Goal: Task Accomplishment & Management: Manage account settings

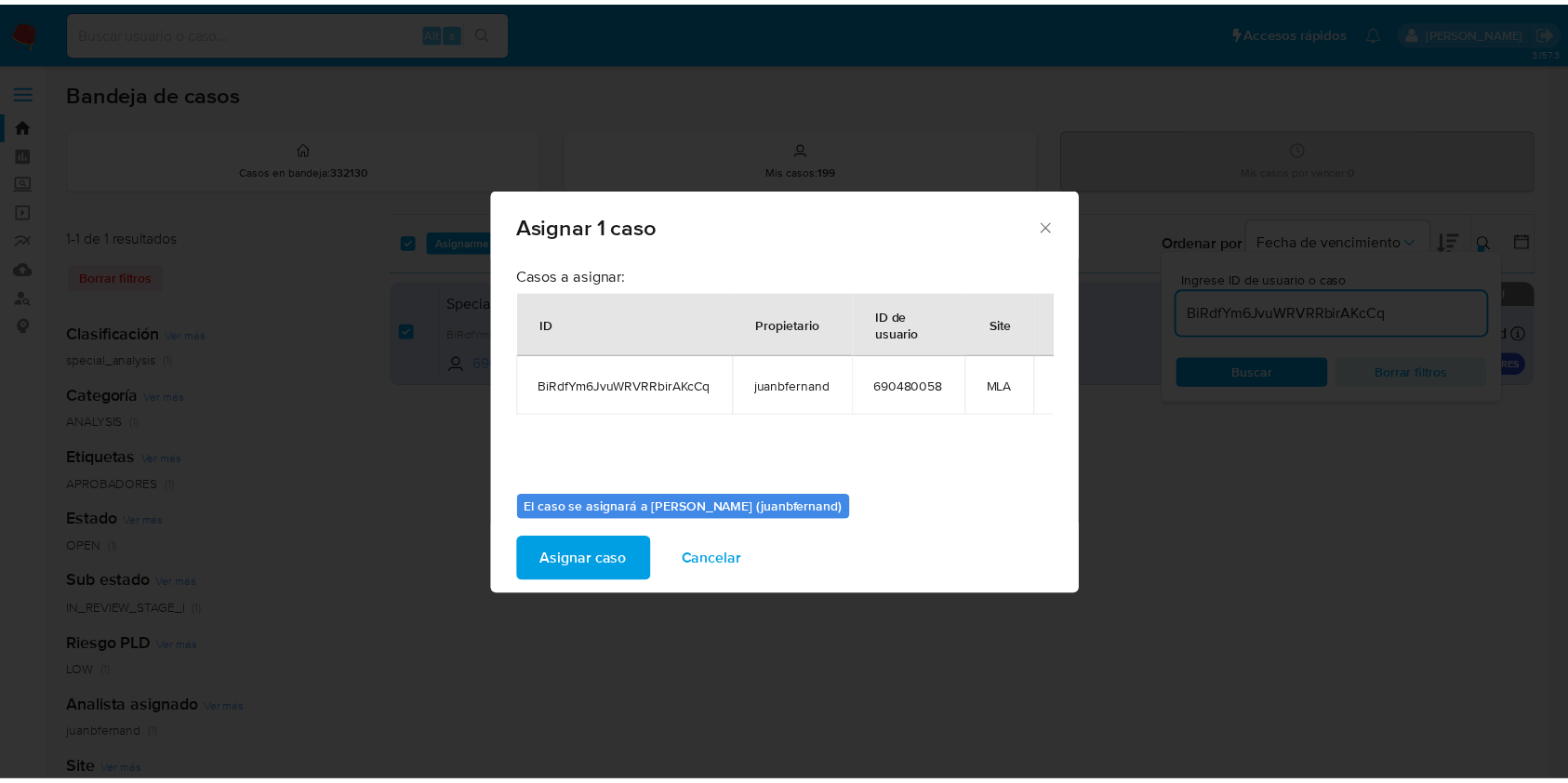
scroll to position [0, 63]
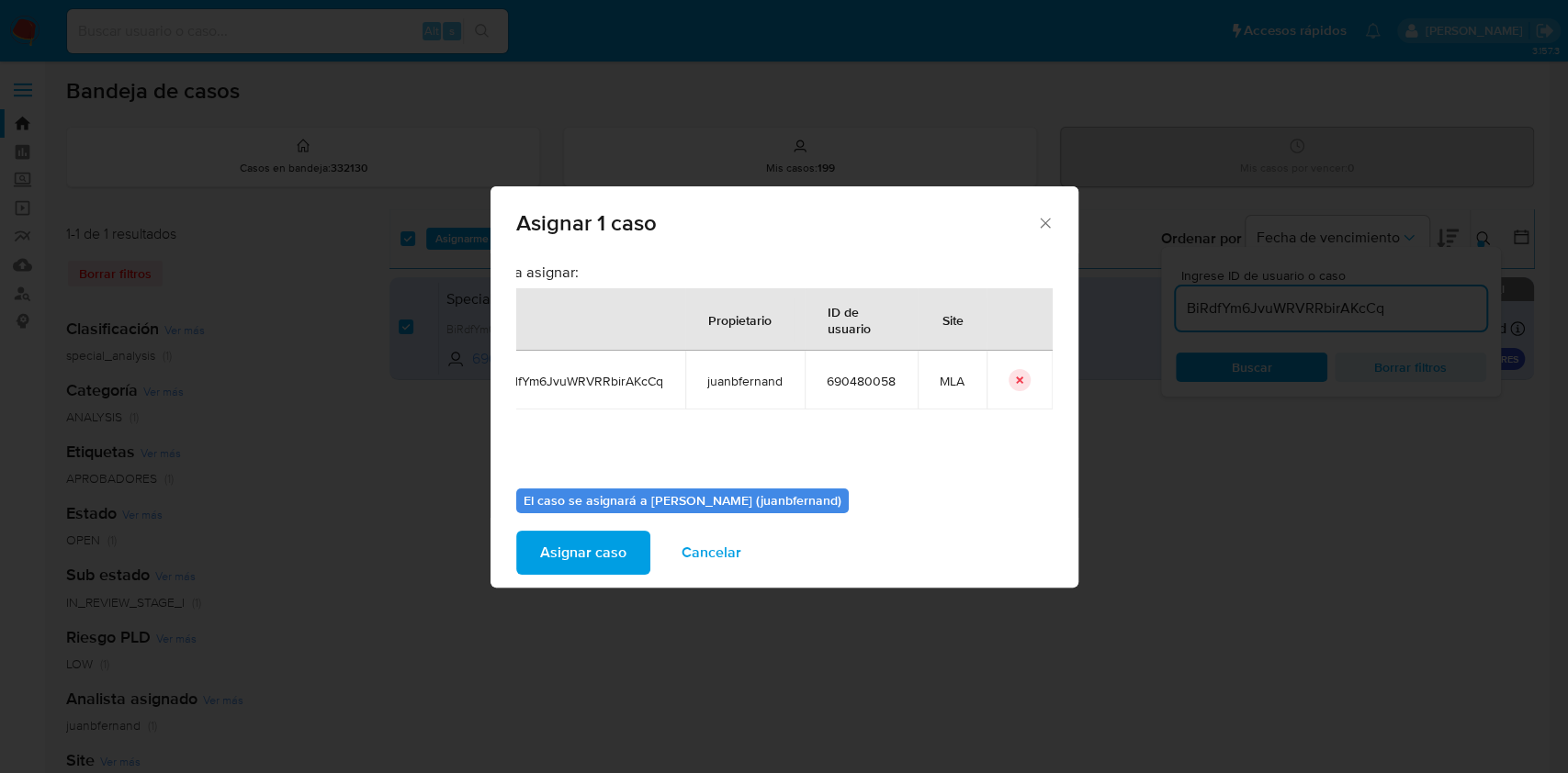
click at [1013, 379] on icon "icon-button" at bounding box center [1019, 380] width 11 height 11
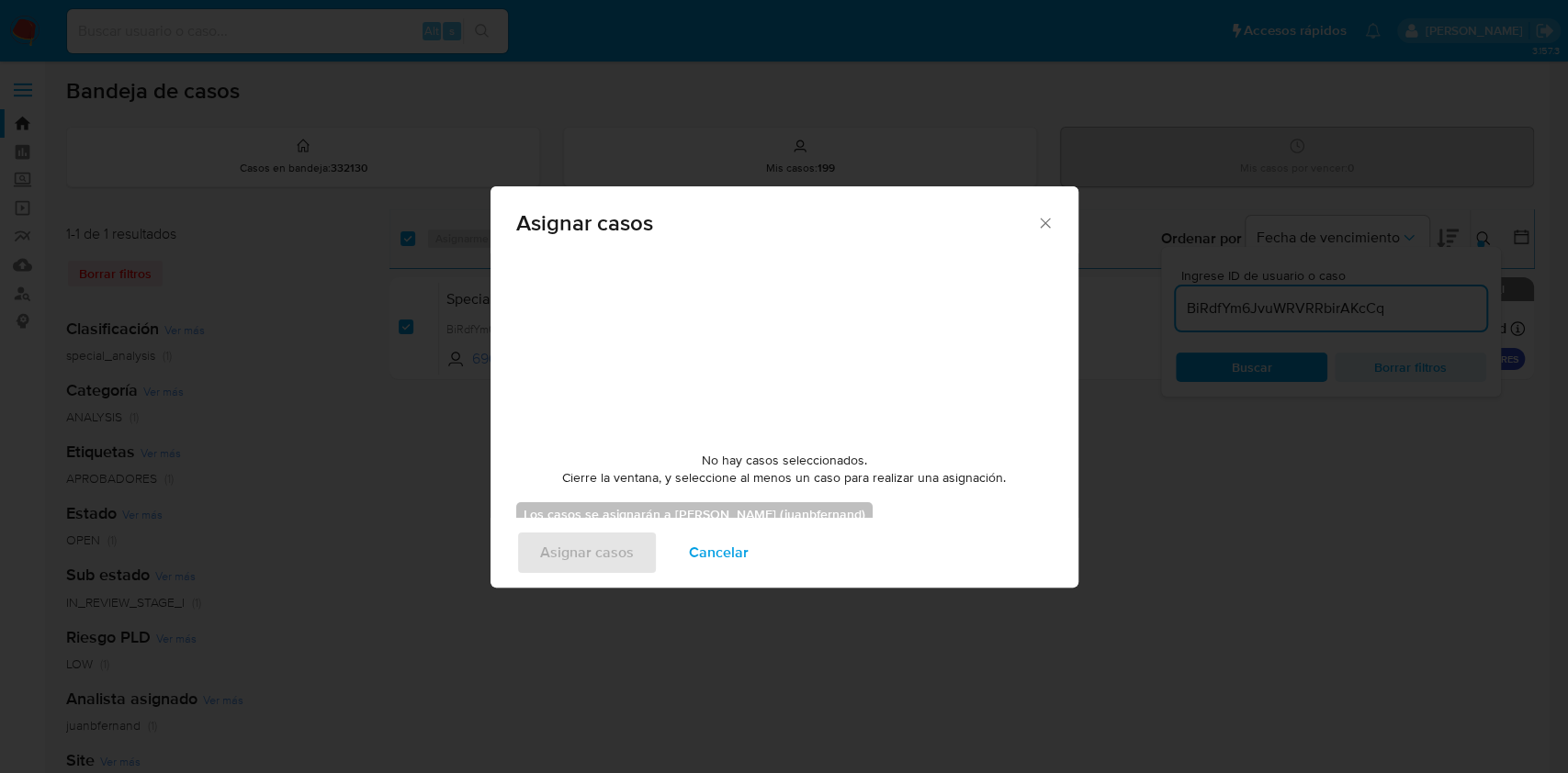
click at [729, 547] on span "Cancelar" at bounding box center [718, 552] width 60 height 40
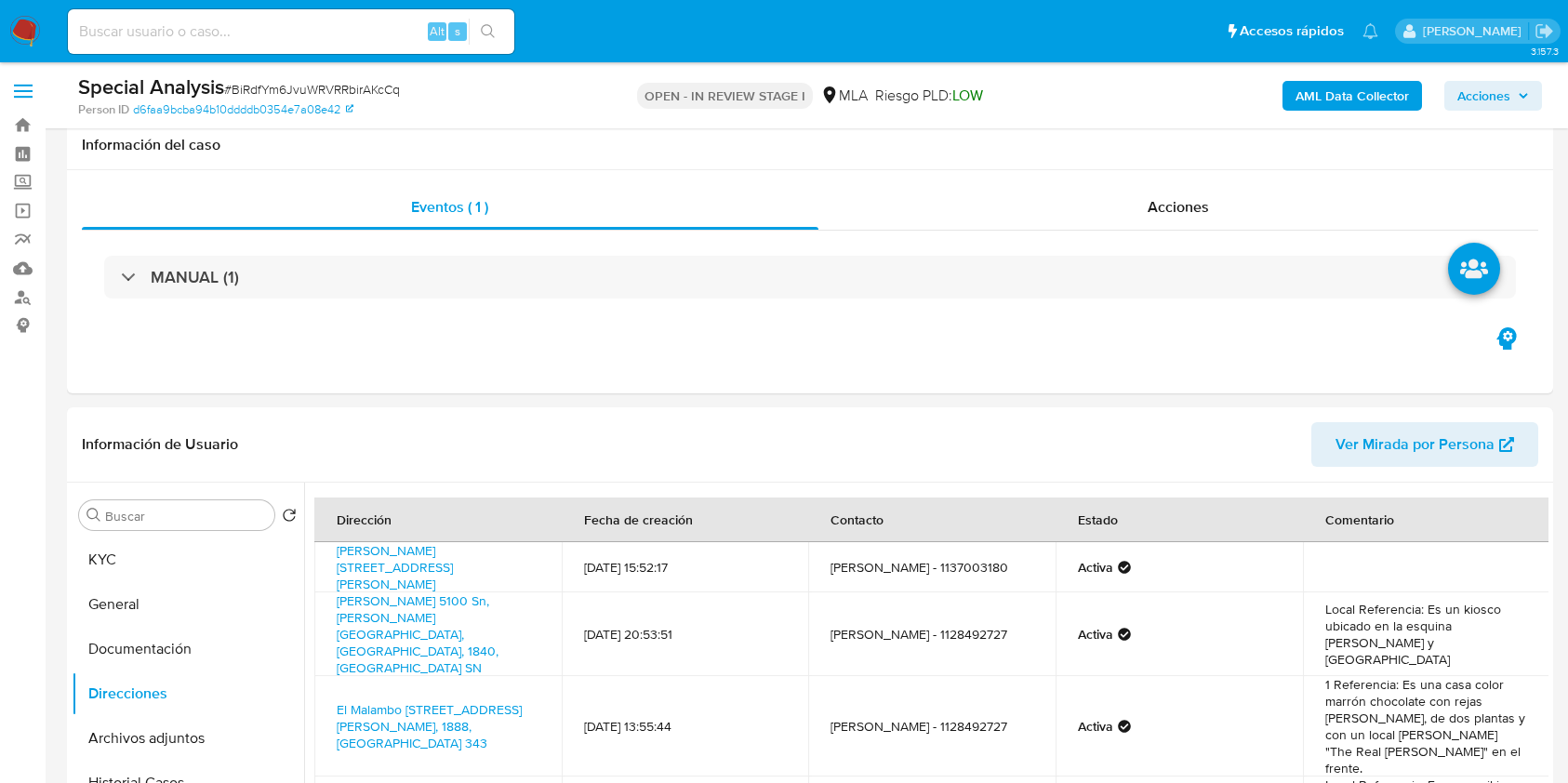
select select "10"
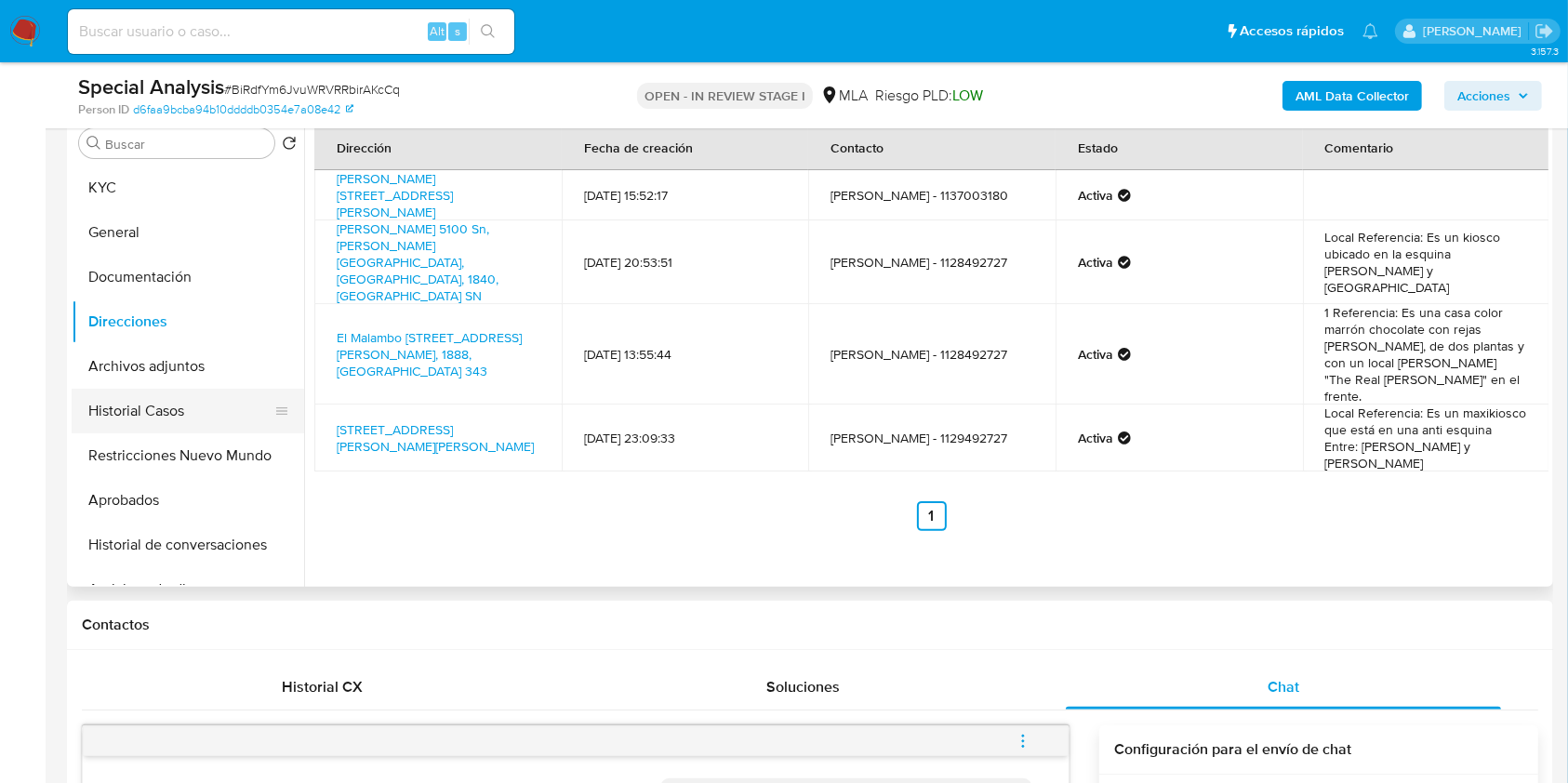
scroll to position [833, 0]
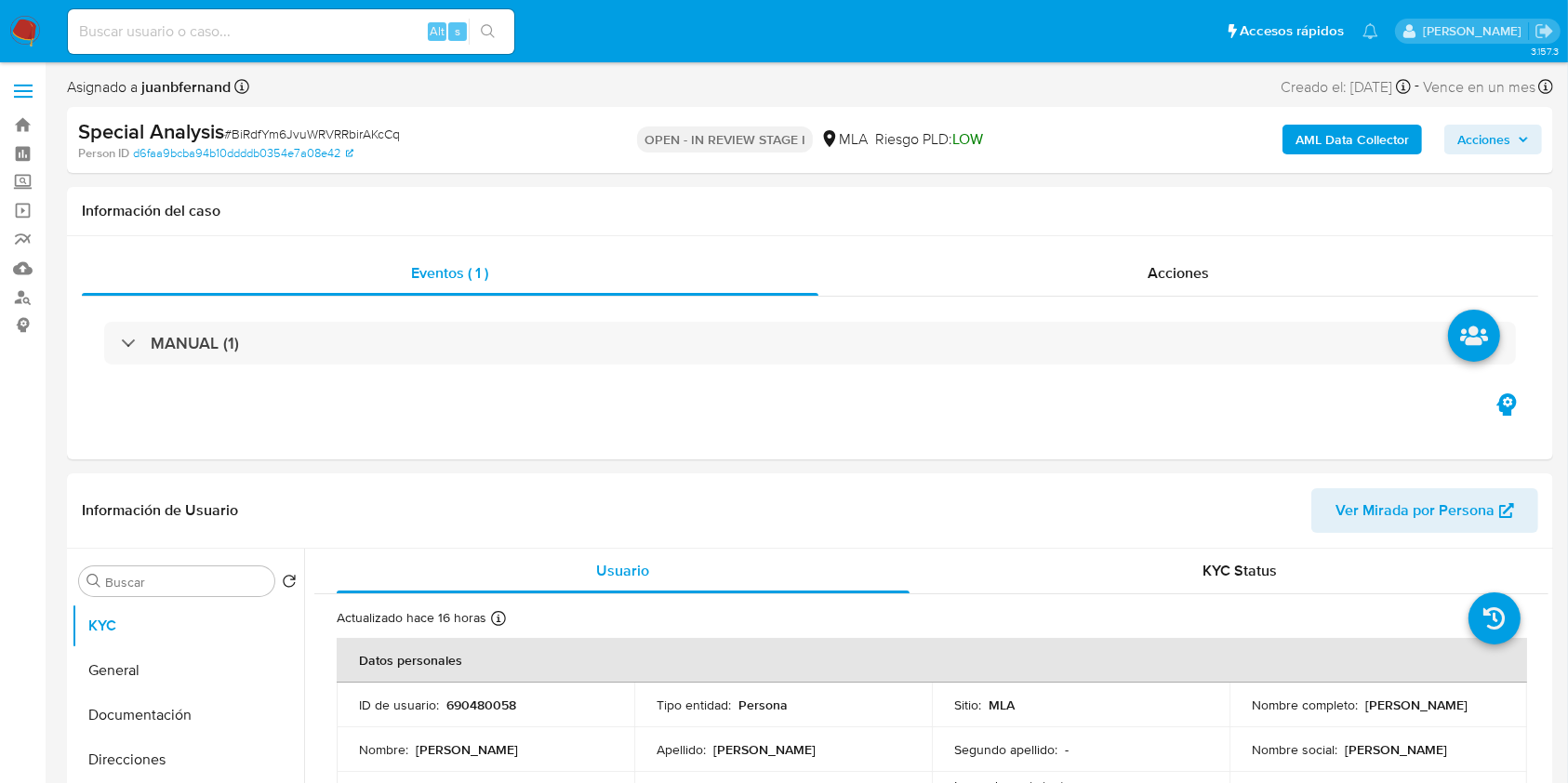
select select "10"
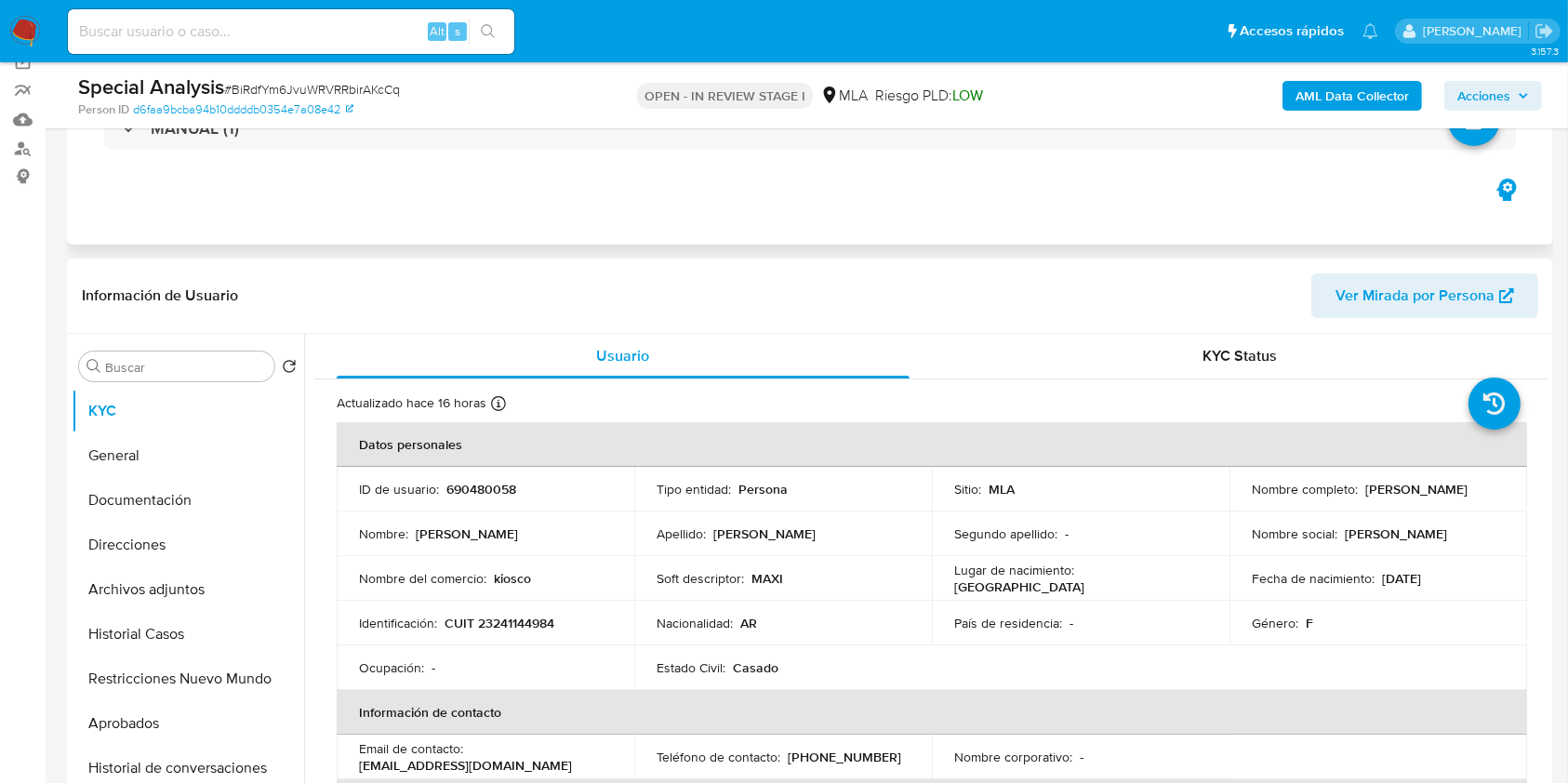
scroll to position [248, 0]
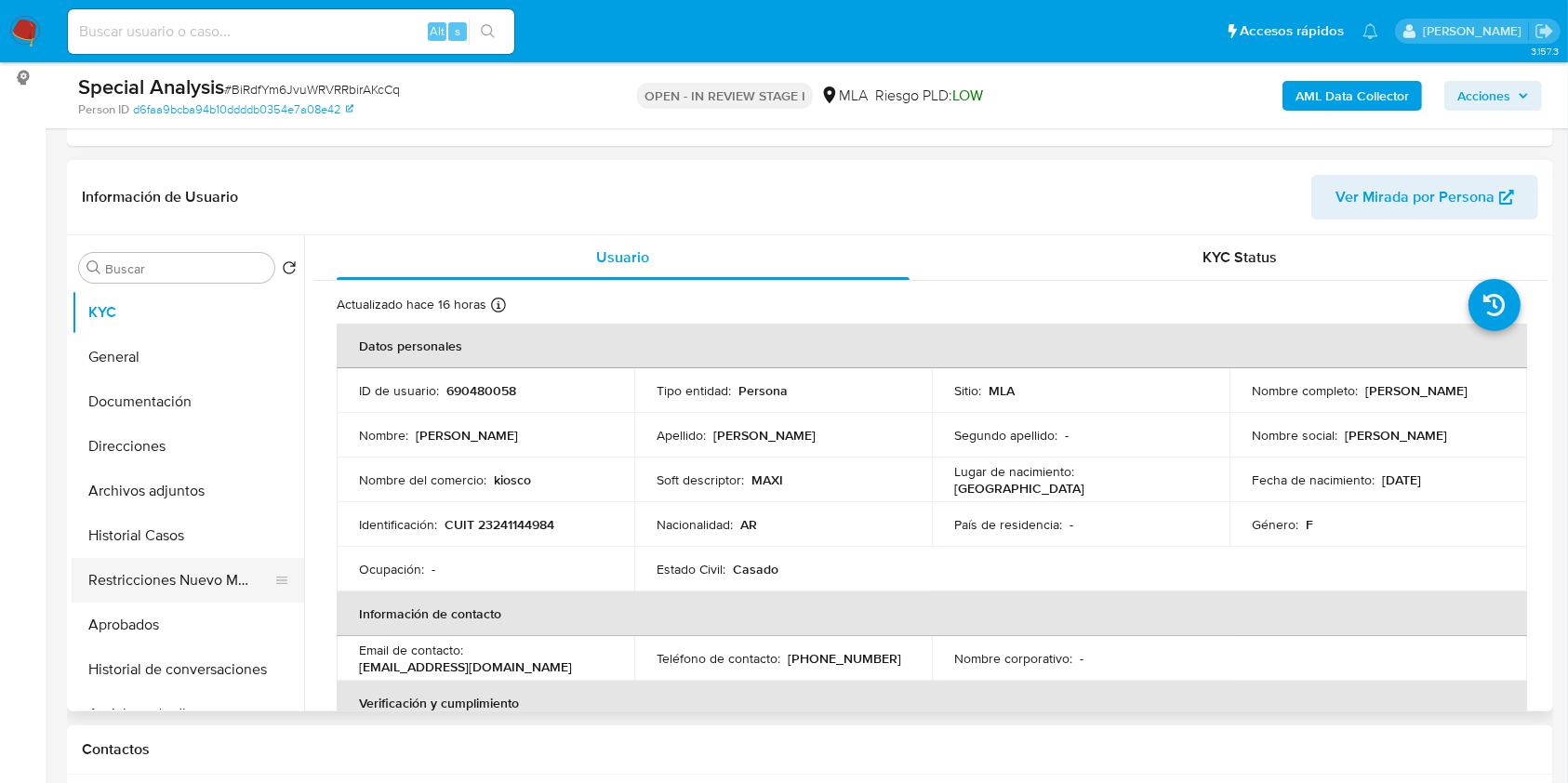
drag, startPoint x: 173, startPoint y: 567, endPoint x: 142, endPoint y: 568, distance: 31.0
click at [173, 566] on button "Restricciones Nuevo Mundo" at bounding box center [181, 580] width 218 height 45
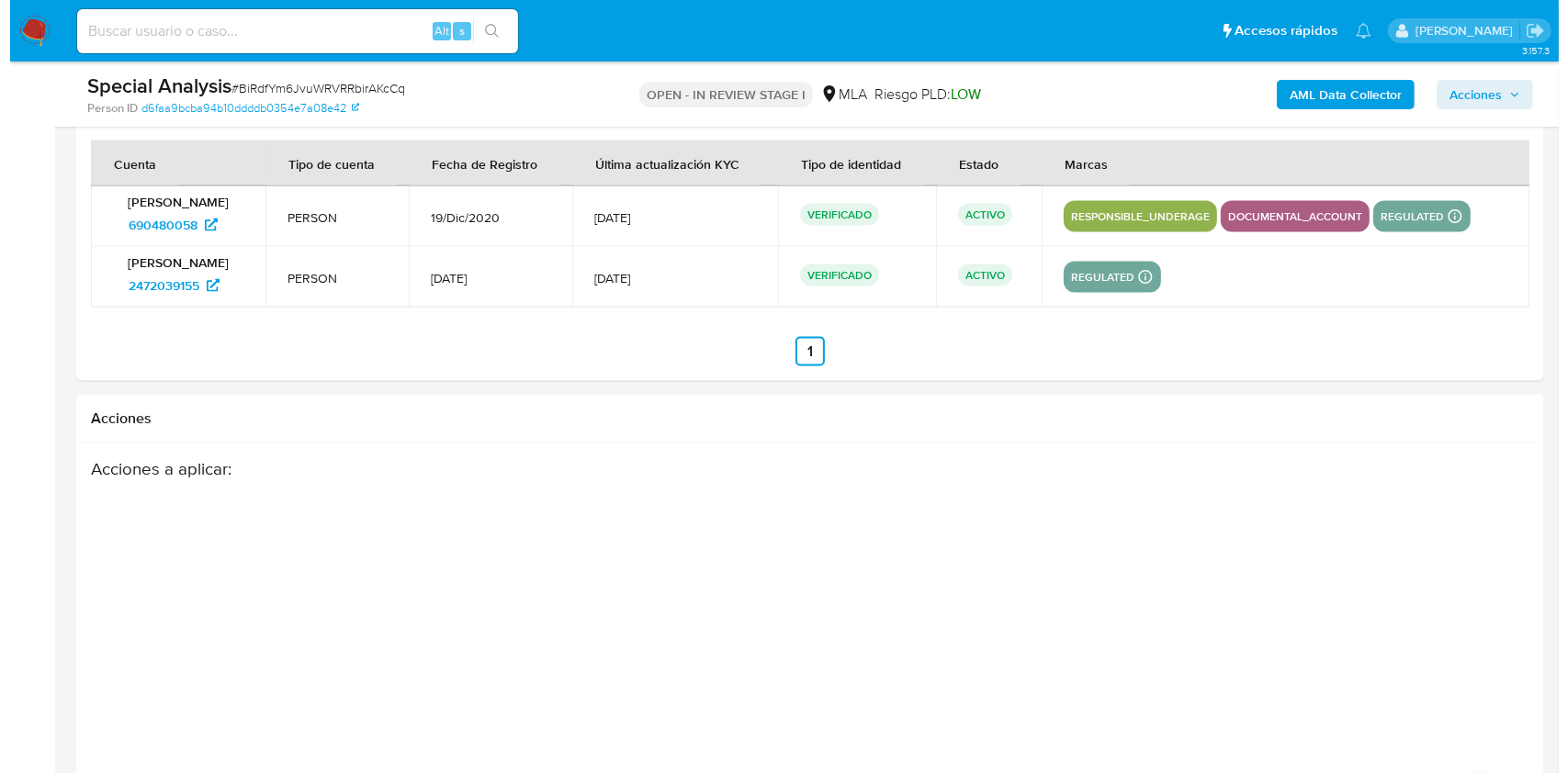
scroll to position [2935, 0]
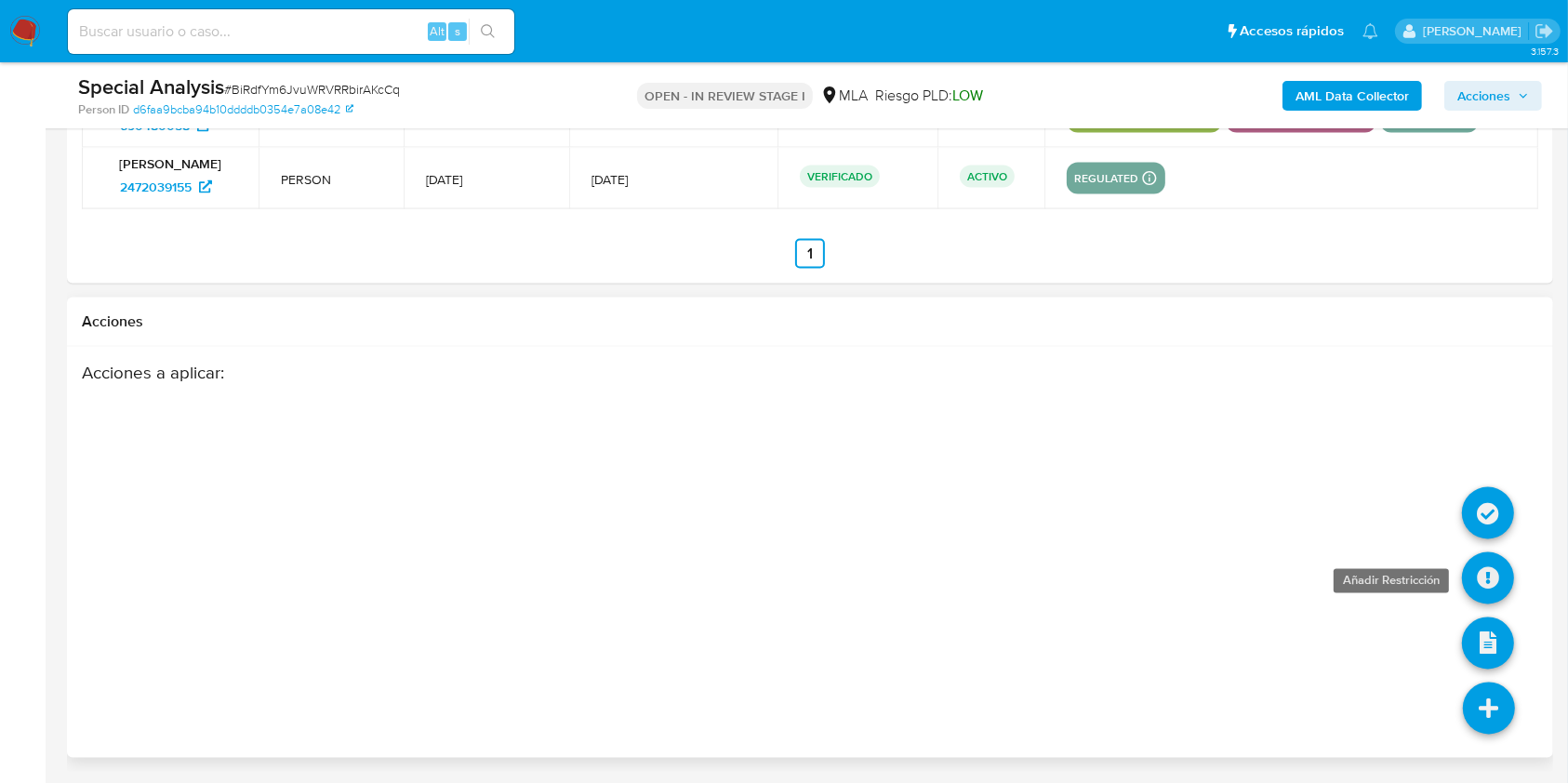
click at [1485, 576] on icon at bounding box center [1488, 578] width 52 height 52
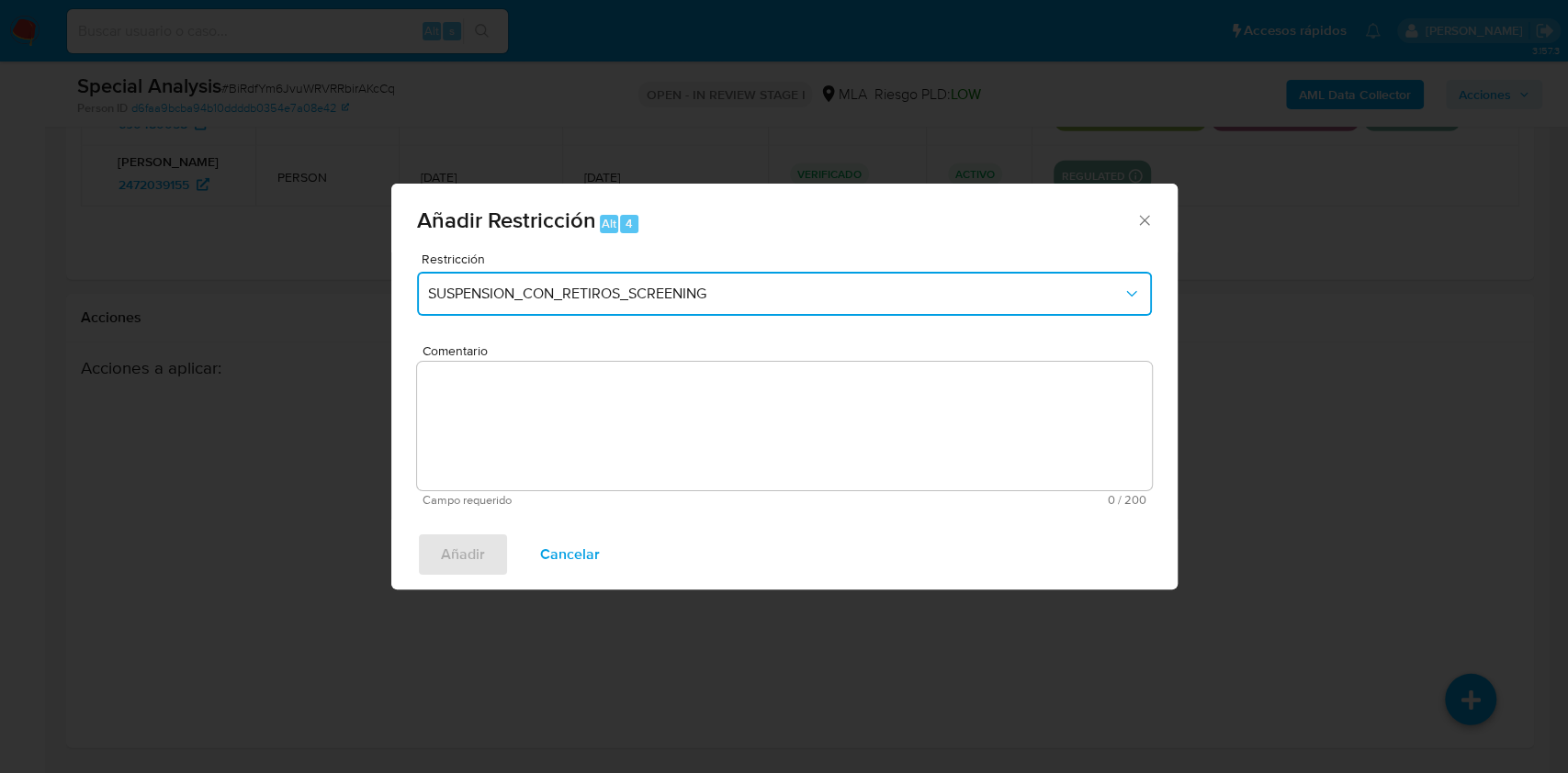
click at [698, 290] on span "SUSPENSION_CON_RETIROS_SCREENING" at bounding box center [774, 294] width 694 height 18
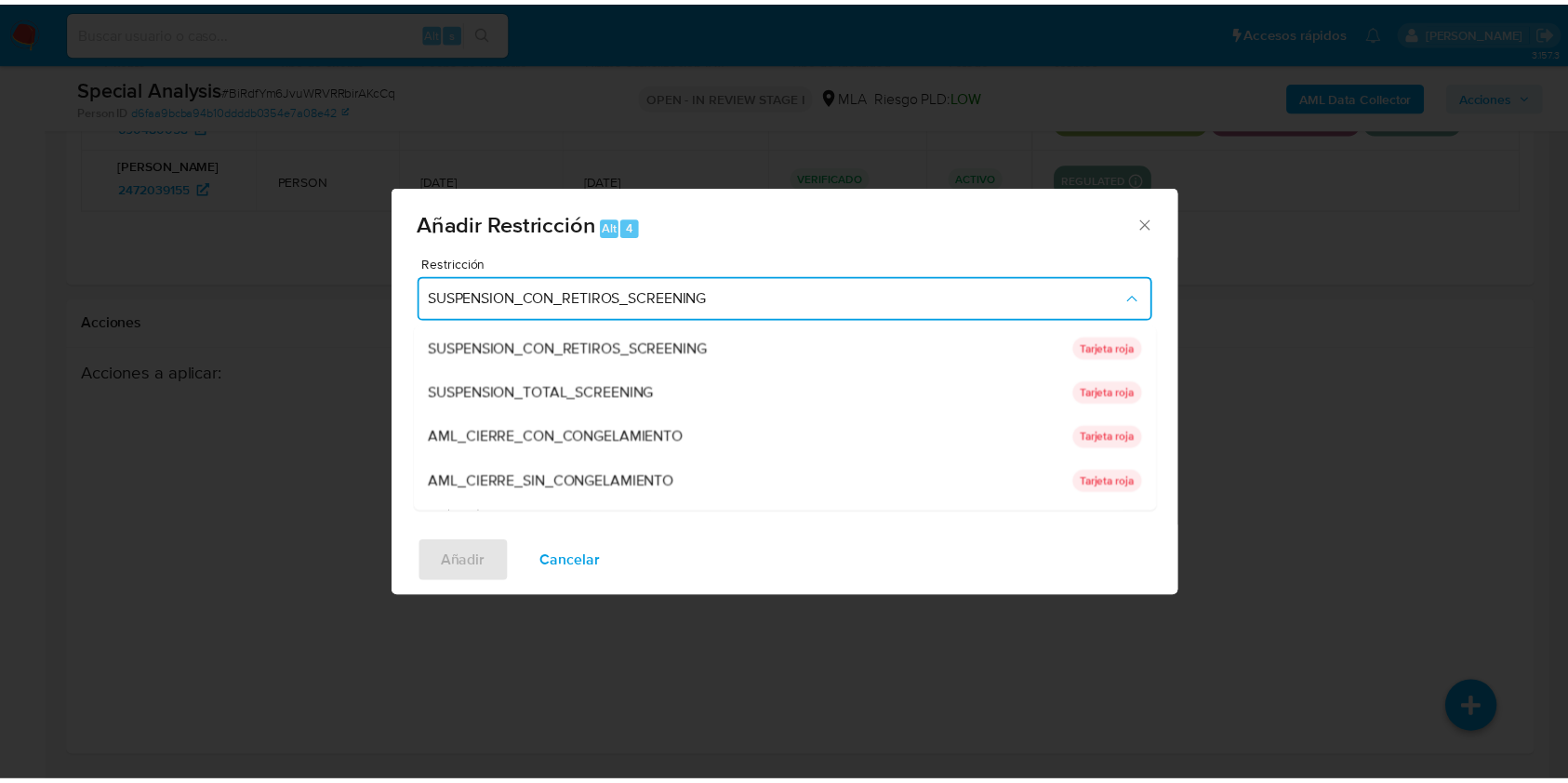
scroll to position [394, 0]
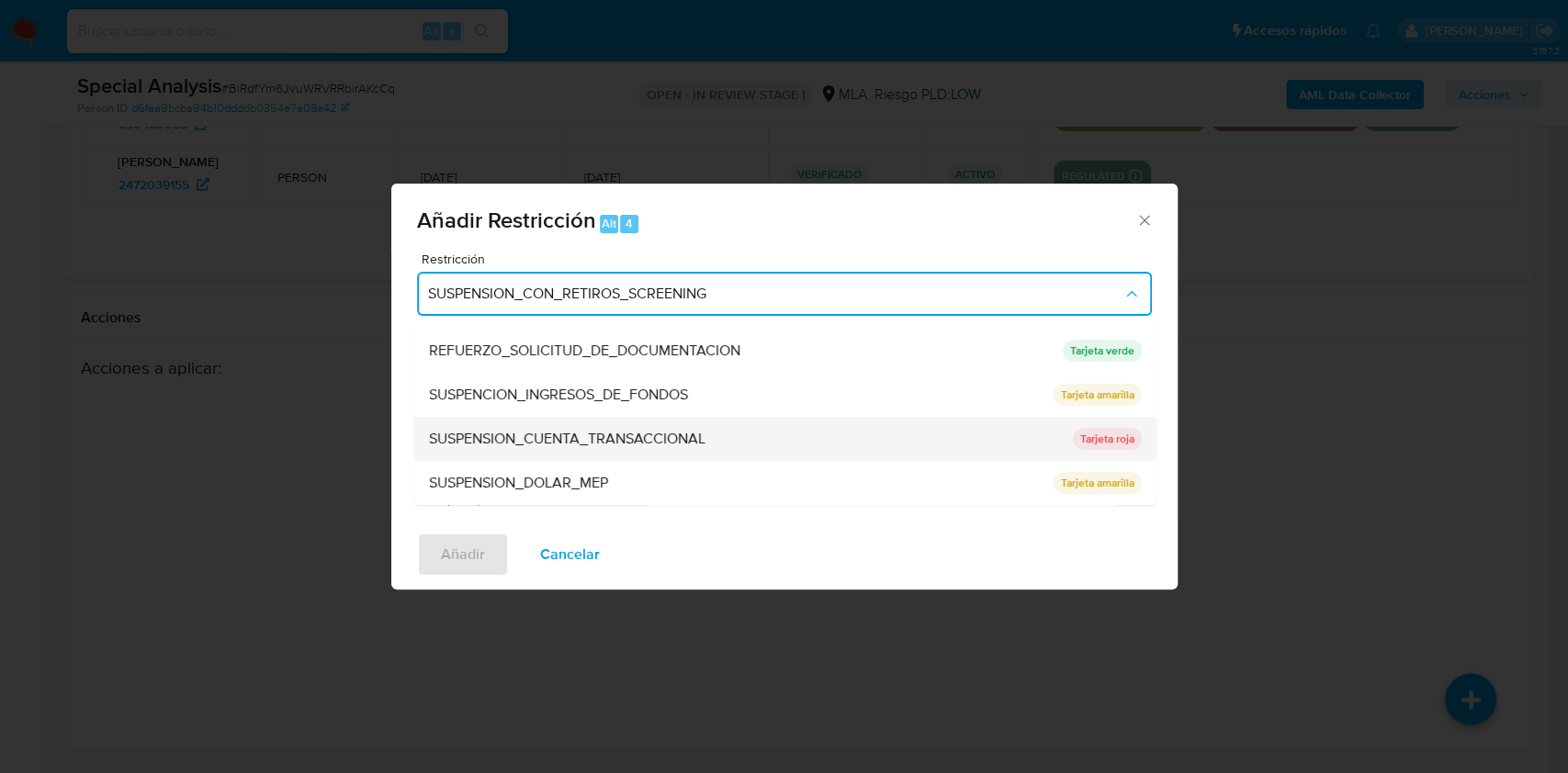
click at [570, 444] on span "SUSPENSION_CUENTA_TRANSACCIONAL" at bounding box center [566, 438] width 277 height 18
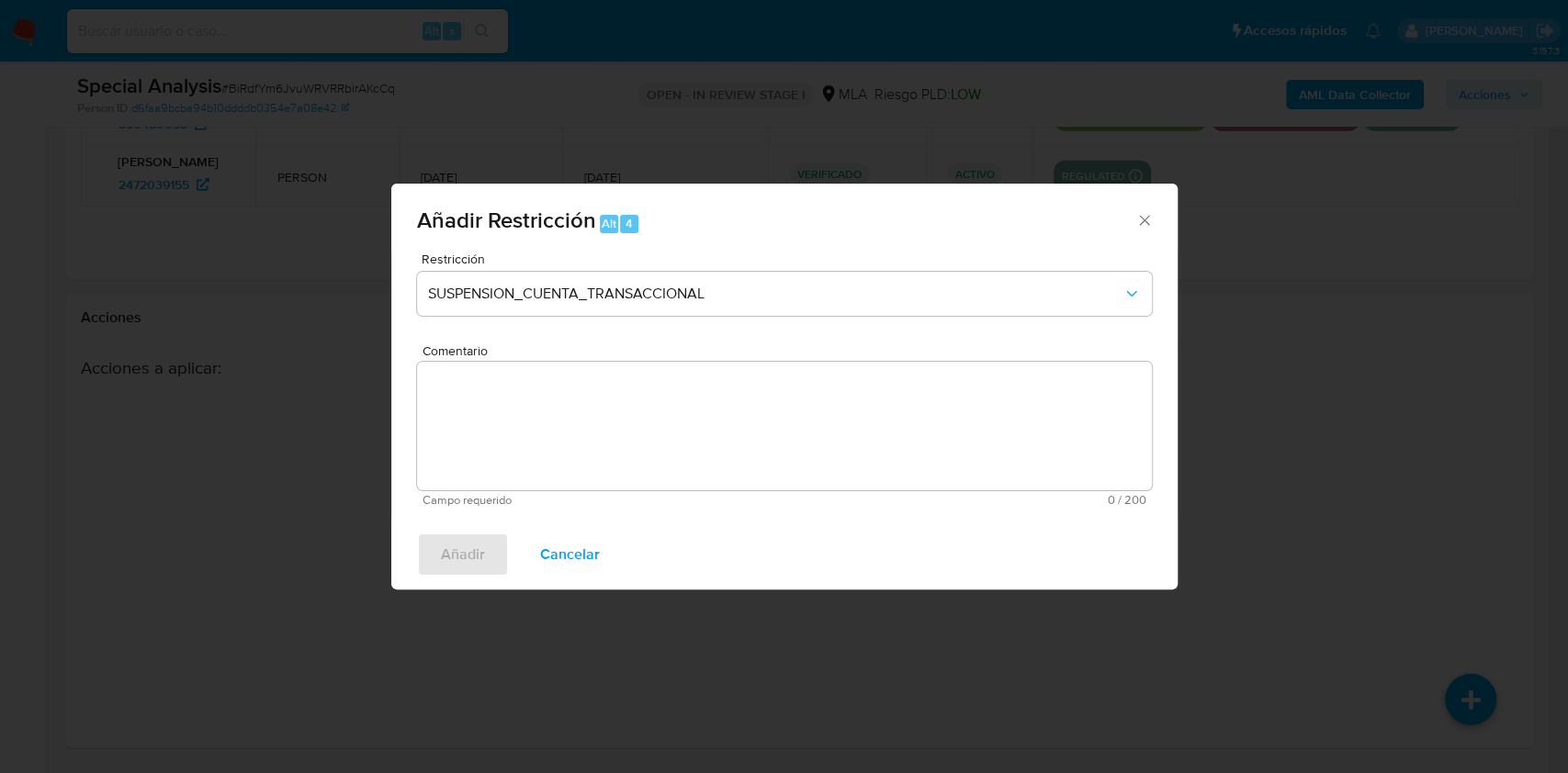
click at [570, 444] on textarea "Comentario" at bounding box center [784, 426] width 735 height 129
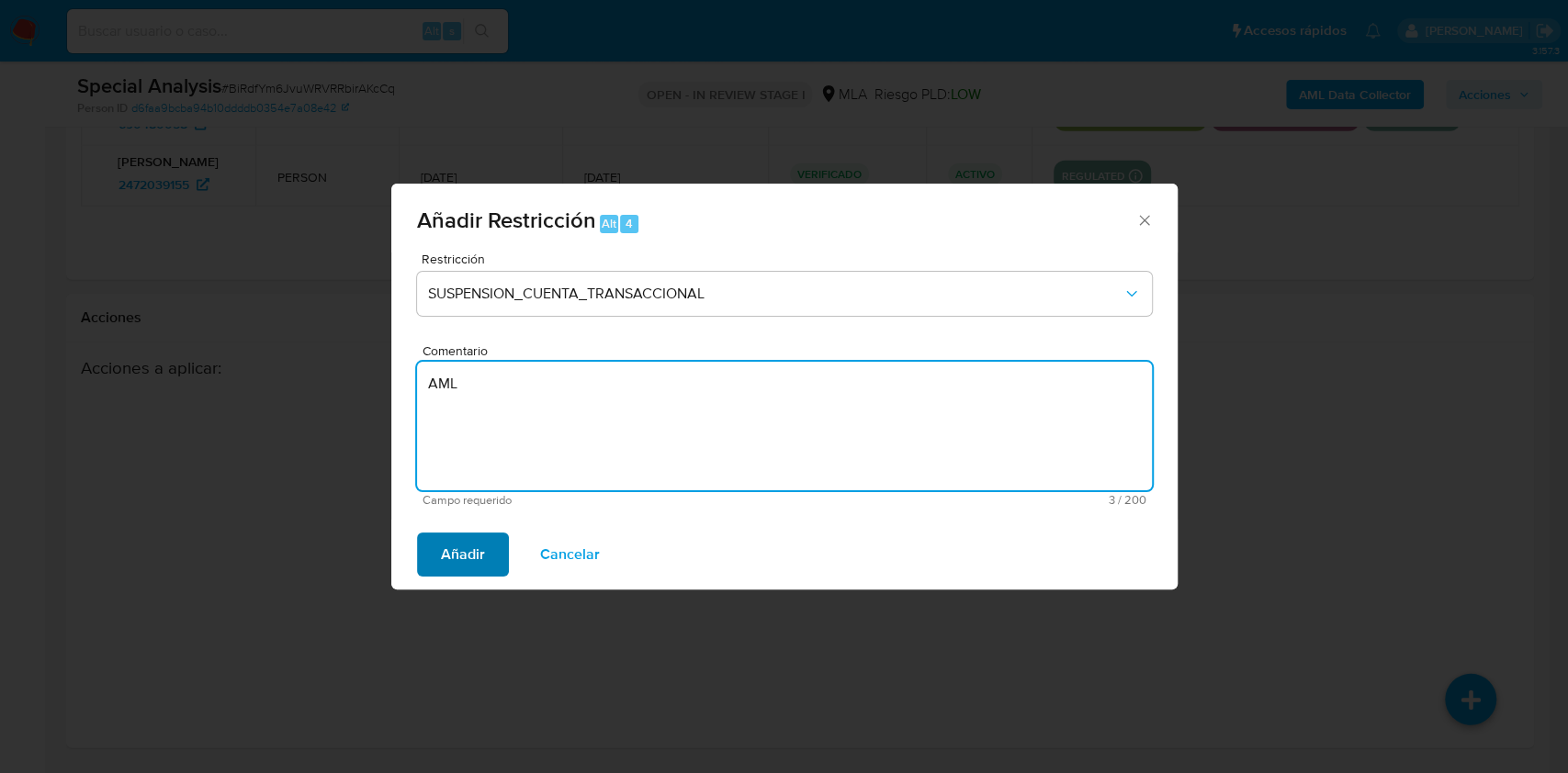
type textarea "AML"
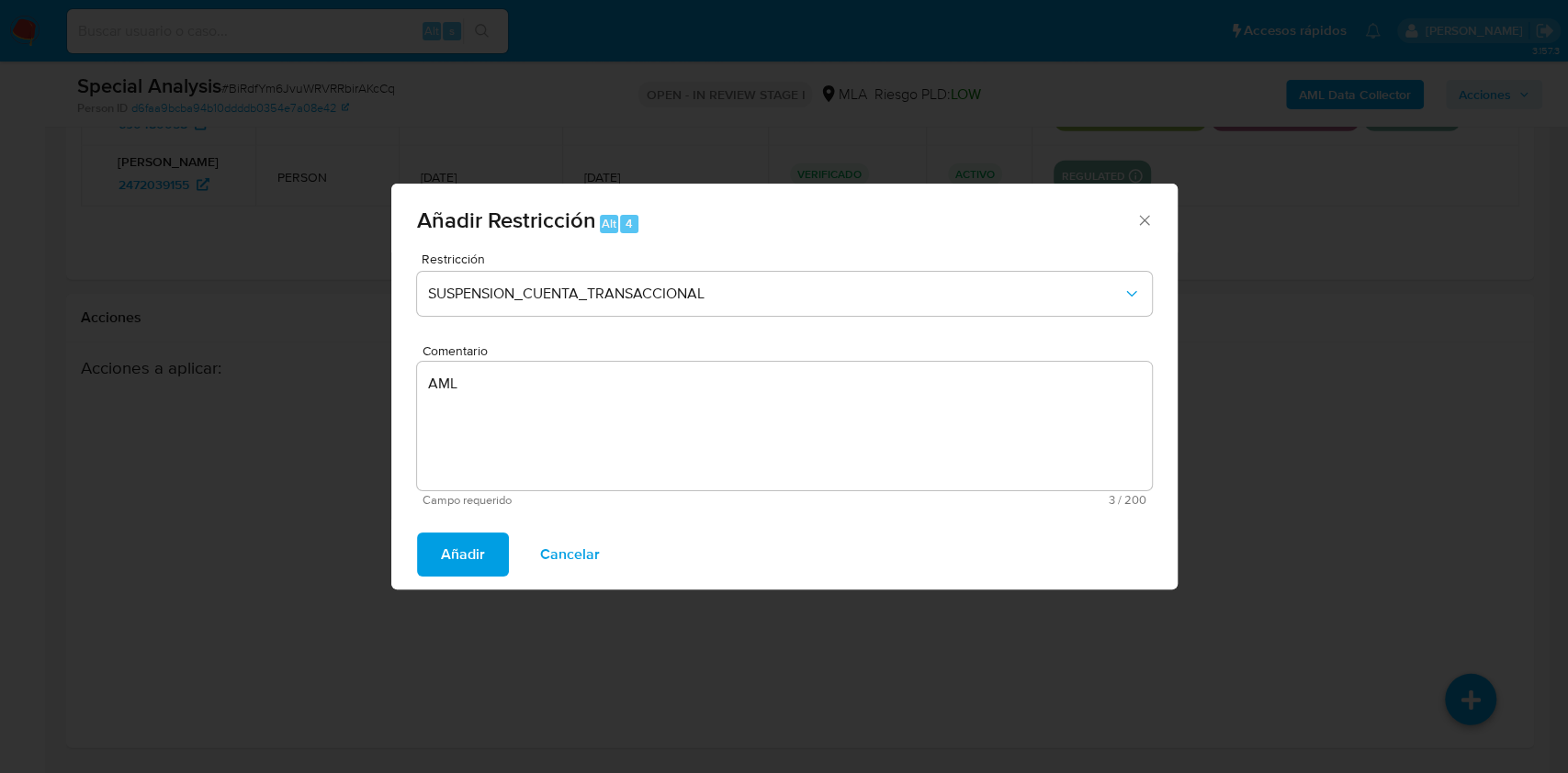
click at [477, 550] on span "Añadir" at bounding box center [463, 554] width 44 height 40
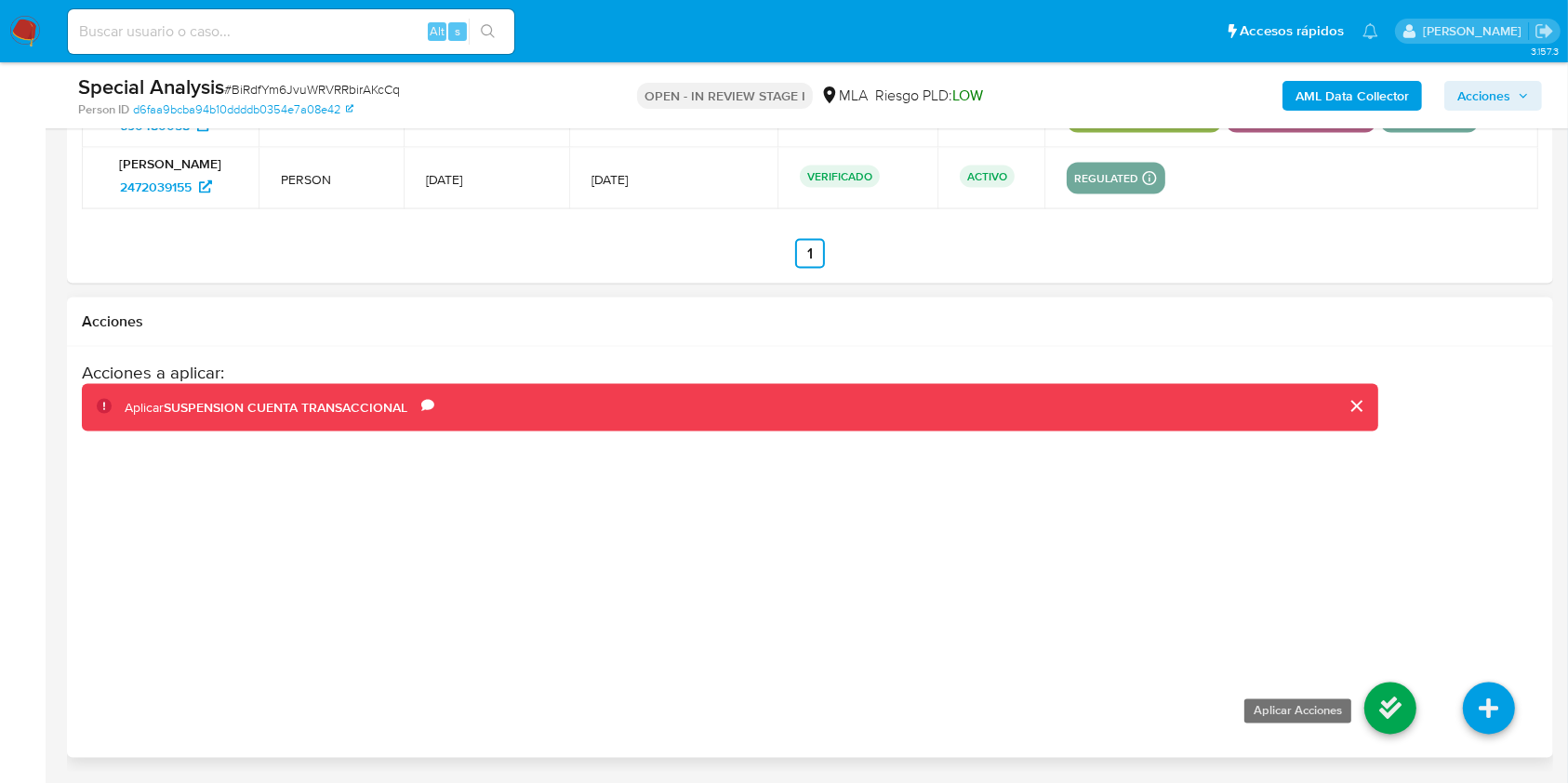
drag, startPoint x: 1369, startPoint y: 693, endPoint x: 1381, endPoint y: 693, distance: 12.0
click at [1376, 693] on li at bounding box center [1390, 711] width 99 height 104
click at [1381, 693] on icon at bounding box center [1390, 709] width 52 height 52
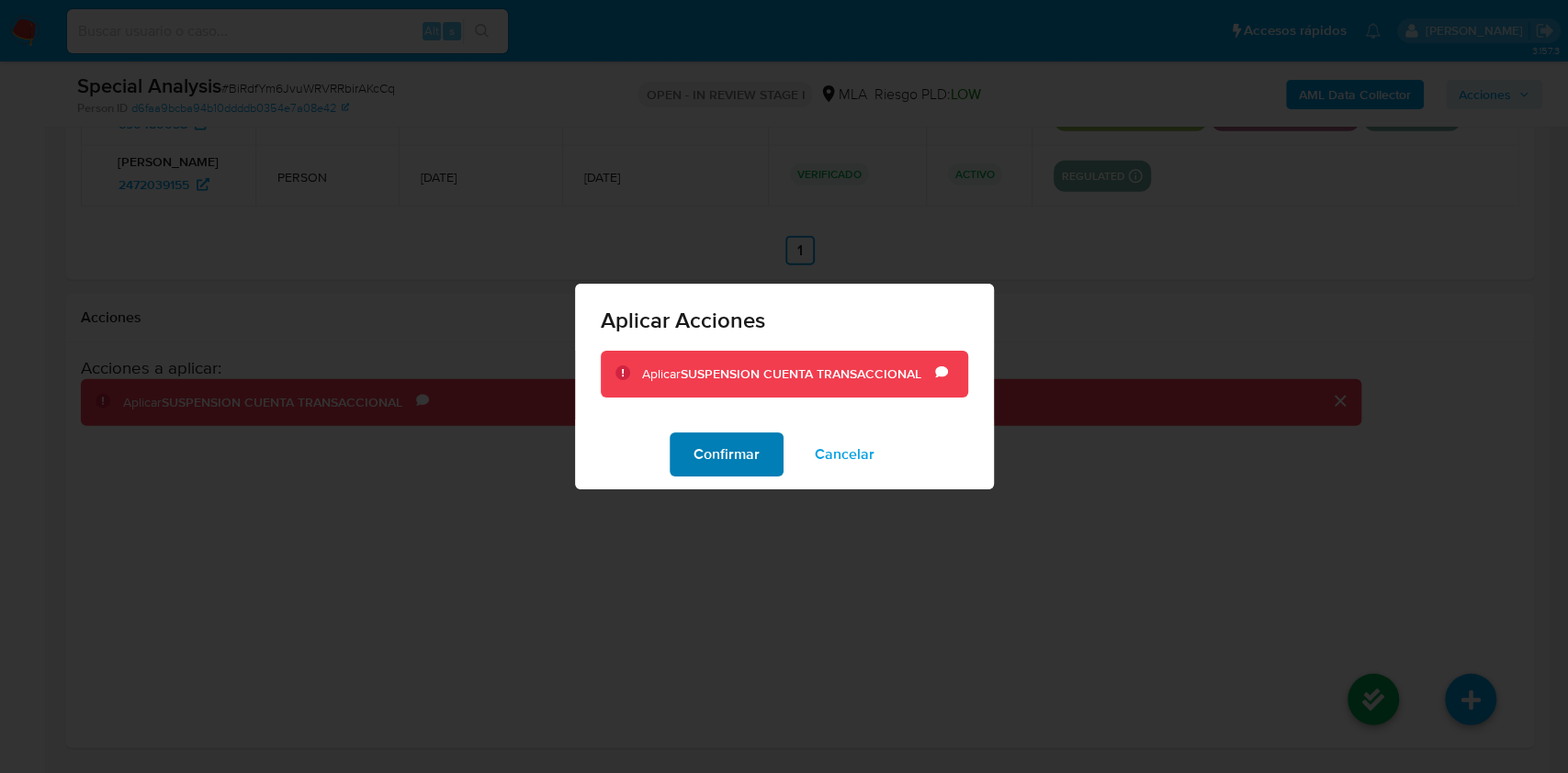
click at [715, 445] on span "Confirmar" at bounding box center [727, 454] width 66 height 40
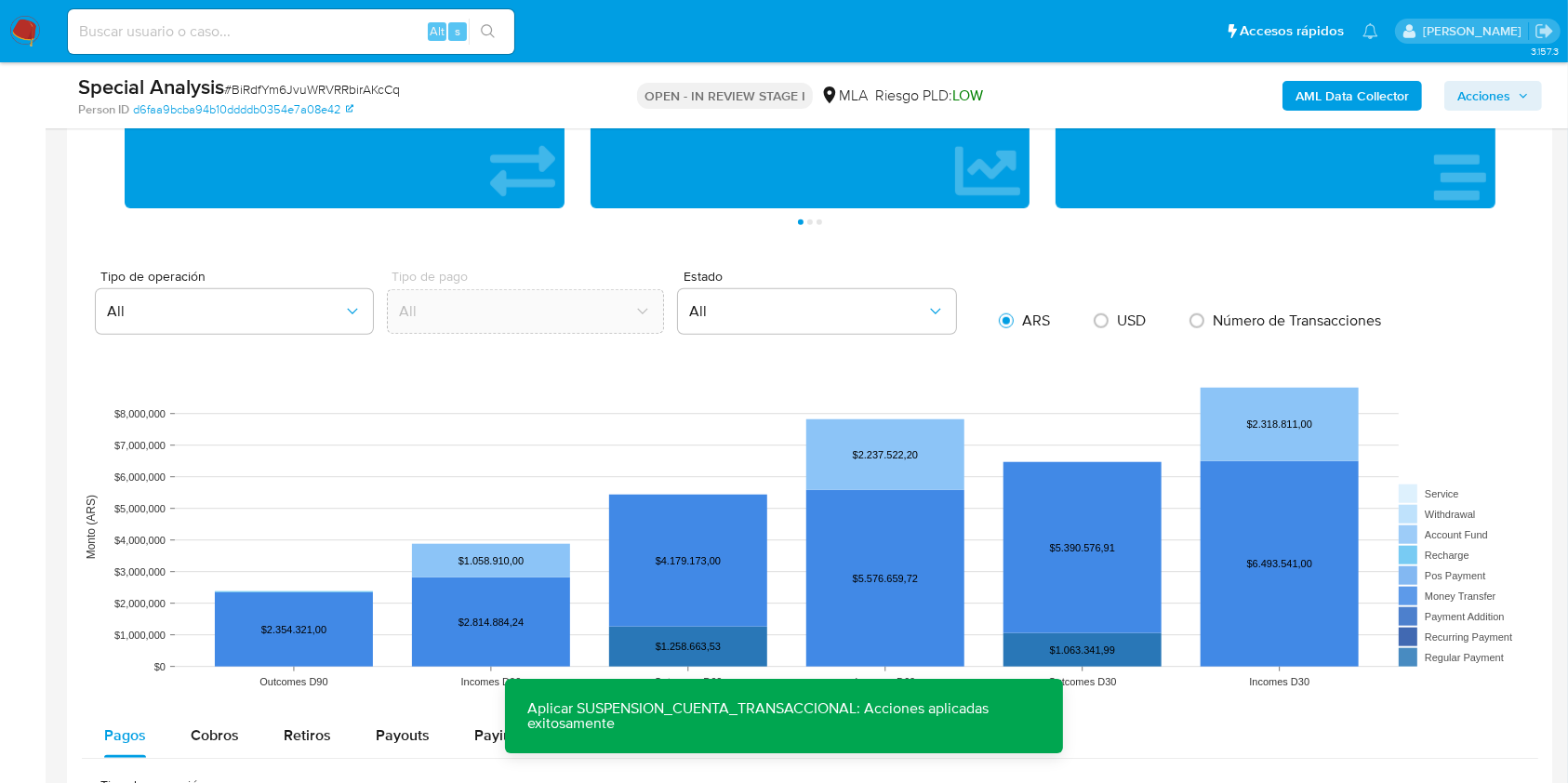
click at [57, 350] on main "3.157.3 Asignado a juanbfernand Asignado el: 18/08/2025 13:00:44 Creado el: 18/…" at bounding box center [784, 392] width 1568 height 3757
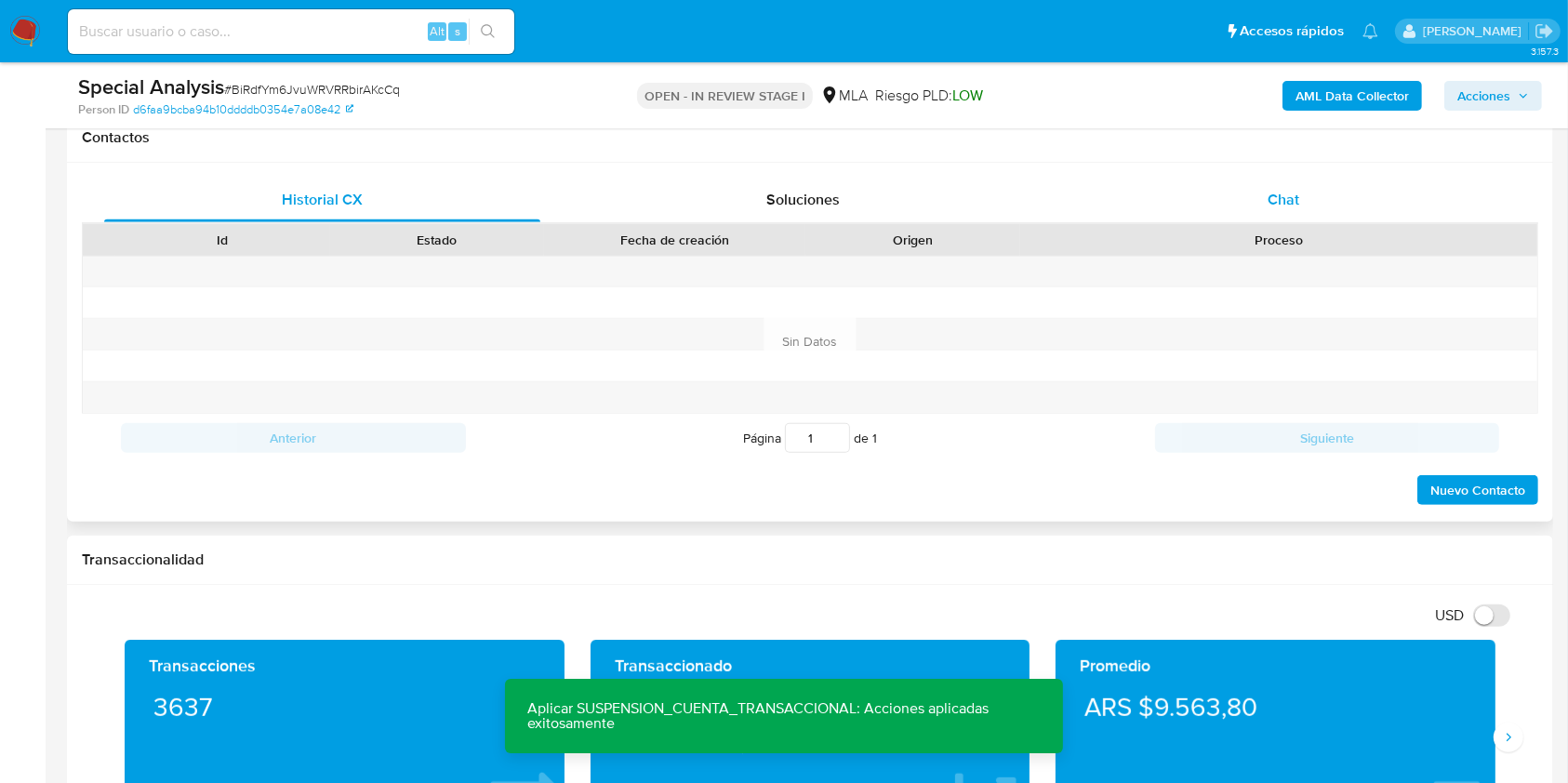
scroll to position [742, 0]
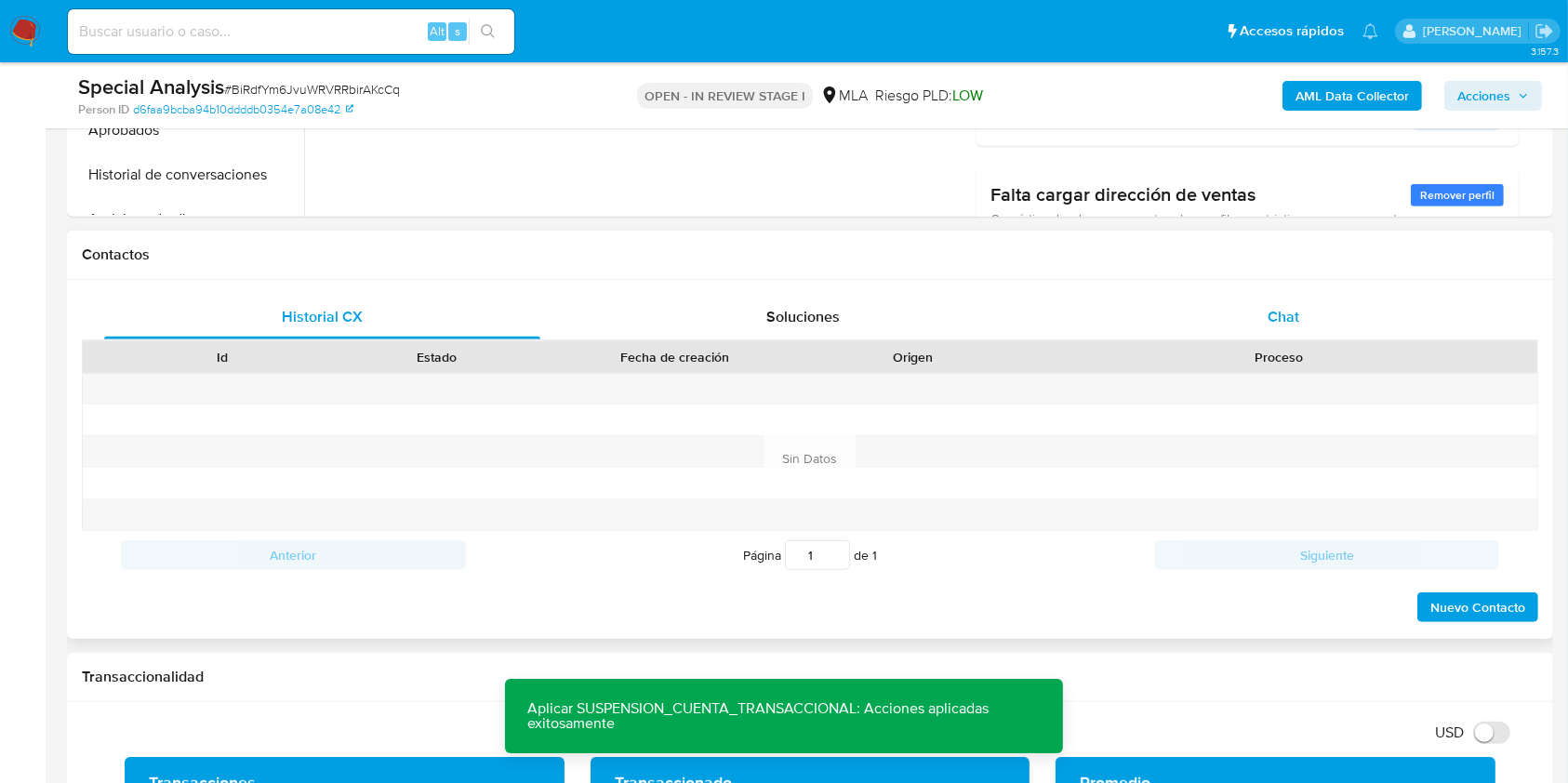
click at [1318, 319] on div "Chat" at bounding box center [1283, 317] width 436 height 45
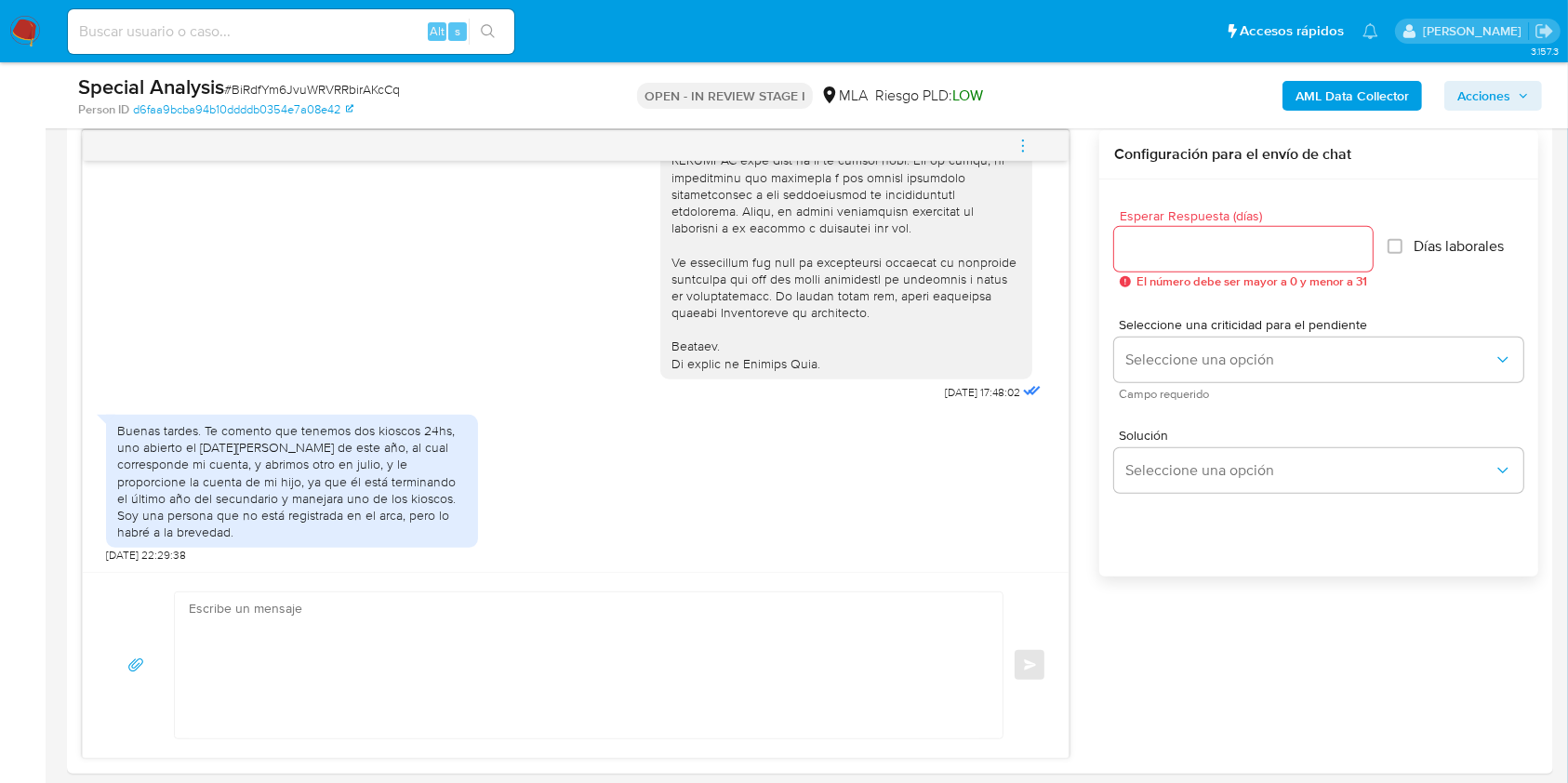
scroll to position [989, 0]
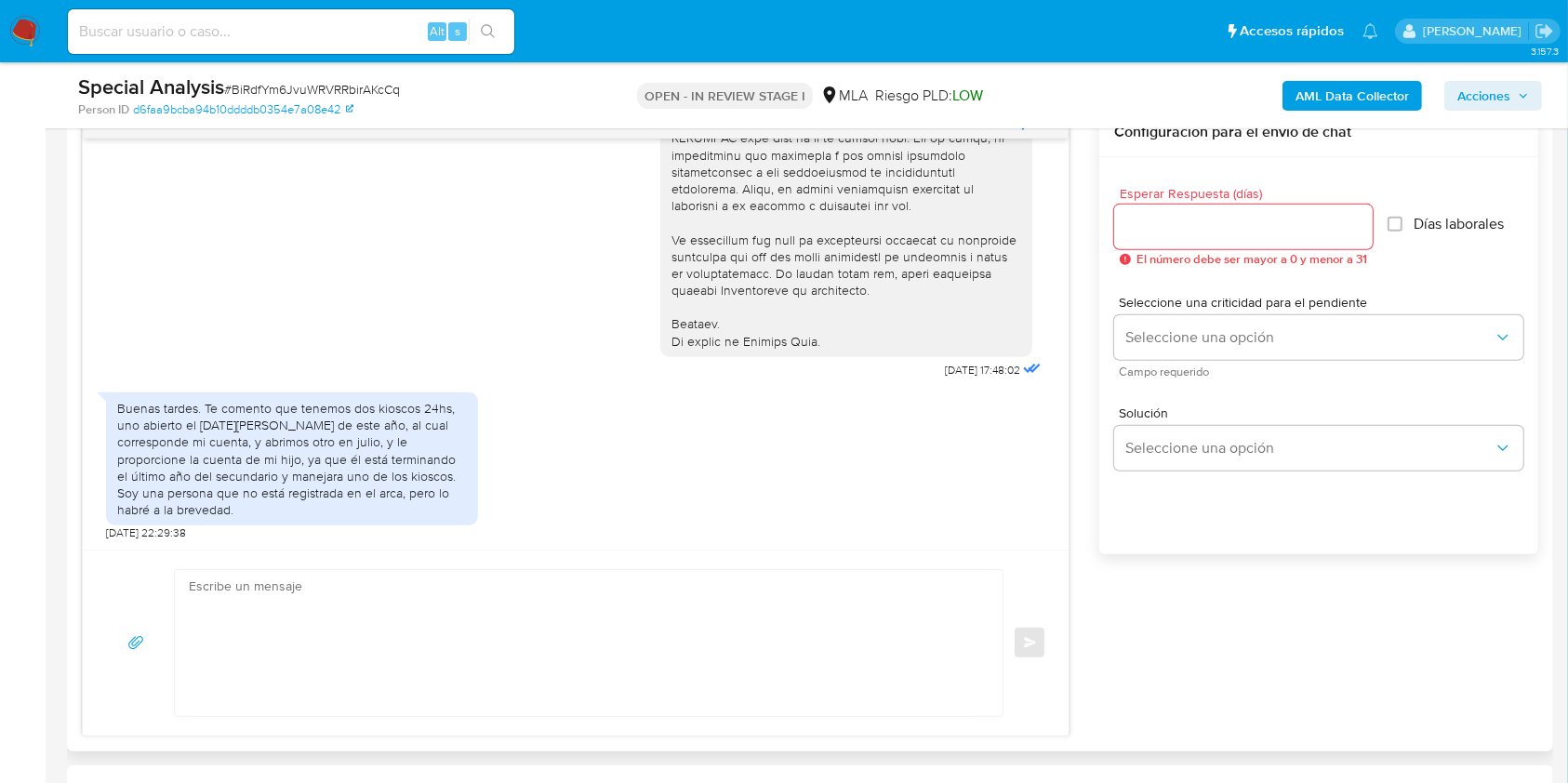
click at [475, 628] on textarea at bounding box center [584, 642] width 791 height 146
paste textarea "Hola XXX, Muchas gracias por tu respuesta. Analizamos tu caso y verificamos que…"
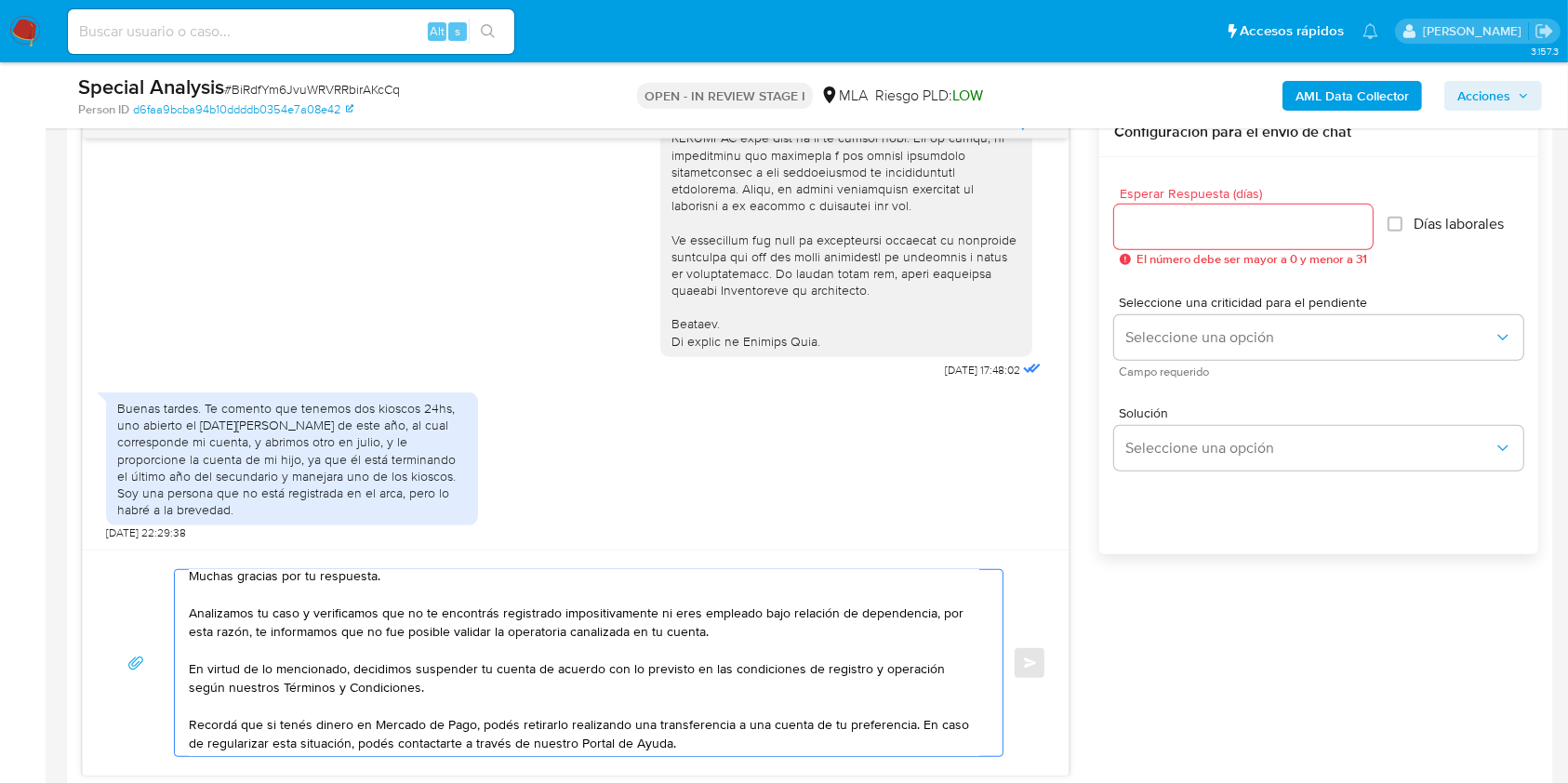
scroll to position [0, 0]
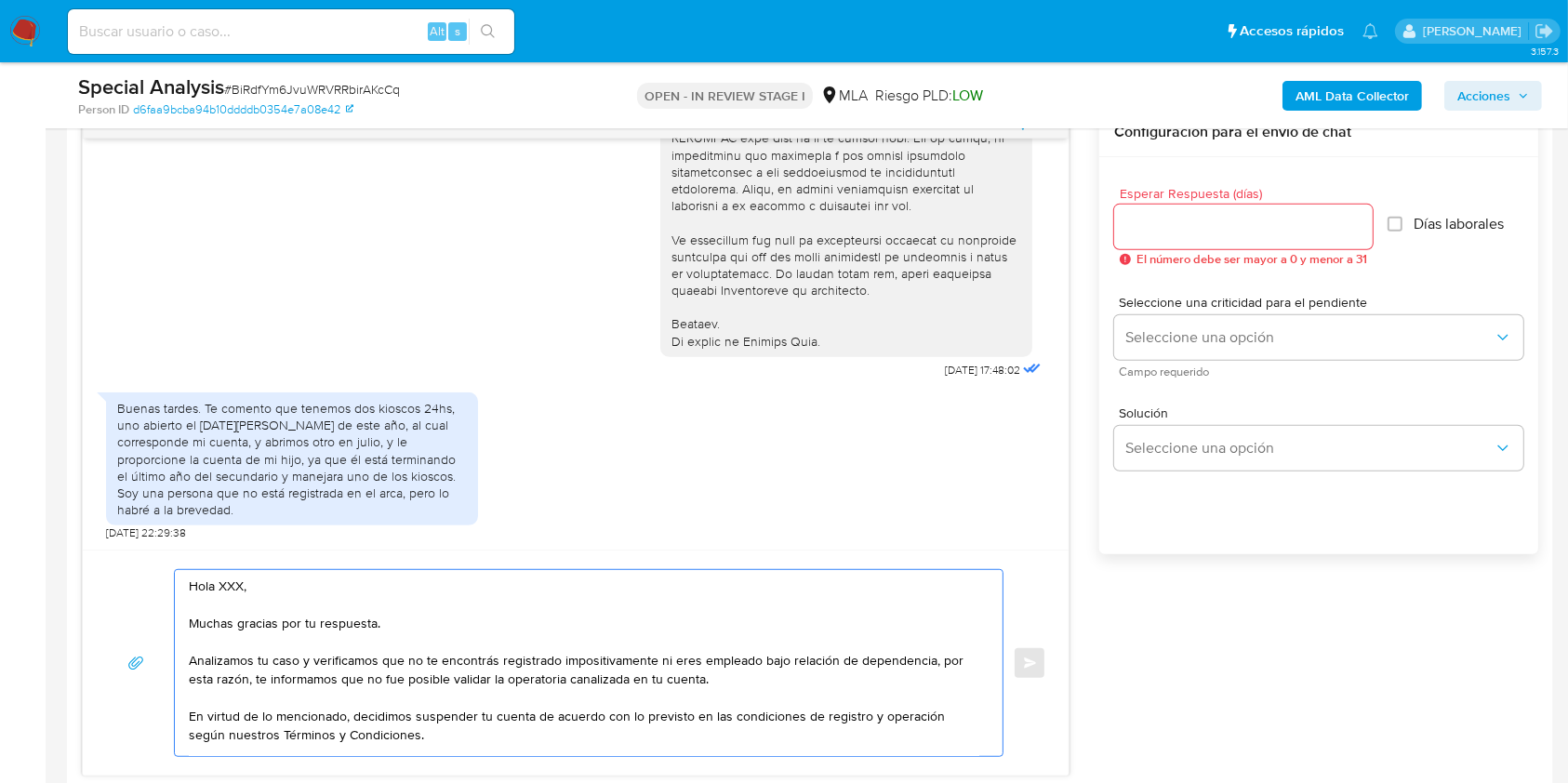
click at [232, 586] on textarea "Hola XXX, Muchas gracias por tu respuesta. Analizamos tu caso y verificamos que…" at bounding box center [584, 663] width 791 height 186
click at [253, 597] on textarea "Hola. Muchas gracias por tu respuesta. Analizamos tu caso y verificamos que no …" at bounding box center [584, 663] width 791 height 186
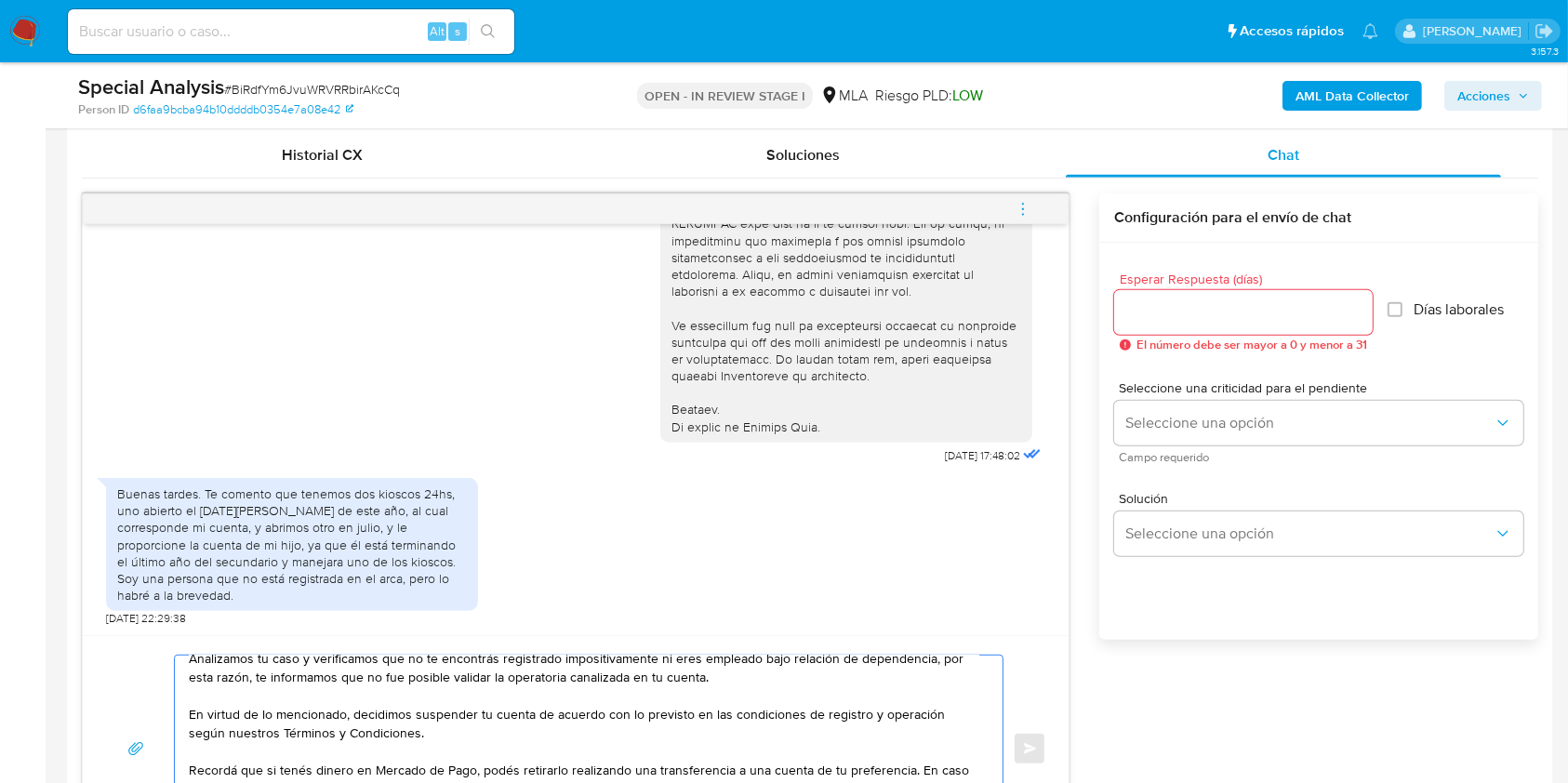
scroll to position [866, 0]
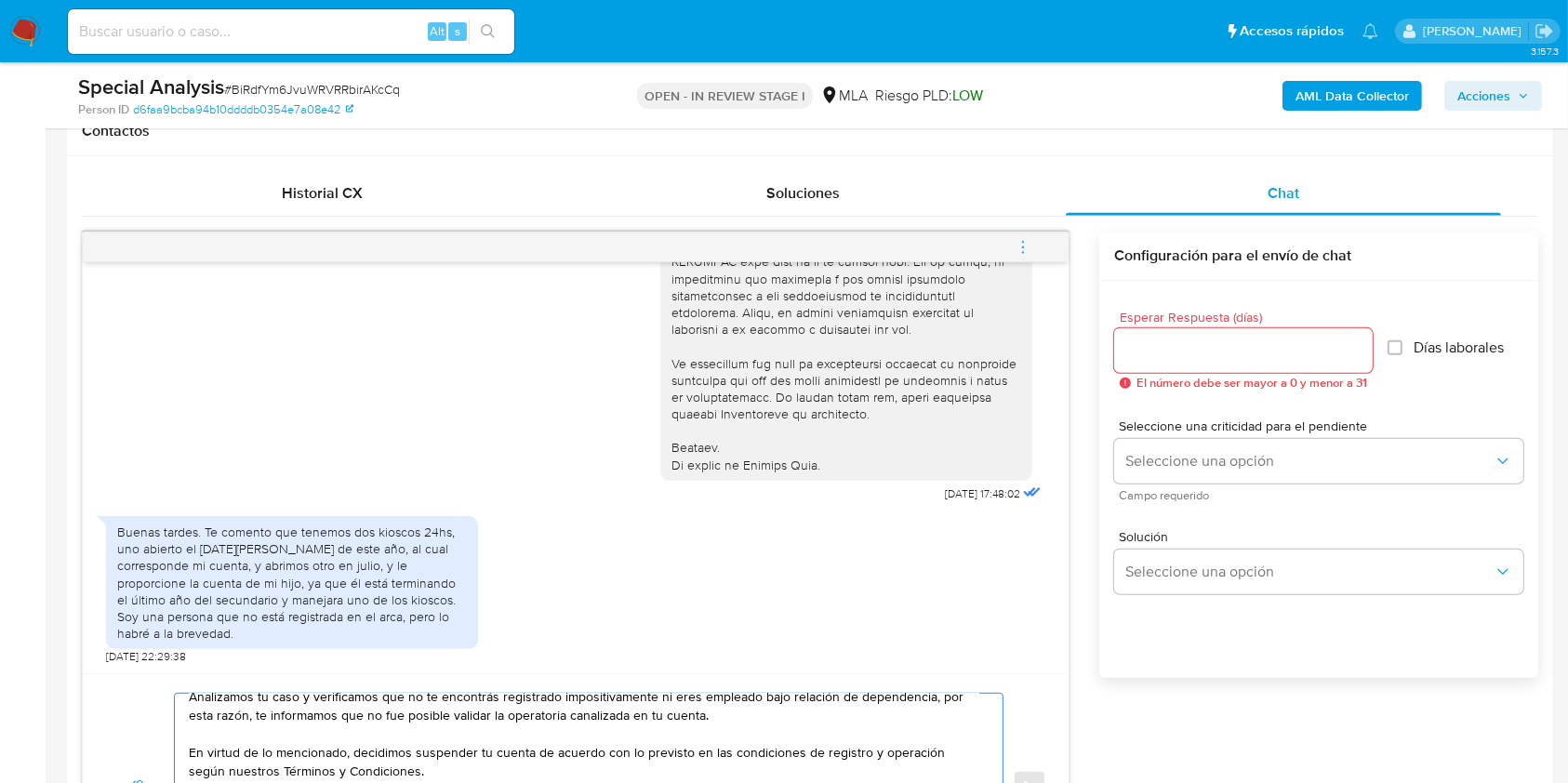
type textarea "Hola. Muchas gracias por tu respuesta. Analizamos tu caso y verificamos que no …"
click at [1205, 342] on input "Esperar Respuesta (días)" at bounding box center [1243, 350] width 259 height 24
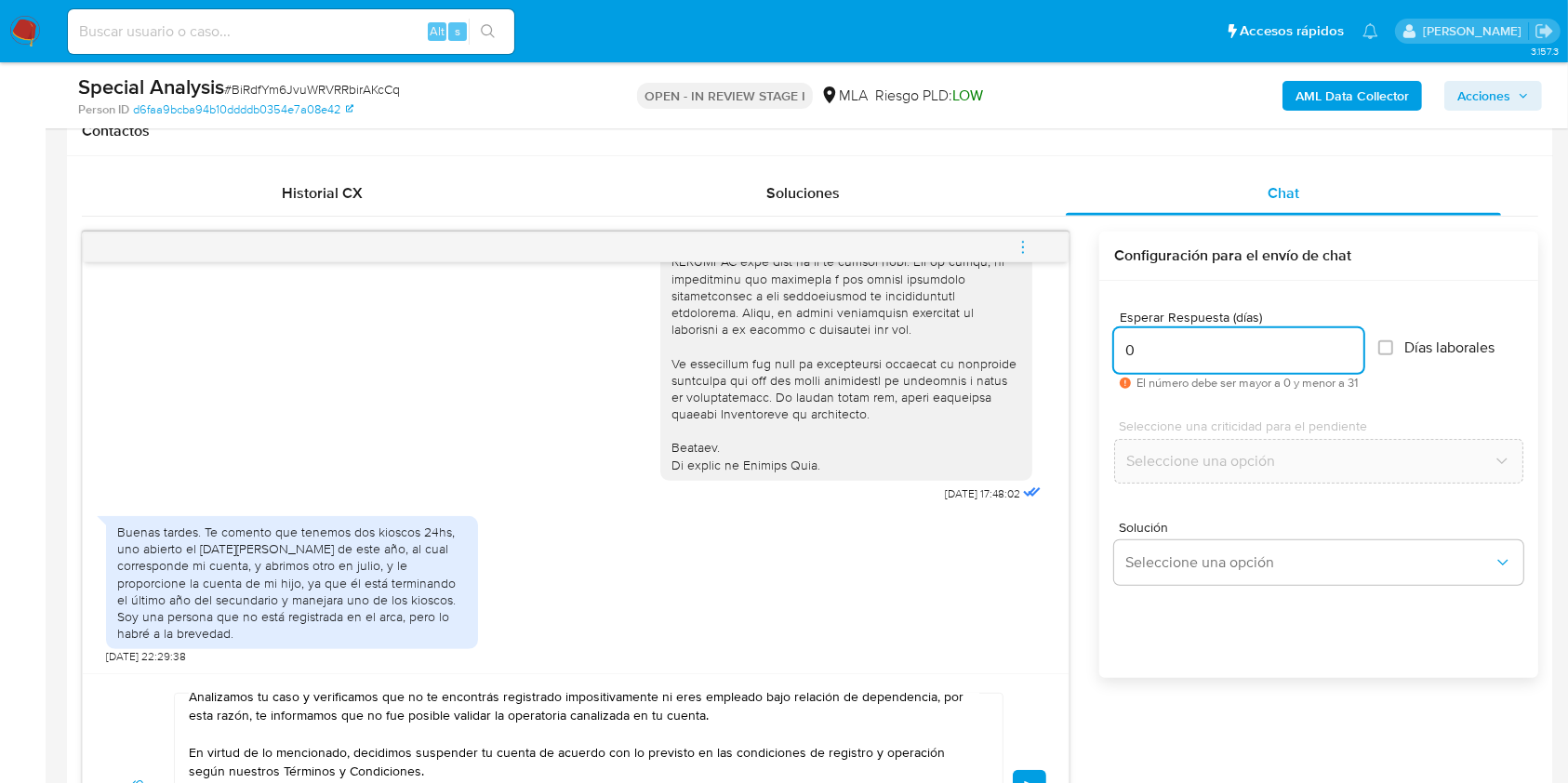
type input "0"
click at [331, 90] on span "# BiRdfYm6JvuWRVRRbirAKcCq" at bounding box center [312, 89] width 176 height 19
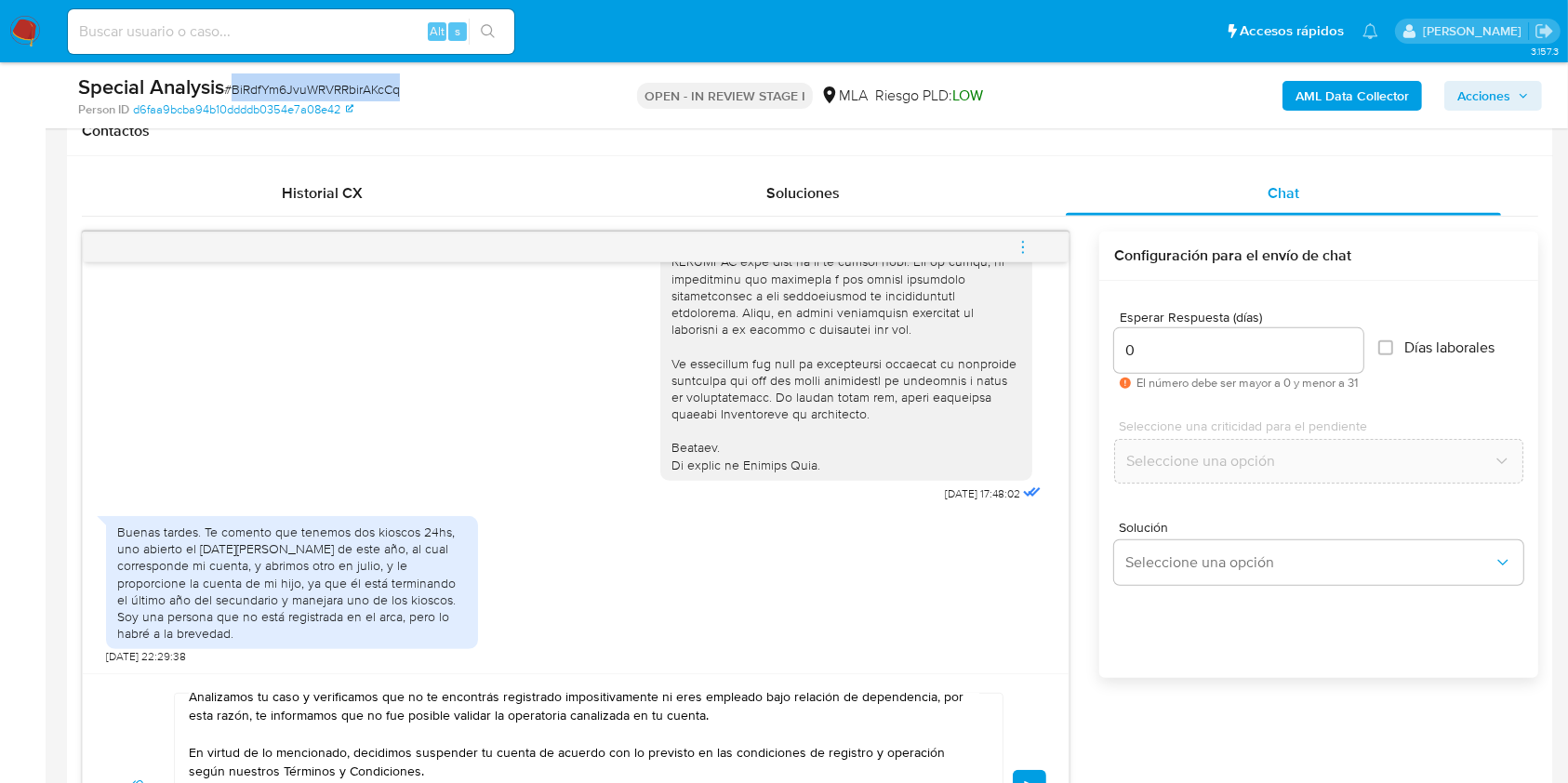
click at [331, 90] on span "# BiRdfYm6JvuWRVRRbirAKcCq" at bounding box center [312, 89] width 176 height 19
copy span "BiRdfYm6JvuWRVRRbirAKcCq"
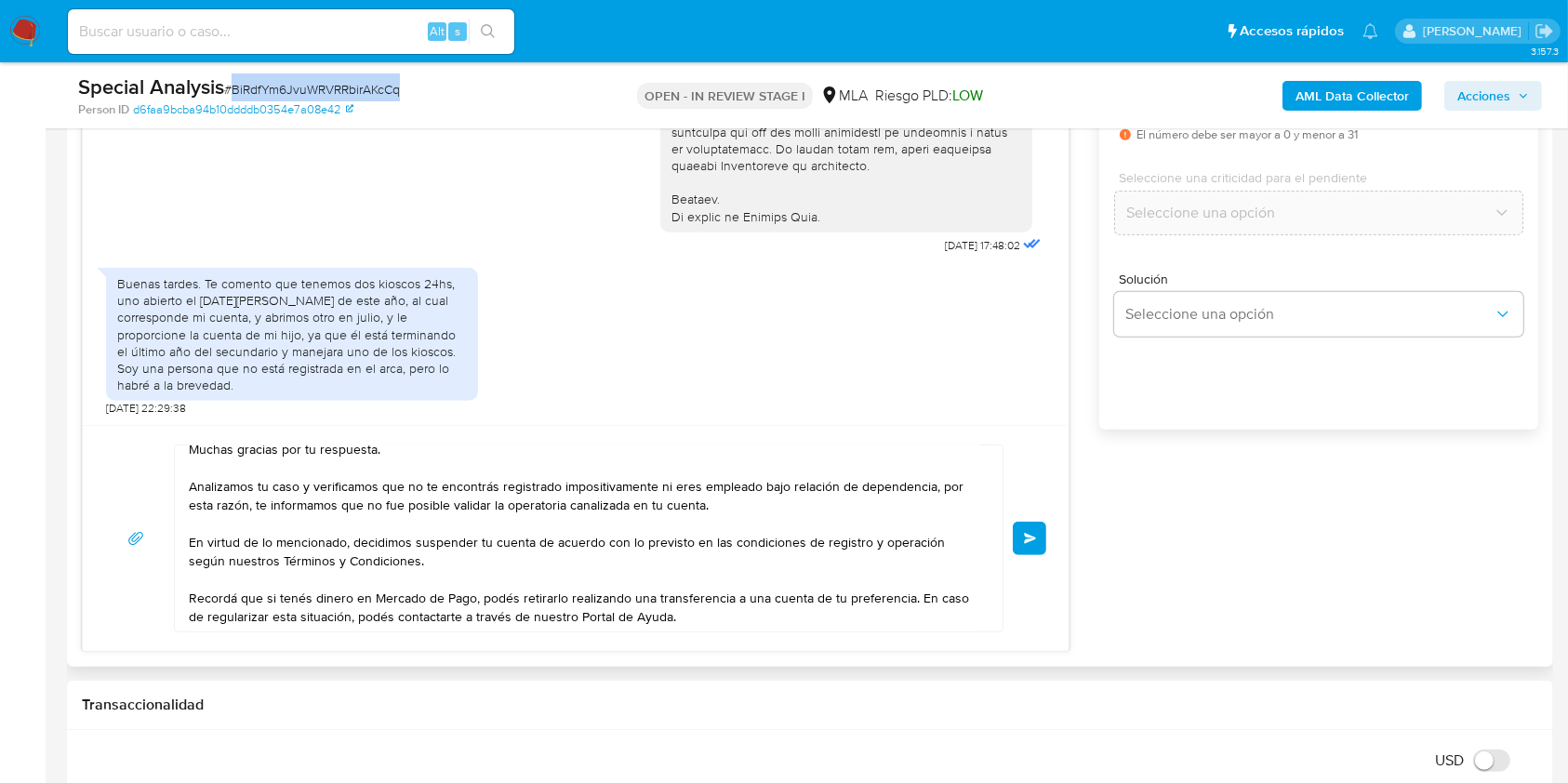
scroll to position [0, 0]
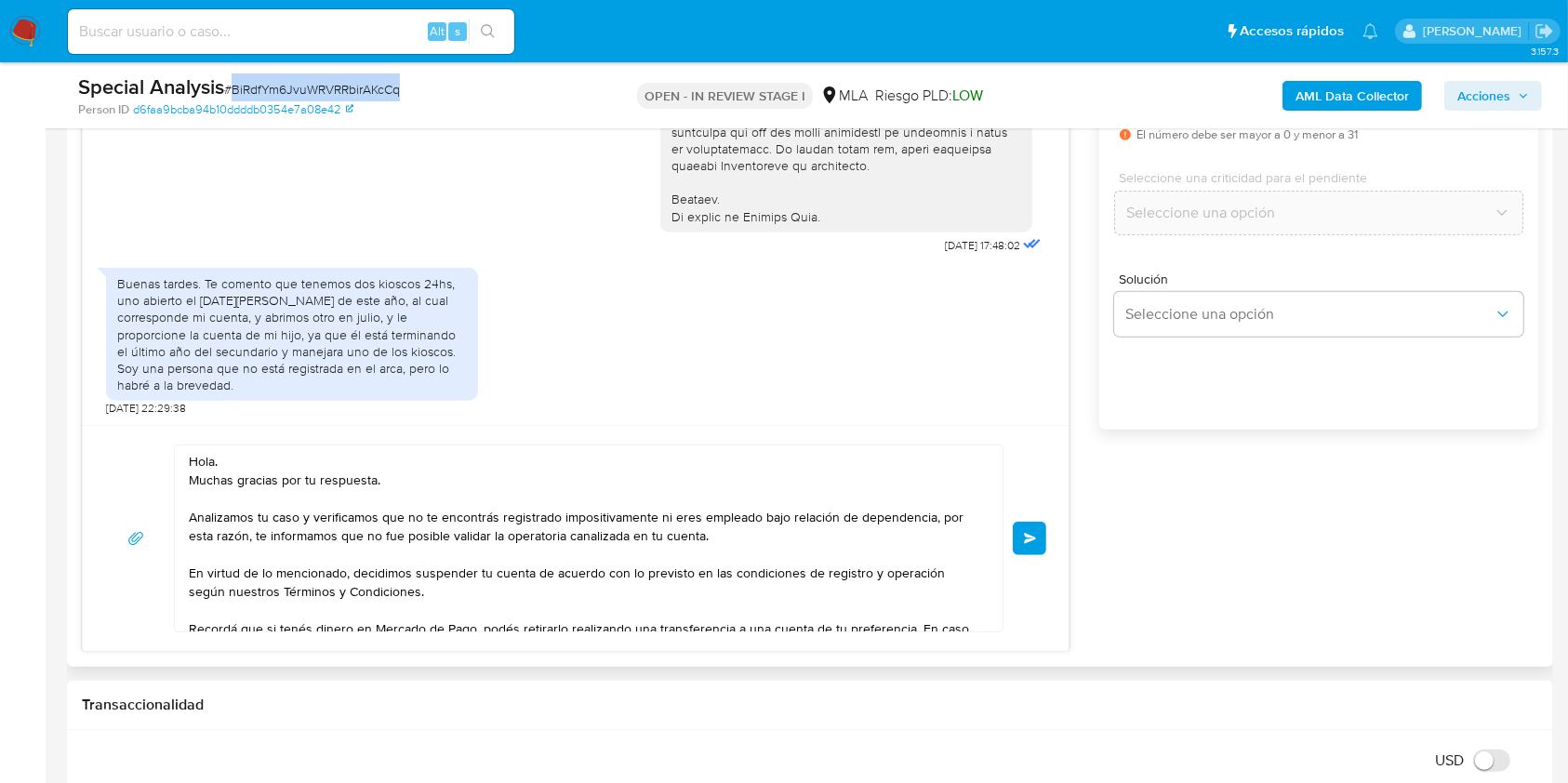
click at [1017, 542] on button "Enviar" at bounding box center [1029, 538] width 34 height 34
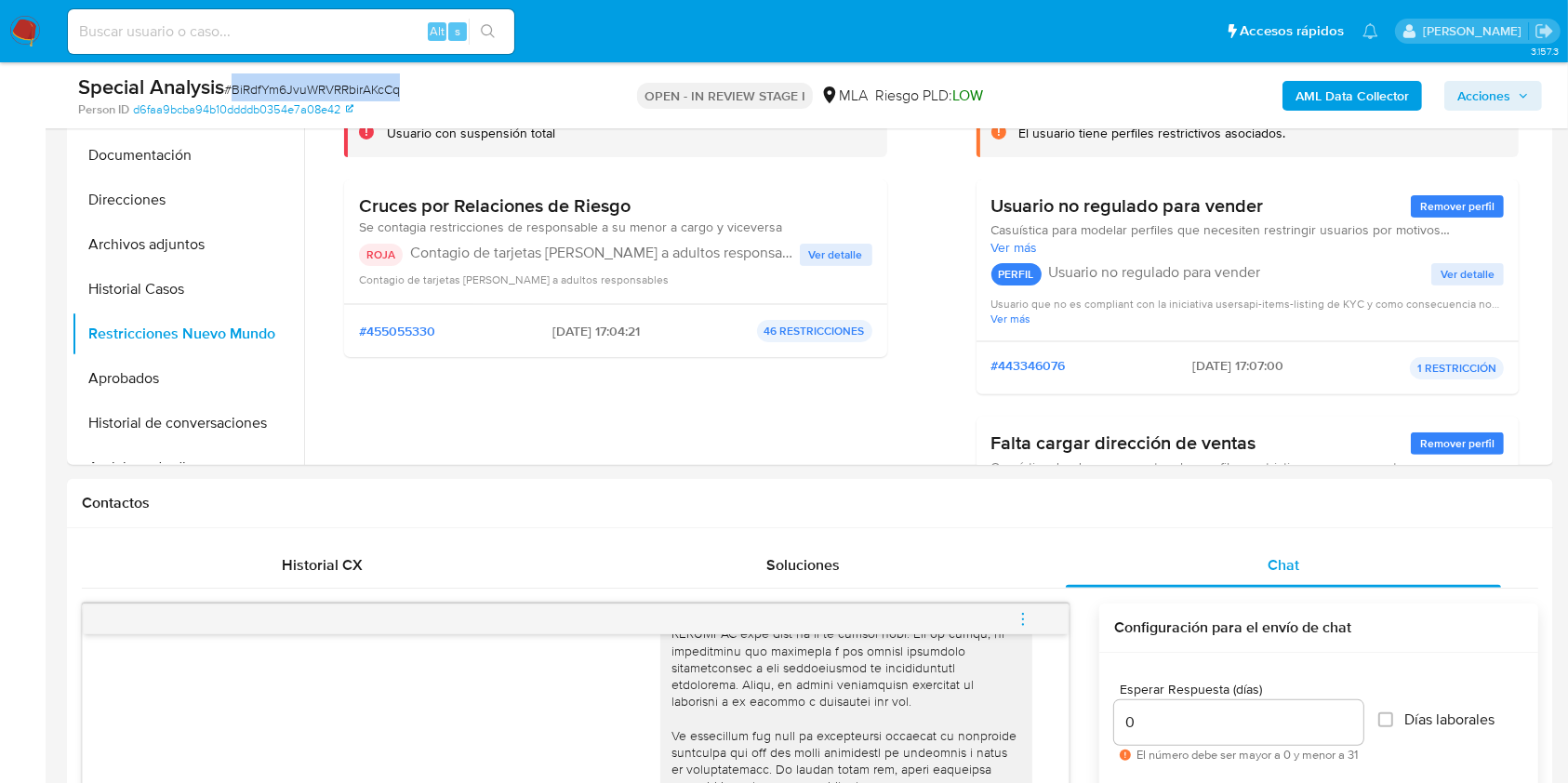
scroll to position [1192, 0]
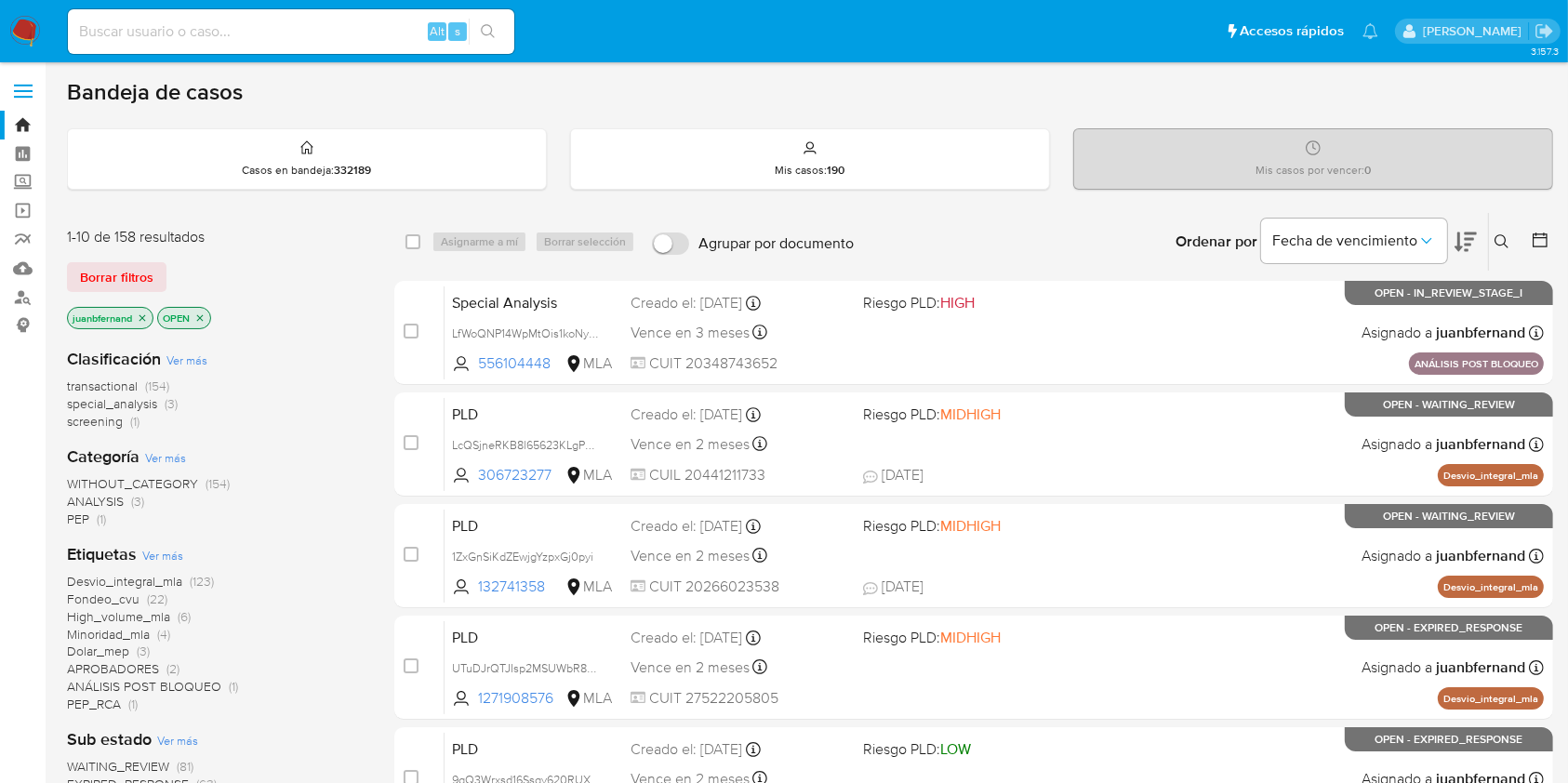
click at [1507, 243] on icon at bounding box center [1502, 242] width 15 height 15
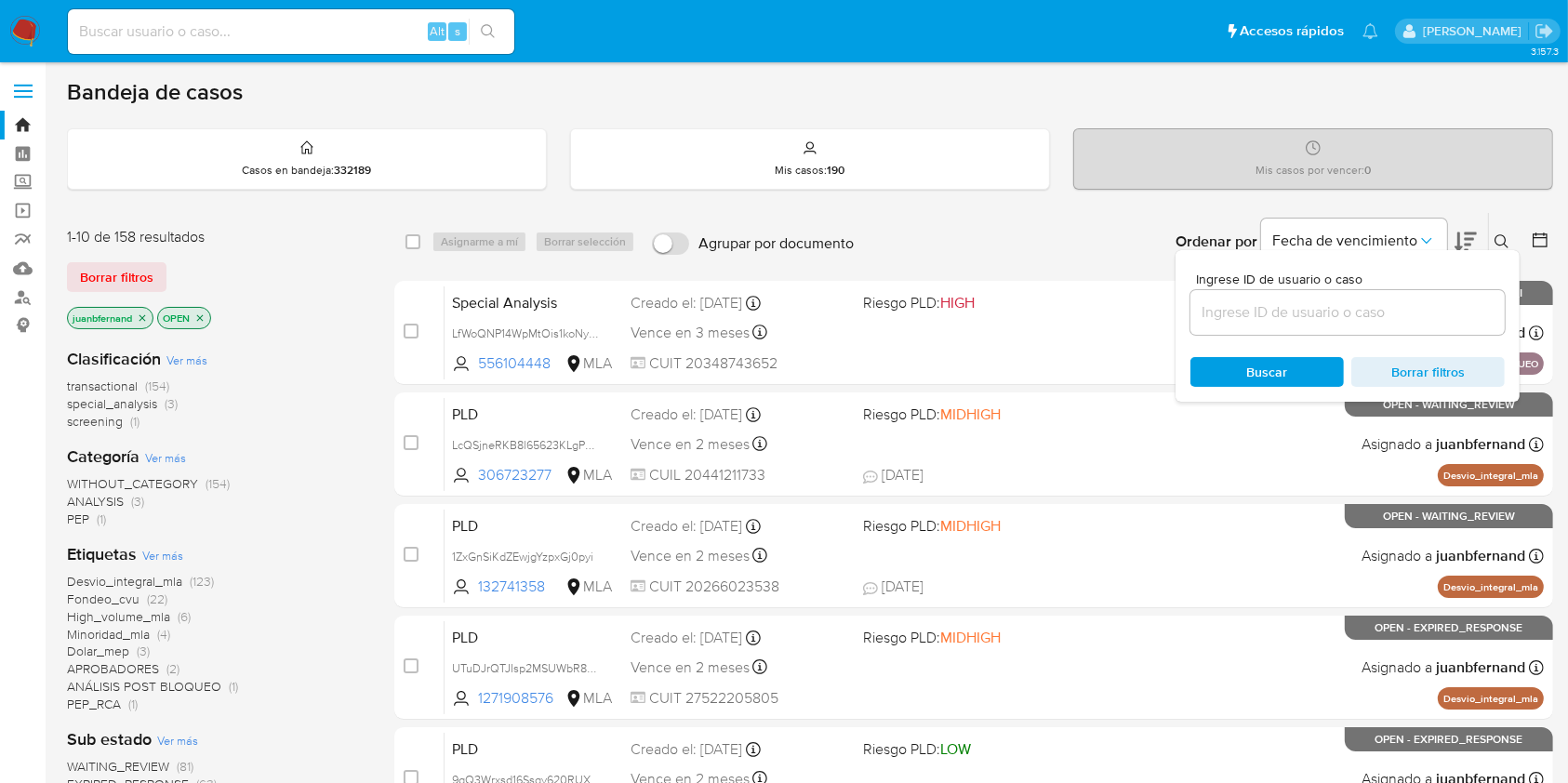
click at [1308, 317] on input at bounding box center [1347, 313] width 315 height 24
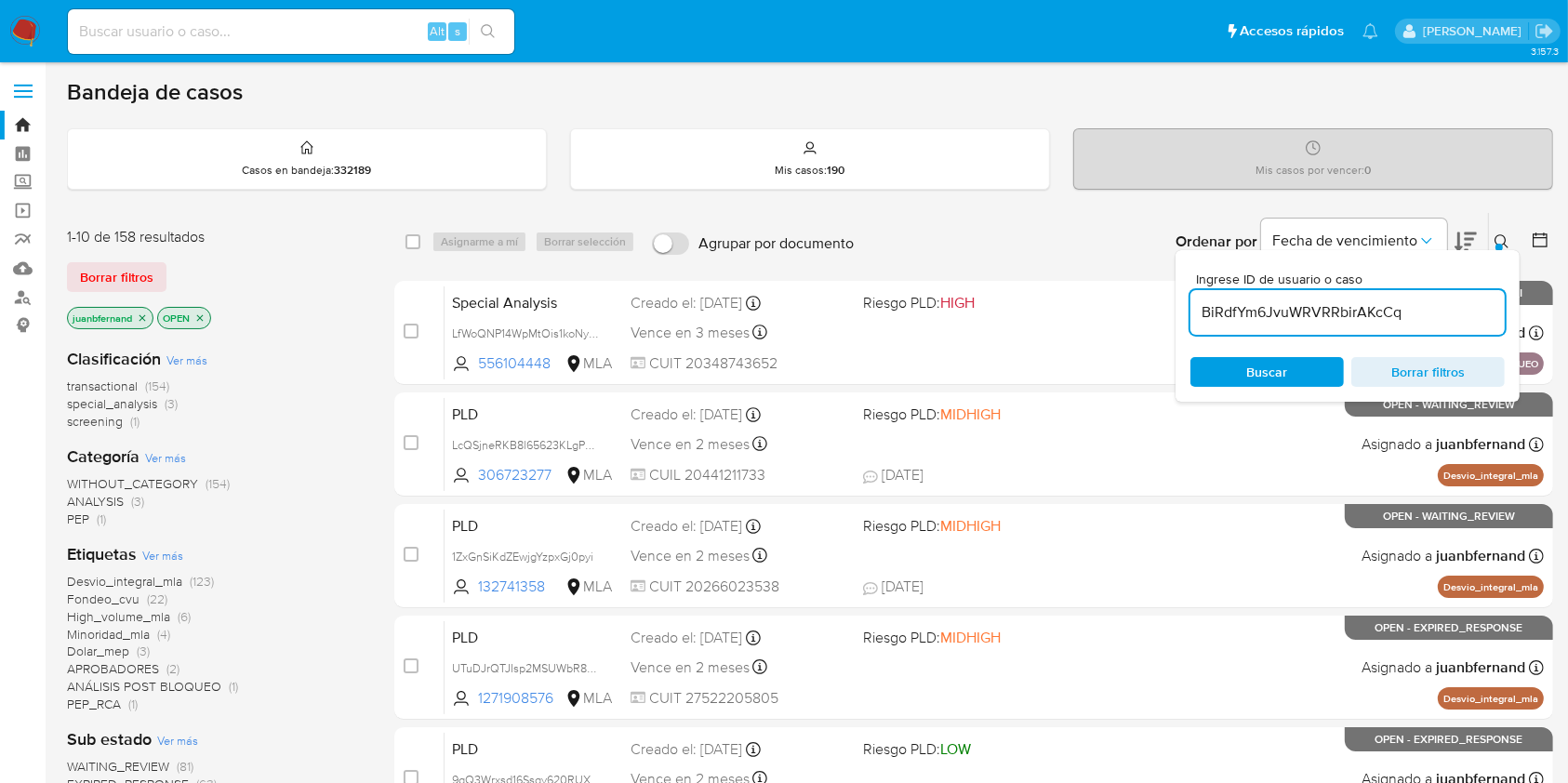
type input "BiRdfYm6JvuWRVRRbirAKcCq"
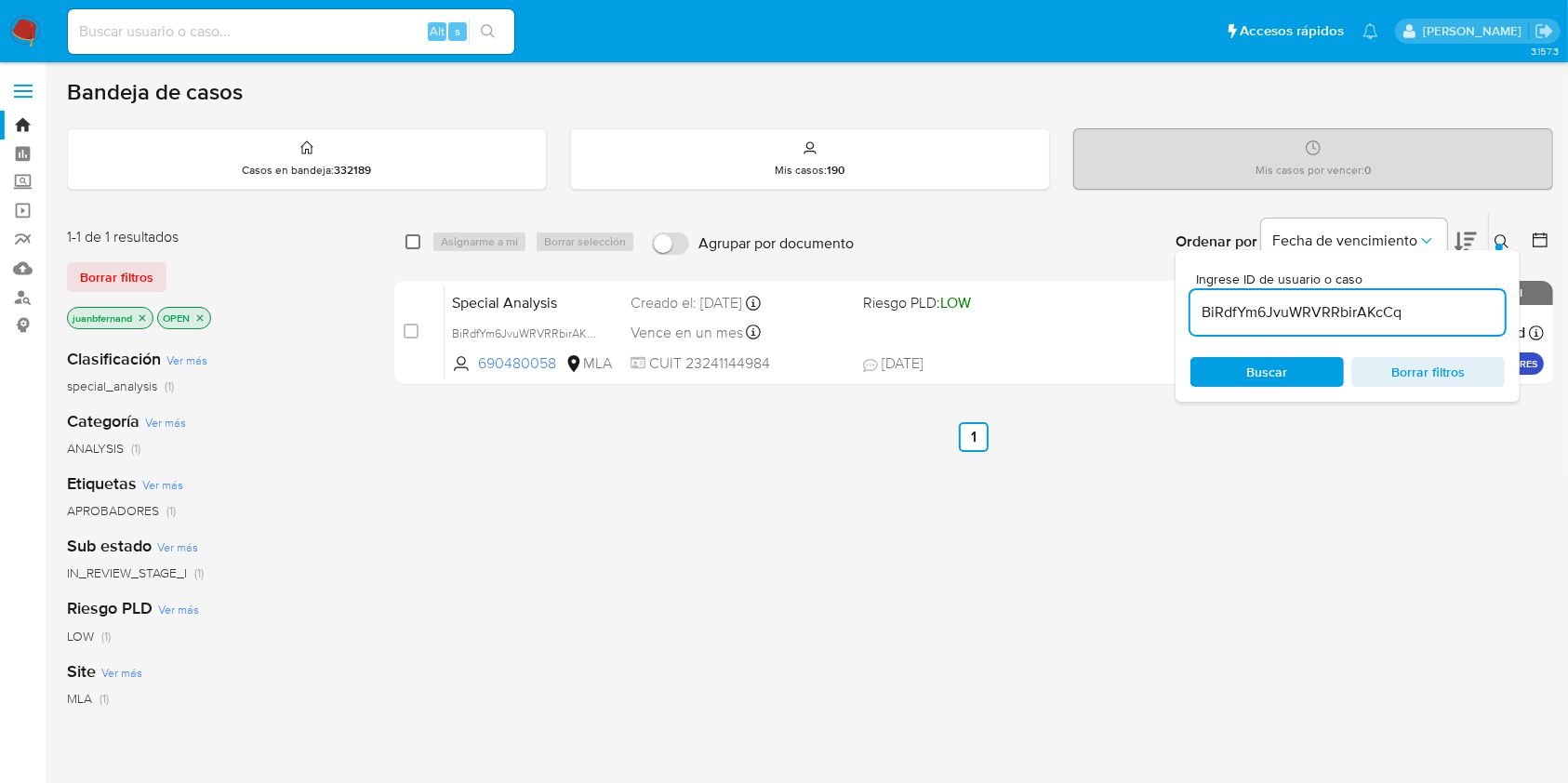
click at [412, 244] on input "checkbox" at bounding box center [412, 242] width 15 height 15
checkbox input "true"
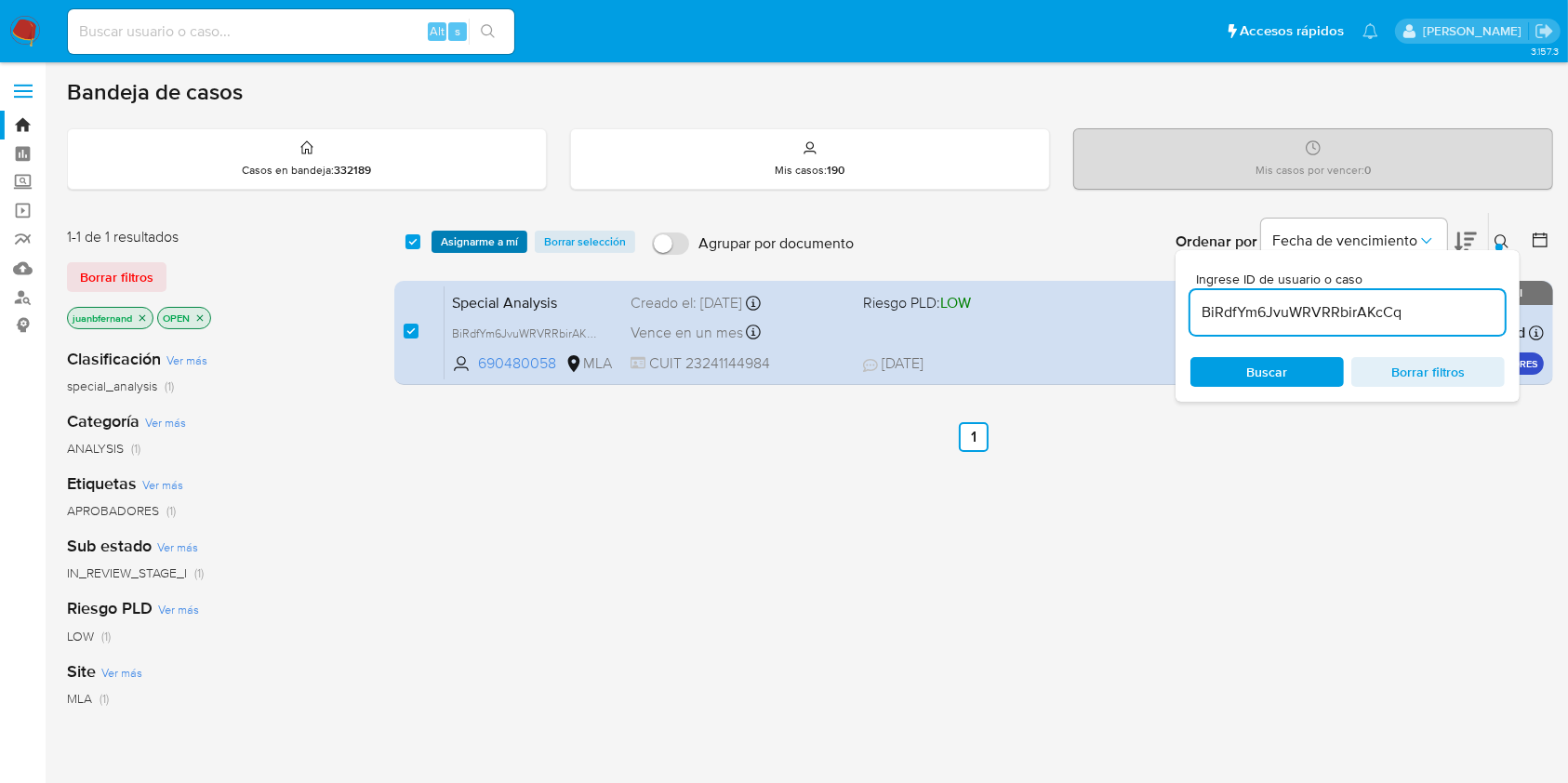
click at [465, 242] on span "Asignarme a mí" at bounding box center [479, 242] width 77 height 19
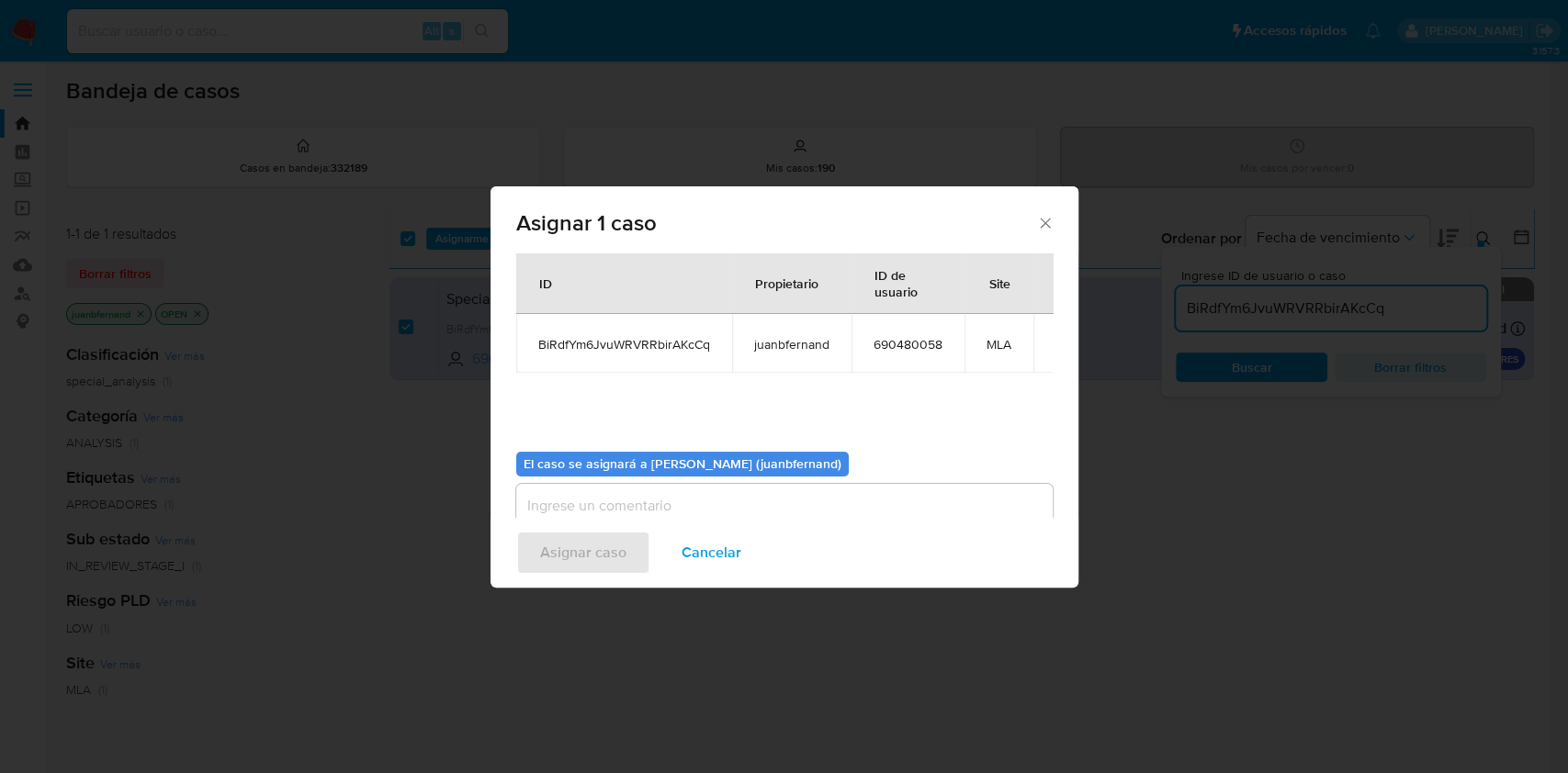
scroll to position [94, 0]
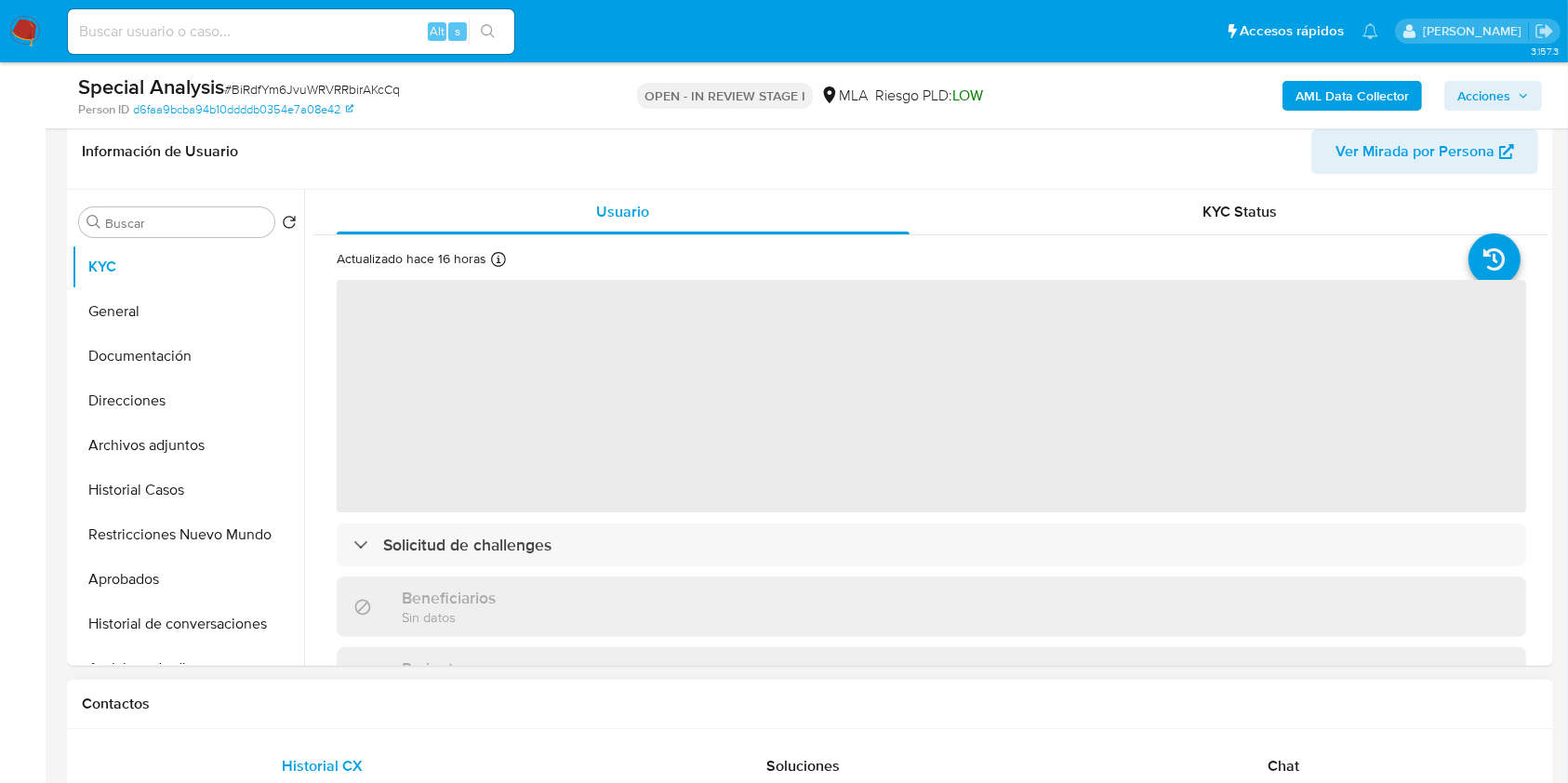
scroll to position [619, 0]
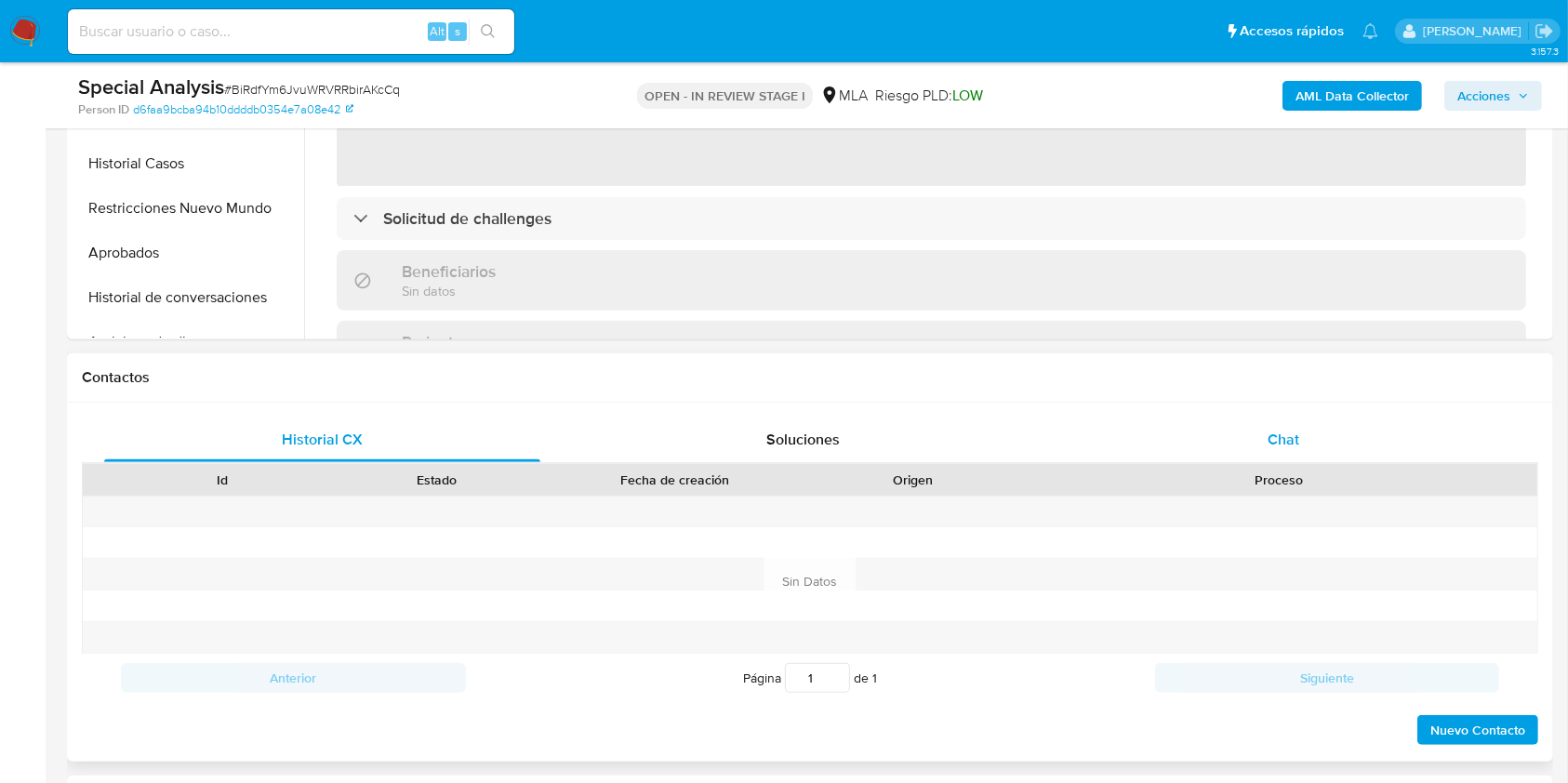
drag, startPoint x: 1339, startPoint y: 445, endPoint x: 1188, endPoint y: 460, distance: 151.7
click at [1339, 444] on div "Chat" at bounding box center [1283, 439] width 436 height 45
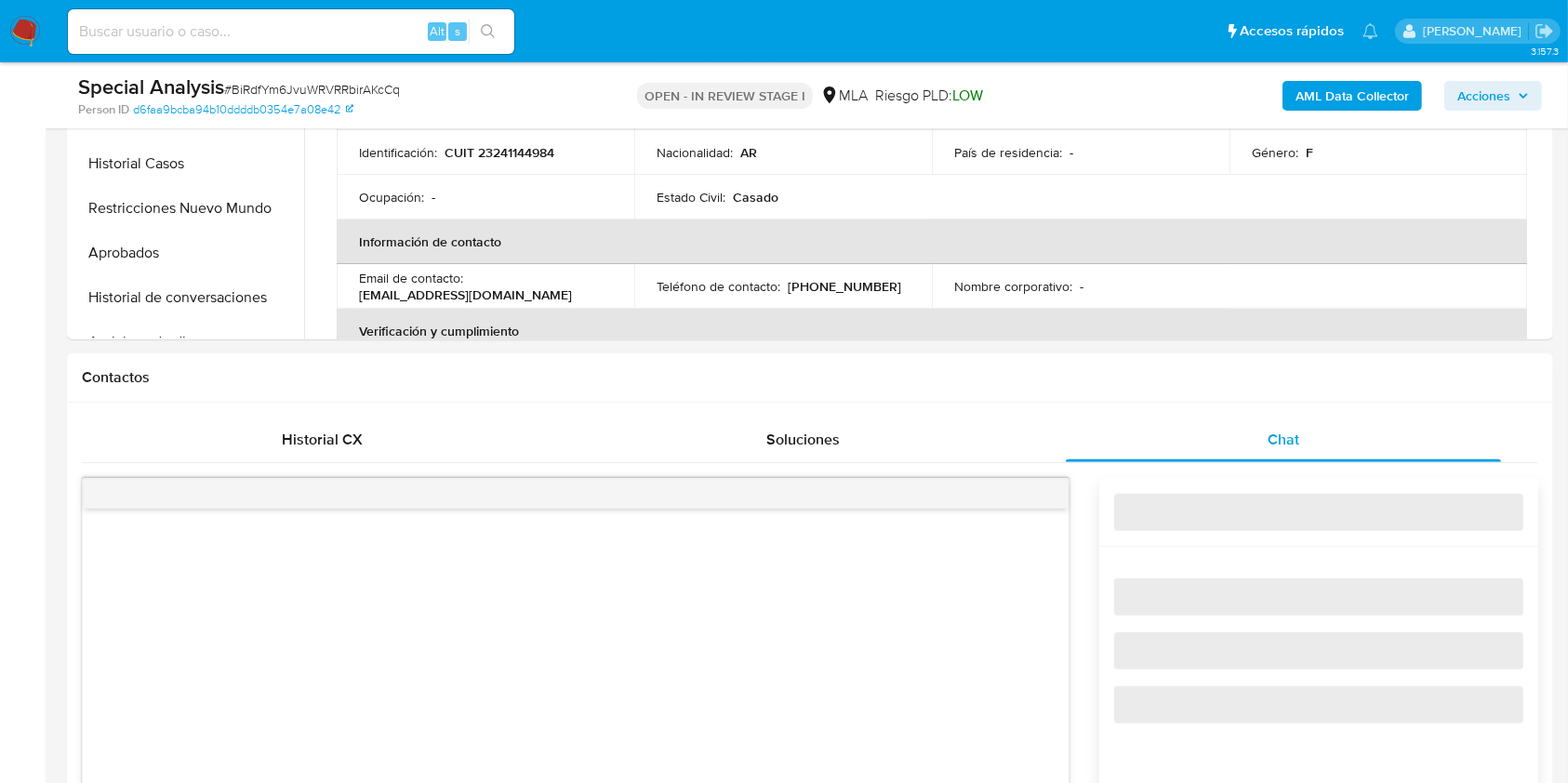
select select "10"
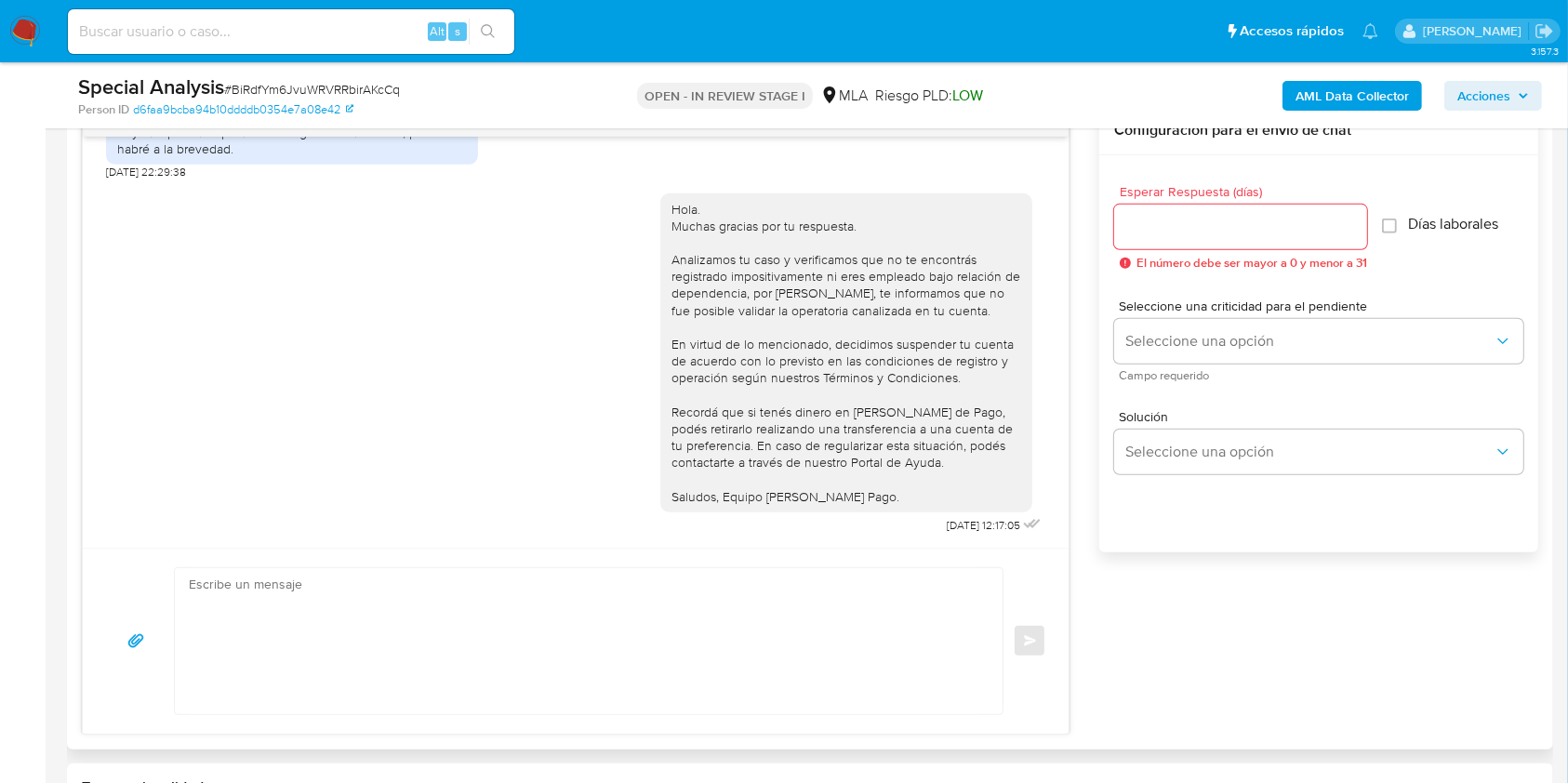
scroll to position [868, 0]
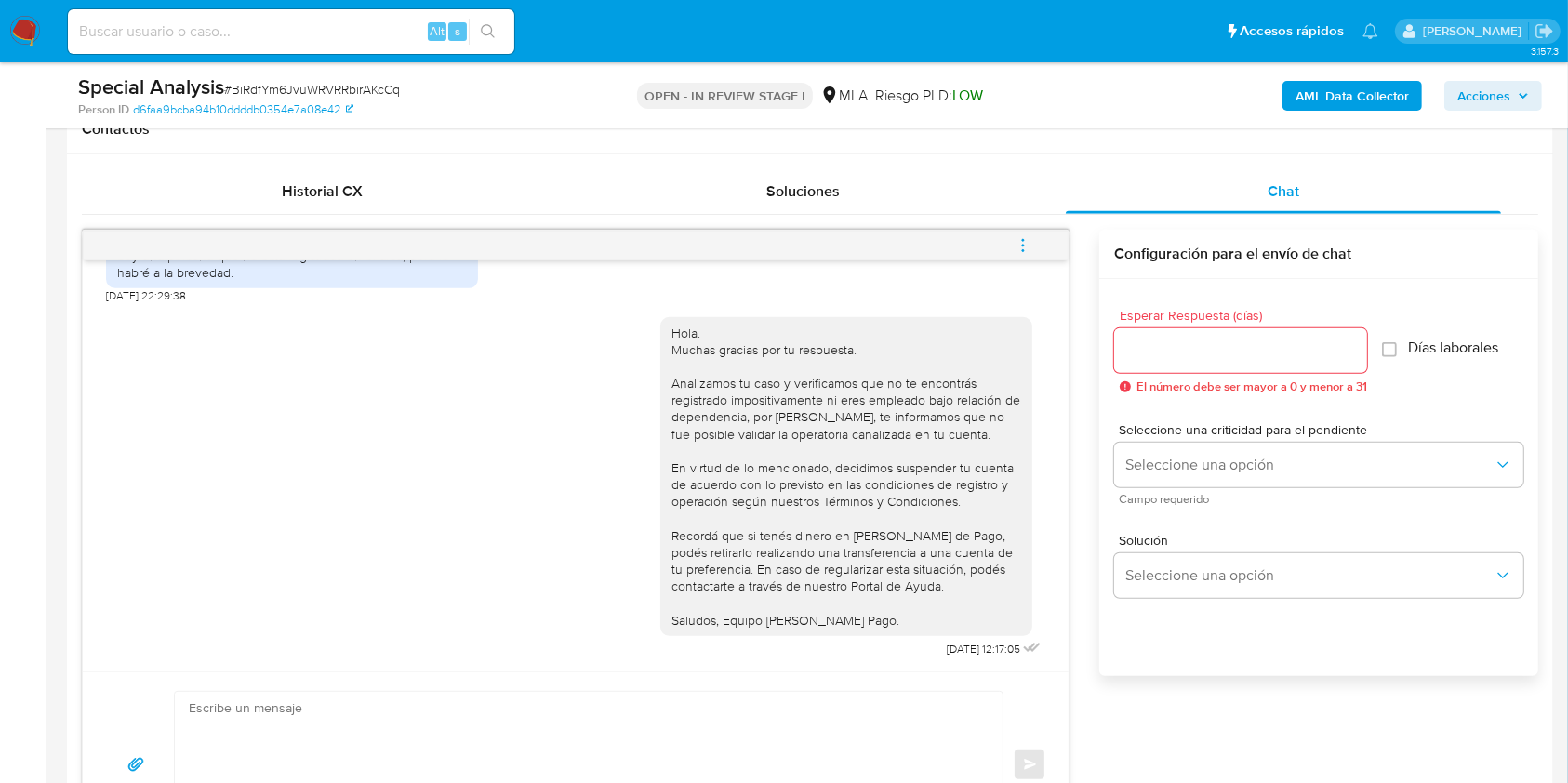
click at [1028, 237] on icon "menu-action" at bounding box center [1022, 246] width 17 height 17
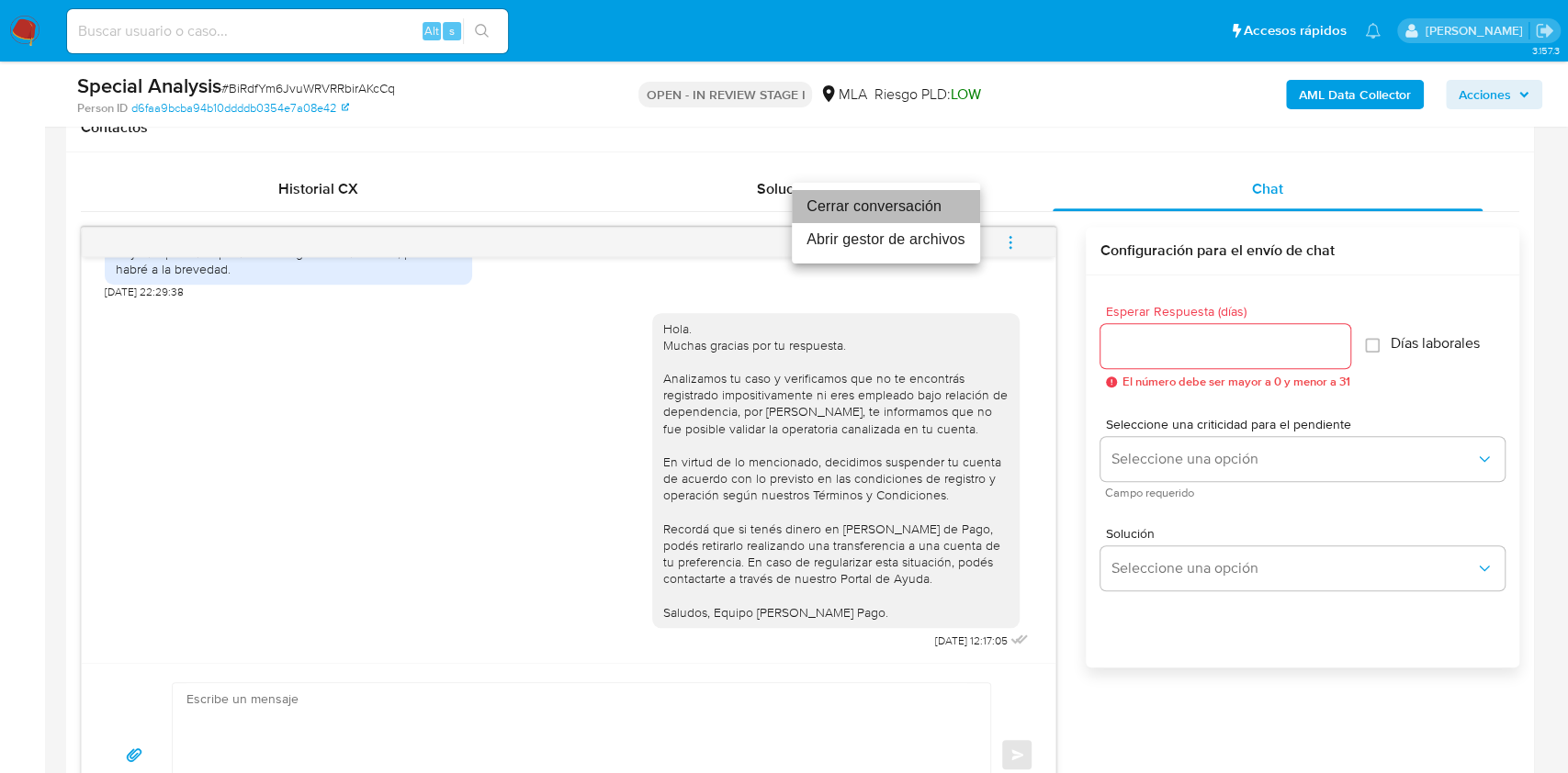
click at [929, 207] on li "Cerrar conversación" at bounding box center [886, 207] width 189 height 33
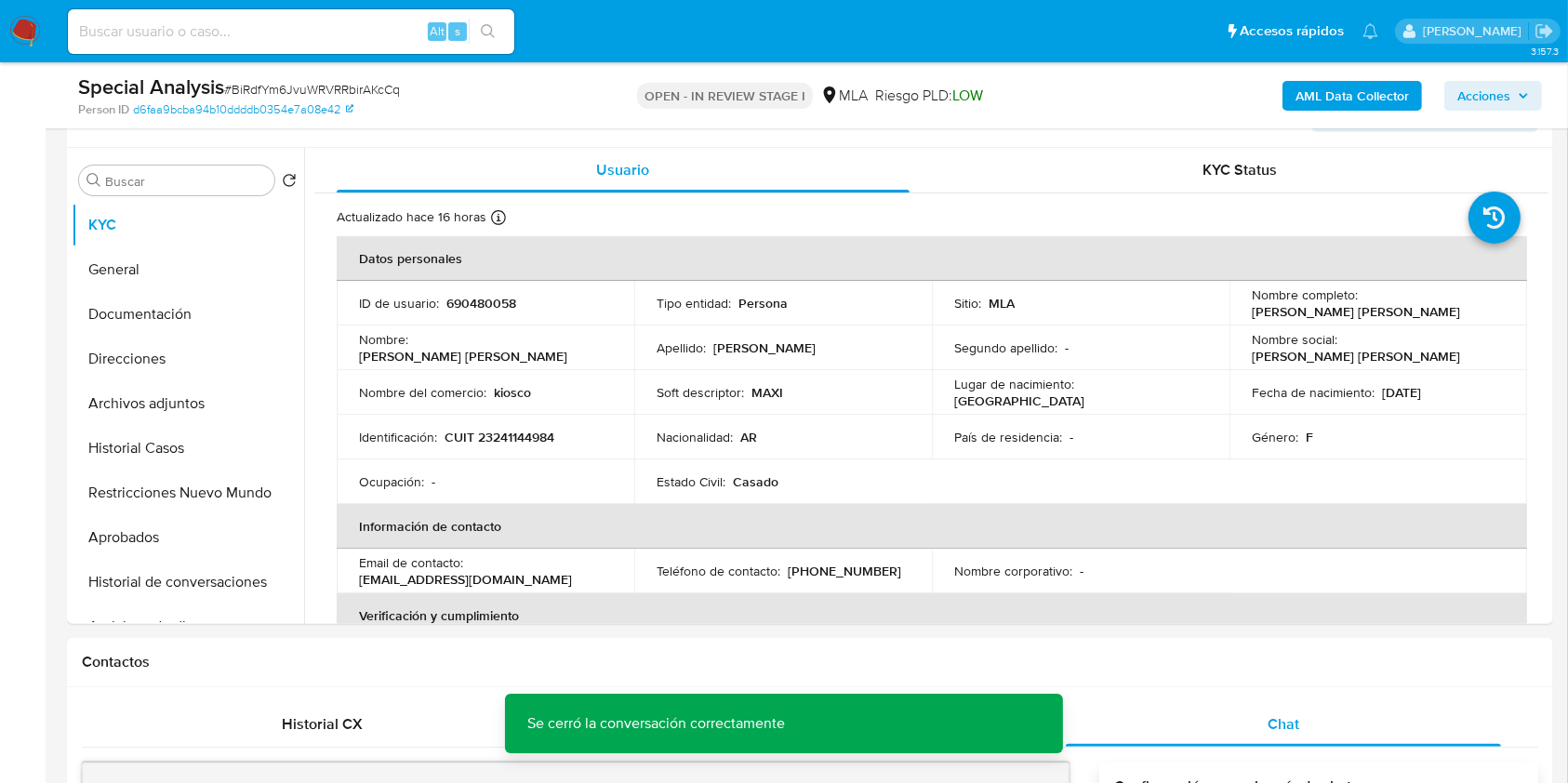
scroll to position [371, 0]
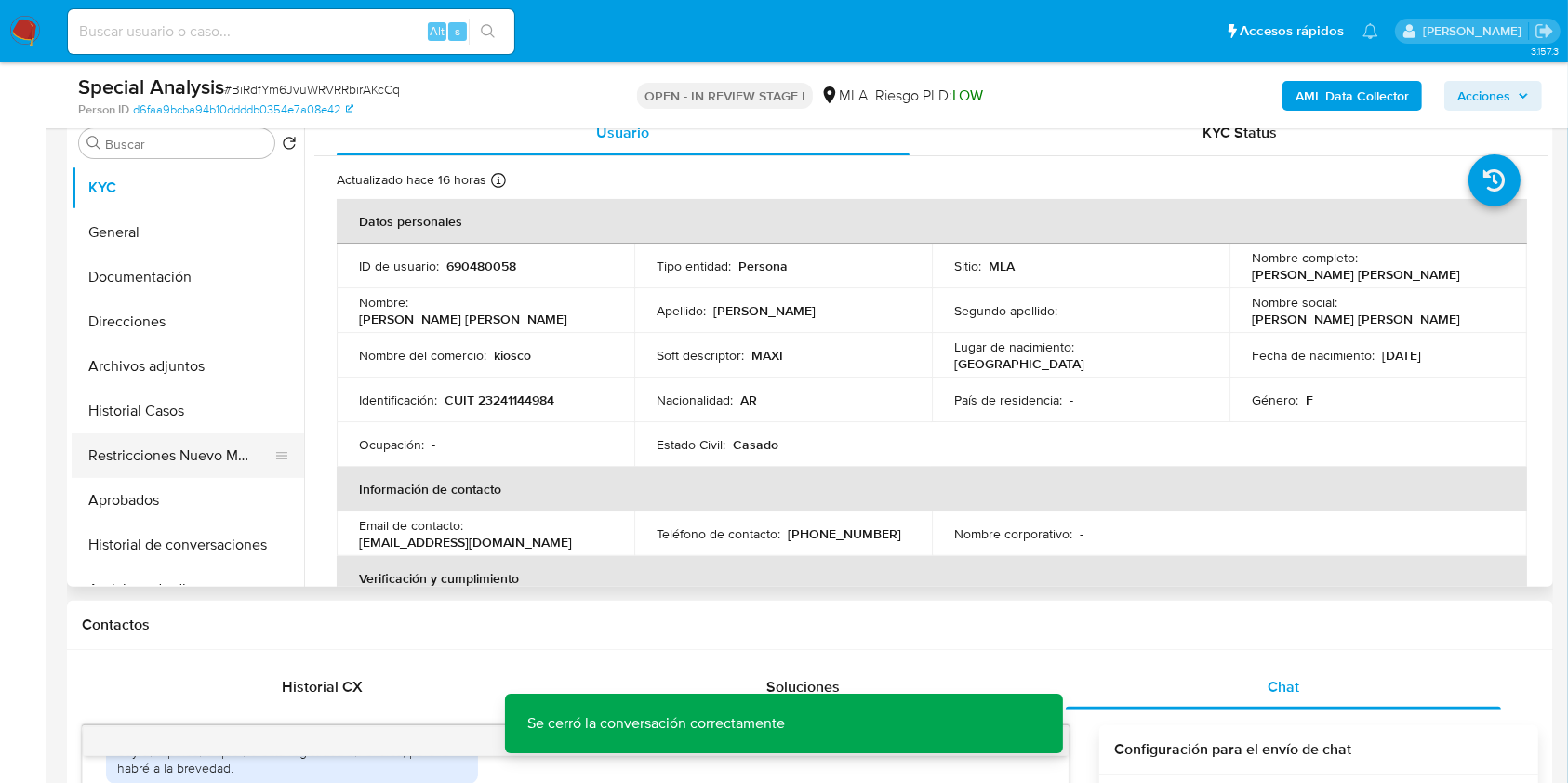
click at [144, 465] on button "Restricciones Nuevo Mundo" at bounding box center [181, 455] width 218 height 45
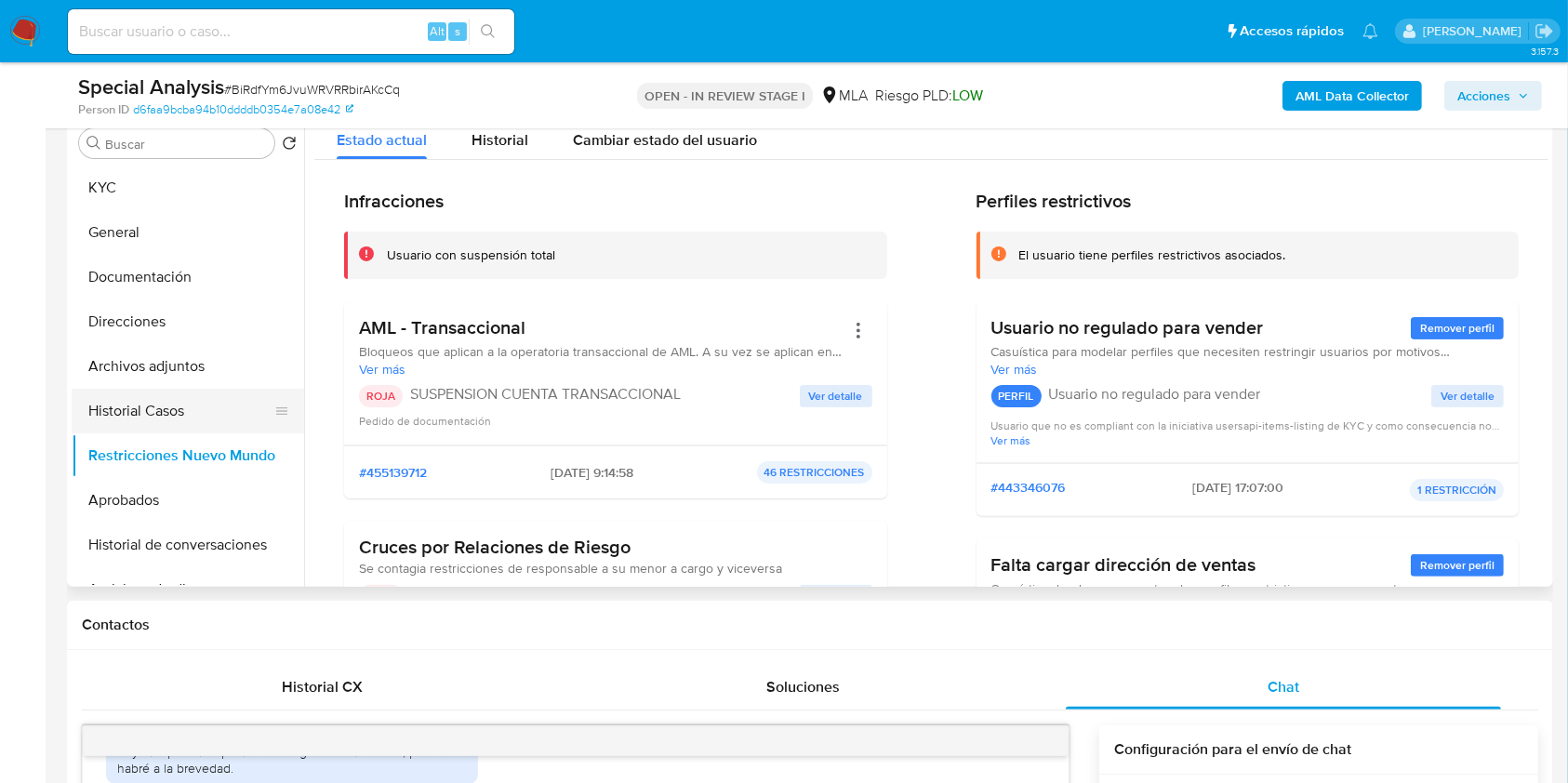
click at [187, 419] on button "Historial Casos" at bounding box center [181, 411] width 218 height 45
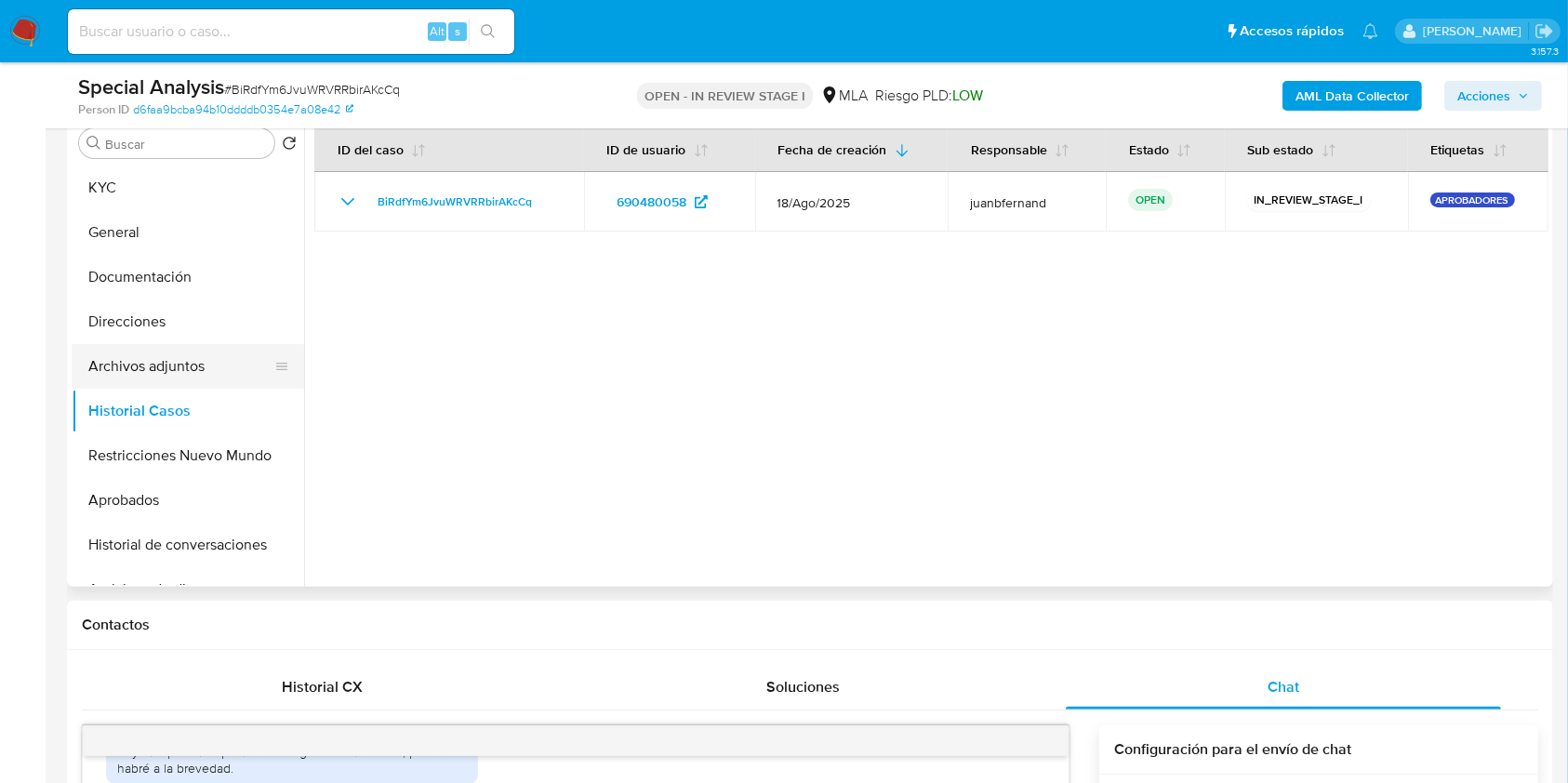
click at [127, 369] on button "Archivos adjuntos" at bounding box center [181, 366] width 218 height 45
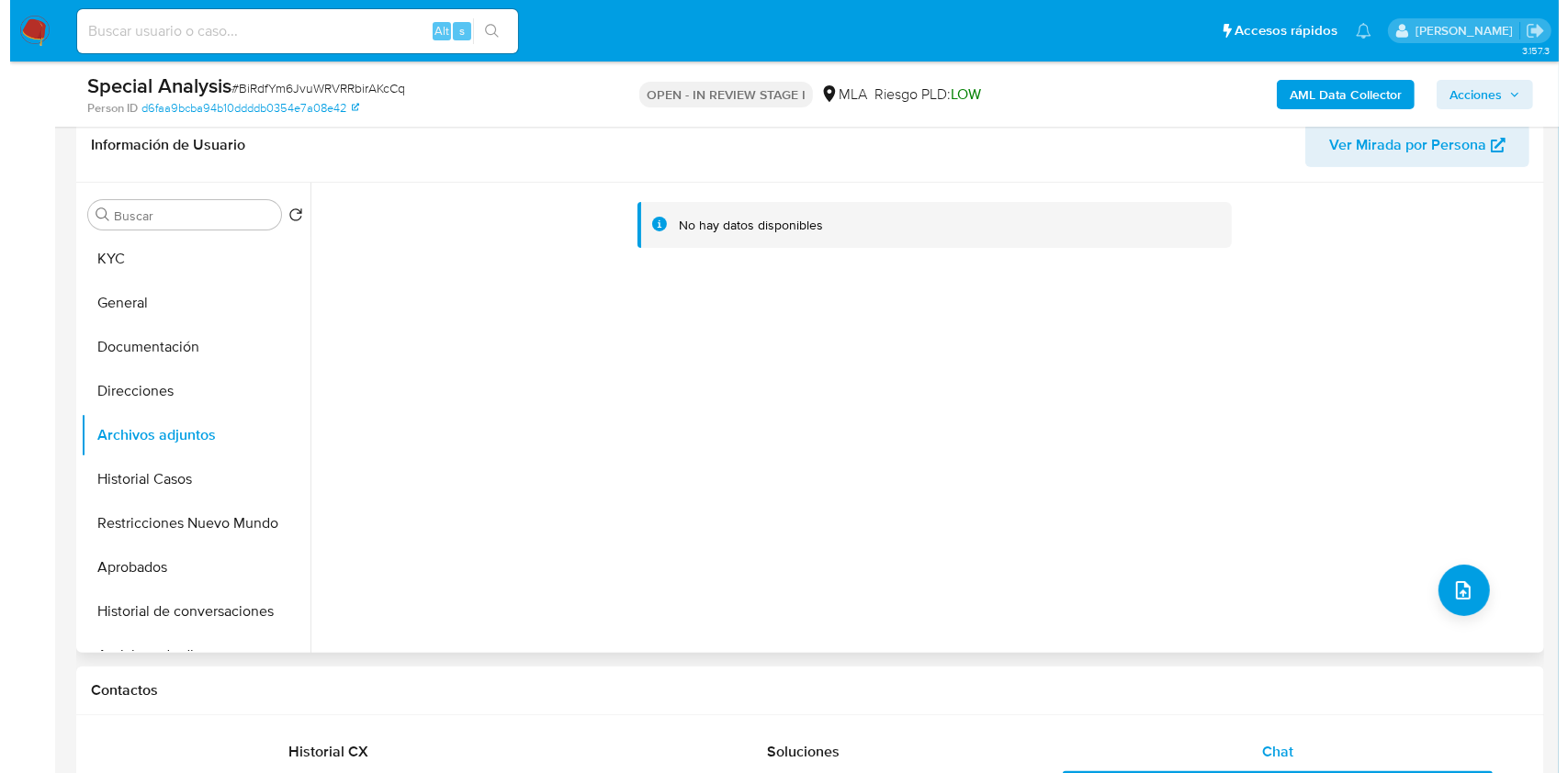
scroll to position [244, 0]
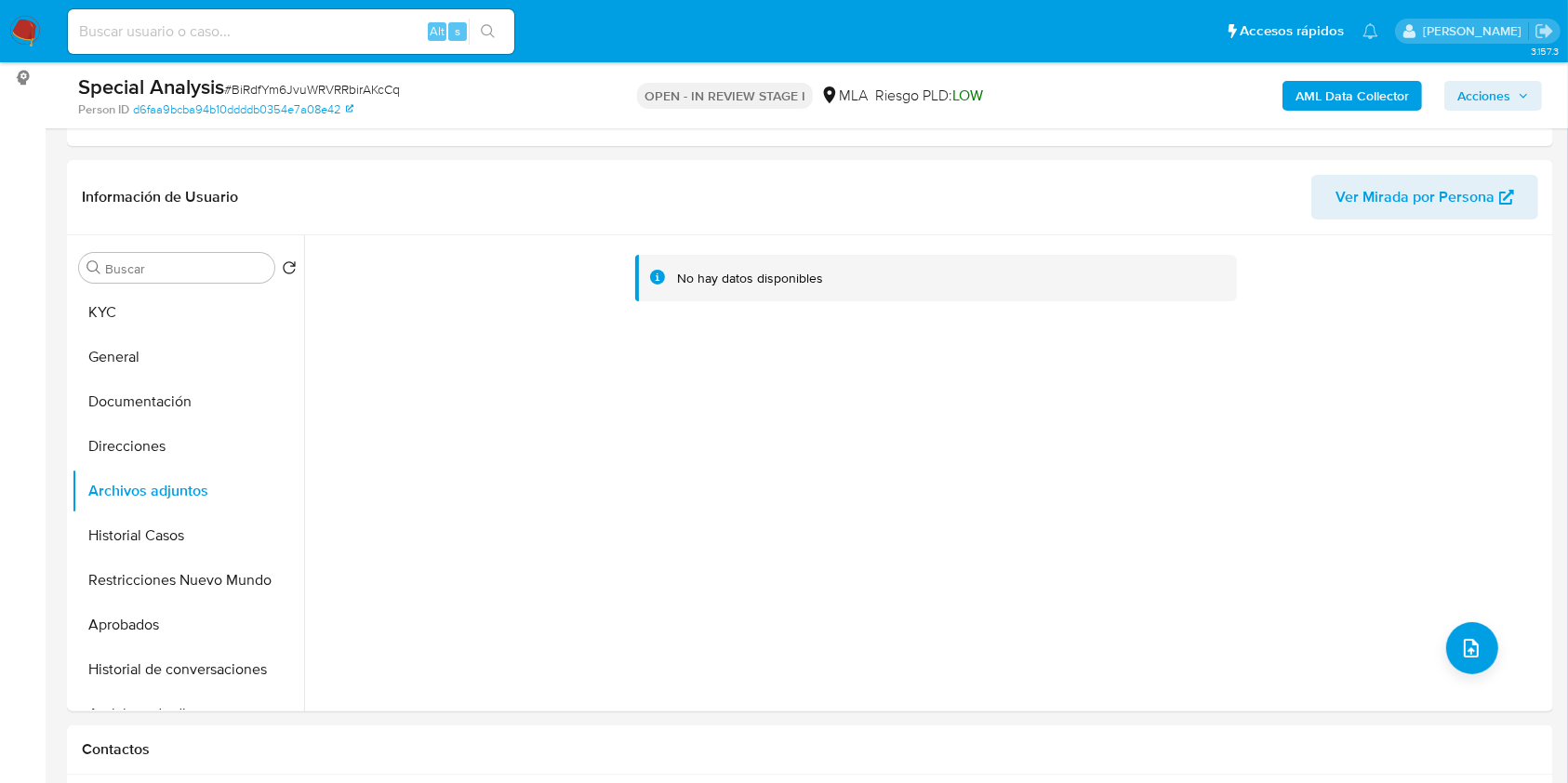
click at [1360, 106] on b "AML Data Collector" at bounding box center [1352, 96] width 114 height 30
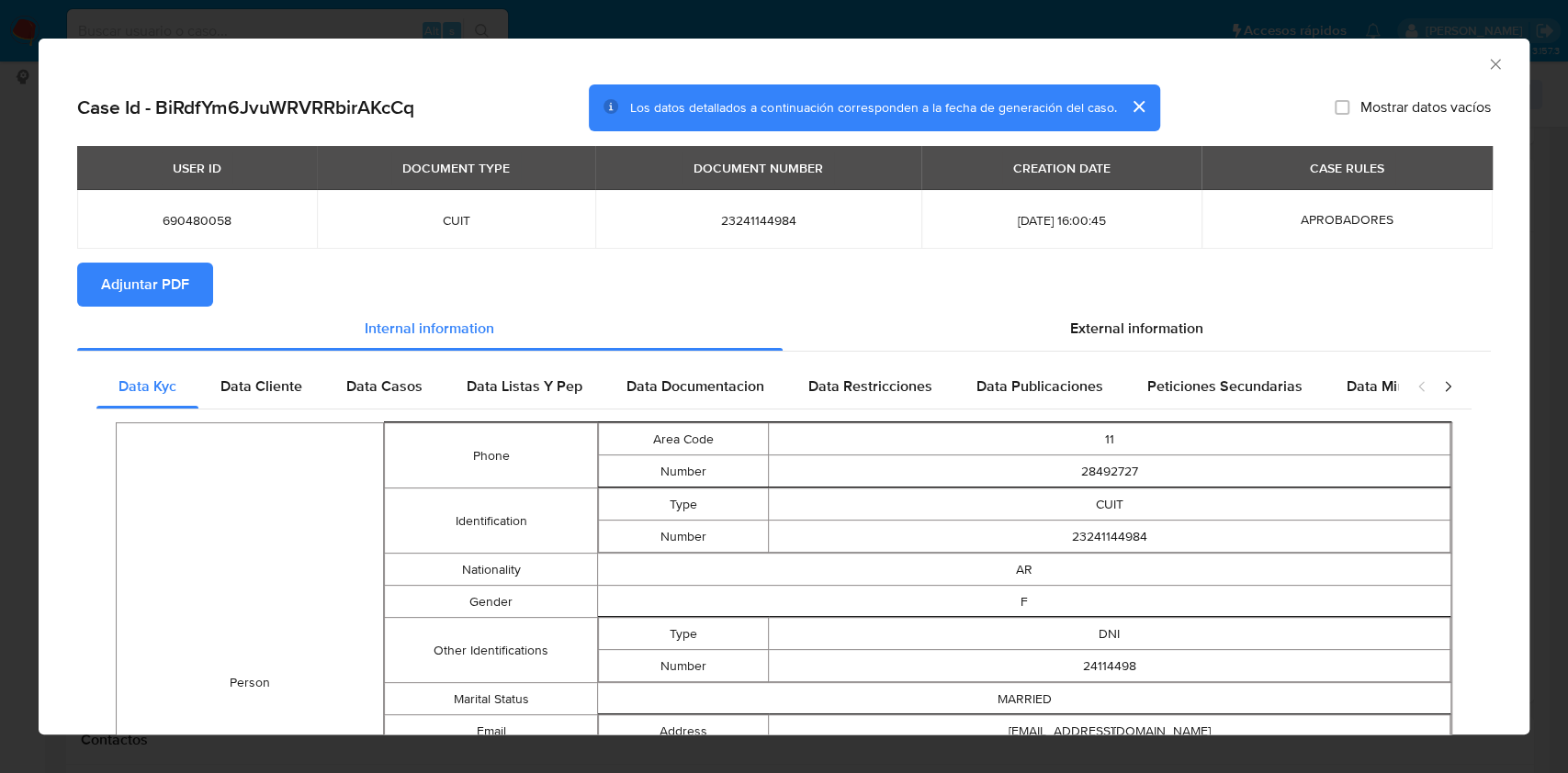
click at [189, 290] on span "Adjuntar PDF" at bounding box center [145, 285] width 88 height 40
click at [1486, 61] on icon "Cerrar ventana" at bounding box center [1495, 64] width 18 height 18
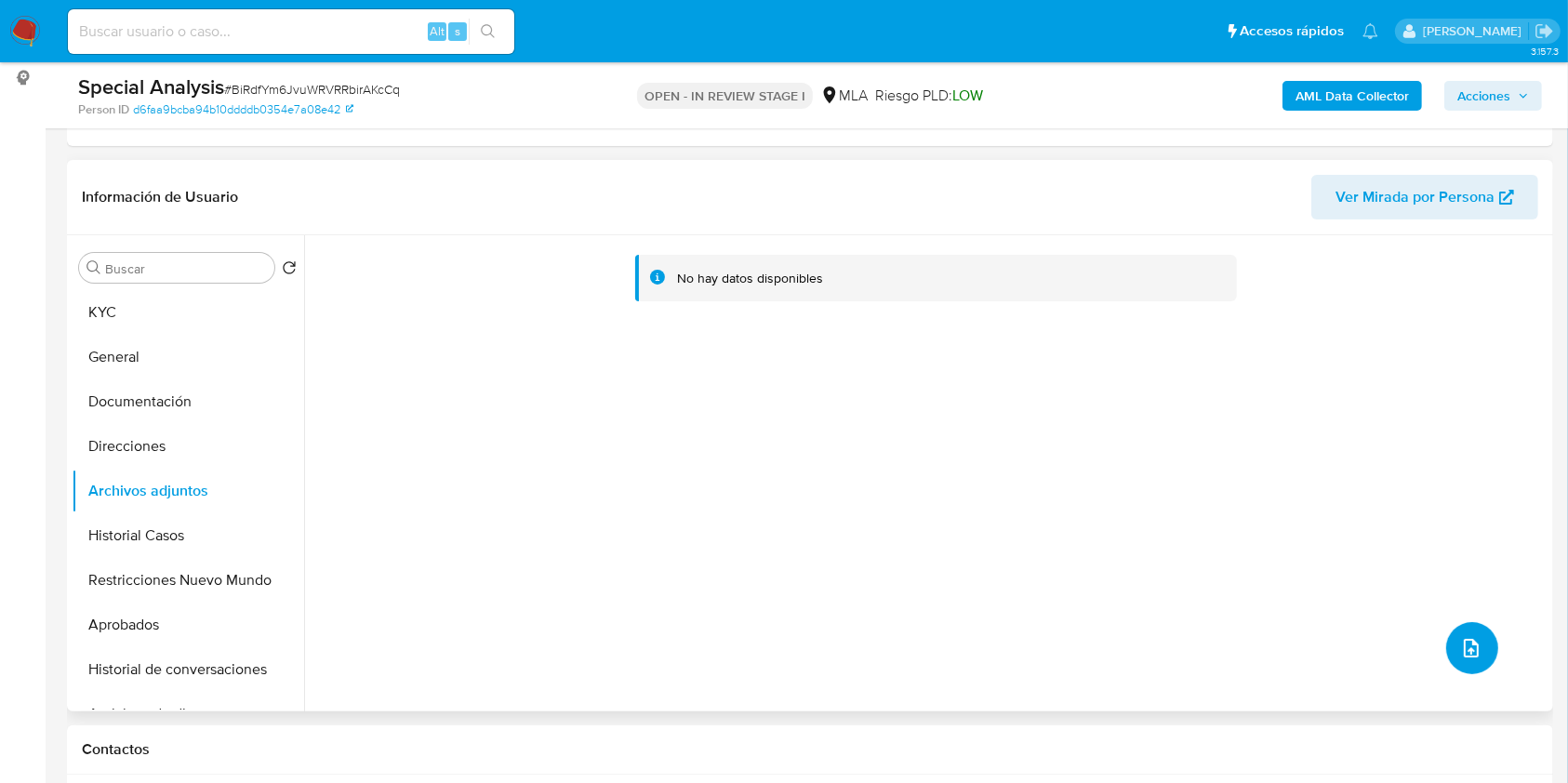
click at [1472, 629] on button "upload-file" at bounding box center [1472, 648] width 52 height 52
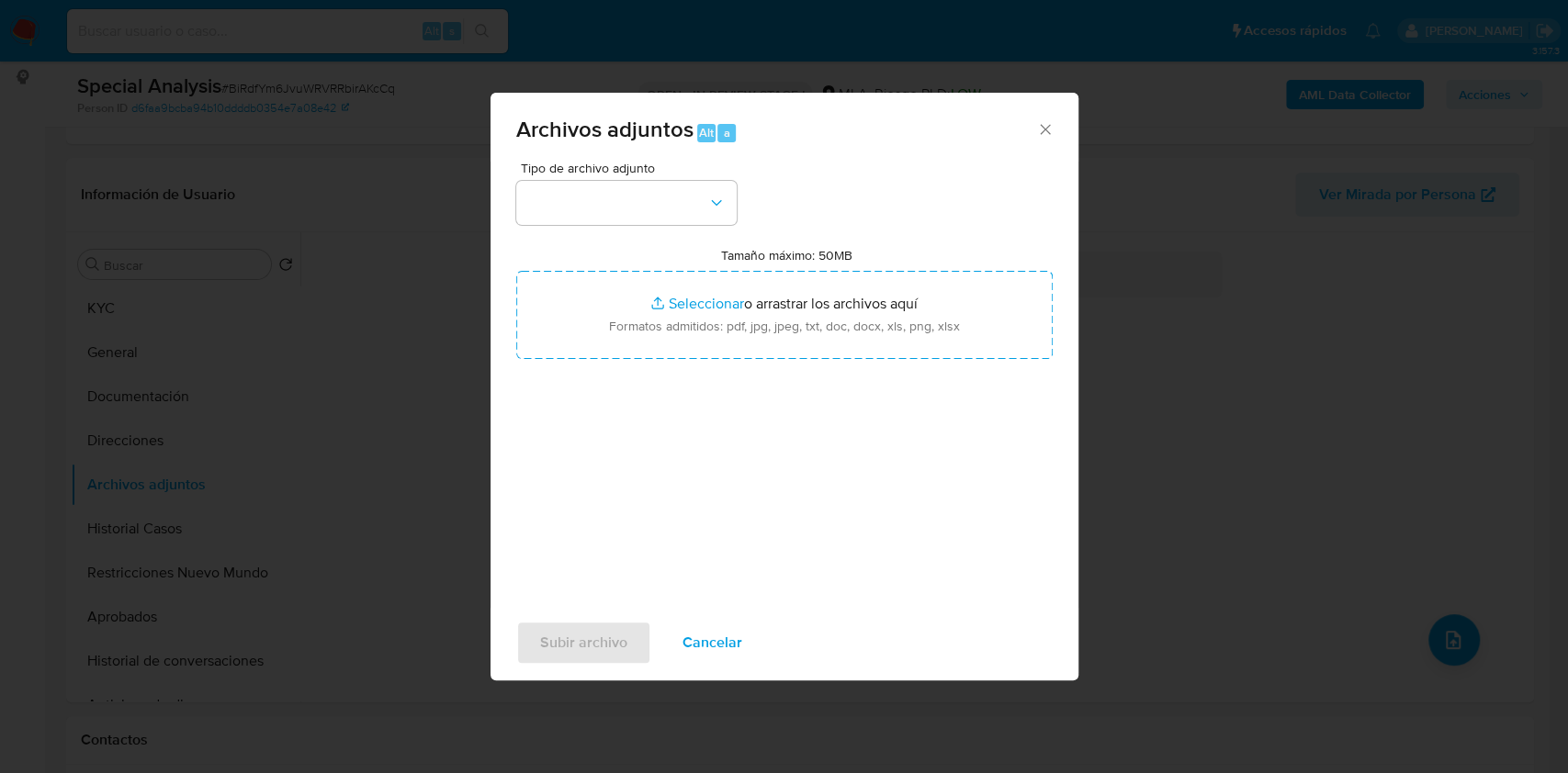
click at [727, 229] on div "Tipo de archivo adjunto Tamaño máximo: 50MB Seleccionar archivos Seleccionar o …" at bounding box center [784, 378] width 536 height 433
click at [710, 211] on button "button" at bounding box center [626, 203] width 221 height 44
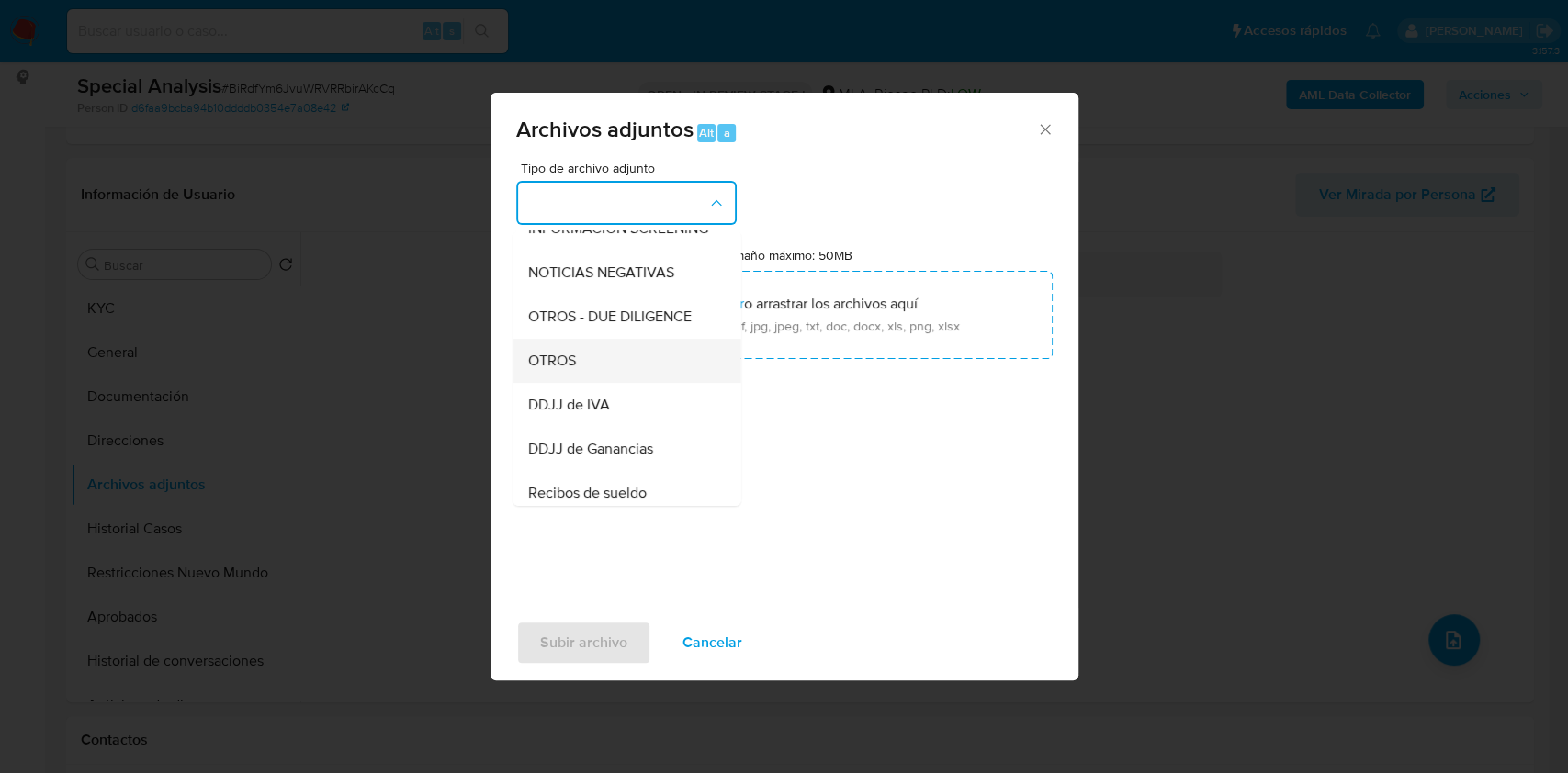
click at [610, 382] on div "OTROS" at bounding box center [621, 360] width 188 height 44
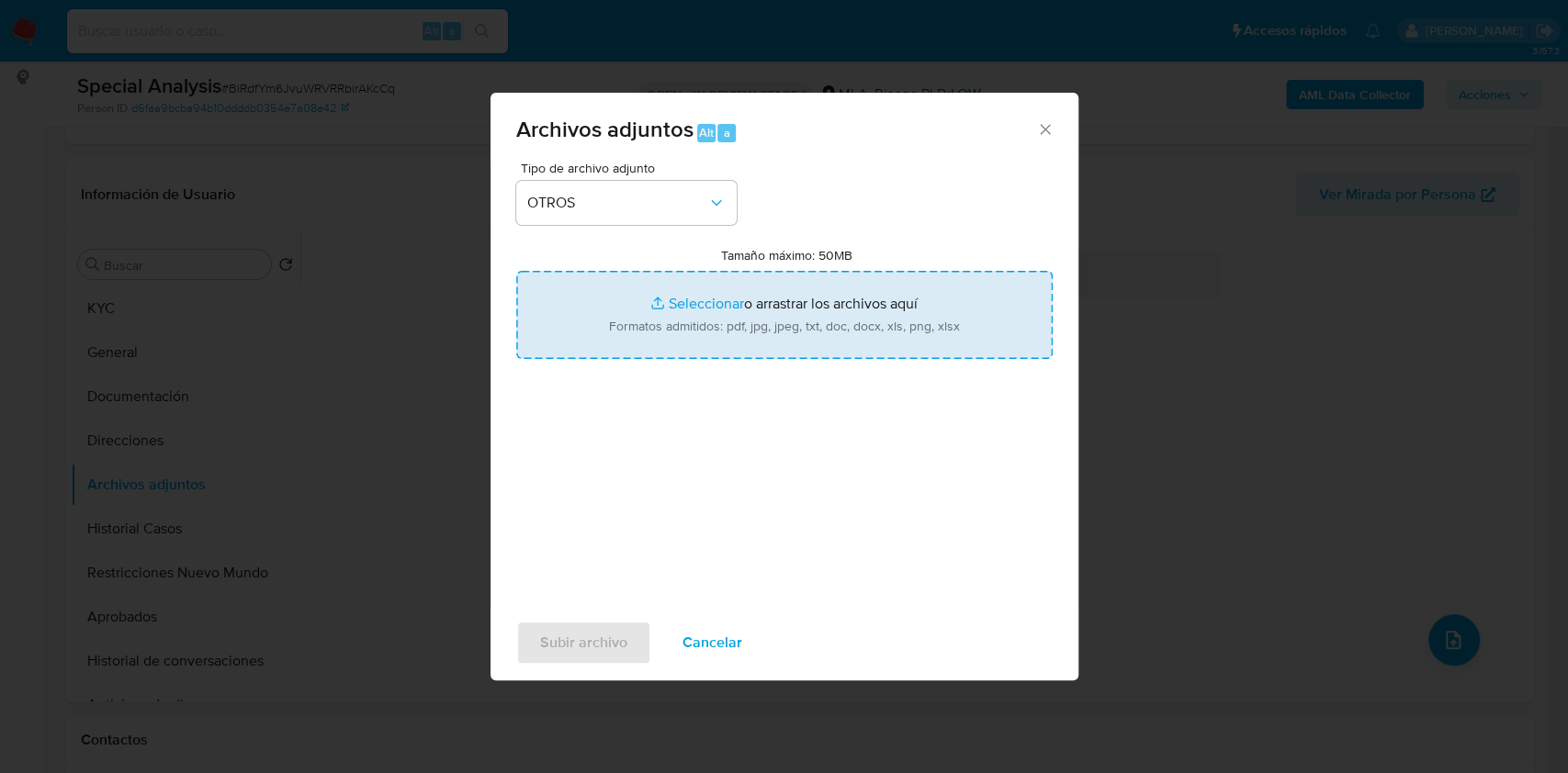
type input "C:\fakepath\Caselog BiRdfYm6JvuWRVRRbirAKcCq_2025_09_05_08_49_01.docx"
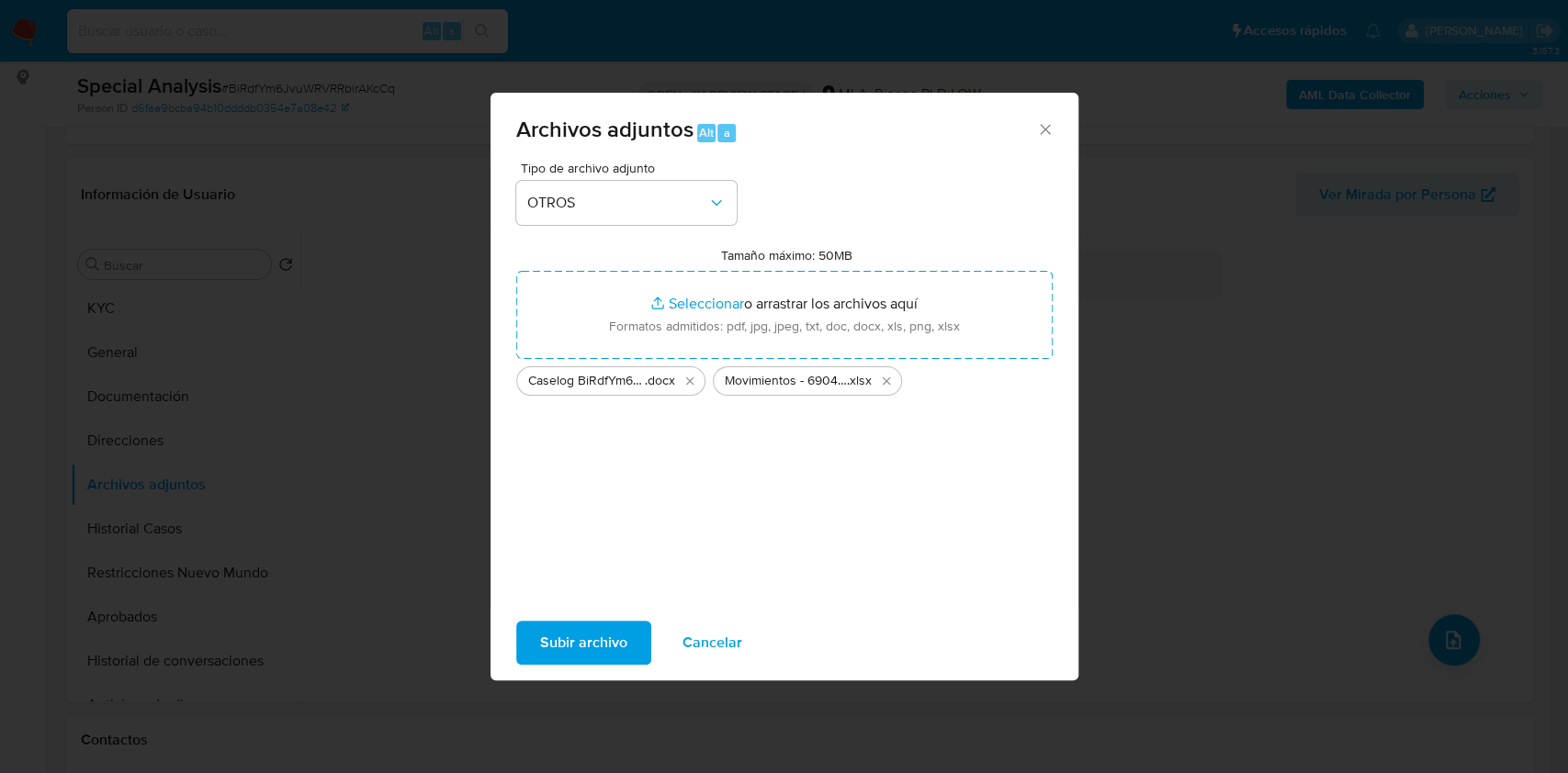
click at [600, 643] on span "Subir archivo" at bounding box center [583, 642] width 87 height 40
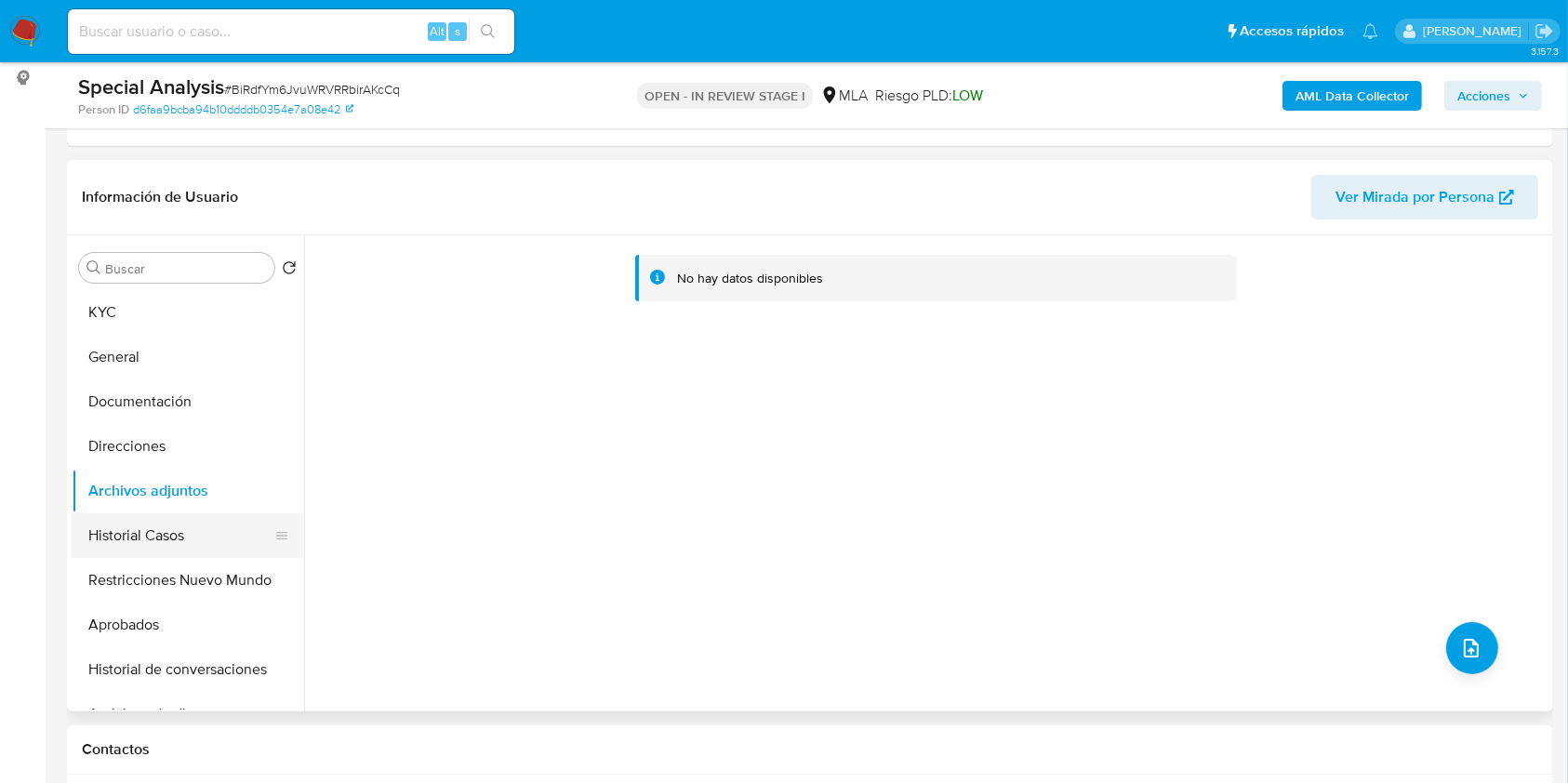
click at [126, 524] on button "Historial Casos" at bounding box center [181, 535] width 218 height 45
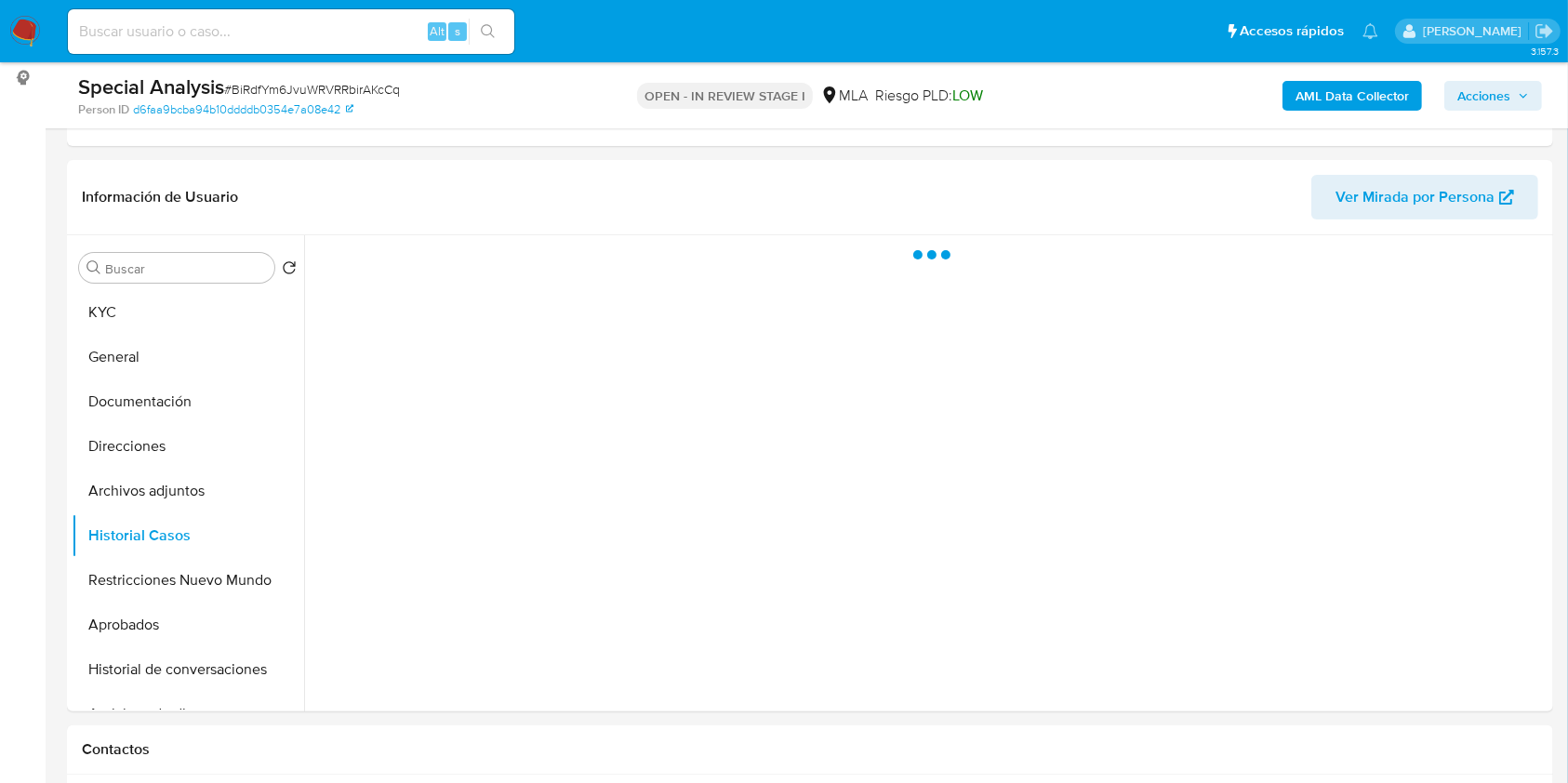
drag, startPoint x: 150, startPoint y: 481, endPoint x: 133, endPoint y: 78, distance: 403.4
click at [150, 480] on button "Archivos adjuntos" at bounding box center [188, 491] width 233 height 45
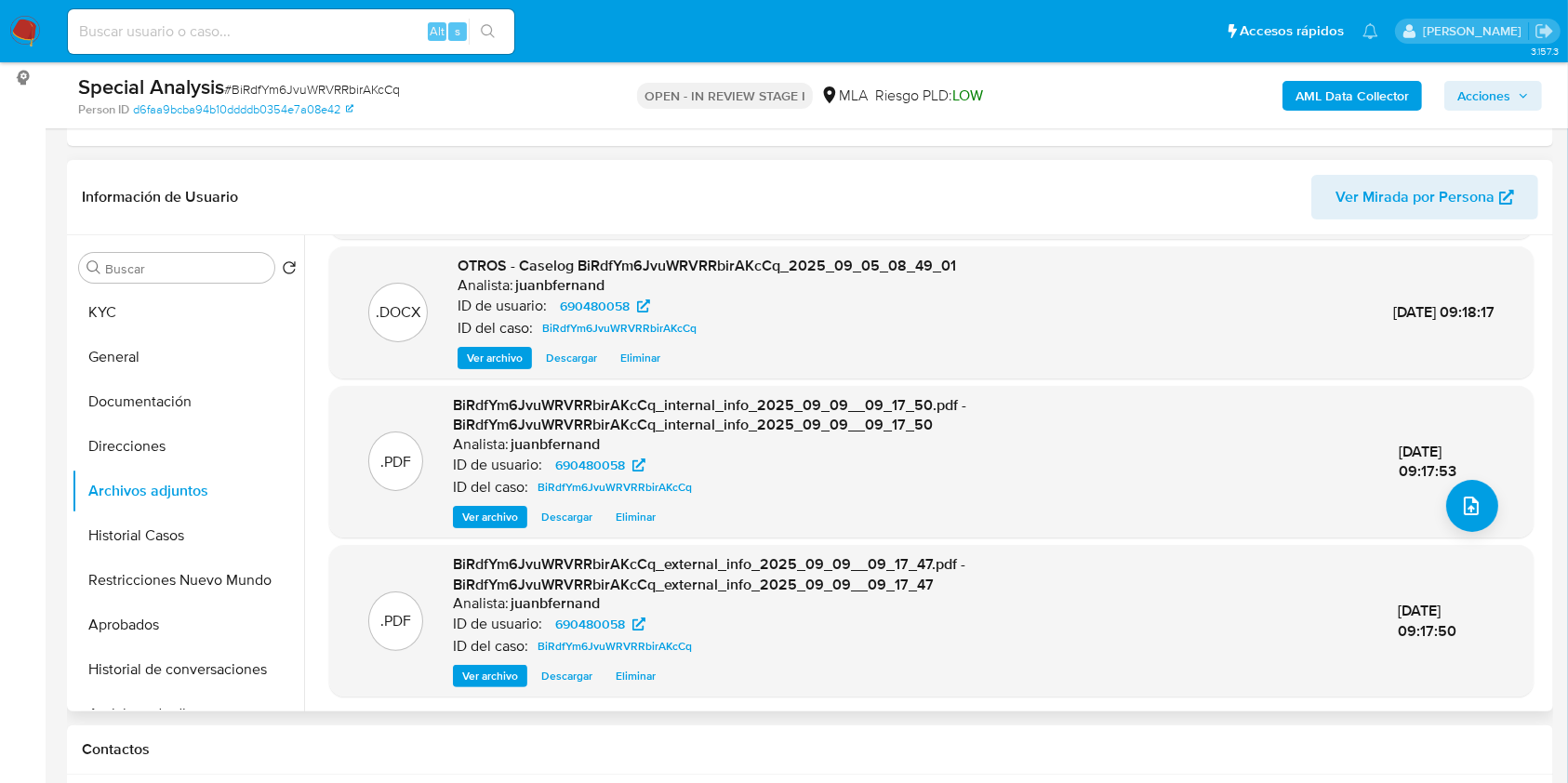
scroll to position [144, 0]
click at [1514, 105] on span "Acciones" at bounding box center [1493, 96] width 72 height 26
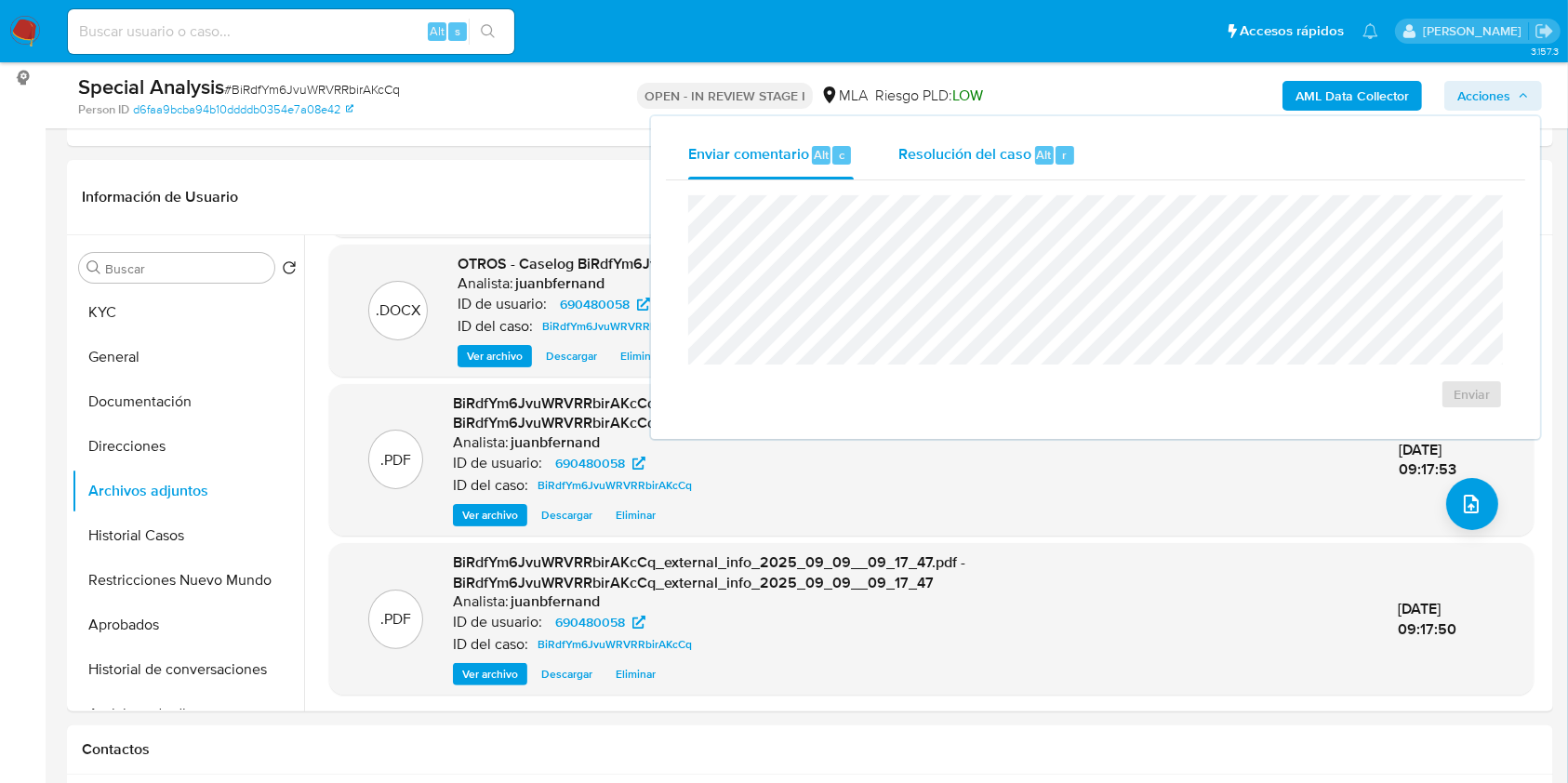
click at [993, 160] on span "Resolución del caso" at bounding box center [965, 154] width 133 height 21
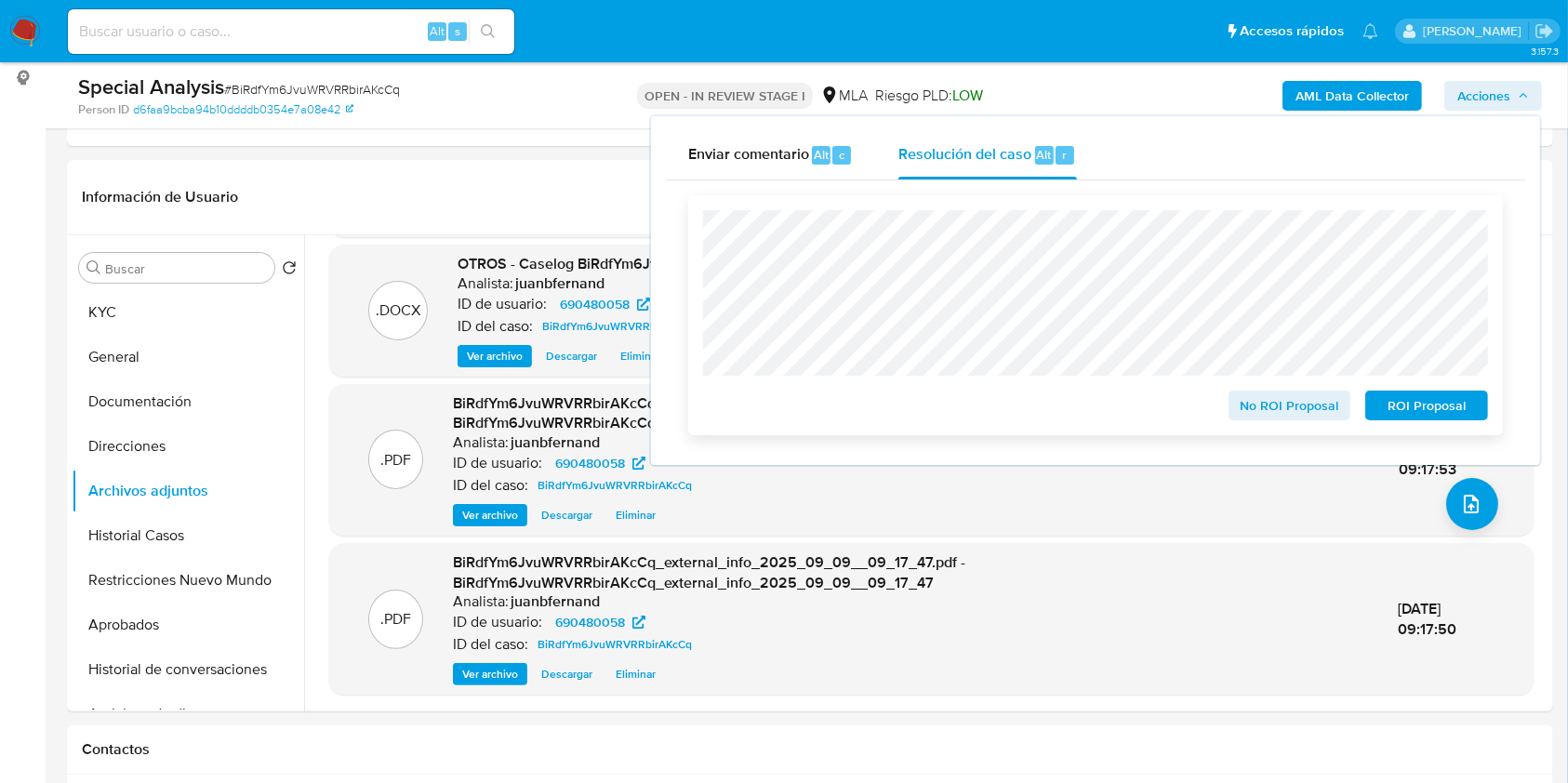
click at [1411, 402] on span "ROI Proposal" at bounding box center [1426, 405] width 97 height 26
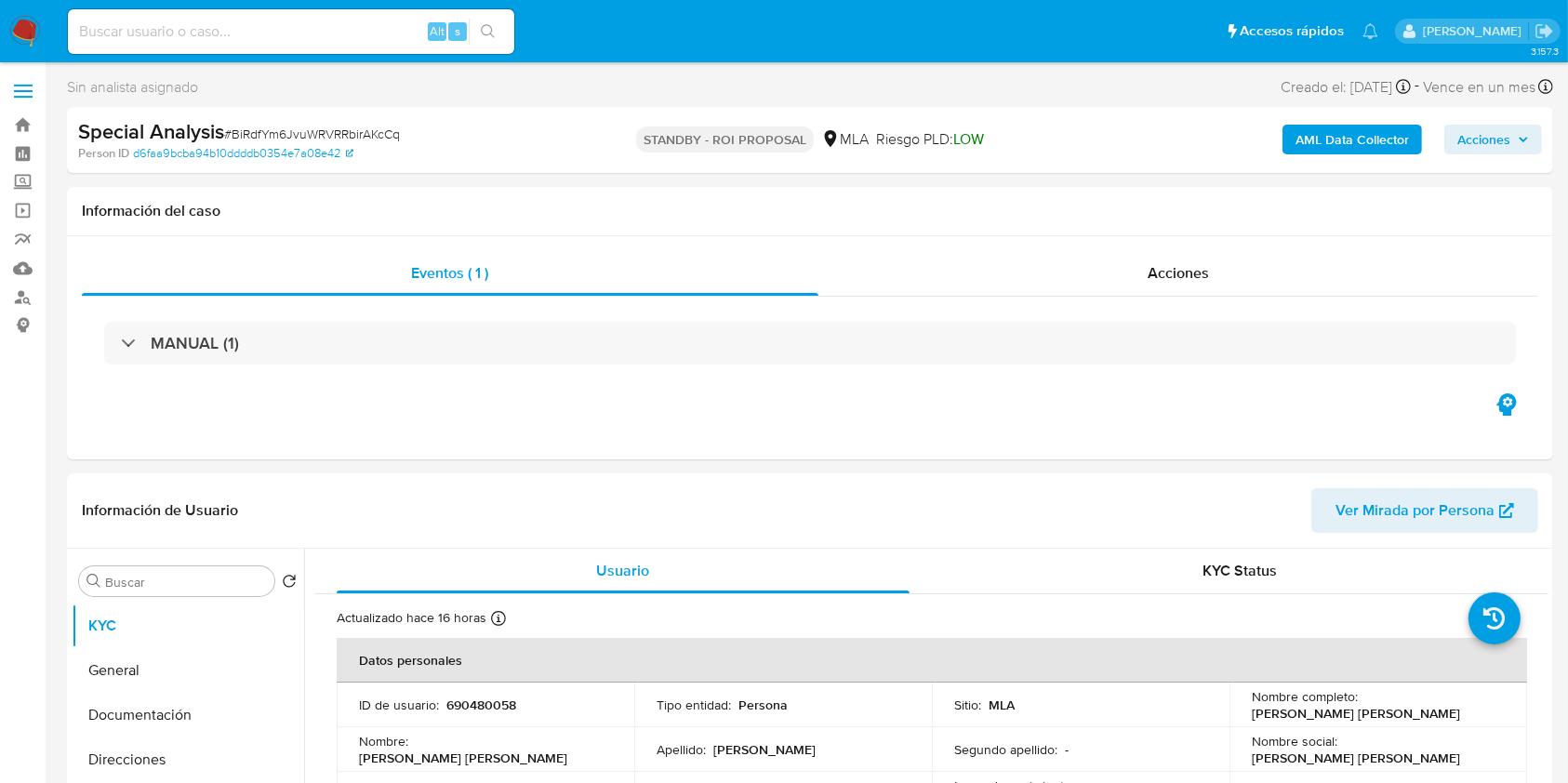
select select "10"
click at [333, 27] on input at bounding box center [291, 32] width 446 height 24
paste input "9SZh53k3MRIDW2gULyrcLnrw"
type input "9SZh53k3MRIDW2gULyrcLnrw"
click at [496, 33] on button "search-icon" at bounding box center [487, 32] width 38 height 26
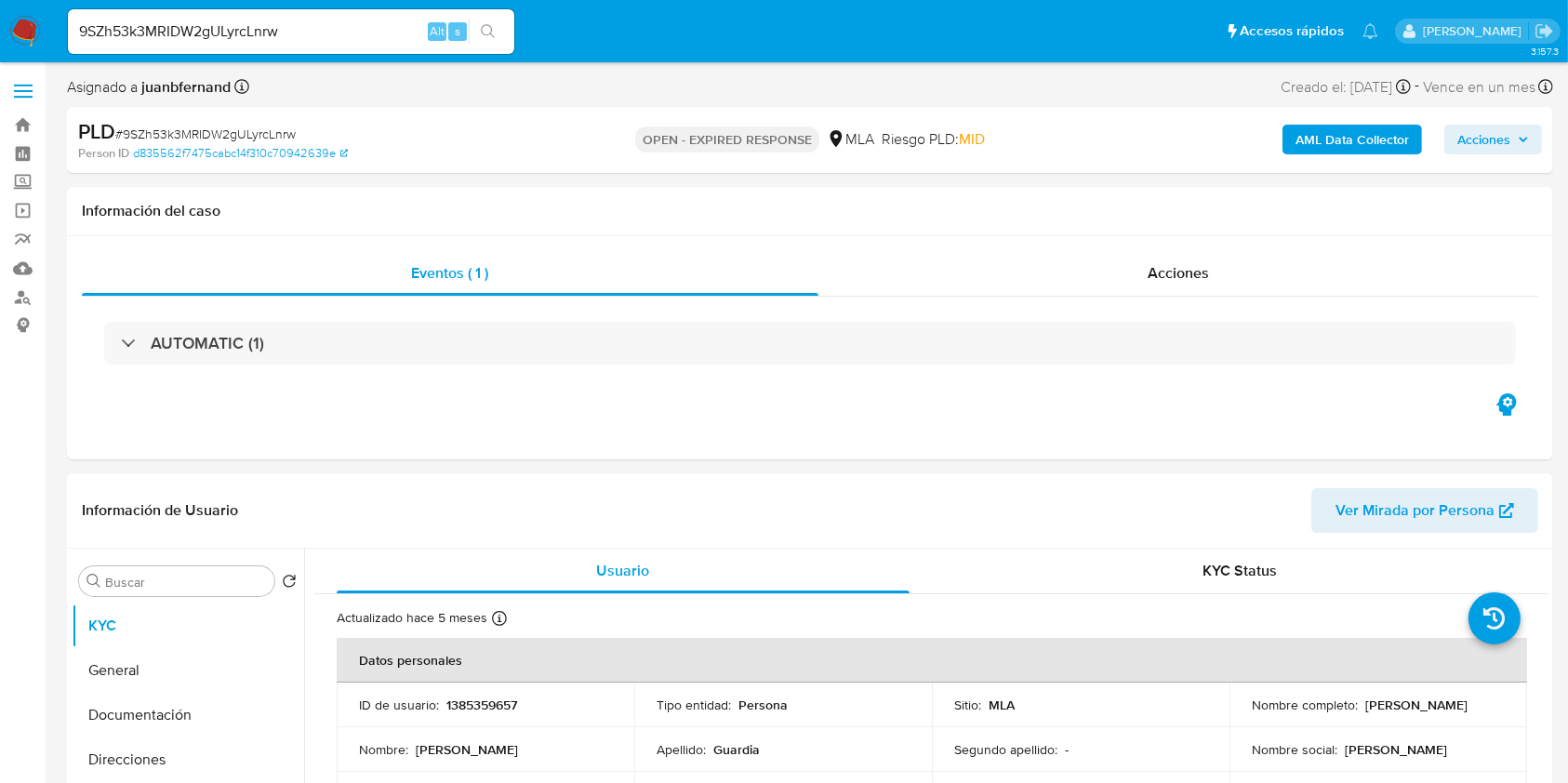
select select "10"
click at [337, 25] on input "9SZh53k3MRIDW2gULyrcLnrw" at bounding box center [291, 32] width 446 height 24
click at [336, 25] on input "9SZh53k3MRIDW2gULyrcLnrw" at bounding box center [291, 32] width 446 height 24
paste input "MgC76855rPmjrf4gpYk3PrXK"
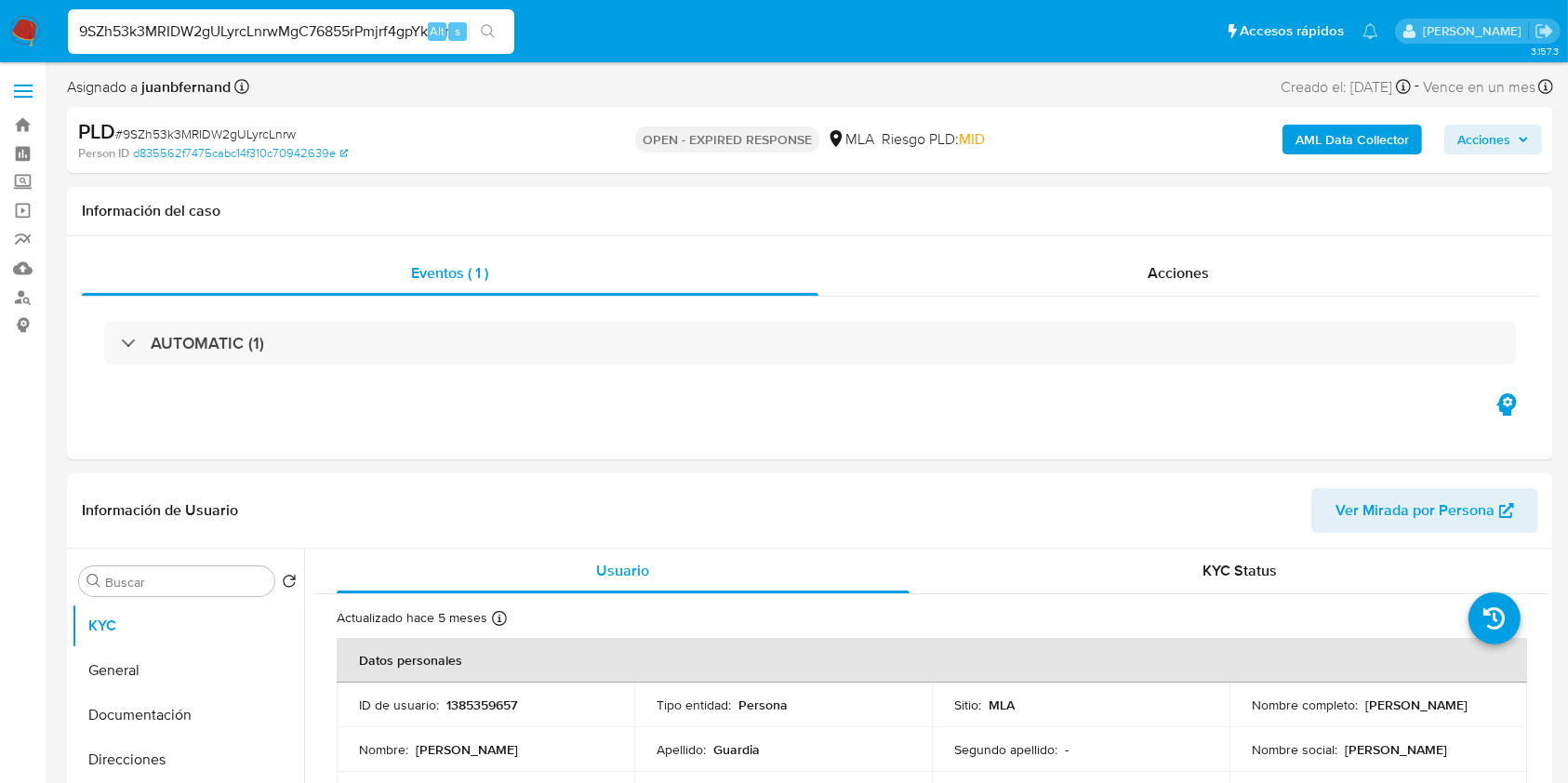
click at [355, 29] on input "9SZh53k3MRIDW2gULyrcLnrwMgC76855rPmjrf4gpYk3PrXK" at bounding box center [291, 32] width 446 height 24
paste input
type input "MgC76855rPmjrf4gpYk3PrXK"
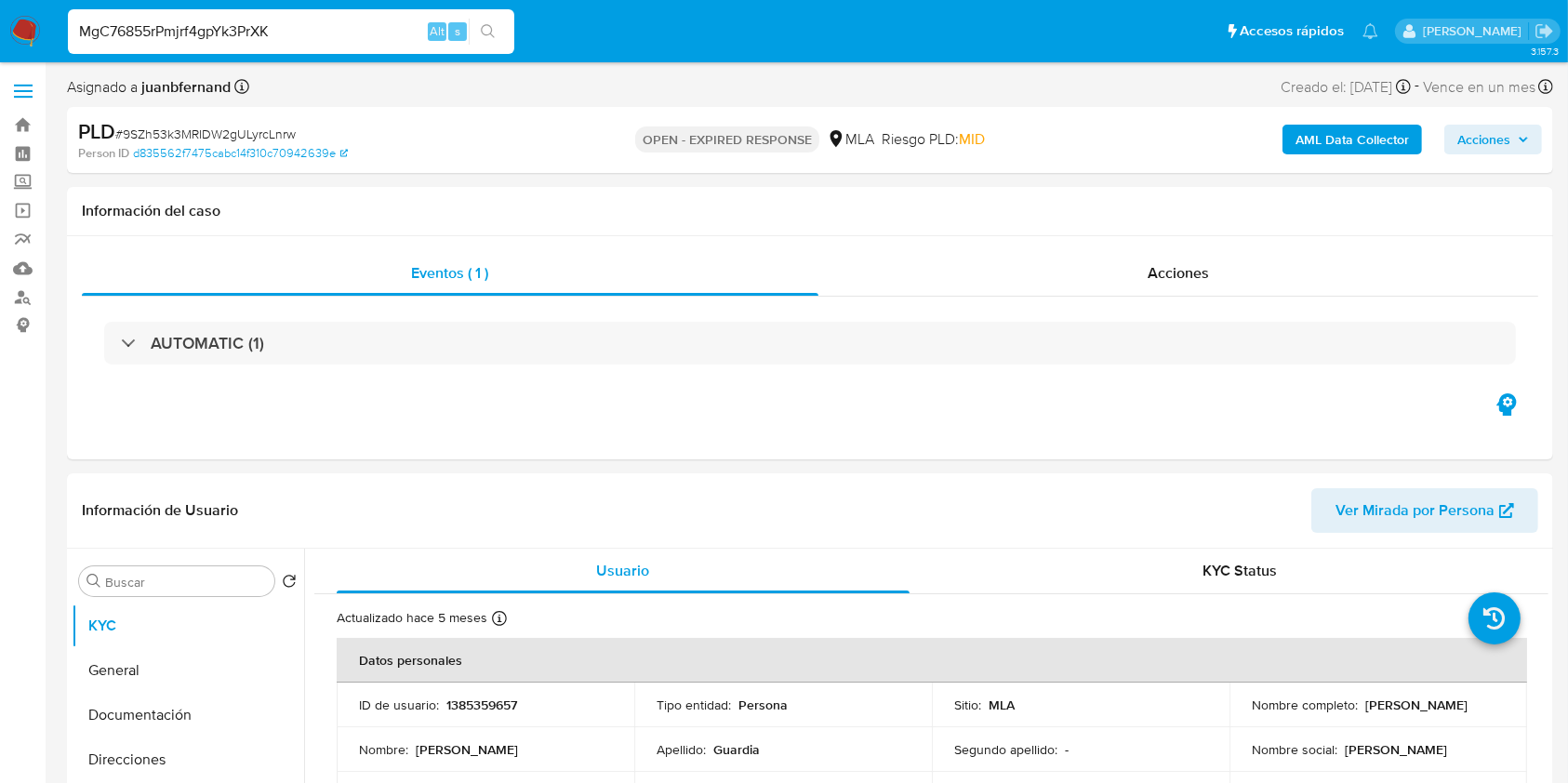
click at [498, 32] on button "search-icon" at bounding box center [487, 32] width 38 height 26
select select "10"
click at [383, 24] on input "MgC76855rPmjrf4gpYk3PrXK" at bounding box center [291, 32] width 446 height 24
paste input "IyrhYQX8cPvB3YKwJinK7wzP"
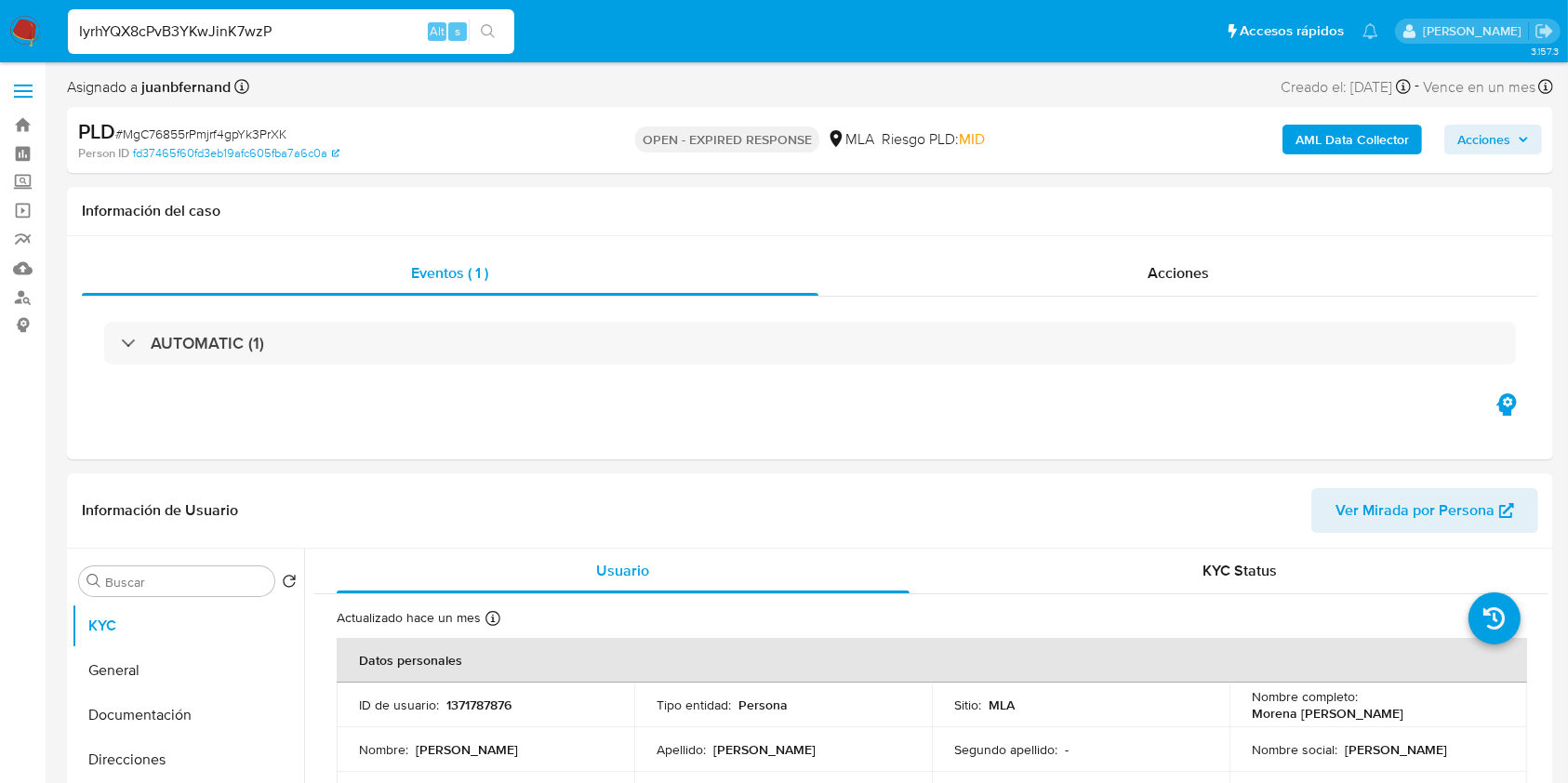
type input "IyrhYQX8cPvB3YKwJinK7wzP"
click at [506, 47] on div "IyrhYQX8cPvB3YKwJinK7wzP Alt s" at bounding box center [291, 32] width 446 height 45
click at [498, 38] on button "search-icon" at bounding box center [487, 32] width 38 height 26
select select "10"
click at [358, 44] on div "IyrhYQX8cPvB3YKwJinK7wzP Alt s" at bounding box center [291, 32] width 446 height 45
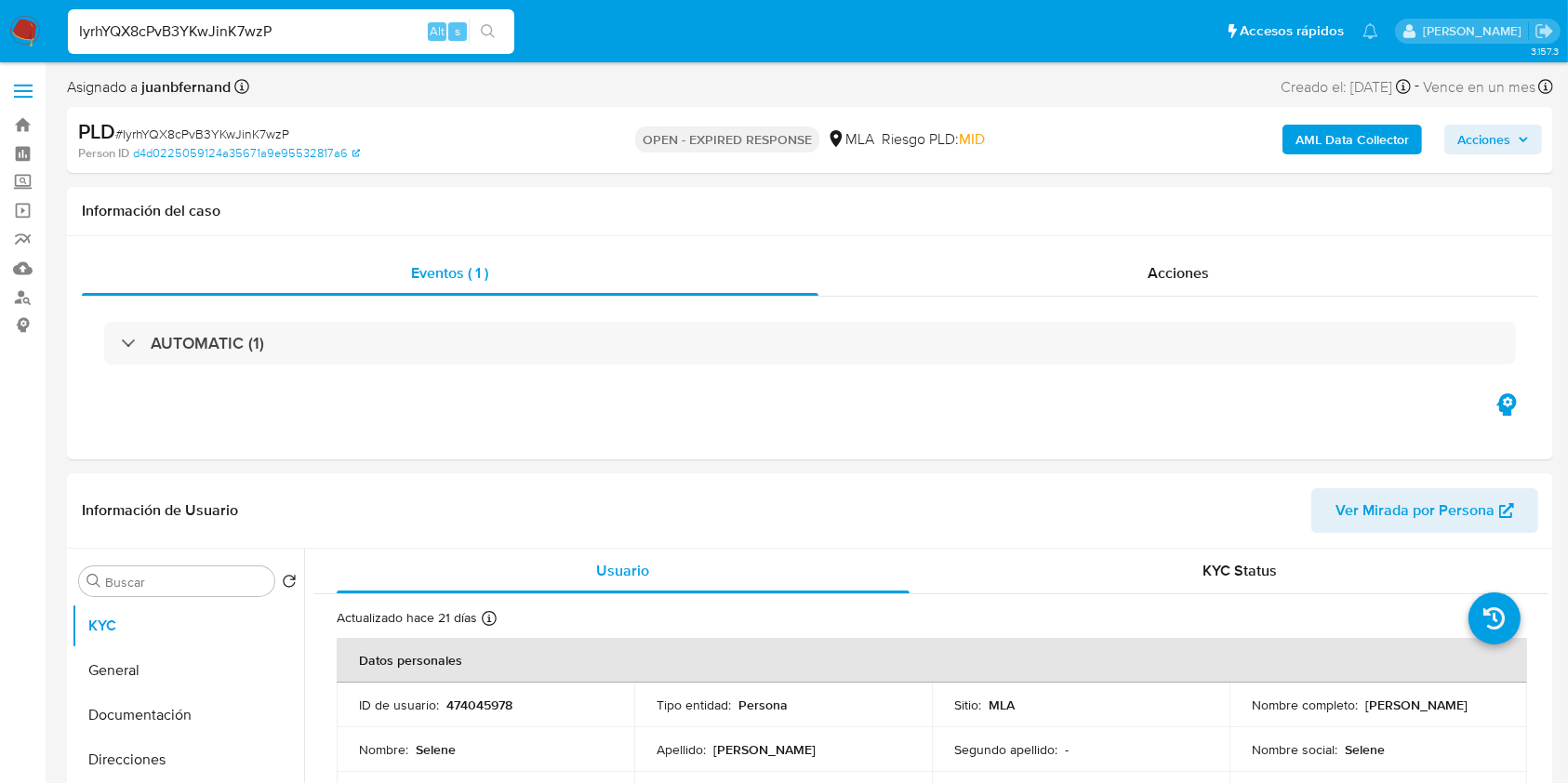
click at [363, 34] on input "IyrhYQX8cPvB3YKwJinK7wzP" at bounding box center [291, 32] width 446 height 24
paste input "nWtKp1XfIO1QPpKRZPQ6s9Po"
type input "nWtKp1XfIO1QPpKRZPQ6s9Po"
click at [482, 26] on icon "search-icon" at bounding box center [487, 31] width 14 height 14
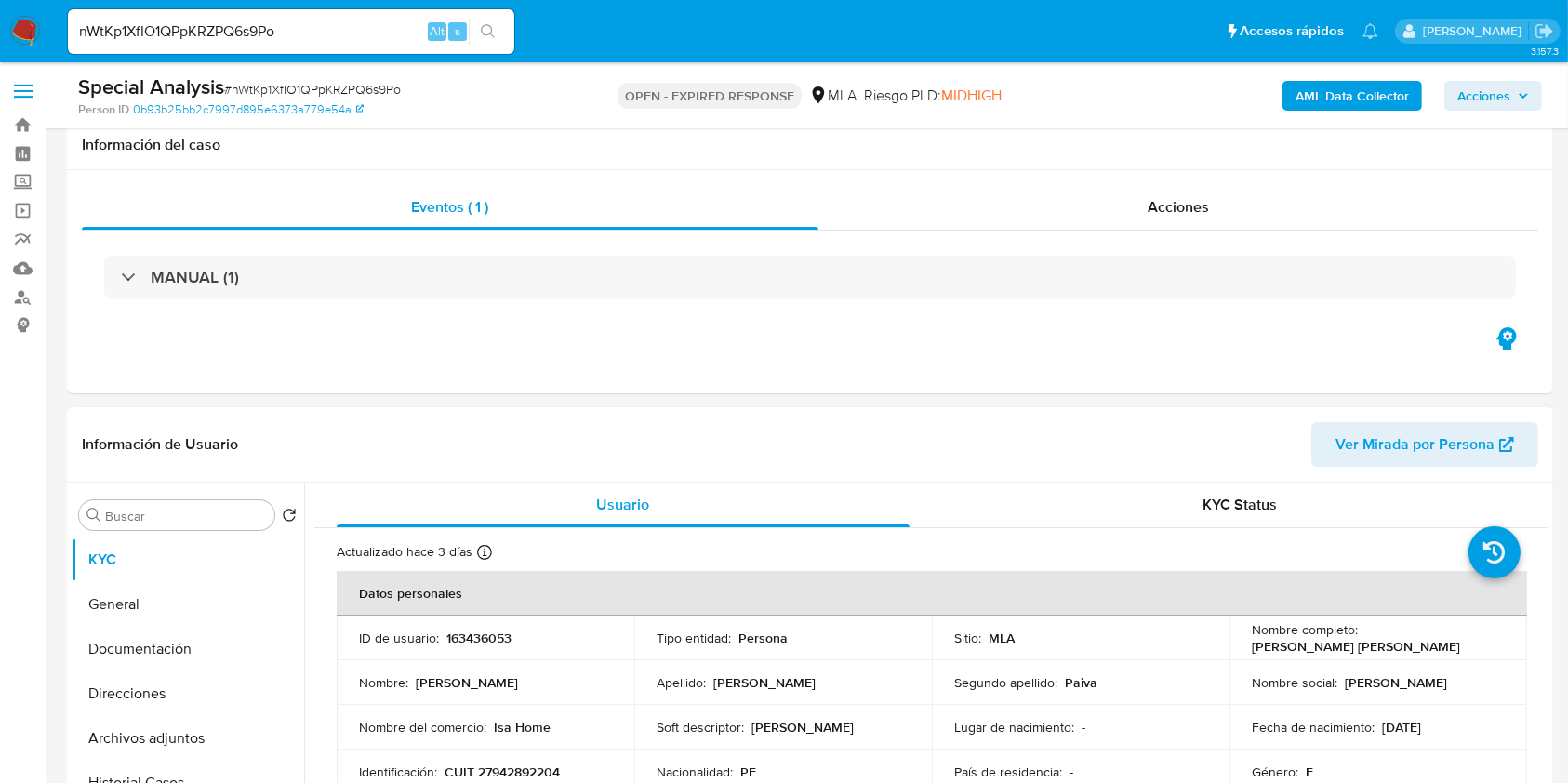
scroll to position [619, 0]
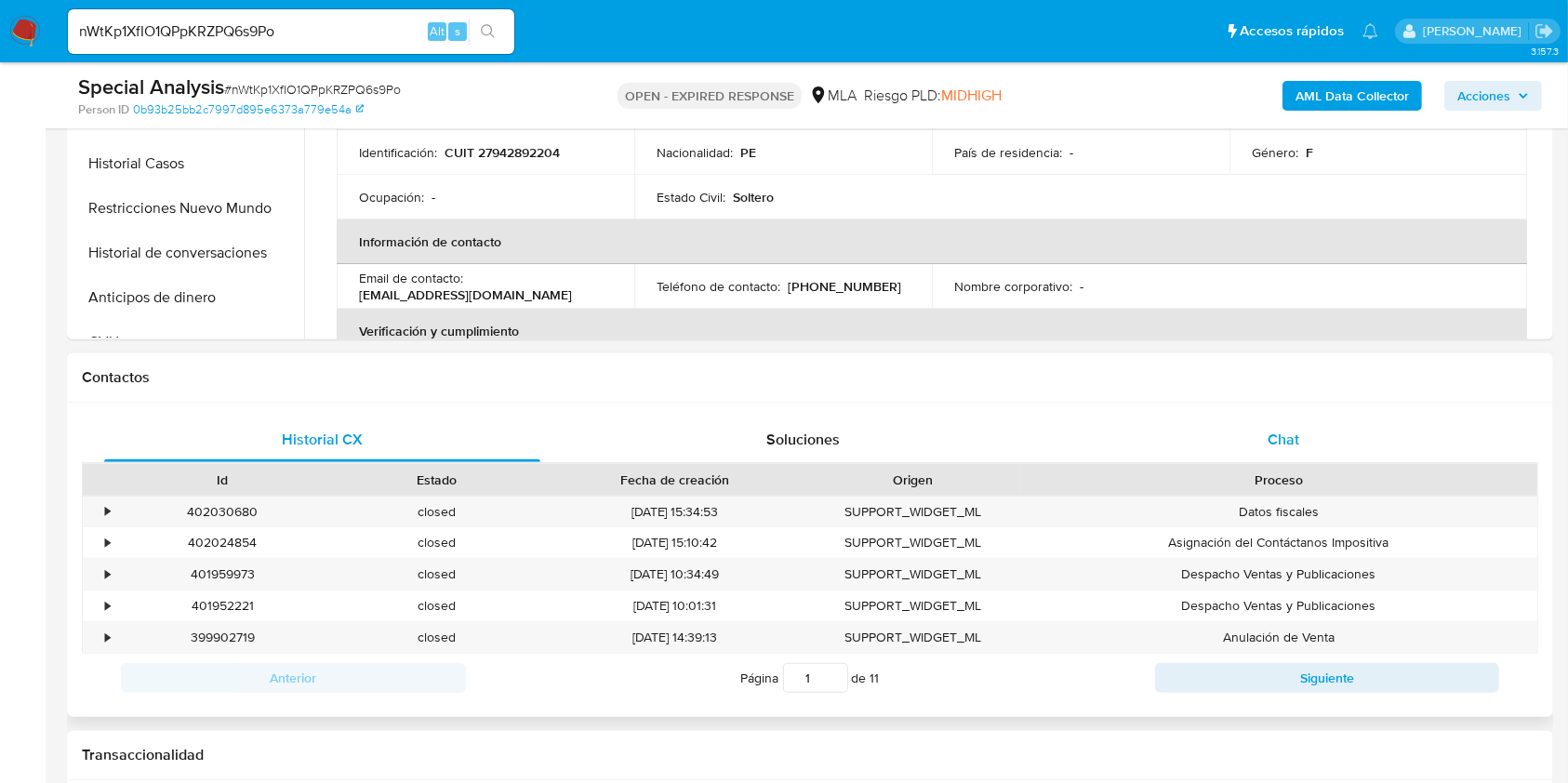
select select "10"
click at [1282, 424] on div "Chat" at bounding box center [1283, 439] width 436 height 45
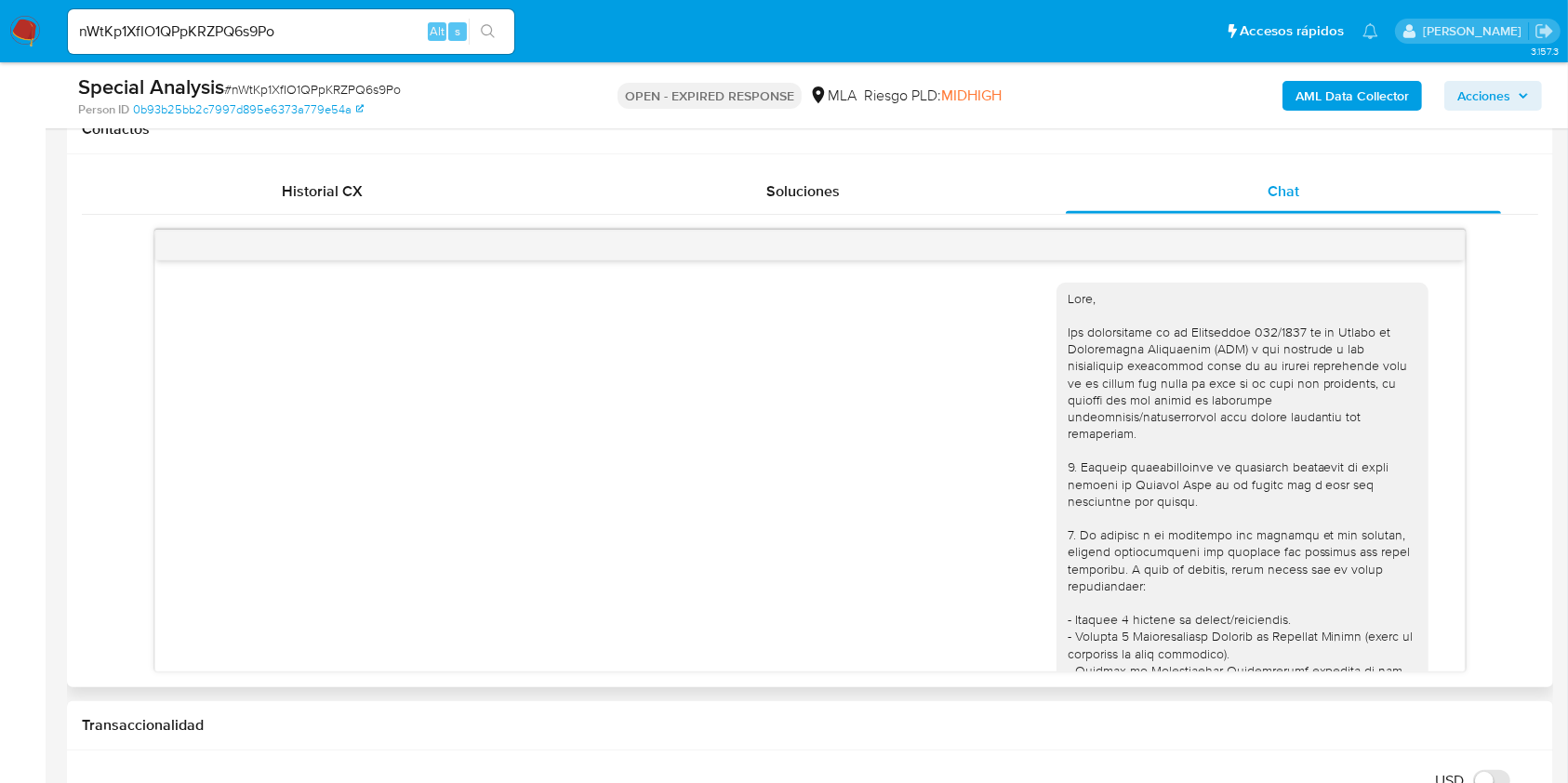
scroll to position [1712, 0]
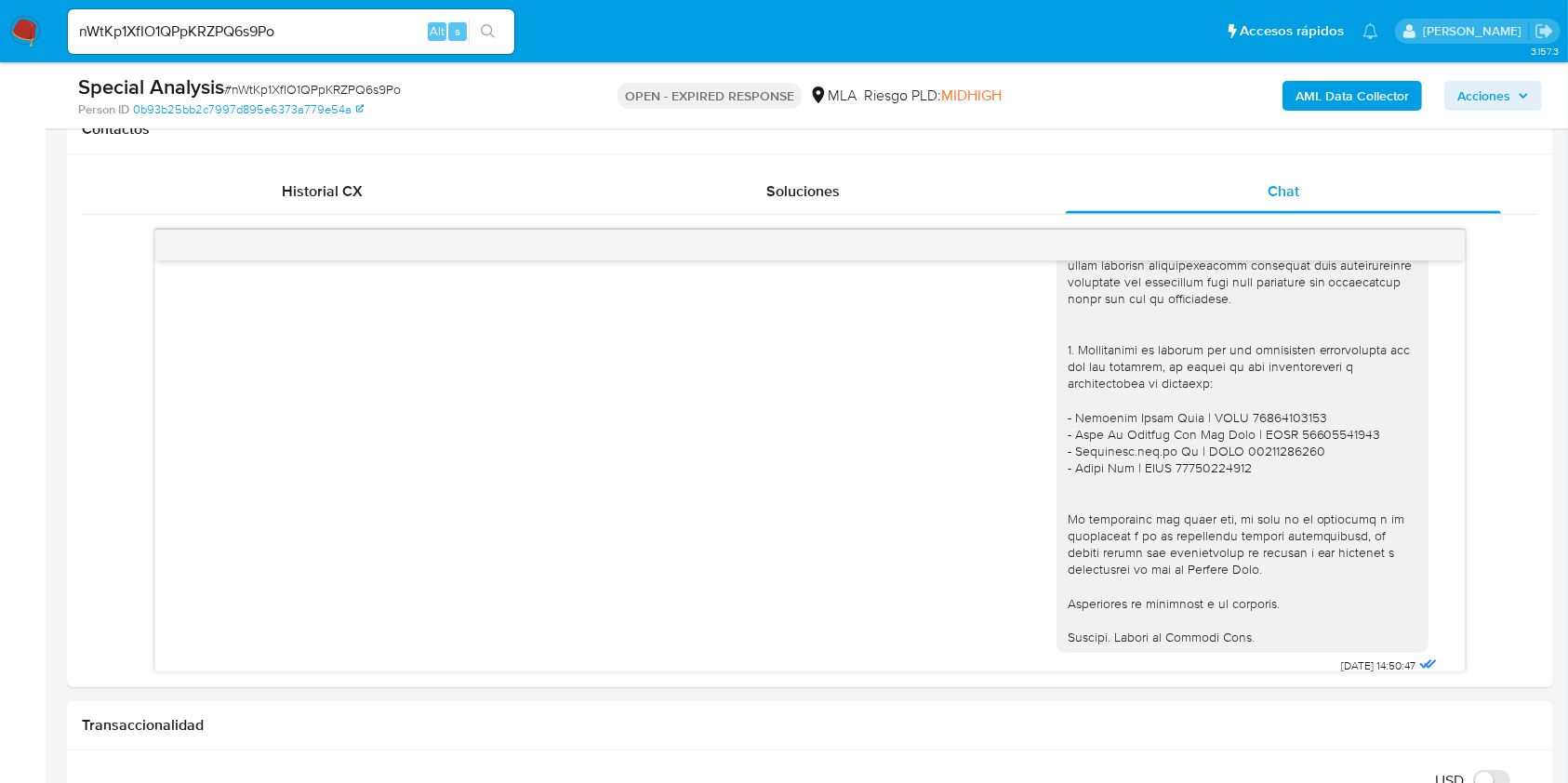
click at [386, 20] on input "nWtKp1XfIO1QPpKRZPQ6s9Po" at bounding box center [291, 32] width 446 height 24
paste input "82WxzObYAkjQuvXJfa31Fbdh"
type input "82WxzObYAkjQuvXJfa31Fbdh"
click at [500, 26] on button "search-icon" at bounding box center [487, 32] width 38 height 26
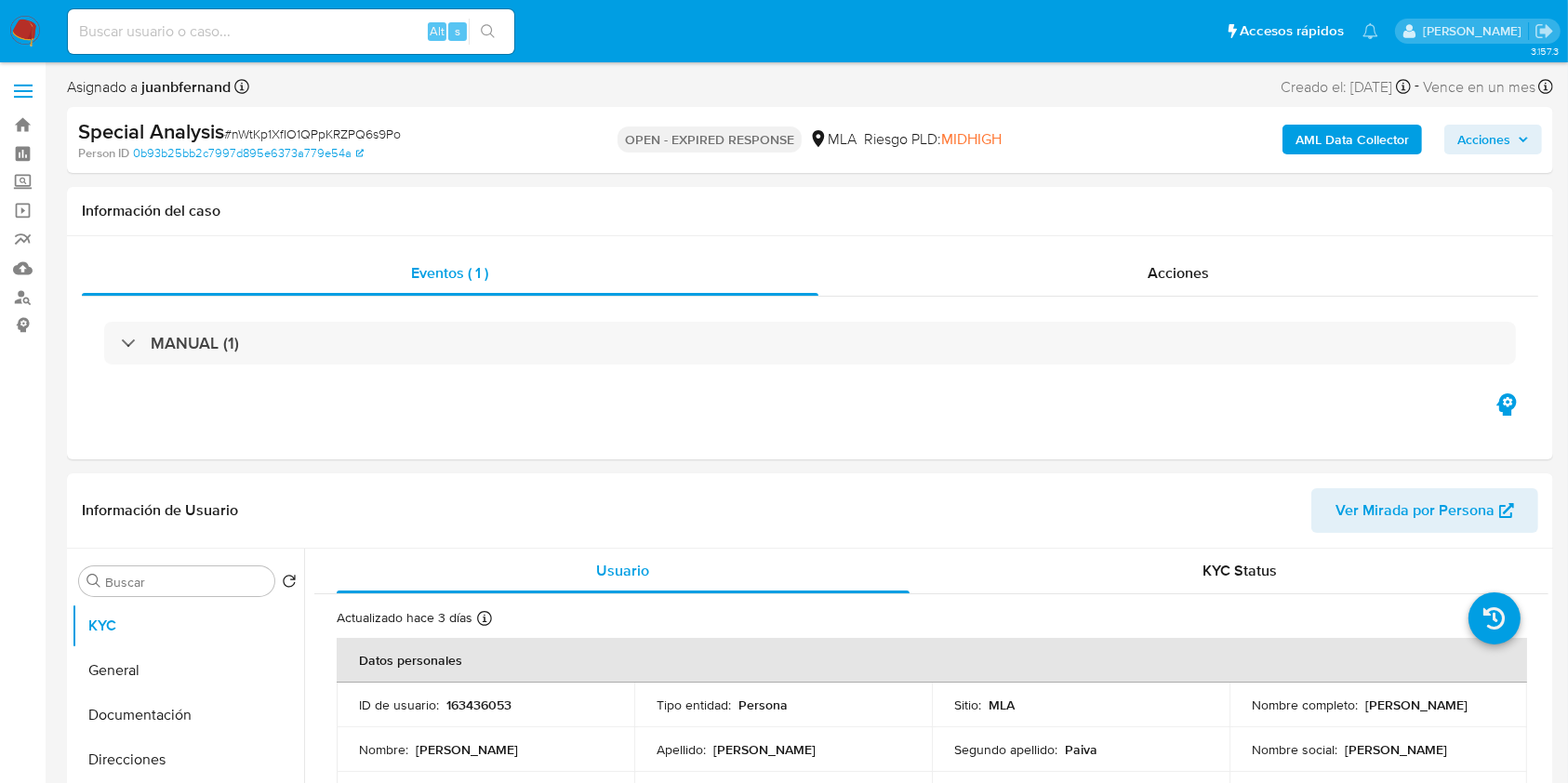
select select "10"
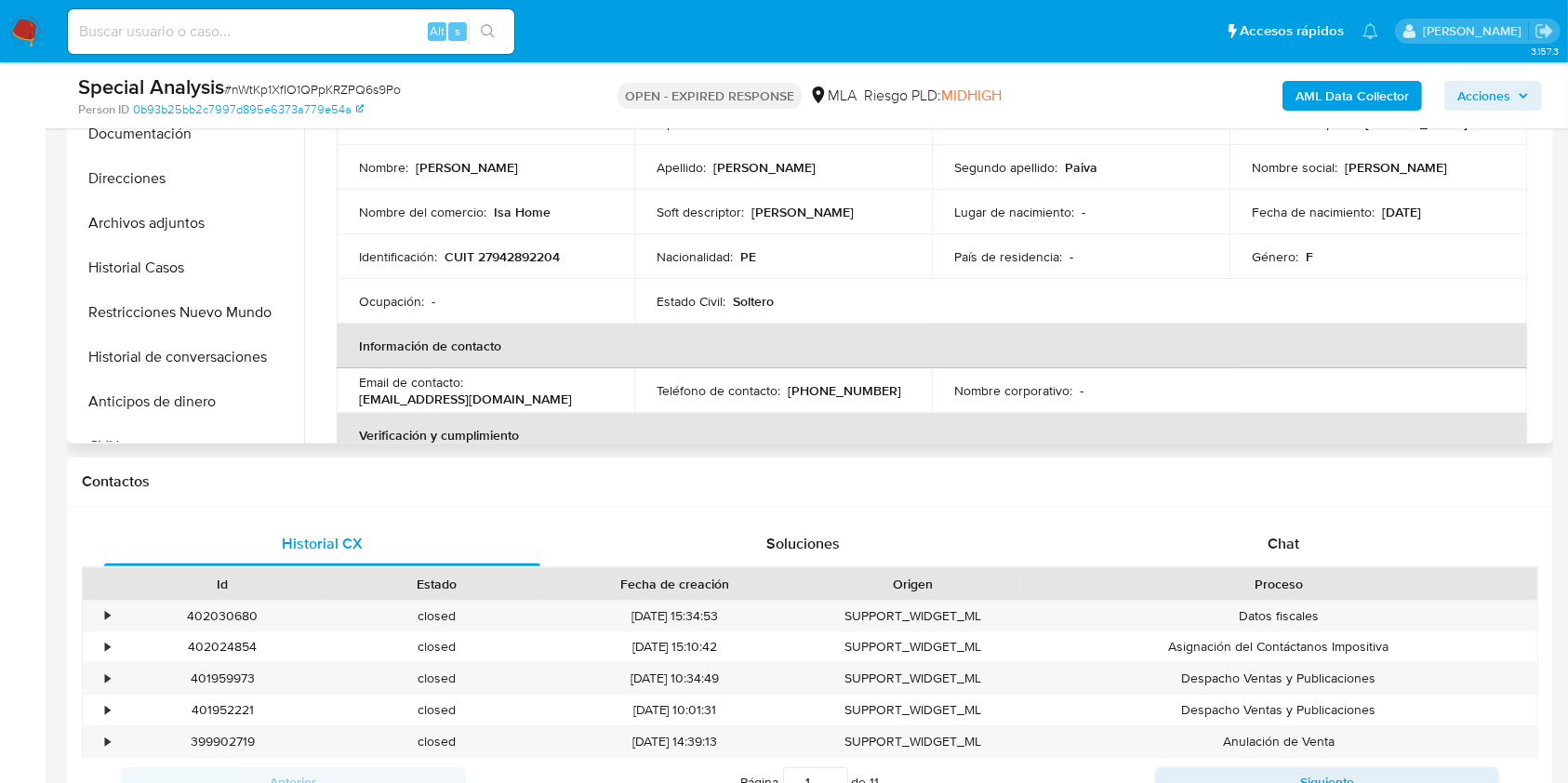
scroll to position [371, 0]
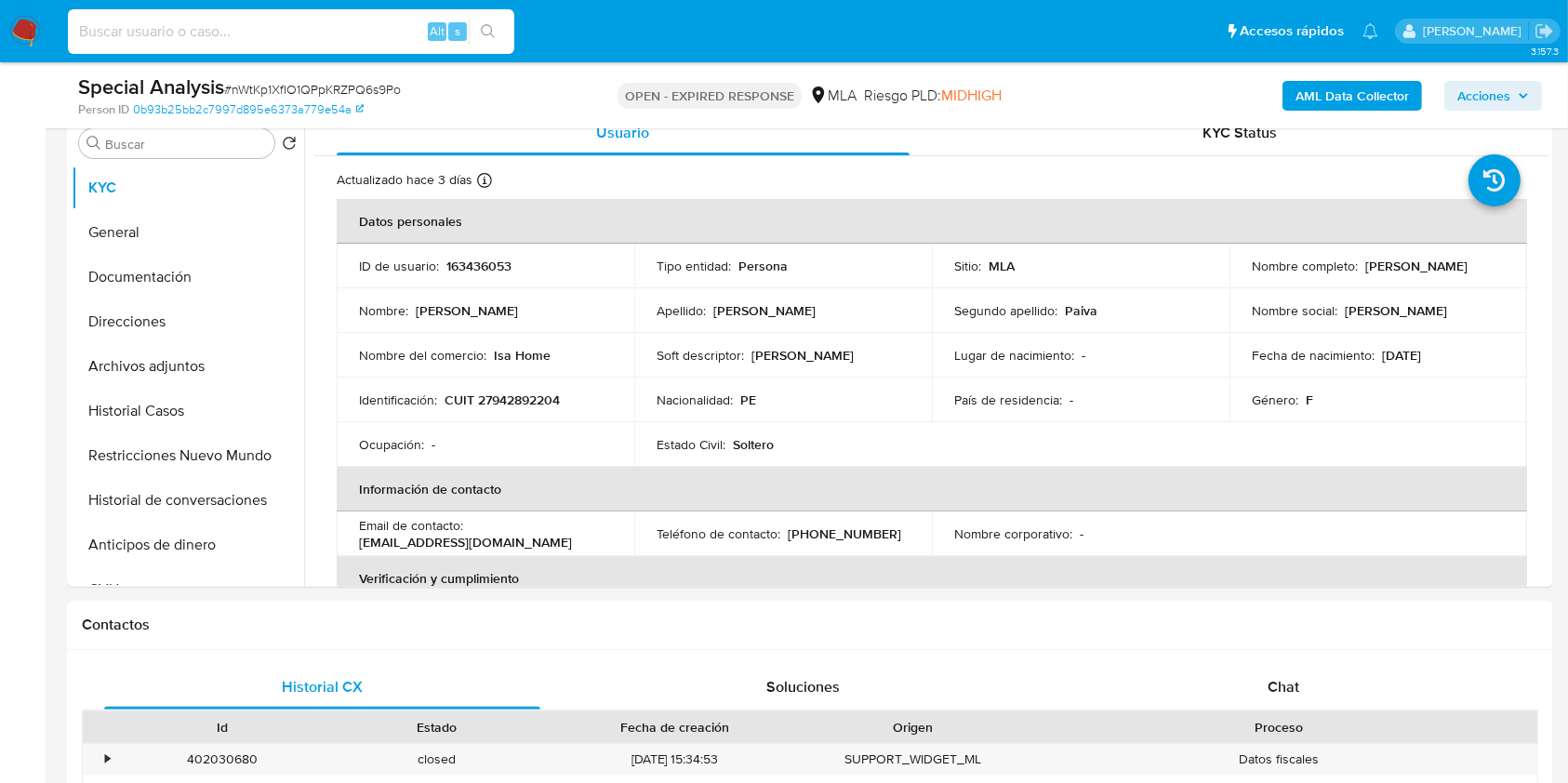
click at [371, 24] on input at bounding box center [291, 32] width 446 height 24
paste input "82WxzObYAkjQuvXJfa31Fbdh"
type input "82WxzObYAkjQuvXJfa31Fbdh"
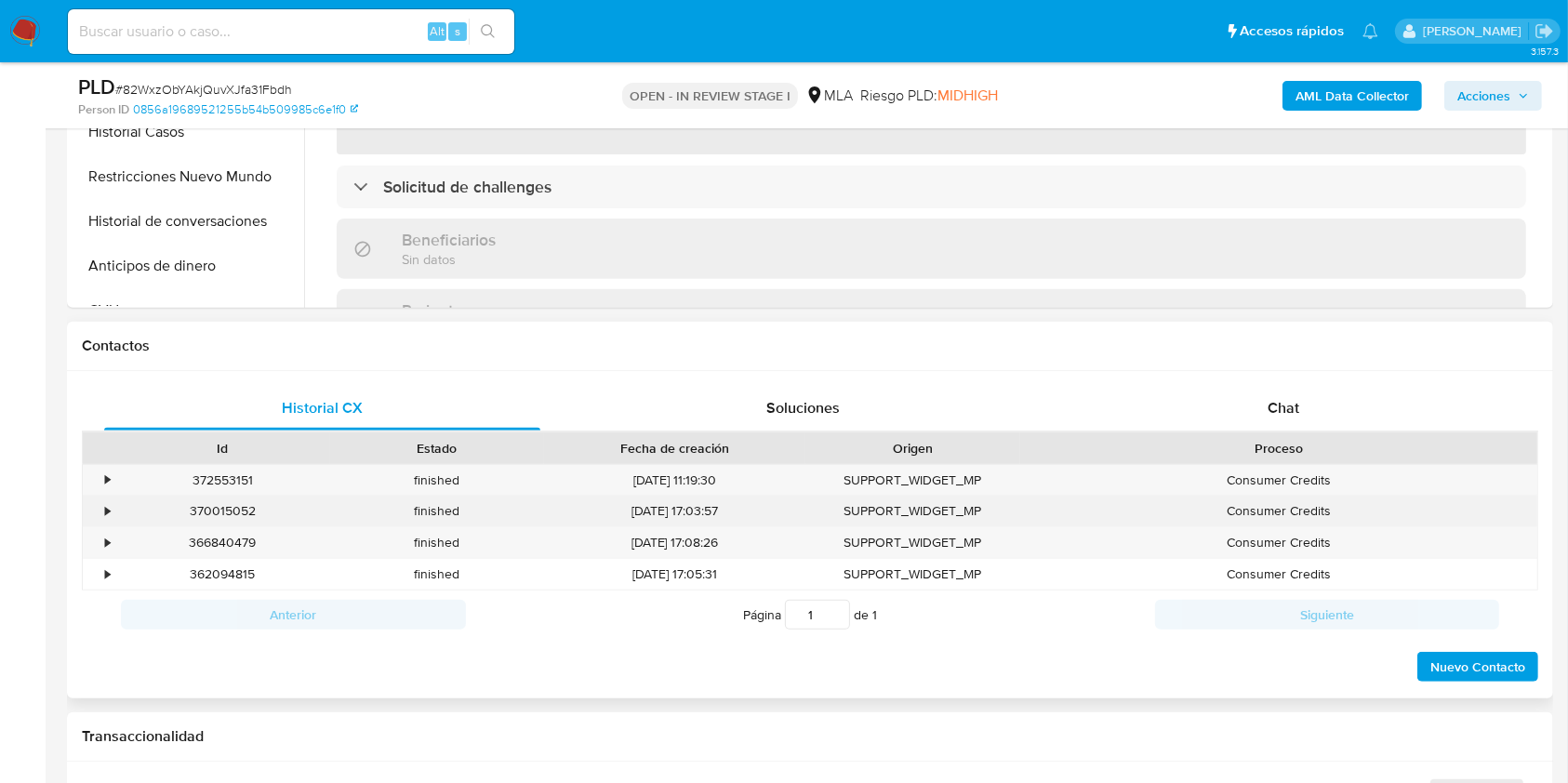
scroll to position [744, 0]
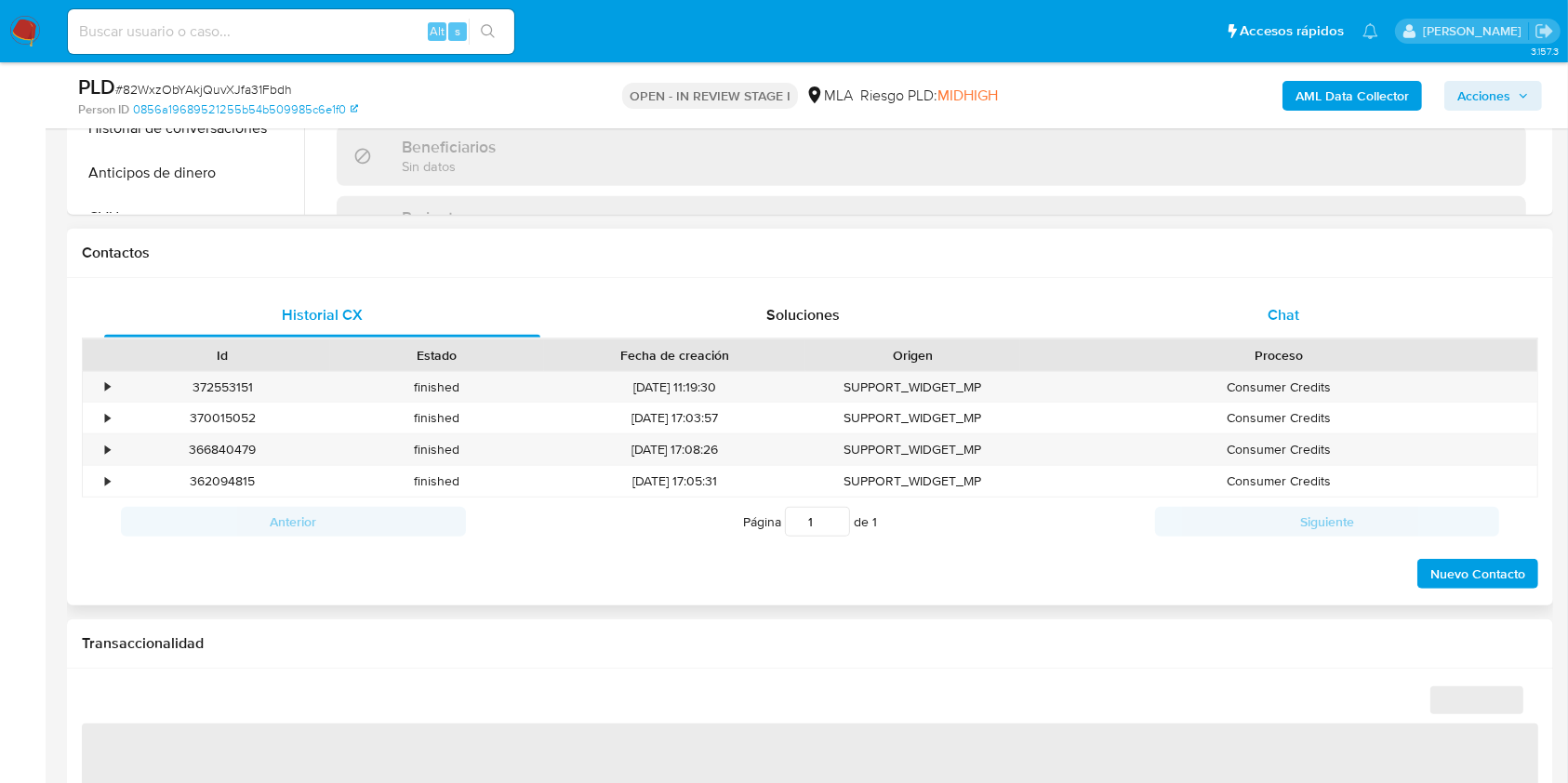
click at [1347, 317] on div "Chat" at bounding box center [1283, 316] width 436 height 45
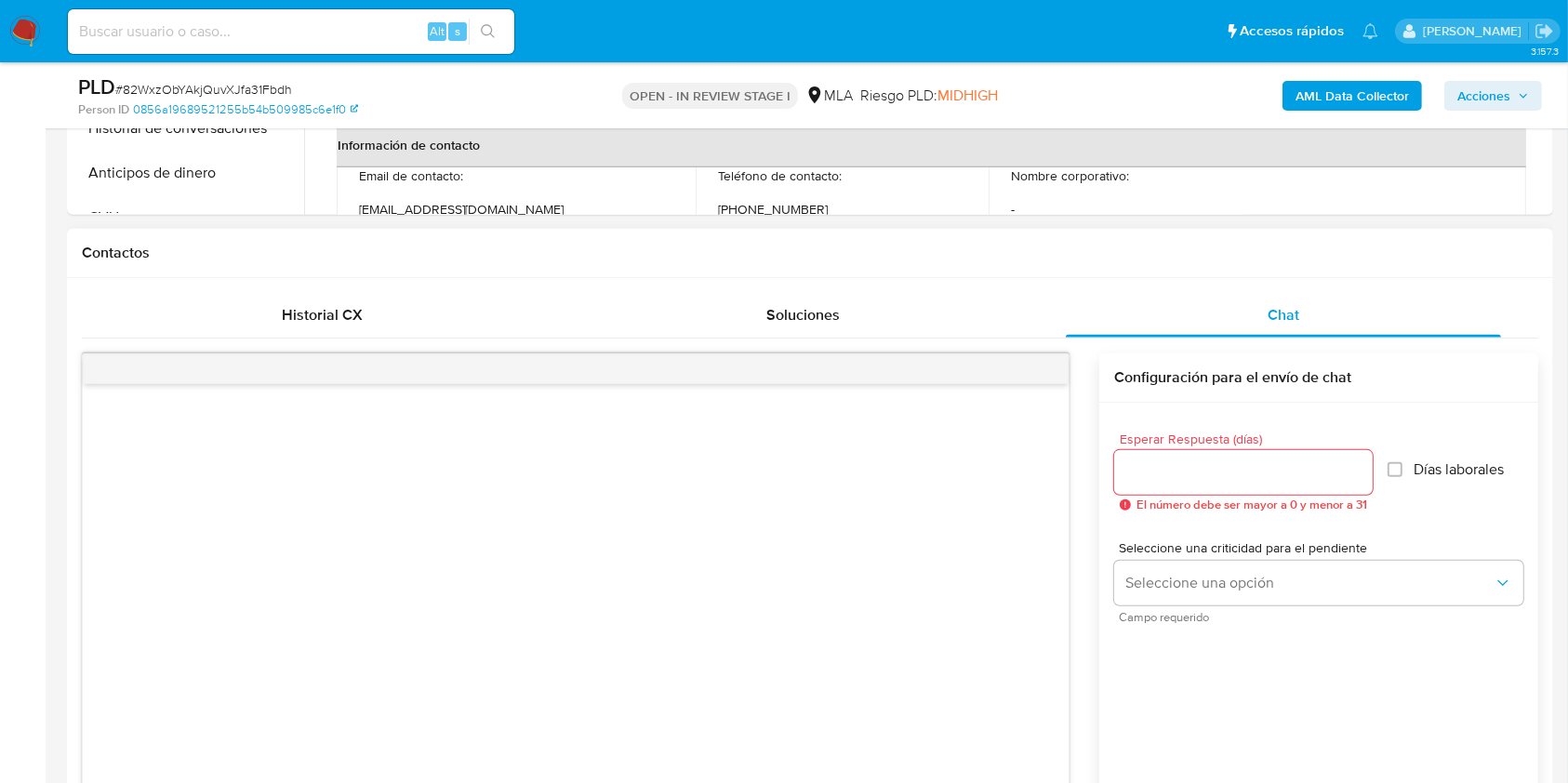
select select "10"
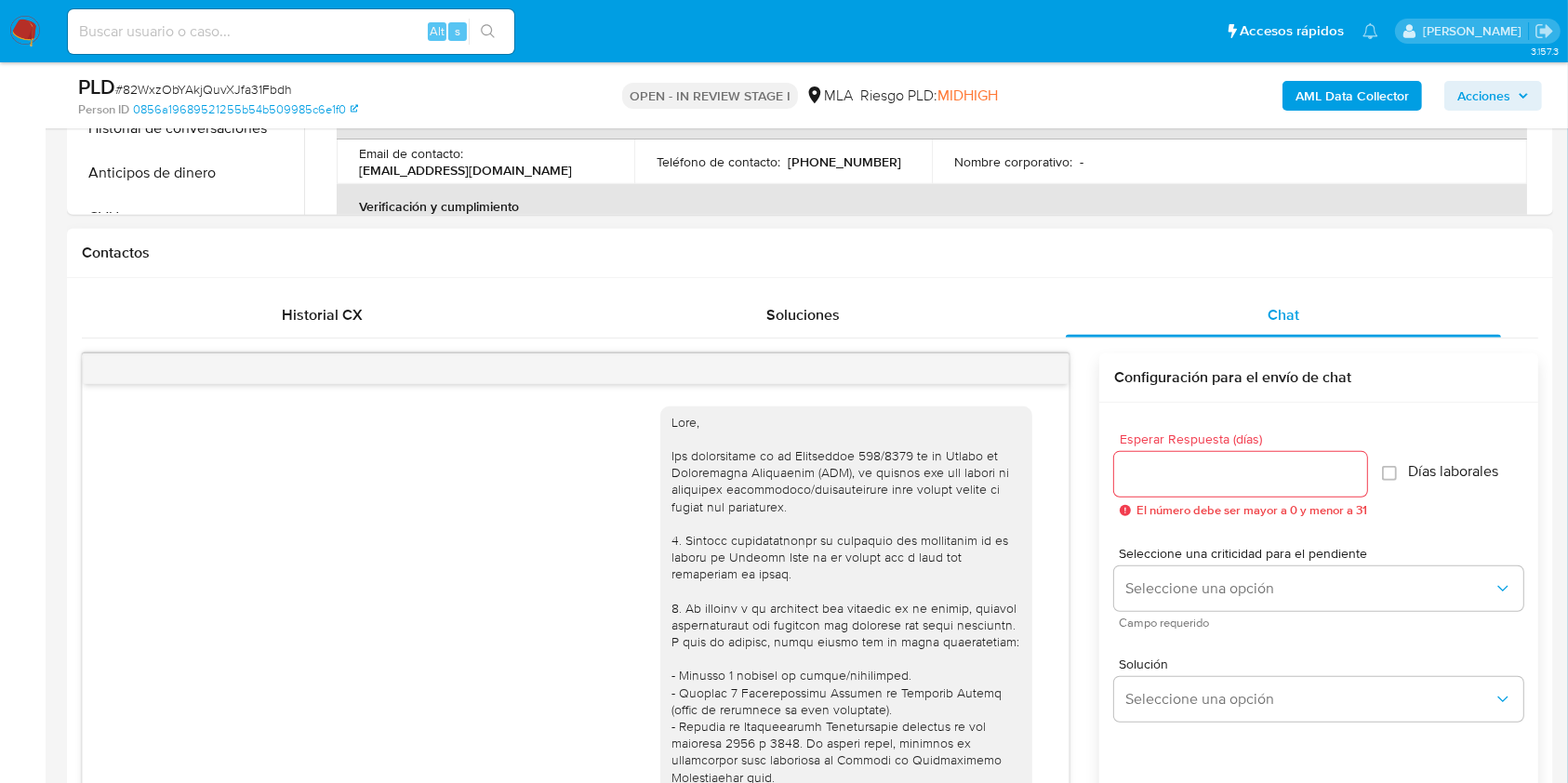
scroll to position [1171, 0]
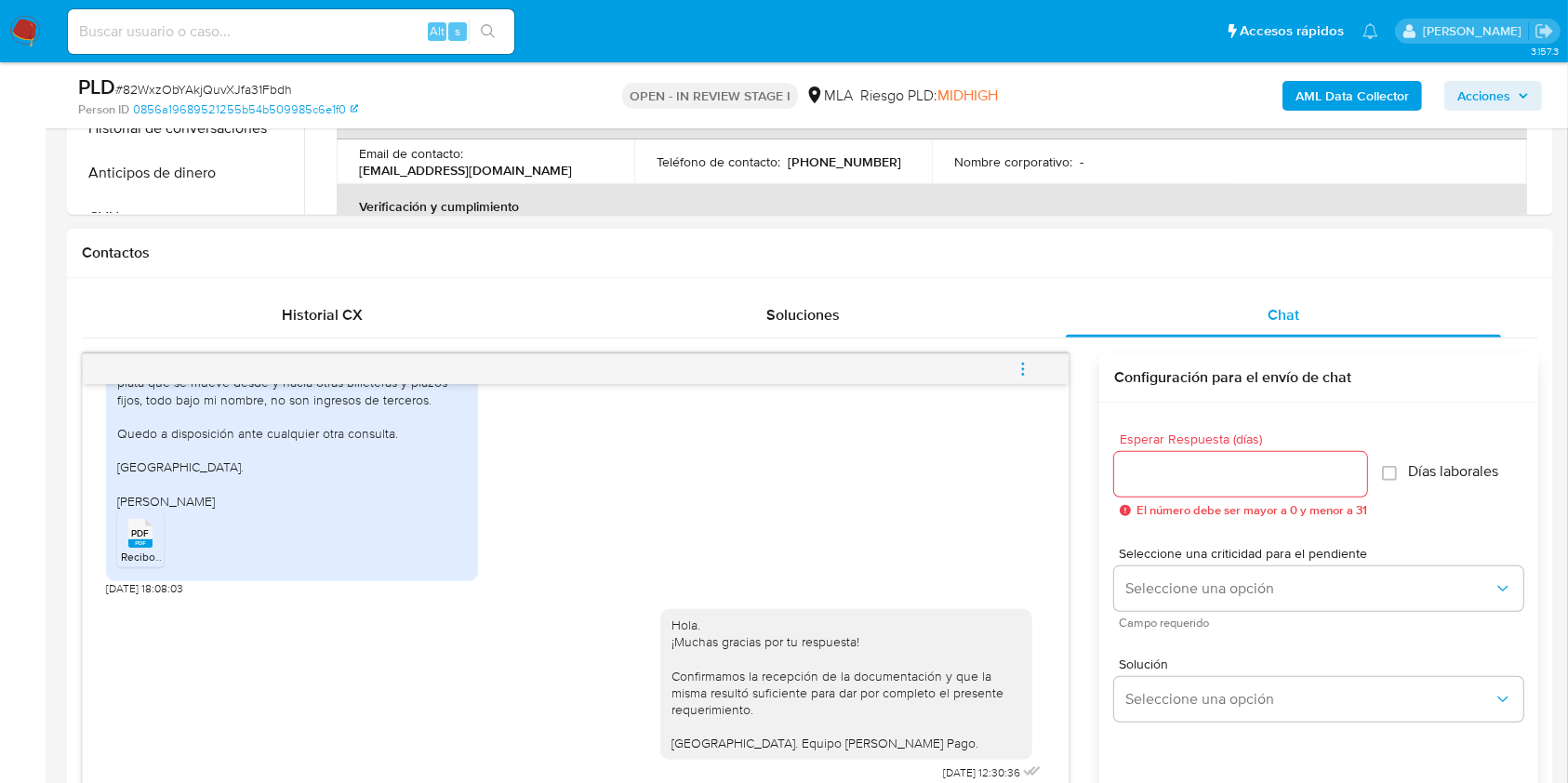
click at [1031, 361] on icon "menu-action" at bounding box center [1022, 369] width 17 height 17
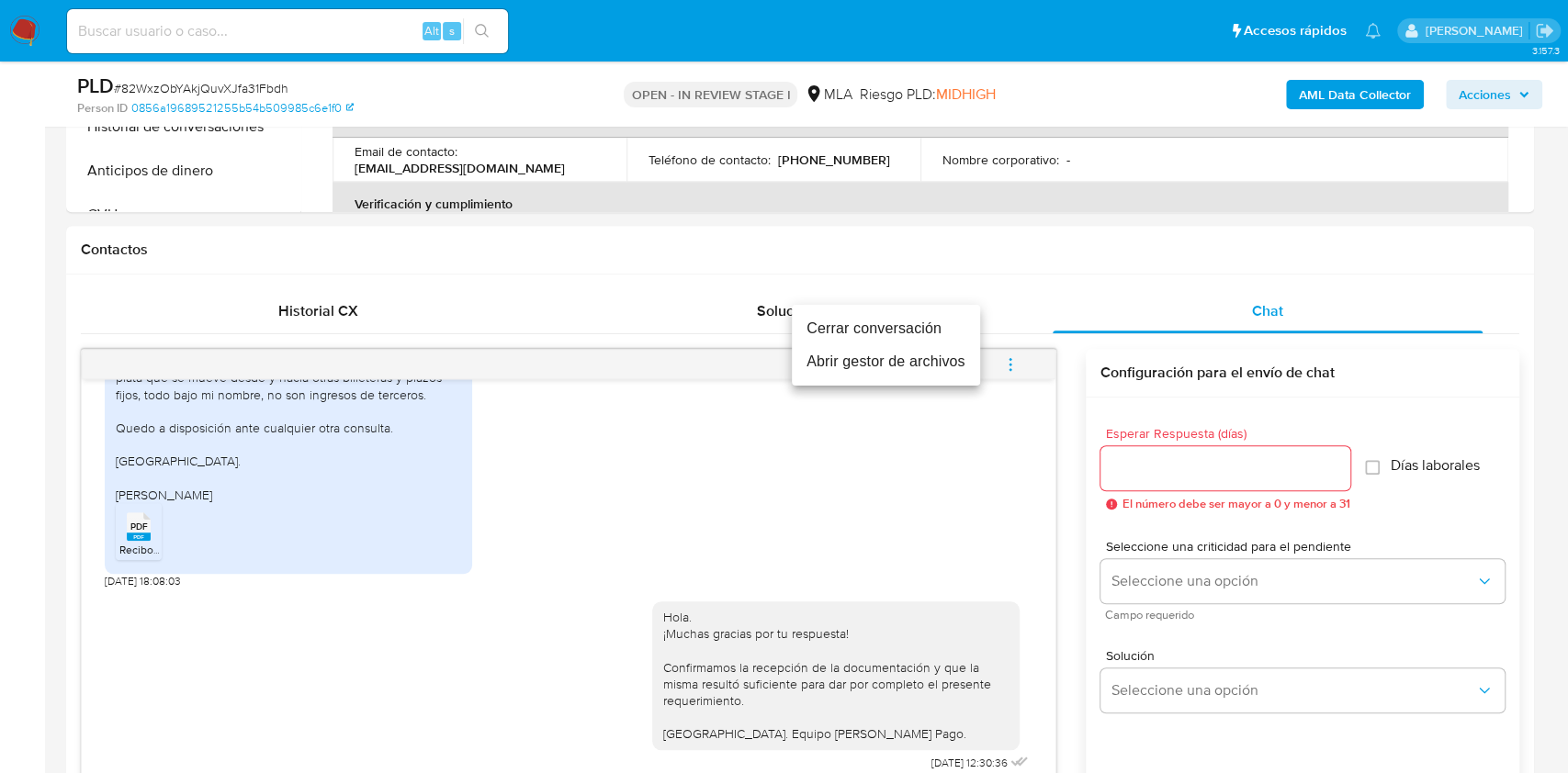
drag, startPoint x: 893, startPoint y: 329, endPoint x: 500, endPoint y: 328, distance: 393.0
click at [892, 328] on li "Cerrar conversación" at bounding box center [886, 329] width 189 height 33
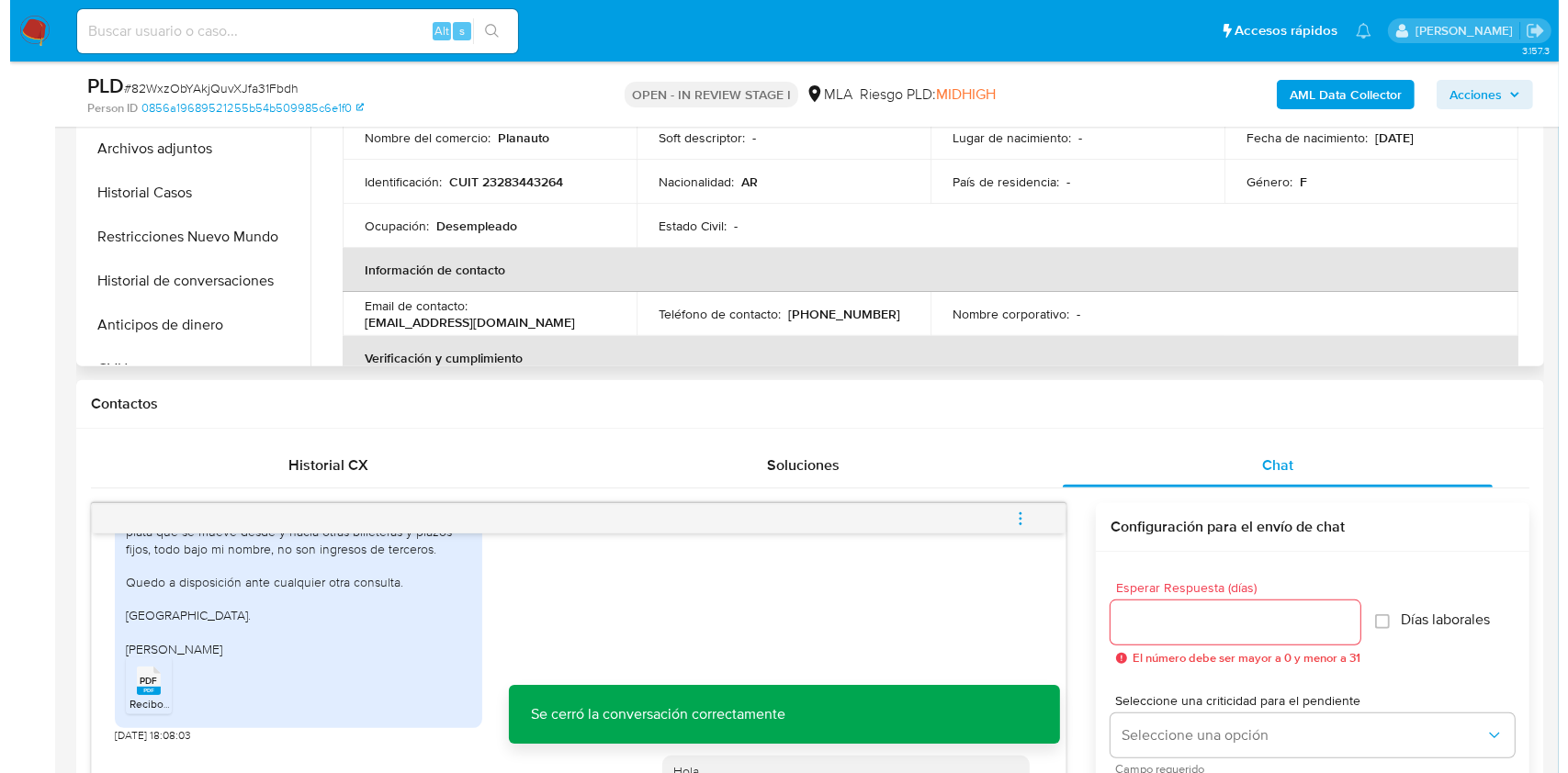
scroll to position [367, 0]
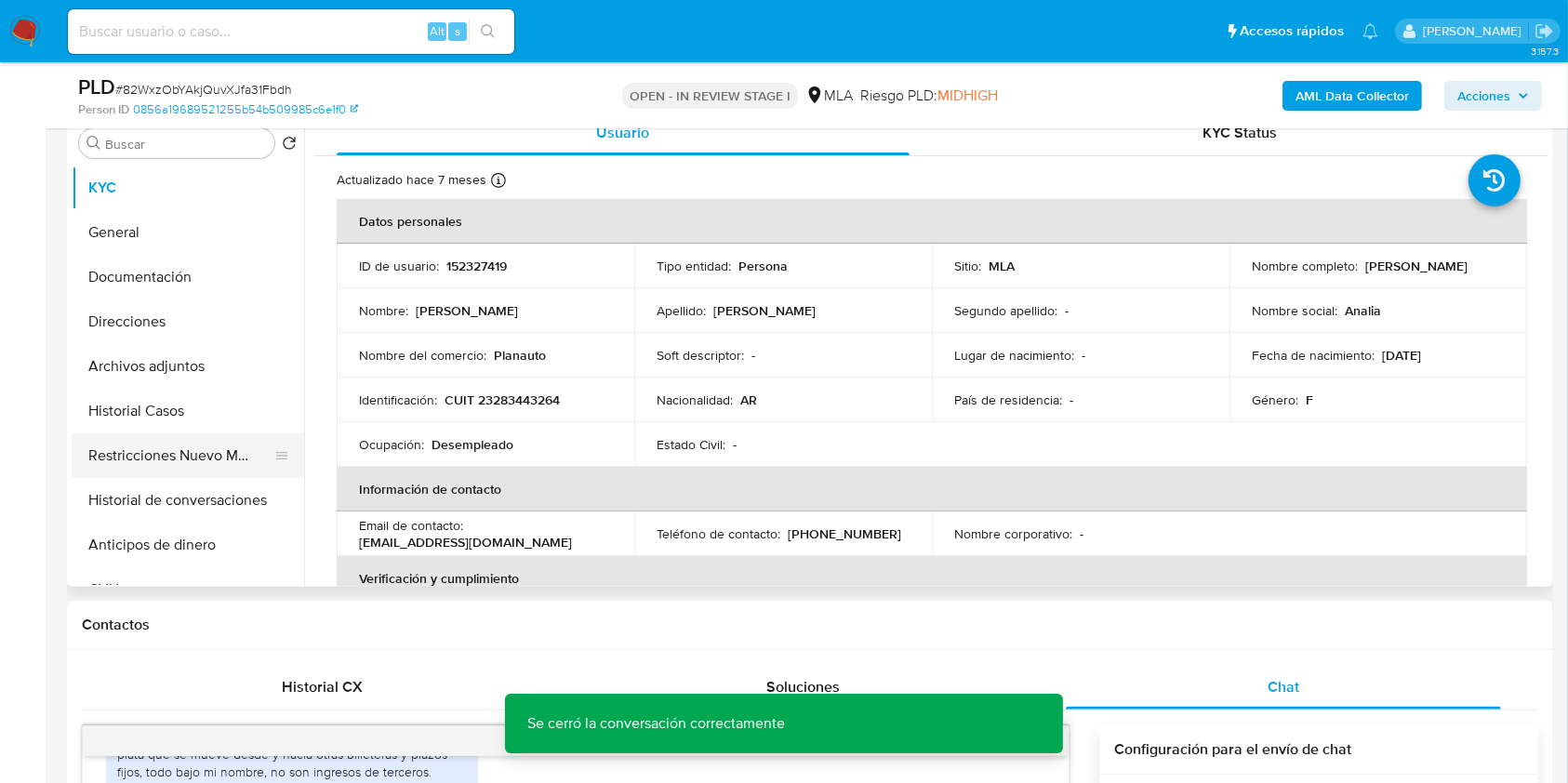
click at [133, 461] on button "Restricciones Nuevo Mundo" at bounding box center [181, 455] width 218 height 45
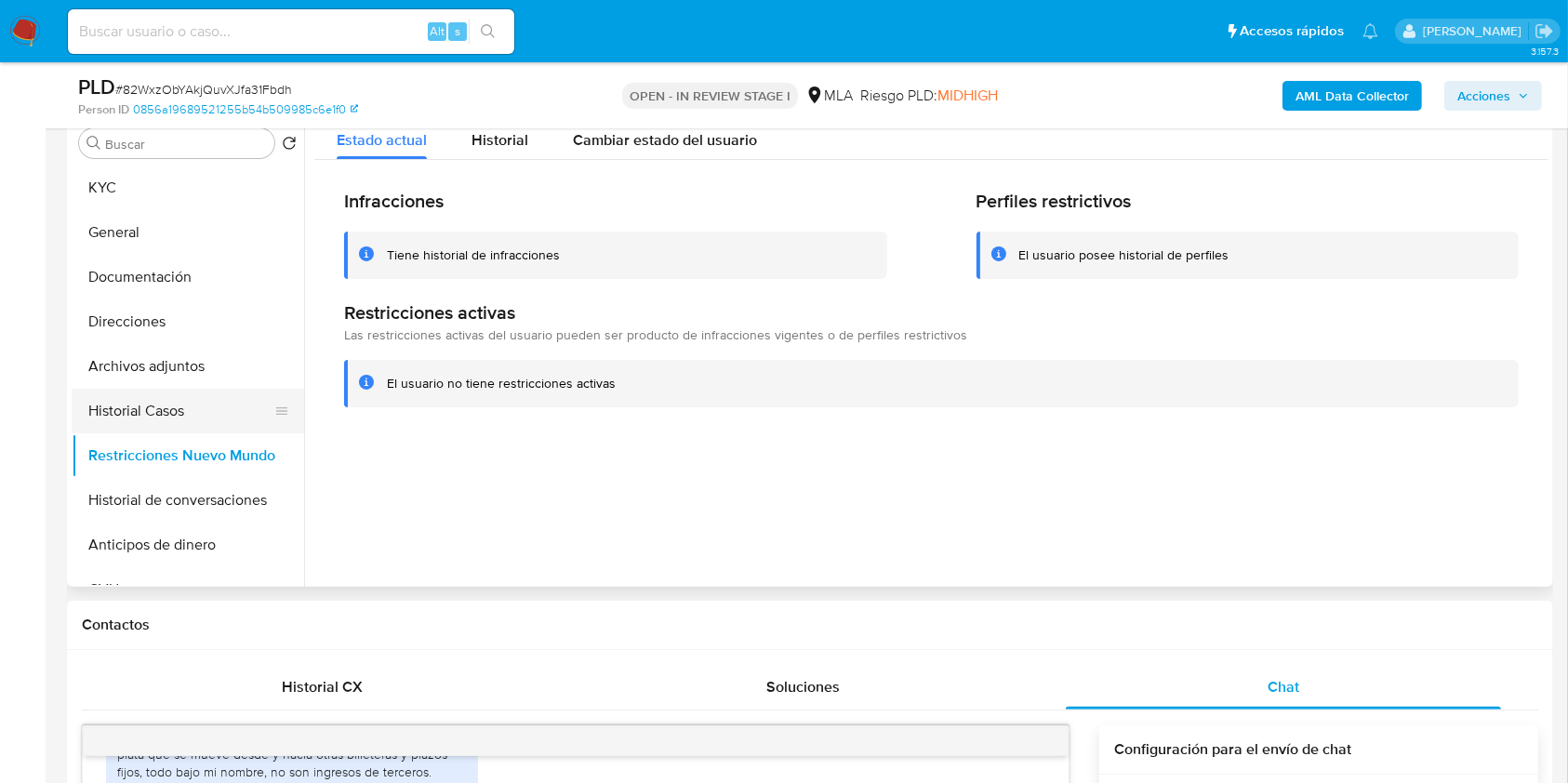
click at [125, 412] on button "Historial Casos" at bounding box center [181, 411] width 218 height 45
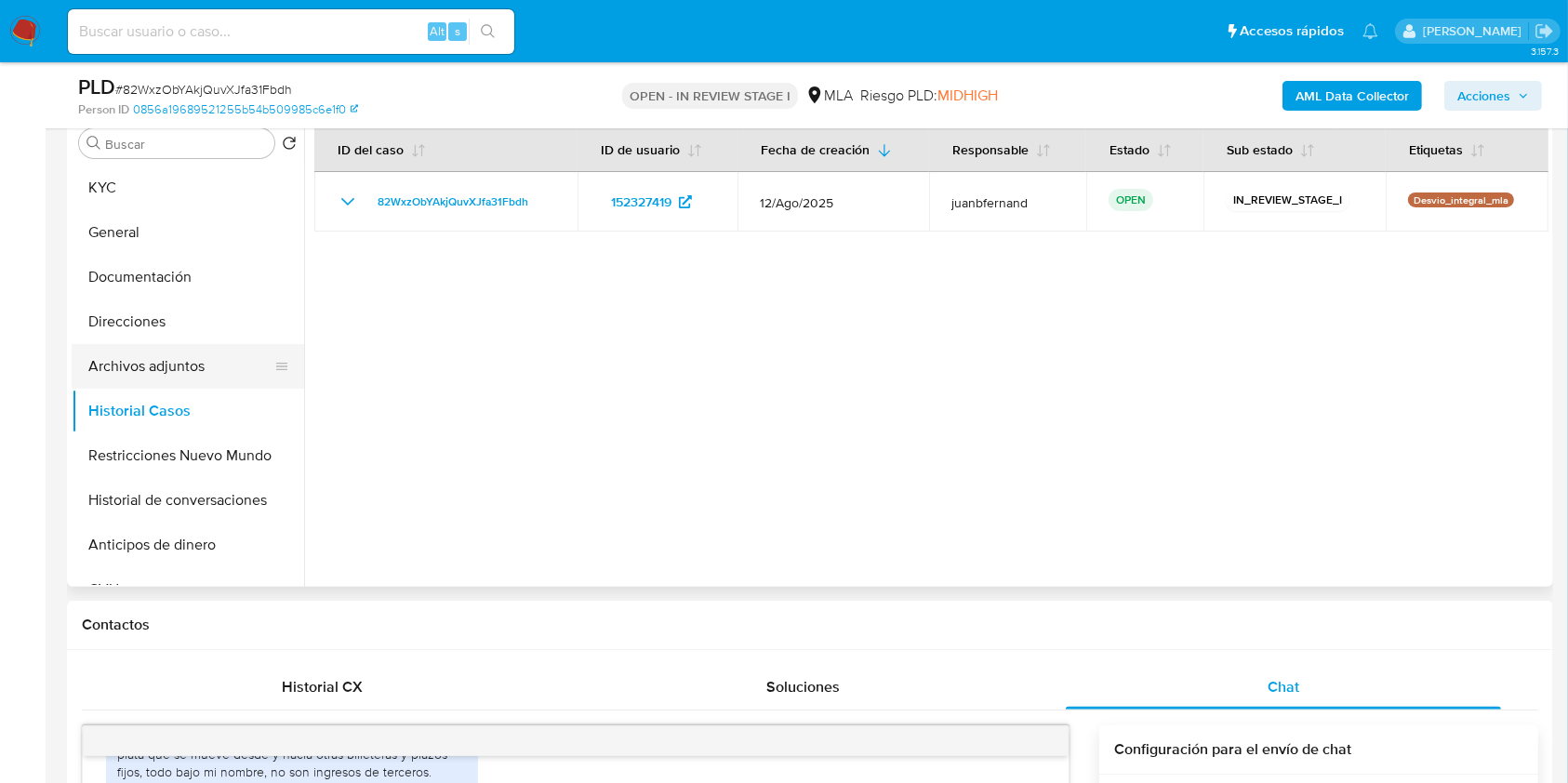
click at [151, 358] on button "Archivos adjuntos" at bounding box center [181, 366] width 218 height 45
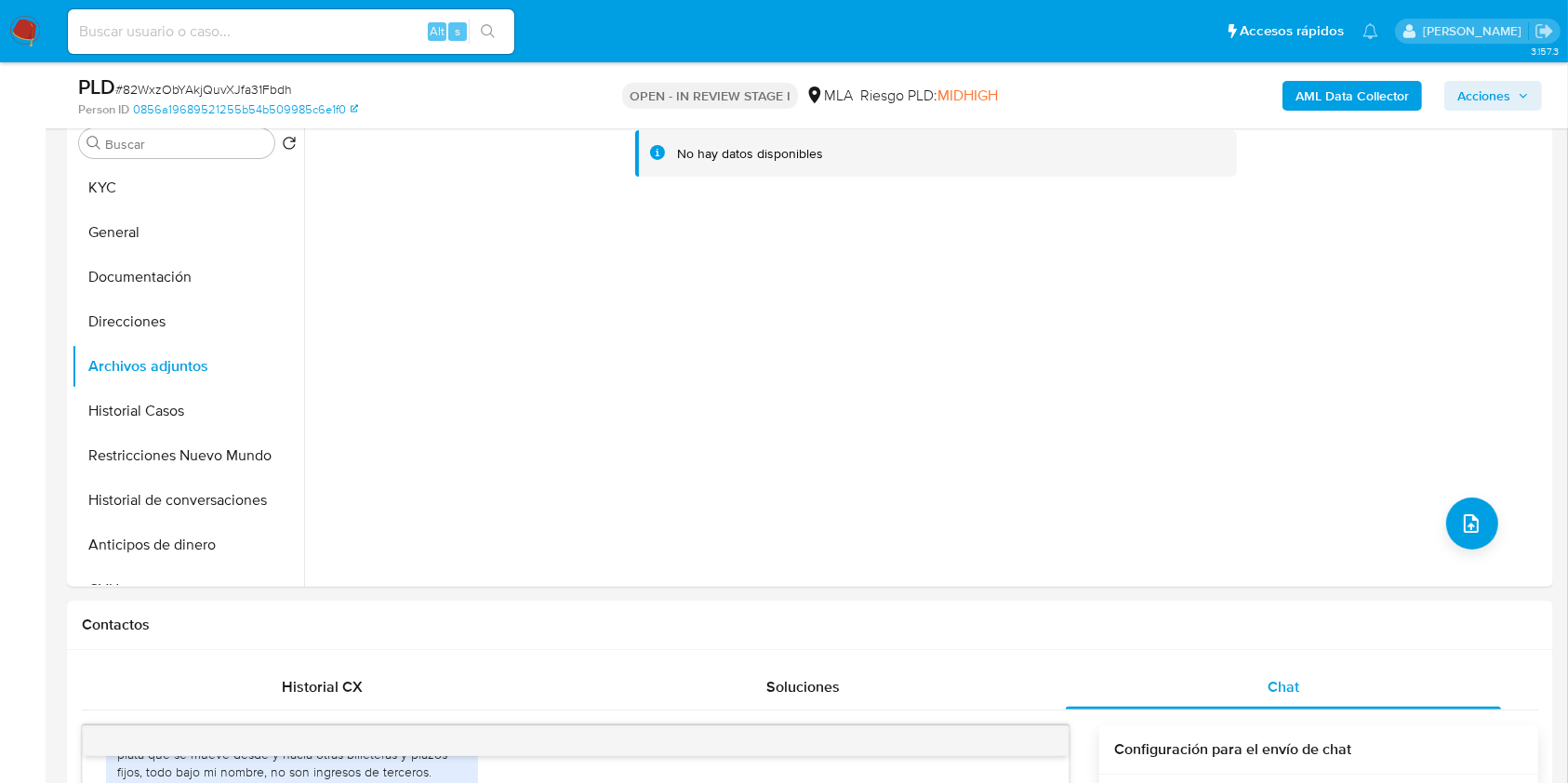
click at [1358, 93] on b "AML Data Collector" at bounding box center [1352, 96] width 114 height 30
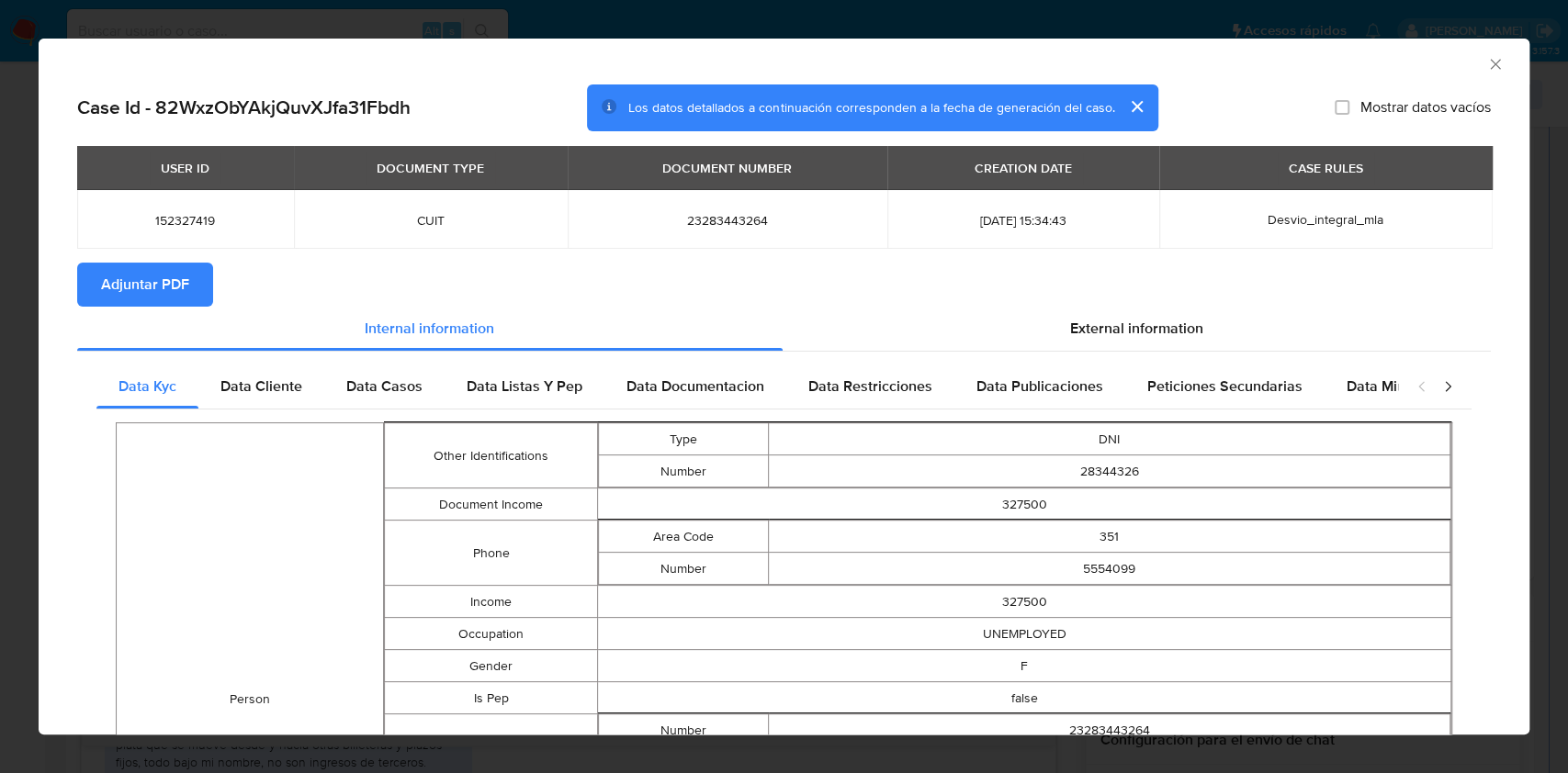
click at [188, 285] on span "Adjuntar PDF" at bounding box center [145, 285] width 88 height 40
click at [1490, 63] on icon "Cerrar ventana" at bounding box center [1494, 63] width 10 height 10
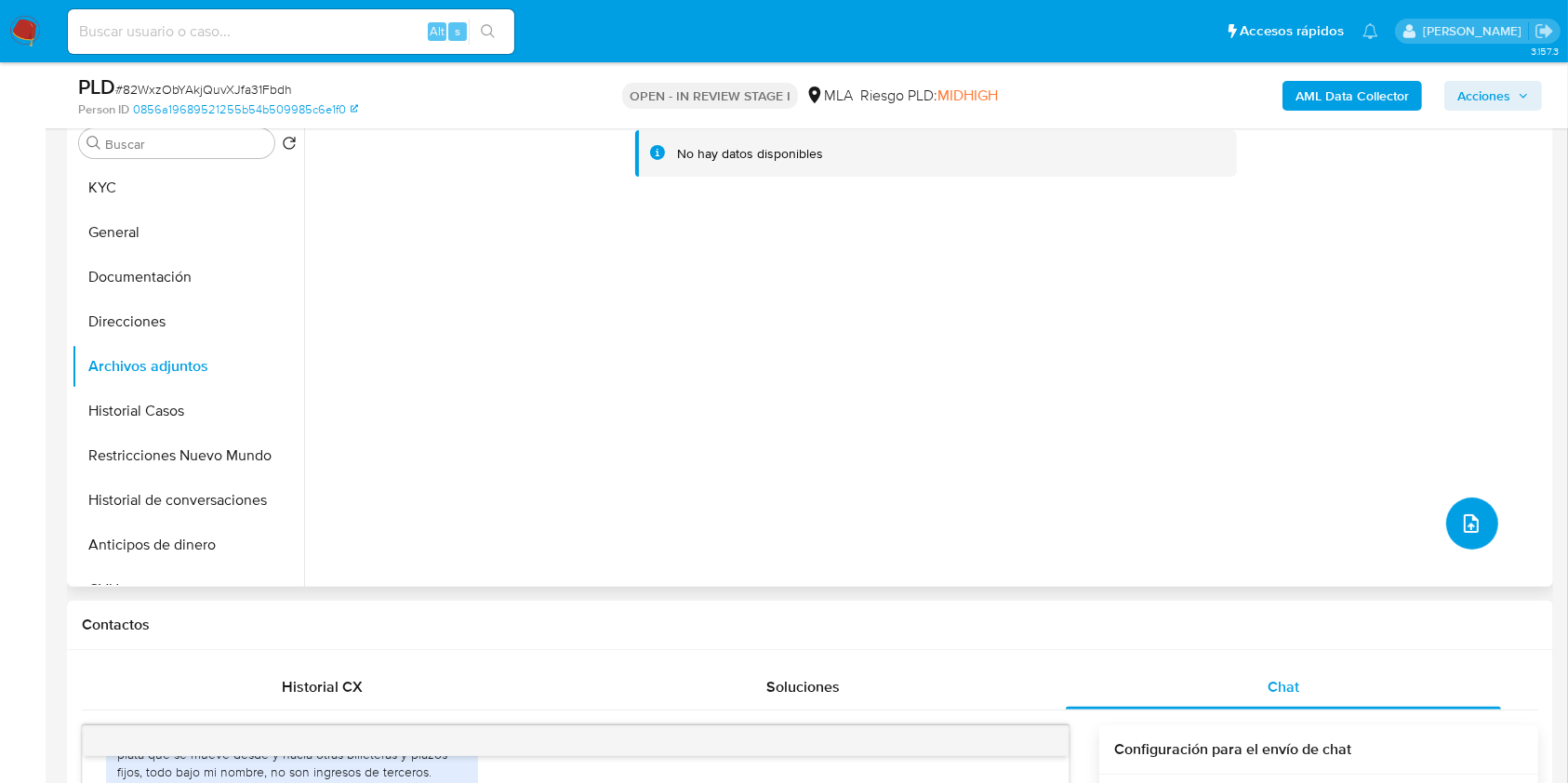
click at [1446, 514] on button "upload-file" at bounding box center [1472, 523] width 52 height 52
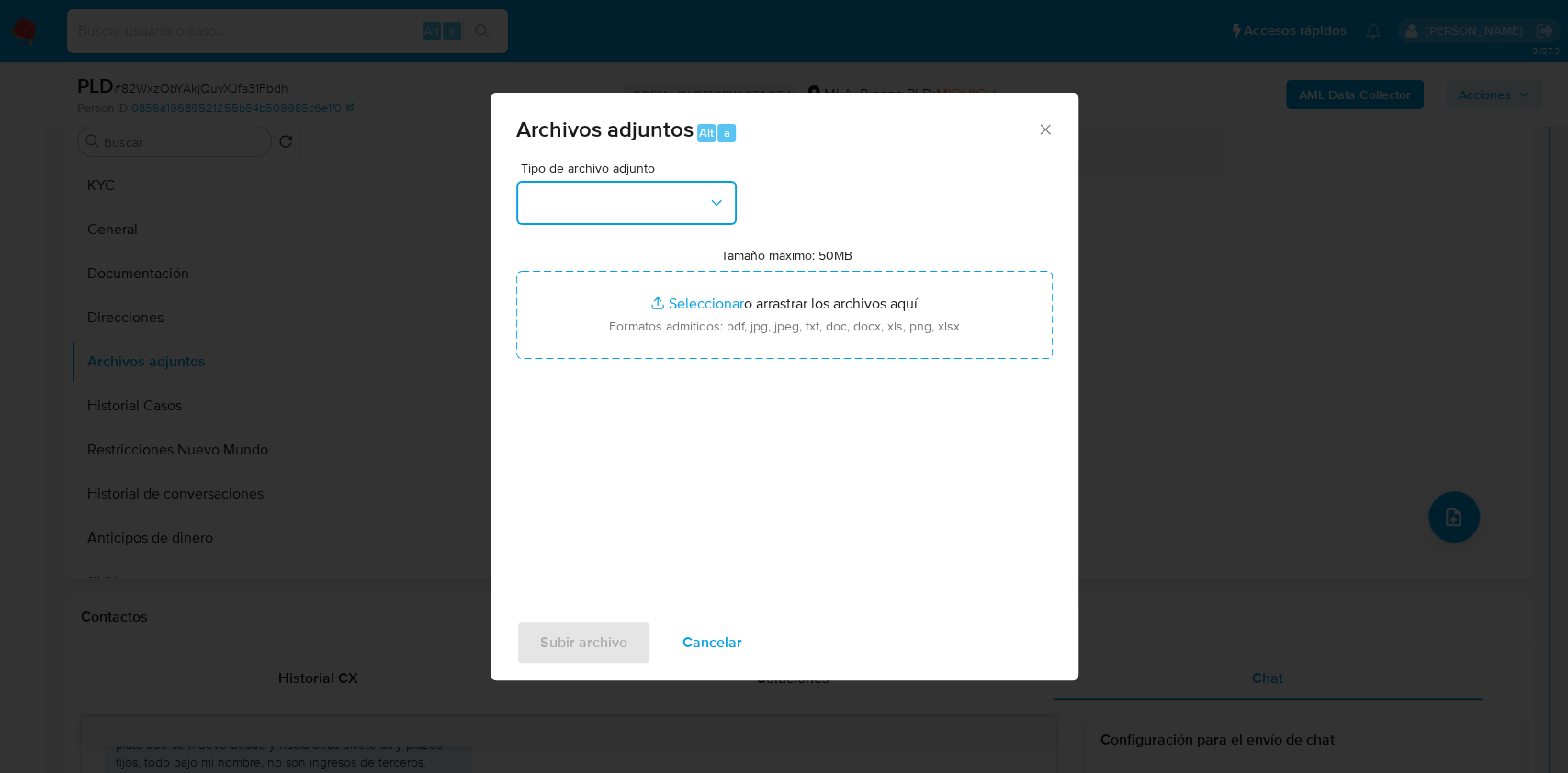
click at [730, 215] on button "button" at bounding box center [626, 203] width 221 height 44
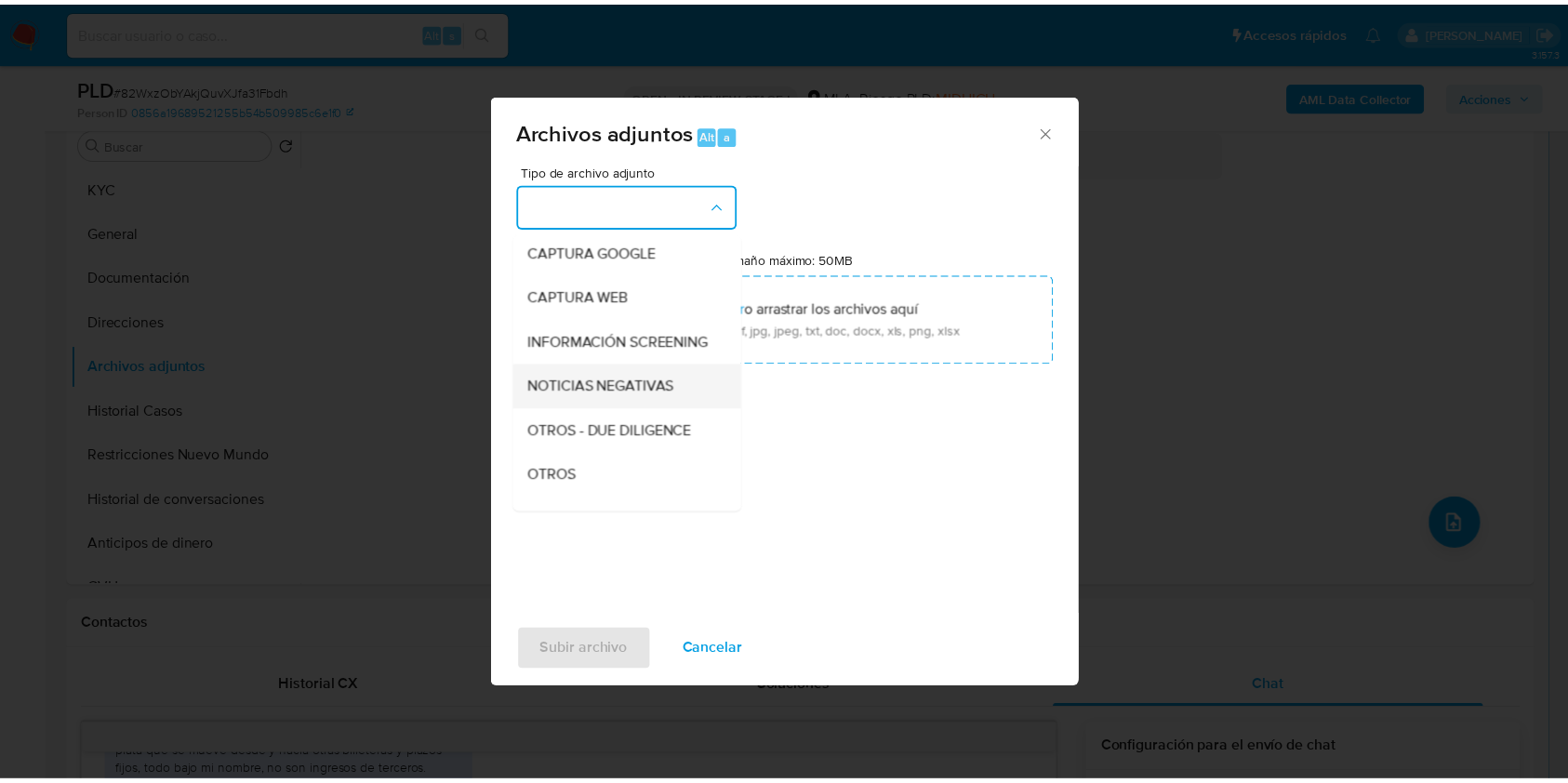
scroll to position [248, 0]
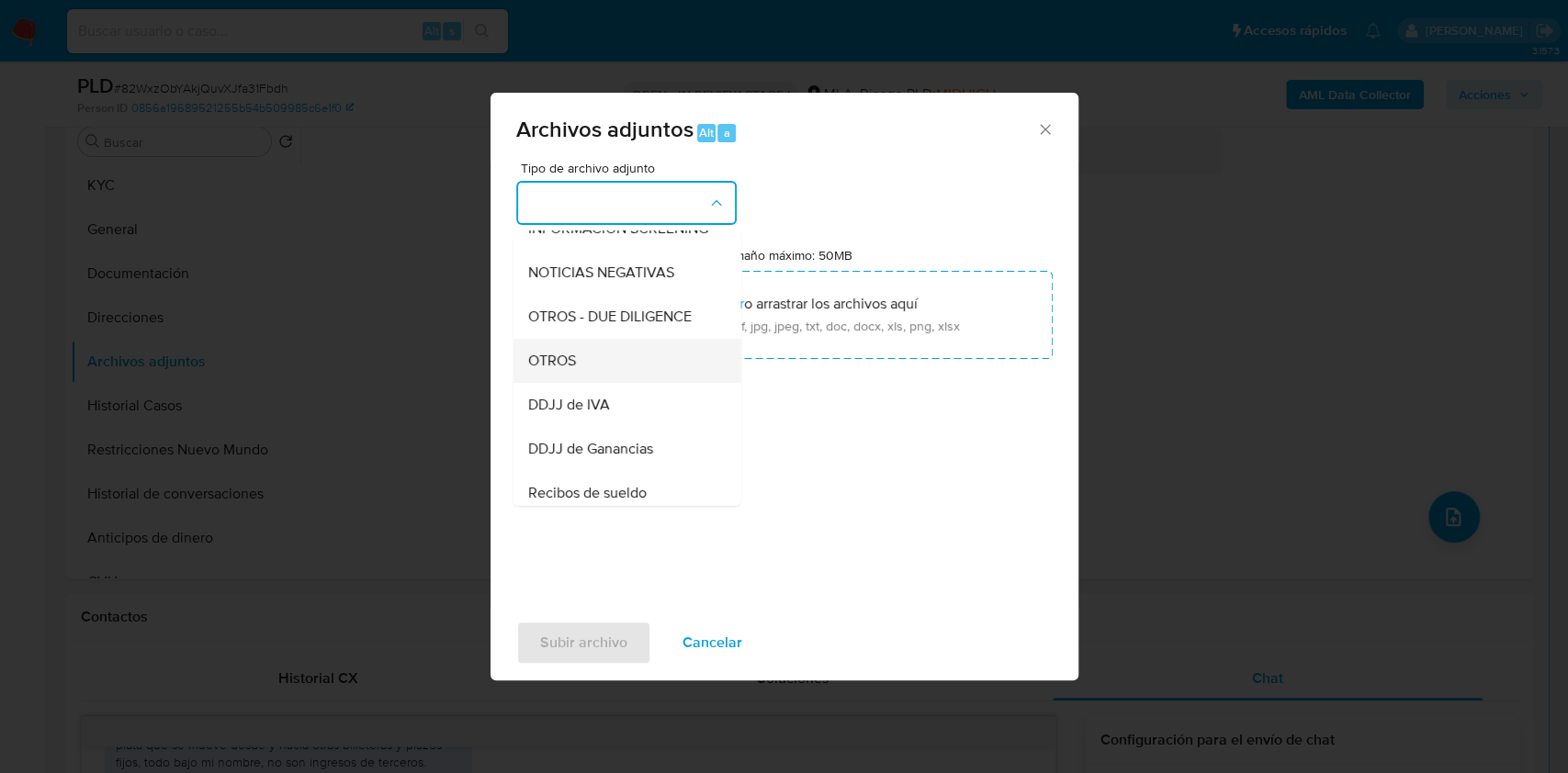
click at [601, 377] on div "OTROS" at bounding box center [621, 360] width 188 height 44
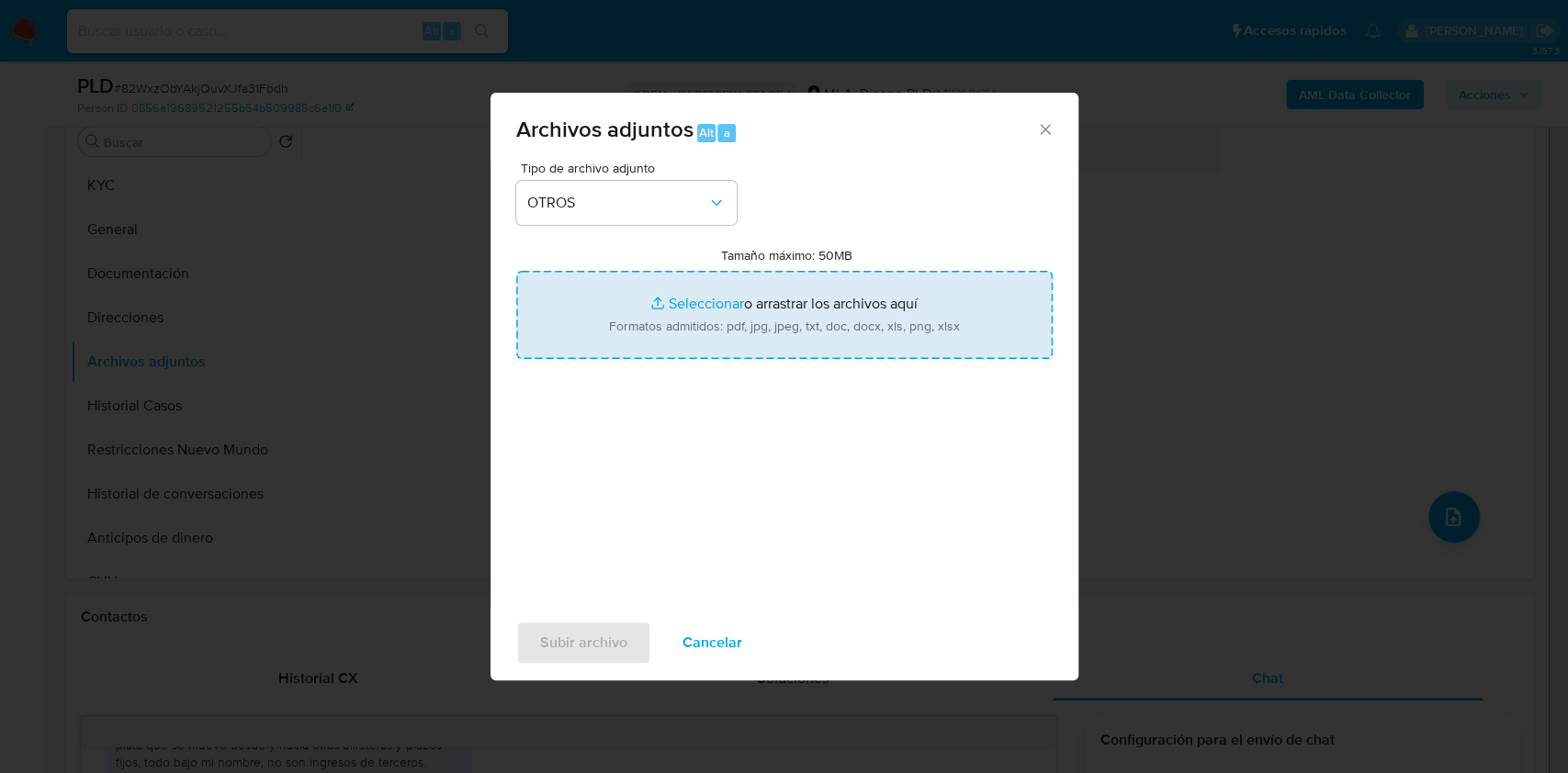
type input "C:\fakepath\Calculador de ingresos.xlsx"
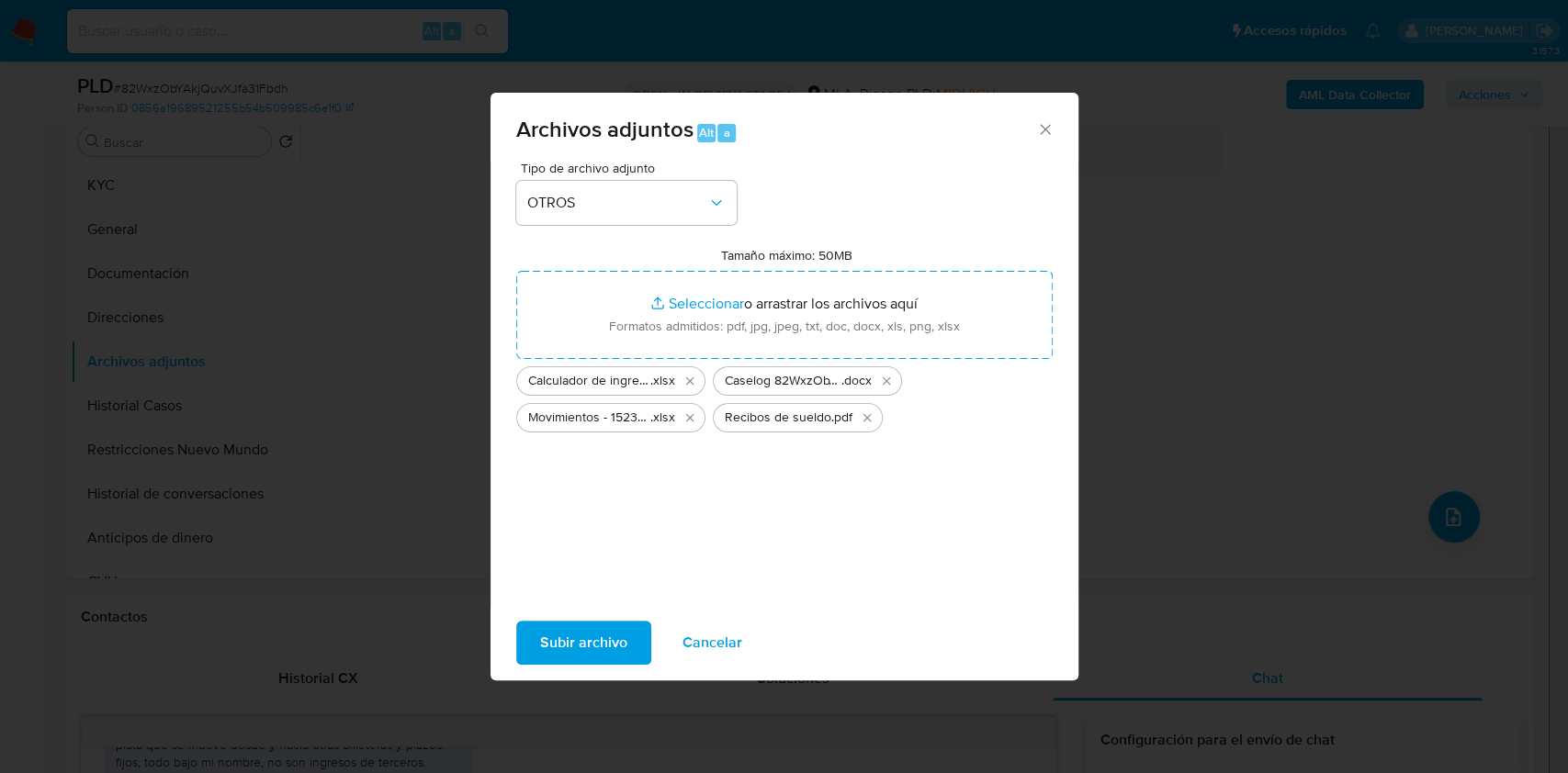
click at [598, 642] on span "Subir archivo" at bounding box center [583, 642] width 87 height 40
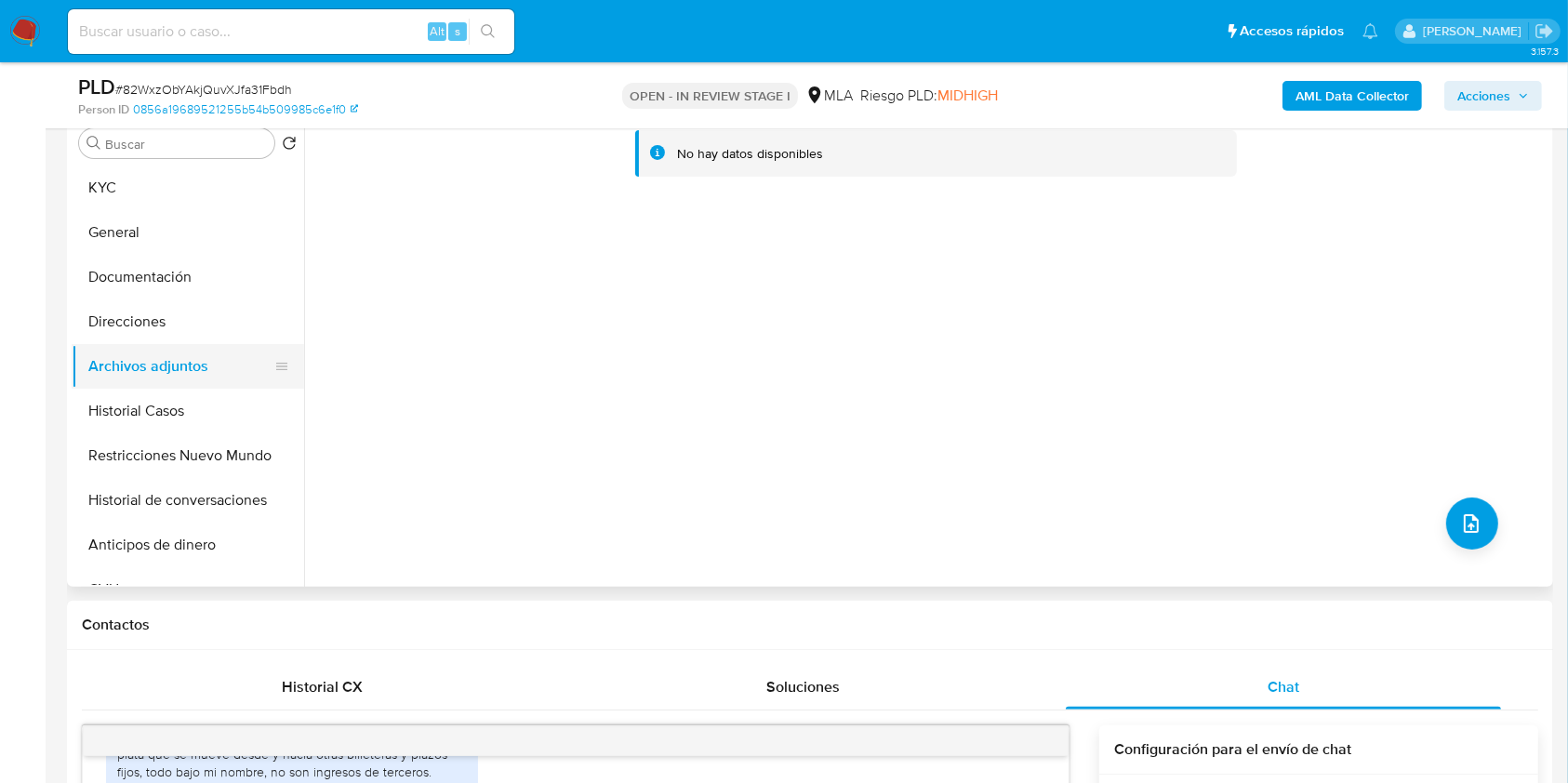
click at [170, 386] on button "Archivos adjuntos" at bounding box center [181, 366] width 218 height 45
click at [170, 367] on button "Archivos adjuntos" at bounding box center [181, 366] width 218 height 45
click at [161, 398] on button "Historial Casos" at bounding box center [181, 411] width 218 height 45
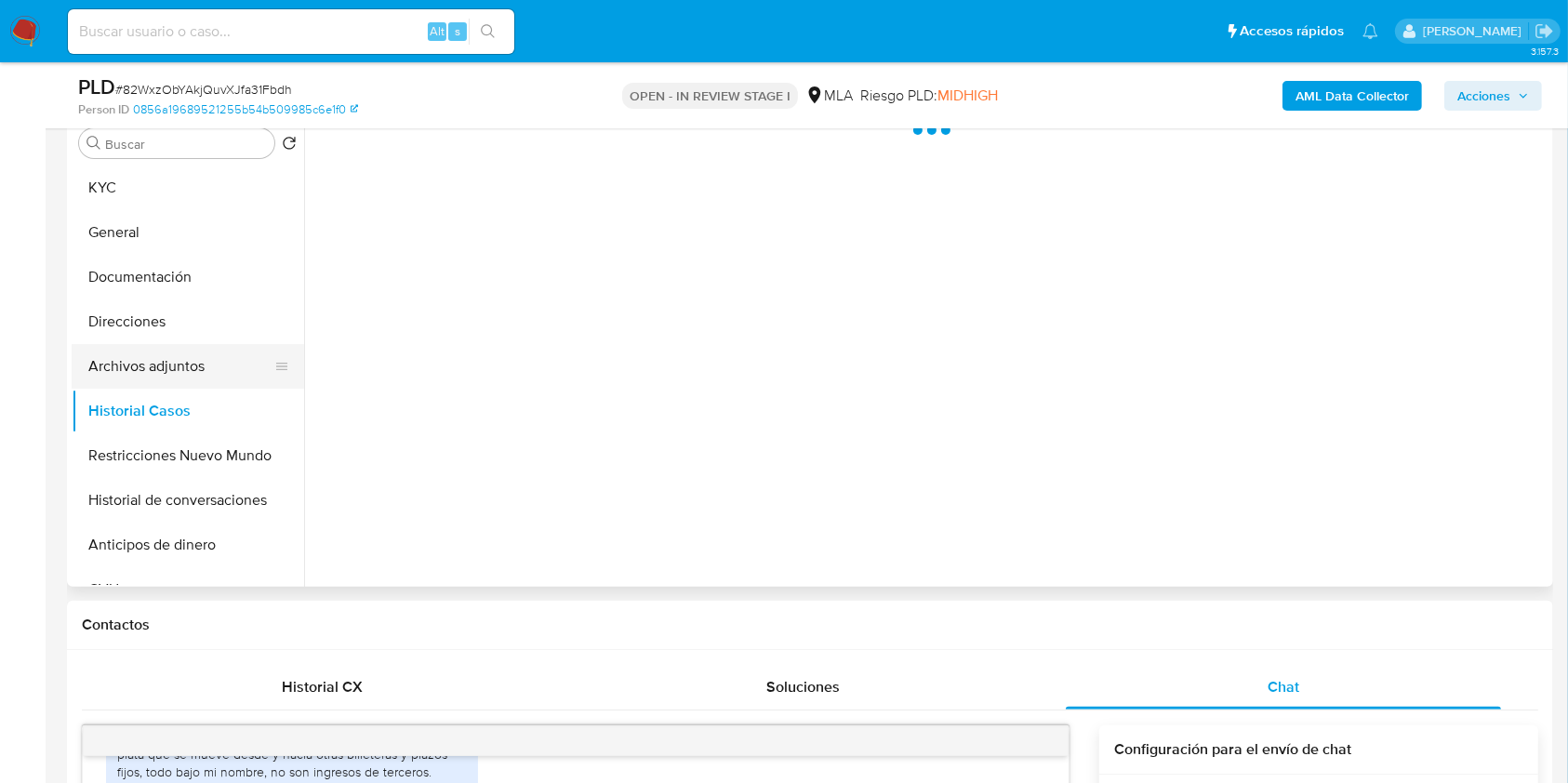
click at [171, 365] on button "Archivos adjuntos" at bounding box center [181, 366] width 218 height 45
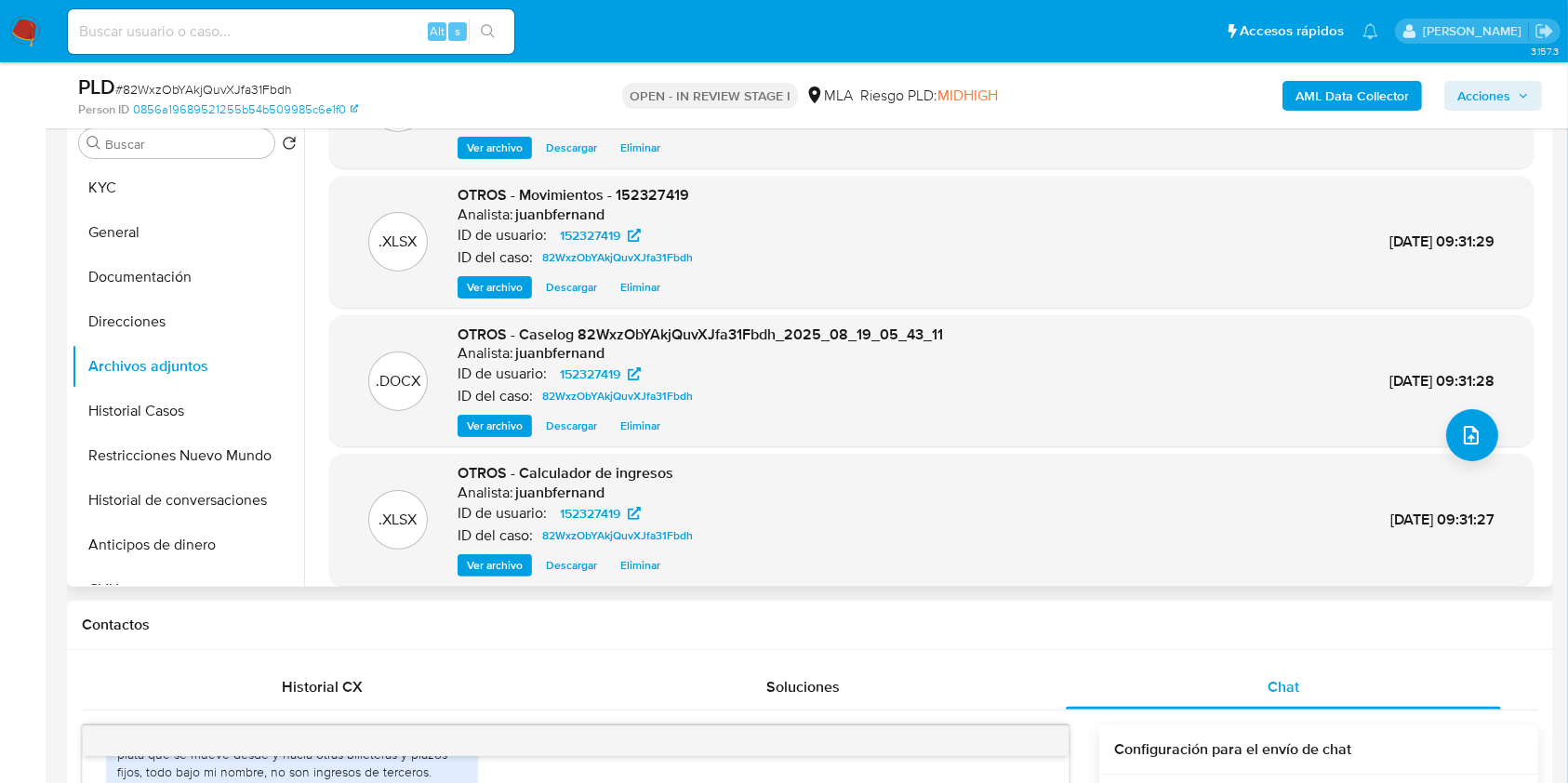
scroll to position [156, 0]
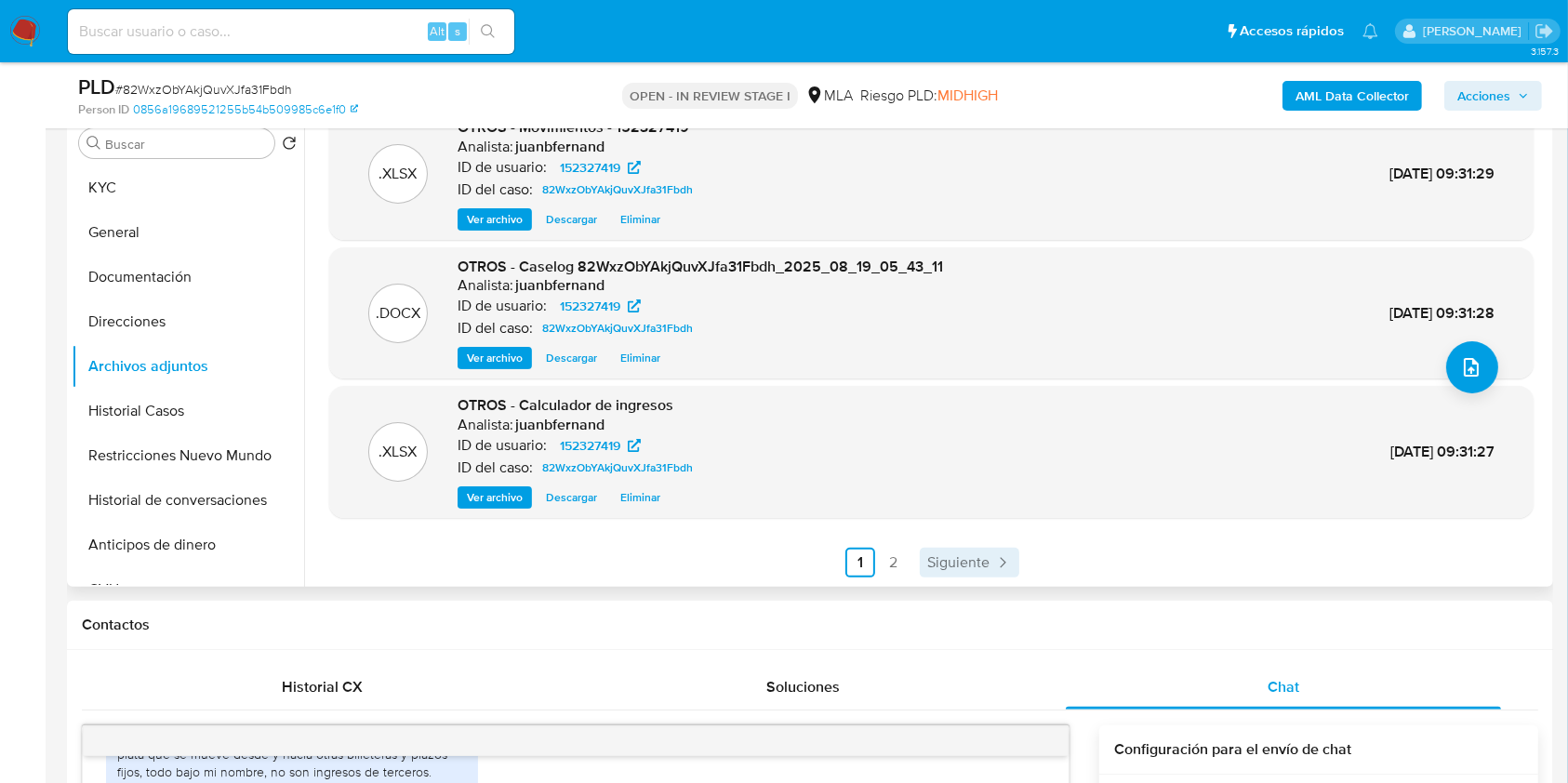
click at [995, 561] on icon "Paginación" at bounding box center [1002, 562] width 19 height 19
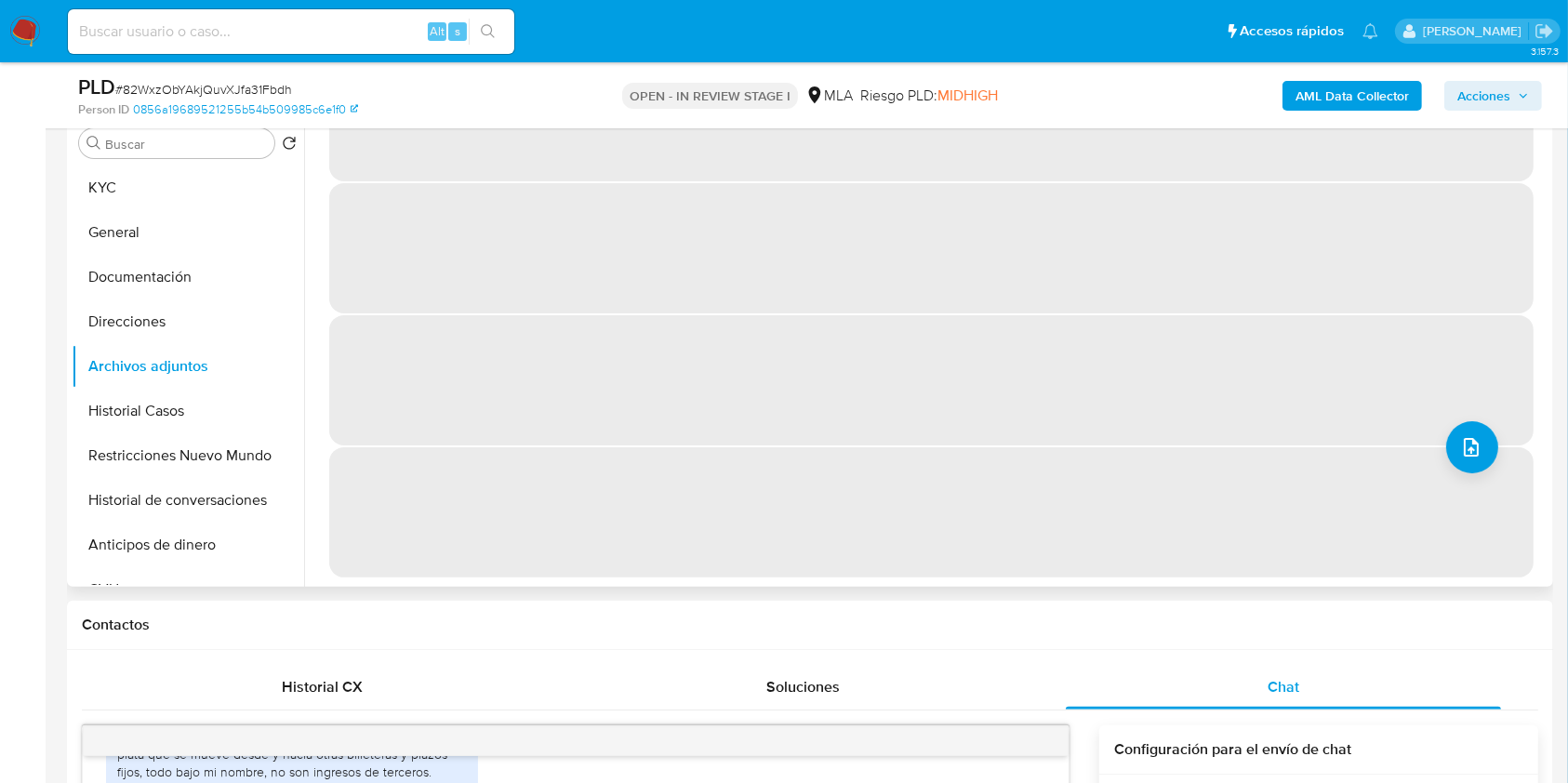
scroll to position [0, 0]
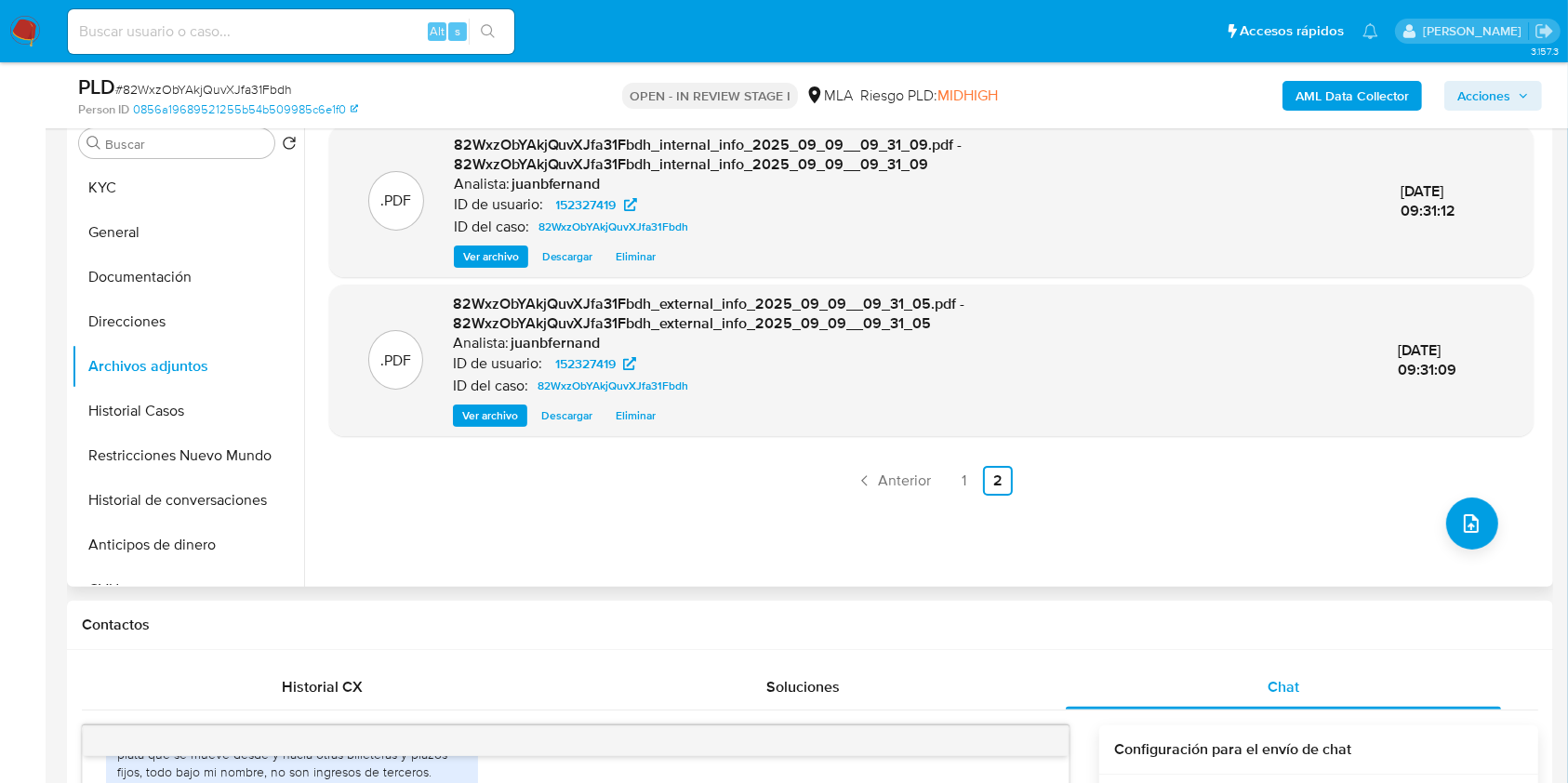
click at [1489, 107] on span "Acciones" at bounding box center [1483, 96] width 53 height 30
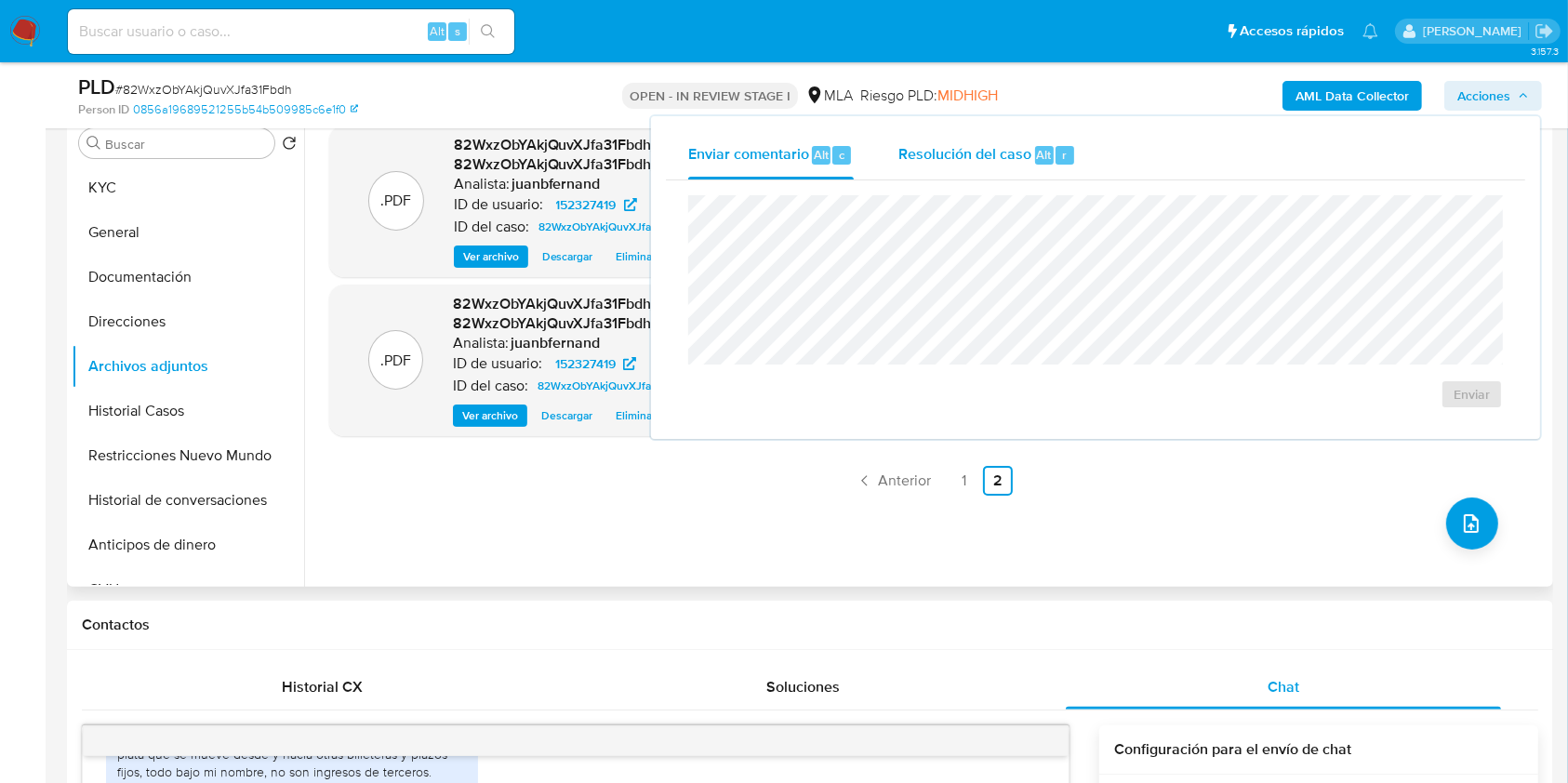
click at [969, 148] on span "Resolución del caso" at bounding box center [965, 154] width 133 height 21
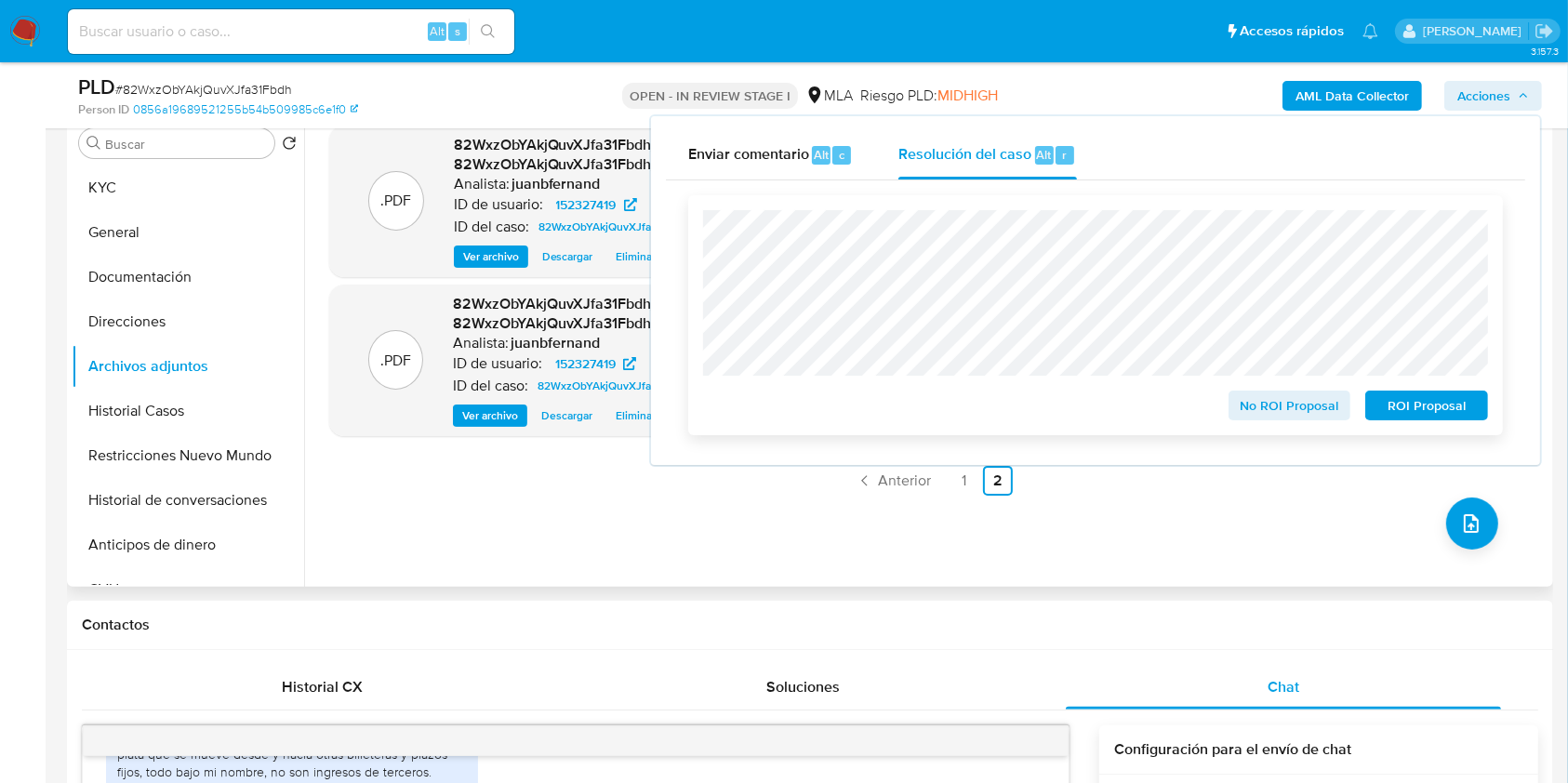
click at [1274, 406] on span "No ROI Proposal" at bounding box center [1290, 405] width 97 height 26
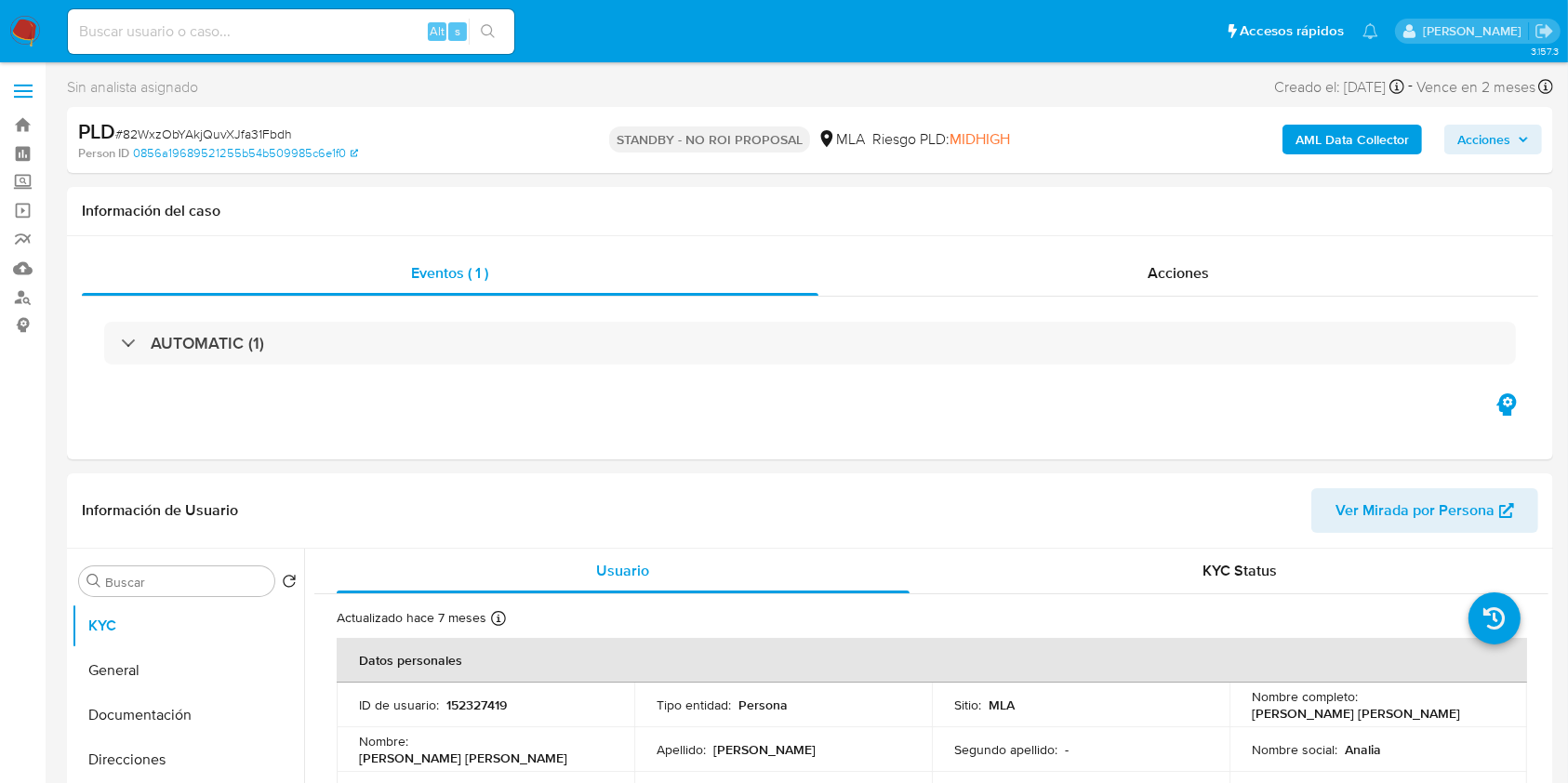
select select "10"
click at [390, 24] on input at bounding box center [291, 32] width 446 height 24
paste input "4SrfzAmph22E4d0tsR30KdaZ"
type input "4SrfzAmph22E4d0tsR30KdaZ"
click at [491, 32] on icon "search-icon" at bounding box center [488, 32] width 15 height 15
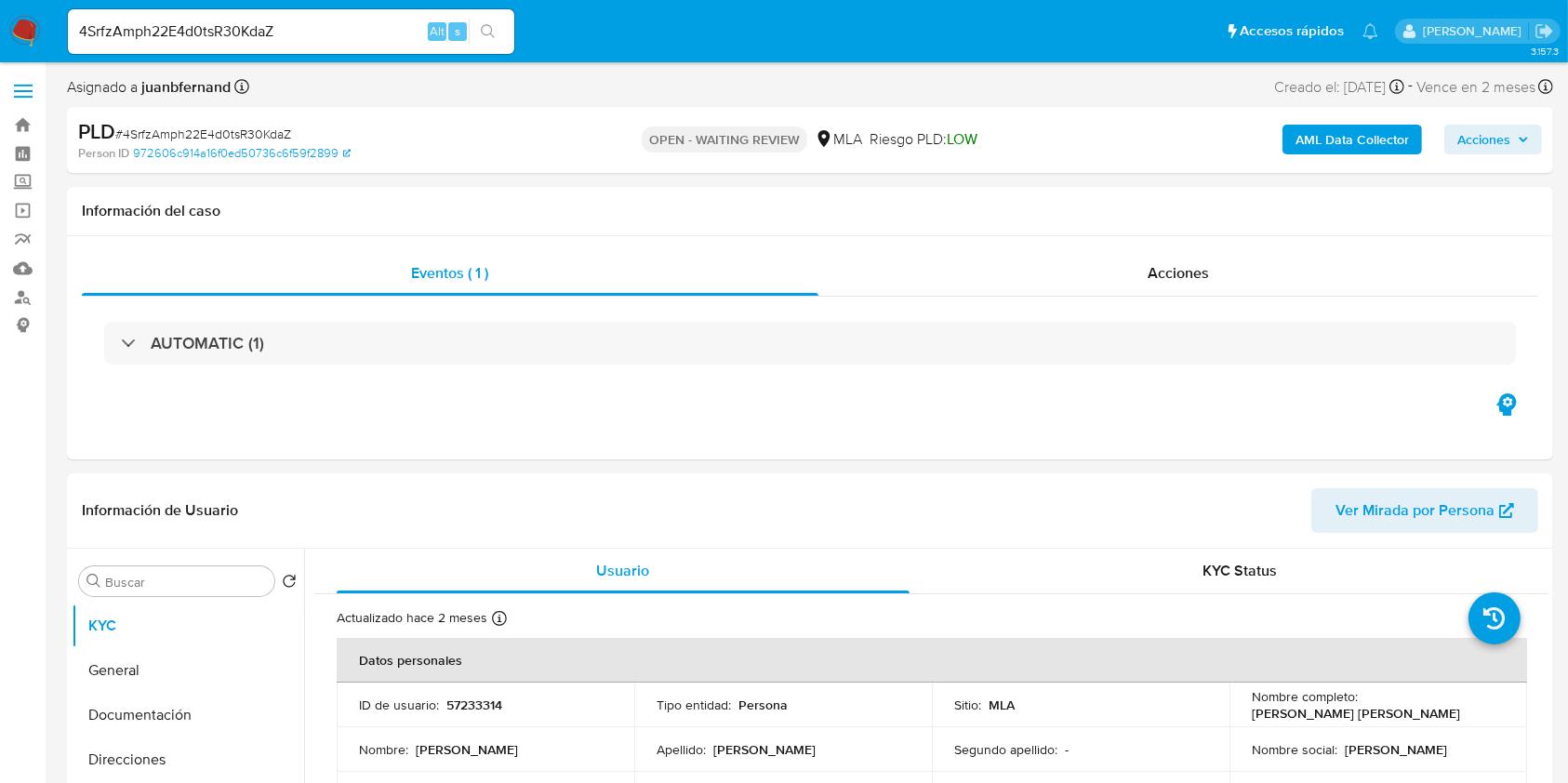
select select "10"
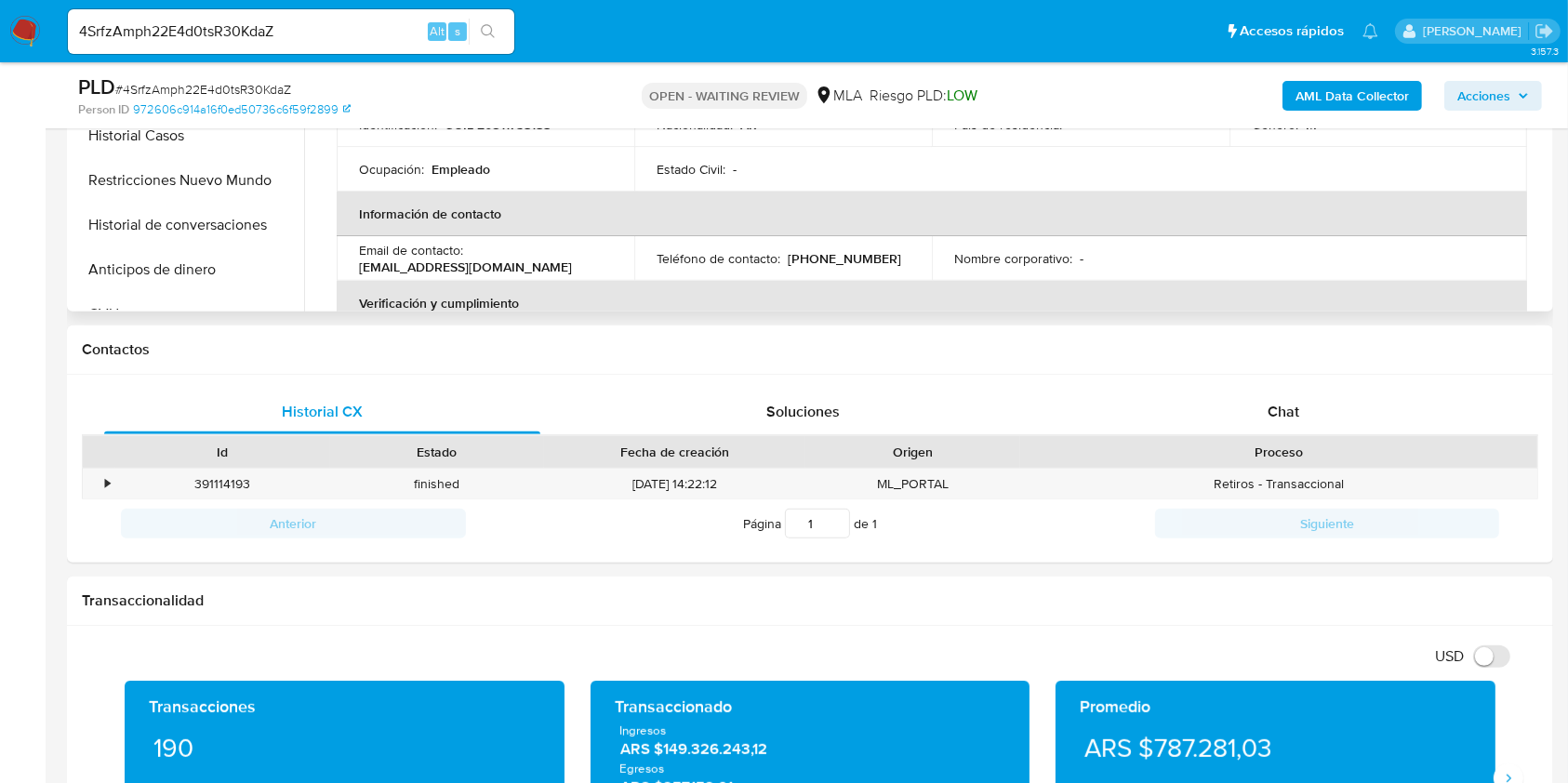
scroll to position [744, 0]
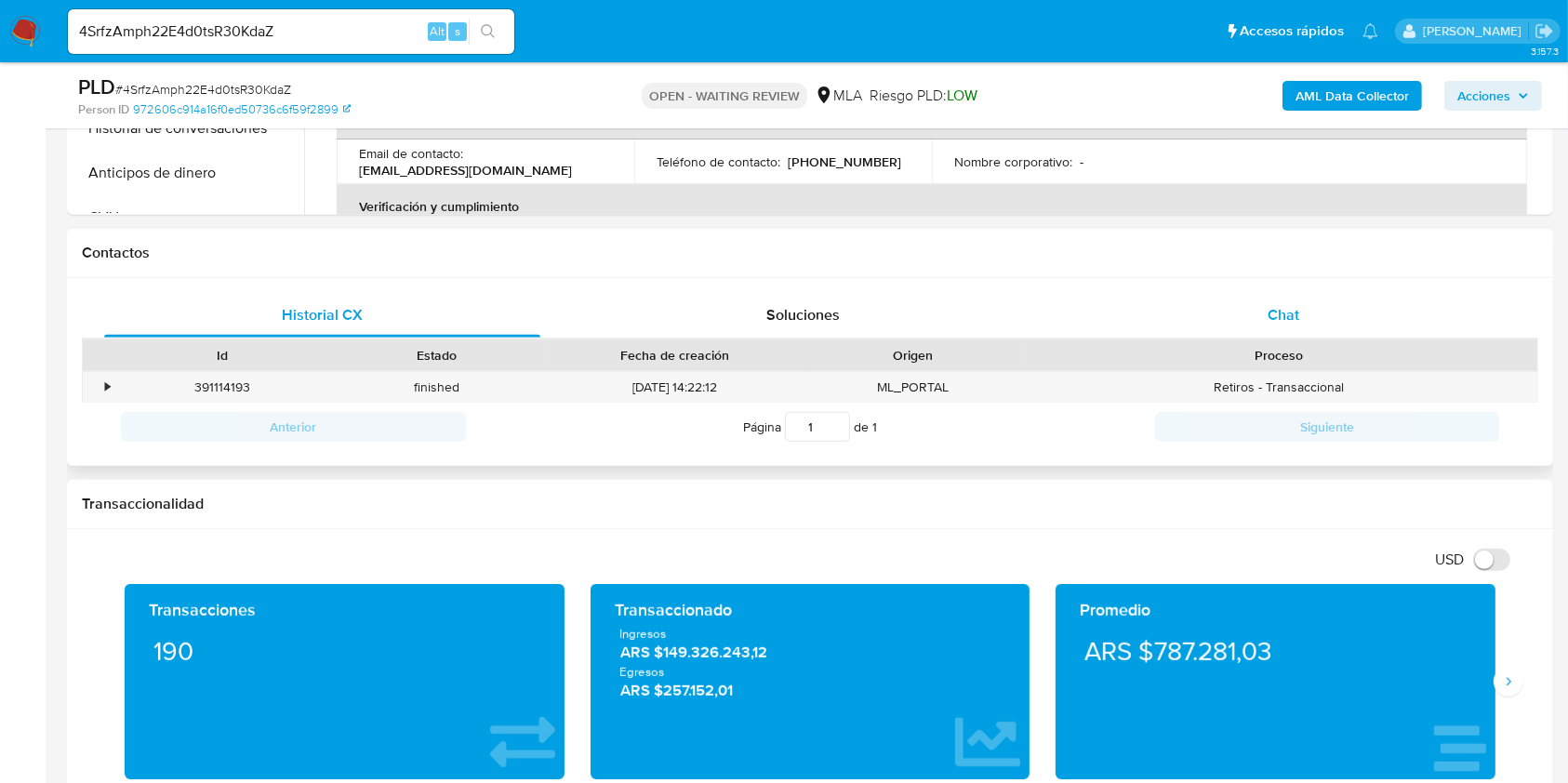
click at [1283, 325] on span "Chat" at bounding box center [1283, 315] width 32 height 21
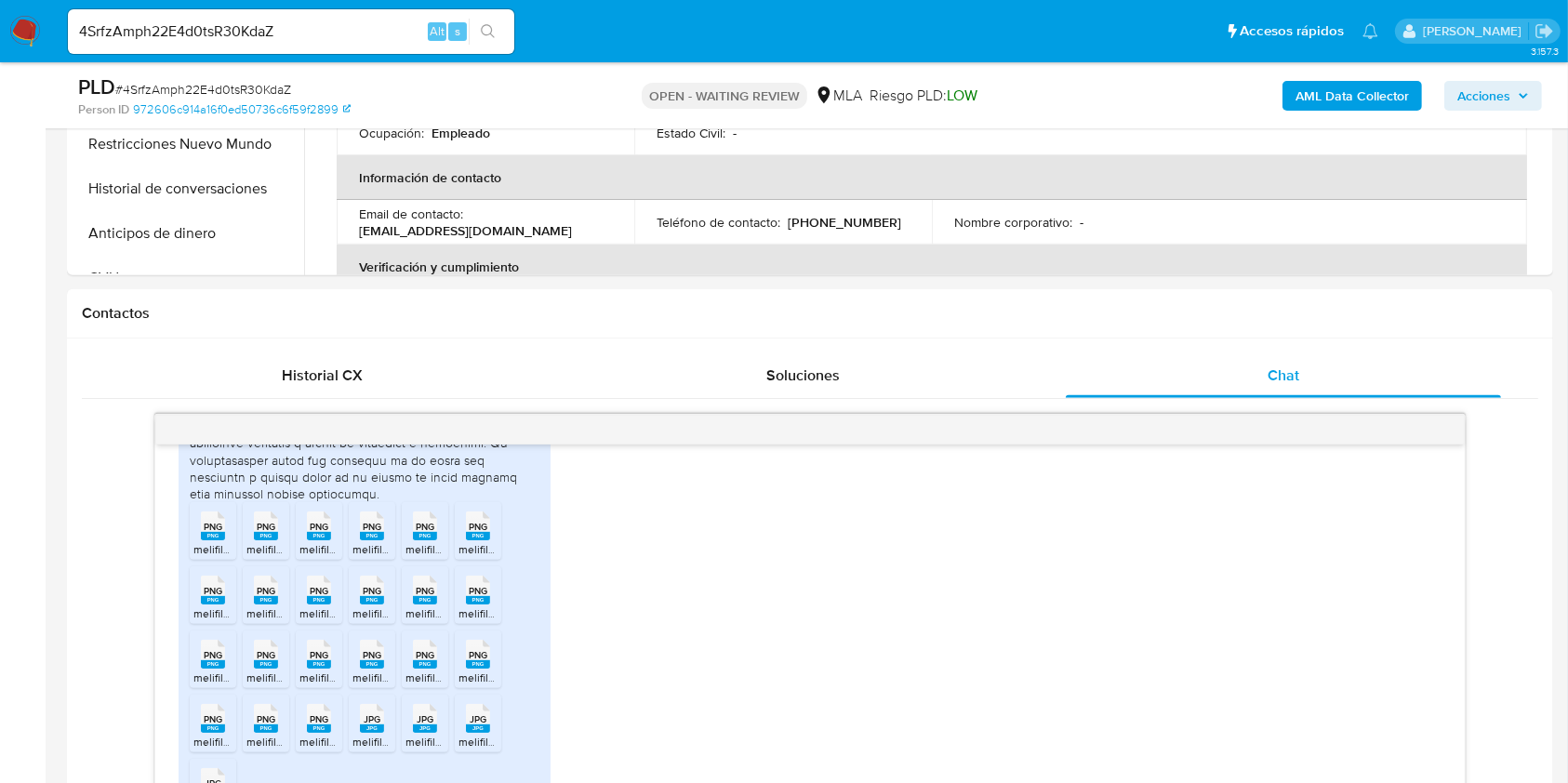
scroll to position [991, 0]
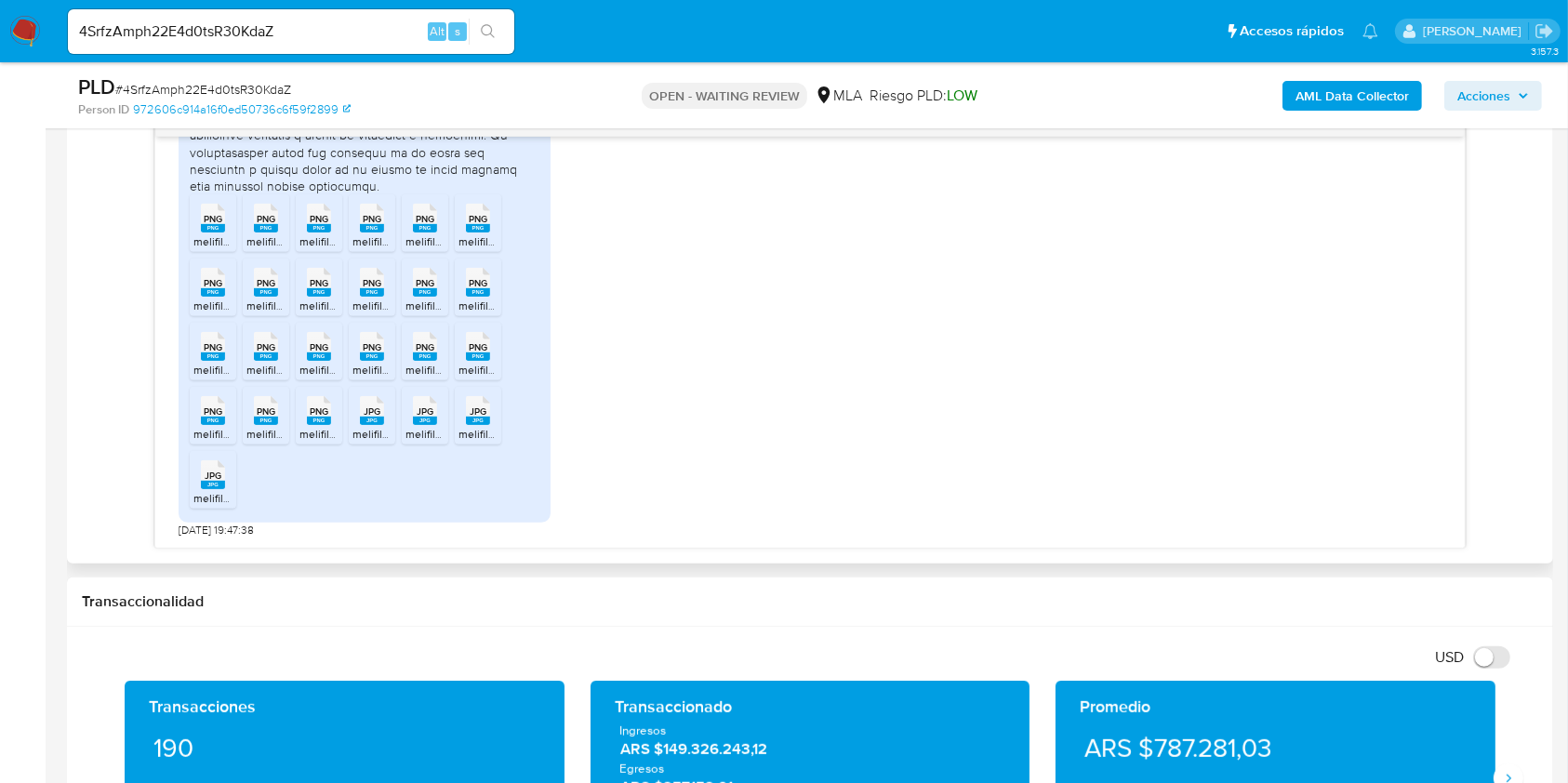
click at [182, 522] on span "[DATE] 19:47:38" at bounding box center [216, 530] width 75 height 15
drag, startPoint x: 182, startPoint y: 522, endPoint x: 216, endPoint y: 528, distance: 34.5
click at [216, 528] on span "[DATE] 19:47:38" at bounding box center [216, 530] width 75 height 15
copy span "[DATE]"
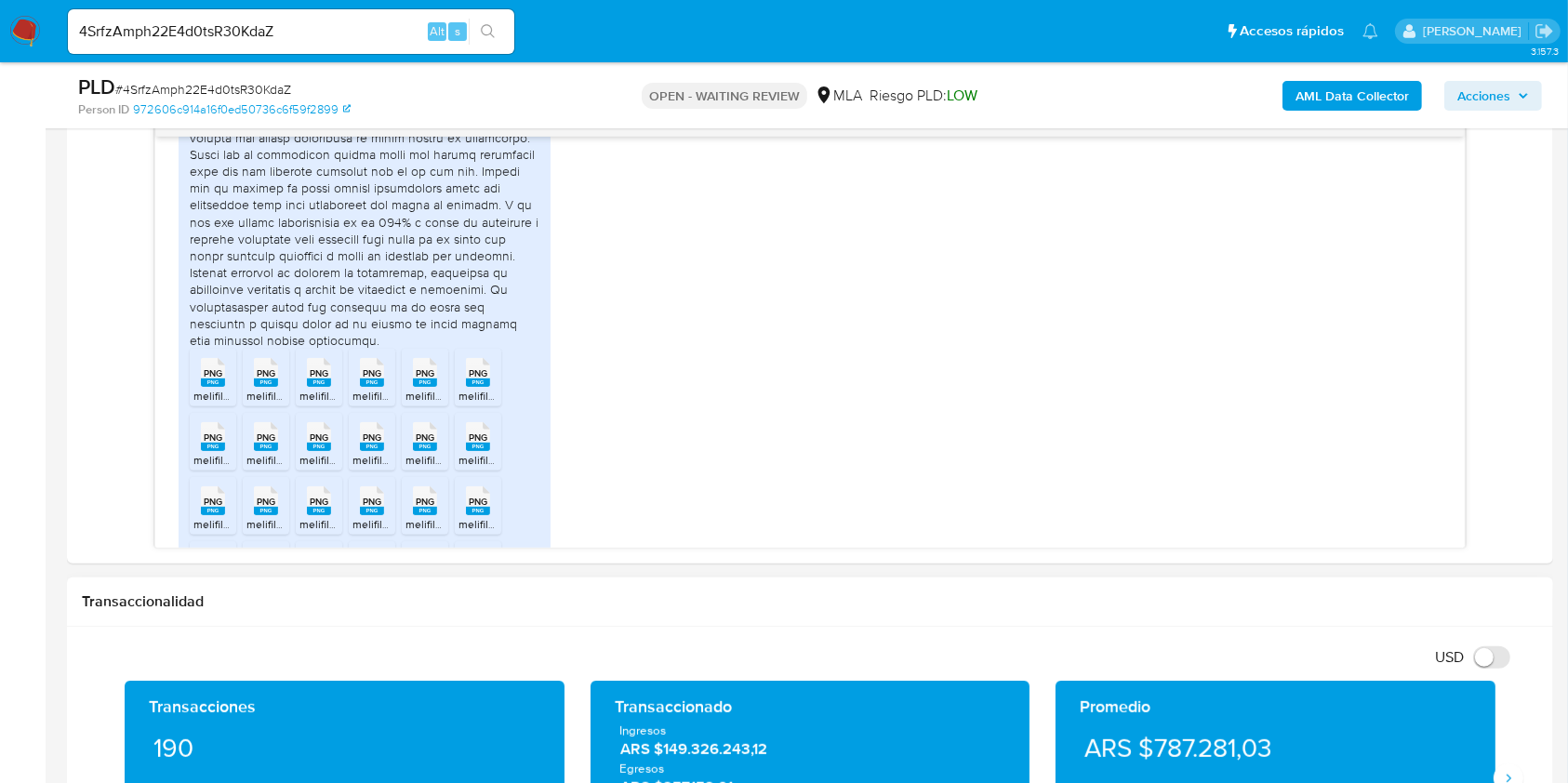
scroll to position [1053, 0]
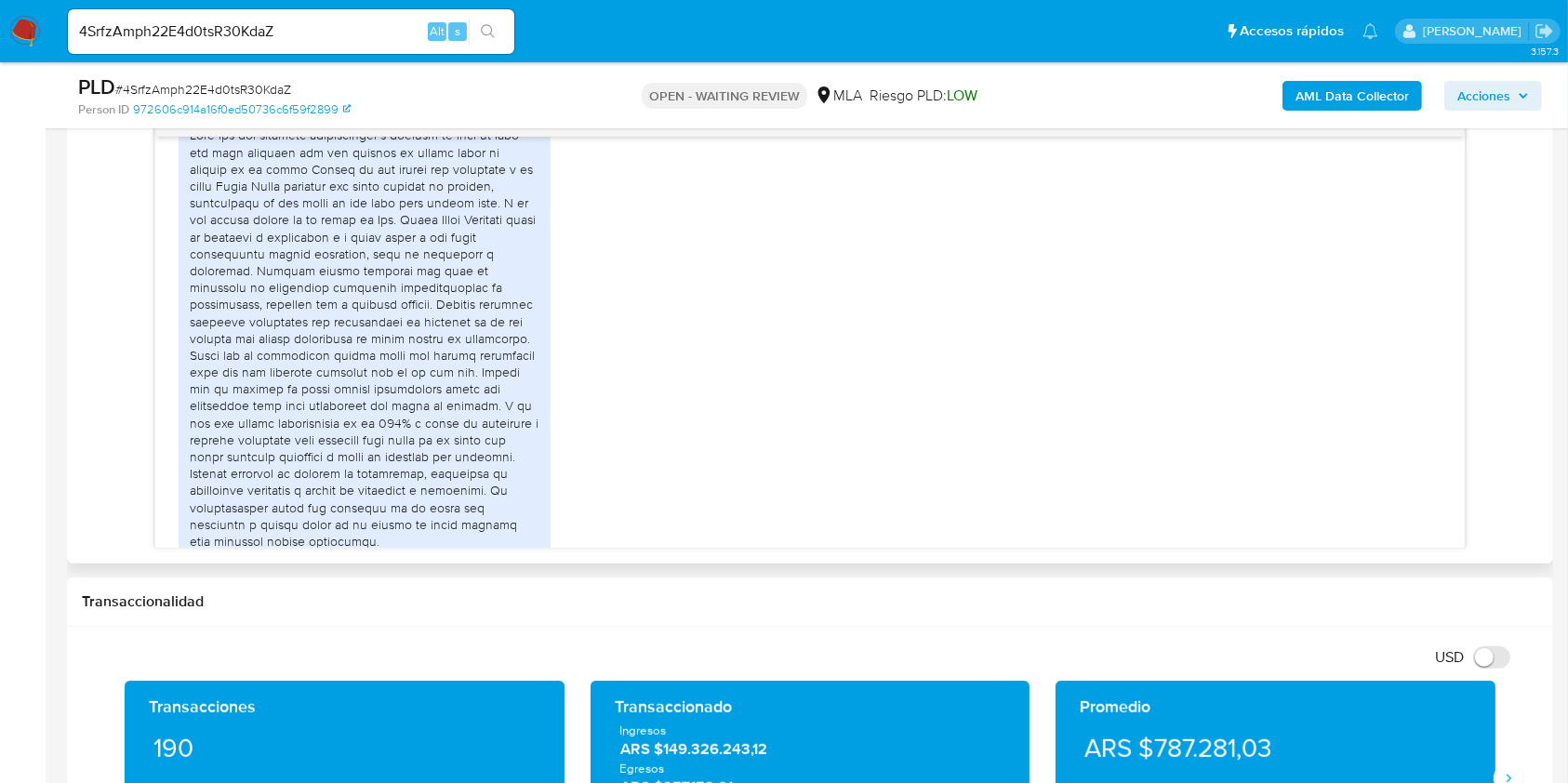
click at [199, 169] on div at bounding box center [364, 338] width 349 height 423
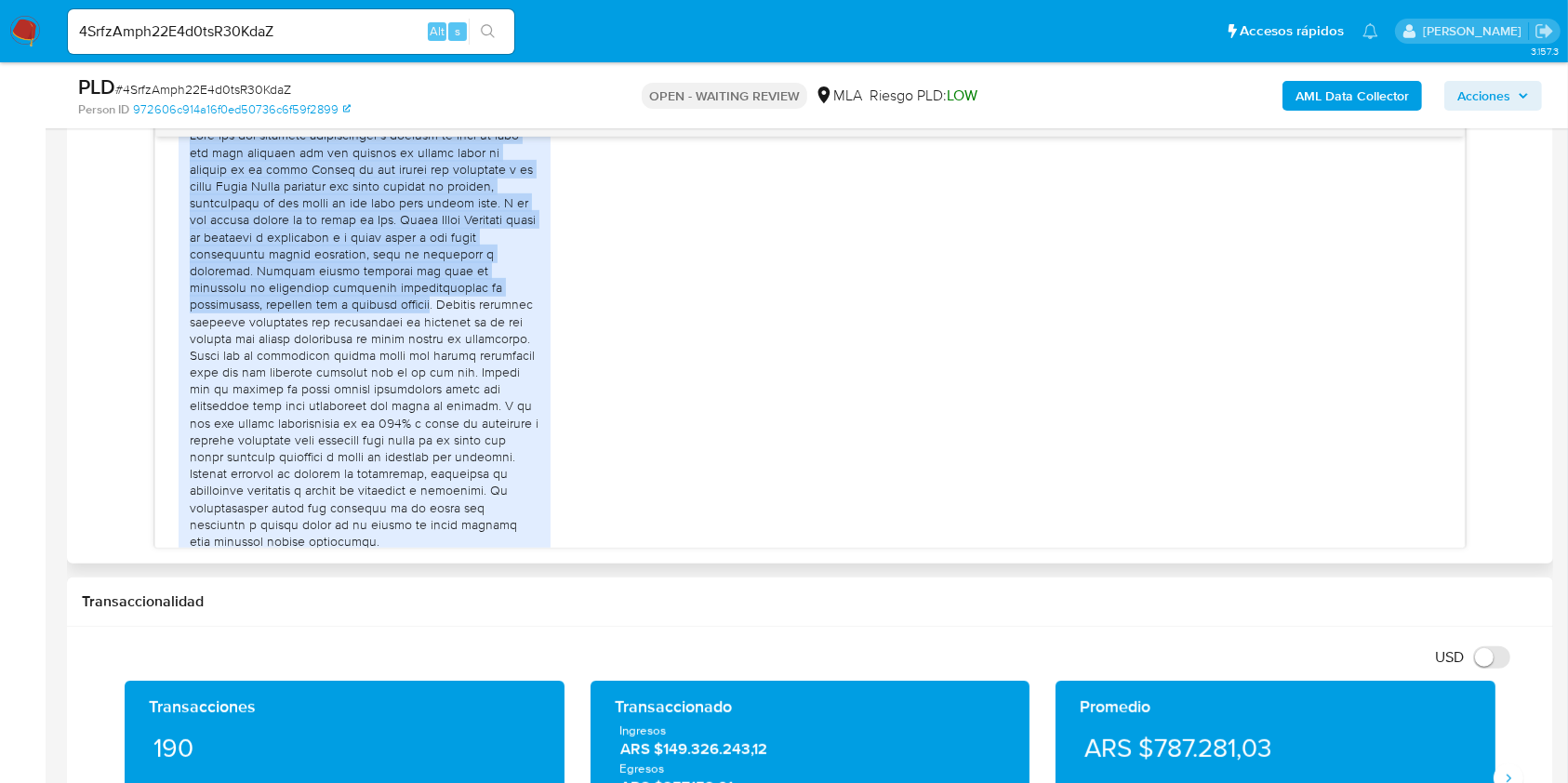
drag, startPoint x: 199, startPoint y: 169, endPoint x: 289, endPoint y: 344, distance: 196.8
click at [289, 344] on div at bounding box center [364, 338] width 349 height 423
copy div "Buen dia mis ingresos corresponden a ahorros de toda la vida asi como ingresos …"
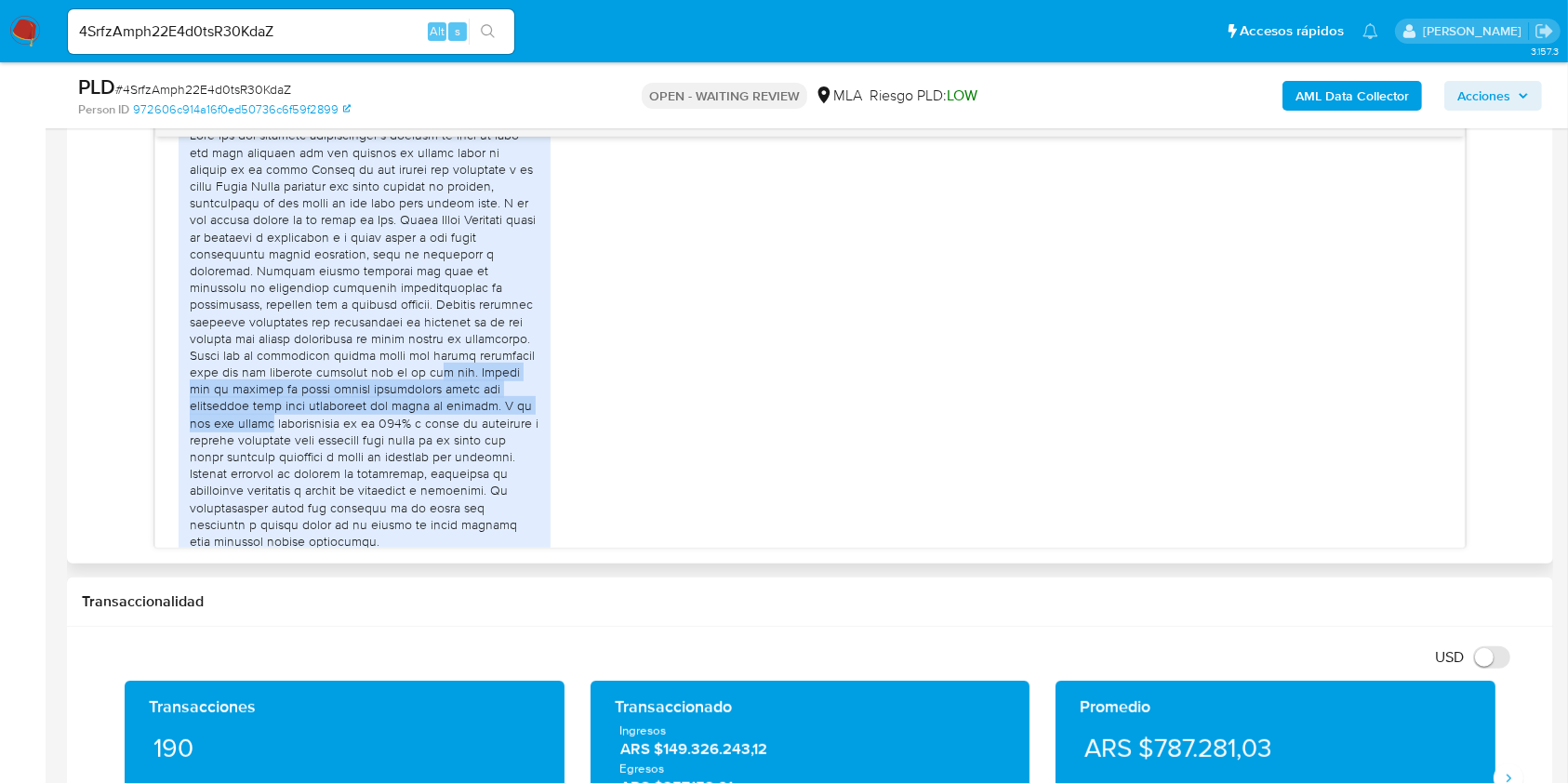
drag, startPoint x: 372, startPoint y: 401, endPoint x: 543, endPoint y: 442, distance: 175.8
click at [543, 442] on div "PNG PNG melifile6989276776011443163.png PNG PNG melifile361723974140245470.png …" at bounding box center [364, 498] width 372 height 759
click at [439, 413] on div at bounding box center [364, 338] width 349 height 423
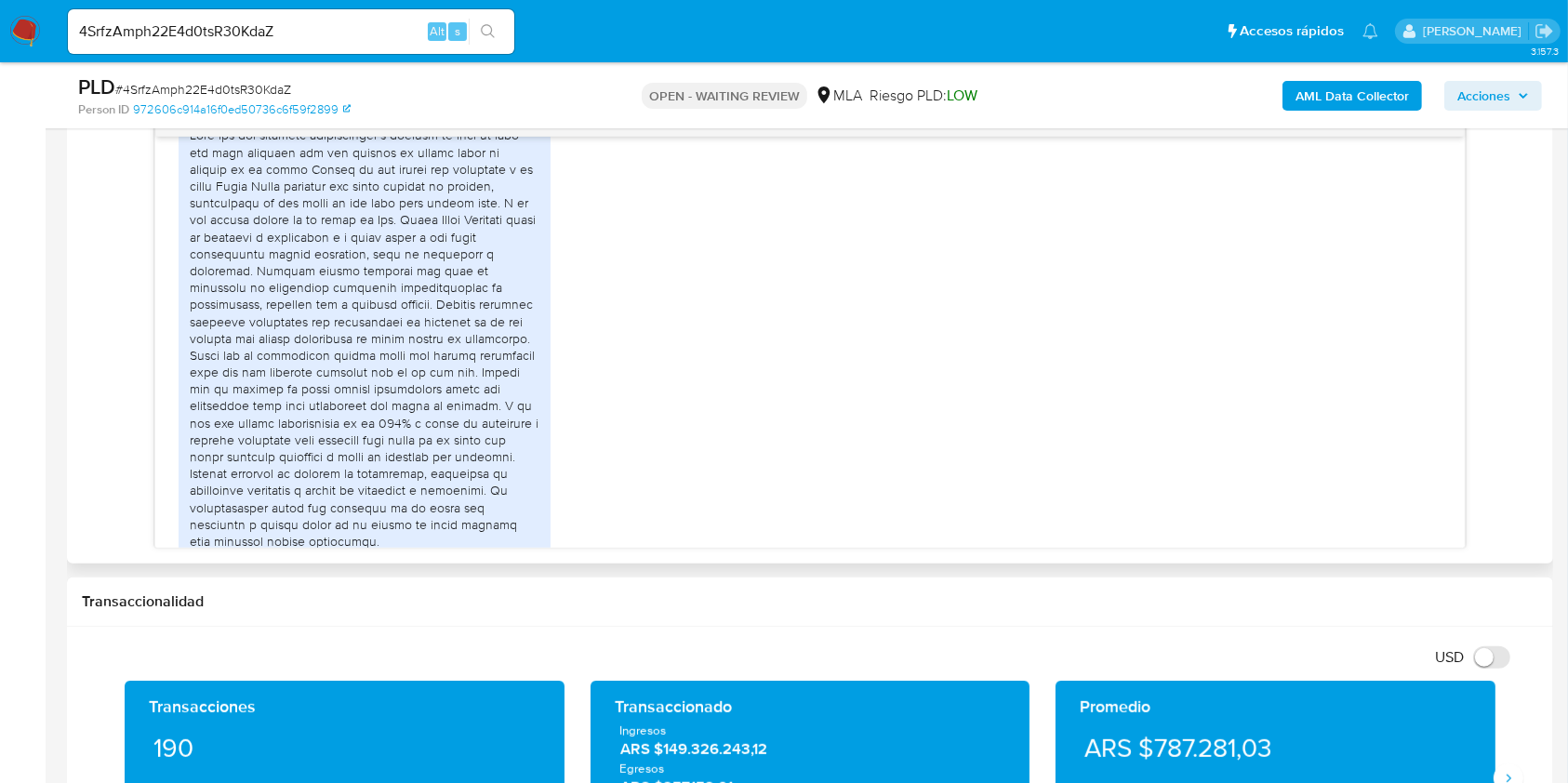
click at [424, 405] on div at bounding box center [364, 338] width 349 height 423
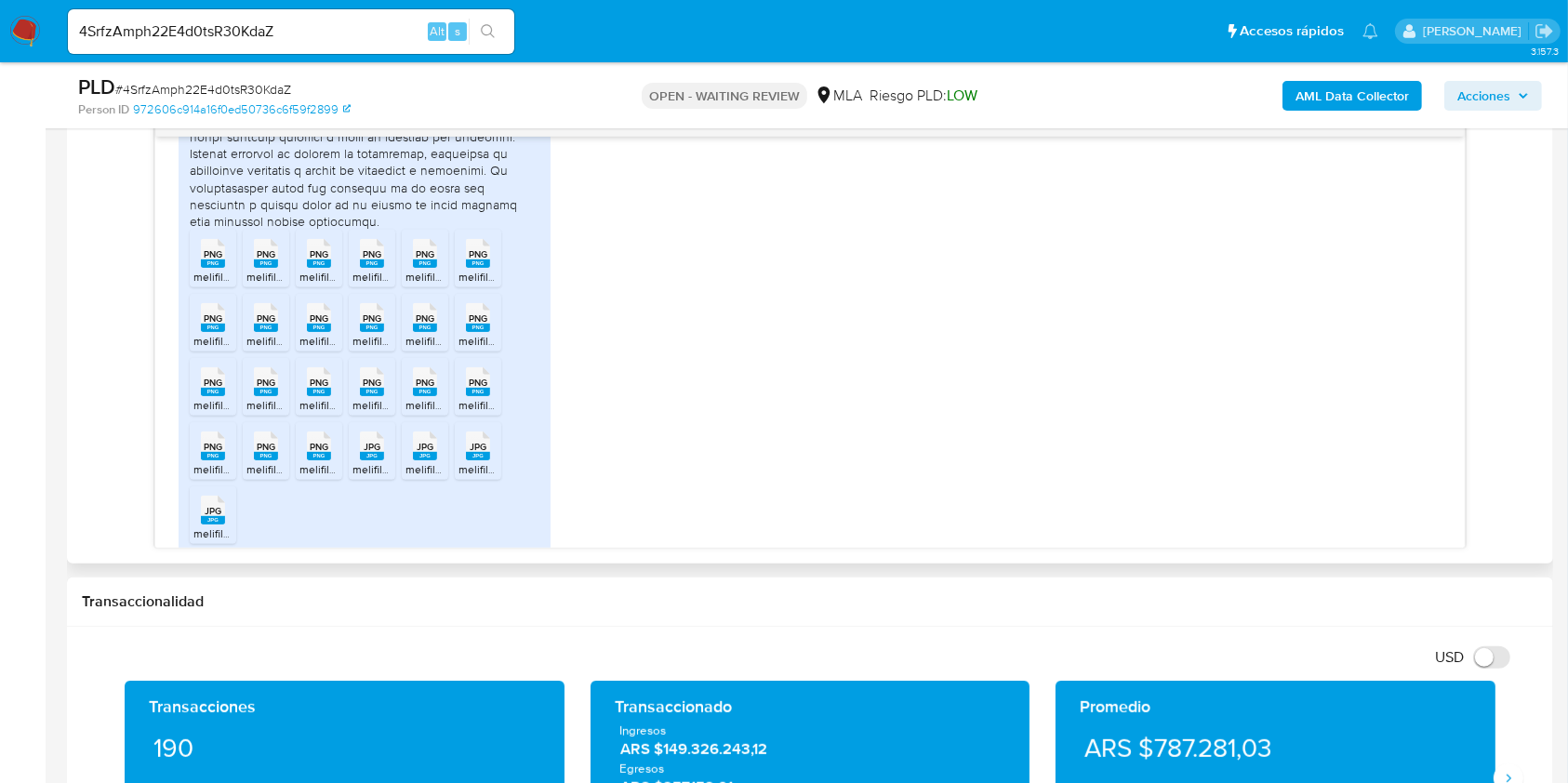
scroll to position [1168, 0]
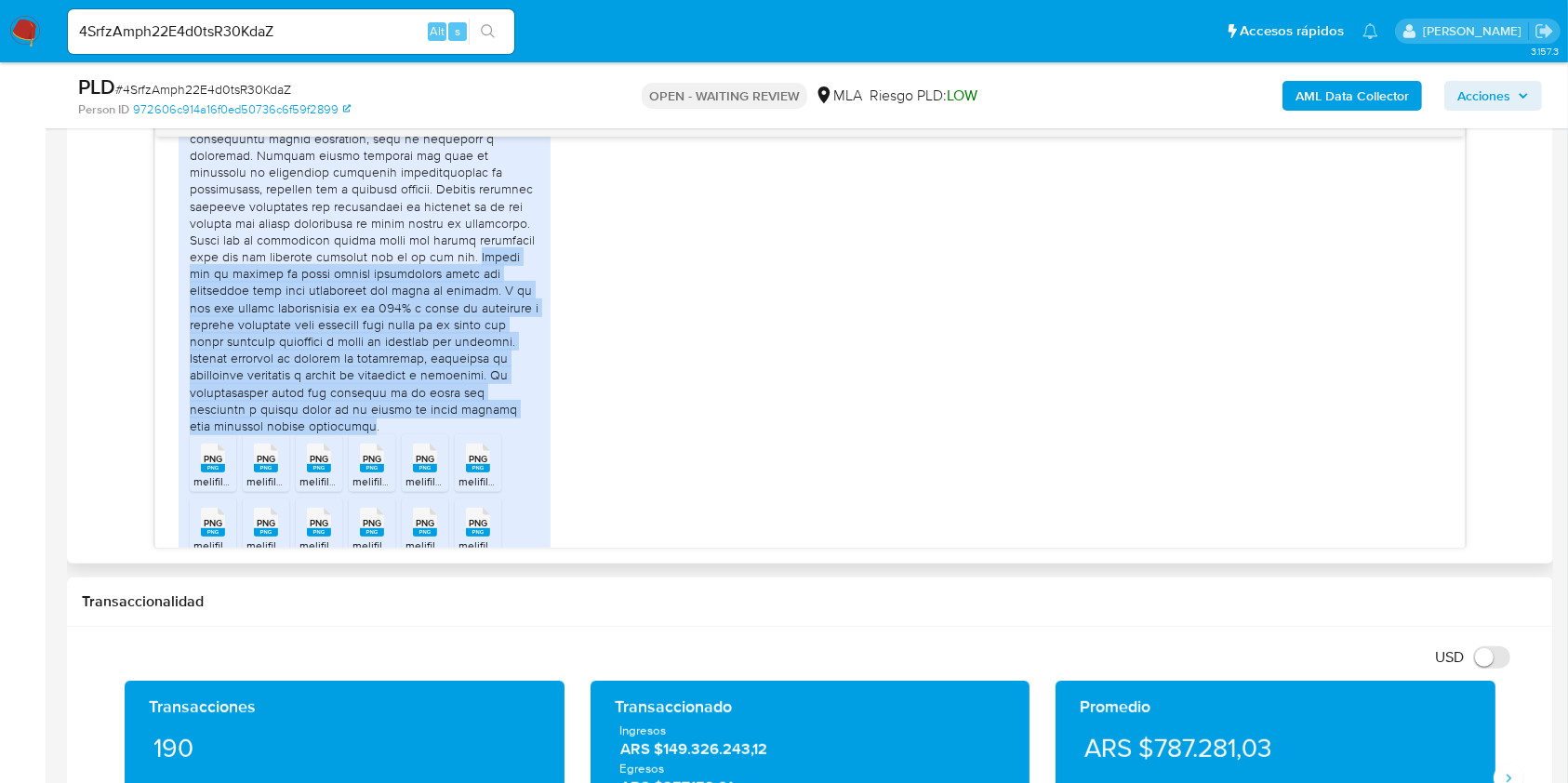
drag, startPoint x: 424, startPoint y: 405, endPoint x: 519, endPoint y: 443, distance: 102.3
click at [519, 434] on div at bounding box center [364, 223] width 349 height 423
copy div "Notese que es siempre el mismo dinero transferido entre las billeteras solo par…"
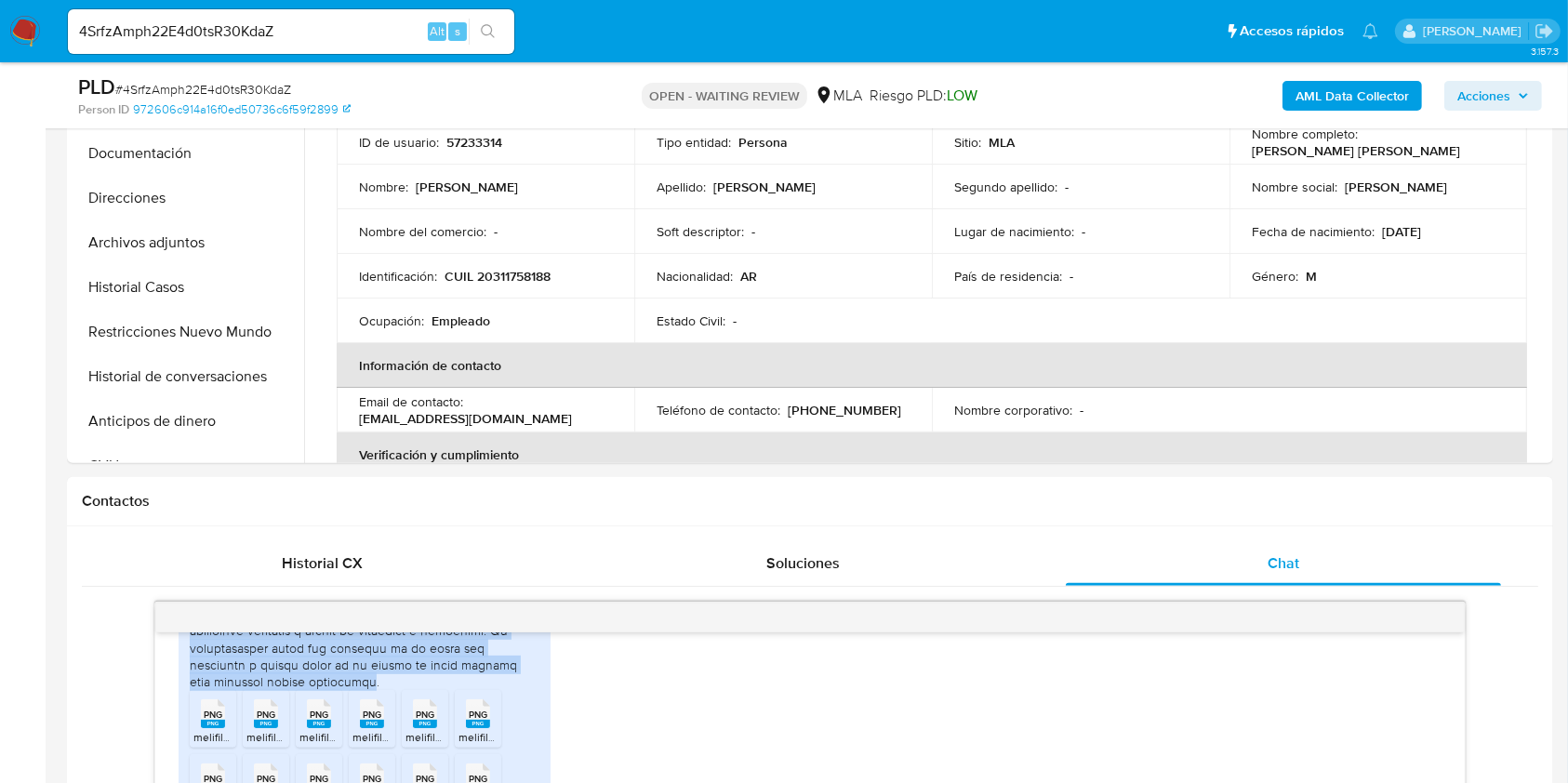
scroll to position [371, 0]
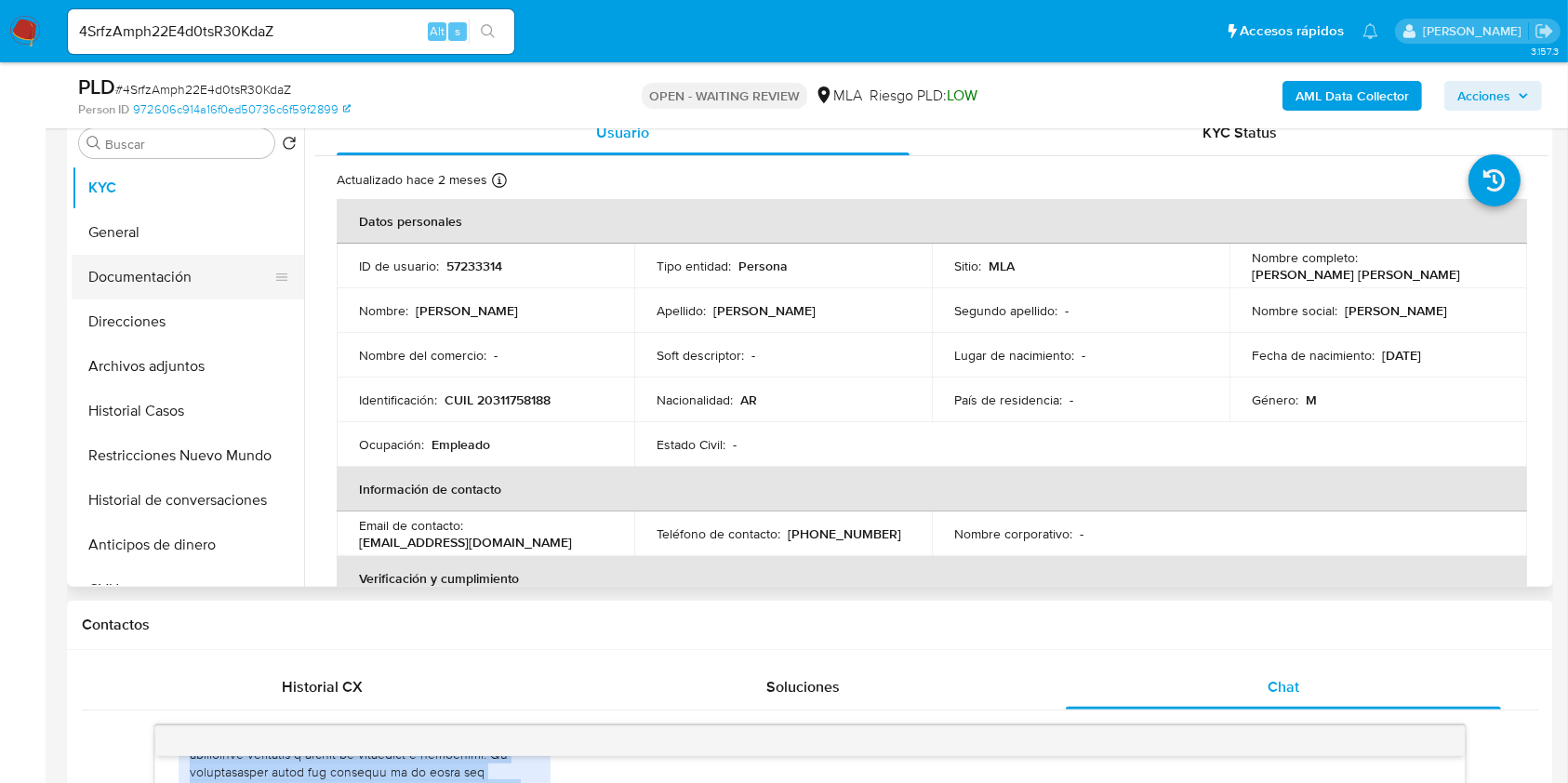
click at [159, 264] on button "Documentación" at bounding box center [181, 277] width 218 height 45
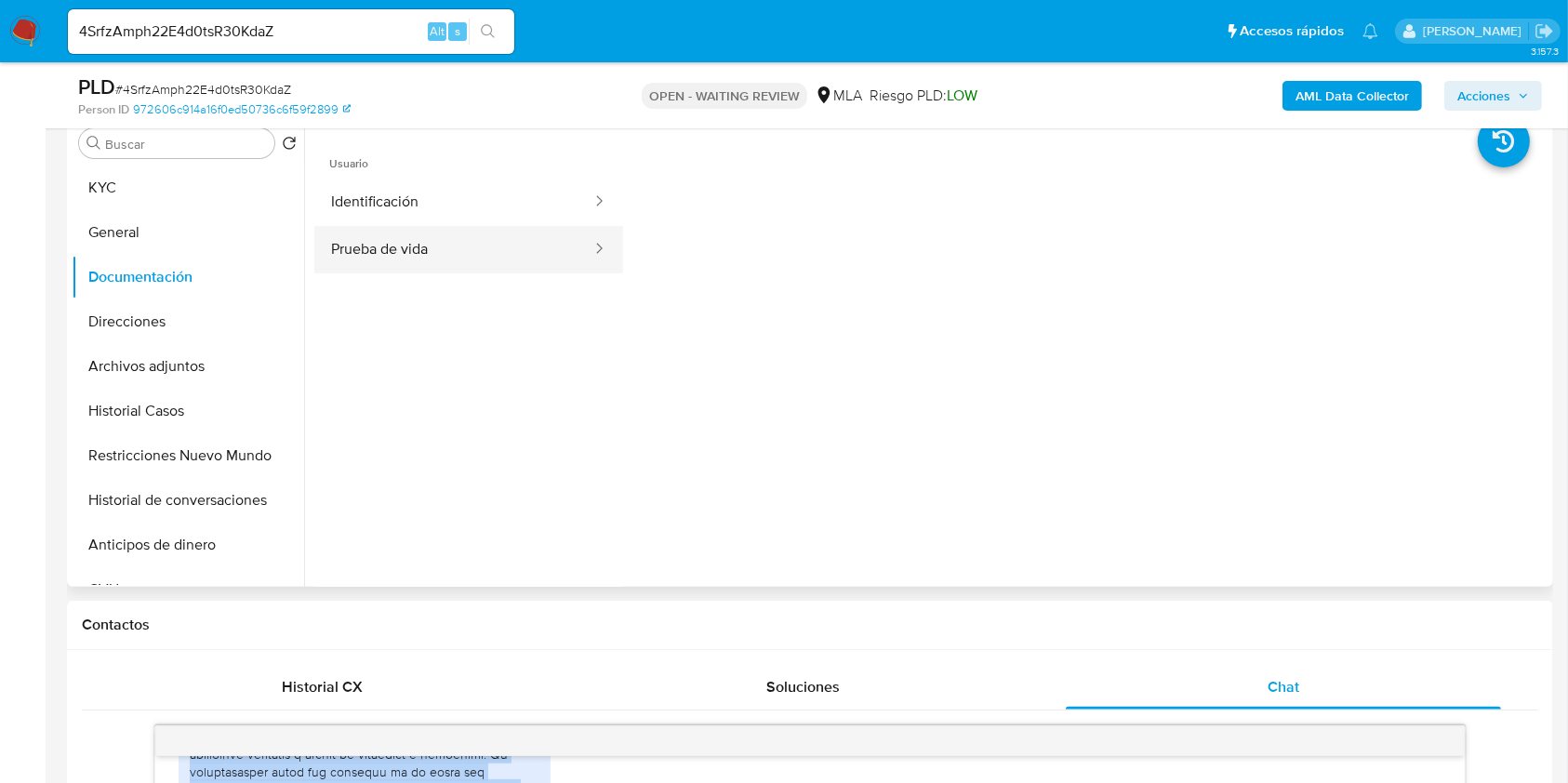
click at [452, 235] on button "Prueba de vida" at bounding box center [454, 250] width 279 height 47
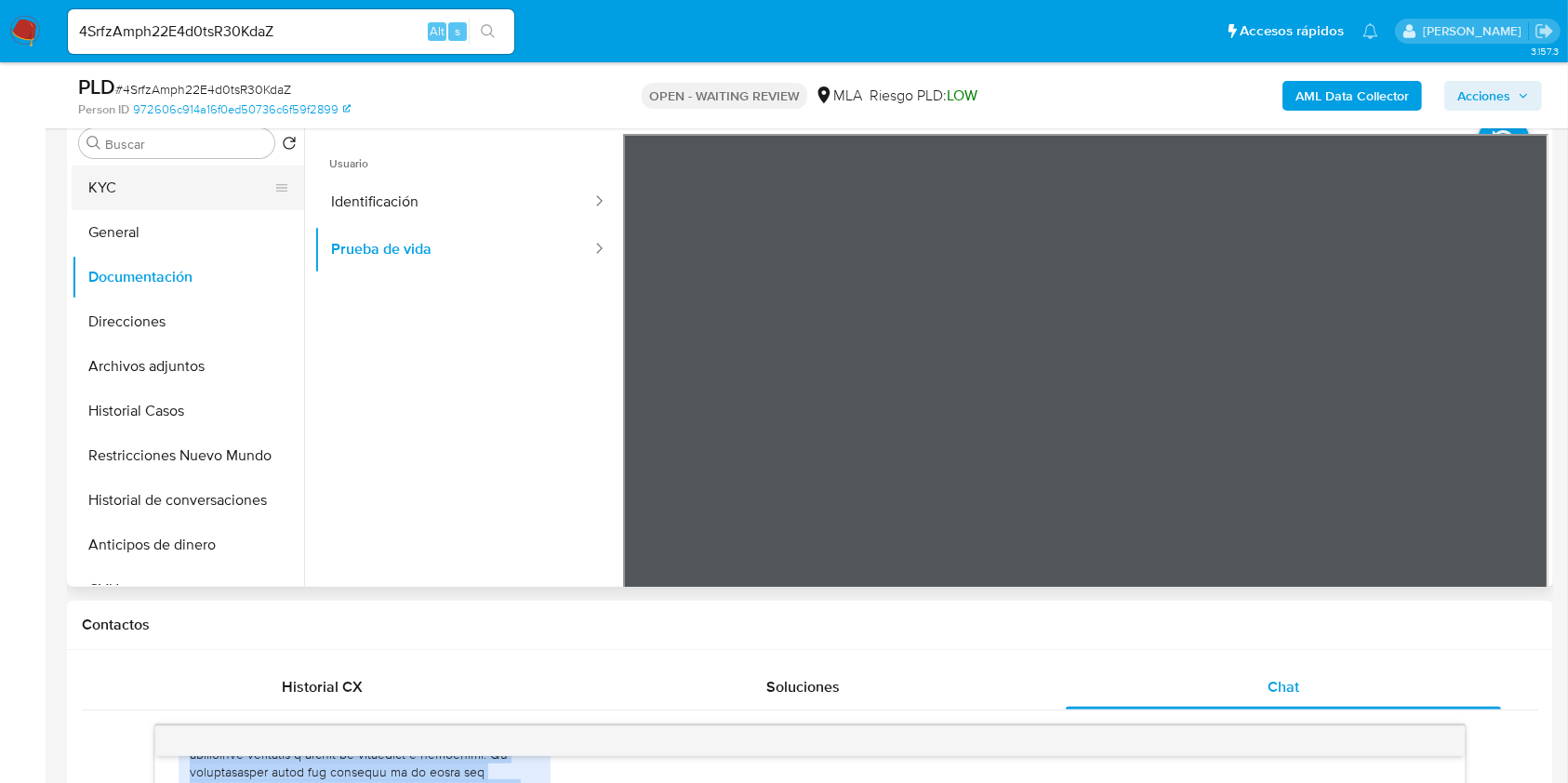
click at [117, 175] on button "KYC" at bounding box center [181, 188] width 218 height 45
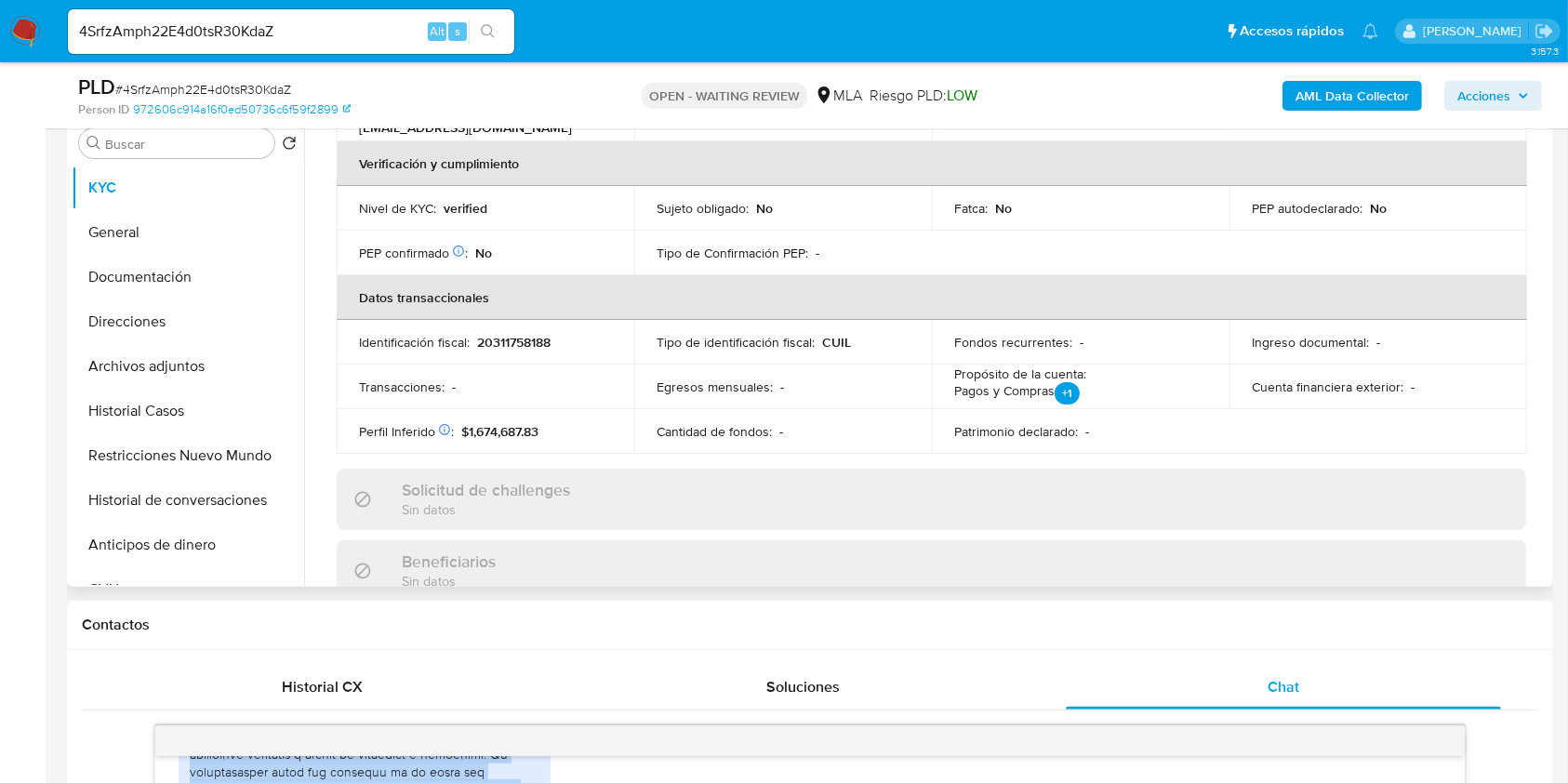
scroll to position [979, 0]
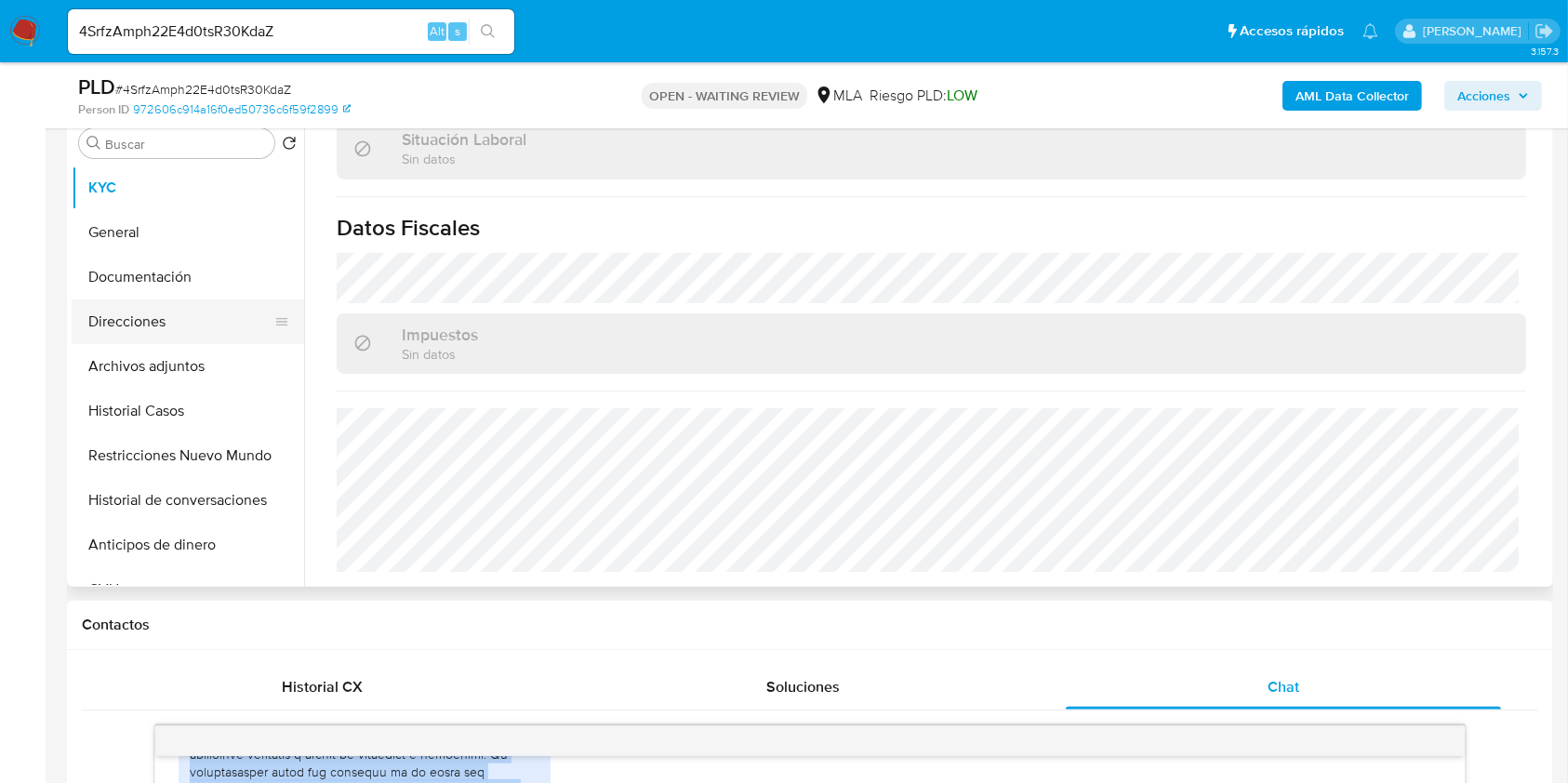
click at [142, 338] on button "Direcciones" at bounding box center [181, 322] width 218 height 45
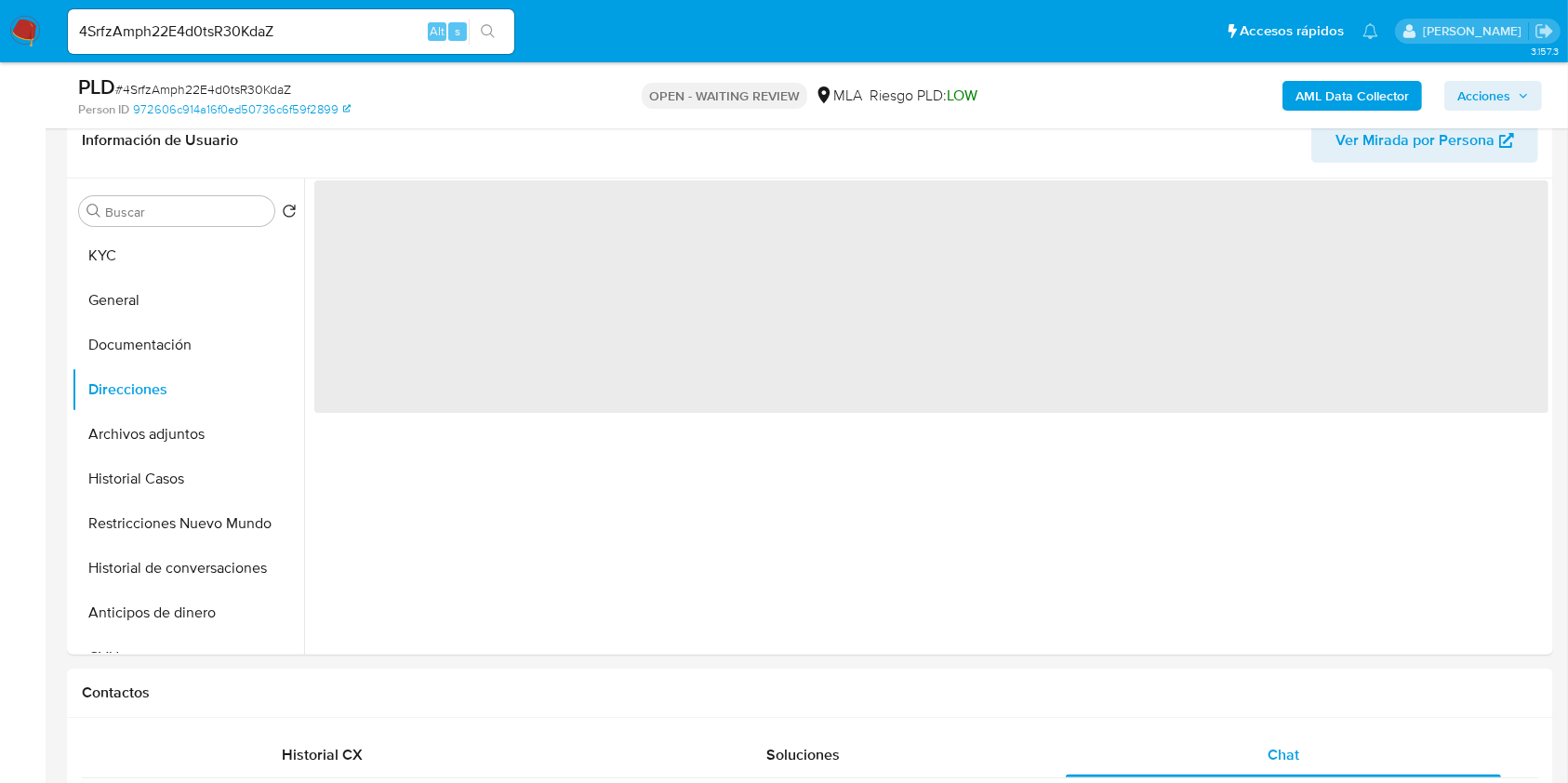
scroll to position [248, 0]
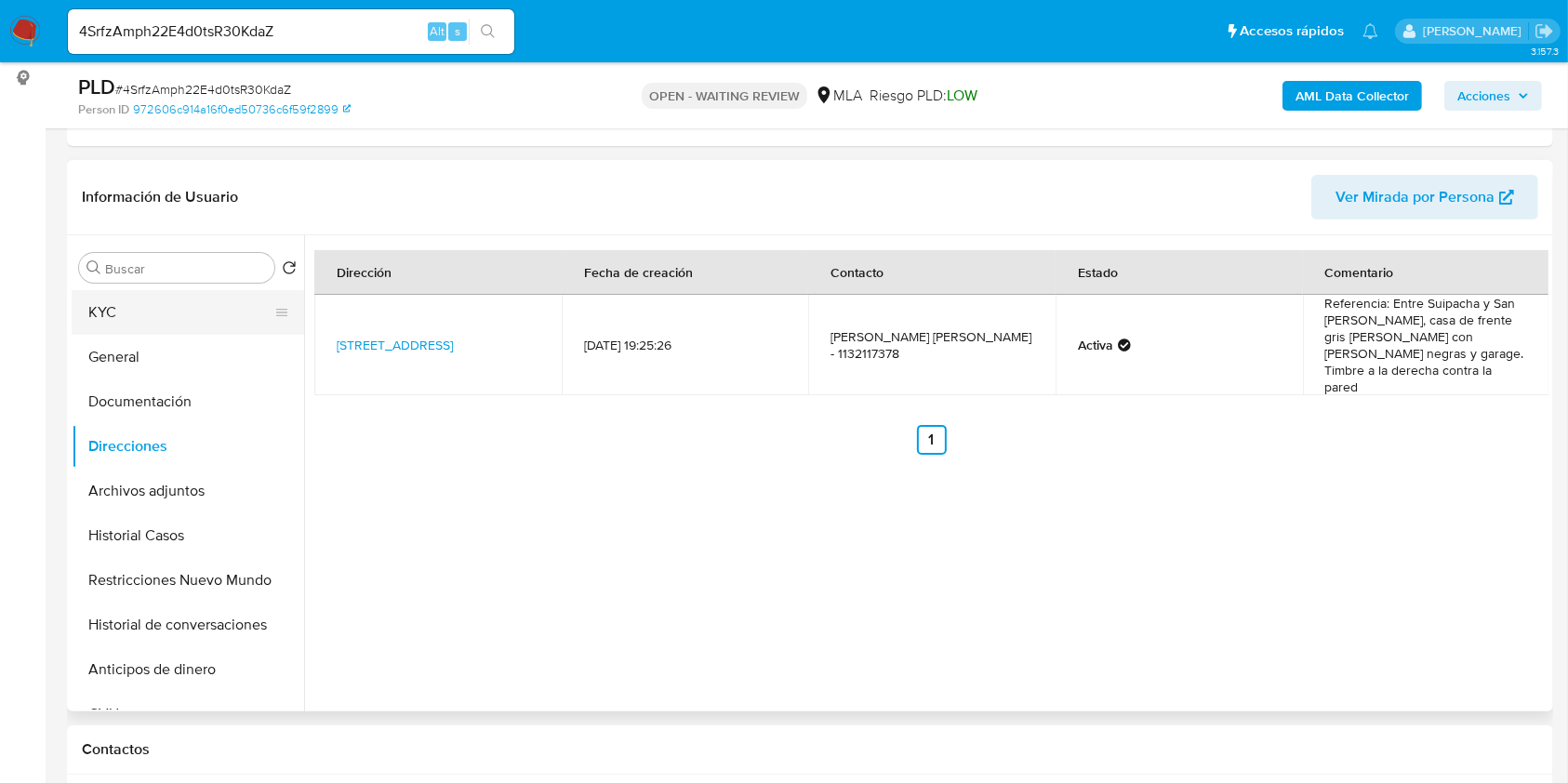
click at [182, 323] on button "KYC" at bounding box center [181, 313] width 218 height 45
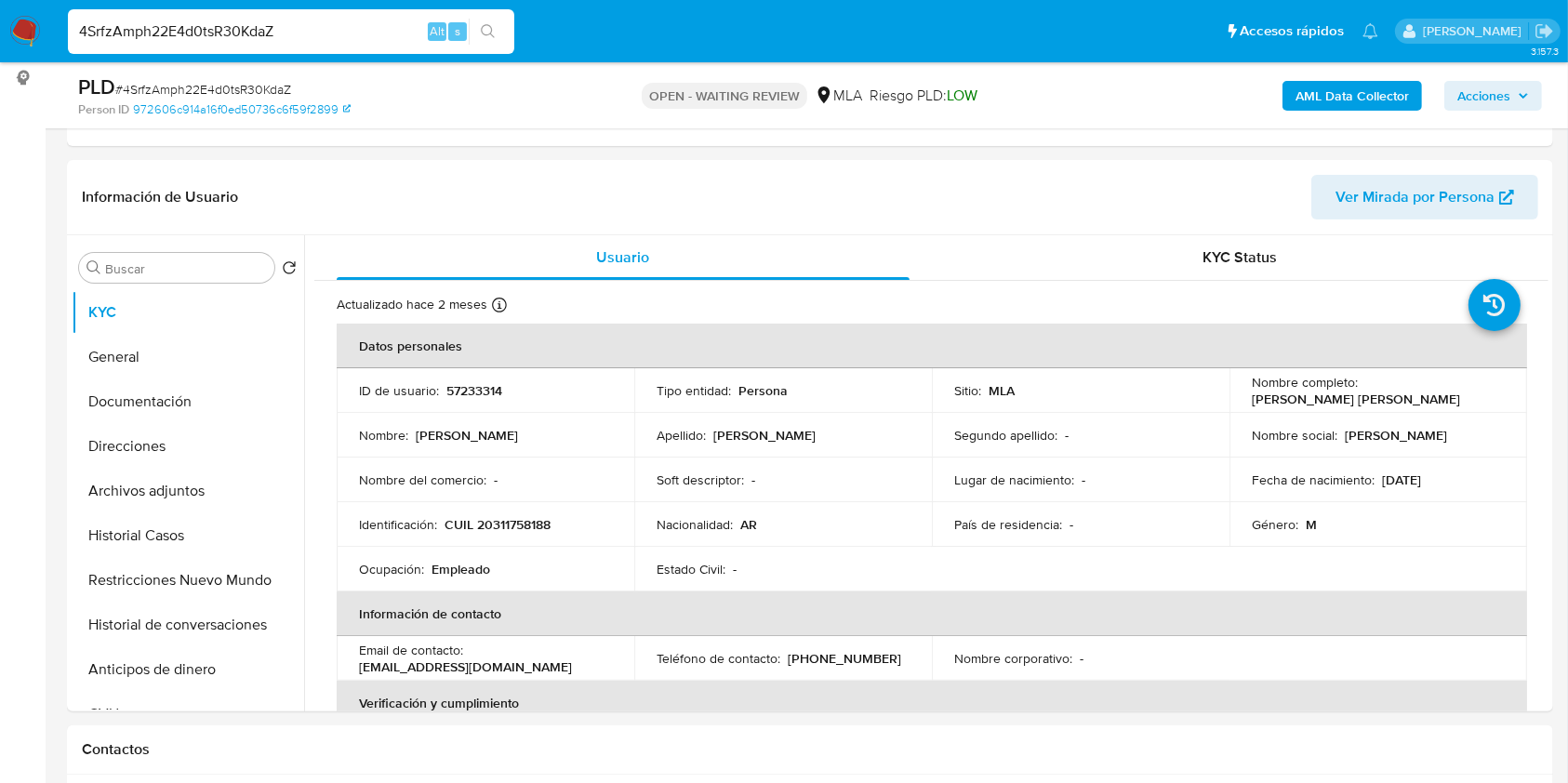
click at [352, 33] on input "4SrfzAmph22E4d0tsR30KdaZ" at bounding box center [291, 32] width 446 height 24
paste input "iHqYBzdTol1CpvuPpWz4BSB2"
type input "iHqYBzdTol1CpvuPpWz4BSB2"
click at [488, 29] on icon "search-icon" at bounding box center [488, 32] width 15 height 15
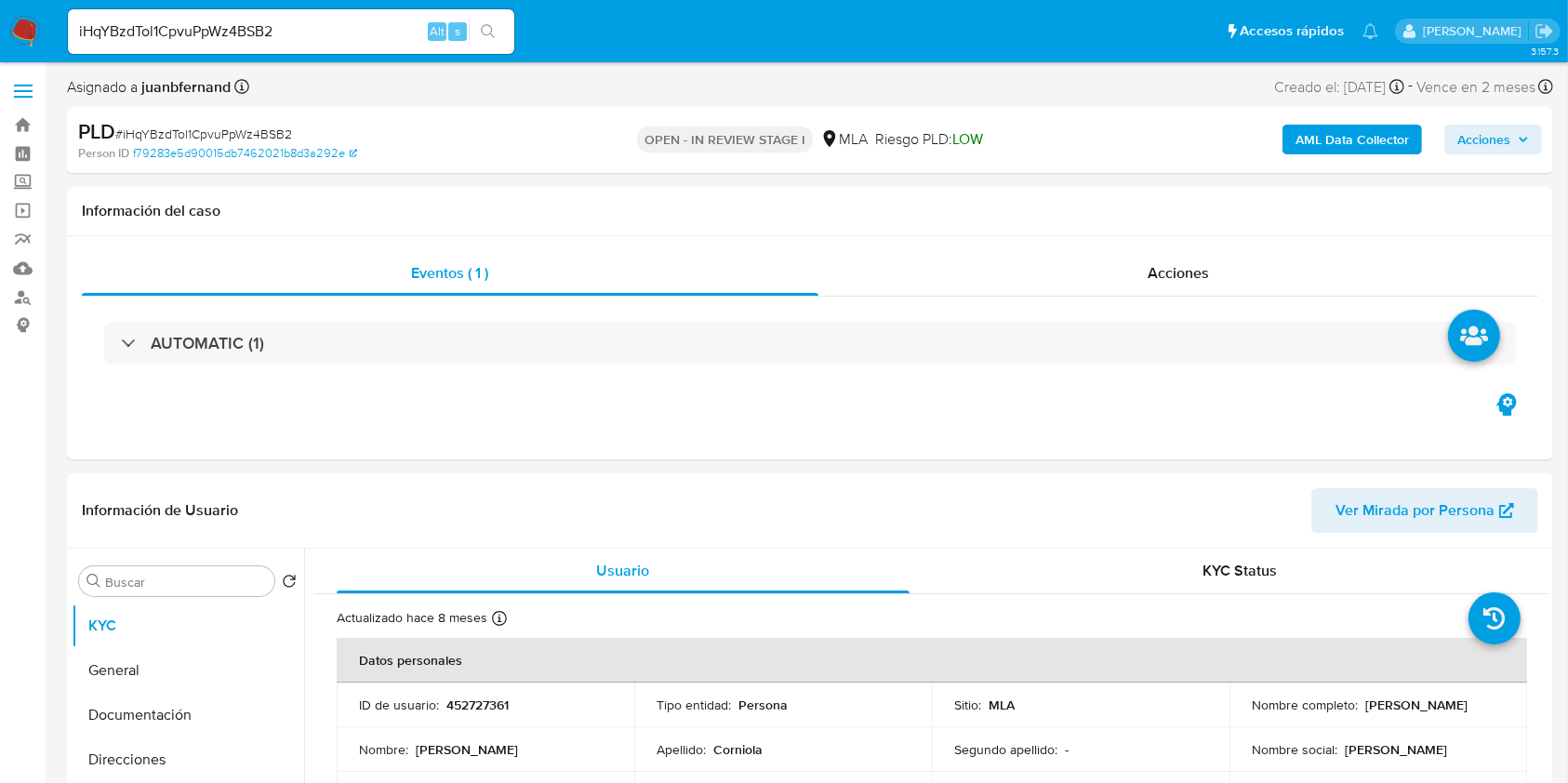
select select "10"
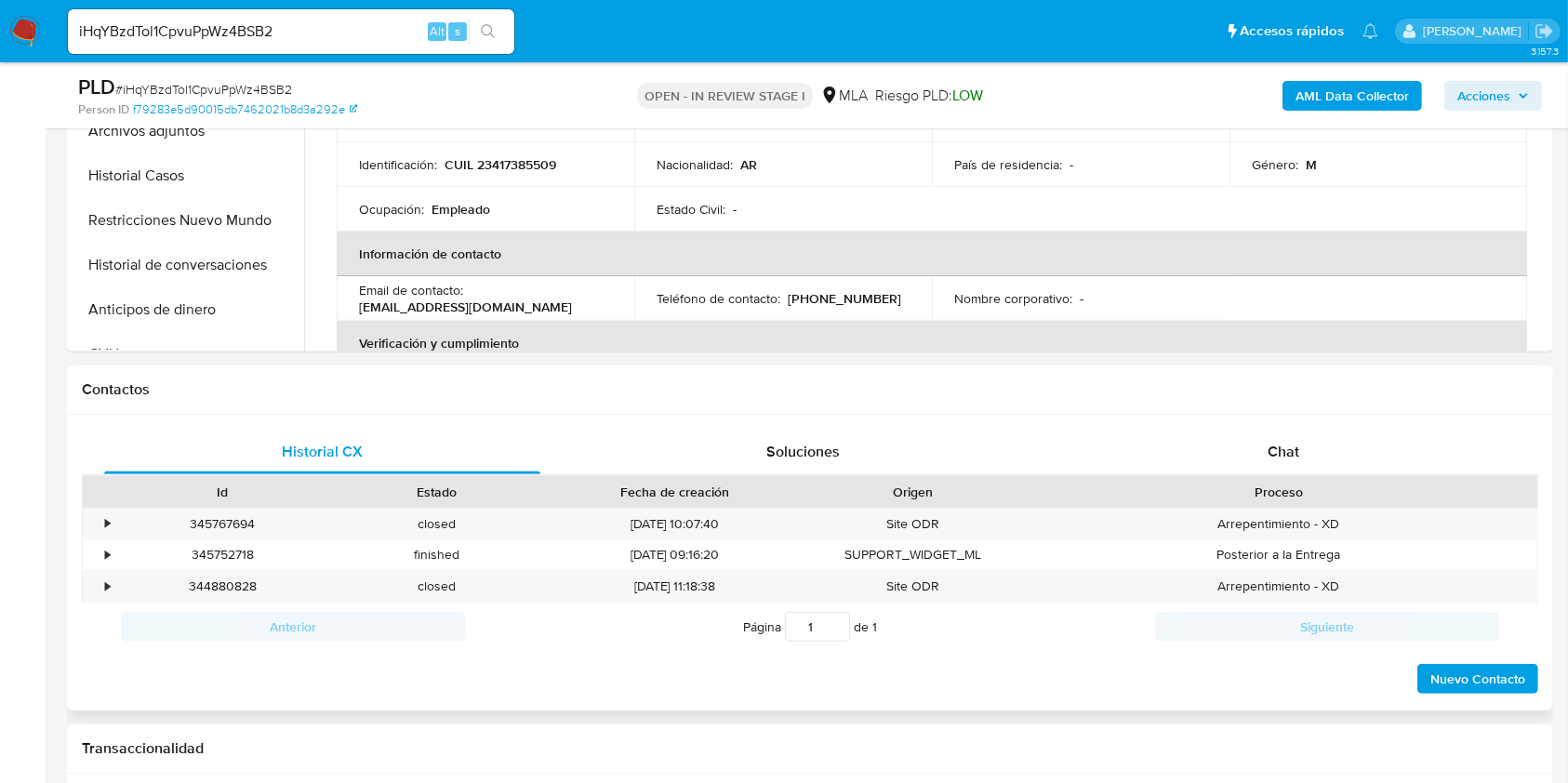
scroll to position [868, 0]
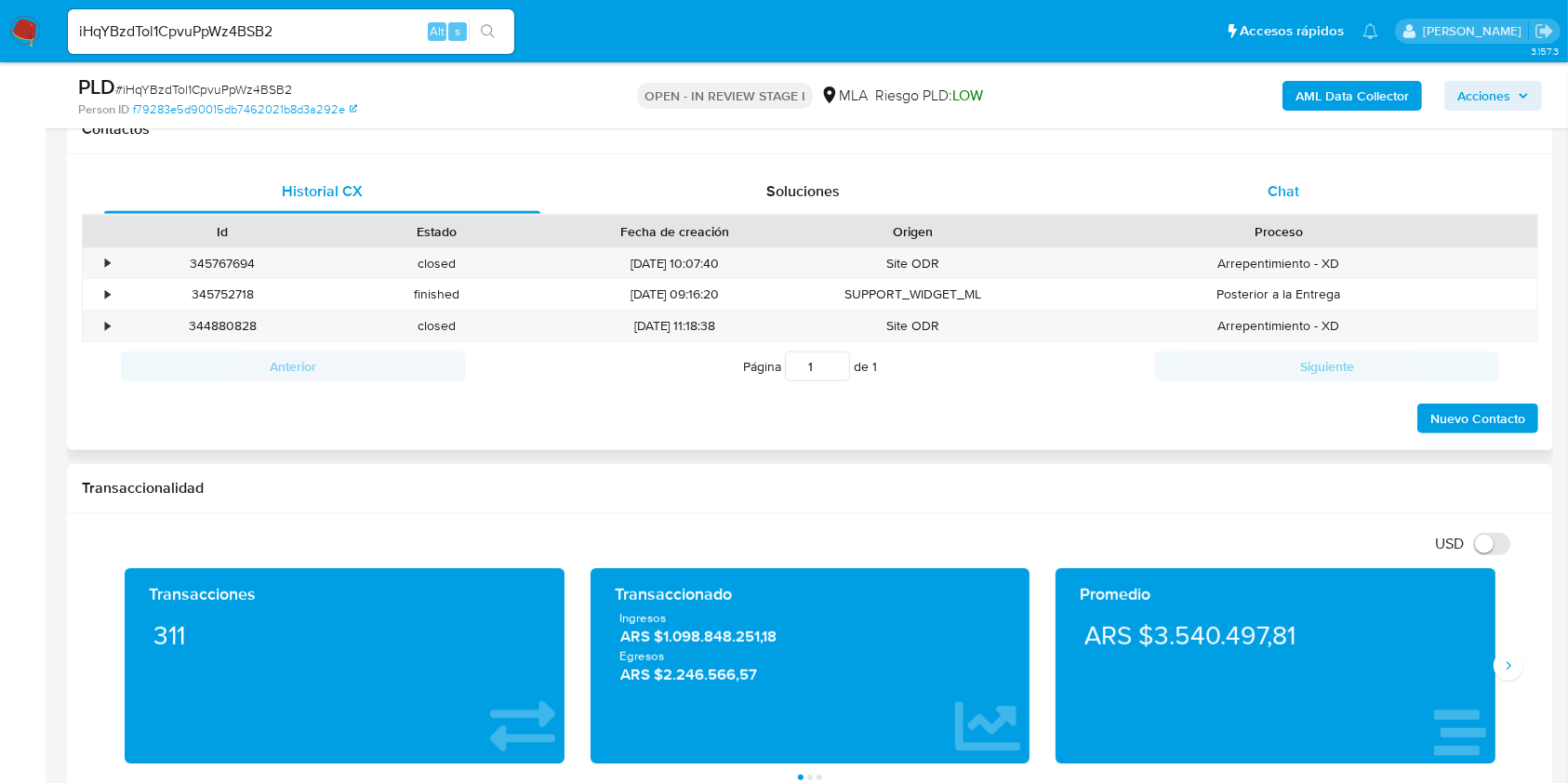
click at [1300, 179] on div "Chat" at bounding box center [1283, 192] width 436 height 45
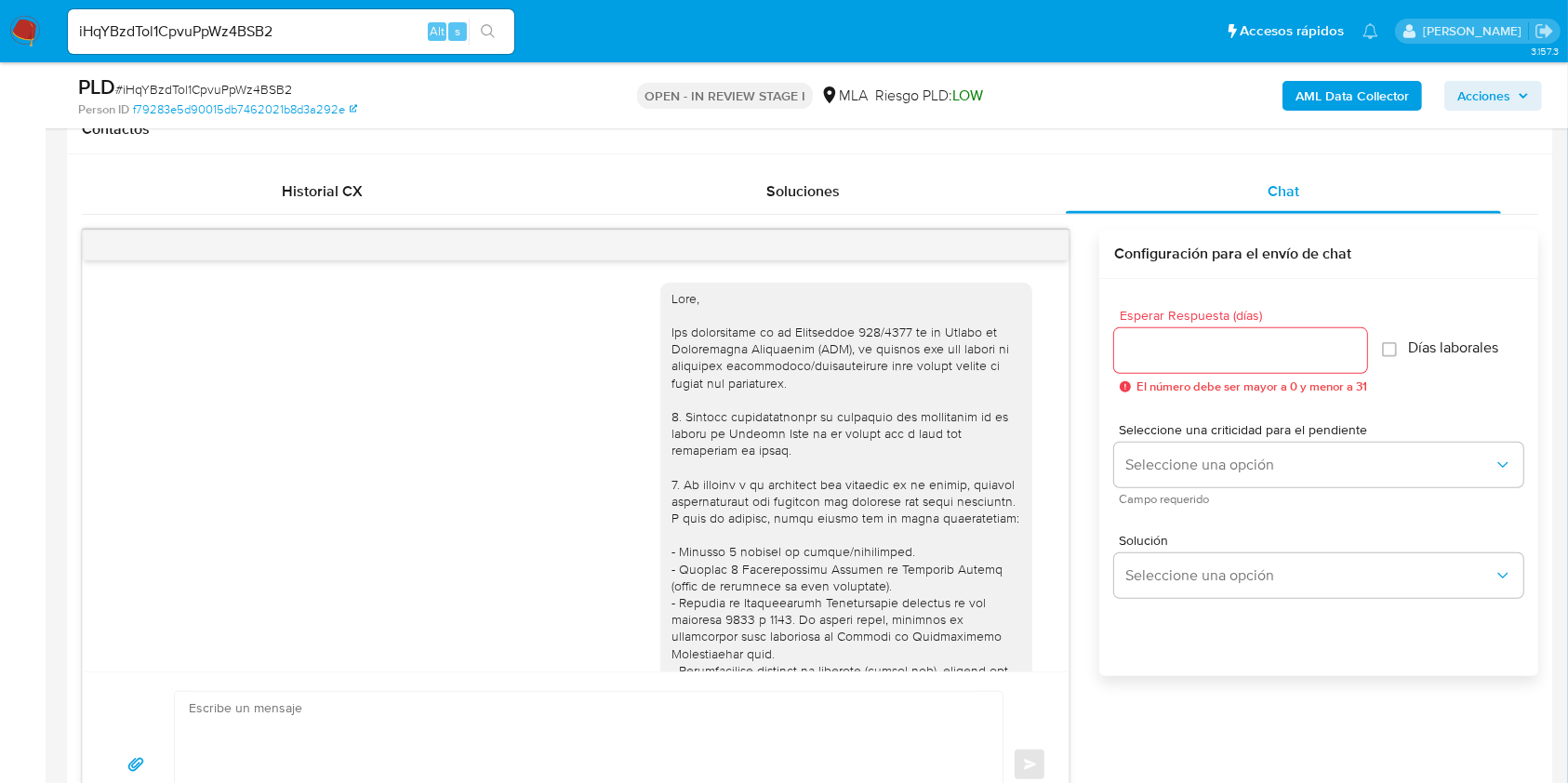
scroll to position [1128, 0]
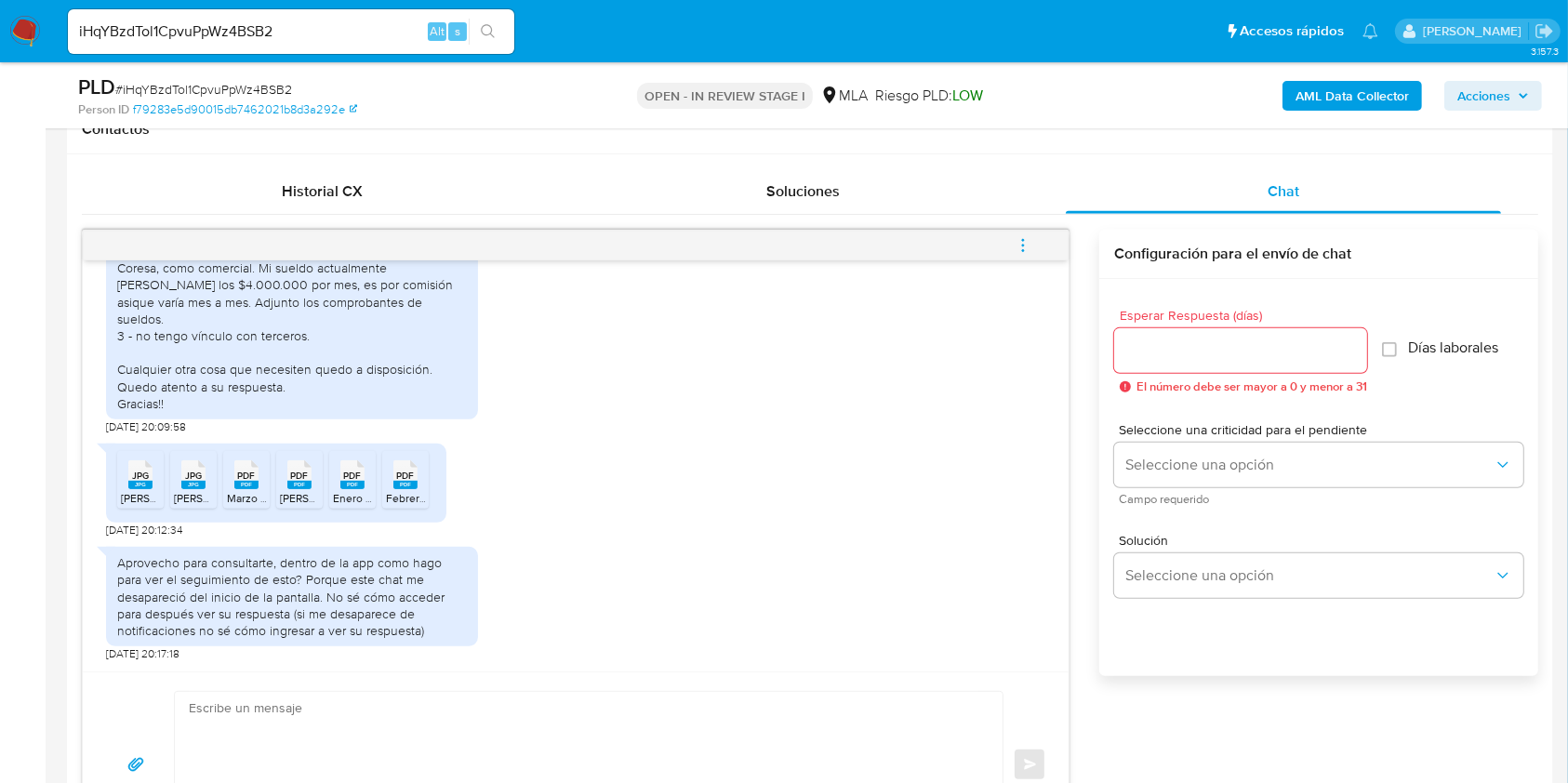
click at [110, 426] on span "[DATE] 20:09:58" at bounding box center [146, 426] width 80 height 15
drag, startPoint x: 109, startPoint y: 426, endPoint x: 142, endPoint y: 426, distance: 33.0
click at [142, 426] on span "[DATE] 20:09:58" at bounding box center [146, 426] width 80 height 15
copy span "[DATE]"
click at [110, 424] on span "[DATE] 20:09:58" at bounding box center [146, 426] width 80 height 15
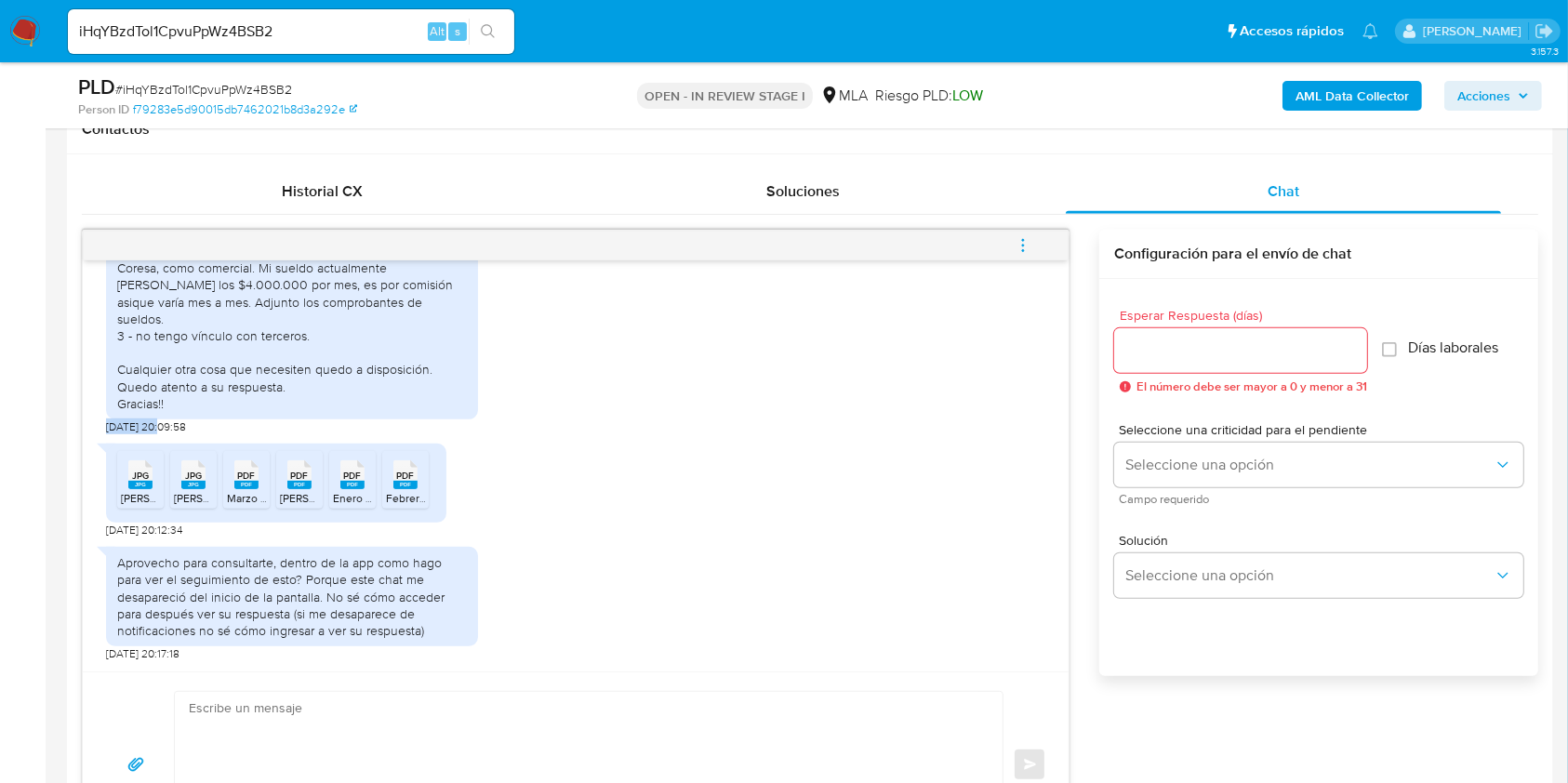
drag, startPoint x: 110, startPoint y: 424, endPoint x: 151, endPoint y: 422, distance: 41.0
click at [151, 422] on span "[DATE] 20:09:58" at bounding box center [146, 426] width 80 height 15
copy span "[DATE]"
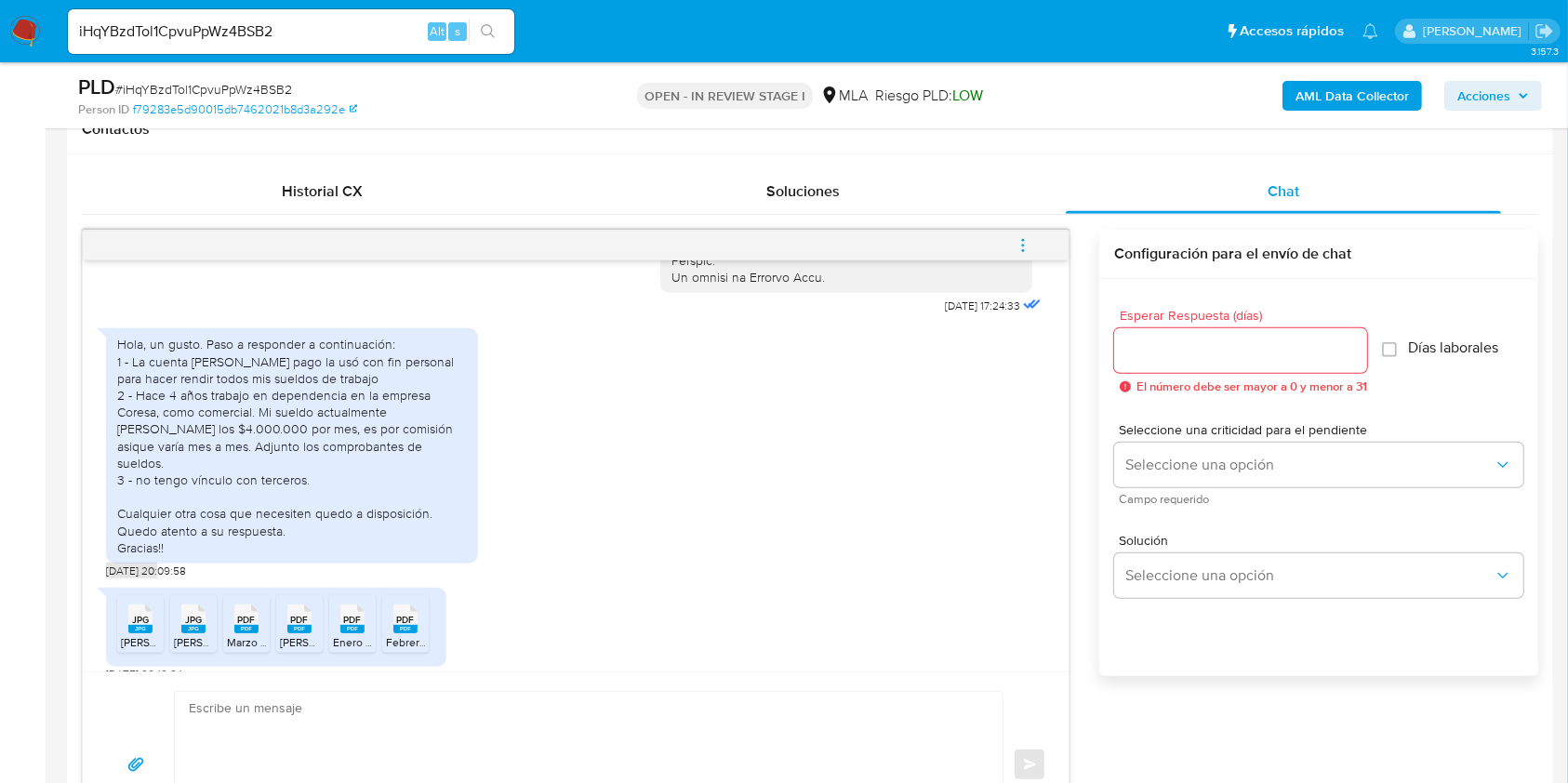
scroll to position [1004, 0]
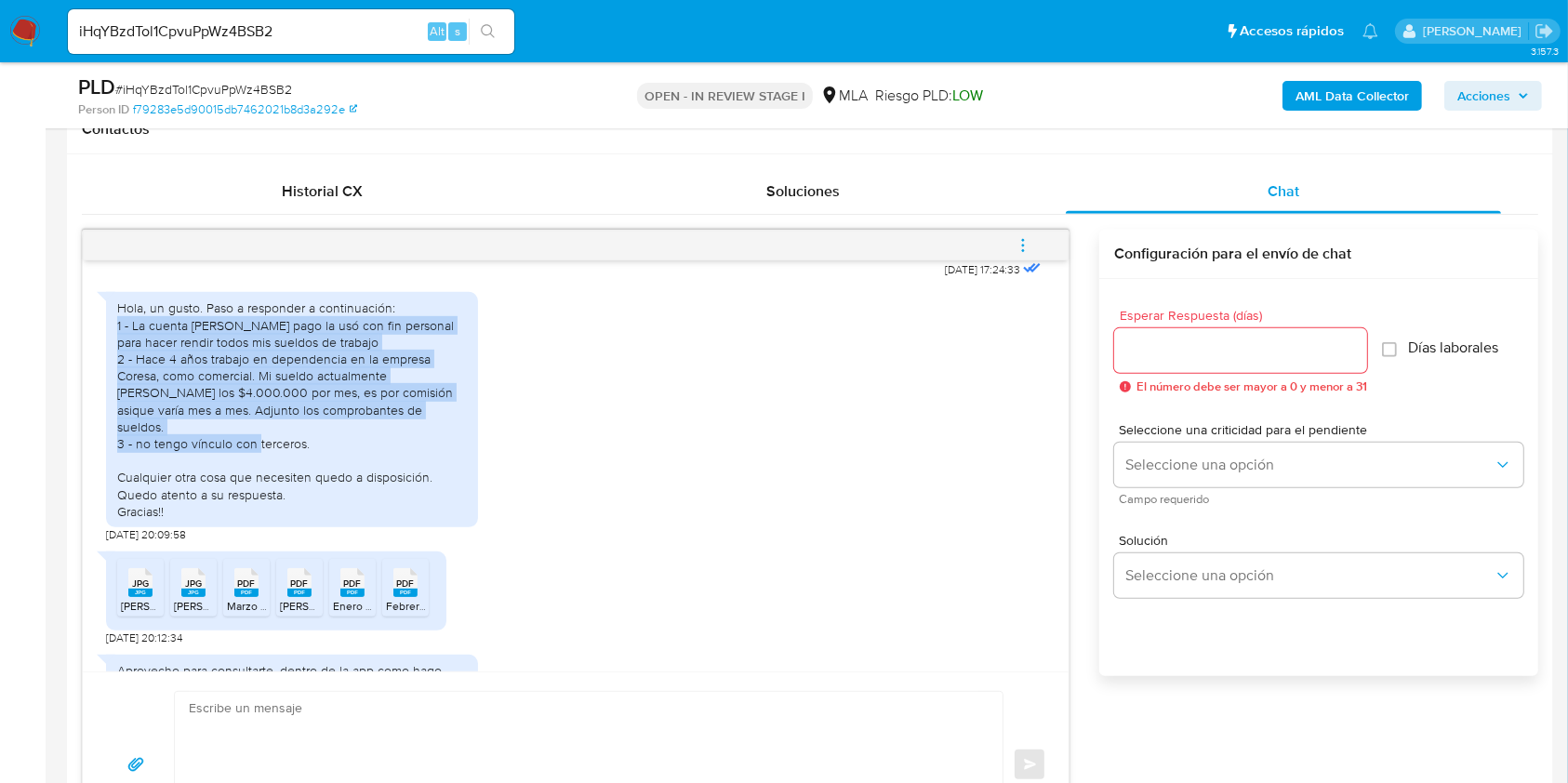
drag, startPoint x: 115, startPoint y: 358, endPoint x: 447, endPoint y: 467, distance: 349.4
click at [447, 467] on div "Hola, un gusto. Paso a responder a continuación: 1 - La cuenta [PERSON_NAME] pa…" at bounding box center [291, 410] width 372 height 235
copy div "1 - La cuenta [PERSON_NAME] pago la usó con fin personal para hacer rendir todo…"
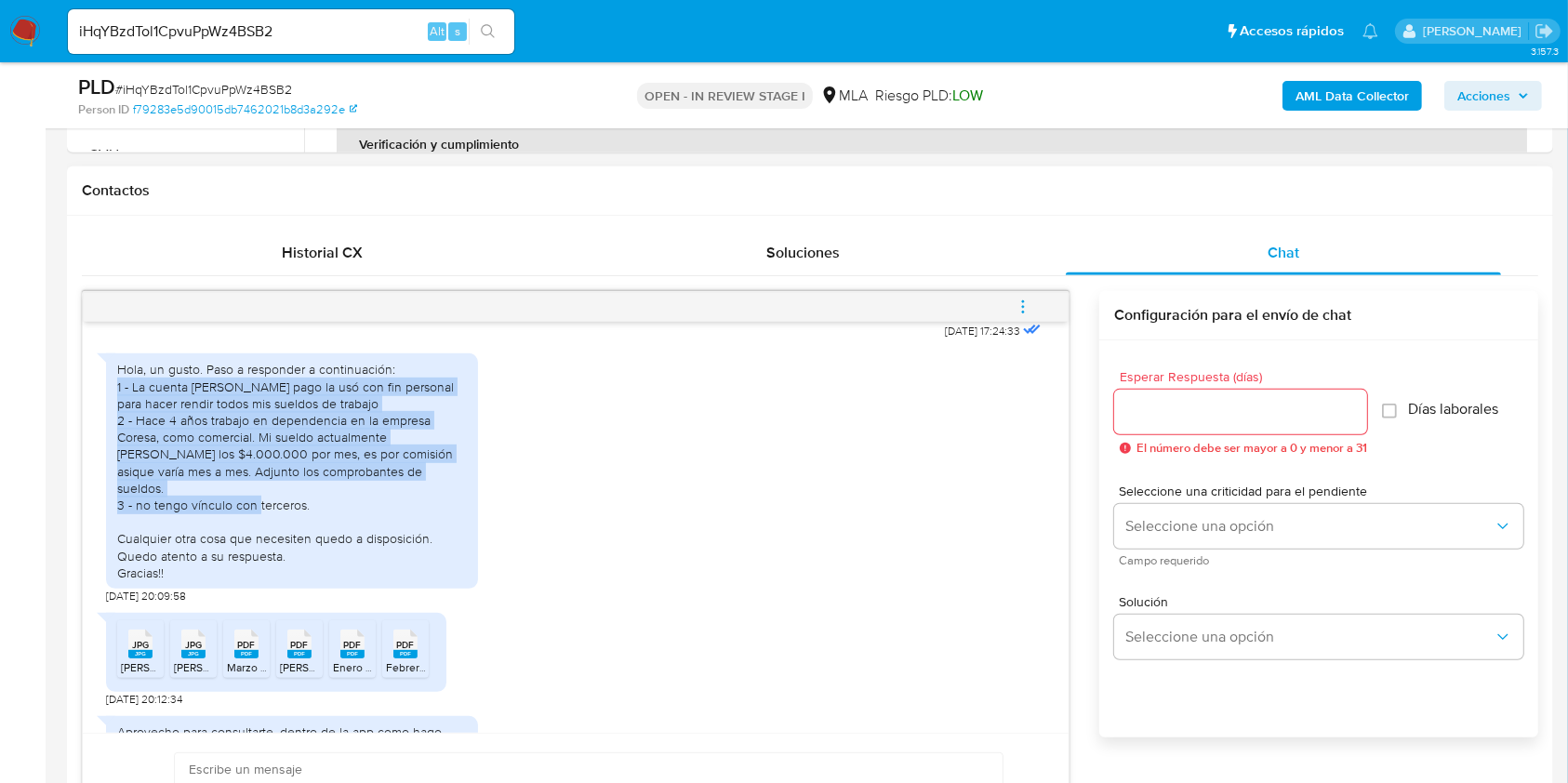
scroll to position [124, 0]
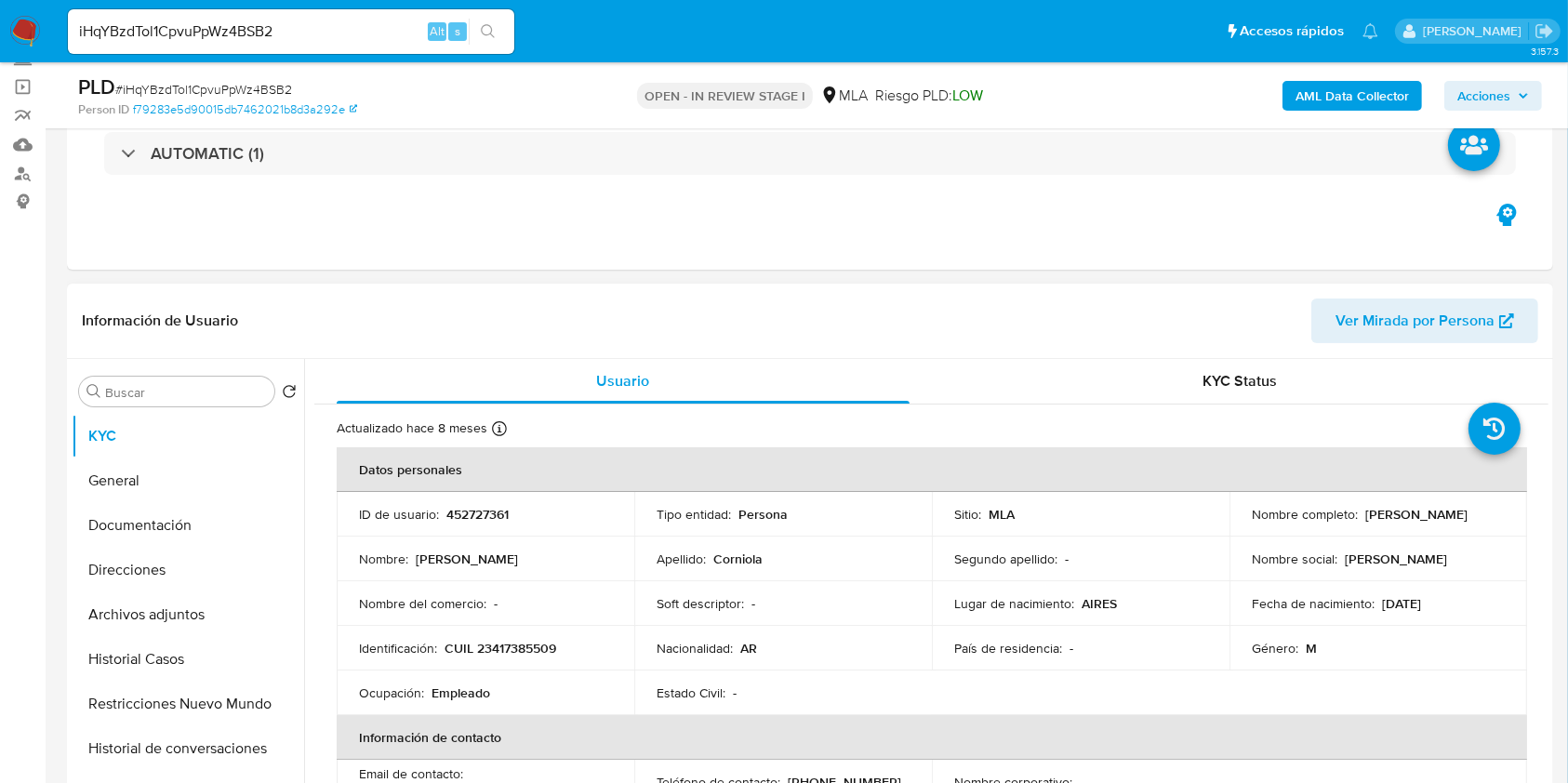
click at [1392, 515] on p "[PERSON_NAME]" at bounding box center [1416, 514] width 102 height 17
drag, startPoint x: 1392, startPoint y: 515, endPoint x: 1266, endPoint y: 524, distance: 126.3
click at [1365, 522] on p "[PERSON_NAME]" at bounding box center [1416, 514] width 102 height 17
copy p "[PERSON_NAME]"
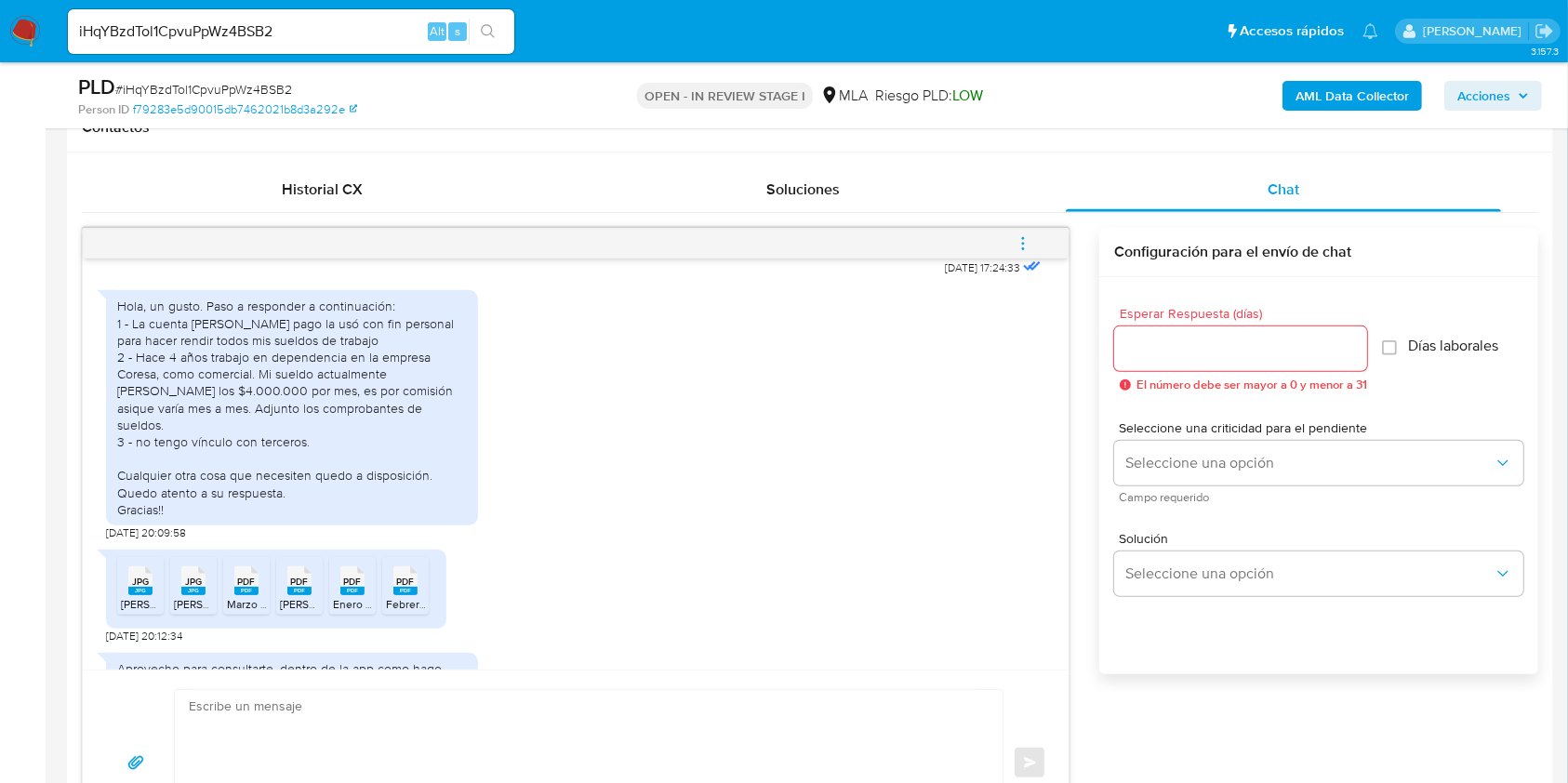
scroll to position [868, 0]
click at [399, 682] on div "Enviar" at bounding box center [575, 764] width 985 height 186
click at [357, 716] on textarea at bounding box center [584, 764] width 791 height 146
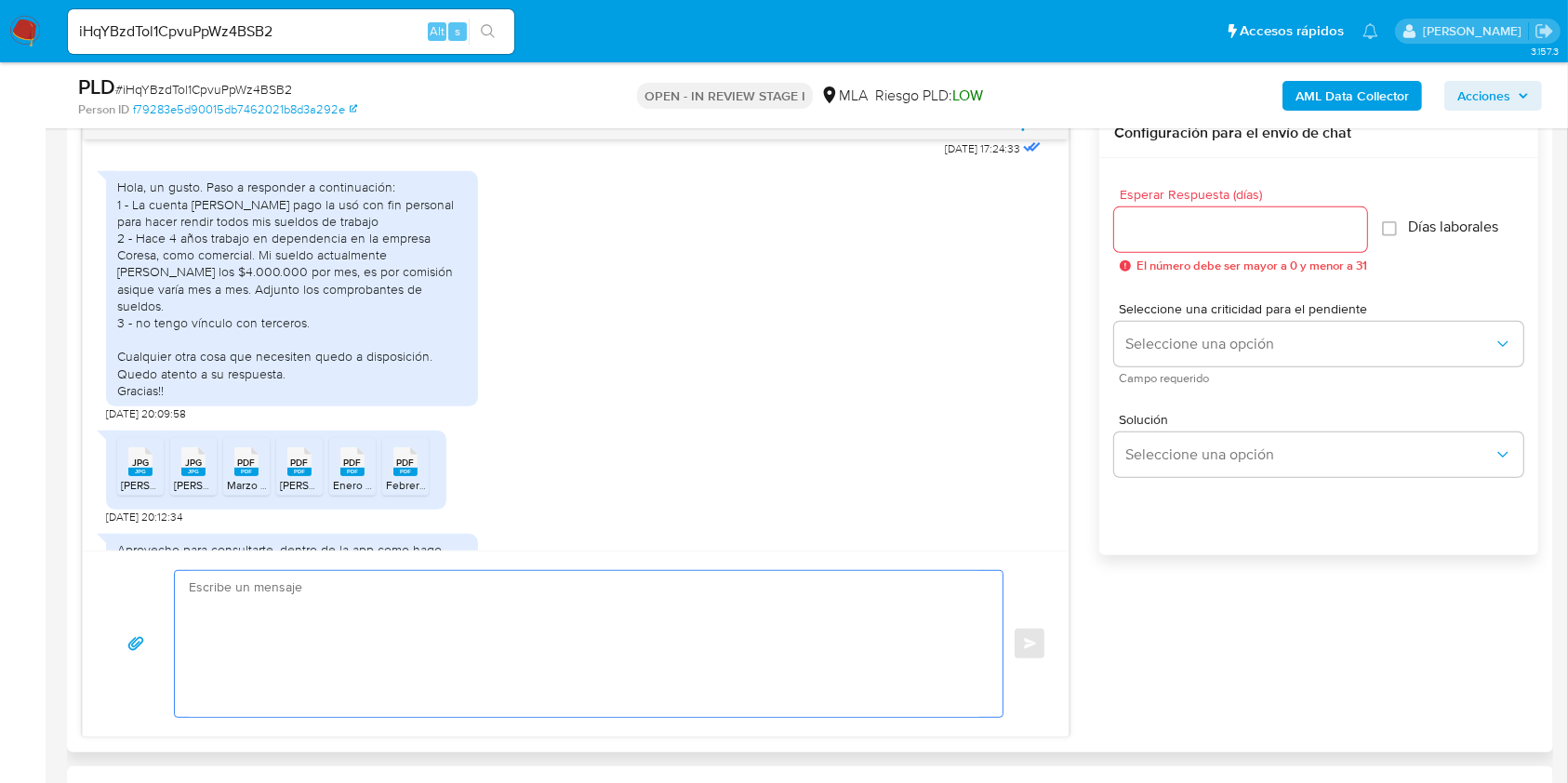
scroll to position [991, 0]
click at [253, 652] on textarea at bounding box center [584, 641] width 791 height 146
click at [274, 89] on span "# iHqYBzdTol1CpvuPpWz4BSB2" at bounding box center [204, 89] width 177 height 19
copy span "iHqYBzdTol1CpvuPpWz4BSB2"
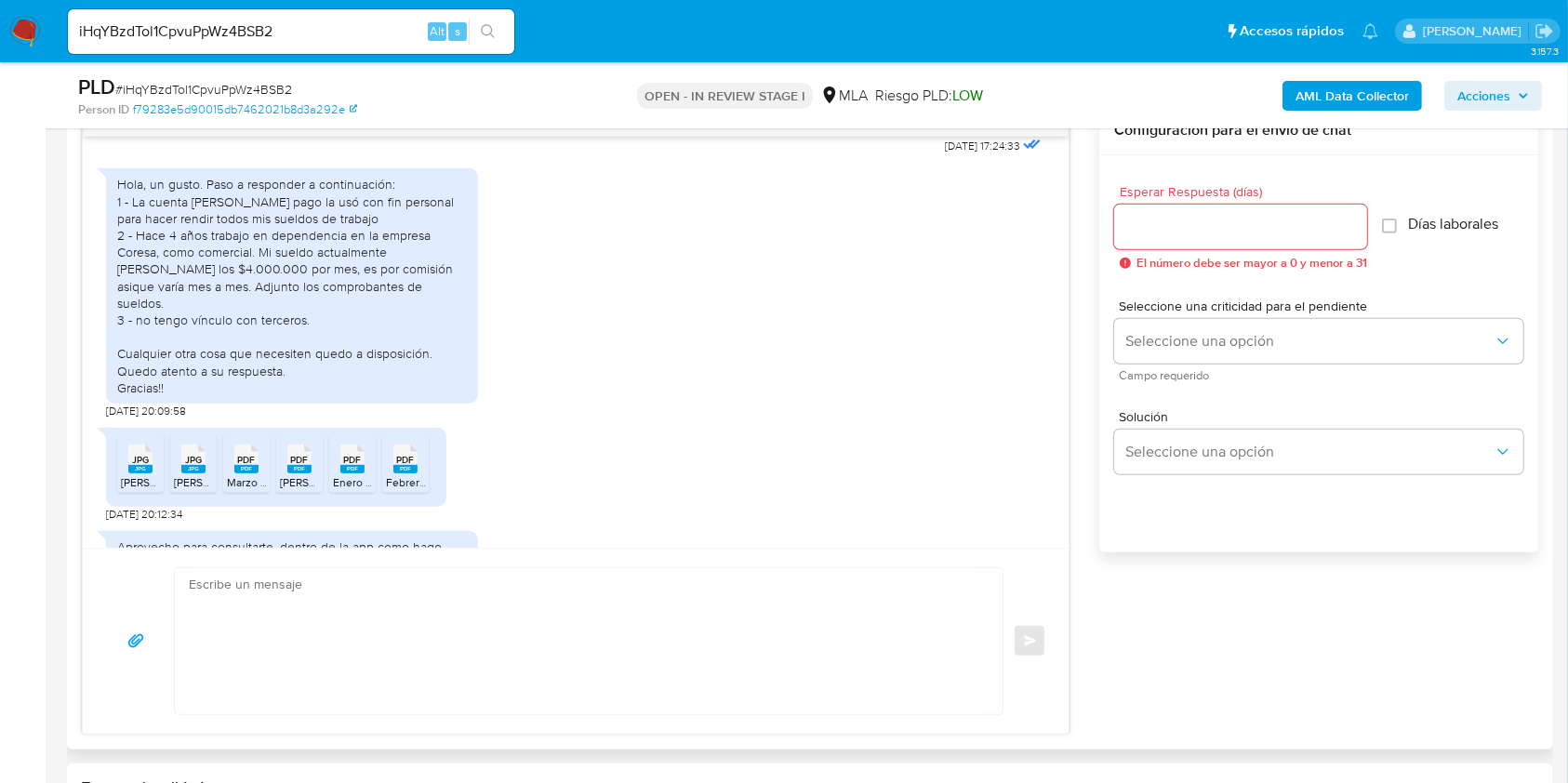
click at [511, 669] on textarea at bounding box center [584, 641] width 791 height 146
paste textarea "Hola. ¡Muchas gracias por tu respuesta! Confirmamos la recepción de la document…"
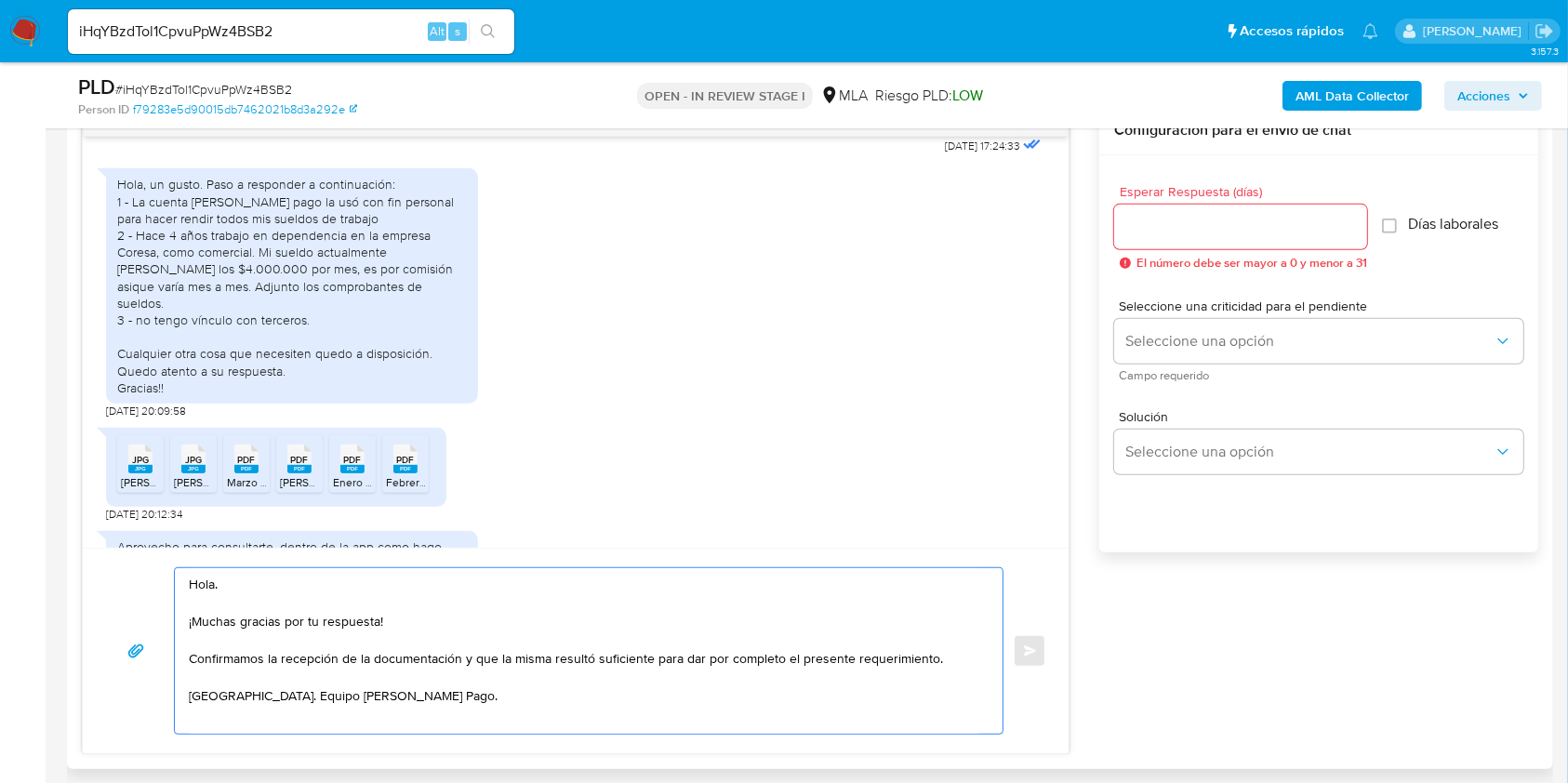
click at [328, 595] on textarea "Hola. ¡Muchas gracias por tu respuesta! Confirmamos la recepción de la document…" at bounding box center [584, 651] width 791 height 166
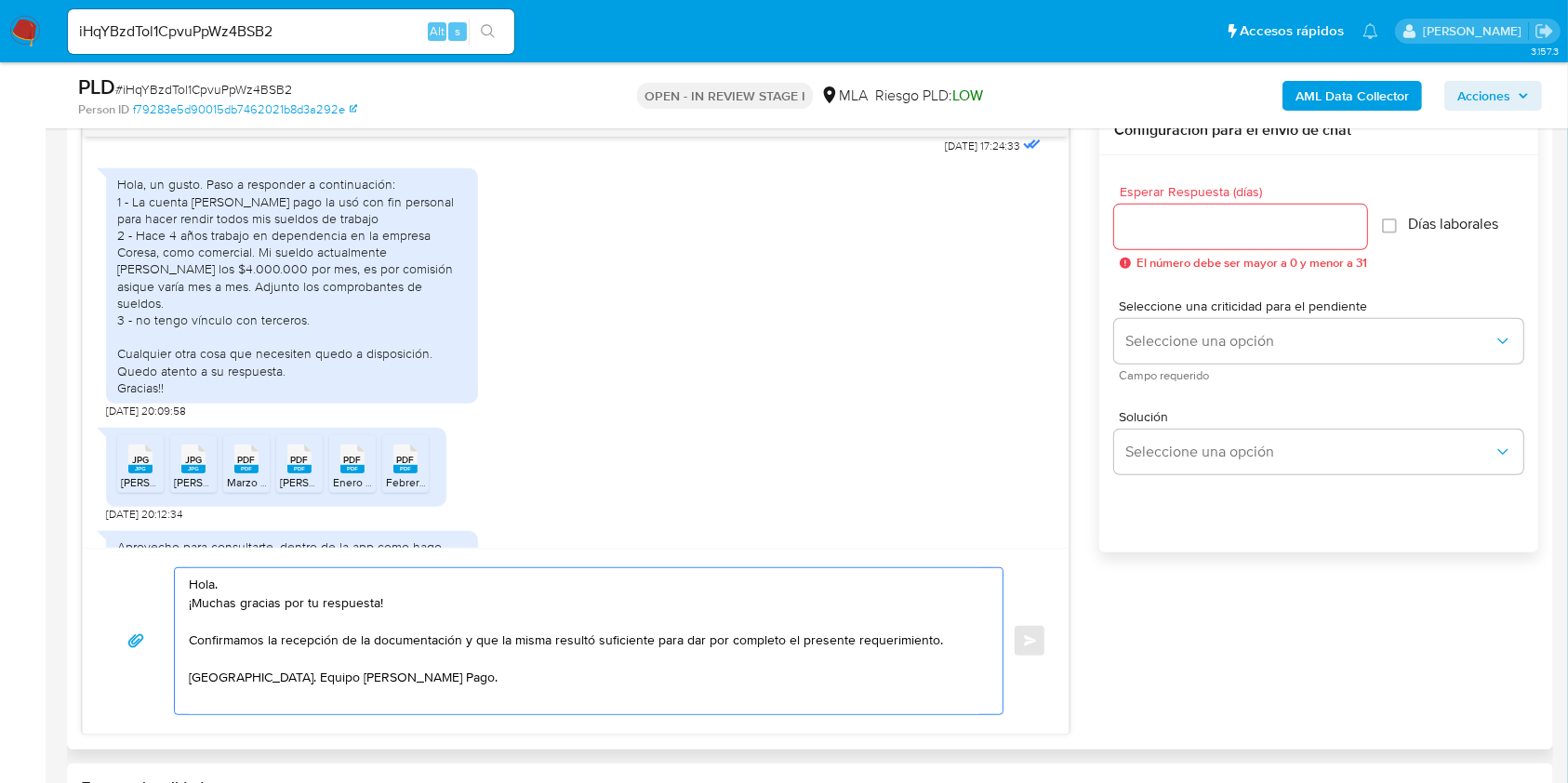
type textarea "Hola. ¡Muchas gracias por tu respuesta! Confirmamos la recepción de la document…"
click at [1175, 224] on input "Esperar Respuesta (días)" at bounding box center [1240, 227] width 253 height 24
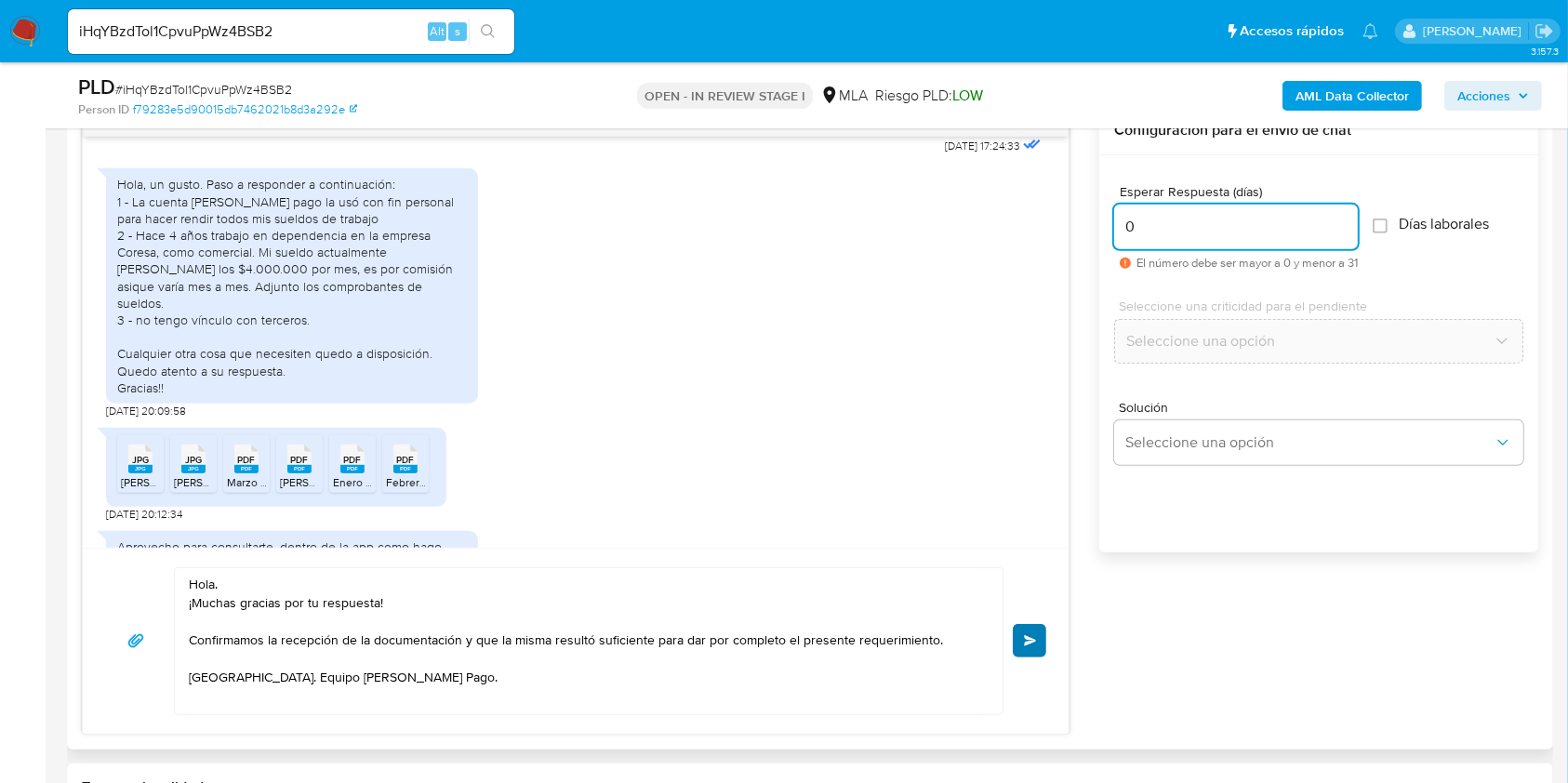
type input "0"
click at [1030, 635] on span "Enviar" at bounding box center [1030, 641] width 13 height 11
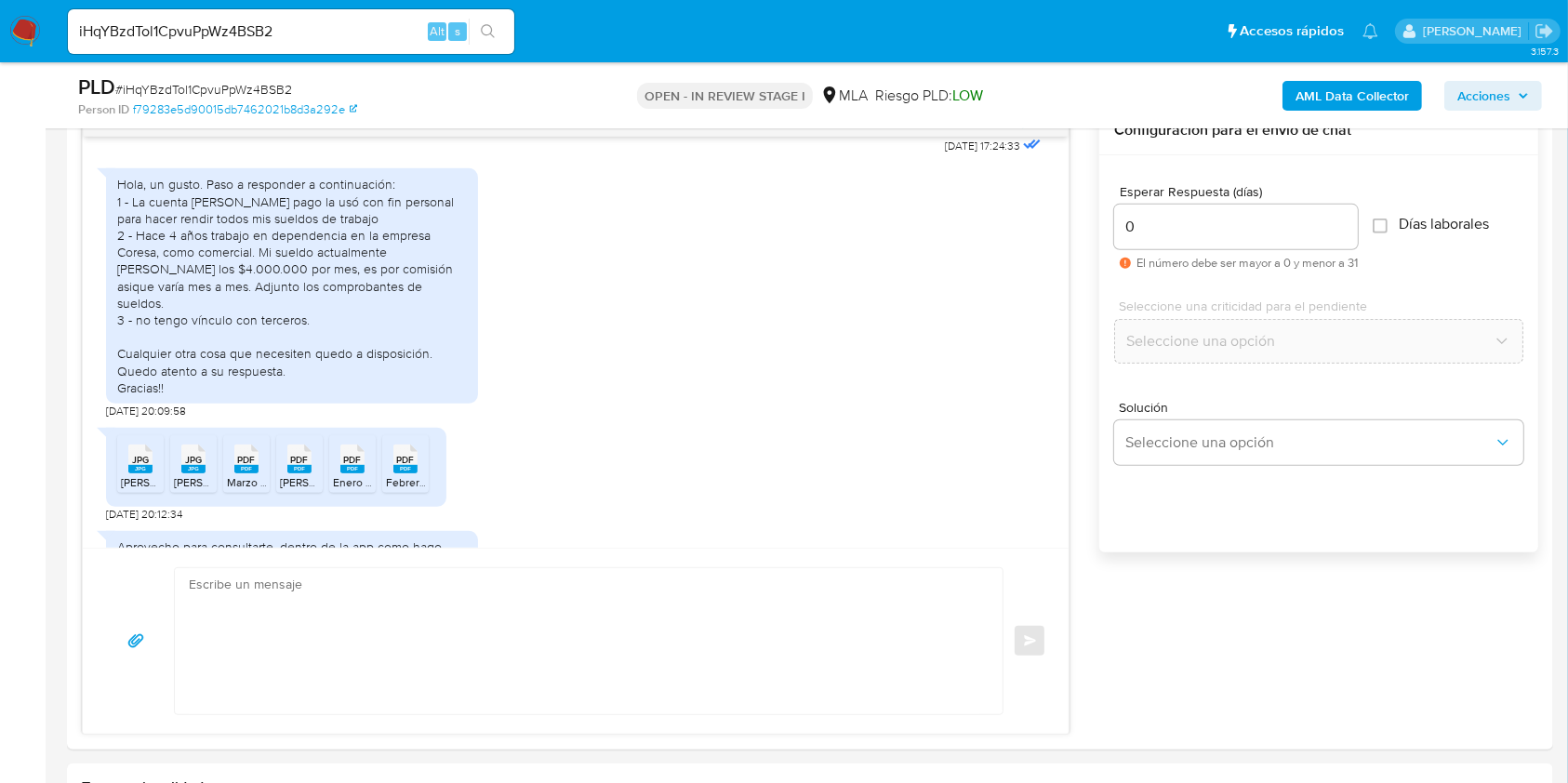
scroll to position [1317, 0]
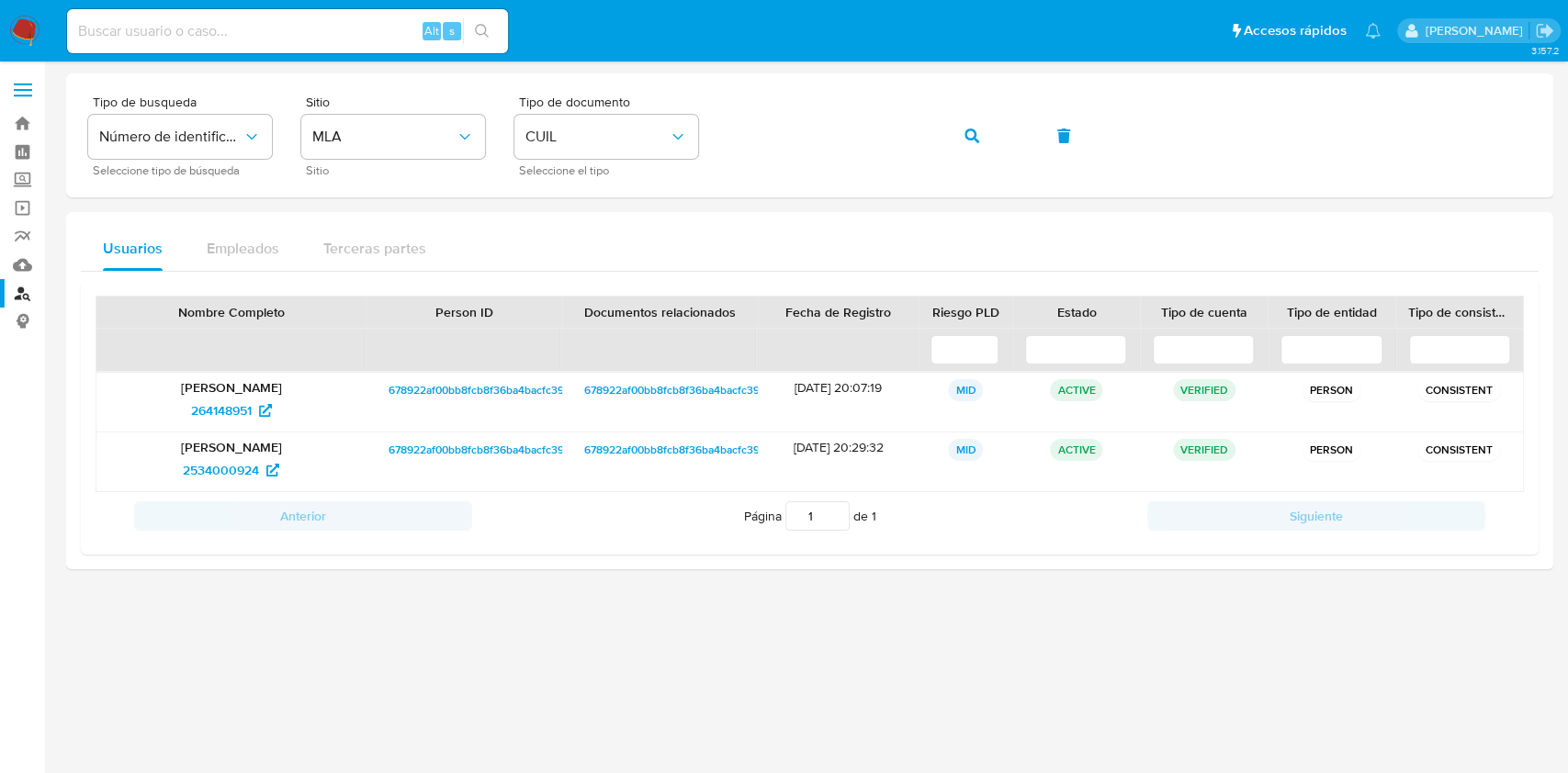
click at [302, 40] on input at bounding box center [287, 31] width 441 height 24
paste input "QOphJnzqLr3z8yPBJ5gw8rHX"
type input "QOphJnzqLr3z8yPBJ5gw8rHX"
click at [478, 40] on button "search-icon" at bounding box center [481, 31] width 38 height 26
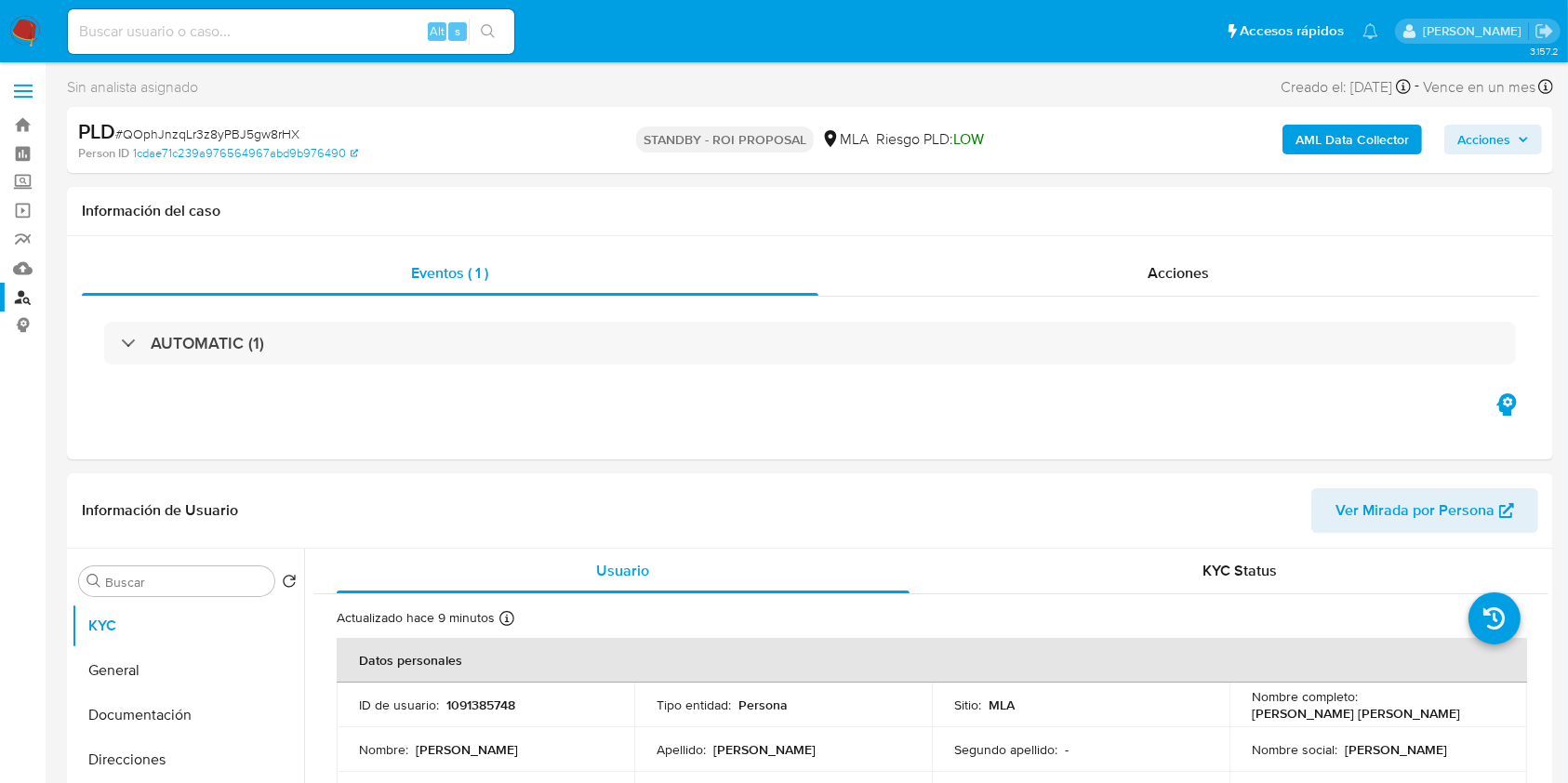
select select "10"
click at [20, 297] on link "Buscador de personas" at bounding box center [111, 297] width 222 height 29
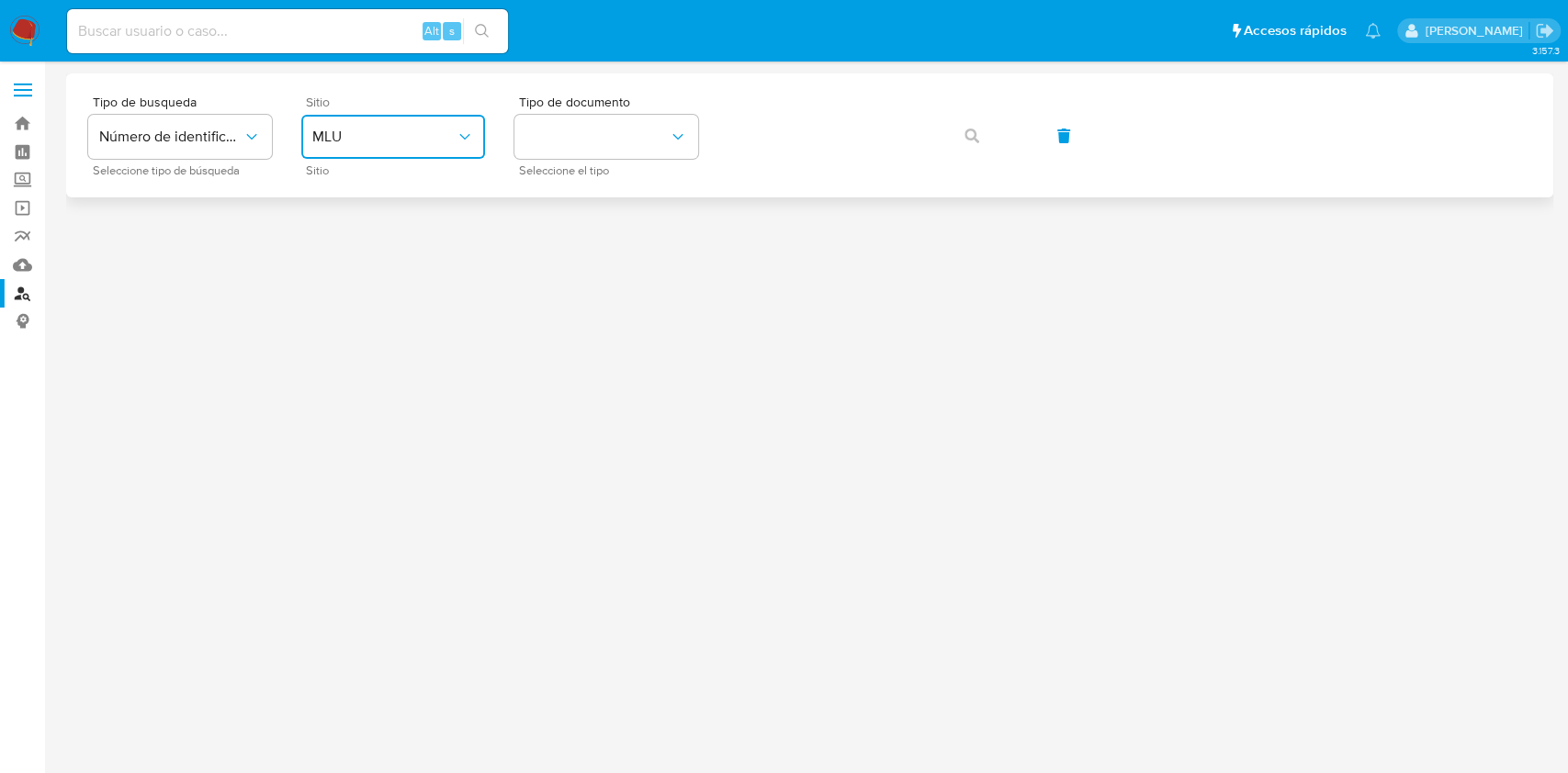
click at [379, 158] on button "MLU" at bounding box center [394, 137] width 184 height 44
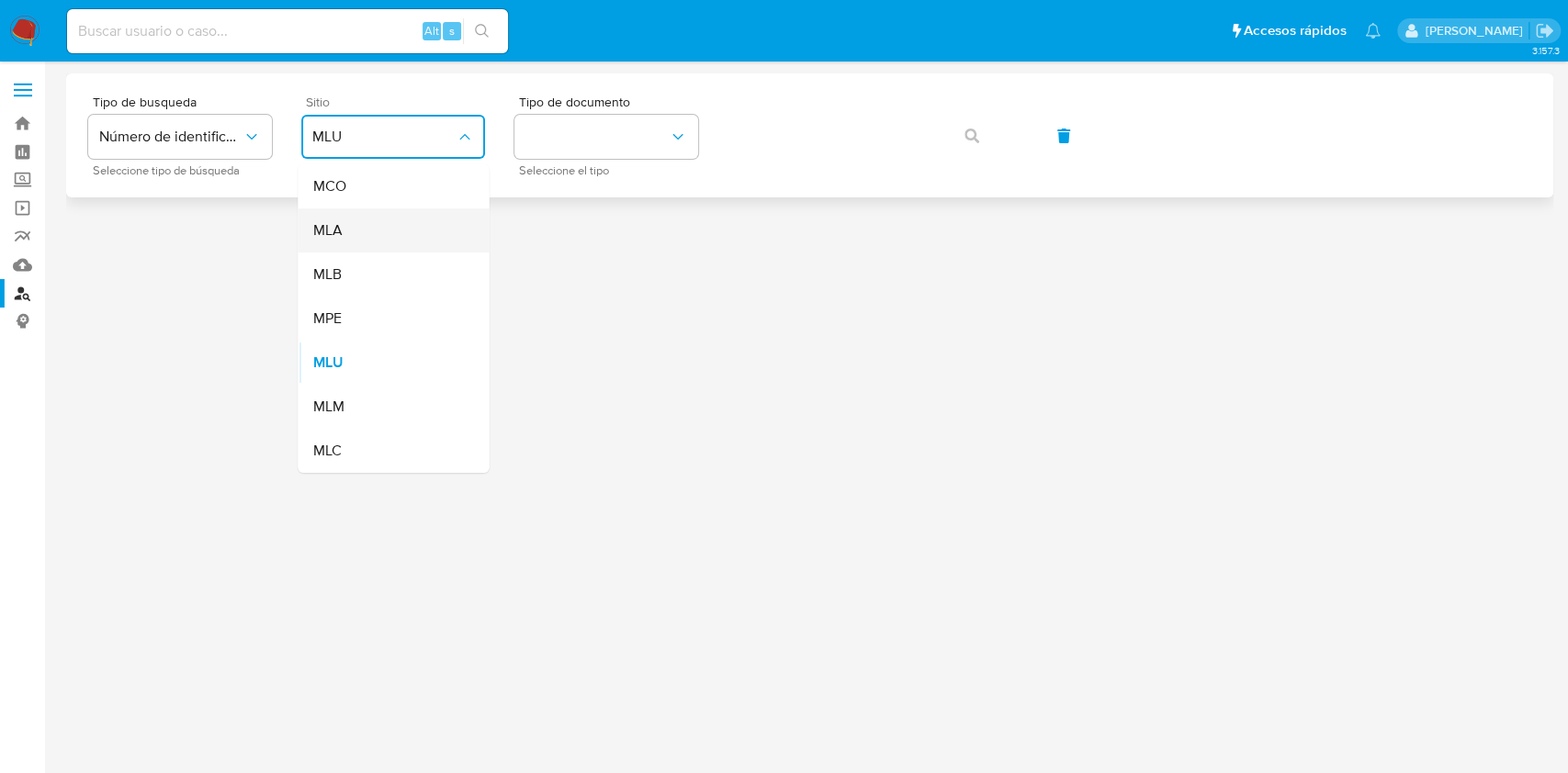
click at [361, 223] on div "MLA" at bounding box center [388, 231] width 151 height 44
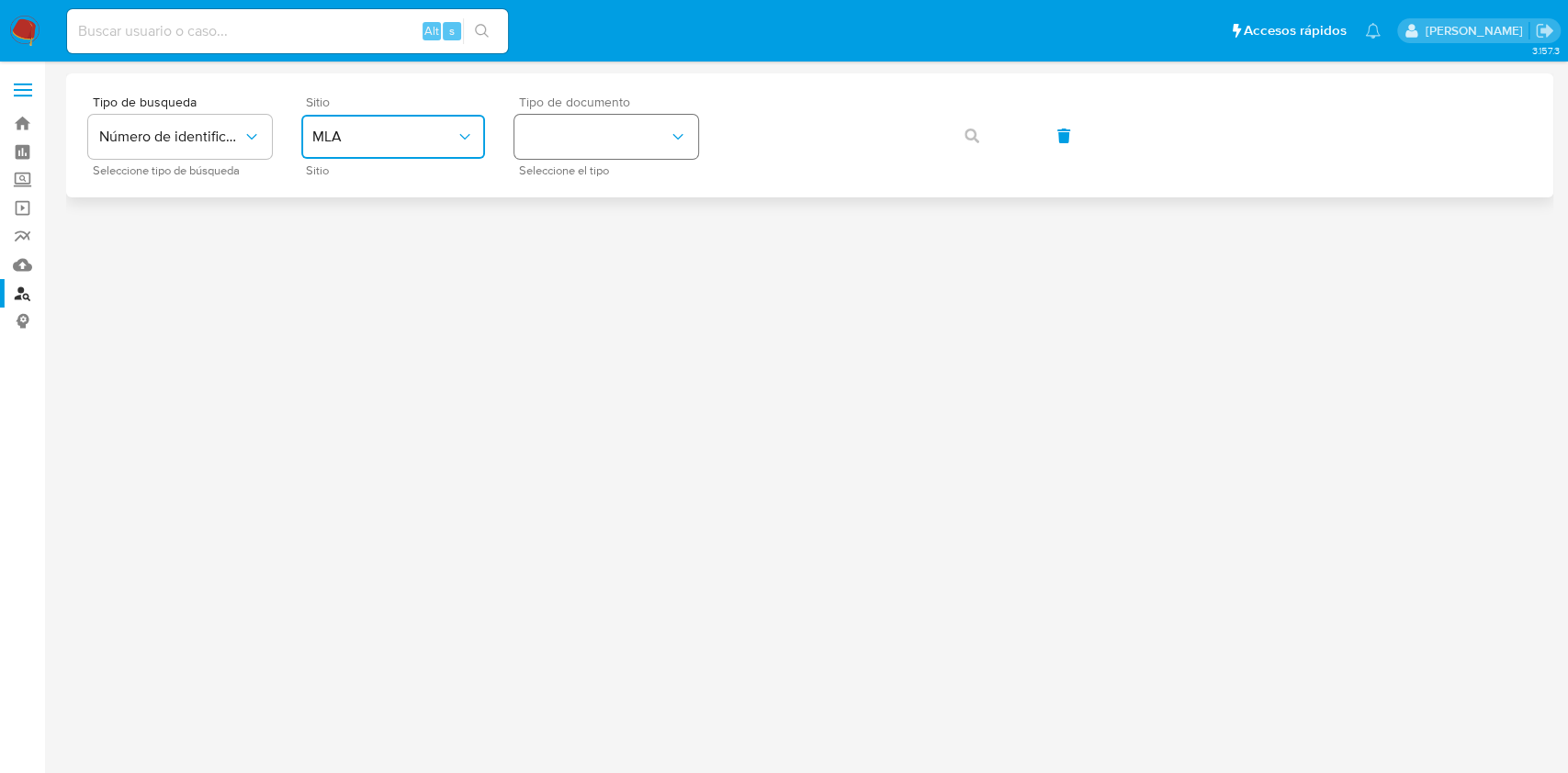
click at [558, 142] on button "identificationType" at bounding box center [606, 137] width 184 height 44
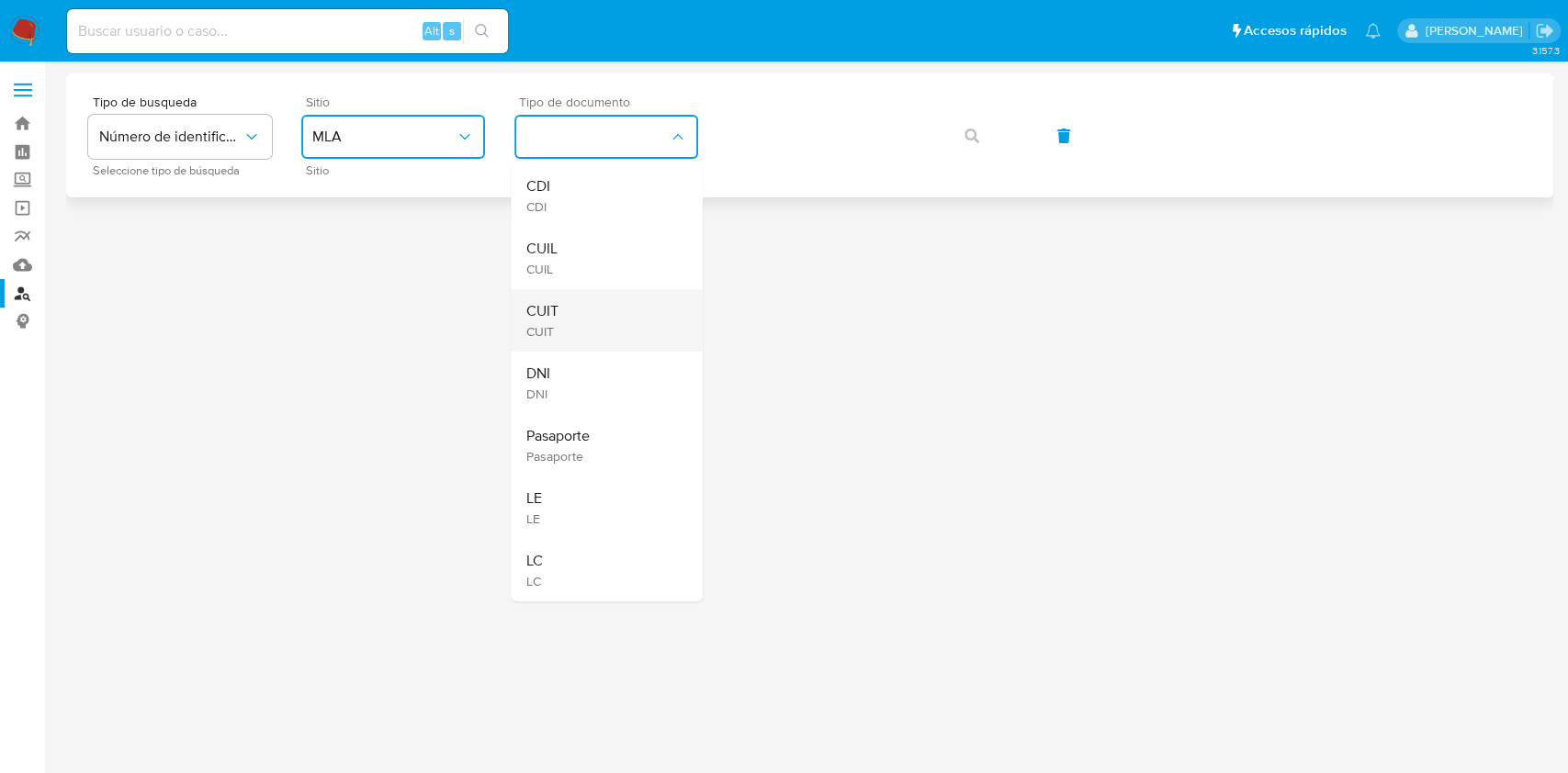
click at [577, 320] on div "CUIT CUIT" at bounding box center [601, 321] width 151 height 63
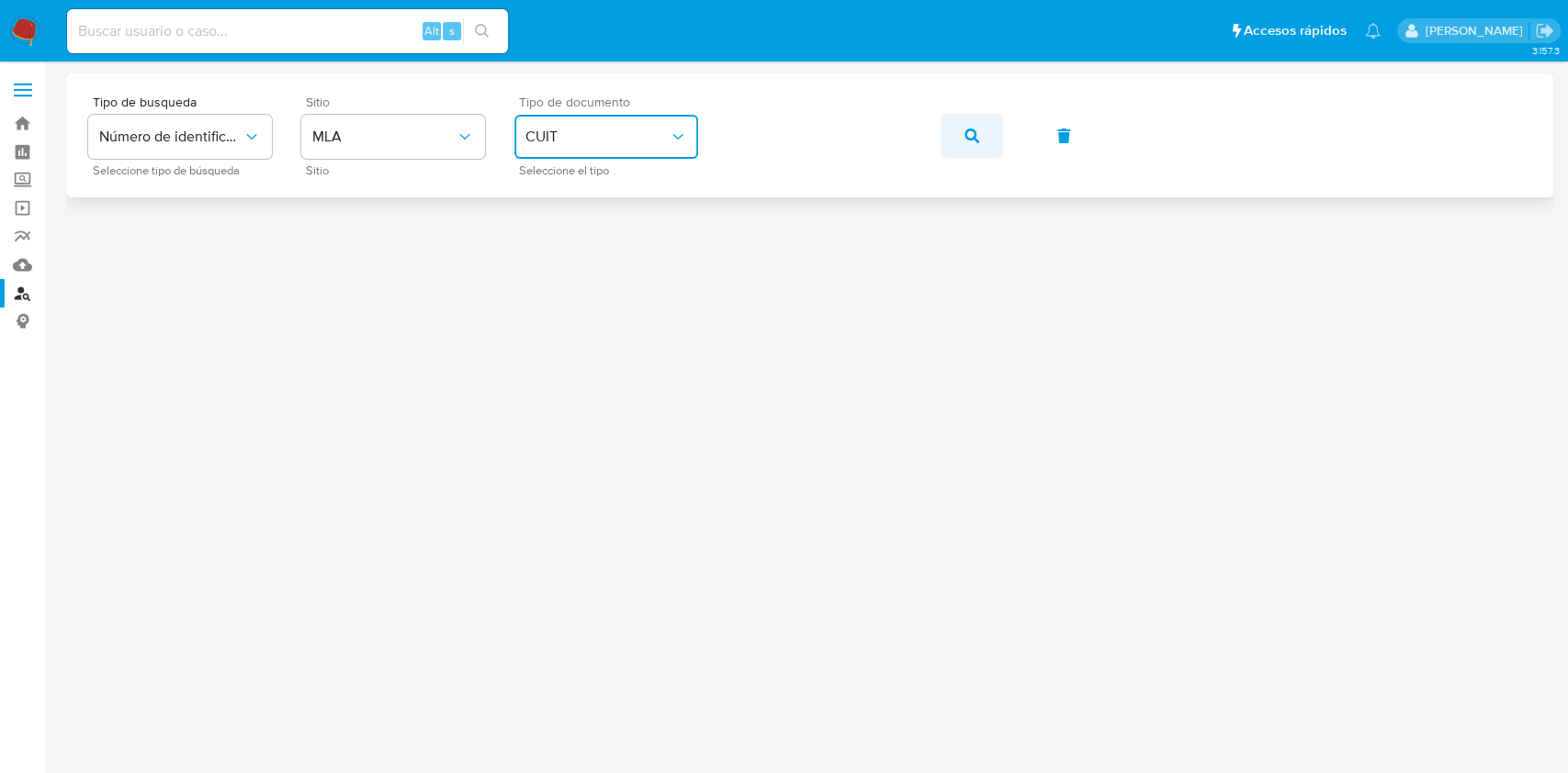
click at [981, 138] on button "button" at bounding box center [972, 136] width 63 height 44
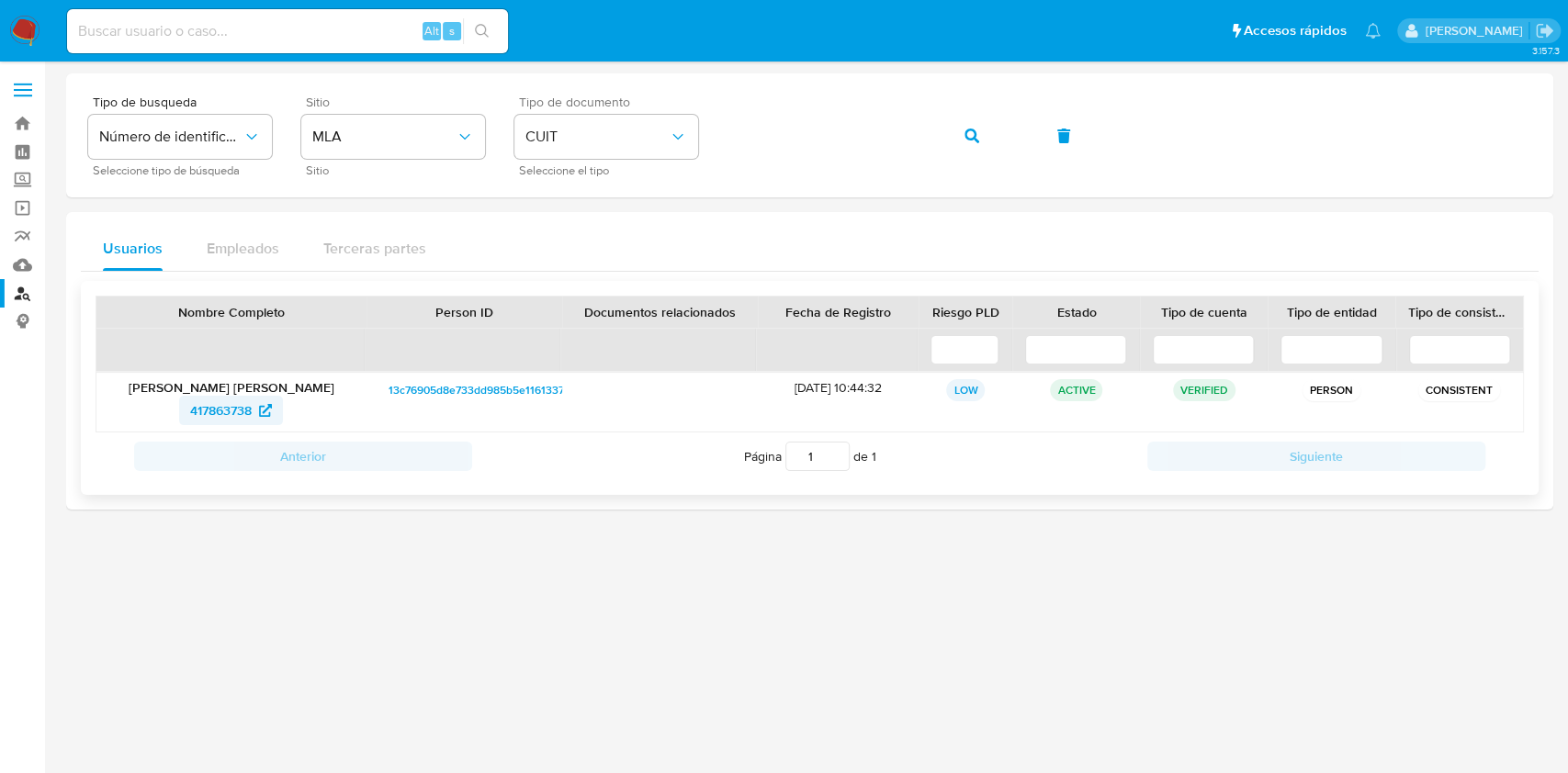
click at [268, 400] on span "417863738" at bounding box center [231, 410] width 82 height 29
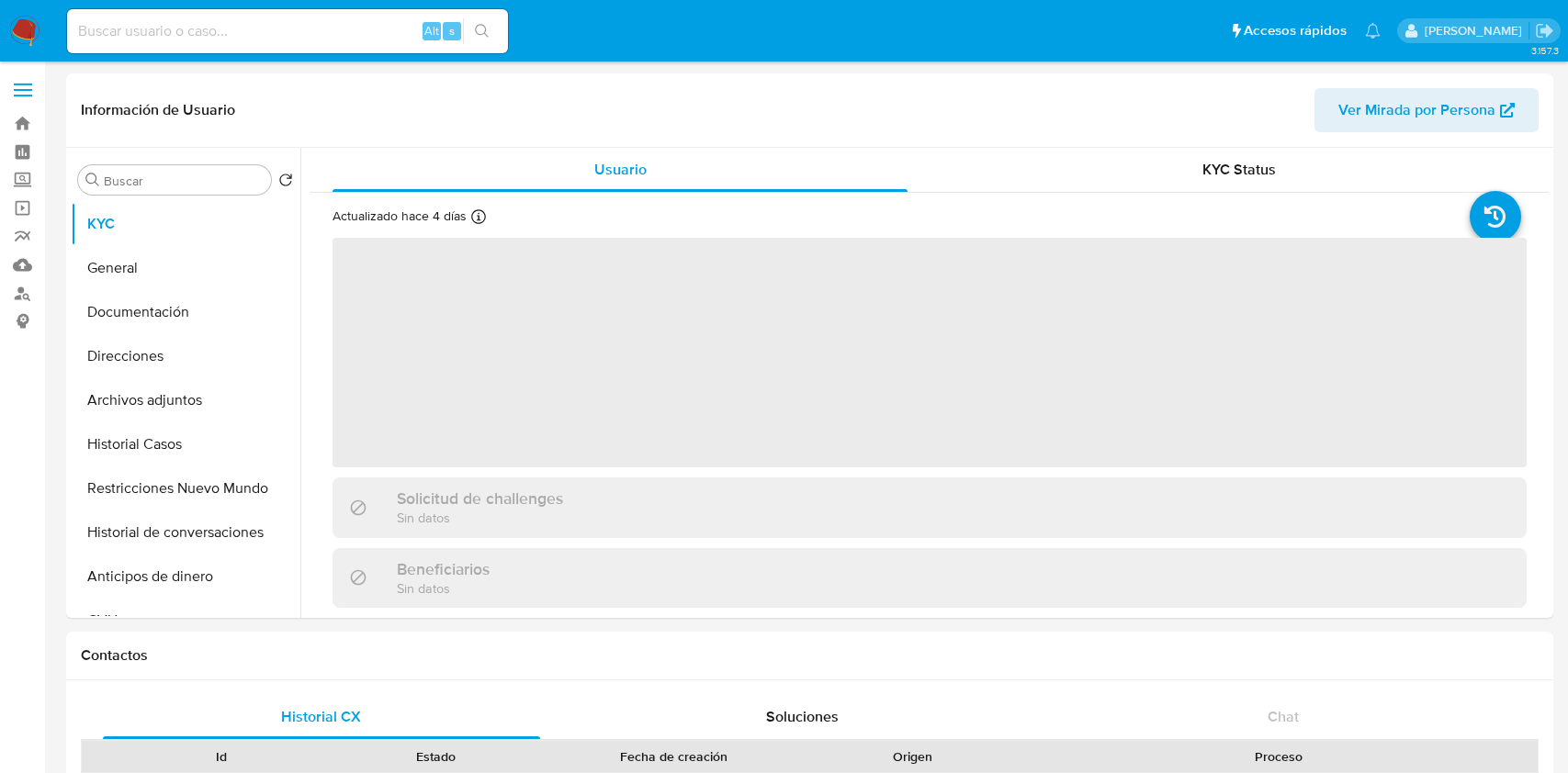
select select "10"
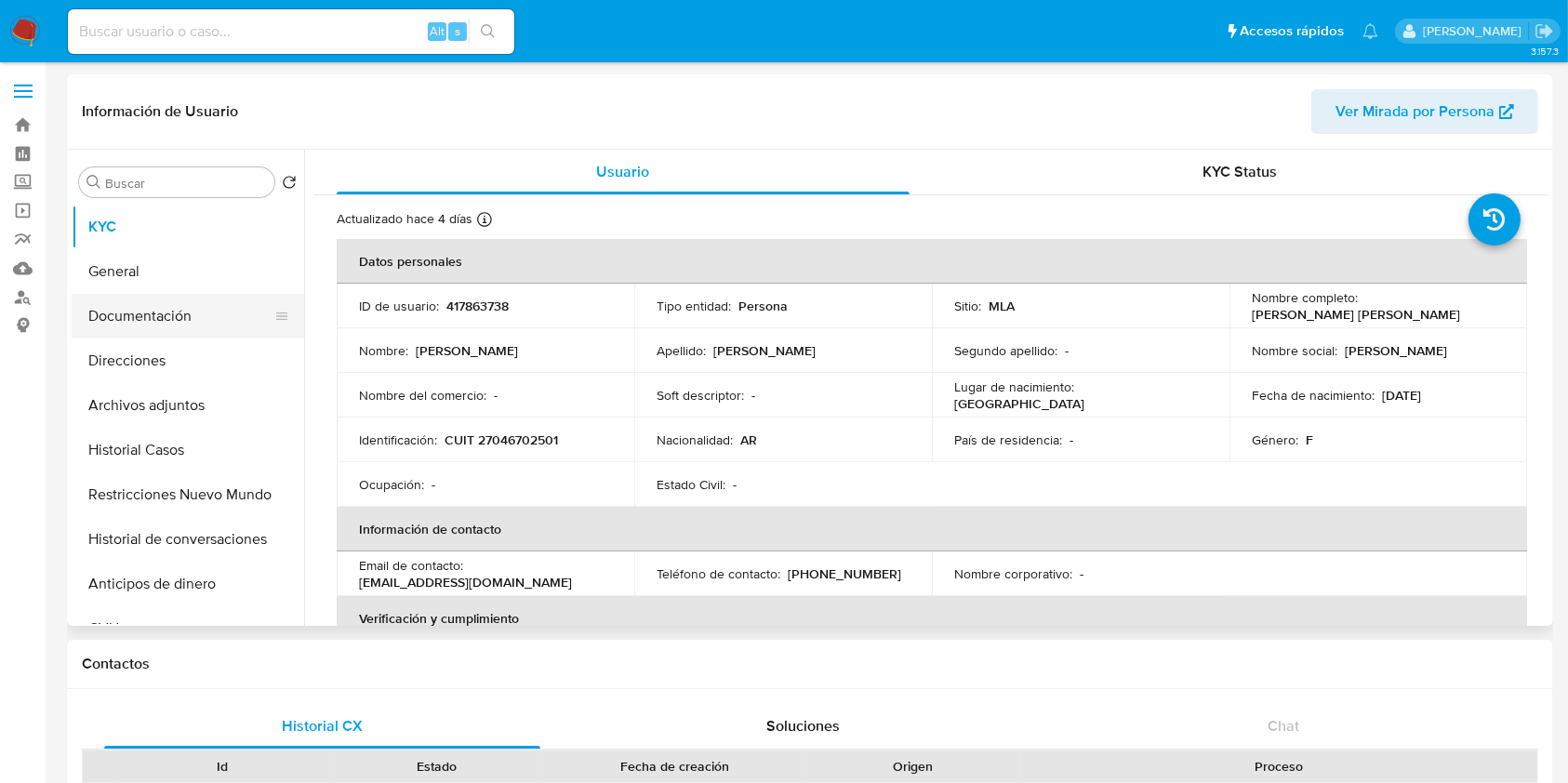
click at [185, 313] on button "Documentación" at bounding box center [181, 317] width 218 height 45
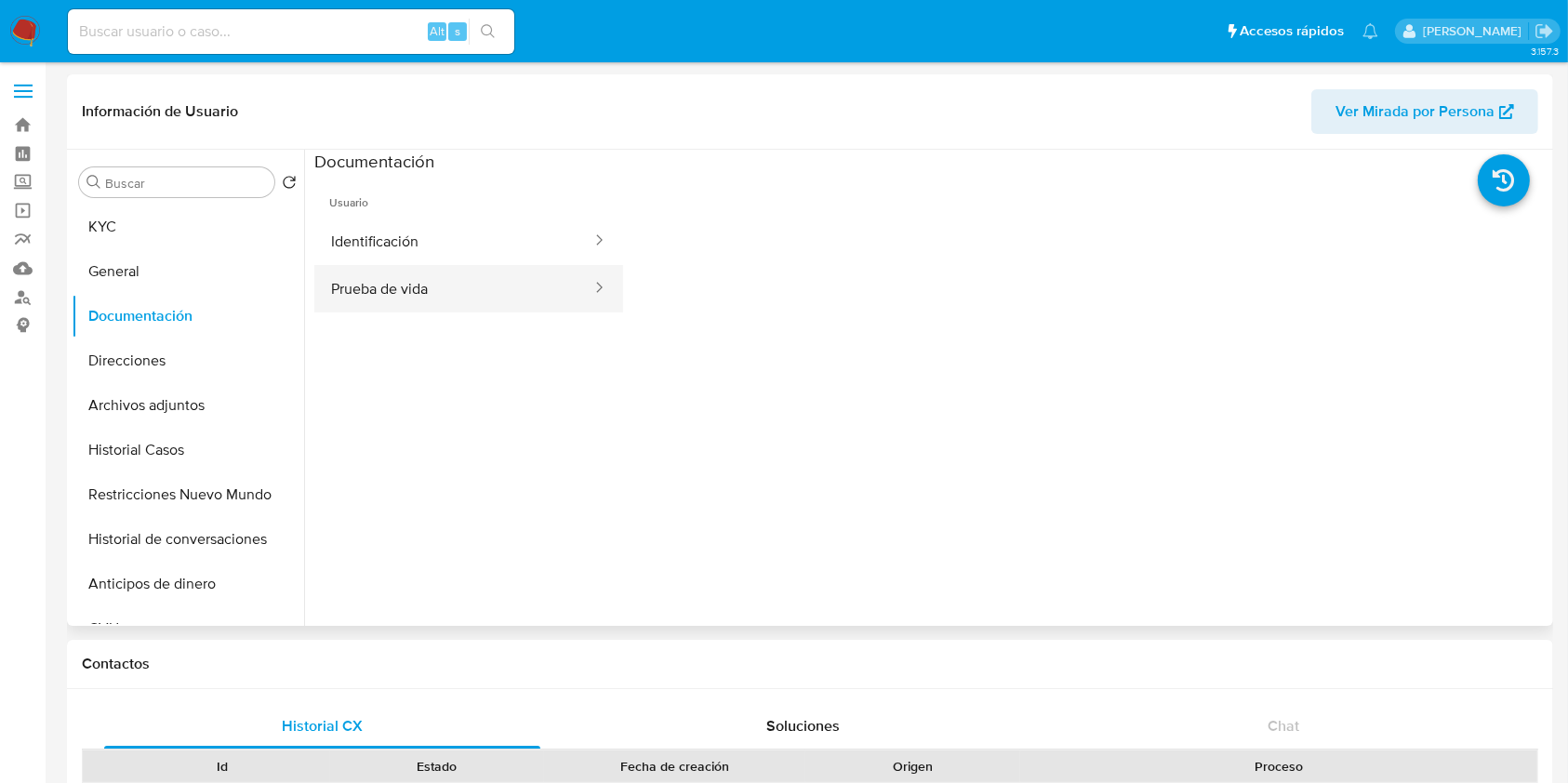
click at [493, 283] on button "Prueba de vida" at bounding box center [454, 289] width 279 height 47
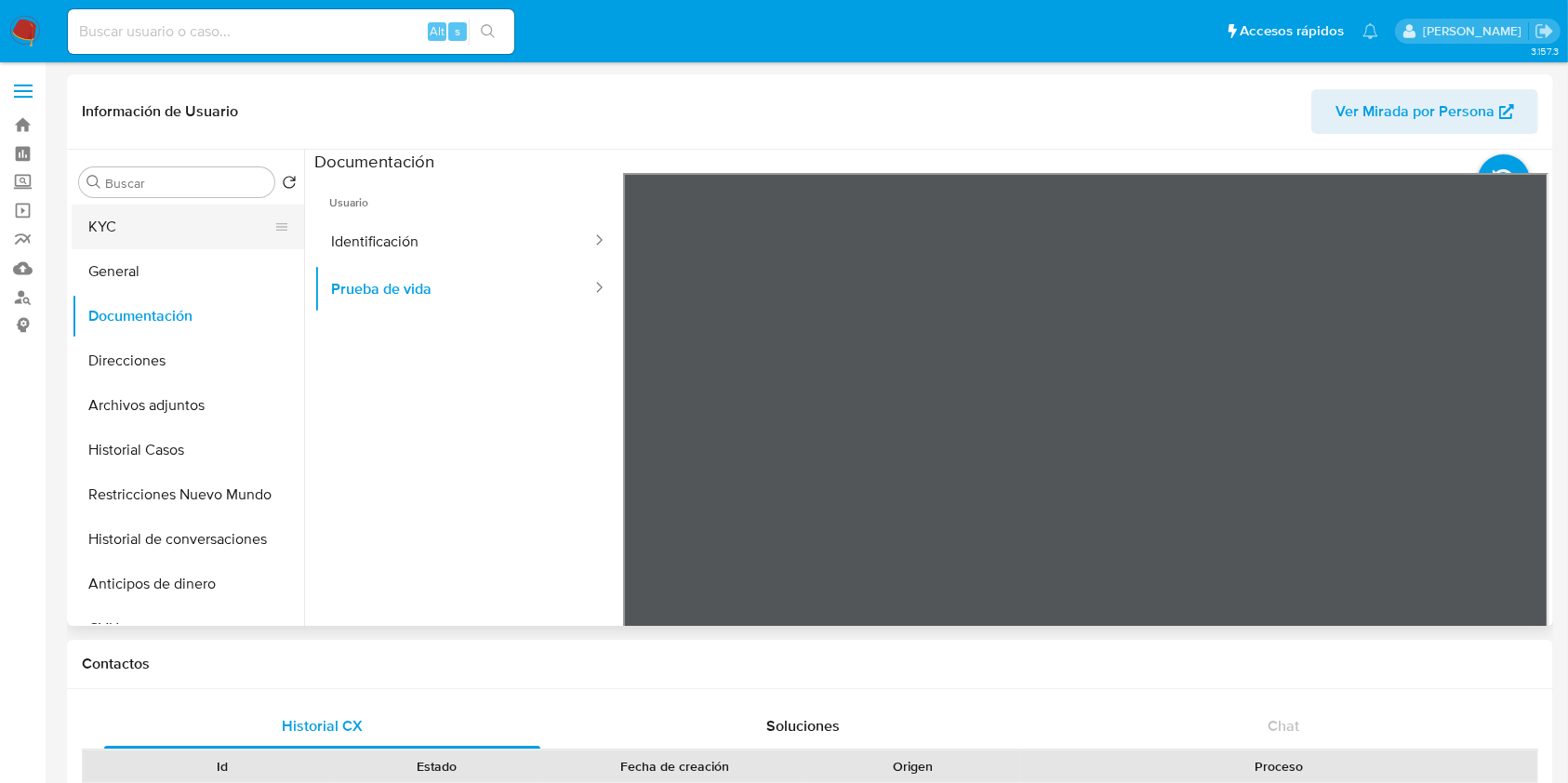
click at [177, 229] on button "KYC" at bounding box center [181, 227] width 218 height 45
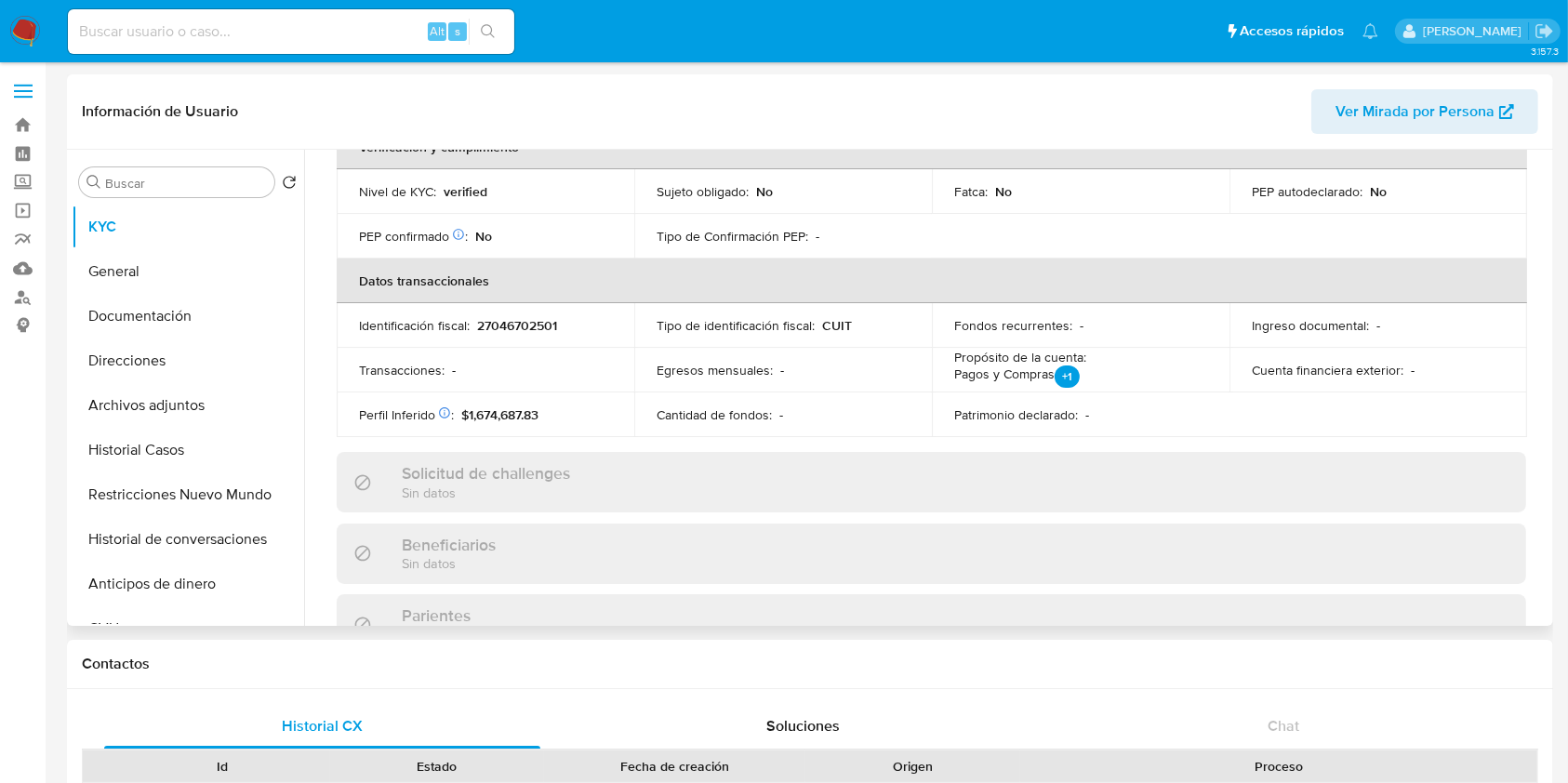
scroll to position [979, 0]
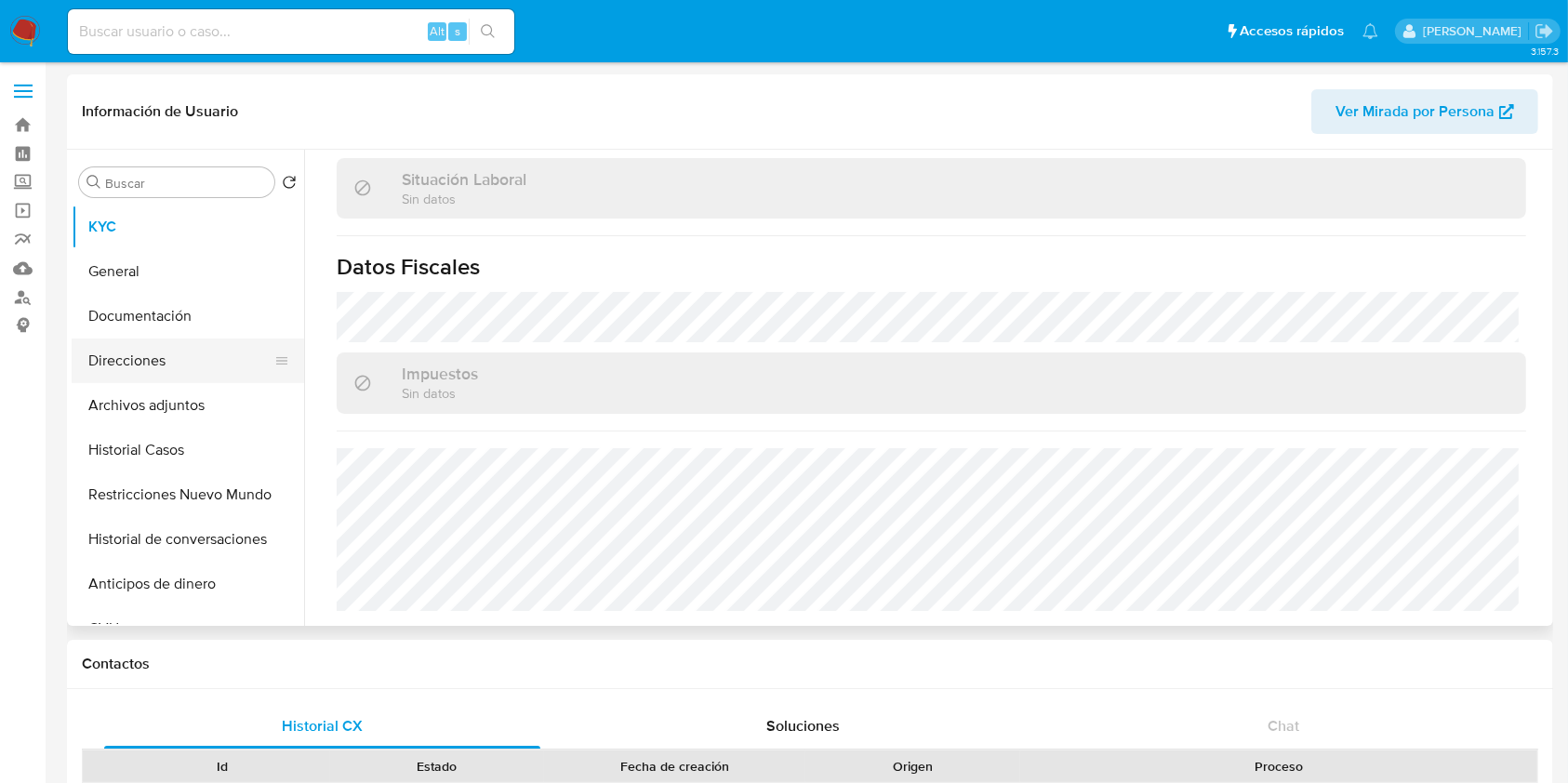
click at [182, 362] on button "Direcciones" at bounding box center [181, 360] width 218 height 45
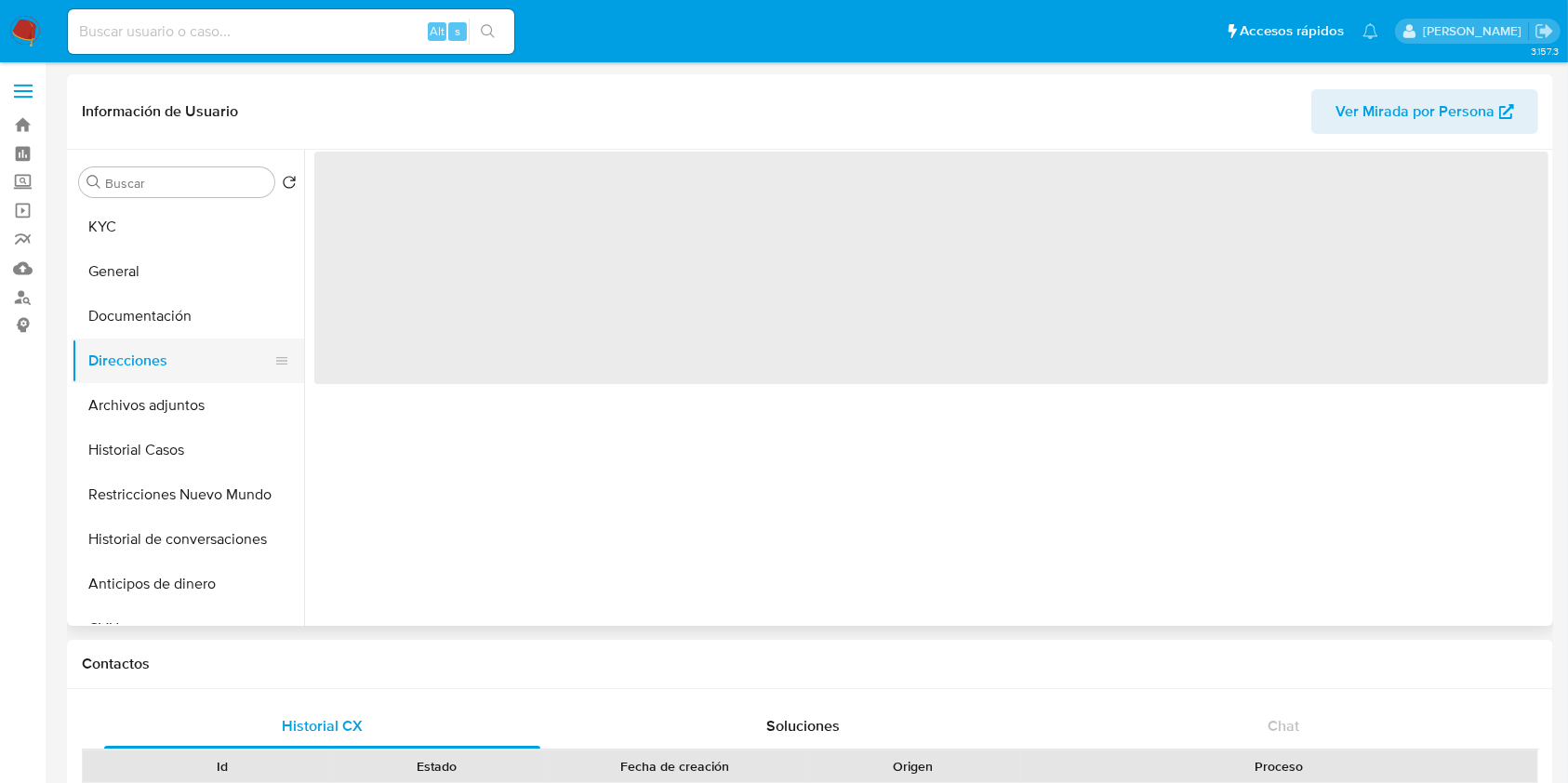
scroll to position [0, 0]
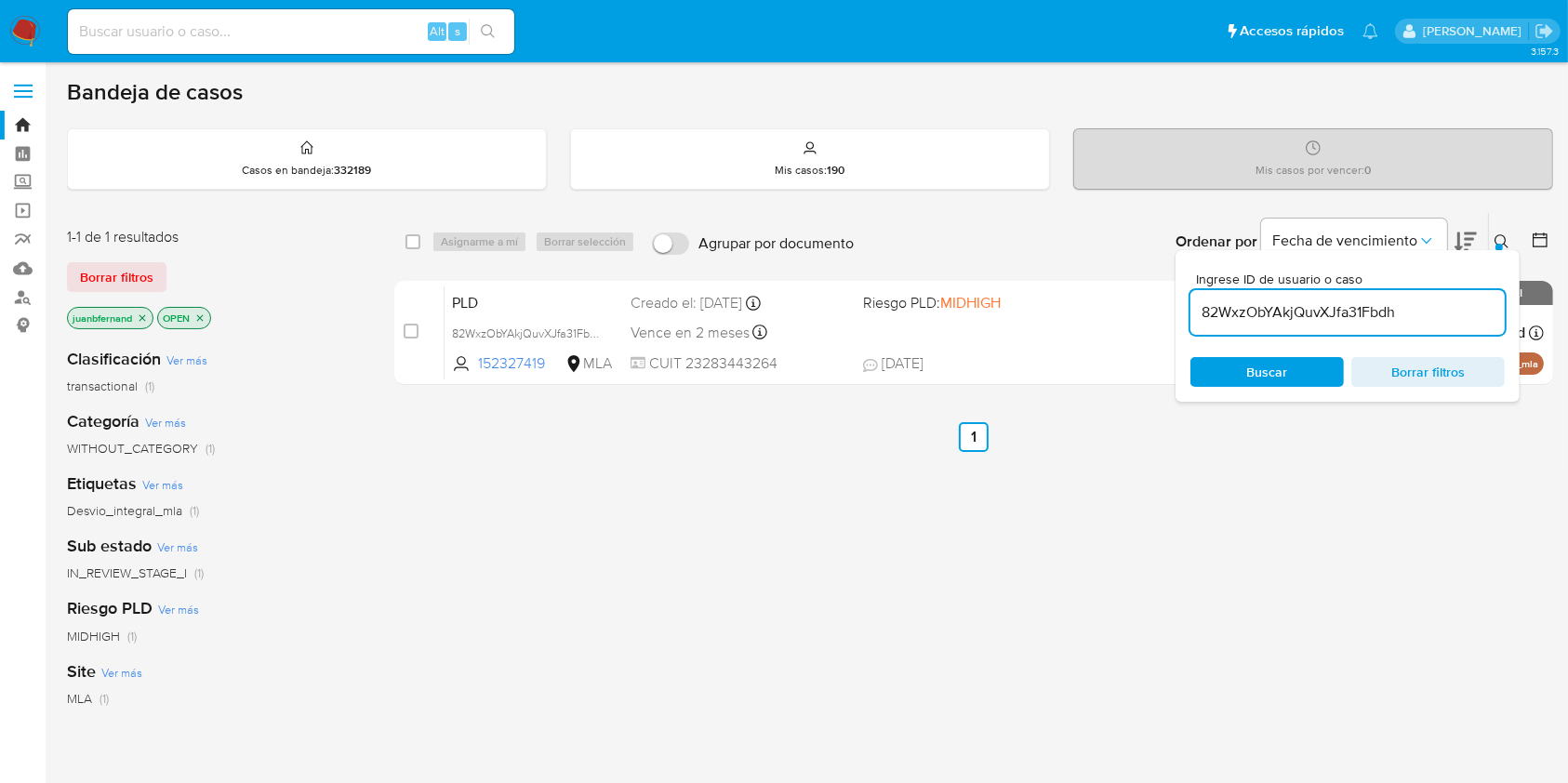
click at [1406, 311] on input "82WxzObYAkjQuvXJfa31Fbdh" at bounding box center [1347, 313] width 315 height 24
click at [1406, 310] on input "82WxzObYAkjQuvXJfa31Fbdh" at bounding box center [1347, 313] width 315 height 24
paste input "iHqYBzdTol1CpvuPpWz4BSB2"
type input "iHqYBzdTol1CpvuPpWz4BSB2"
click at [414, 236] on input "checkbox" at bounding box center [412, 242] width 15 height 15
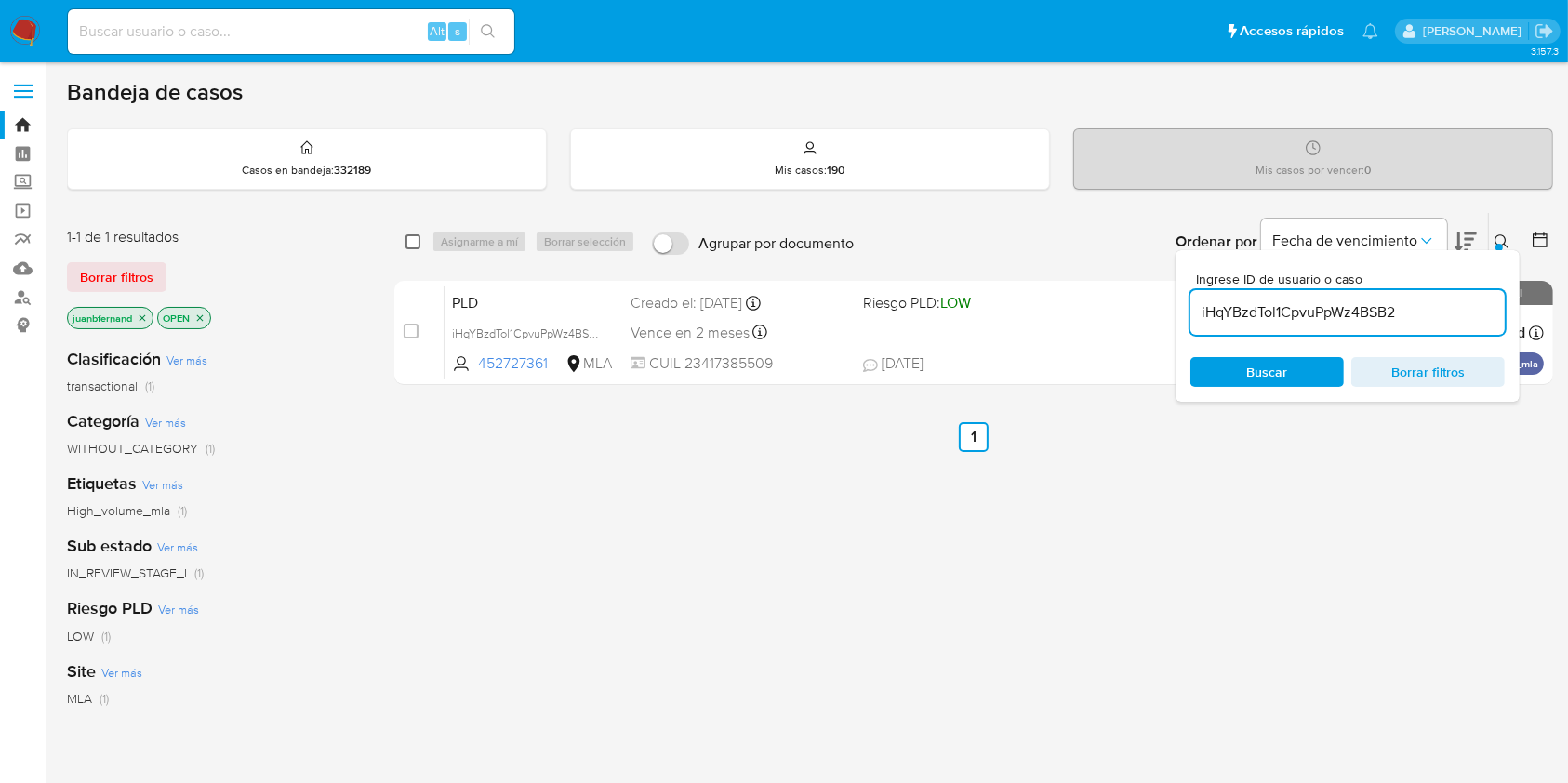
checkbox input "true"
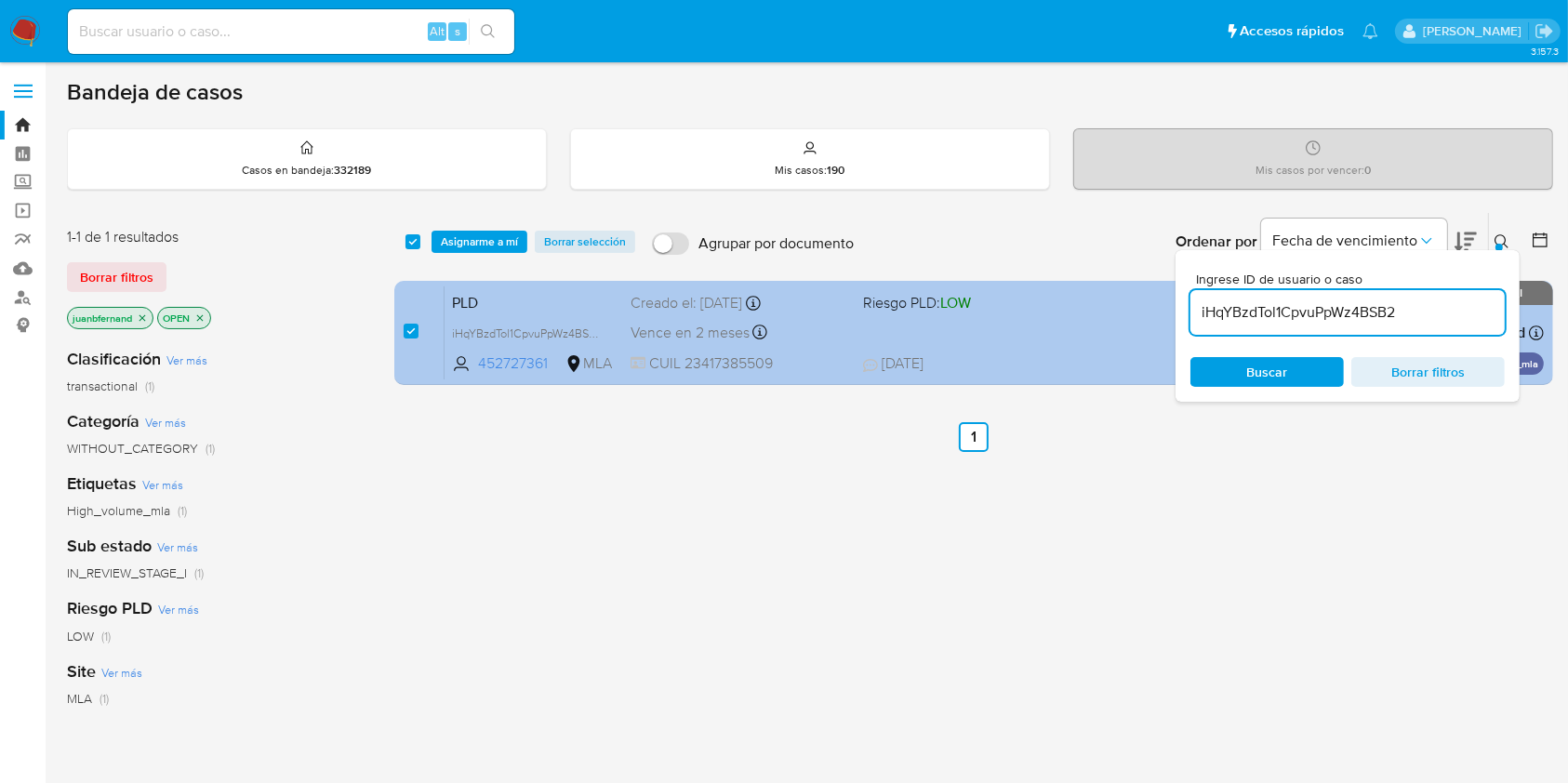
drag, startPoint x: 455, startPoint y: 241, endPoint x: 471, endPoint y: 307, distance: 67.9
click at [453, 242] on span "Asignarme a mí" at bounding box center [479, 242] width 77 height 19
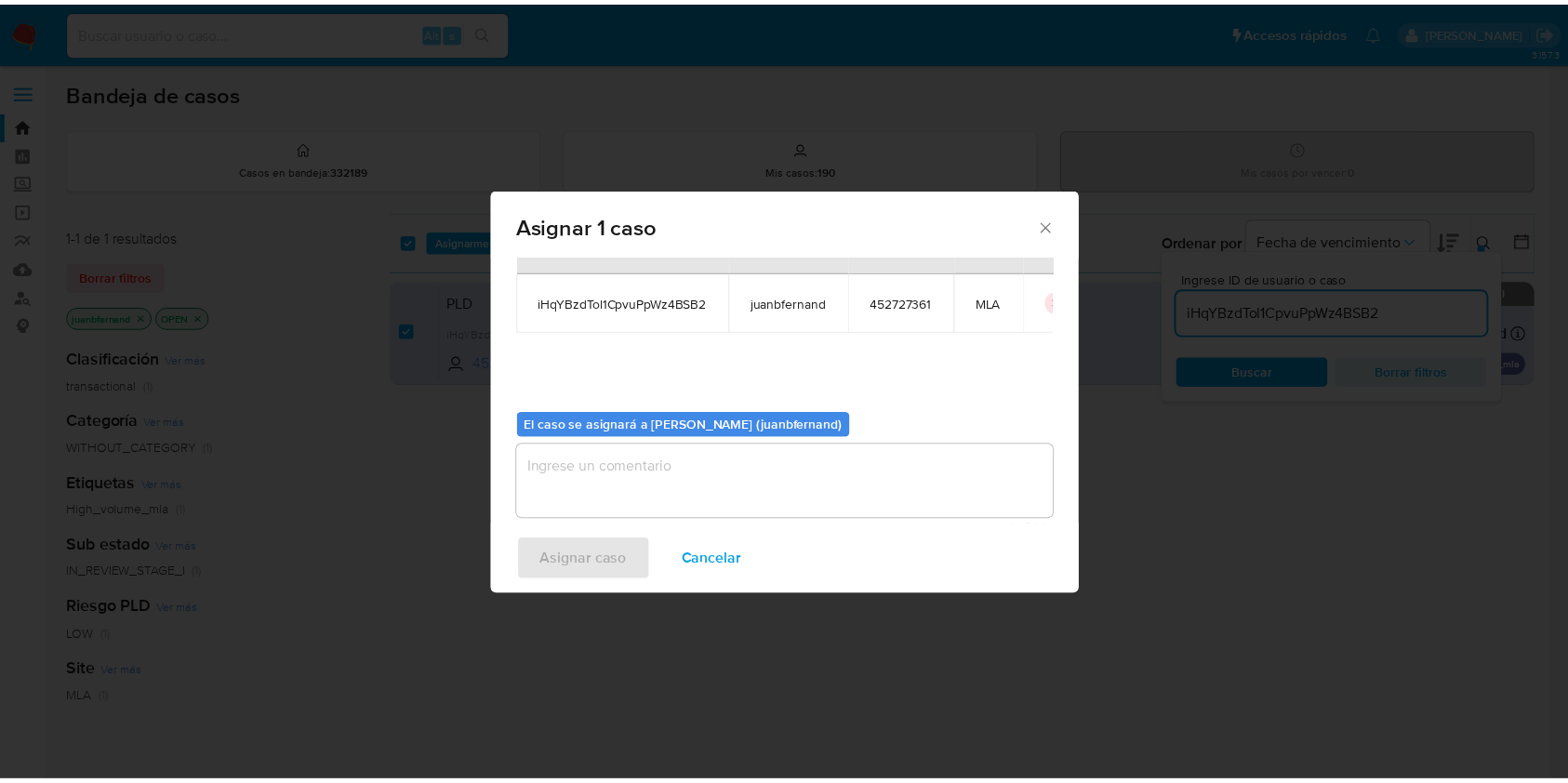
scroll to position [95, 0]
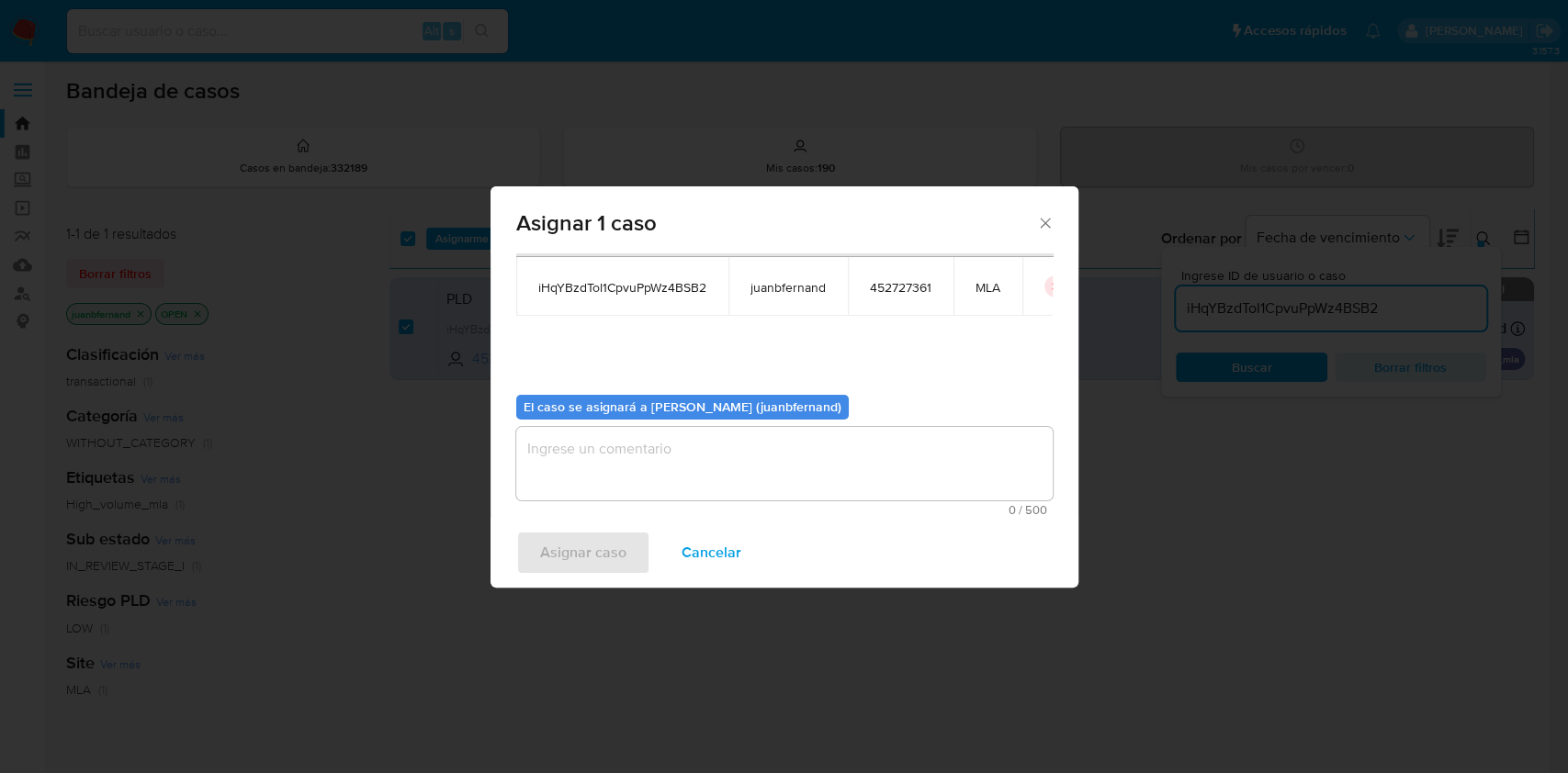
click at [677, 468] on textarea "assign-modal" at bounding box center [784, 463] width 536 height 74
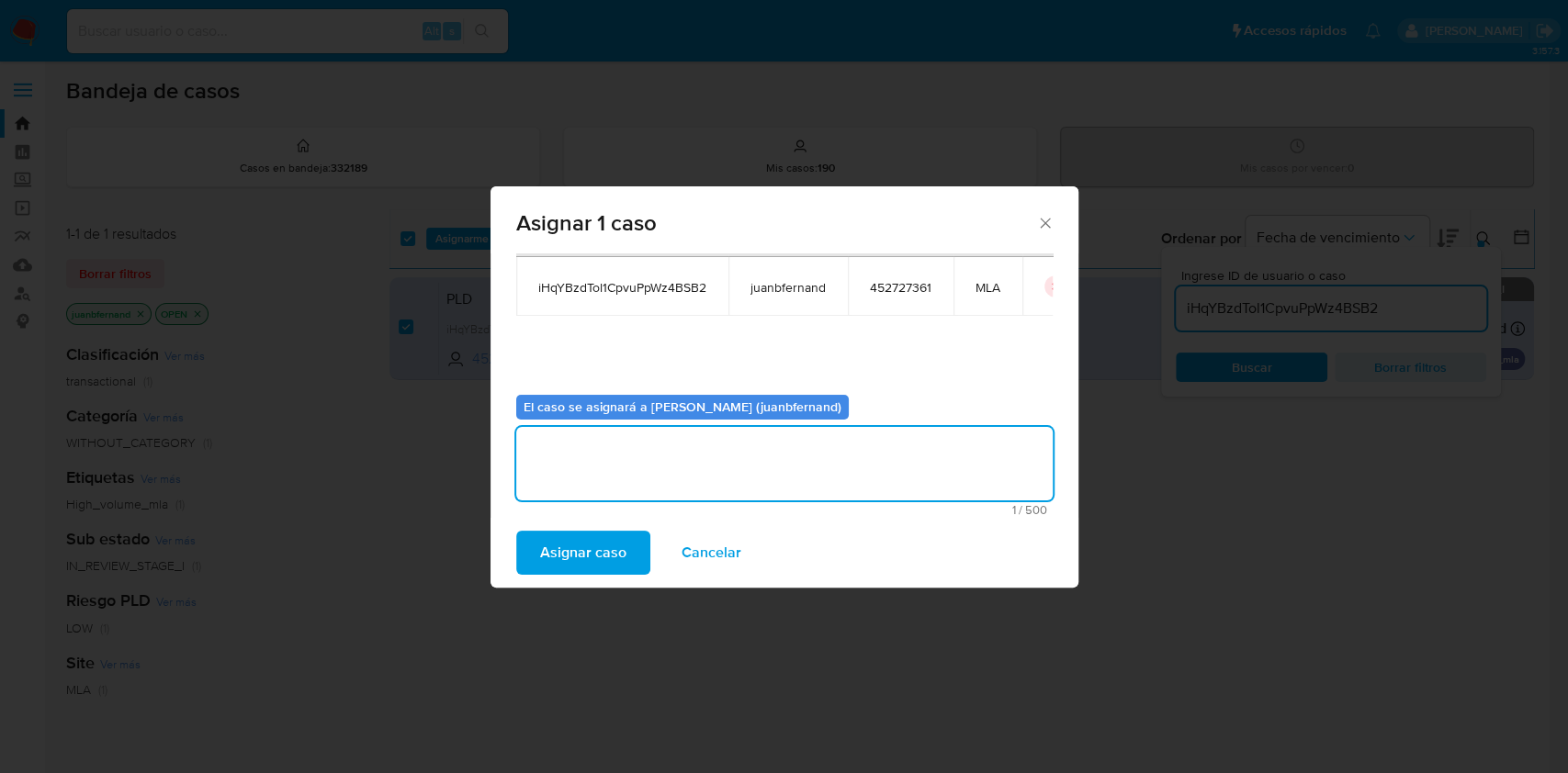
click at [591, 549] on span "Asignar caso" at bounding box center [583, 552] width 86 height 40
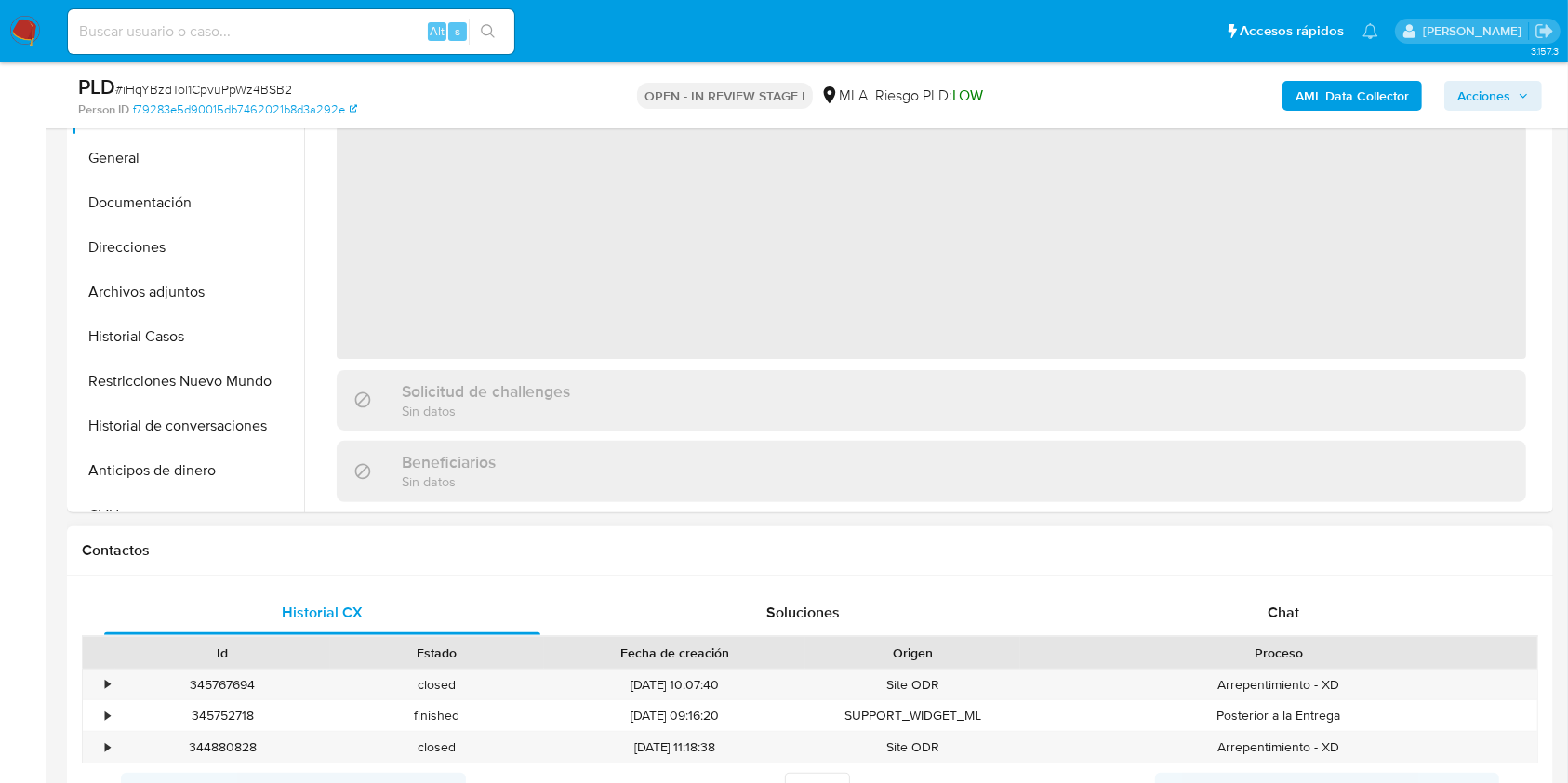
scroll to position [868, 0]
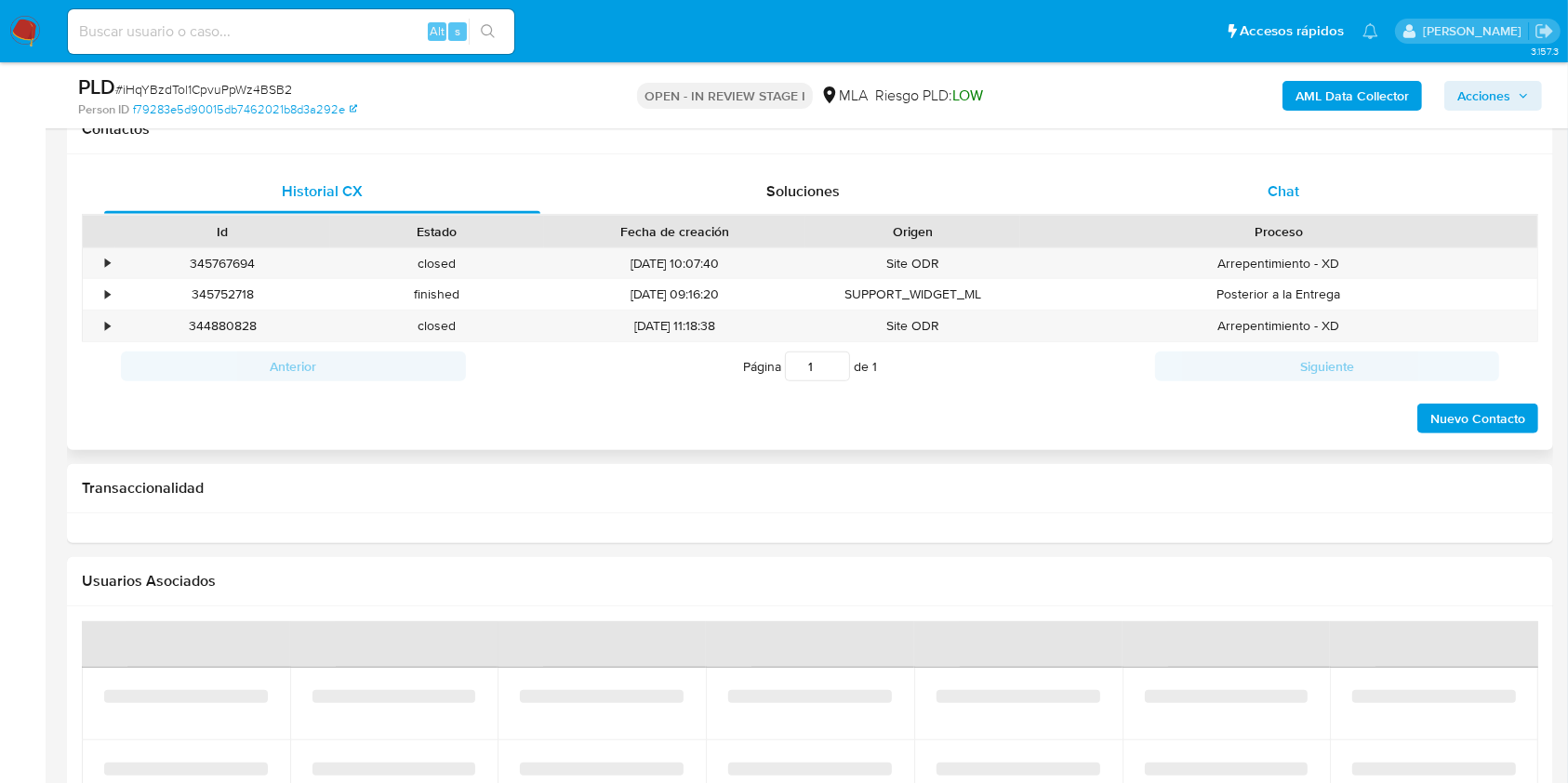
click at [1310, 169] on div "Chat" at bounding box center [1283, 192] width 436 height 45
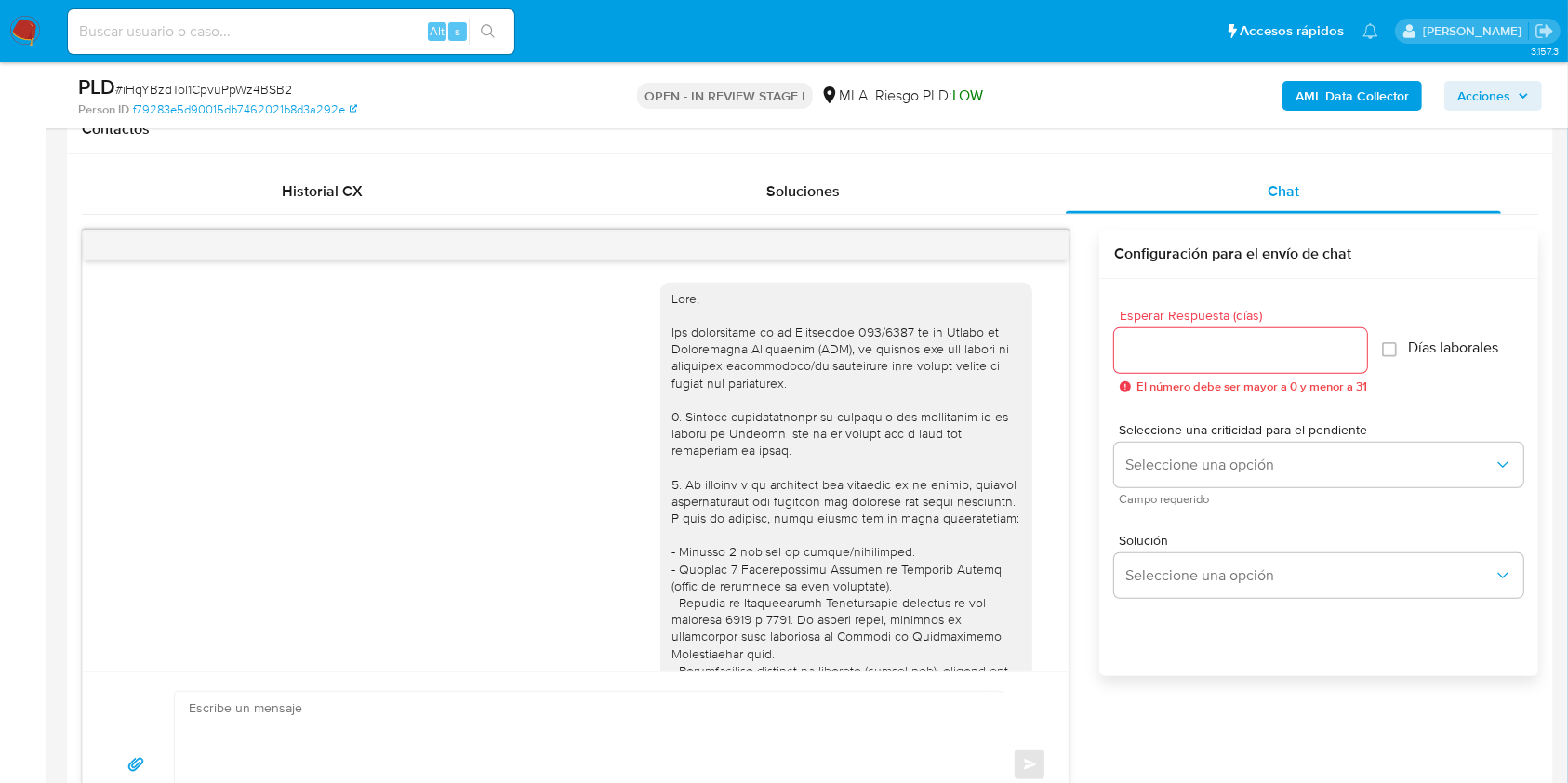
select select "10"
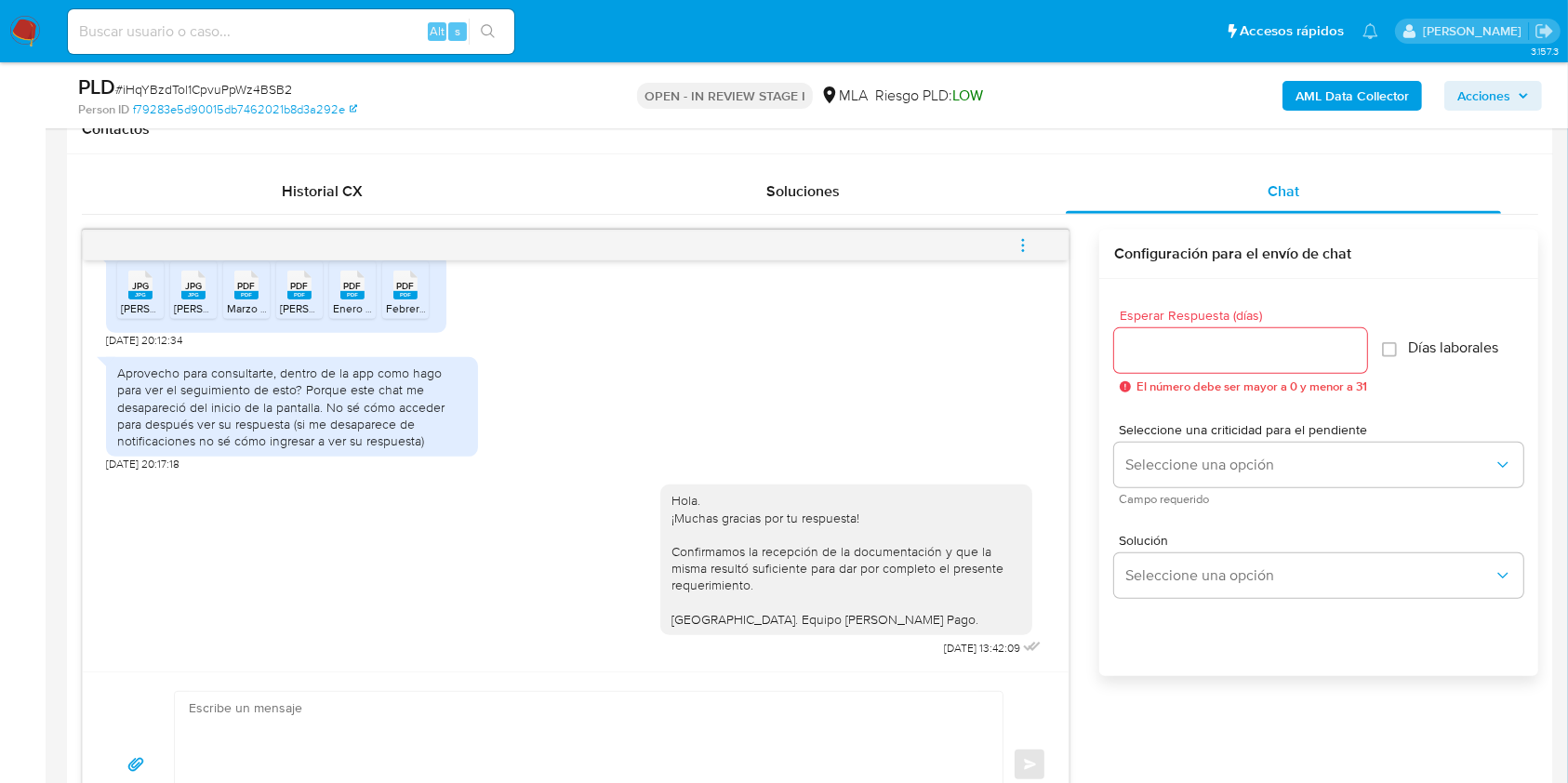
click at [1033, 249] on button "menu-action" at bounding box center [1022, 246] width 61 height 45
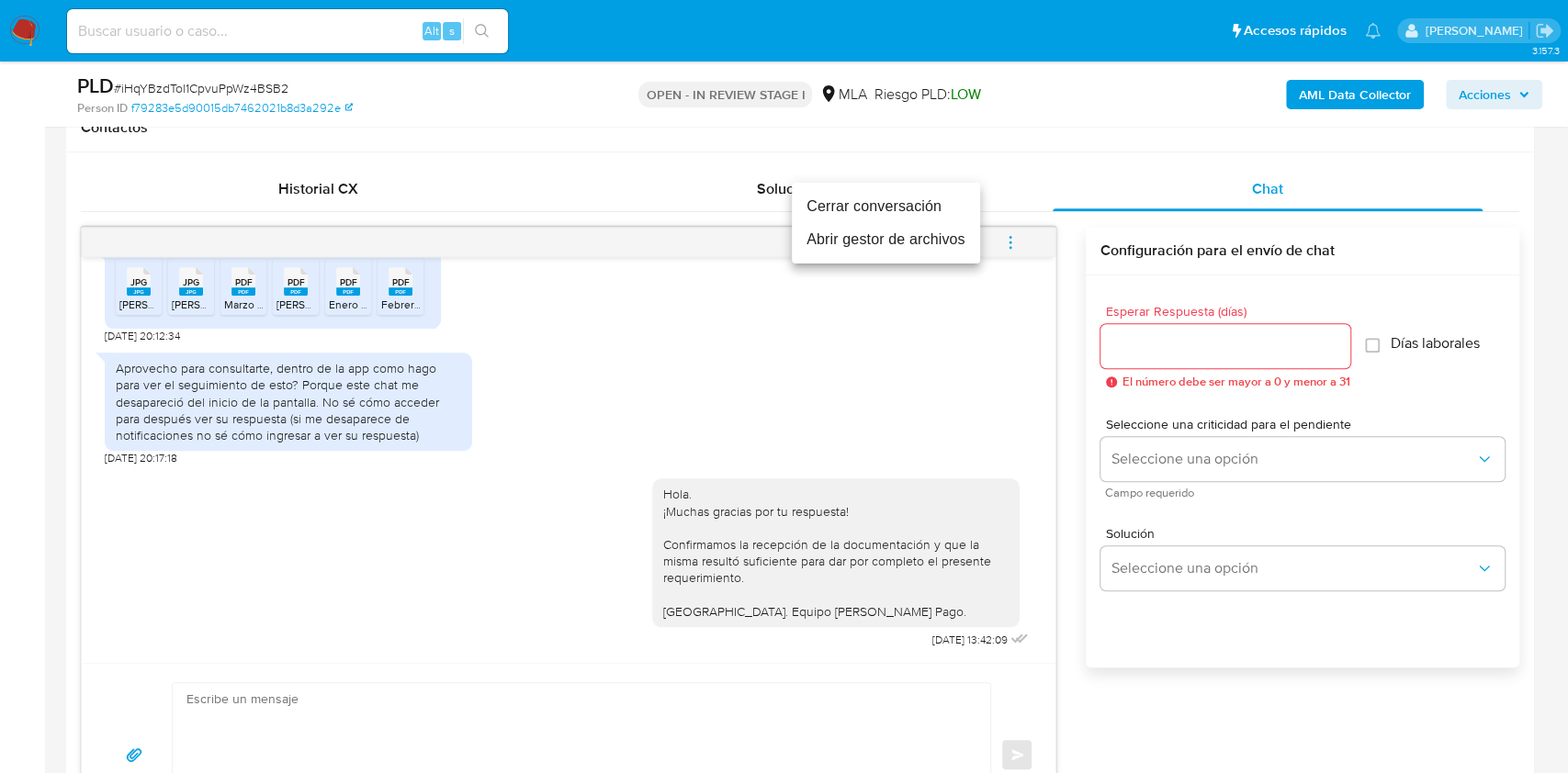
click at [897, 214] on li "Cerrar conversación" at bounding box center [886, 207] width 189 height 33
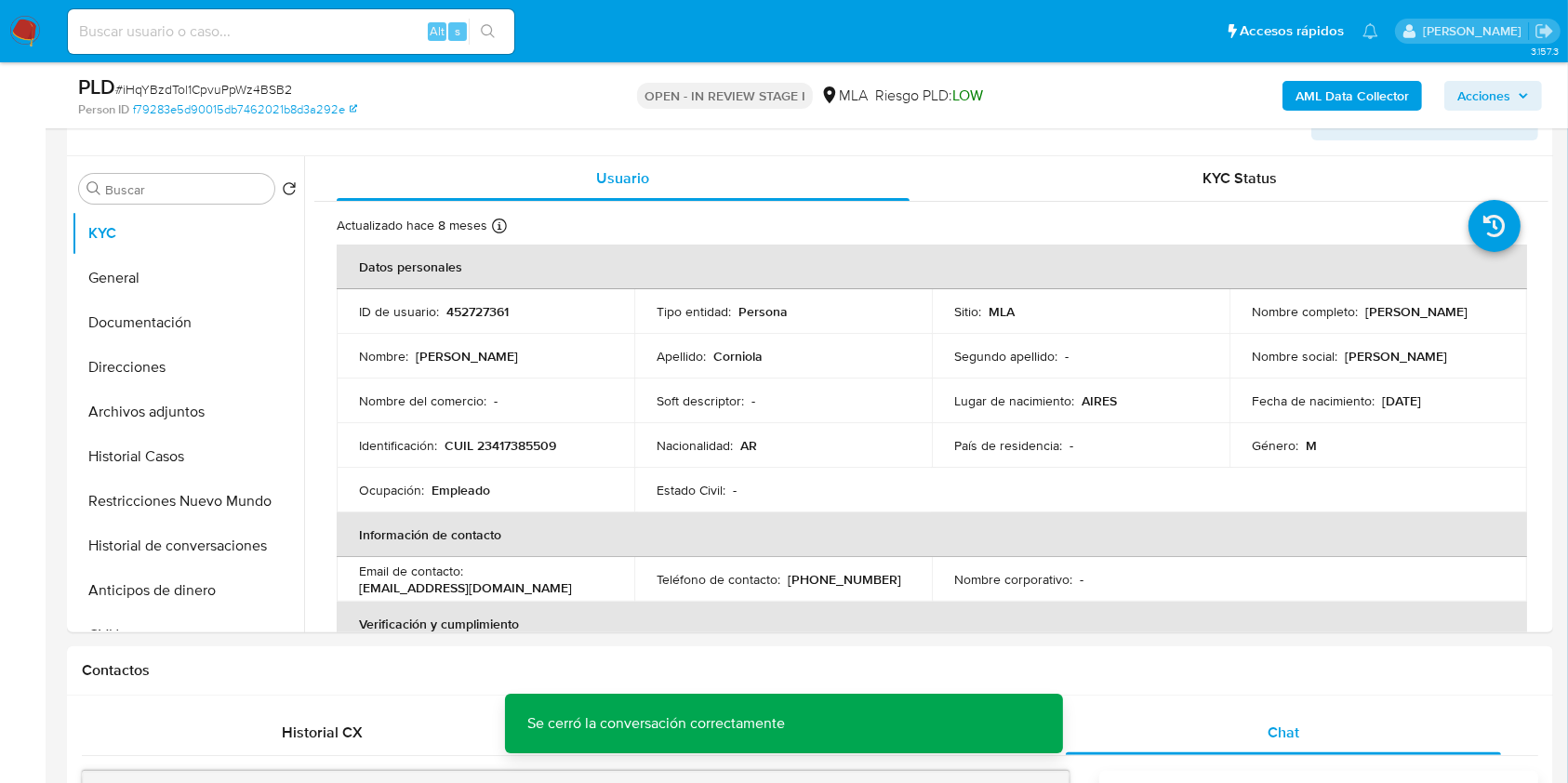
scroll to position [248, 0]
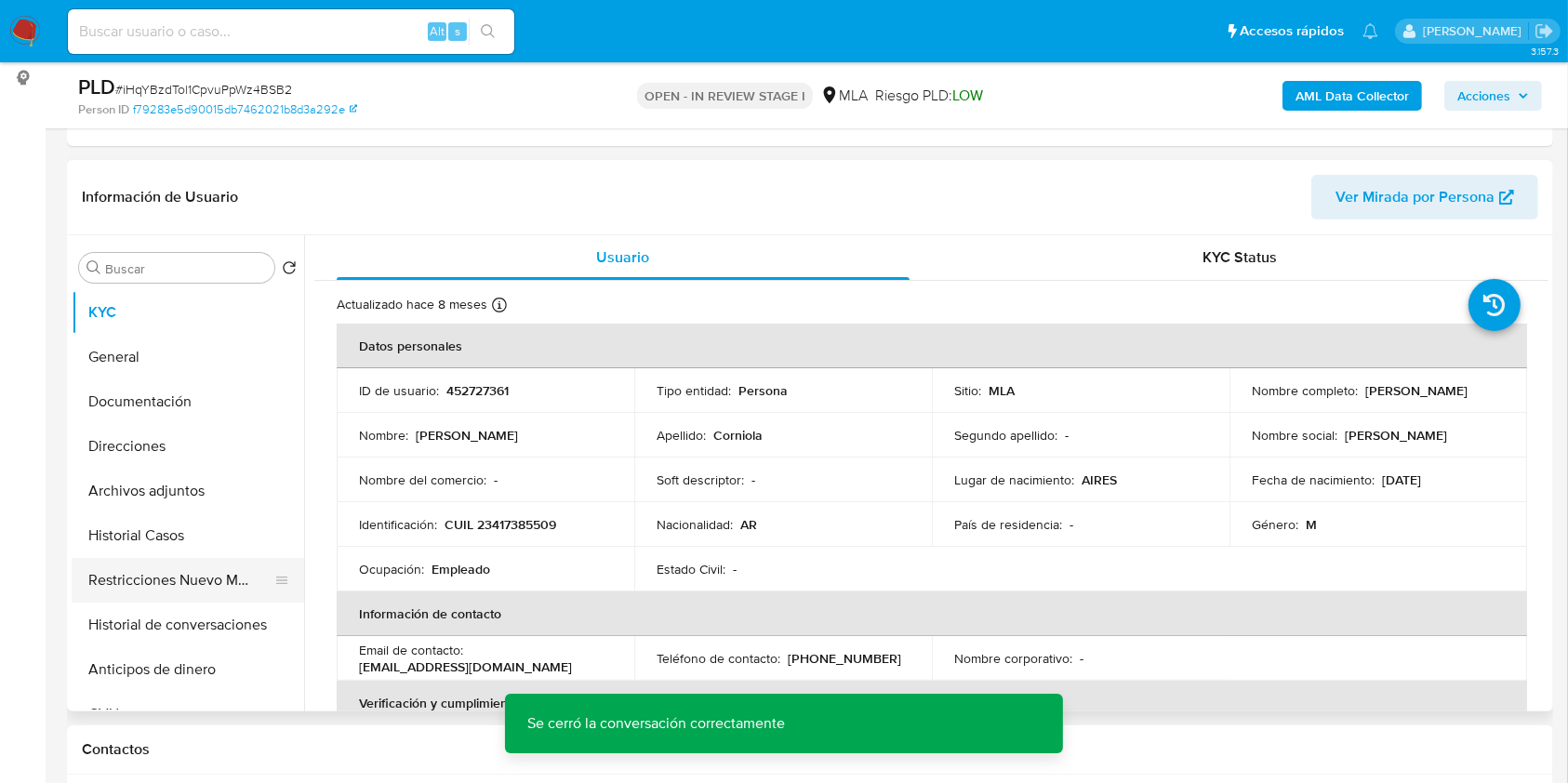
click at [170, 590] on button "Restricciones Nuevo Mundo" at bounding box center [181, 580] width 218 height 45
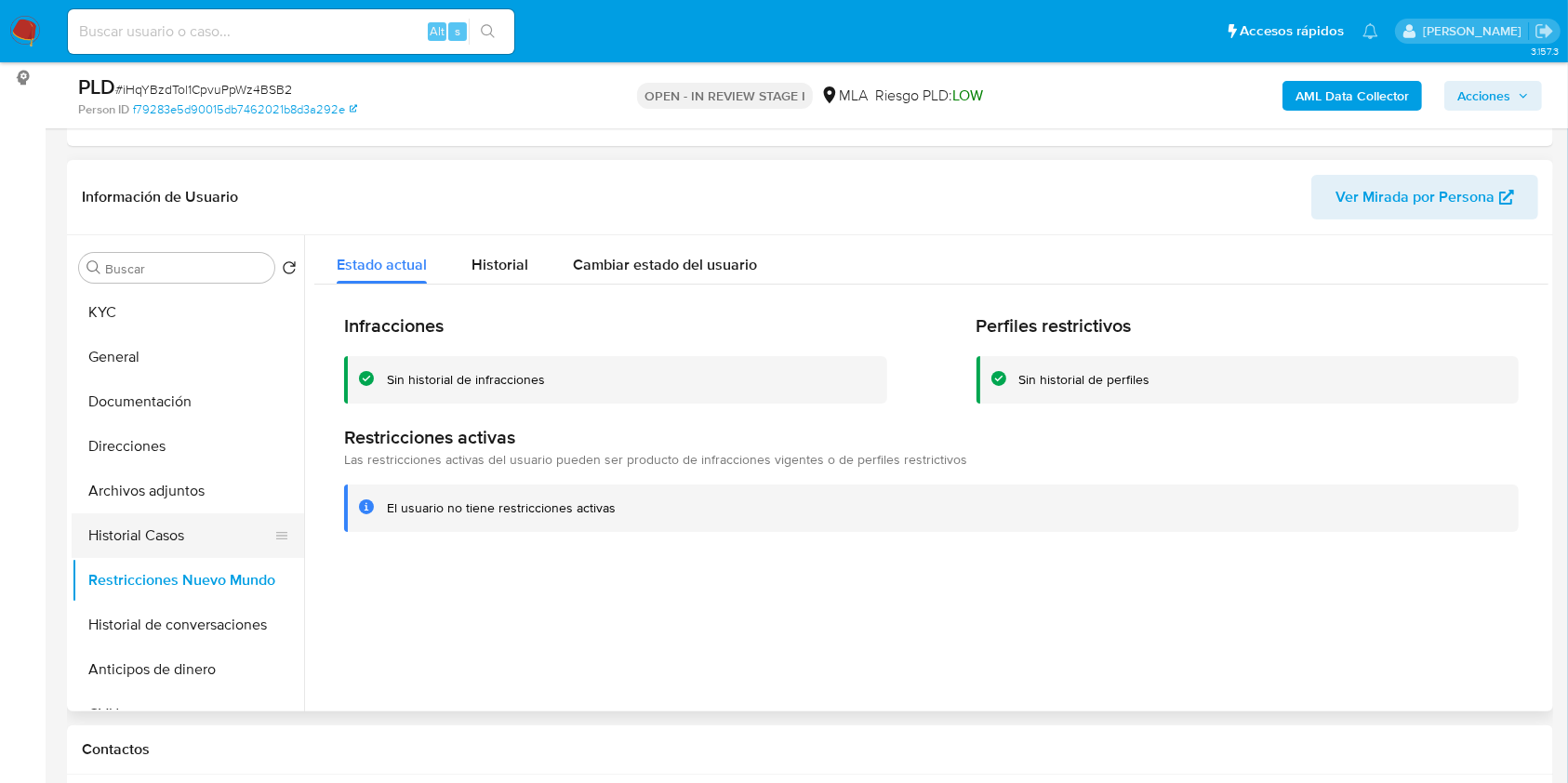
click at [152, 536] on button "Historial Casos" at bounding box center [181, 535] width 218 height 45
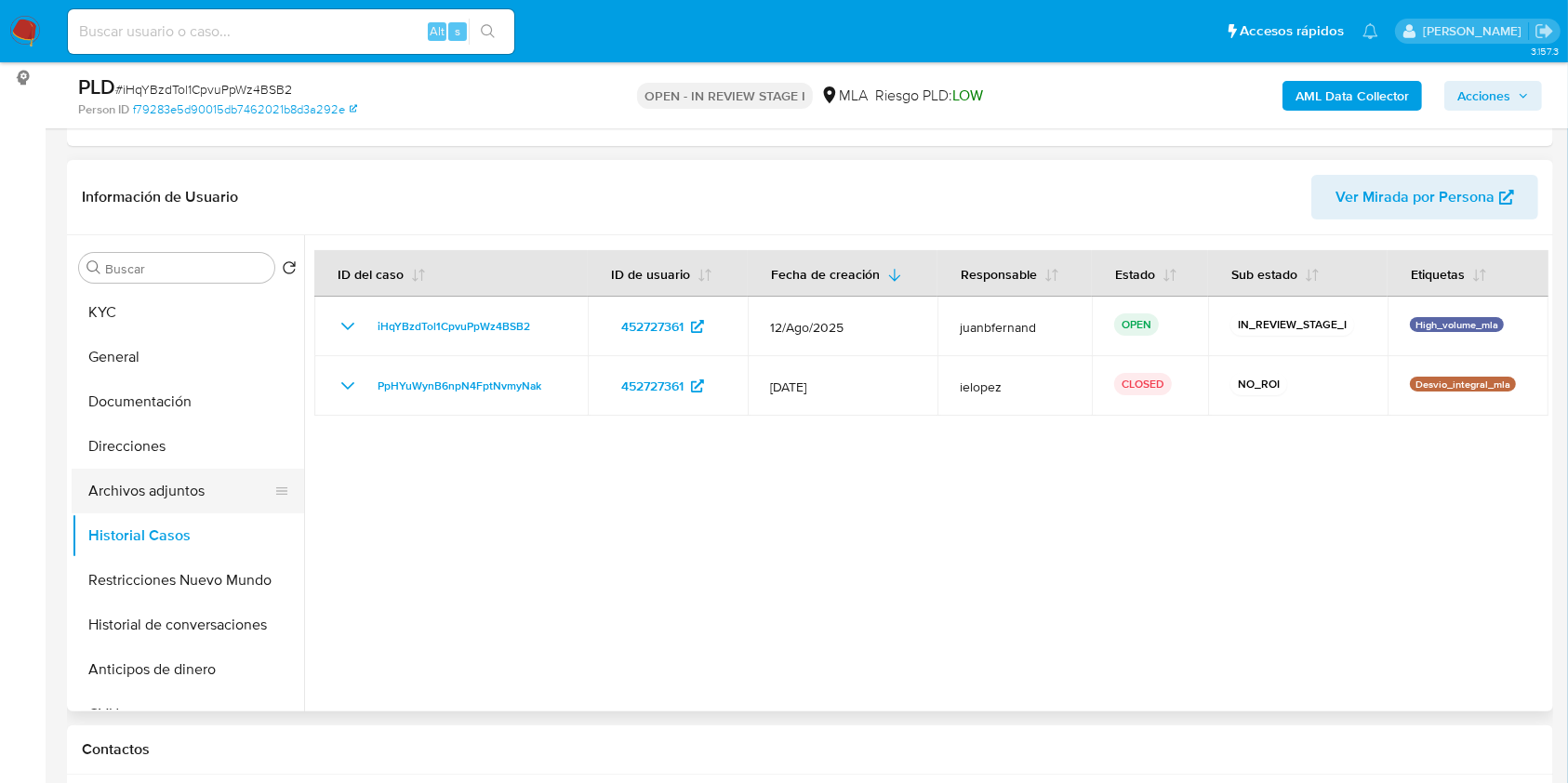
click at [172, 482] on button "Archivos adjuntos" at bounding box center [181, 491] width 218 height 45
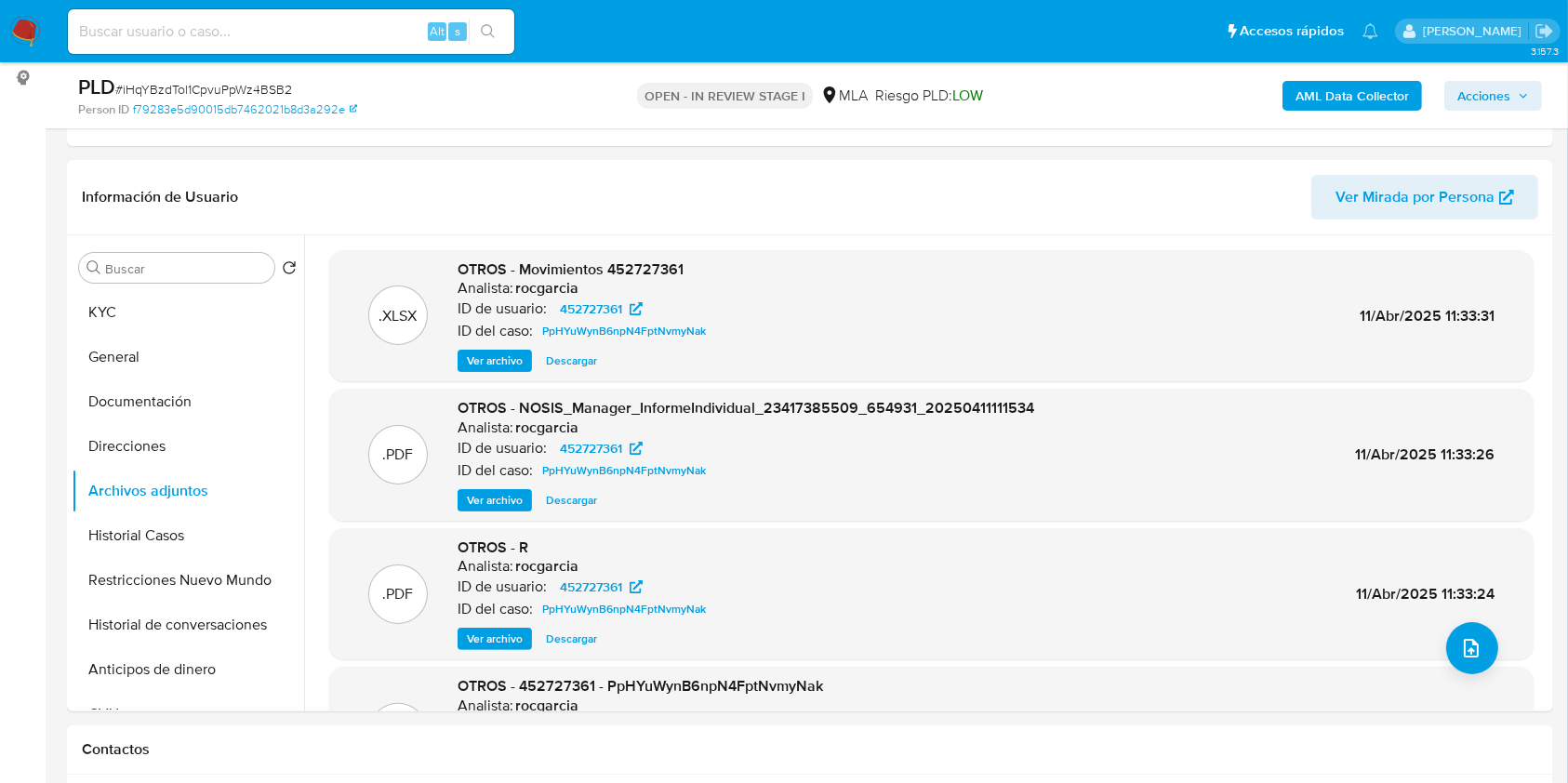
click at [265, 90] on span "# iHqYBzdTol1CpvuPpWz4BSB2" at bounding box center [204, 89] width 177 height 19
copy span "iHqYBzdTol1CpvuPpWz4BSB2"
click at [1372, 100] on b "AML Data Collector" at bounding box center [1352, 96] width 114 height 30
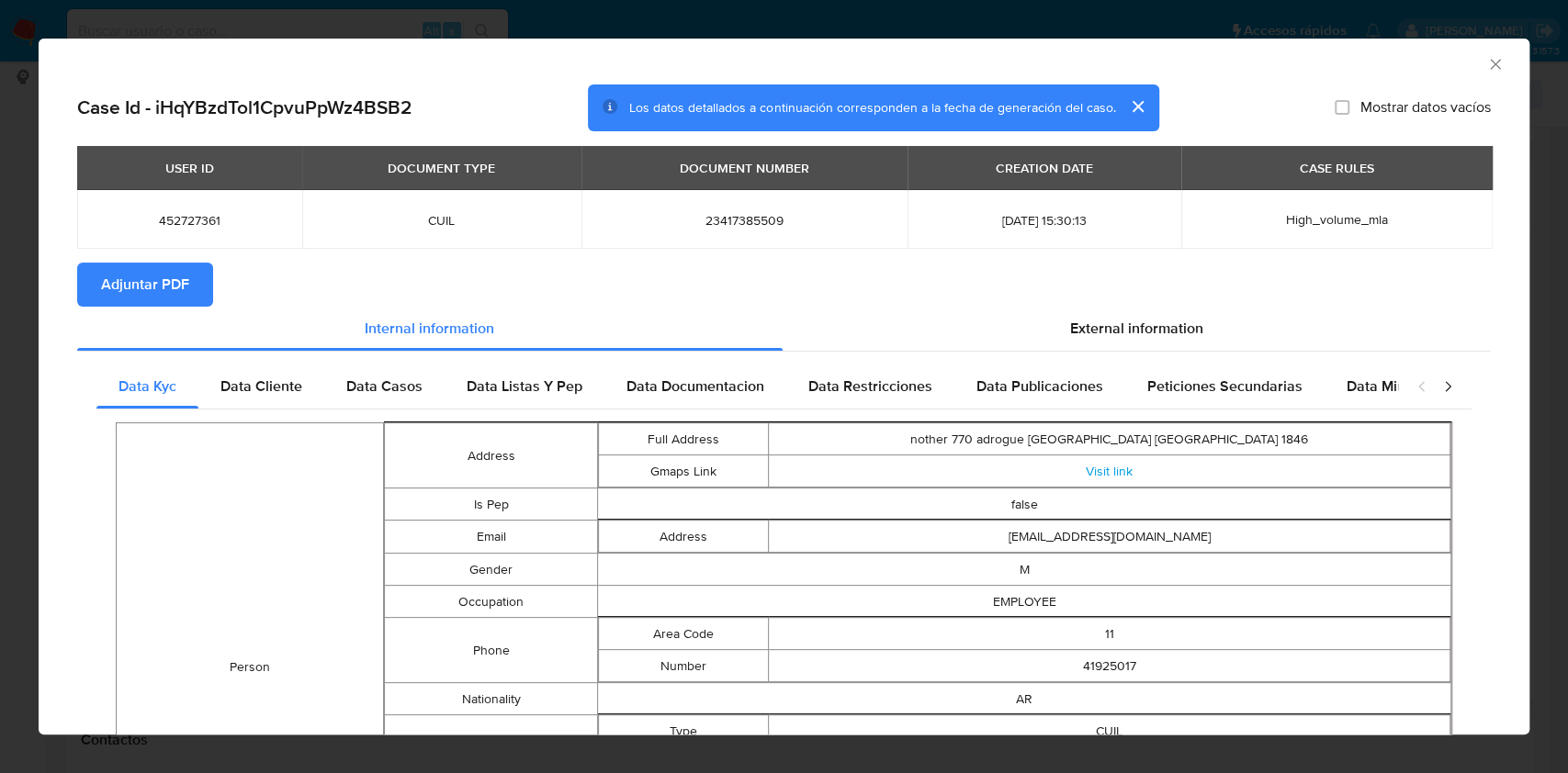
click at [126, 285] on span "Adjuntar PDF" at bounding box center [145, 285] width 88 height 40
click at [1490, 63] on icon "Cerrar ventana" at bounding box center [1494, 63] width 10 height 10
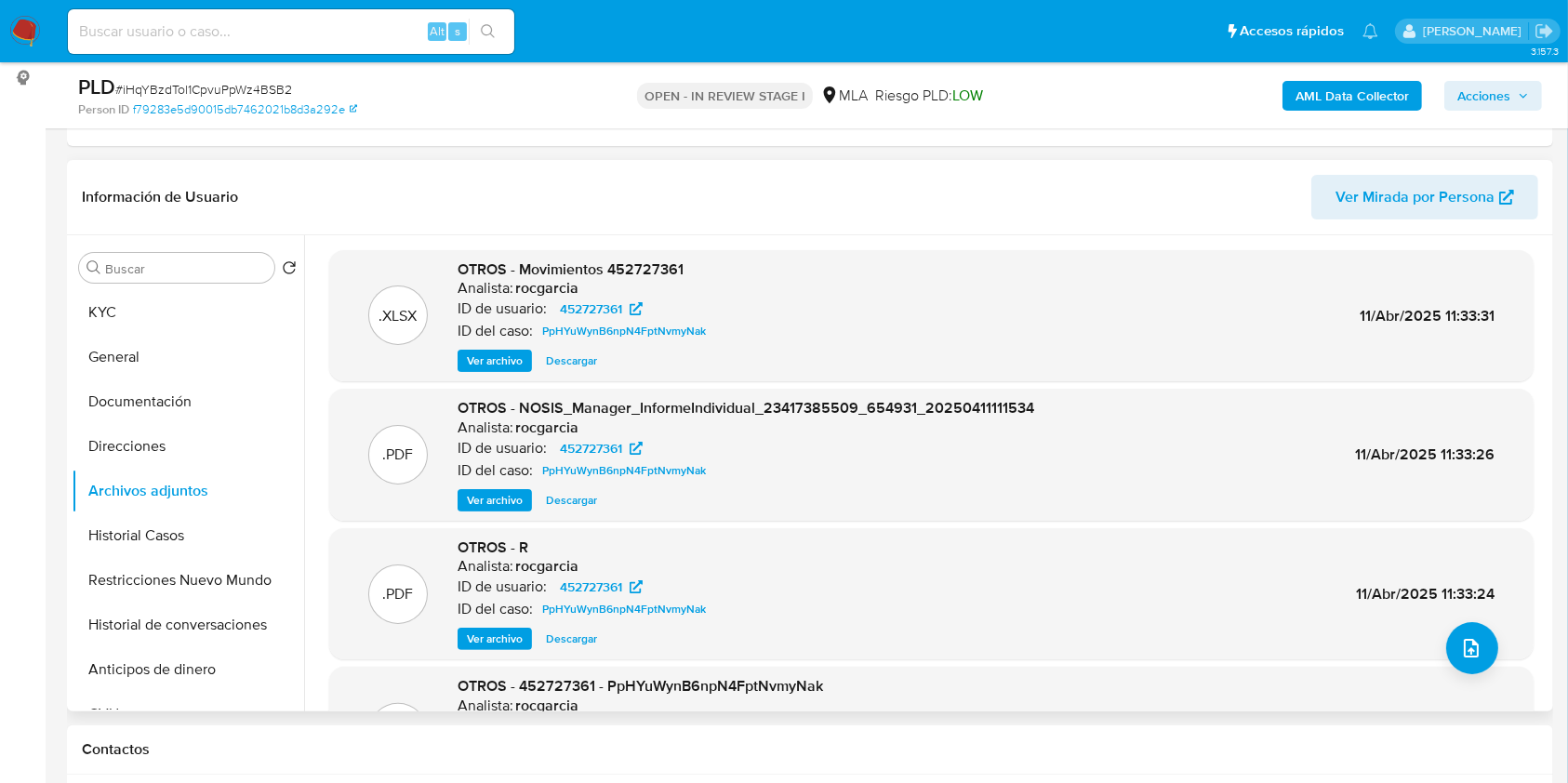
click at [1492, 637] on div ".PDF OTROS - R Analista: rocgarcia ID de usuario: 452727361 ID del caso: PpHYuW…" at bounding box center [930, 594] width 1185 height 114
click at [1470, 646] on icon "upload-file" at bounding box center [1471, 648] width 15 height 19
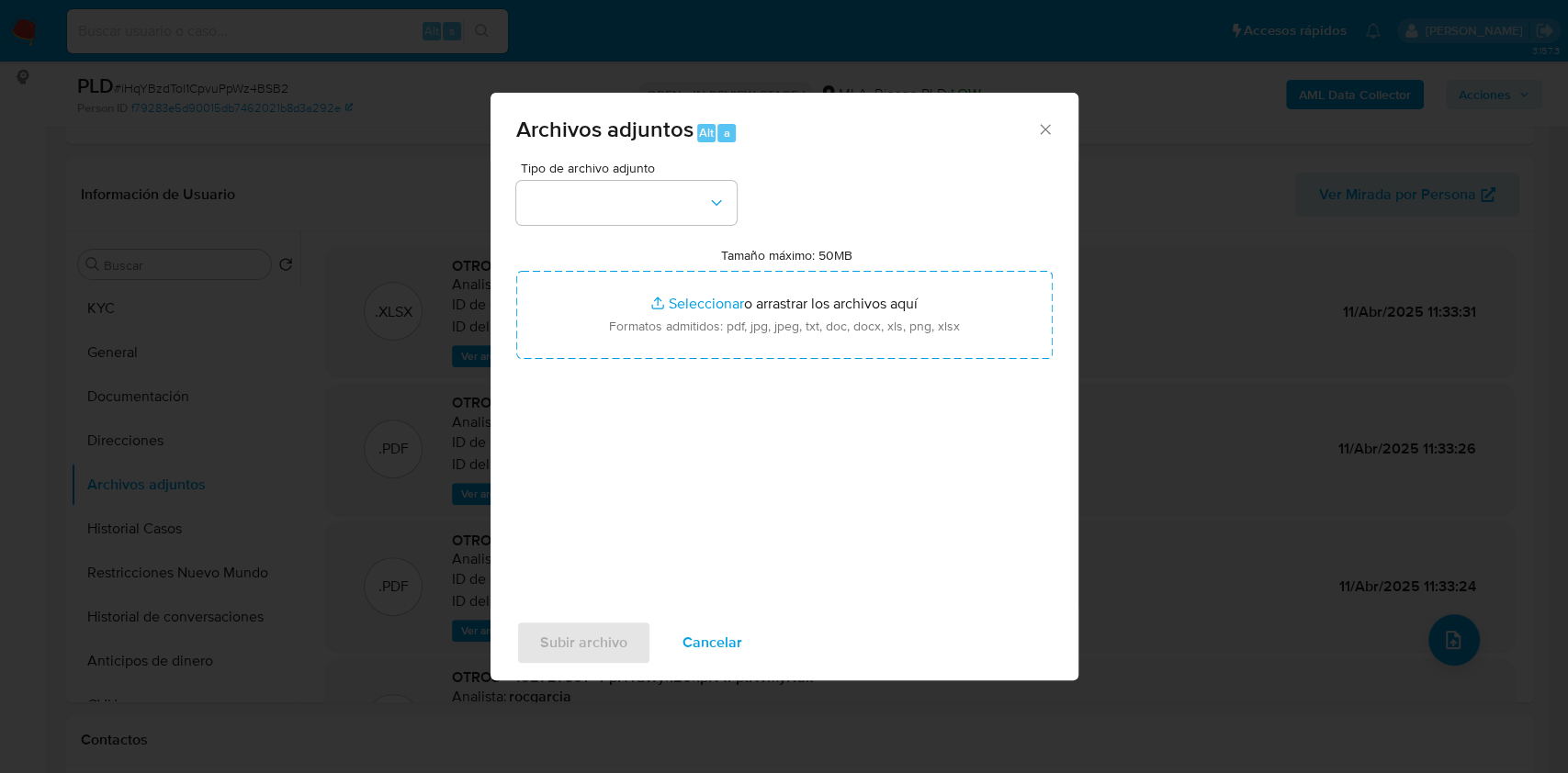
click at [617, 169] on span "Tipo de archivo adjunto" at bounding box center [631, 168] width 221 height 13
click at [617, 207] on button "button" at bounding box center [626, 203] width 221 height 44
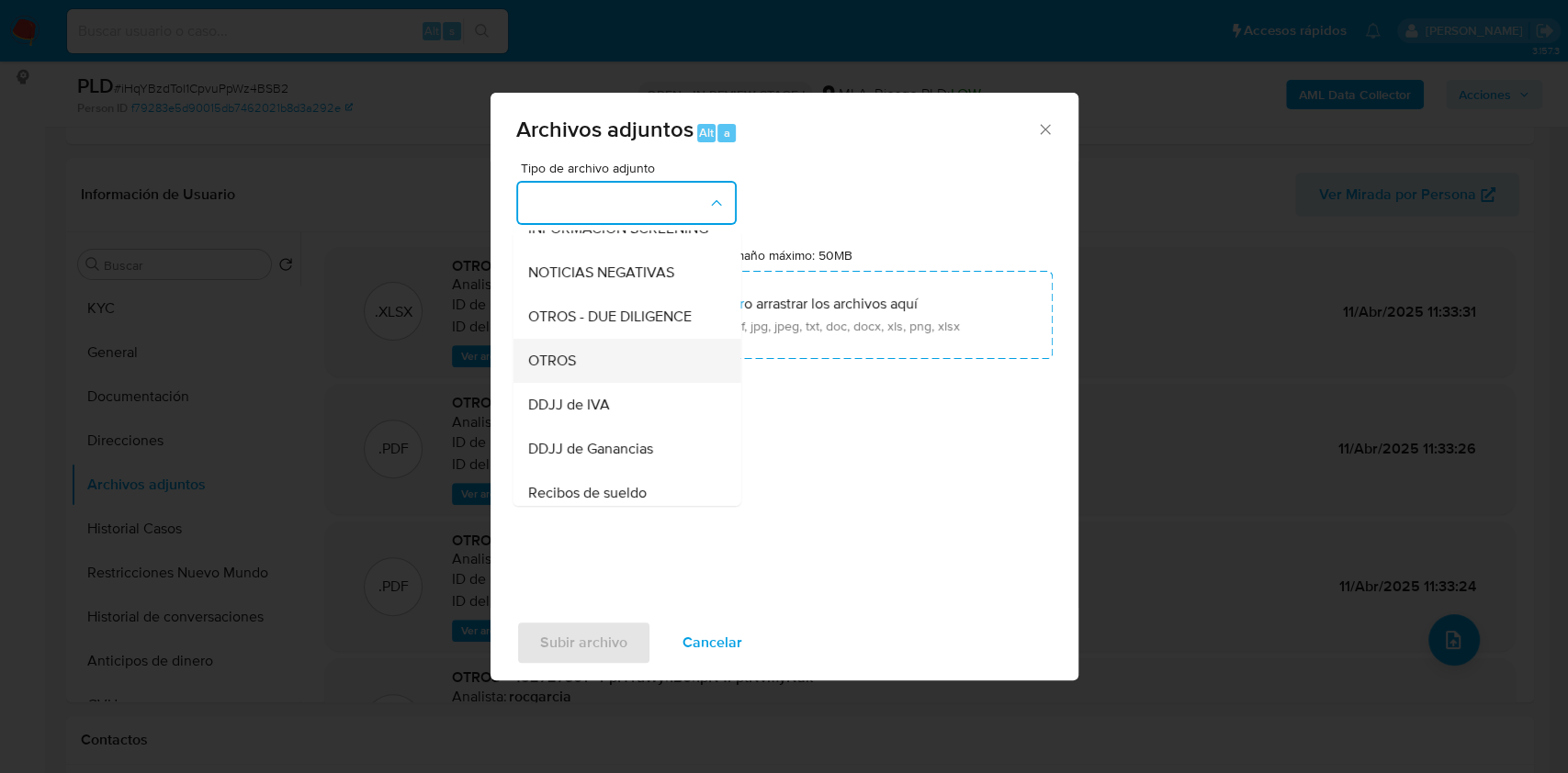
click at [566, 359] on div "OTROS" at bounding box center [621, 360] width 188 height 44
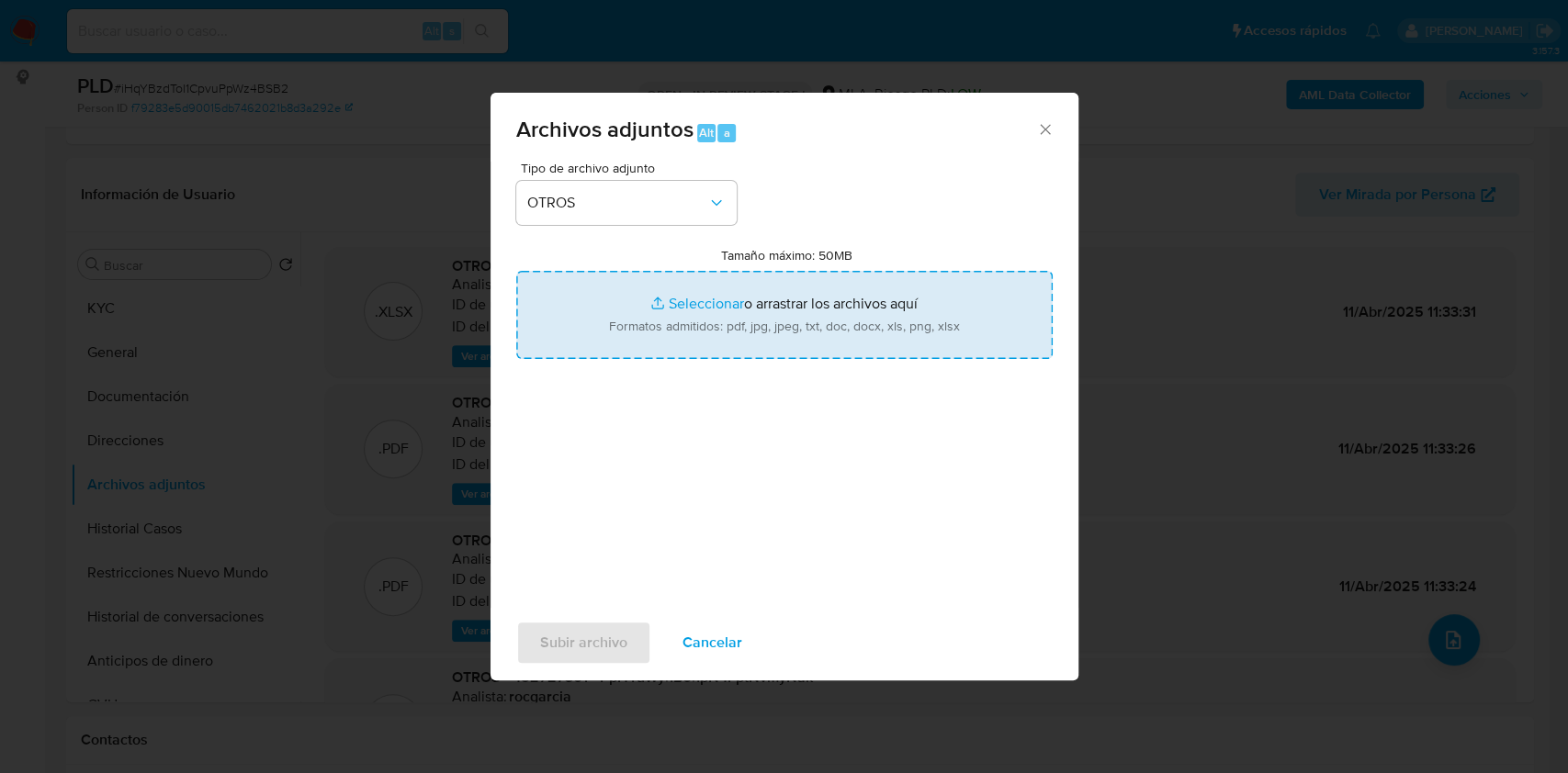
type input "C:\fakepath\Calculador de ingresos.xlsx"
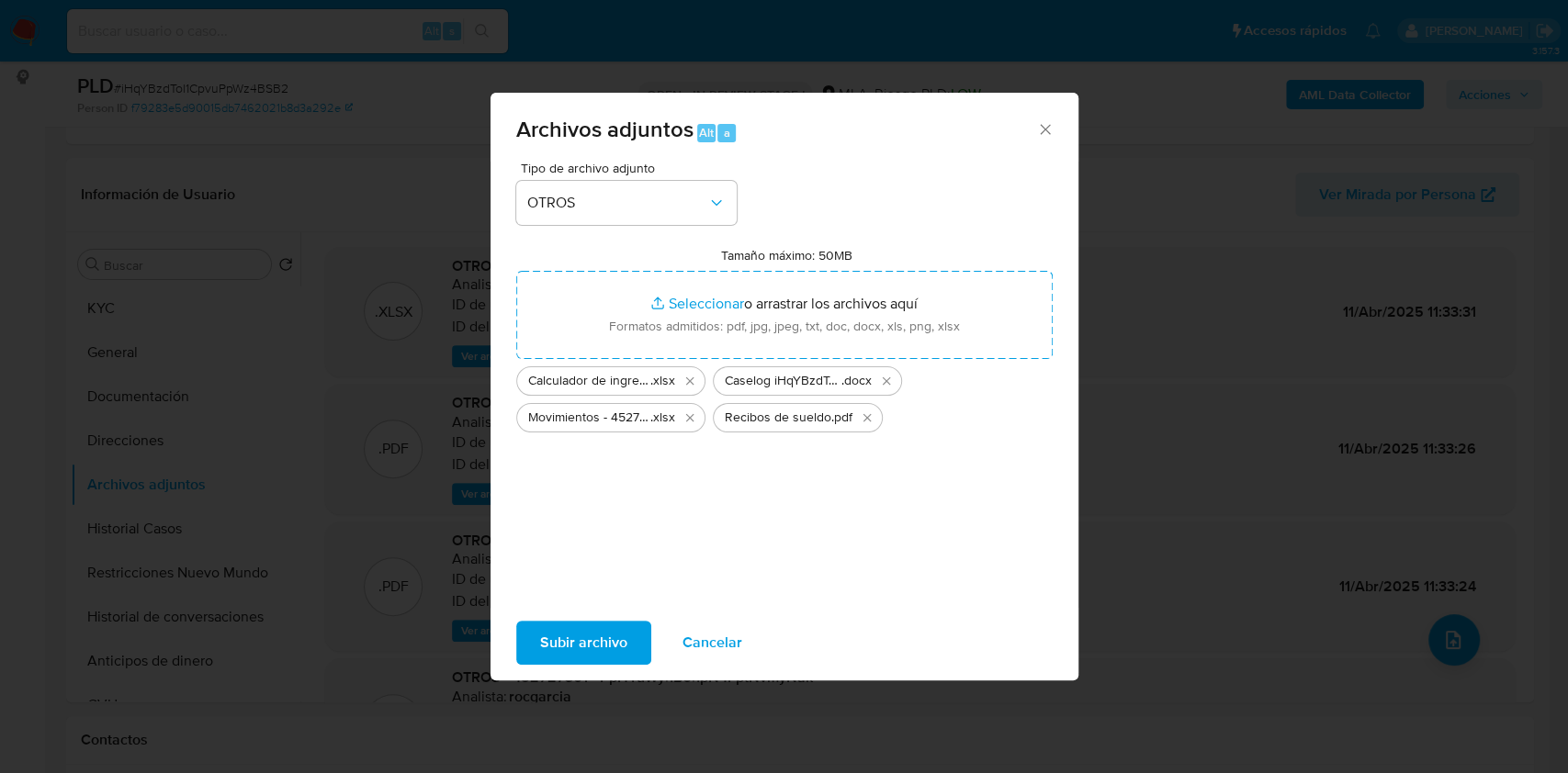
click at [612, 635] on span "Subir archivo" at bounding box center [583, 642] width 87 height 40
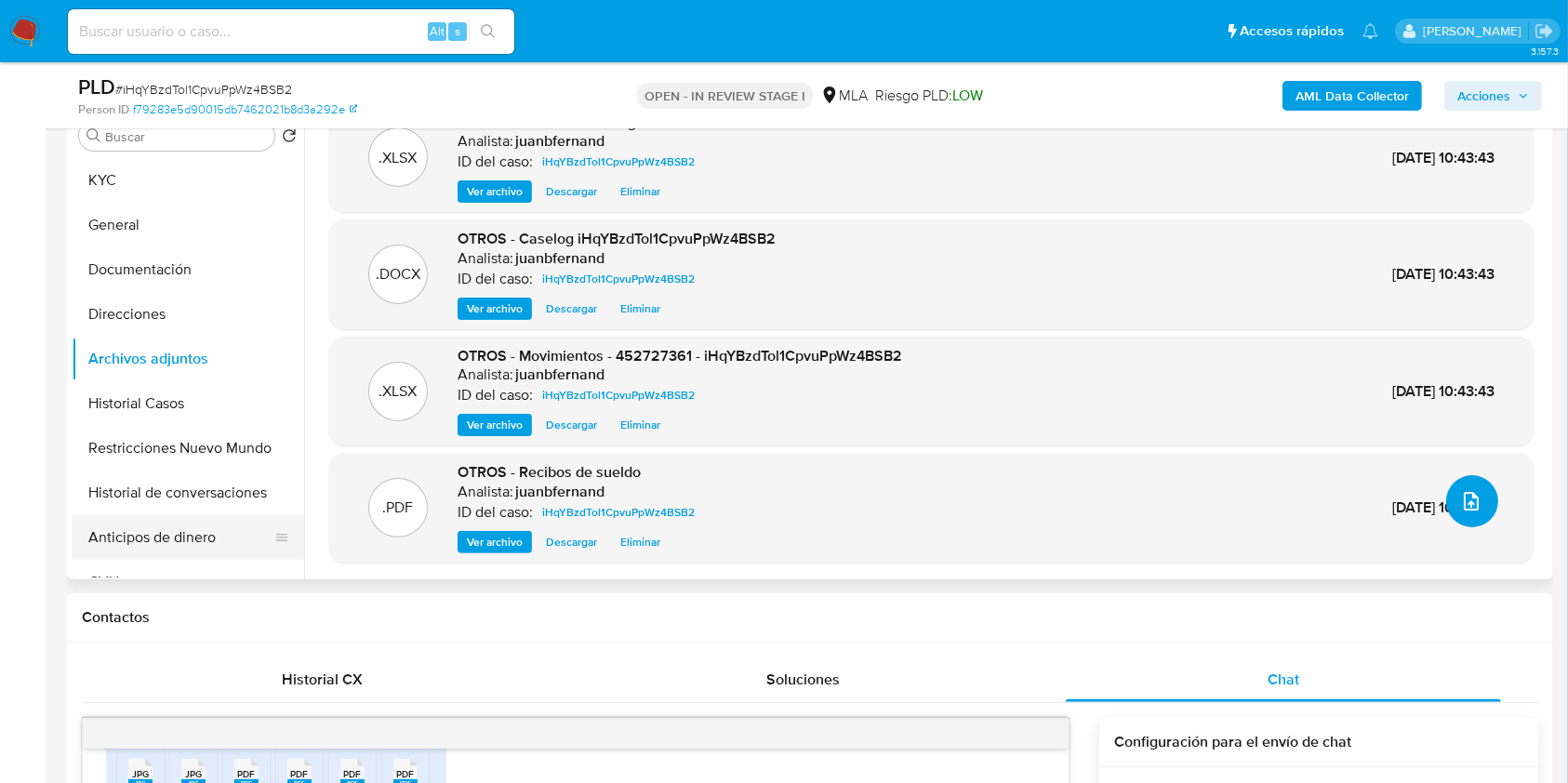
scroll to position [495, 0]
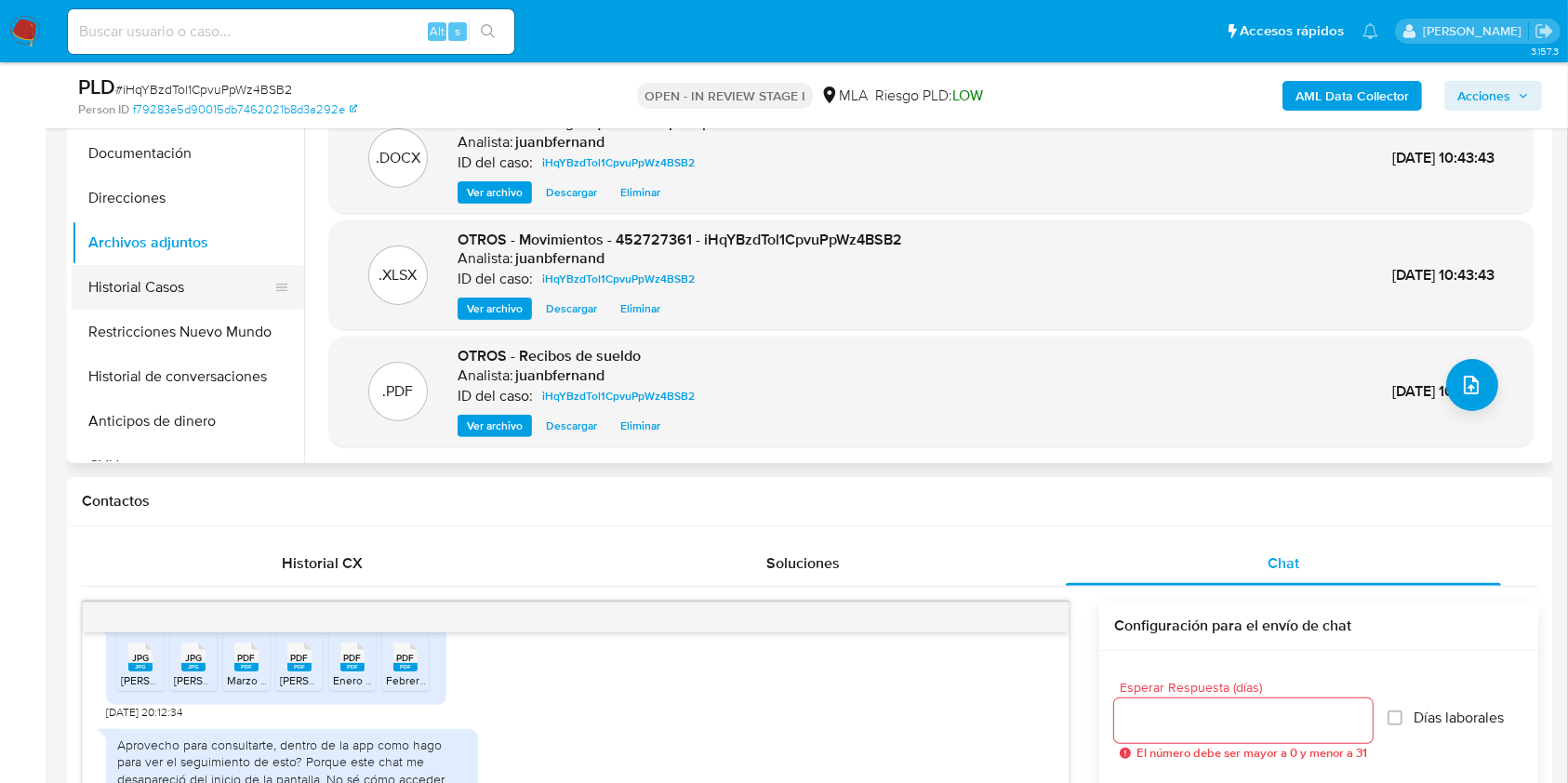
click at [150, 296] on button "Historial Casos" at bounding box center [181, 288] width 218 height 45
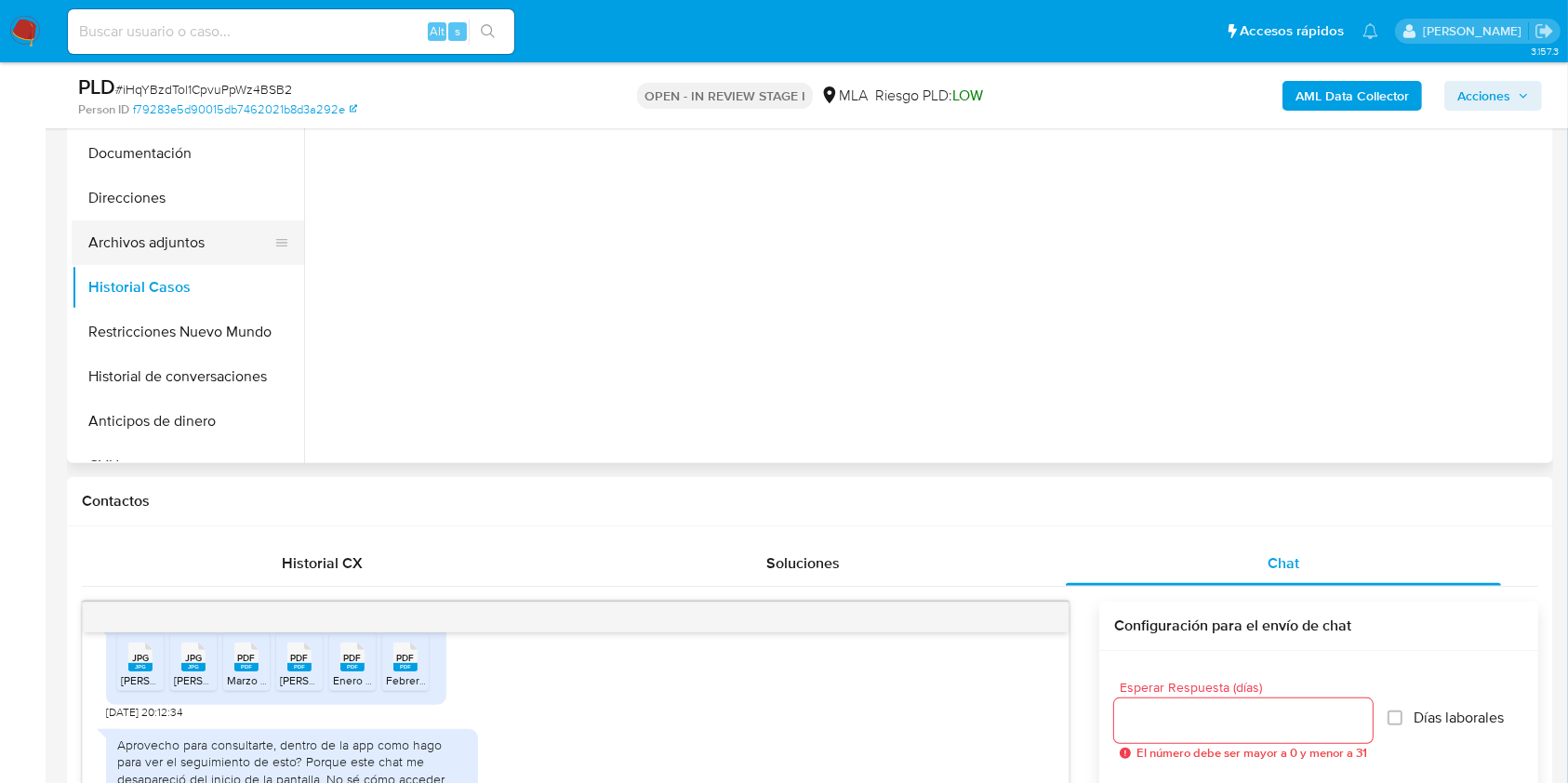
scroll to position [0, 0]
click at [157, 248] on button "Archivos adjuntos" at bounding box center [181, 243] width 218 height 45
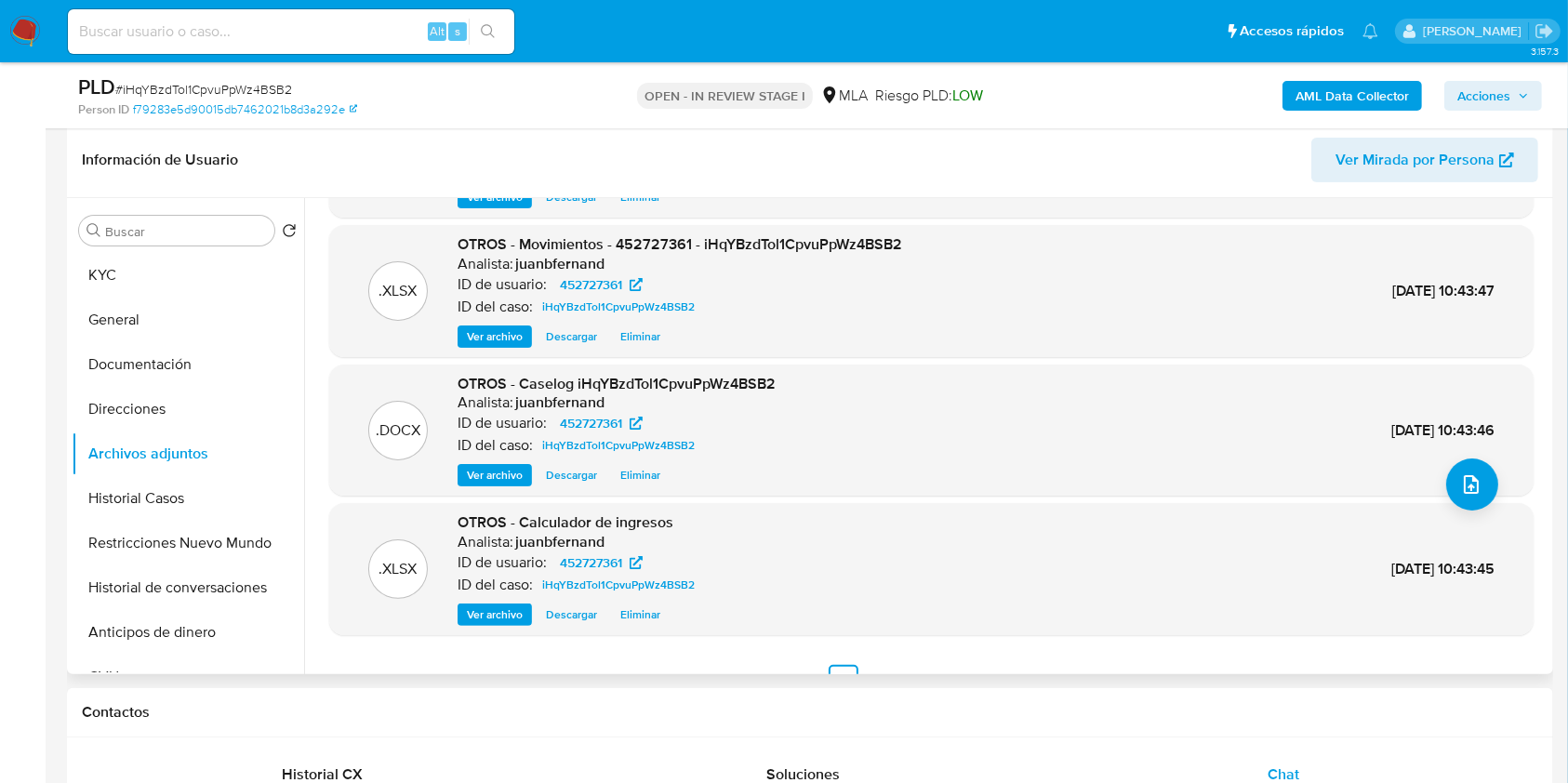
scroll to position [156, 0]
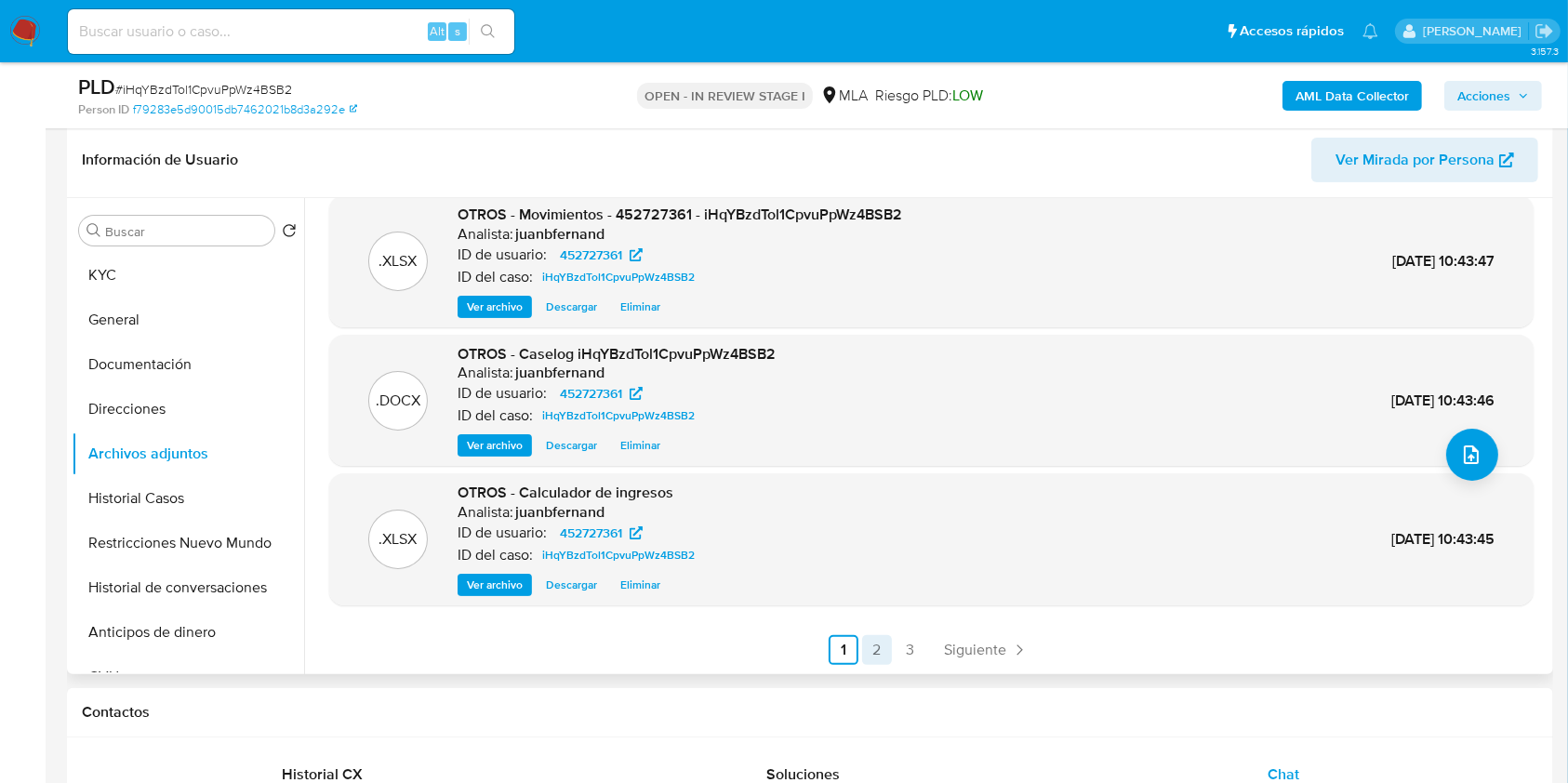
click at [877, 650] on link "2" at bounding box center [877, 650] width 30 height 30
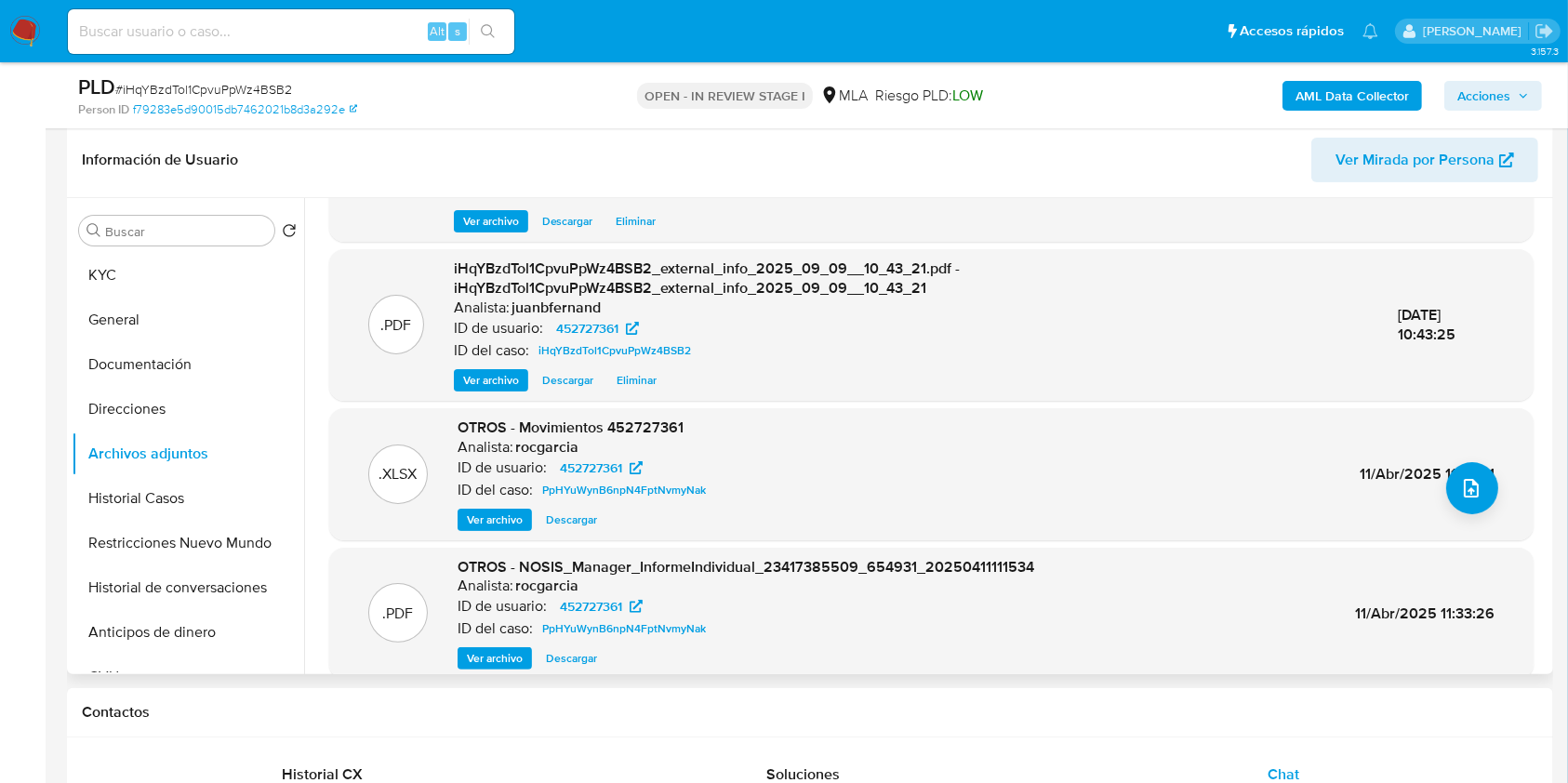
scroll to position [196, 0]
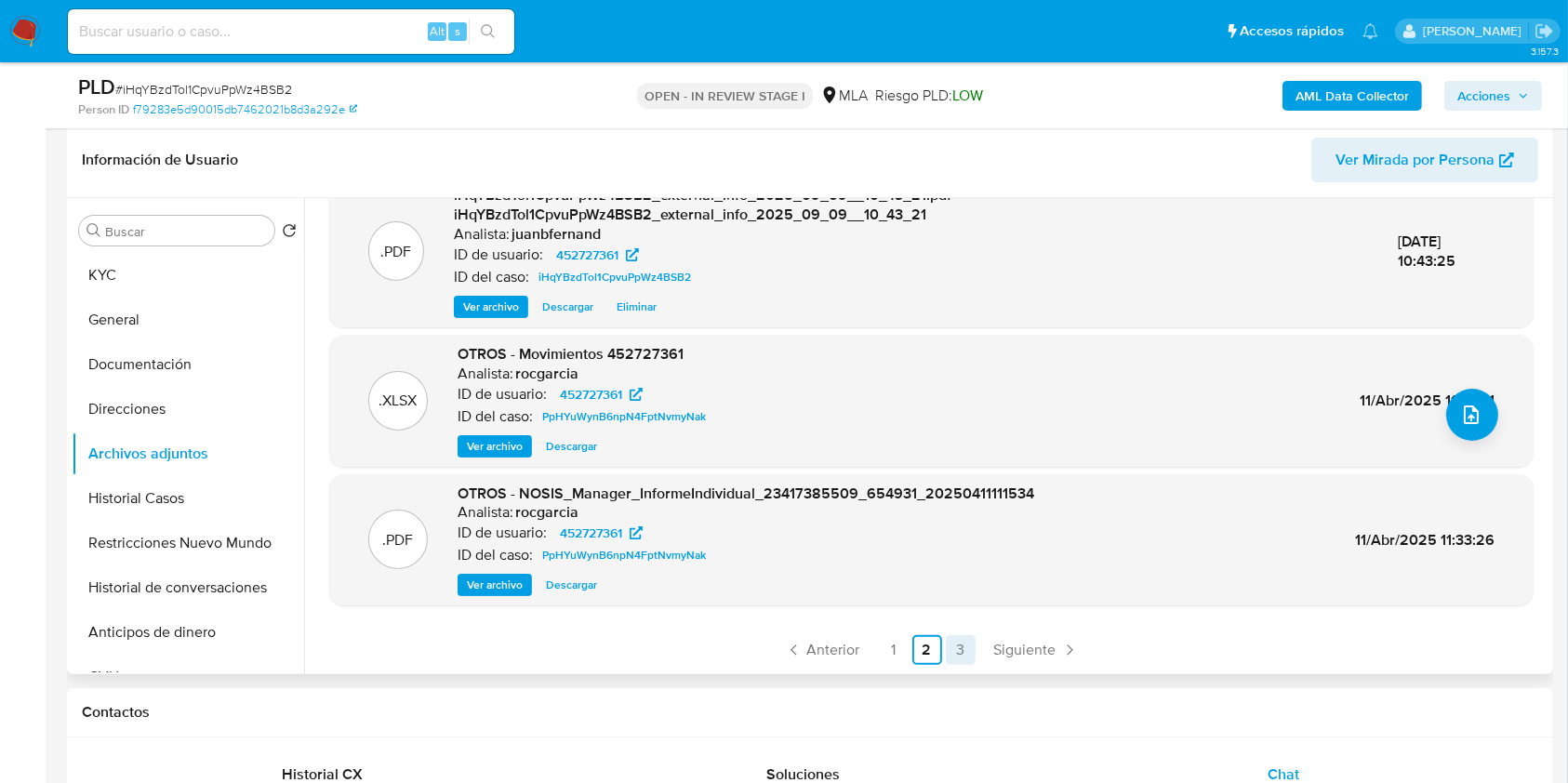
click at [958, 648] on link "3" at bounding box center [961, 650] width 30 height 30
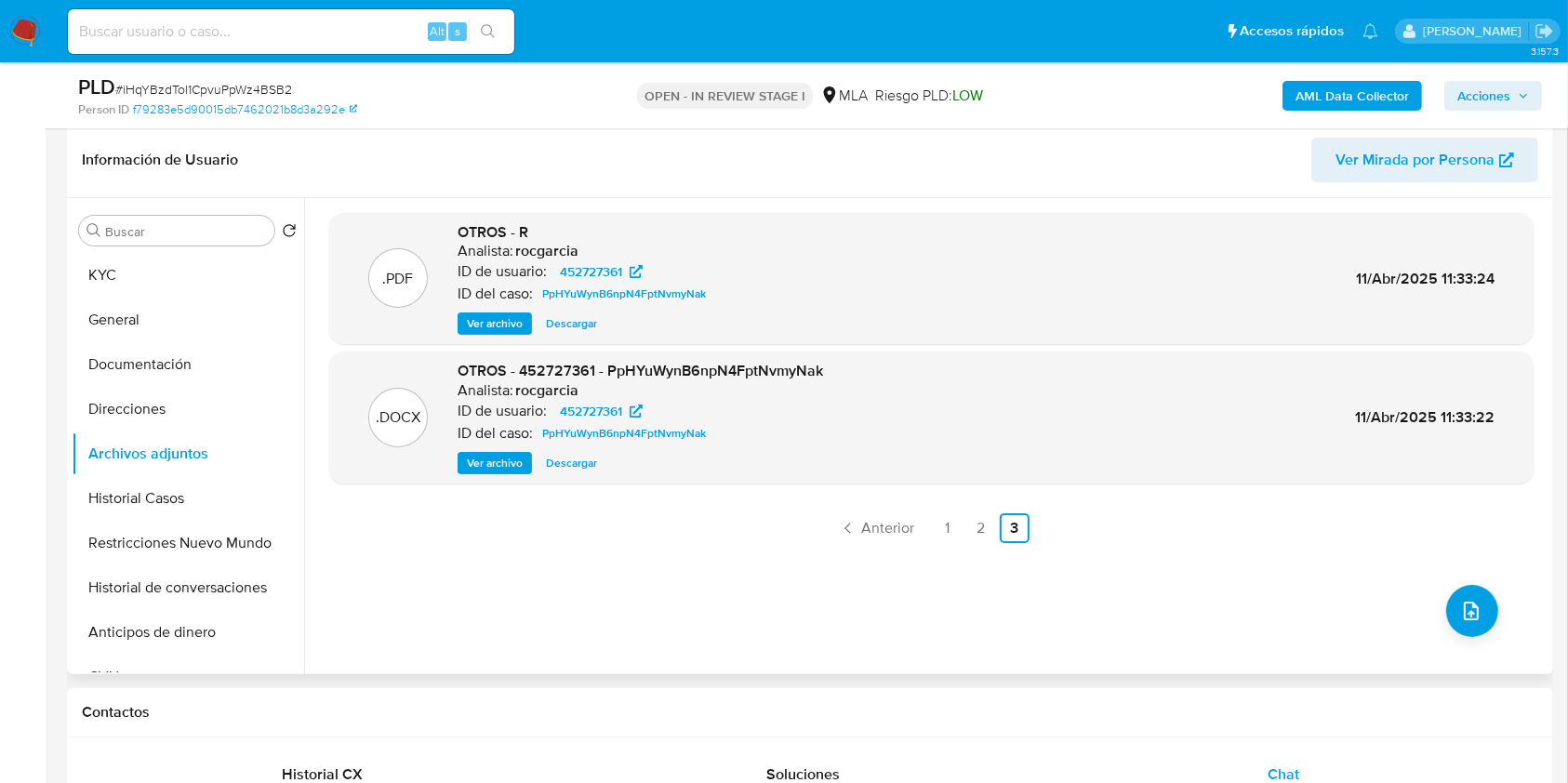
click at [1495, 93] on span "Acciones" at bounding box center [1483, 96] width 53 height 30
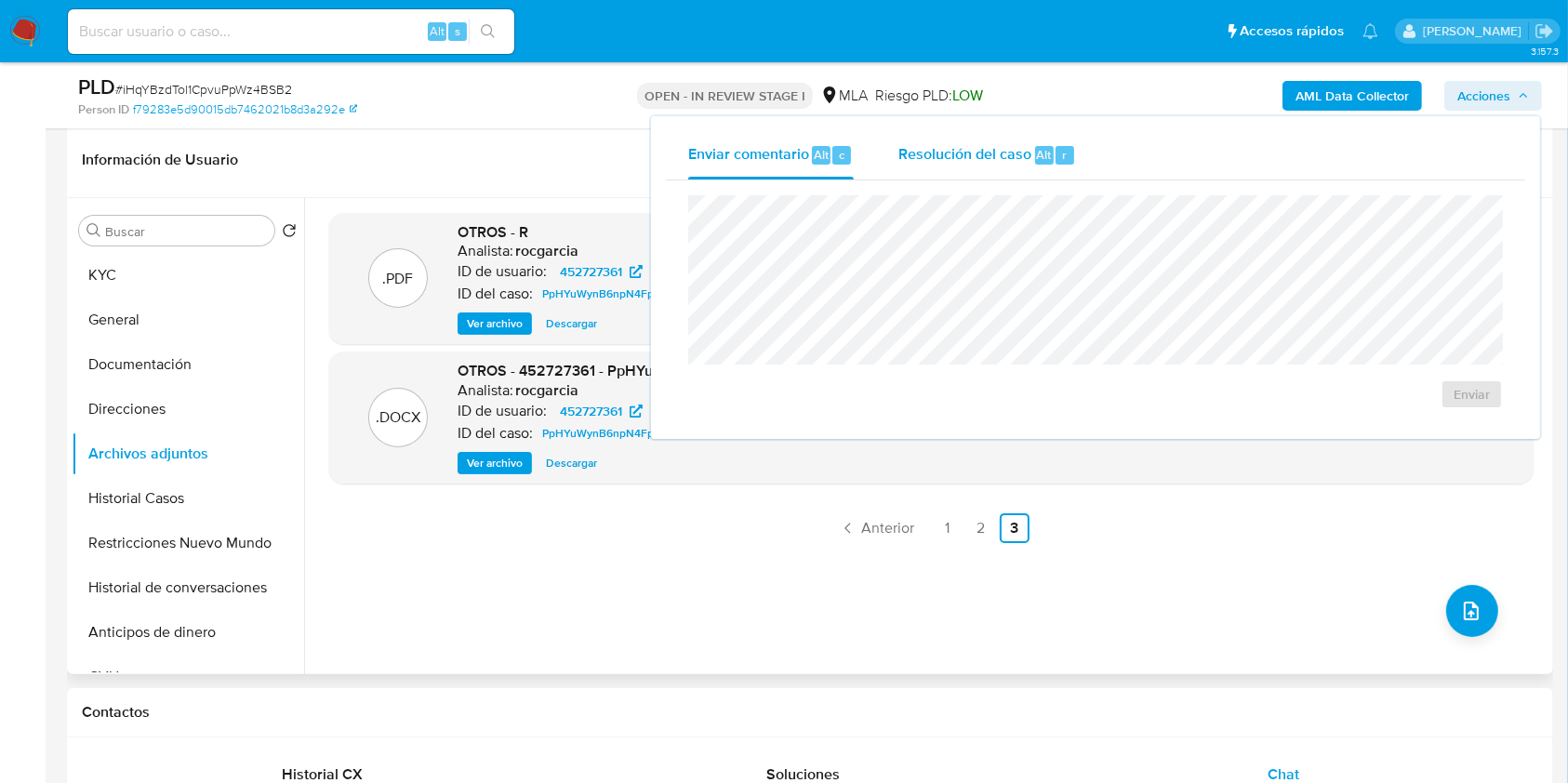
click at [1031, 156] on div "Resolución del caso Alt r" at bounding box center [987, 155] width 178 height 48
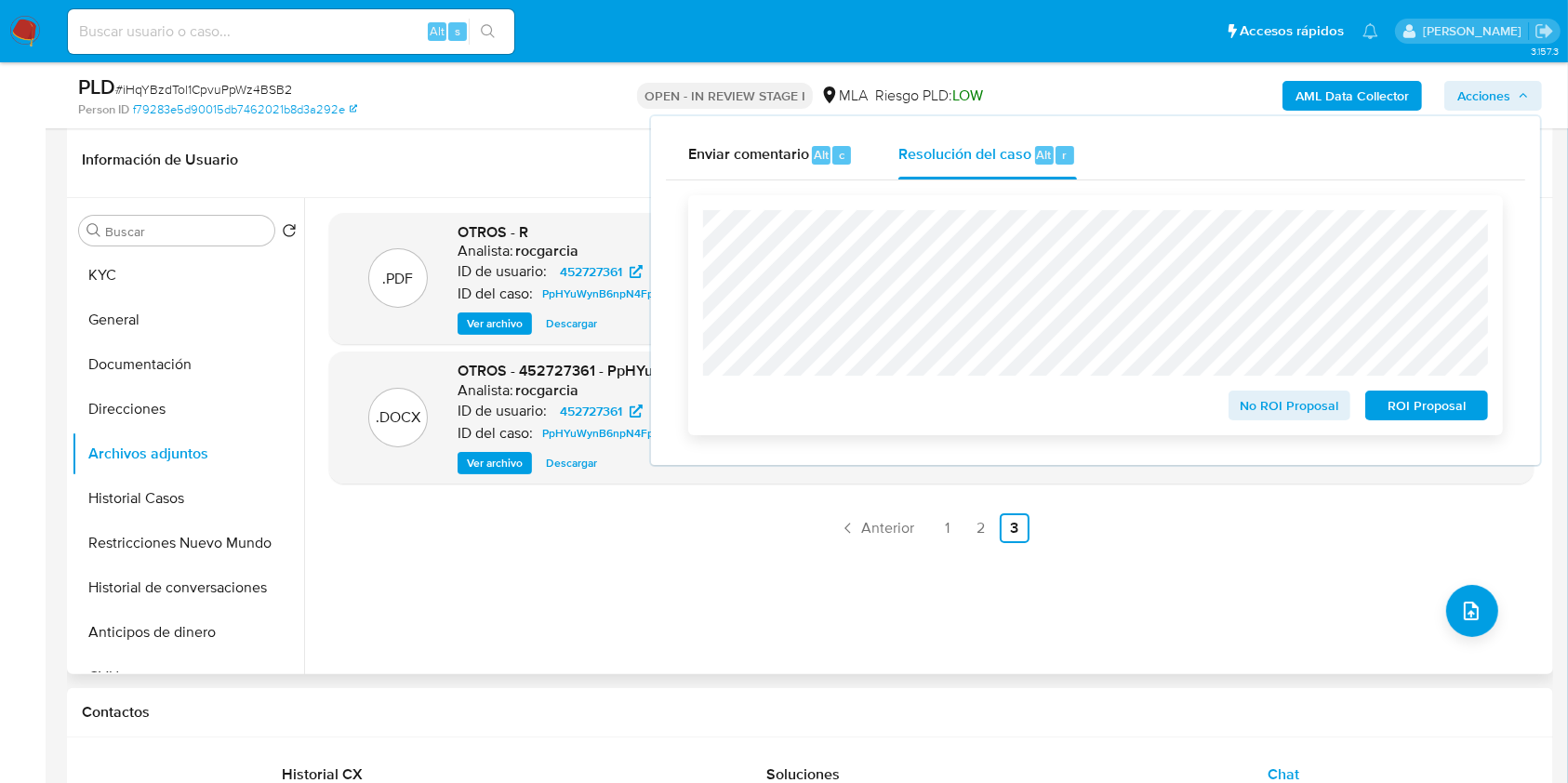
click at [1284, 409] on span "No ROI Proposal" at bounding box center [1290, 405] width 97 height 26
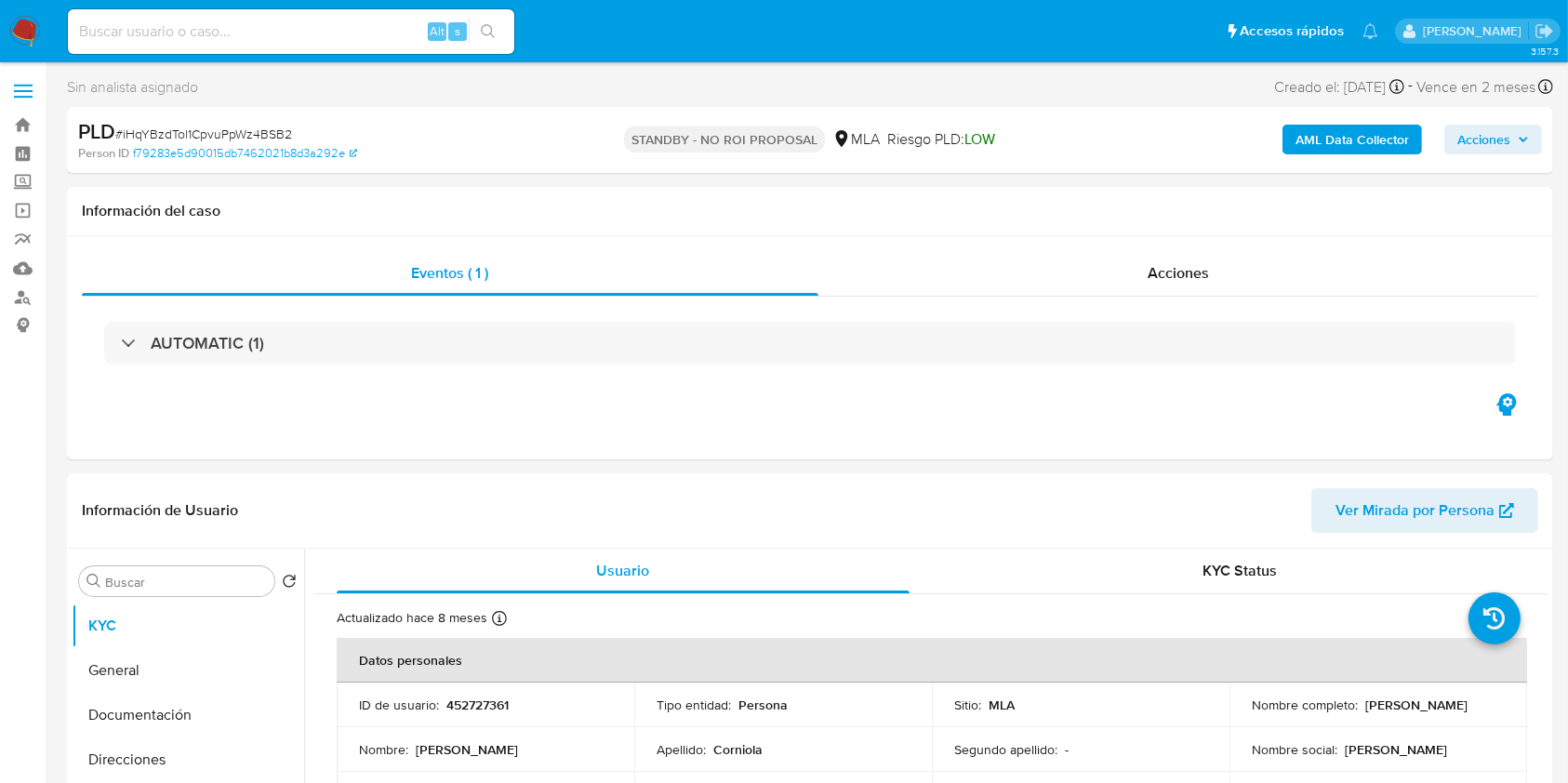
select select "10"
click at [368, 34] on input at bounding box center [291, 32] width 446 height 24
paste input "PsNTNDNI45yAUGUZnb2N8hUJ"
type input "PsNTNDNI45yAUGUZnb2N8hUJ"
click at [465, 30] on div "s" at bounding box center [457, 32] width 19 height 19
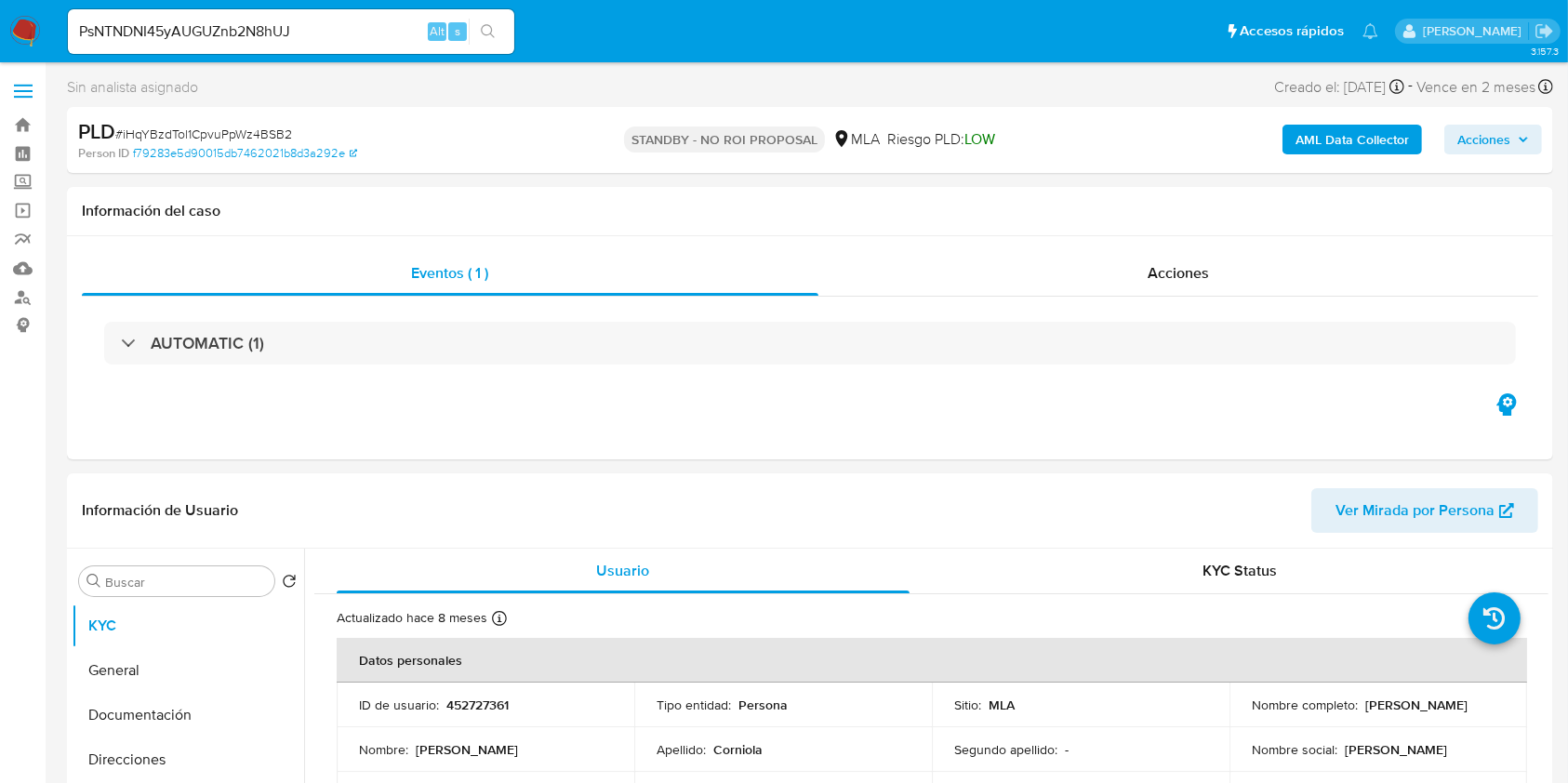
click at [478, 32] on button "search-icon" at bounding box center [487, 32] width 38 height 26
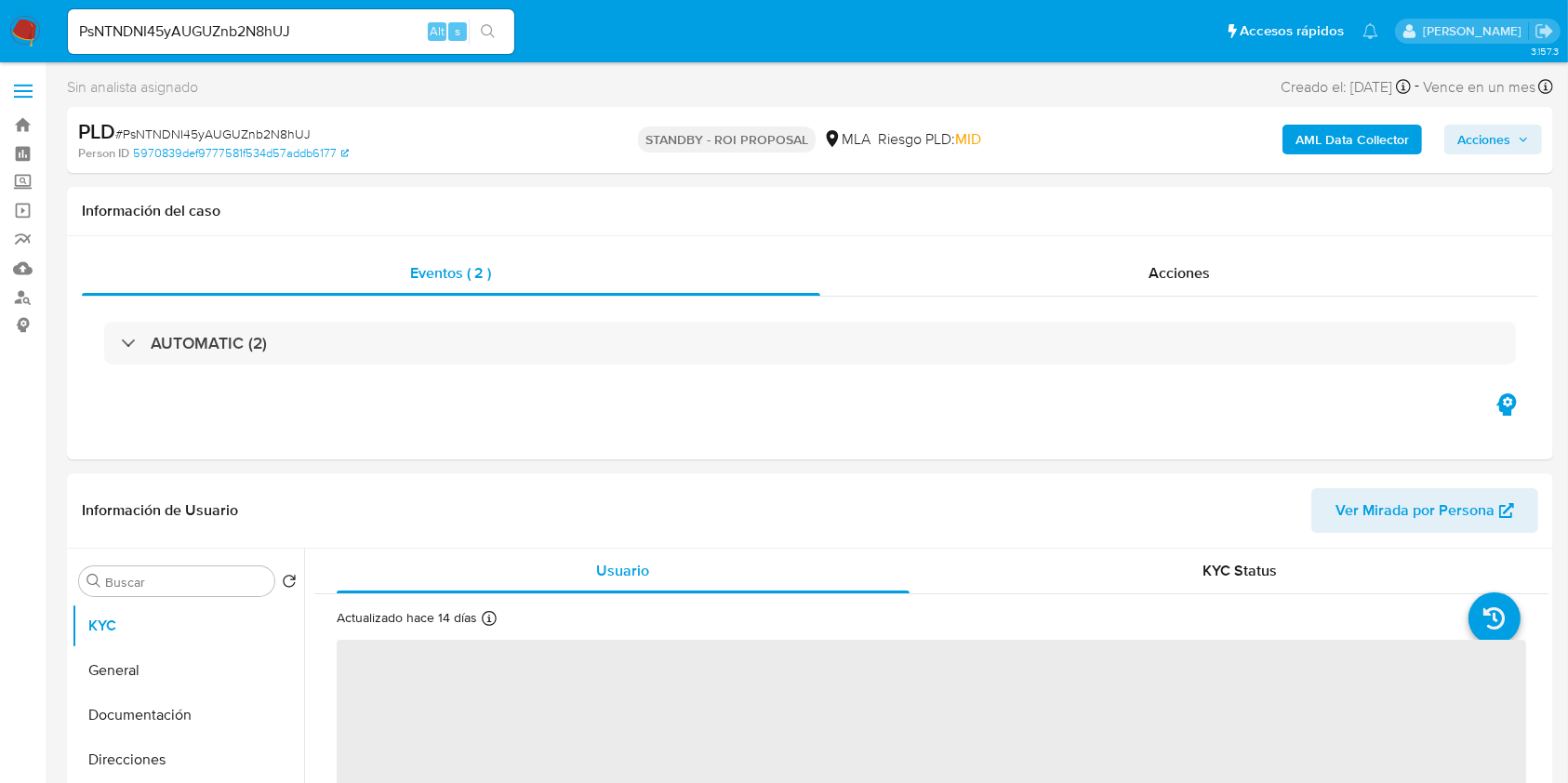
select select "10"
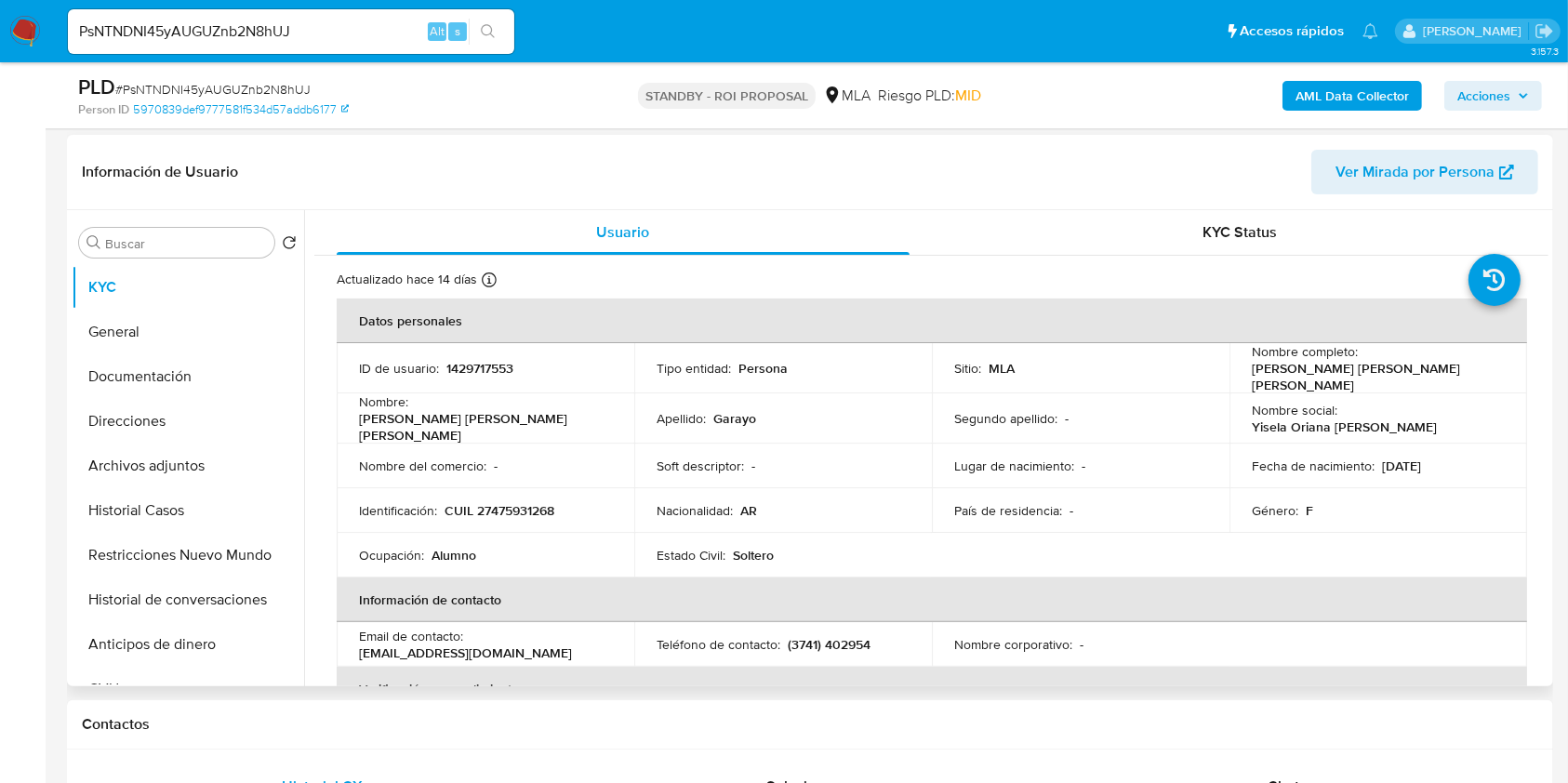
scroll to position [495, 0]
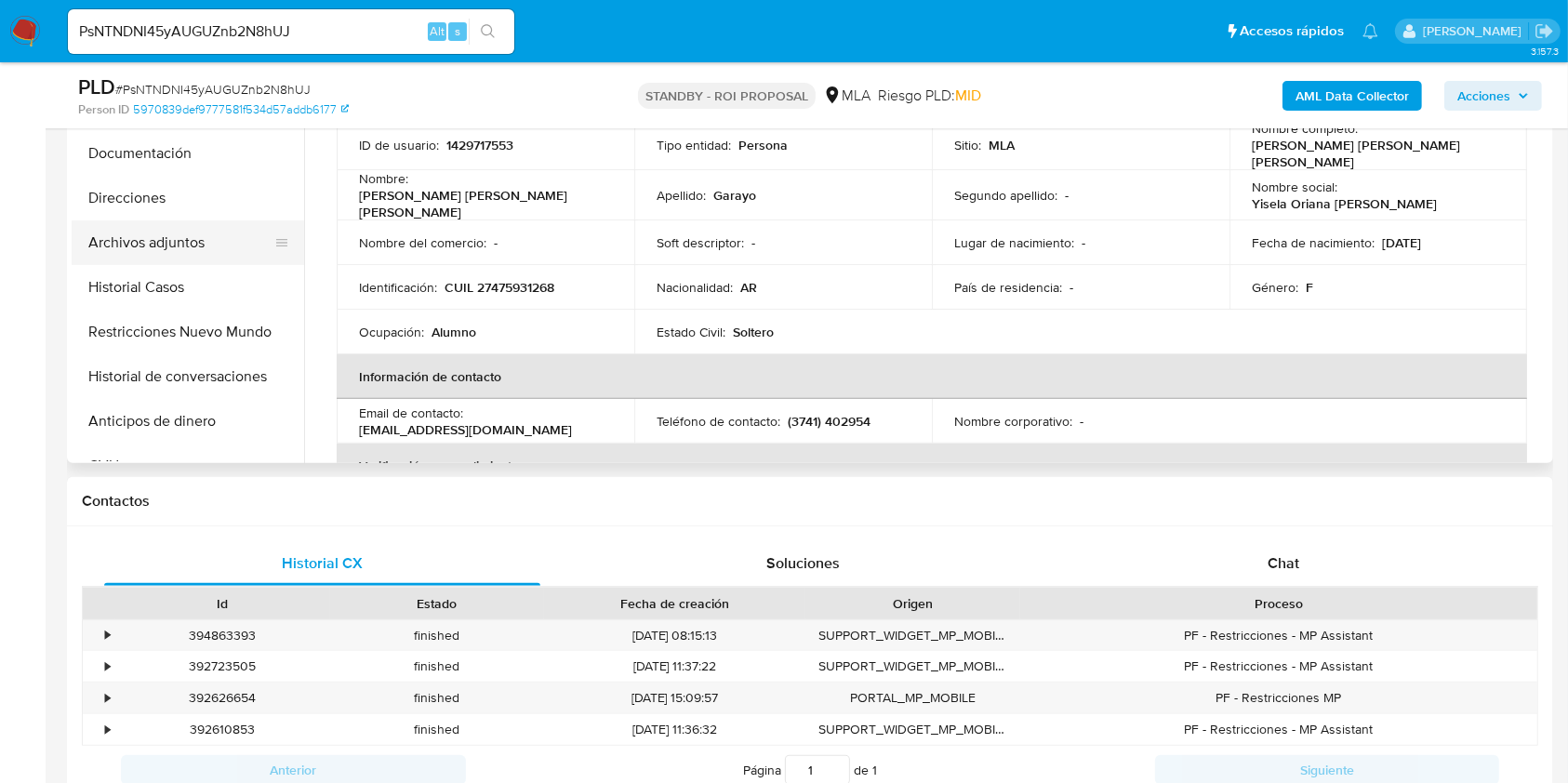
click at [162, 242] on button "Archivos adjuntos" at bounding box center [181, 243] width 218 height 45
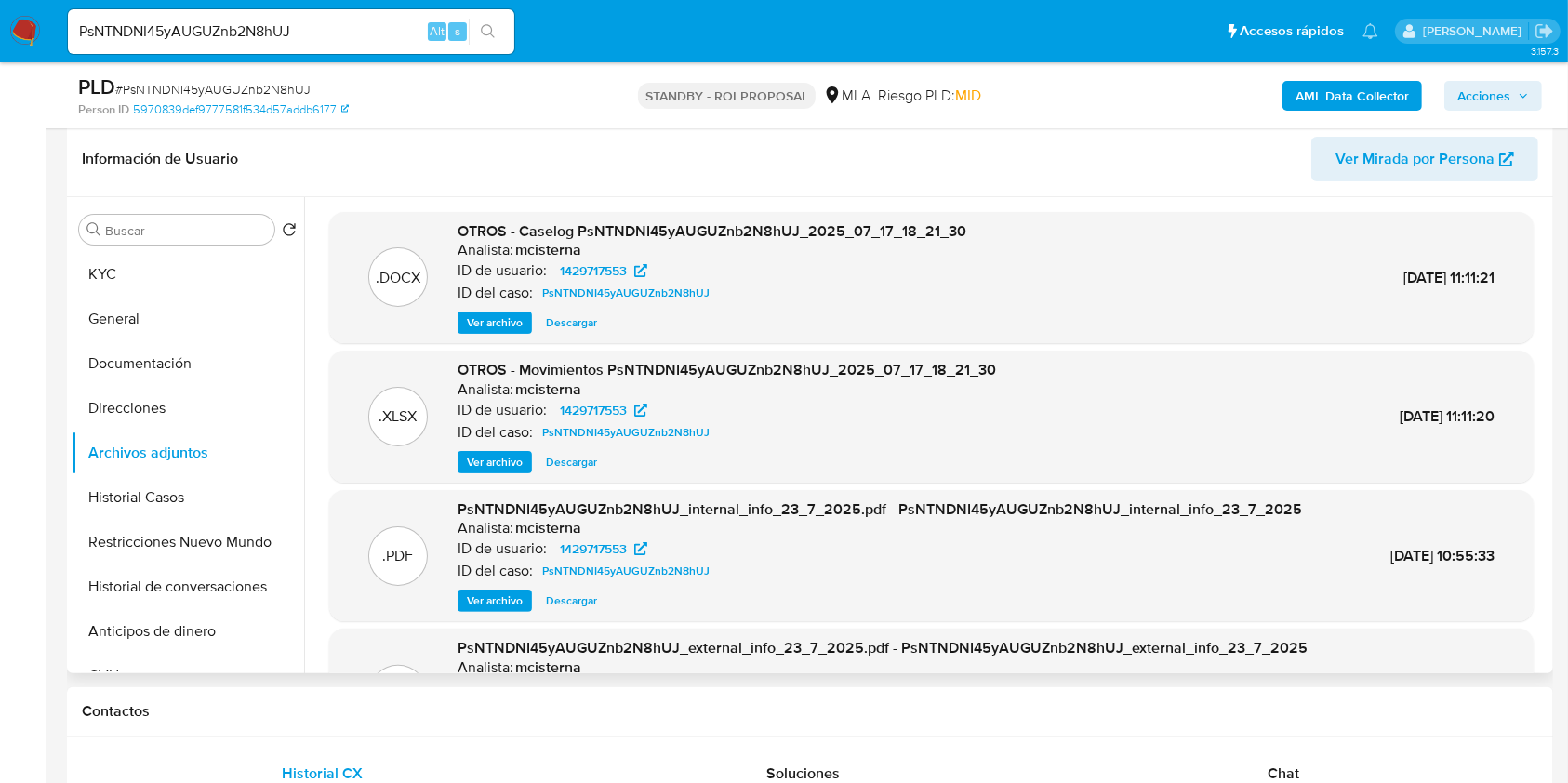
scroll to position [248, 0]
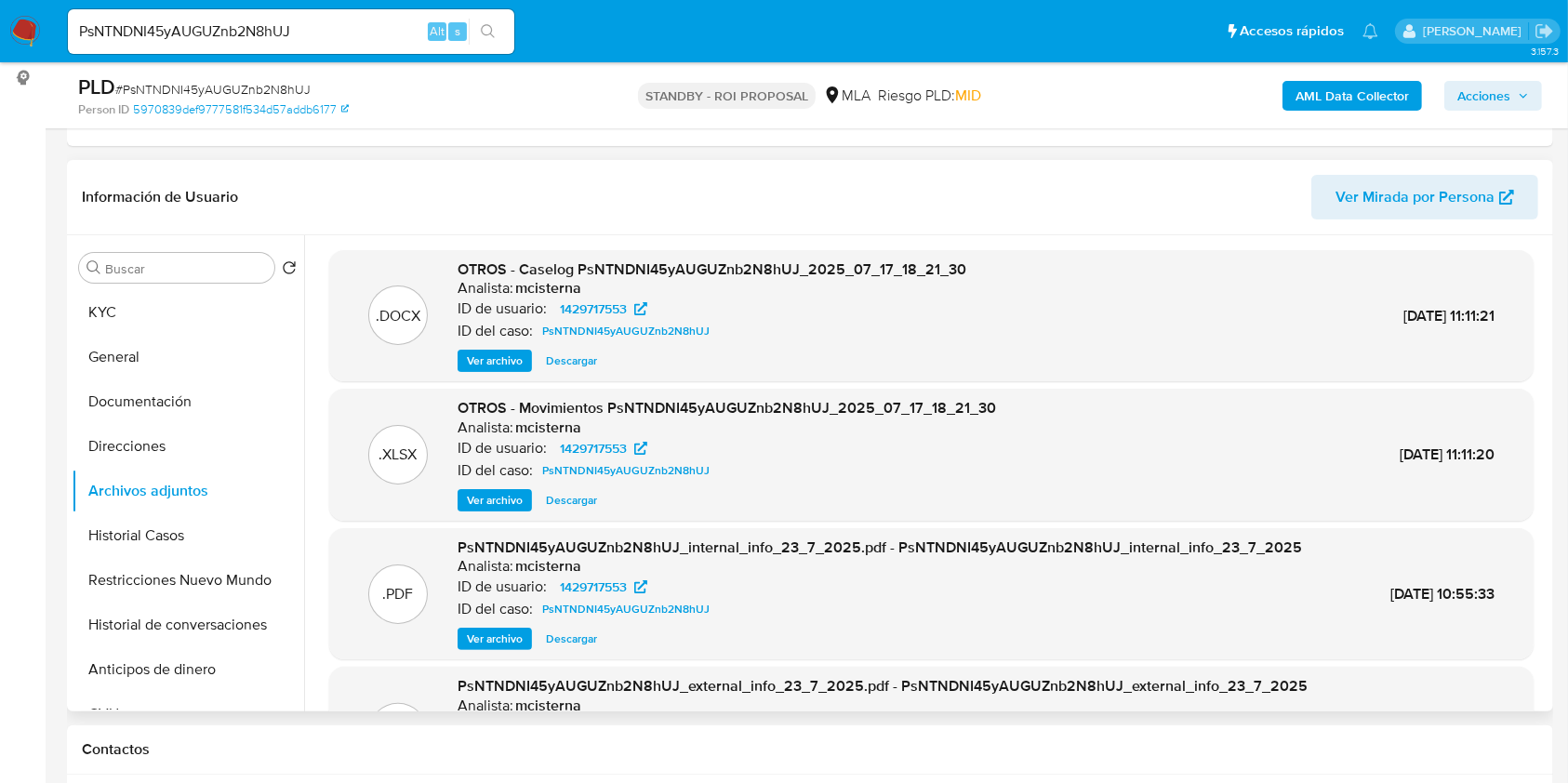
click at [559, 351] on span "Descargar" at bounding box center [571, 360] width 51 height 19
click at [392, 47] on div "PsNTNDNI45yAUGUZnb2N8hUJ Alt s" at bounding box center [291, 32] width 446 height 45
click at [396, 36] on input "PsNTNDNI45yAUGUZnb2N8hUJ" at bounding box center [291, 32] width 446 height 24
click at [397, 35] on input "PsNTNDNI45yAUGUZnb2N8hUJ" at bounding box center [291, 32] width 446 height 24
paste input "En3PK5lSqcfbUcuIWxs5TMYu"
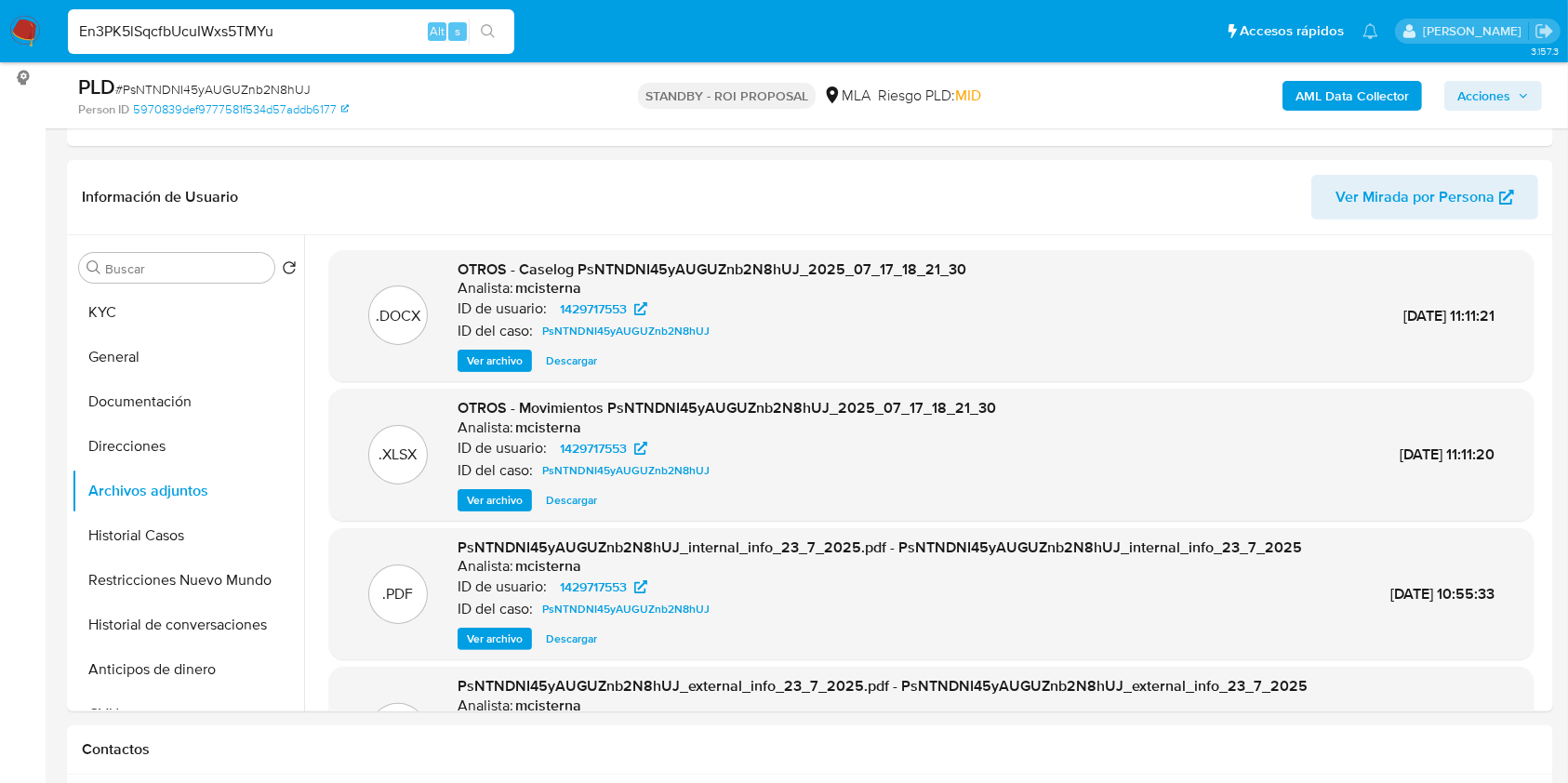
type input "En3PK5lSqcfbUcuIWxs5TMYu"
click at [498, 24] on button "search-icon" at bounding box center [487, 32] width 38 height 26
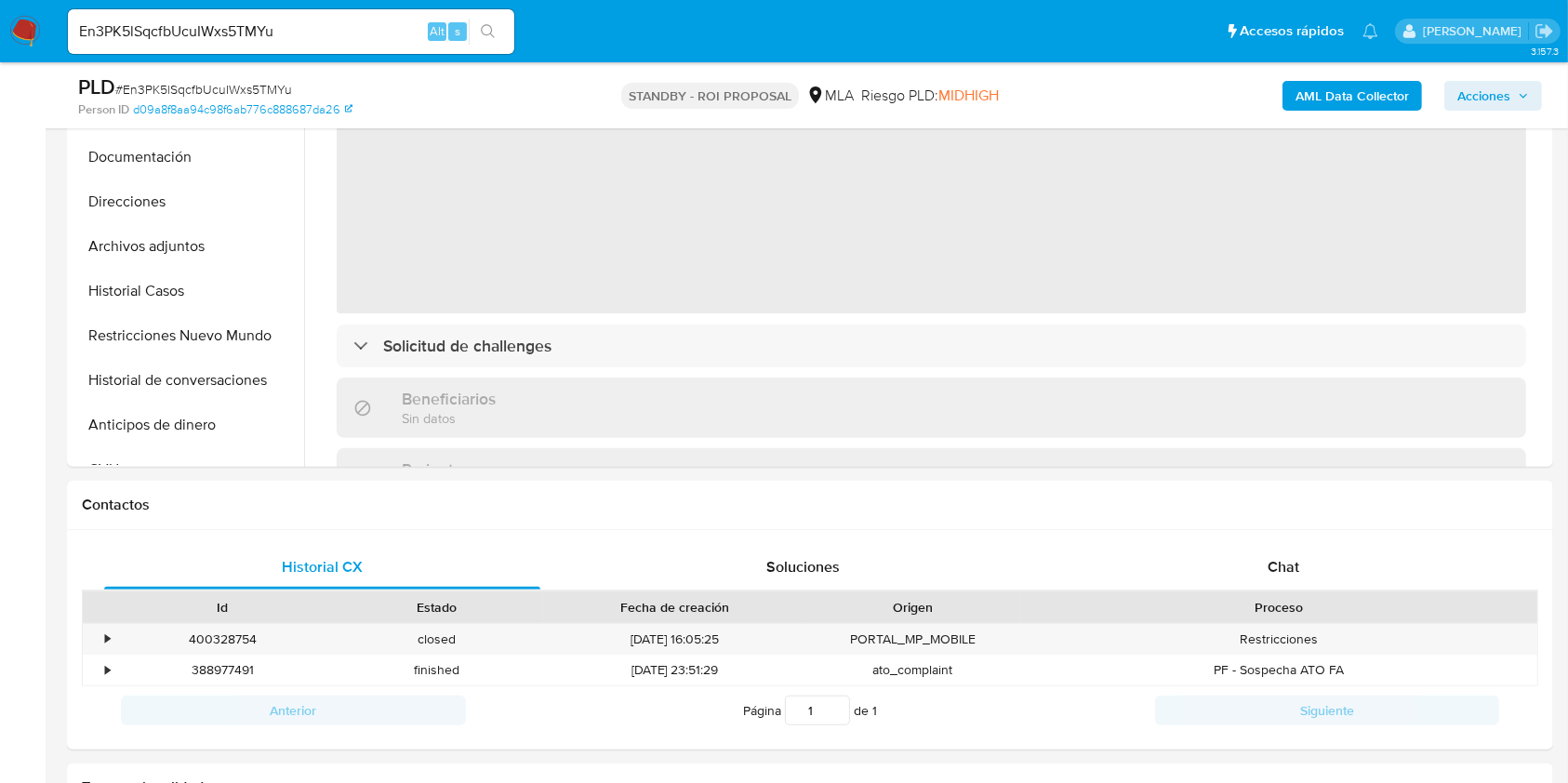
scroll to position [371, 0]
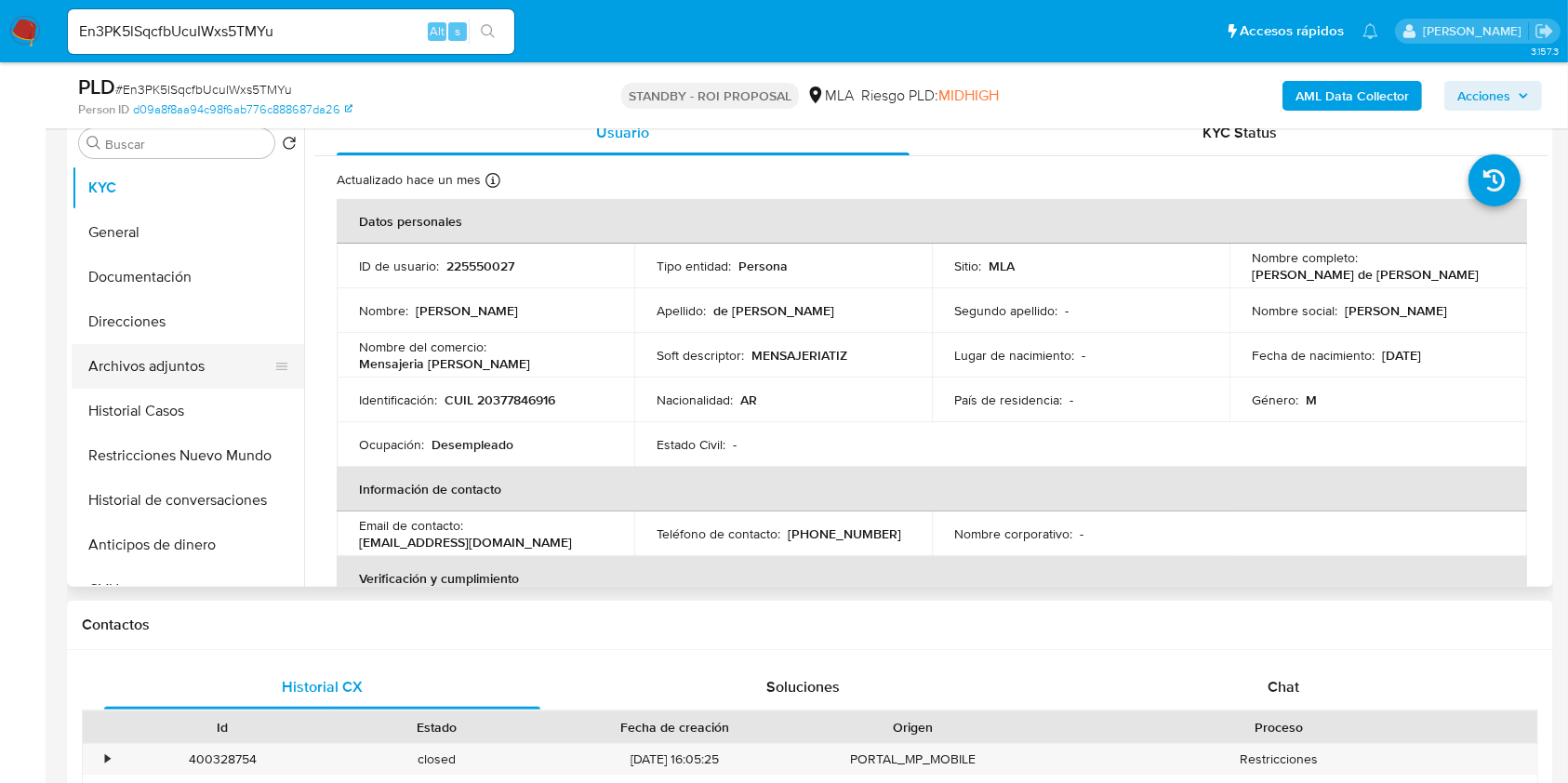
select select "10"
click at [142, 375] on button "Archivos adjuntos" at bounding box center [181, 366] width 218 height 45
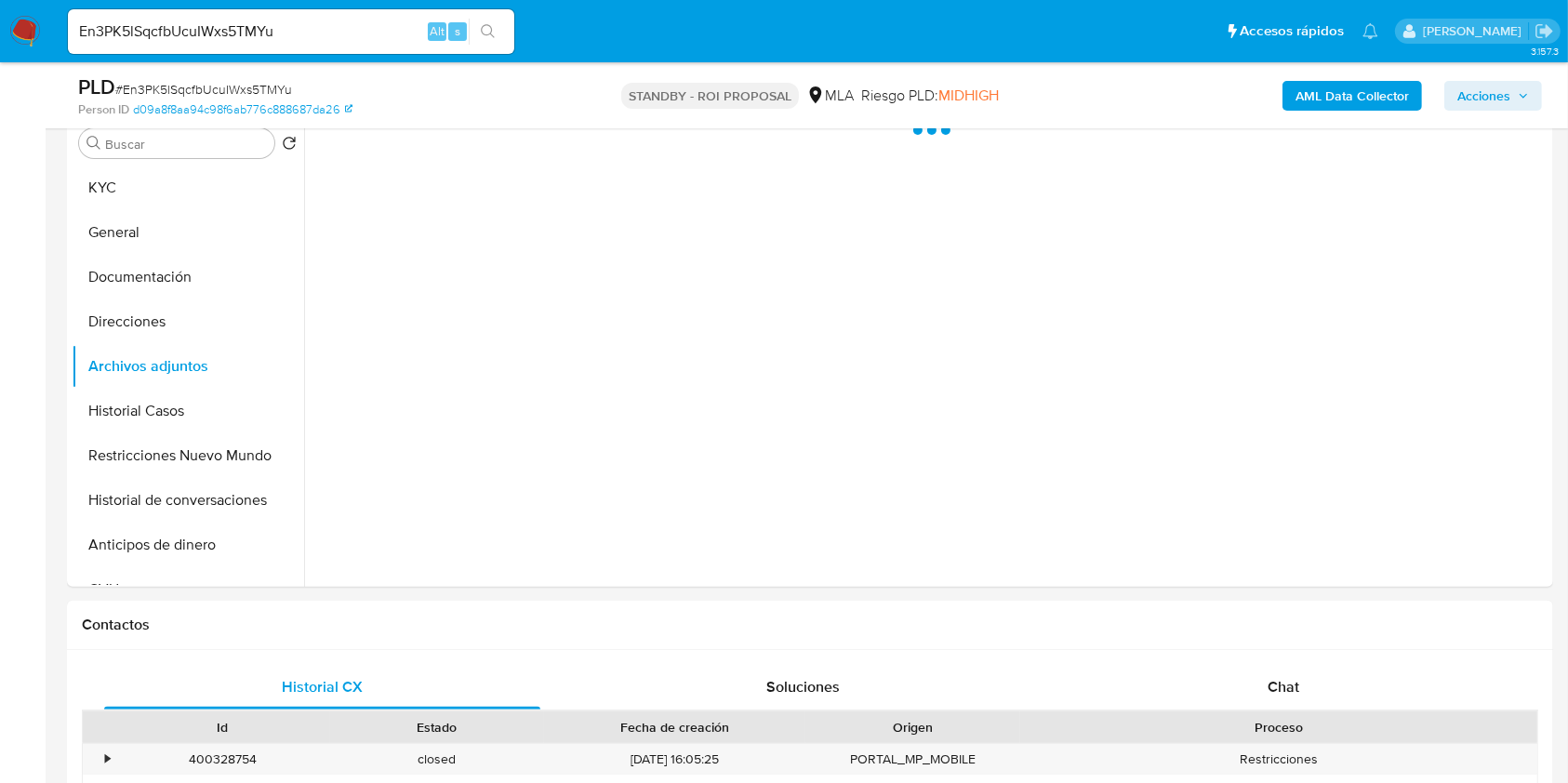
scroll to position [248, 0]
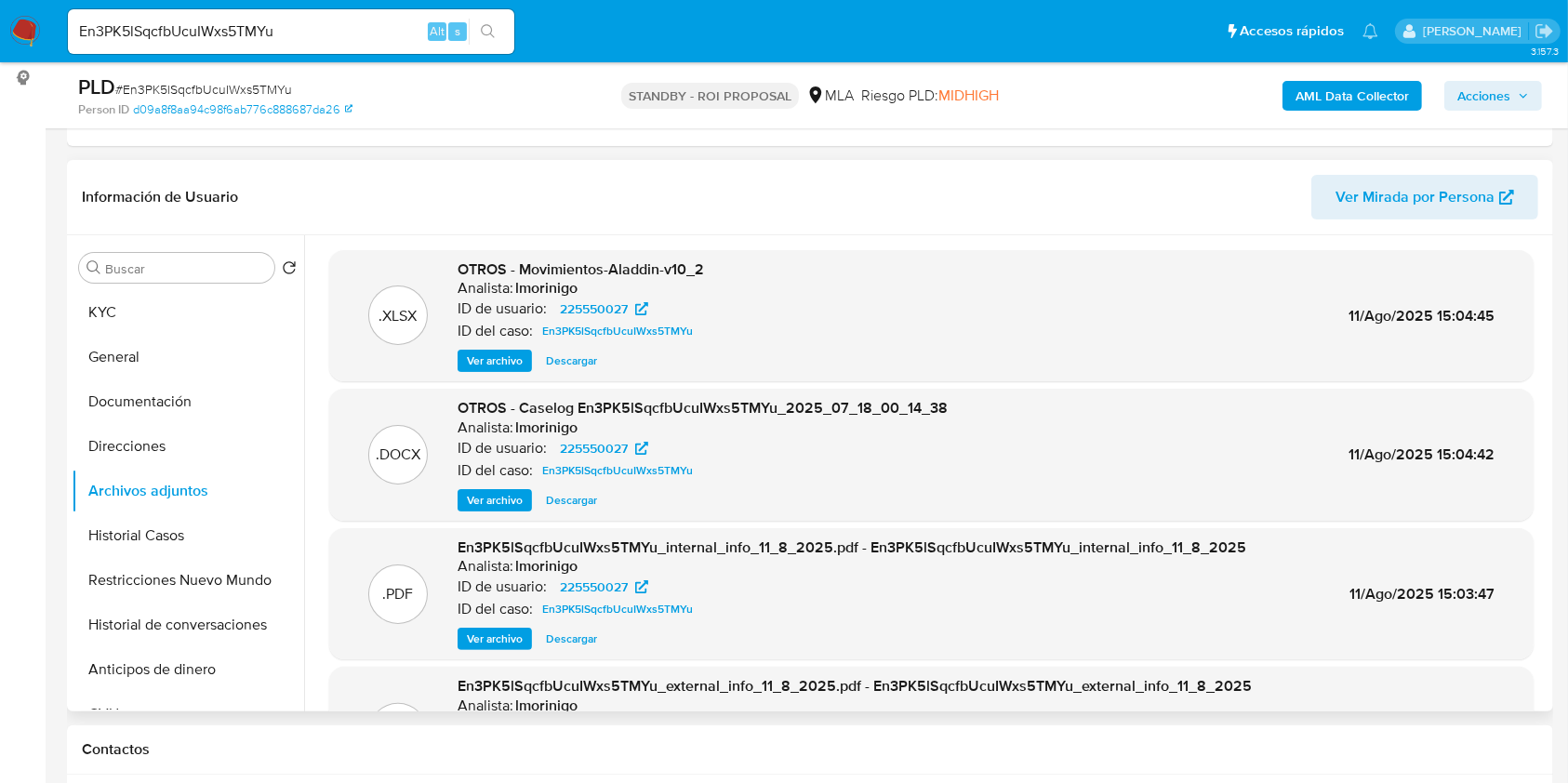
click at [570, 494] on span "Descargar" at bounding box center [571, 500] width 51 height 19
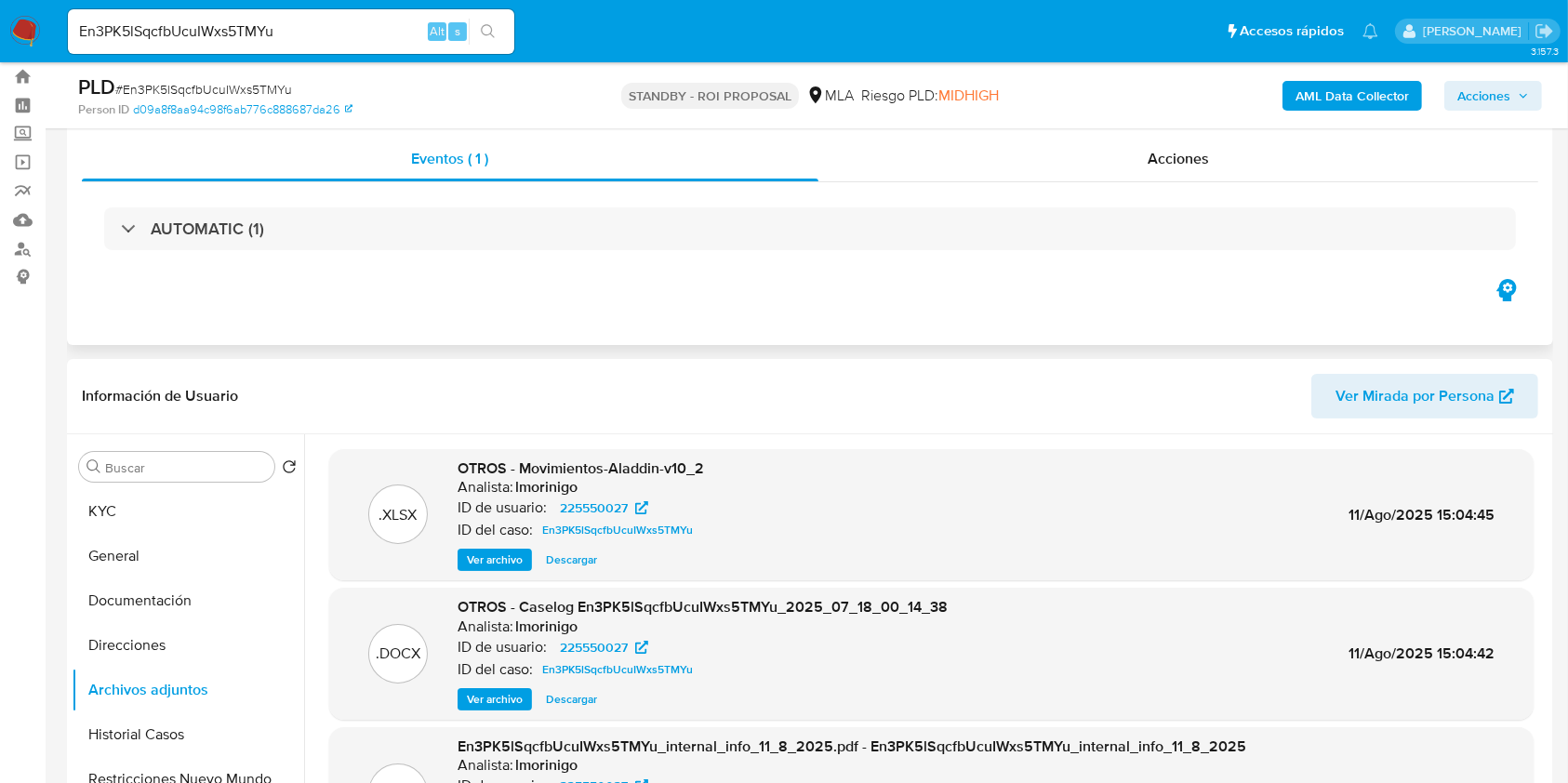
scroll to position [0, 0]
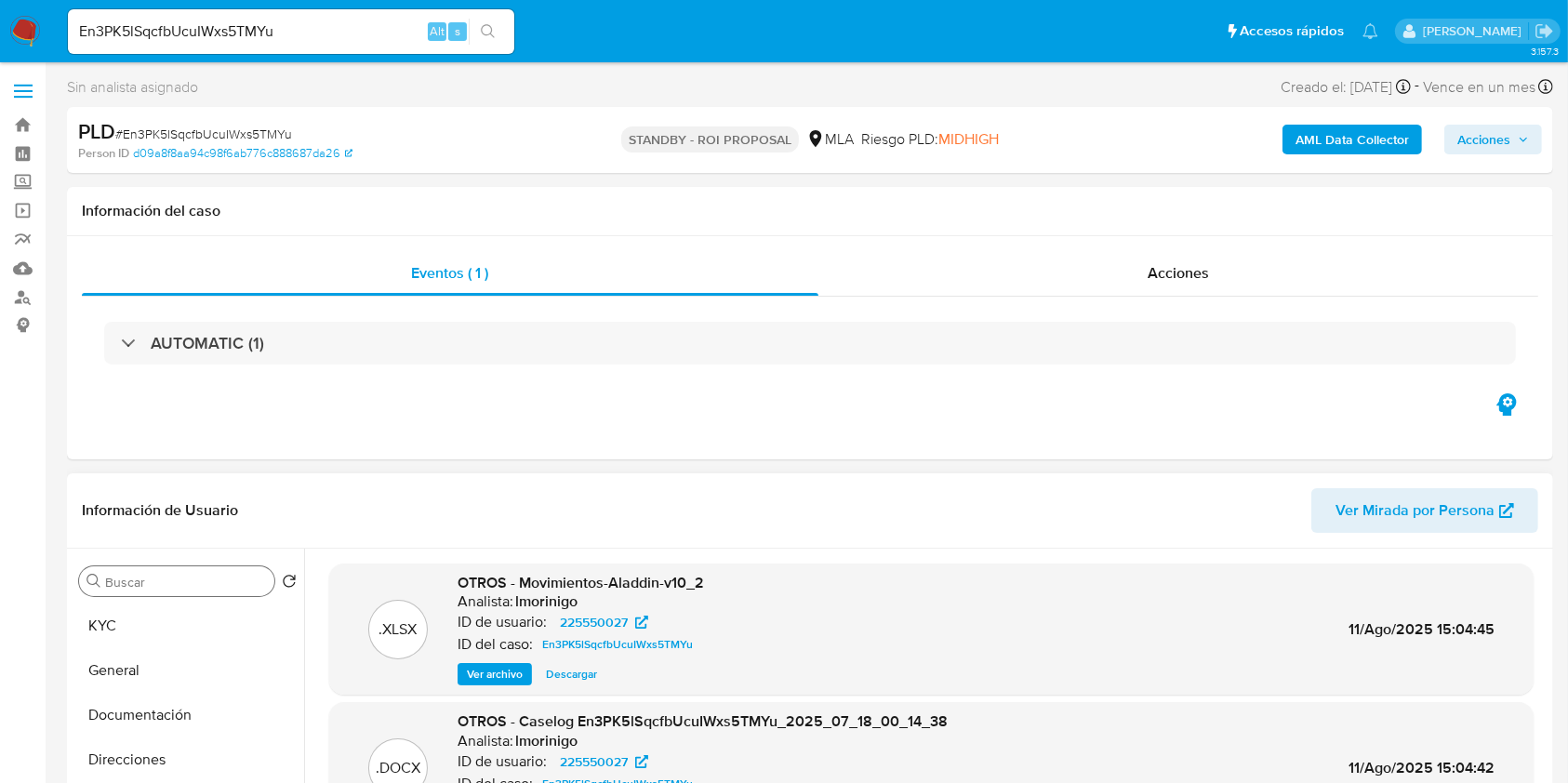
drag, startPoint x: 177, startPoint y: 630, endPoint x: 196, endPoint y: 579, distance: 54.4
click at [176, 631] on button "KYC" at bounding box center [188, 626] width 233 height 45
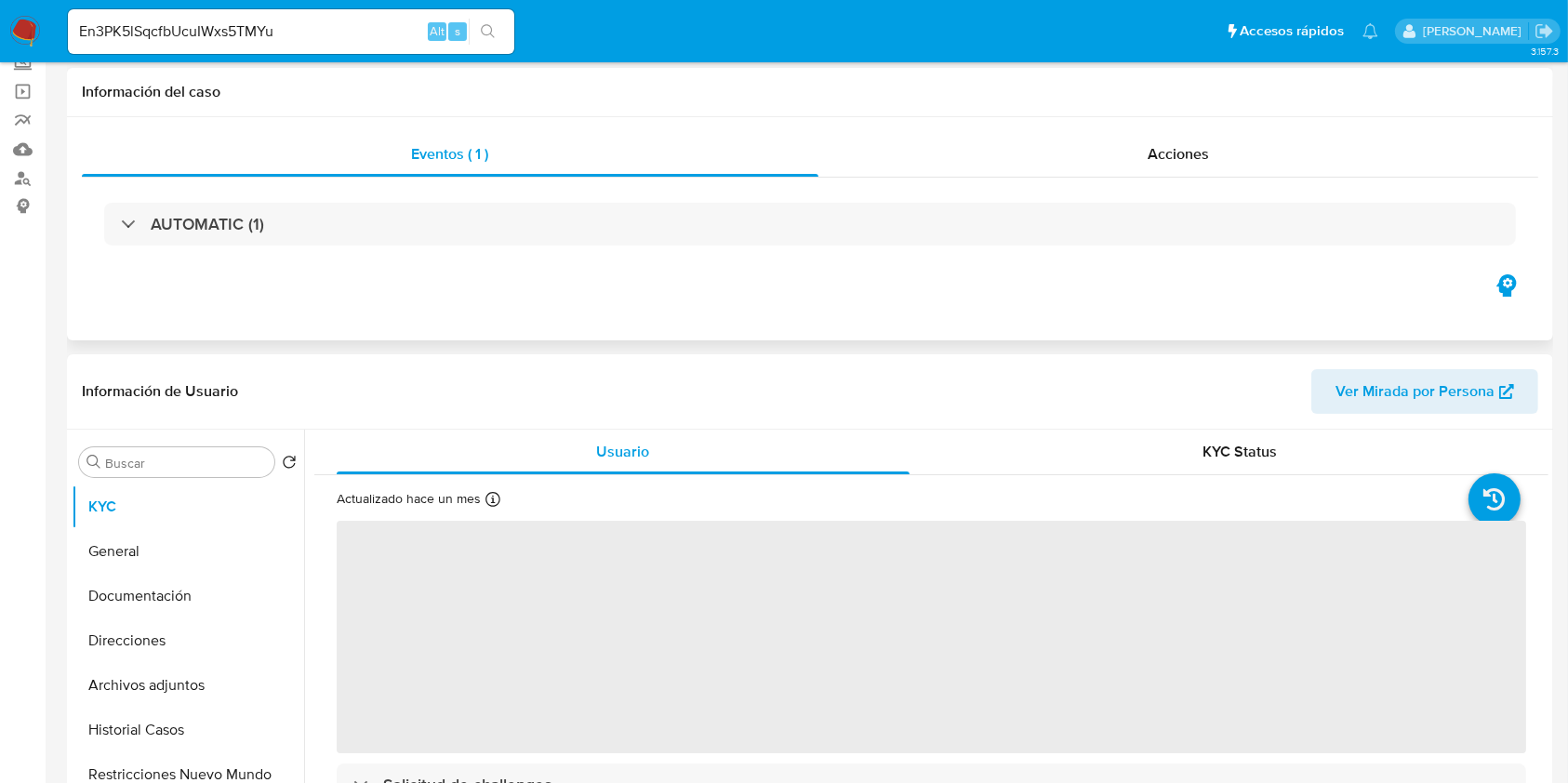
scroll to position [248, 0]
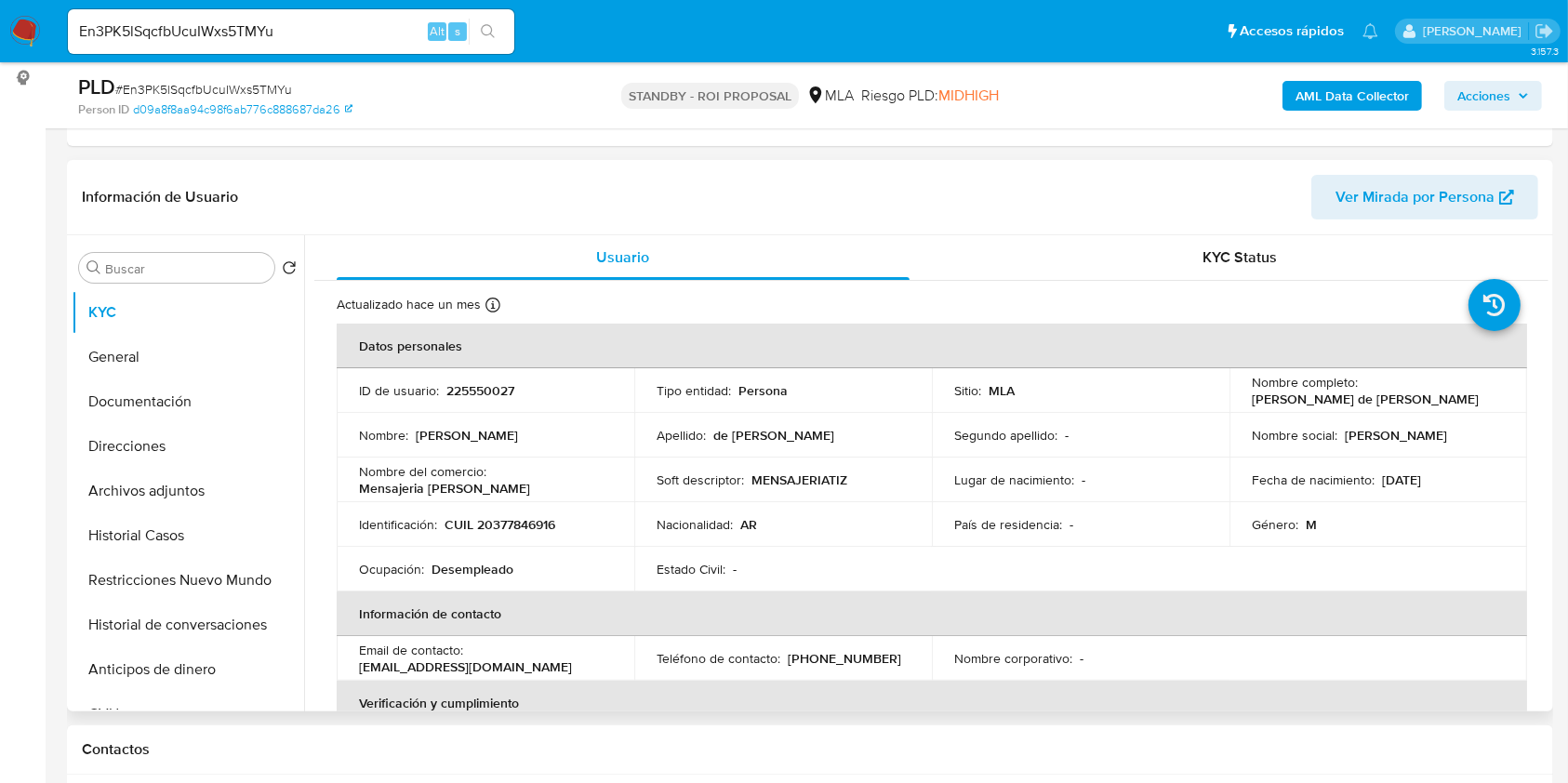
click at [520, 669] on p "delasilvamatias98@gmail.com" at bounding box center [465, 667] width 213 height 17
drag, startPoint x: 520, startPoint y: 669, endPoint x: 393, endPoint y: 672, distance: 127.0
click at [393, 672] on p "delasilvamatias98@gmail.com" at bounding box center [465, 667] width 213 height 17
copy p "delasilvamatias98@gmail.com"
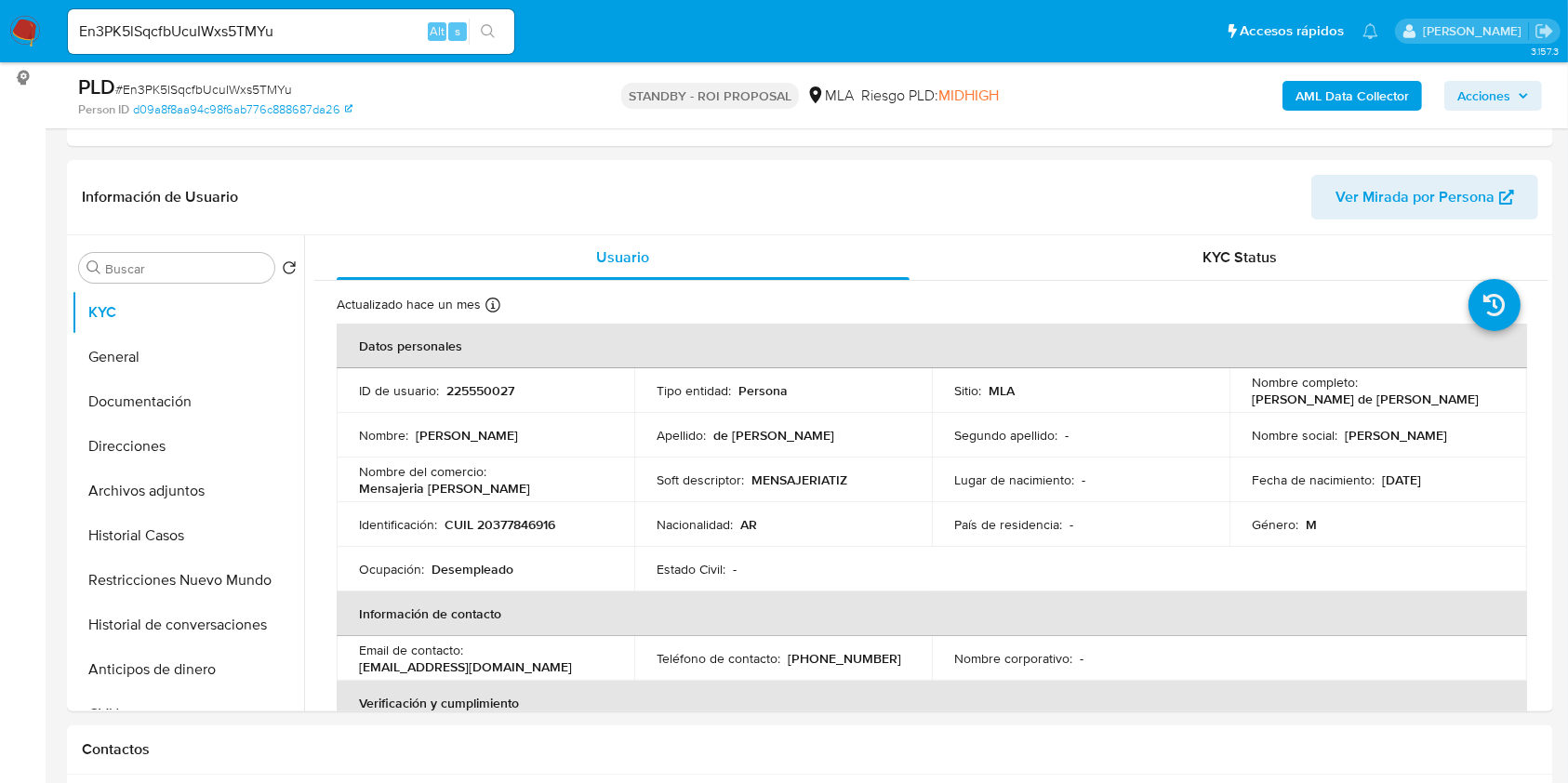
click at [380, 28] on input "En3PK5lSqcfbUcuIWxs5TMYu" at bounding box center [291, 32] width 446 height 24
paste input "jH8CqytYjnApyZz5etWkuvyD"
type input "jH8CqytYjnApyZz5etWkuvyD"
click at [483, 33] on icon "search-icon" at bounding box center [488, 32] width 15 height 15
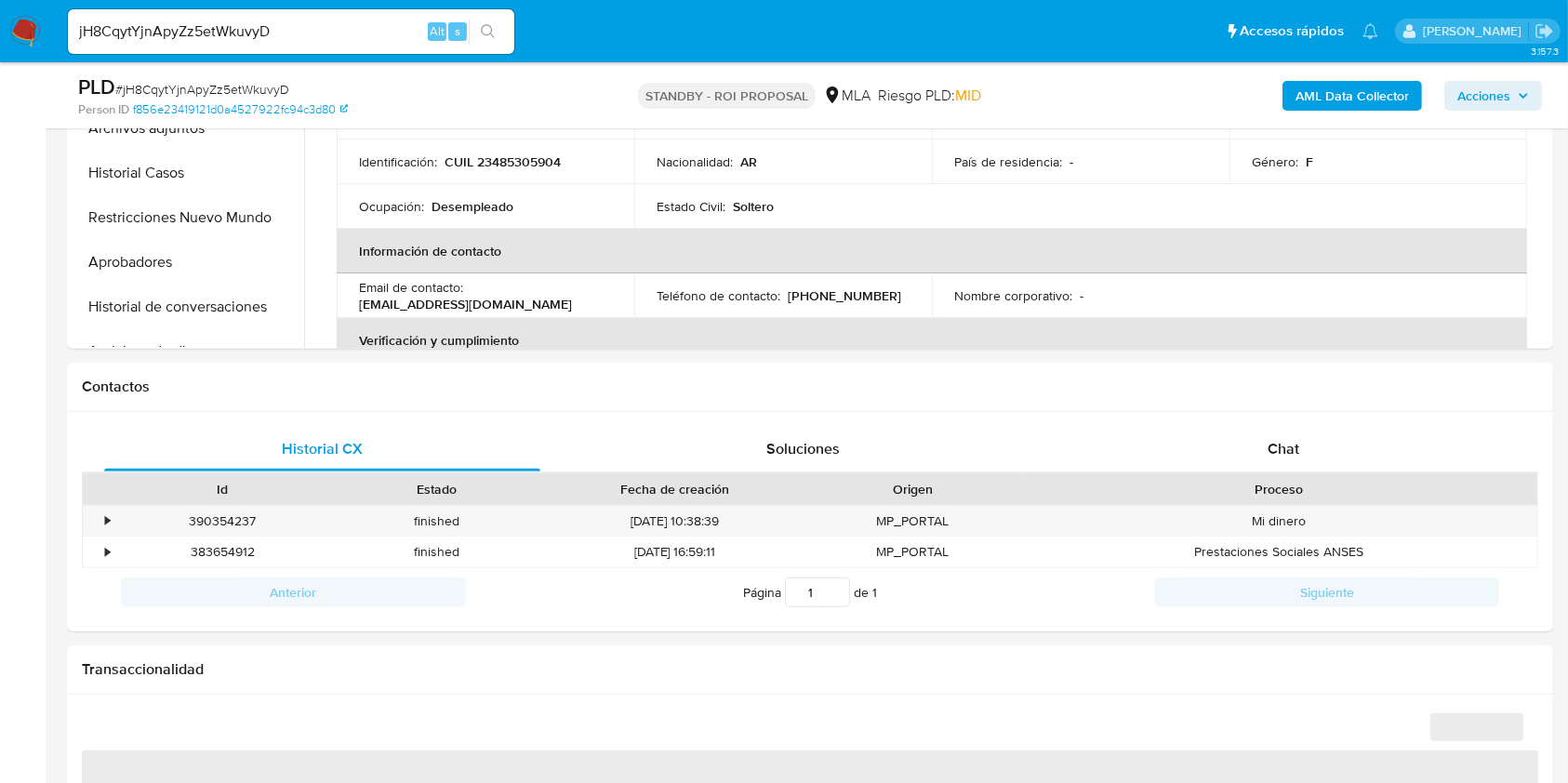
scroll to position [371, 0]
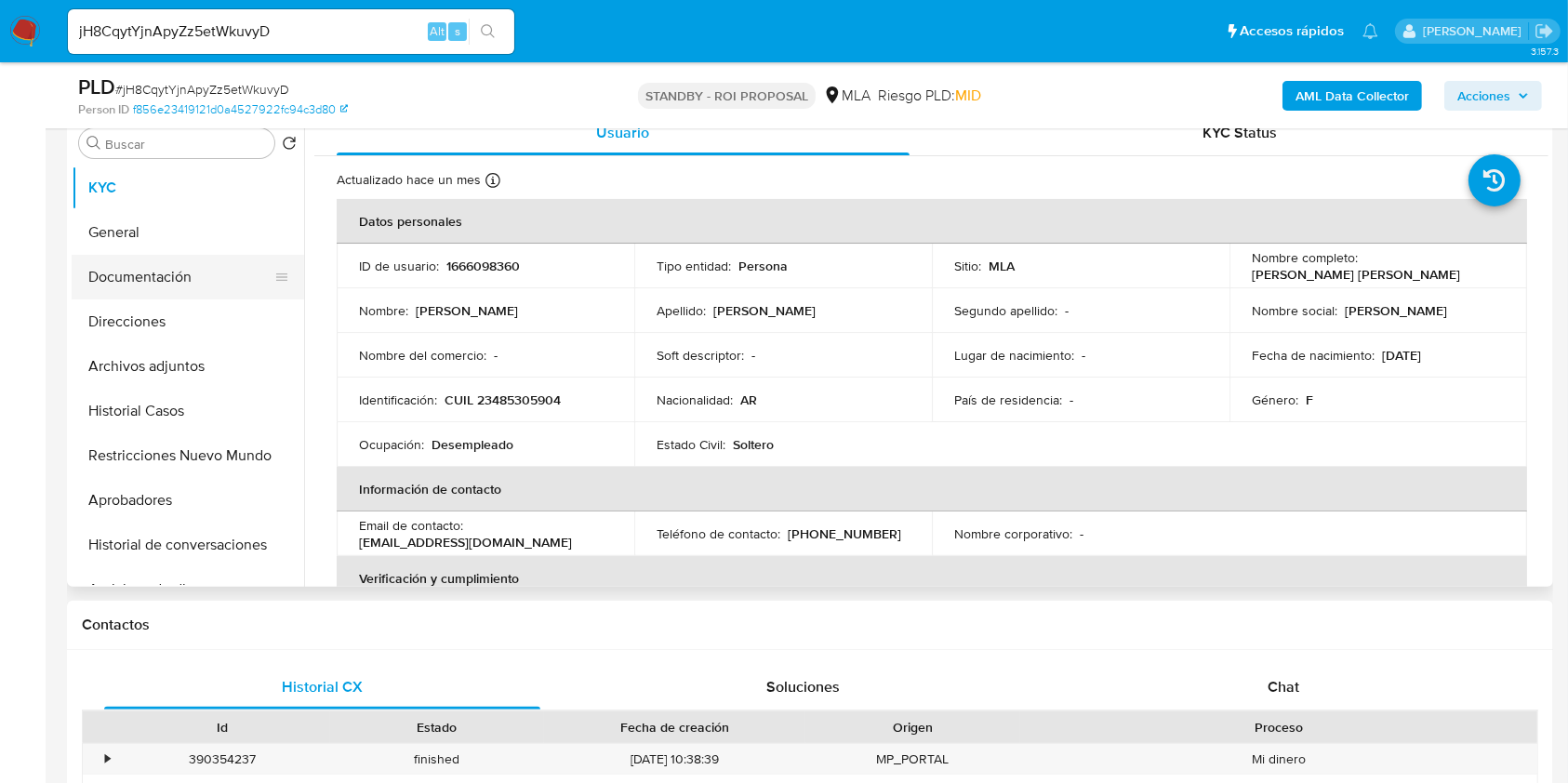
select select "10"
click at [197, 371] on button "Archivos adjuntos" at bounding box center [181, 366] width 218 height 45
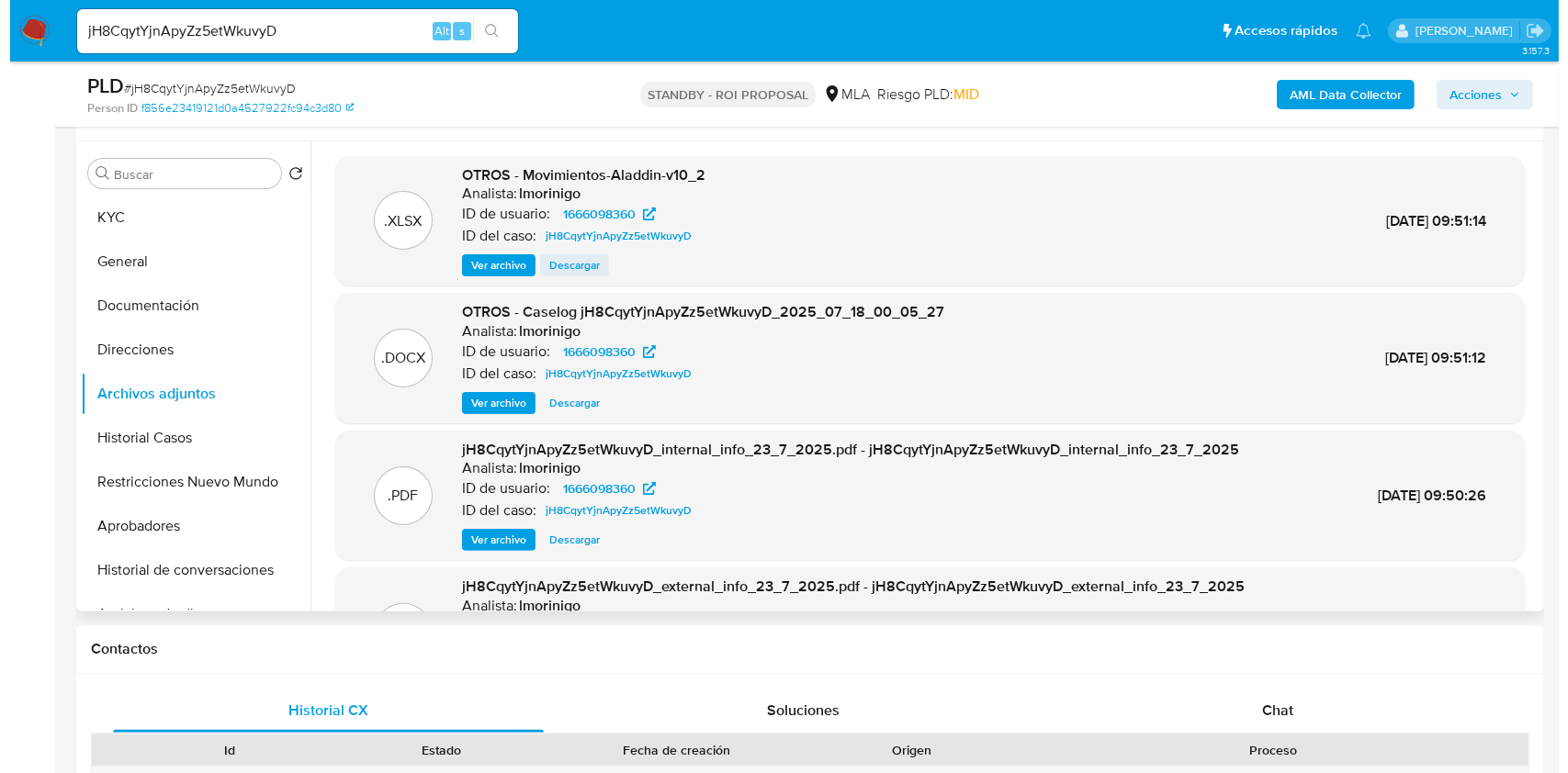
scroll to position [244, 0]
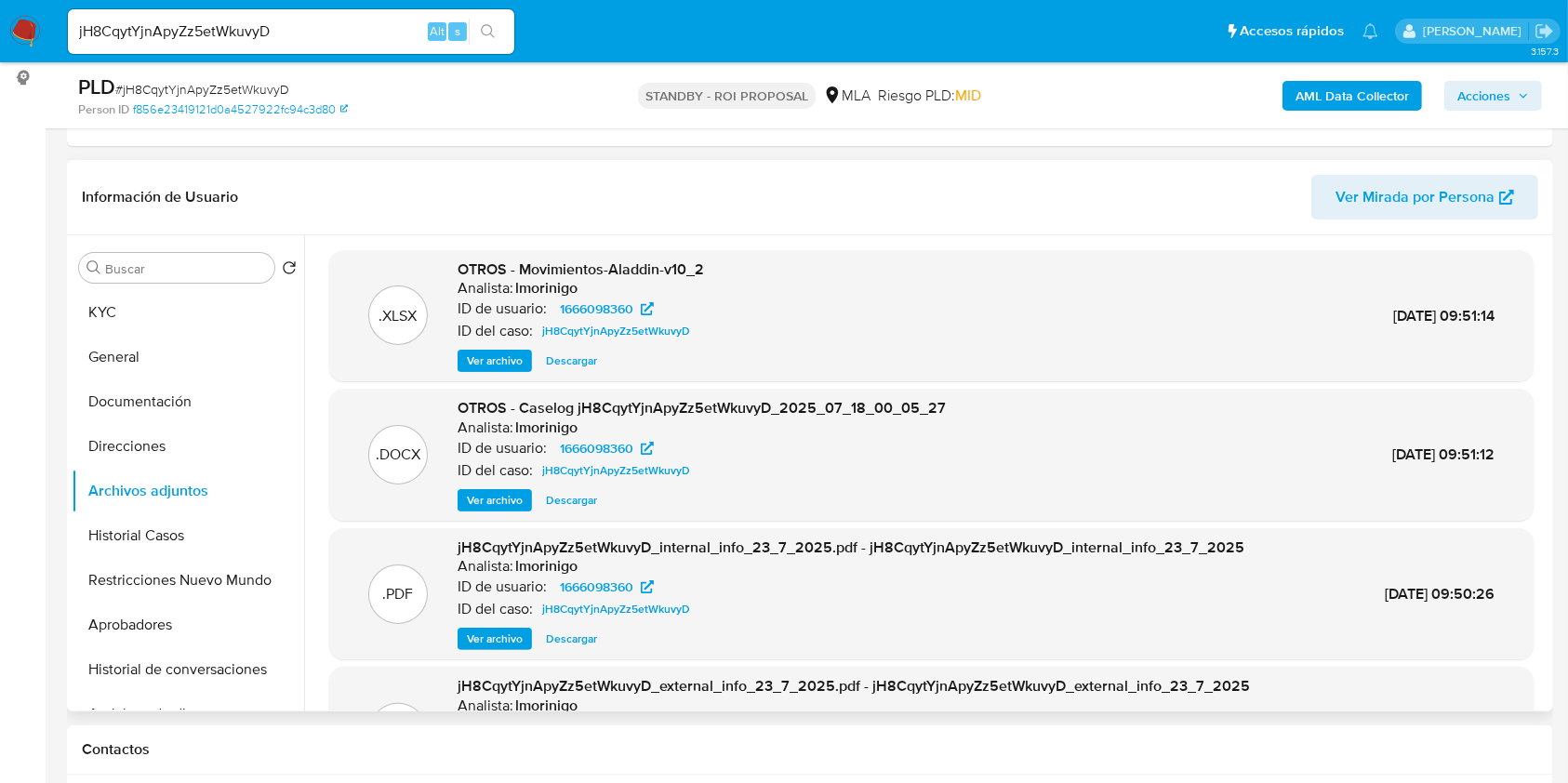
click at [498, 496] on span "Ver archivo" at bounding box center [494, 500] width 56 height 19
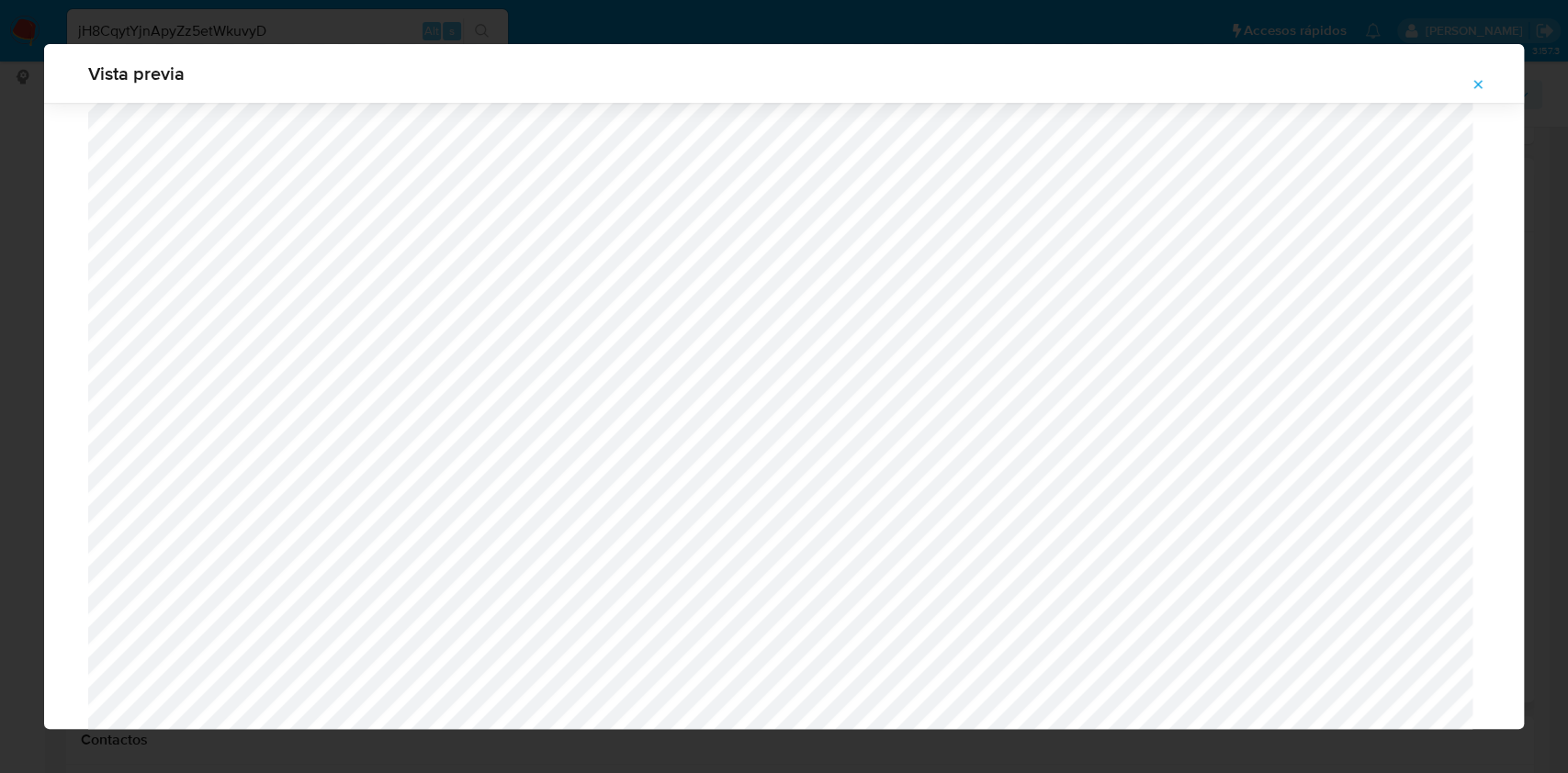
scroll to position [1554, 0]
click at [441, 30] on div "Vista previa" at bounding box center [784, 386] width 1568 height 773
click at [1478, 75] on span "Attachment preview" at bounding box center [1478, 85] width 15 height 26
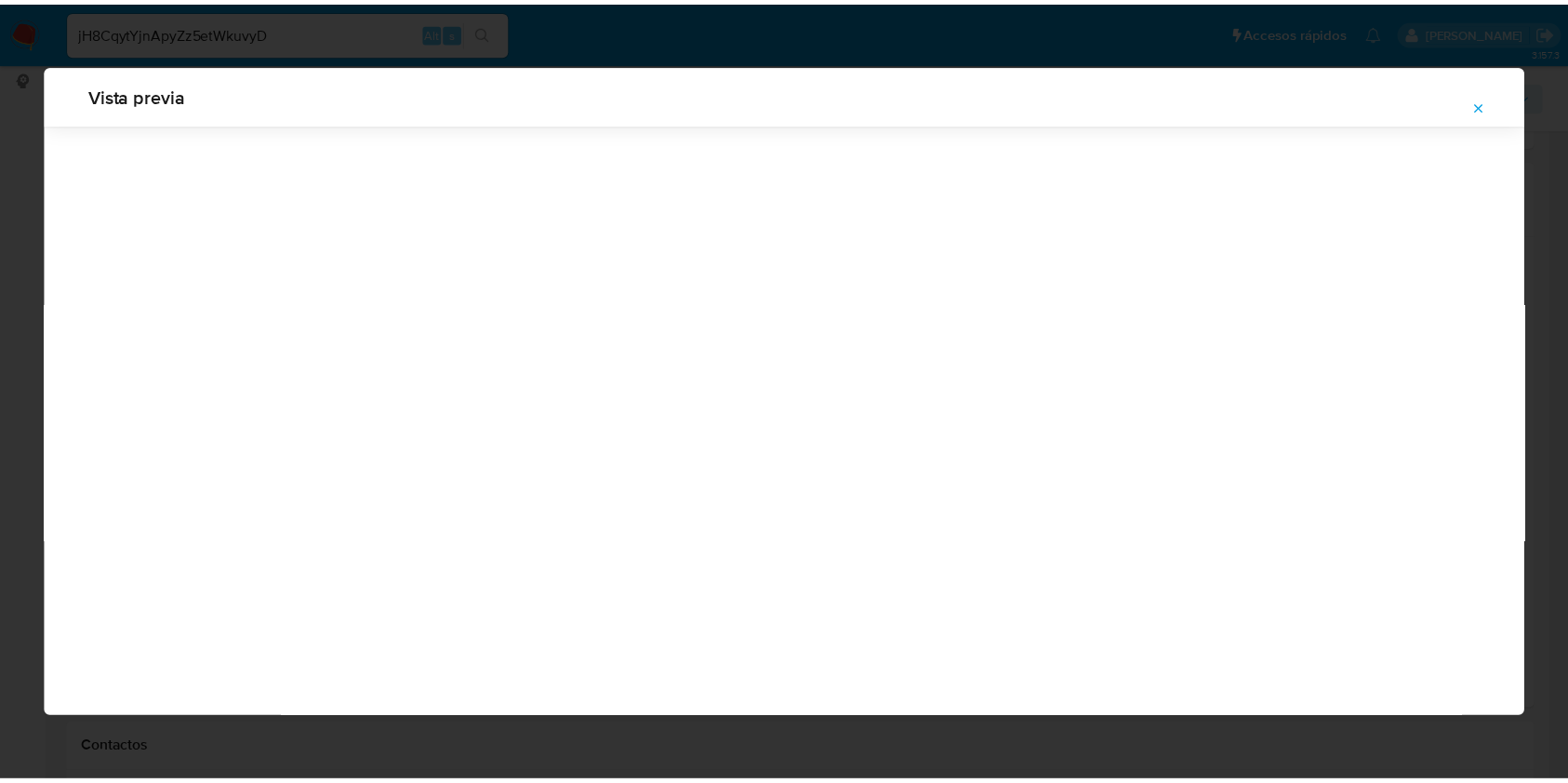
scroll to position [0, 0]
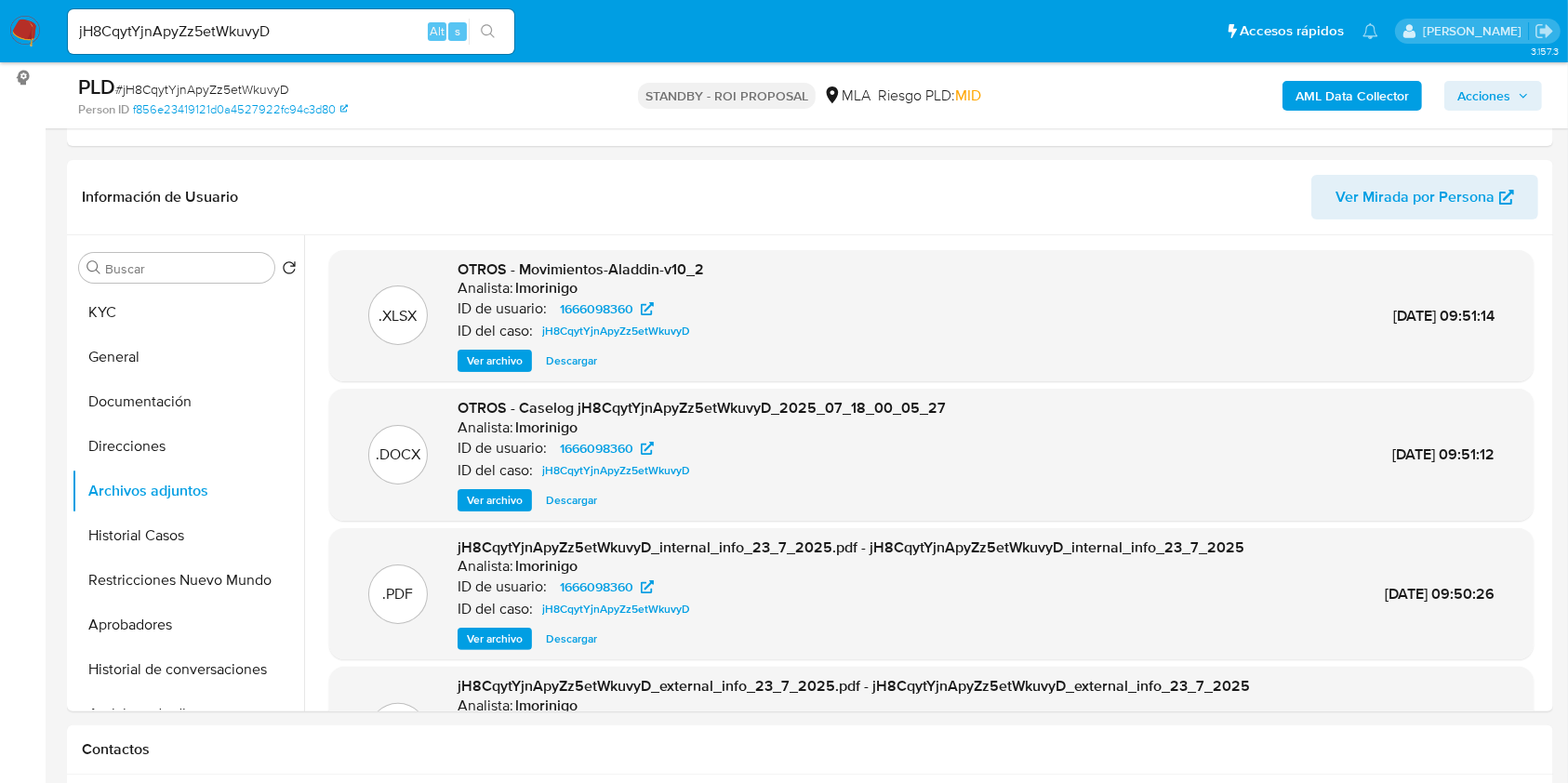
click at [342, 34] on input "jH8CqytYjnApyZz5etWkuvyD" at bounding box center [291, 32] width 446 height 24
paste input "5fSgd1icIaYR3LCd40ydXr4q"
type input "5fSgd1icIaYR3LCd40ydXr4q"
click at [496, 32] on button "search-icon" at bounding box center [487, 32] width 38 height 26
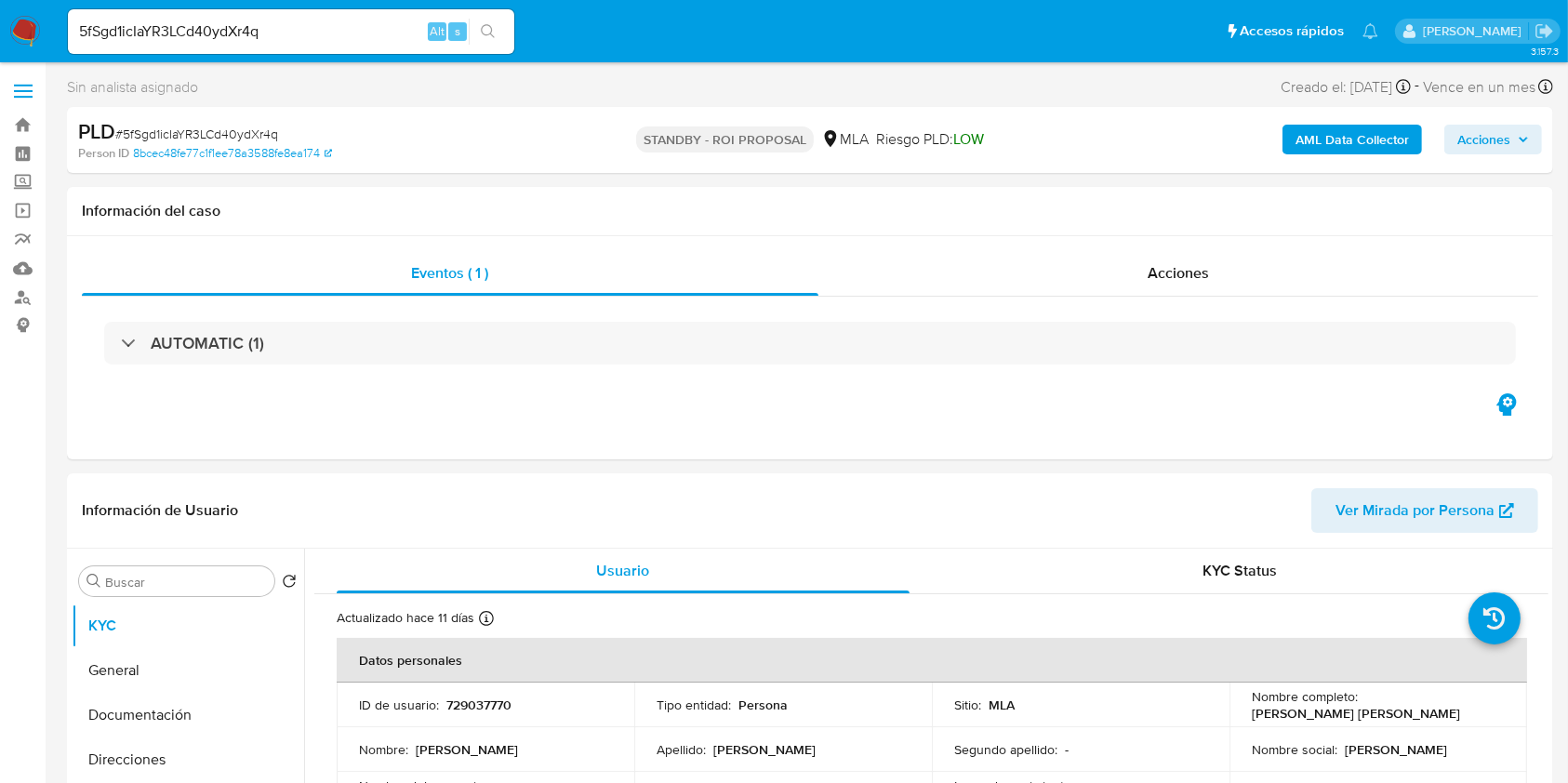
select select "10"
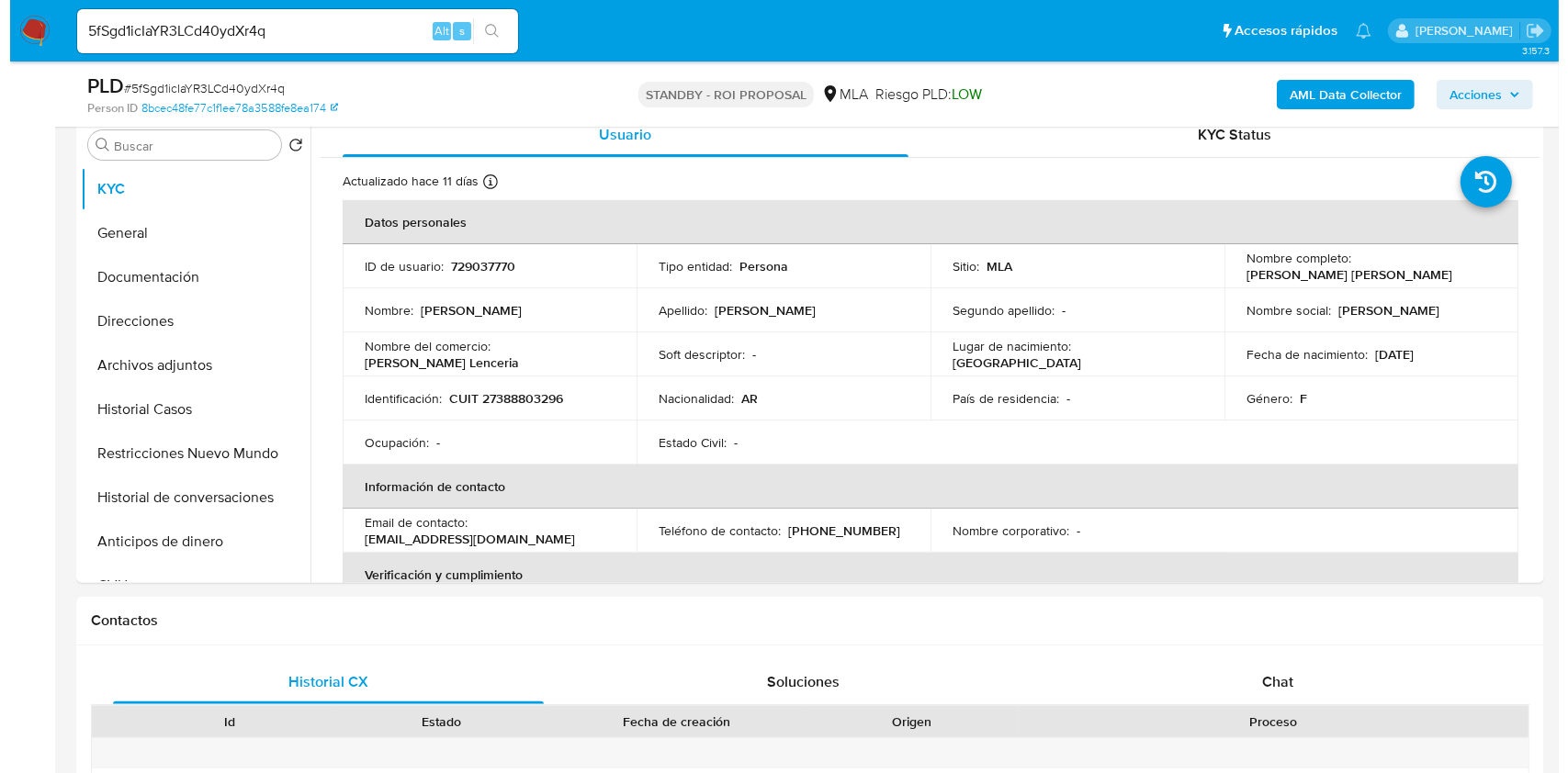
scroll to position [367, 0]
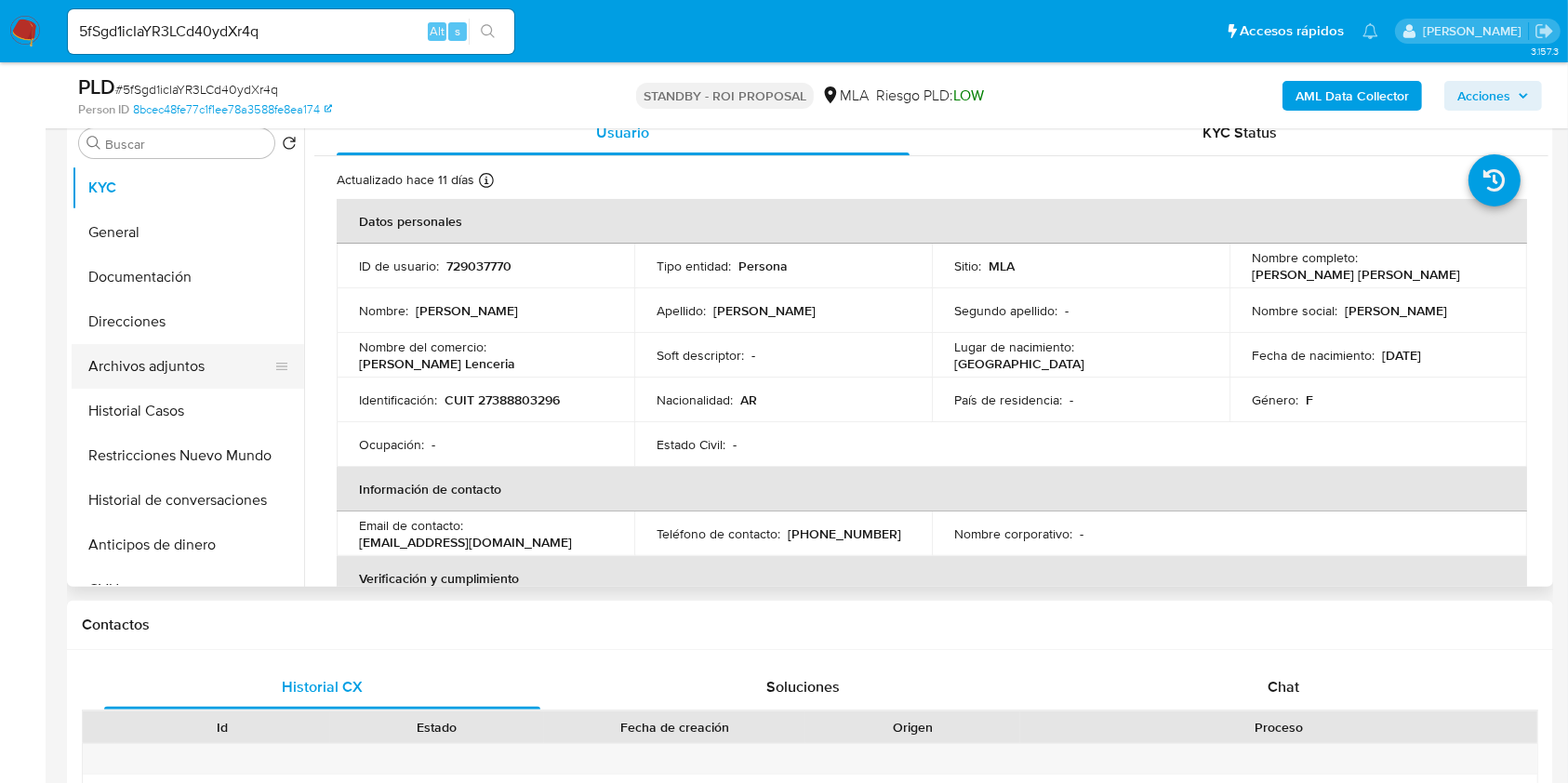
click at [153, 368] on button "Archivos adjuntos" at bounding box center [181, 366] width 218 height 45
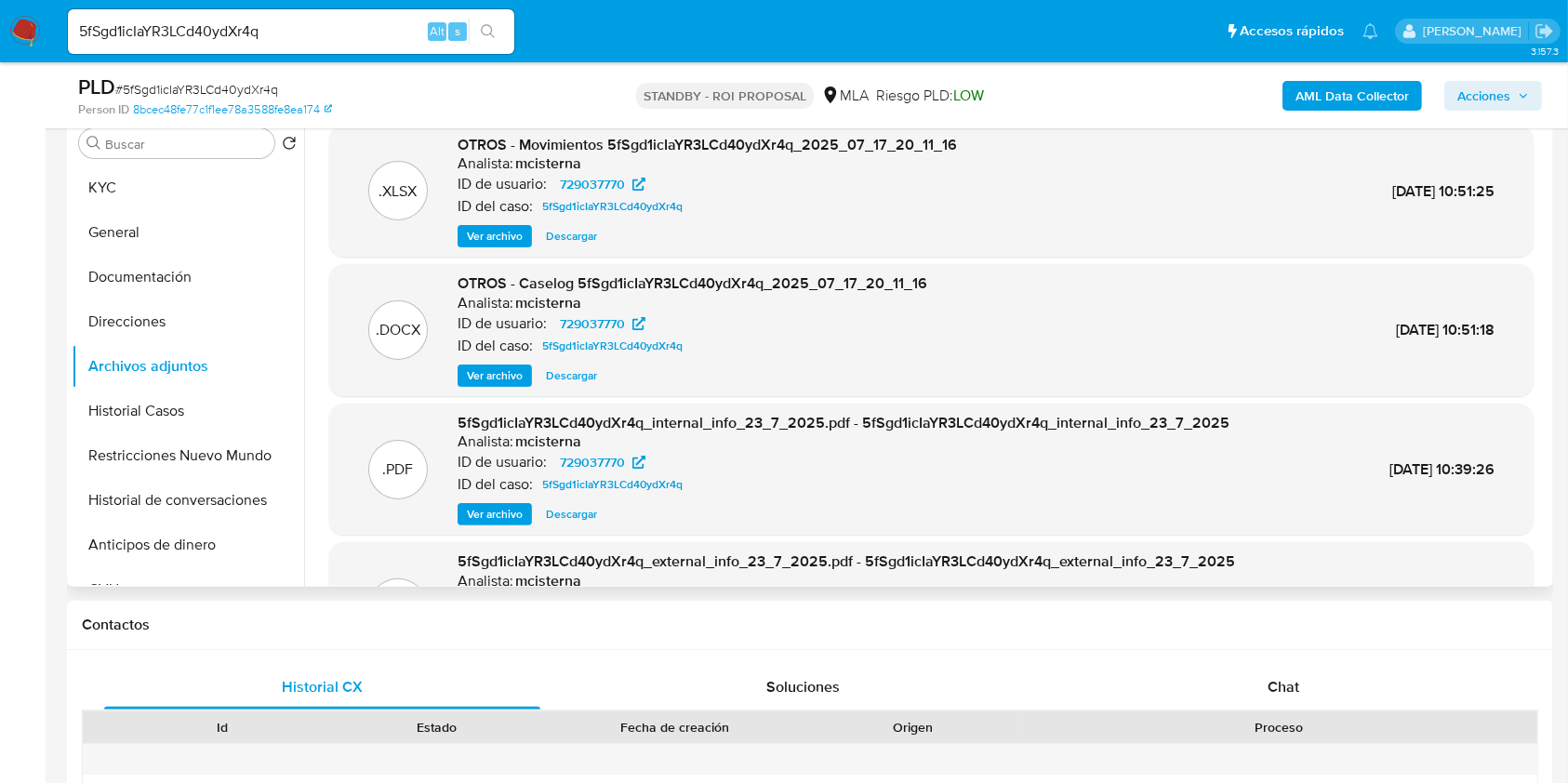
click at [495, 375] on span "Ver archivo" at bounding box center [494, 375] width 56 height 19
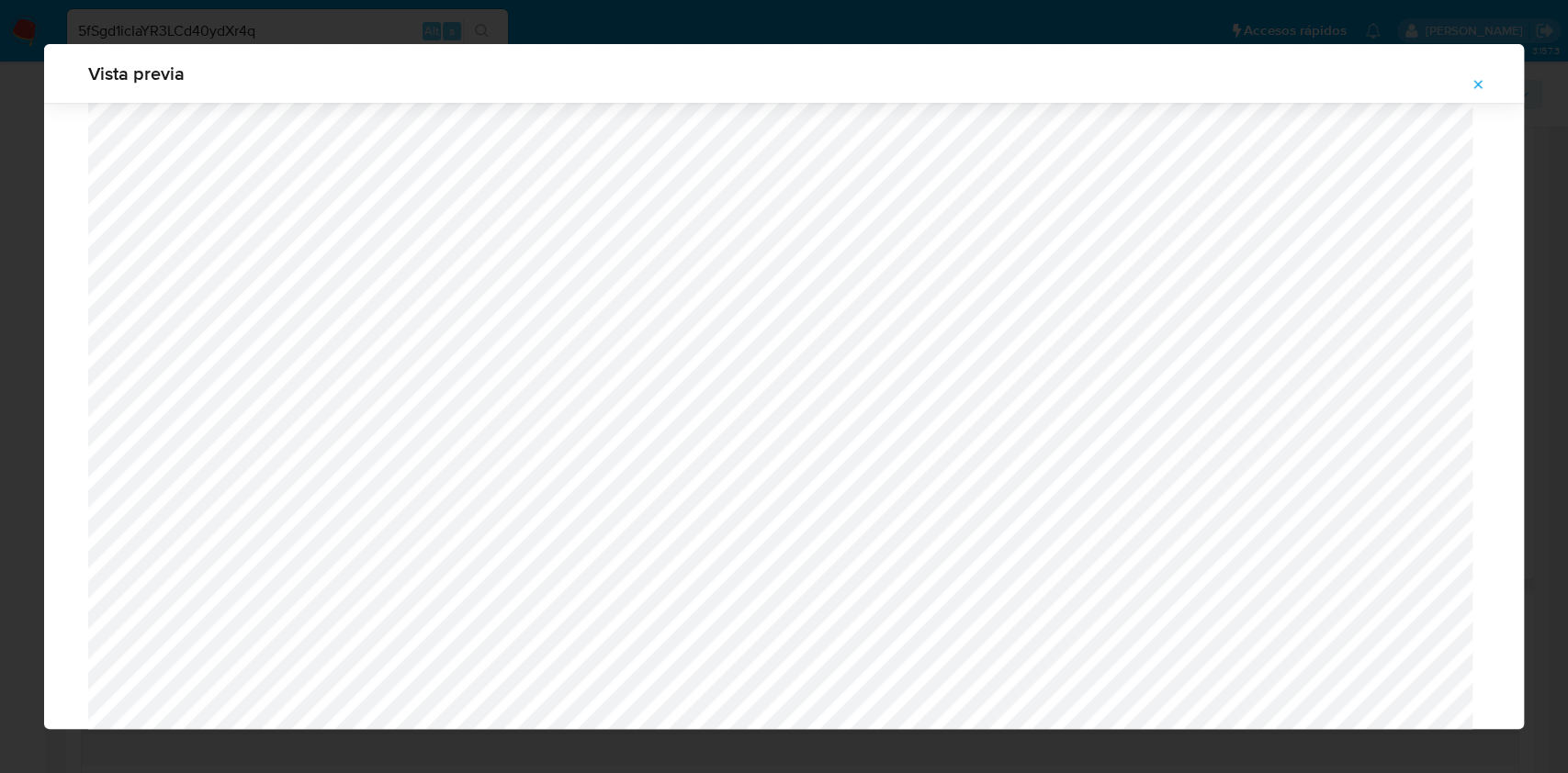
scroll to position [1554, 0]
click at [1471, 81] on icon "Attachment preview" at bounding box center [1478, 85] width 15 height 15
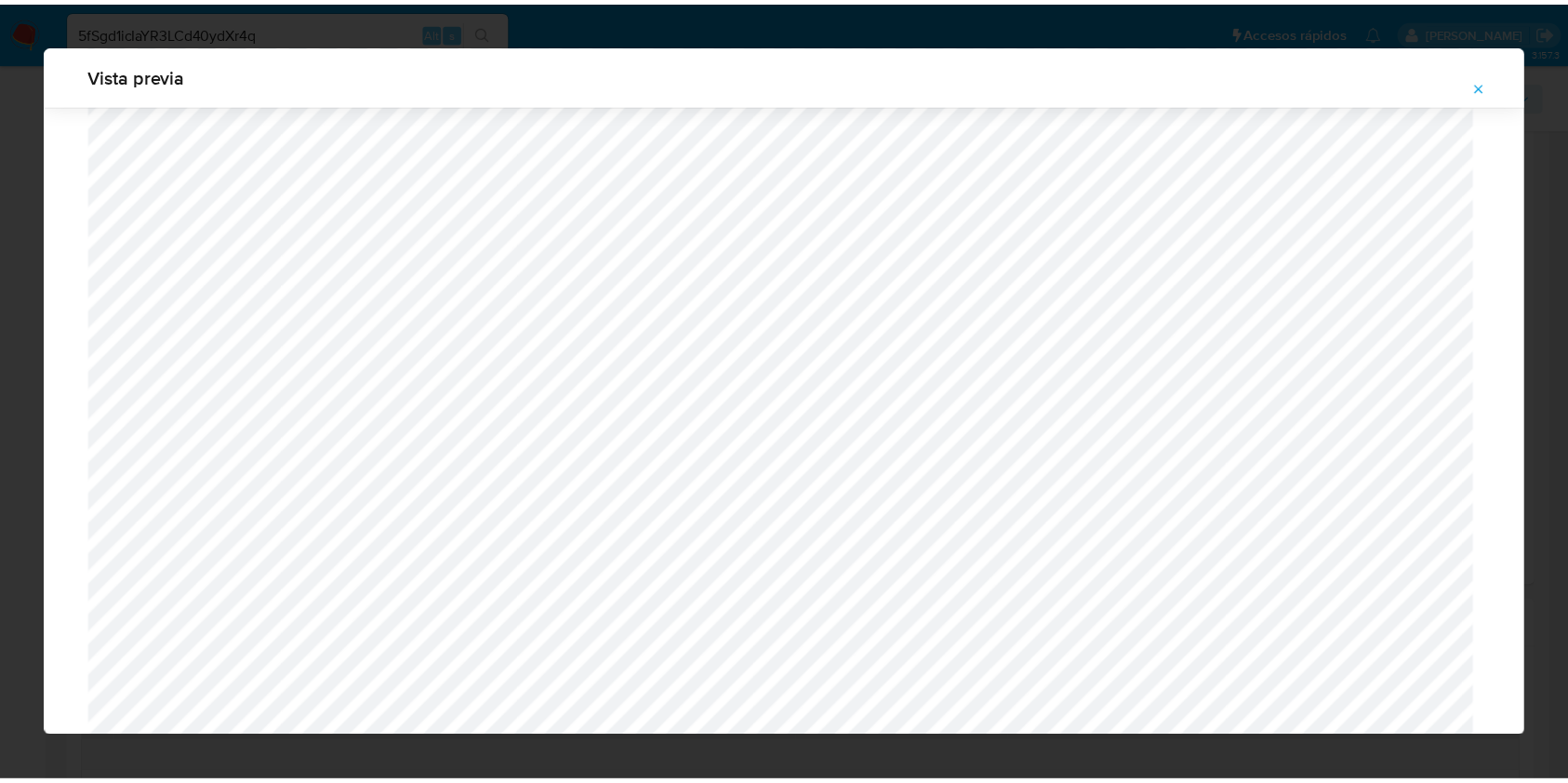
scroll to position [0, 0]
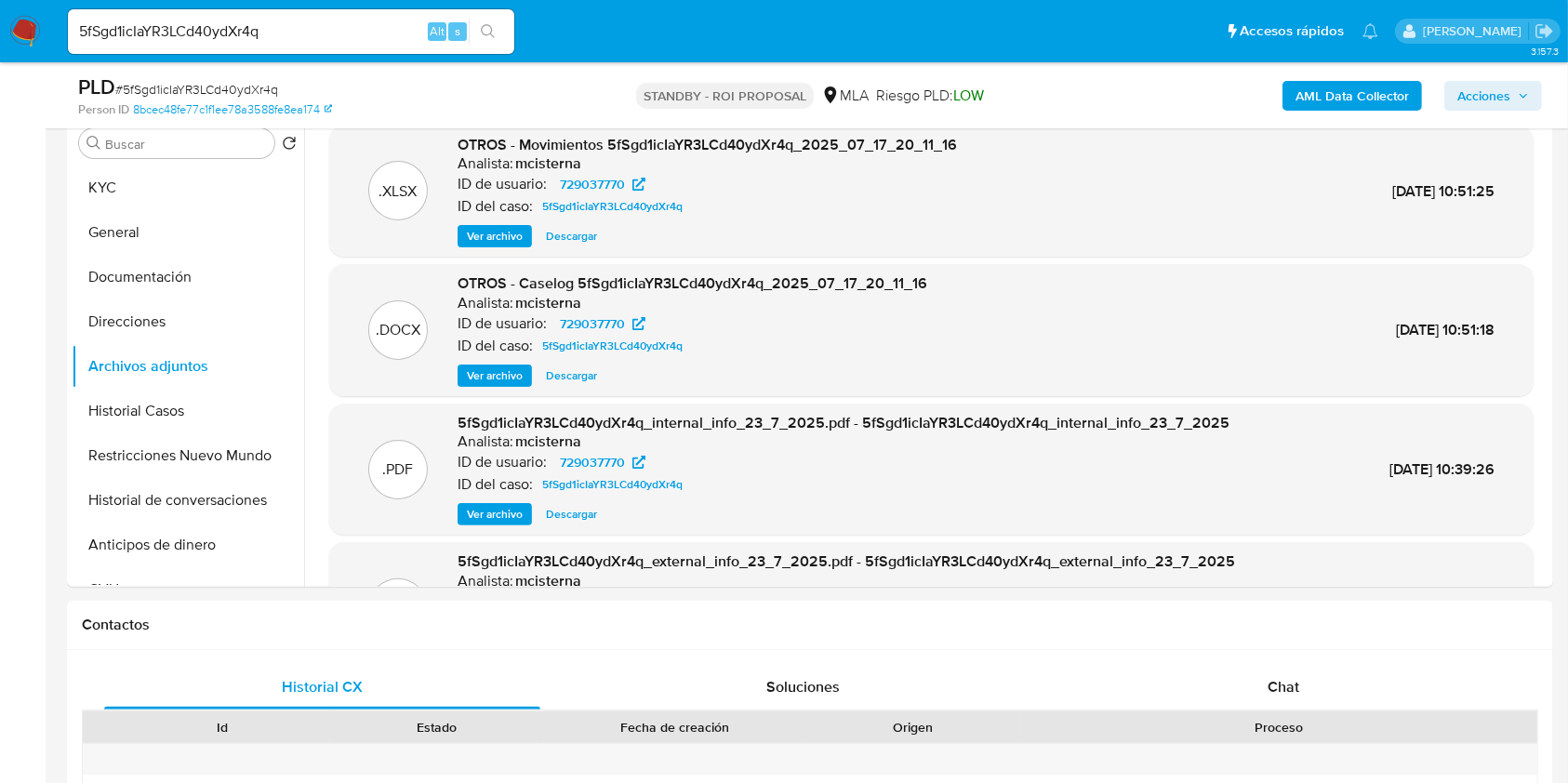
click at [345, 46] on div "5fSgd1icIaYR3LCd40ydXr4q Alt s" at bounding box center [291, 32] width 446 height 45
click at [365, 30] on input "5fSgd1icIaYR3LCd40ydXr4q" at bounding box center [291, 32] width 446 height 24
click at [366, 29] on input "5fSgd1icIaYR3LCd40ydXr4q" at bounding box center [291, 32] width 446 height 24
paste input "2PivN52qbE8gsL5SwerpOdVR"
type input "2PivN52qbE8gsL5SwerpOdVR"
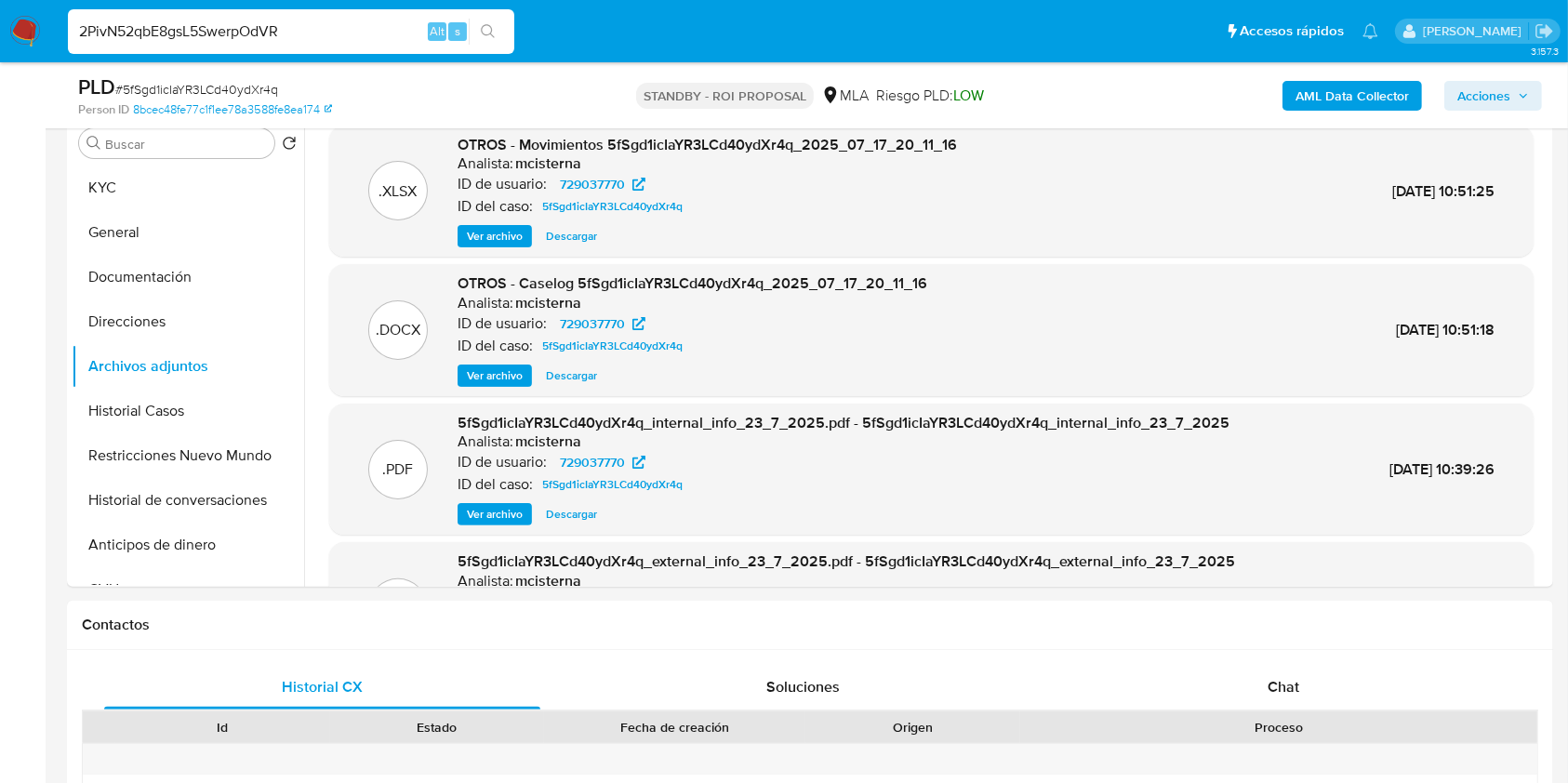
click at [490, 29] on icon "search-icon" at bounding box center [488, 32] width 15 height 15
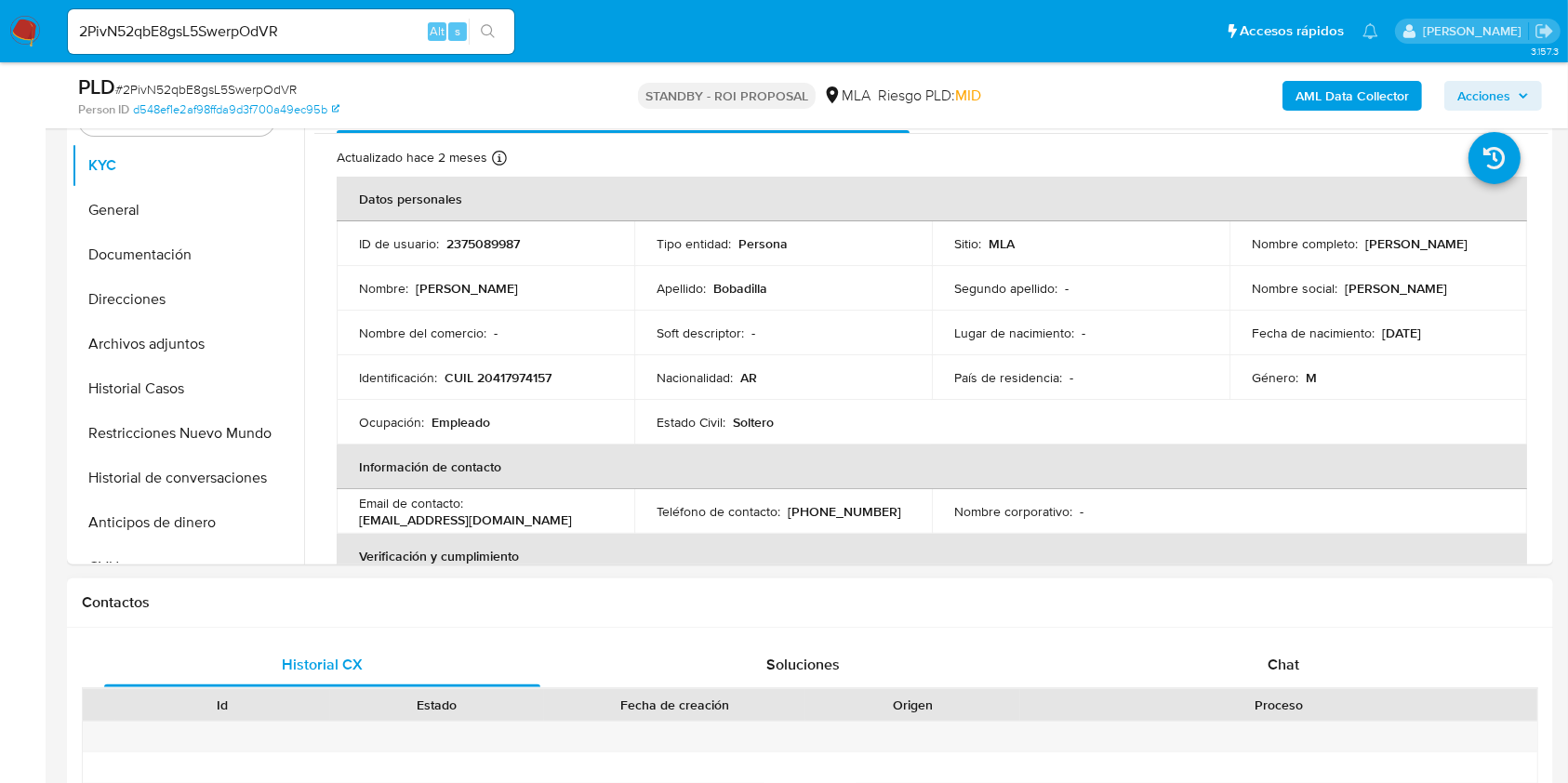
scroll to position [371, 0]
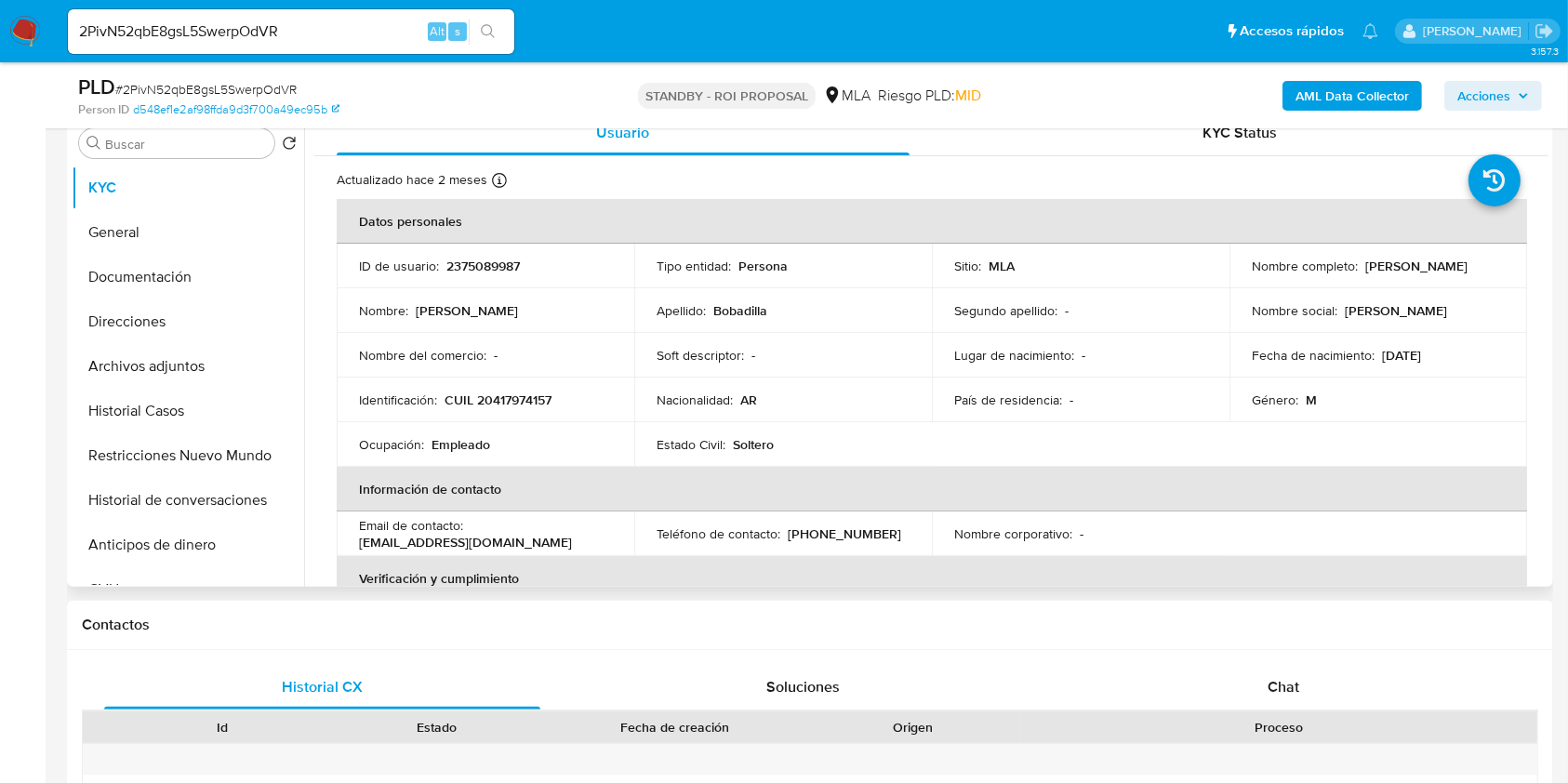
select select "10"
click at [189, 374] on button "Archivos adjuntos" at bounding box center [181, 366] width 218 height 45
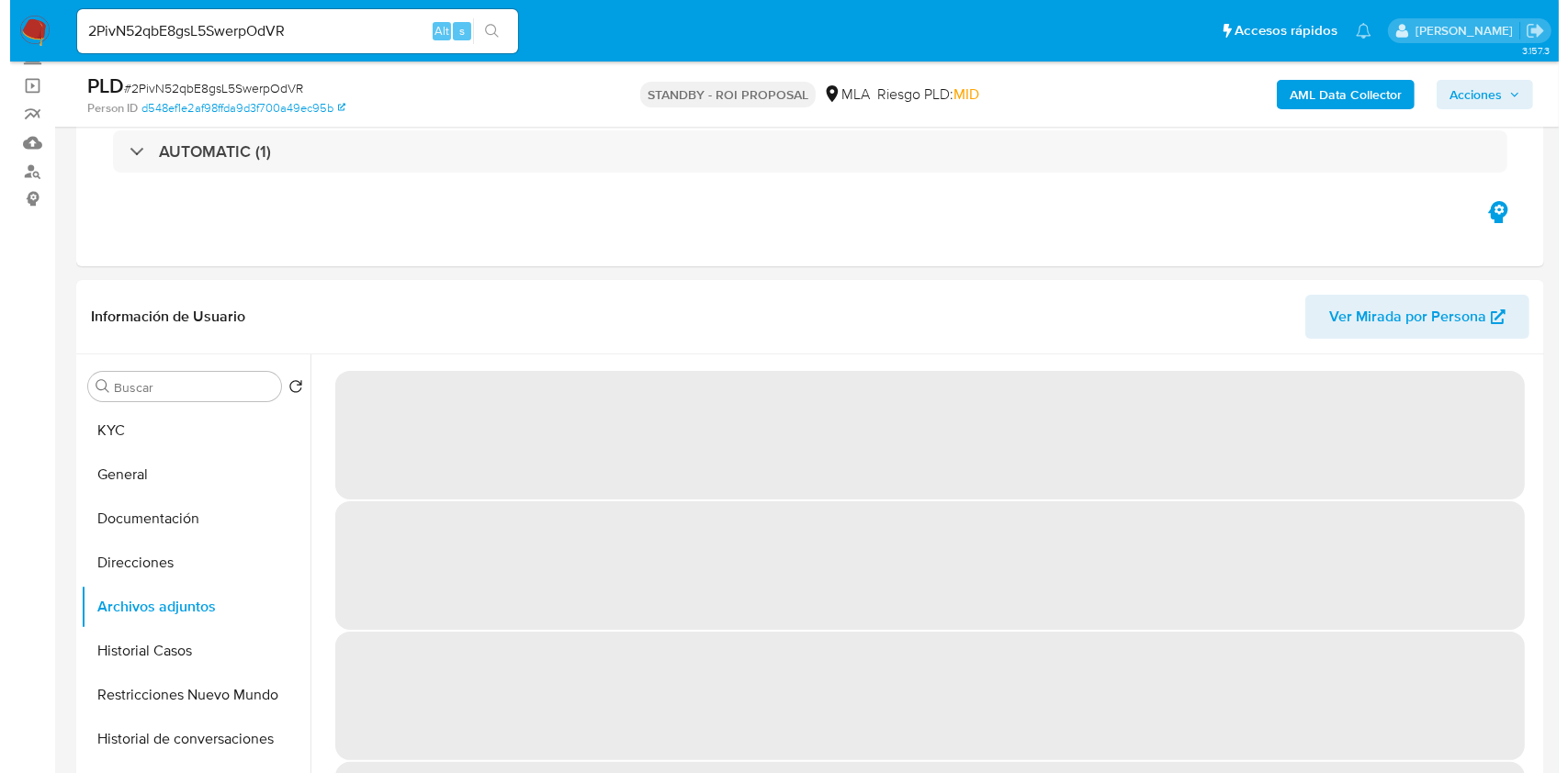
scroll to position [244, 0]
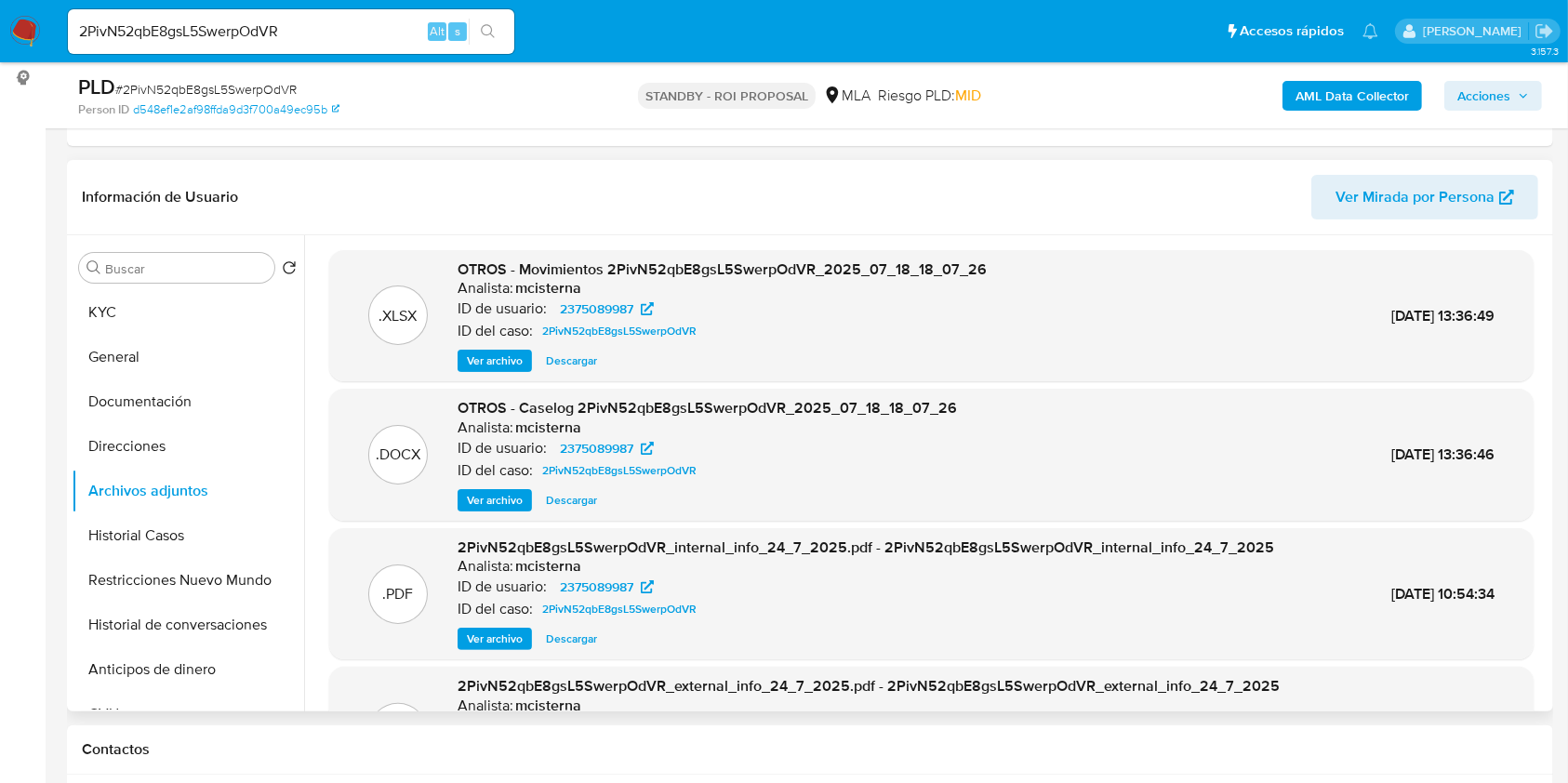
click at [506, 498] on span "Ver archivo" at bounding box center [494, 500] width 56 height 19
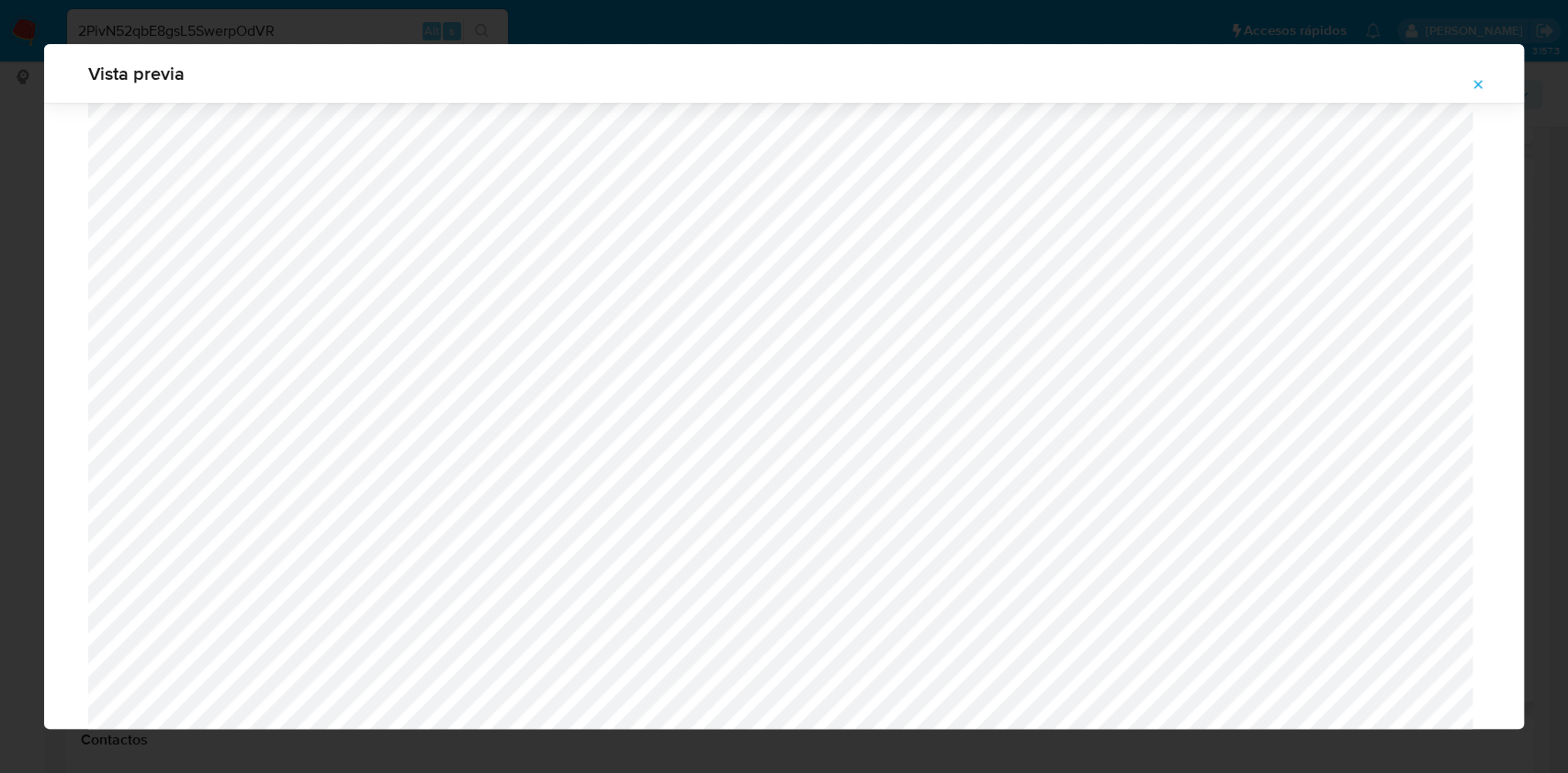
scroll to position [1432, 0]
click at [1482, 84] on icon "Attachment preview" at bounding box center [1478, 85] width 15 height 15
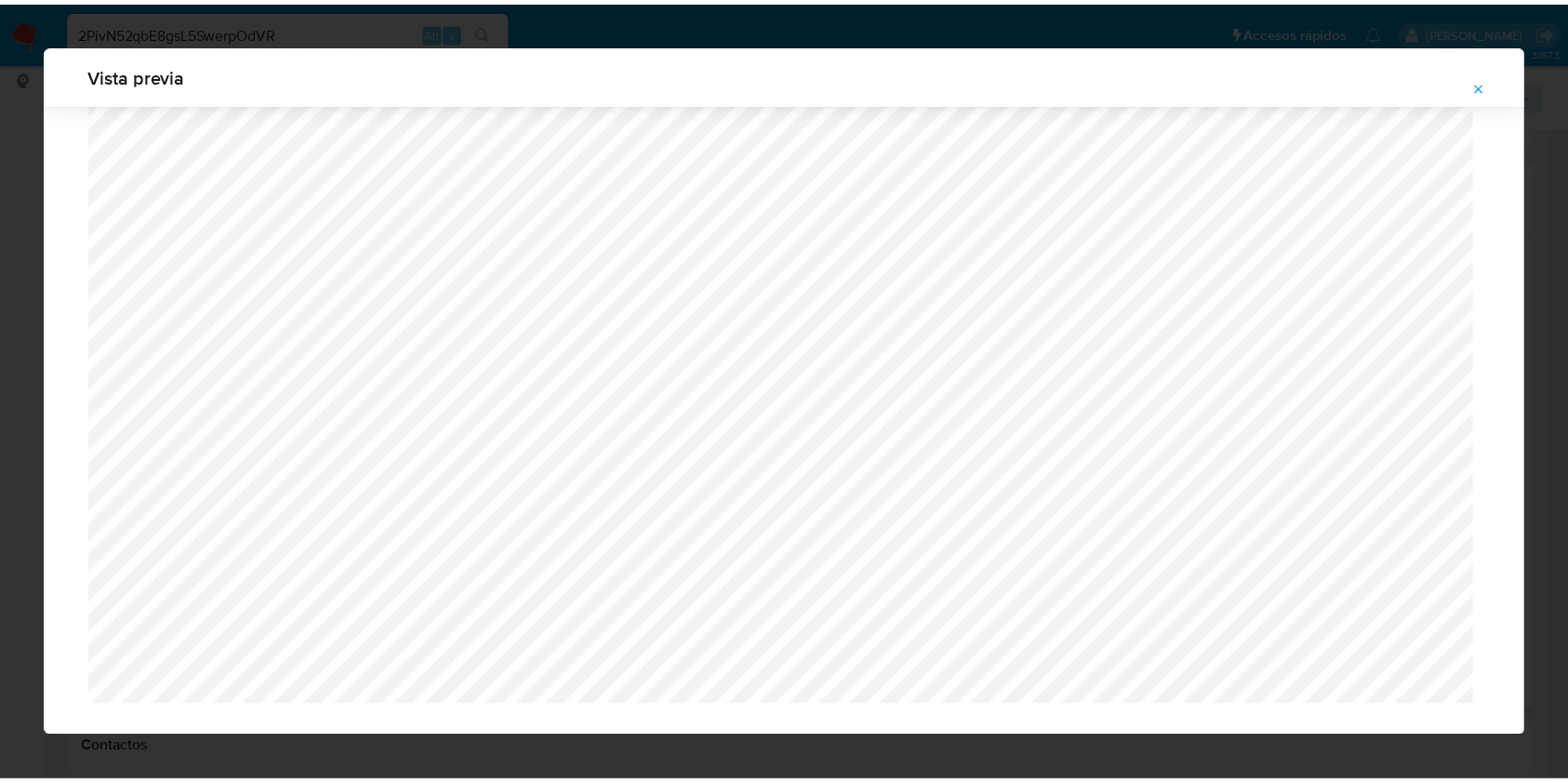
scroll to position [0, 0]
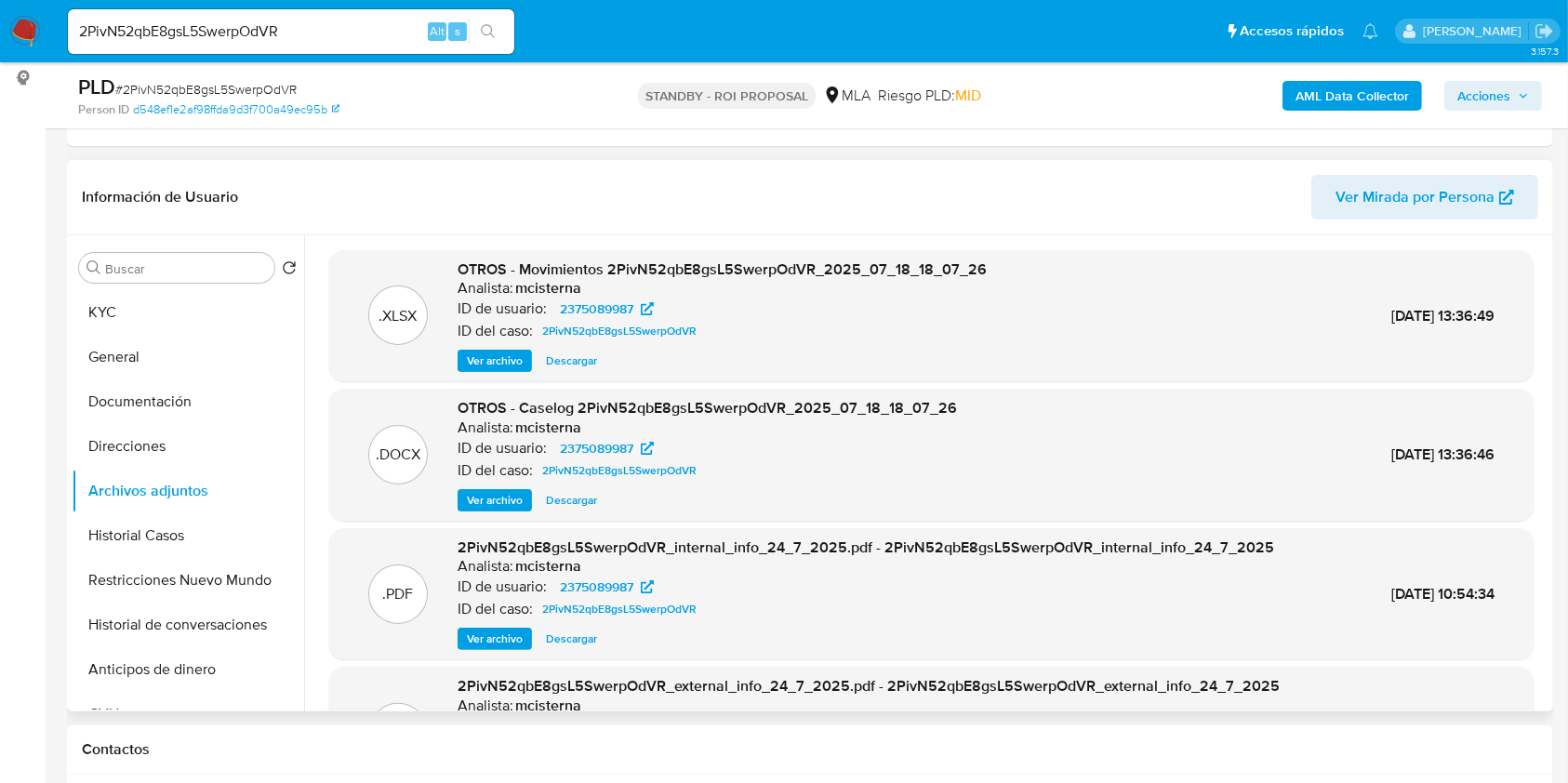
click at [320, 21] on input "2PivN52qbE8gsL5SwerpOdVR" at bounding box center [291, 32] width 446 height 24
paste input "ibGZvhrgSPOH1lCXq0P4ulHE"
type input "ibGZvhrgSPOH1lCXq0P4ulHE"
click at [504, 30] on button "search-icon" at bounding box center [487, 32] width 38 height 26
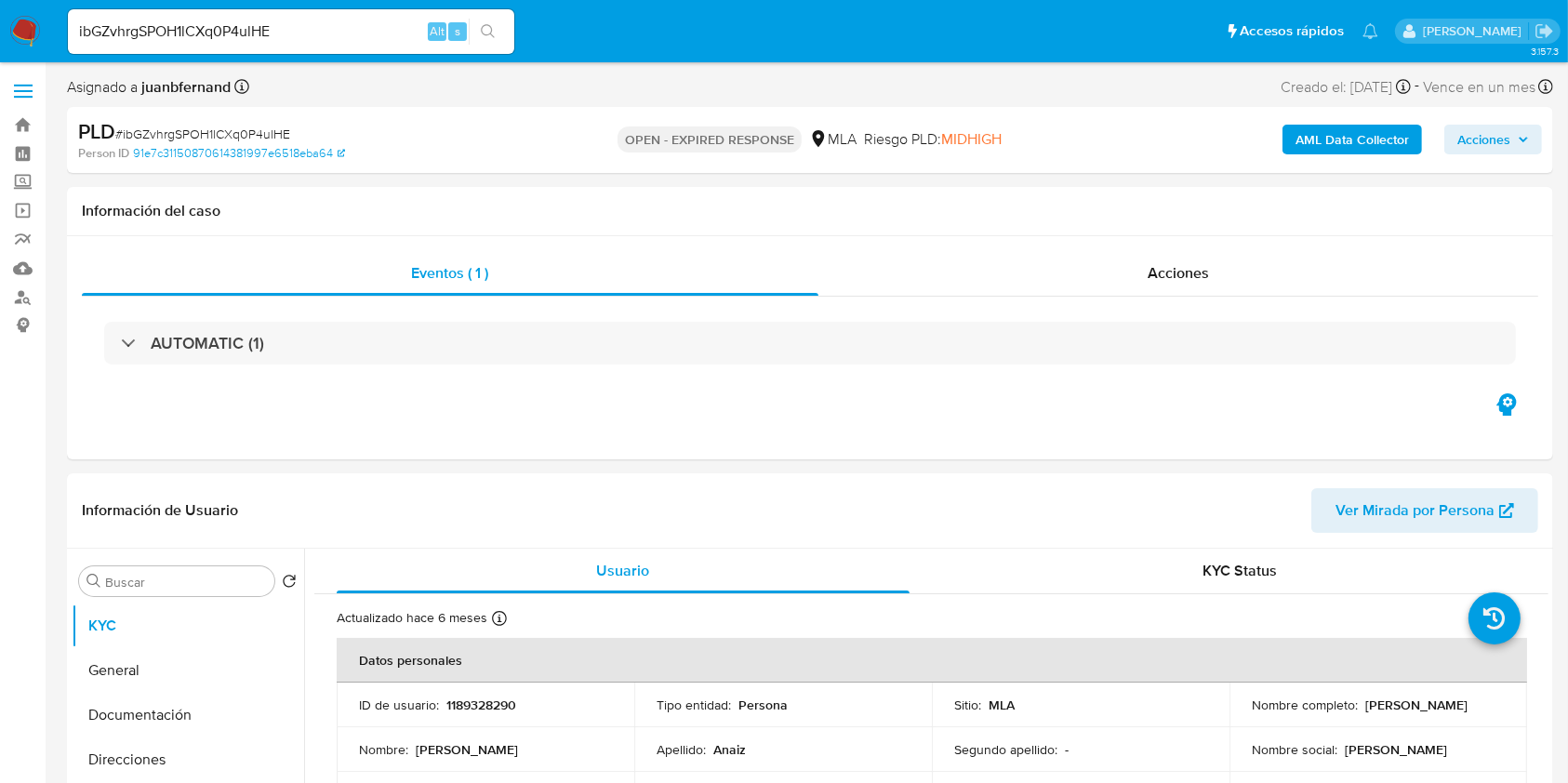
select select "10"
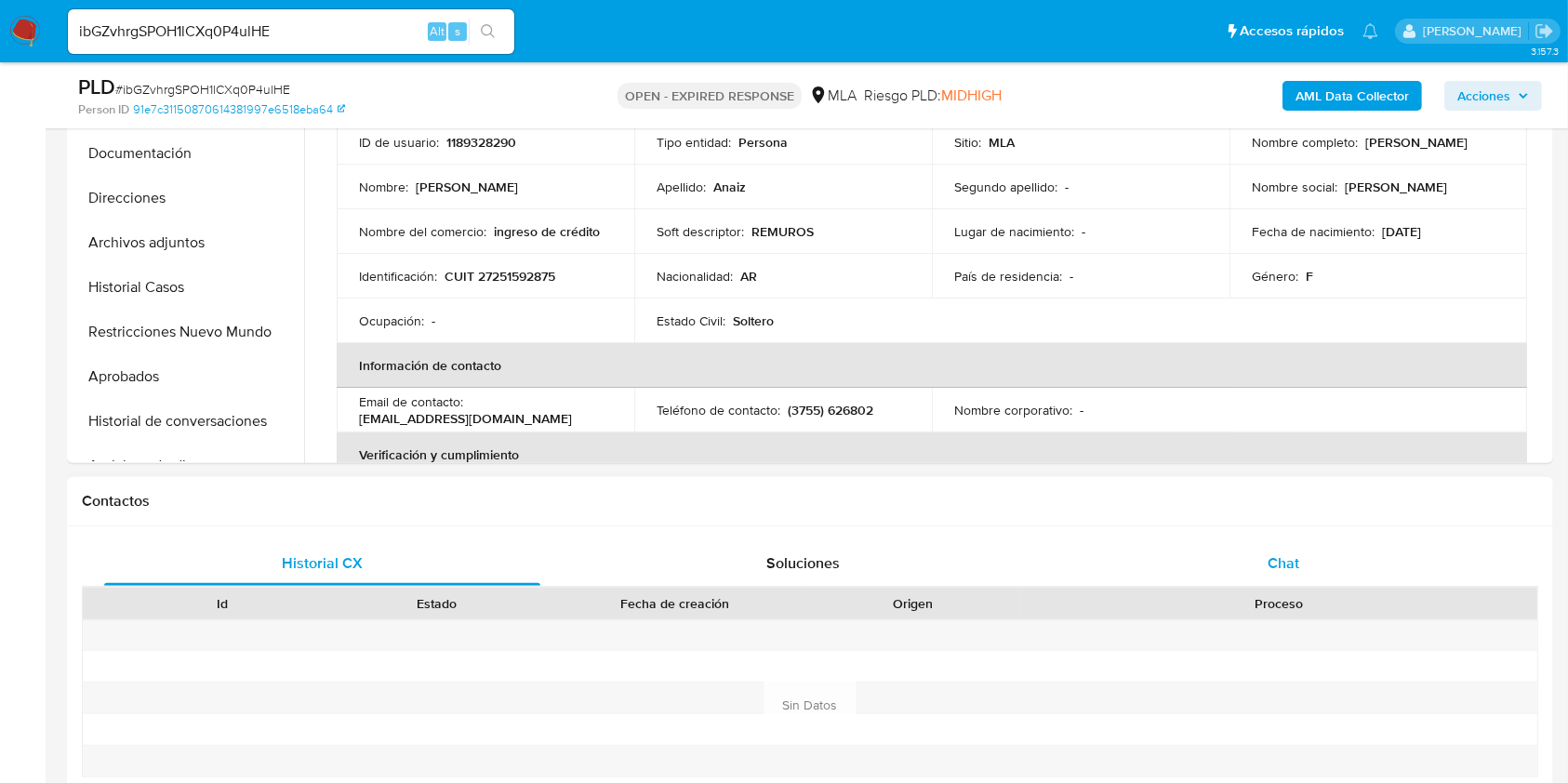
click at [1320, 562] on div "Chat" at bounding box center [1283, 563] width 436 height 45
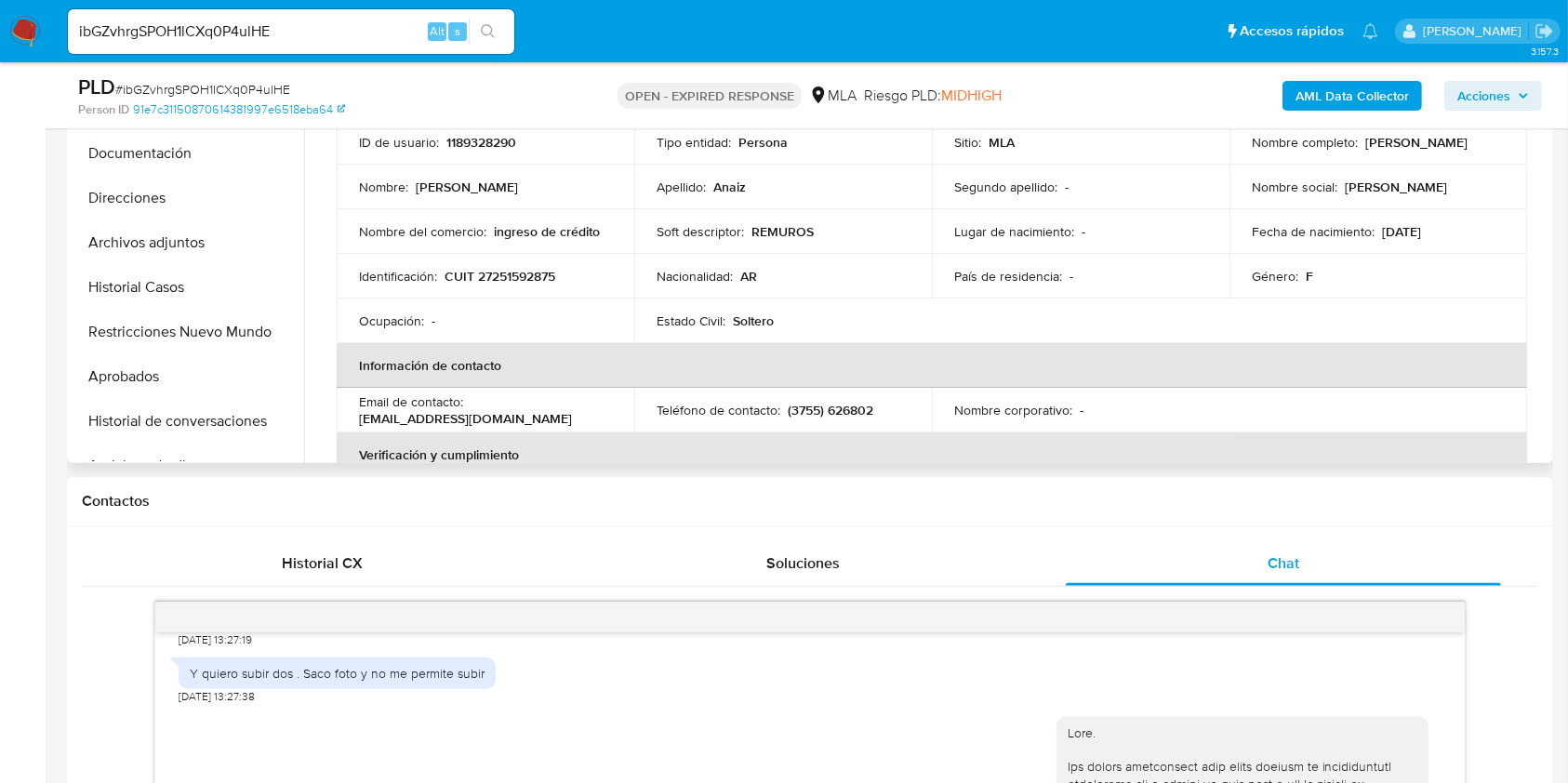
click at [514, 295] on td "Identificación : CUIT 27251592875" at bounding box center [485, 277] width 298 height 45
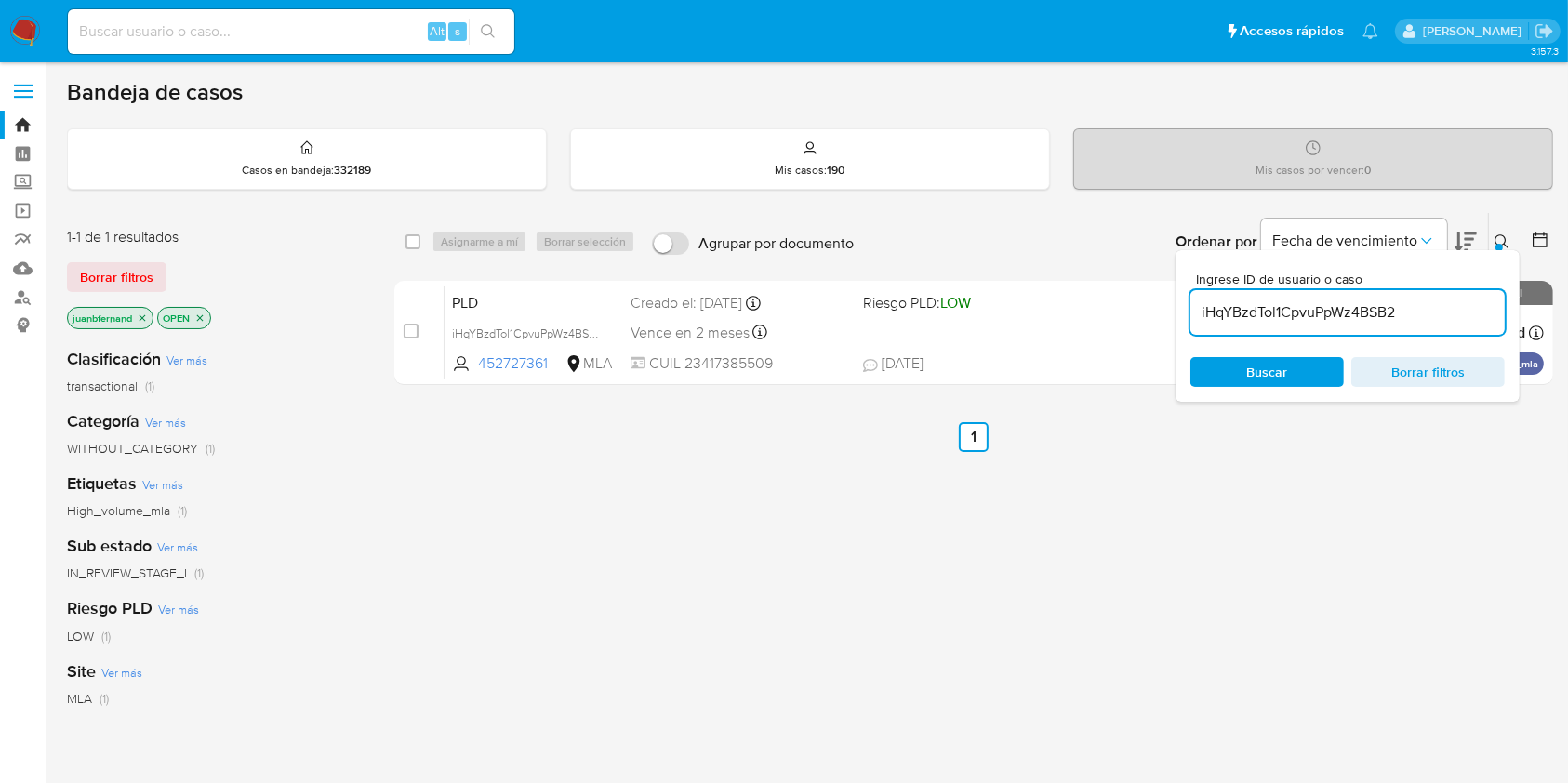
click at [1418, 307] on input "iHqYBzdTol1CpvuPpWz4BSB2" at bounding box center [1347, 313] width 315 height 24
click at [1418, 306] on input "iHqYBzdTol1CpvuPpWz4BSB2" at bounding box center [1347, 313] width 315 height 24
paste input "bGZvhrgSPOH1lCXq0P4ulHE"
type input "ibGZvhrgSPOH1lCXq0P4ulHE"
click at [417, 238] on input "checkbox" at bounding box center [412, 242] width 15 height 15
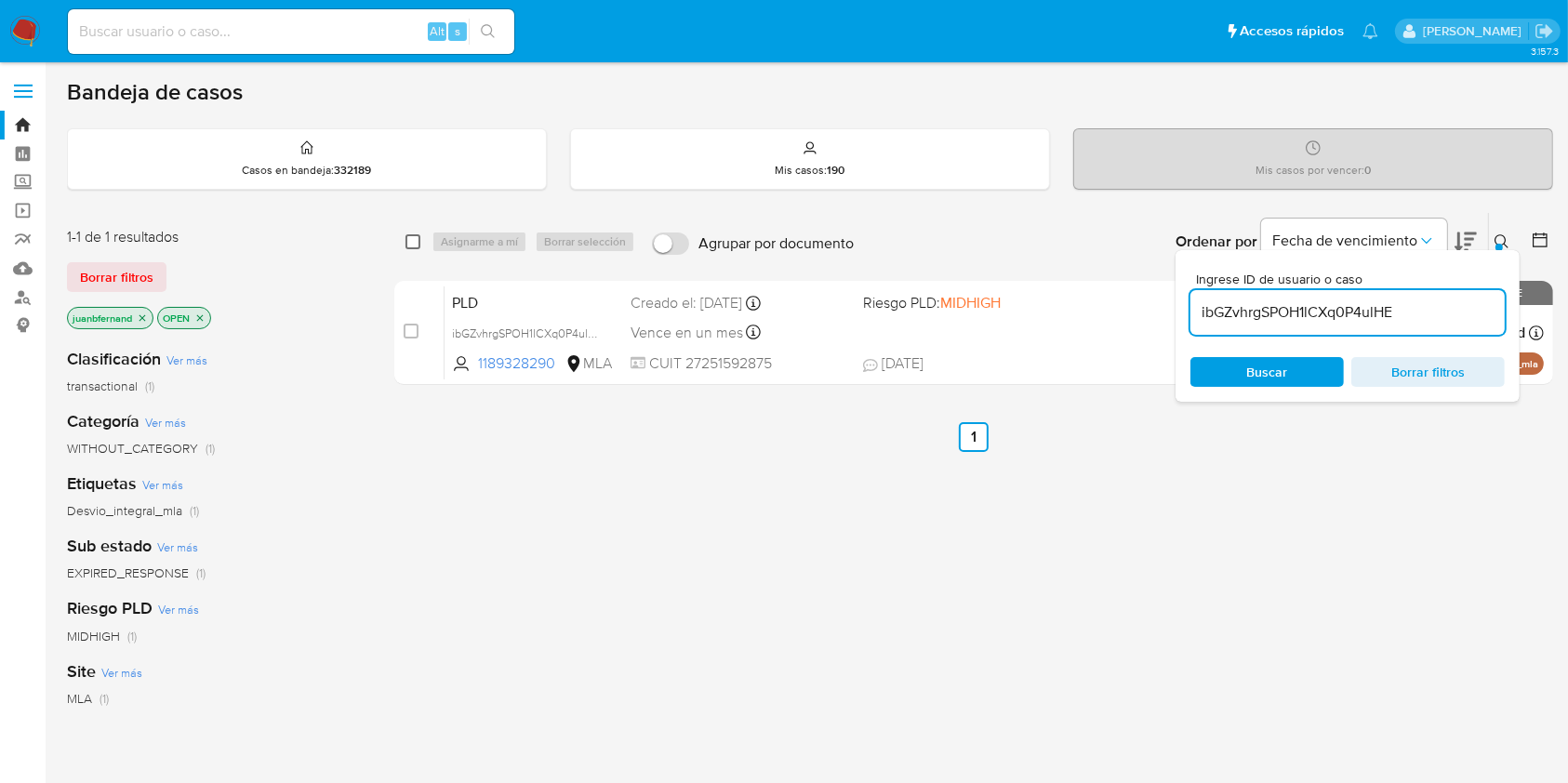
checkbox input "true"
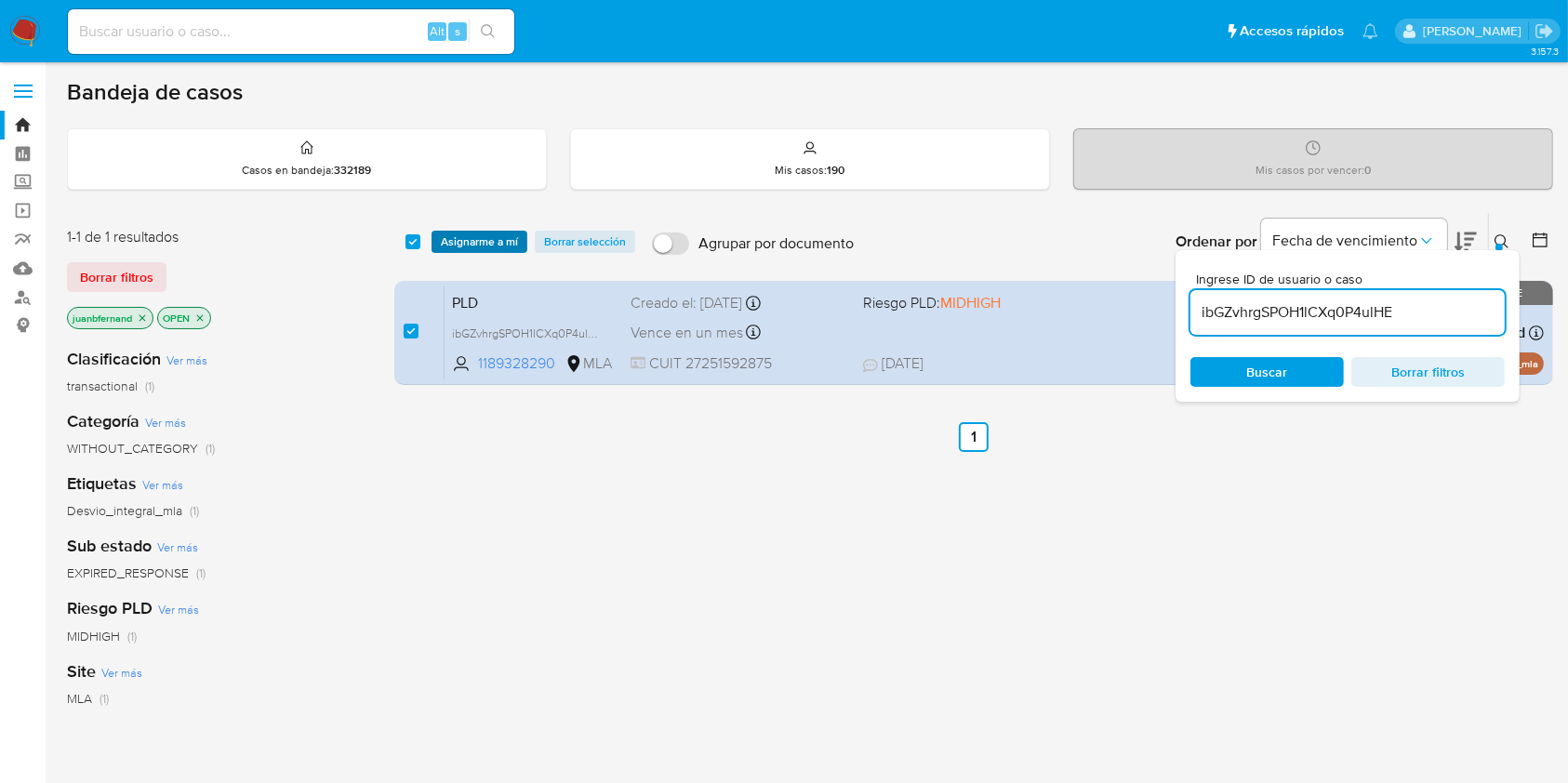
click at [455, 237] on span "Asignarme a mí" at bounding box center [479, 242] width 77 height 19
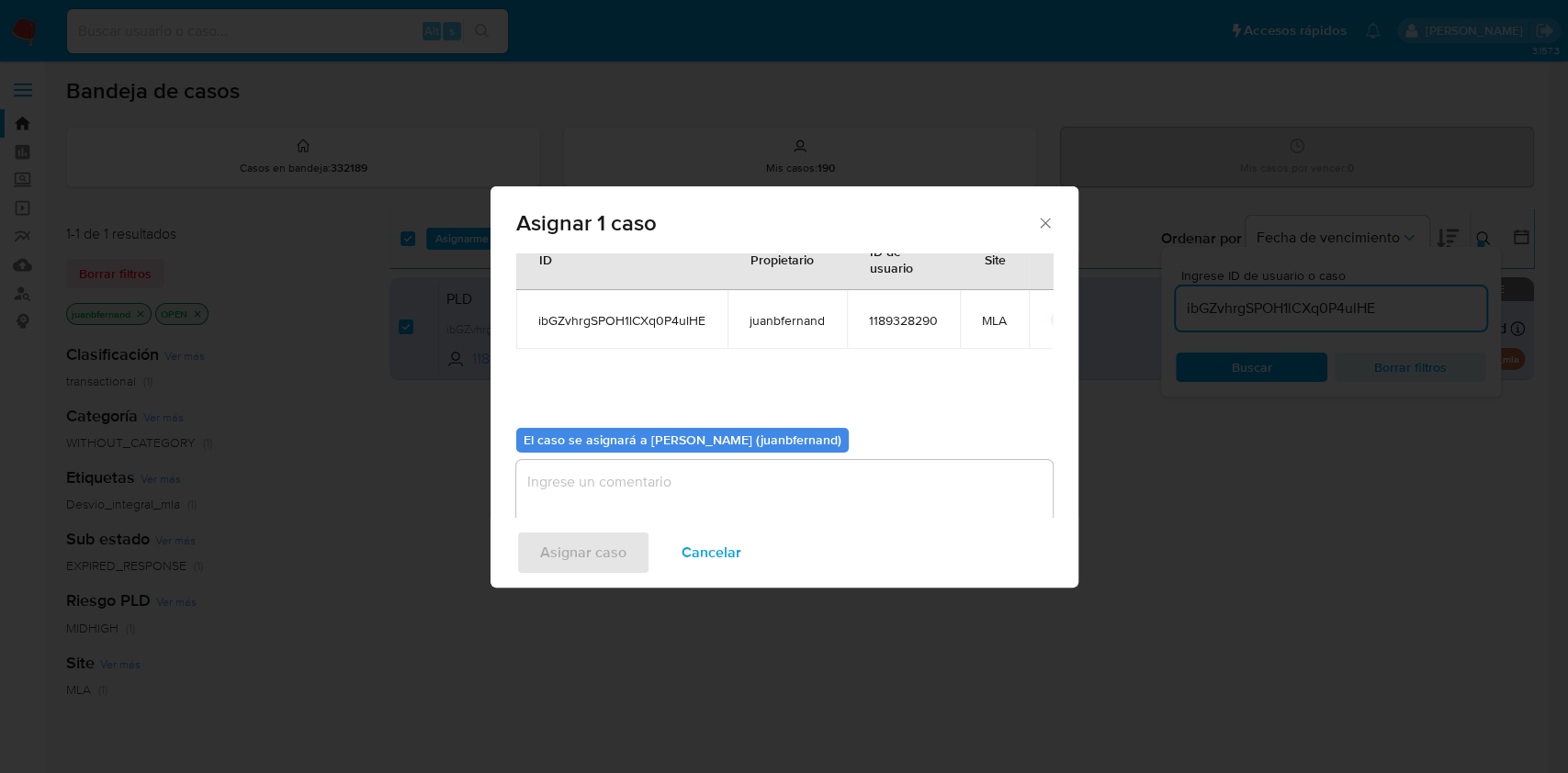
scroll to position [94, 0]
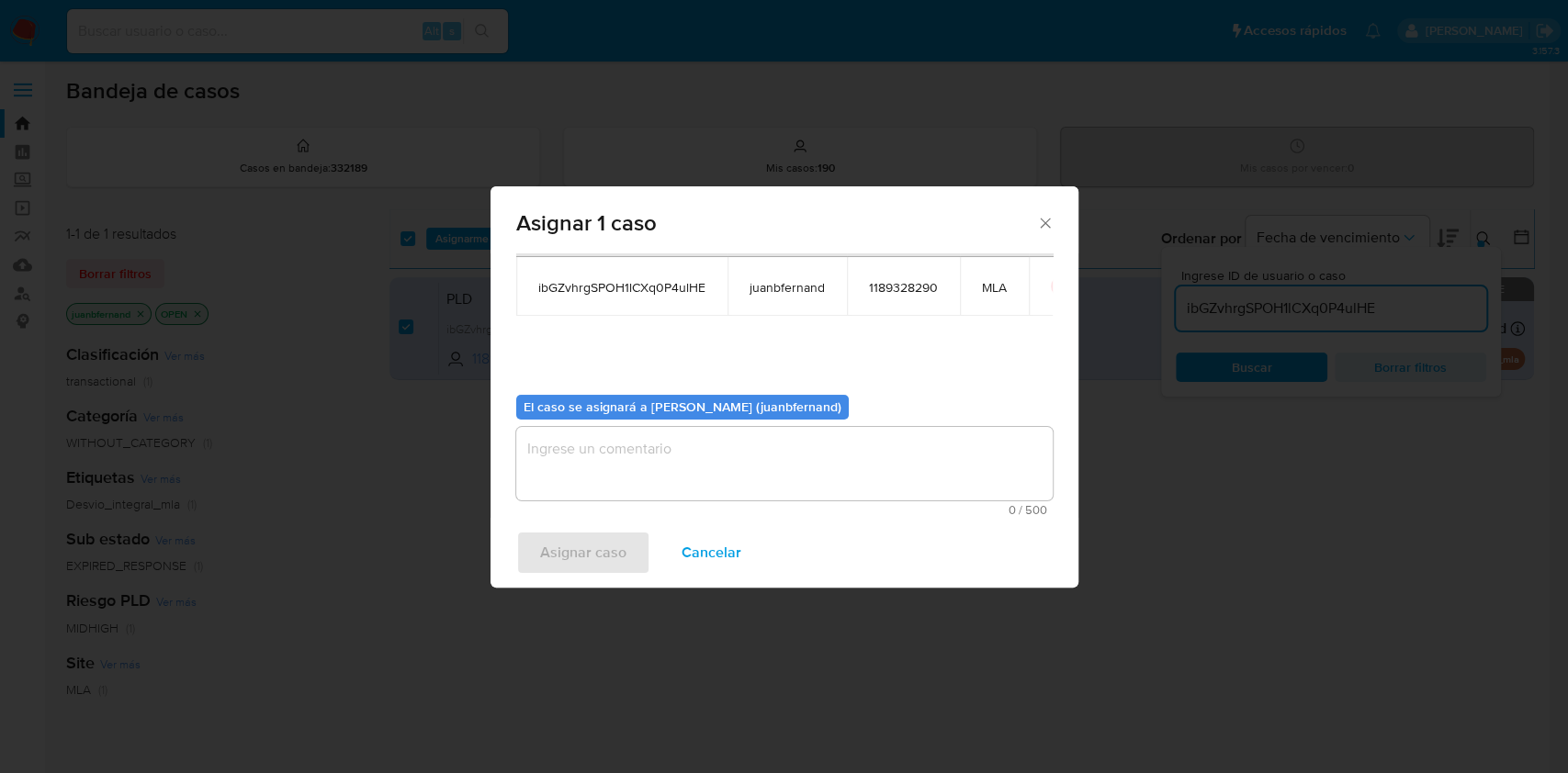
click at [703, 466] on textarea "assign-modal" at bounding box center [784, 463] width 536 height 74
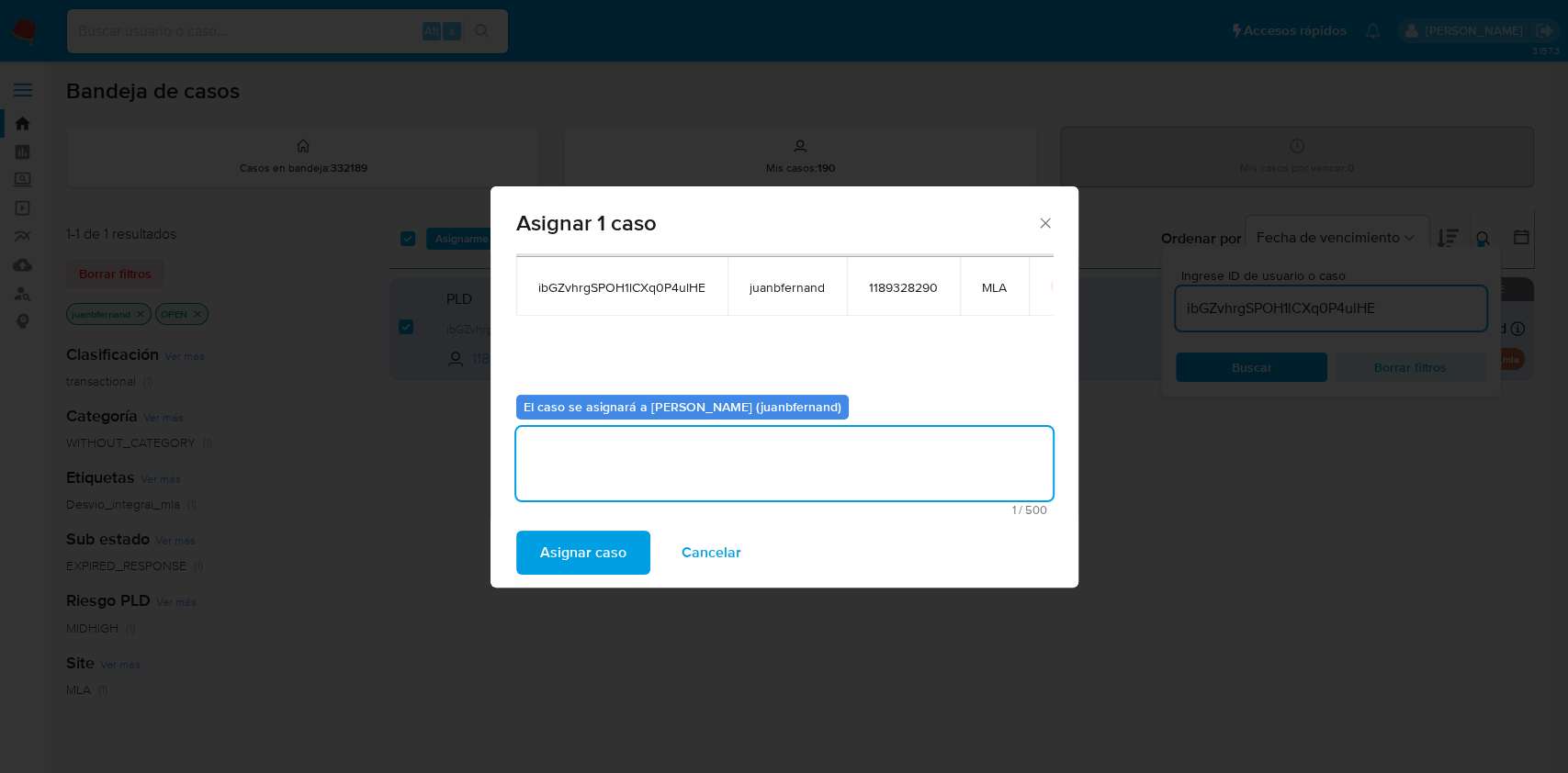
click at [578, 540] on span "Asignar caso" at bounding box center [583, 552] width 86 height 40
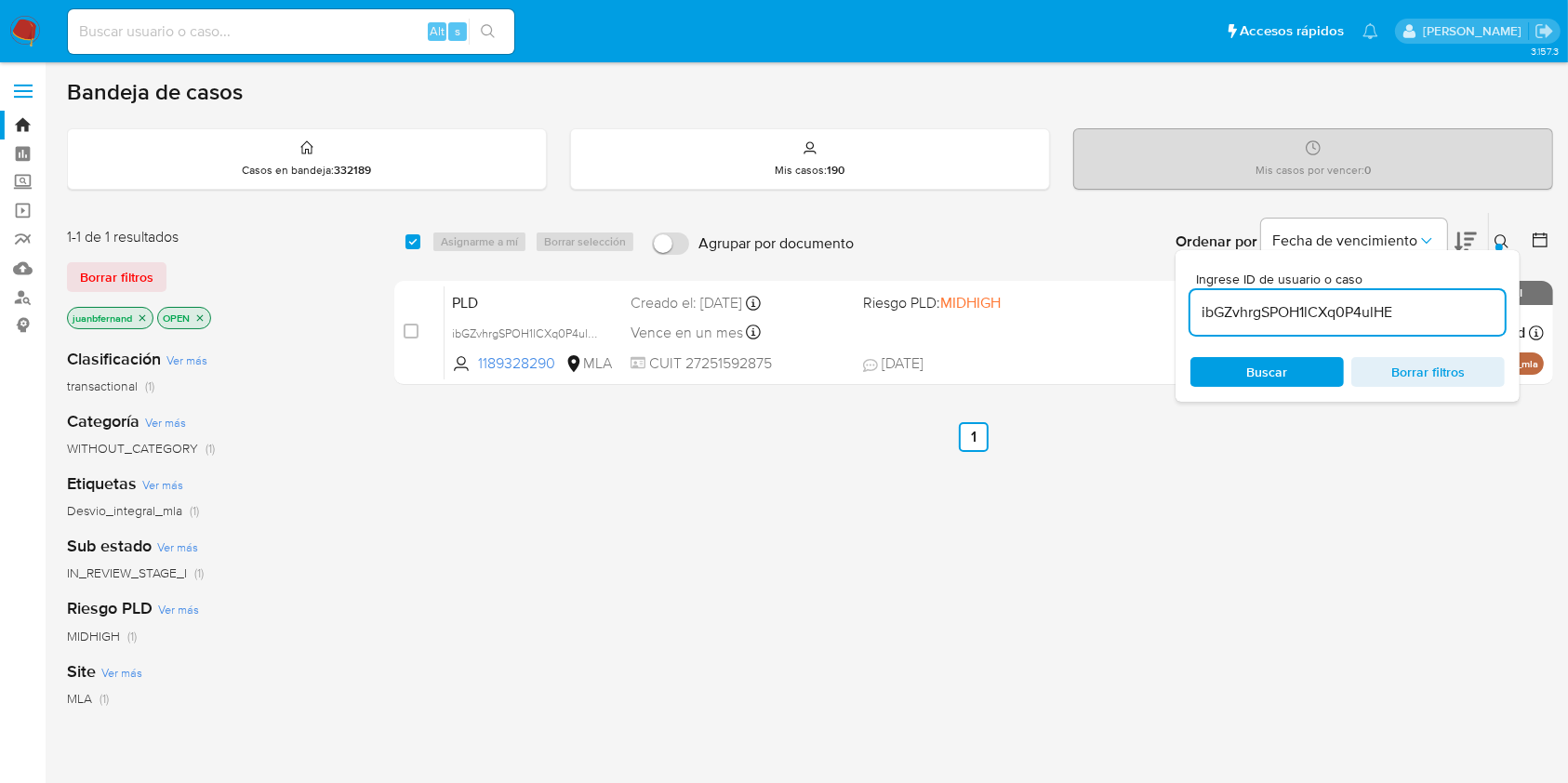
click at [1435, 311] on input "ibGZvhrgSPOH1lCXq0P4ulHE" at bounding box center [1347, 313] width 315 height 24
paste input "8GE4yxG7rZ2ej2DxvAjOom8z"
type input "8GE4yxG7rZ2ej2DxvAjOom8z"
click at [411, 242] on input "checkbox" at bounding box center [412, 242] width 15 height 15
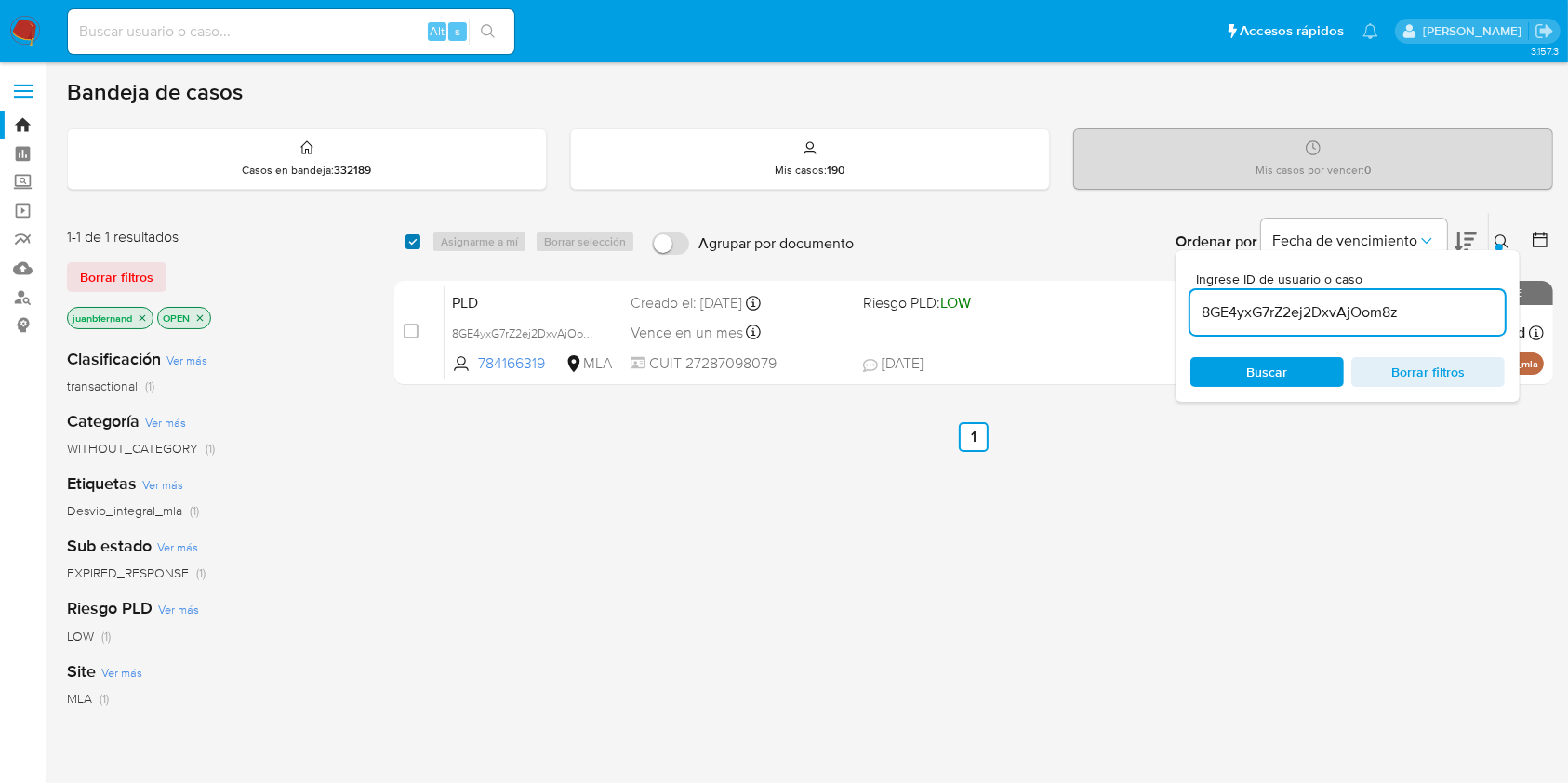
checkbox input "true"
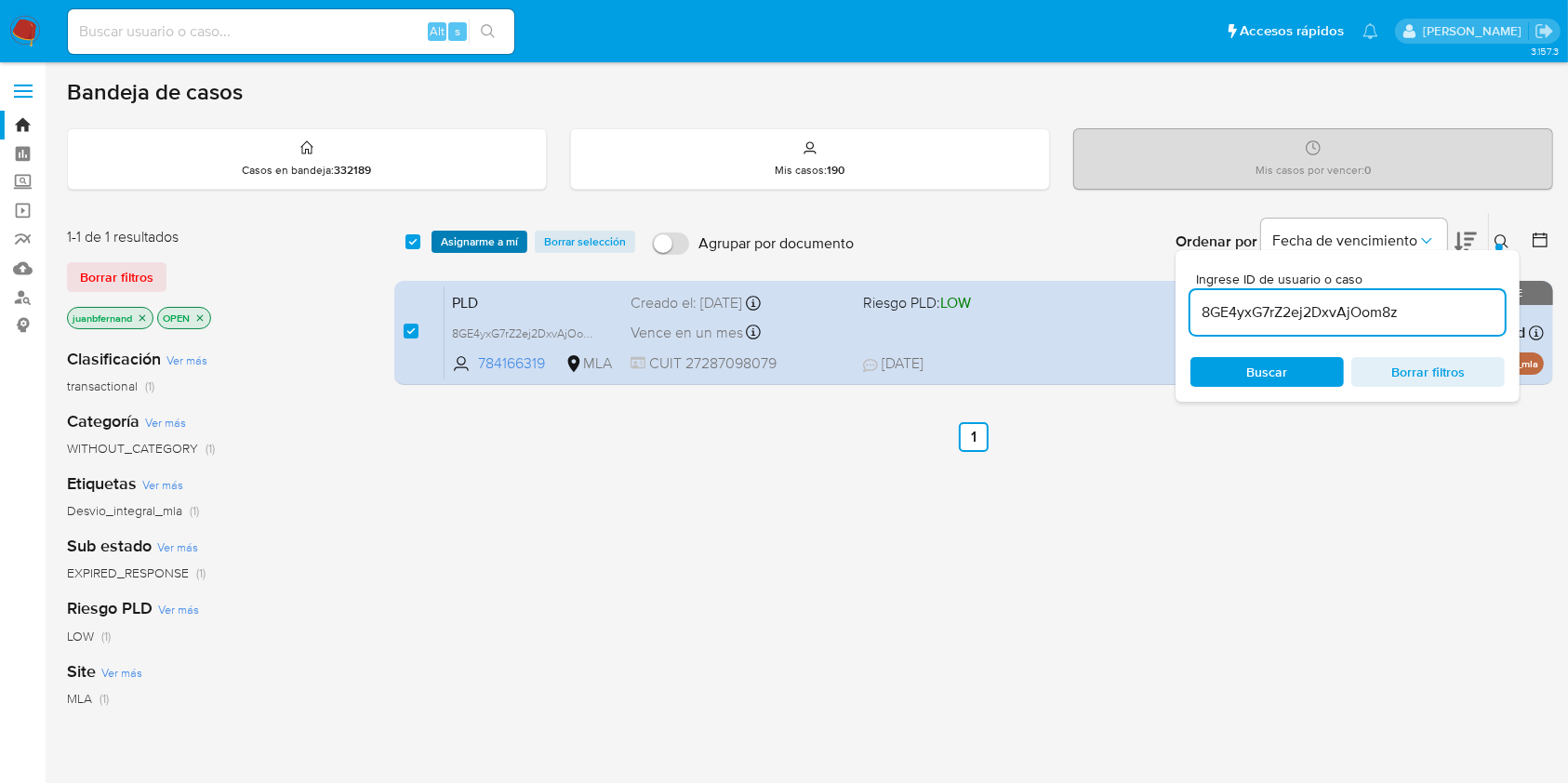
click at [480, 242] on span "Asignarme a mí" at bounding box center [479, 242] width 77 height 19
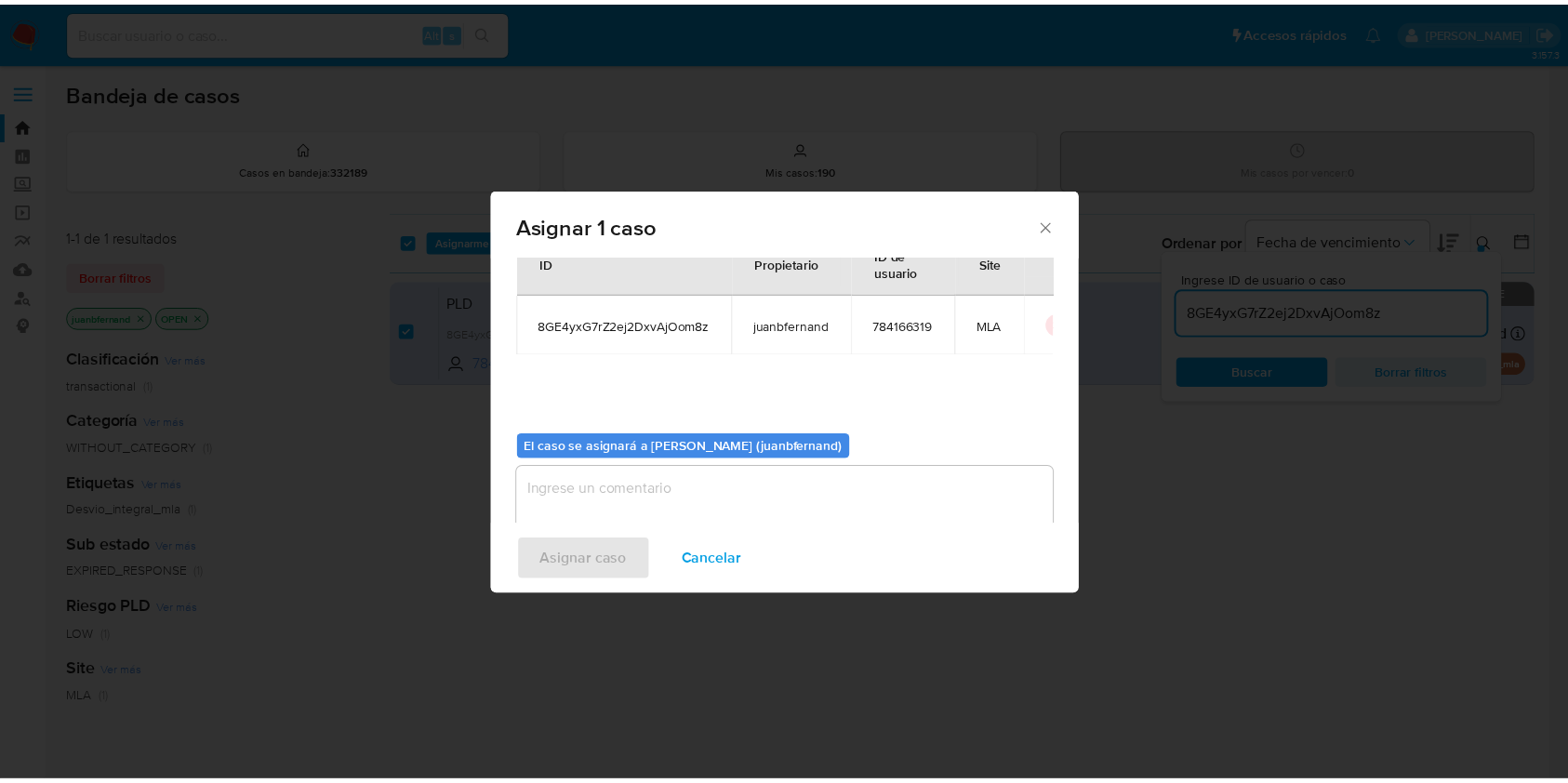
scroll to position [95, 0]
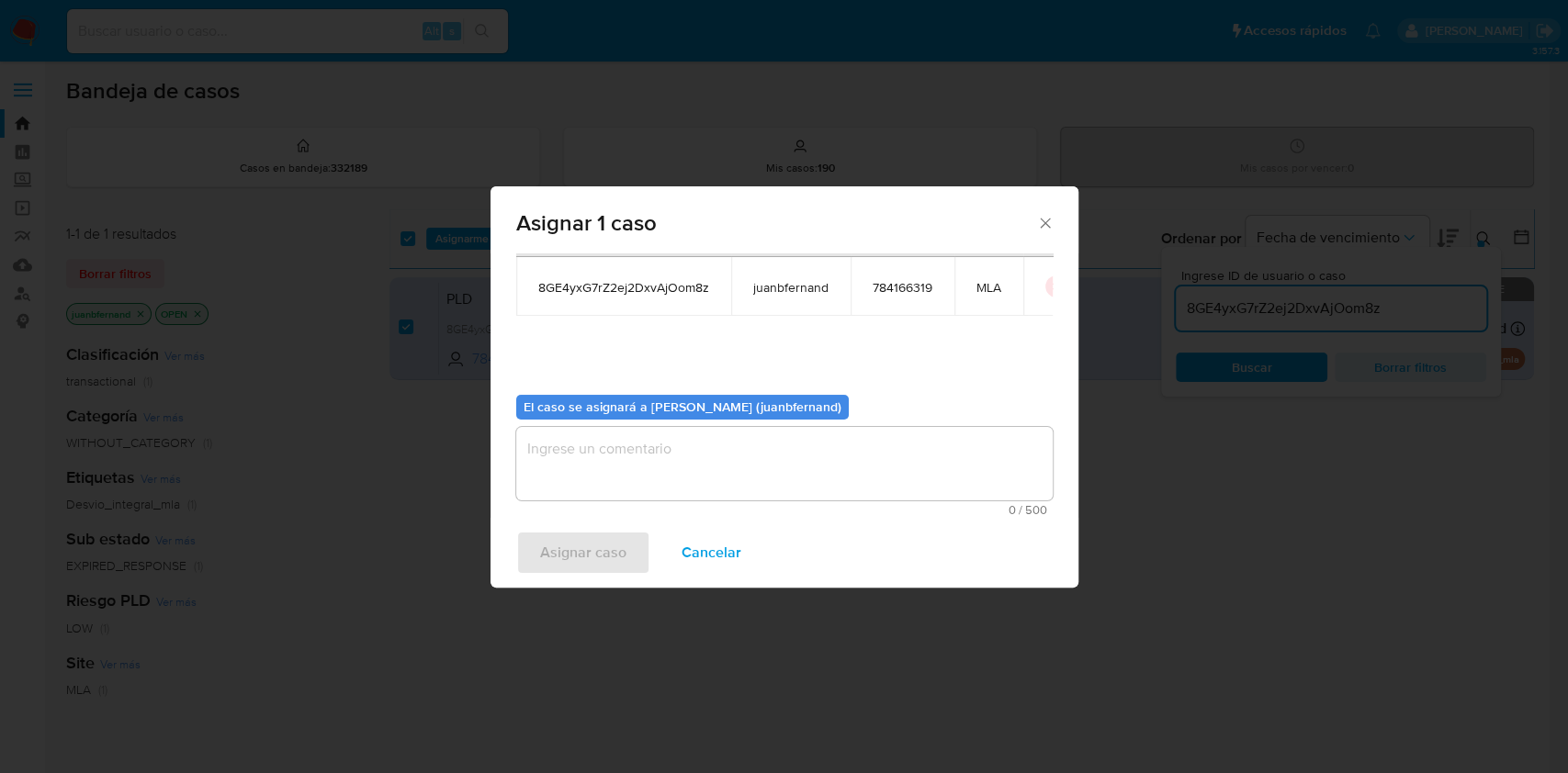
click at [691, 468] on textarea "assign-modal" at bounding box center [784, 463] width 536 height 74
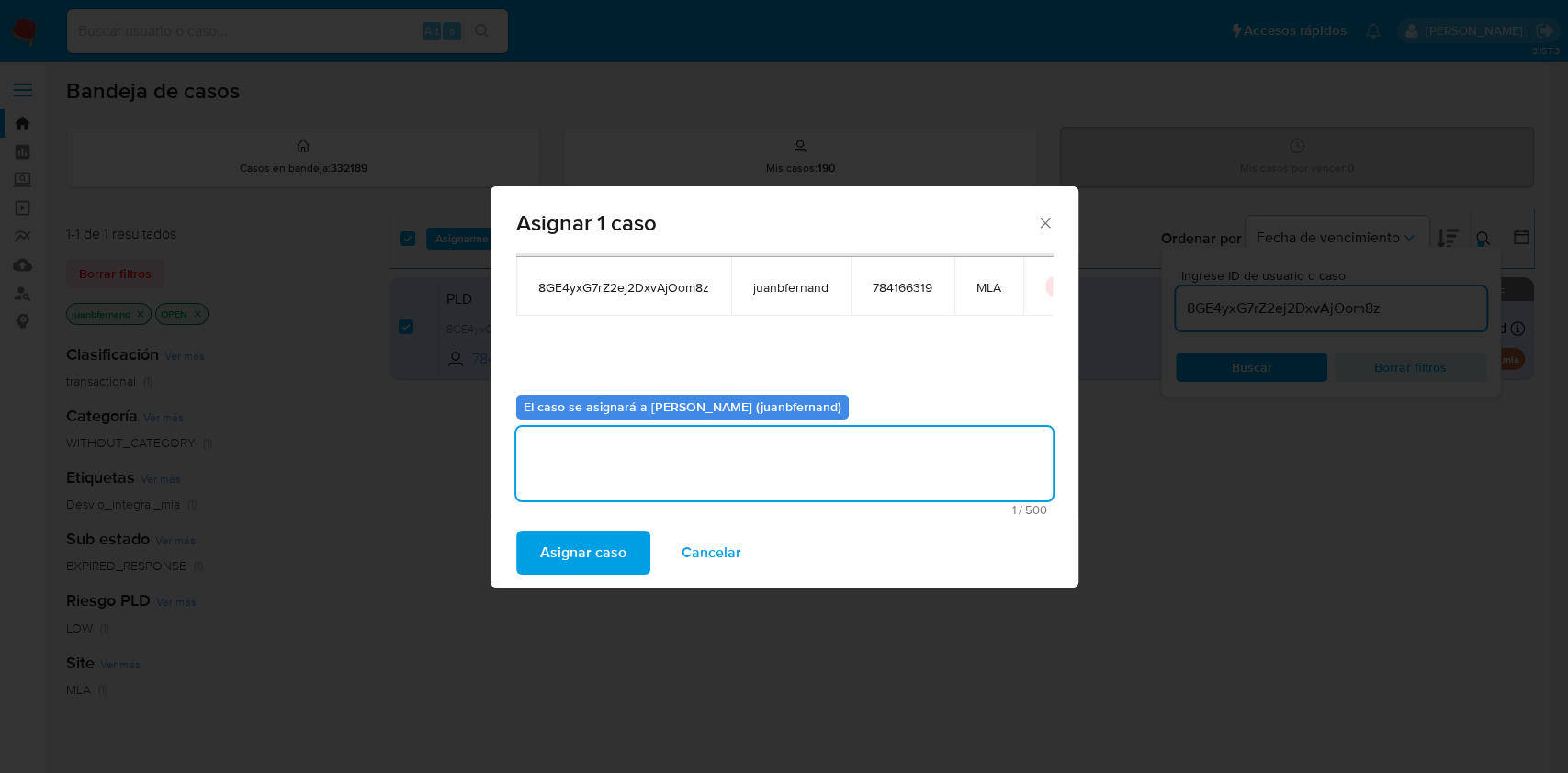
click at [574, 537] on span "Asignar caso" at bounding box center [583, 552] width 86 height 40
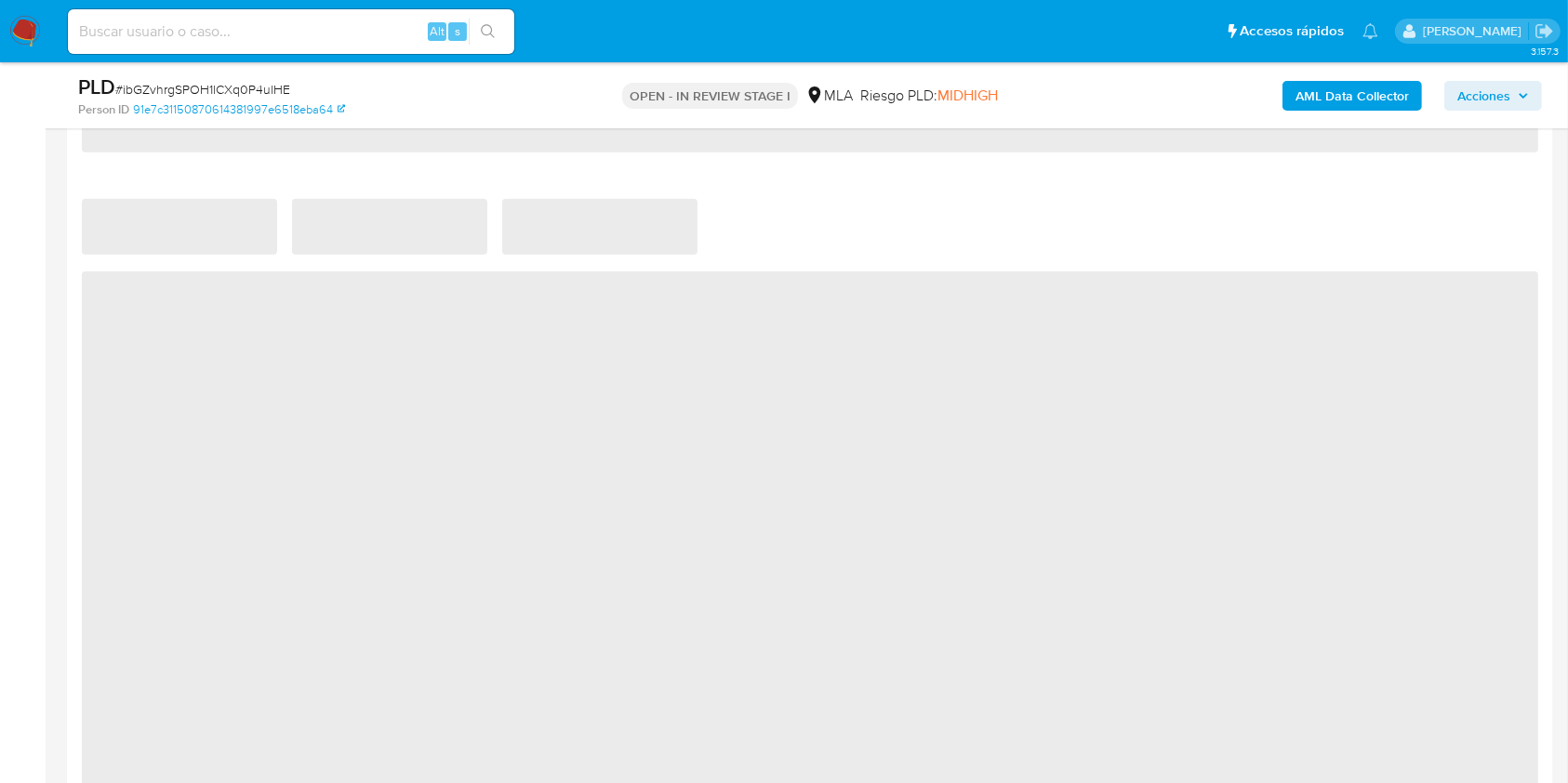
scroll to position [1735, 0]
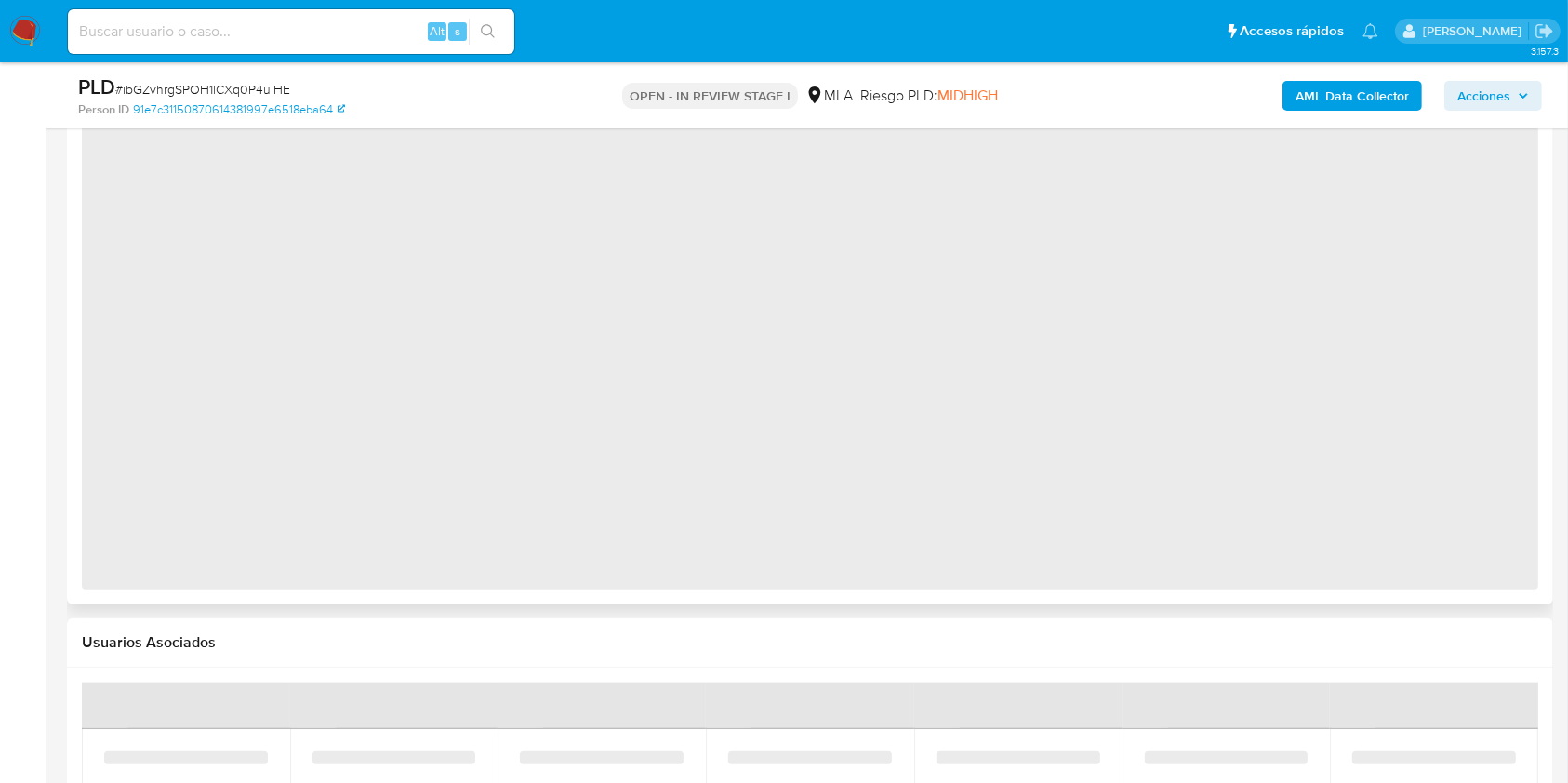
select select "10"
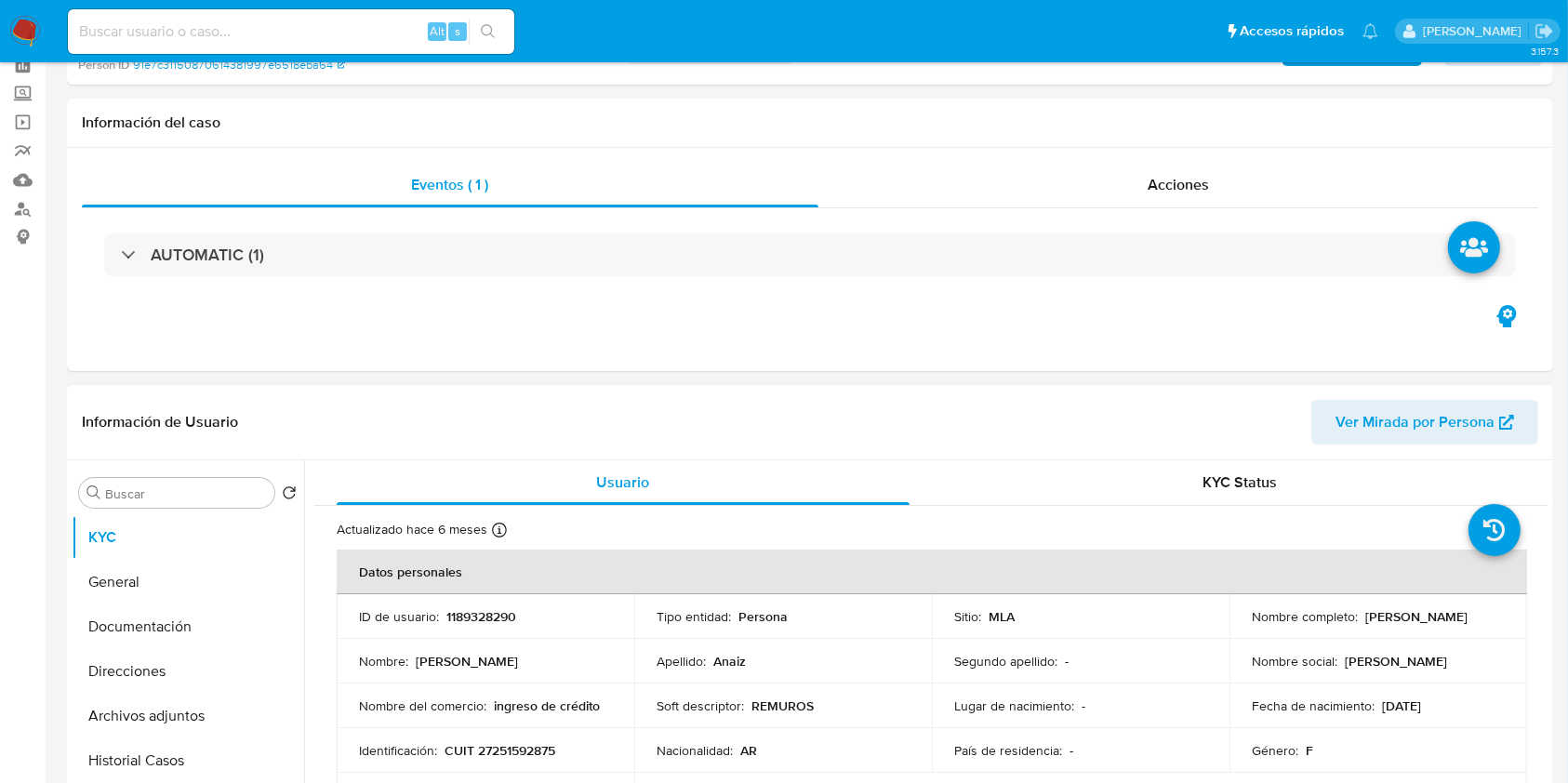
scroll to position [0, 0]
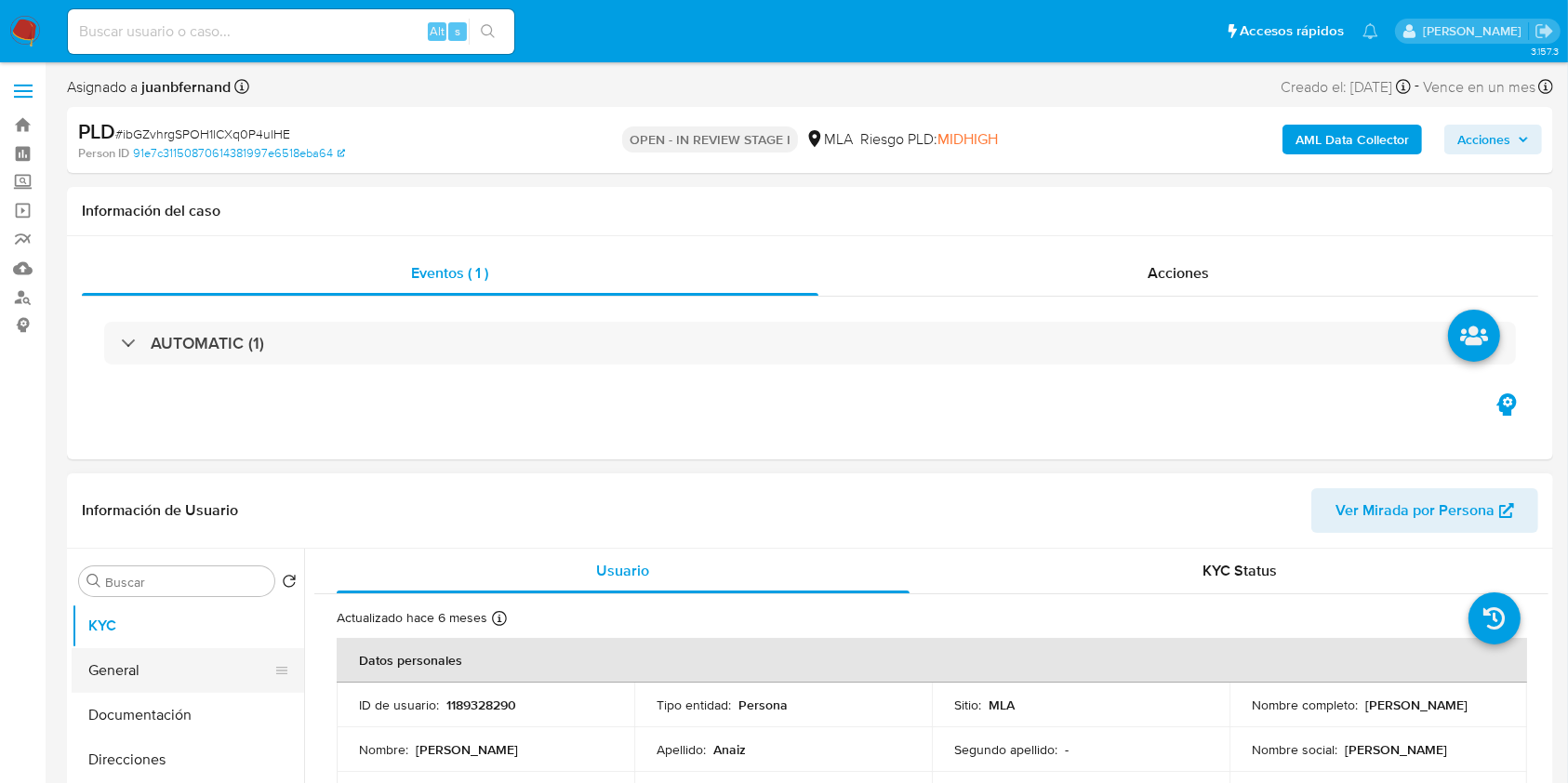
click at [143, 656] on button "General" at bounding box center [181, 670] width 218 height 45
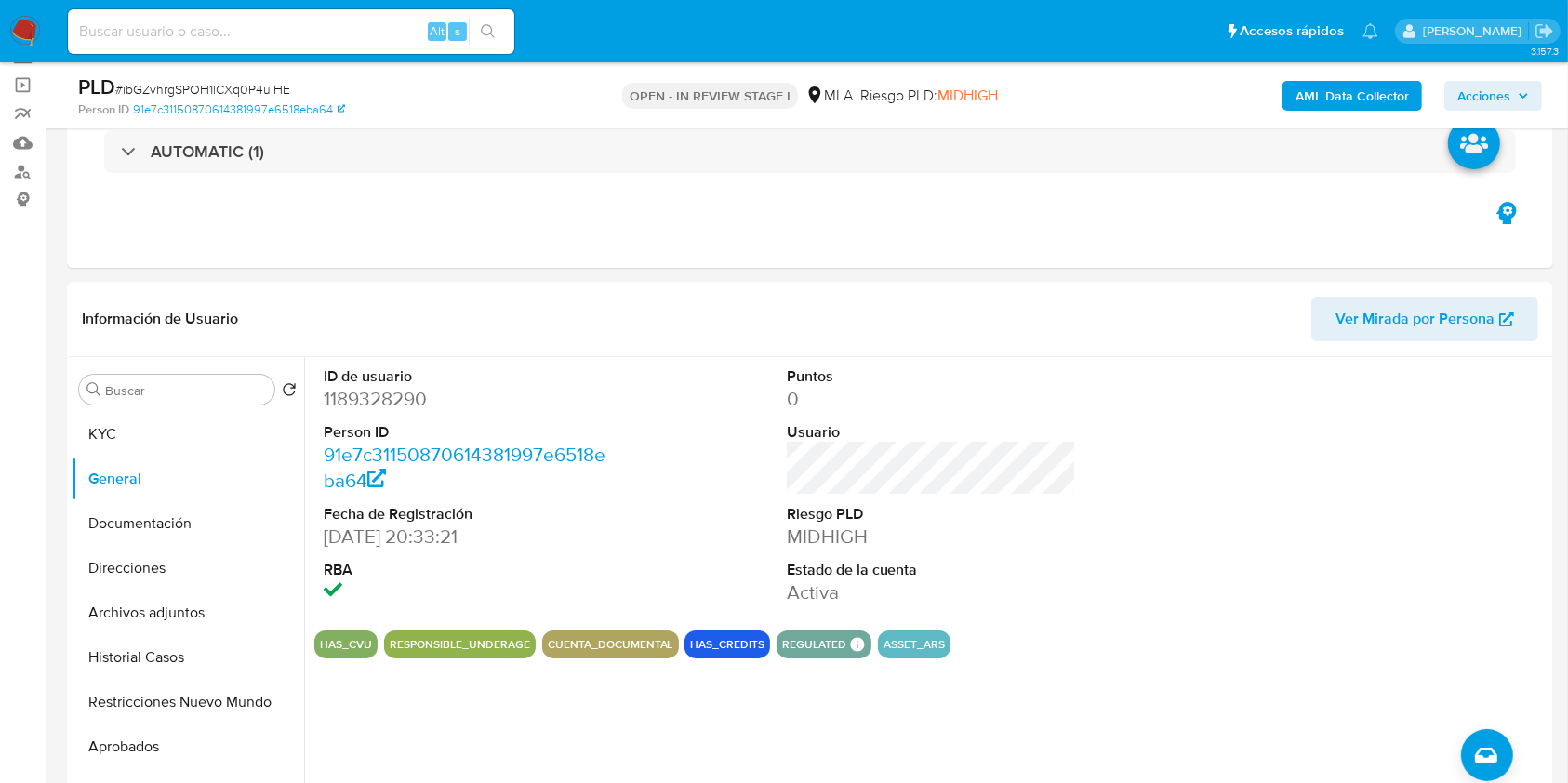
scroll to position [124, 0]
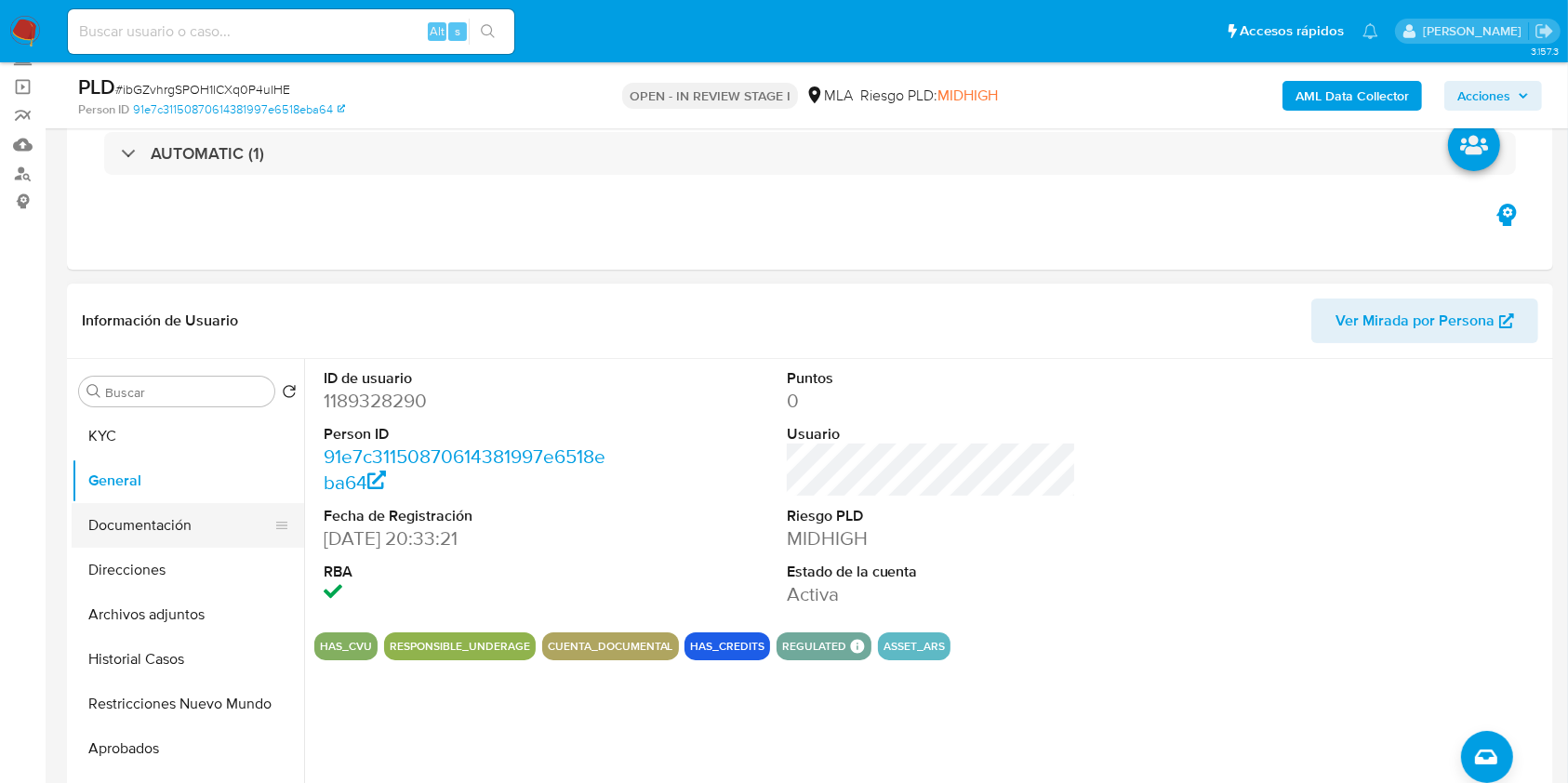
click at [160, 533] on button "Documentación" at bounding box center [181, 525] width 218 height 45
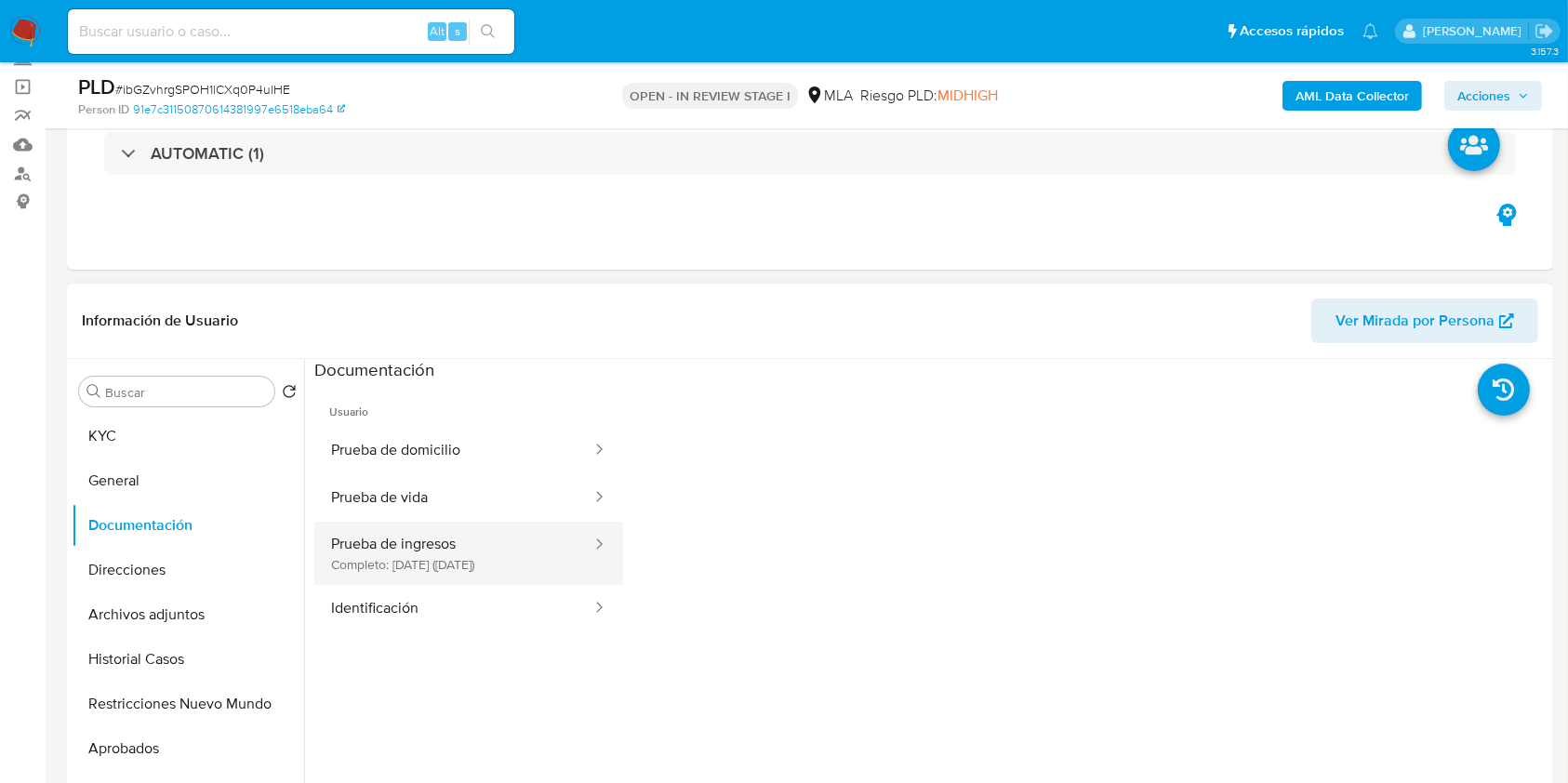
click at [363, 560] on button "Prueba de ingresos Completo: [DATE] ([DATE])" at bounding box center [454, 553] width 279 height 63
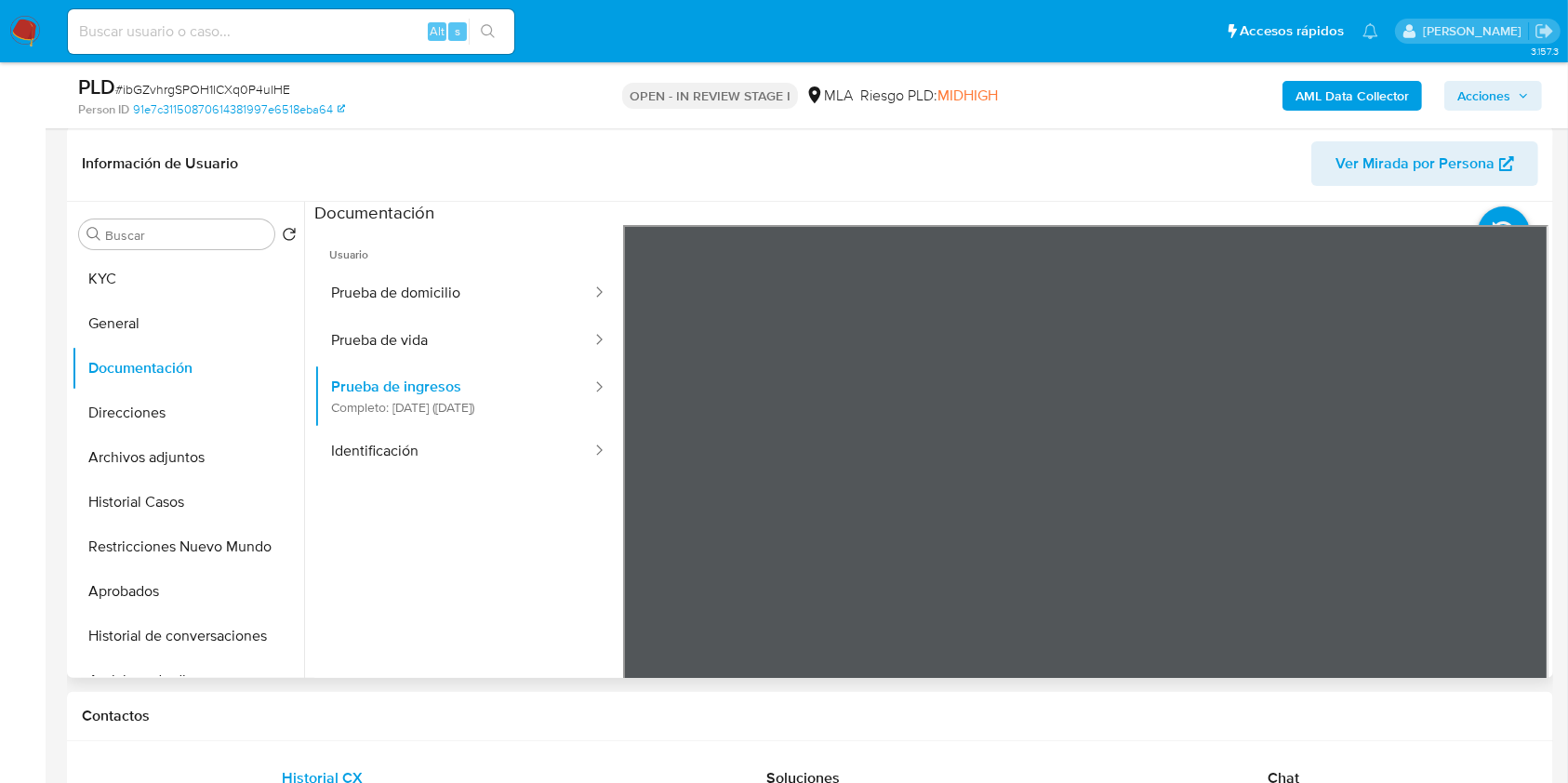
scroll to position [248, 0]
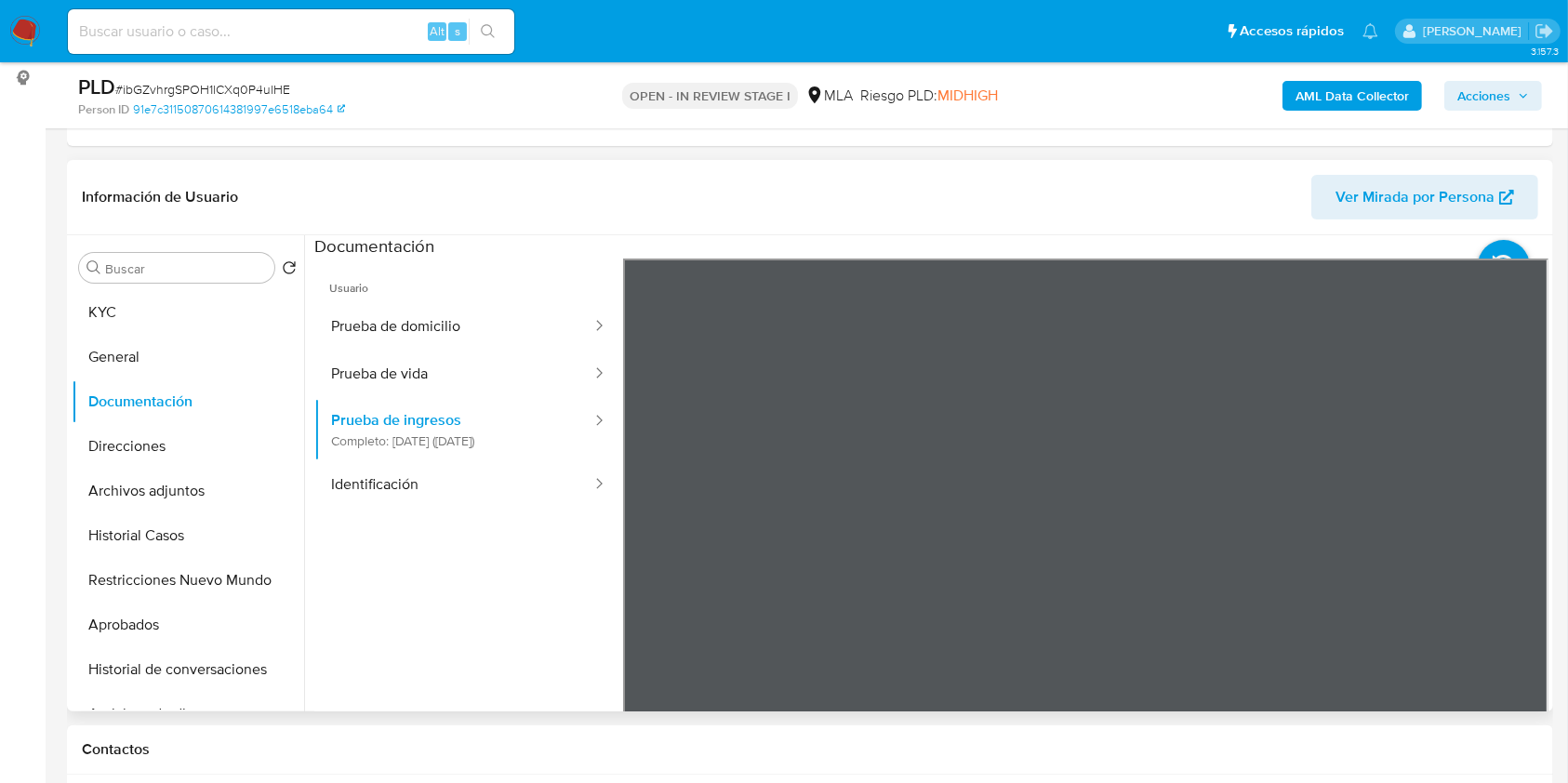
click at [359, 620] on div "Usuario Prueba de domicilio Prueba de vida Prueba de ingresos Completo: [DATE] …" at bounding box center [931, 556] width 1234 height 595
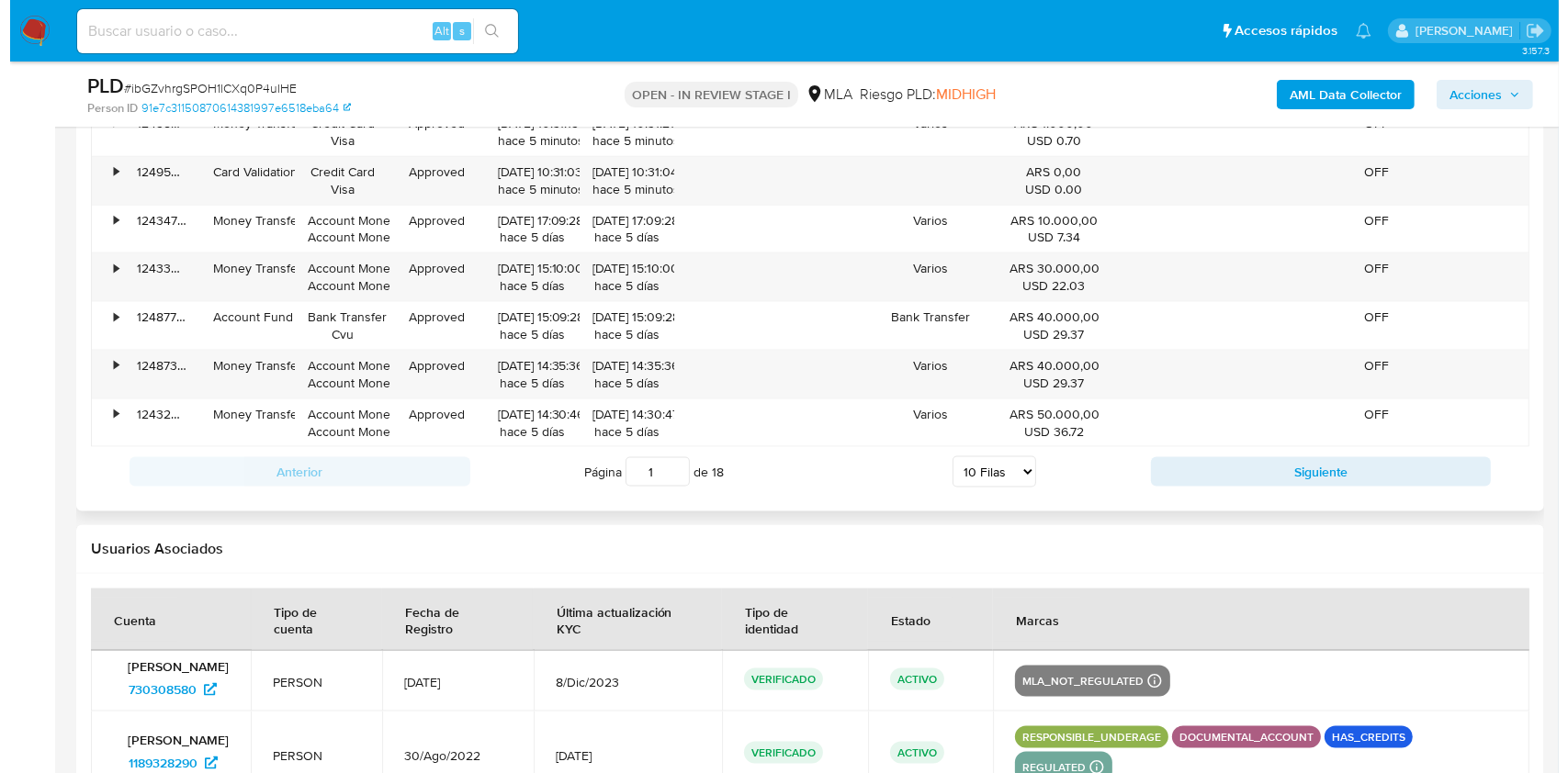
scroll to position [3097, 0]
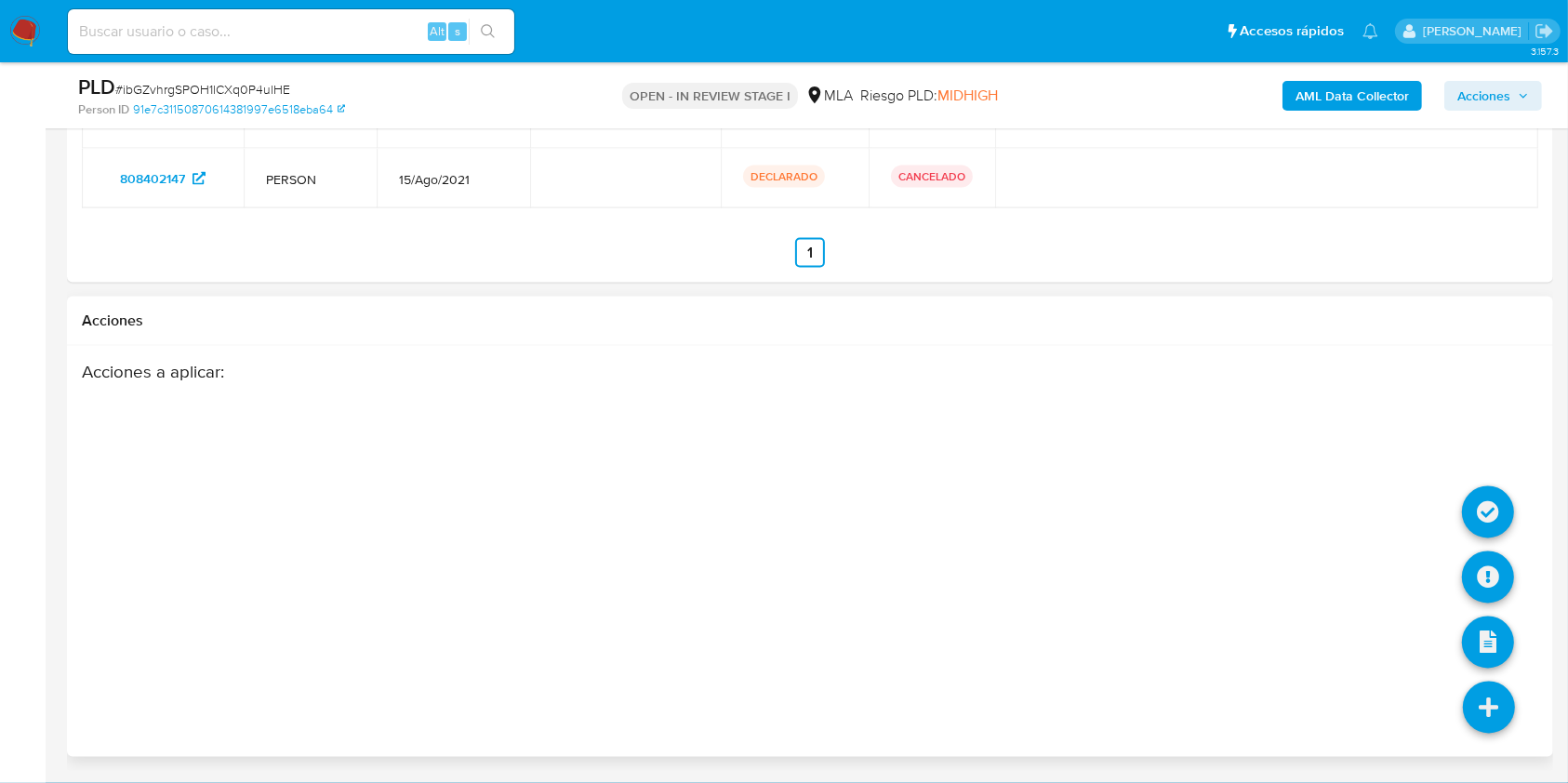
click at [1509, 691] on icon at bounding box center [1489, 708] width 52 height 52
click at [1475, 564] on icon at bounding box center [1488, 577] width 52 height 52
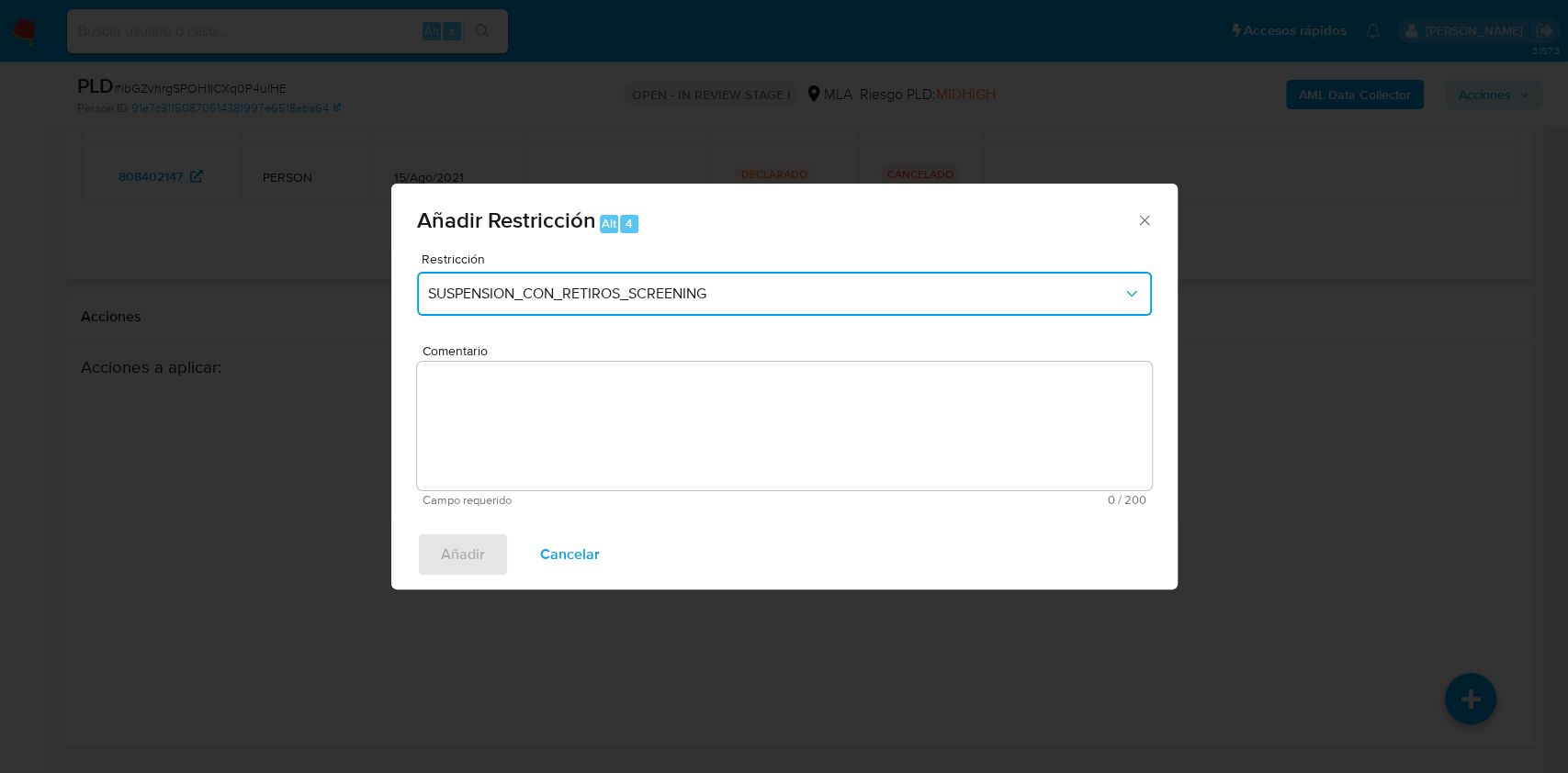
click at [595, 313] on button "SUSPENSION_CON_RETIROS_SCREENING" at bounding box center [784, 294] width 735 height 44
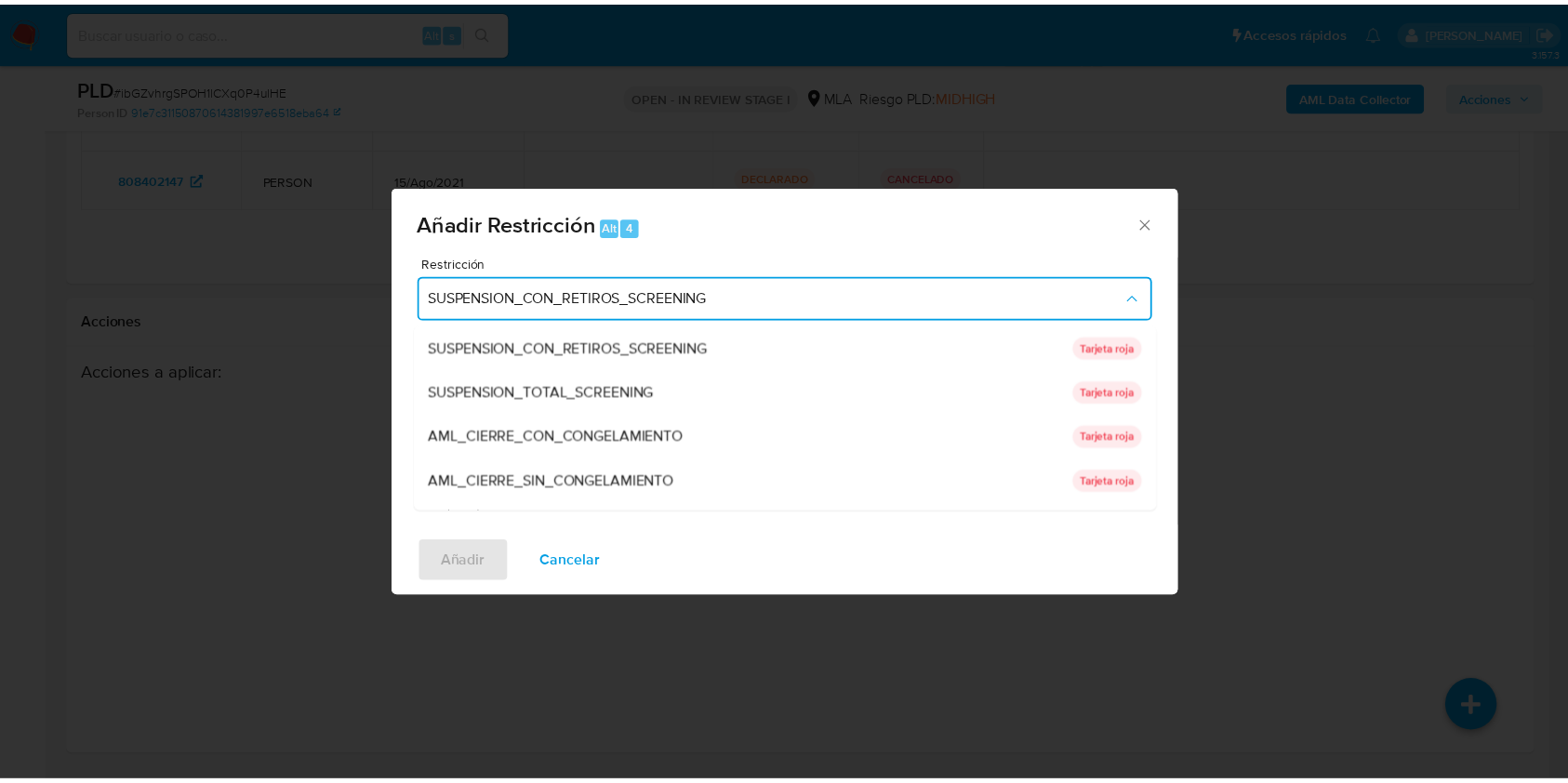
scroll to position [394, 0]
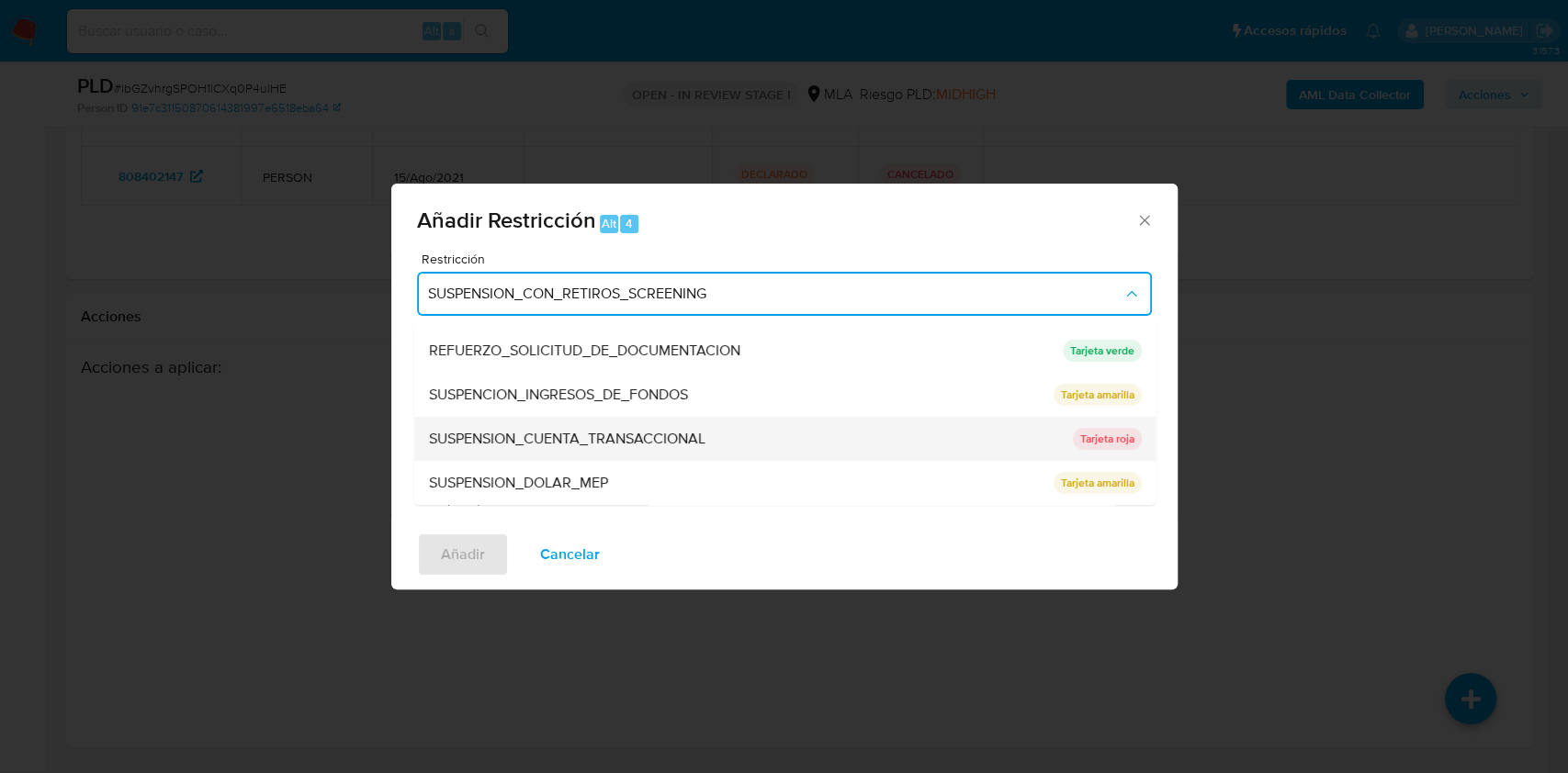
click at [660, 437] on span "SUSPENSION_CUENTA_TRANSACCIONAL" at bounding box center [566, 438] width 277 height 18
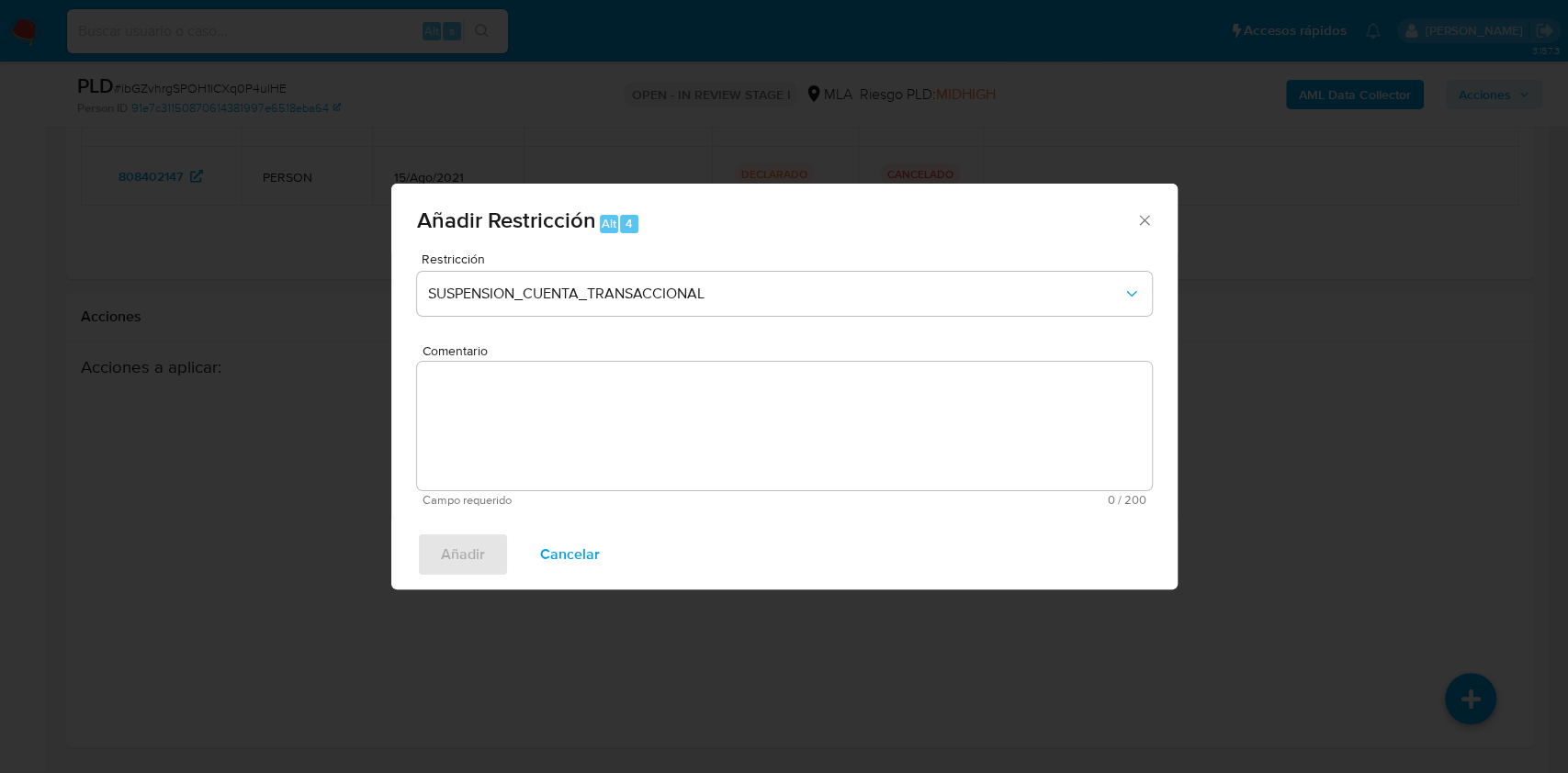
click at [639, 436] on textarea "Comentario" at bounding box center [784, 426] width 735 height 129
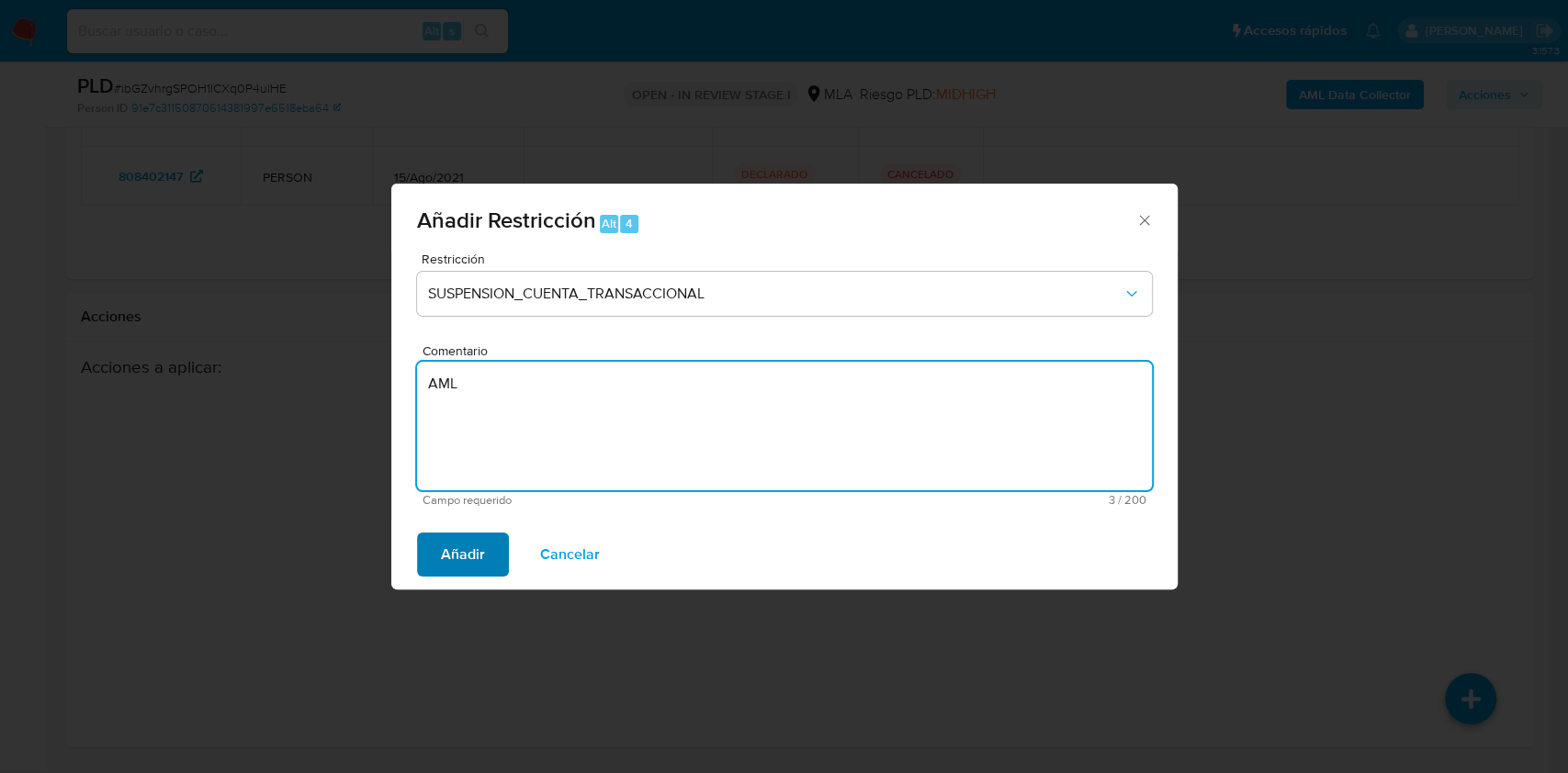
type textarea "AML"
click at [458, 539] on span "Añadir" at bounding box center [463, 554] width 44 height 40
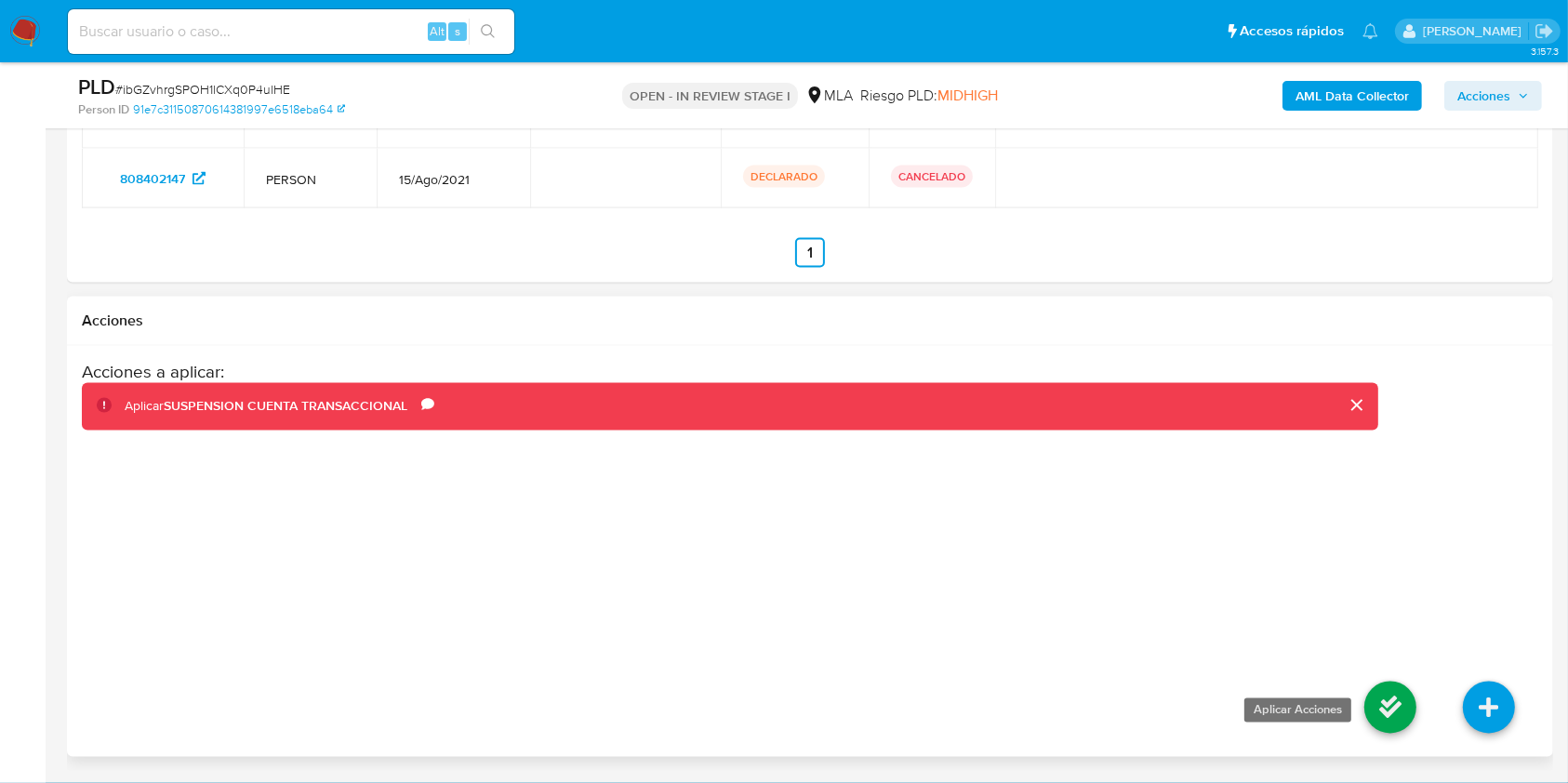
click at [1376, 695] on icon at bounding box center [1390, 708] width 52 height 52
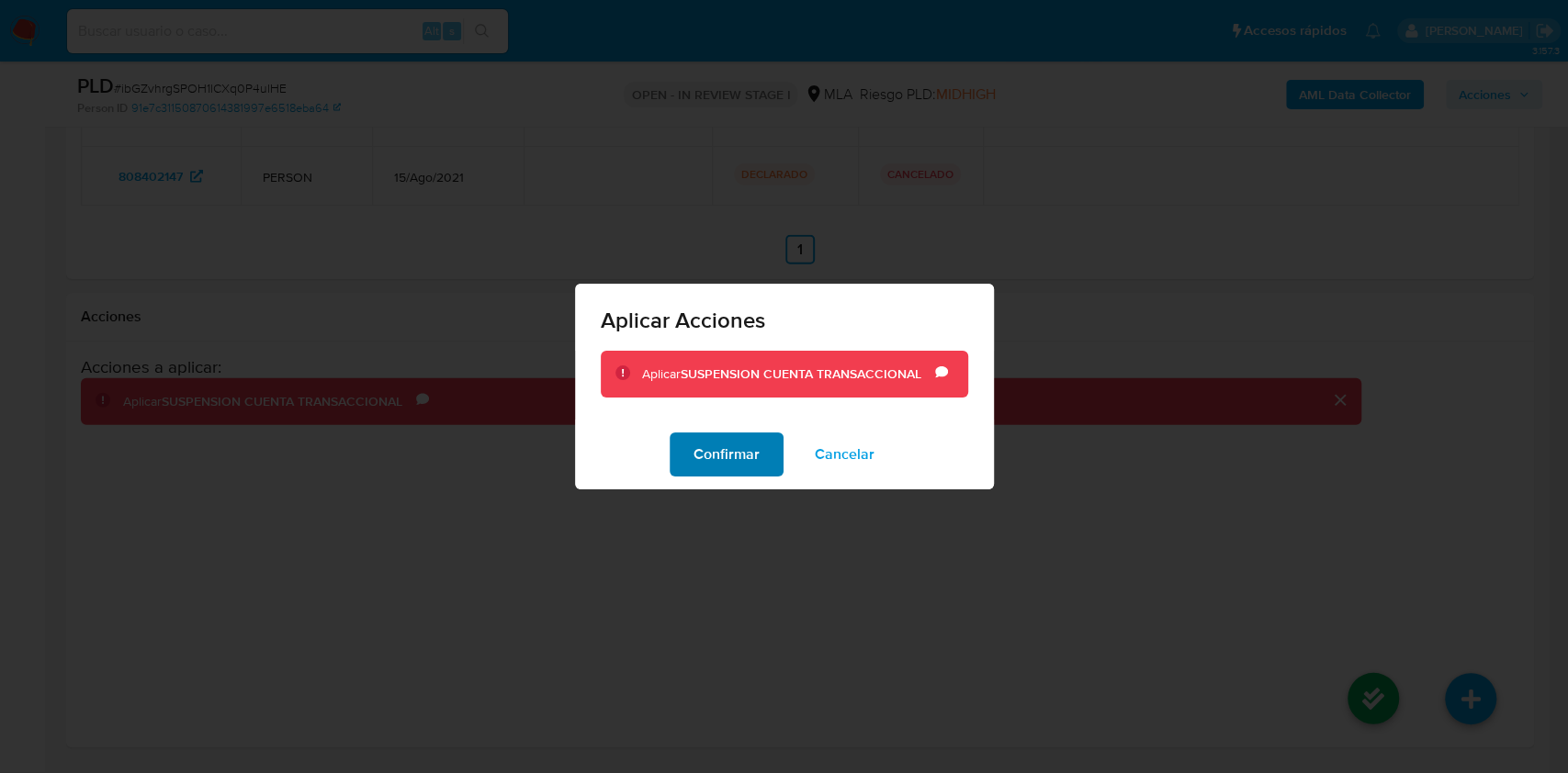
click at [756, 473] on span "Confirmar" at bounding box center [727, 454] width 66 height 40
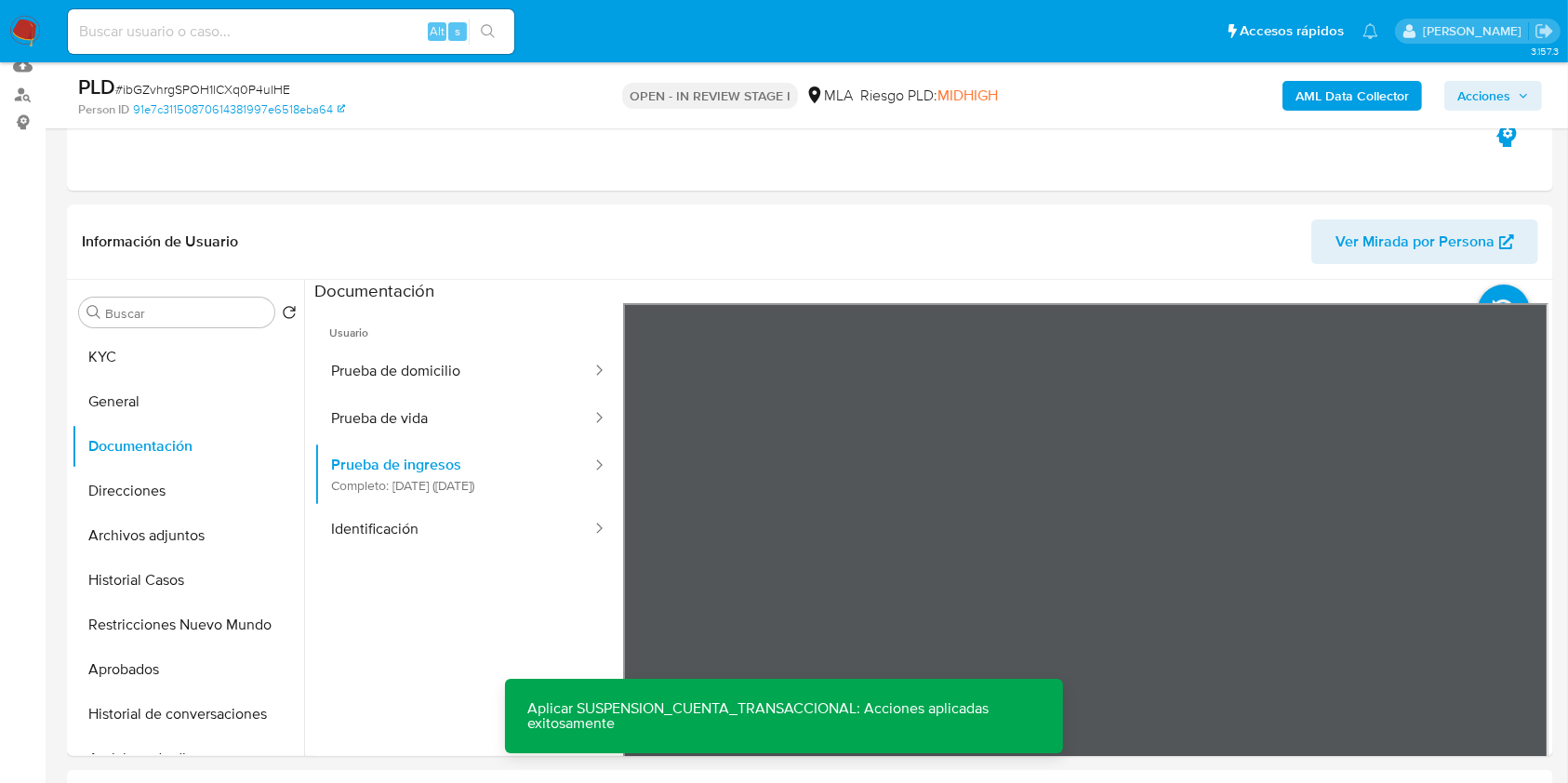
scroll to position [371, 0]
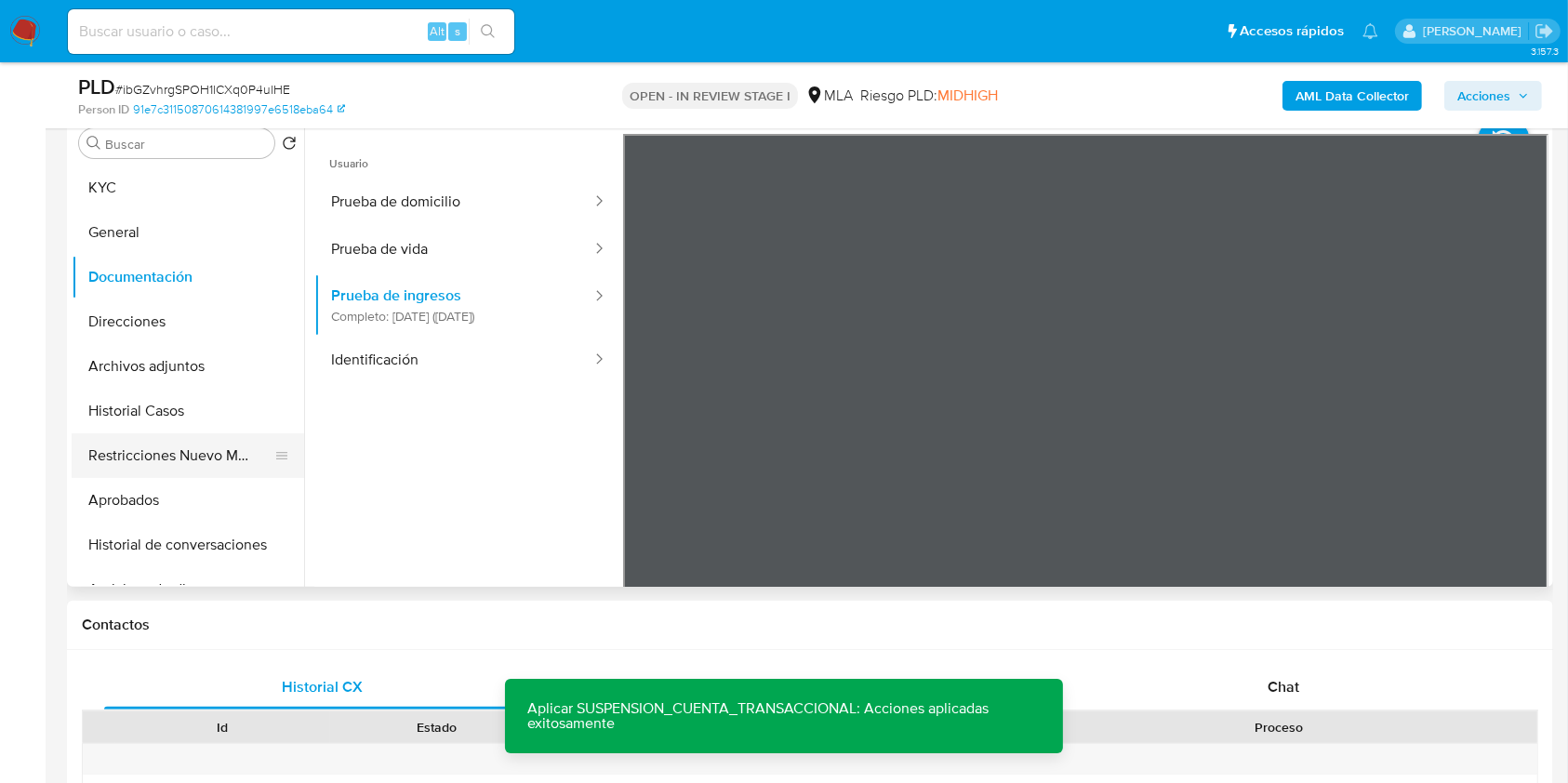
click at [211, 450] on button "Restricciones Nuevo Mundo" at bounding box center [181, 455] width 218 height 45
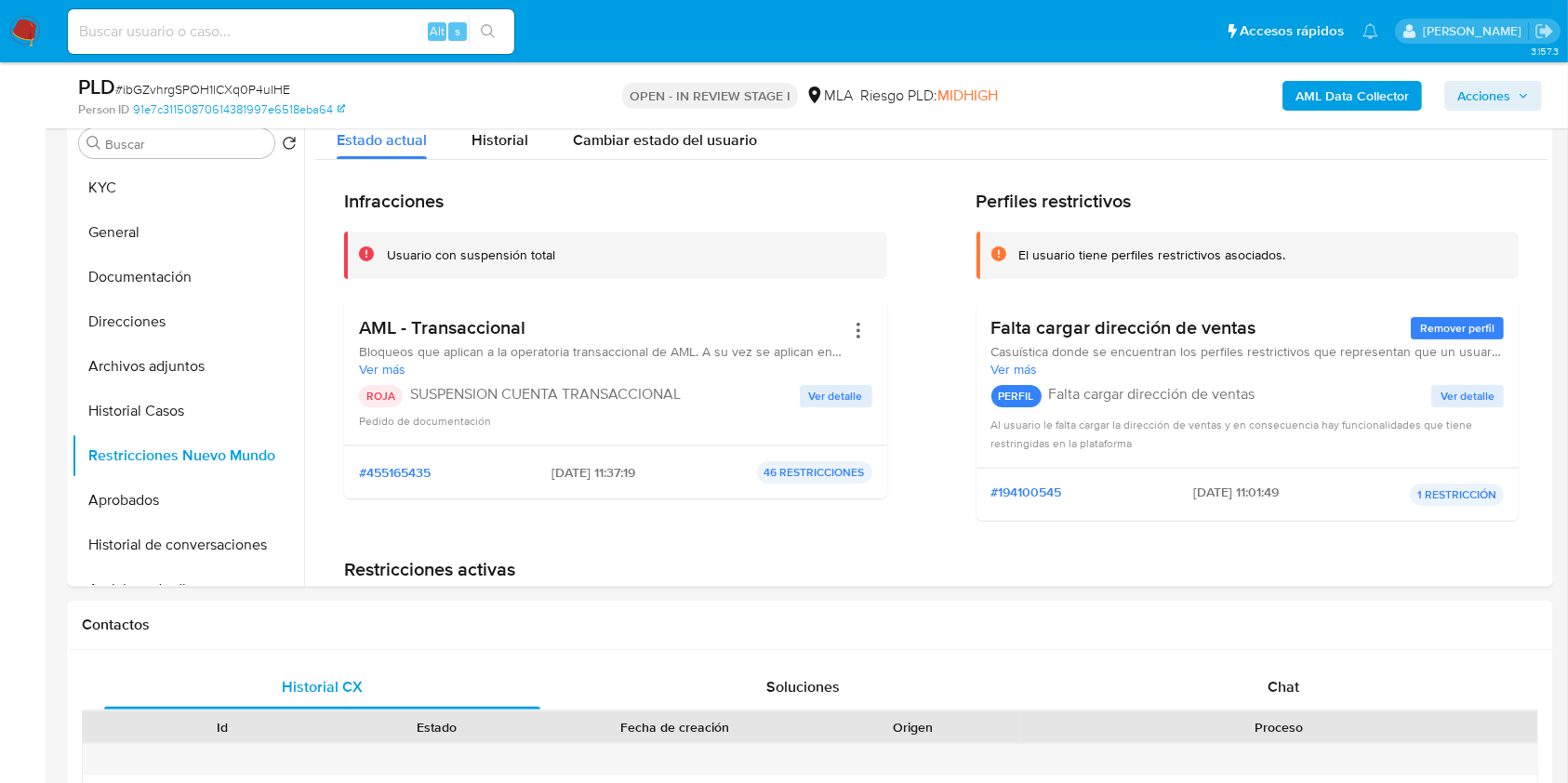
click at [300, 44] on div "Alt s" at bounding box center [291, 32] width 446 height 45
click at [314, 34] on input at bounding box center [291, 32] width 446 height 24
paste input "wK20E31DCAxGvkpoYlGPJxpU"
type input "wK20E31DCAxGvkpoYlGPJxpU"
click at [514, 32] on li "wK20E31DCAxGvkpoYlGPJxpU Alt s" at bounding box center [291, 31] width 455 height 47
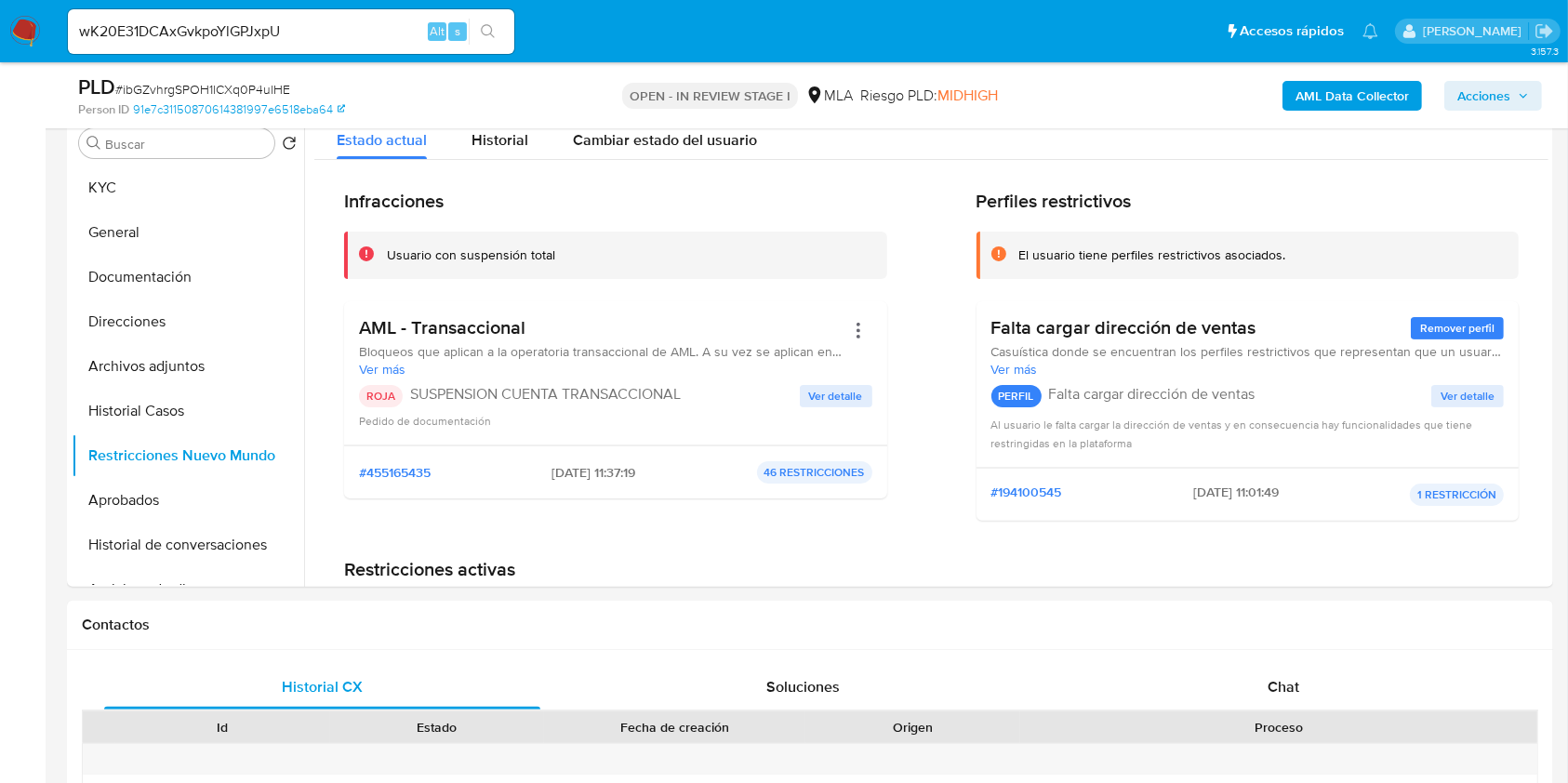
drag, startPoint x: 490, startPoint y: 35, endPoint x: 491, endPoint y: 48, distance: 13.0
click at [489, 35] on icon "search-icon" at bounding box center [488, 32] width 15 height 15
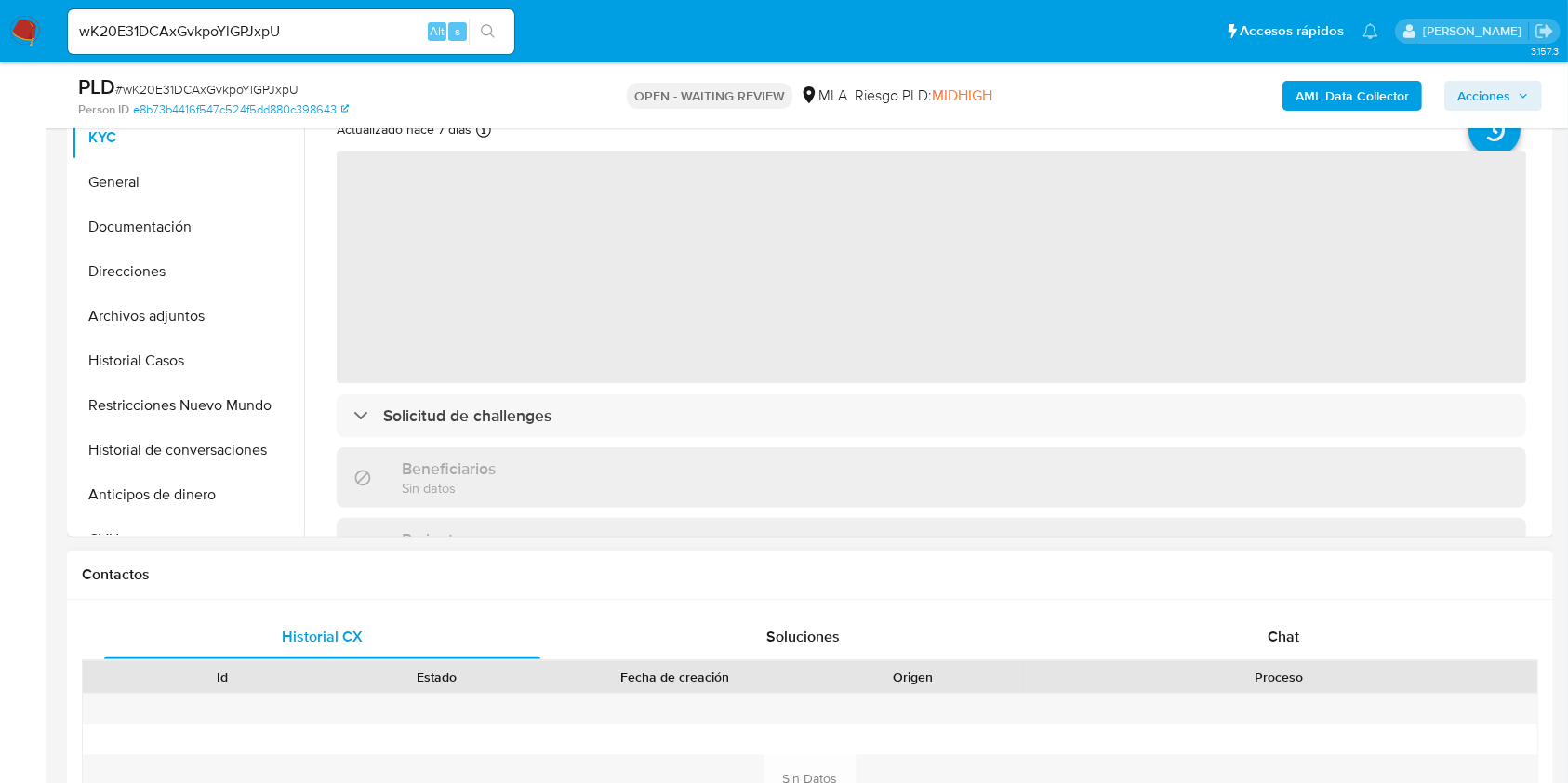
scroll to position [744, 0]
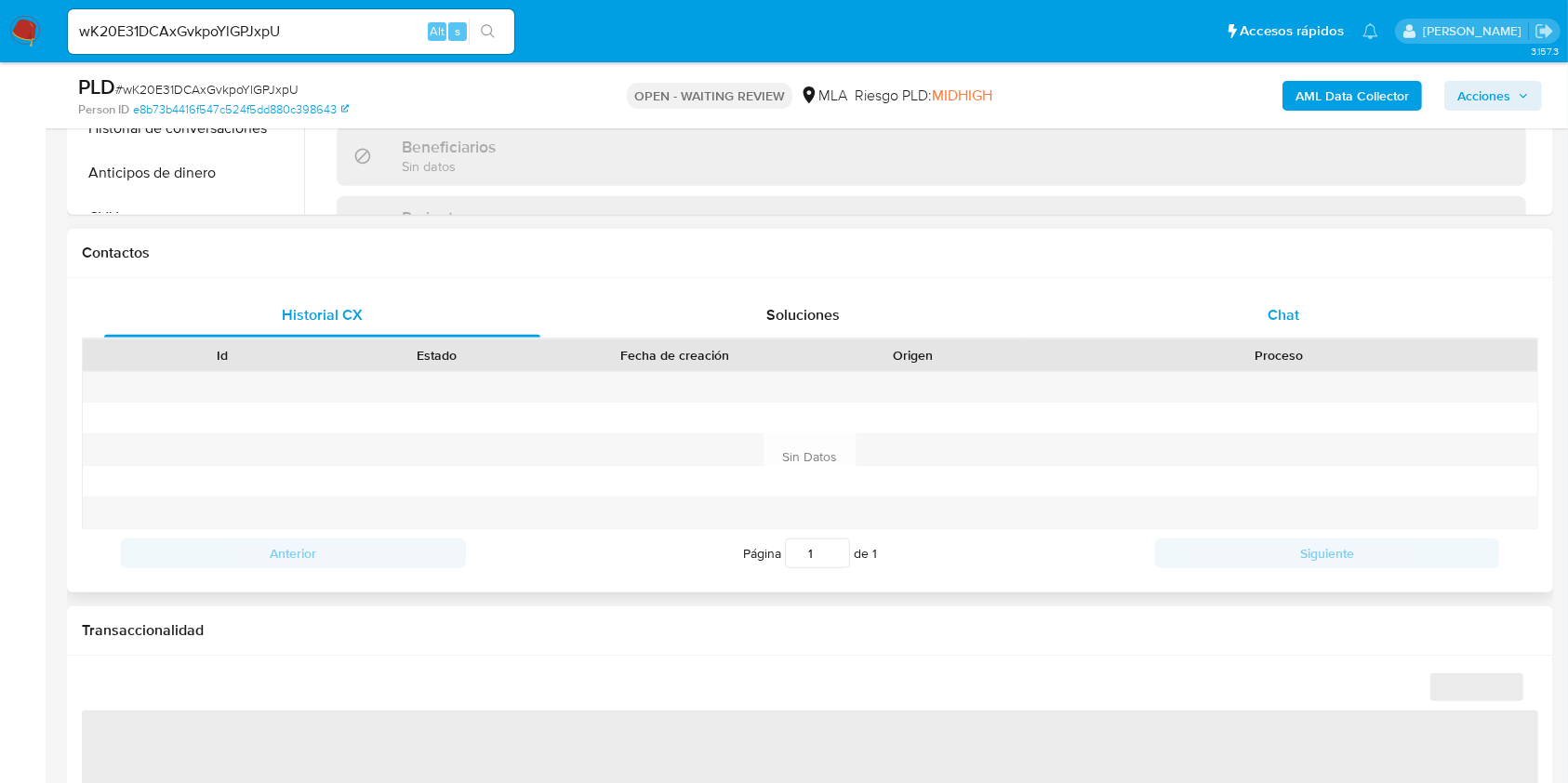
click at [1250, 334] on div "Chat" at bounding box center [1283, 316] width 436 height 45
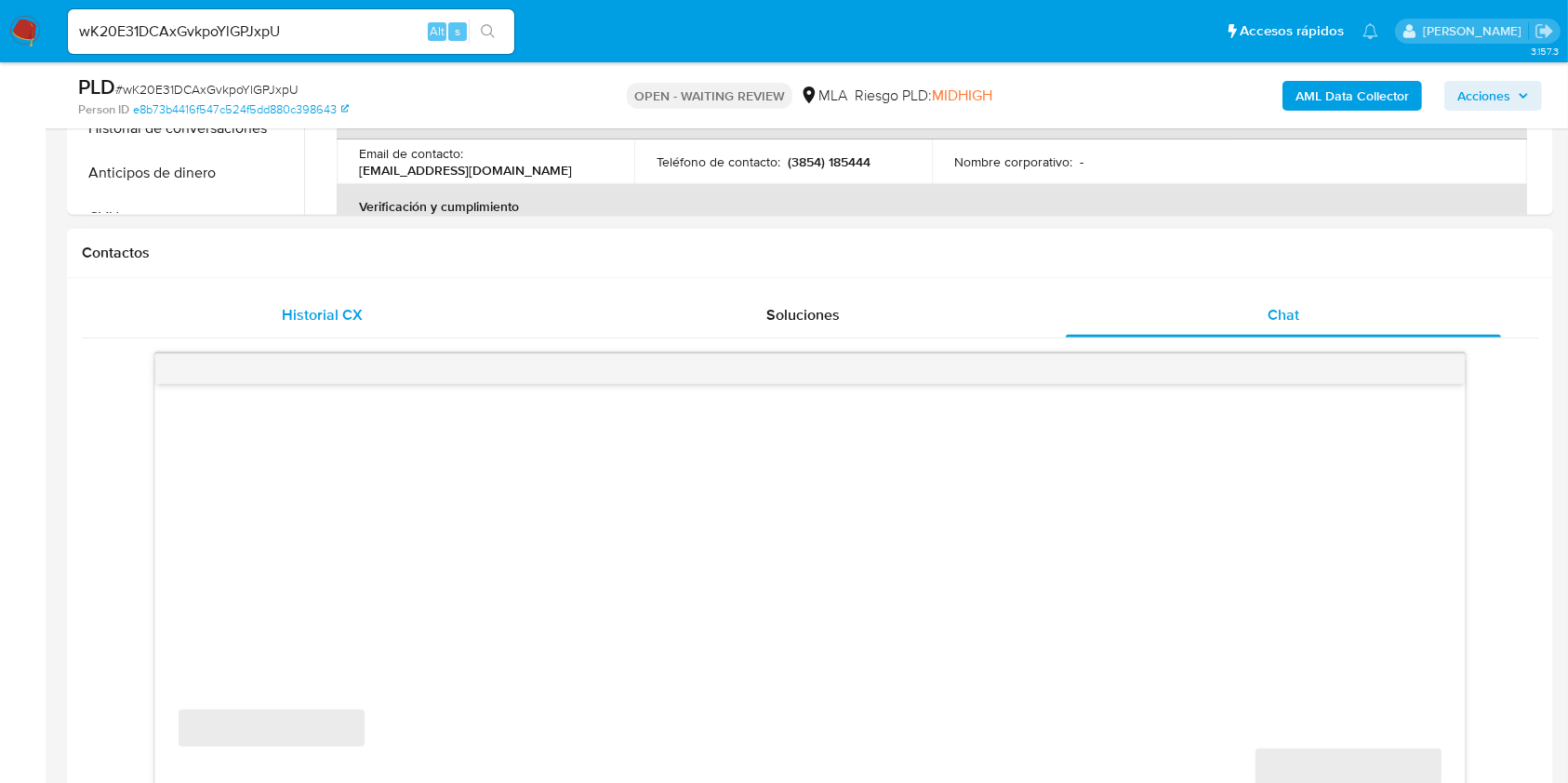
select select "10"
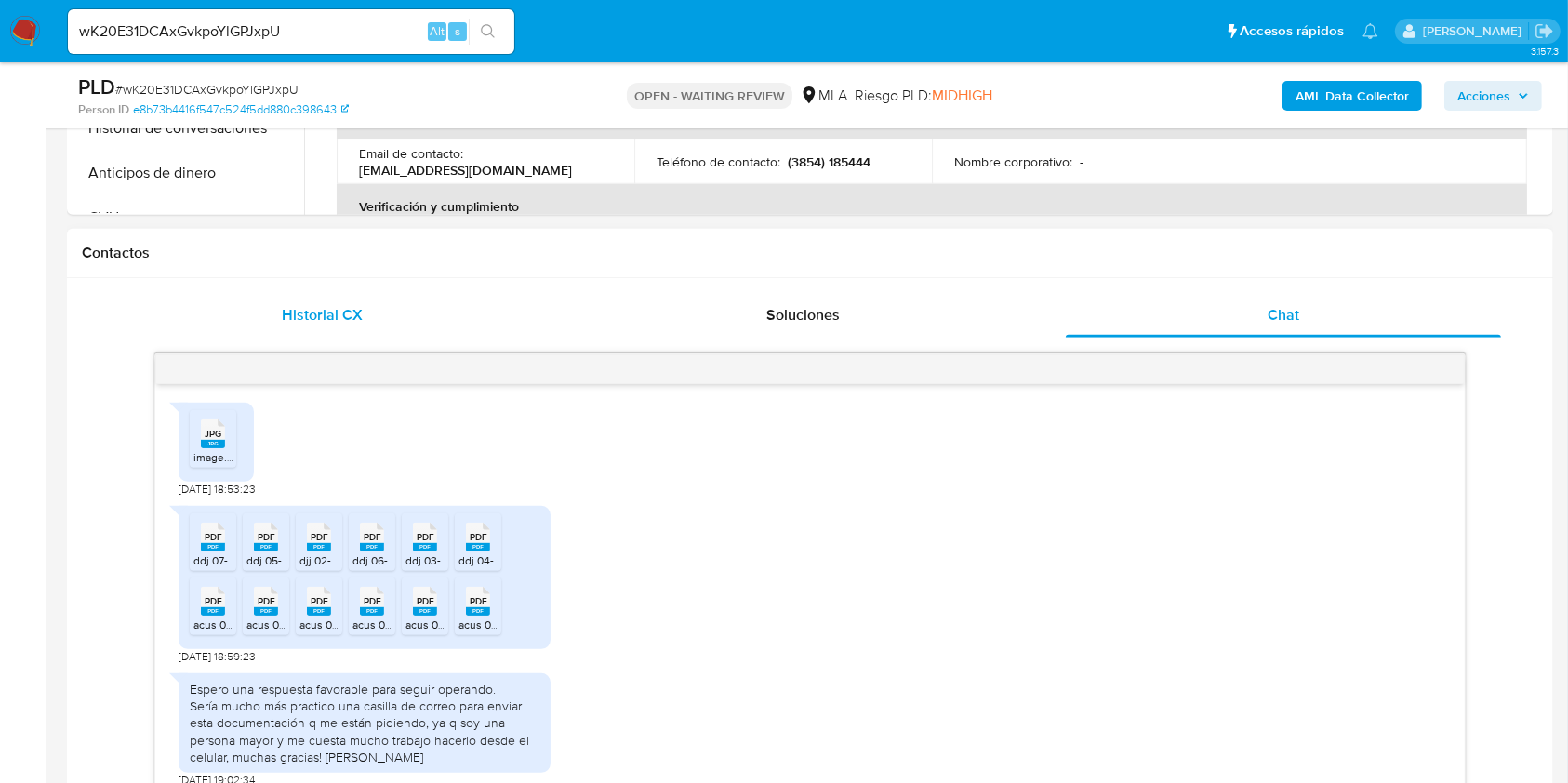
scroll to position [1052, 0]
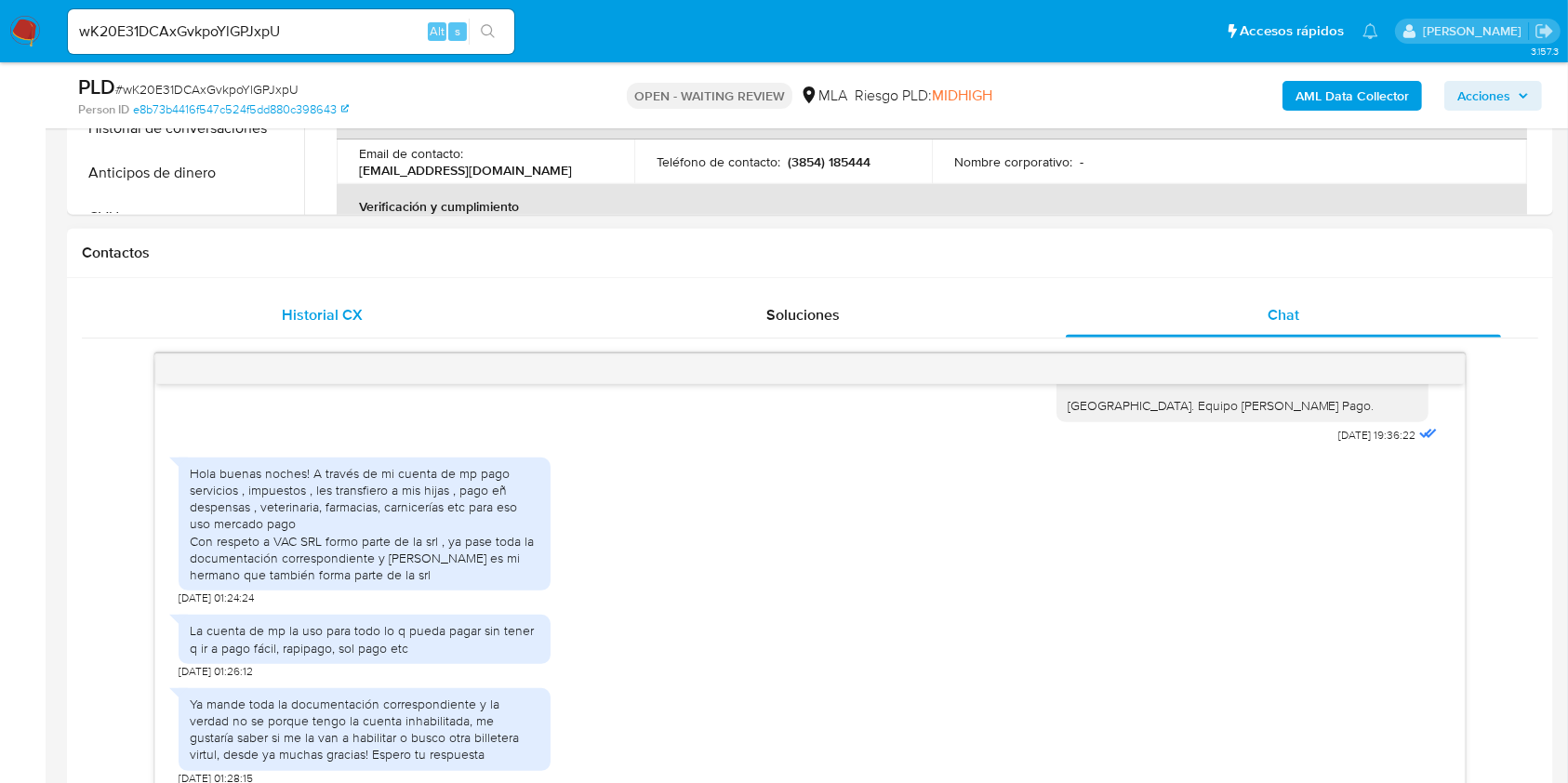
click at [281, 293] on div "Historial CX" at bounding box center [322, 316] width 436 height 45
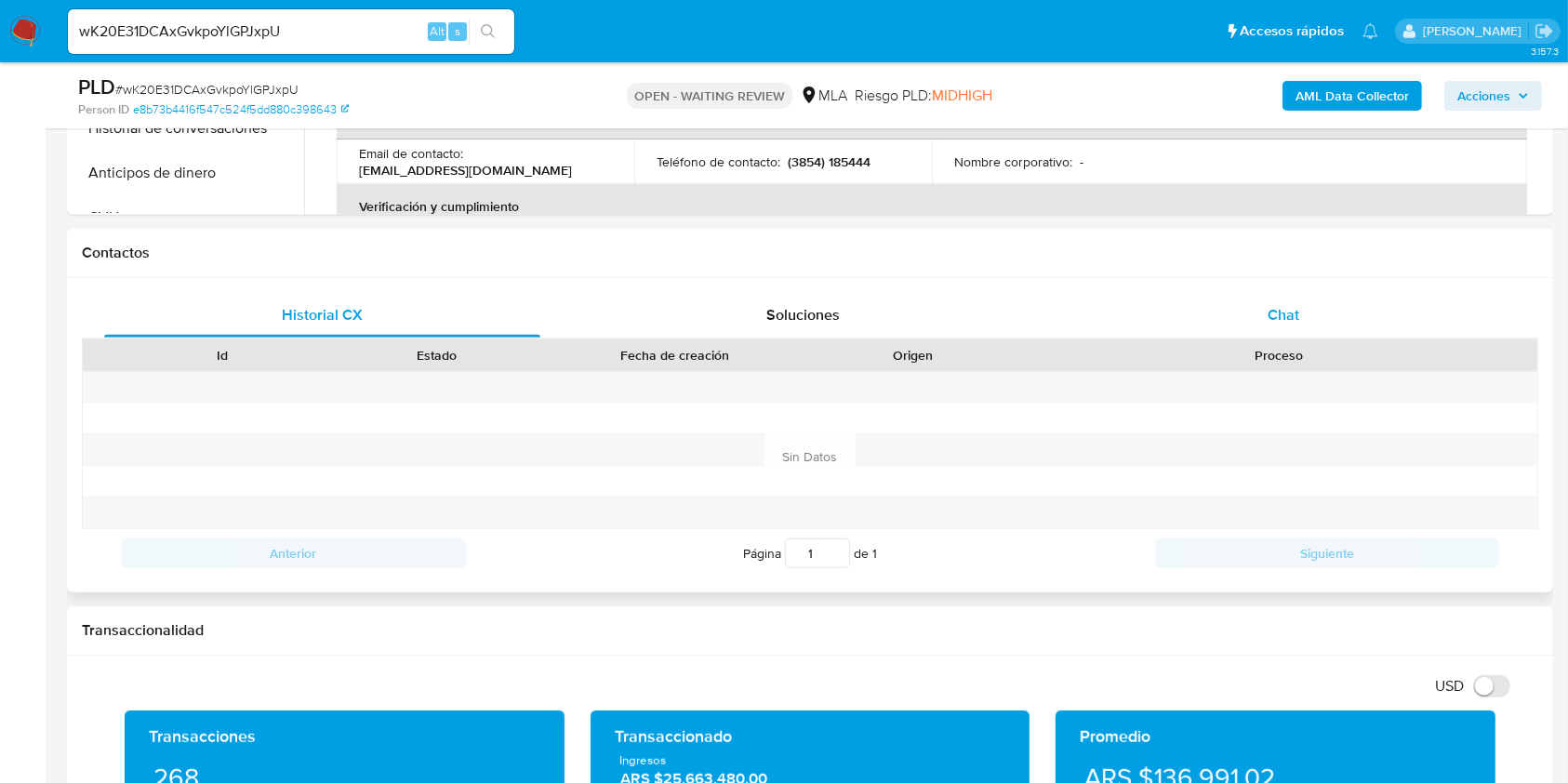
click at [1341, 331] on div "Chat" at bounding box center [1283, 316] width 436 height 45
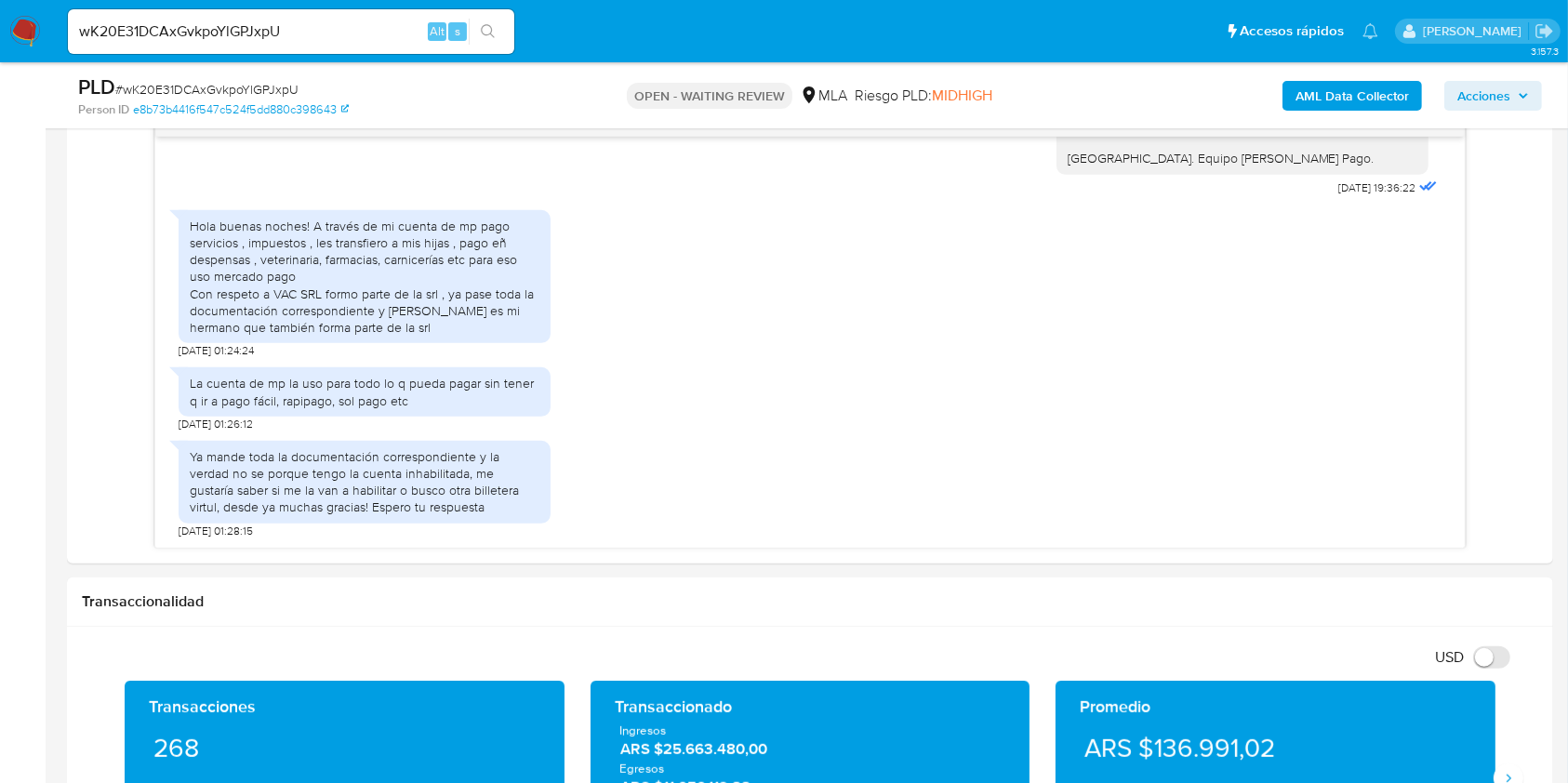
click at [353, 30] on input "wK20E31DCAxGvkpoYlGPJxpU" at bounding box center [291, 32] width 446 height 24
click at [354, 30] on input "wK20E31DCAxGvkpoYlGPJxpU" at bounding box center [291, 32] width 446 height 24
paste input "8GE4yxG7rZ2ej2DxvAjOom8z"
type input "8GE4yxG7rZ2ej2DxvAjOom8z"
click at [480, 34] on icon "search-icon" at bounding box center [488, 32] width 15 height 15
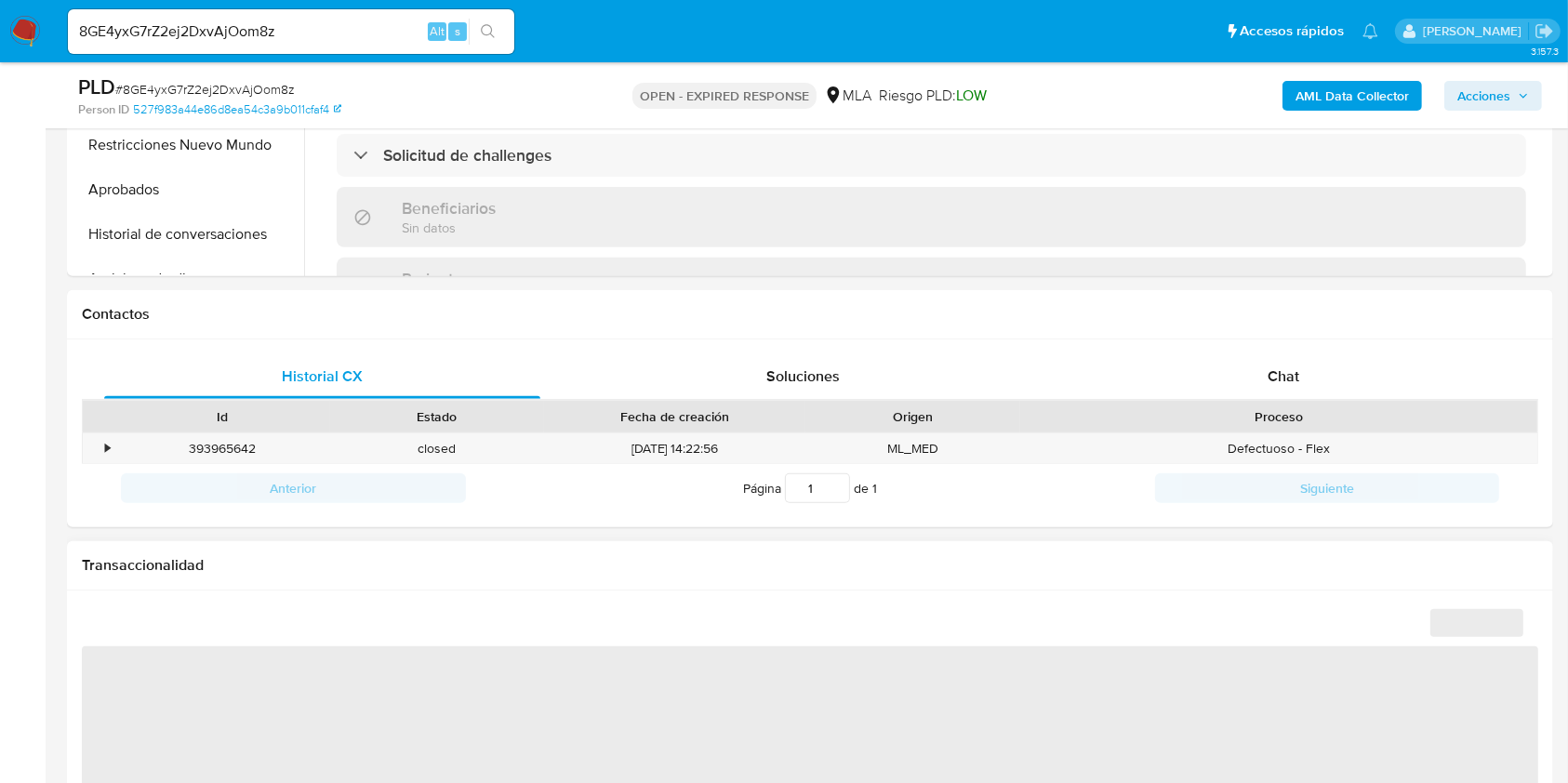
scroll to position [744, 0]
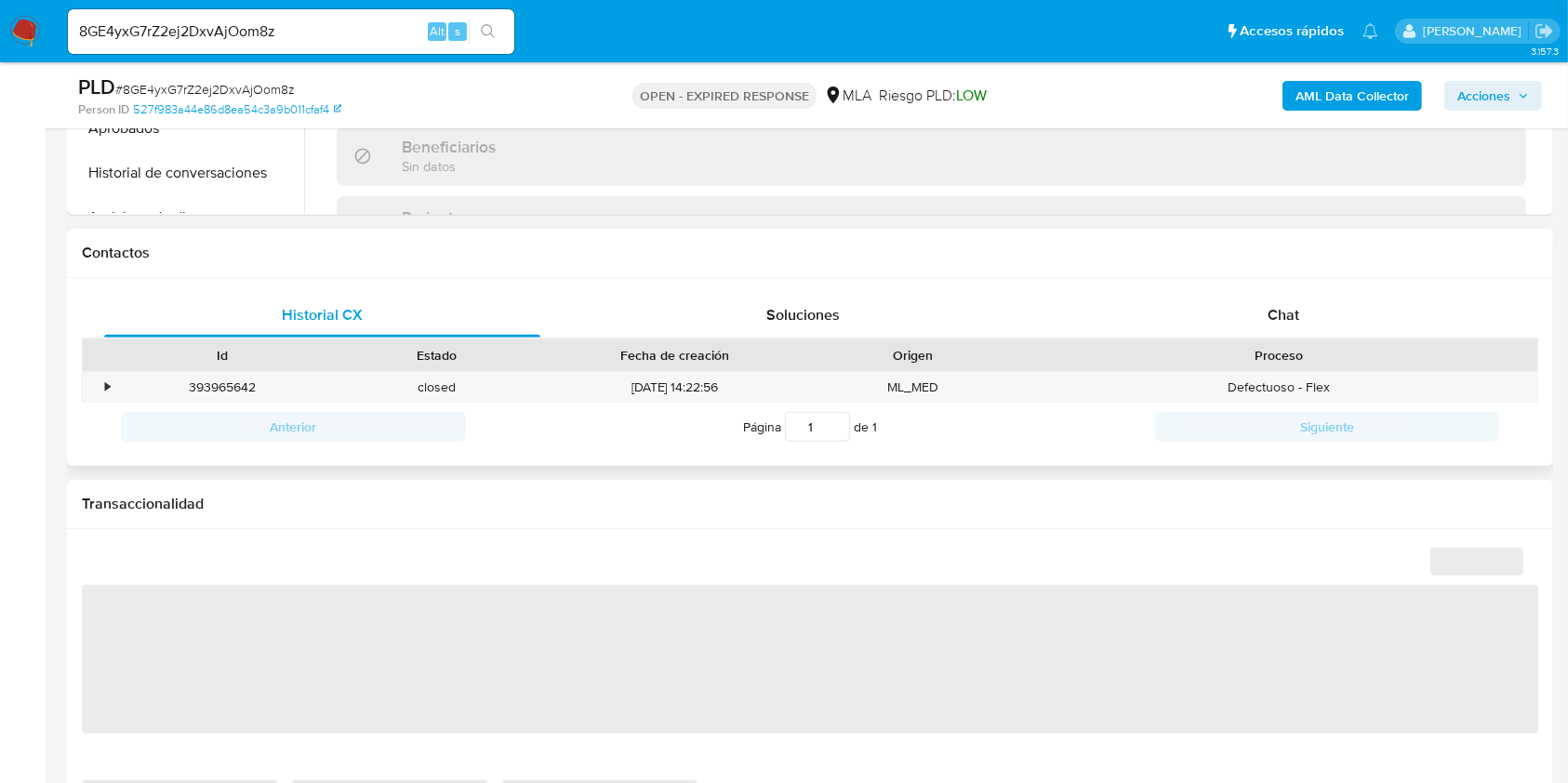
click at [1303, 343] on div "Proceso" at bounding box center [1277, 355] width 517 height 32
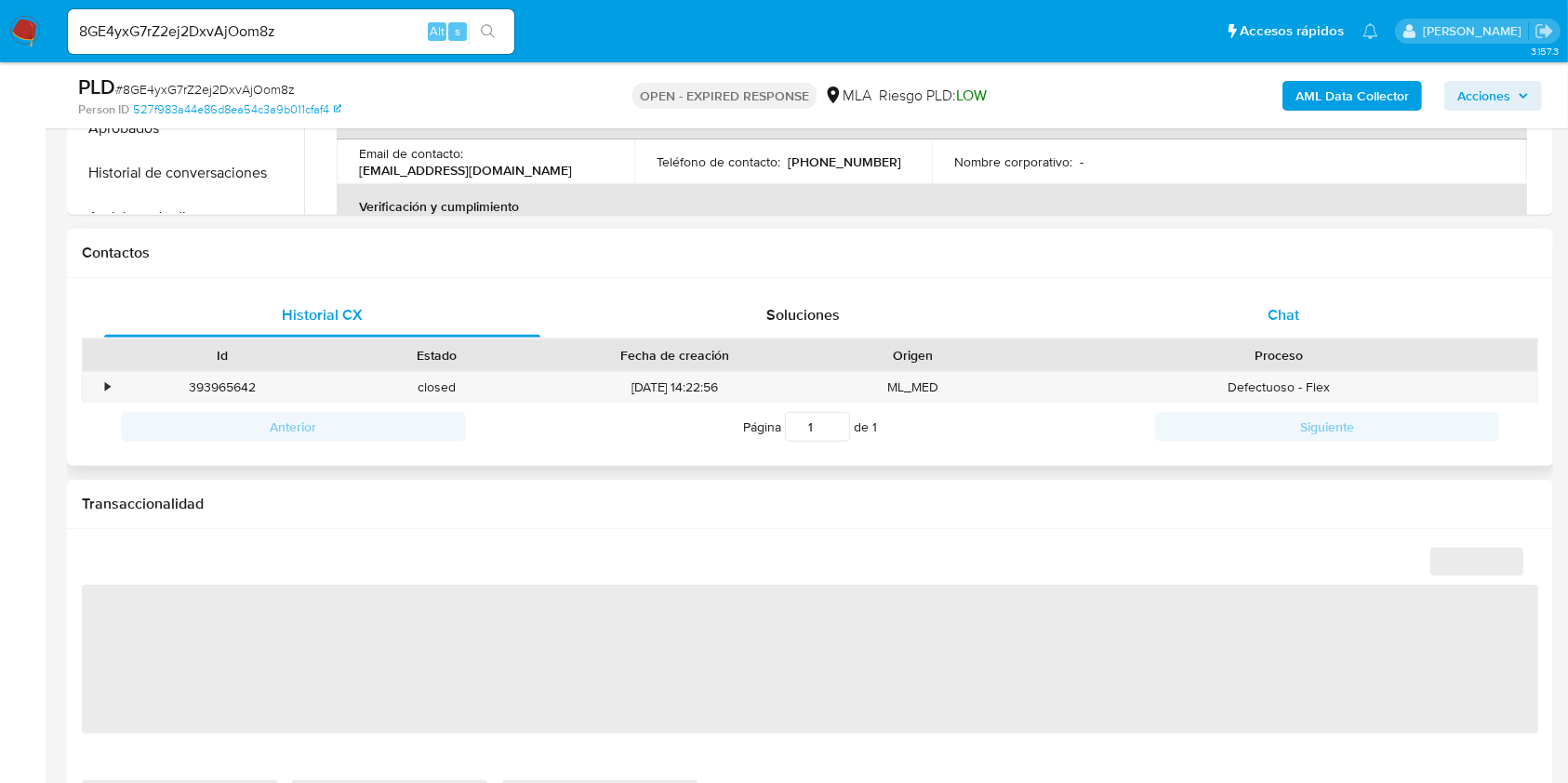
click at [1313, 322] on div "Chat" at bounding box center [1283, 316] width 436 height 45
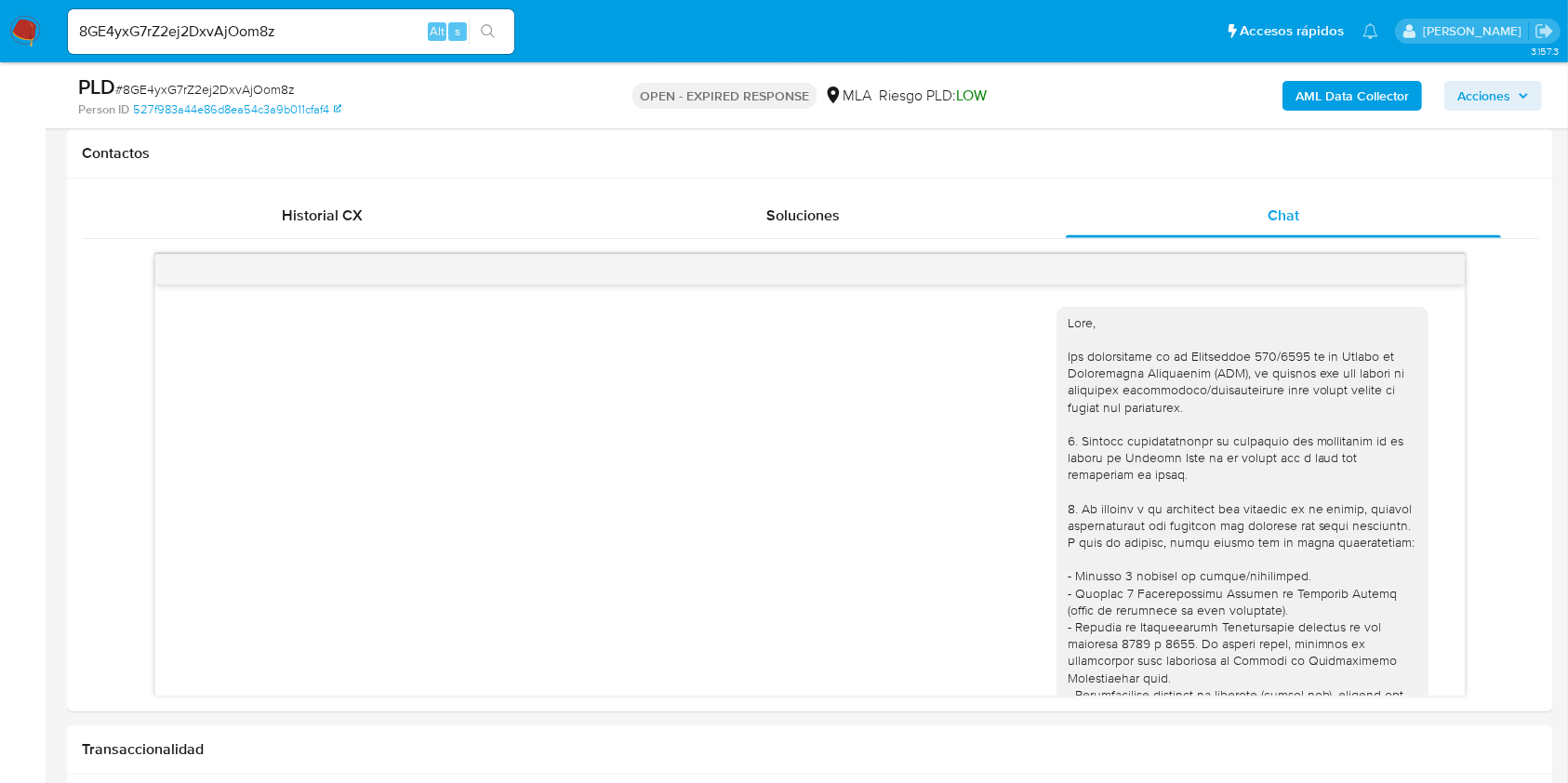
scroll to position [1733, 0]
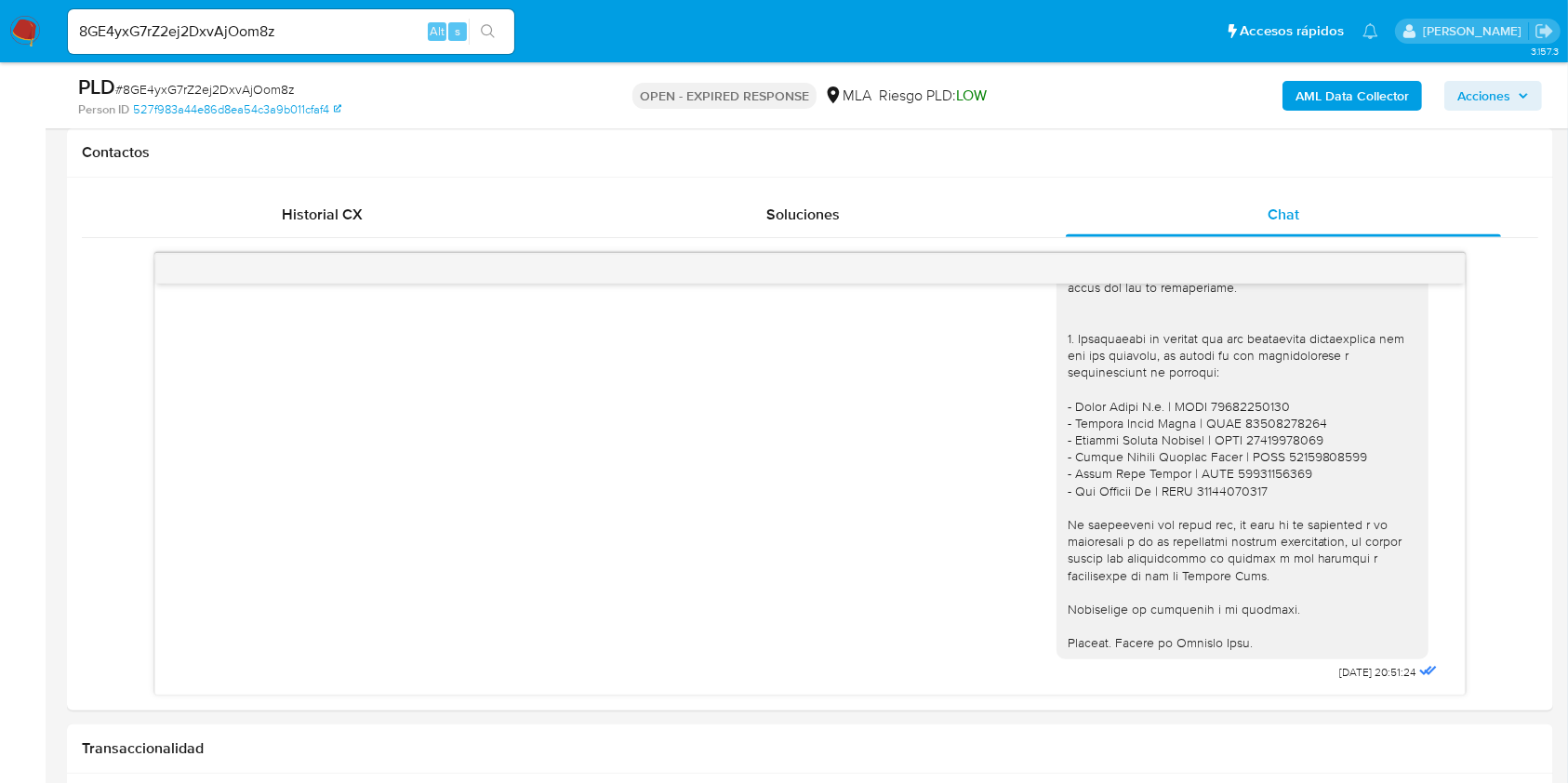
select select "10"
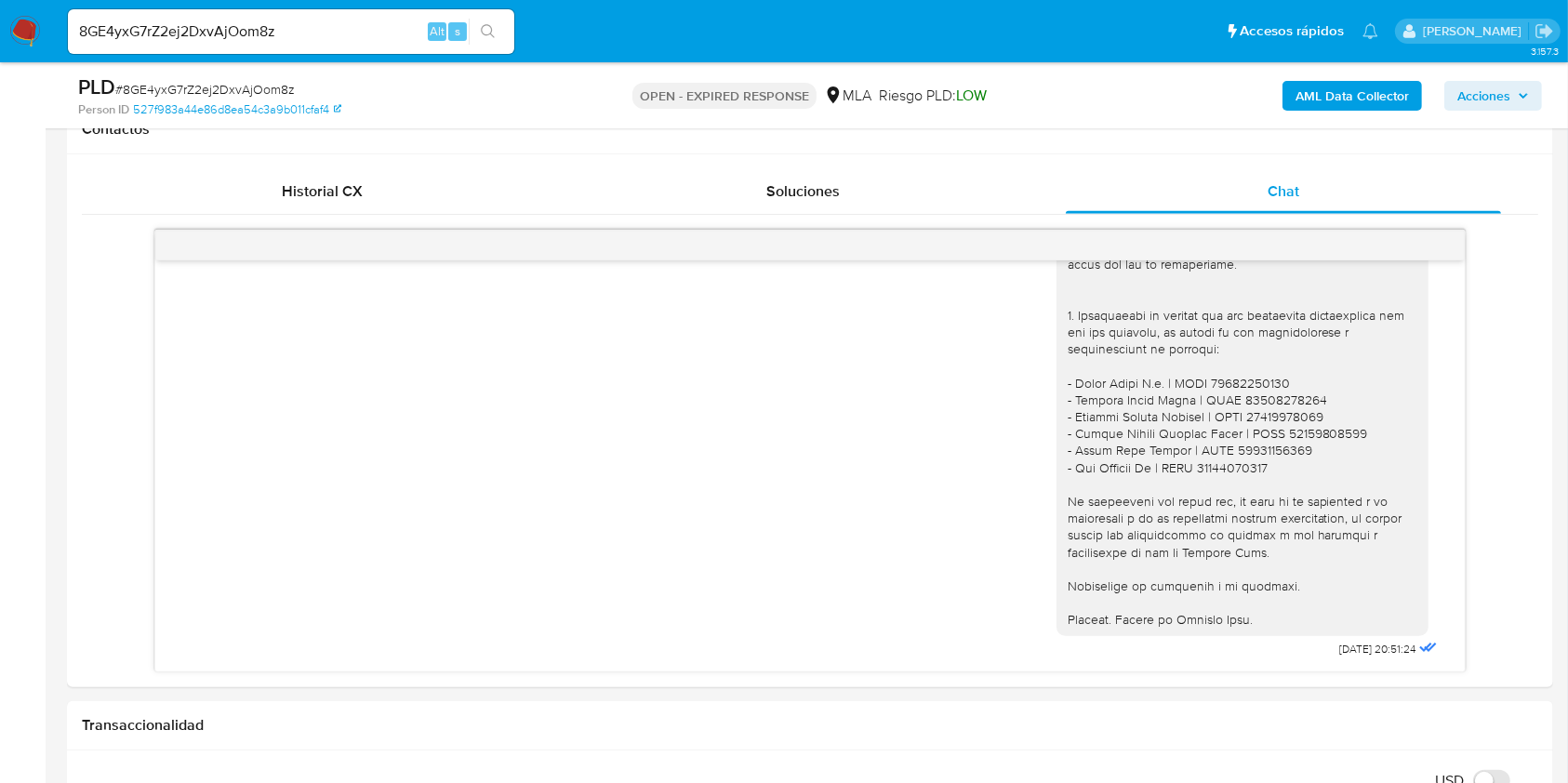
click at [334, 20] on input "8GE4yxG7rZ2ej2DxvAjOom8z" at bounding box center [291, 32] width 446 height 24
click at [331, 21] on input "8GE4yxG7rZ2ej2DxvAjOom8z" at bounding box center [291, 32] width 446 height 24
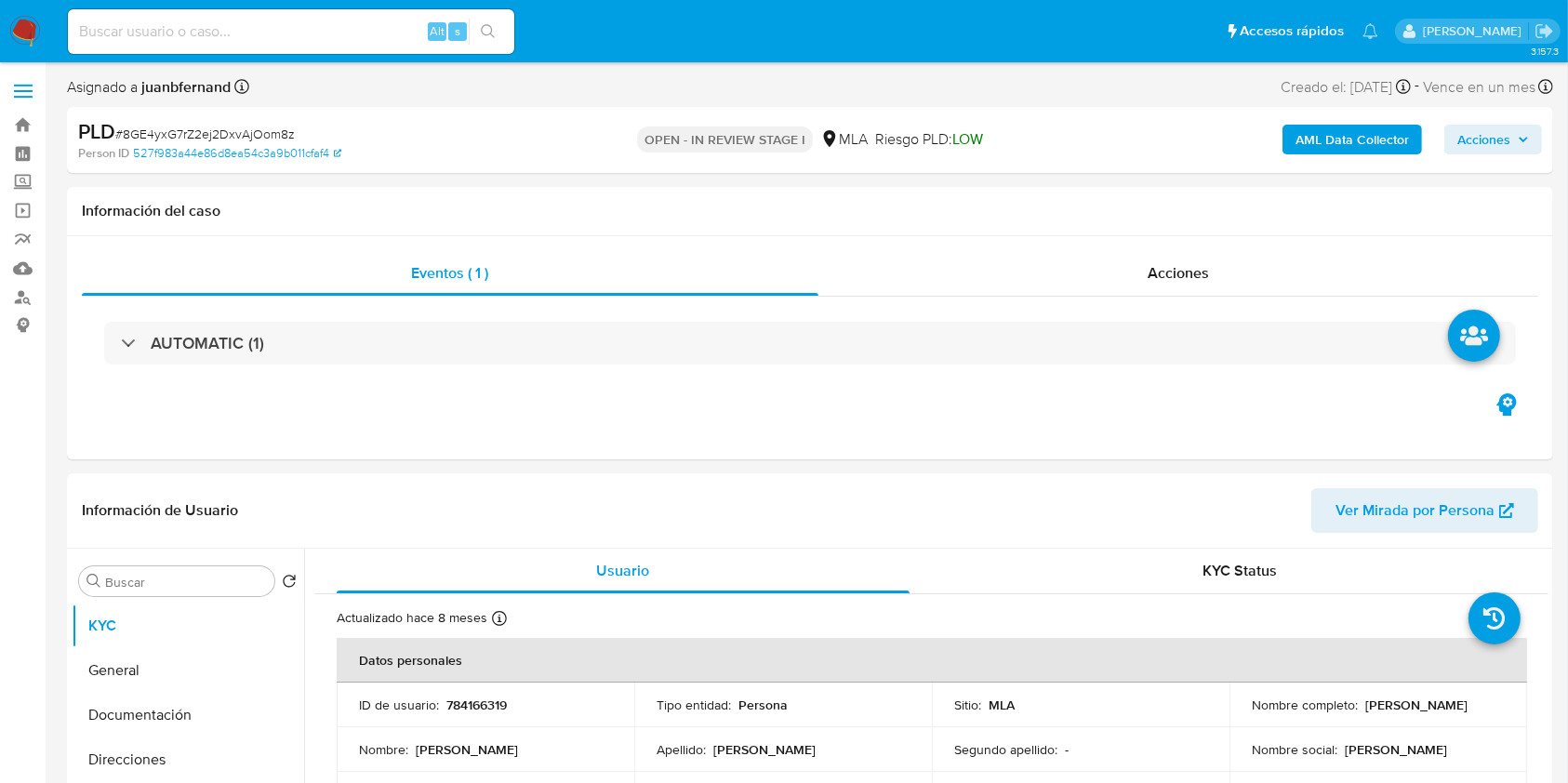
select select "10"
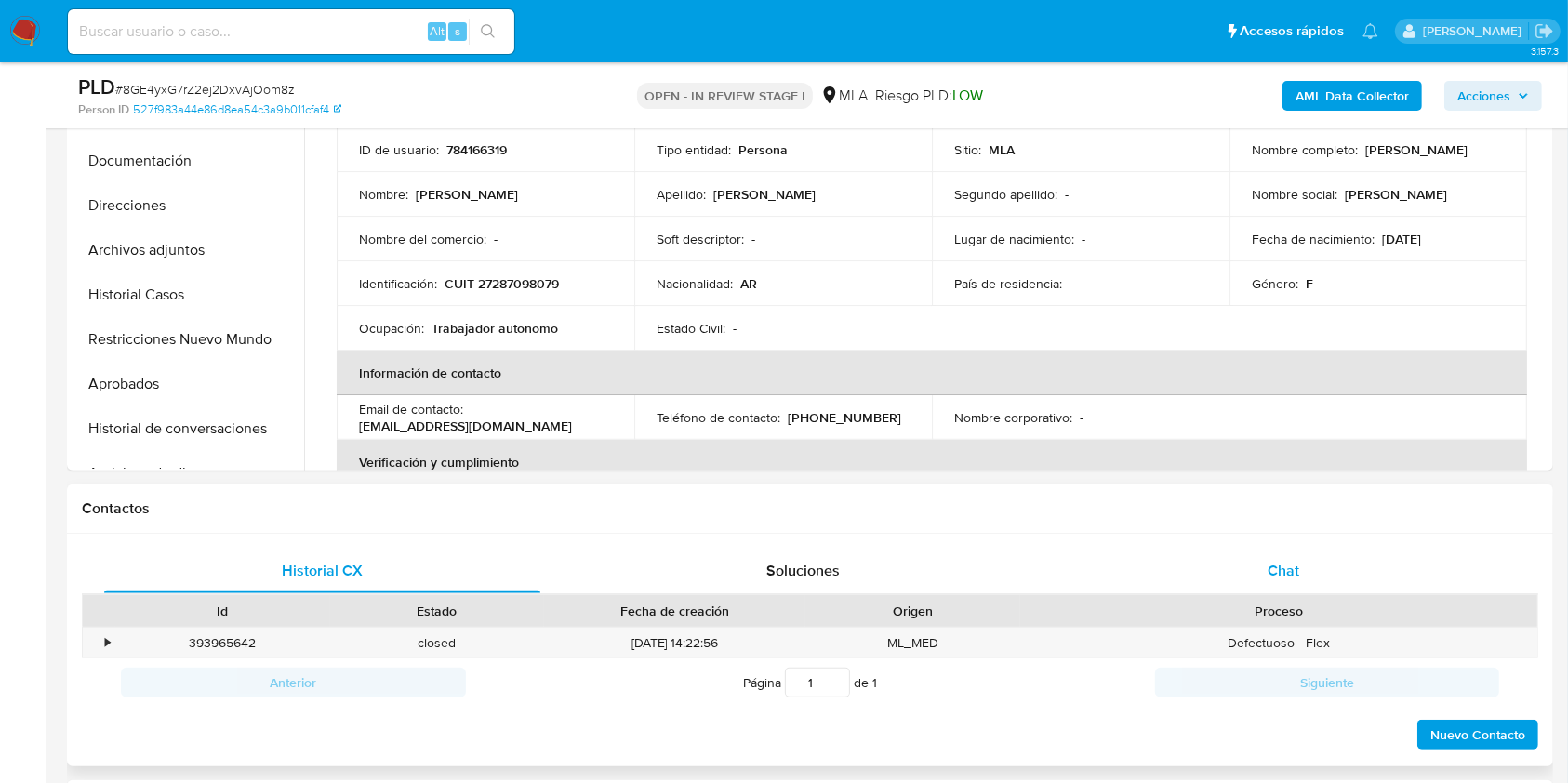
scroll to position [495, 0]
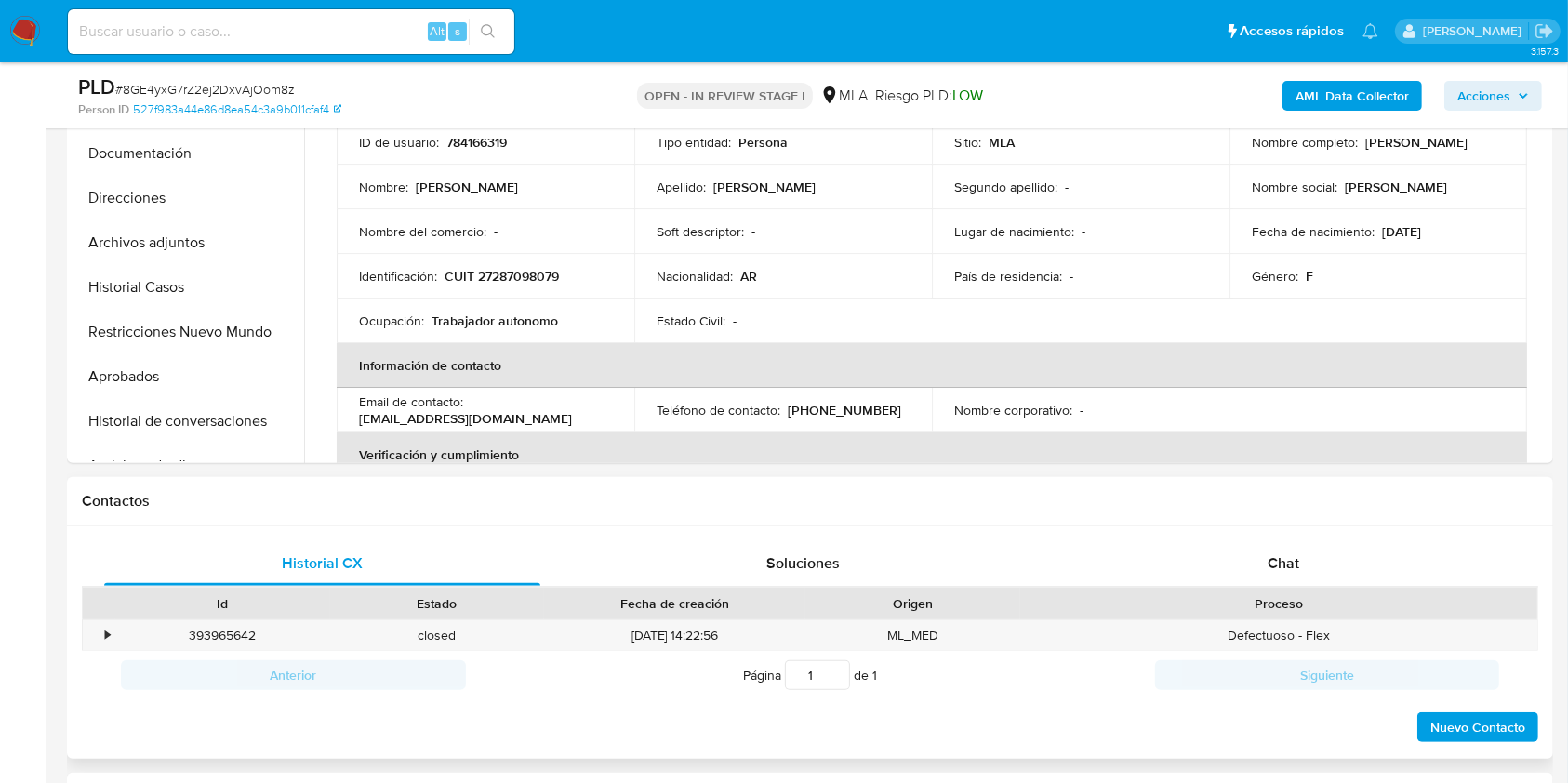
click at [1320, 535] on div "Historial CX Soluciones Chat Id Estado Fecha de creación Origen Proceso • 39396…" at bounding box center [810, 642] width 1486 height 234
click at [1304, 550] on div "Chat" at bounding box center [1283, 563] width 436 height 45
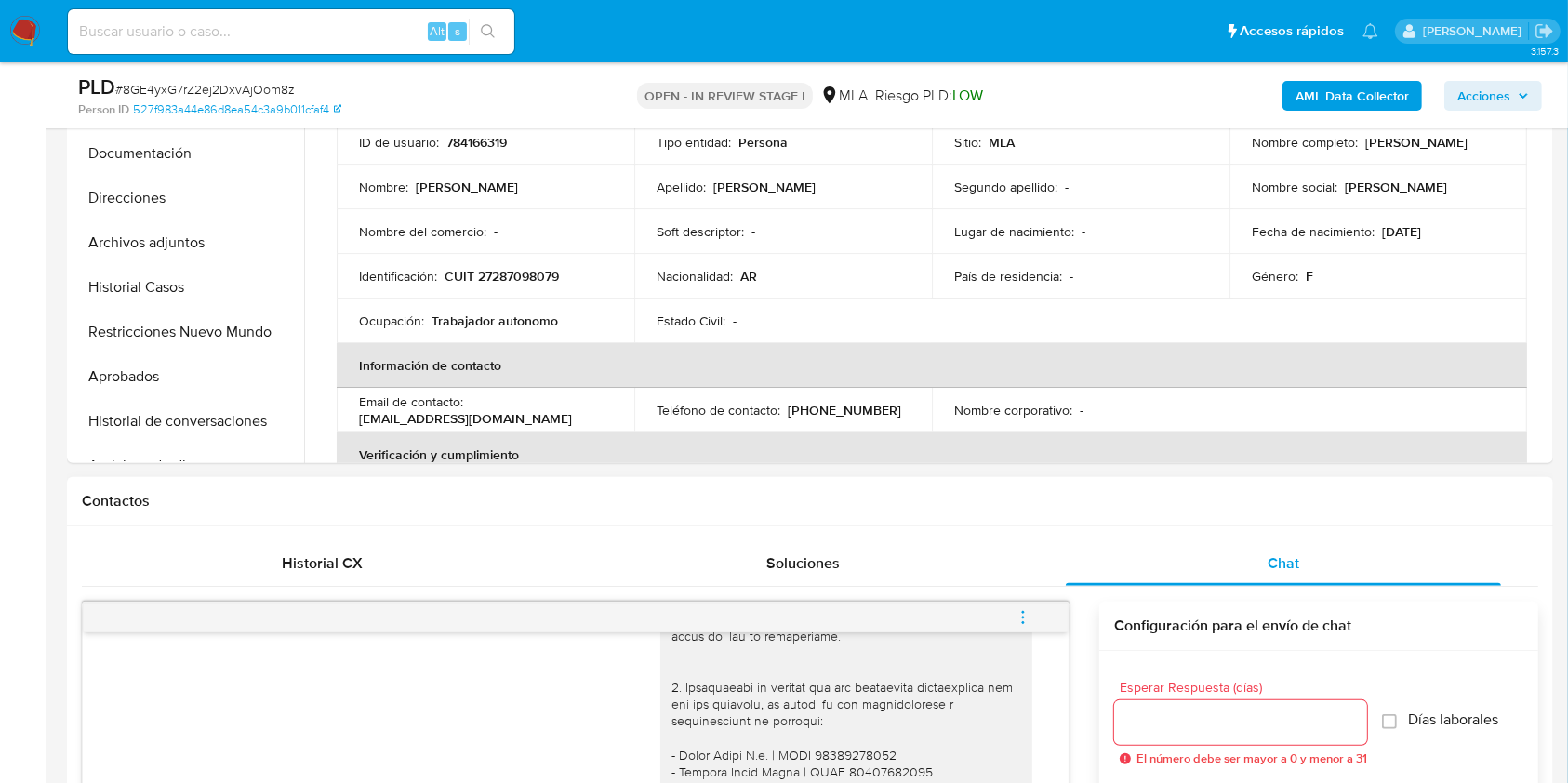
scroll to position [1115, 0]
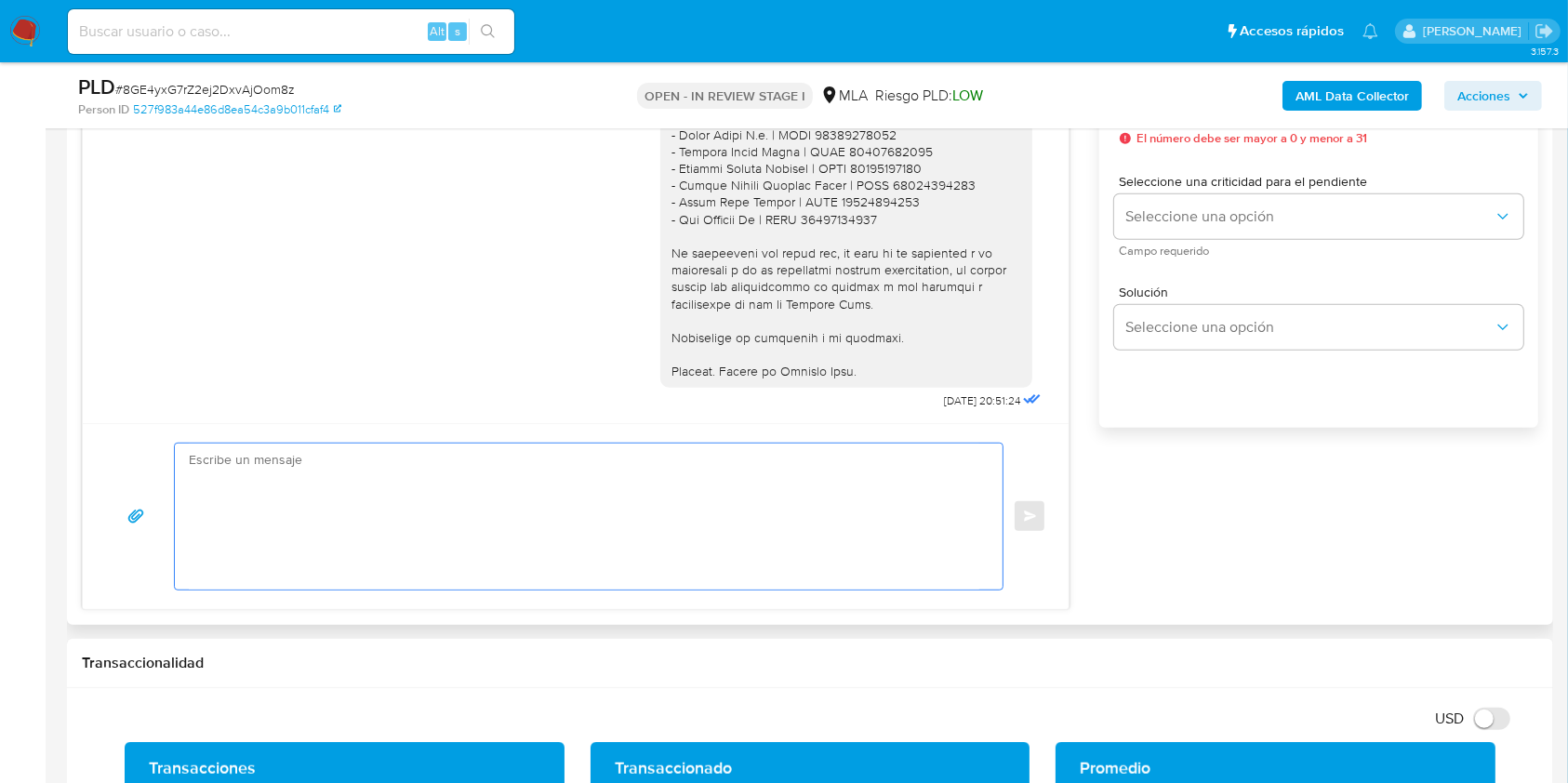
click at [484, 560] on textarea at bounding box center [584, 516] width 791 height 146
paste textarea "Hola, Esperamos que te encuentres muy bien. Te consultamos si tuviste oportunid…"
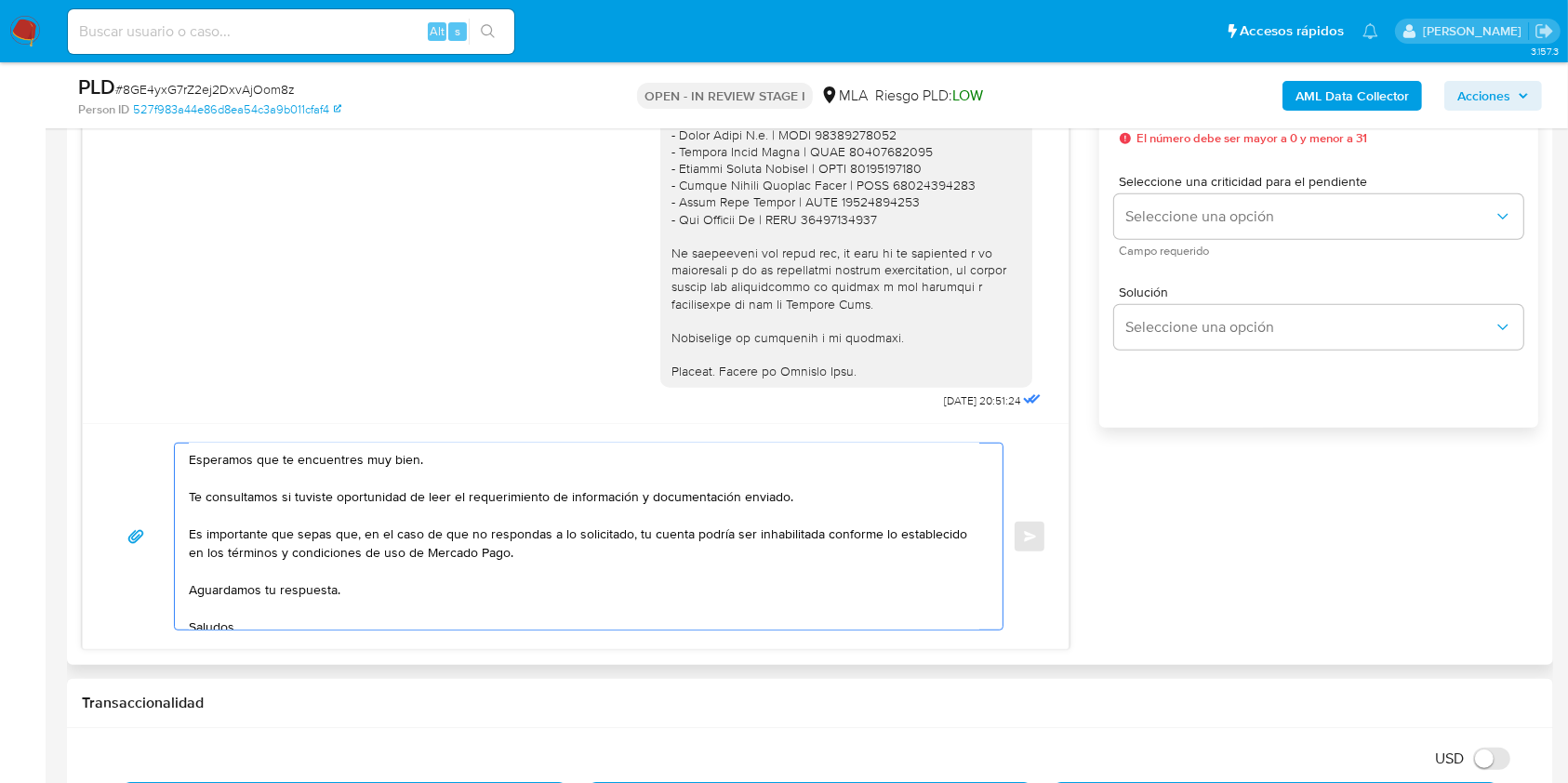
scroll to position [0, 0]
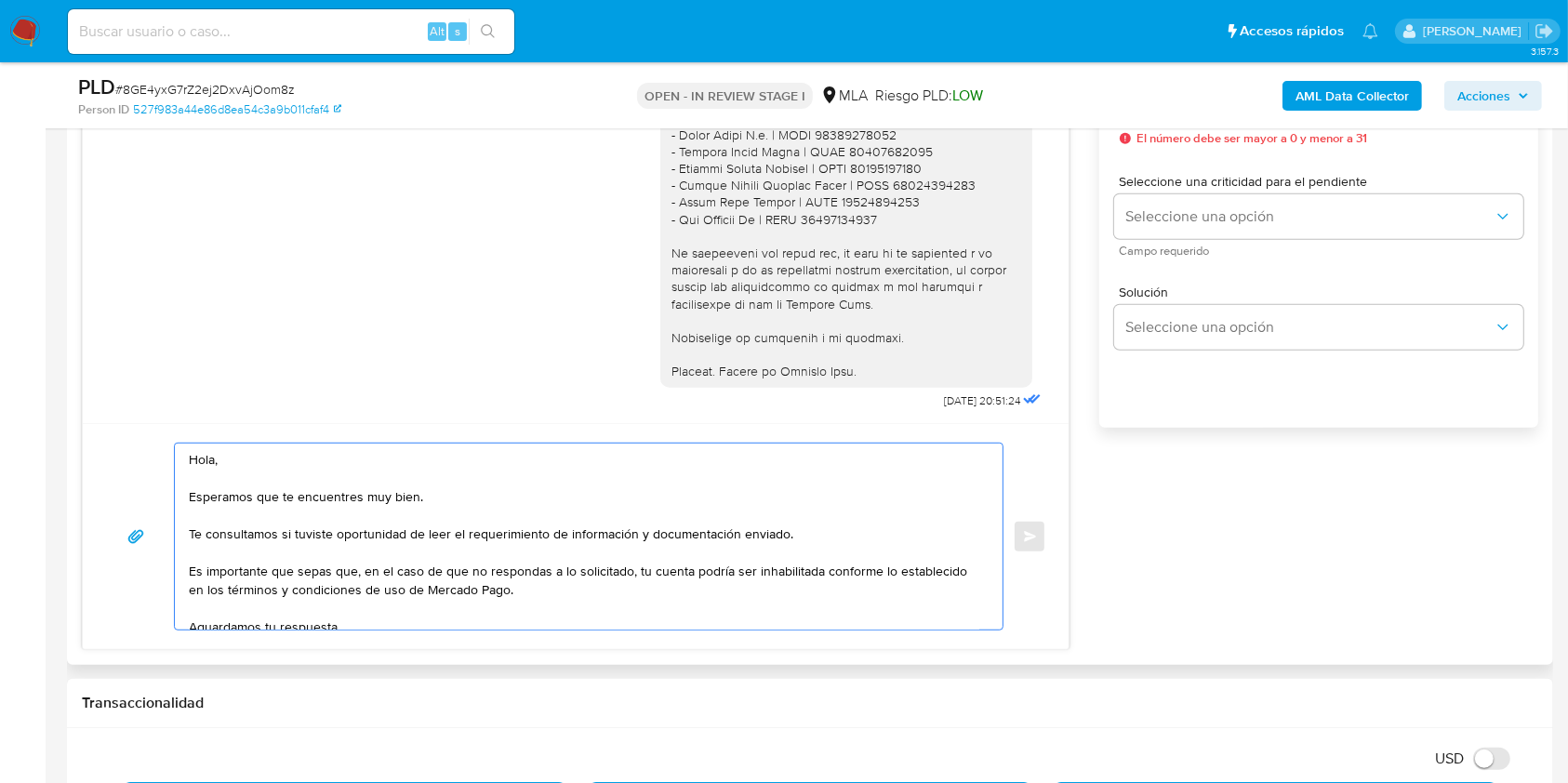
click at [294, 479] on textarea "Hola, Esperamos que te encuentres muy bien. Te consultamos si tuviste oportunid…" at bounding box center [584, 536] width 791 height 186
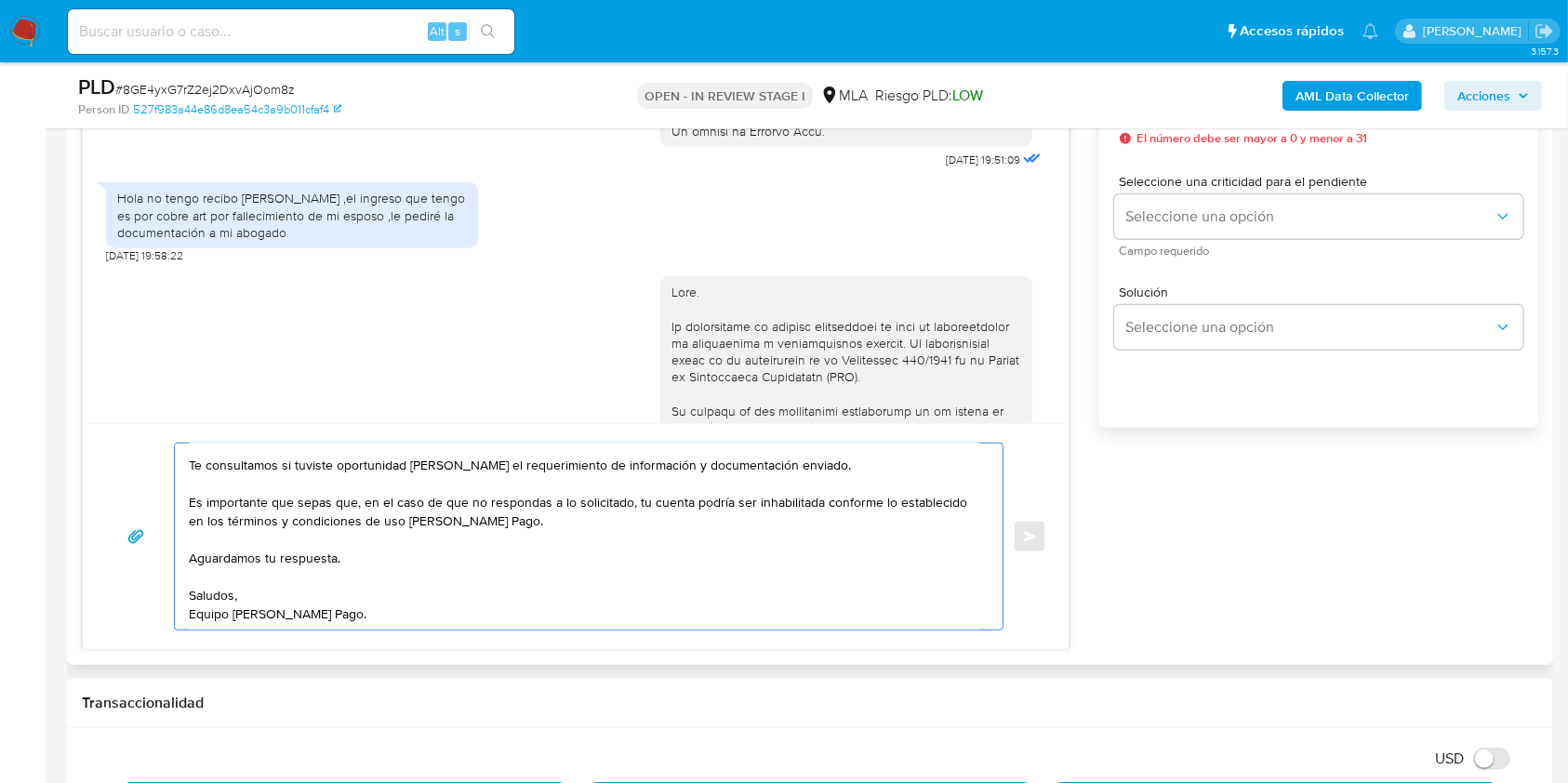
scroll to position [74, 0]
click at [467, 570] on textarea "Hola, Esperamos que te encuentres muy bien. Te consultamos si tuviste oportunid…" at bounding box center [584, 536] width 791 height 186
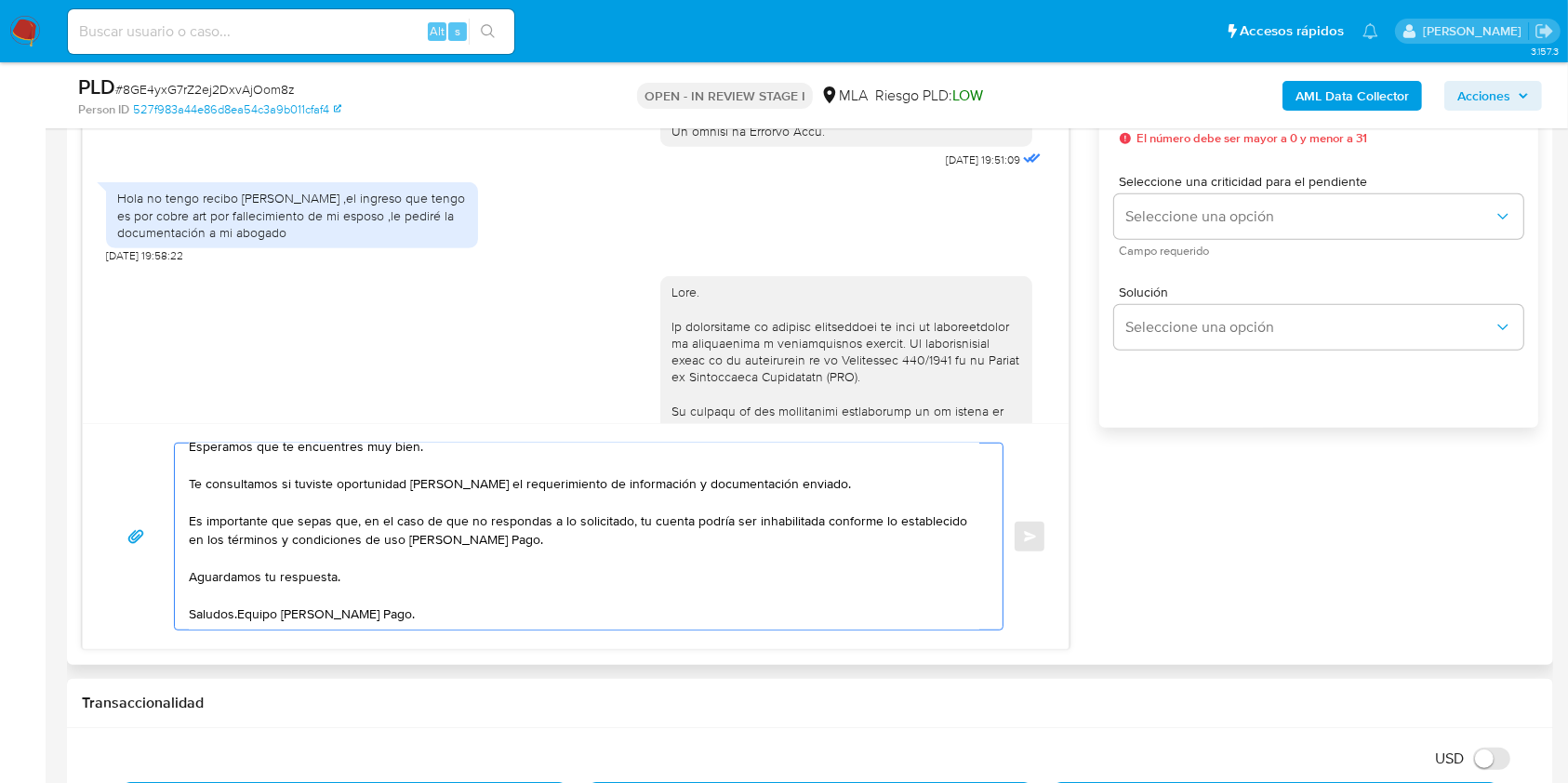
scroll to position [55, 0]
type textarea "Hola, Esperamos que te encuentres muy bien. Te consultamos si tuviste oportunid…"
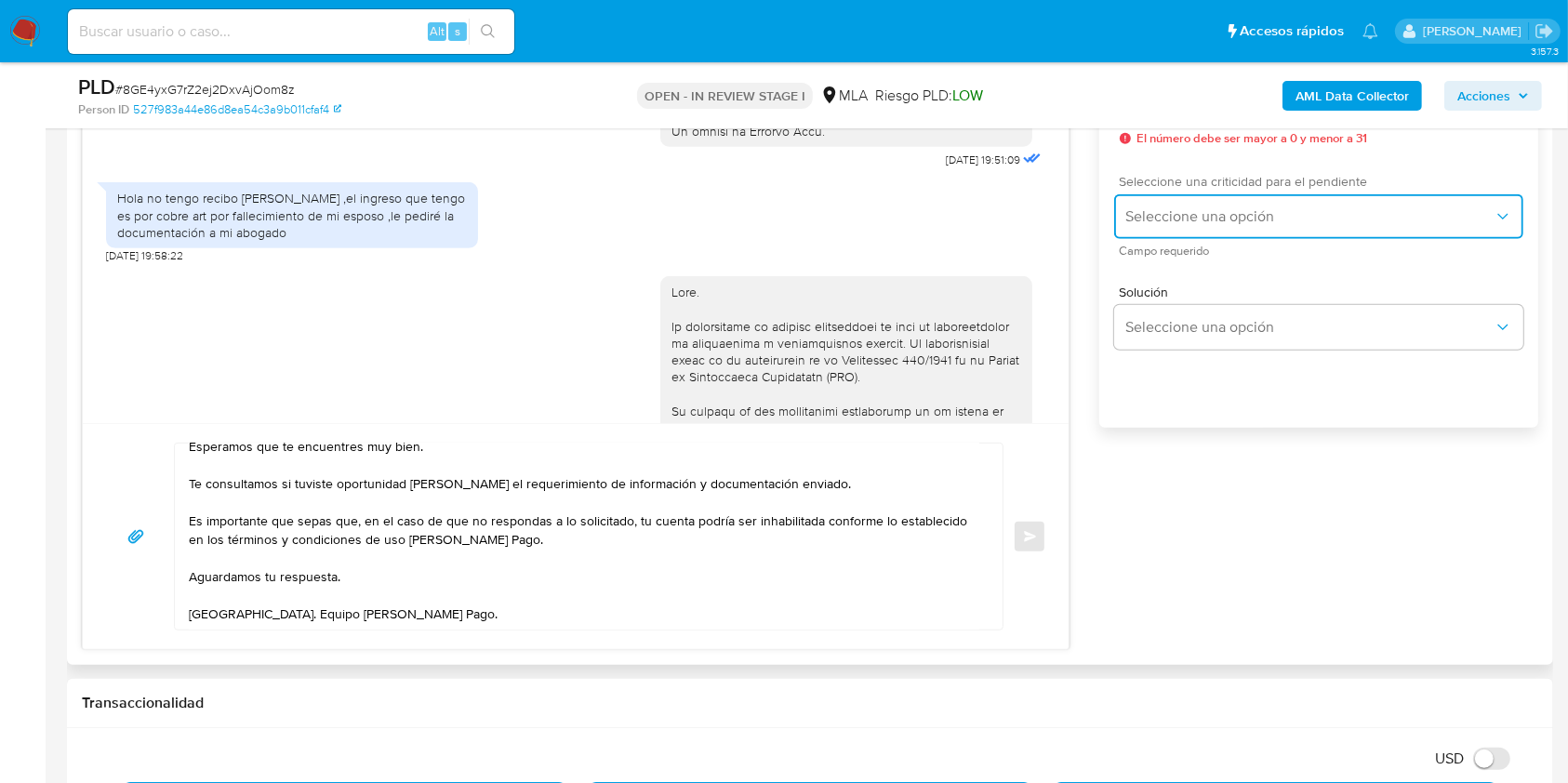
click at [1156, 235] on button "Seleccione una opción" at bounding box center [1318, 217] width 409 height 45
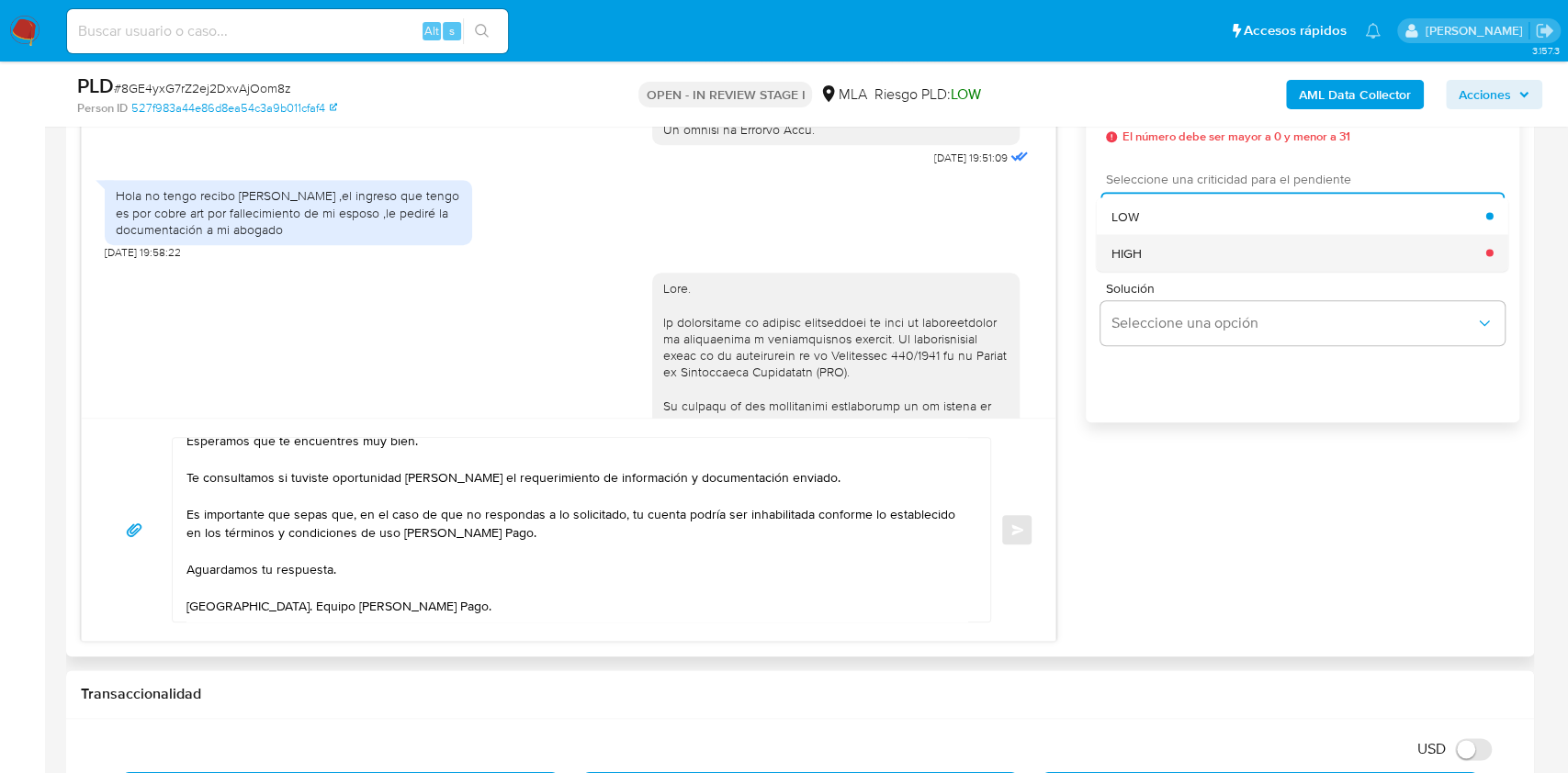
click at [1150, 262] on div "HIGH" at bounding box center [1298, 253] width 374 height 37
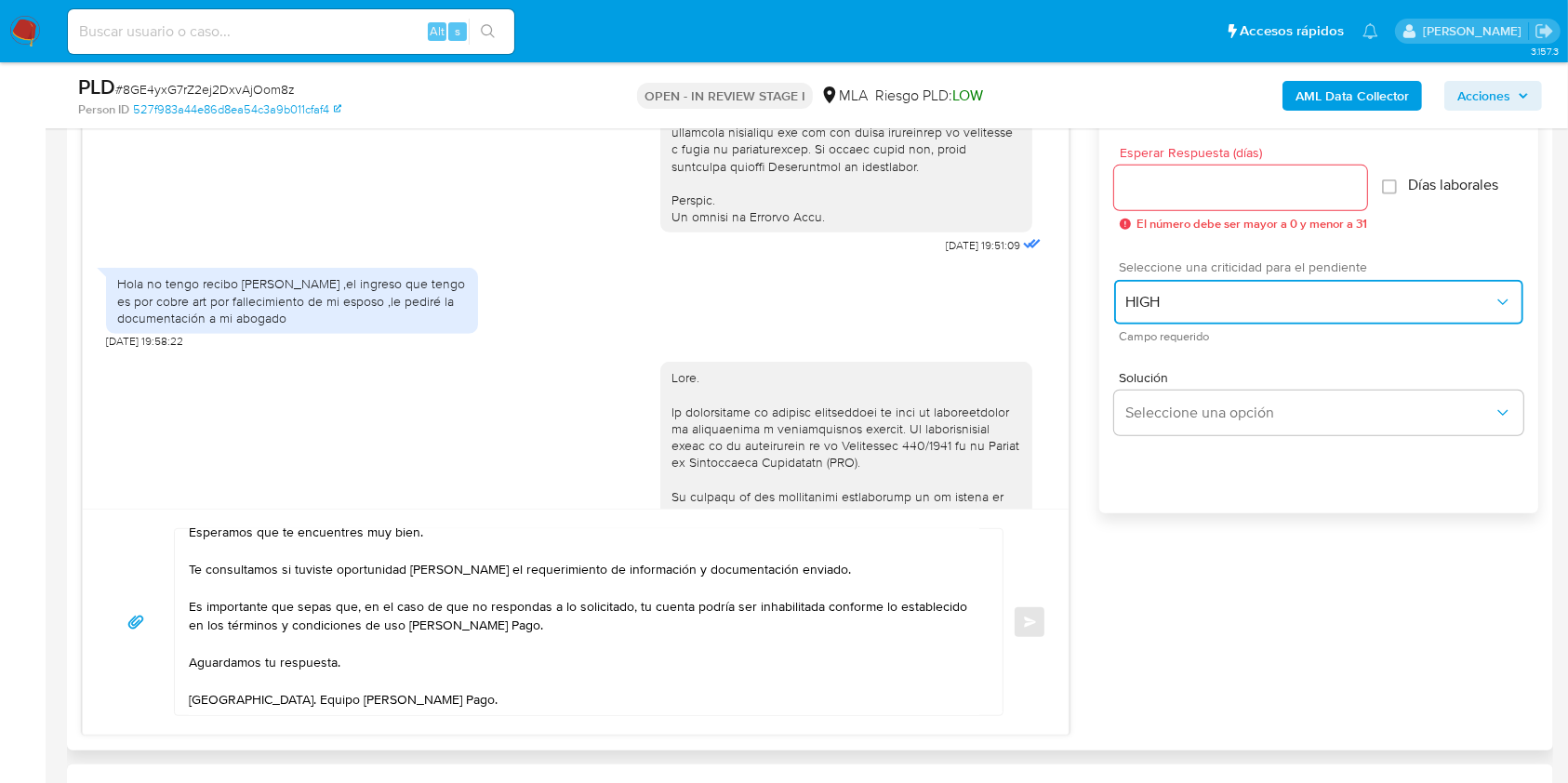
scroll to position [991, 0]
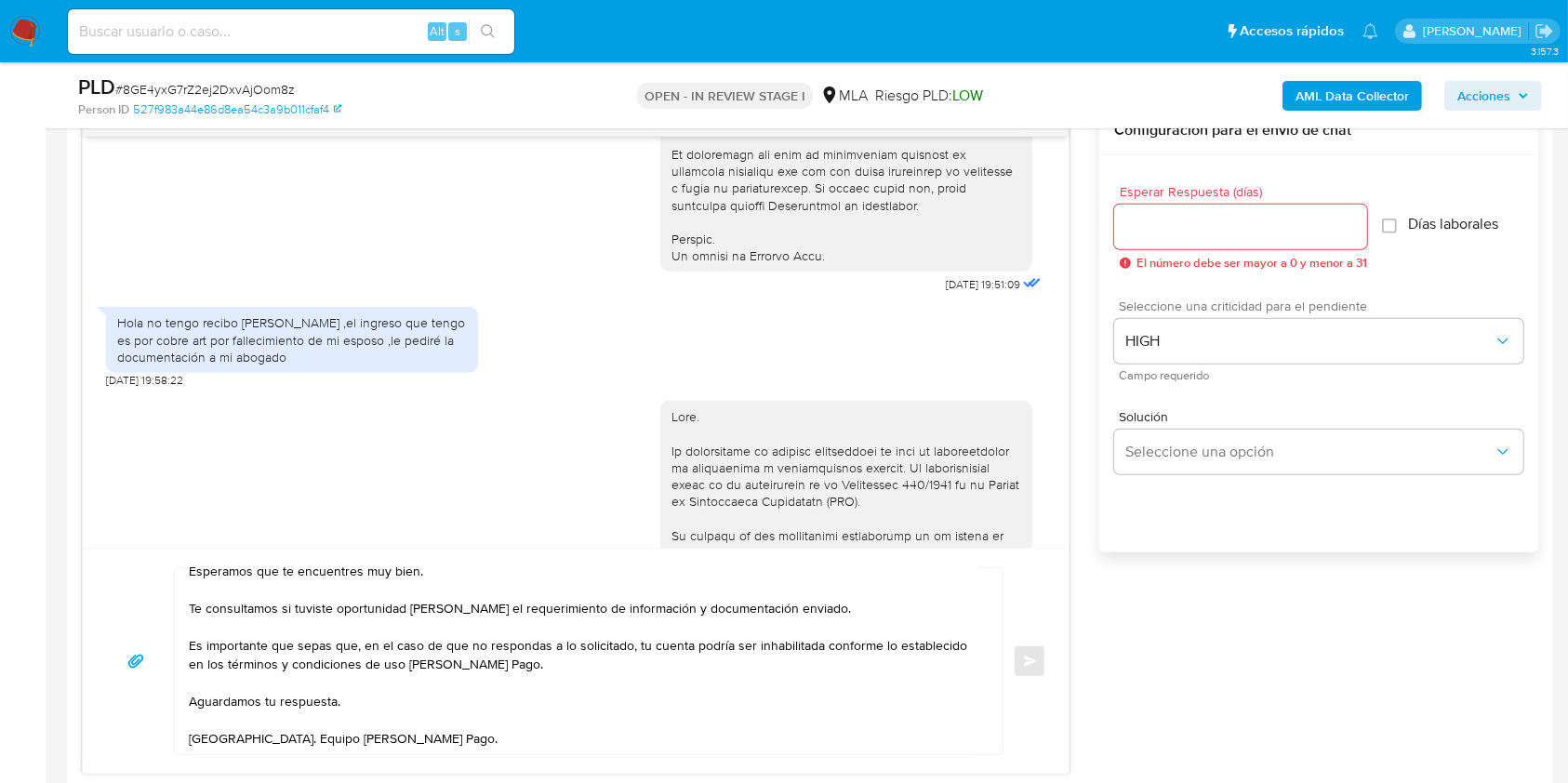
click at [1183, 234] on input "Esperar Respuesta (días)" at bounding box center [1240, 227] width 253 height 24
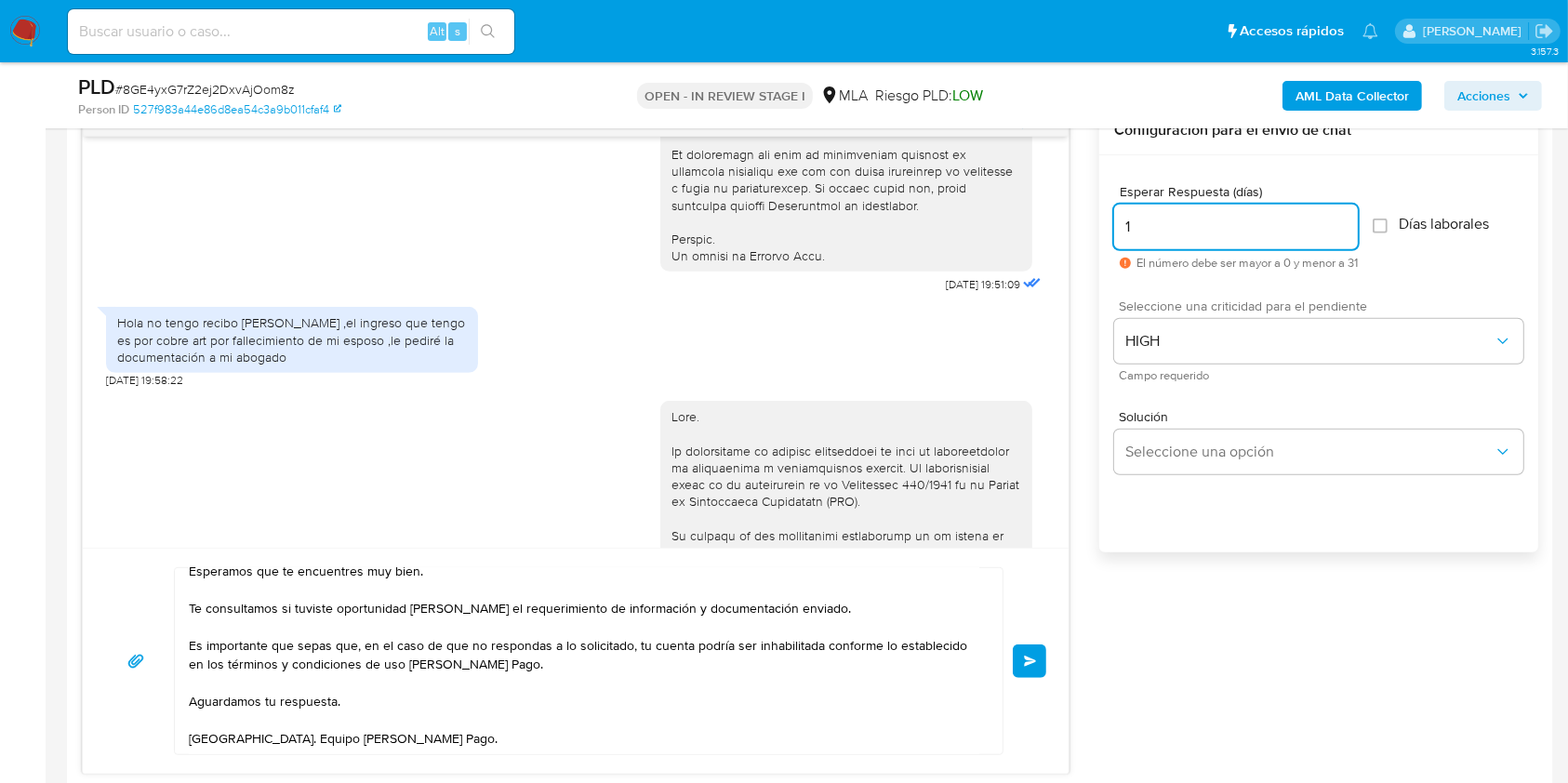
scroll to position [55, 0]
type input "1"
click at [1033, 655] on span "Enviar" at bounding box center [1030, 661] width 13 height 11
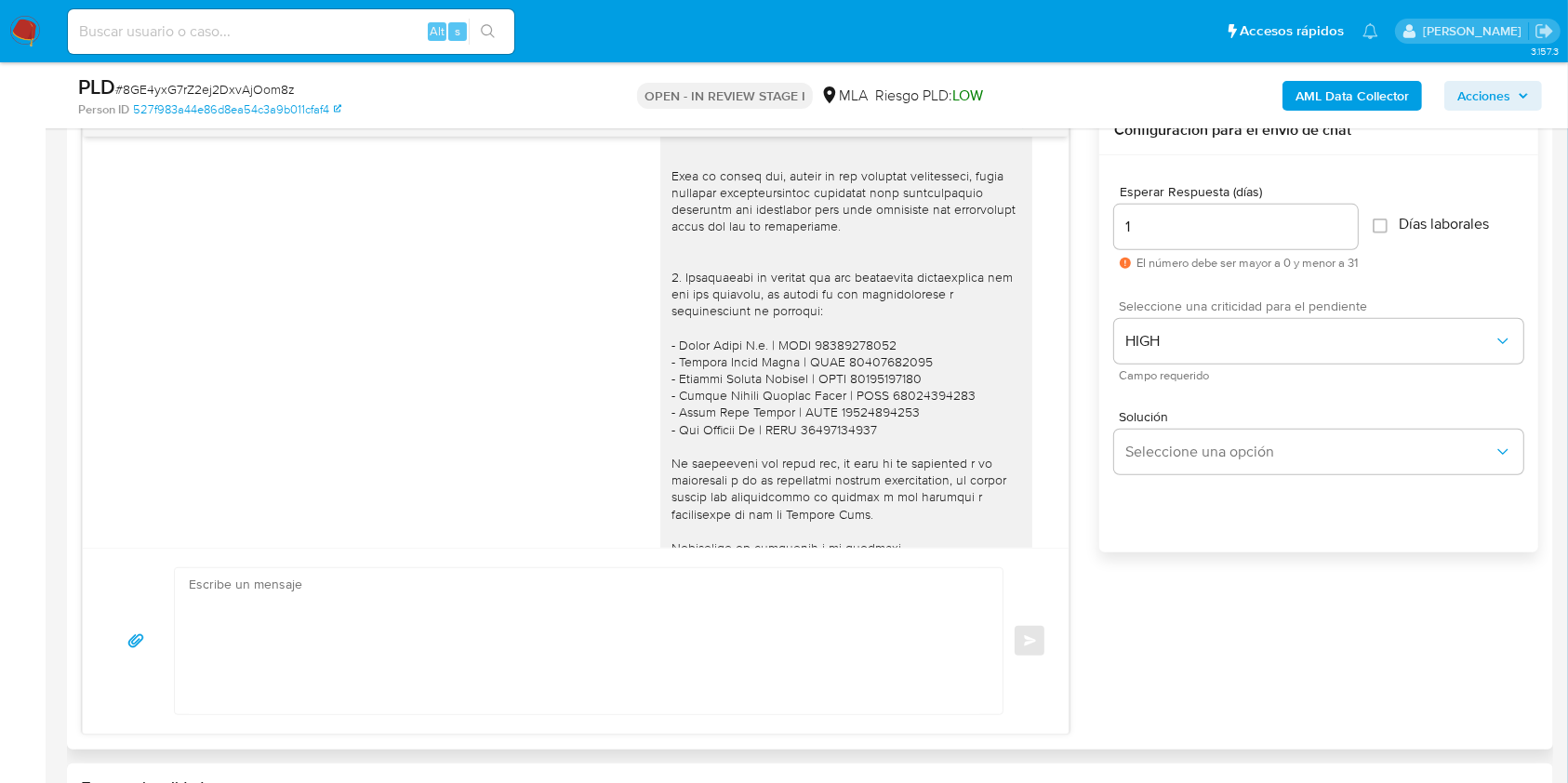
scroll to position [1651, 0]
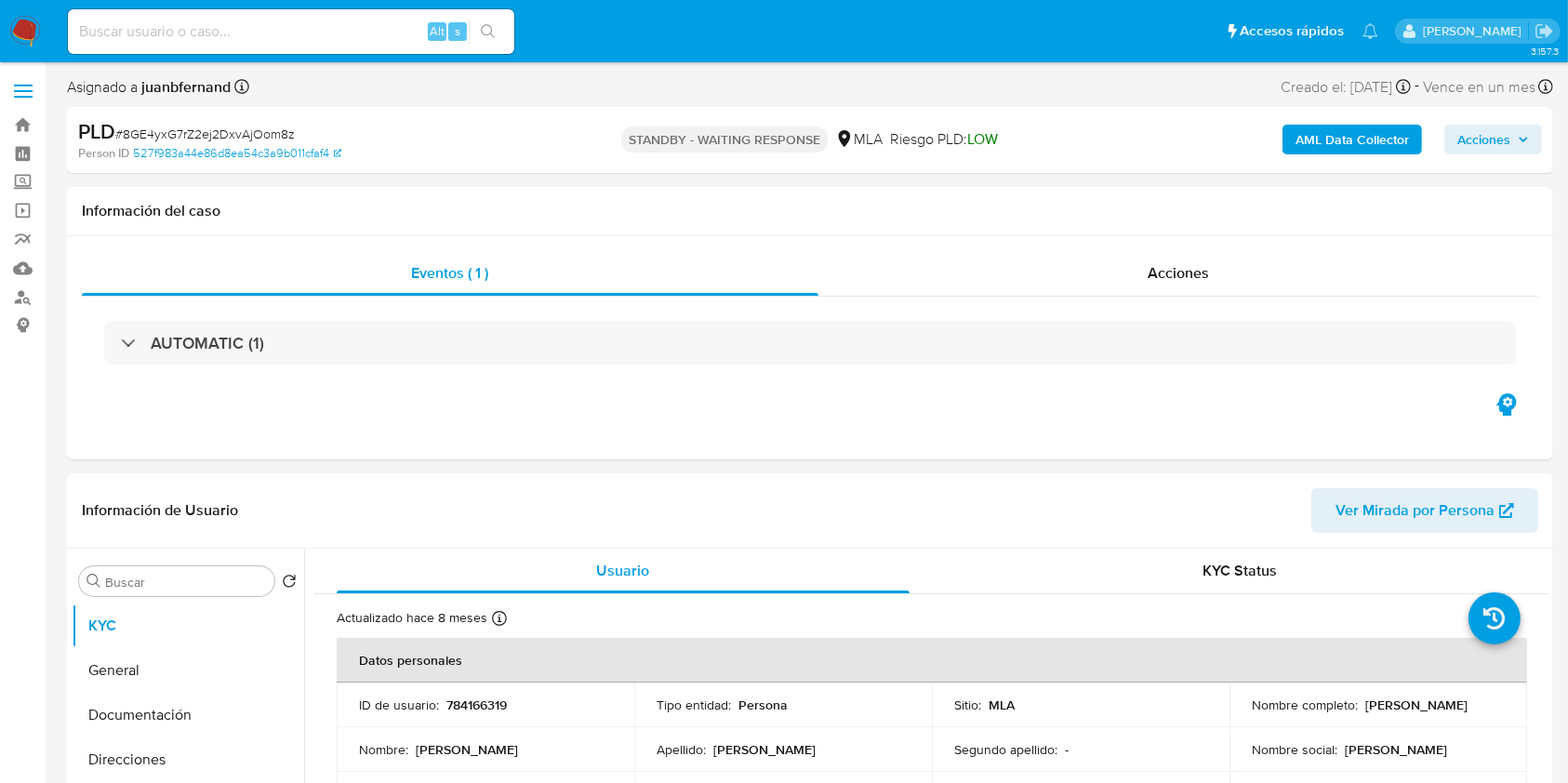
select select "10"
click at [334, 29] on input at bounding box center [291, 32] width 446 height 24
paste input "cffPozwPquBTIbYvPFRgU71R"
click at [507, 41] on input "cffPozwPquBTIbYvPFRgU71R" at bounding box center [291, 32] width 446 height 24
type input "cffPozwPquBTIbYvPFRgU71R"
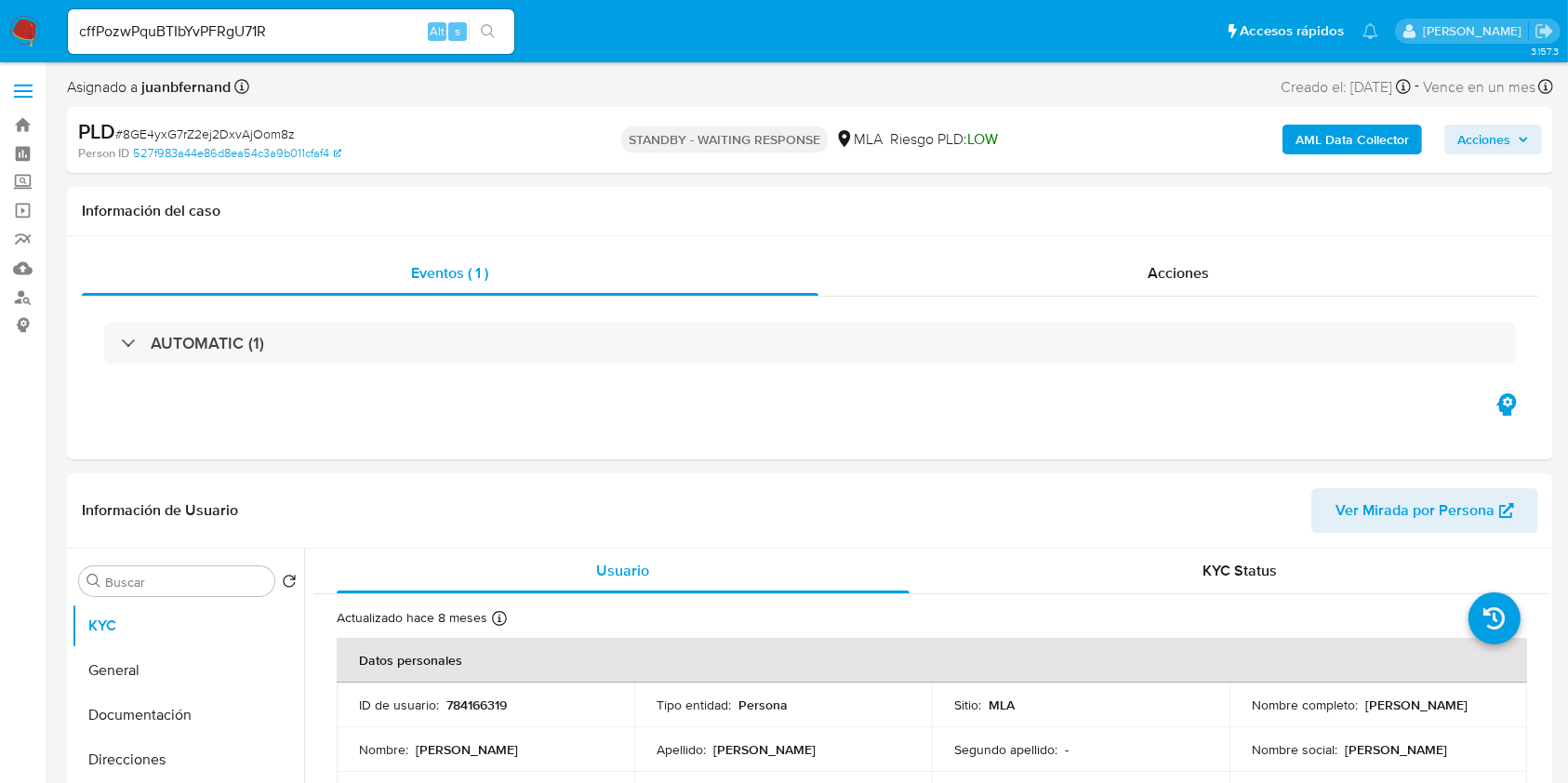
click at [497, 32] on button "search-icon" at bounding box center [487, 32] width 38 height 26
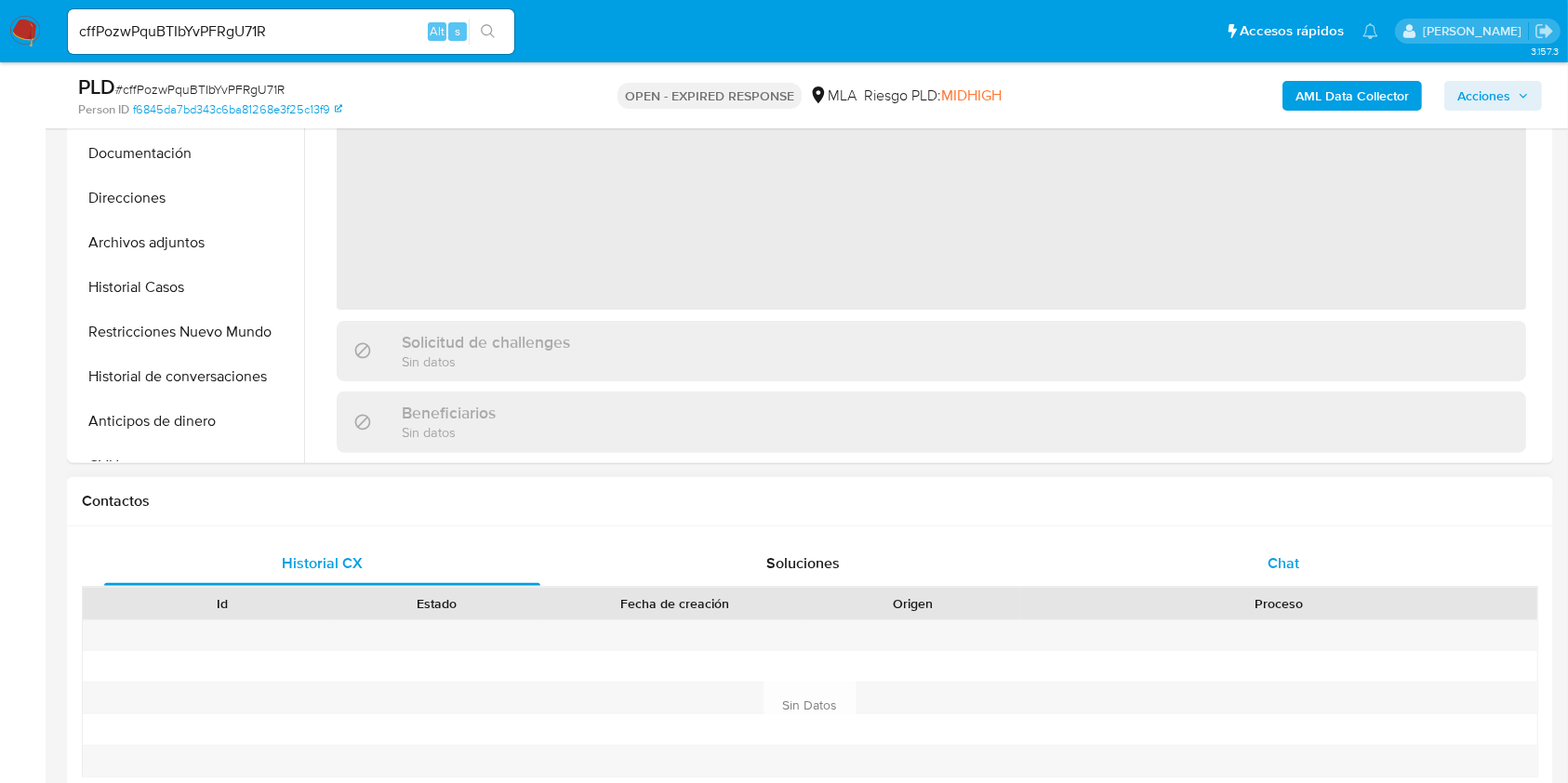
click at [1294, 542] on div "Chat" at bounding box center [1283, 563] width 436 height 45
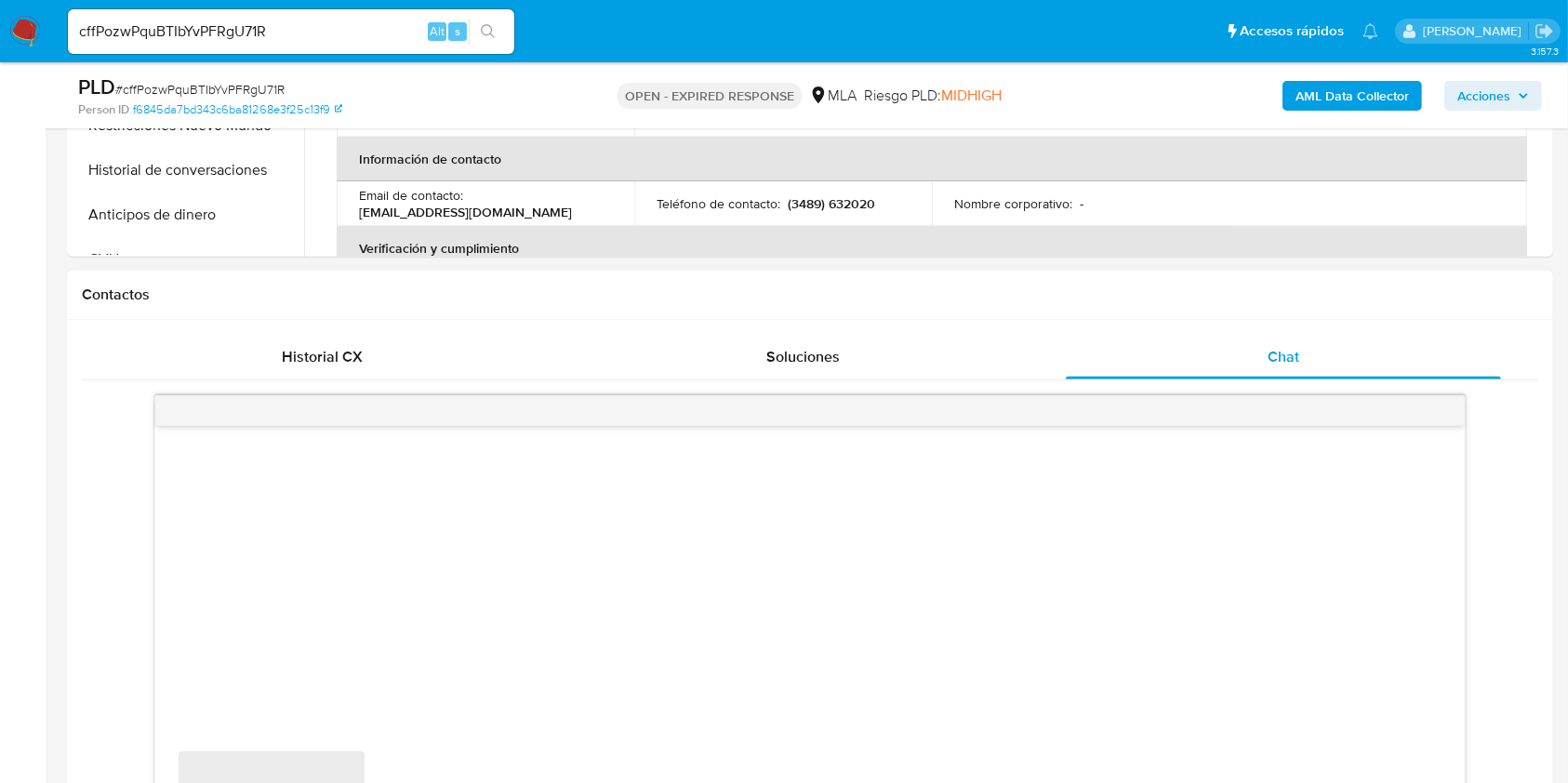
scroll to position [868, 0]
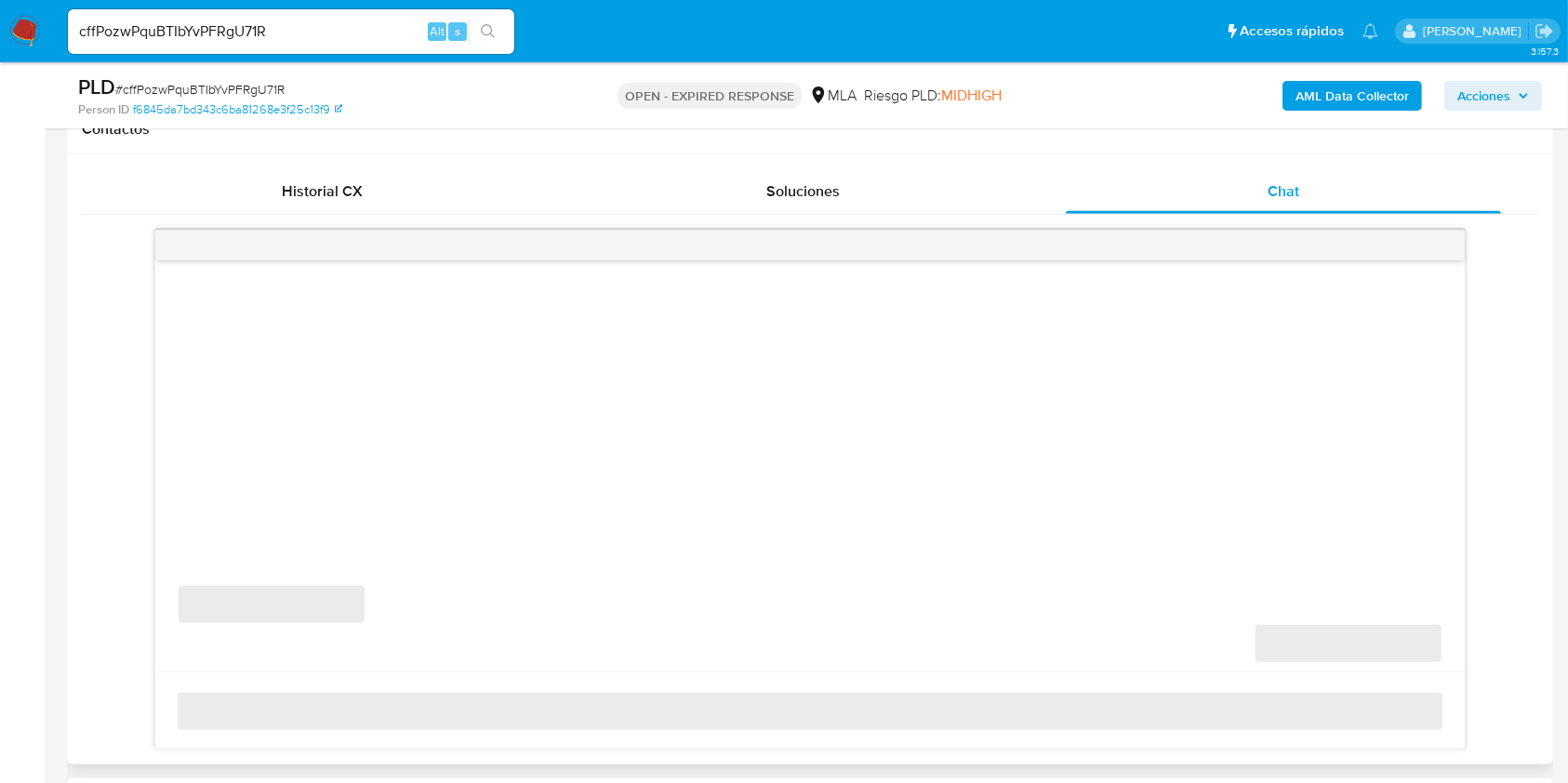
select select "10"
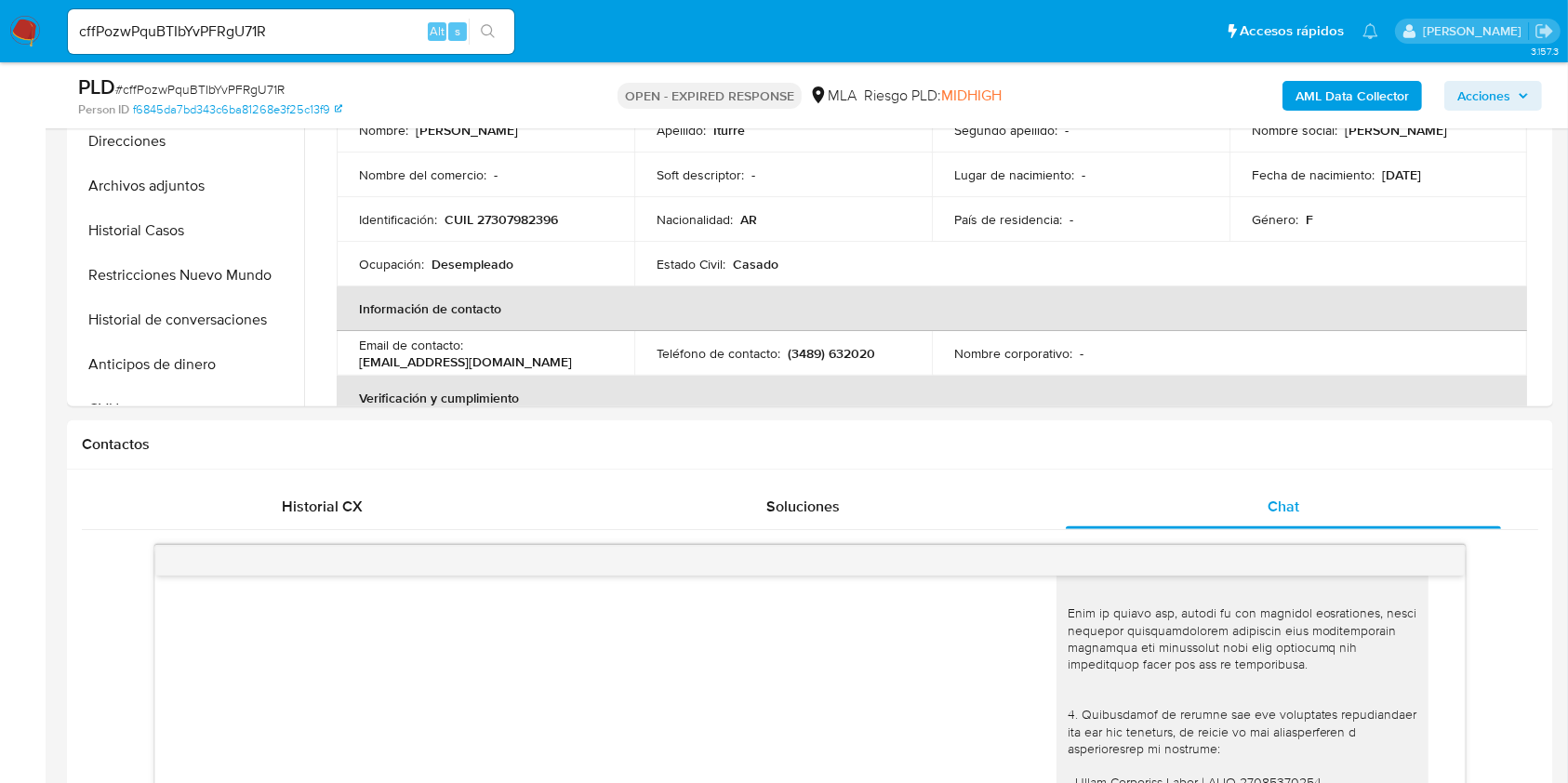
scroll to position [248, 0]
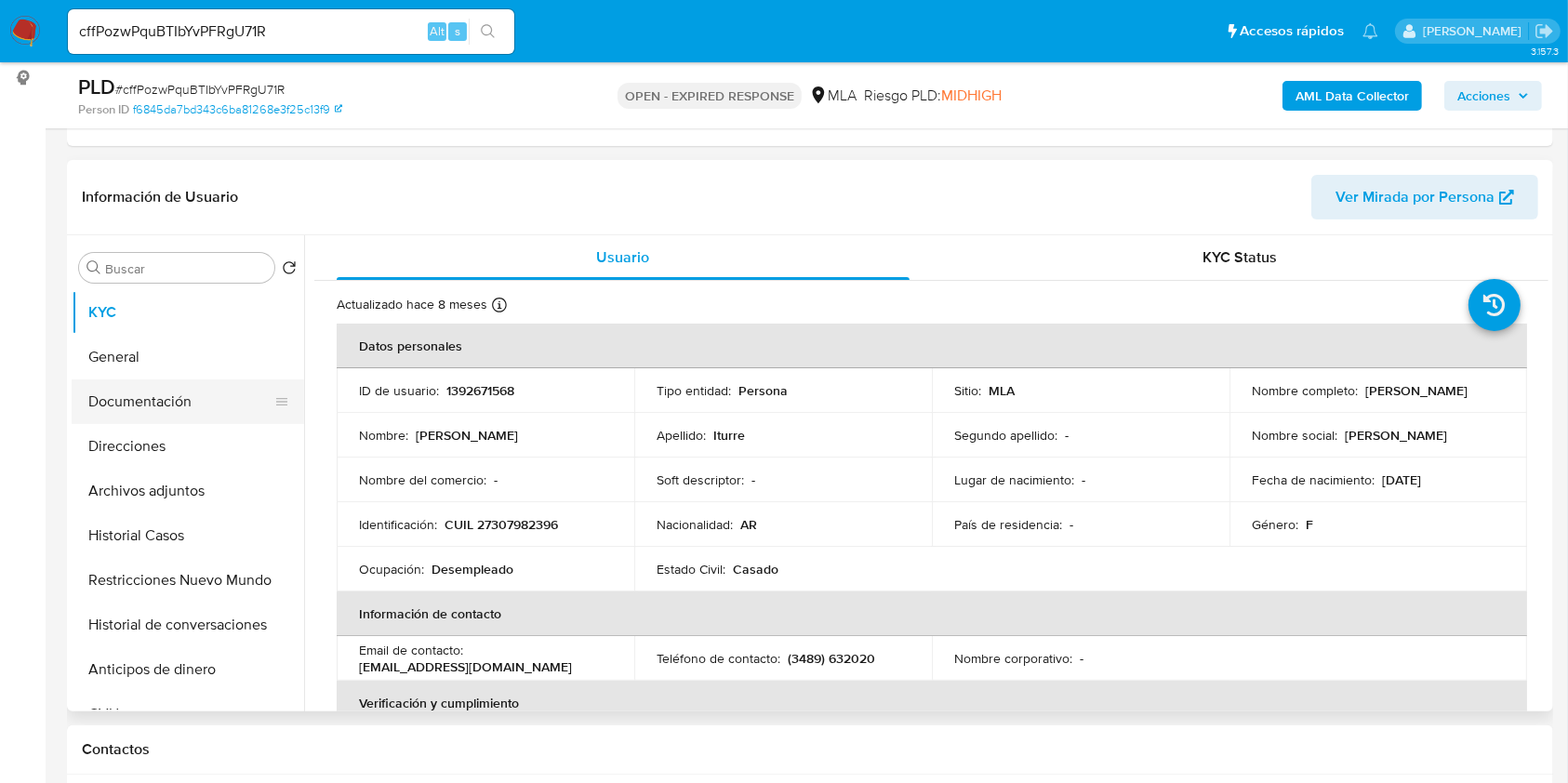
click at [192, 390] on button "Documentación" at bounding box center [181, 401] width 218 height 45
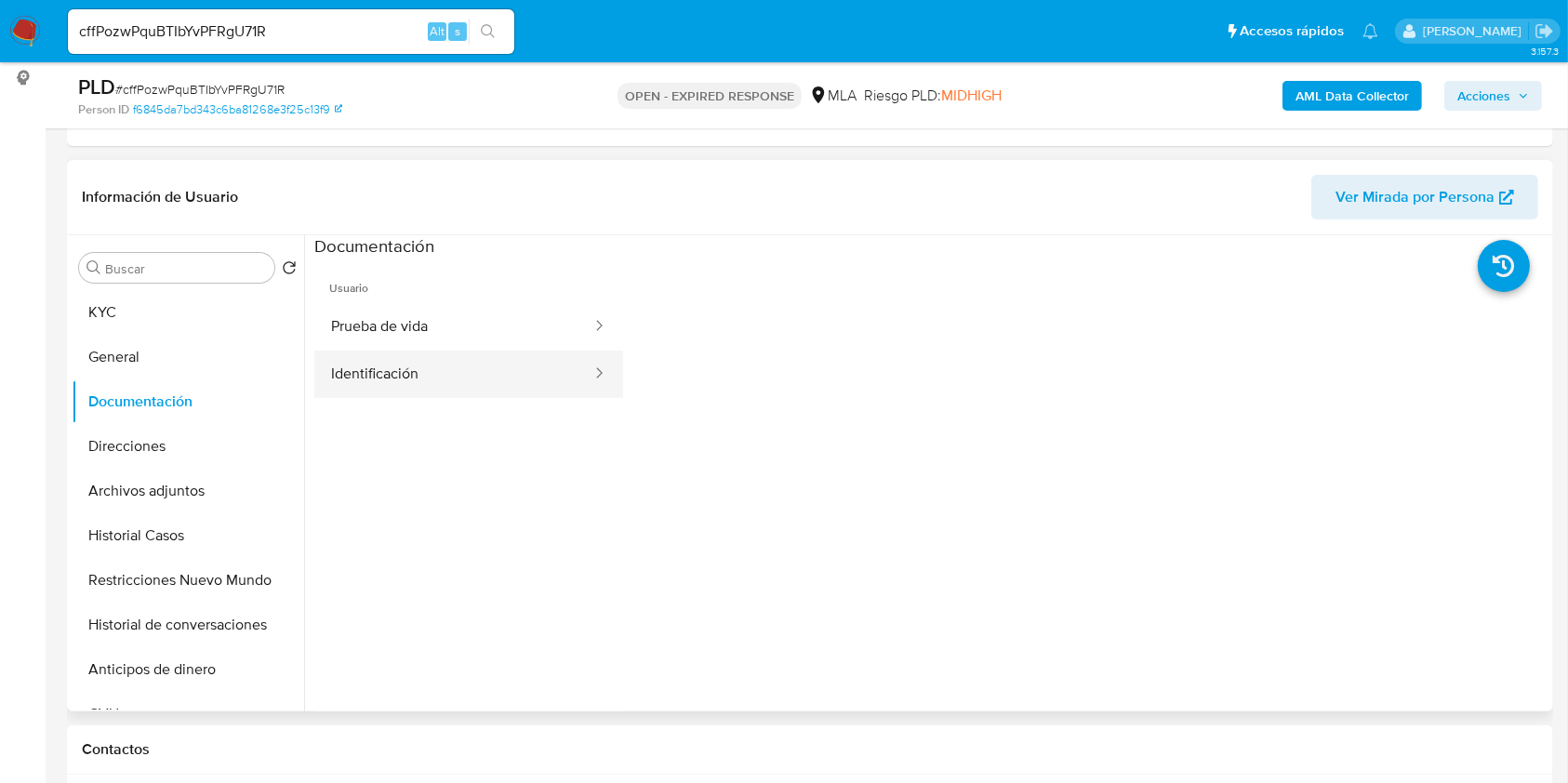
click at [534, 361] on button "Identificación" at bounding box center [454, 373] width 279 height 47
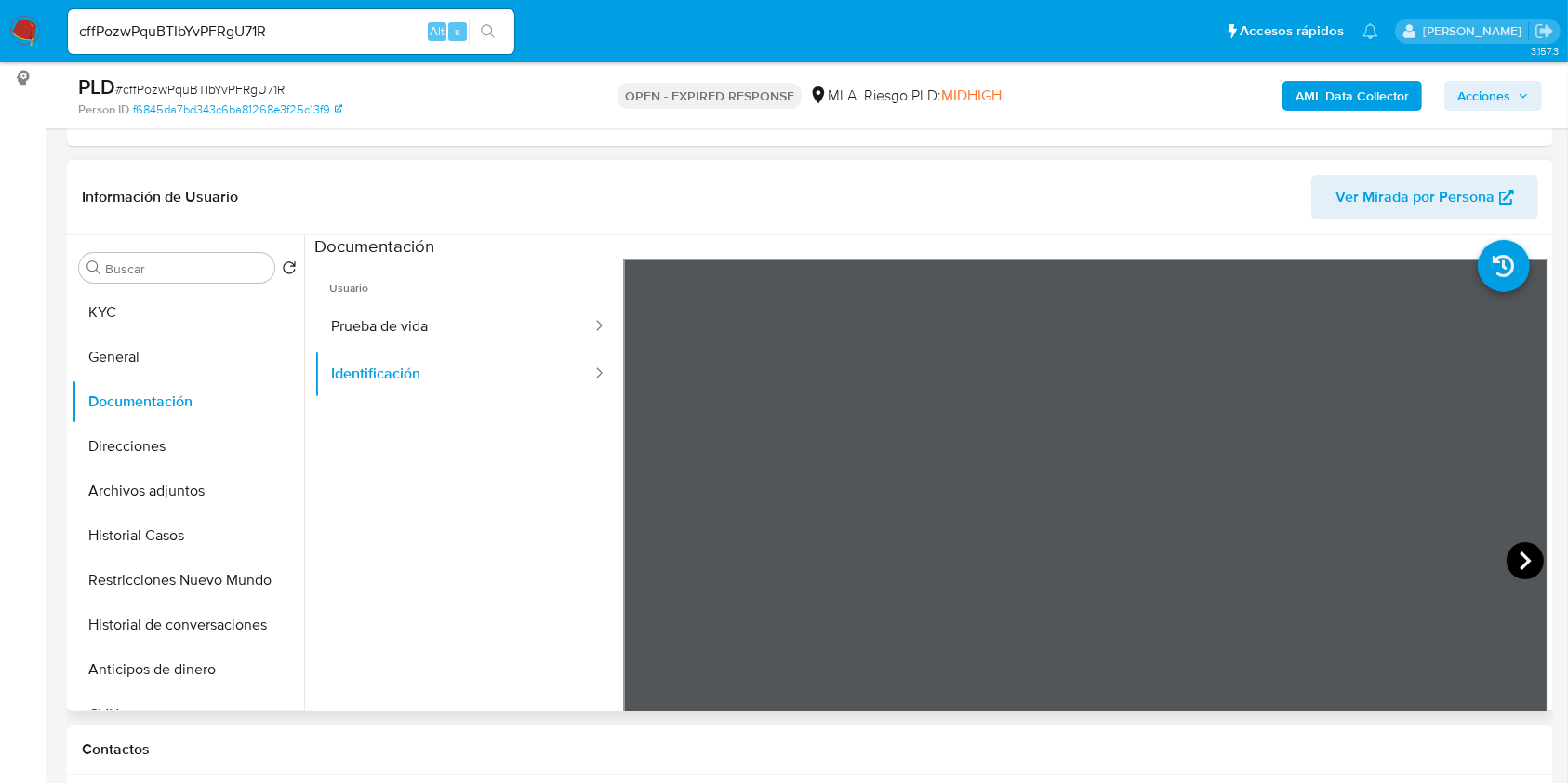
click at [1524, 554] on icon at bounding box center [1525, 560] width 37 height 37
click at [179, 314] on button "KYC" at bounding box center [181, 313] width 218 height 45
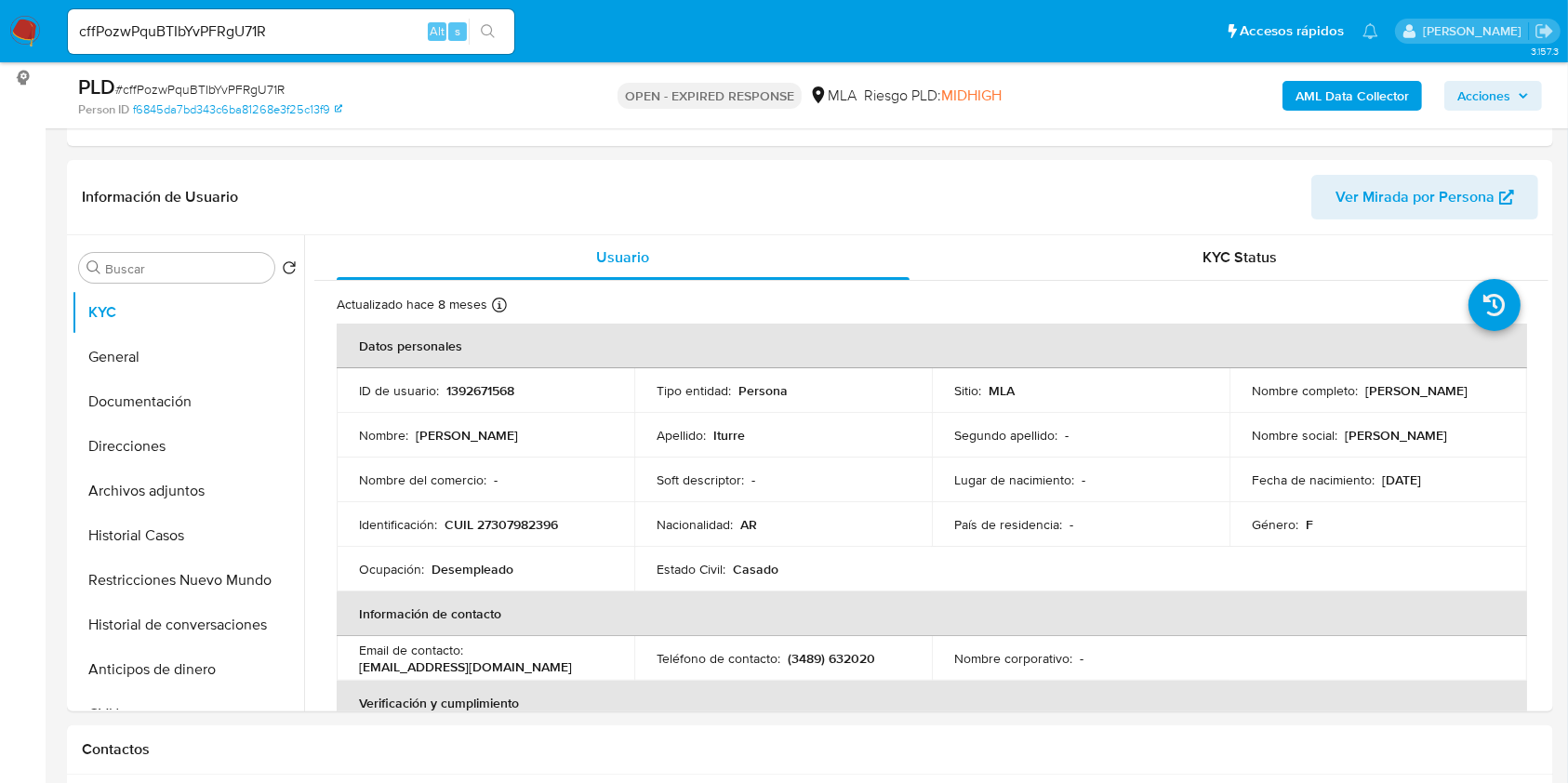
click at [520, 525] on p "CUIL 27307982396" at bounding box center [501, 524] width 114 height 17
copy p "27307982396"
click at [528, 520] on p "CUIL 27307982396" at bounding box center [501, 524] width 114 height 17
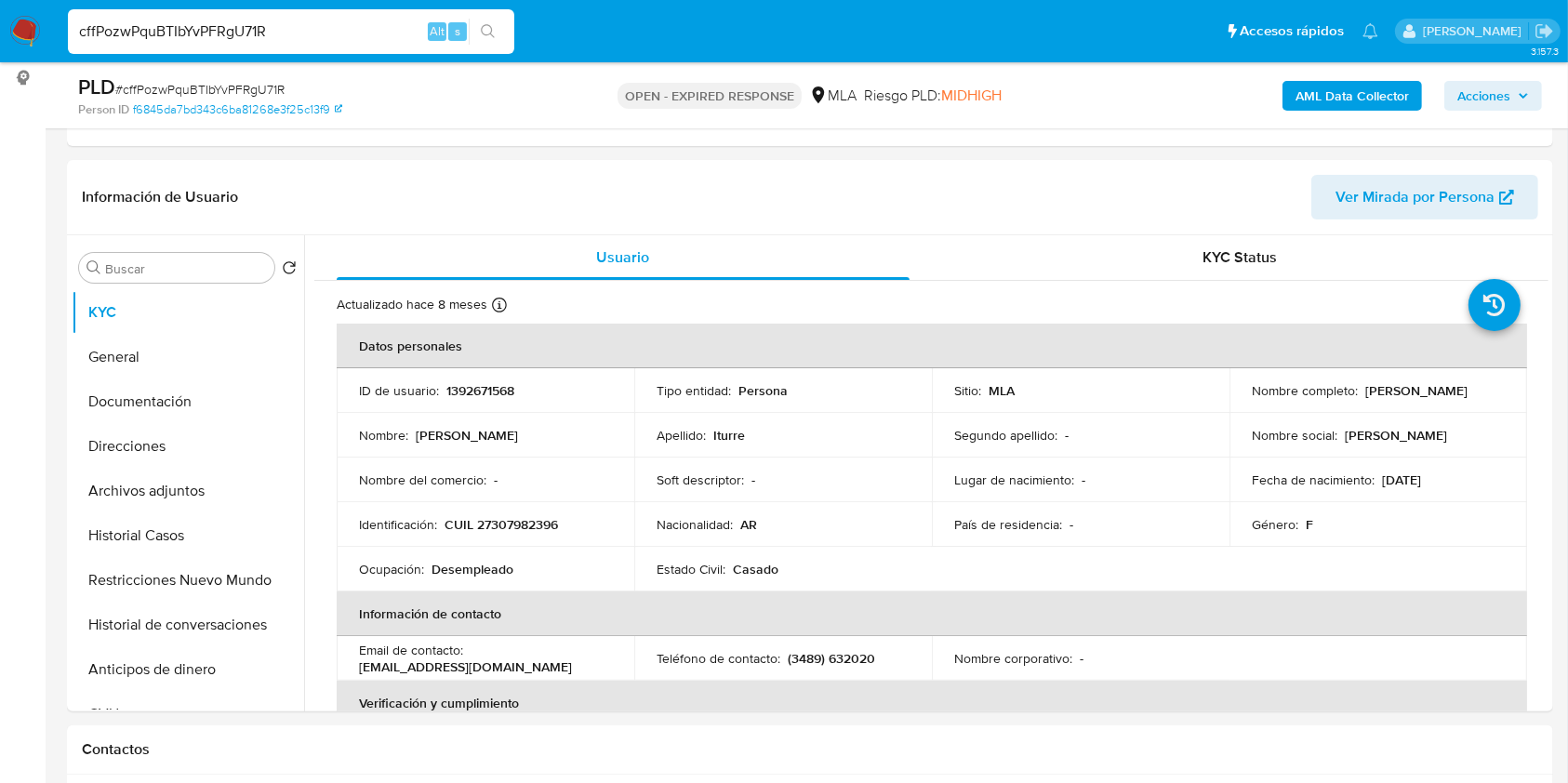
click at [355, 27] on input "cffPozwPquBTIbYvPFRgU71R" at bounding box center [291, 32] width 446 height 24
paste input "Bx4tRJ3O8ghMd0HZGCu0NtVj"
click at [310, 28] on input "cffPozwPquBTIbYvPFRgU71RBx4tRJ3O8ghMd0HZGCu0NtVj" at bounding box center [291, 32] width 446 height 24
paste input
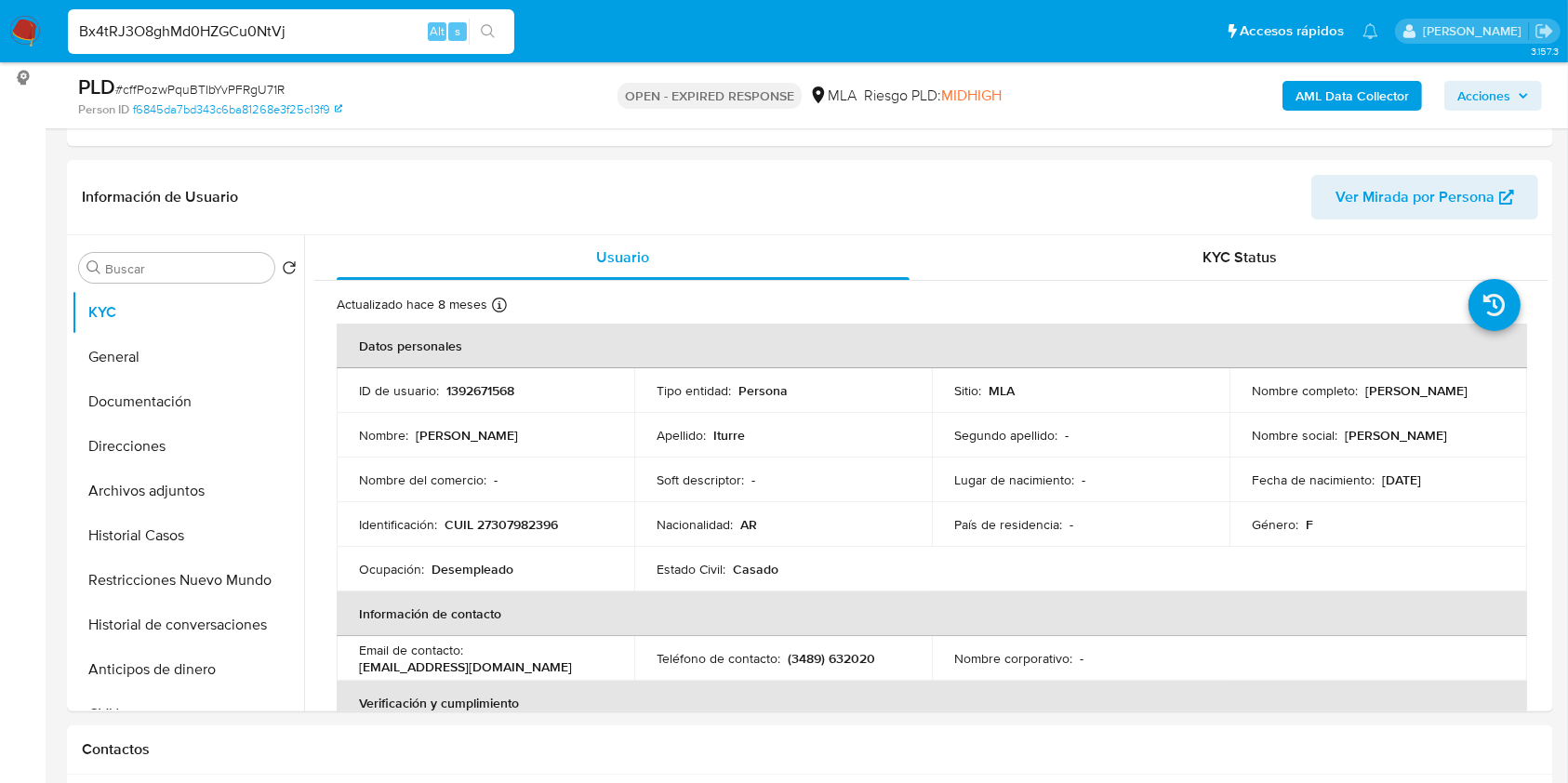
type input "Bx4tRJ3O8ghMd0HZGCu0NtVj"
drag, startPoint x: 481, startPoint y: 33, endPoint x: 506, endPoint y: 19, distance: 28.7
click at [482, 32] on icon "search-icon" at bounding box center [488, 32] width 15 height 15
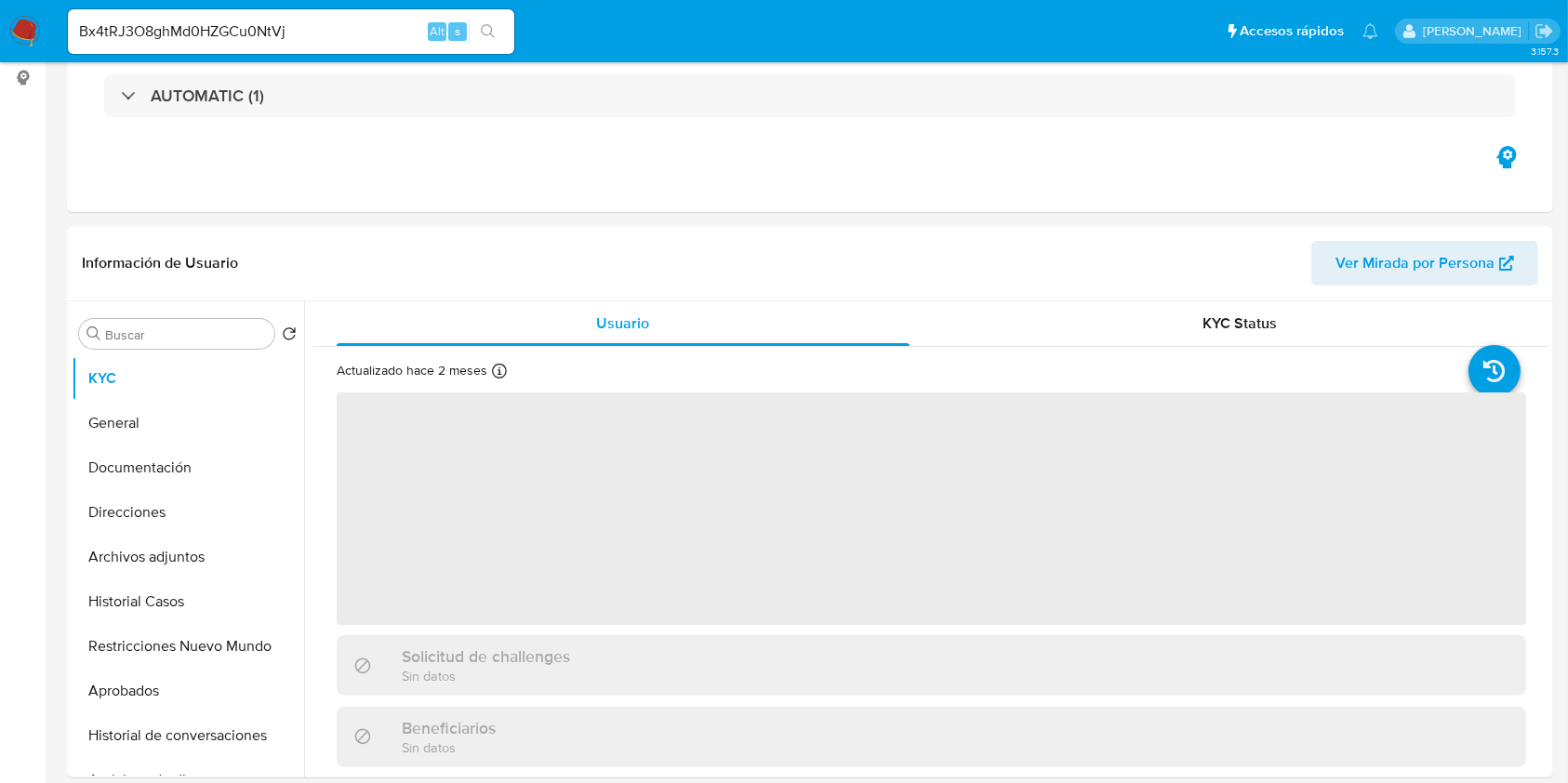
select select "10"
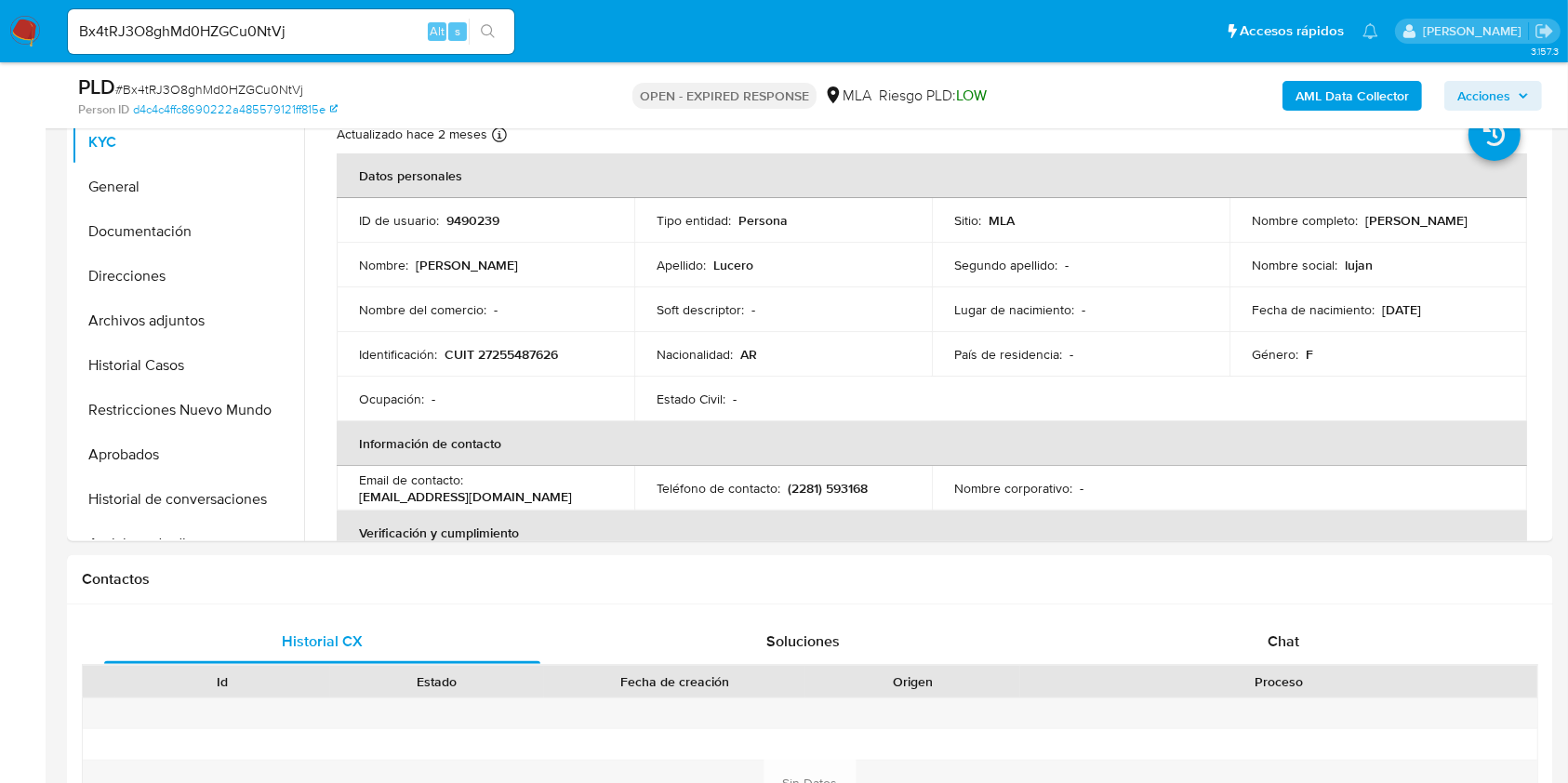
scroll to position [744, 0]
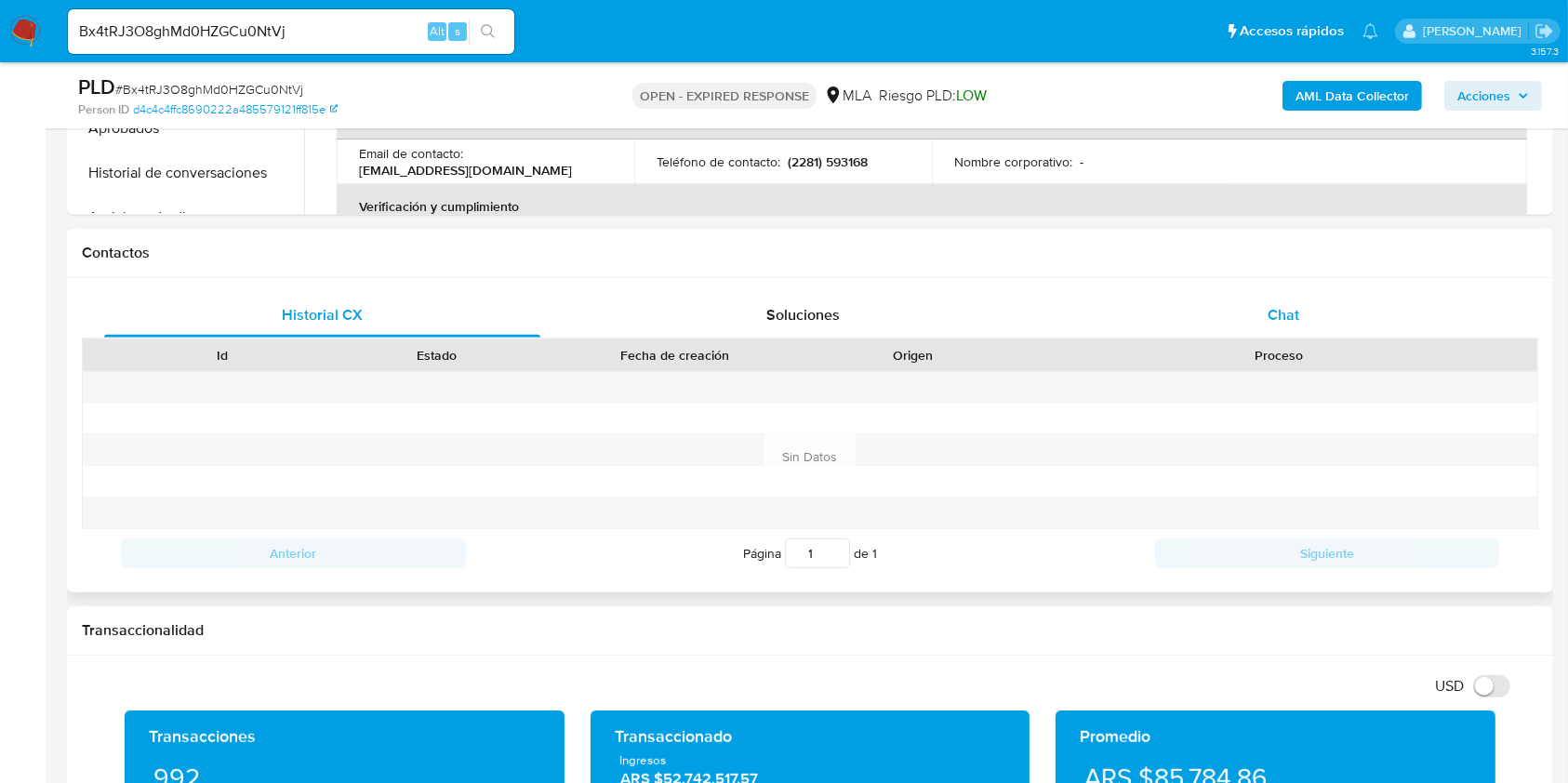
click at [1357, 315] on div "Chat" at bounding box center [1283, 316] width 436 height 45
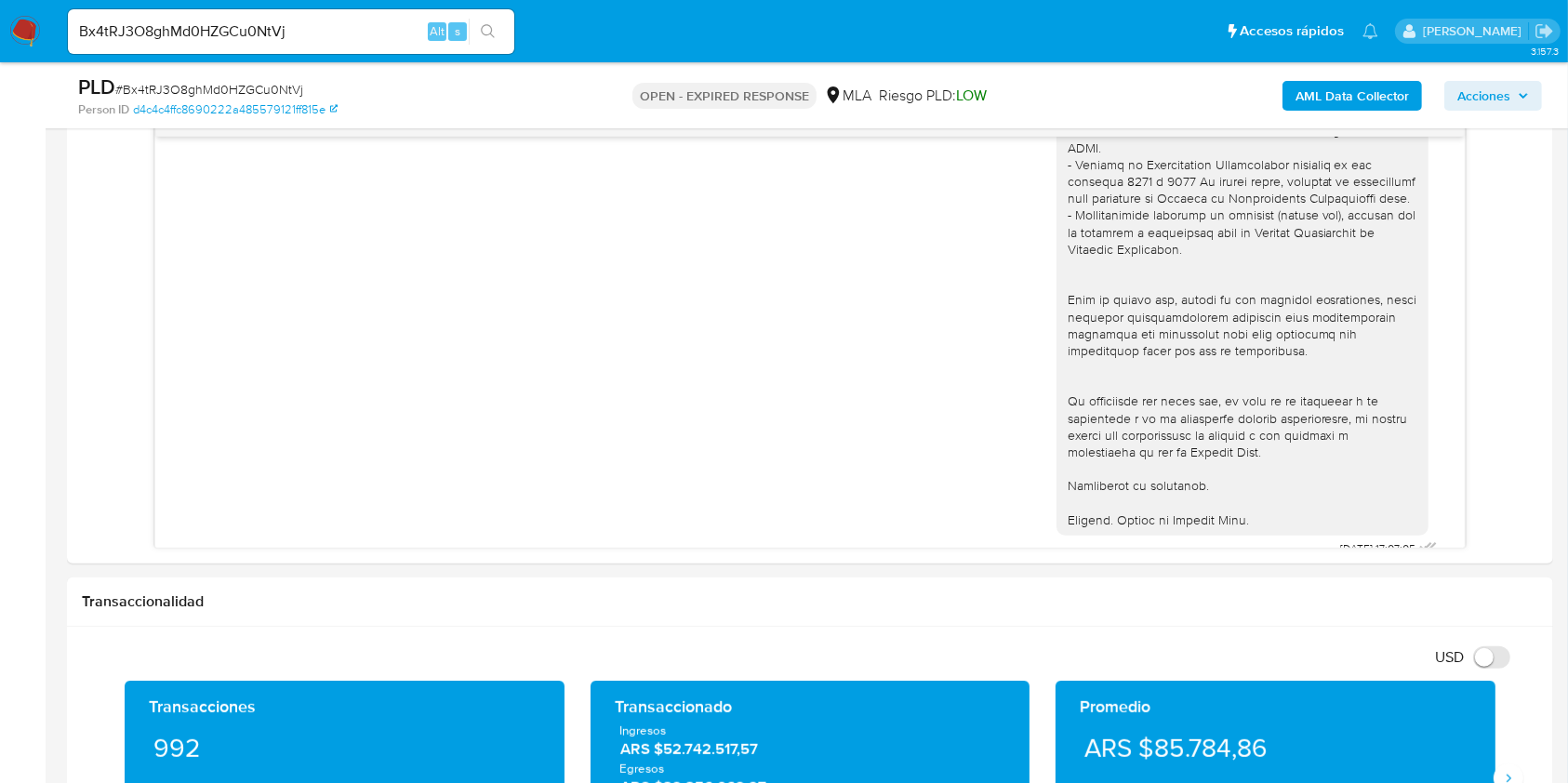
scroll to position [1985, 0]
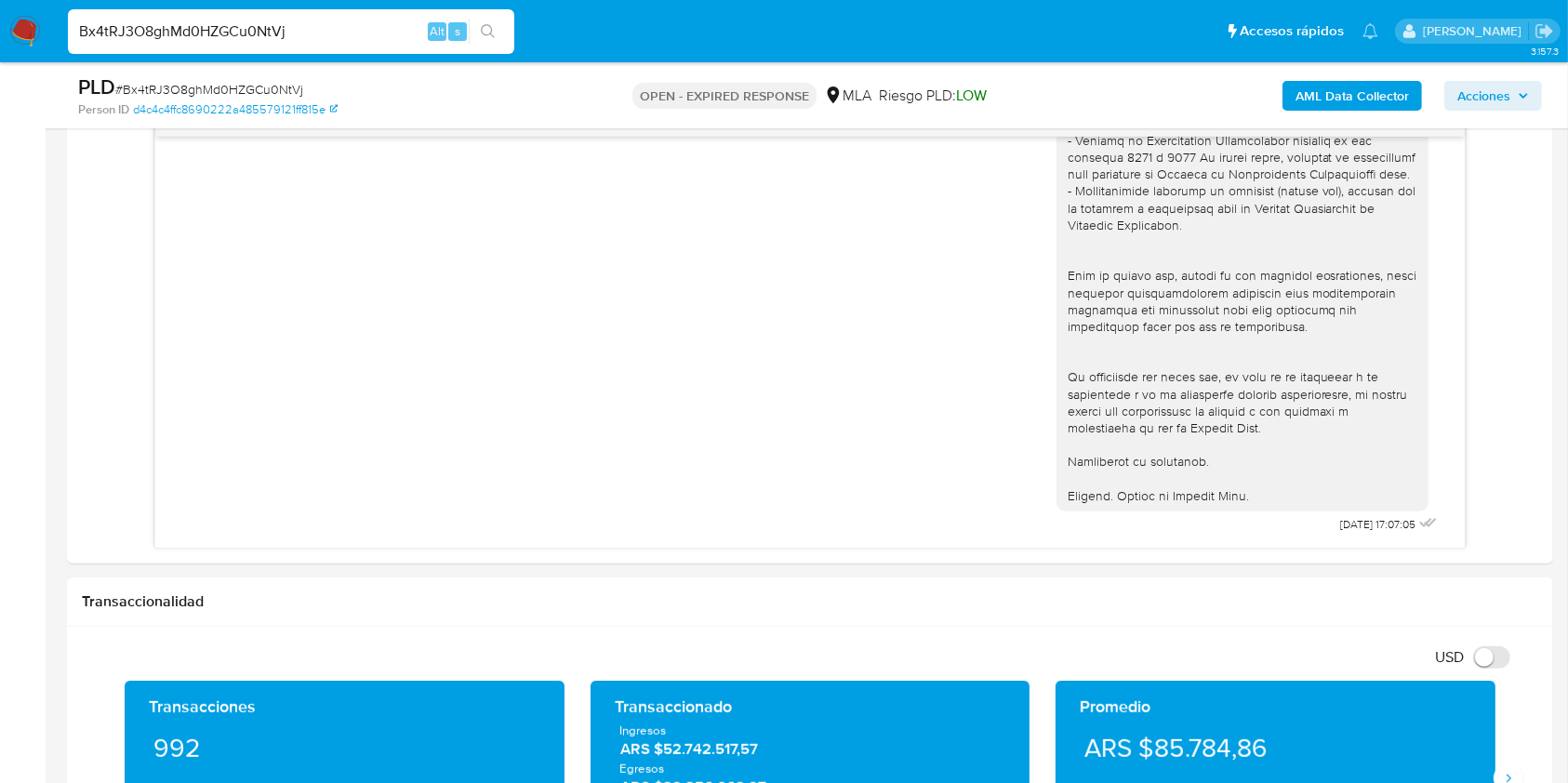
click at [348, 24] on input "Bx4tRJ3O8ghMd0HZGCu0NtVj" at bounding box center [291, 32] width 446 height 24
paste input "lzgDuNR8QPhpiKYODE8orIo8"
type input "lzgDuNR8QPhpiKYODE8orIo8"
click at [483, 31] on icon "search-icon" at bounding box center [488, 32] width 15 height 15
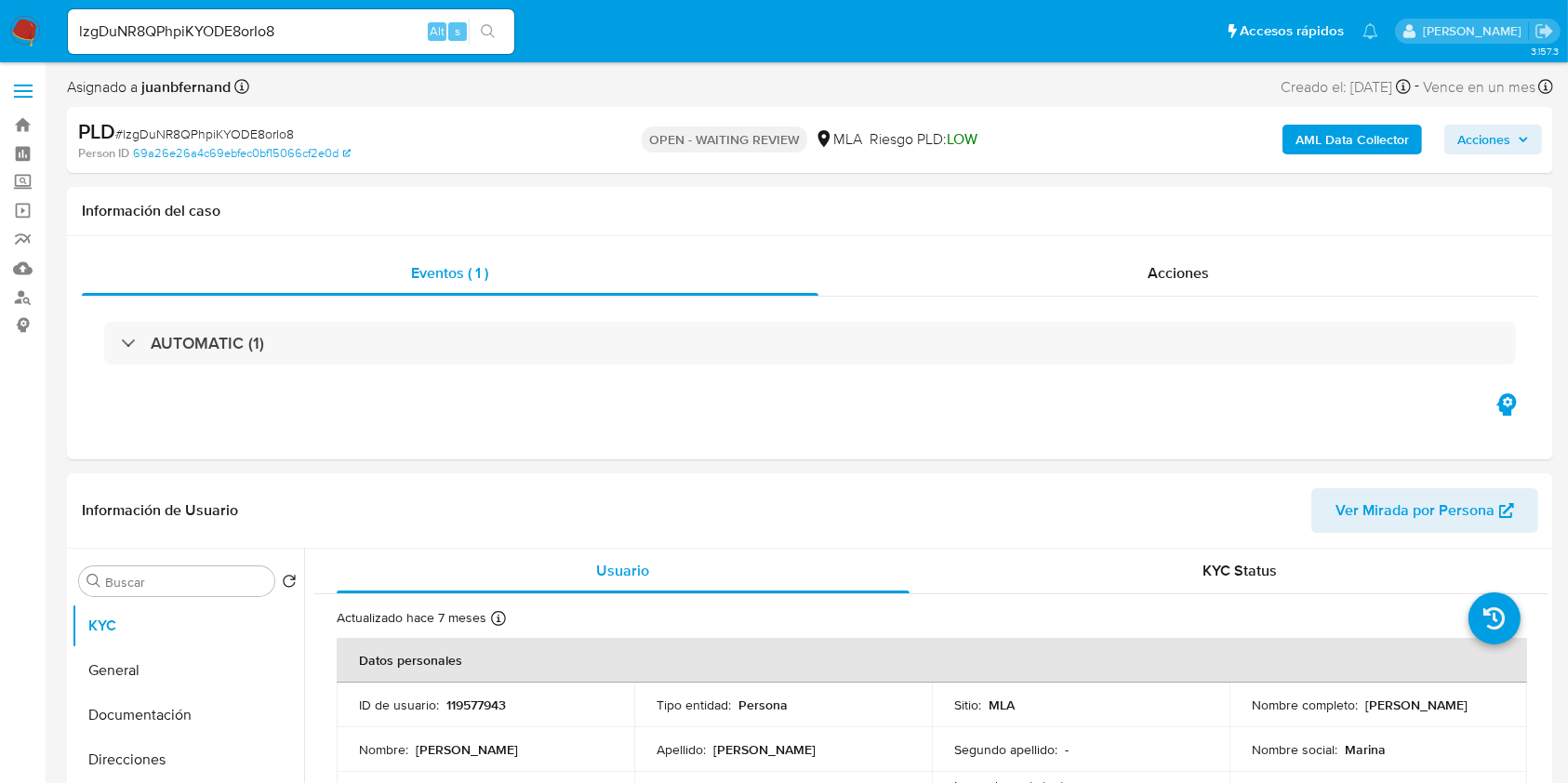
select select "10"
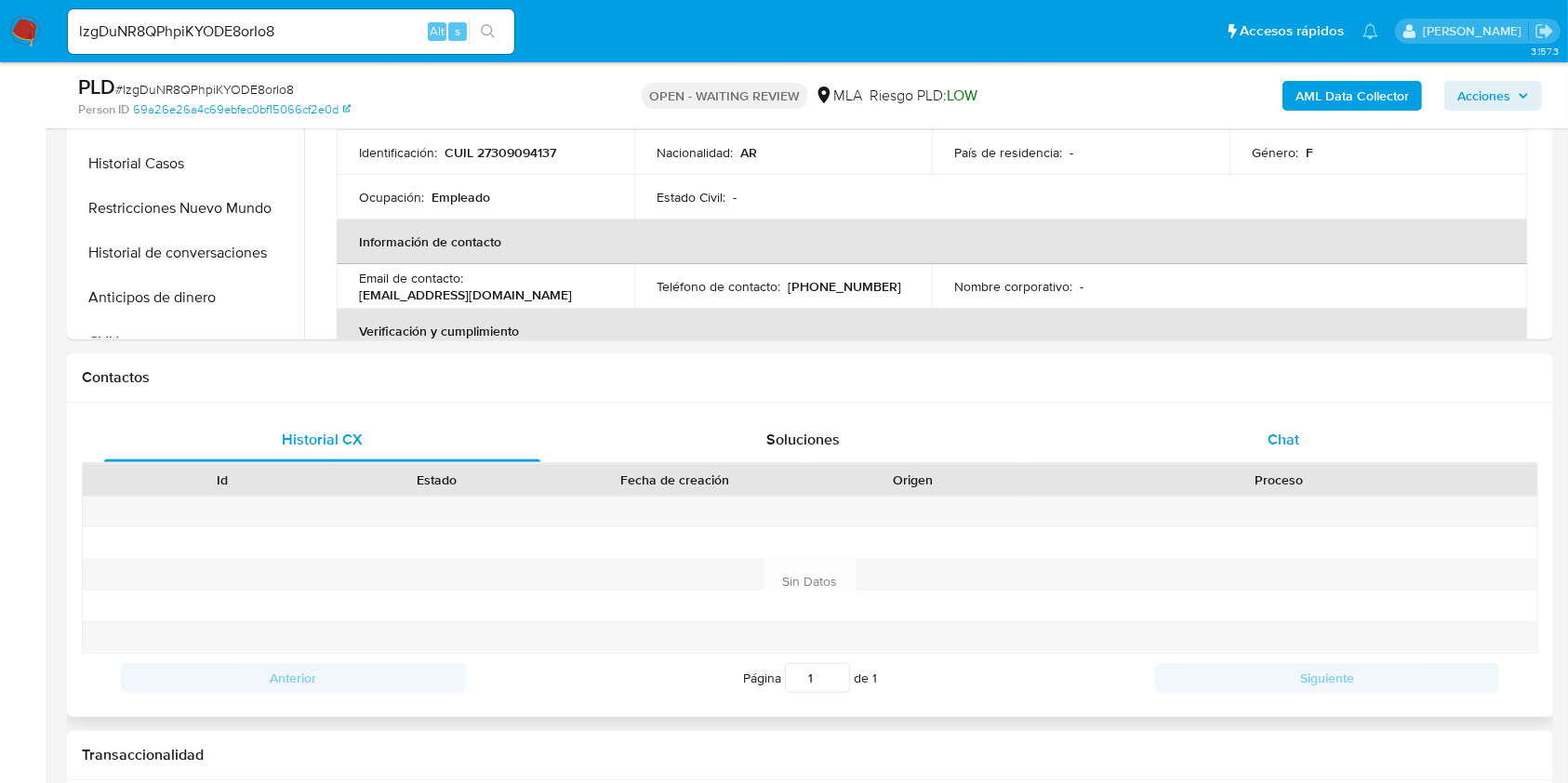
drag, startPoint x: 1283, startPoint y: 456, endPoint x: 1070, endPoint y: 442, distance: 213.5
click at [1284, 454] on div "Chat" at bounding box center [1283, 439] width 436 height 45
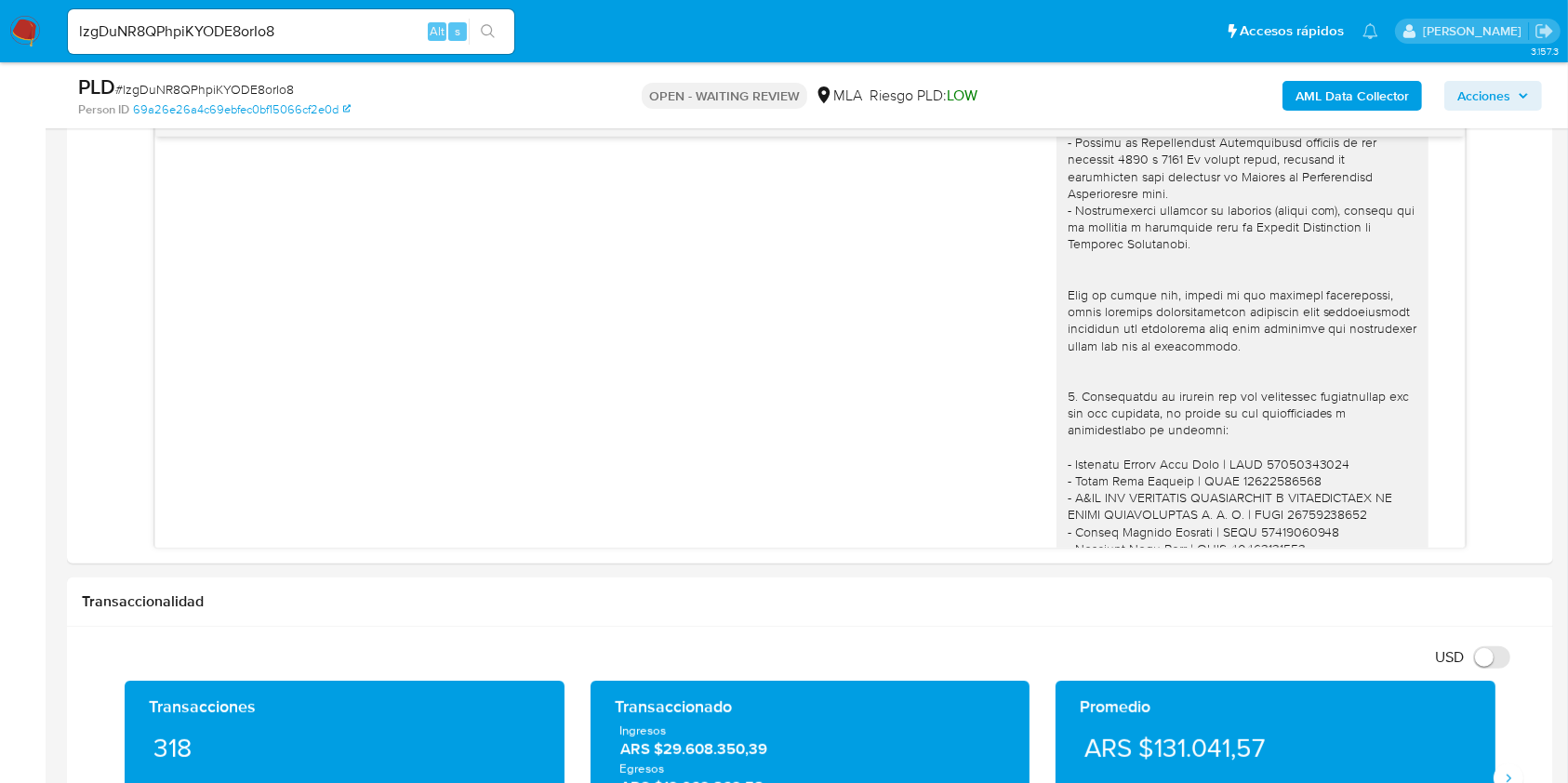
scroll to position [2685, 0]
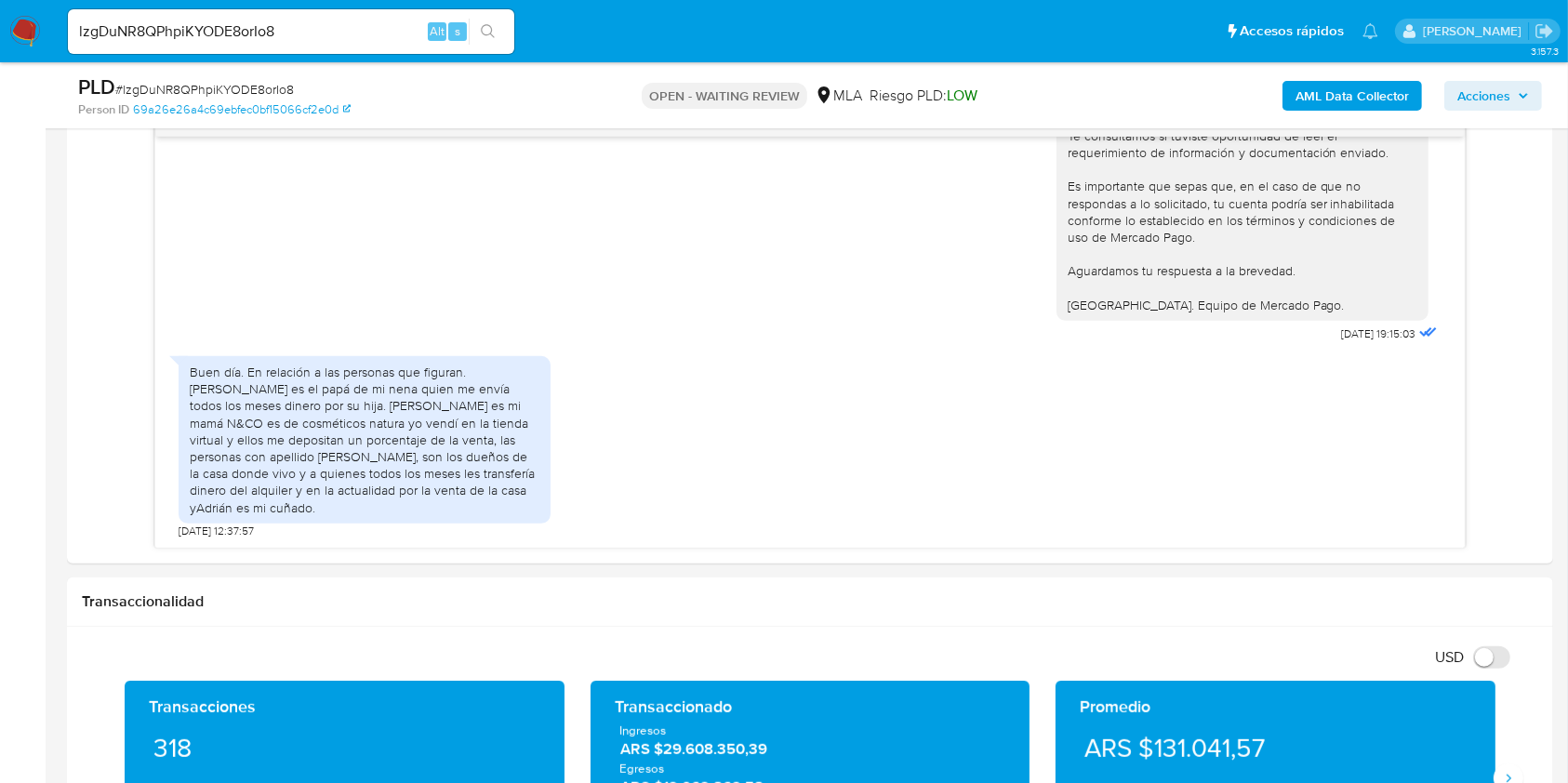
click at [348, 21] on input "lzgDuNR8QPhpiKYODE8orIo8" at bounding box center [291, 32] width 446 height 24
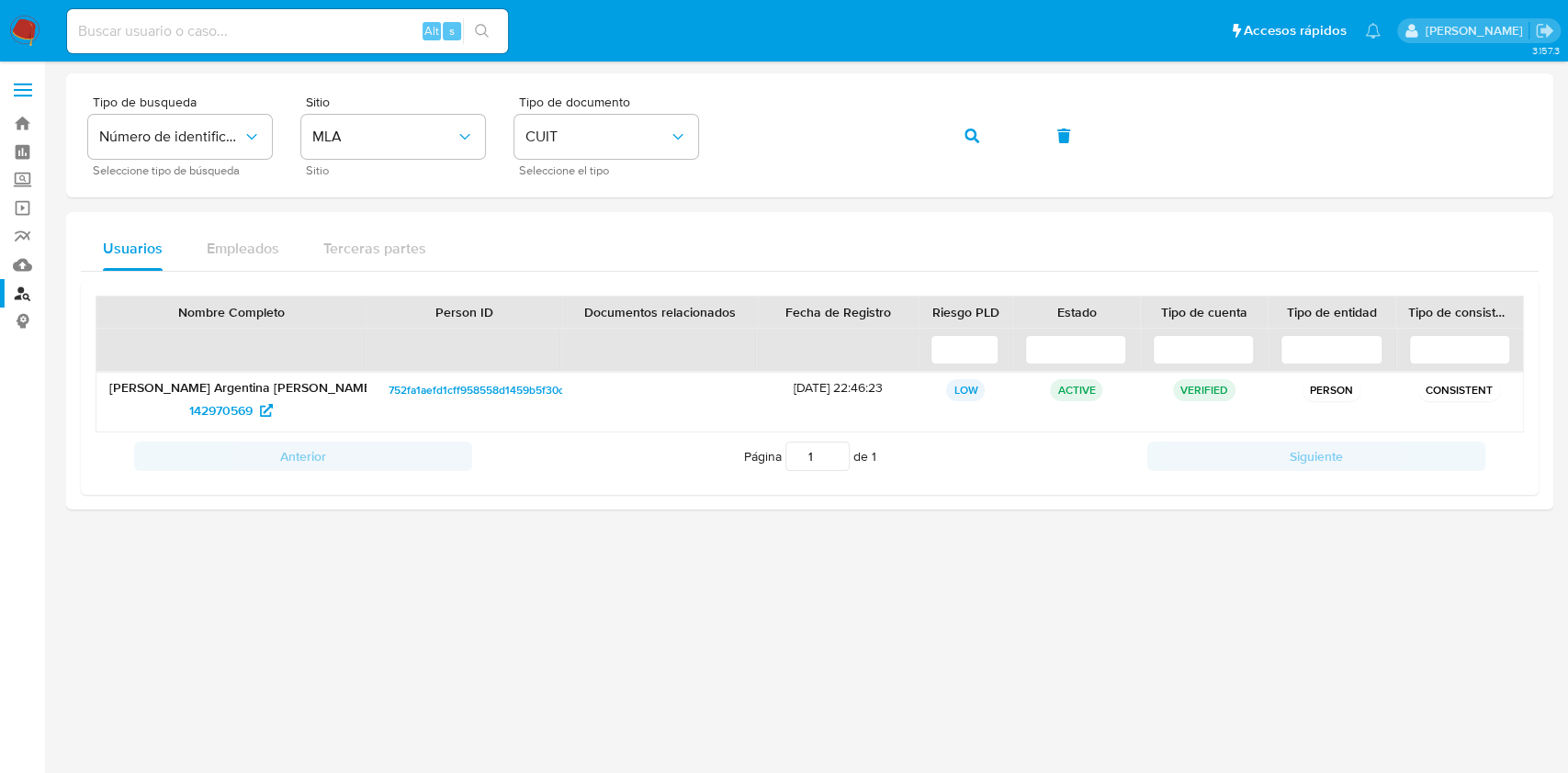
click at [905, 570] on div at bounding box center [809, 417] width 1487 height 688
click at [260, 409] on span "142970569" at bounding box center [231, 410] width 84 height 29
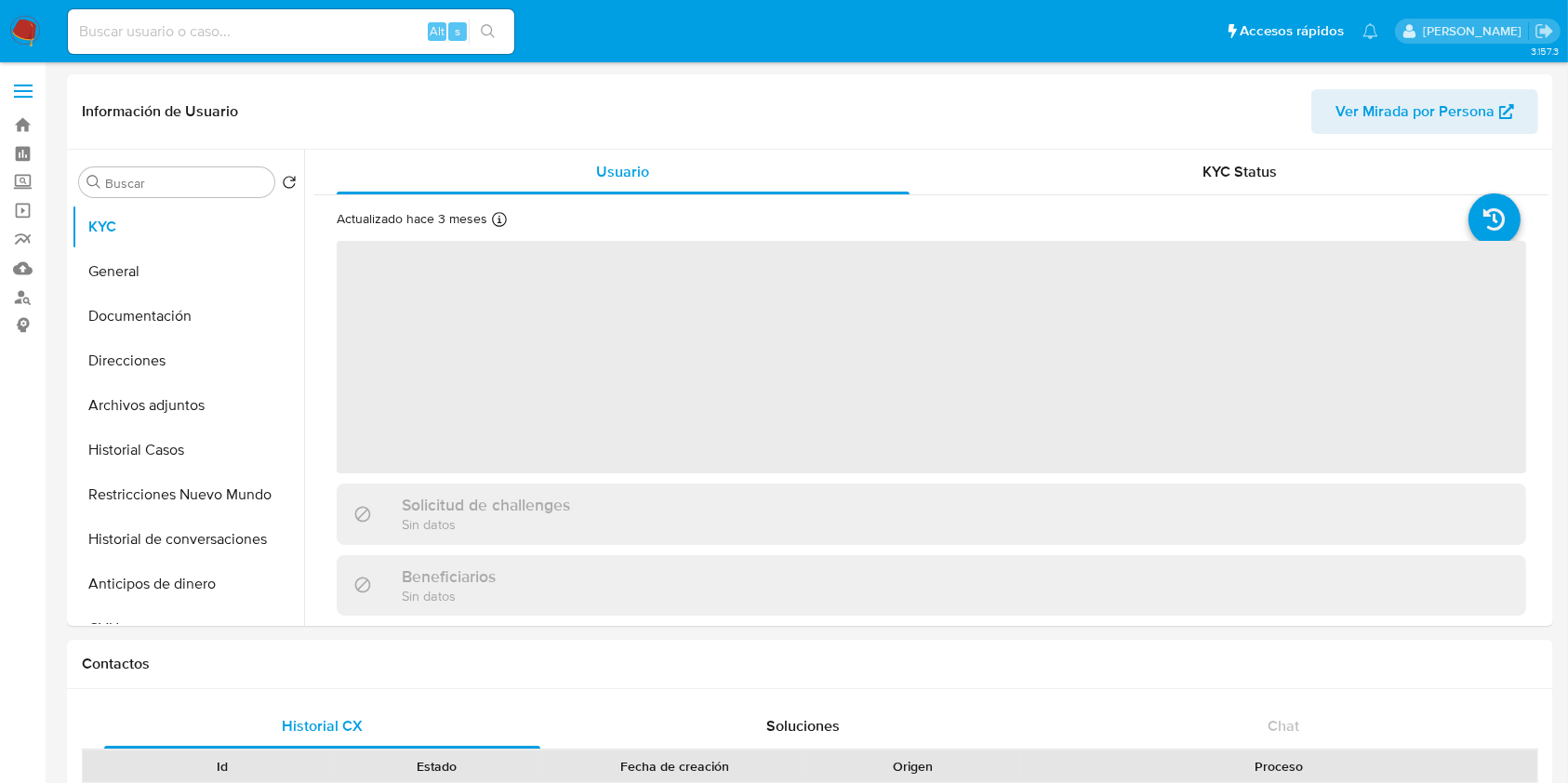
select select "10"
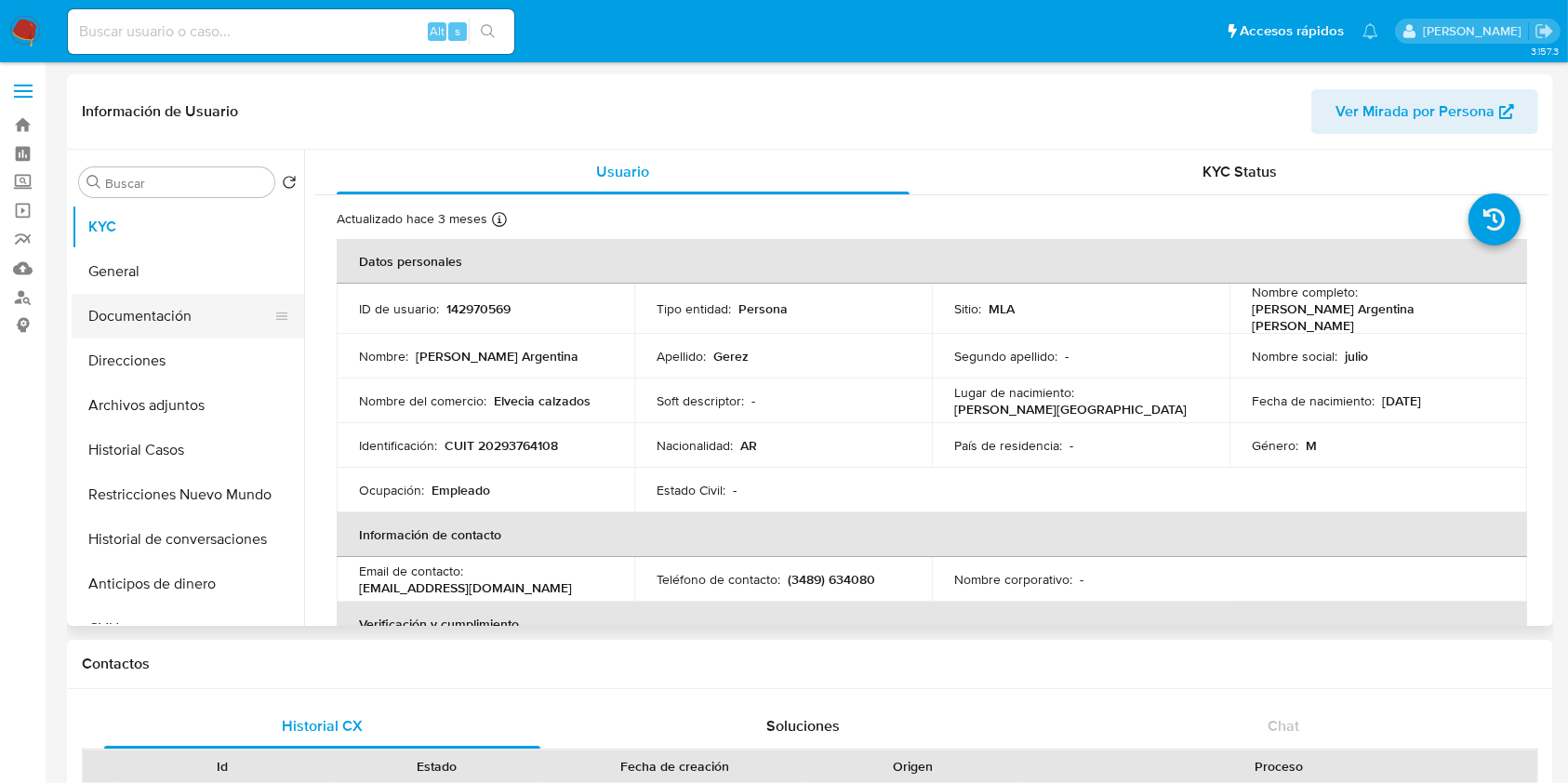
click at [164, 310] on button "Documentación" at bounding box center [181, 317] width 218 height 45
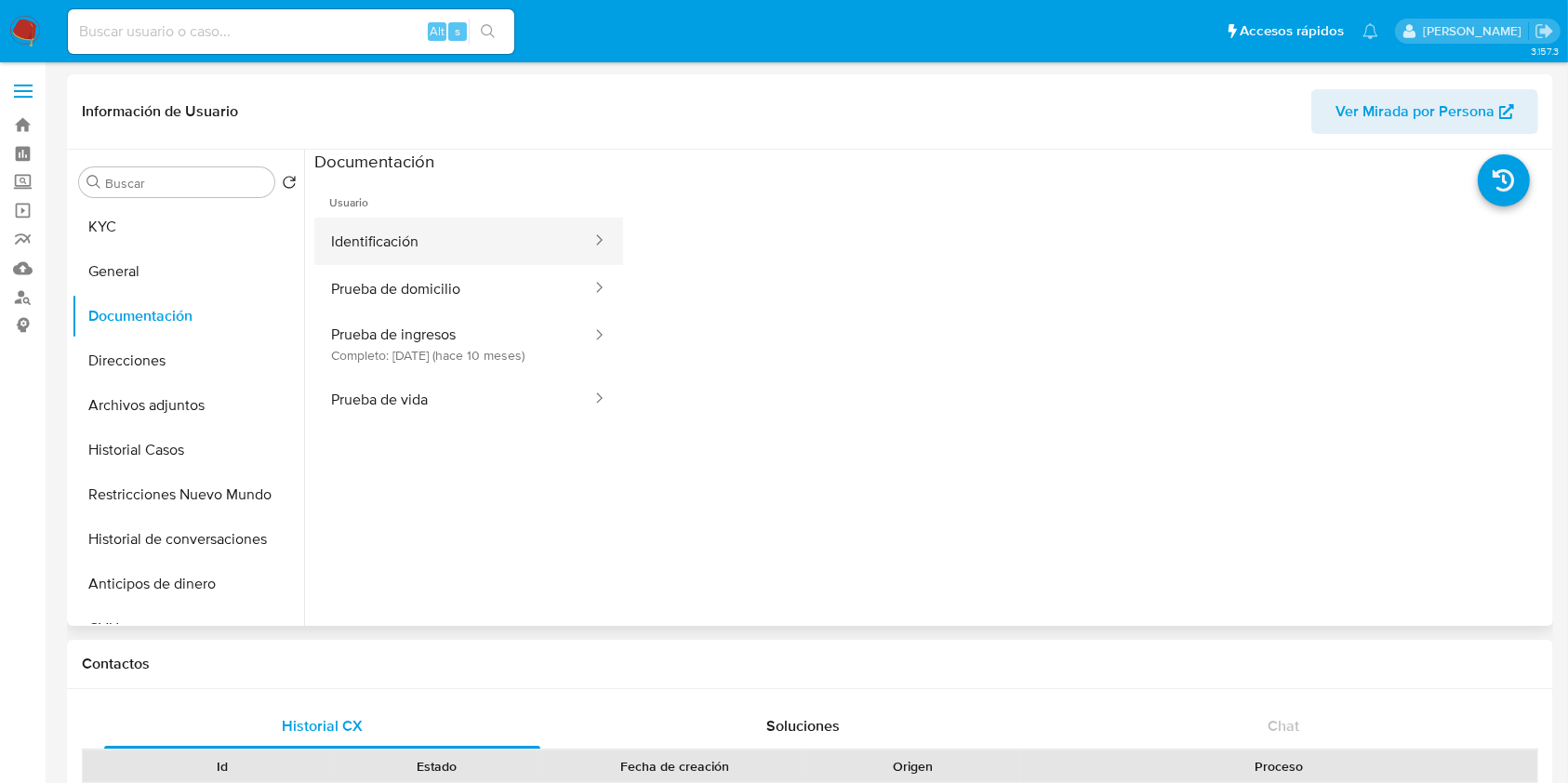
click at [511, 246] on button "Identificación" at bounding box center [454, 241] width 279 height 47
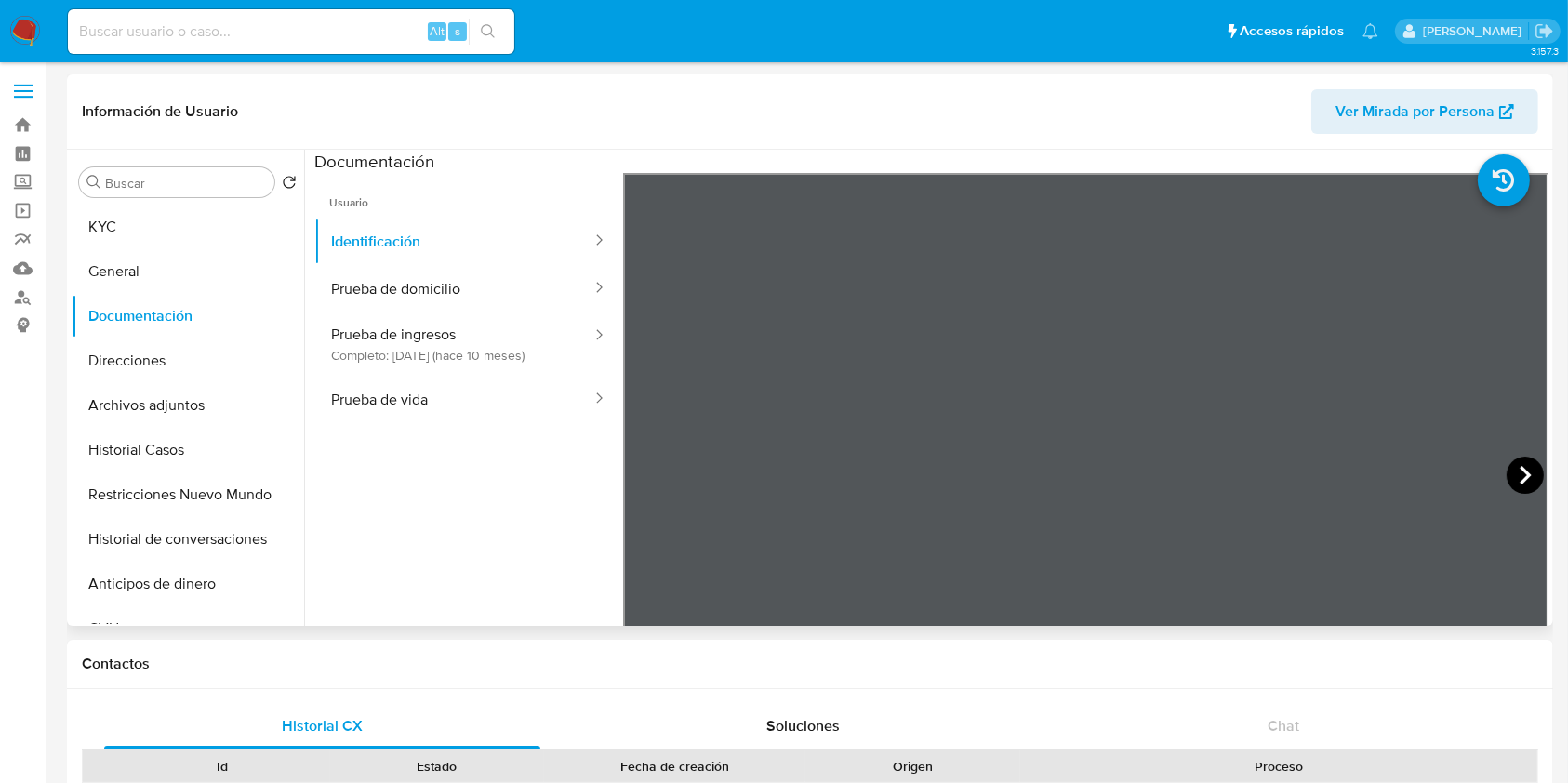
click at [1520, 479] on icon at bounding box center [1525, 475] width 11 height 19
click at [483, 343] on button "Prueba de ingresos Completo: [DATE] (hace 10 meses)" at bounding box center [454, 344] width 279 height 63
click at [1514, 472] on icon at bounding box center [1525, 475] width 37 height 37
click at [1509, 475] on icon at bounding box center [1525, 475] width 37 height 37
click at [638, 472] on icon at bounding box center [646, 475] width 37 height 37
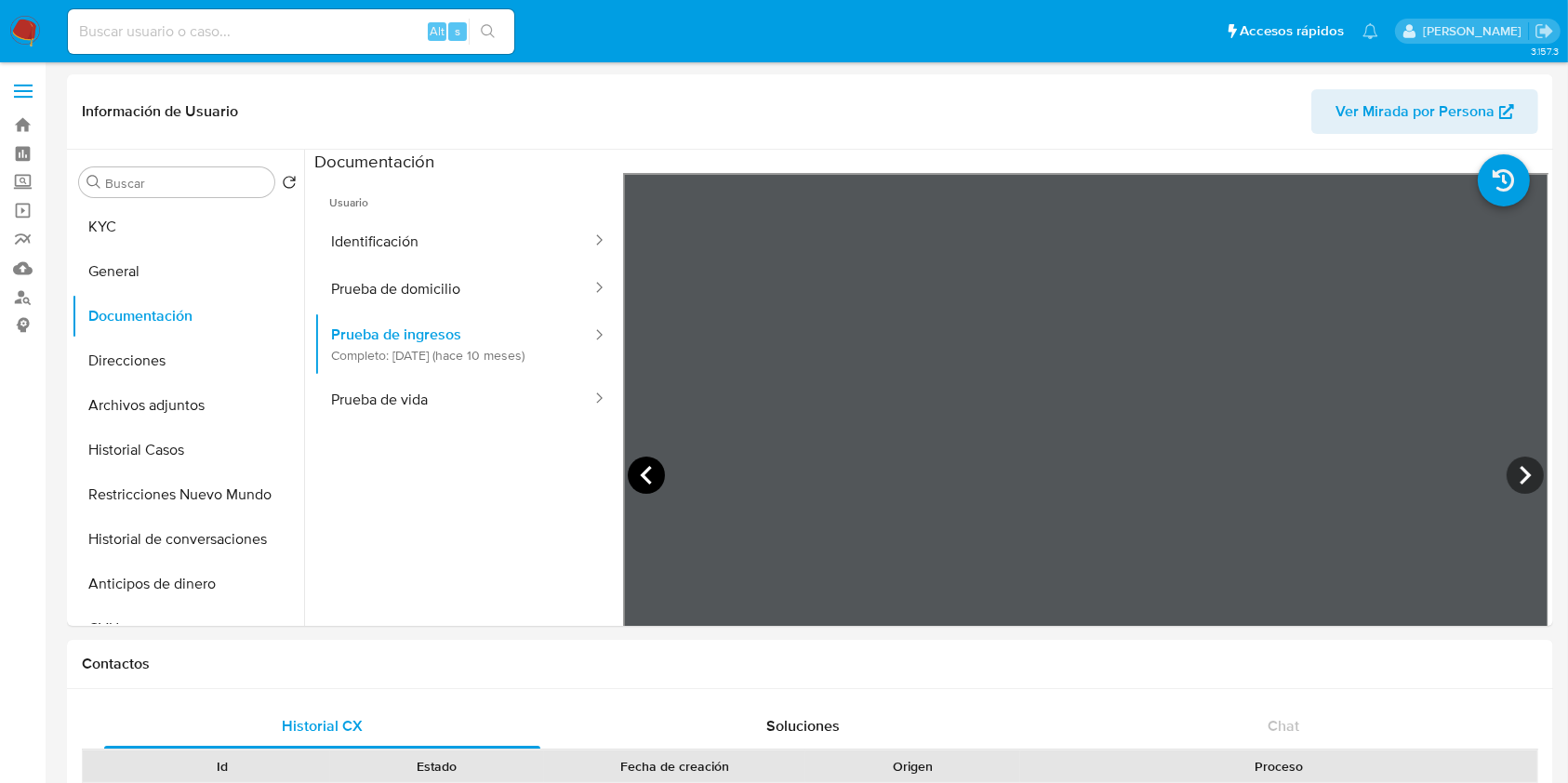
click at [638, 472] on icon at bounding box center [646, 475] width 37 height 37
drag, startPoint x: 169, startPoint y: 225, endPoint x: 171, endPoint y: 244, distance: 19.1
click at [169, 225] on button "KYC" at bounding box center [181, 227] width 218 height 45
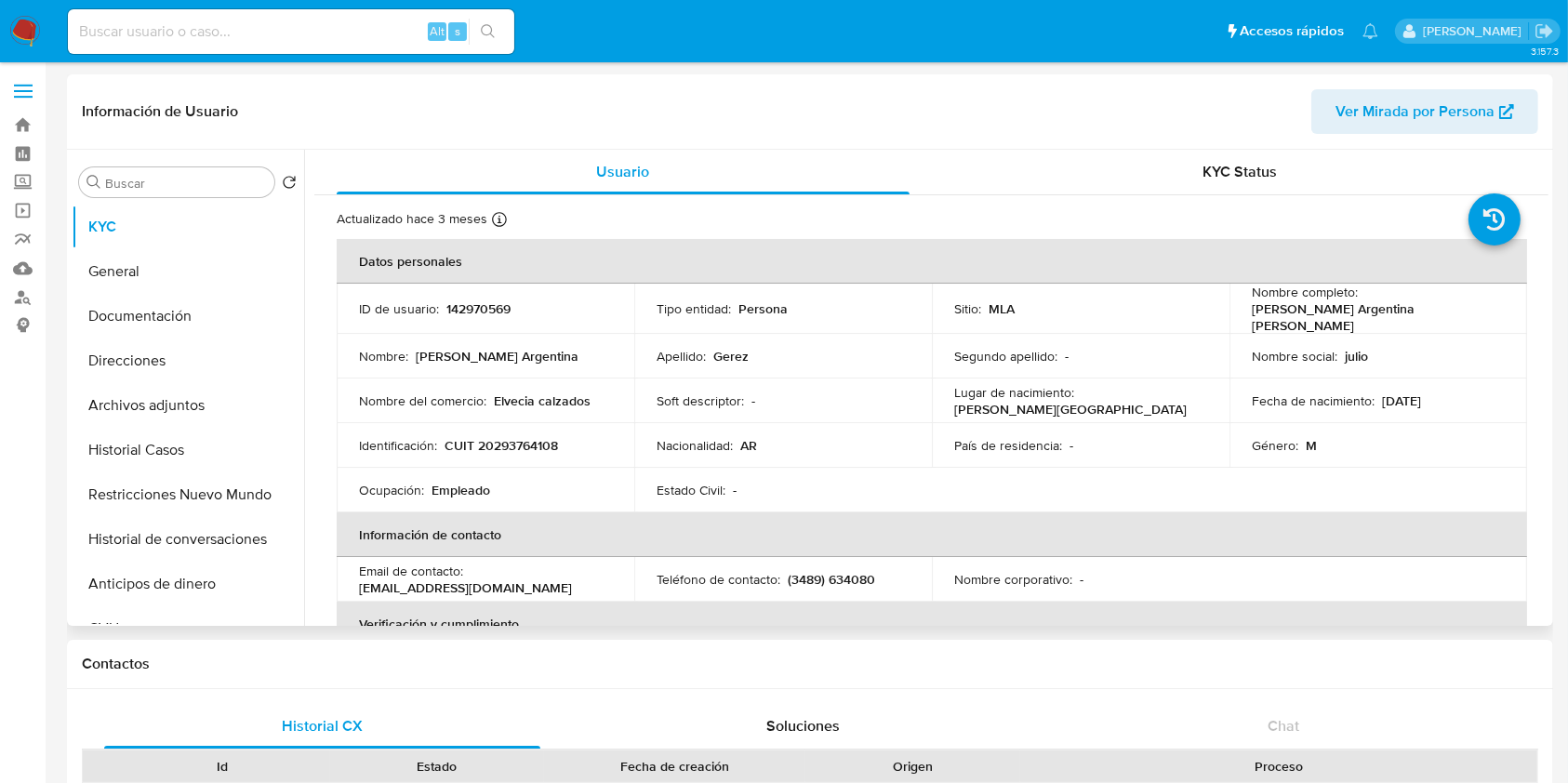
click at [513, 438] on p "CUIT 20293764108" at bounding box center [501, 445] width 114 height 17
copy p "20293764108"
click at [110, 445] on button "Historial Casos" at bounding box center [181, 450] width 218 height 45
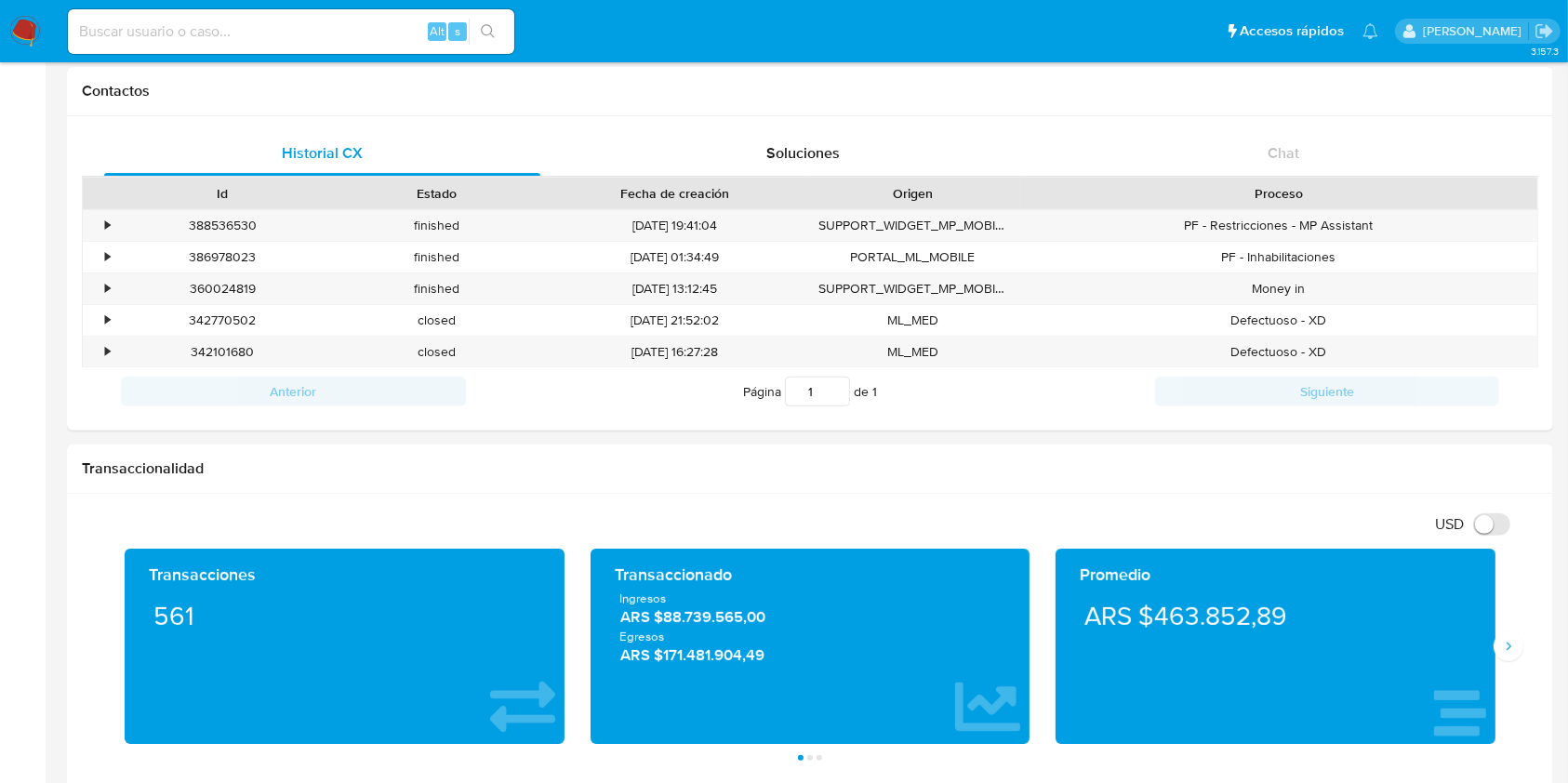
scroll to position [77, 0]
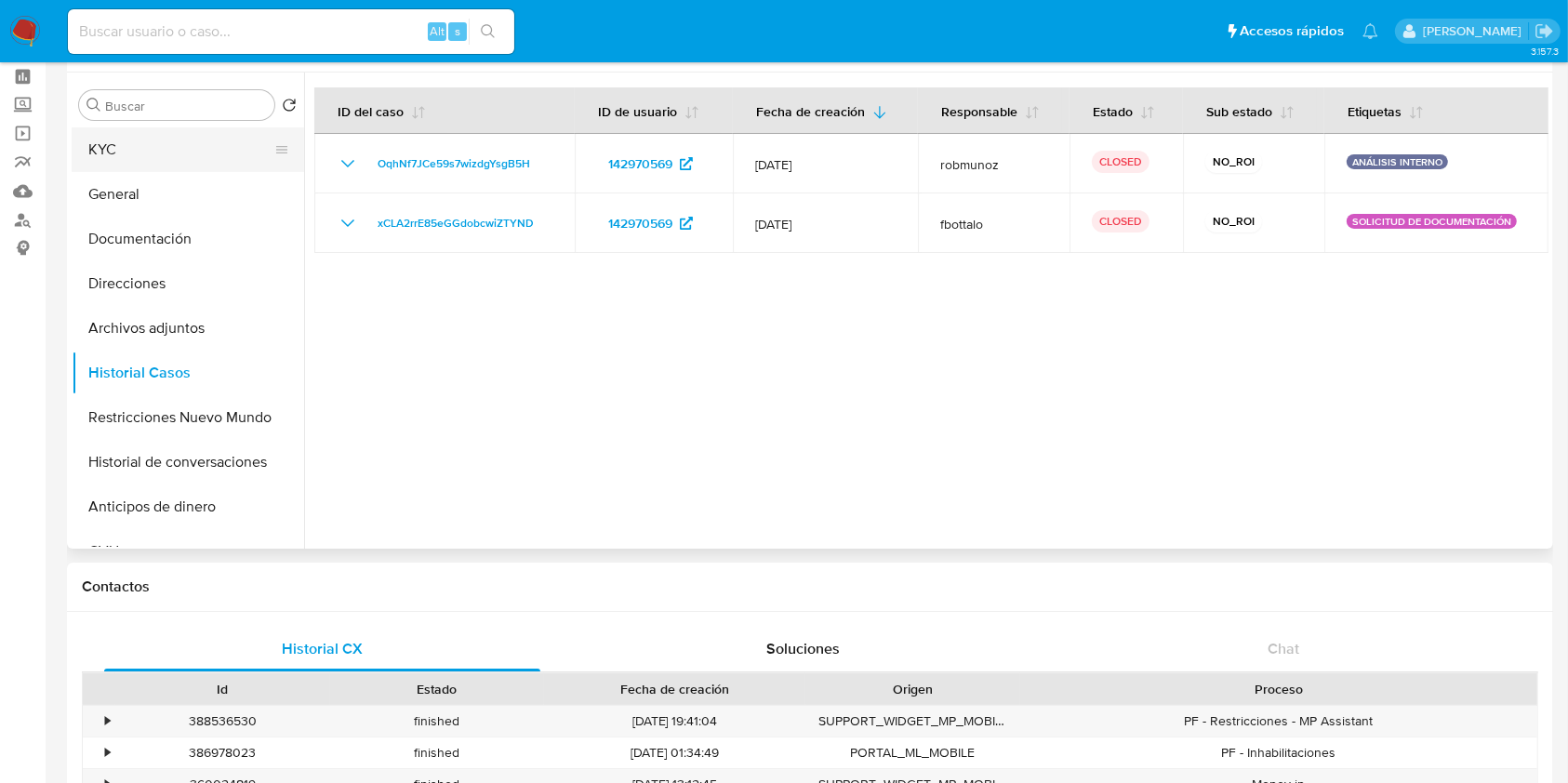
click at [168, 143] on button "KYC" at bounding box center [181, 150] width 218 height 45
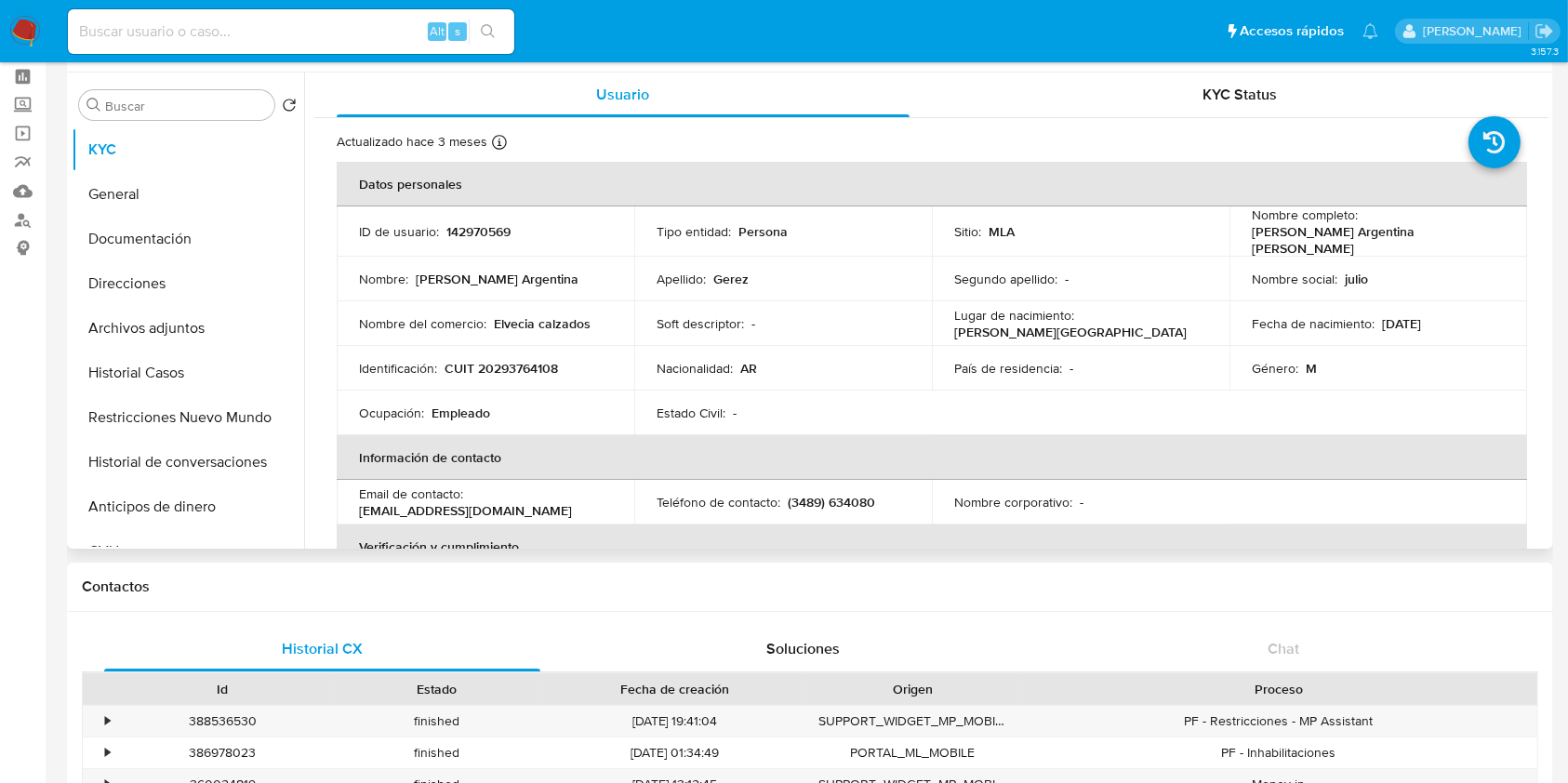
click at [520, 359] on p "CUIT 20293764108" at bounding box center [501, 368] width 114 height 17
drag, startPoint x: 520, startPoint y: 354, endPoint x: 963, endPoint y: 246, distance: 456.0
click at [521, 359] on p "CUIT 20293764108" at bounding box center [501, 368] width 114 height 17
copy p "20293764108"
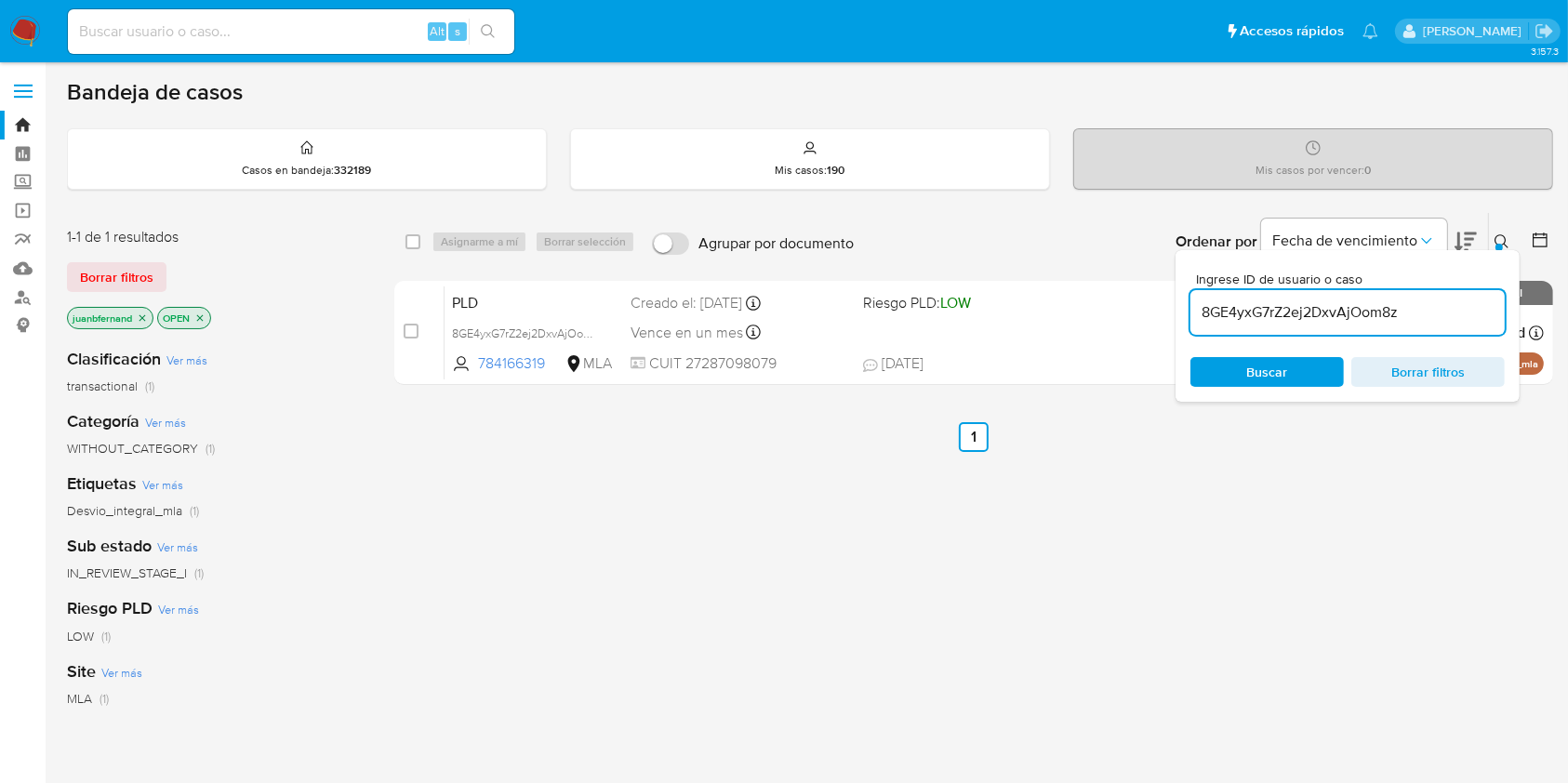
click at [1454, 309] on input "8GE4yxG7rZ2ej2DxvAjOom8z" at bounding box center [1347, 313] width 315 height 24
paste input "lzgDuNR8QPhpiKYODE8orIo8"
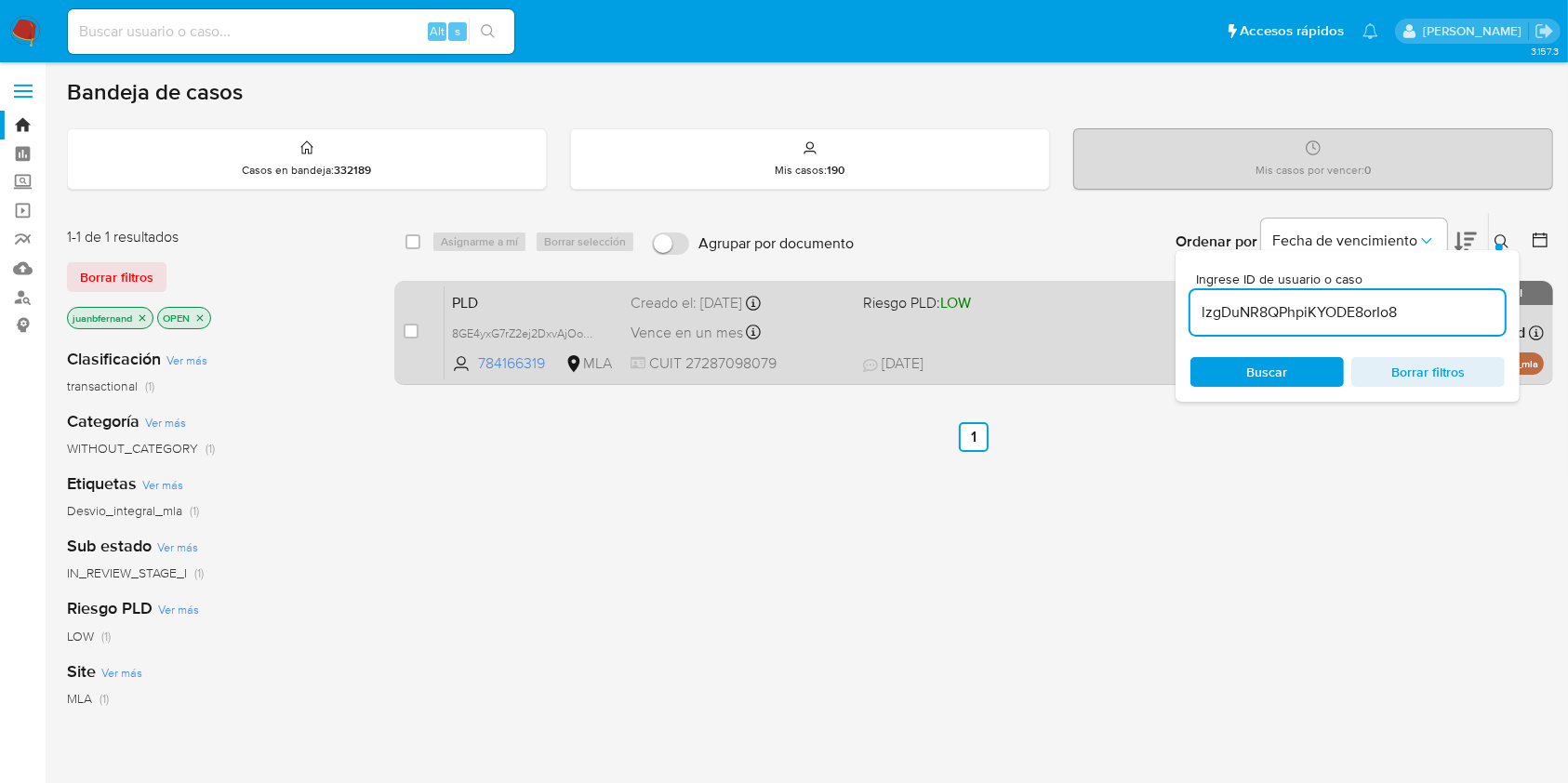
type input "lzgDuNR8QPhpiKYODE8orIo8"
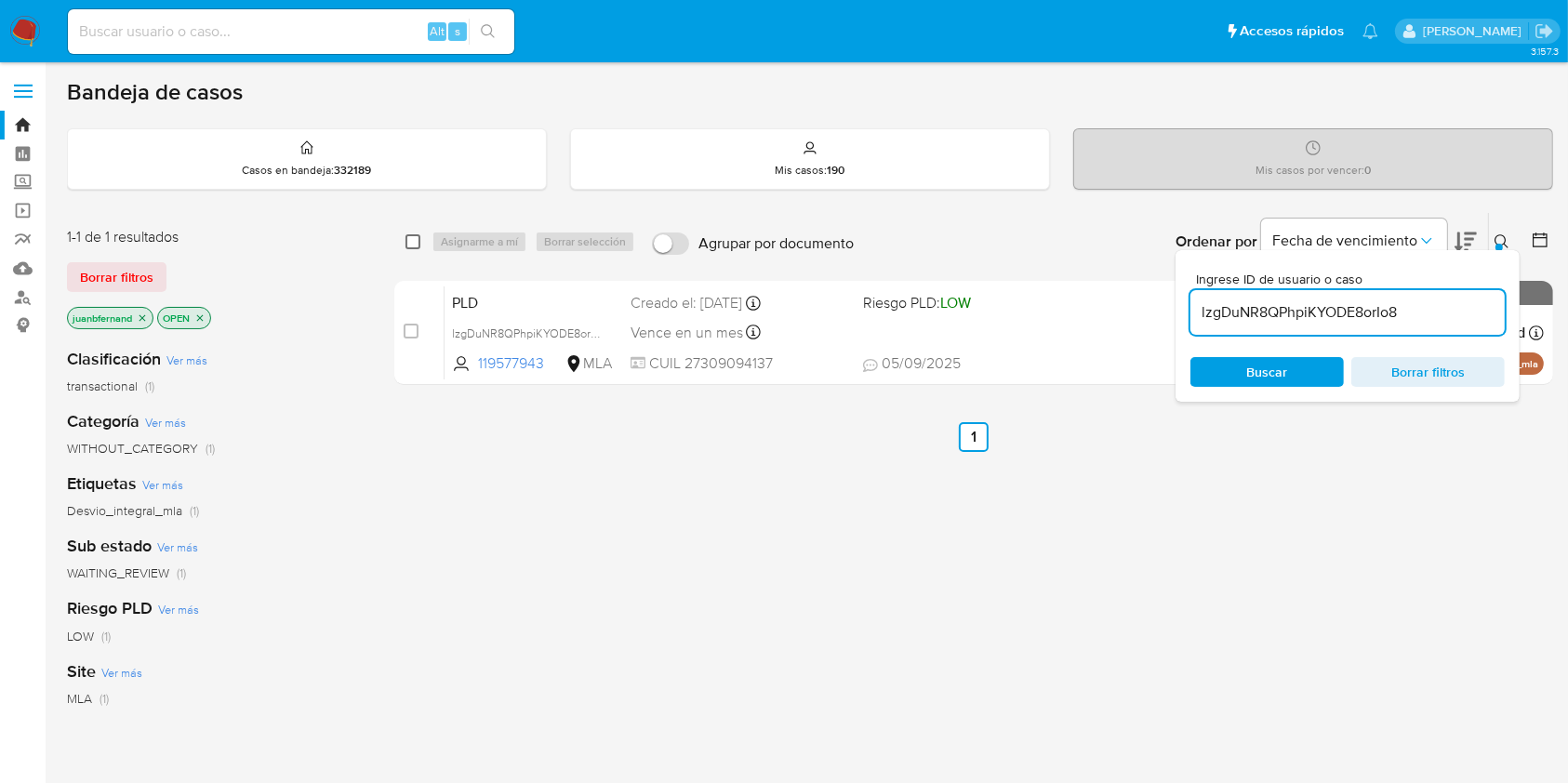
click at [415, 239] on input "checkbox" at bounding box center [412, 242] width 15 height 15
checkbox input "true"
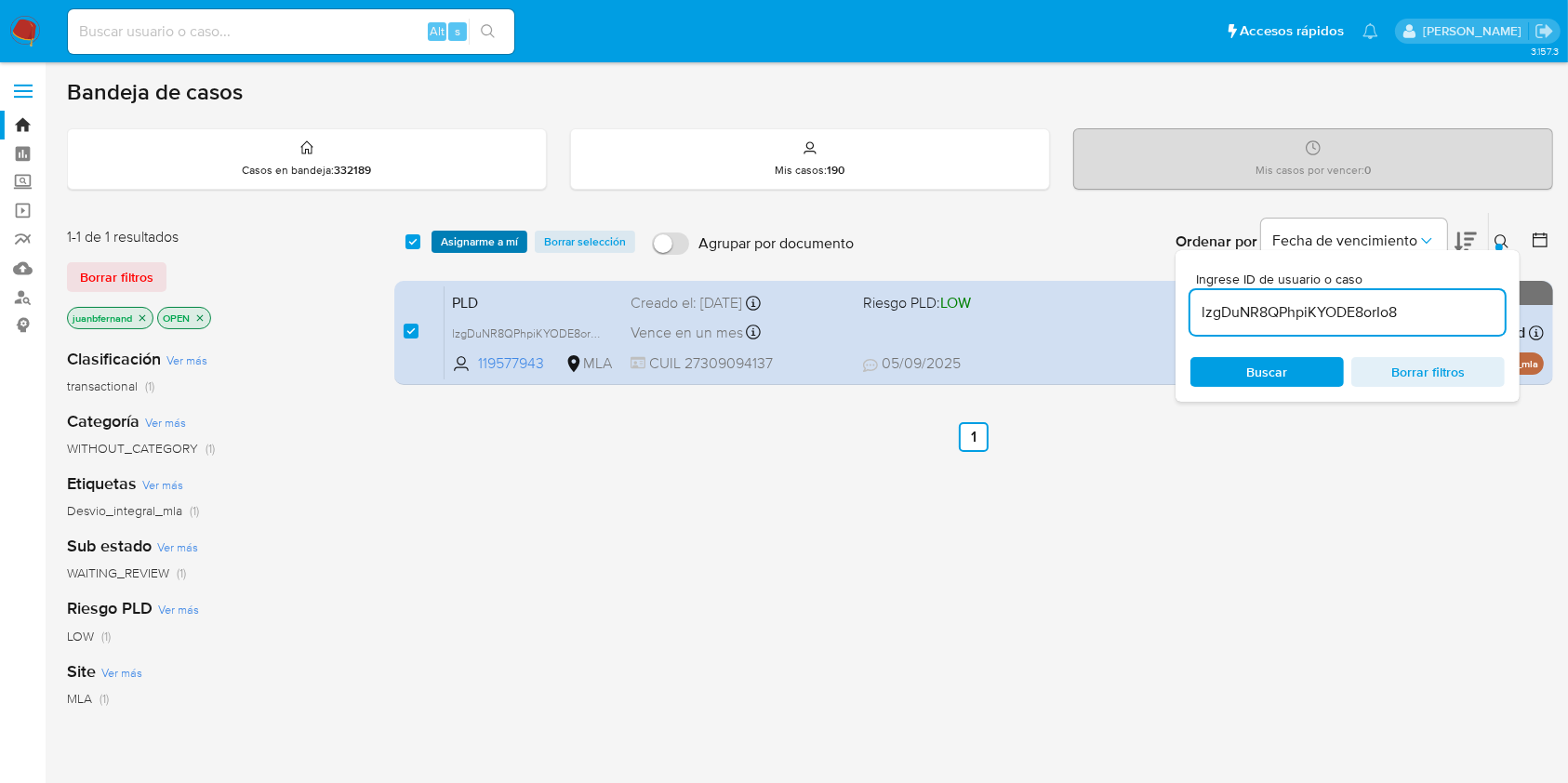
click at [480, 243] on span "Asignarme a mí" at bounding box center [479, 242] width 77 height 19
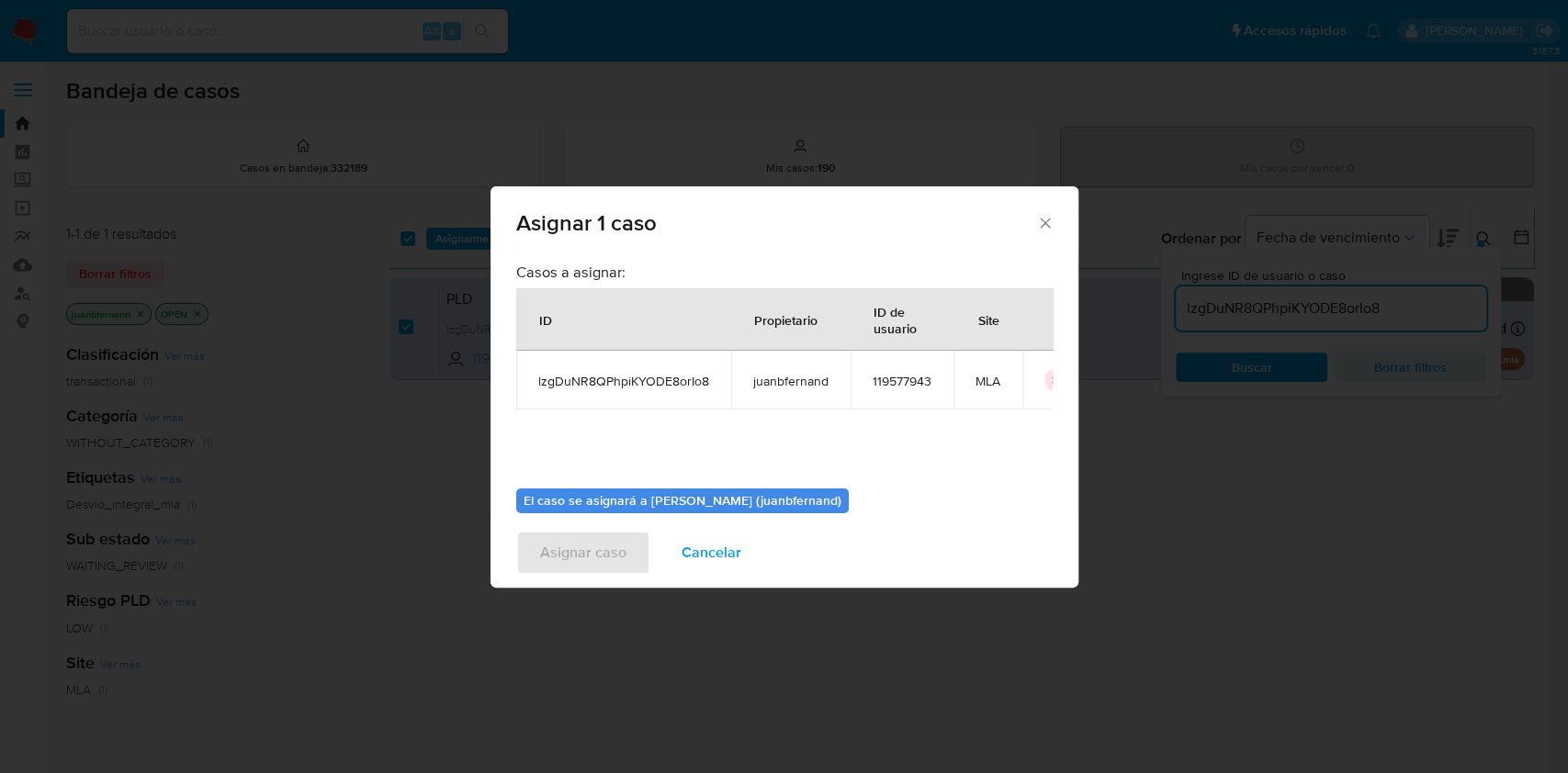
scroll to position [94, 0]
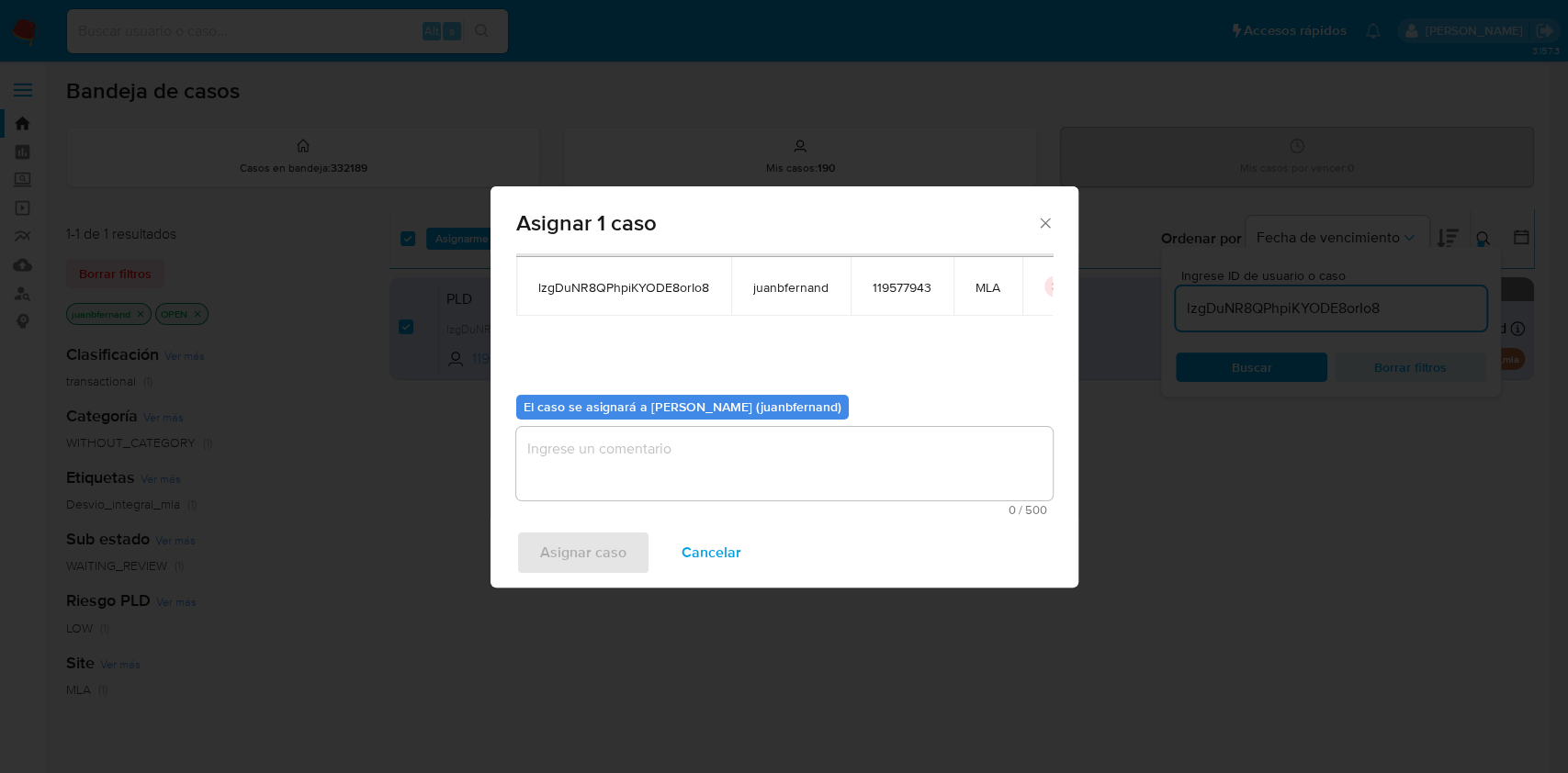
click at [661, 505] on span "0 / 500" at bounding box center [784, 509] width 525 height 12
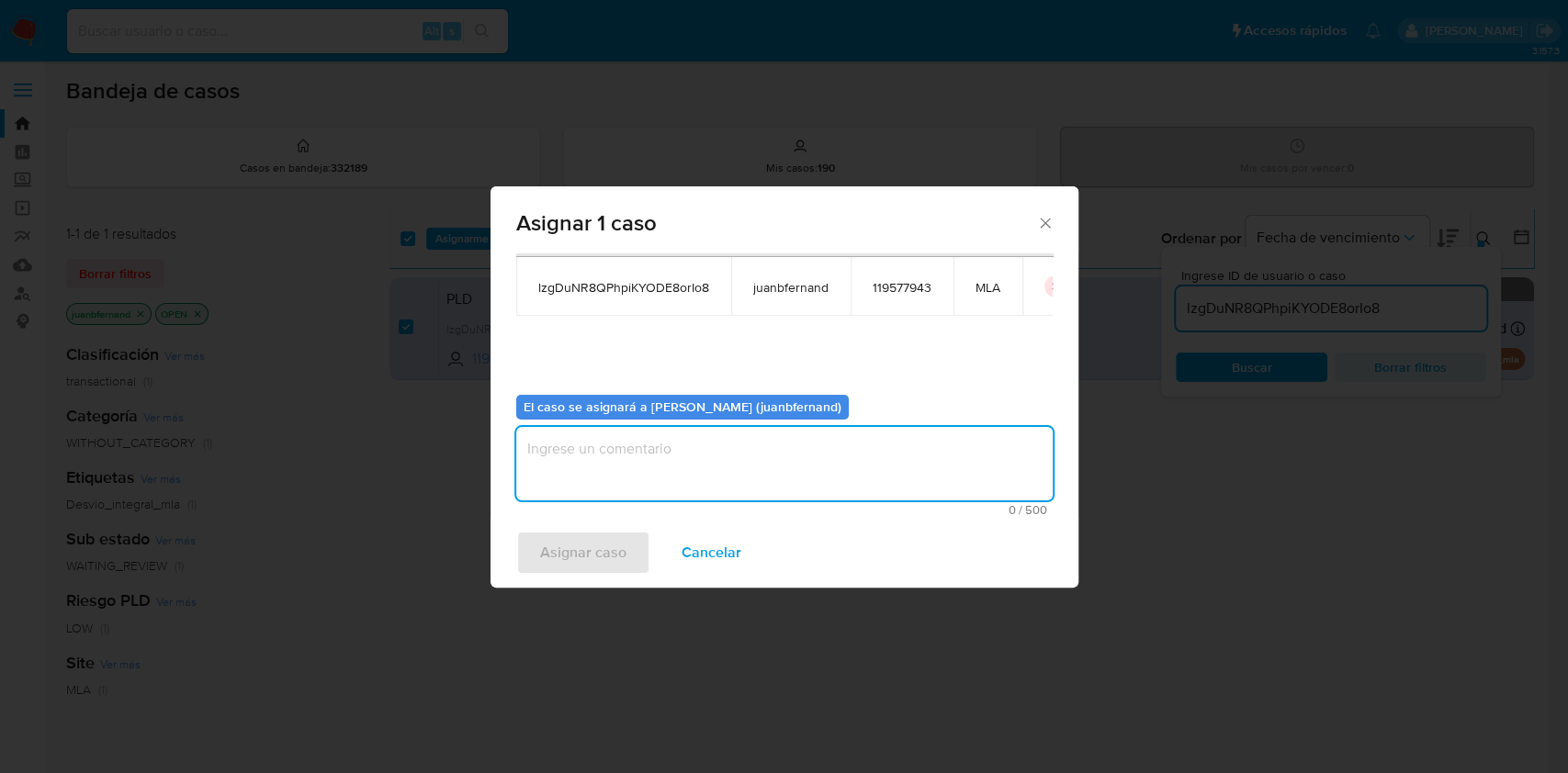
click at [681, 480] on textarea "assign-modal" at bounding box center [784, 463] width 536 height 74
click at [586, 551] on span "Asignar caso" at bounding box center [583, 552] width 86 height 40
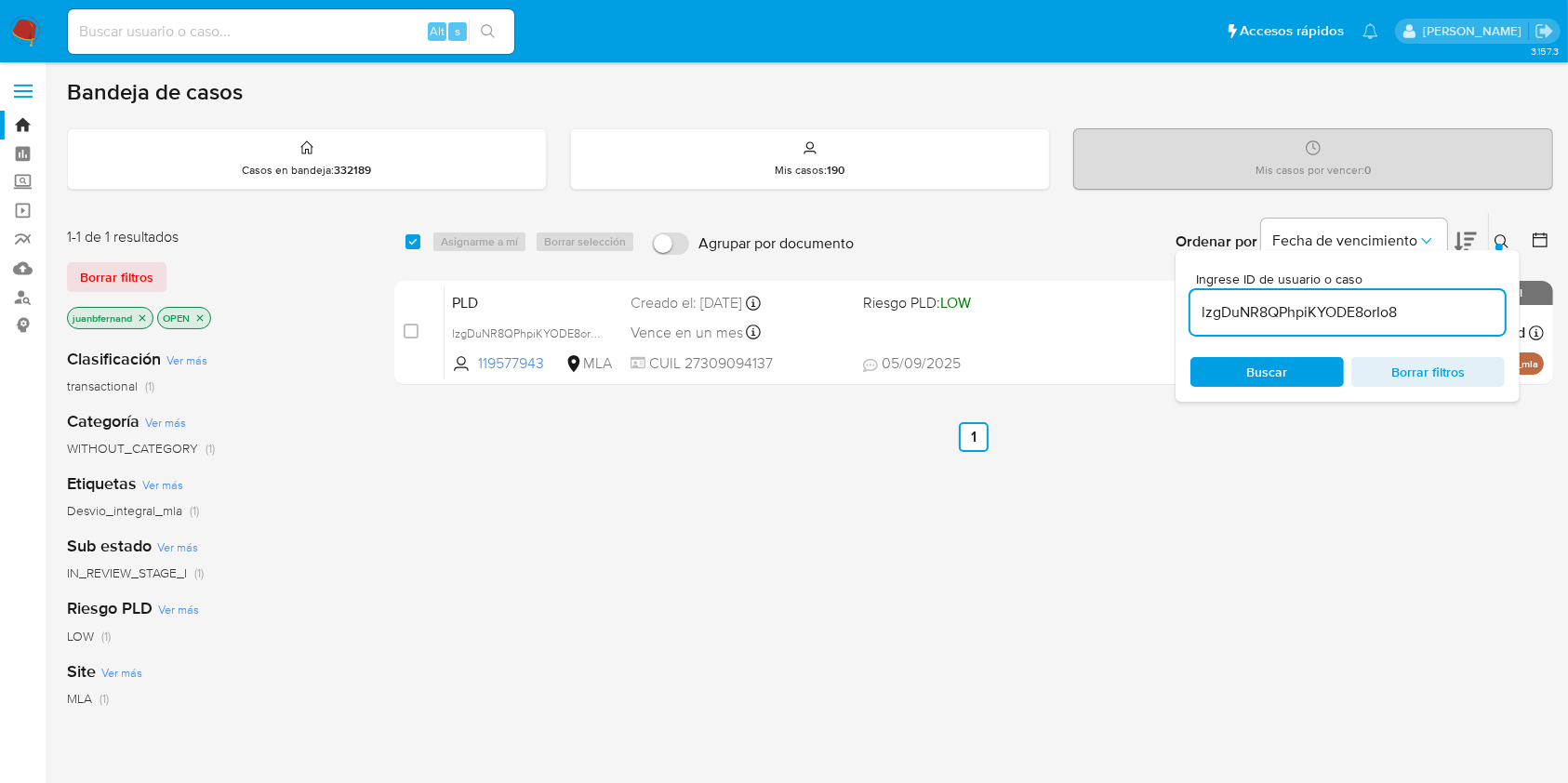
click at [1443, 321] on input "lzgDuNR8QPhpiKYODE8orIo8" at bounding box center [1347, 313] width 315 height 24
paste input "z7EALT0xNvvAuDnDonYdDAkX"
type input "z7EALT0xNvvAuDnDonYdDAkX"
click at [415, 238] on input "checkbox" at bounding box center [412, 242] width 15 height 15
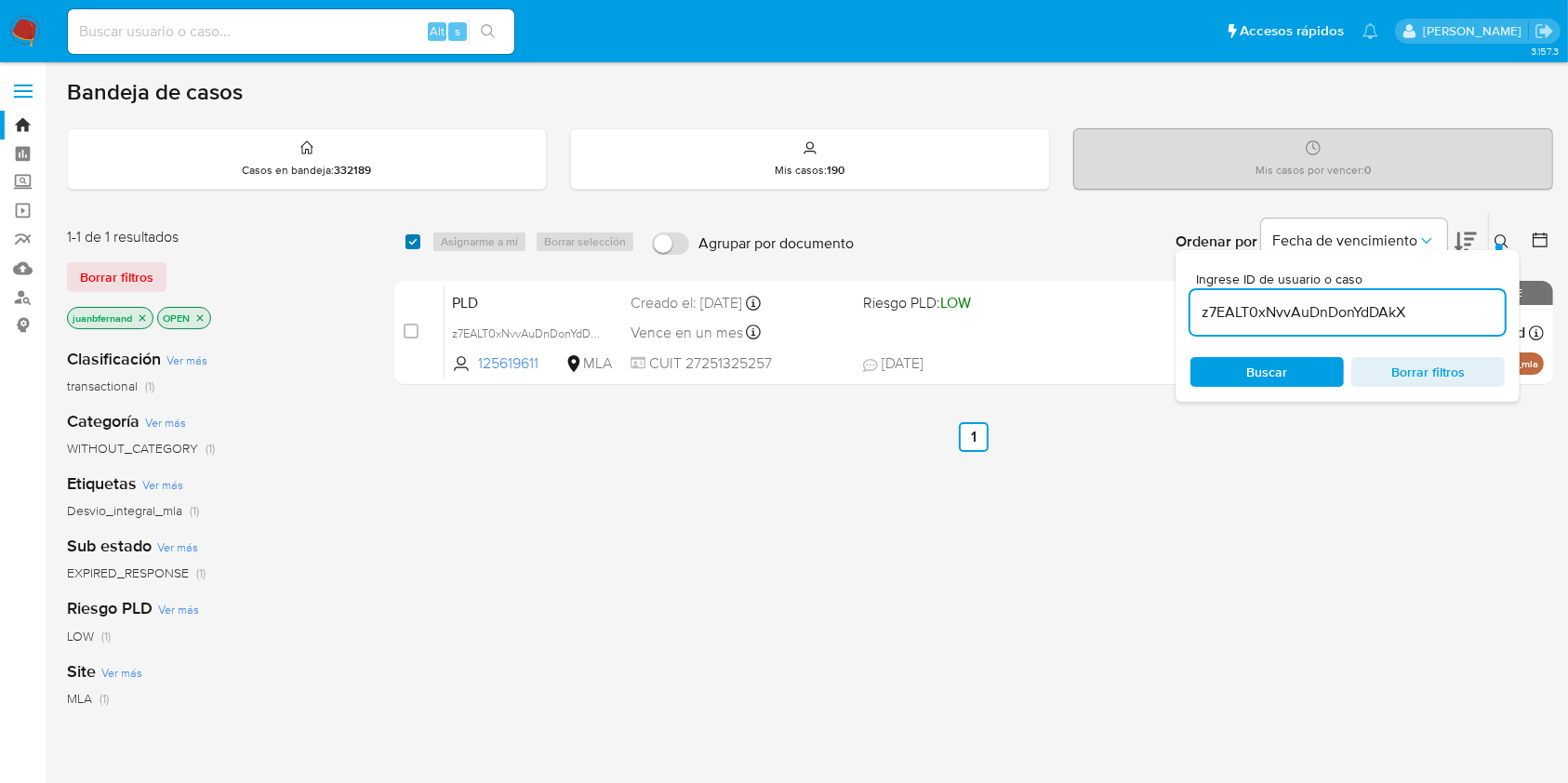
checkbox input "true"
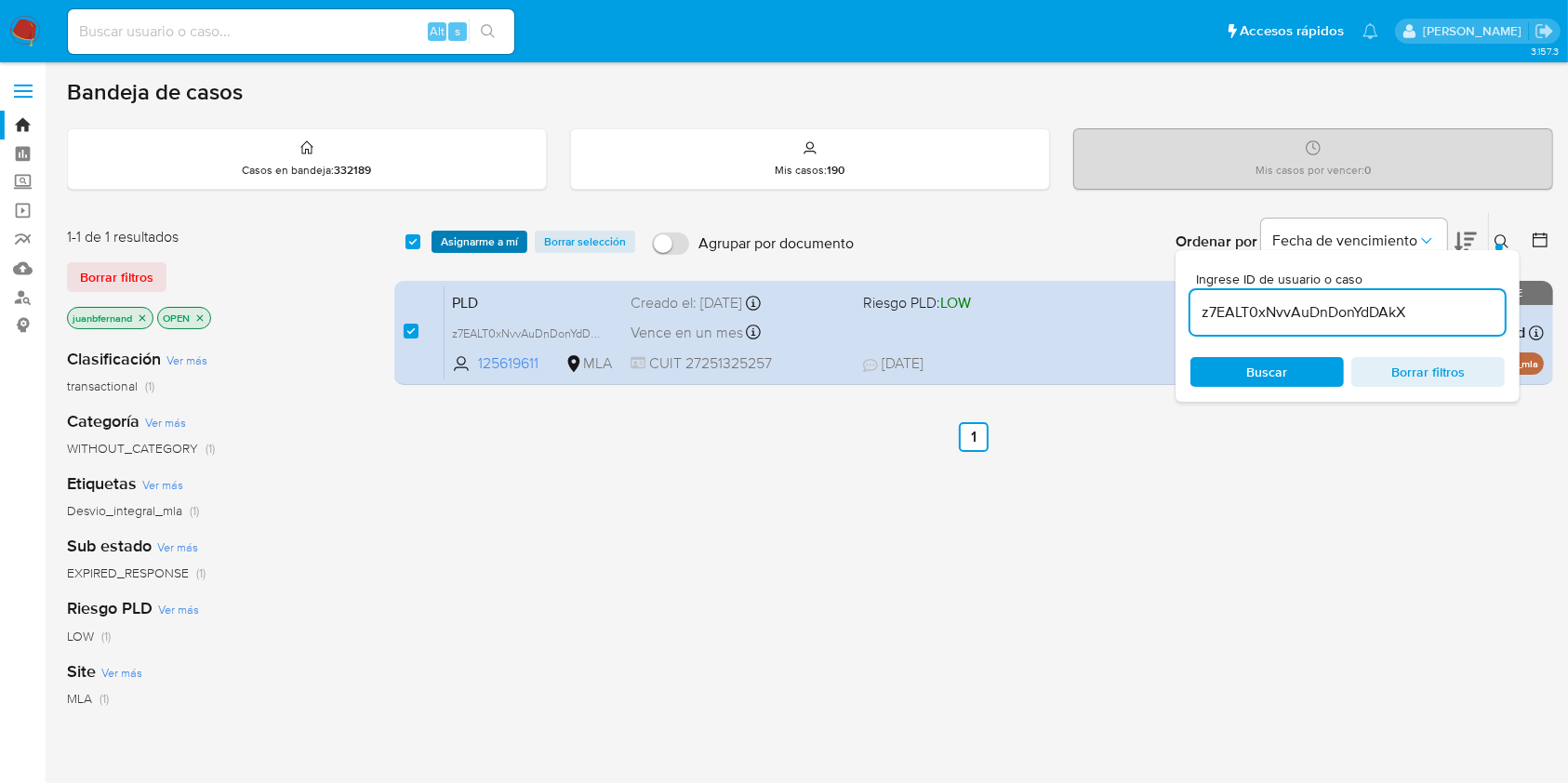
click at [486, 240] on span "Asignarme a mí" at bounding box center [479, 242] width 77 height 19
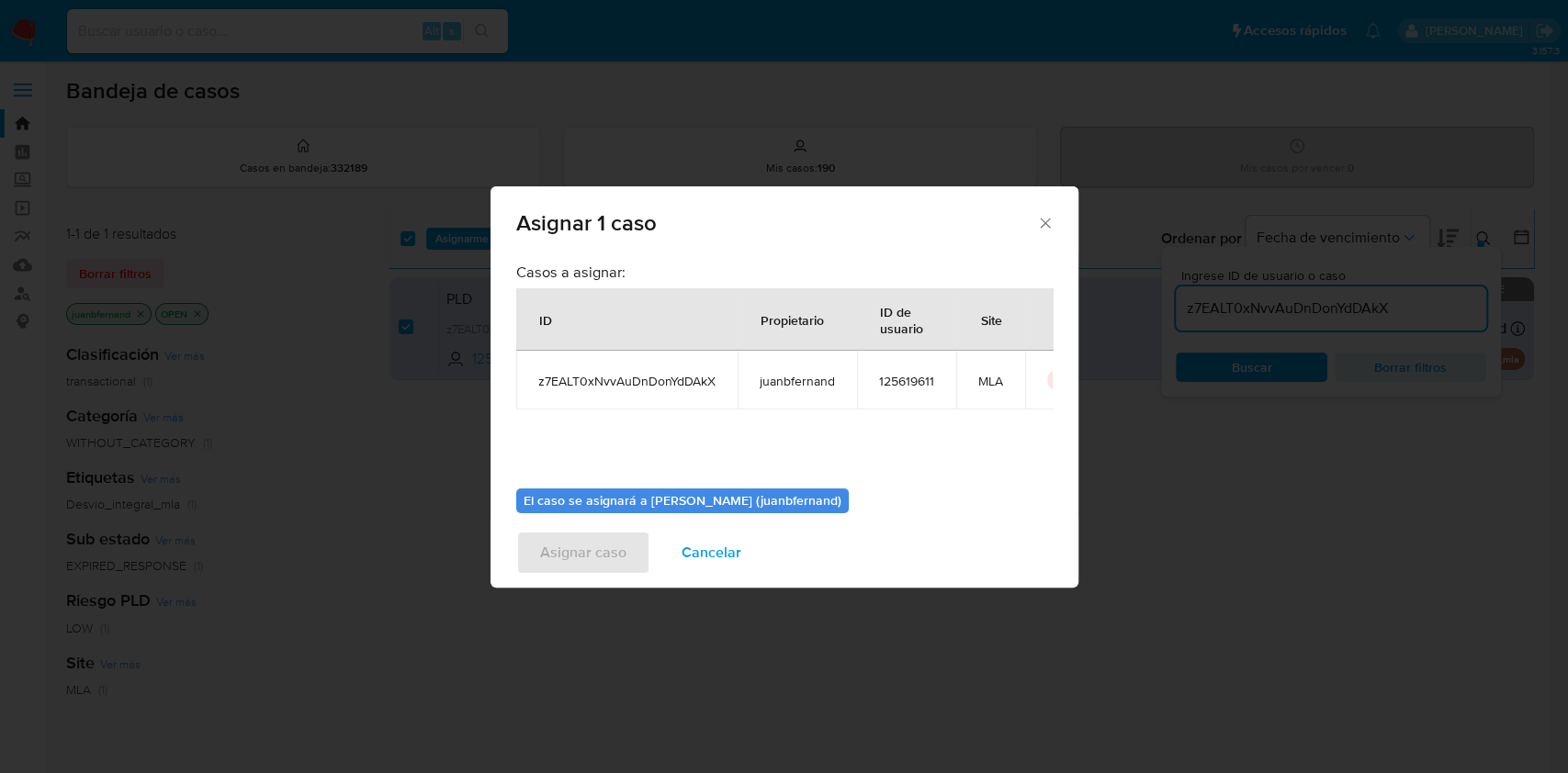
scroll to position [94, 0]
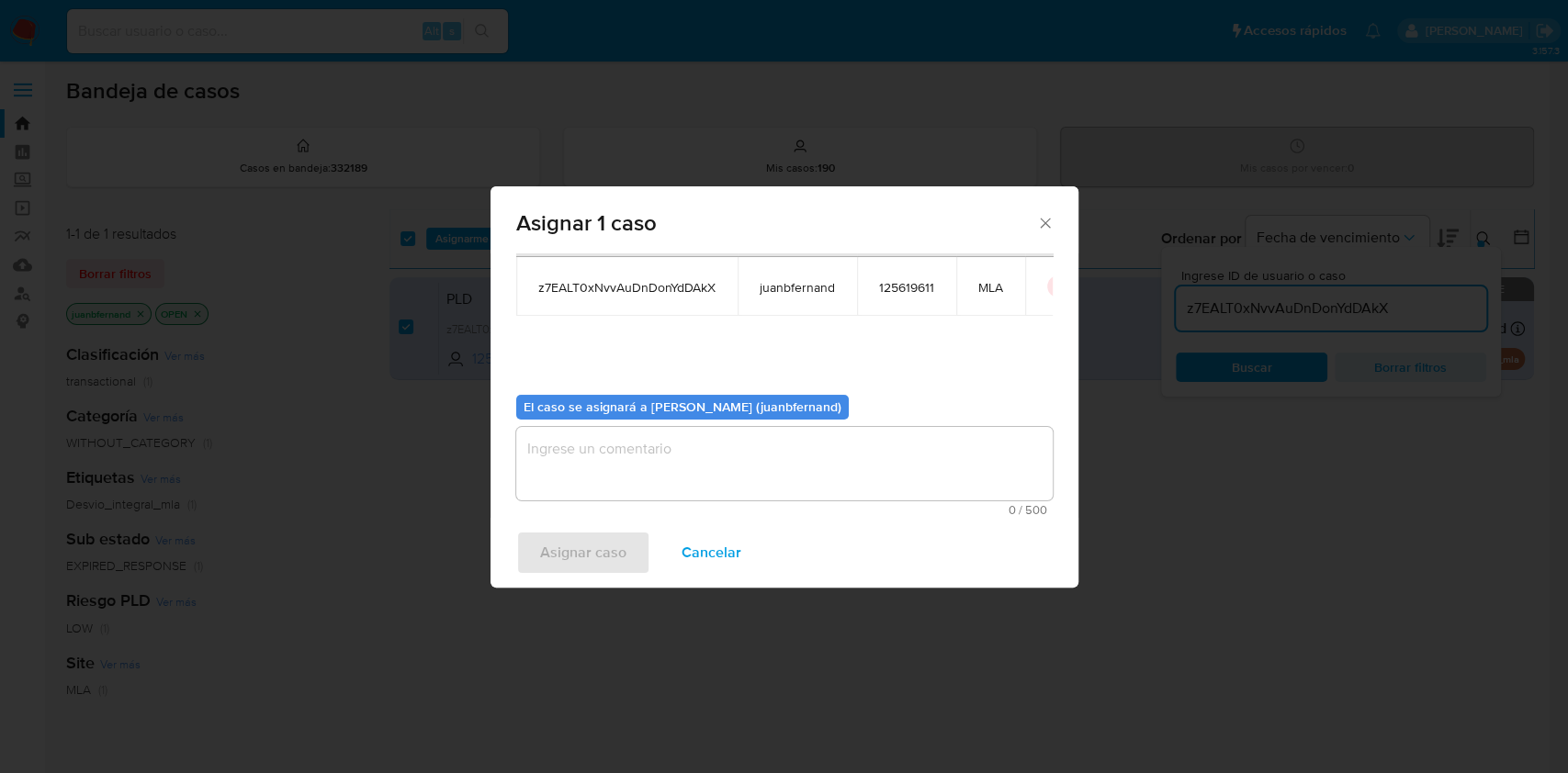
click at [662, 481] on textarea "assign-modal" at bounding box center [784, 463] width 536 height 74
click at [586, 538] on span "Asignar caso" at bounding box center [583, 552] width 86 height 40
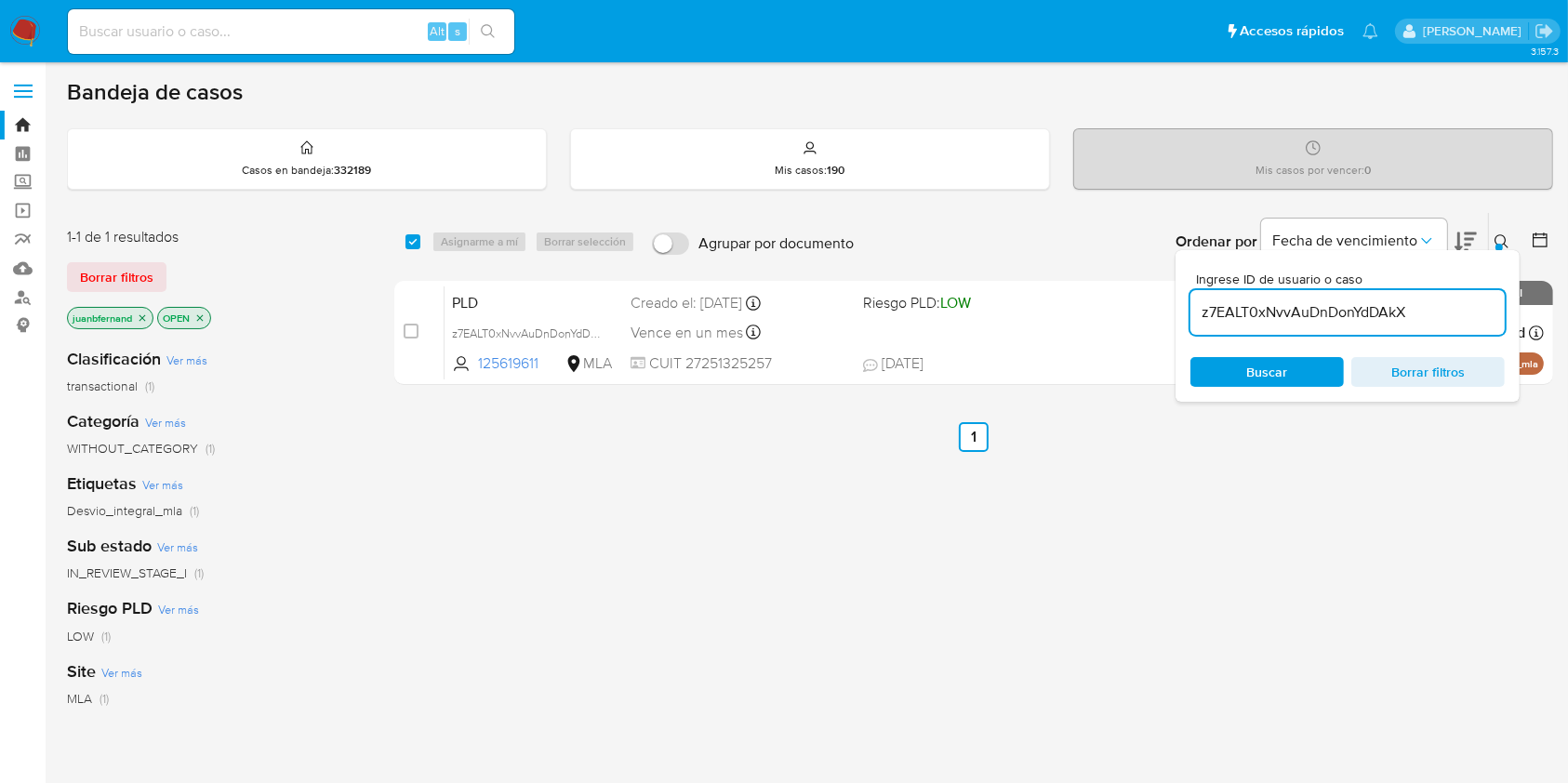
click at [1460, 314] on input "z7EALT0xNvvAuDnDonYdDAkX" at bounding box center [1347, 313] width 315 height 24
paste input "XeainaWNbM6bgkzy3or7SEiD"
type input "XeainaWNbM6bgkzy3or7SEiD"
click at [409, 242] on input "checkbox" at bounding box center [412, 242] width 15 height 15
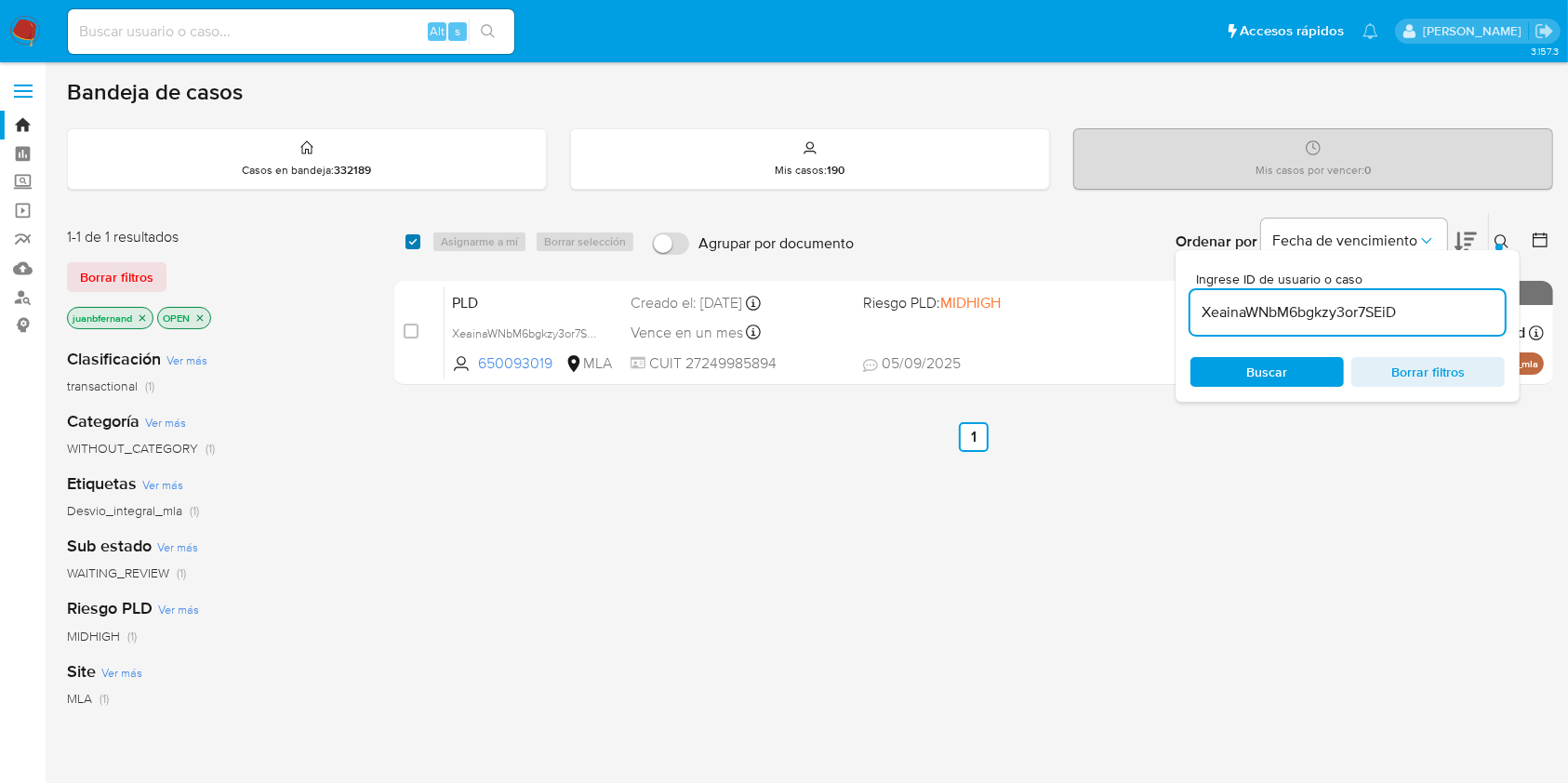
checkbox input "true"
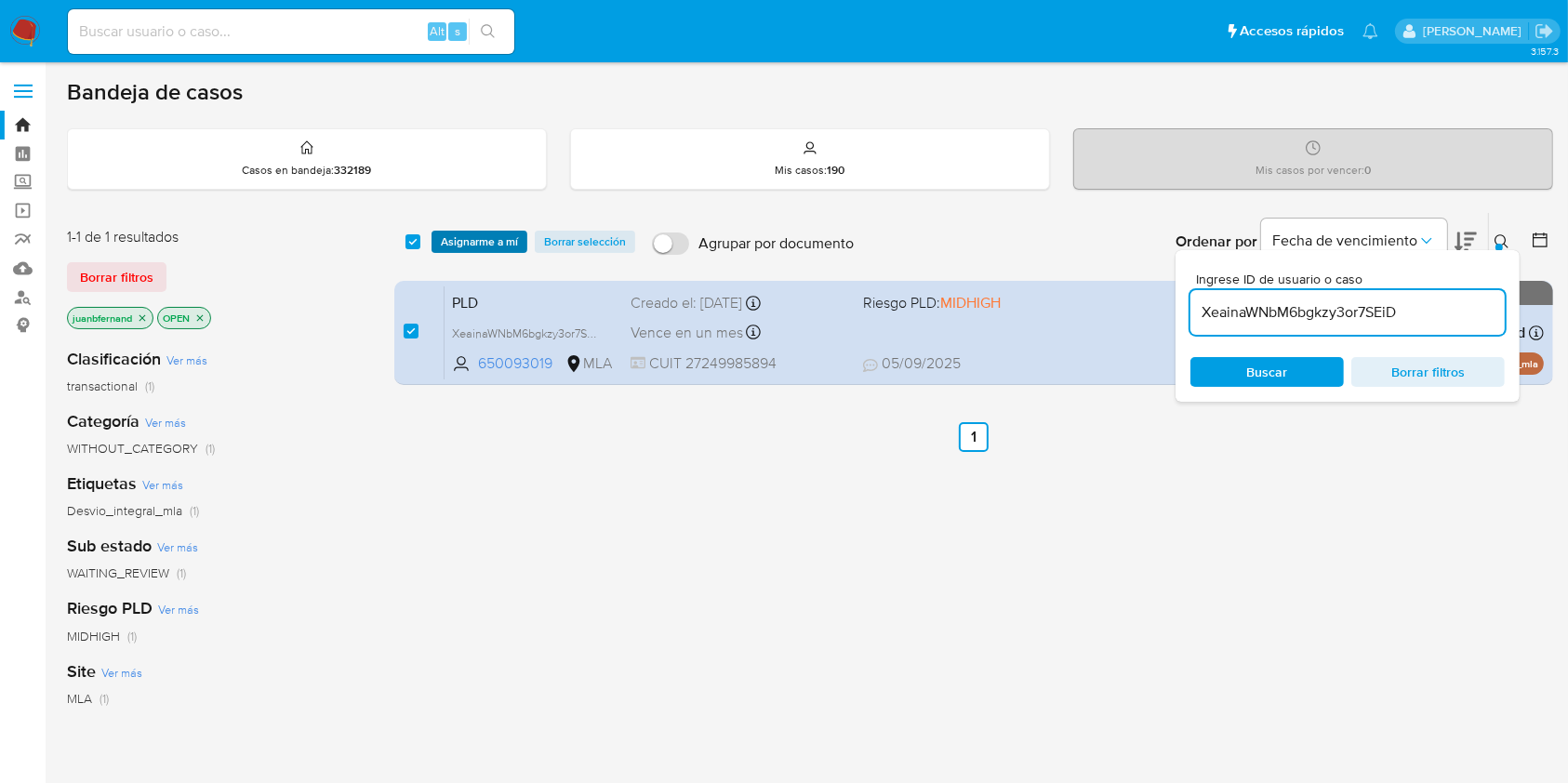
click at [461, 238] on span "Asignarme a mí" at bounding box center [479, 242] width 77 height 19
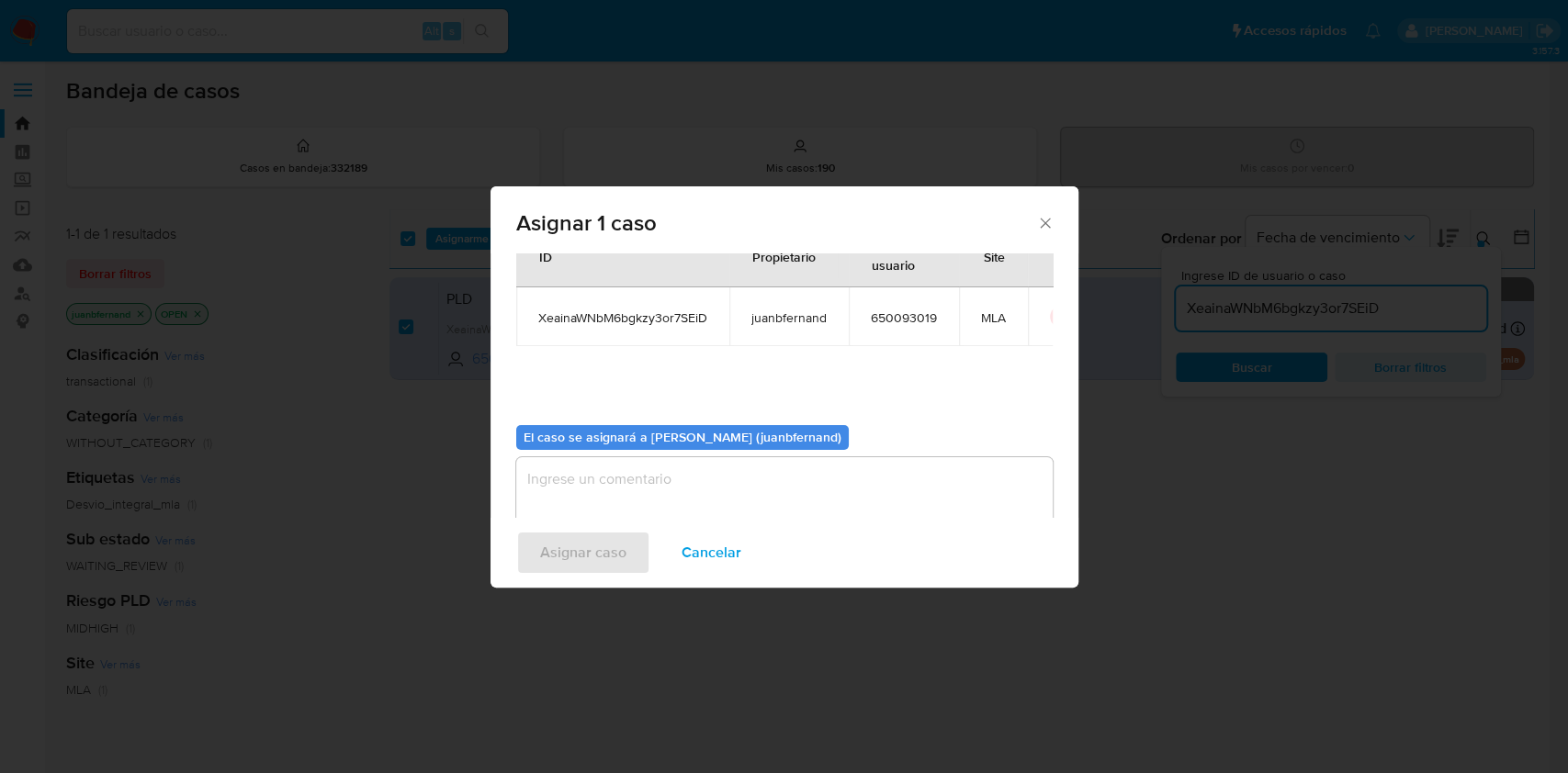
scroll to position [94, 0]
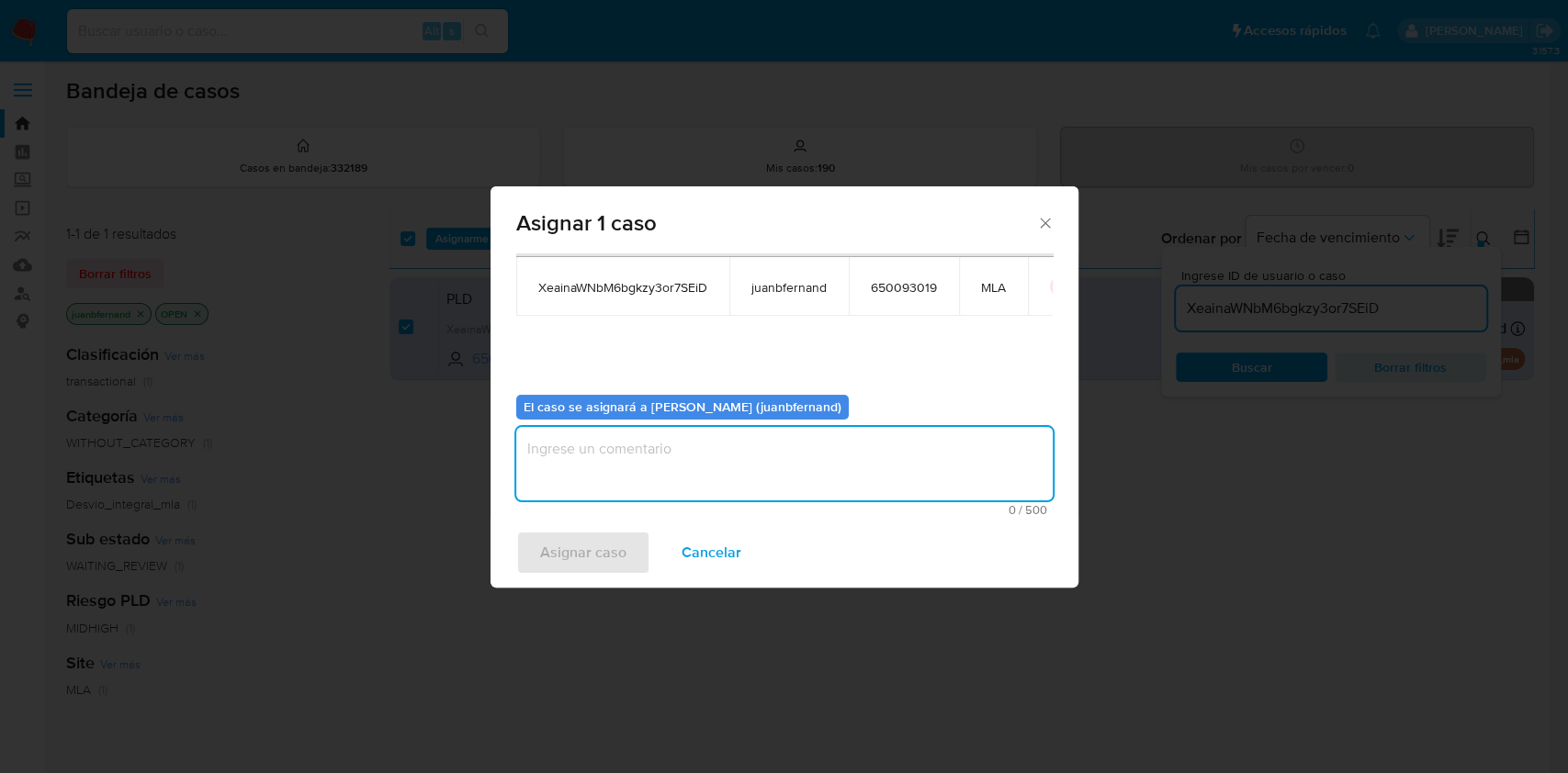
click at [720, 463] on textarea "assign-modal" at bounding box center [784, 463] width 536 height 74
click at [555, 541] on span "Asignar caso" at bounding box center [583, 552] width 86 height 40
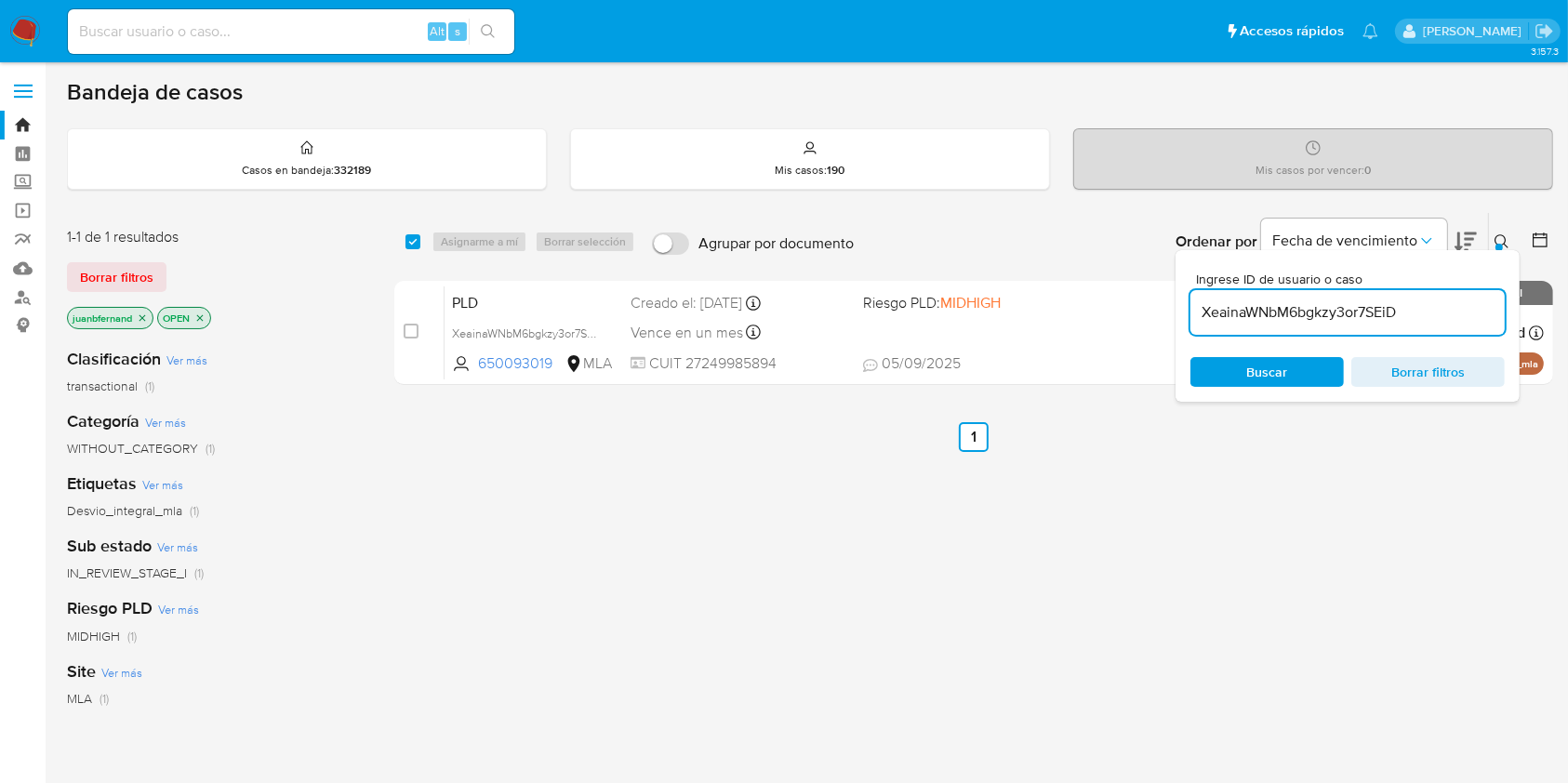
click at [1443, 312] on input "XeainaWNbM6bgkzy3or7SEiD" at bounding box center [1347, 313] width 315 height 24
paste input "WgwFRVJMkSywJR8eatCXCRgu"
type input "WgwFRVJMkSywJR8eatCXCRgu"
click at [415, 242] on input "checkbox" at bounding box center [412, 242] width 15 height 15
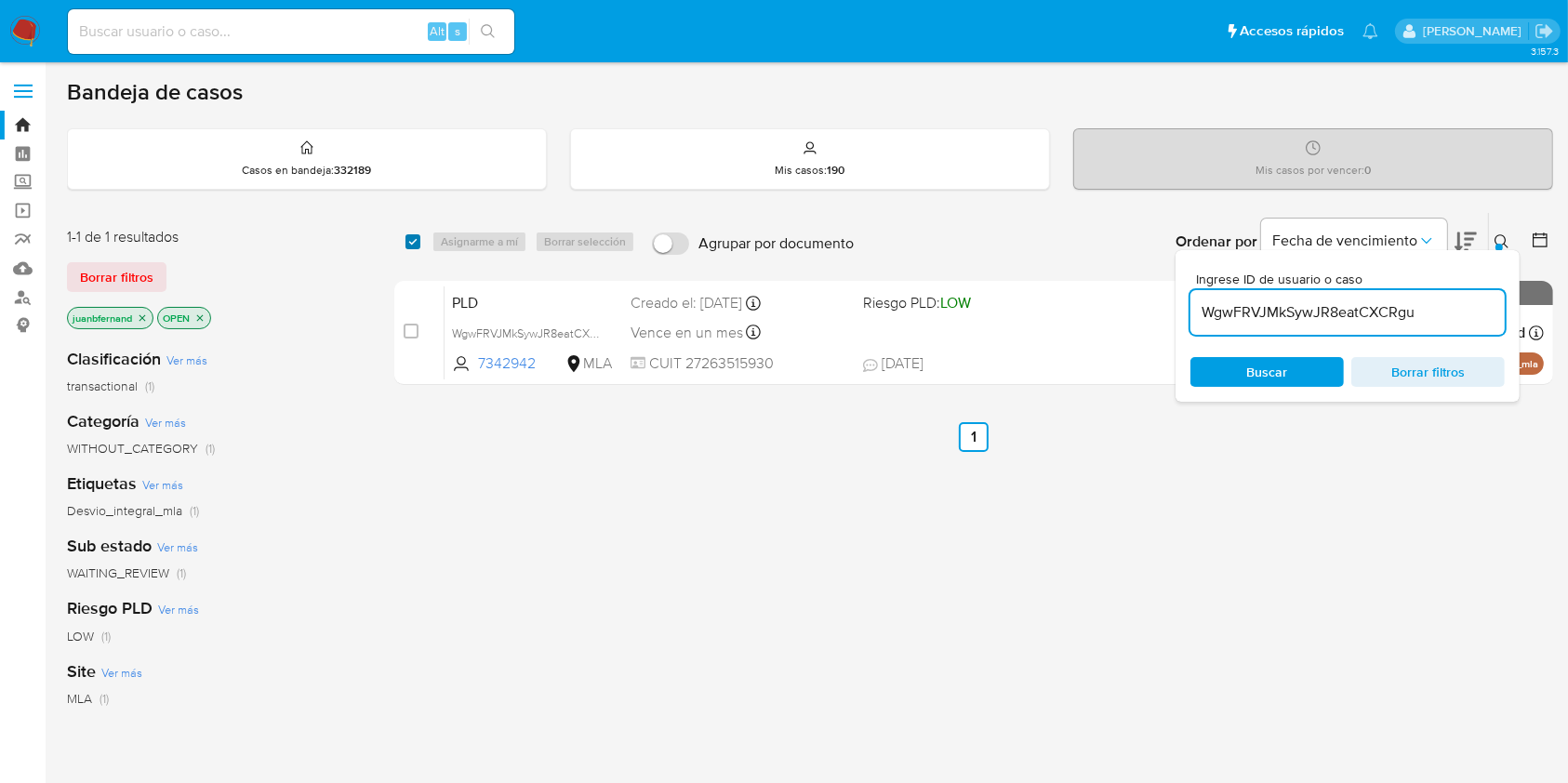
checkbox input "true"
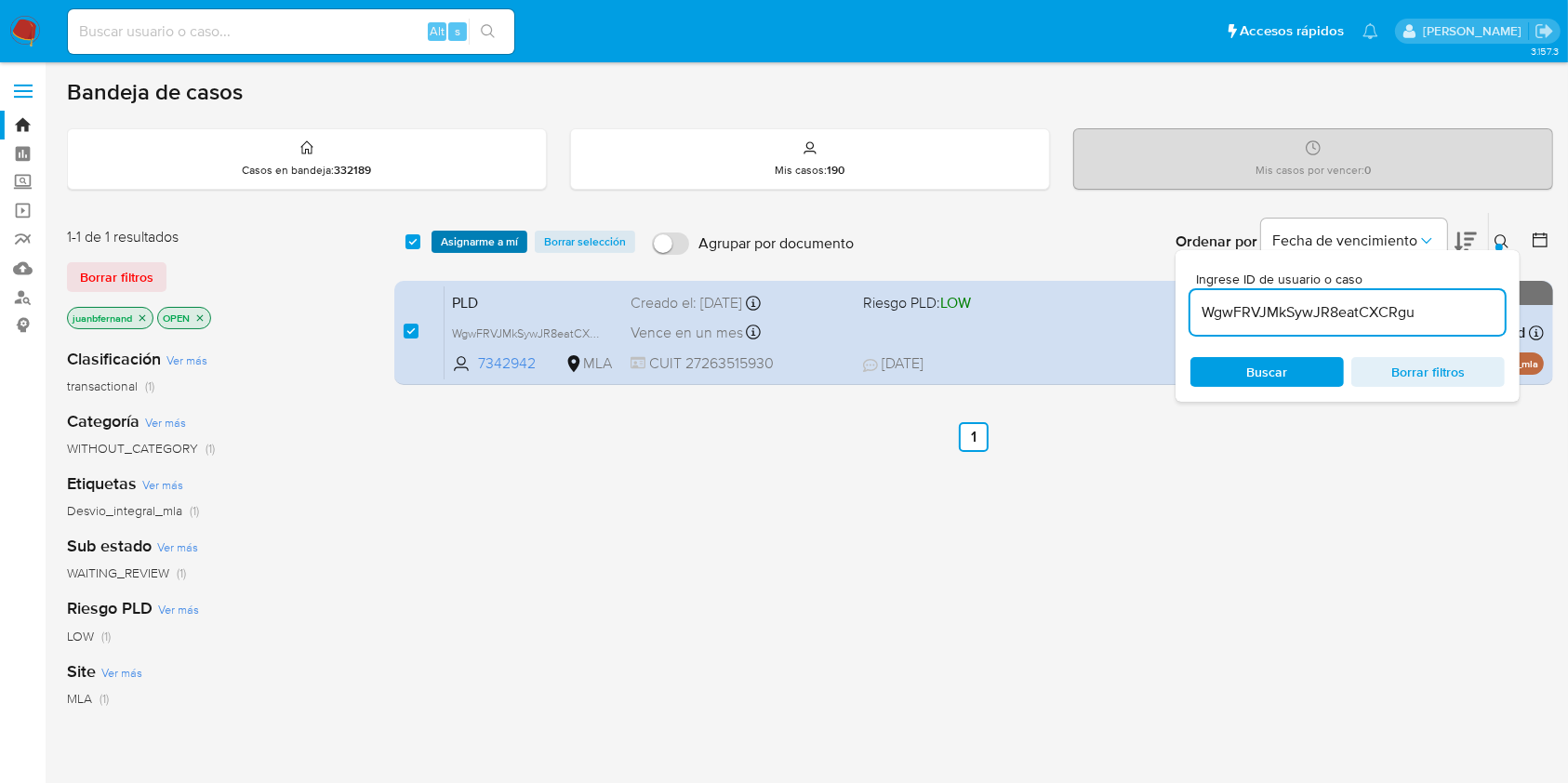
click at [491, 242] on span "Asignarme a mí" at bounding box center [479, 242] width 77 height 19
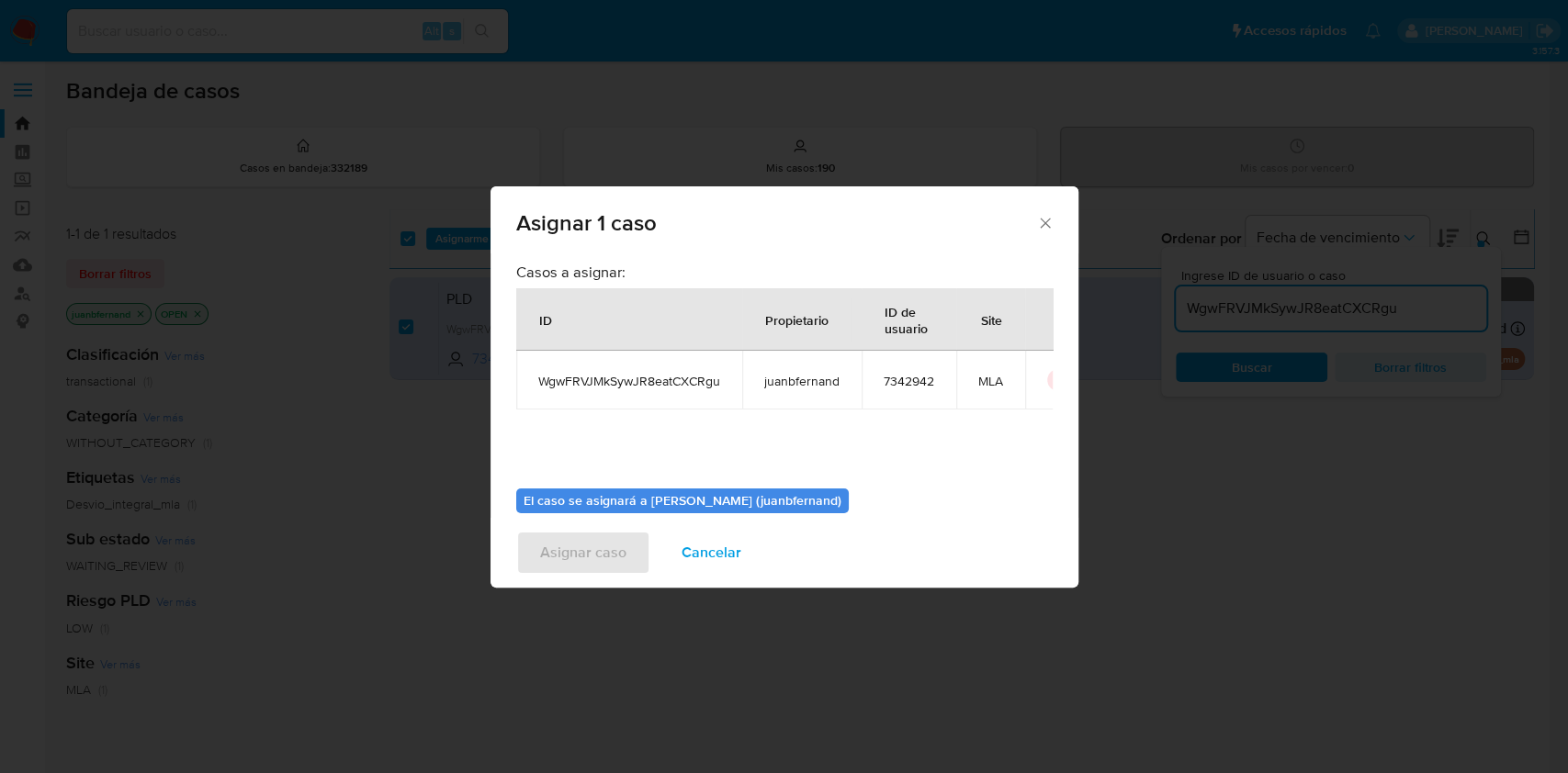
scroll to position [94, 0]
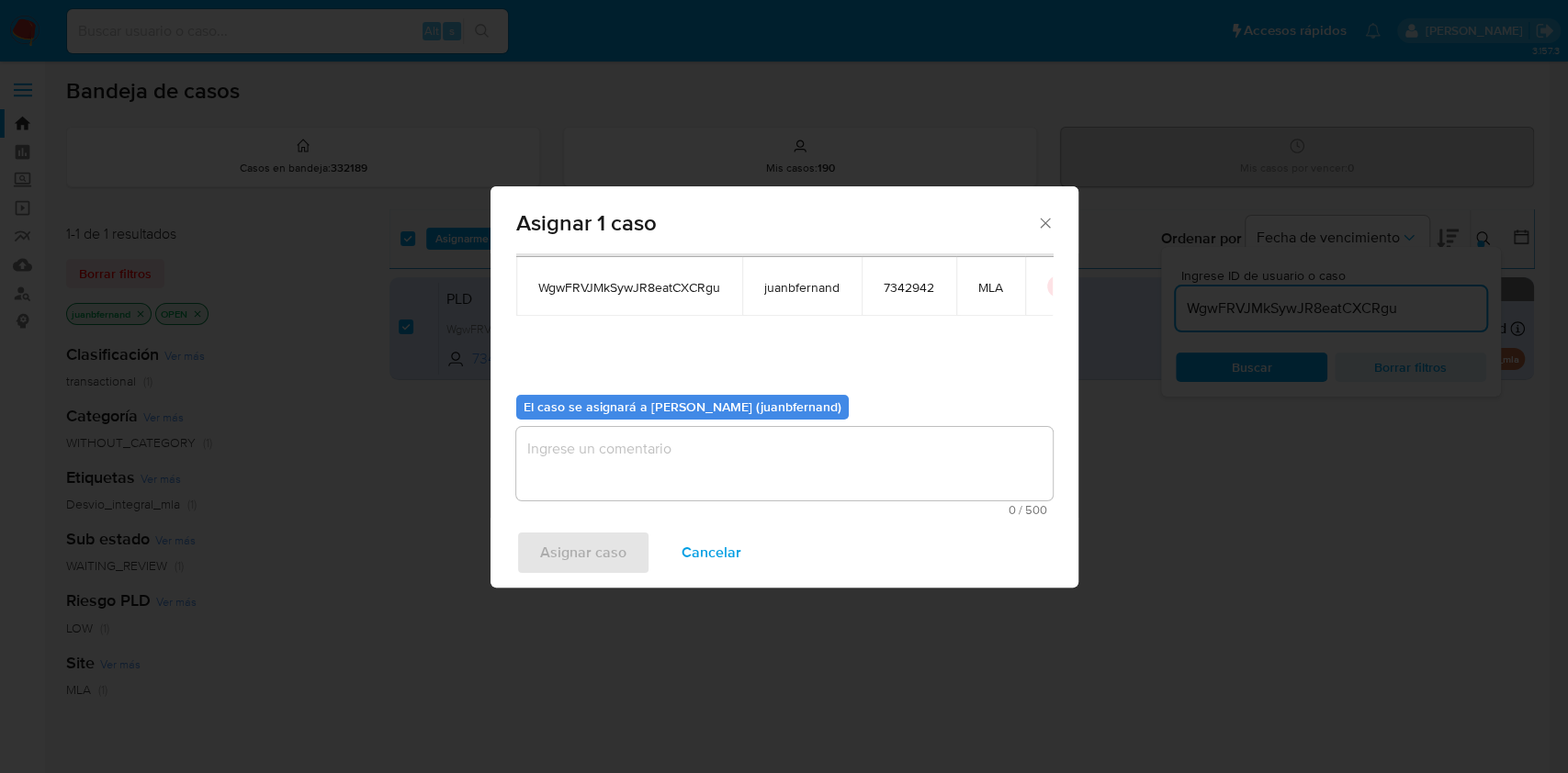
click at [712, 461] on textarea "assign-modal" at bounding box center [784, 463] width 536 height 74
click at [589, 576] on div "Asignar caso Cancelar" at bounding box center [784, 552] width 588 height 70
click at [586, 551] on span "Asignar caso" at bounding box center [583, 552] width 86 height 40
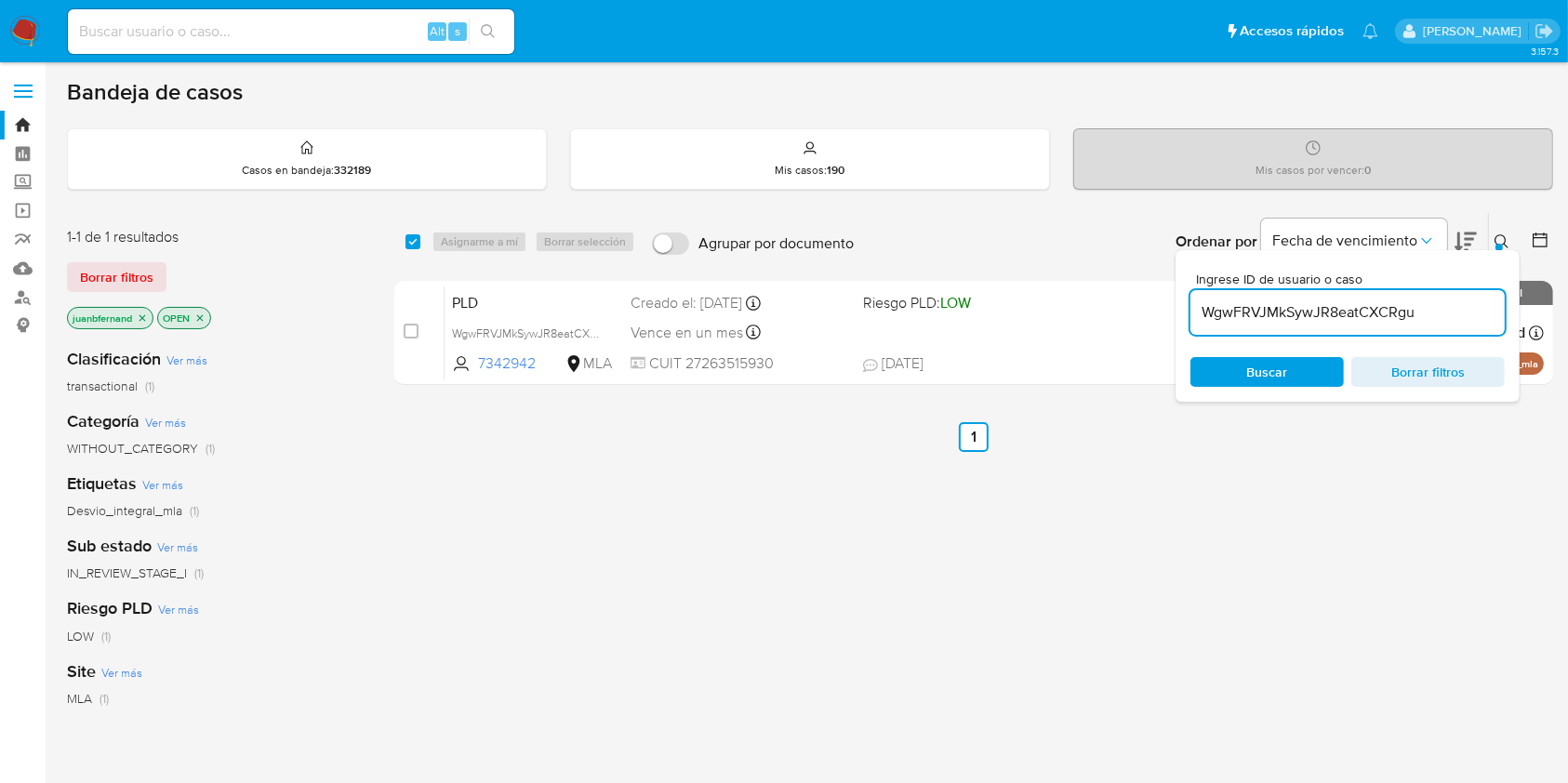
click at [1418, 311] on input "WgwFRVJMkSywJR8eatCXCRgu" at bounding box center [1347, 313] width 315 height 24
paste input "OOQbJAVG5gokrxuZfc42tBDC"
type input "OOQbJAVG5gokrxuZfc42tBDC"
click at [411, 241] on input "checkbox" at bounding box center [412, 242] width 15 height 15
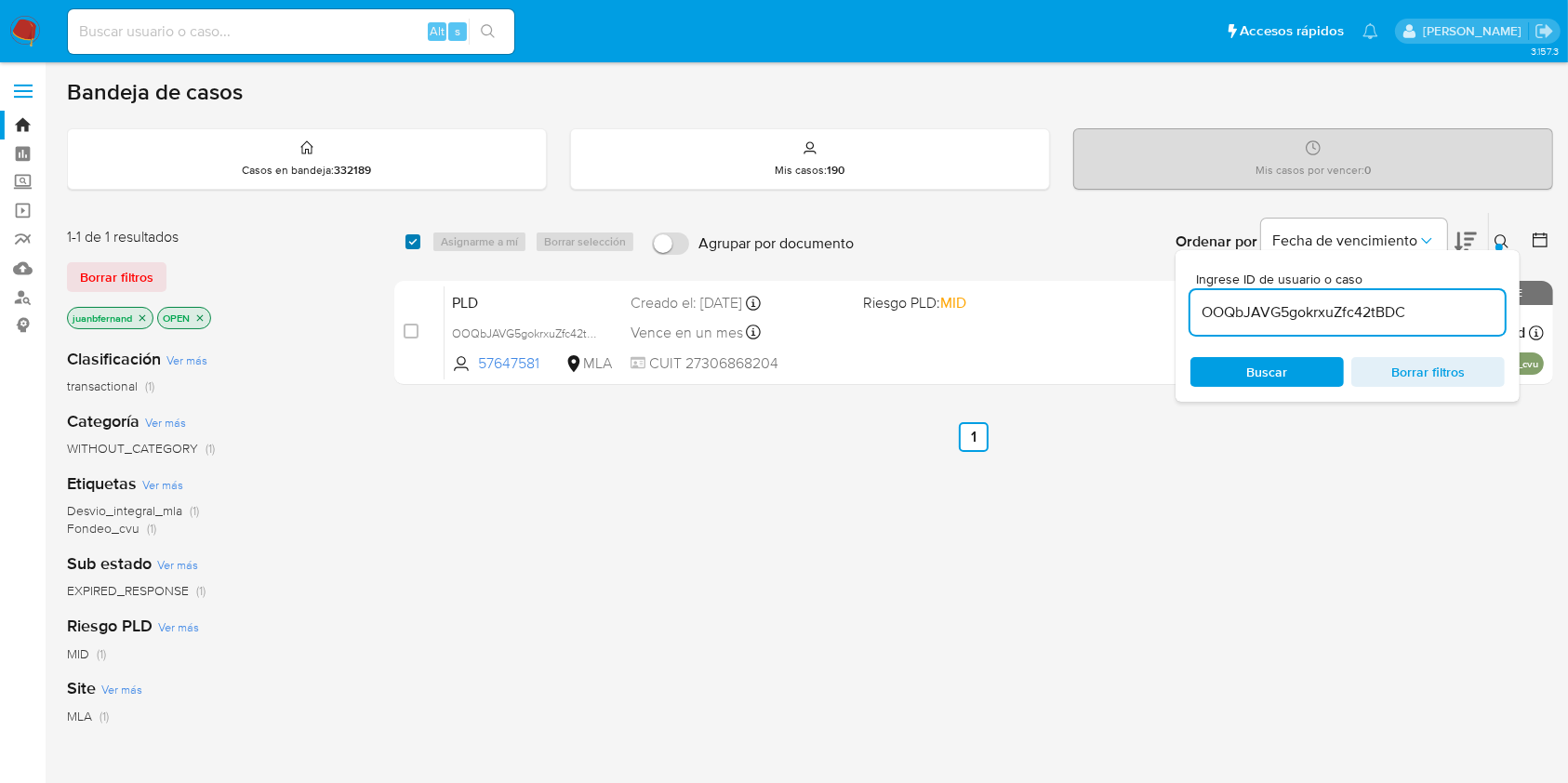
checkbox input "true"
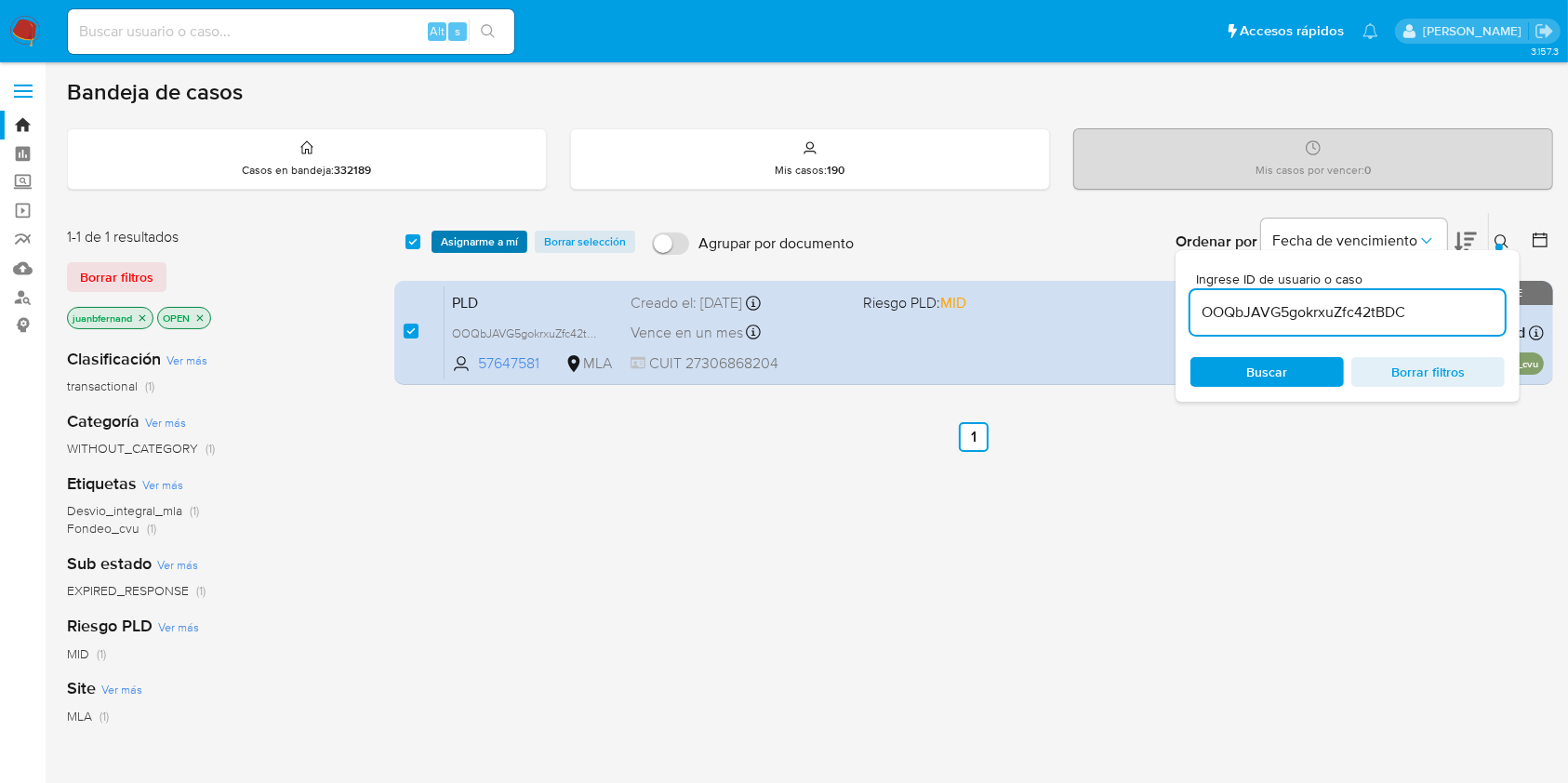
click at [472, 236] on span "Asignarme a mí" at bounding box center [479, 242] width 77 height 19
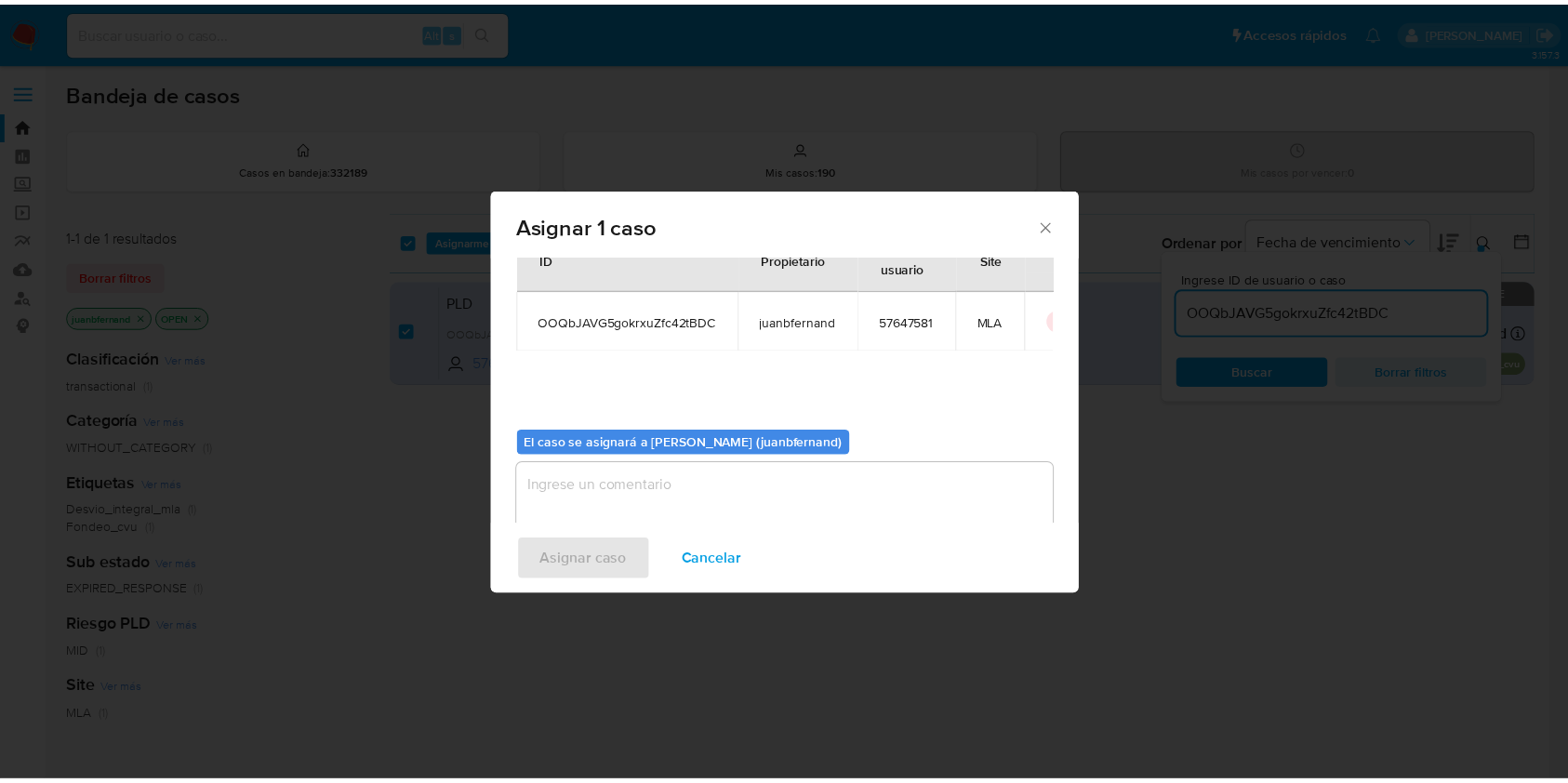
scroll to position [95, 0]
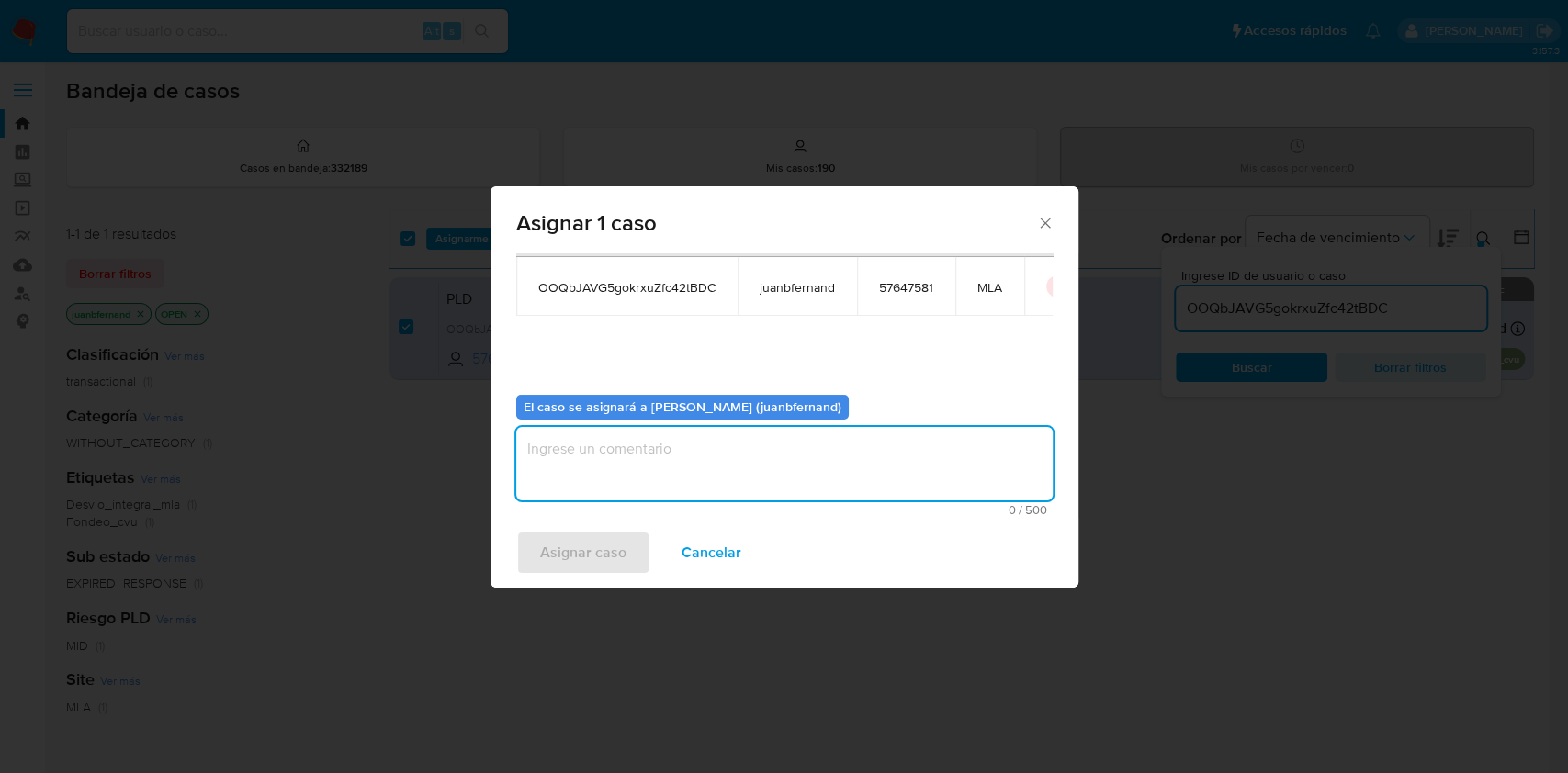
click at [641, 459] on textarea "assign-modal" at bounding box center [784, 463] width 536 height 74
click at [616, 554] on span "Asignar caso" at bounding box center [583, 552] width 86 height 40
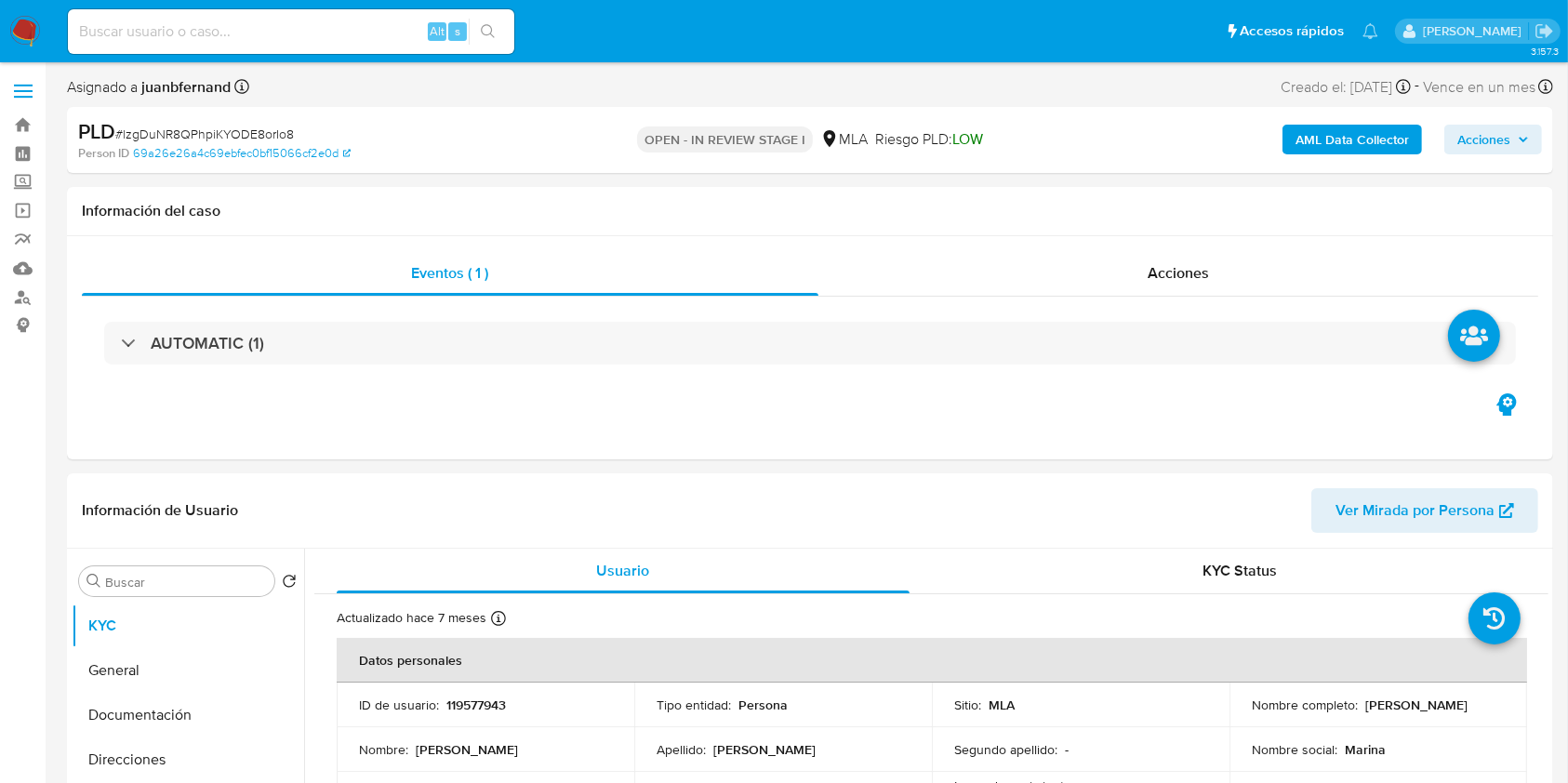
select select "10"
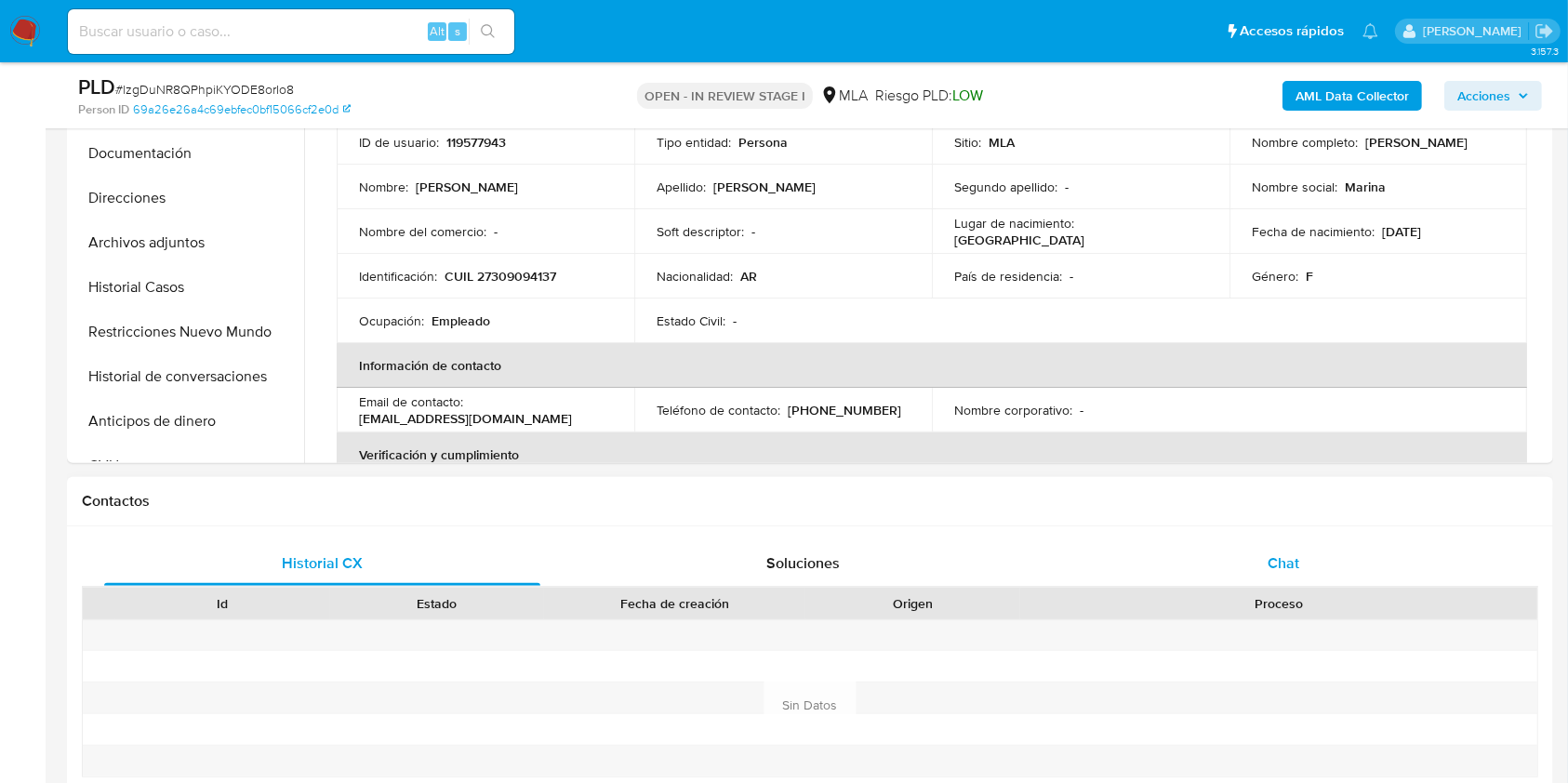
click at [1242, 547] on div "Chat" at bounding box center [1283, 563] width 436 height 45
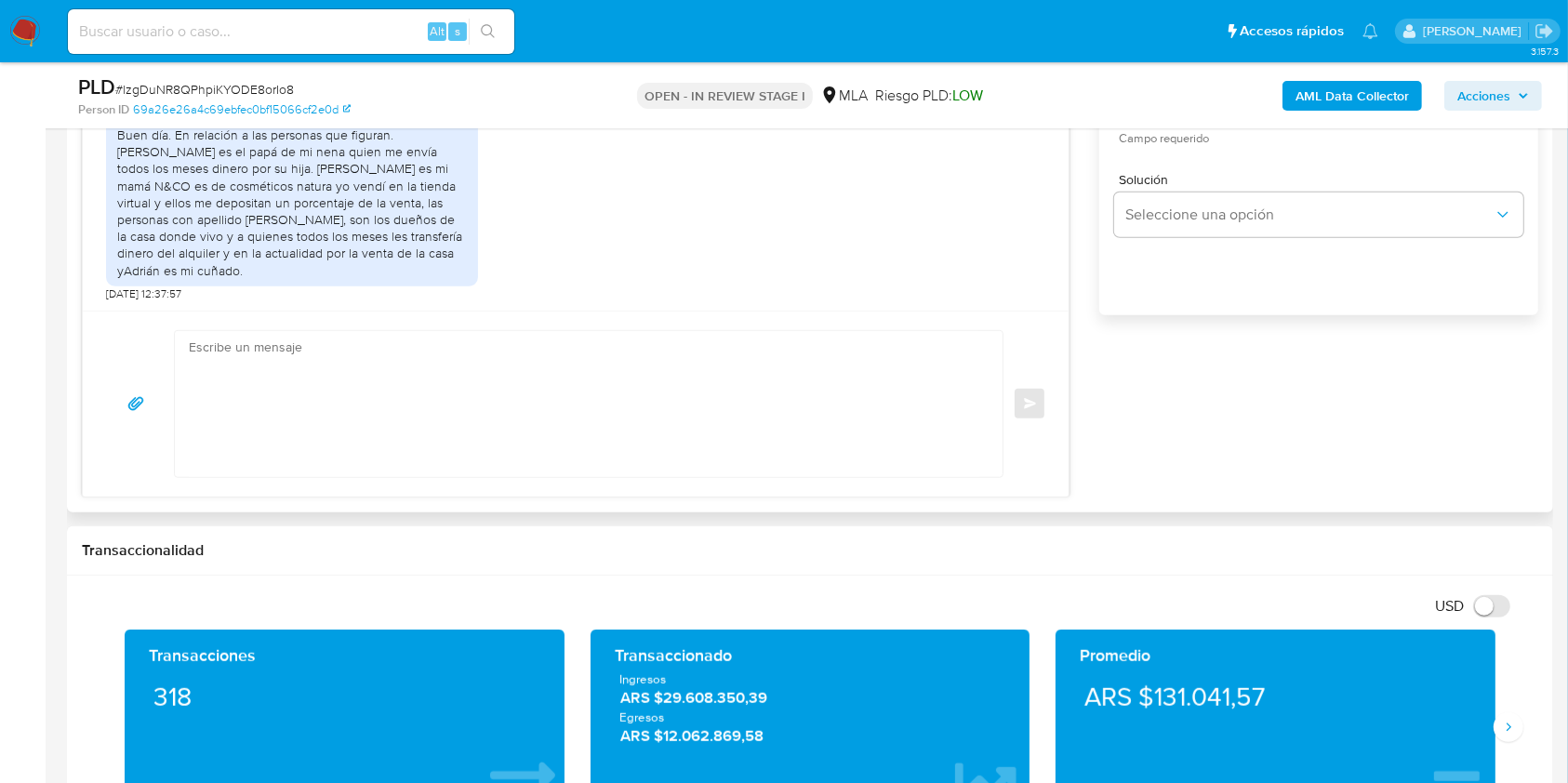
scroll to position [1239, 0]
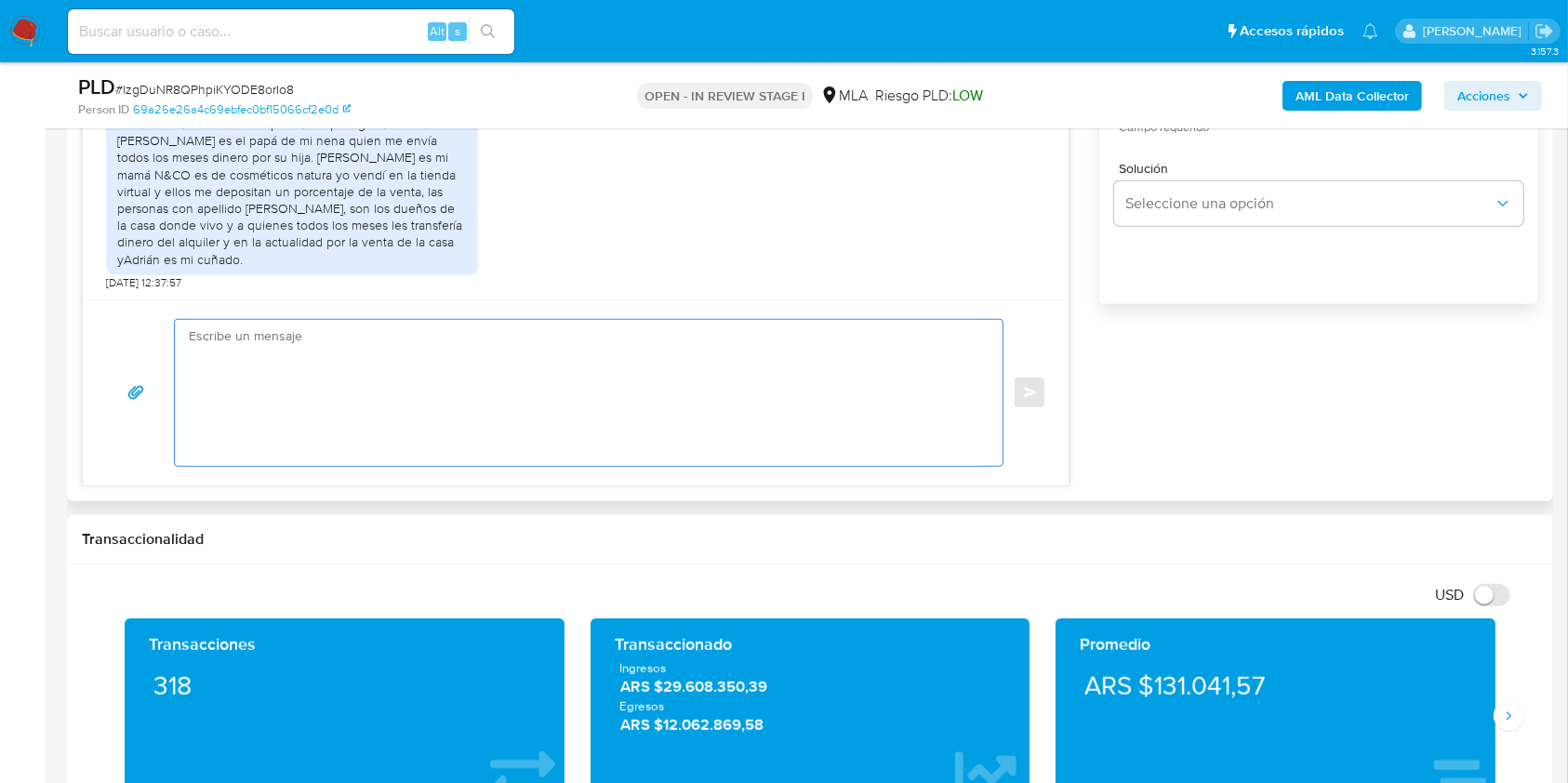
click at [395, 375] on textarea at bounding box center [584, 393] width 791 height 146
paste textarea "Hola, esperamos que te encuentres muy bien. Muchas gracias por tu respuesta. Co…"
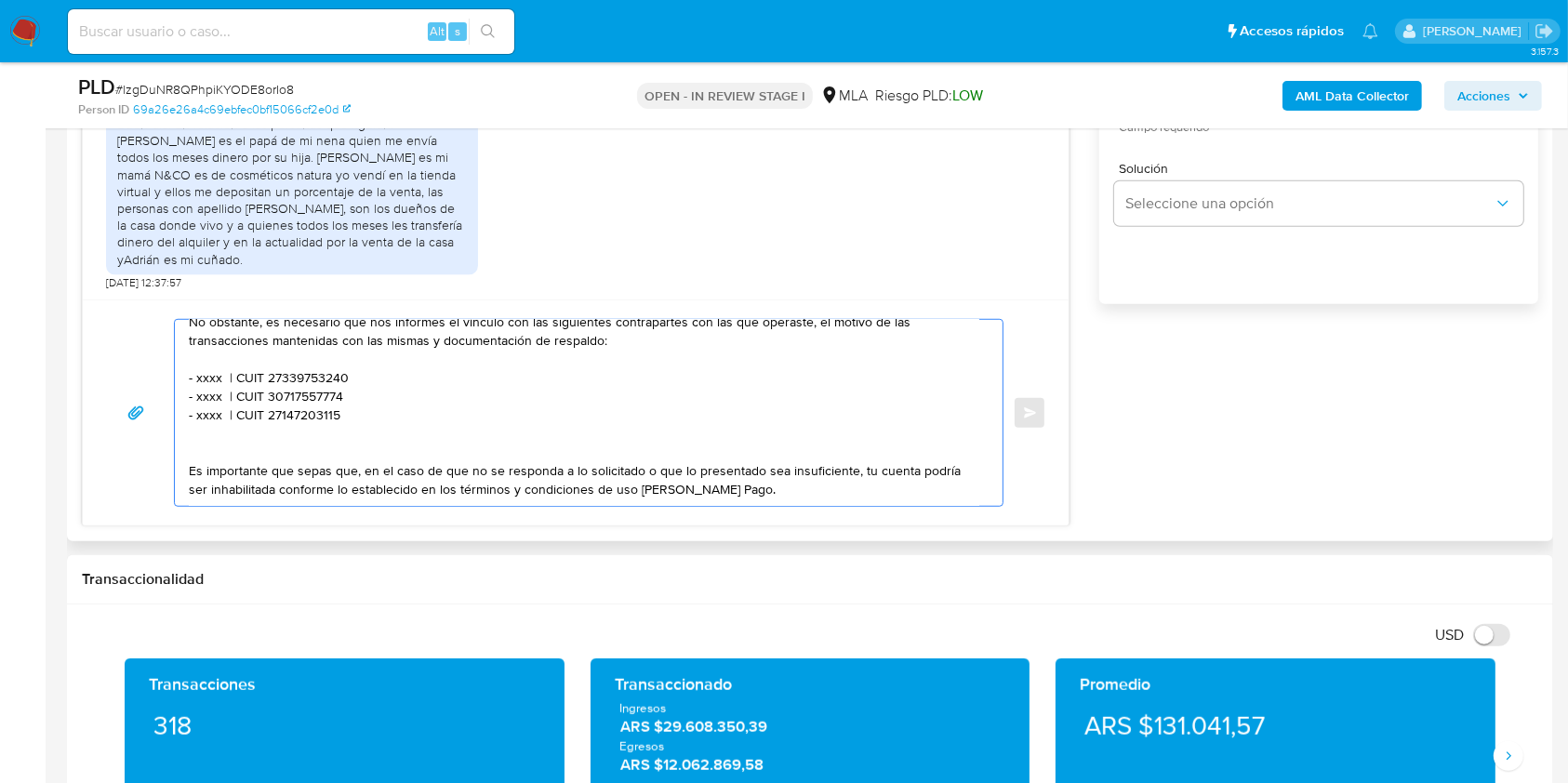
scroll to position [0, 0]
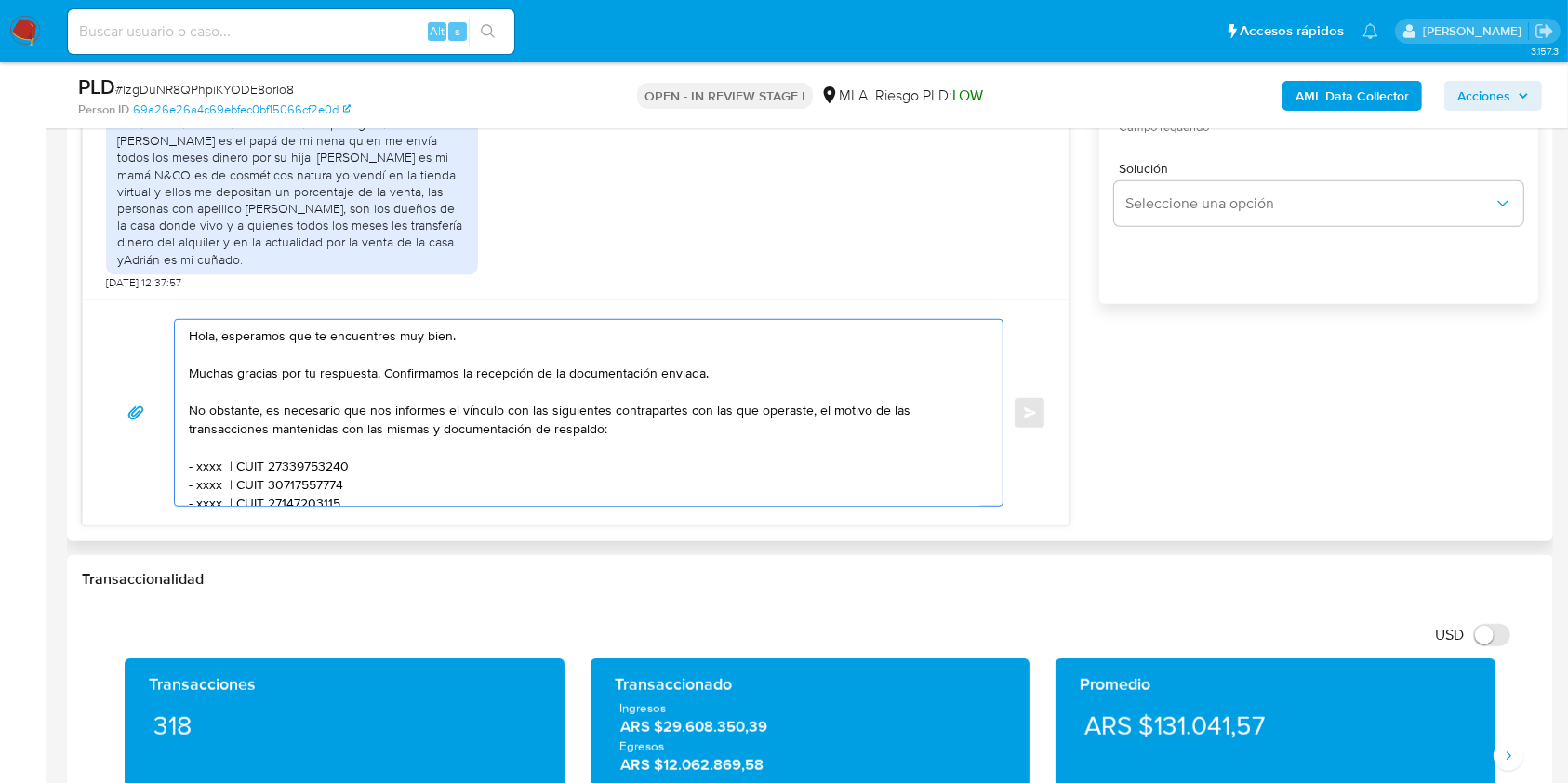
click at [244, 340] on textarea "Hola, esperamos que te encuentres muy bien. Muchas gracias por tu respuesta. Co…" at bounding box center [584, 413] width 791 height 186
drag, startPoint x: 244, startPoint y: 340, endPoint x: 434, endPoint y: 341, distance: 190.0
click at [434, 341] on textarea "Hola, esperamos que te encuentres muy bien. Muchas gracias por tu respuesta. Co…" at bounding box center [584, 413] width 791 height 186
click at [400, 374] on textarea "Hola. Muchas gracias por tu respuesta. Confirmamos la recepción de la documenta…" at bounding box center [584, 413] width 791 height 186
drag, startPoint x: 400, startPoint y: 374, endPoint x: 669, endPoint y: 368, distance: 269.1
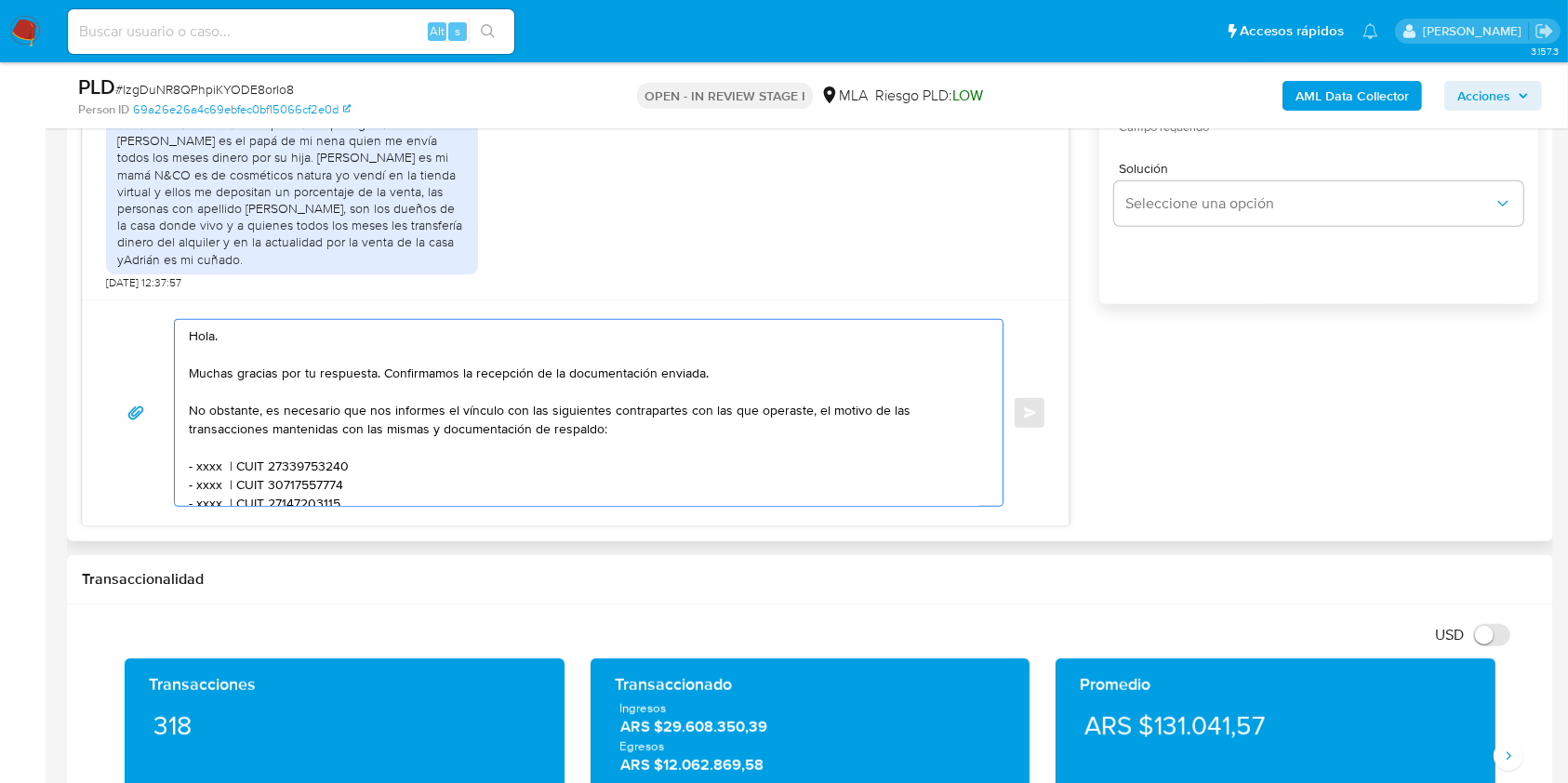
click at [669, 368] on textarea "Hola. Muchas gracias por tu respuesta. Confirmamos la recepción de la documenta…" at bounding box center [584, 413] width 791 height 186
click at [362, 354] on textarea "Hola. Muchas gracias por tu respuesta. No obstante, es necesario que nos inform…" at bounding box center [584, 413] width 791 height 186
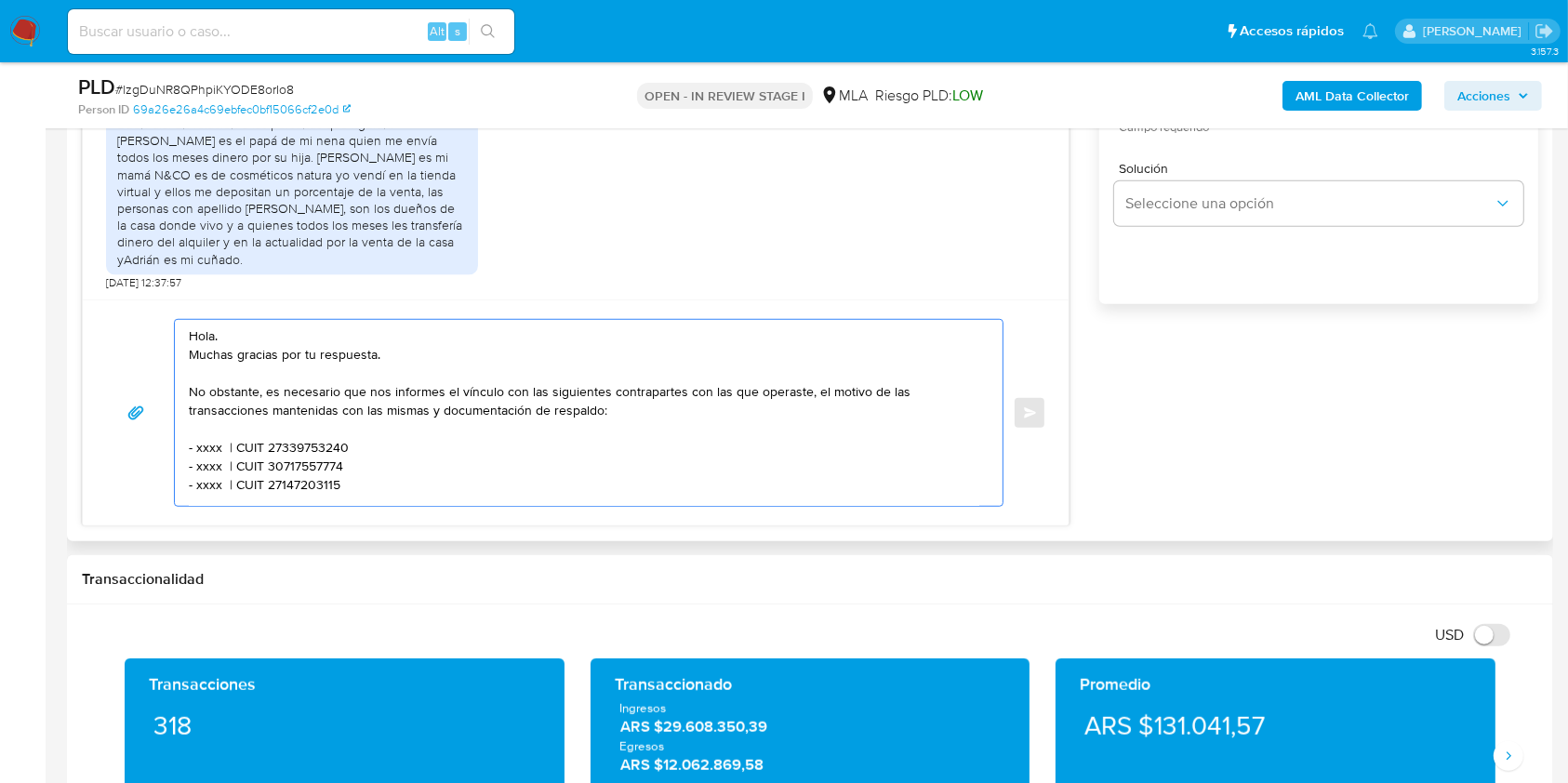
drag, startPoint x: 378, startPoint y: 381, endPoint x: 398, endPoint y: 416, distance: 40.3
click at [387, 392] on textarea "Hola. Muchas gracias por tu respuesta. No obstante, es necesario que nos inform…" at bounding box center [584, 413] width 791 height 186
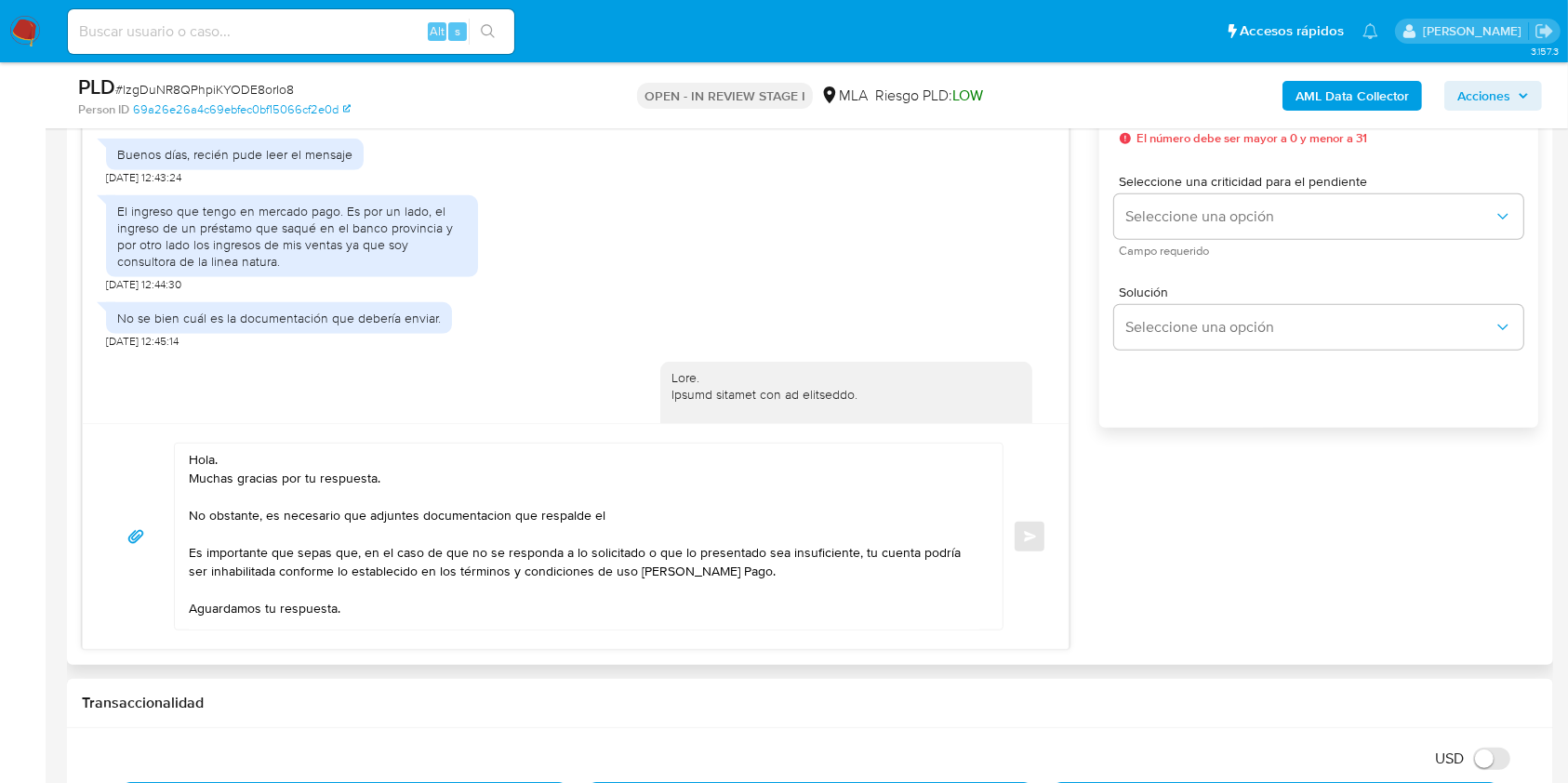
scroll to position [1322, 0]
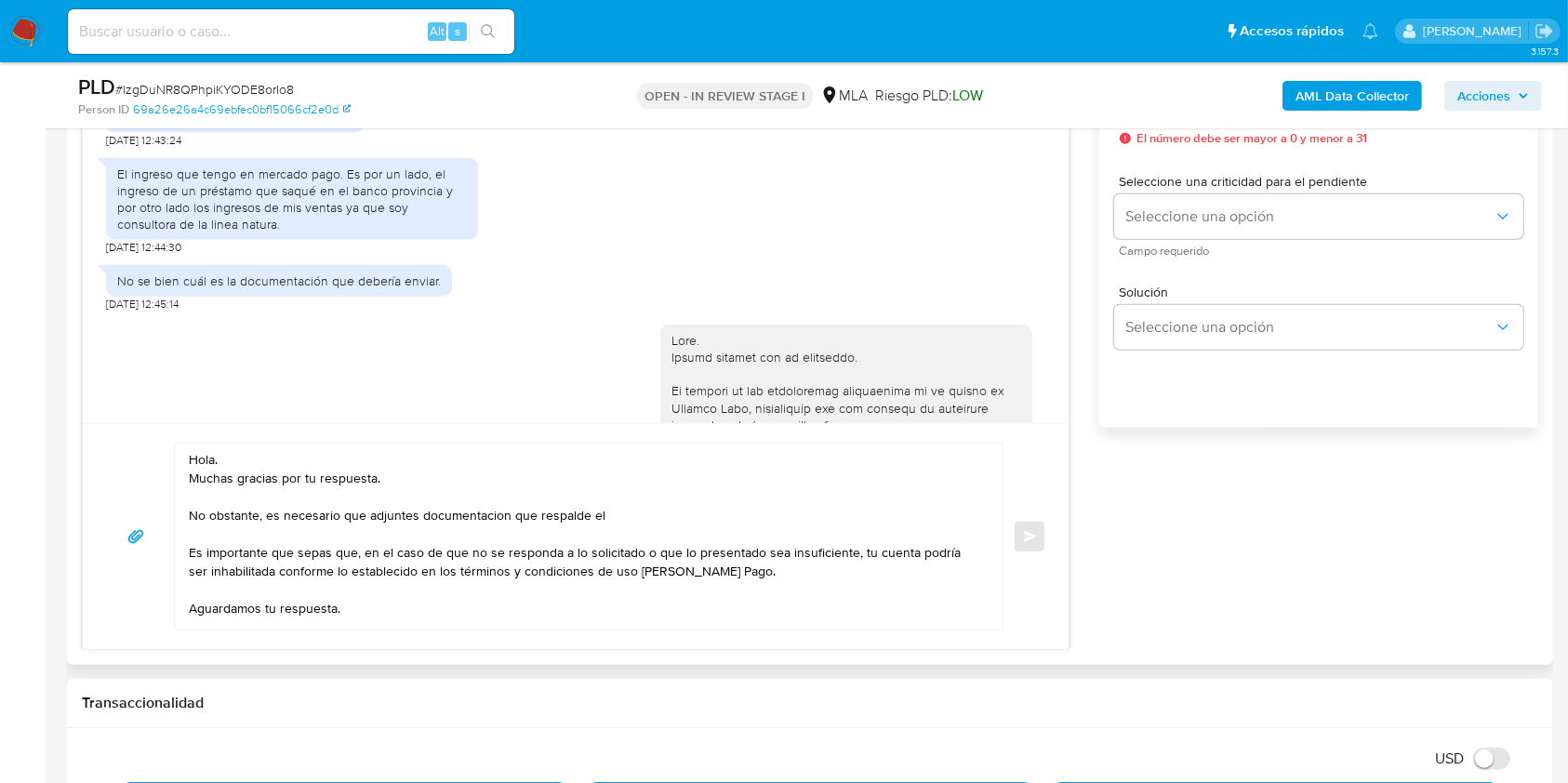
click at [471, 517] on textarea "Hola. Muchas gracias por tu respuesta. No obstante, es necesario que adjuntes d…" at bounding box center [584, 536] width 791 height 186
click at [0, 0] on lt-span "documentaci ó n" at bounding box center [0, 0] width 0 height 0
click at [651, 510] on textarea "Hola. Muchas gracias por tu respuesta. No obstante, es necesario que adjuntes d…" at bounding box center [584, 536] width 791 height 186
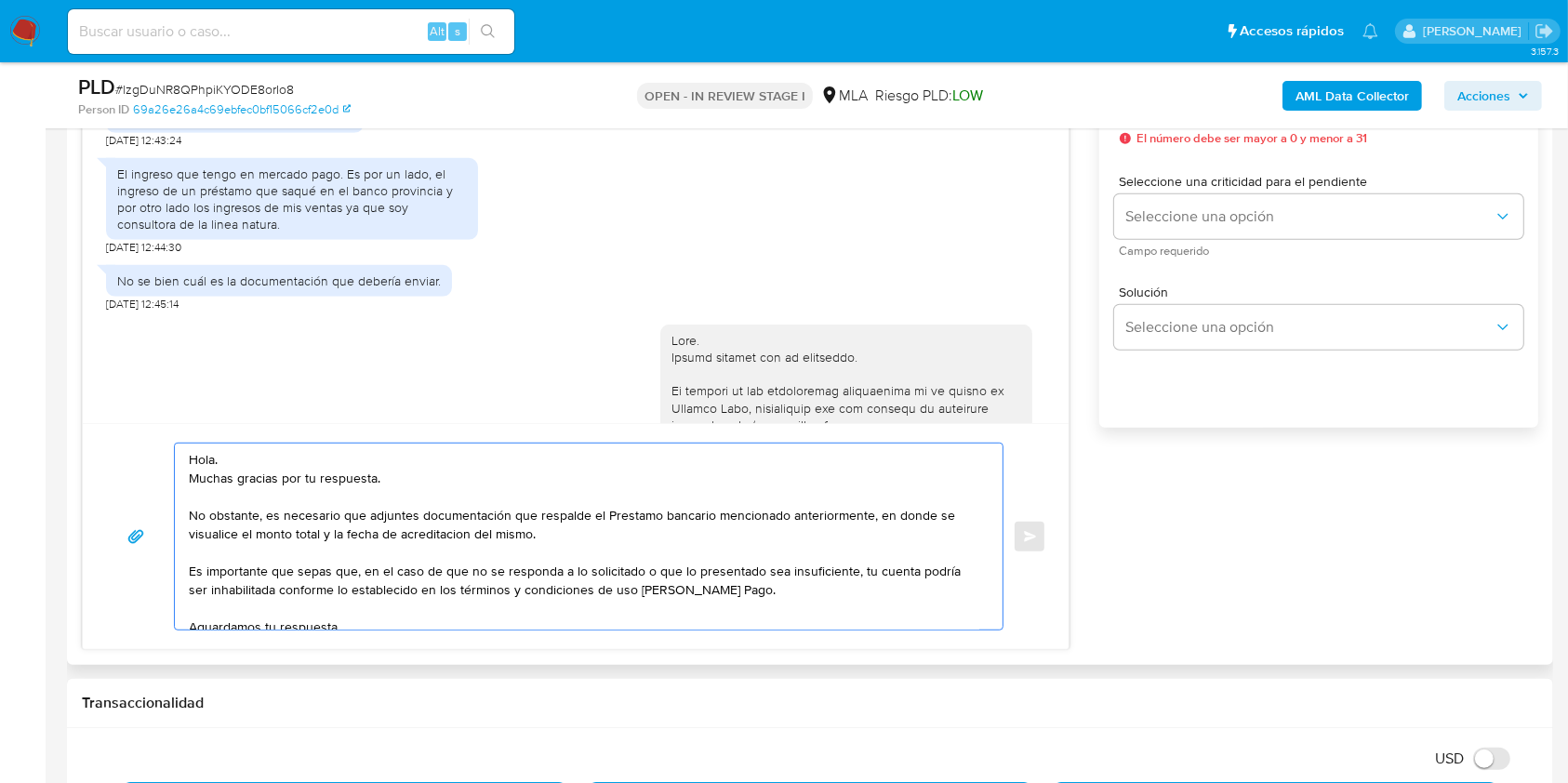
click at [628, 510] on textarea "Hola. Muchas gracias por tu respuesta. No obstante, es necesario que adjuntes d…" at bounding box center [584, 536] width 791 height 186
click at [0, 0] on lt-span "Préstamo" at bounding box center [0, 0] width 0 height 0
click at [451, 541] on textarea "Hola. Muchas gracias por tu respuesta. No obstante, es necesario que adjuntes d…" at bounding box center [584, 536] width 791 height 186
click at [419, 535] on textarea "Hola. Muchas gracias por tu respuesta. No obstante, es necesario que adjuntes d…" at bounding box center [584, 536] width 791 height 186
click at [0, 0] on lt-span "acreditaci ó n" at bounding box center [0, 0] width 0 height 0
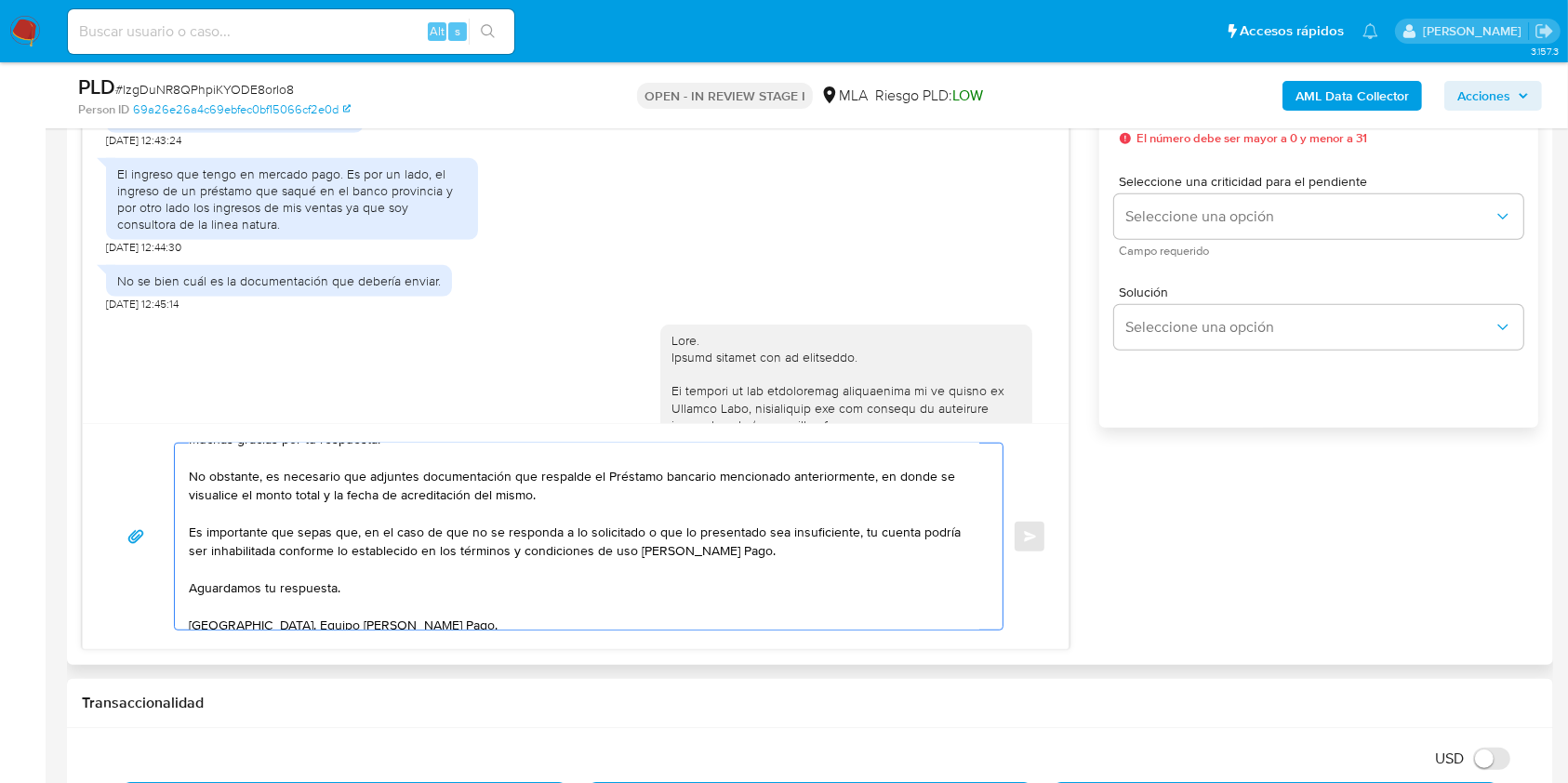
scroll to position [74, 0]
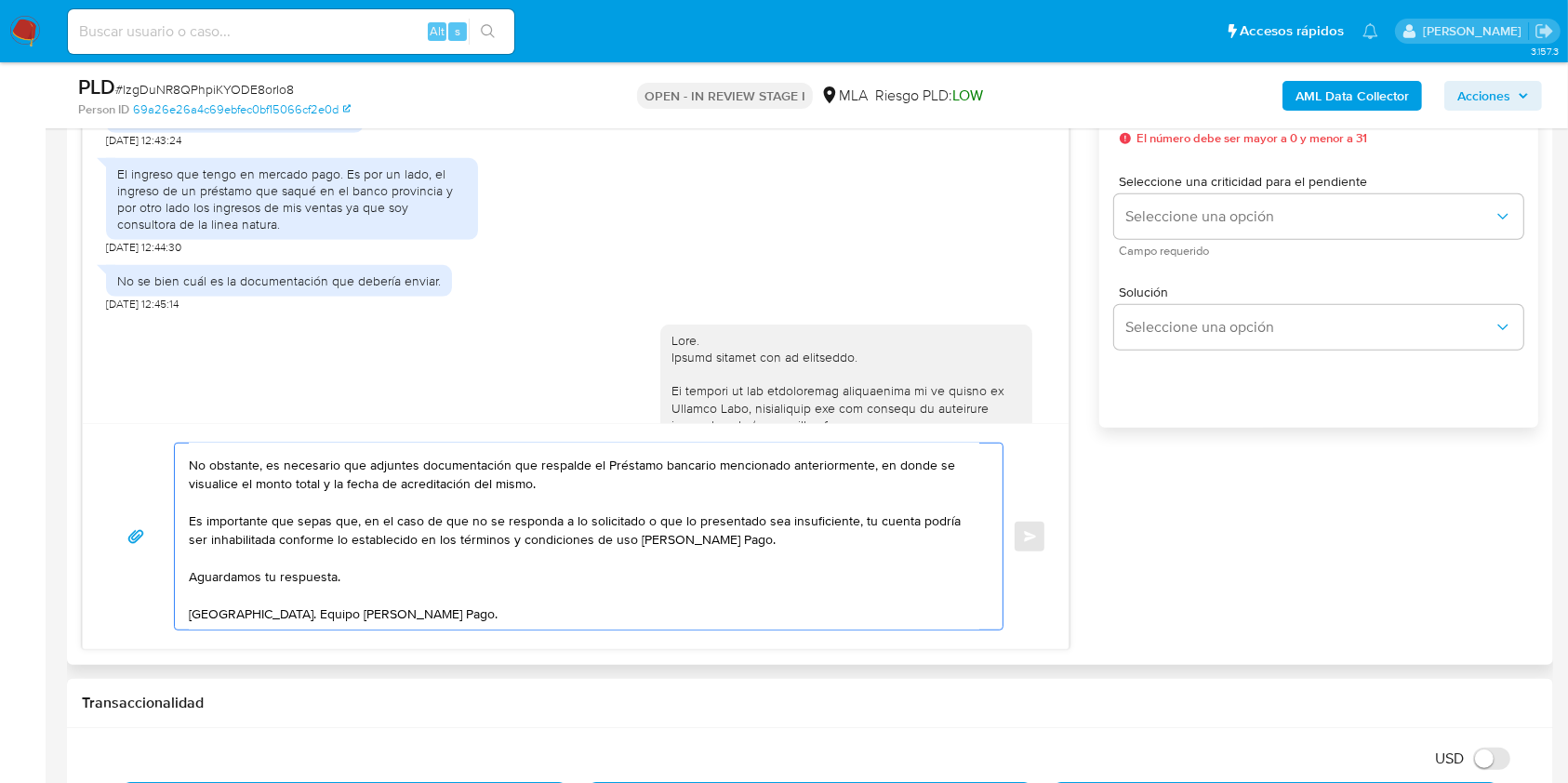
click at [390, 554] on textarea "Hola. Muchas gracias por tu respuesta. No obstante, es necesario que adjuntes d…" at bounding box center [584, 536] width 791 height 186
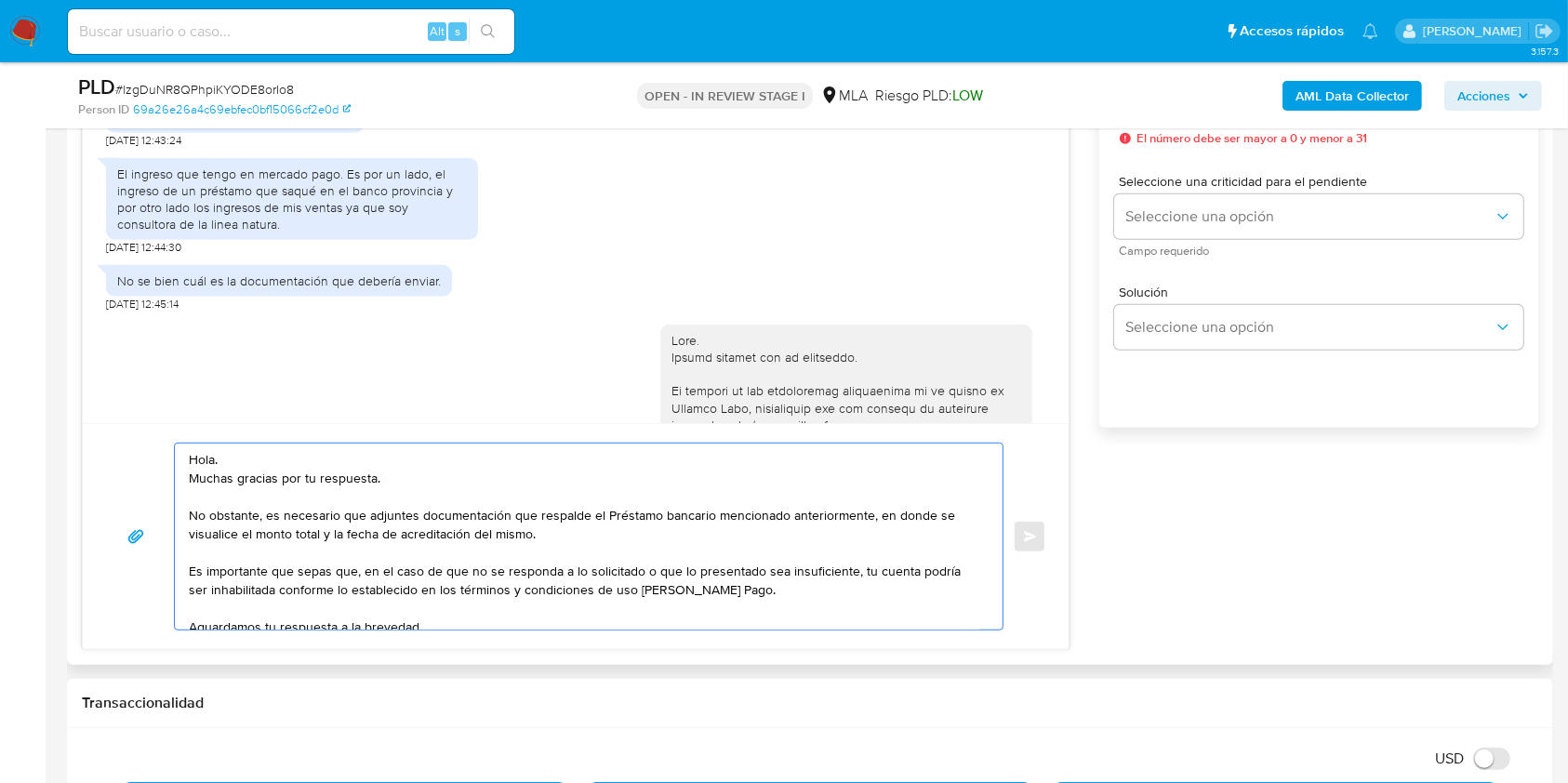
click at [389, 479] on textarea "Hola. Muchas gracias por tu respuesta. No obstante, es necesario que adjuntes d…" at bounding box center [584, 536] width 791 height 186
click at [546, 533] on textarea "Hola. Muchas gracias por tu respuesta. No obstante, es necesario que adjuntes d…" at bounding box center [584, 536] width 791 height 186
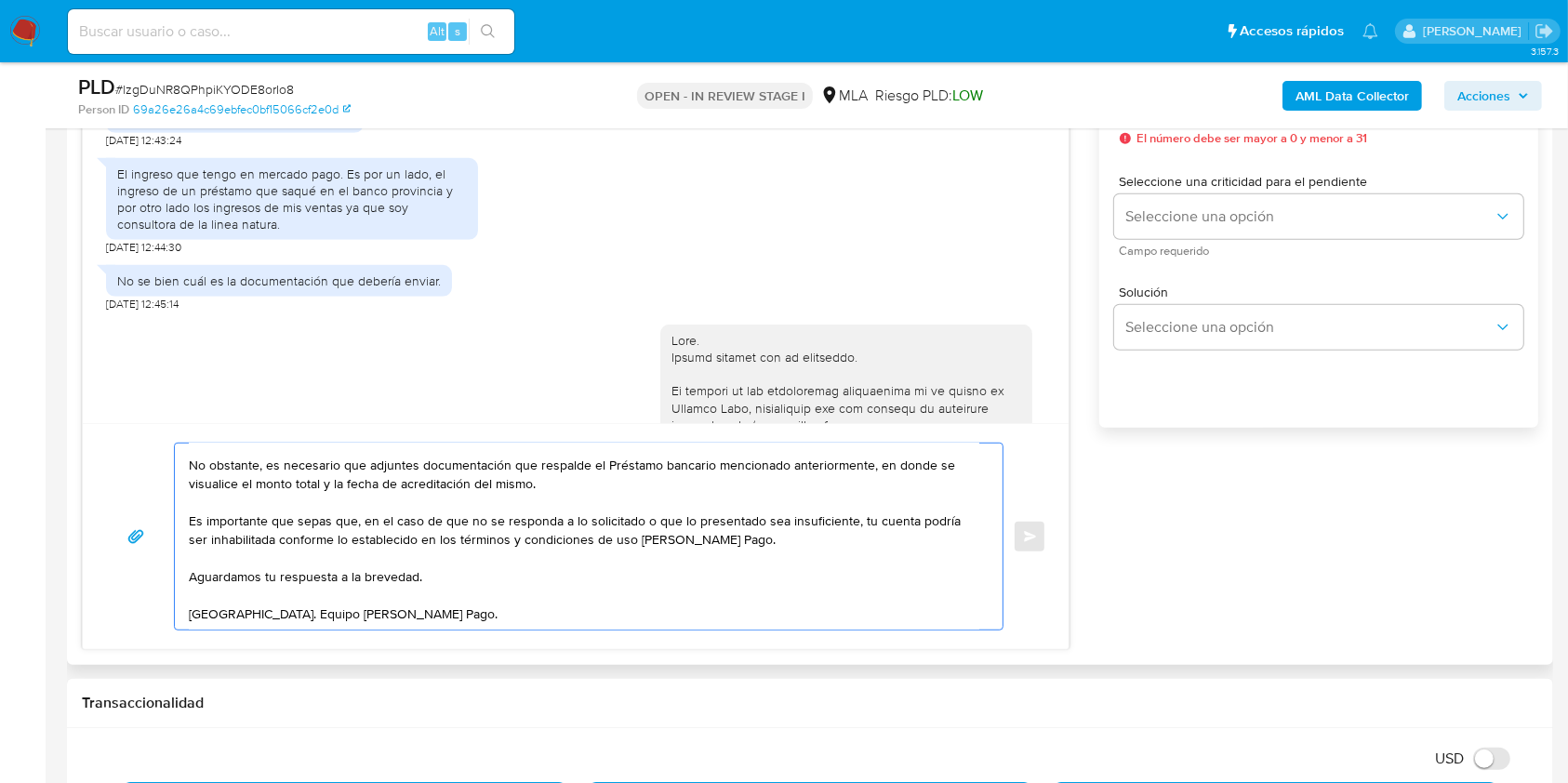
click at [535, 592] on textarea "Hola. Muchas gracias por tu respuesta. No obstante, es necesario que adjuntes d…" at bounding box center [584, 536] width 791 height 186
click at [554, 621] on textarea "Hola. Muchas gracias por tu respuesta. No obstante, es necesario que adjuntes d…" at bounding box center [584, 536] width 791 height 186
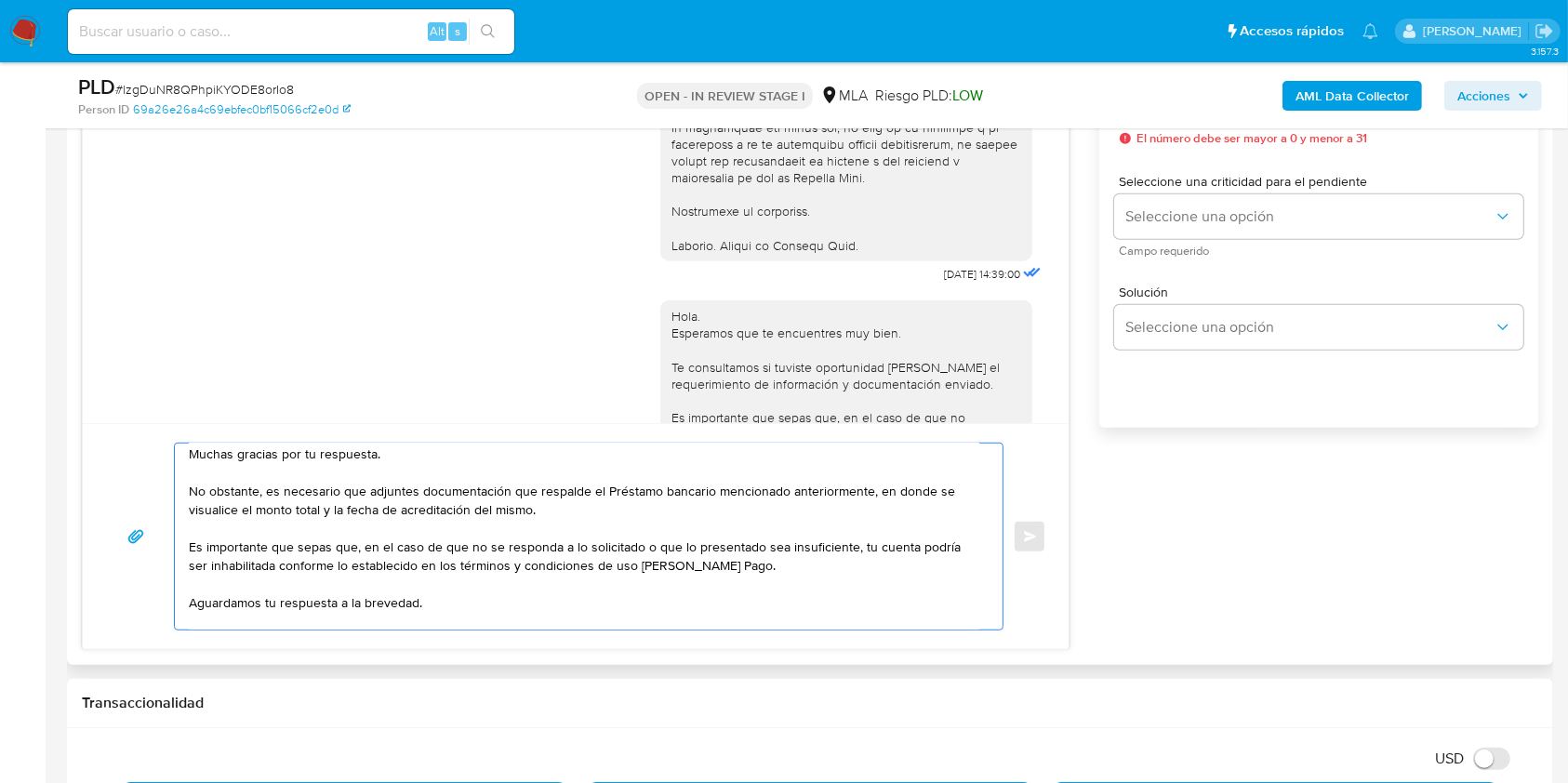
scroll to position [0, 0]
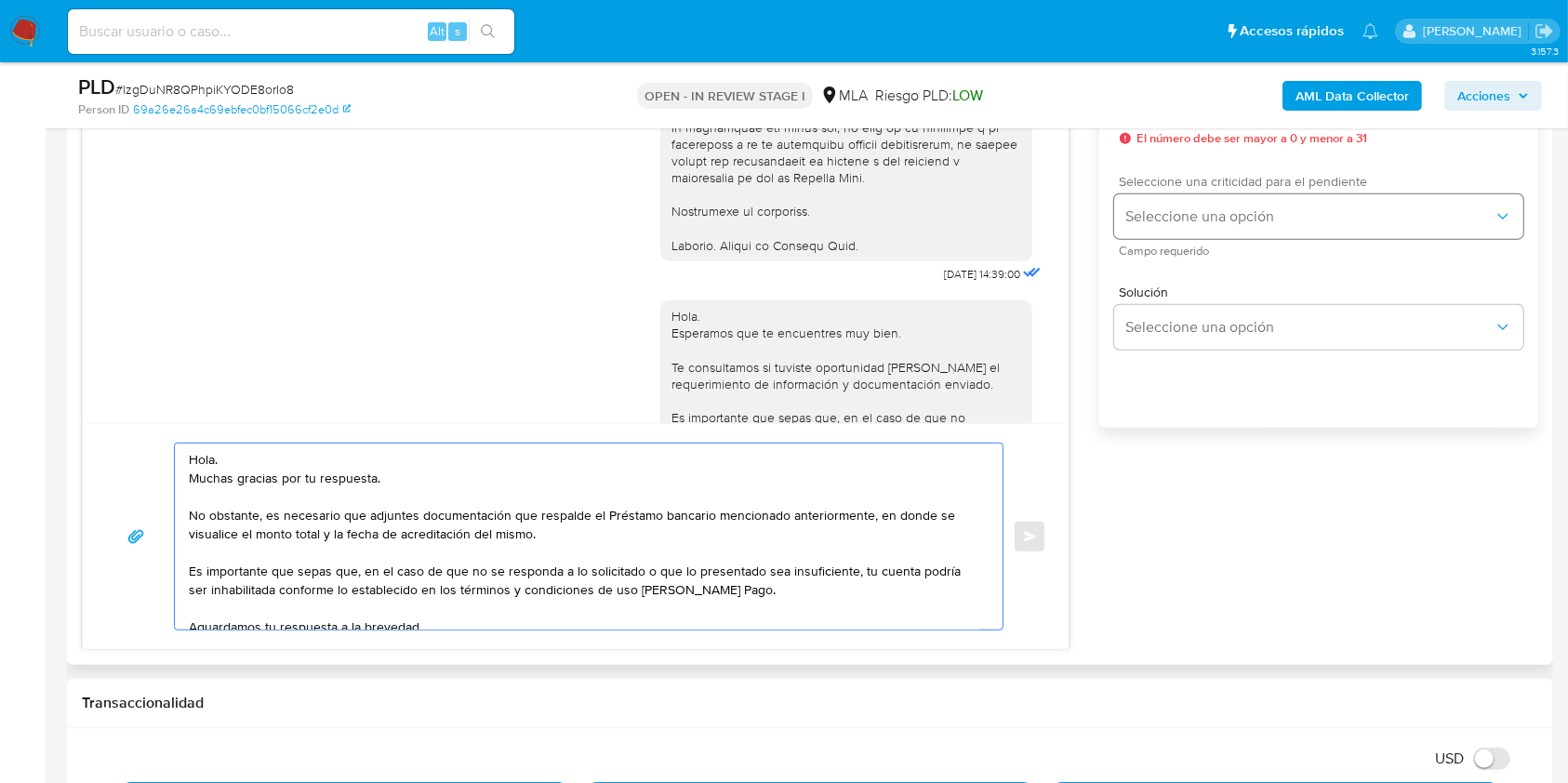
type textarea "Hola. Muchas gracias por tu respuesta. No obstante, es necesario que adjuntes d…"
click at [1136, 209] on span "Seleccione una opción" at bounding box center [1308, 217] width 368 height 19
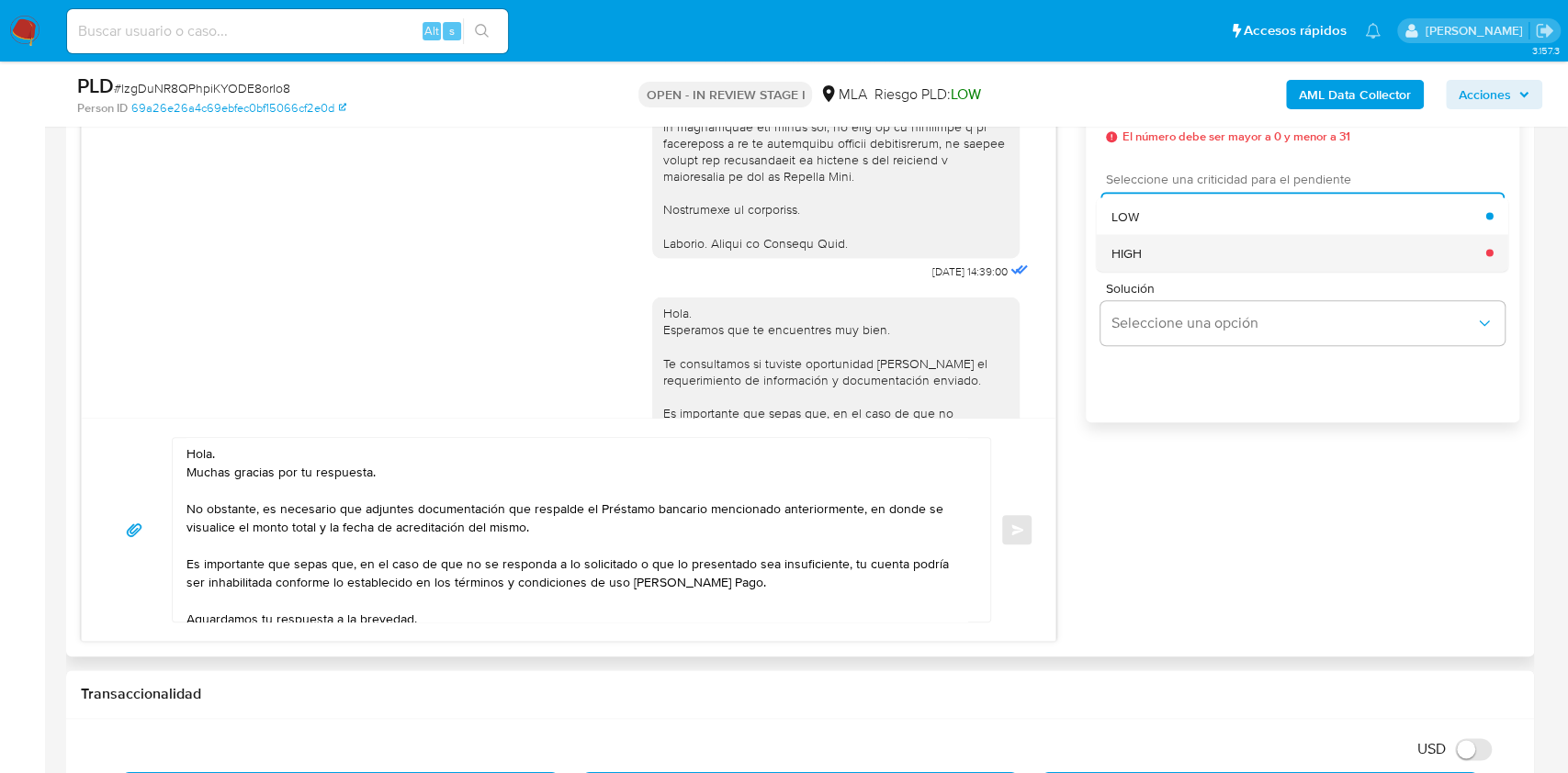
click at [1129, 260] on span "HIGH" at bounding box center [1126, 253] width 30 height 17
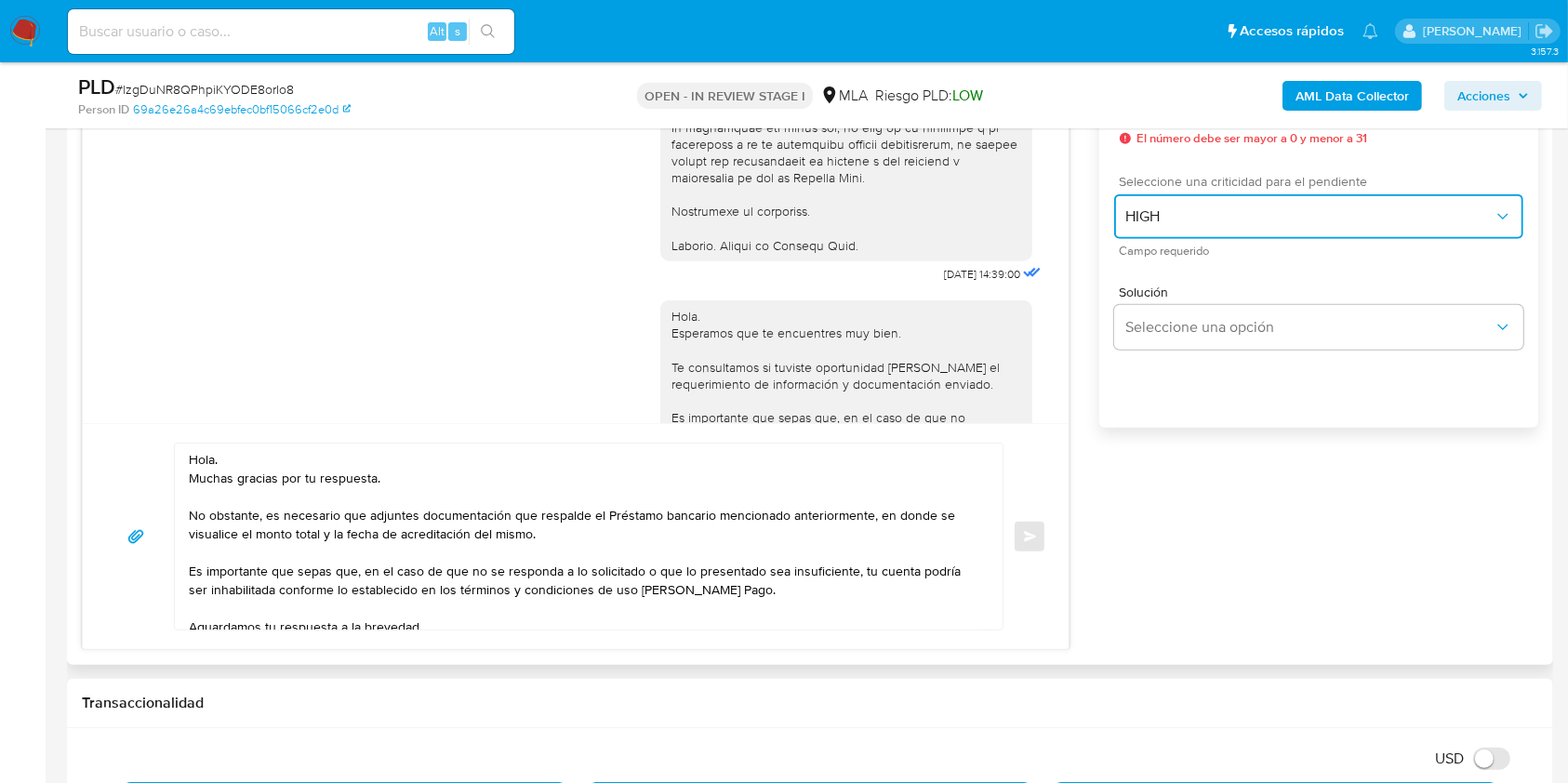
scroll to position [991, 0]
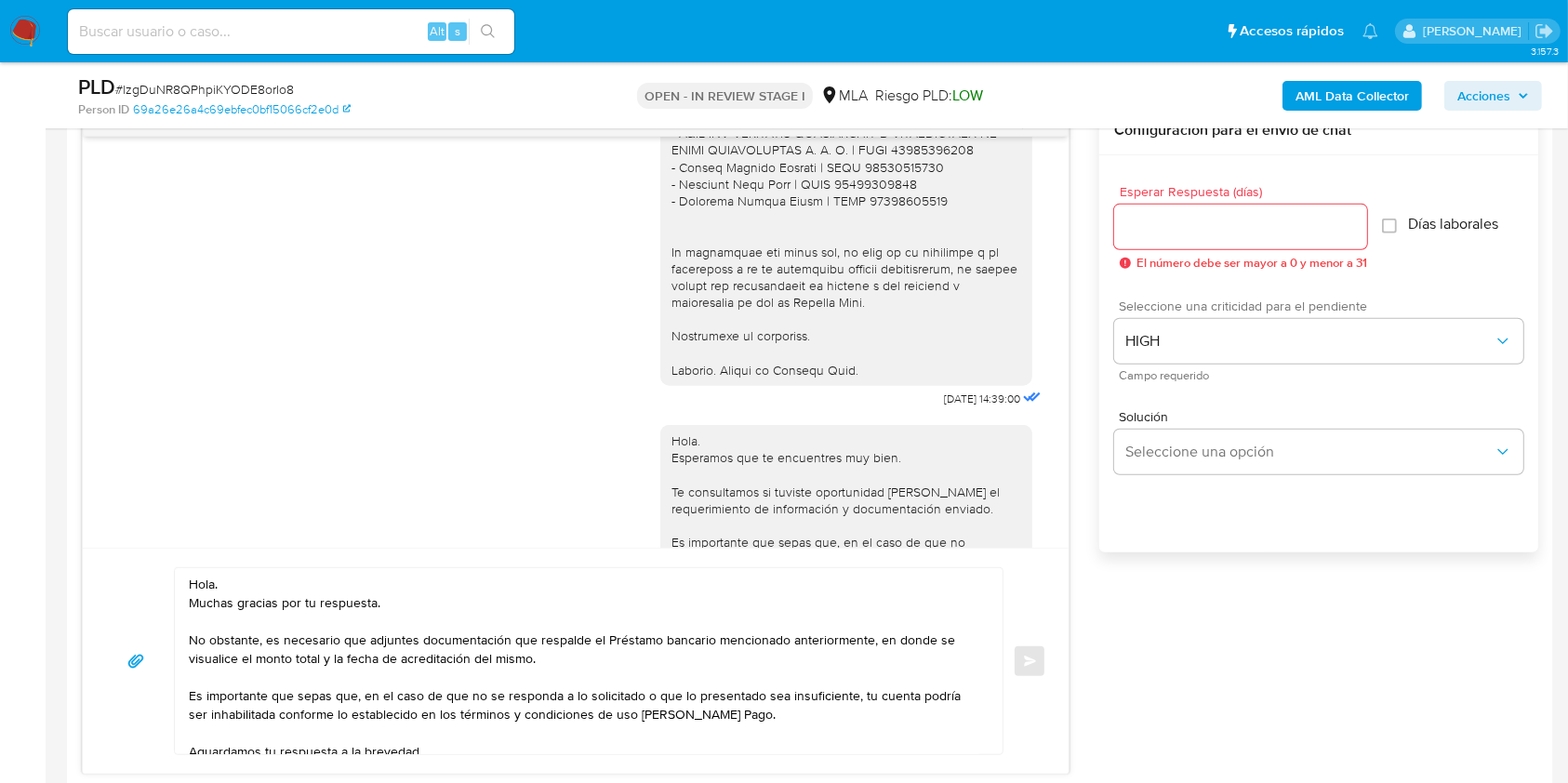
click at [1153, 209] on div at bounding box center [1240, 227] width 253 height 45
click at [1153, 218] on input "Esperar Respuesta (días)" at bounding box center [1240, 227] width 253 height 24
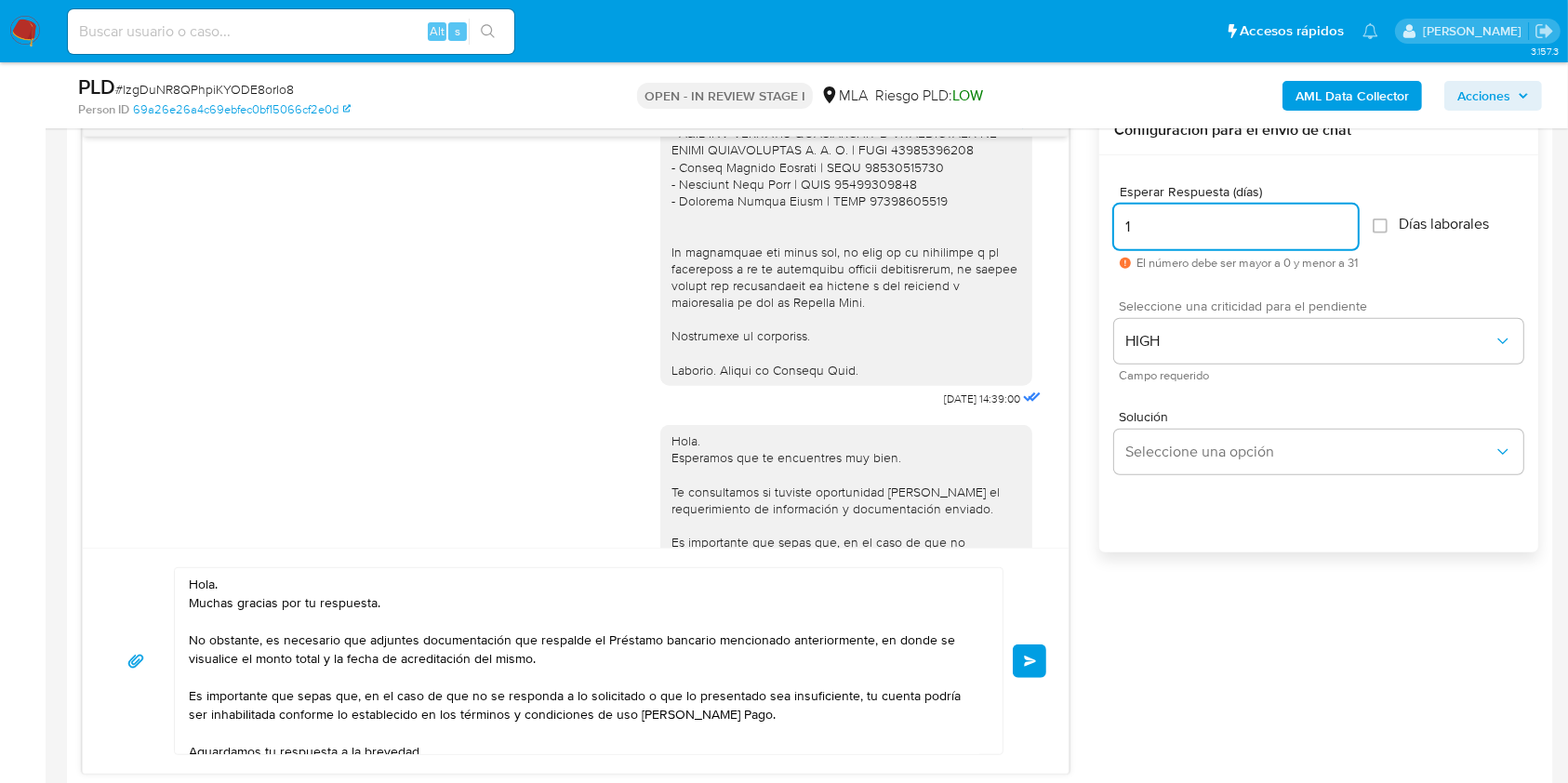
type input "1"
click at [461, 584] on textarea "Hola. Muchas gracias por tu respuesta. No obstante, es necesario que adjuntes d…" at bounding box center [584, 661] width 791 height 186
click at [455, 614] on textarea "Hola. Muchas gracias por tu respuesta. No obstante, es necesario que adjuntes d…" at bounding box center [584, 661] width 791 height 186
click at [562, 658] on textarea "Hola. Muchas gracias por tu respuesta. No obstante, es necesario que adjuntes d…" at bounding box center [584, 661] width 791 height 186
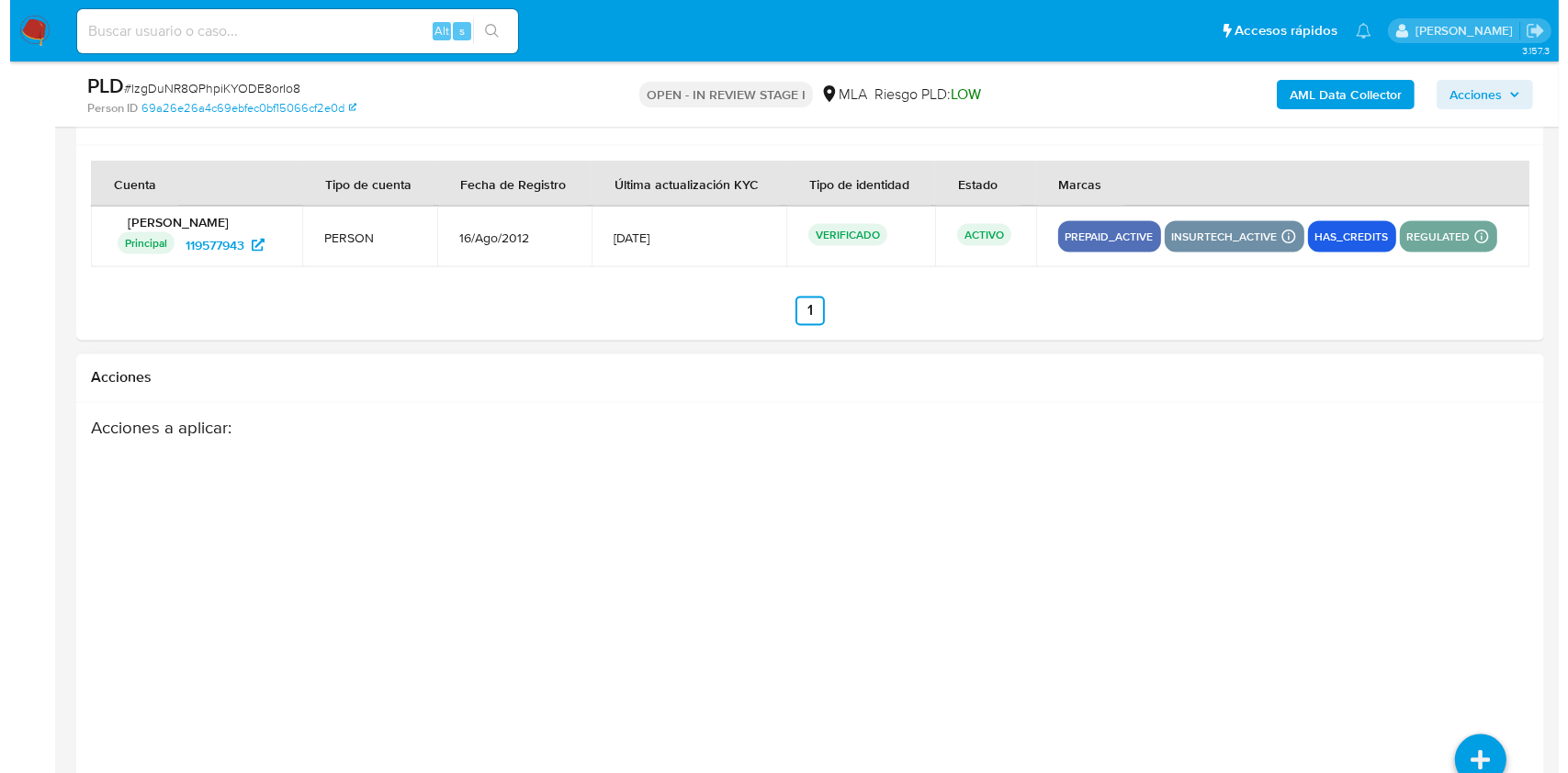
scroll to position [3268, 0]
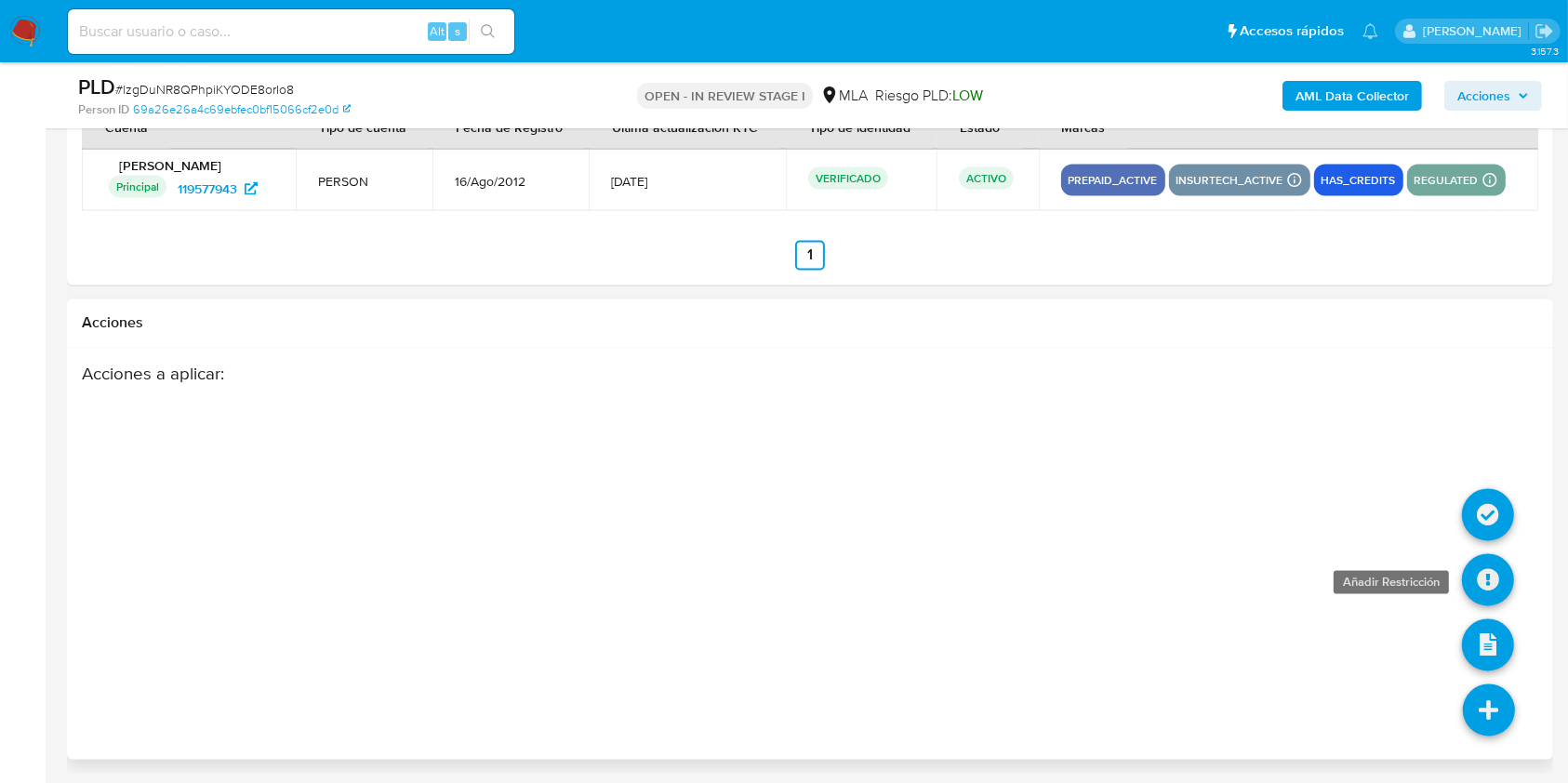
click at [1478, 568] on icon at bounding box center [1488, 580] width 52 height 52
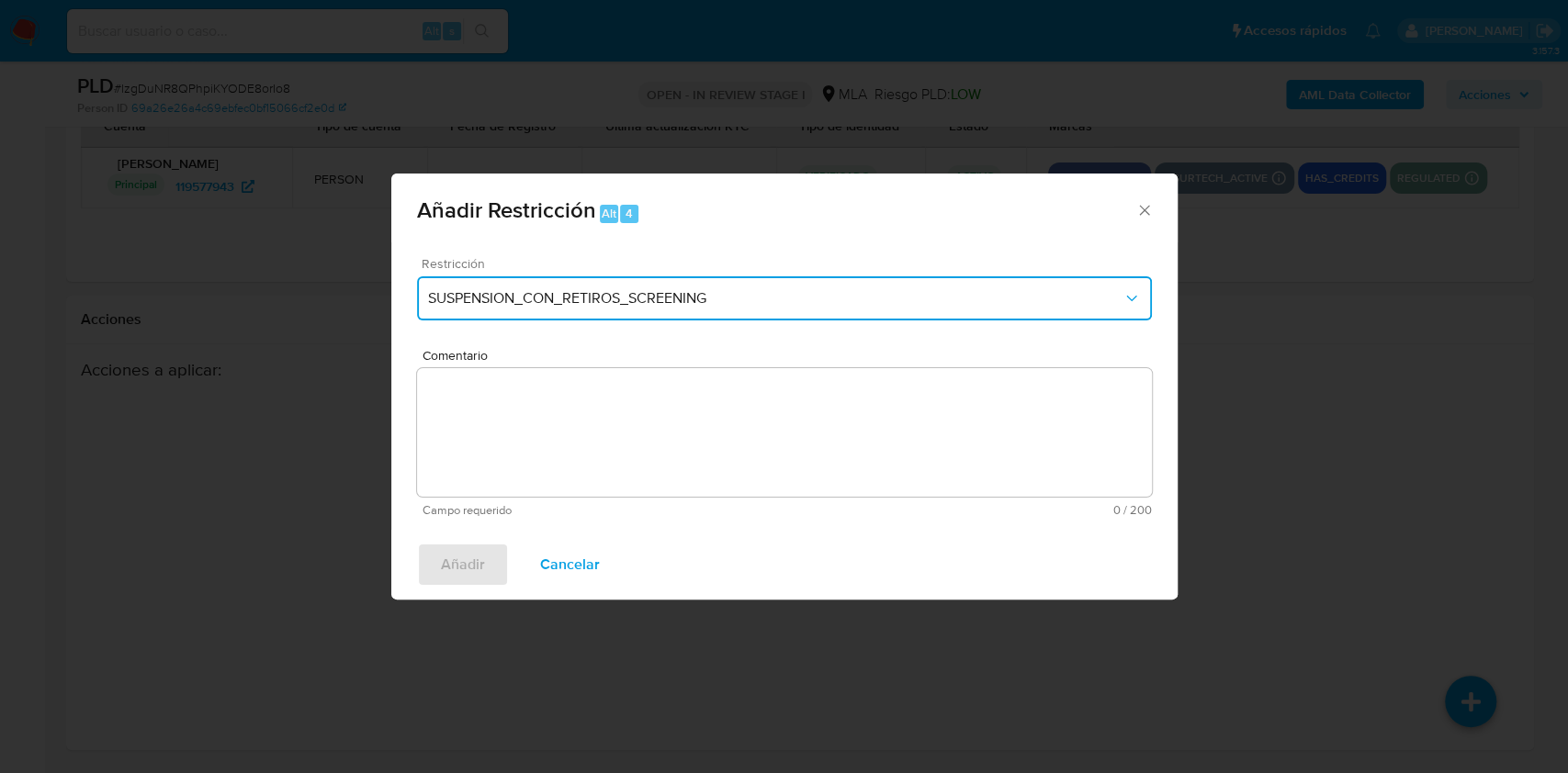
click at [529, 298] on span "SUSPENSION_CON_RETIROS_SCREENING" at bounding box center [774, 299] width 694 height 18
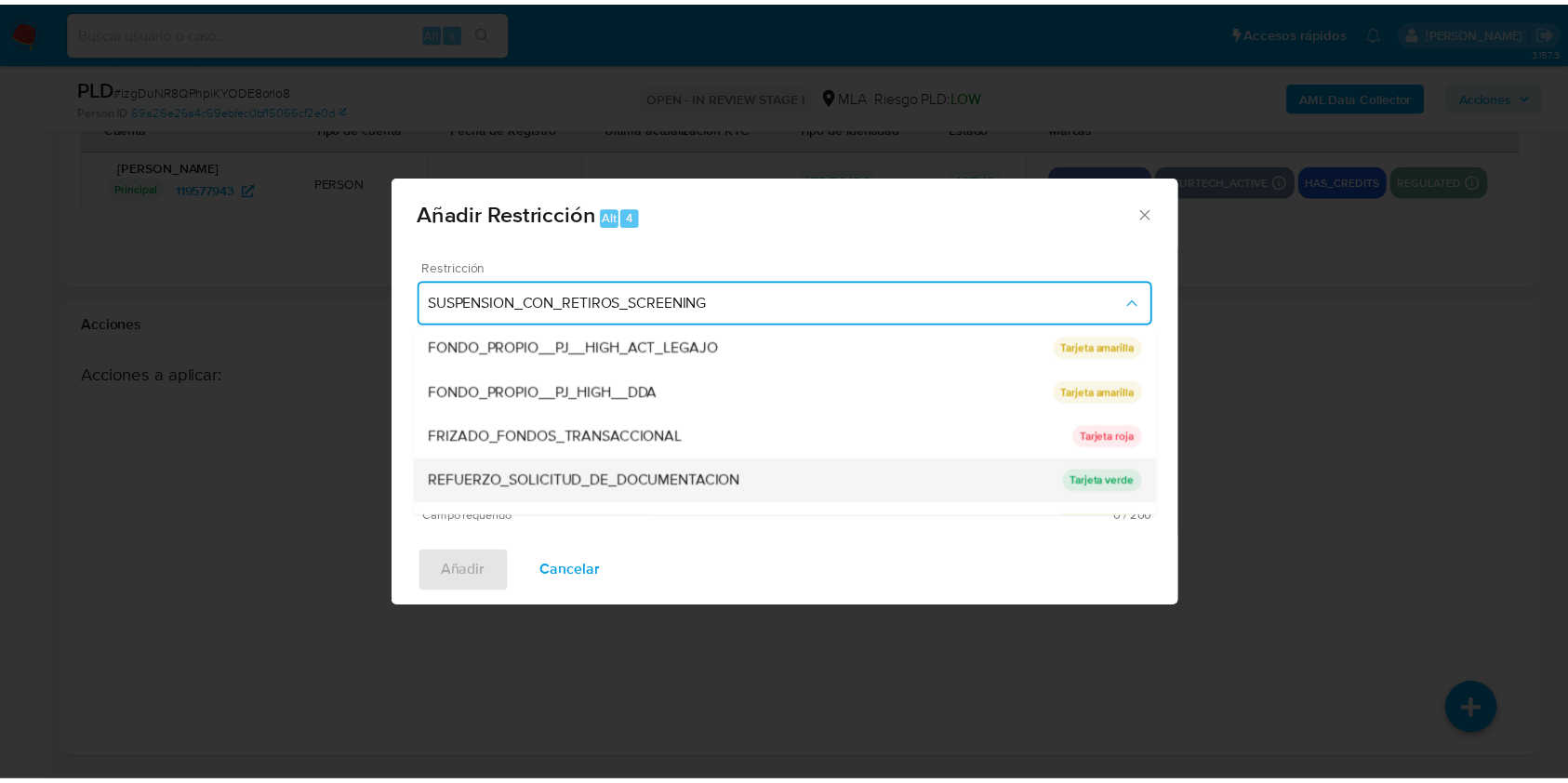
scroll to position [394, 0]
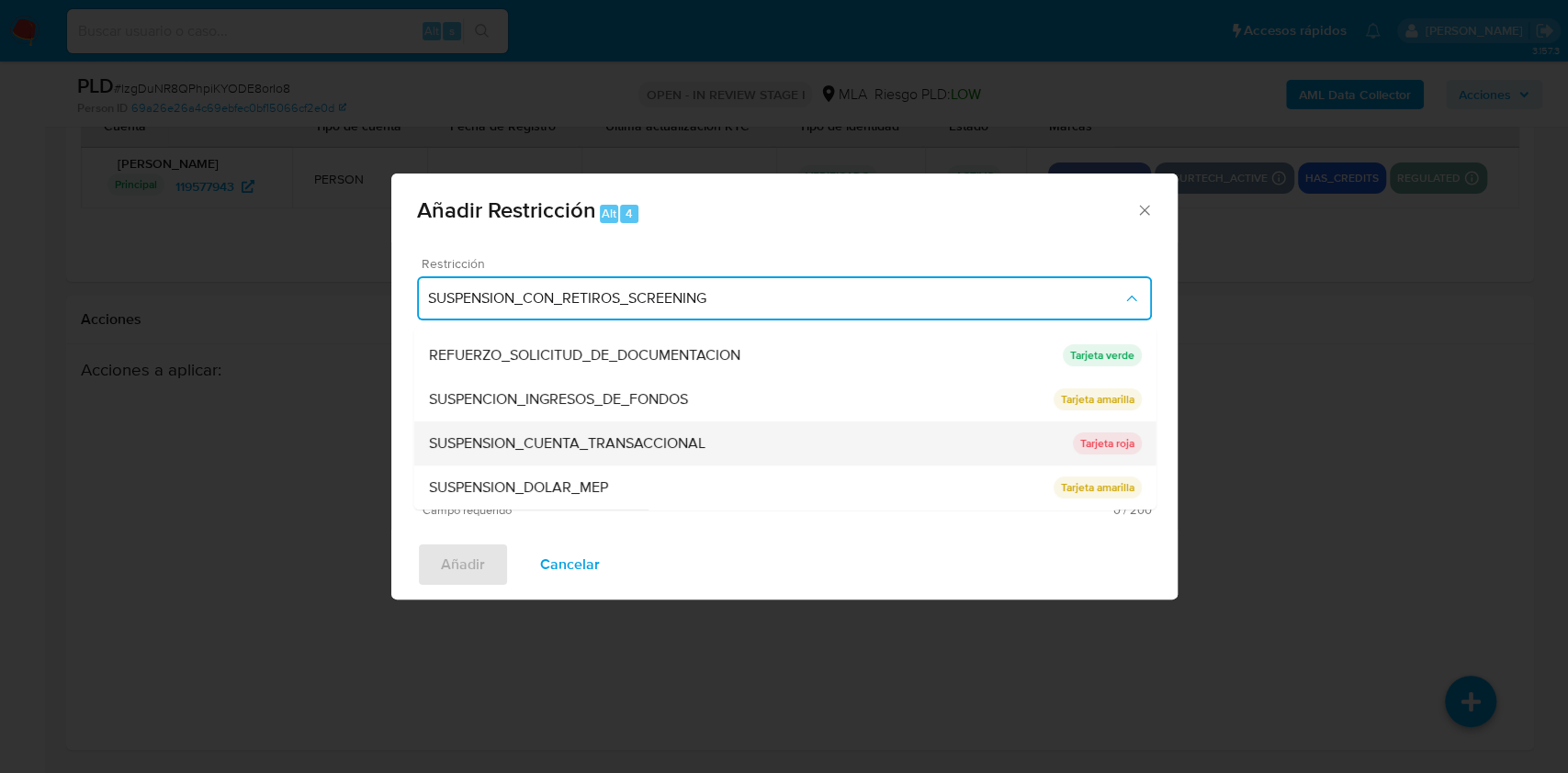
click at [529, 425] on div "SUSPENSION_CUENTA_TRANSACCIONAL" at bounding box center [750, 443] width 644 height 44
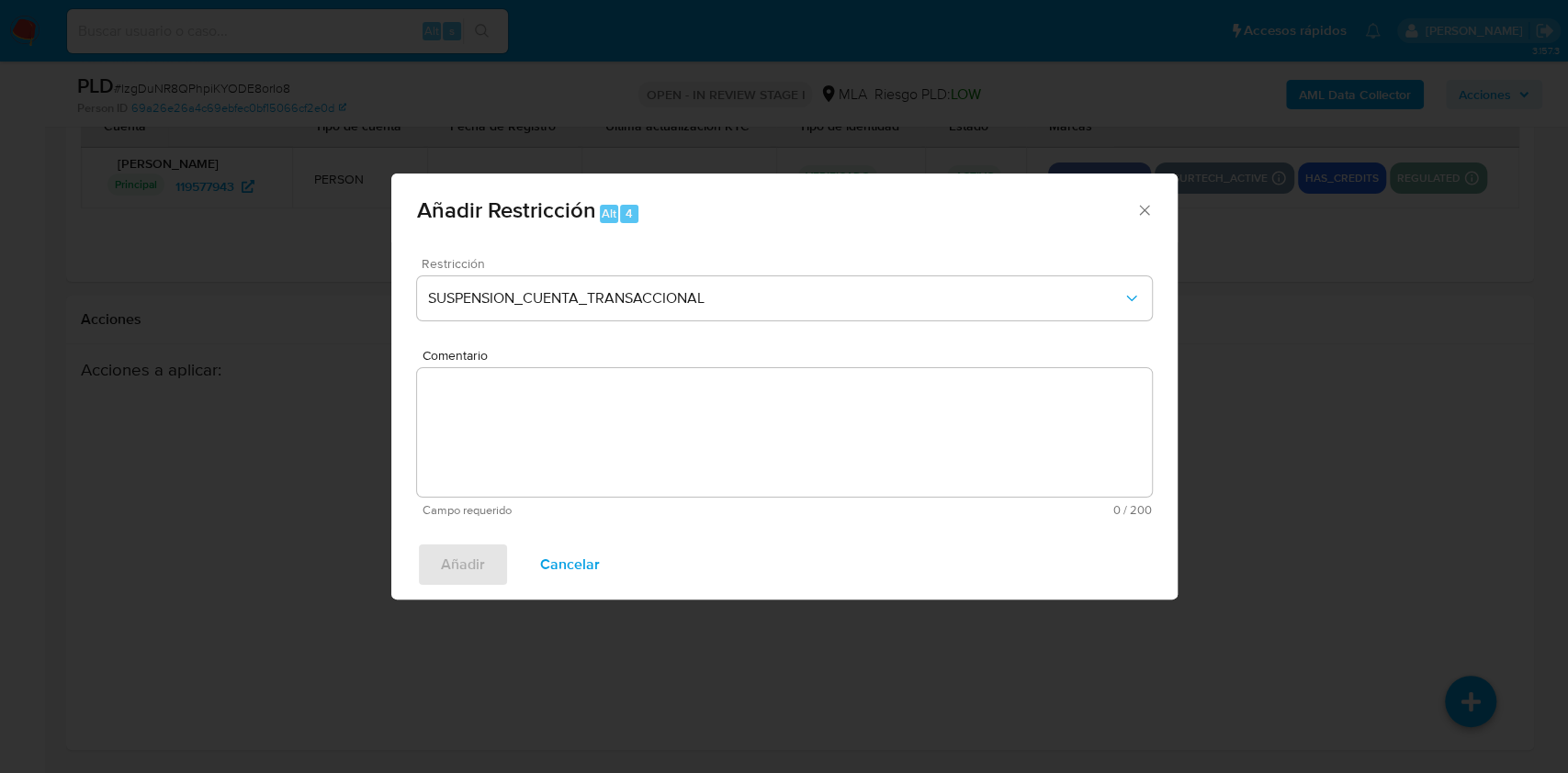
click at [689, 430] on textarea "Comentario" at bounding box center [784, 432] width 735 height 129
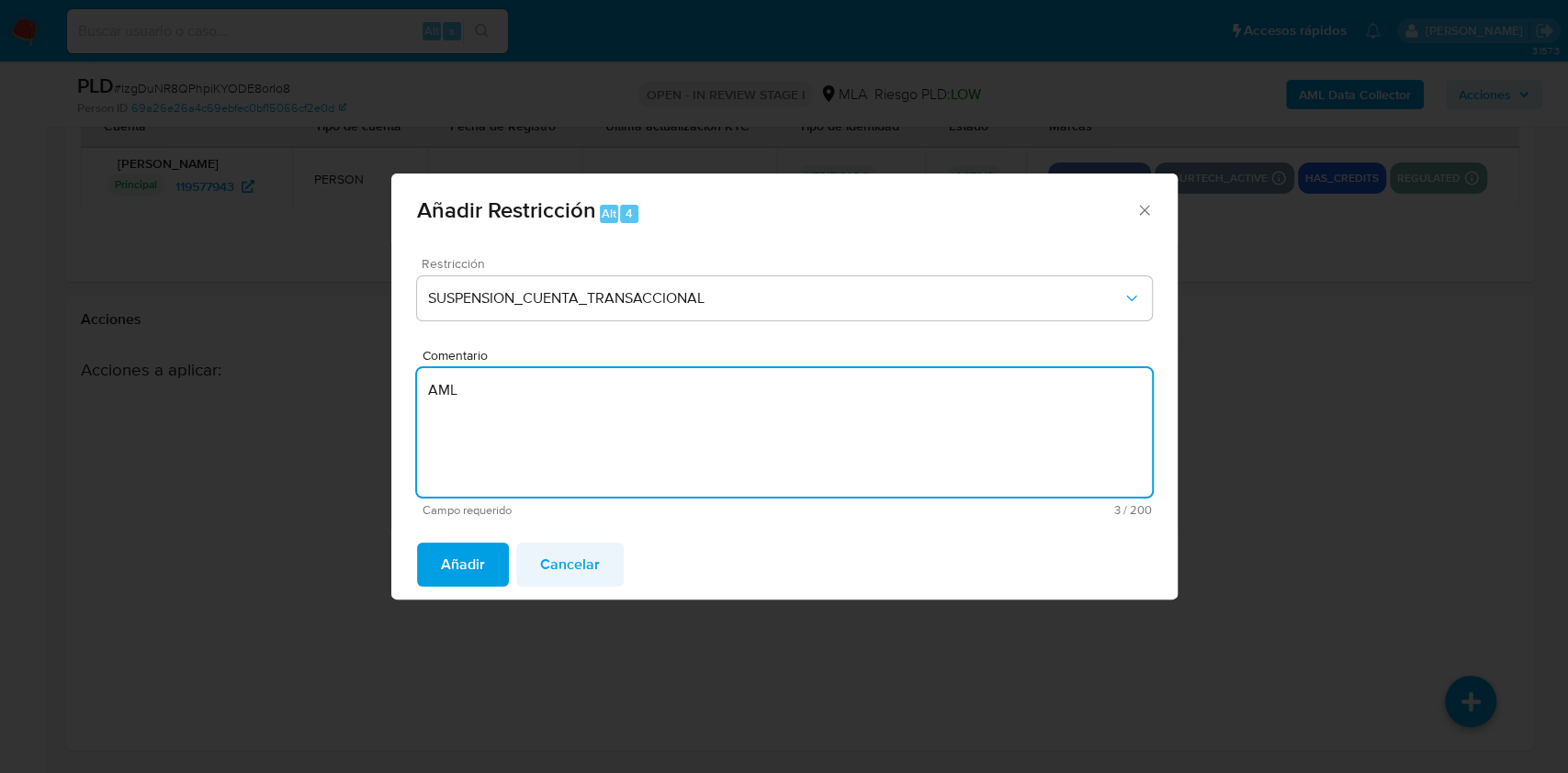
type textarea "AML"
click at [570, 564] on span "Cancelar" at bounding box center [569, 564] width 60 height 40
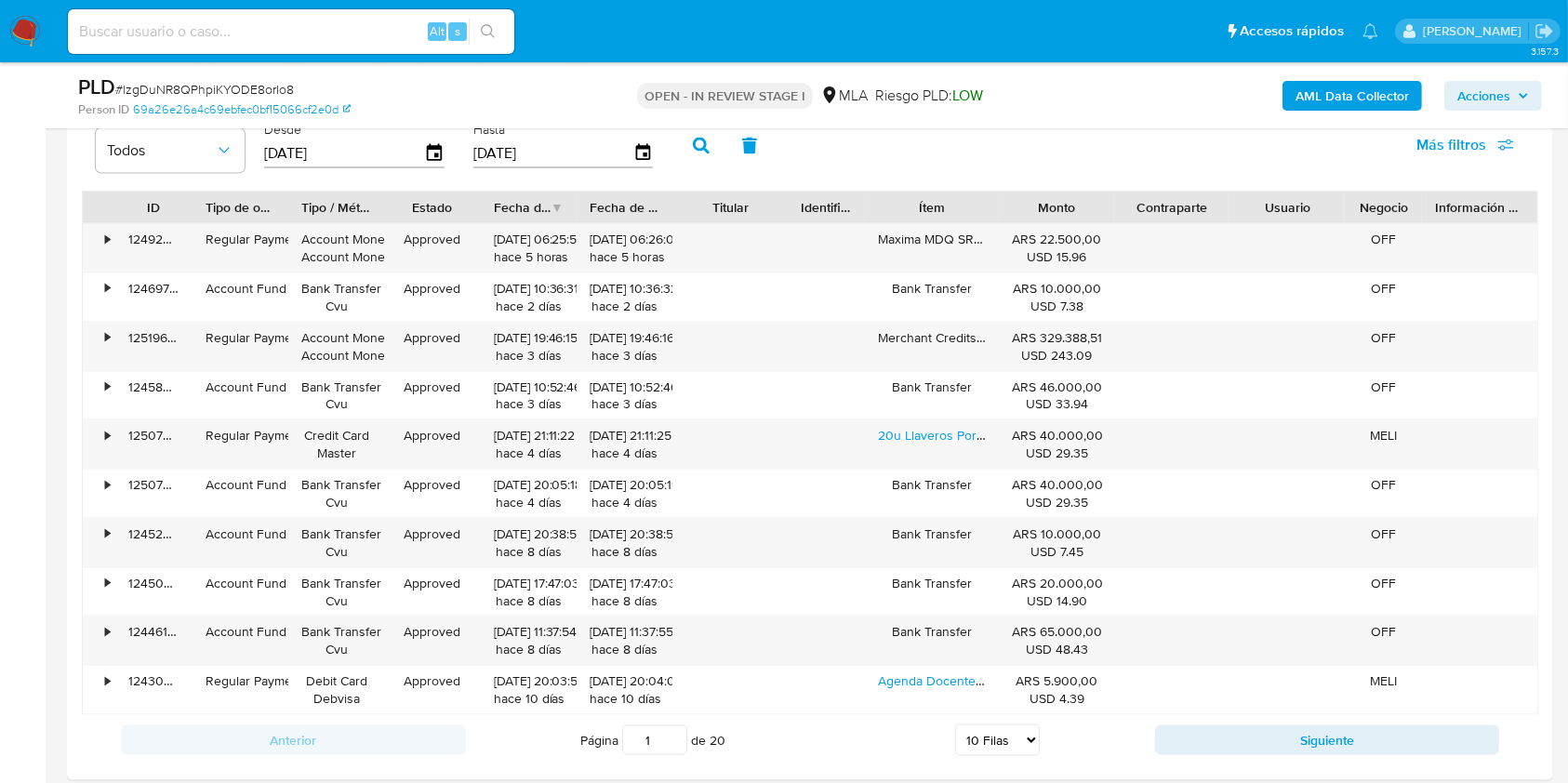
scroll to position [2318, 0]
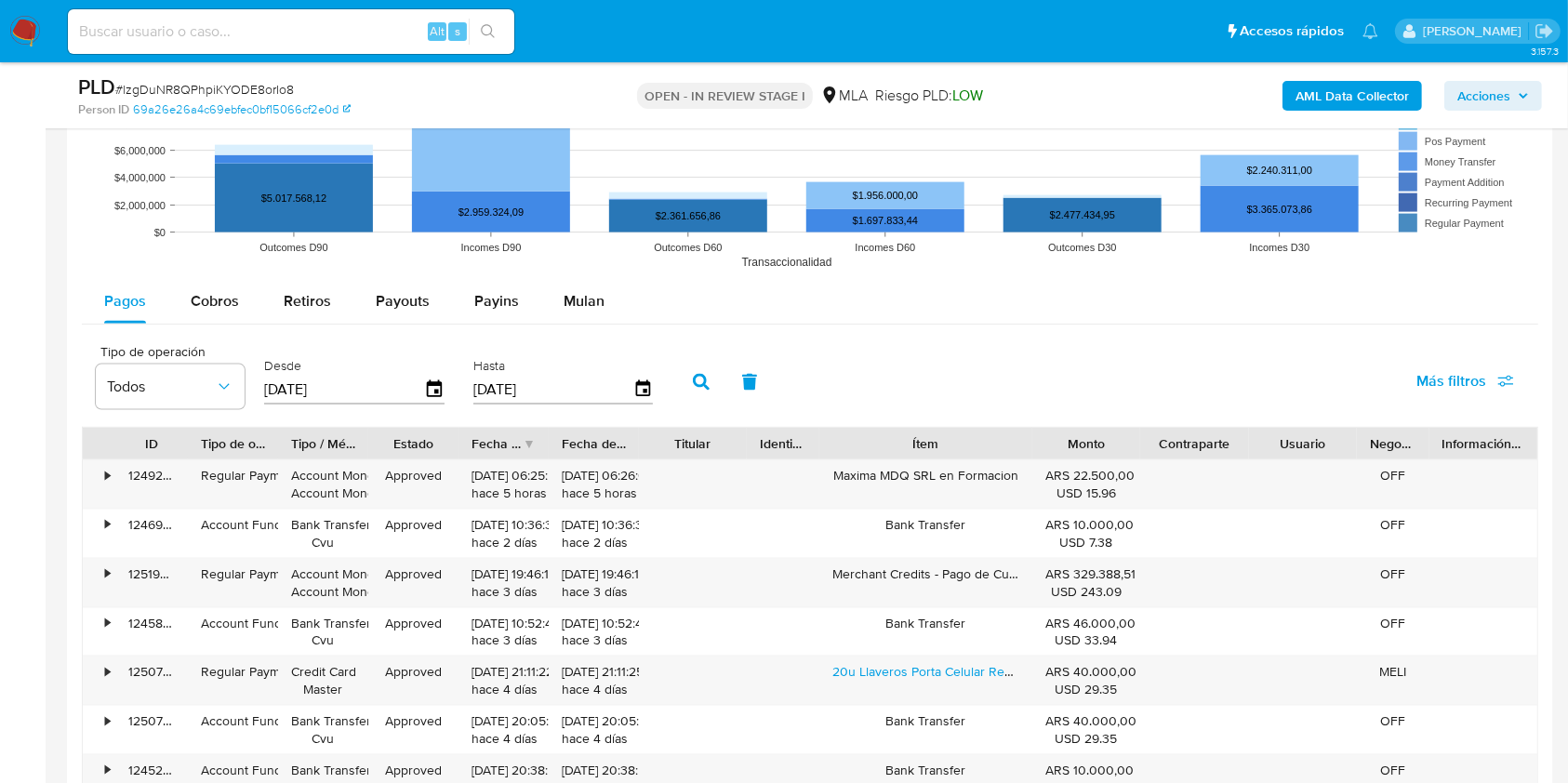
drag, startPoint x: 992, startPoint y: 445, endPoint x: 1067, endPoint y: 455, distance: 75.7
click at [1067, 455] on div "ID Tipo de operación Tipo / Método Estado Fecha de creación Fecha de aprobación…" at bounding box center [810, 443] width 1454 height 32
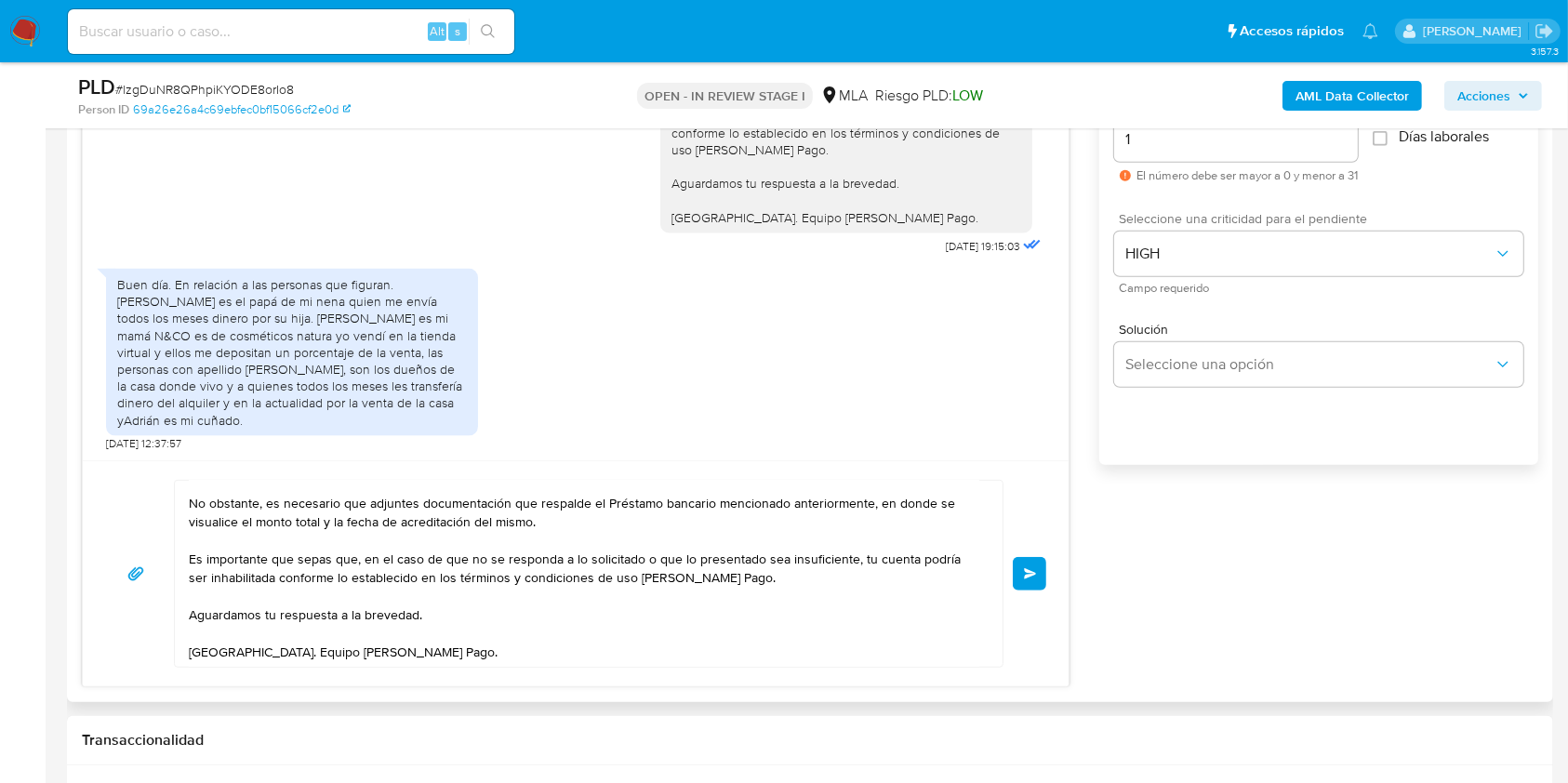
scroll to position [74, 0]
click at [1041, 573] on button "Enviar" at bounding box center [1029, 574] width 34 height 34
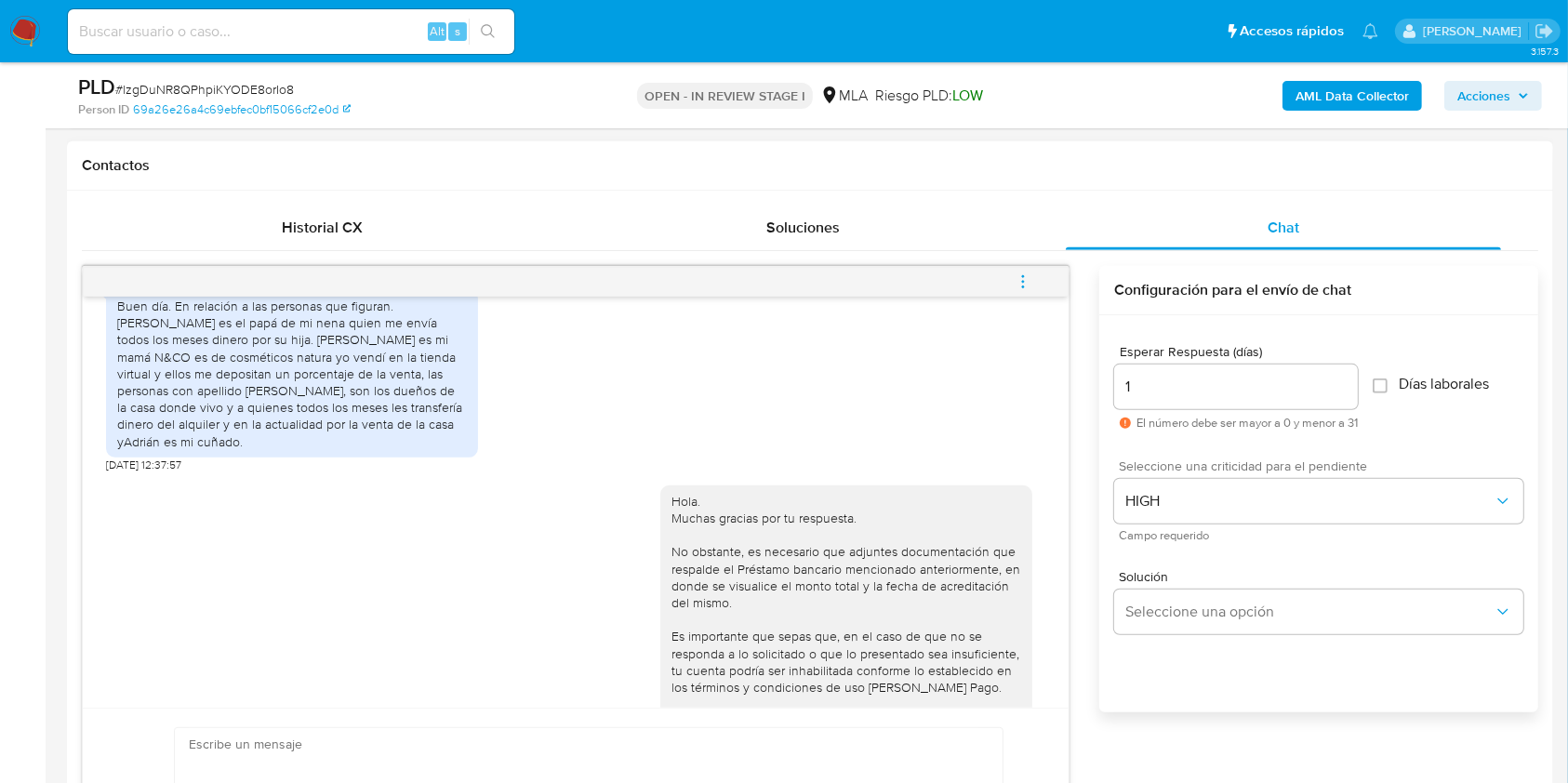
scroll to position [2762, 0]
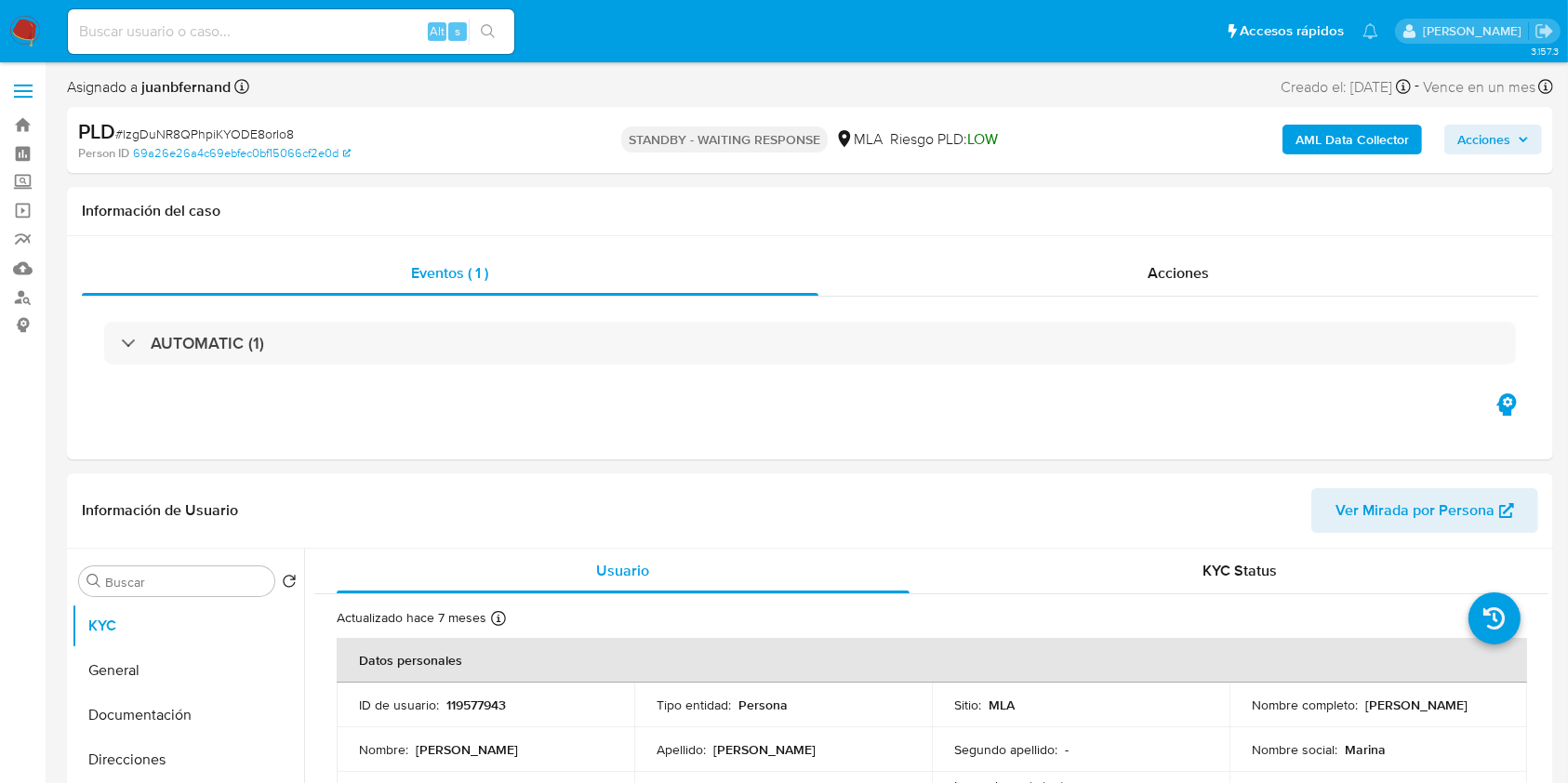
select select "10"
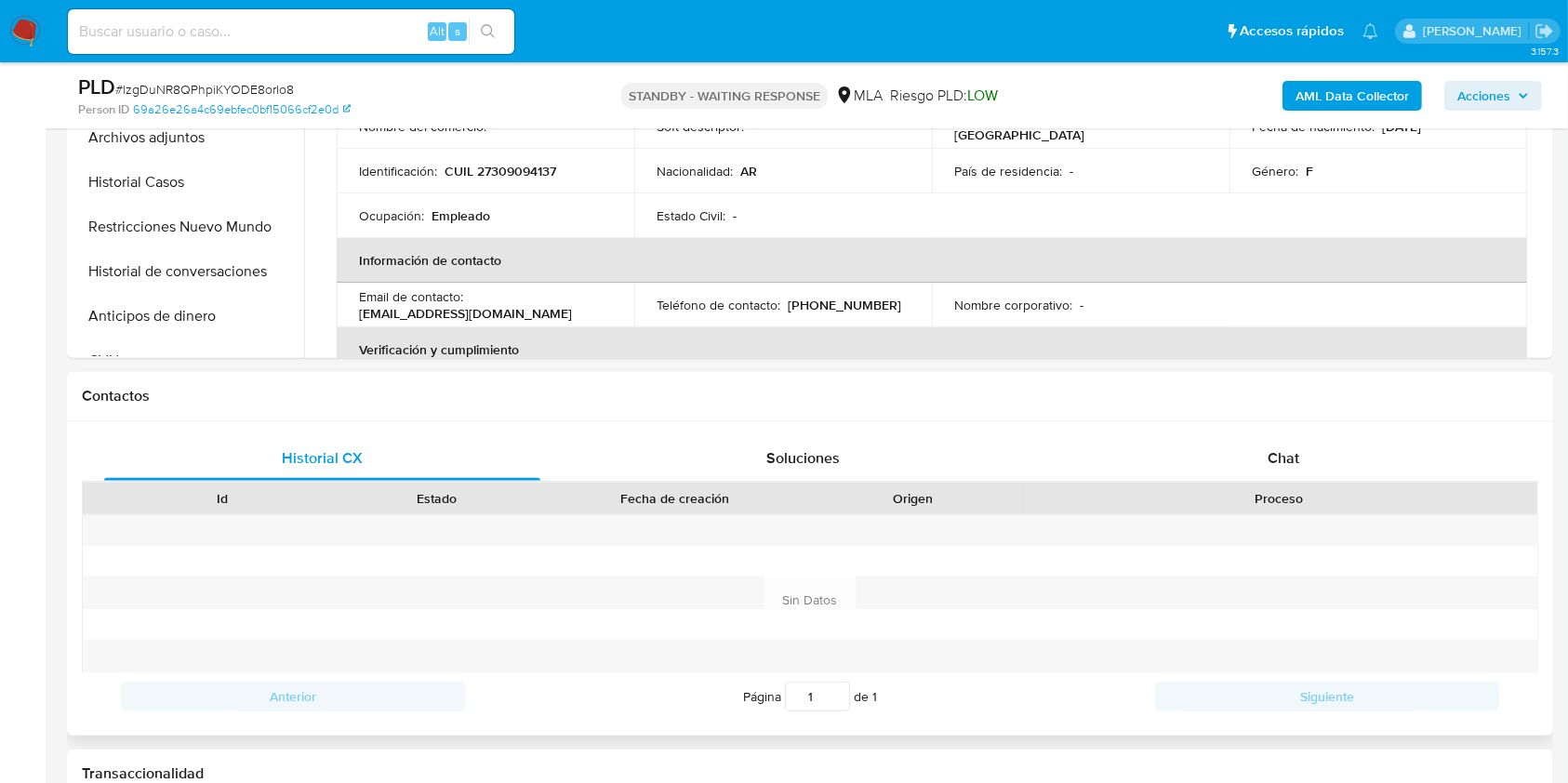
scroll to position [619, 0]
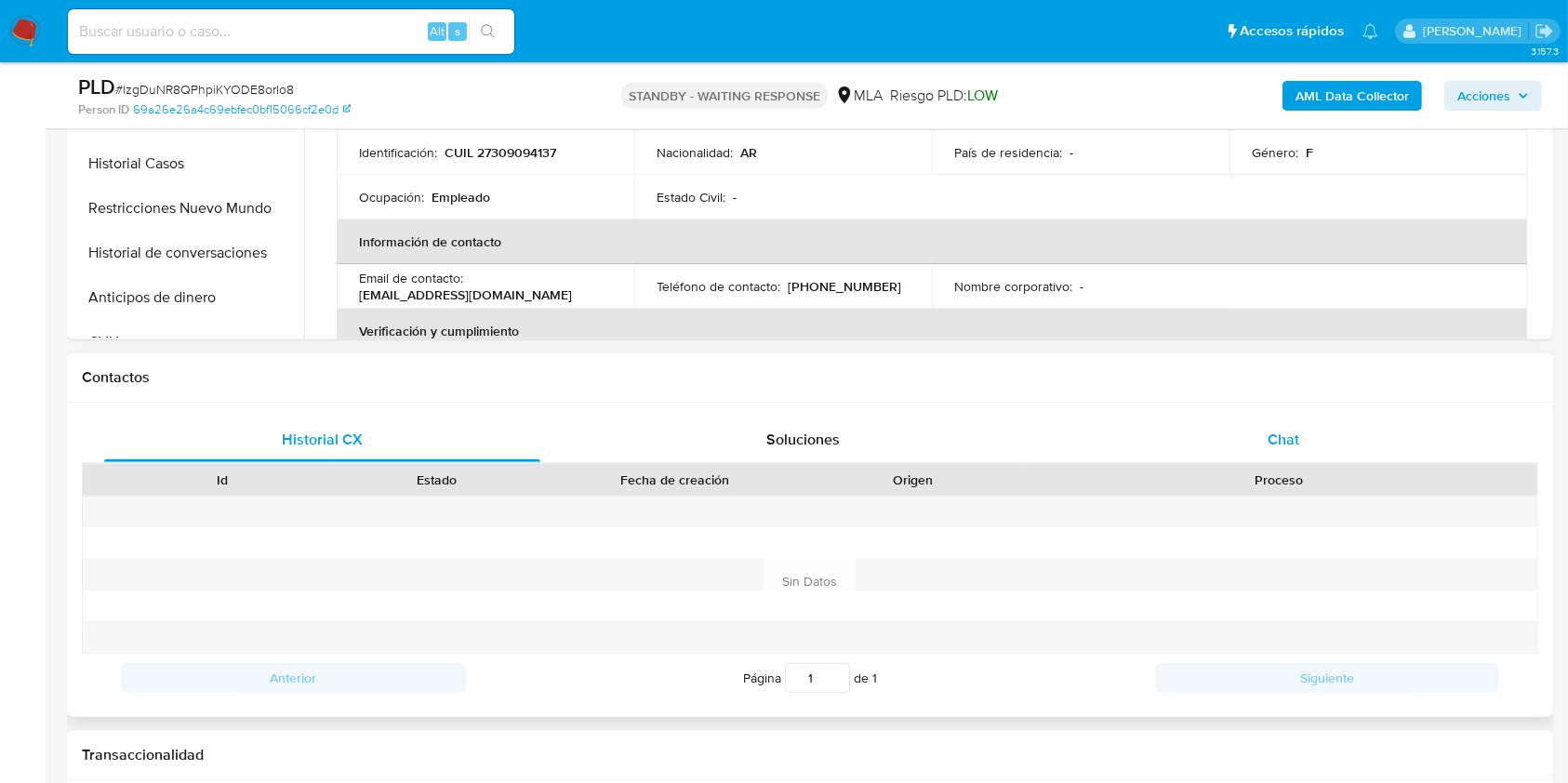
drag, startPoint x: 1333, startPoint y: 417, endPoint x: 1260, endPoint y: 451, distance: 80.5
click at [1335, 419] on div "Chat" at bounding box center [1283, 439] width 436 height 45
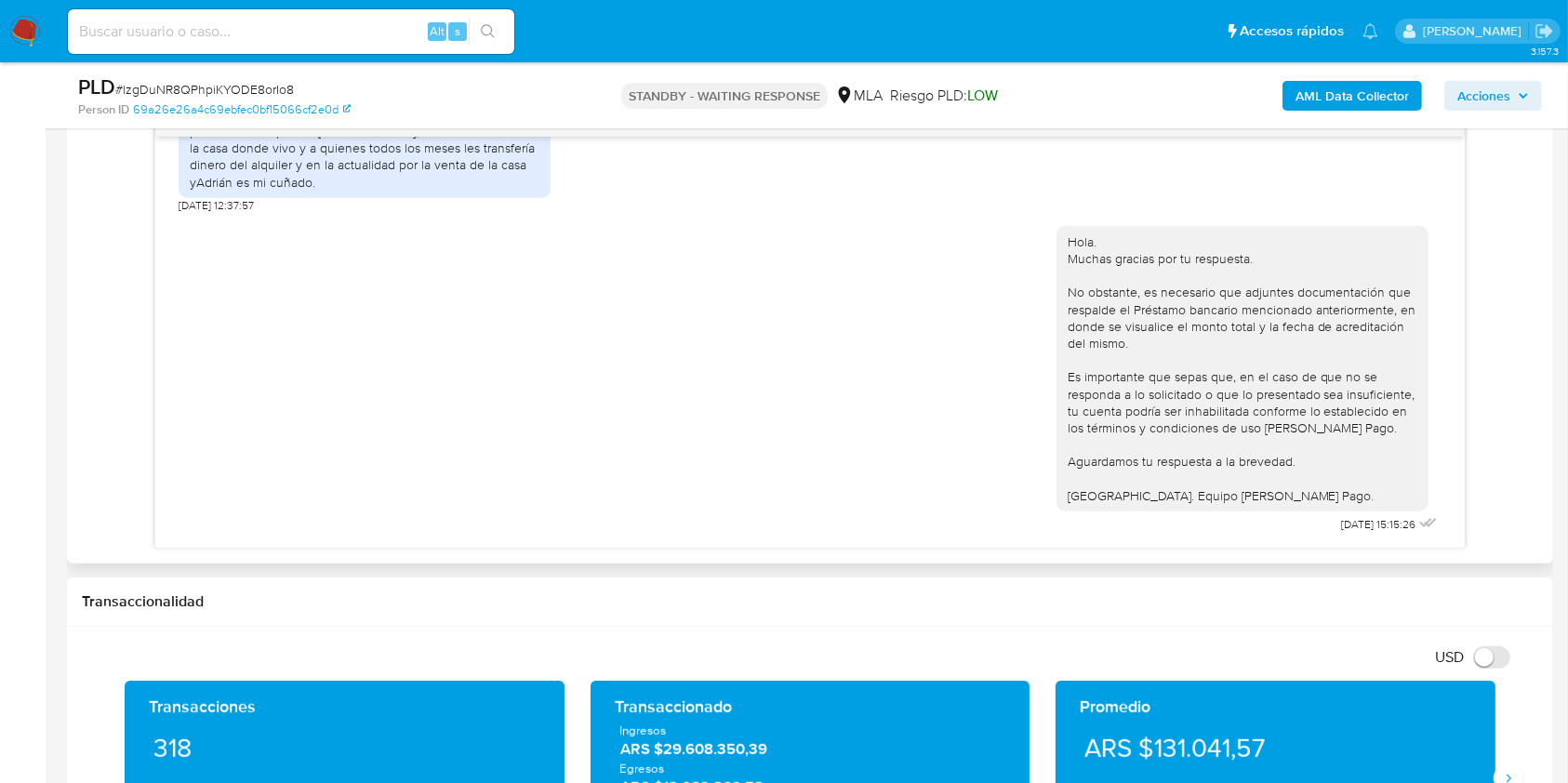
scroll to position [2762, 0]
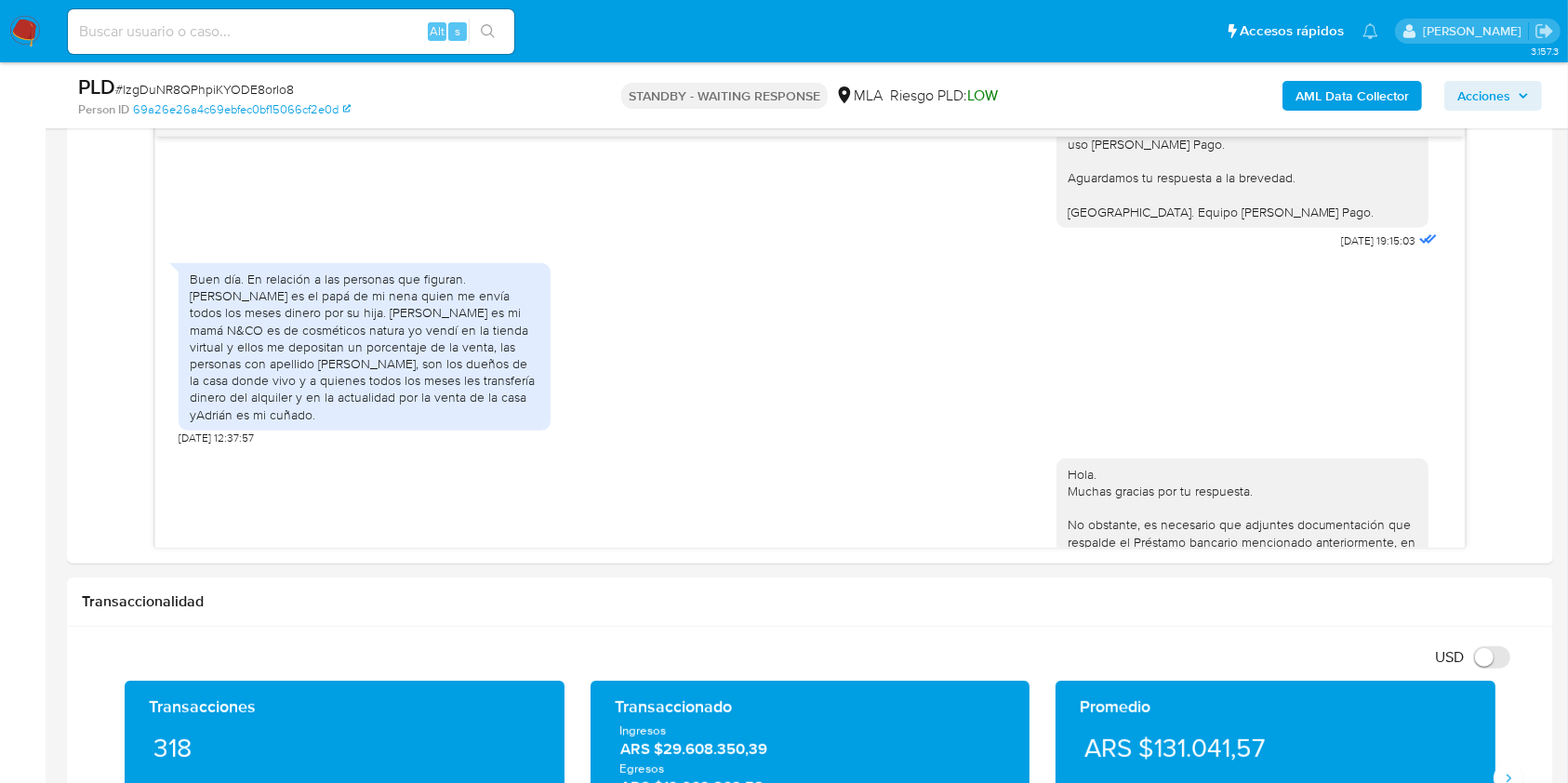
click at [314, 21] on input at bounding box center [291, 32] width 446 height 24
paste input "Ofh9gElEWd1xl5QLdg9Kfc3l"
type input "Ofh9gElEWd1xl5QLdg9Kfc3l"
click at [513, 39] on div "Ofh9gElEWd1xl5QLdg9Kfc3l Alt s" at bounding box center [291, 32] width 446 height 45
click at [507, 46] on div "Ofh9gElEWd1xl5QLdg9Kfc3l Alt s" at bounding box center [291, 32] width 446 height 45
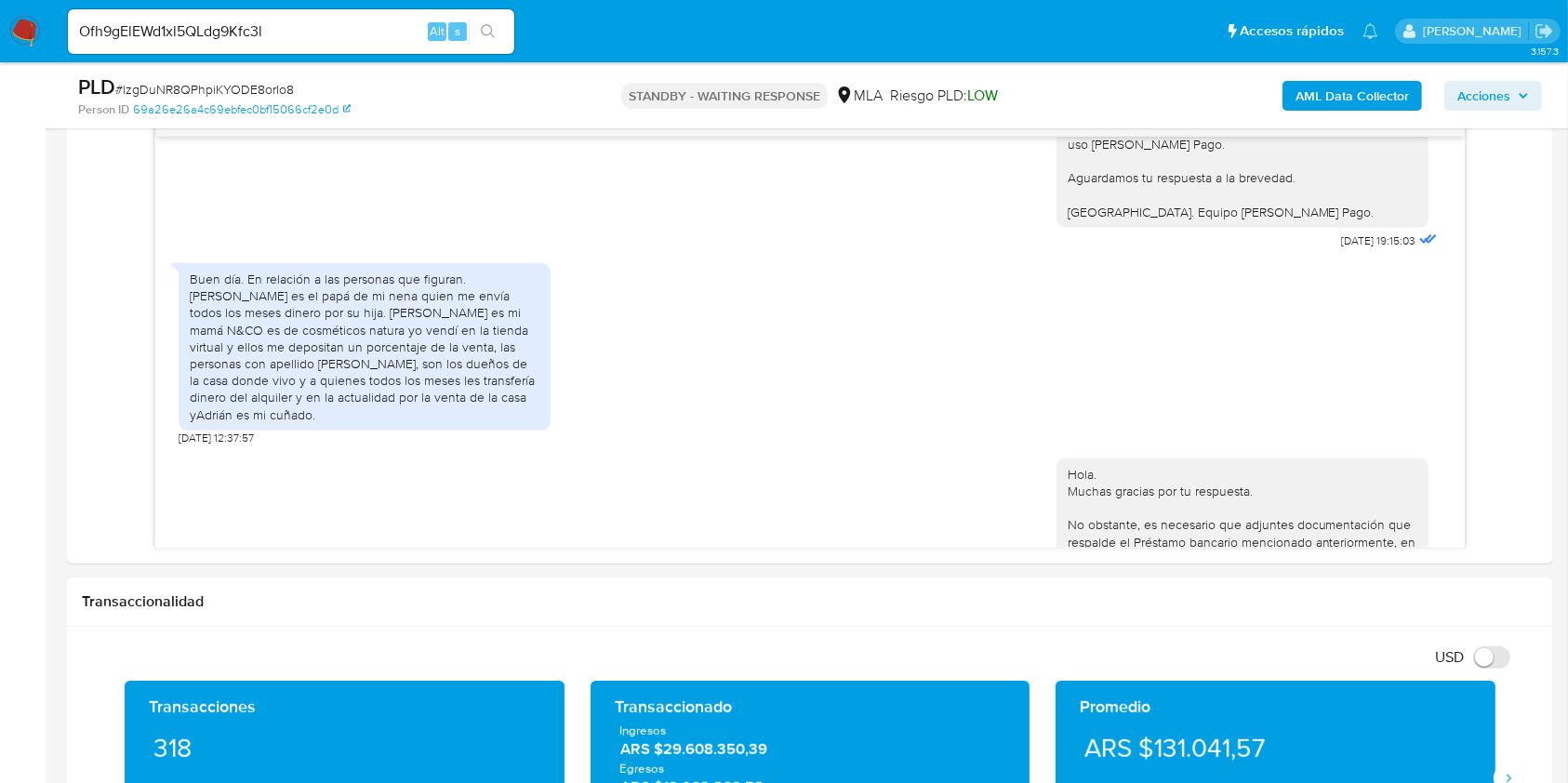
click at [491, 27] on icon "search-icon" at bounding box center [487, 31] width 14 height 14
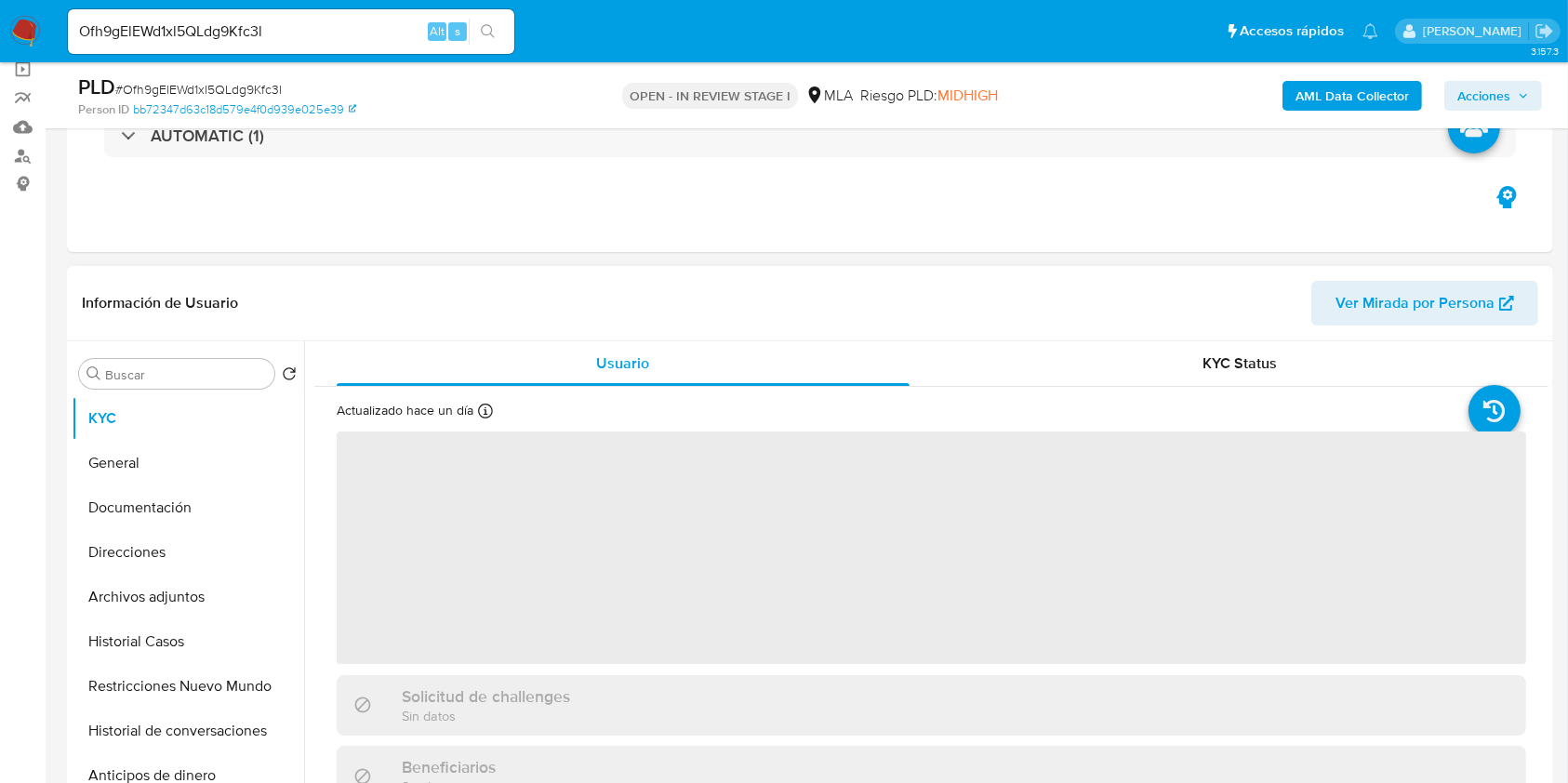
scroll to position [495, 0]
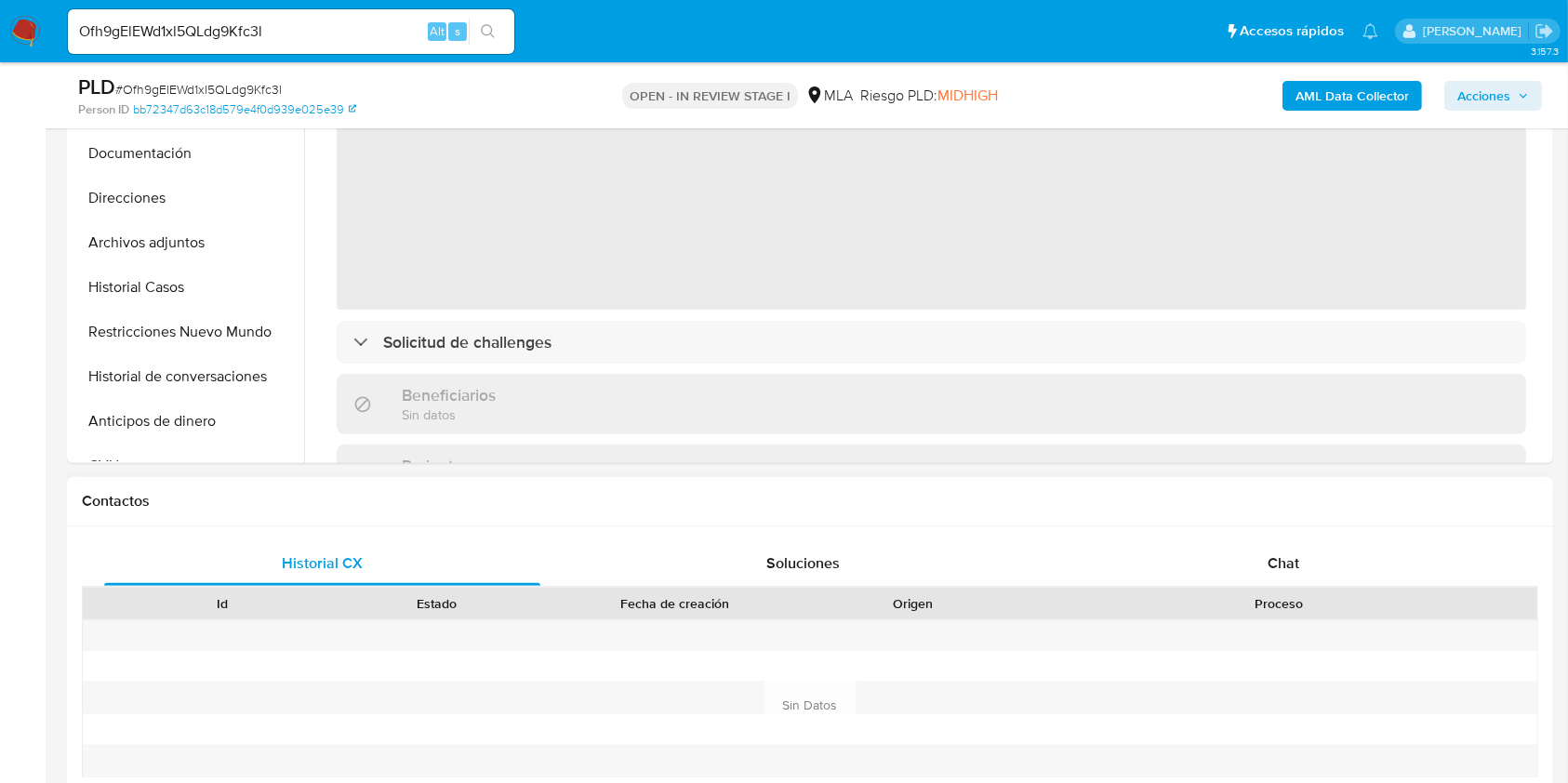
click at [1286, 536] on div "Historial CX Soluciones Chat Id Estado Fecha de creación Origen Proceso Anterio…" at bounding box center [810, 705] width 1486 height 358
click at [1283, 553] on span "Chat" at bounding box center [1283, 562] width 32 height 21
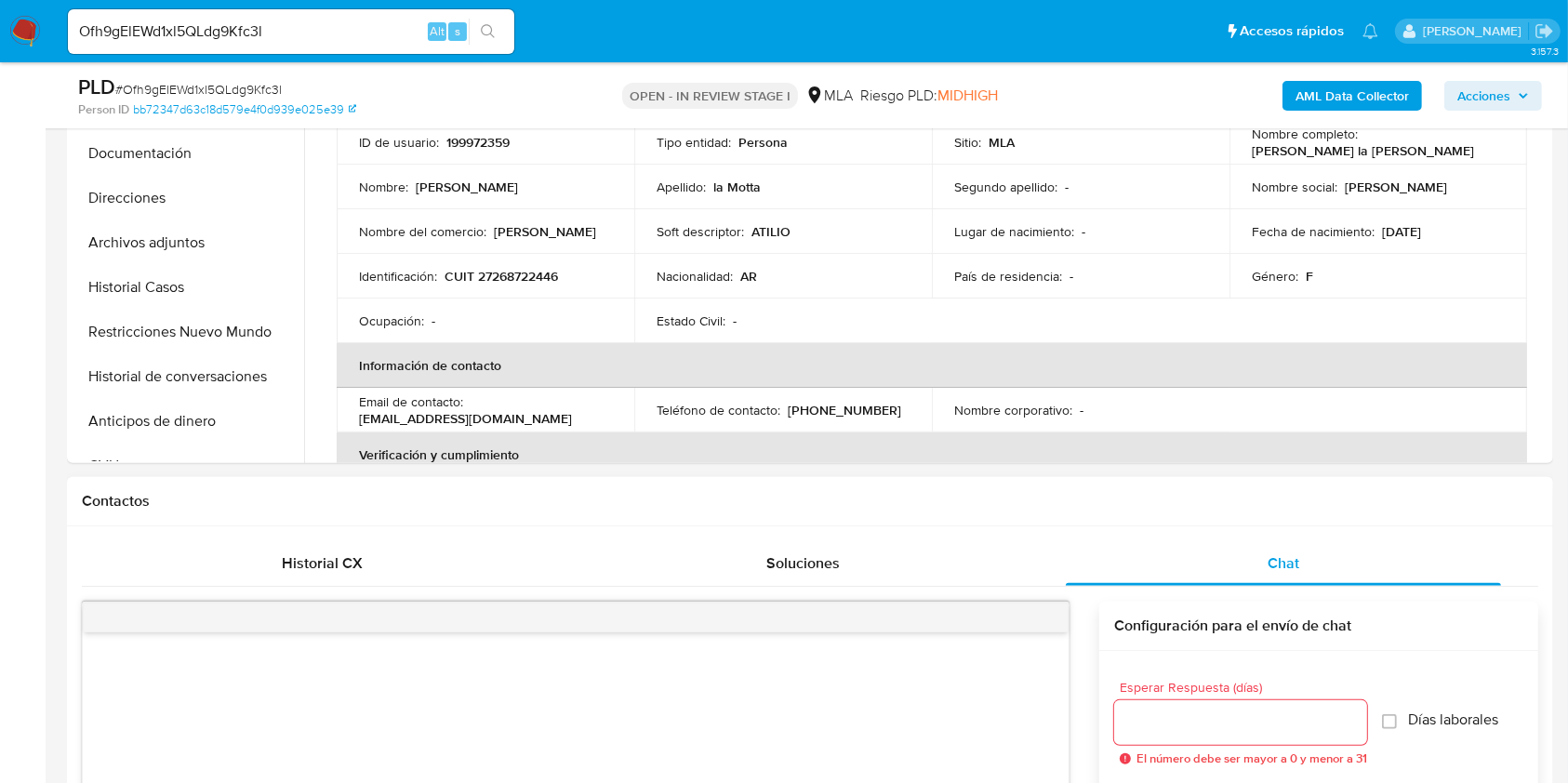
scroll to position [1115, 0]
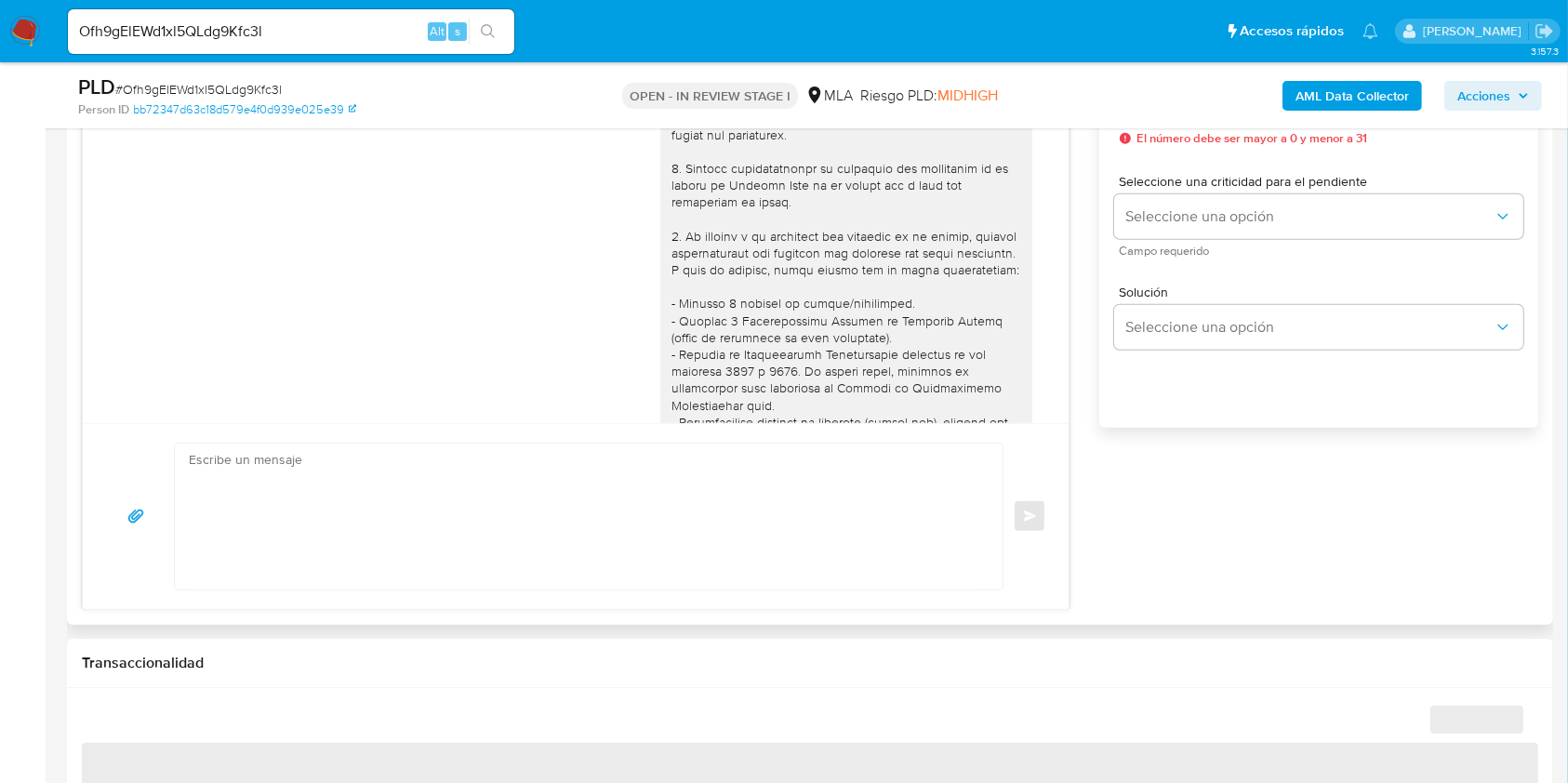
select select "10"
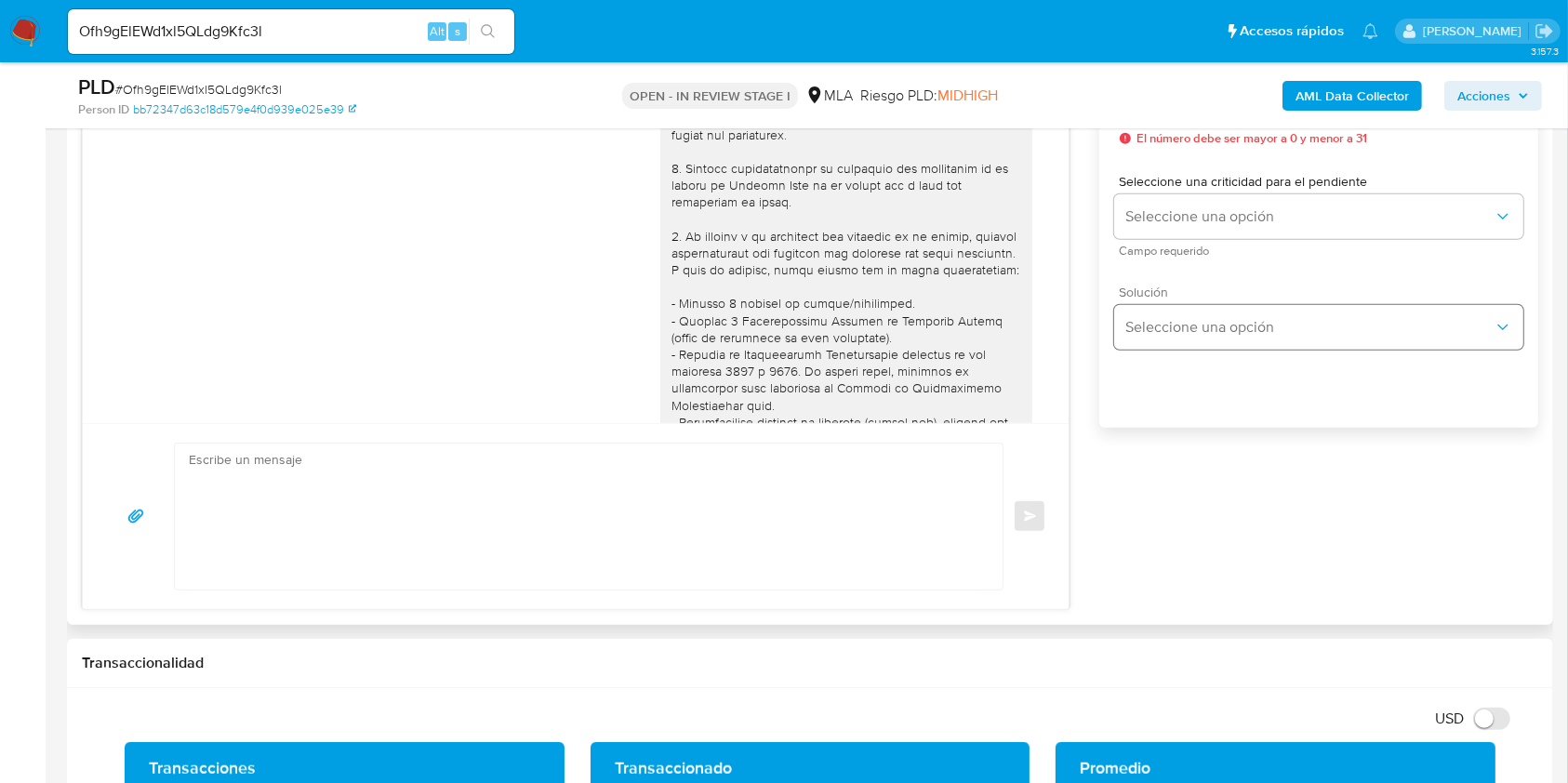
scroll to position [868, 0]
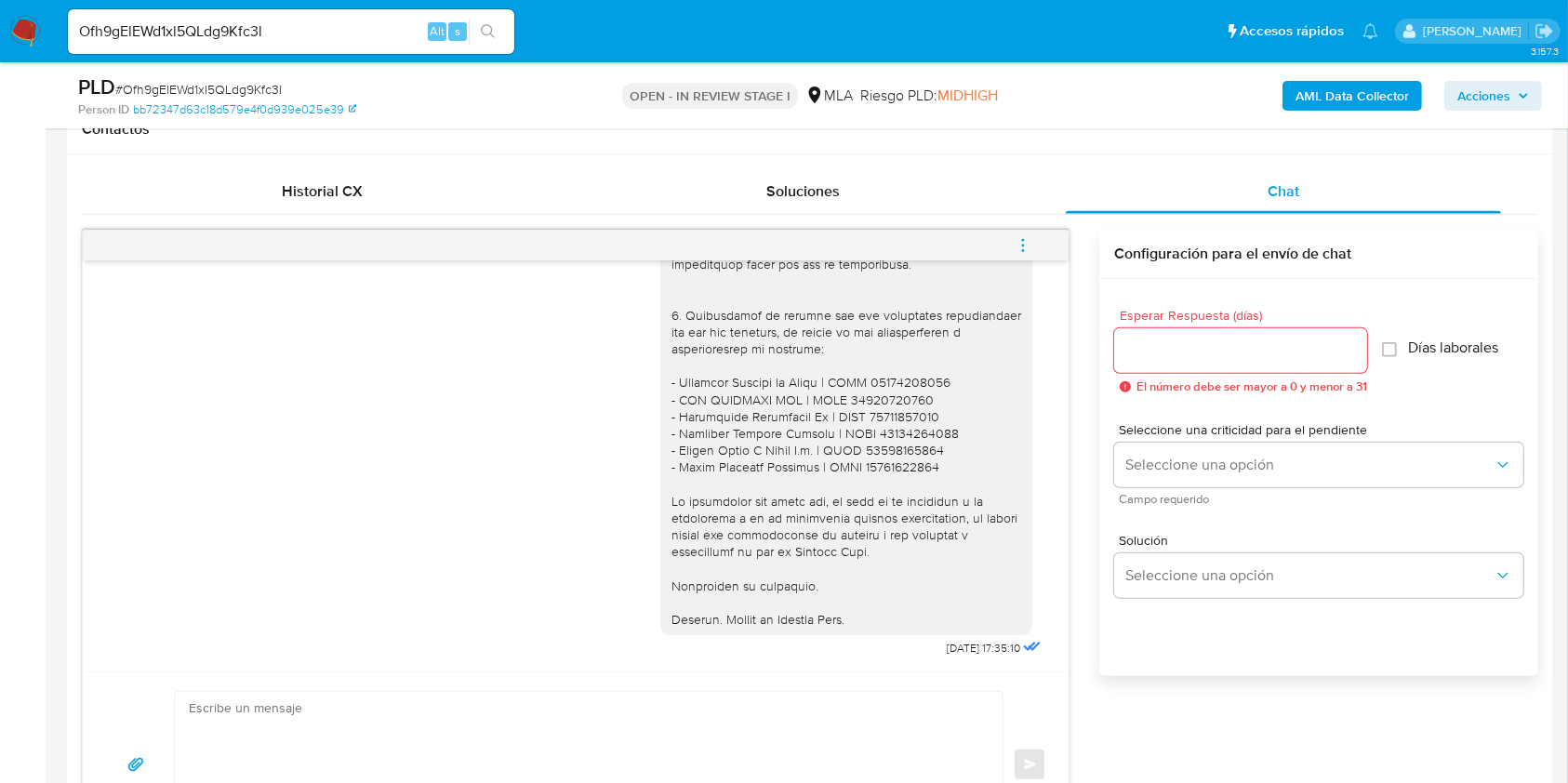
click at [349, 41] on input "Ofh9gElEWd1xl5QLdg9Kfc3l" at bounding box center [291, 32] width 446 height 24
click at [349, 40] on input "Ofh9gElEWd1xl5QLdg9Kfc3l" at bounding box center [291, 32] width 446 height 24
paste input "CIMWEfspK46g4IrAgAENiblR"
type input "CIMWEfspK46g4IrAgAENiblR"
click at [496, 19] on button "search-icon" at bounding box center [487, 32] width 38 height 26
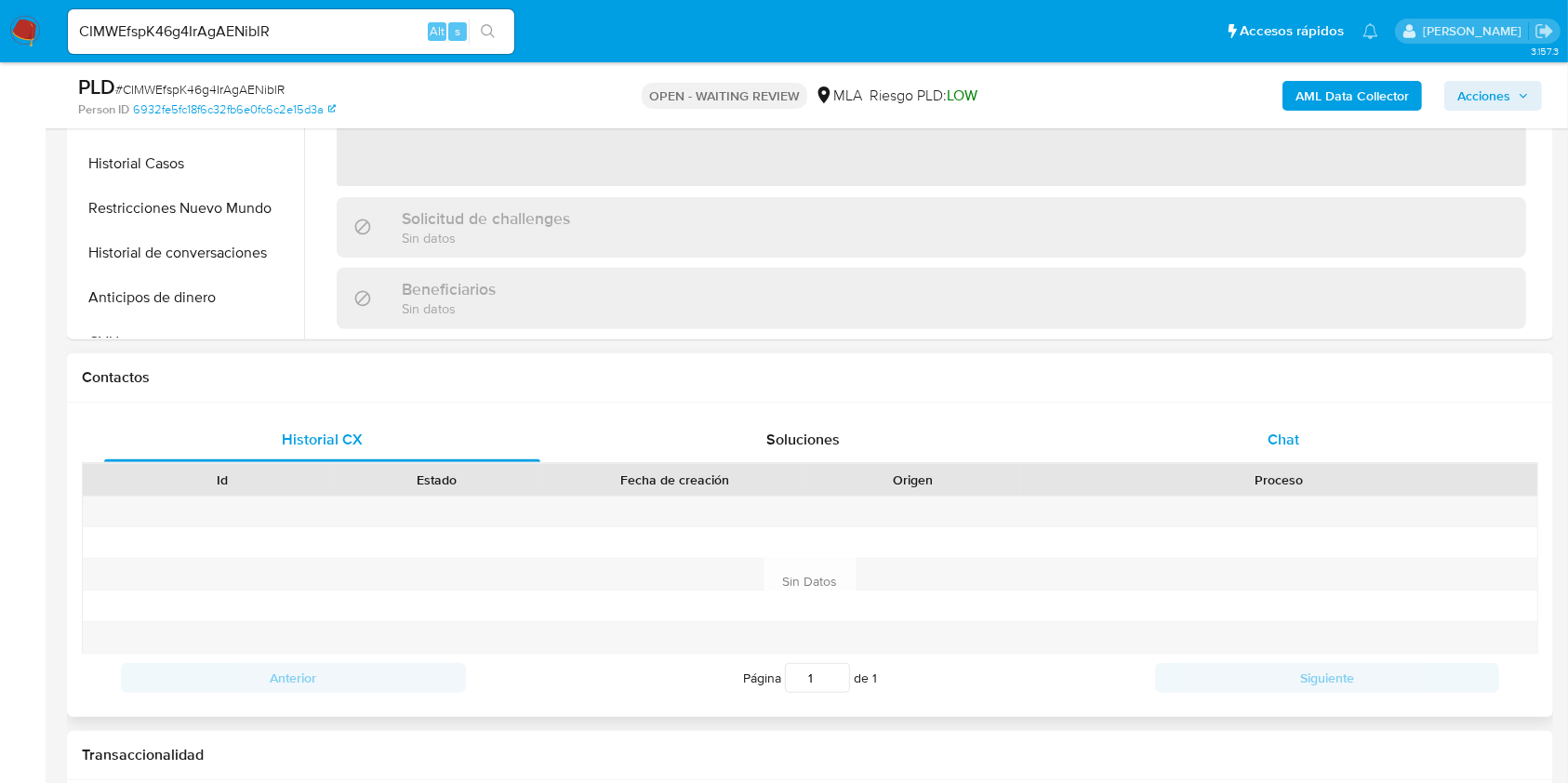
click at [1264, 424] on div "Chat" at bounding box center [1283, 439] width 436 height 45
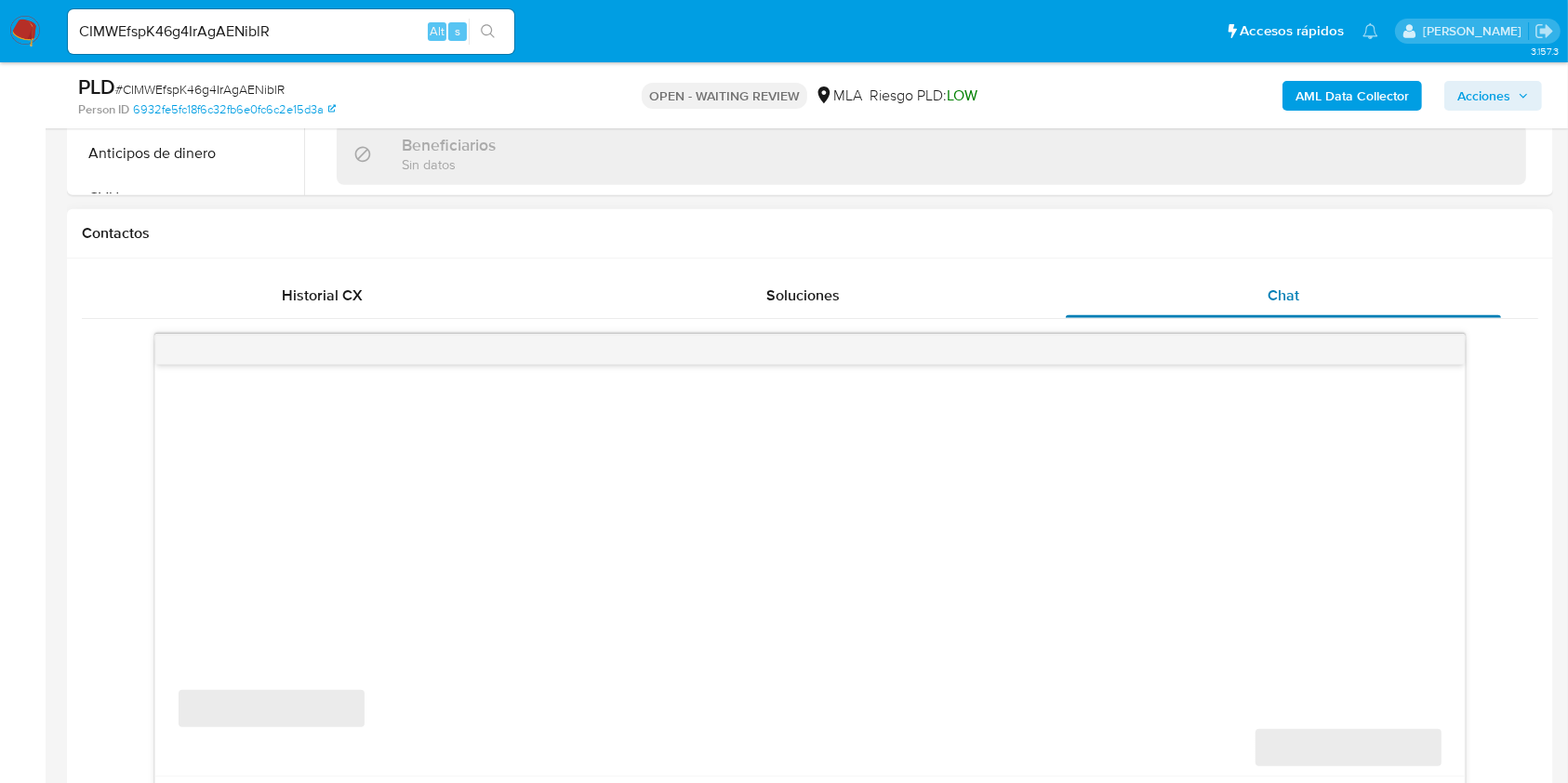
scroll to position [991, 0]
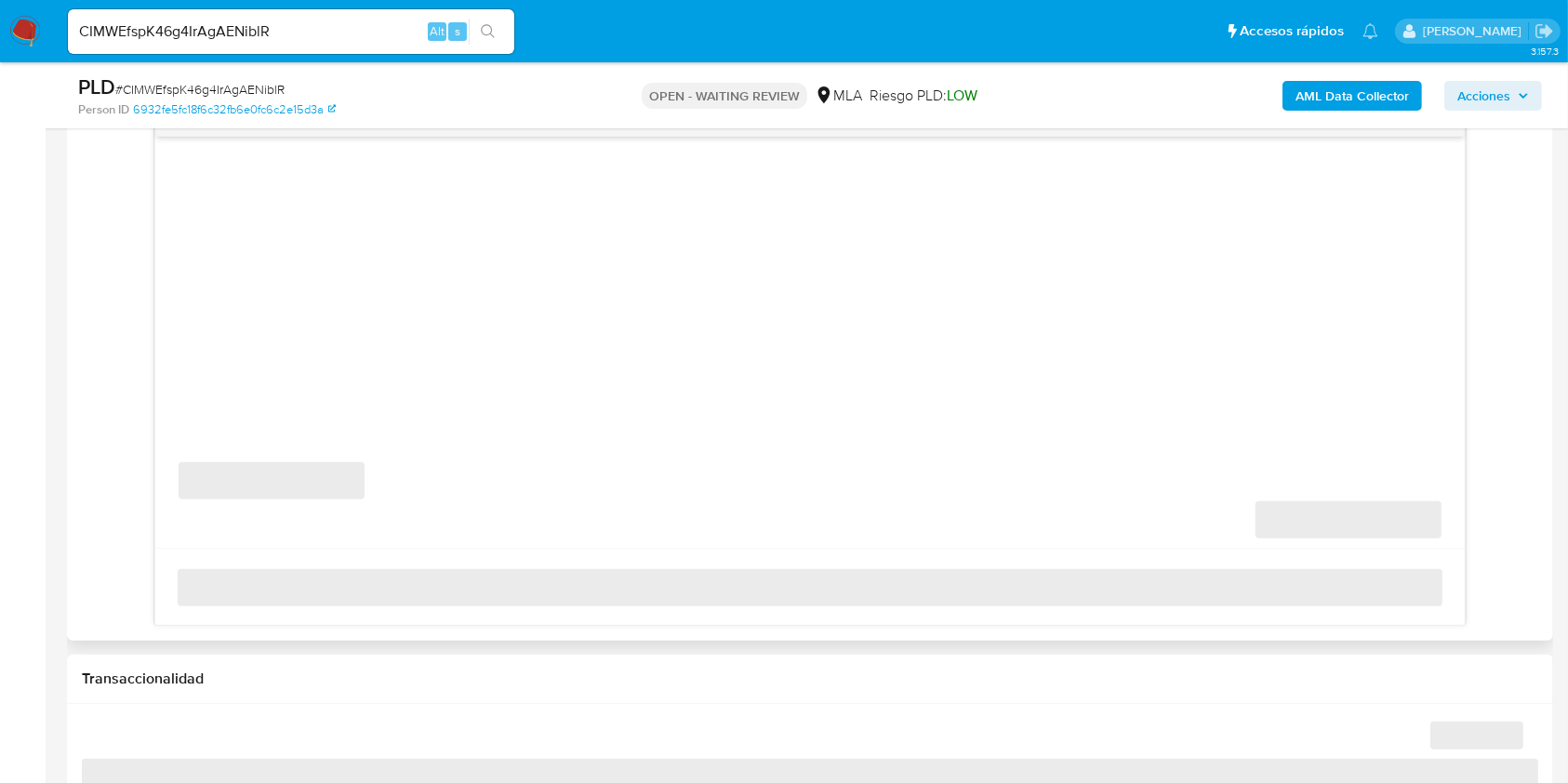
select select "10"
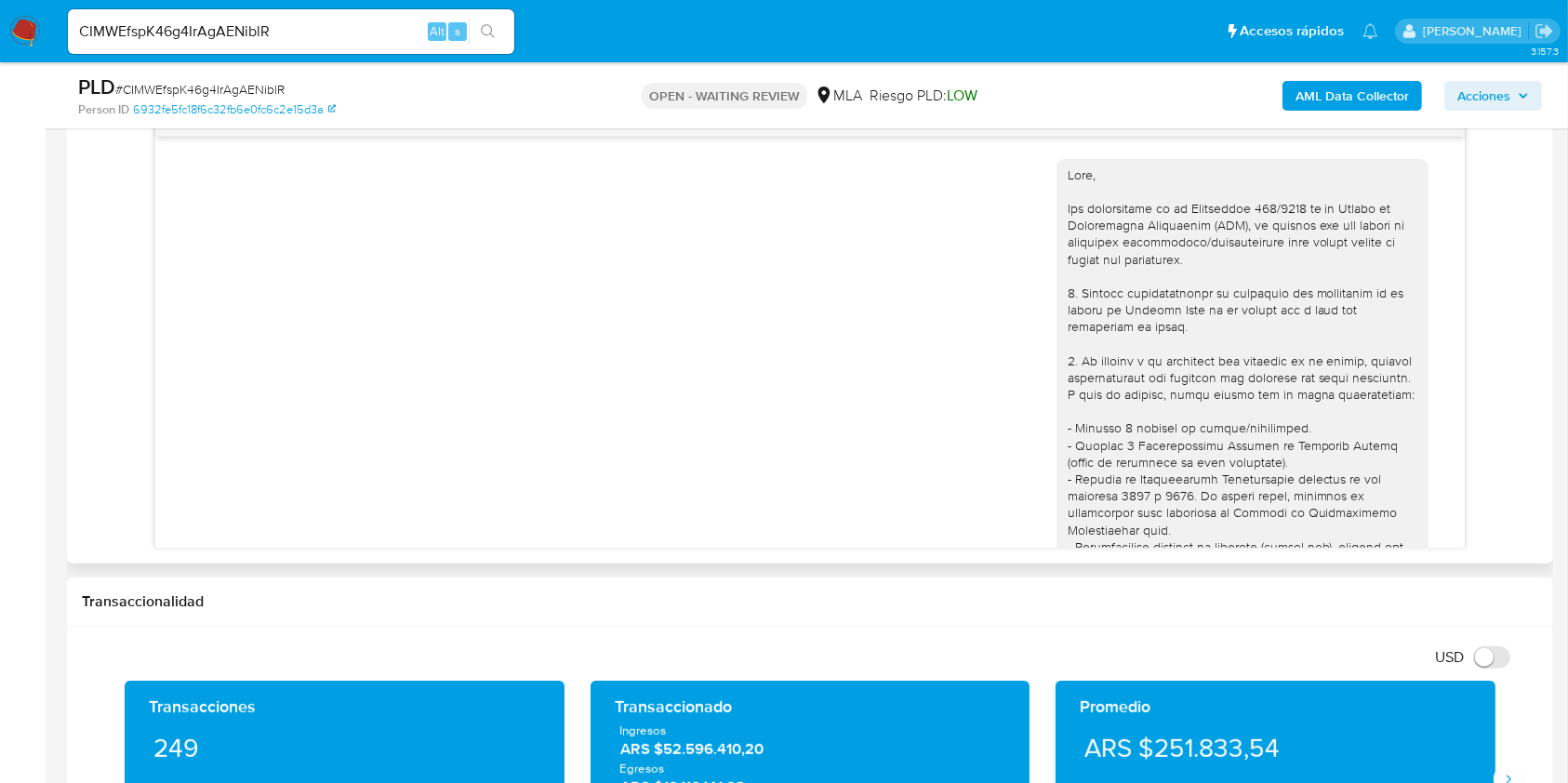
scroll to position [1616, 0]
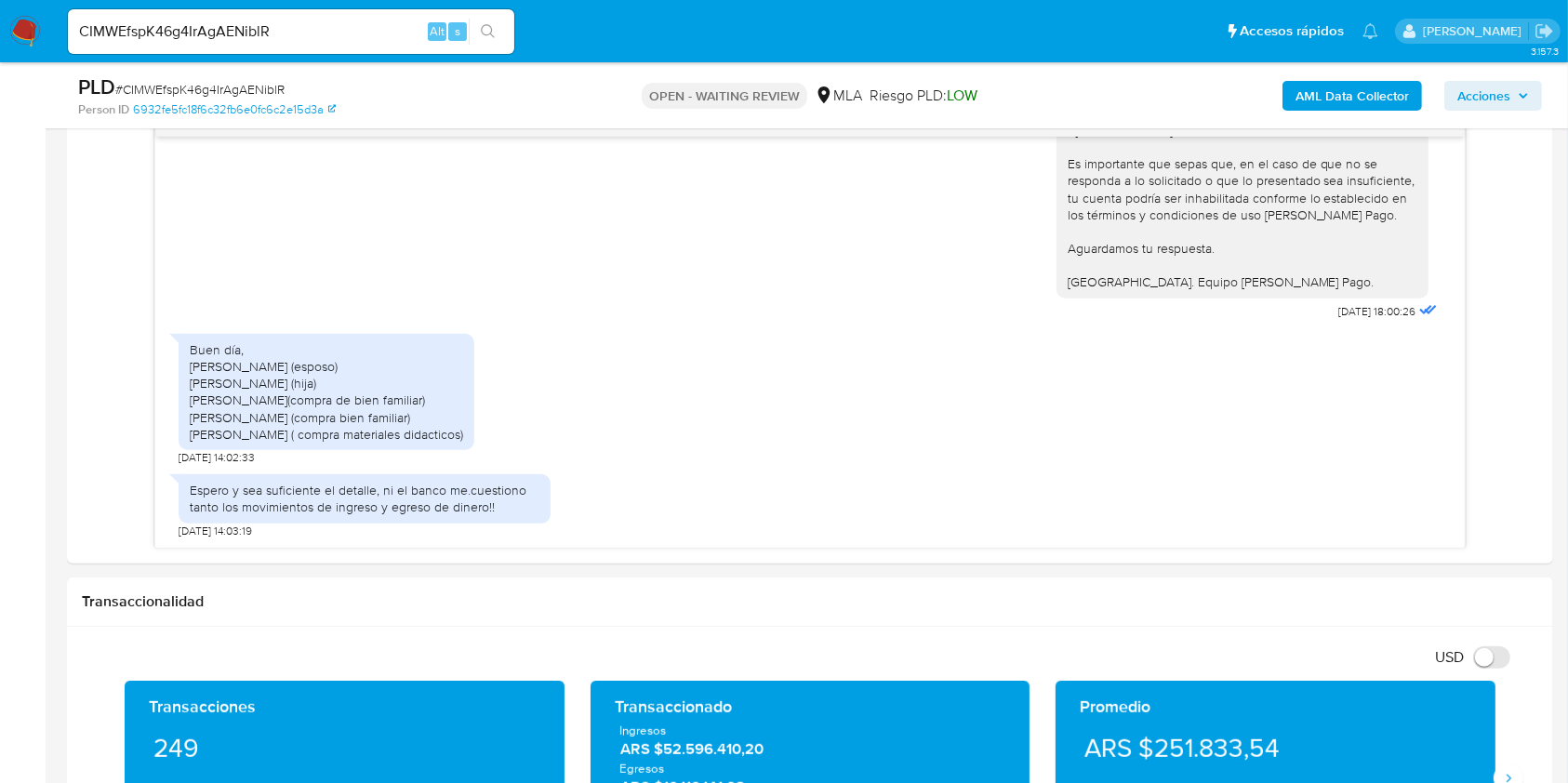
click at [358, 27] on input "CIMWEfspK46g4IrAgAENiblR" at bounding box center [291, 32] width 446 height 24
paste input "TucKOOsavtuTe31DAQI4HwUi"
type input "TucKOOsavtuTe31DAQI4HwUi"
click at [491, 20] on button "search-icon" at bounding box center [487, 32] width 38 height 26
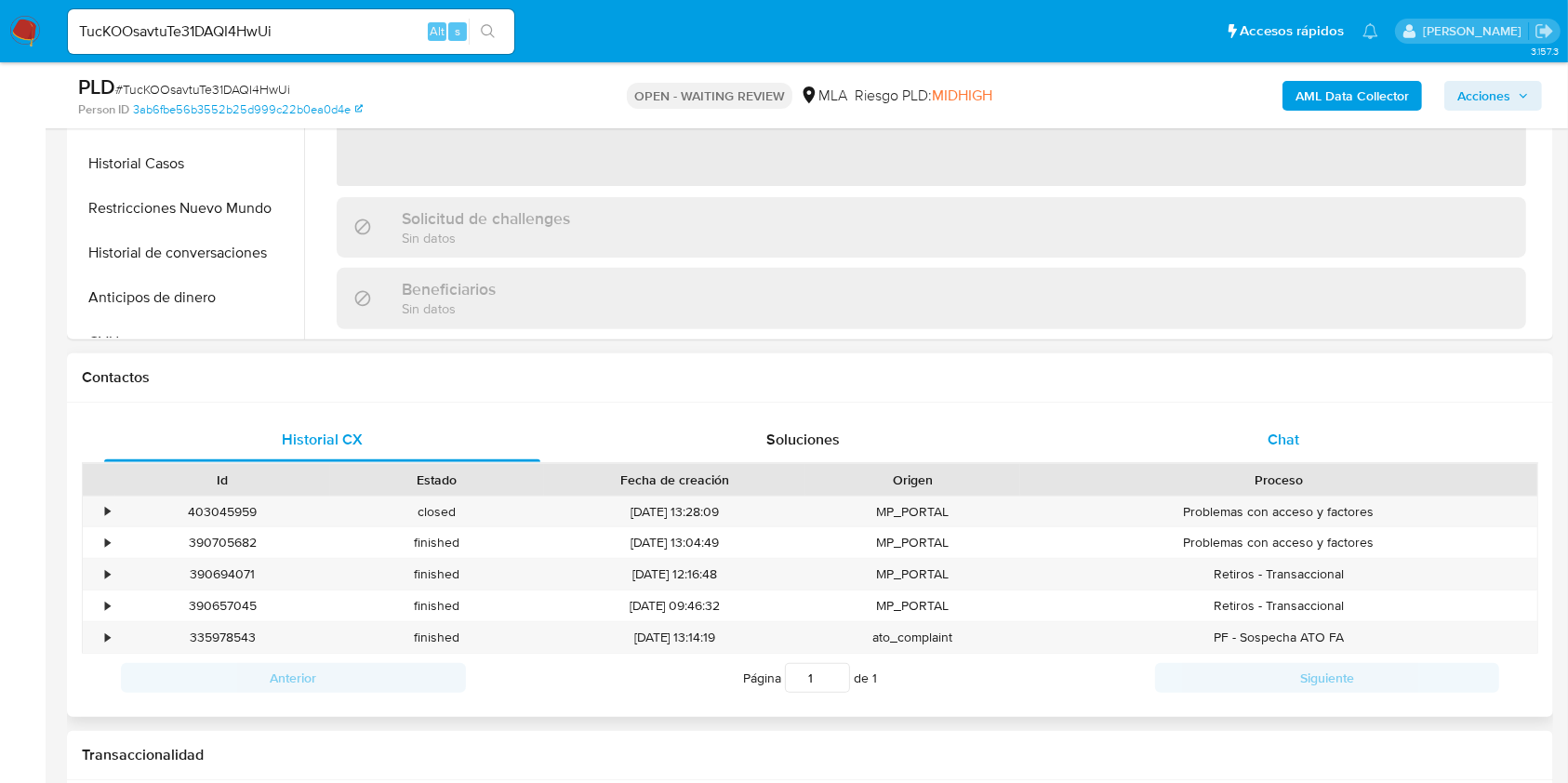
click at [1312, 429] on div "Chat" at bounding box center [1283, 439] width 436 height 45
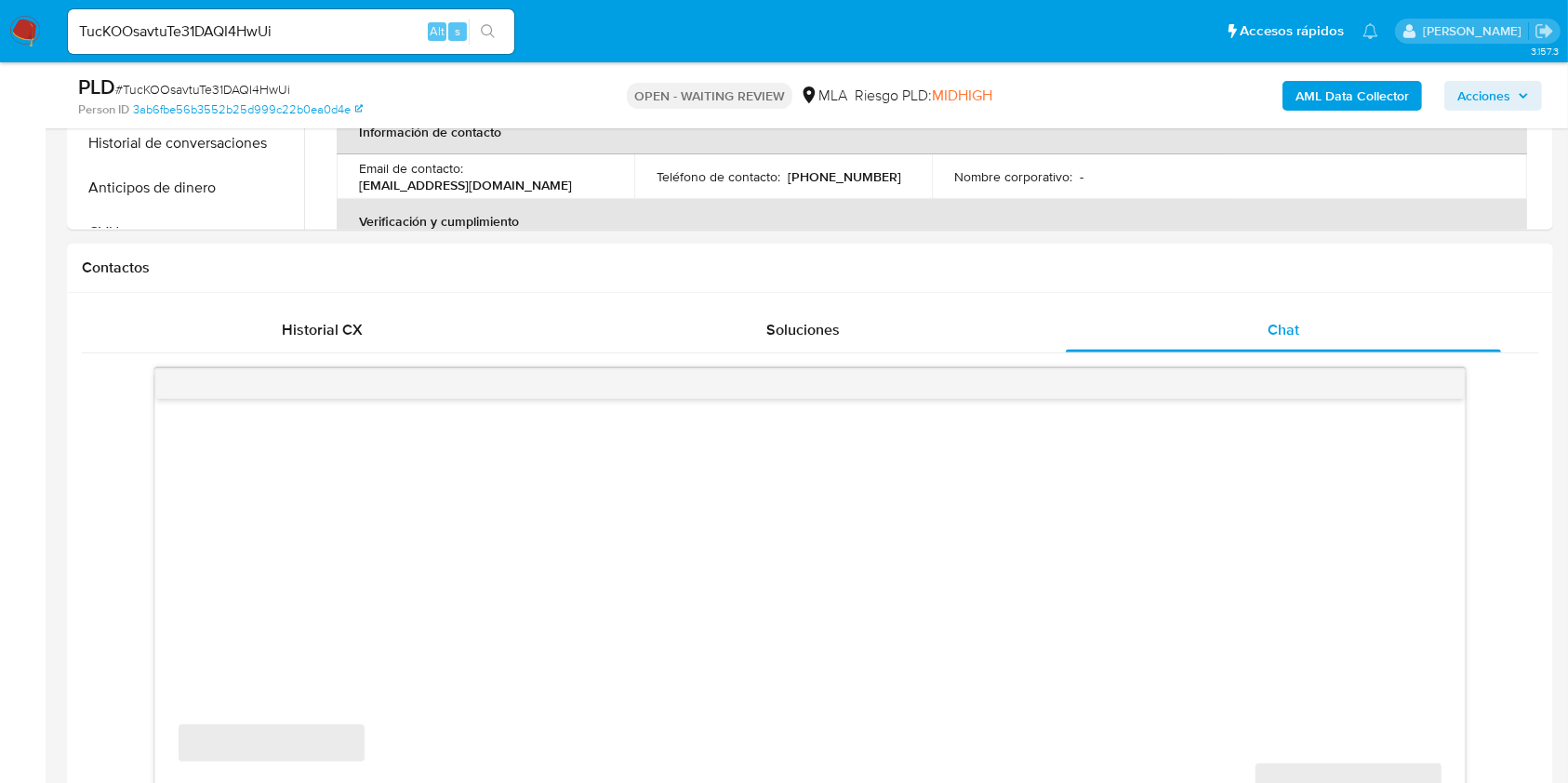
scroll to position [868, 0]
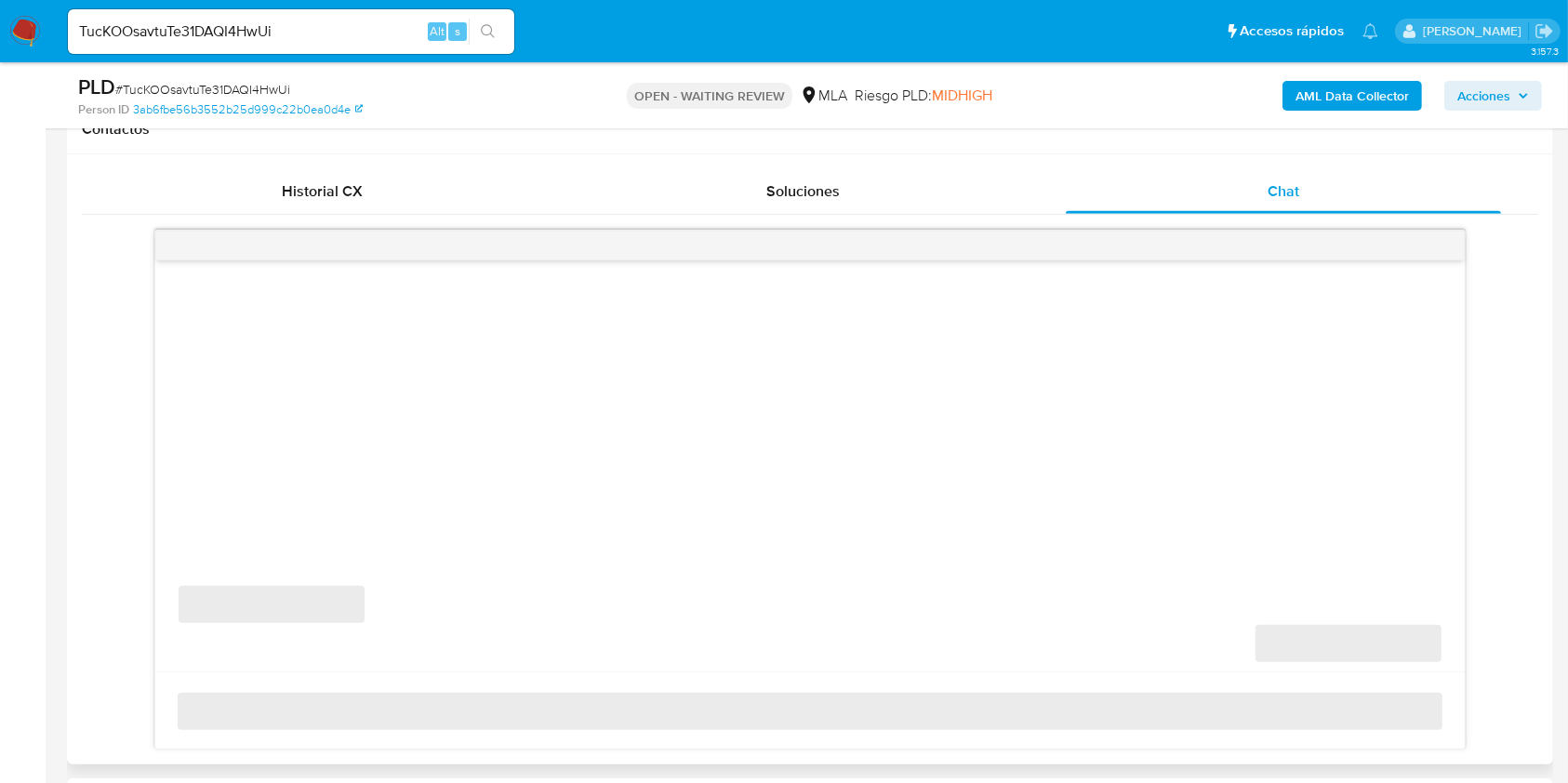
select select "10"
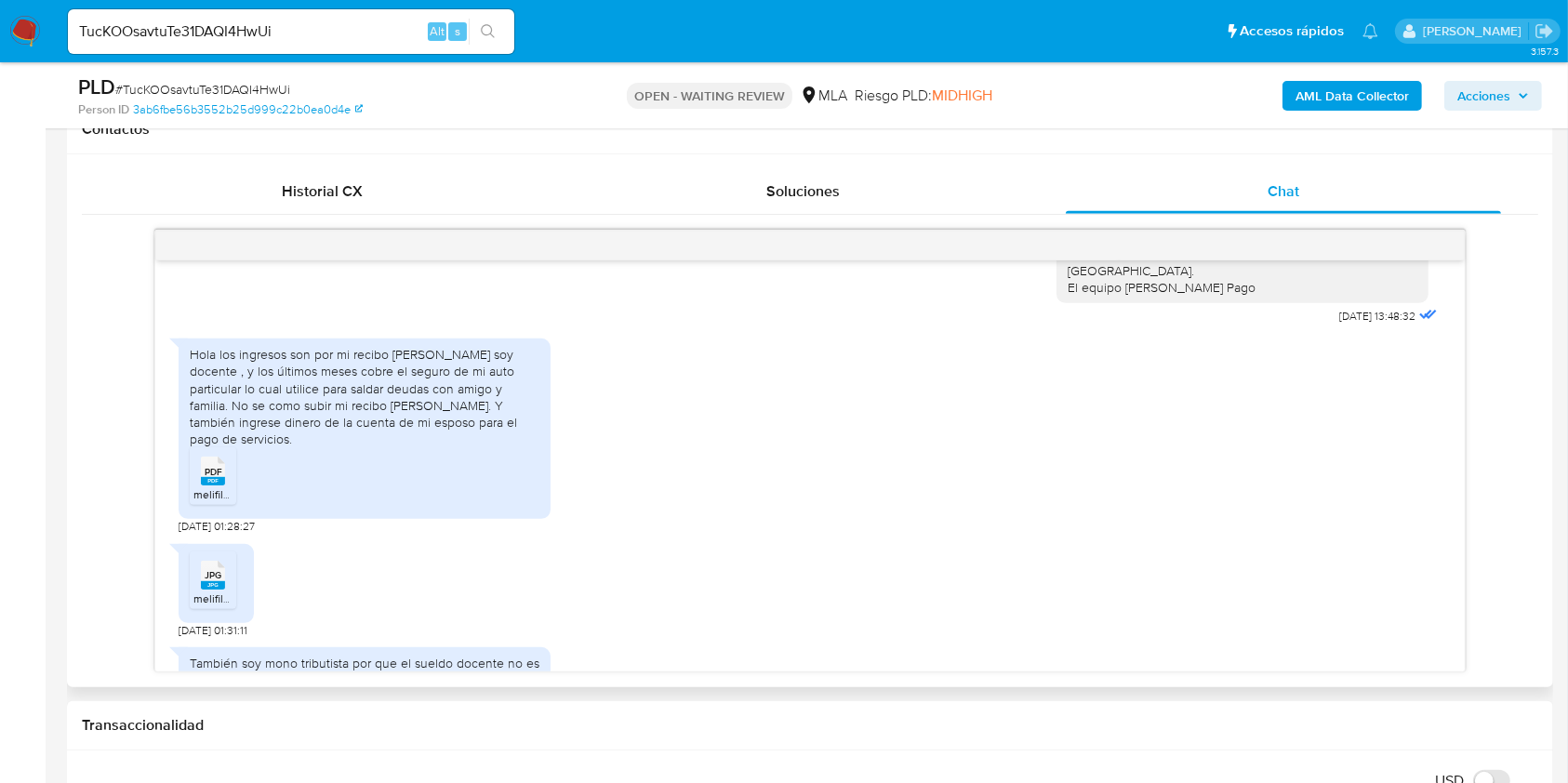
scroll to position [1488, 0]
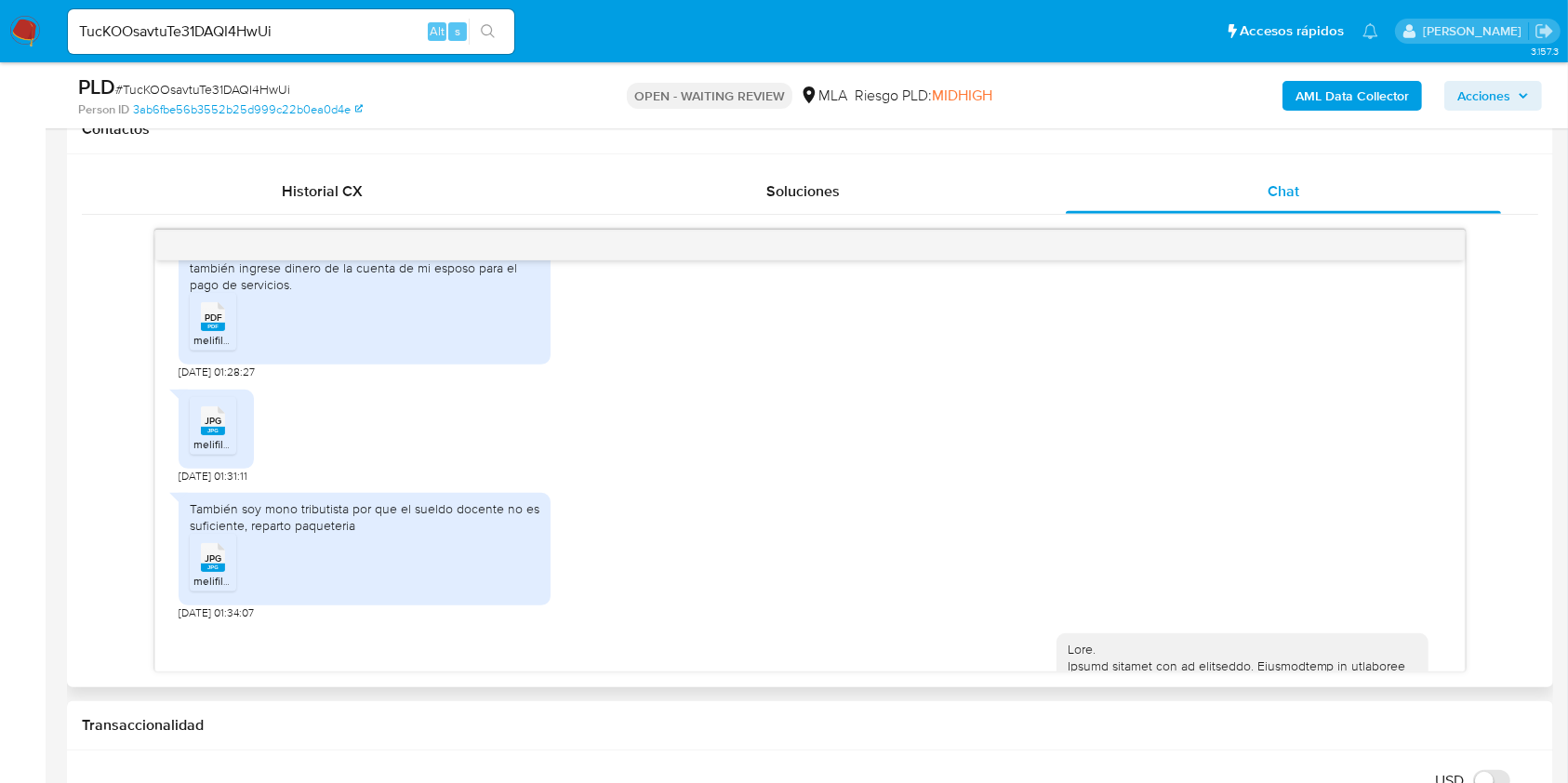
click at [209, 324] on span "PDF" at bounding box center [213, 317] width 18 height 12
click at [213, 426] on span "JPG" at bounding box center [213, 420] width 17 height 12
click at [219, 572] on rect at bounding box center [213, 567] width 24 height 8
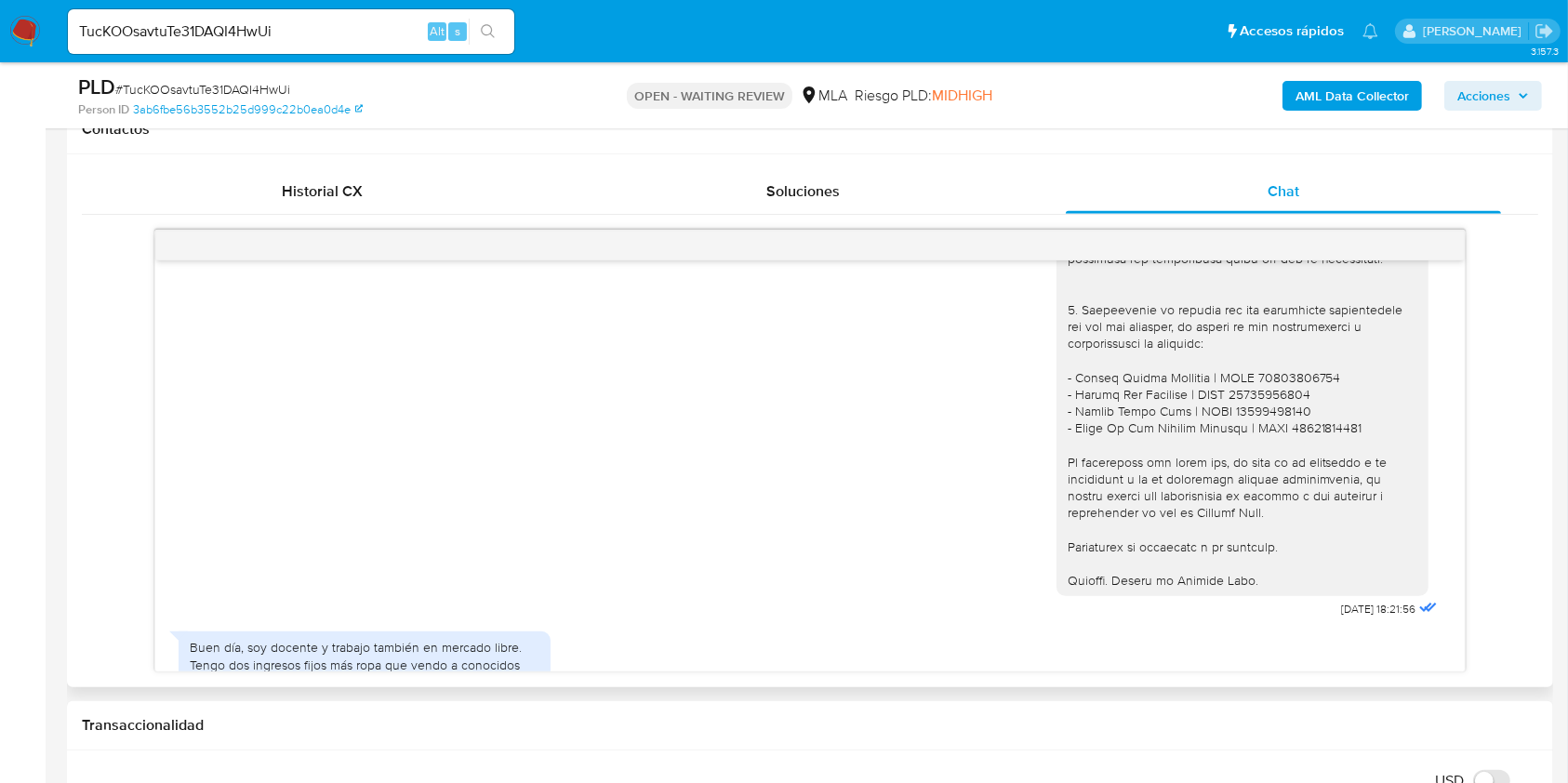
scroll to position [2437, 0]
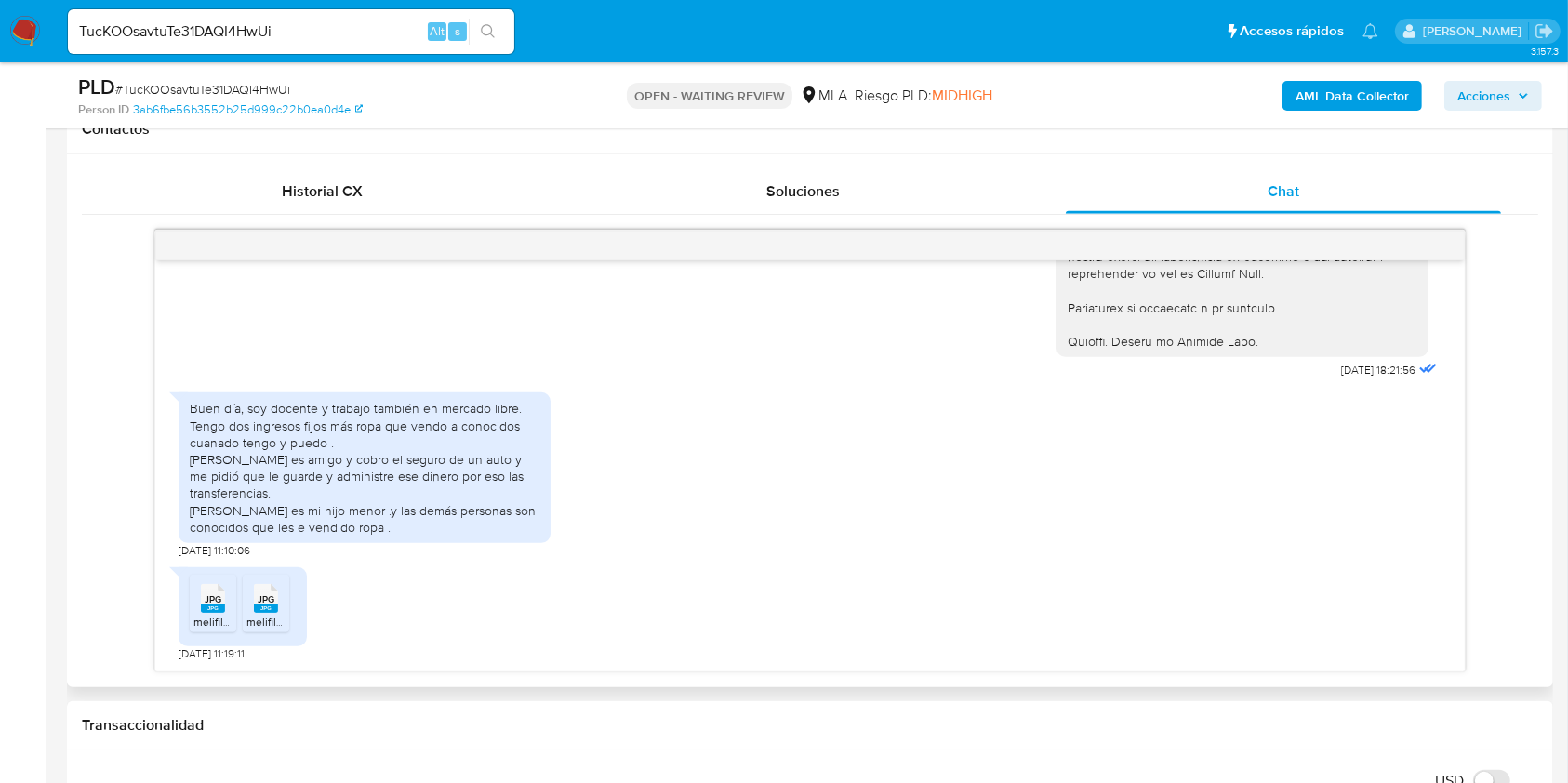
click at [198, 606] on div "JPG JPG" at bounding box center [213, 596] width 39 height 36
click at [284, 604] on div "JPG JPG" at bounding box center [266, 596] width 39 height 36
click at [699, 491] on div "Buen día, soy docente y trabajo también en mercado libre. Tengo dos ingresos fi…" at bounding box center [809, 470] width 1262 height 175
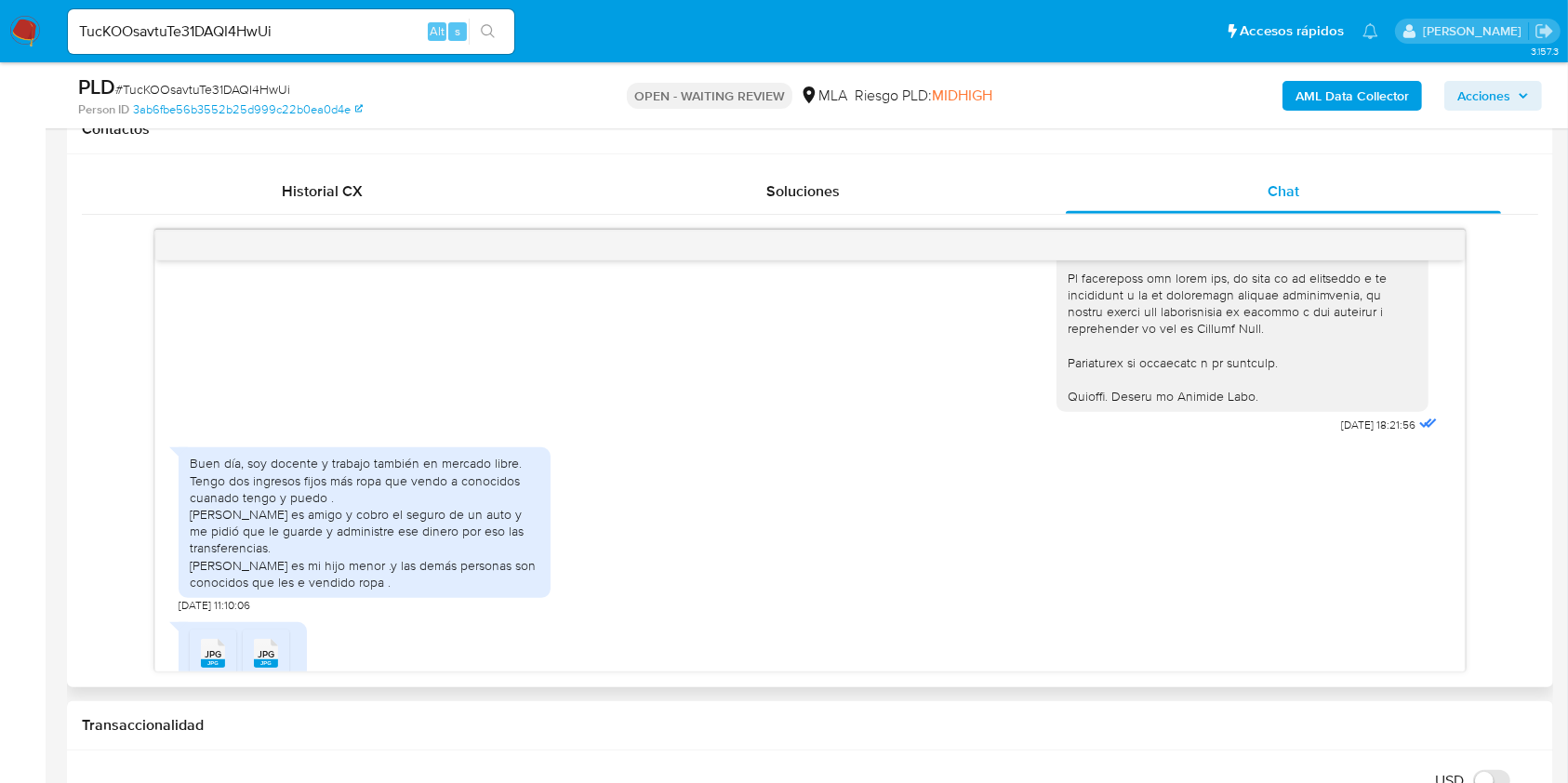
scroll to position [2313, 0]
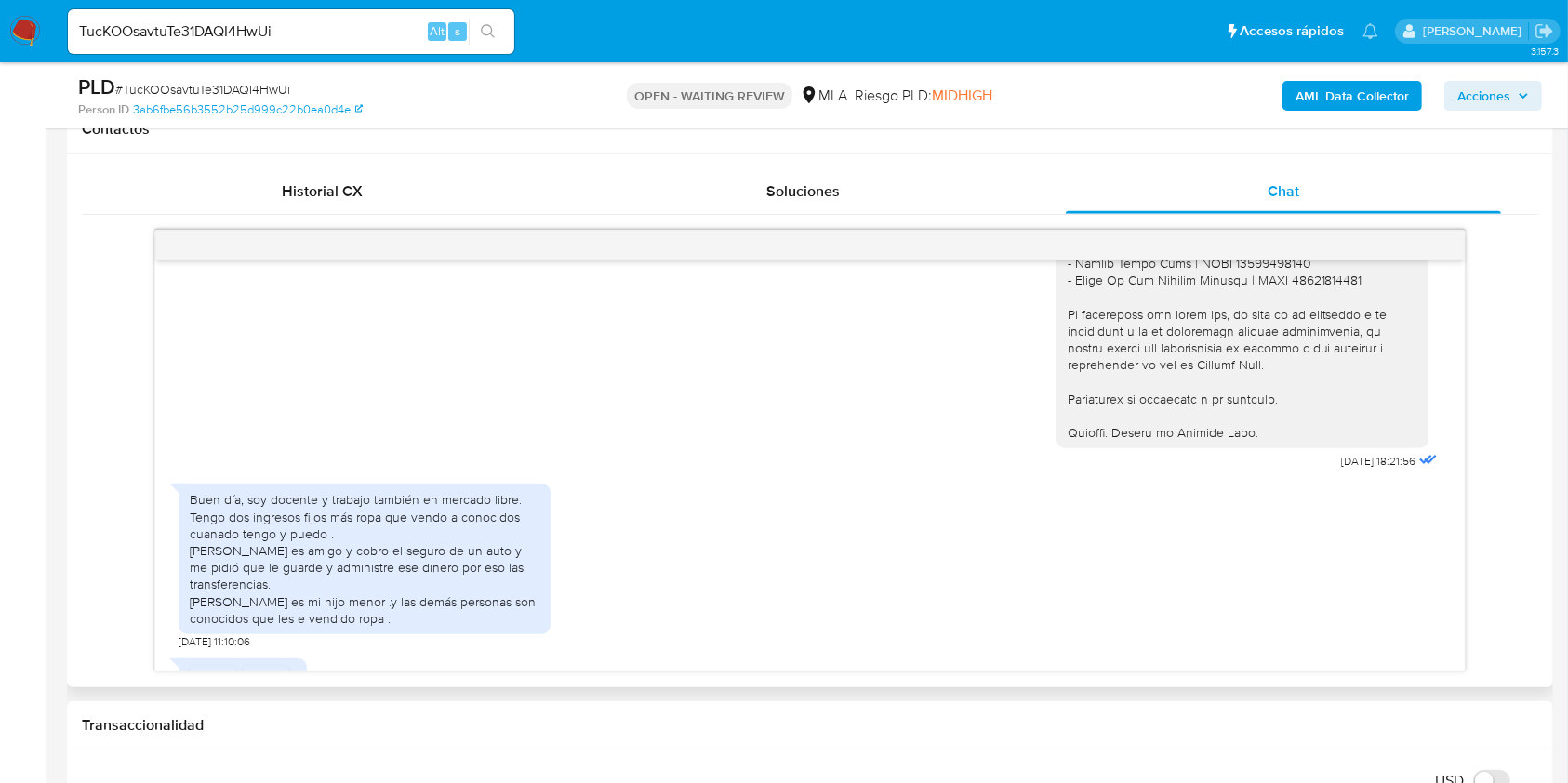
click at [820, 474] on div "[DATE] 18:21:56" at bounding box center [809, 134] width 1262 height 680
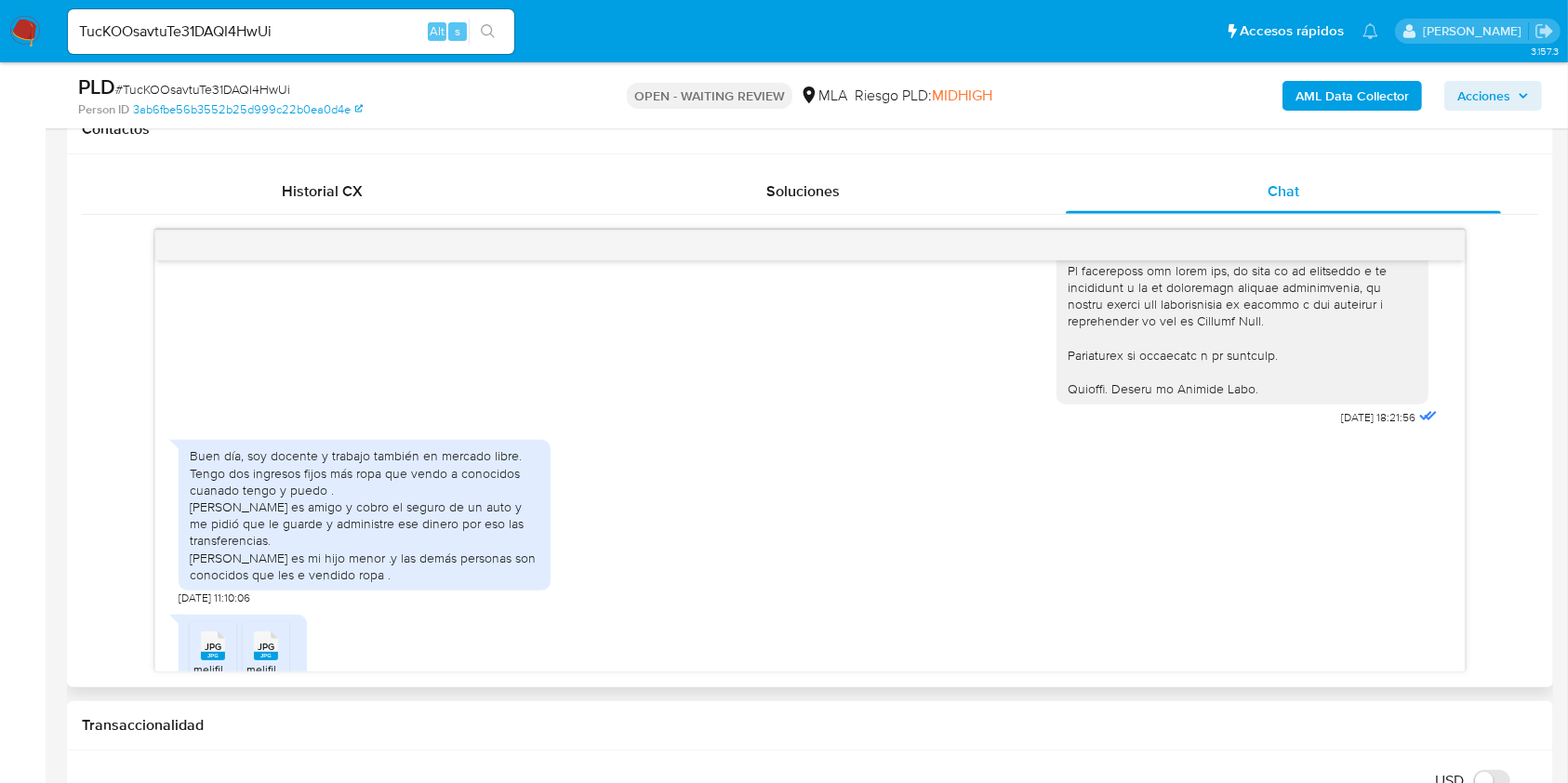
scroll to position [2437, 0]
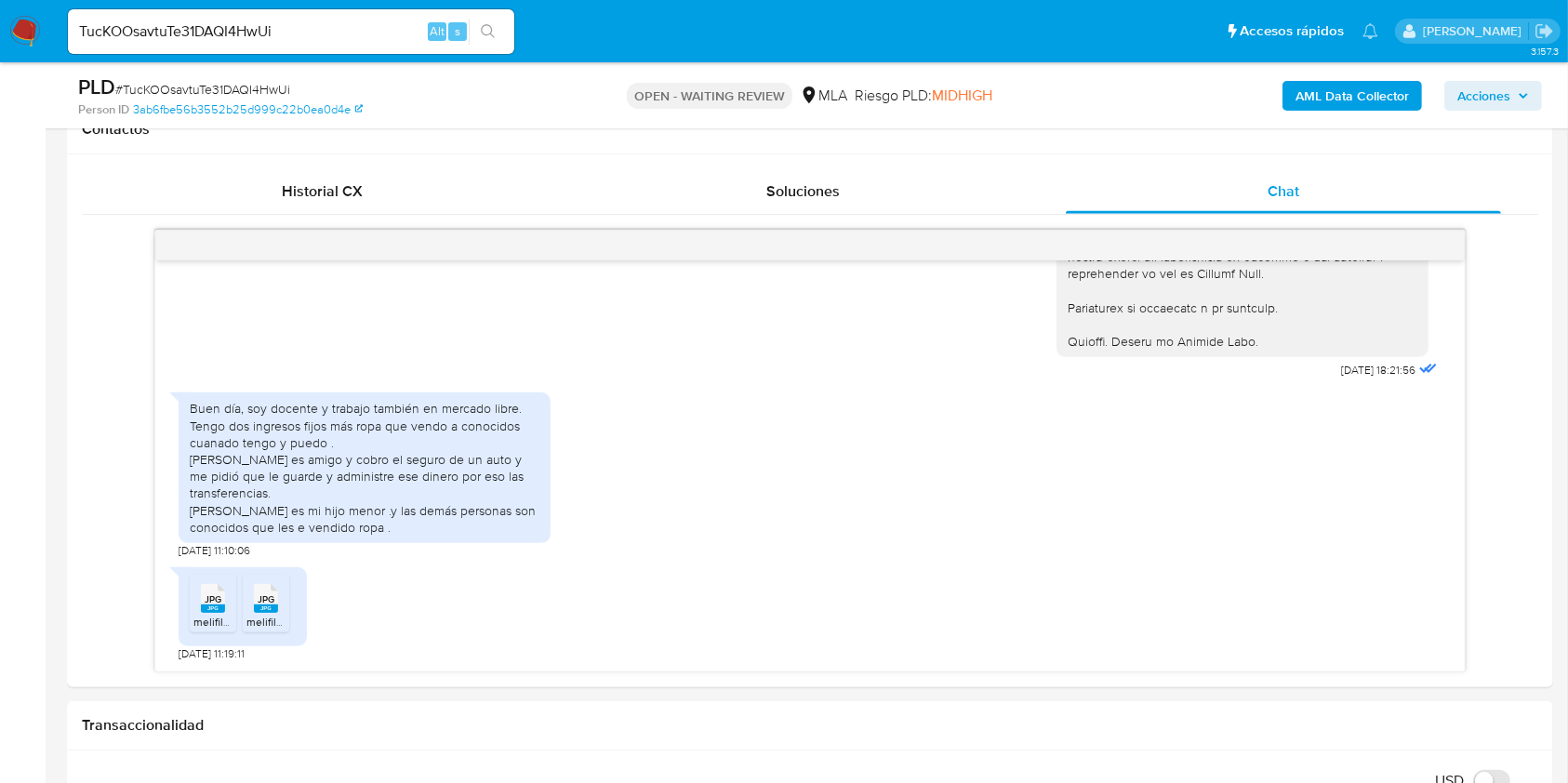
click at [393, 20] on input "TucKOOsavtuTe31DAQI4HwUi" at bounding box center [291, 32] width 446 height 24
paste input "Ai5XkondSnV4QAkXR3RN6LwR"
type input "Ai5XkondSnV4QAkXR3RN6LwR"
click at [483, 43] on button "search-icon" at bounding box center [487, 32] width 38 height 26
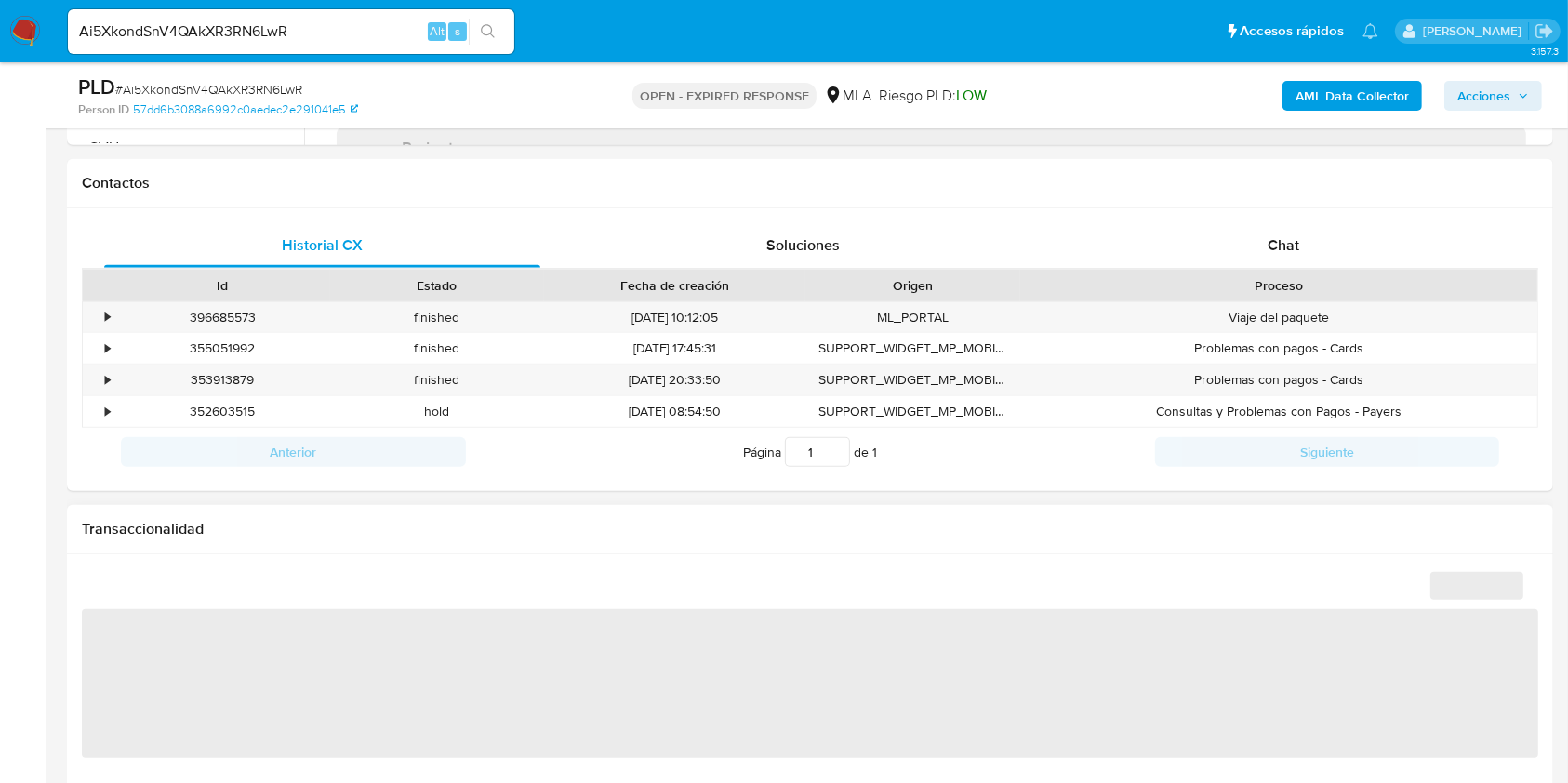
scroll to position [868, 0]
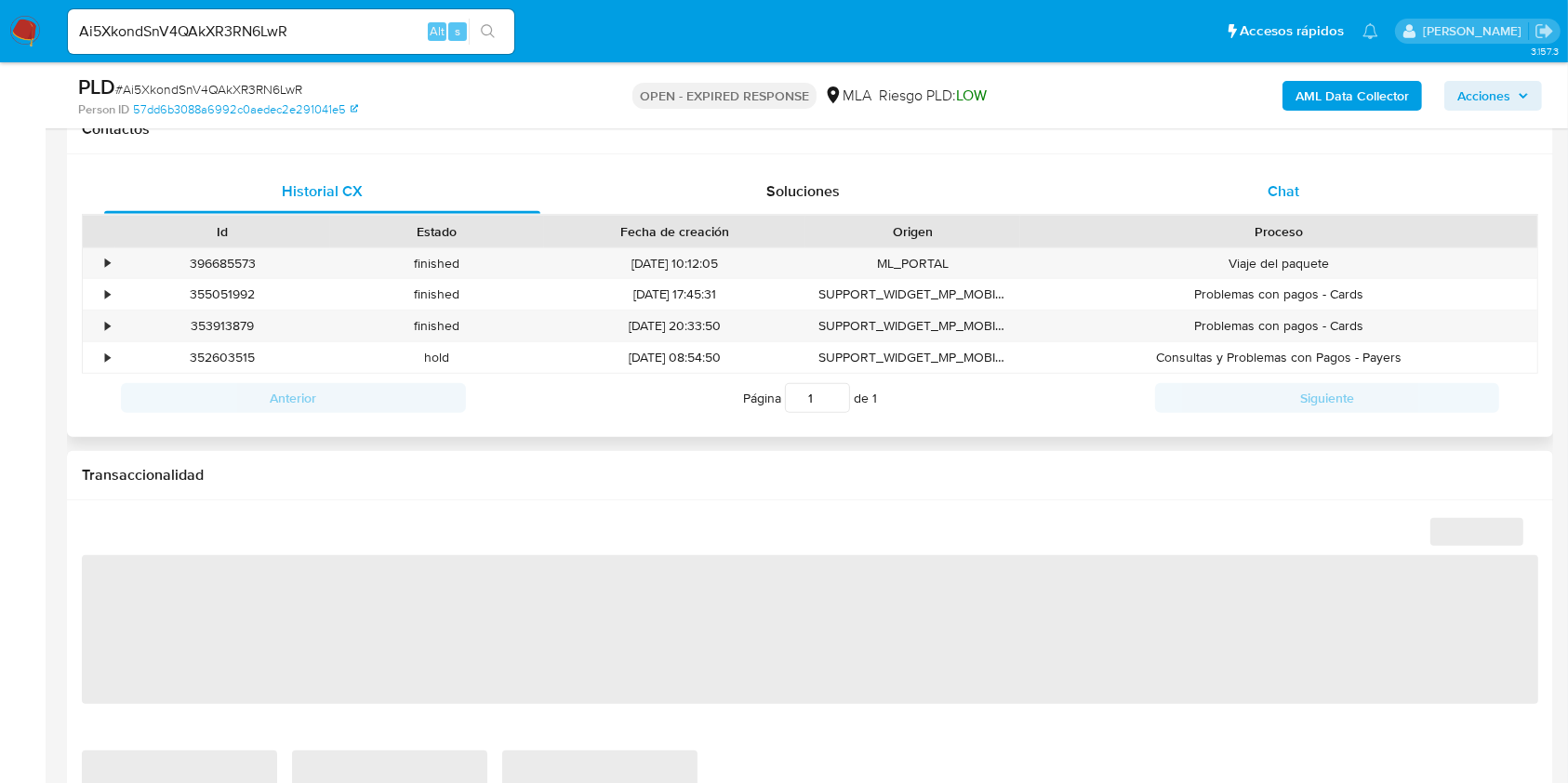
click at [1318, 206] on div "Chat" at bounding box center [1283, 192] width 436 height 45
select select "10"
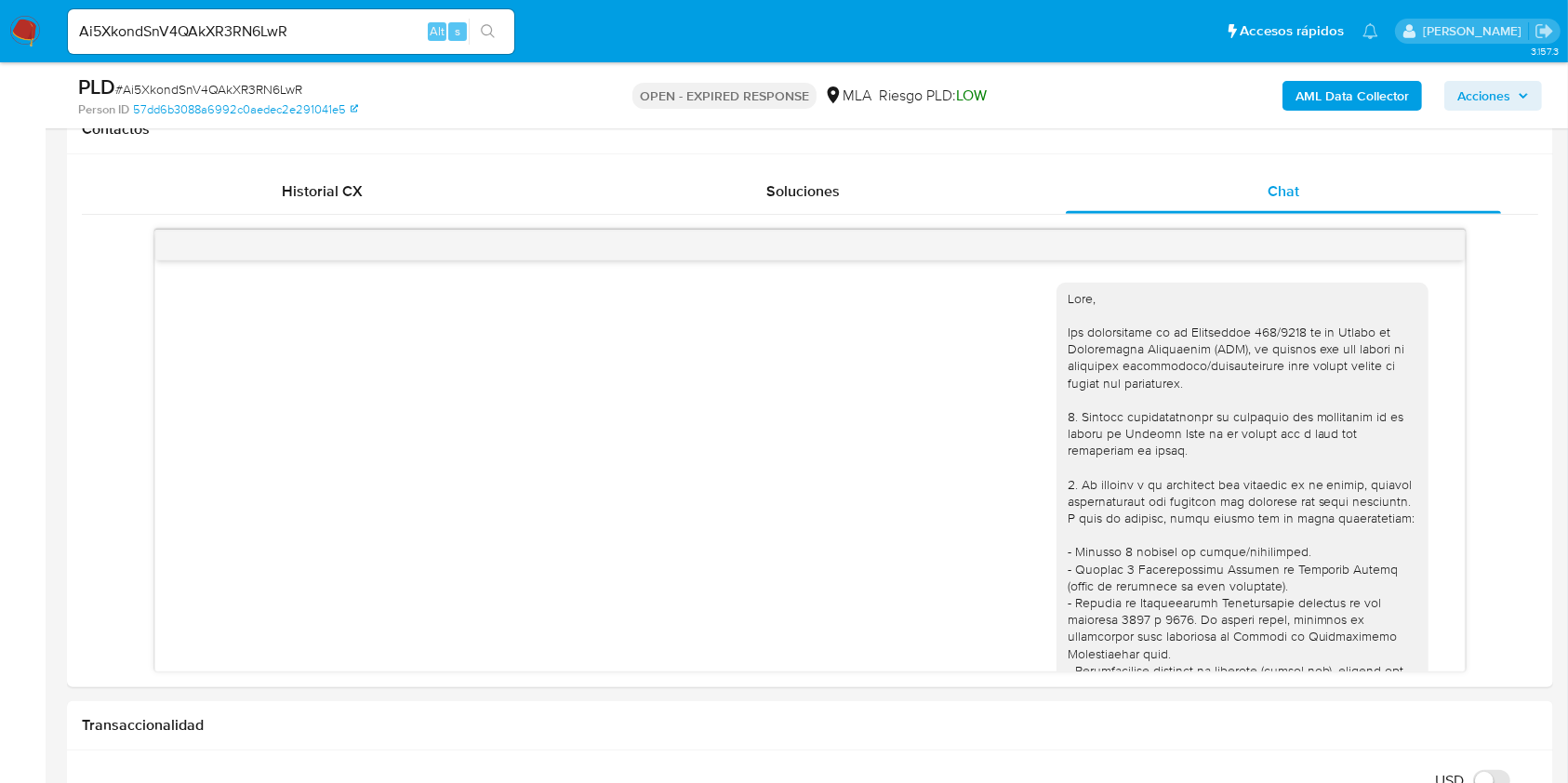
scroll to position [2001, 0]
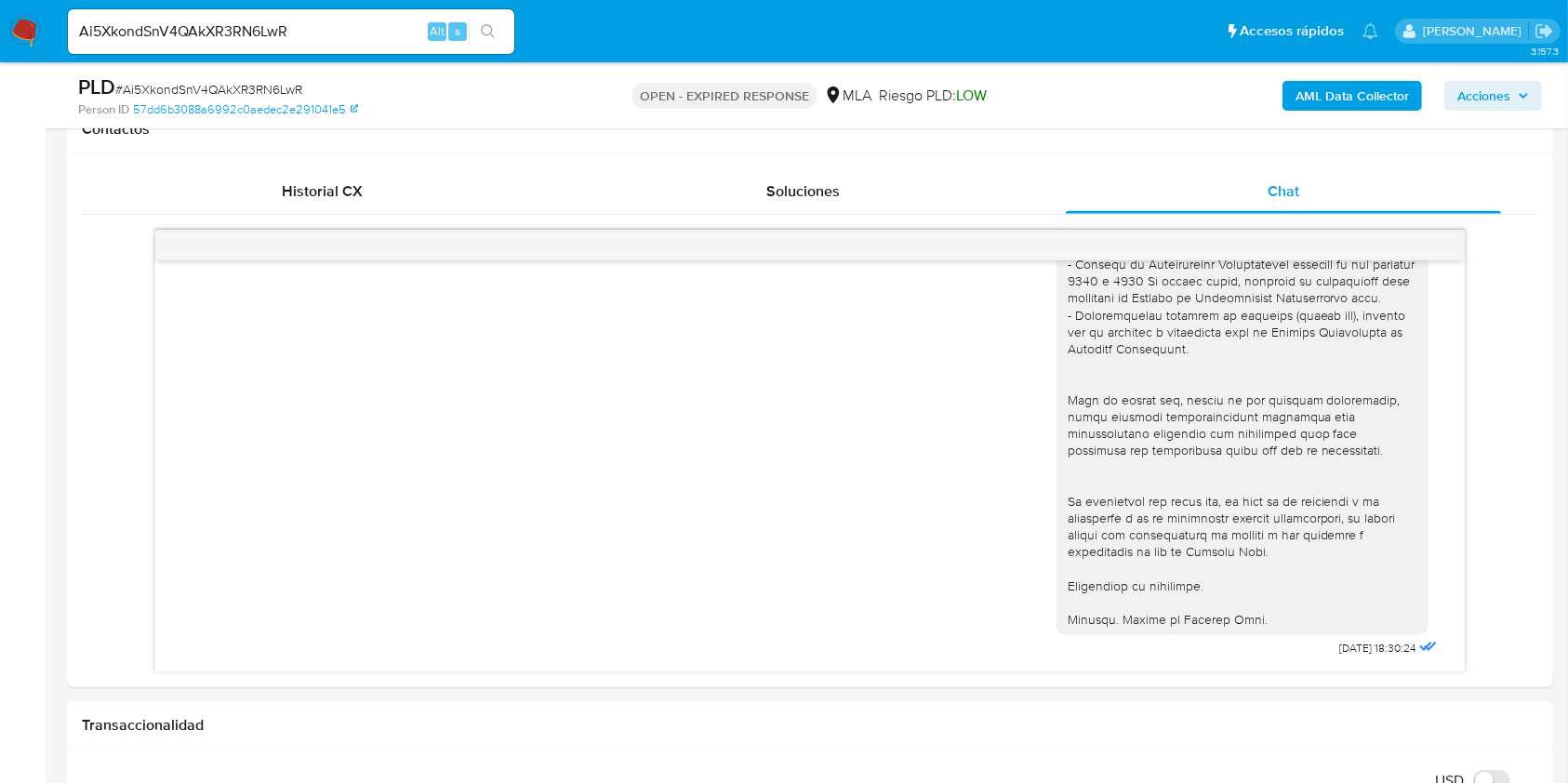
click at [327, 32] on input "Ai5XkondSnV4QAkXR3RN6LwR" at bounding box center [291, 32] width 446 height 24
drag, startPoint x: 327, startPoint y: 32, endPoint x: 480, endPoint y: 42, distance: 153.3
click at [334, 34] on input "Ai5XkondSnV4QAkXR3RN6LwR" at bounding box center [291, 32] width 446 height 24
paste input "SWtJWajzd1JNhyr9V1LEwQOk"
type input "SWtJWajzd1JNhyr9V1LEwQOk"
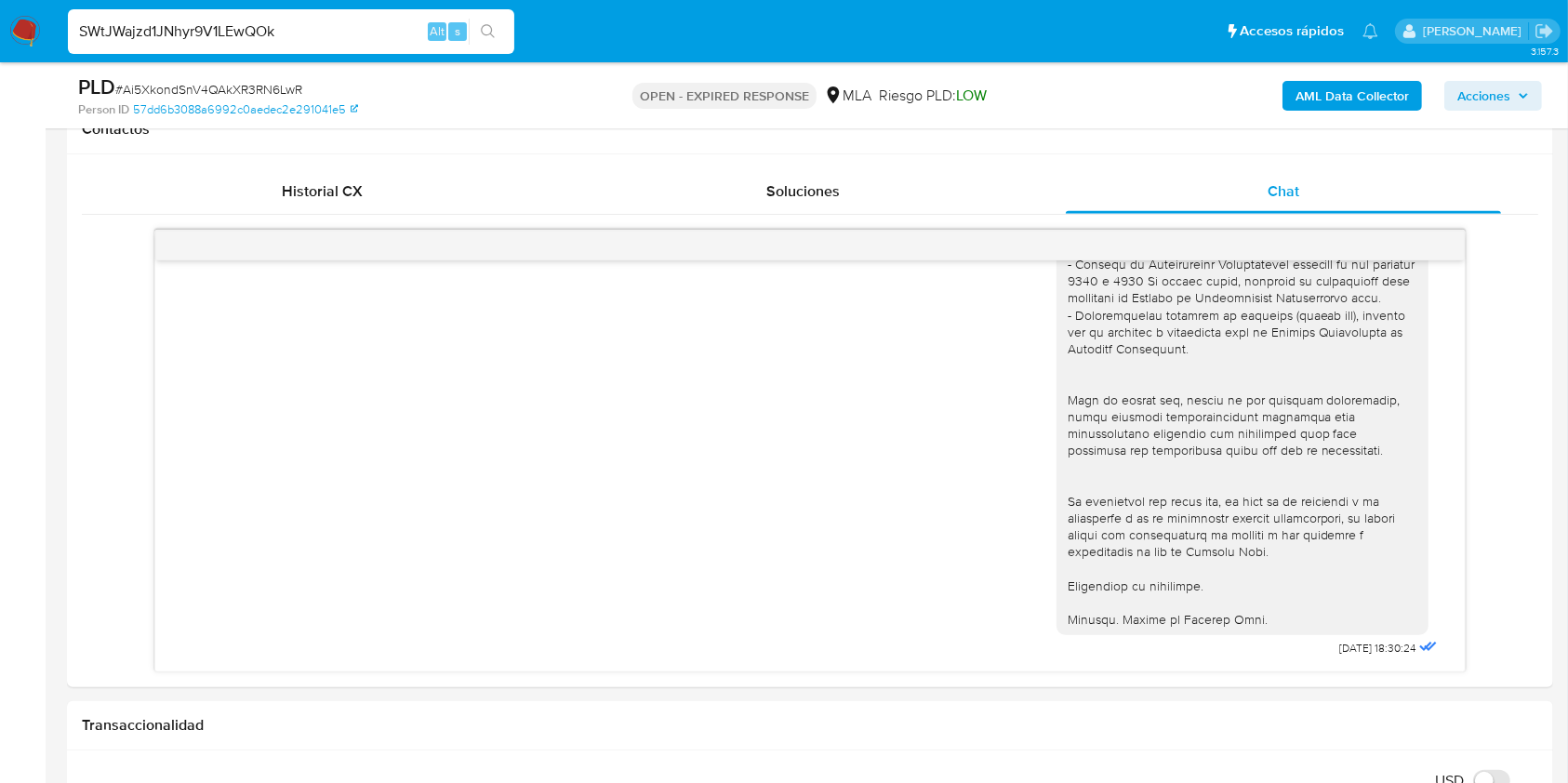
click at [497, 34] on button "search-icon" at bounding box center [487, 32] width 38 height 26
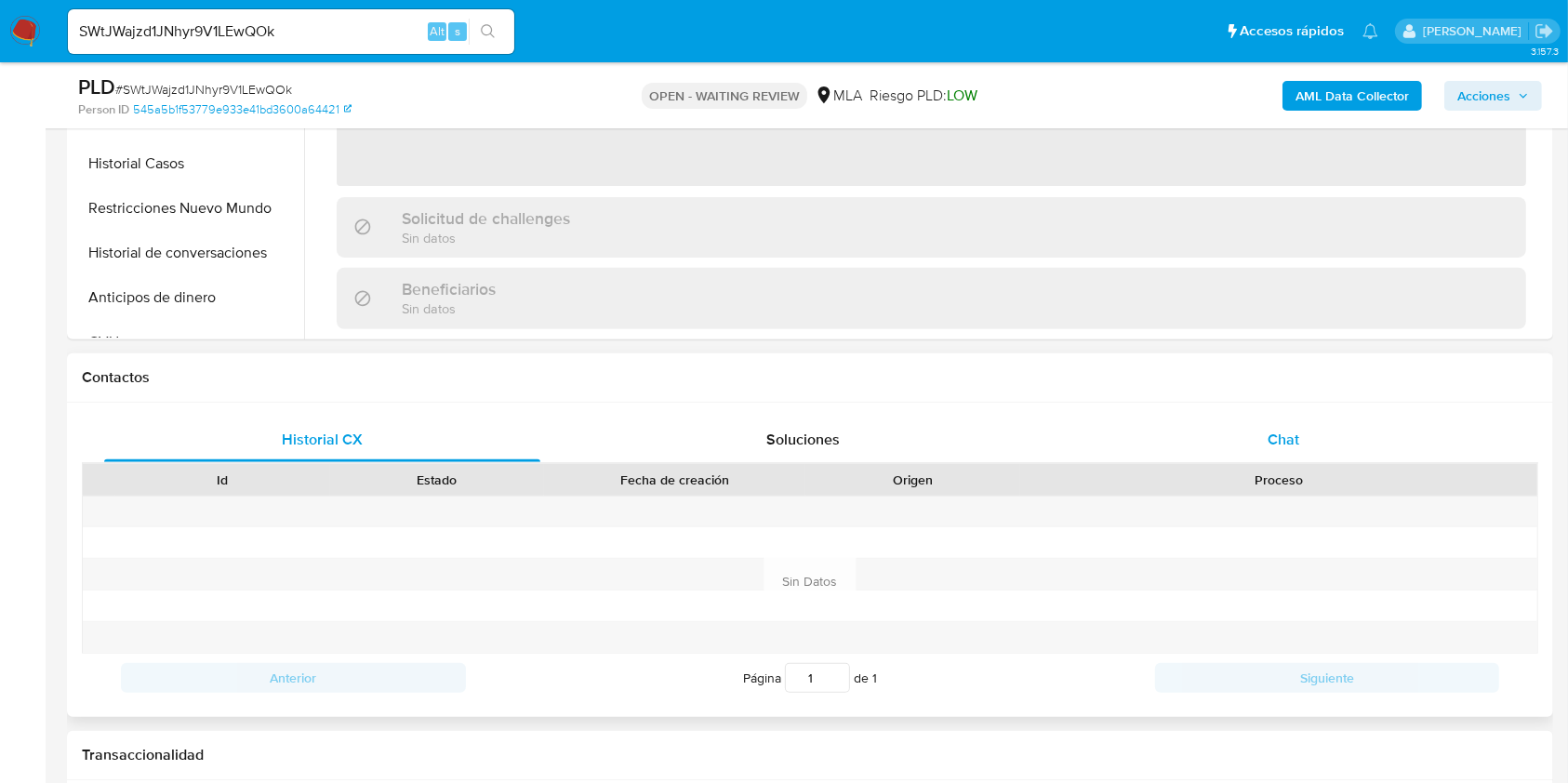
click at [1303, 426] on div "Chat" at bounding box center [1283, 439] width 436 height 45
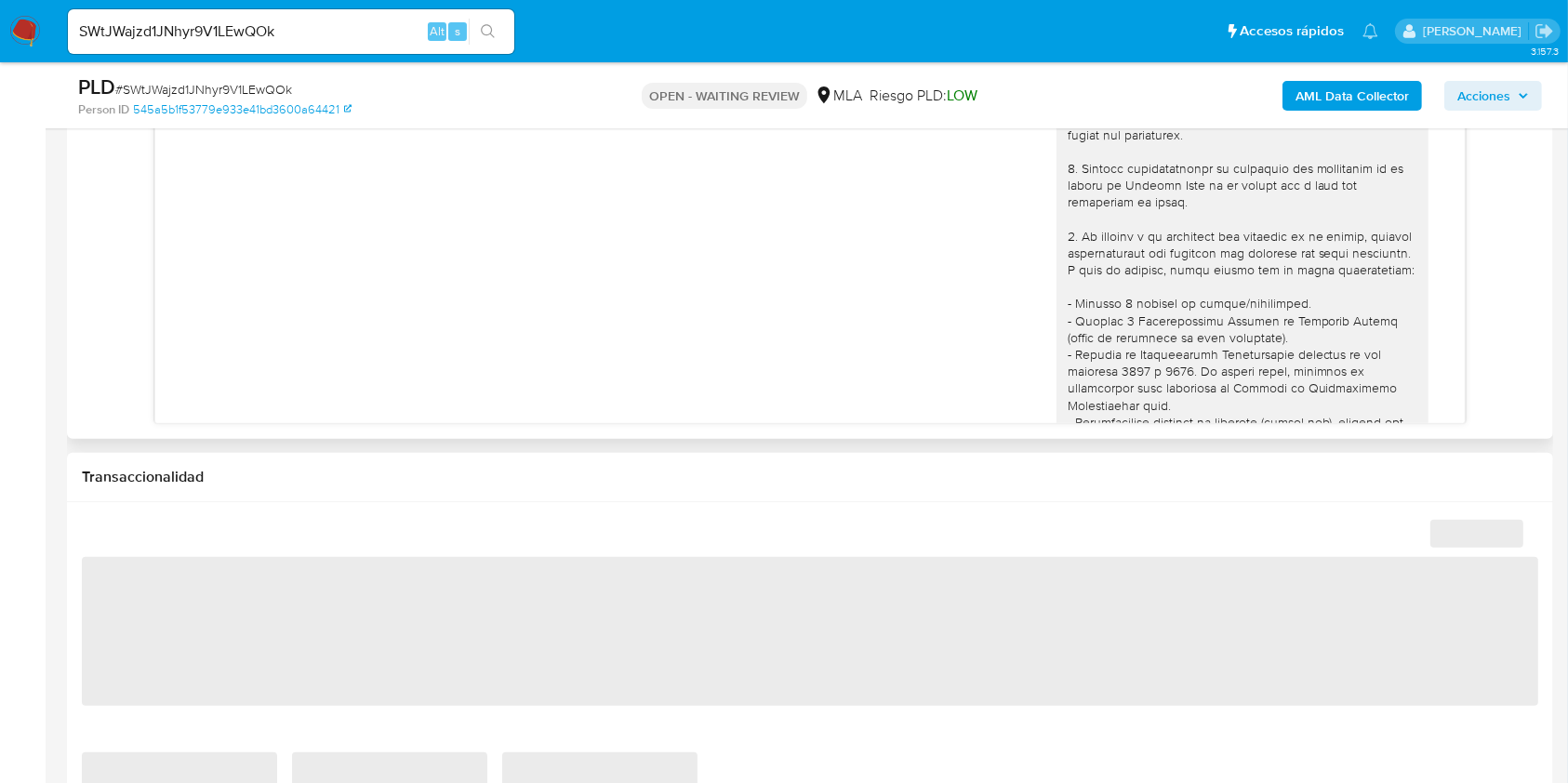
scroll to position [2299, 0]
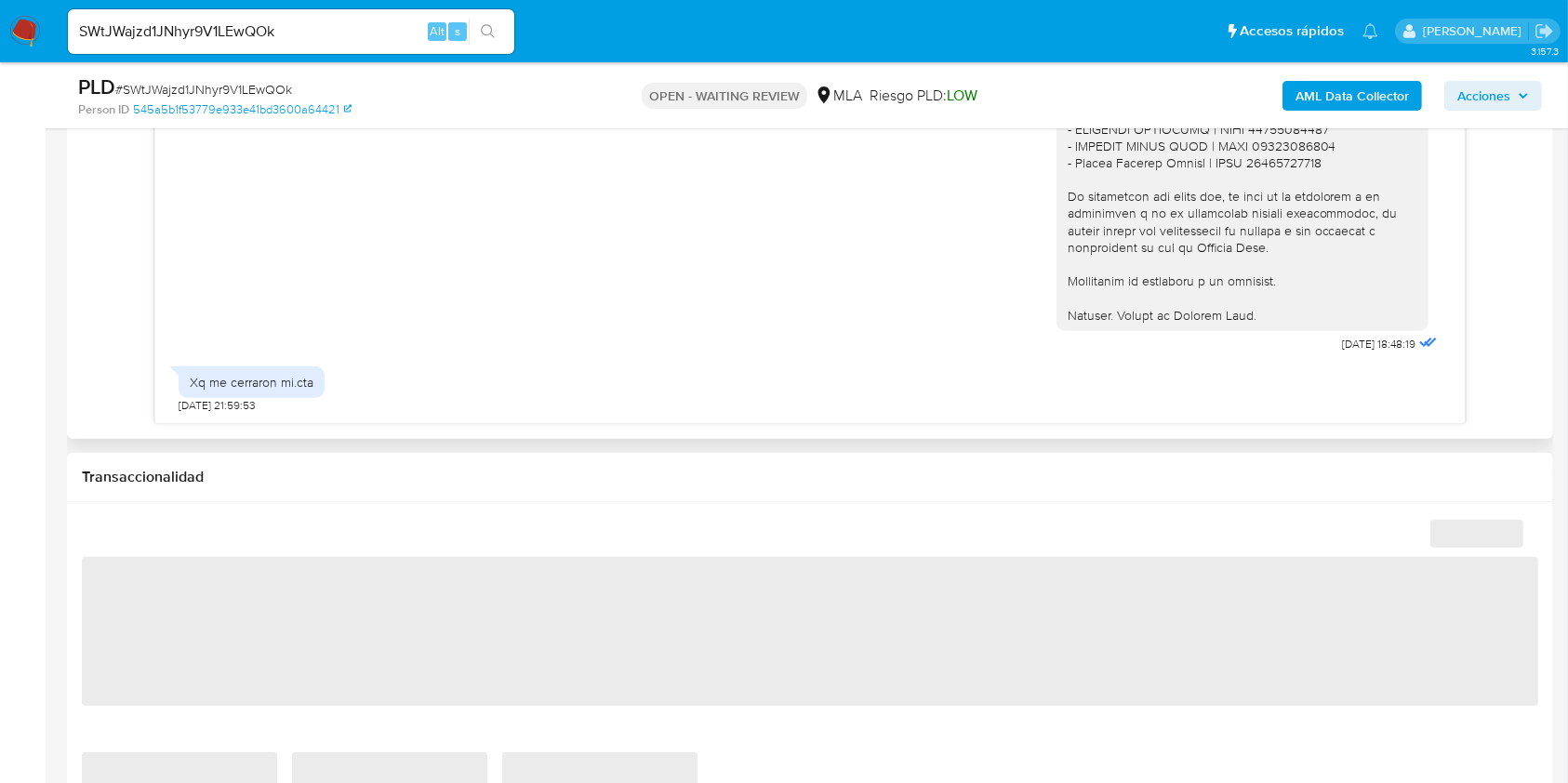
select select "10"
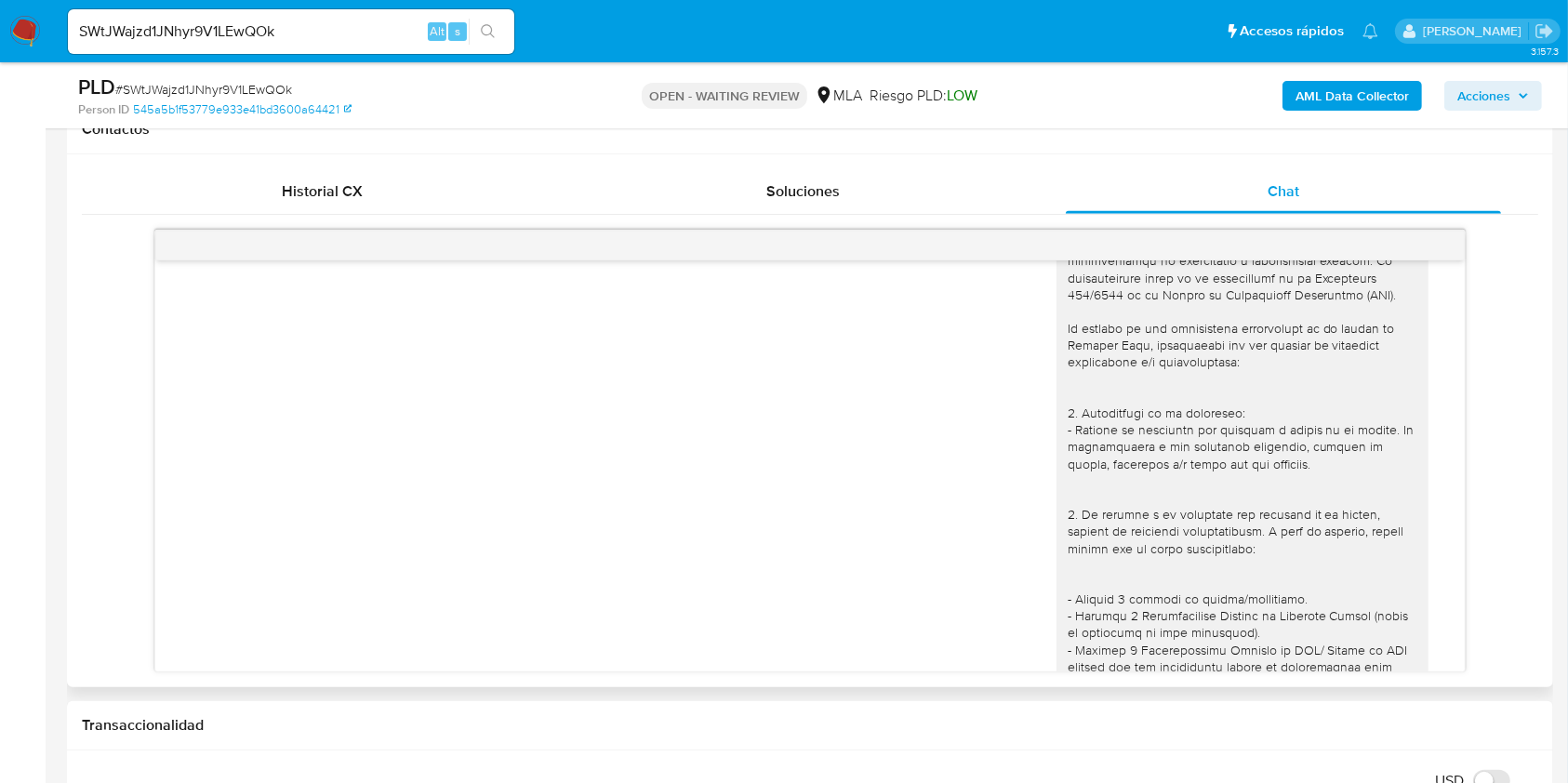
scroll to position [2107, 0]
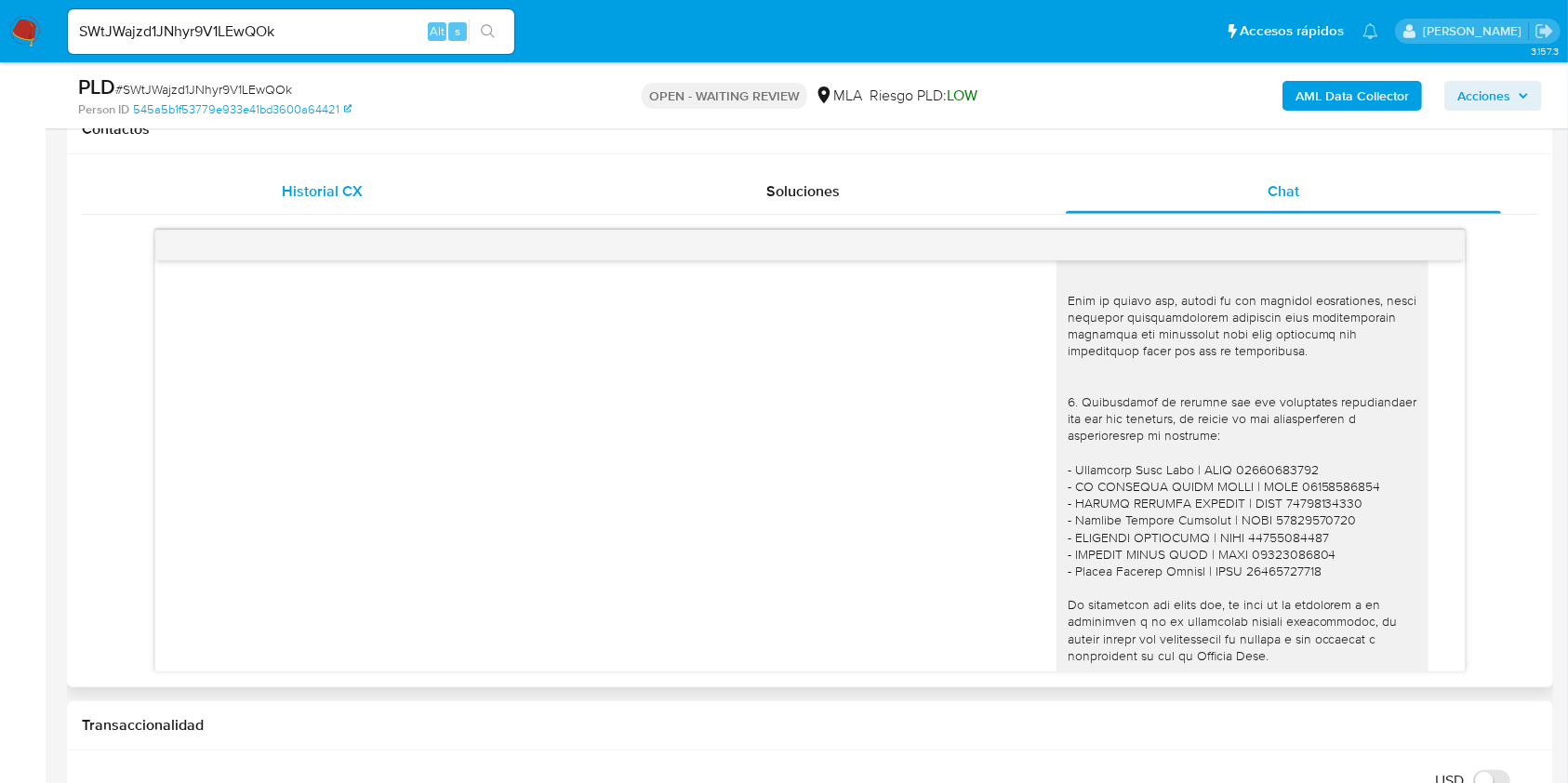
click at [255, 212] on div "Historial CX" at bounding box center [322, 192] width 436 height 45
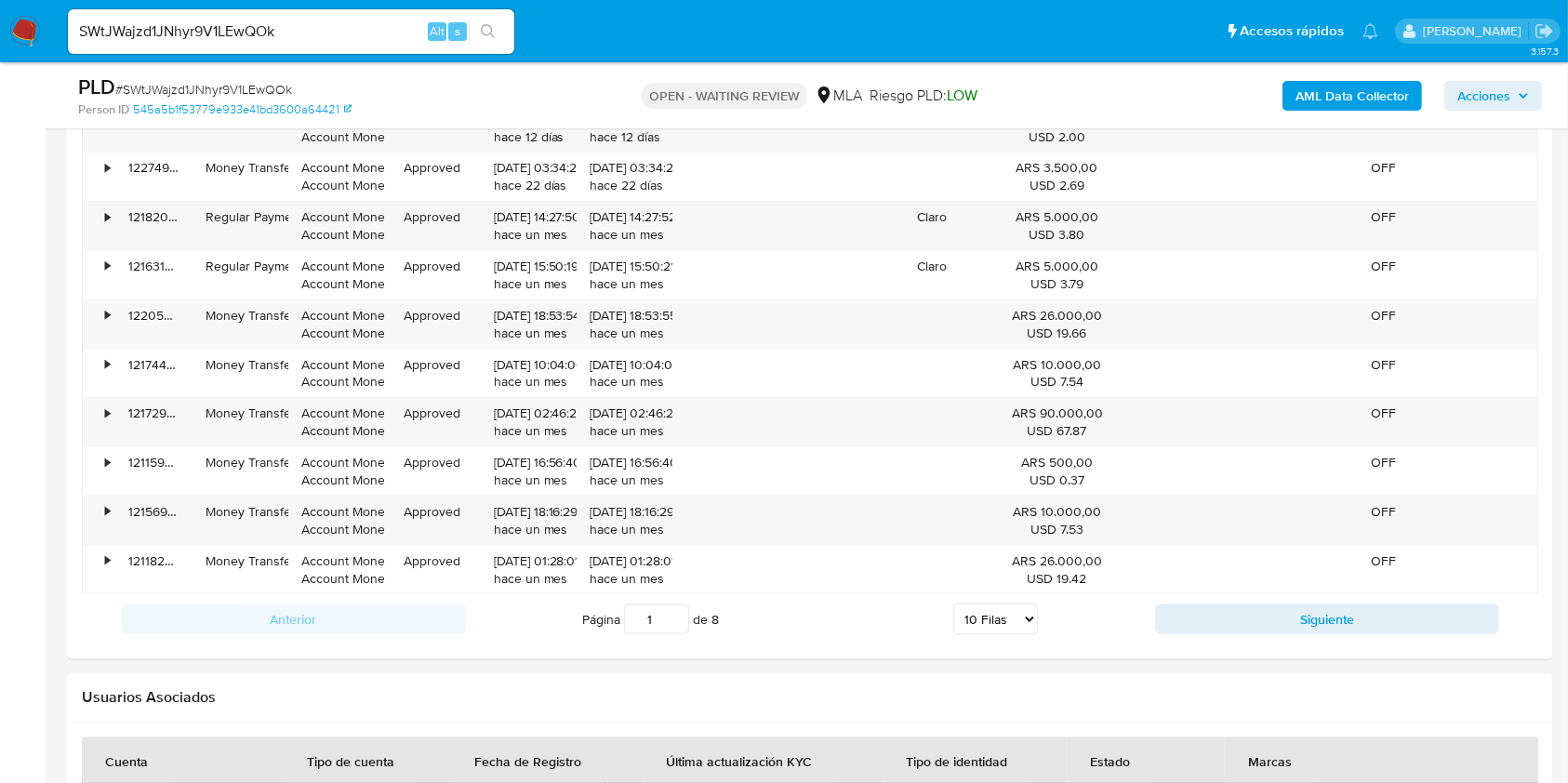
scroll to position [2452, 0]
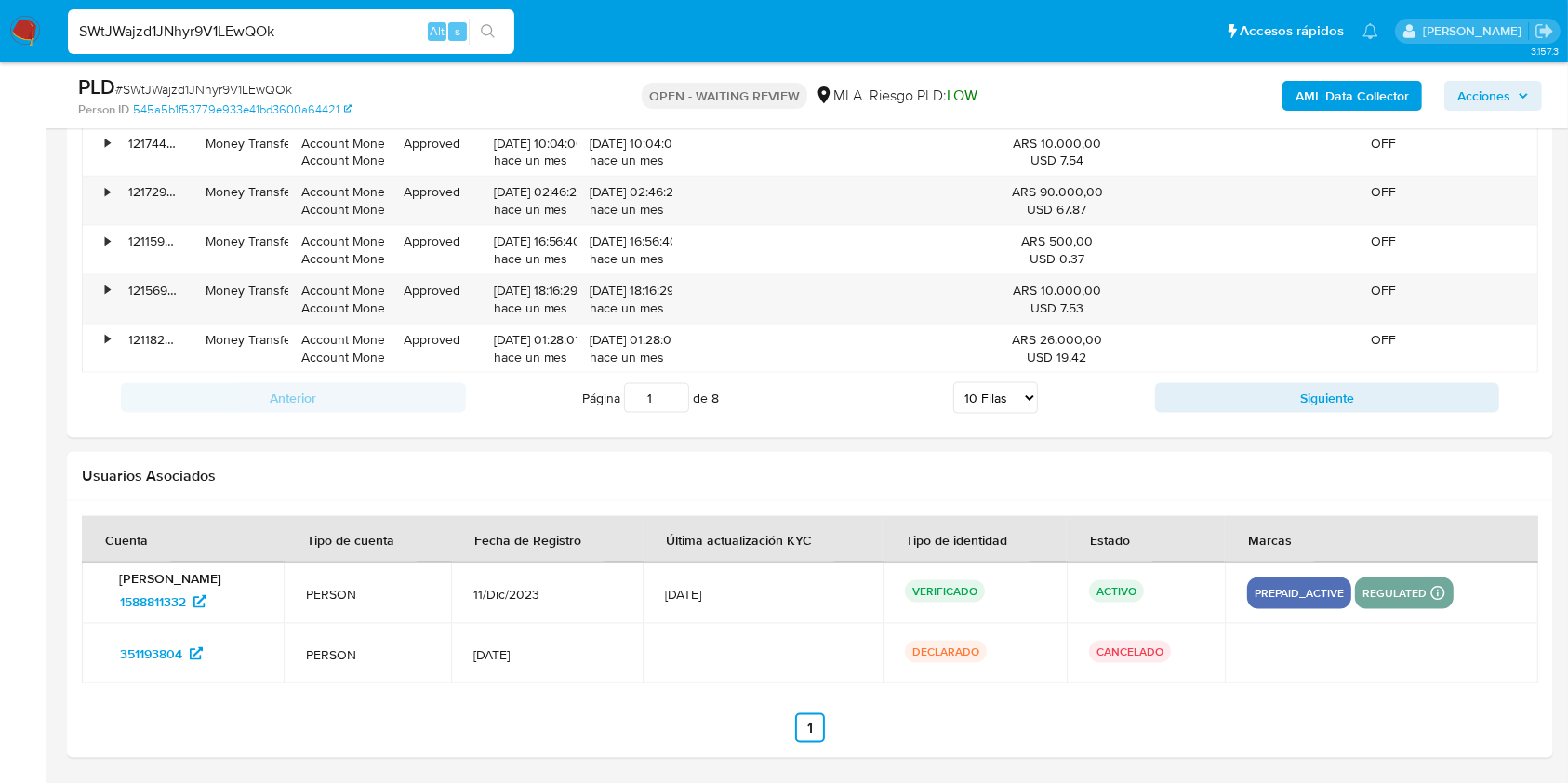
click at [366, 21] on input "SWtJWajzd1JNhyr9V1LEwQOk" at bounding box center [291, 32] width 446 height 24
paste input "WcOqiqjuN6PXyyPXHDq6tTN2"
type input "WcOqiqjuN6PXyyPXHDq6tTN2"
click at [501, 48] on div "WcOqiqjuN6PXyyPXHDq6tTN2 Alt s" at bounding box center [291, 32] width 446 height 45
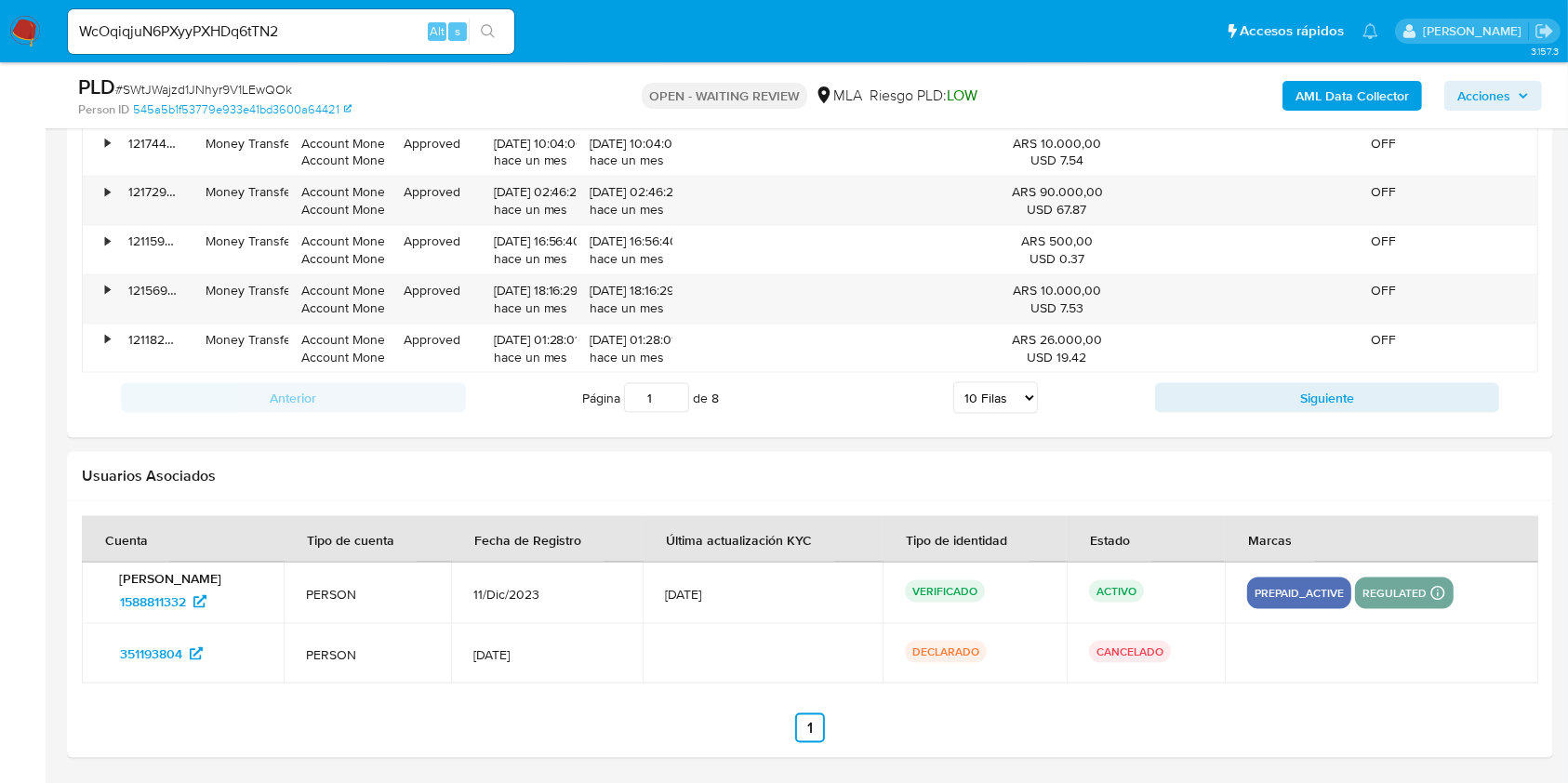
click at [498, 42] on button "search-icon" at bounding box center [487, 32] width 38 height 26
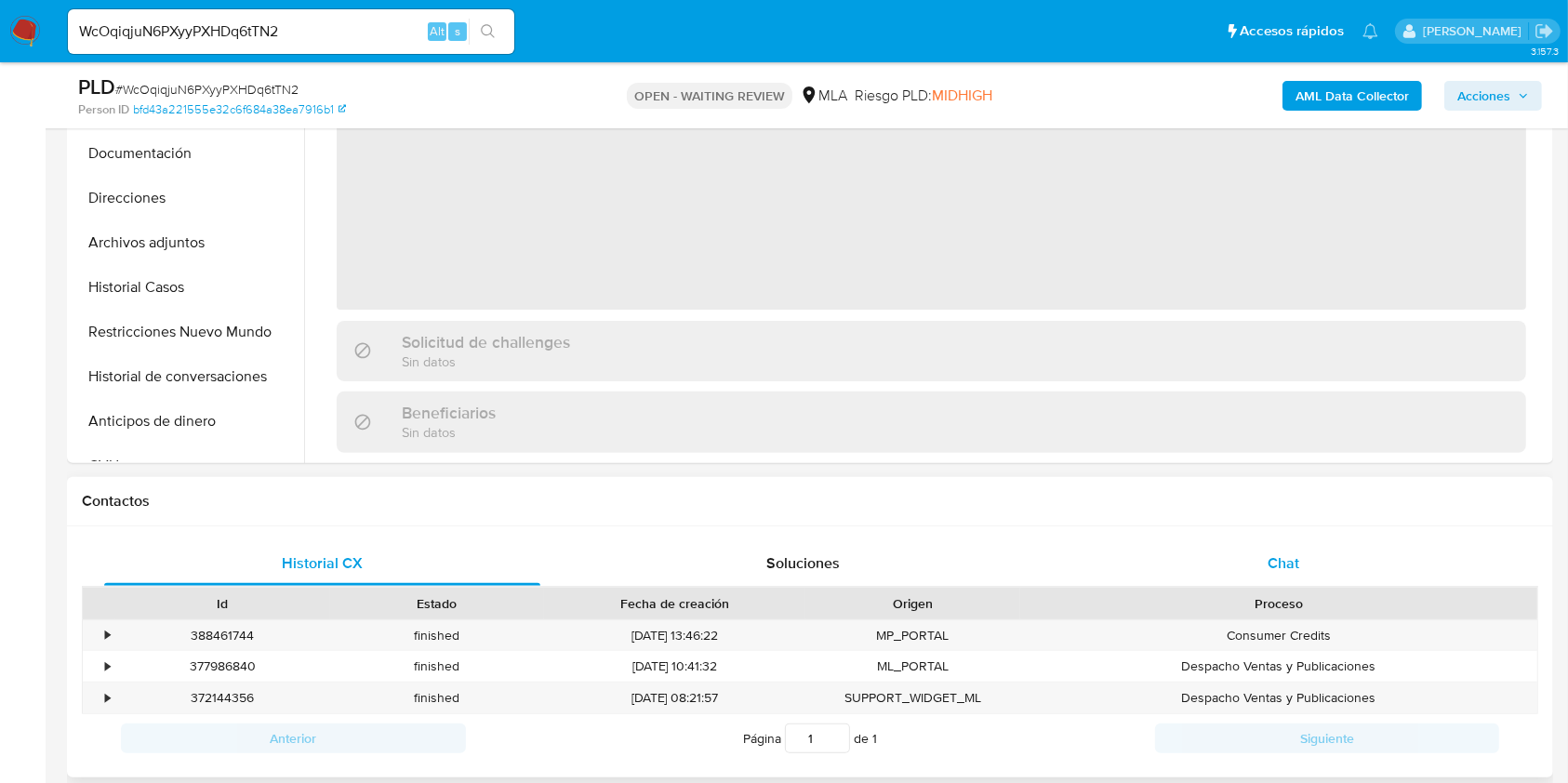
click at [1320, 572] on div "Chat" at bounding box center [1283, 563] width 436 height 45
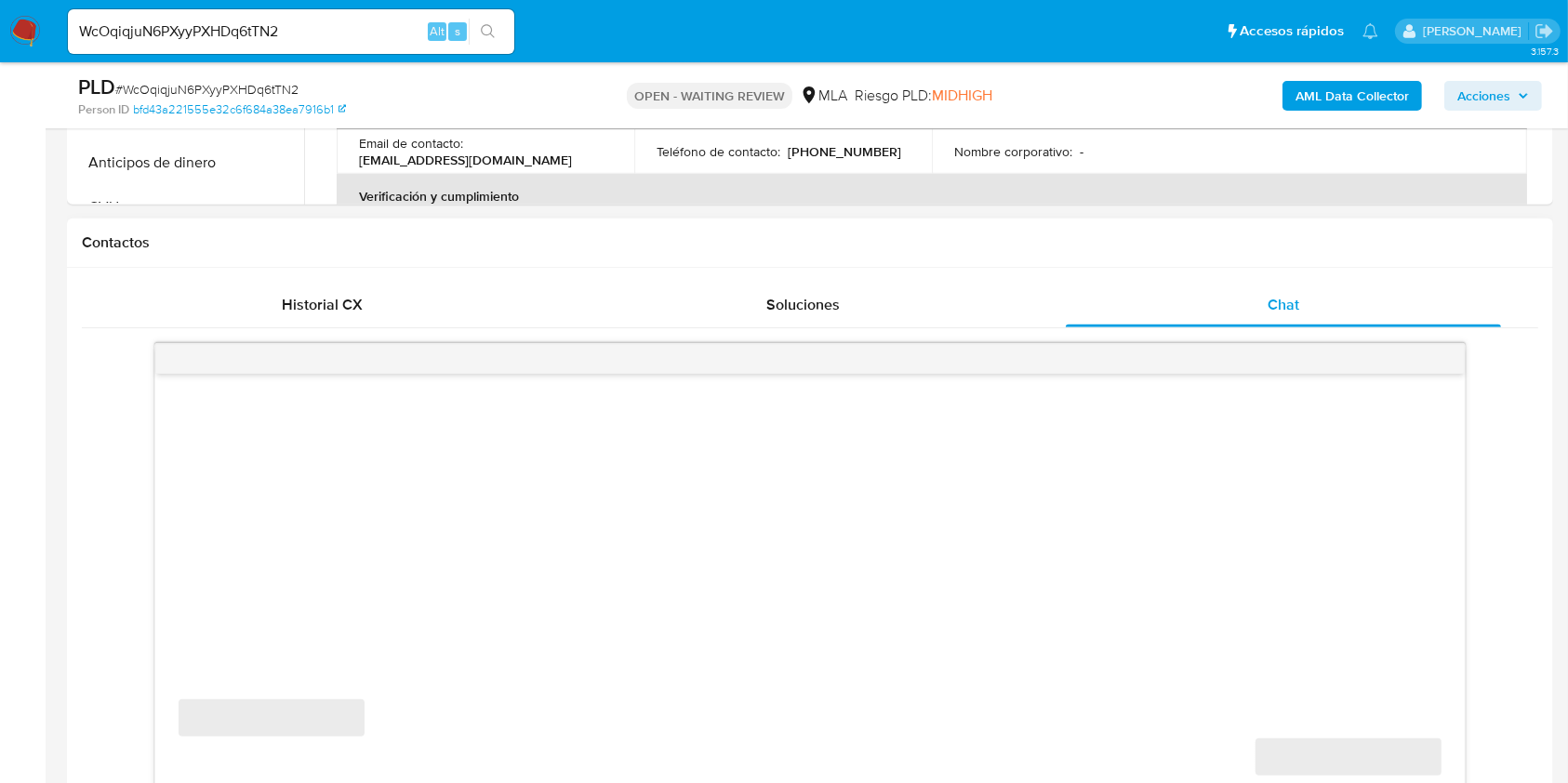
scroll to position [868, 0]
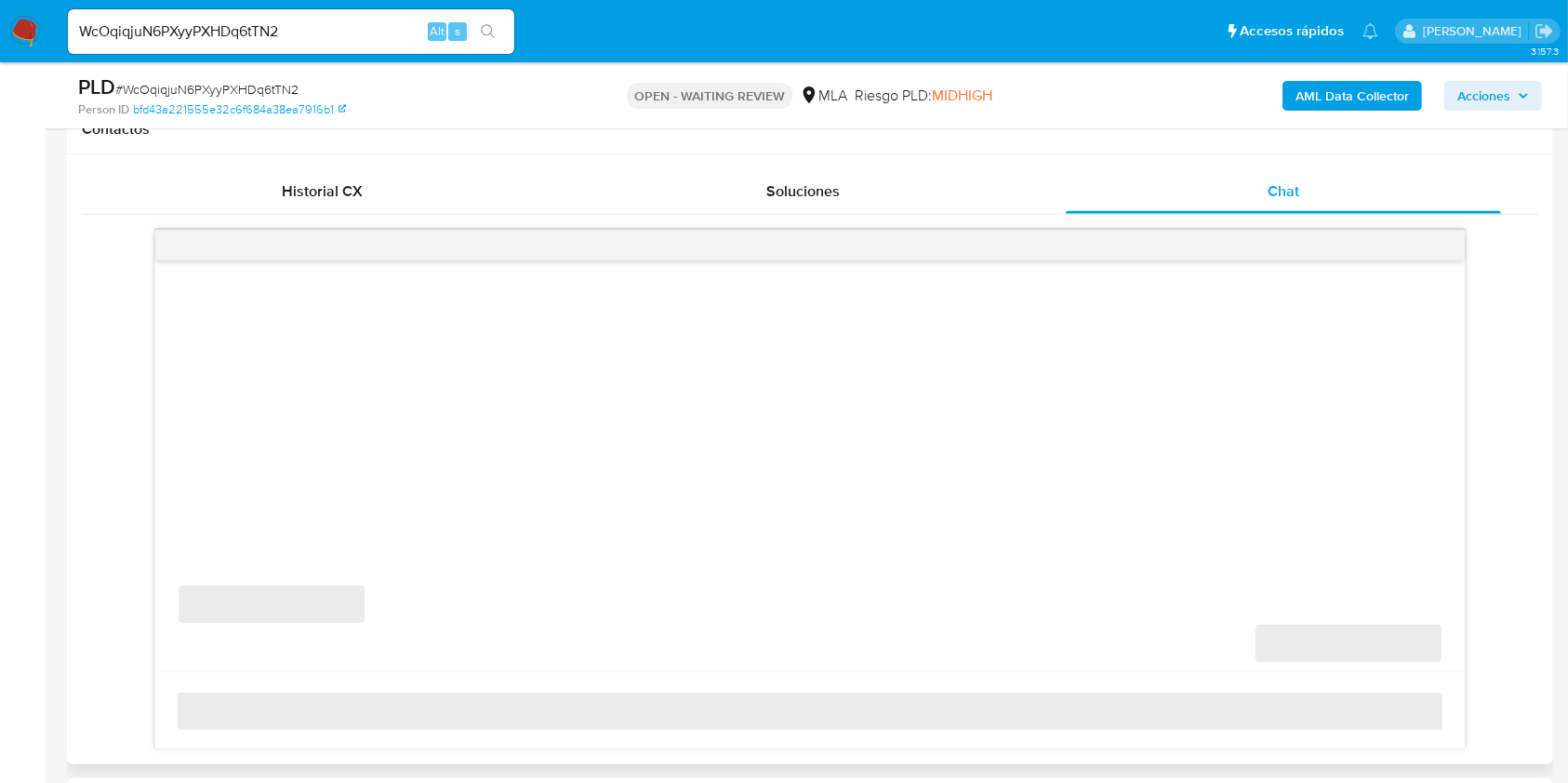
select select "10"
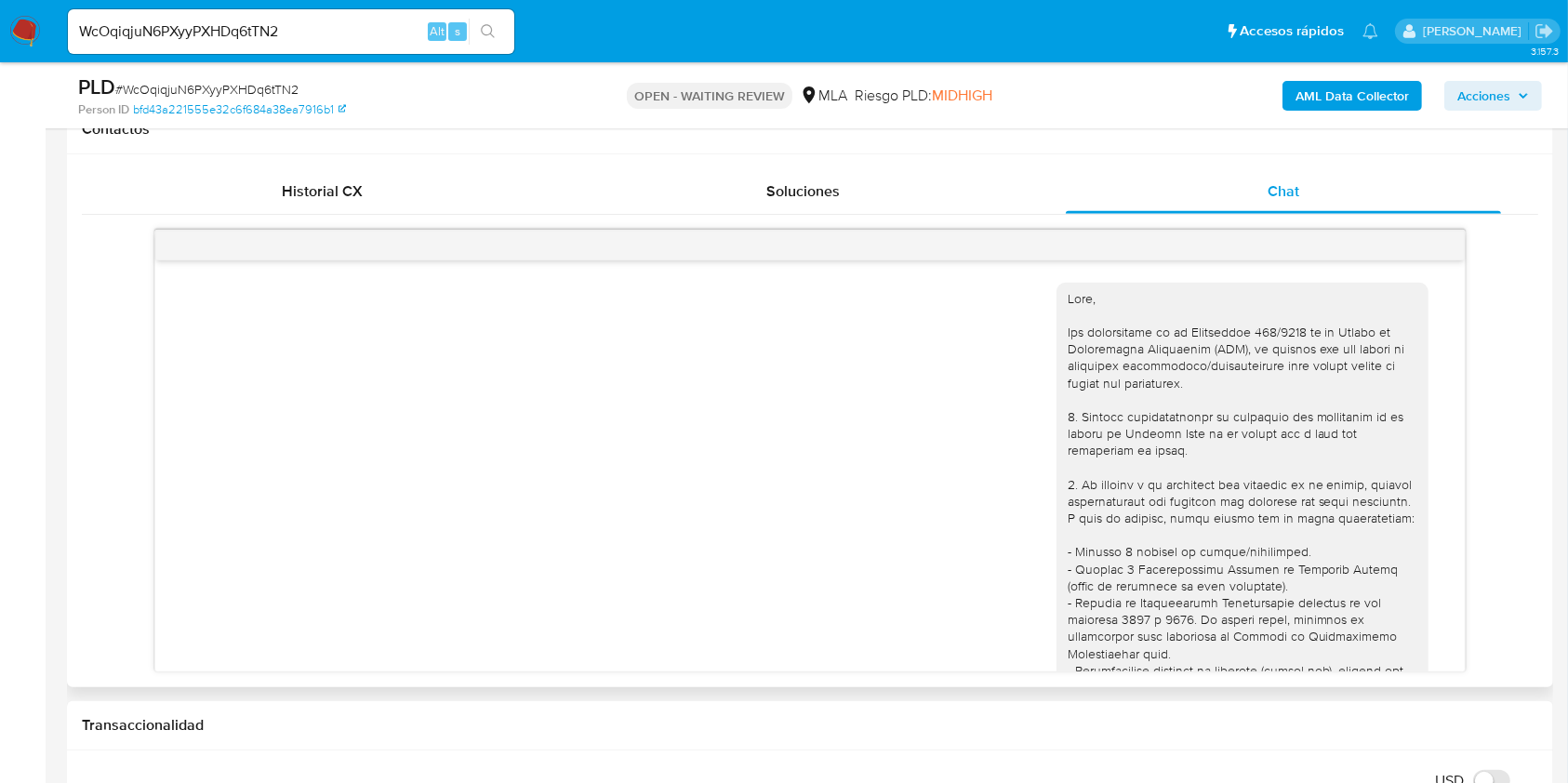
scroll to position [2327, 0]
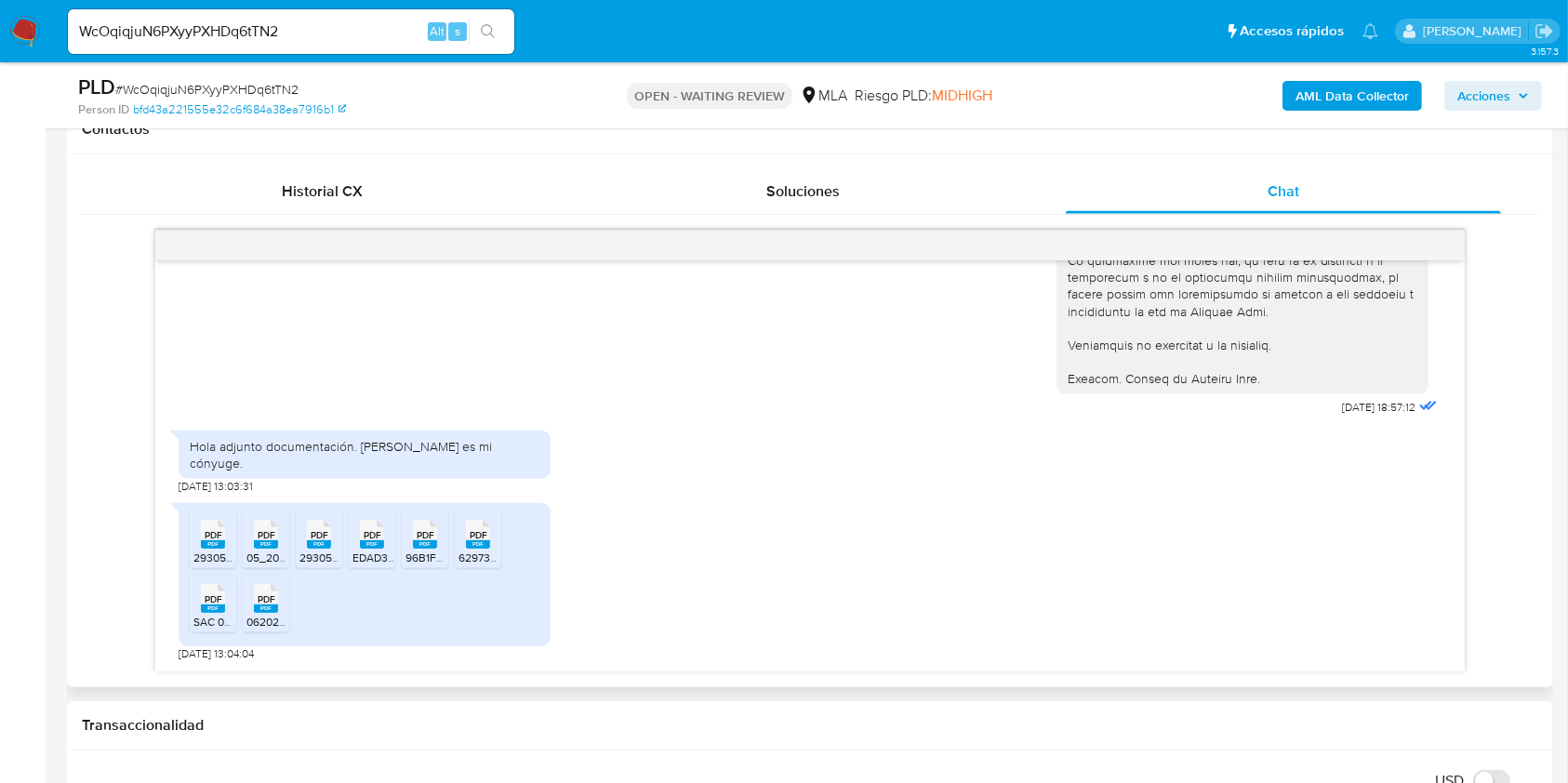
click at [208, 535] on span "PDF" at bounding box center [213, 534] width 18 height 12
click at [263, 540] on rect at bounding box center [266, 544] width 24 height 8
drag, startPoint x: 304, startPoint y: 537, endPoint x: 318, endPoint y: 567, distance: 33.1
click at [305, 547] on div "PDF PDF" at bounding box center [319, 532] width 39 height 36
drag, startPoint x: 377, startPoint y: 538, endPoint x: 401, endPoint y: 598, distance: 64.6
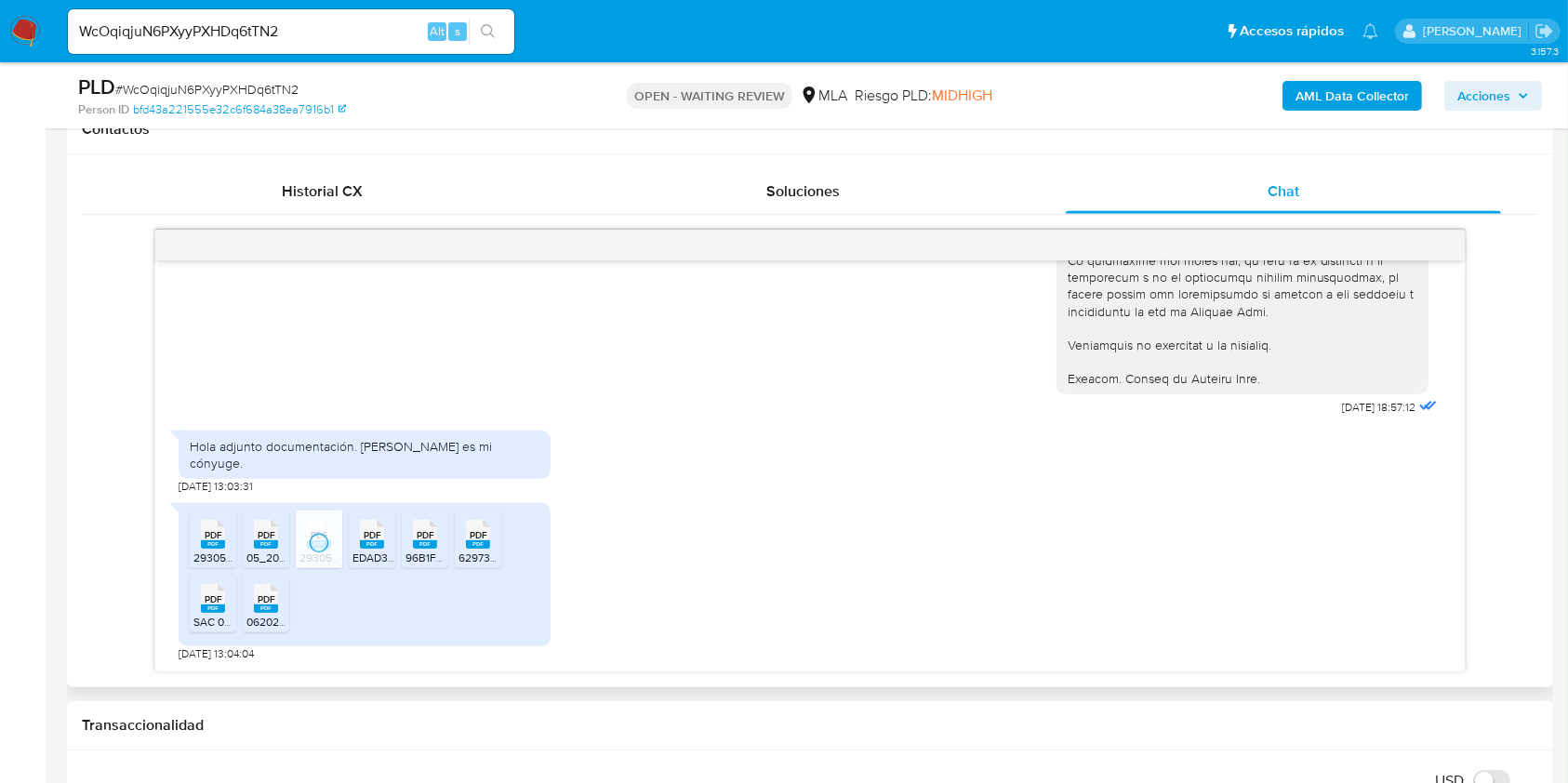
click at [378, 547] on div "PDF PDF" at bounding box center [372, 532] width 39 height 36
click at [421, 557] on li "PDF PDF 96B1FD29-3577-462D-88A9-9DCB89C0FBED.pdf" at bounding box center [425, 539] width 47 height 58
drag, startPoint x: 480, startPoint y: 545, endPoint x: 349, endPoint y: 632, distance: 157.3
click at [476, 554] on li "PDF PDF 6297380A-7F20-4F0C-81B2-FCD0D264E745.pdf" at bounding box center [478, 539] width 47 height 58
click at [216, 617] on li "PDF PDF SAC 062025.pdf" at bounding box center [213, 603] width 47 height 58
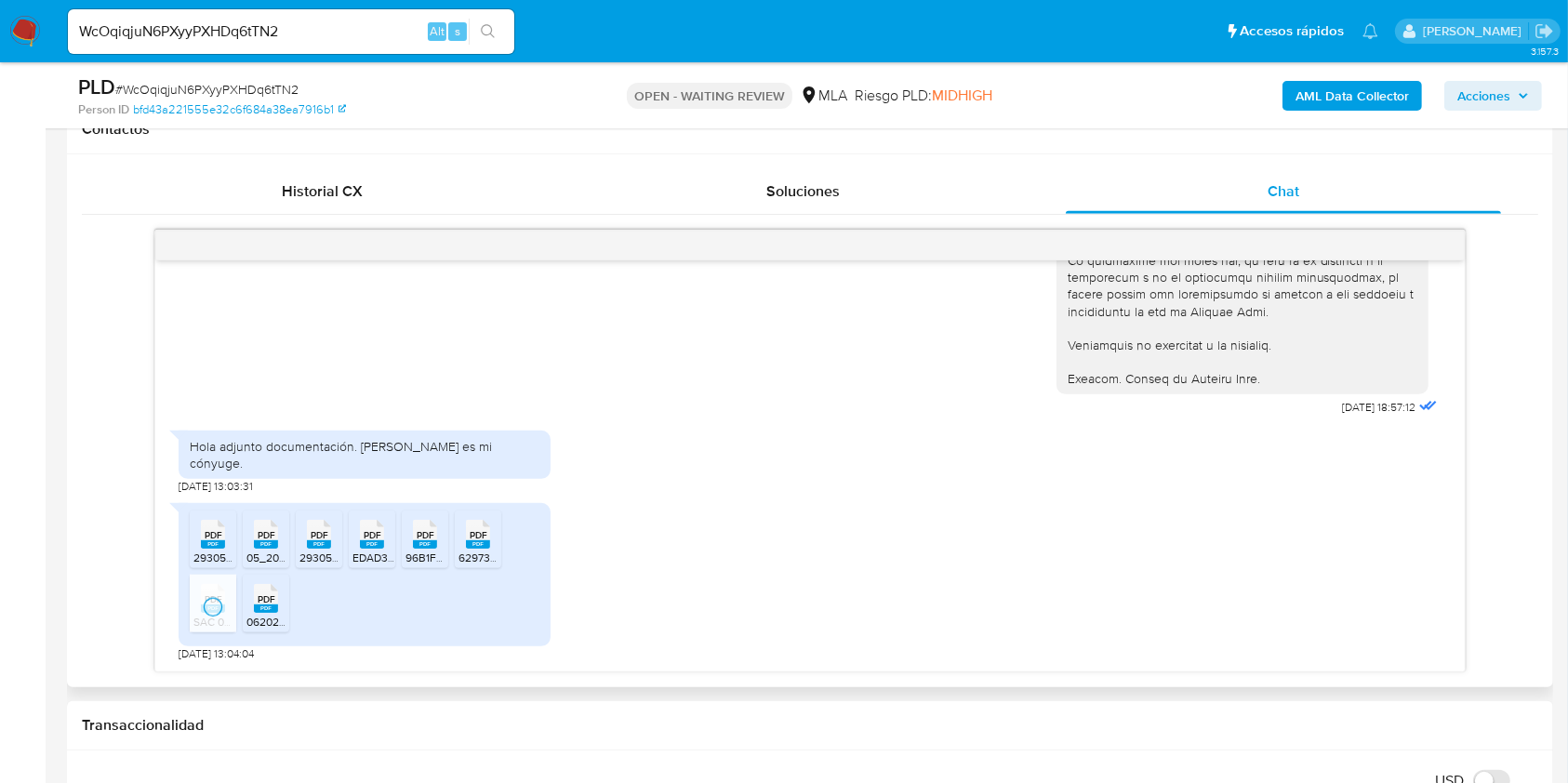
drag, startPoint x: 279, startPoint y: 605, endPoint x: 307, endPoint y: 659, distance: 60.8
click at [279, 608] on div "PDF PDF" at bounding box center [266, 596] width 39 height 36
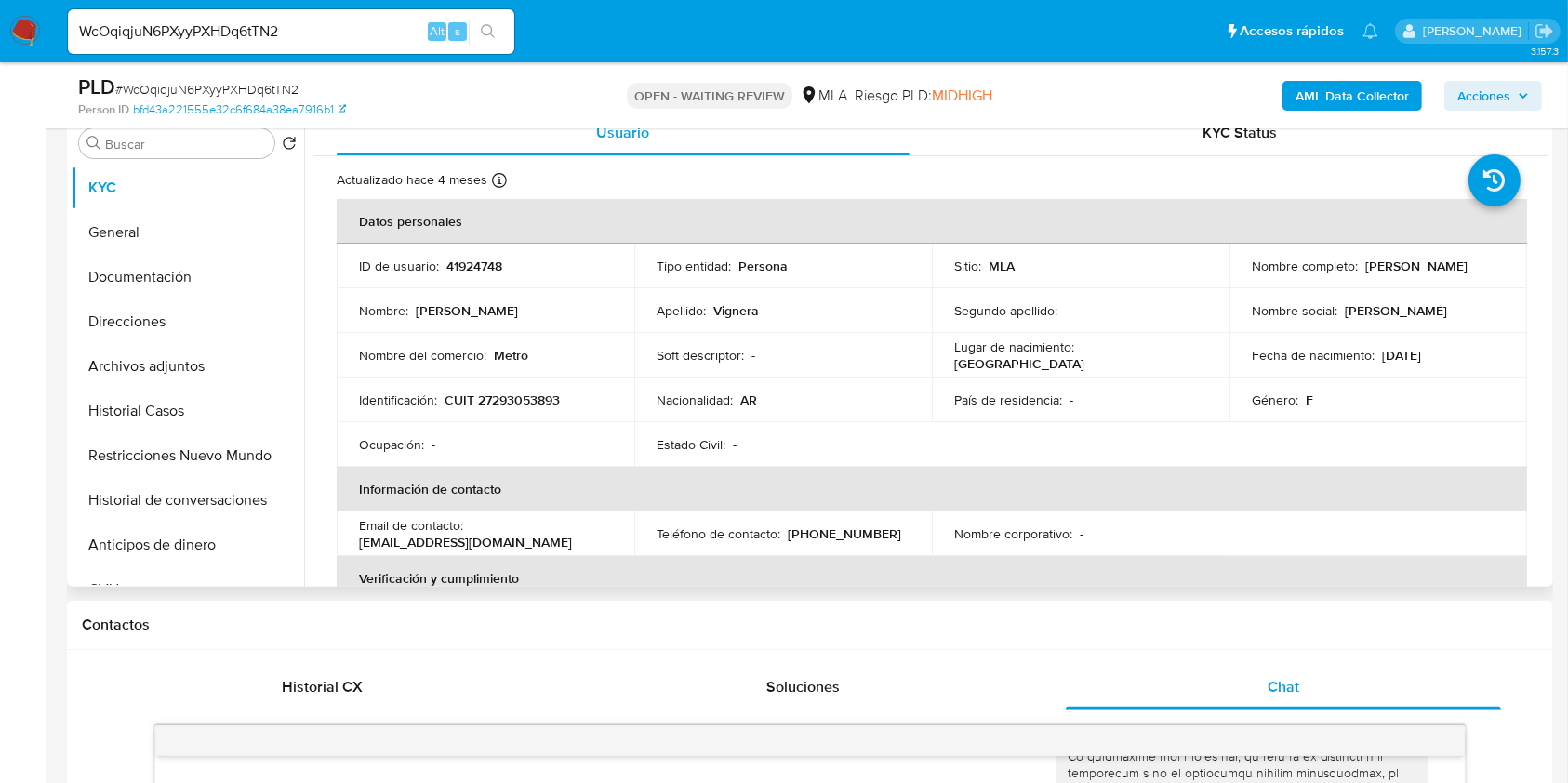
click at [1365, 275] on p "Vanesa Andrea Vignera" at bounding box center [1416, 266] width 102 height 17
drag, startPoint x: 1262, startPoint y: 277, endPoint x: 1354, endPoint y: 277, distance: 92.0
click at [1365, 275] on p "Vanesa Andrea Vignera" at bounding box center [1416, 266] width 102 height 17
copy p "Vanesa Andrea Vignera"
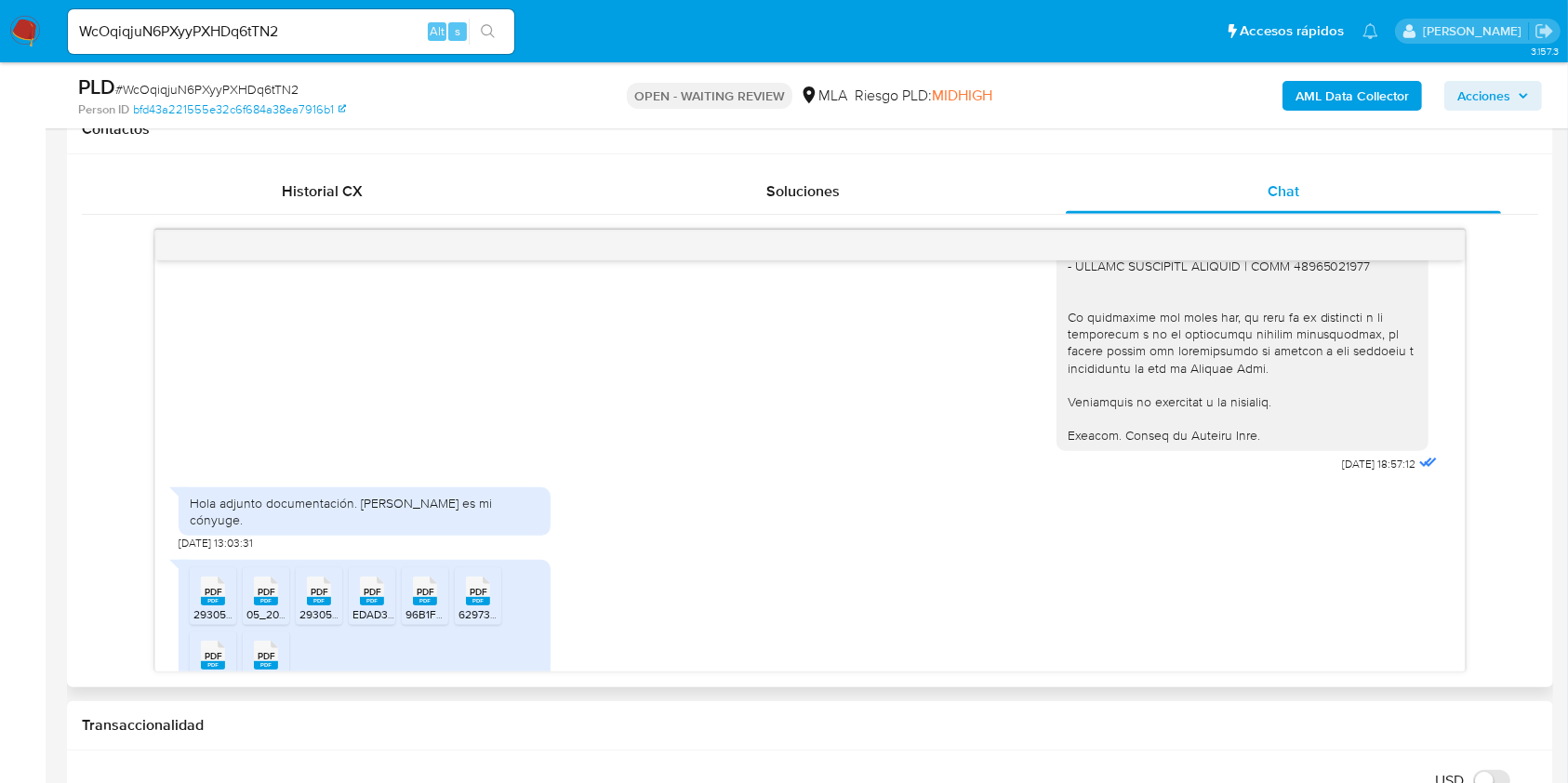
scroll to position [2203, 0]
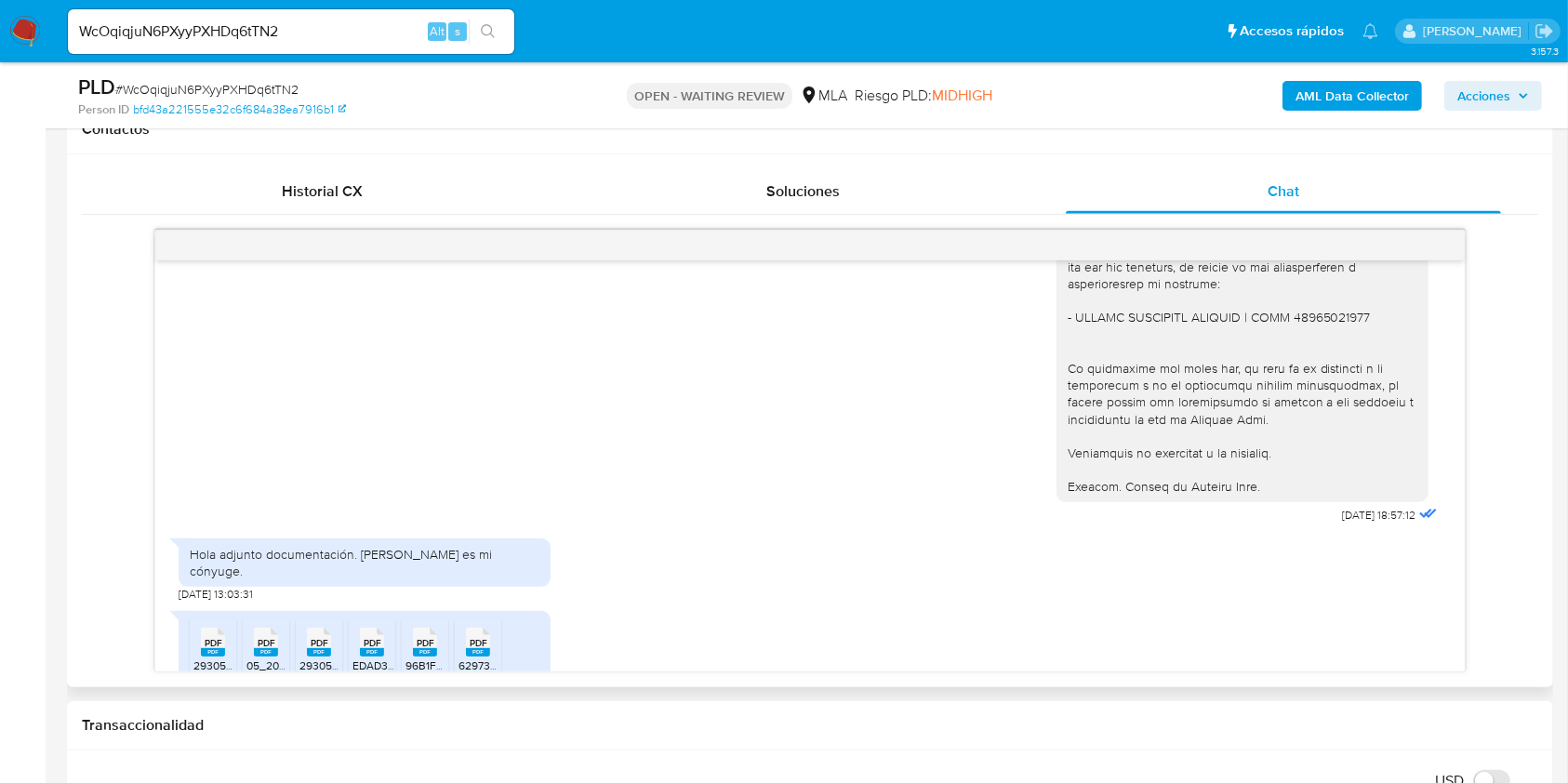
drag, startPoint x: 1086, startPoint y: 351, endPoint x: 1197, endPoint y: 351, distance: 111.0
copy div "MARTIN ALEJANDRO CANTALE"
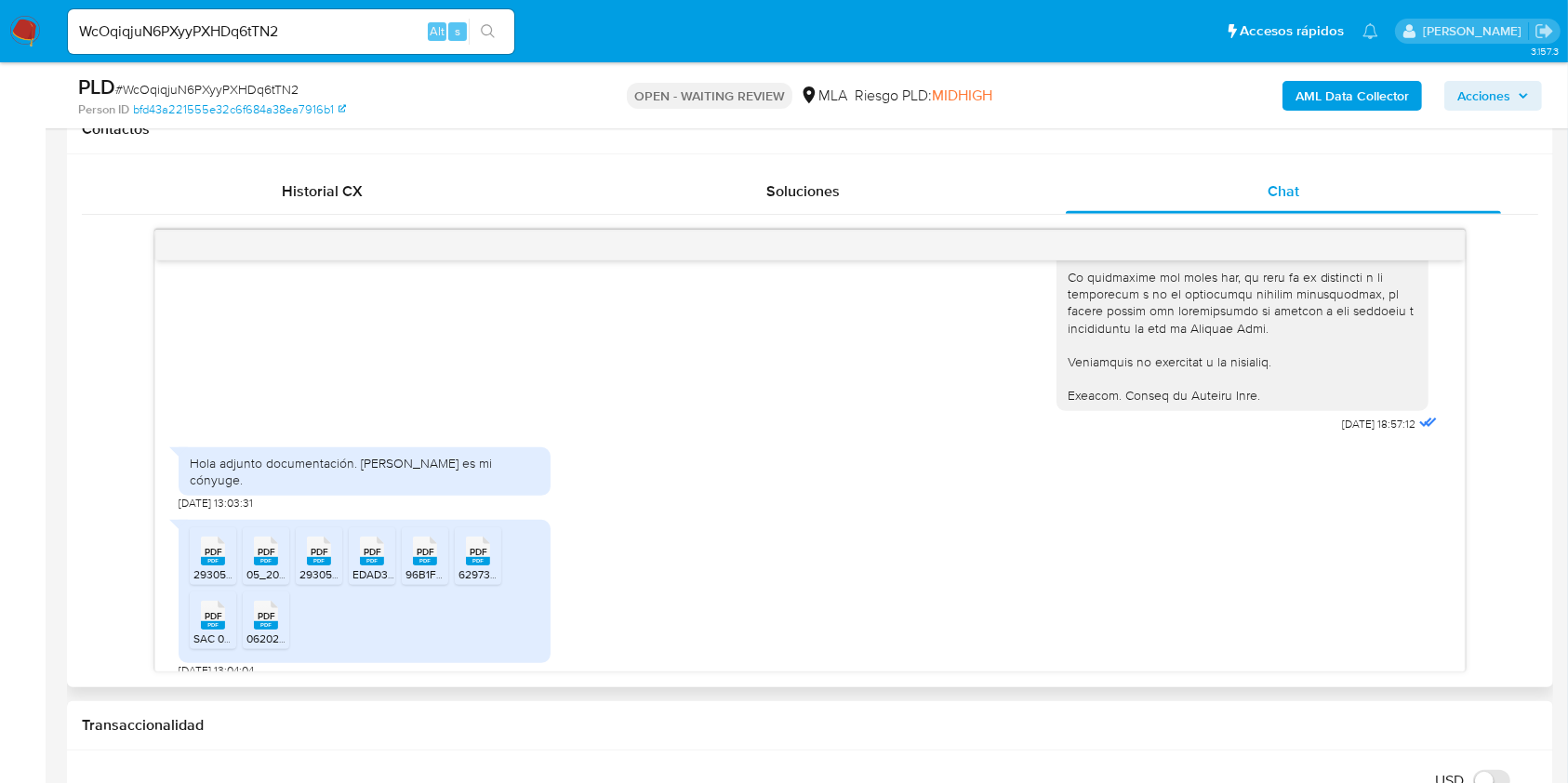
scroll to position [2327, 0]
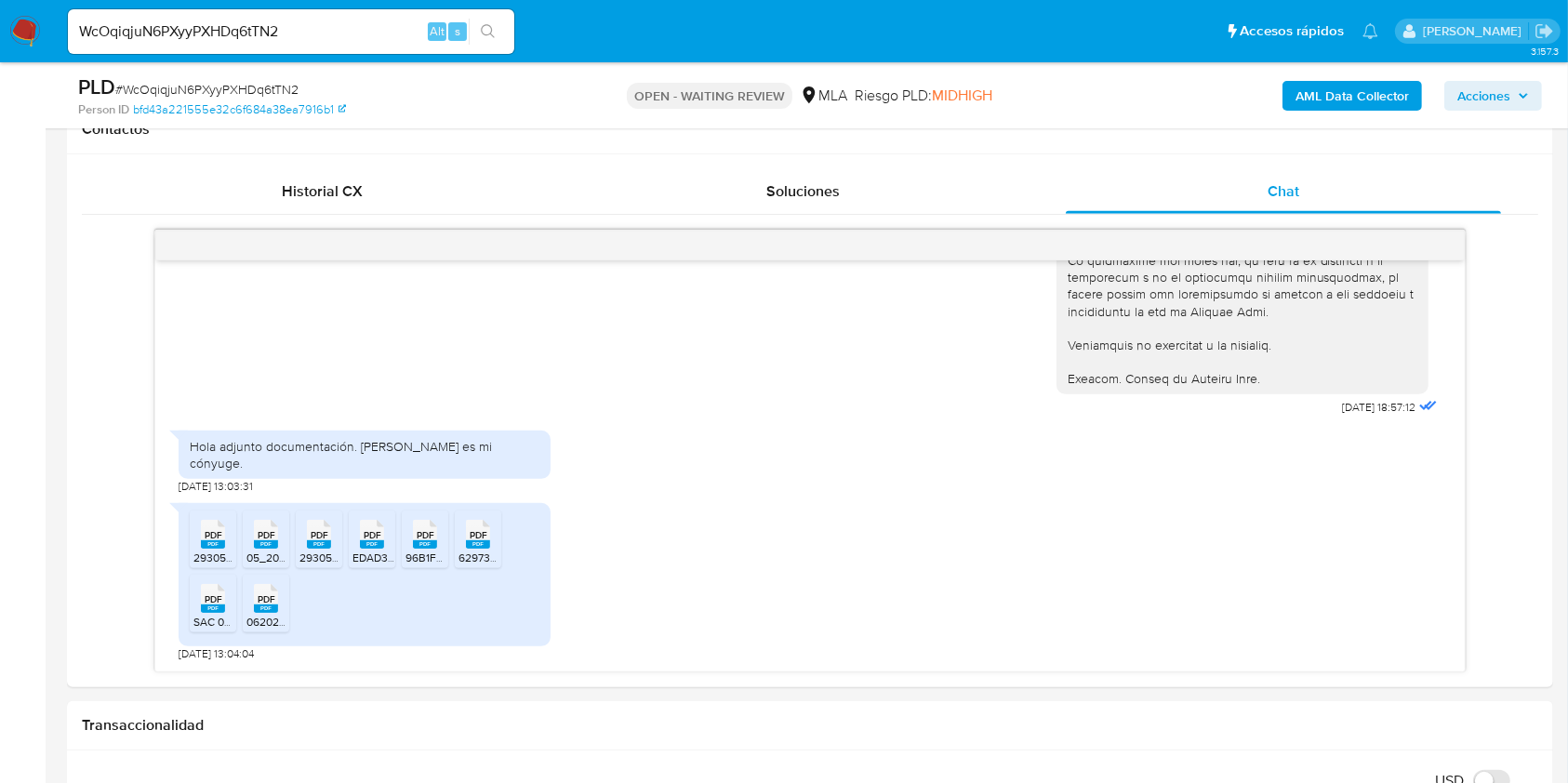
click at [374, 34] on input "WcOqiqjuN6PXyyPXHDq6tTN2" at bounding box center [291, 32] width 446 height 24
paste input "z7EALT0xNvvAuDnDonYdDAkX"
type input "z7EALT0xNvvAuDnDonYdDAkX"
click at [479, 35] on button "search-icon" at bounding box center [487, 32] width 38 height 26
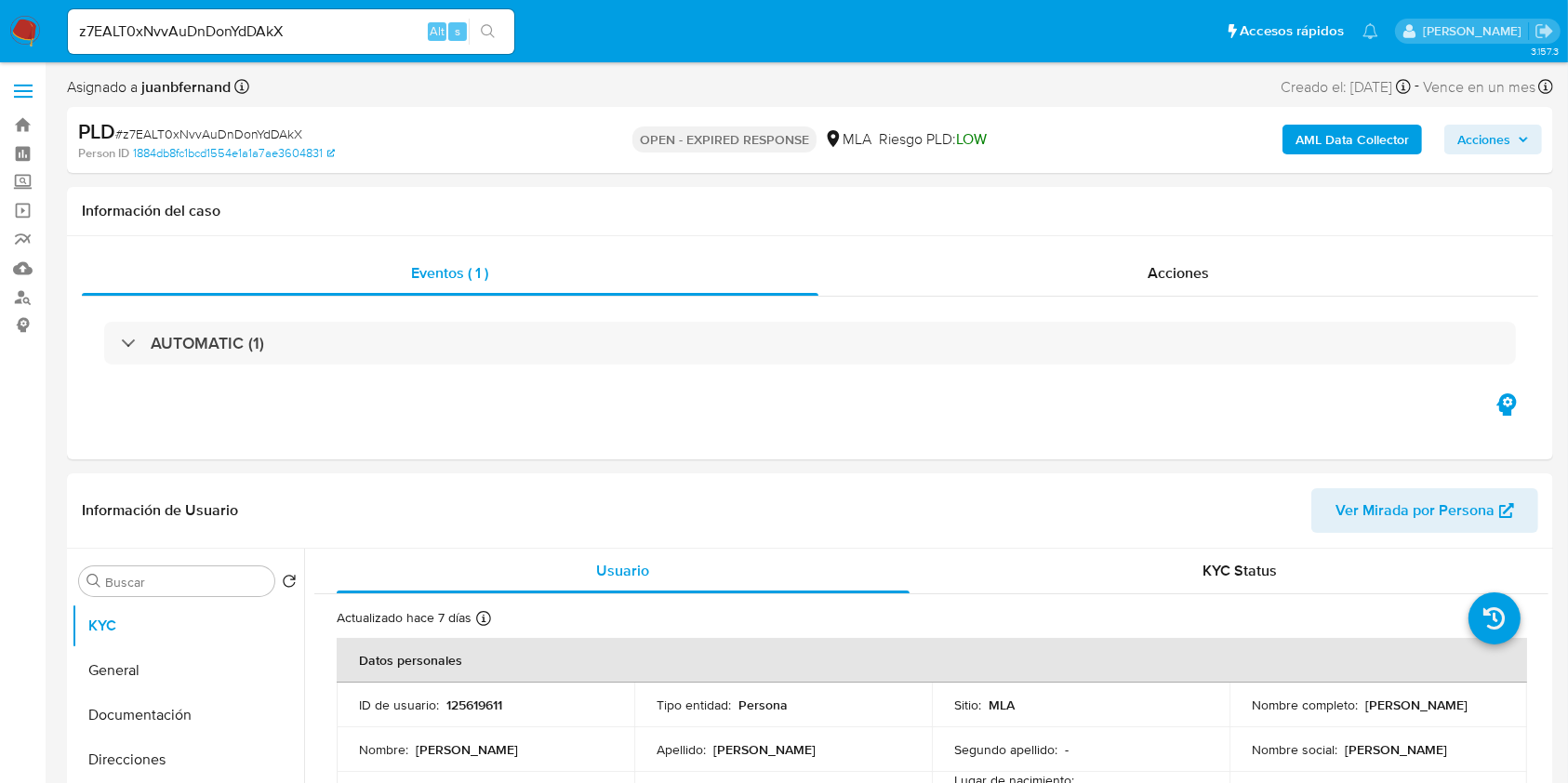
select select "10"
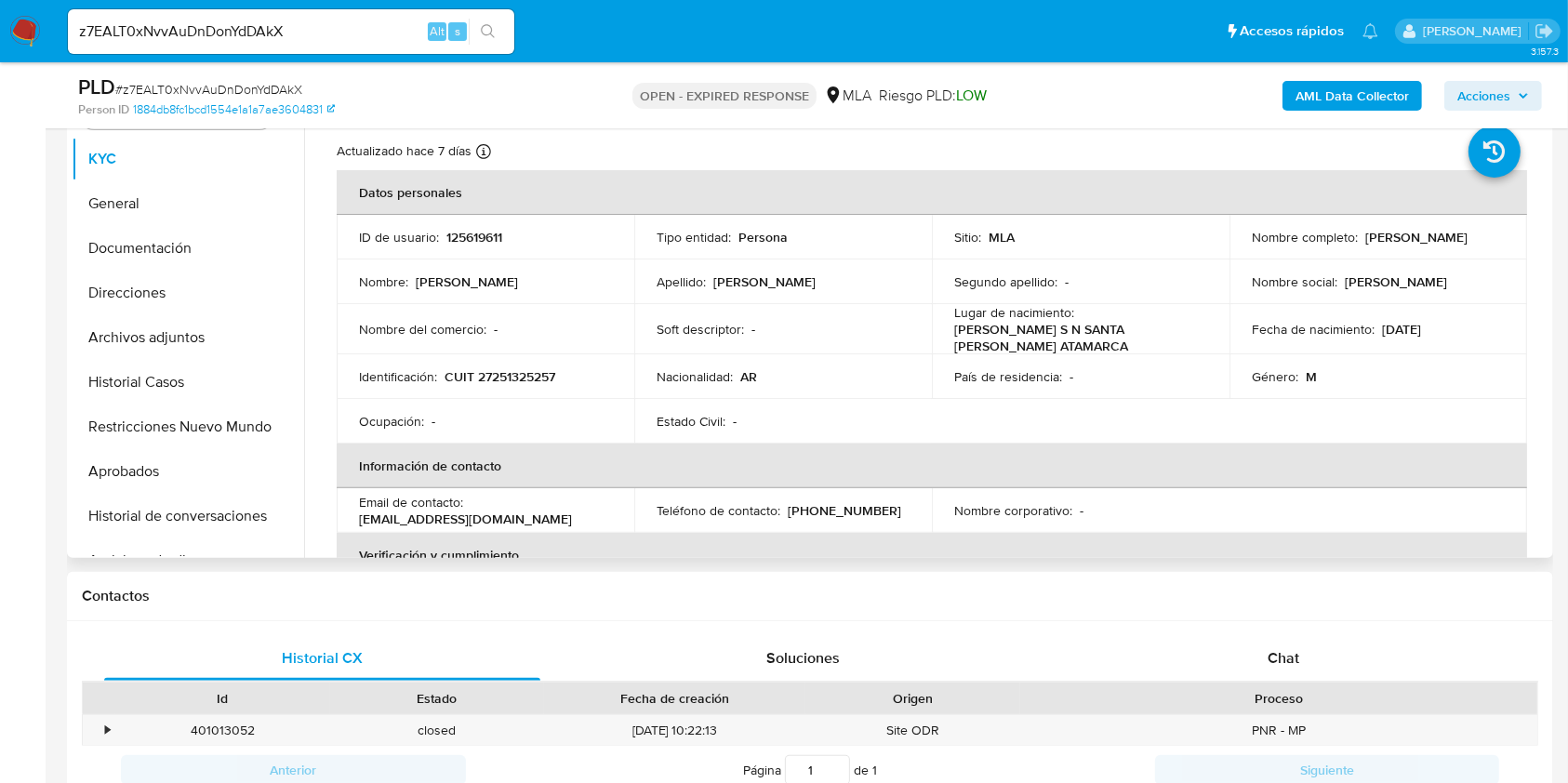
scroll to position [495, 0]
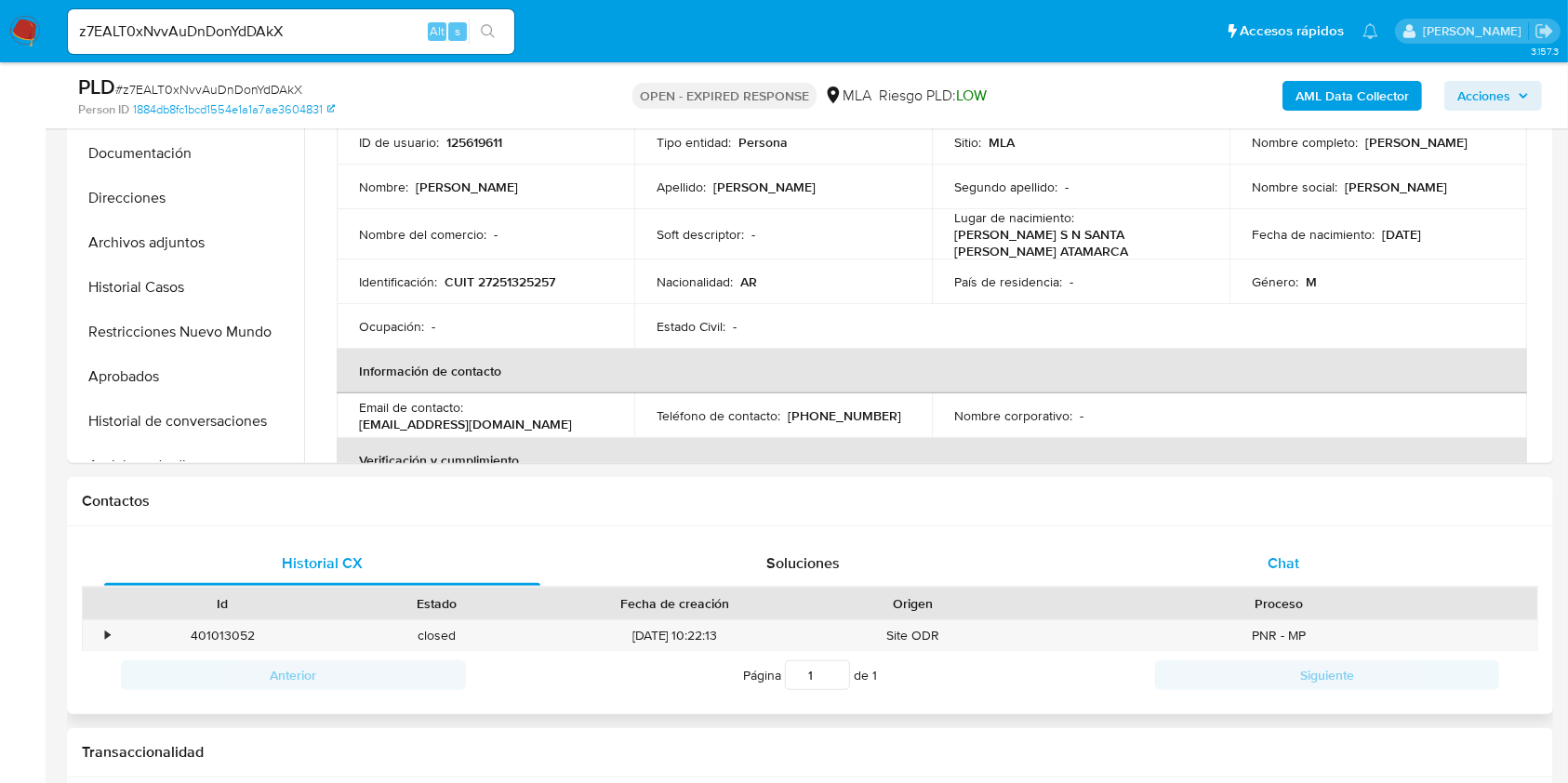
click at [1322, 558] on div "Chat" at bounding box center [1283, 563] width 436 height 45
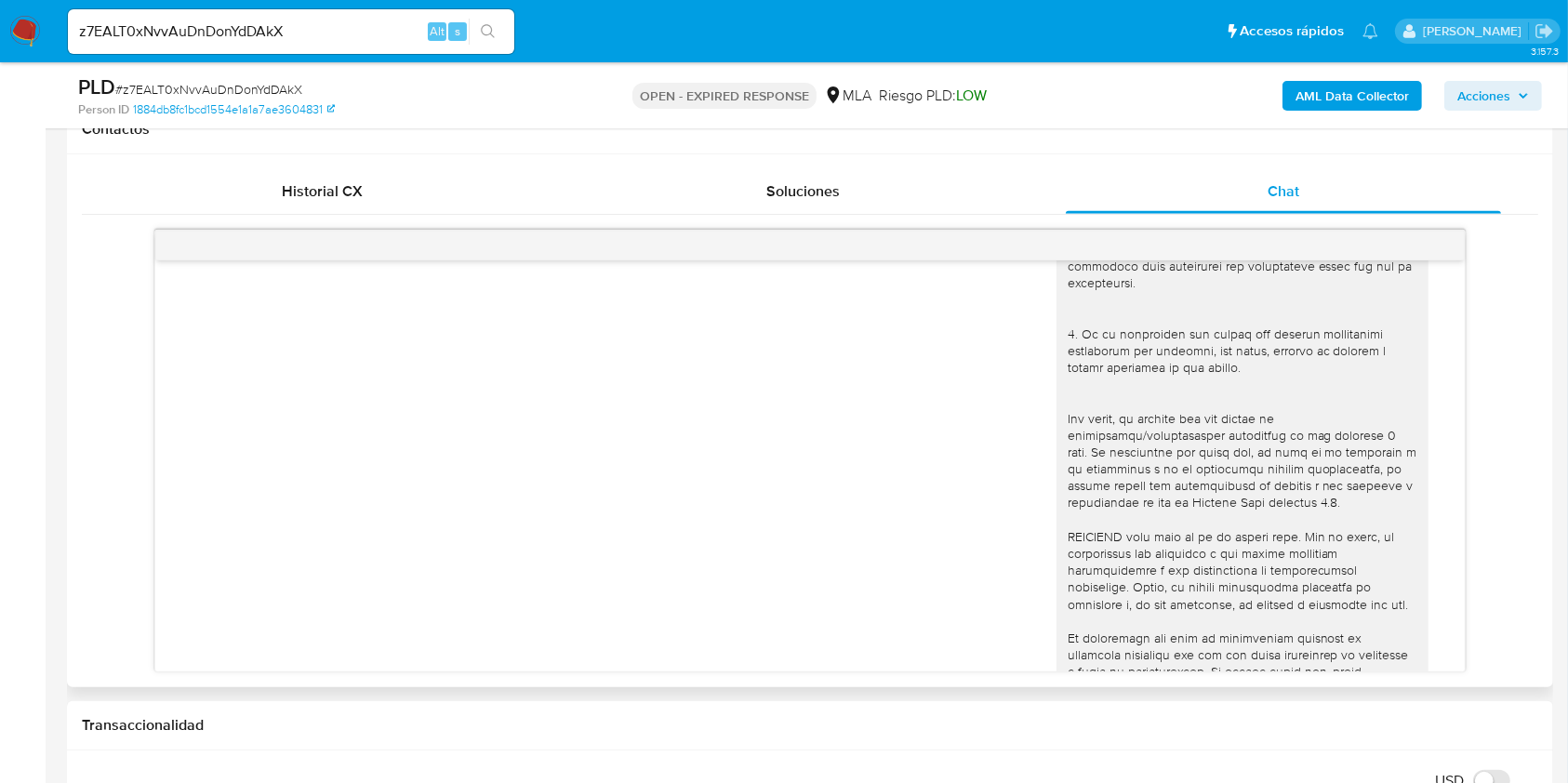
scroll to position [878, 0]
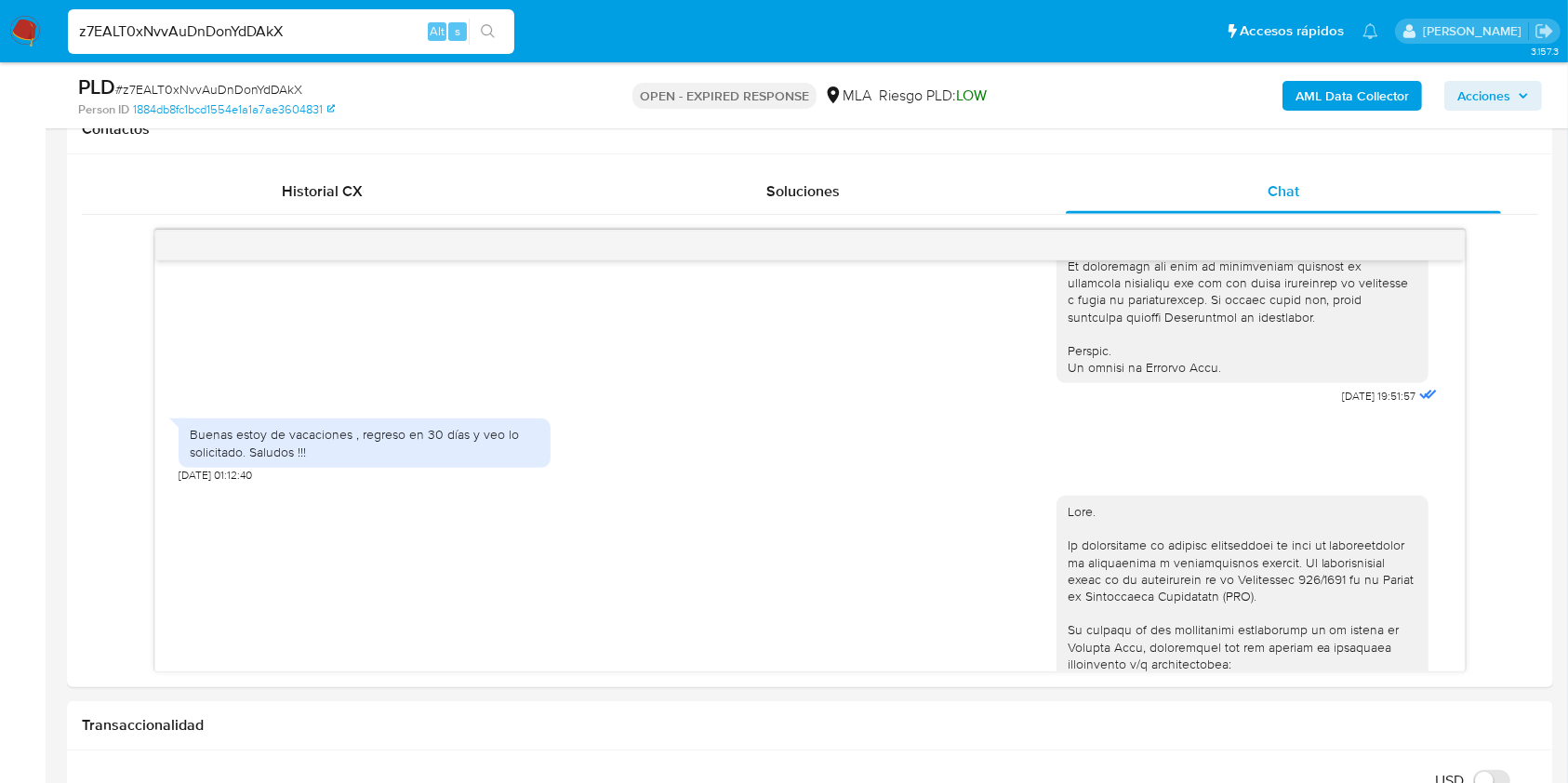
click at [339, 32] on input "z7EALT0xNvvAuDnDonYdDAkX" at bounding box center [291, 32] width 446 height 24
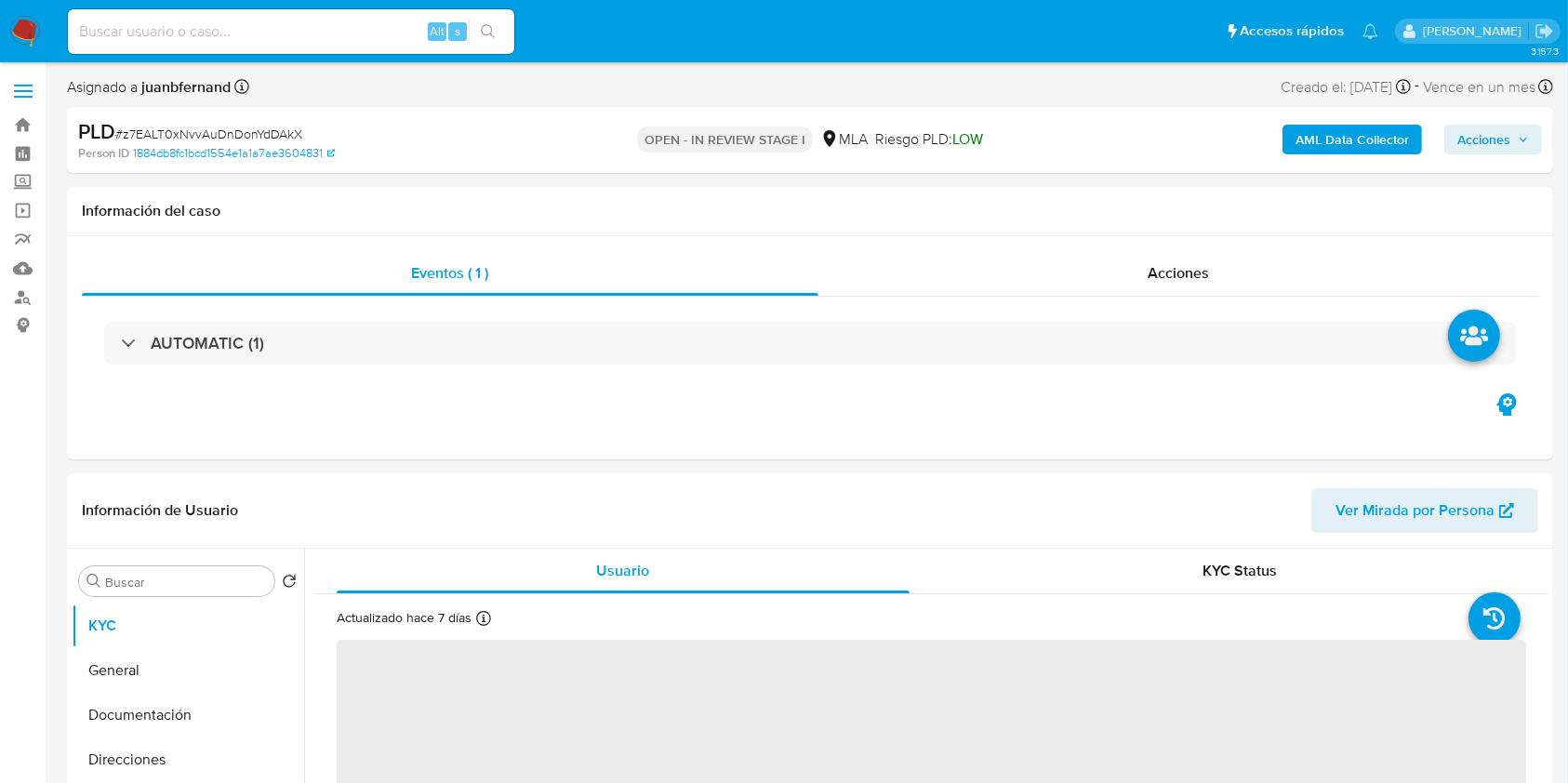
select select "10"
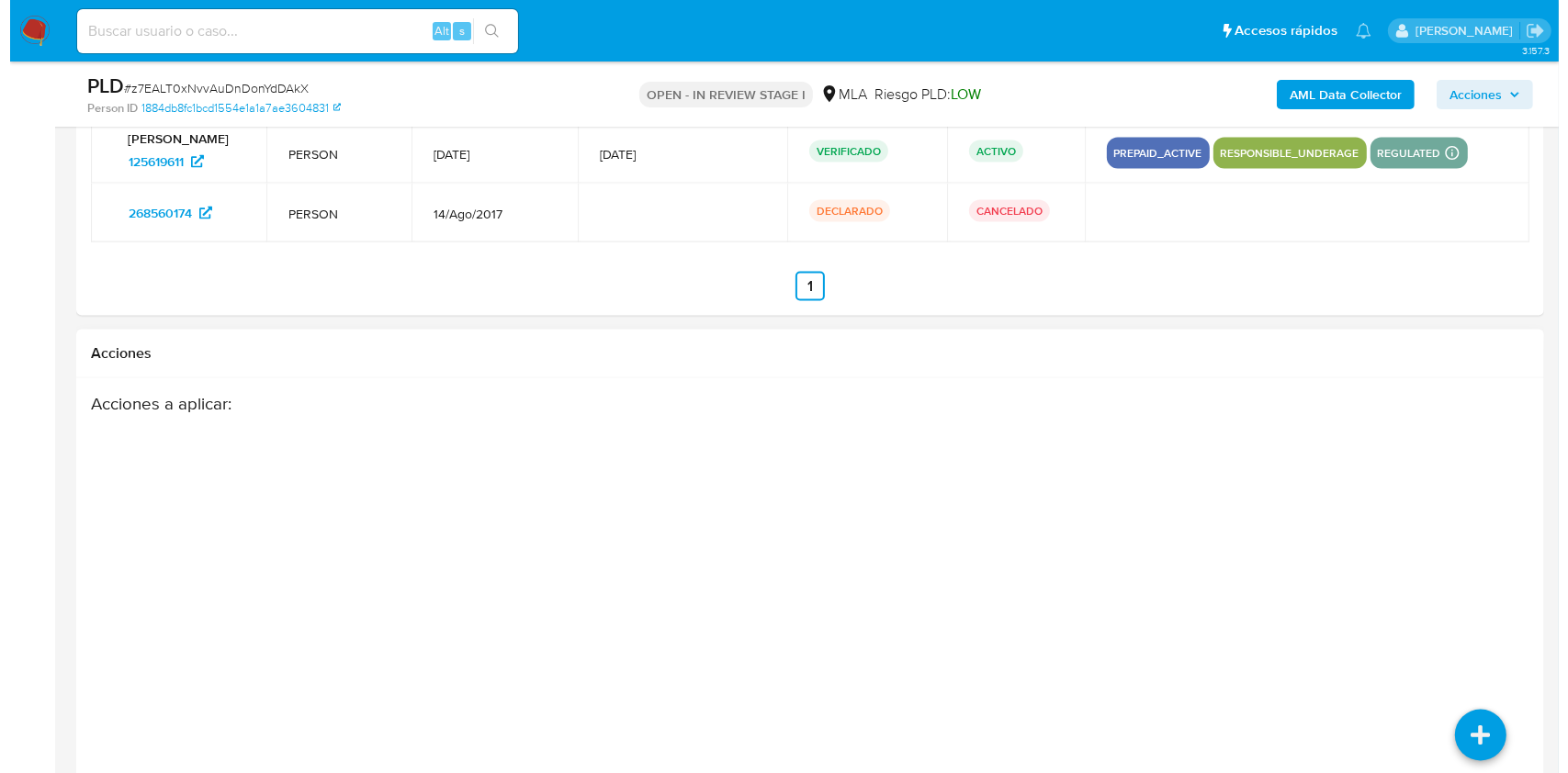
scroll to position [2809, 0]
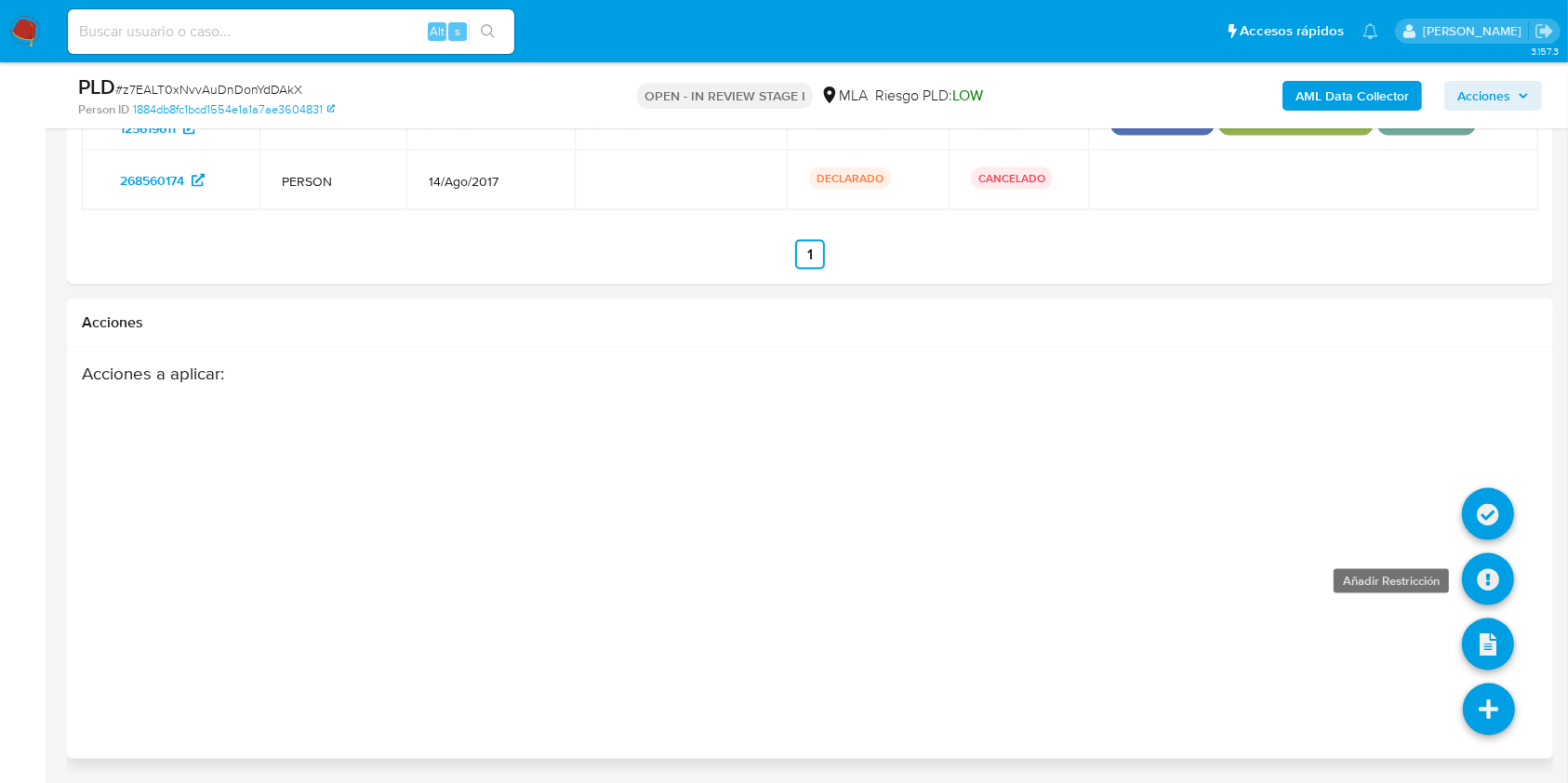
click at [1485, 577] on icon at bounding box center [1488, 579] width 52 height 52
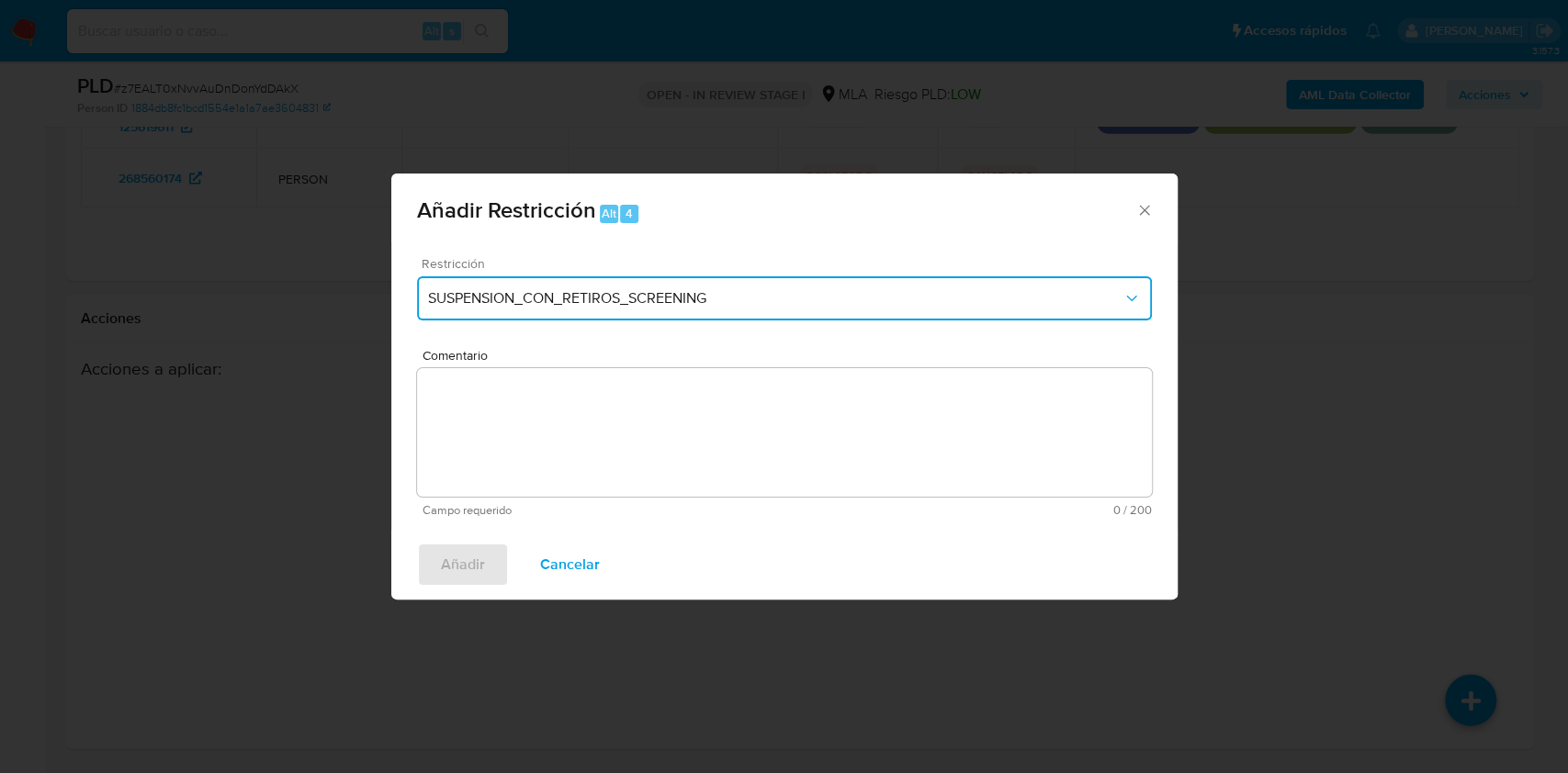
click at [589, 295] on span "SUSPENSION_CON_RETIROS_SCREENING" at bounding box center [774, 299] width 694 height 18
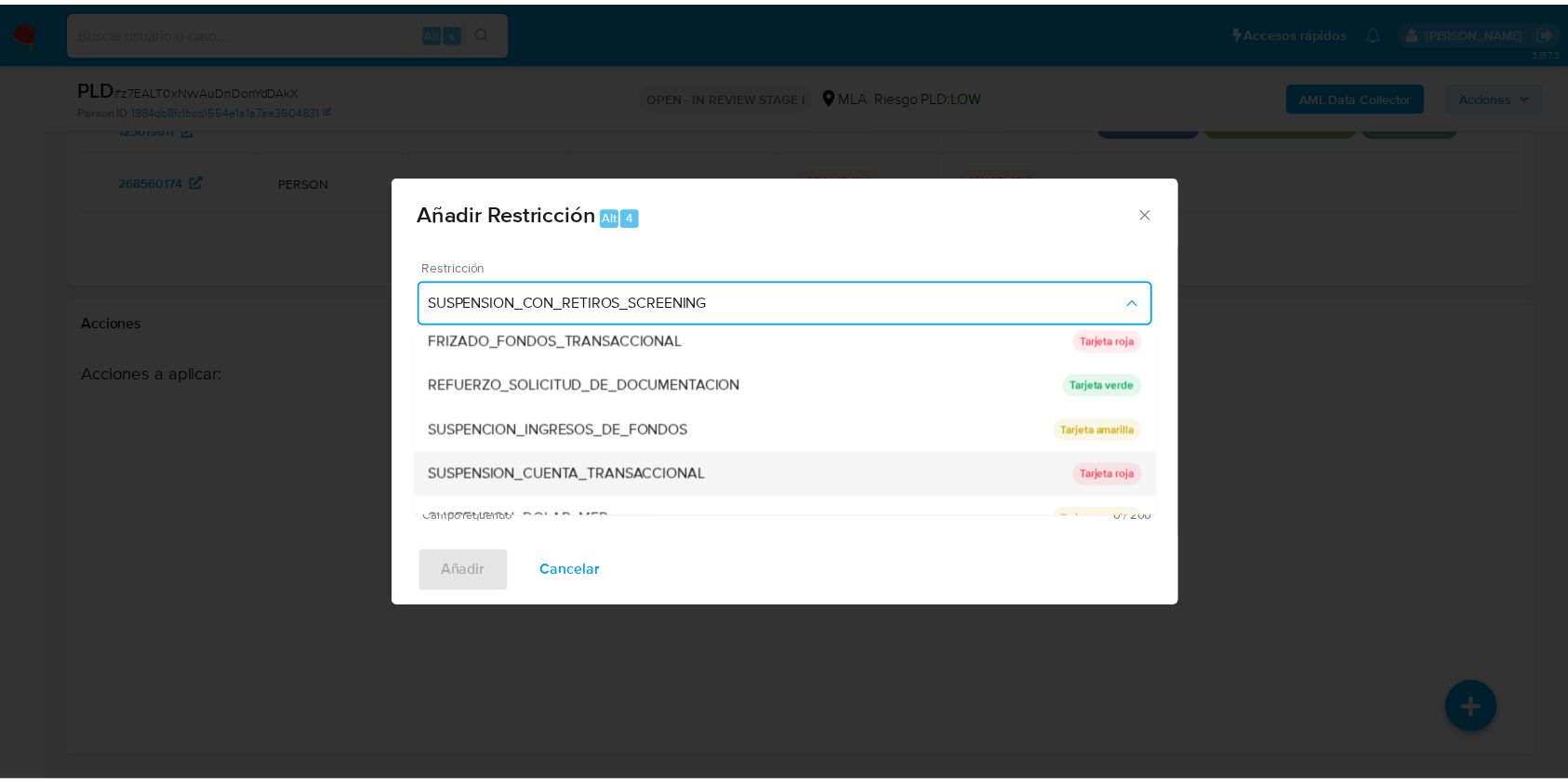
scroll to position [394, 0]
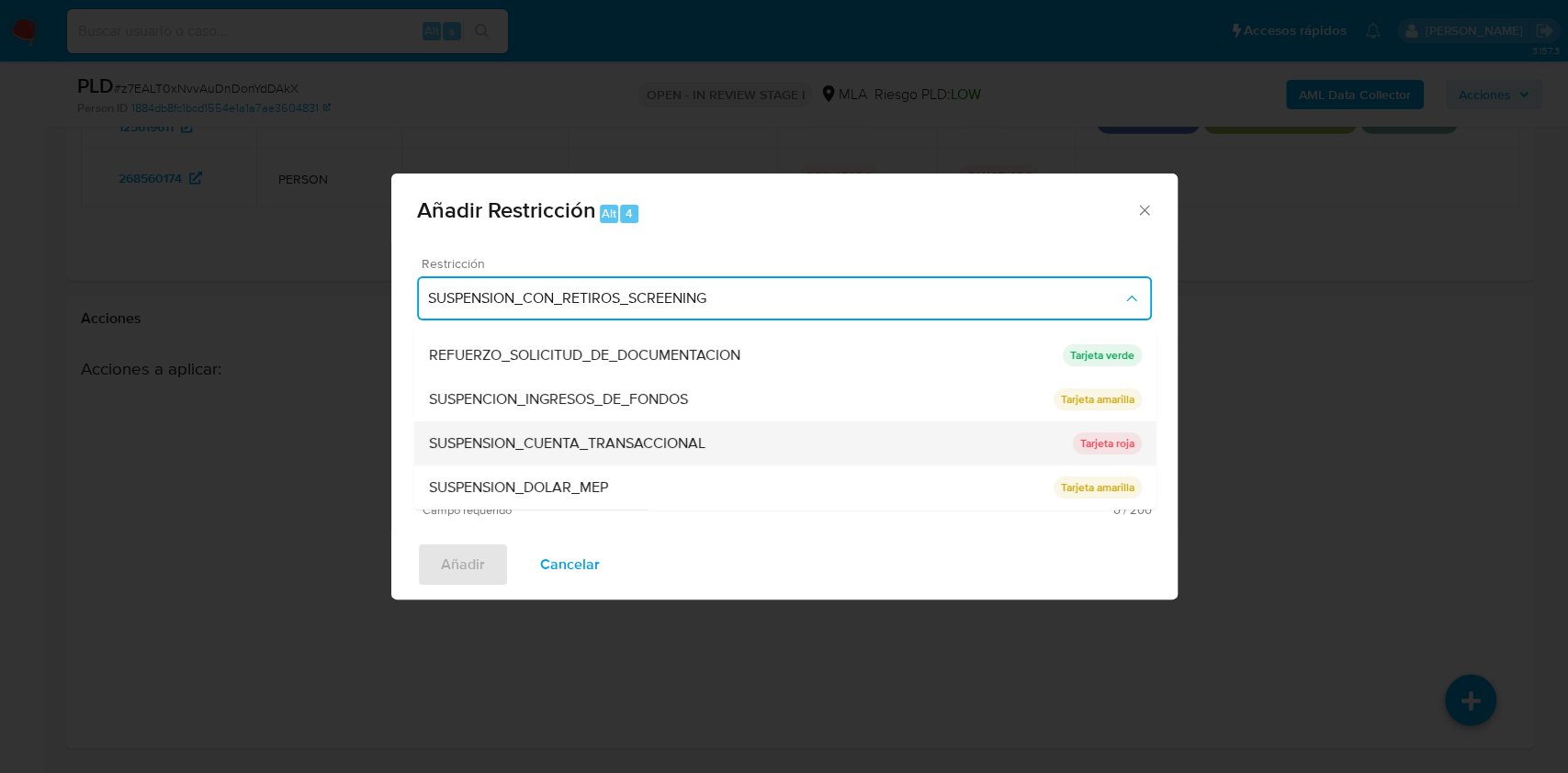
click at [578, 443] on span "SUSPENSION_CUENTA_TRANSACCIONAL" at bounding box center [566, 443] width 277 height 18
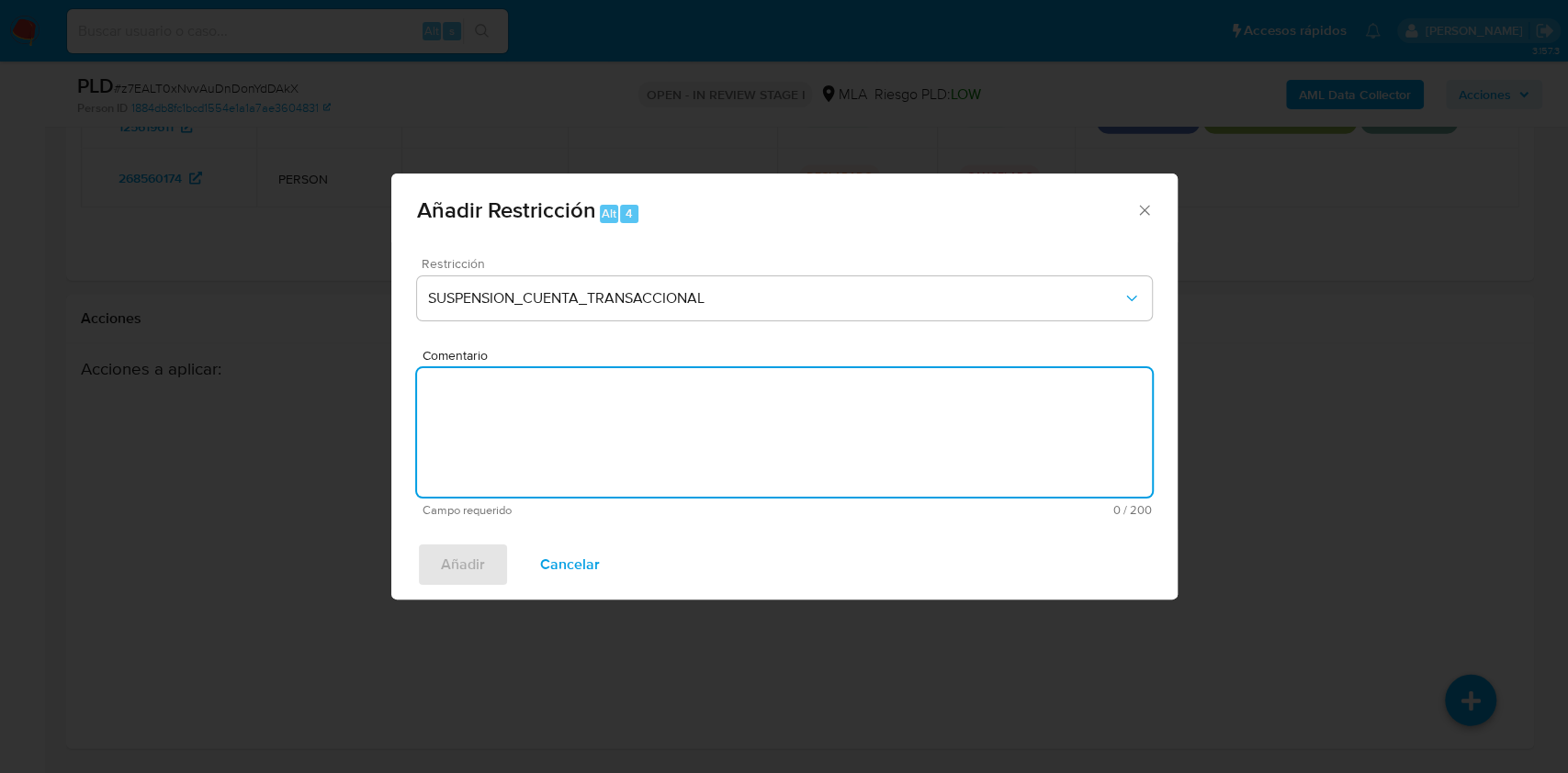
click at [579, 452] on textarea "Comentario" at bounding box center [784, 432] width 735 height 129
type textarea "AML"
click at [480, 563] on span "Añadir" at bounding box center [463, 564] width 44 height 40
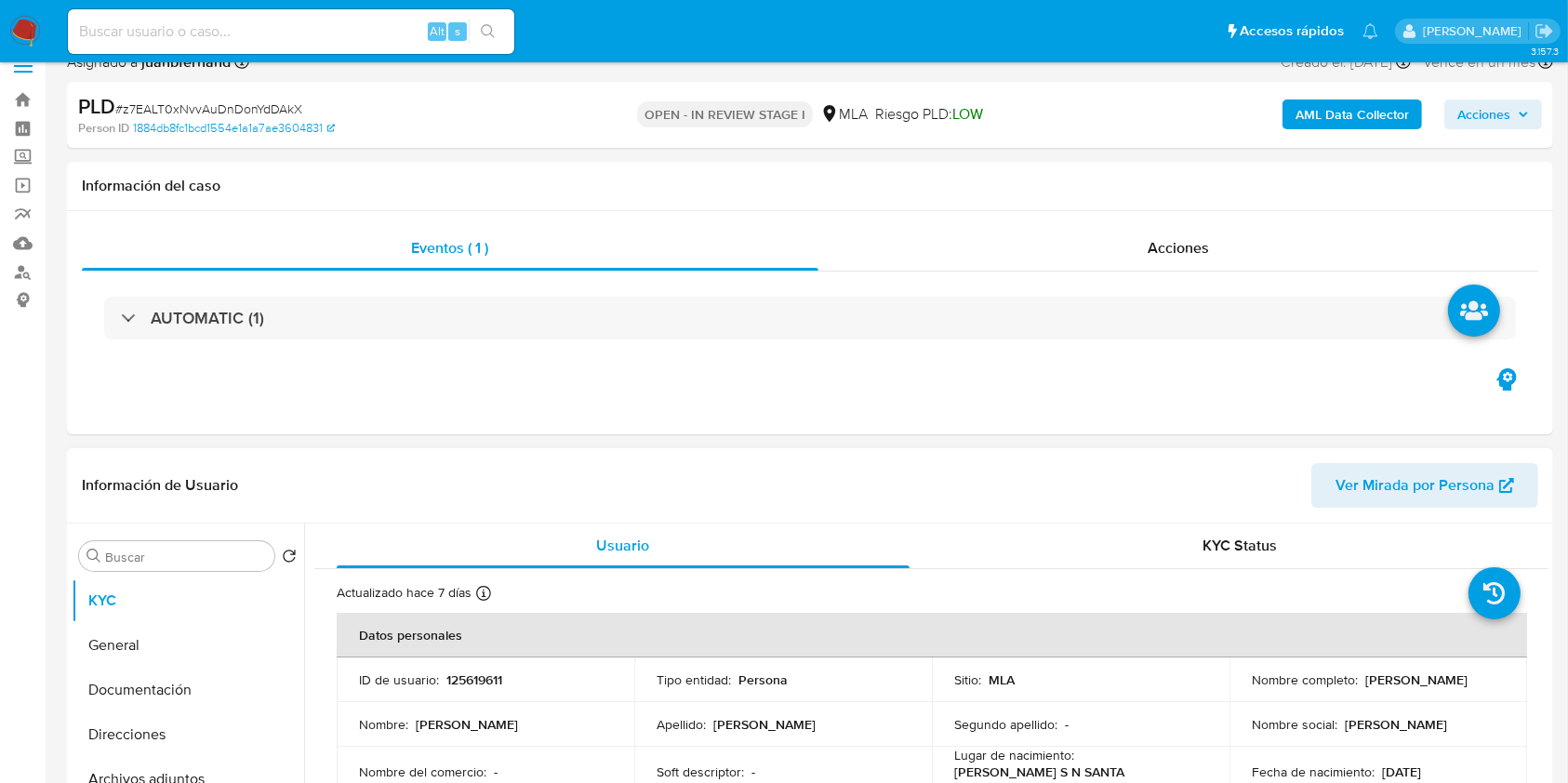
scroll to position [0, 0]
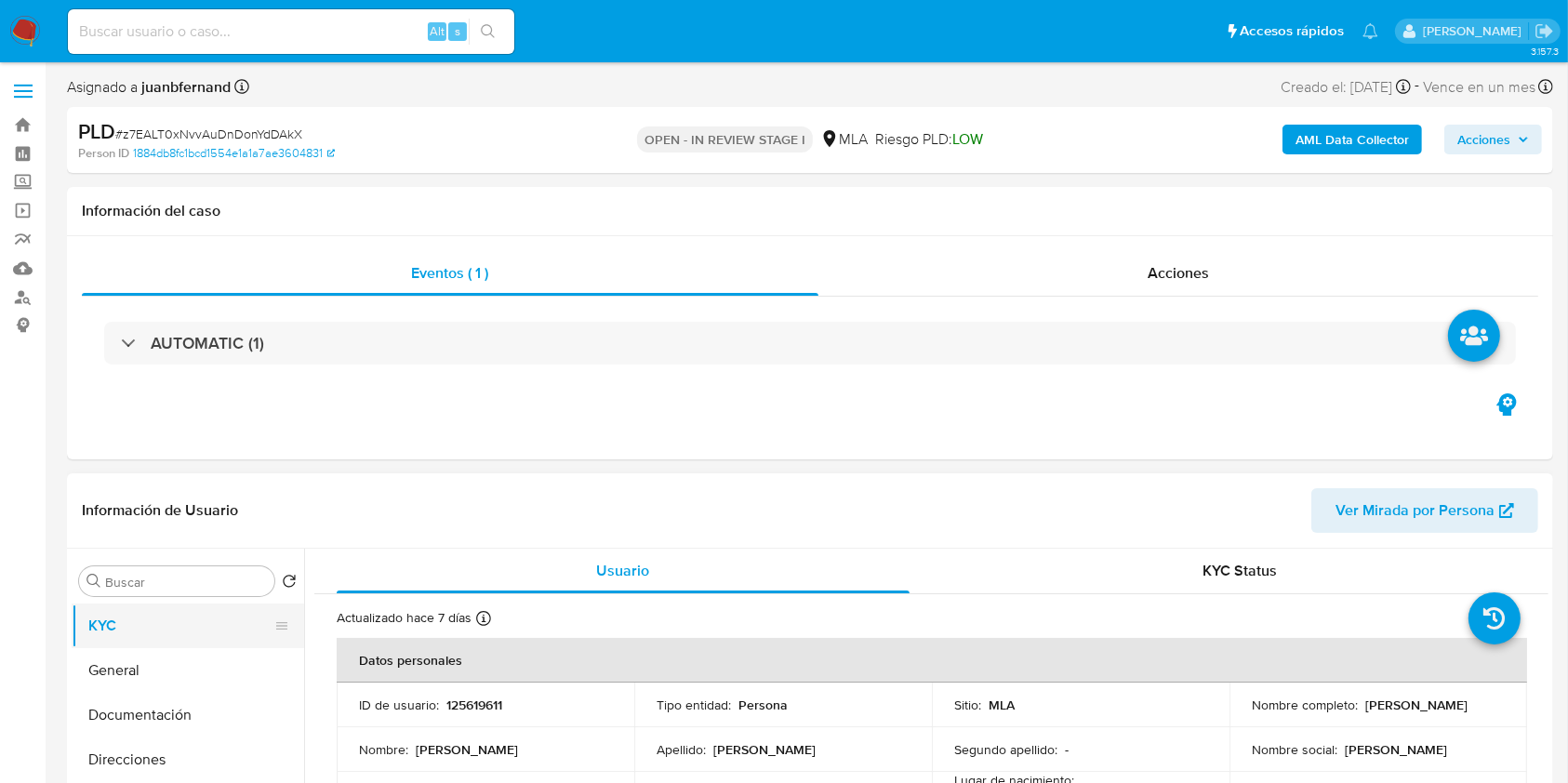
drag, startPoint x: 156, startPoint y: 662, endPoint x: 123, endPoint y: 630, distance: 46.0
click at [155, 663] on button "General" at bounding box center [188, 670] width 233 height 45
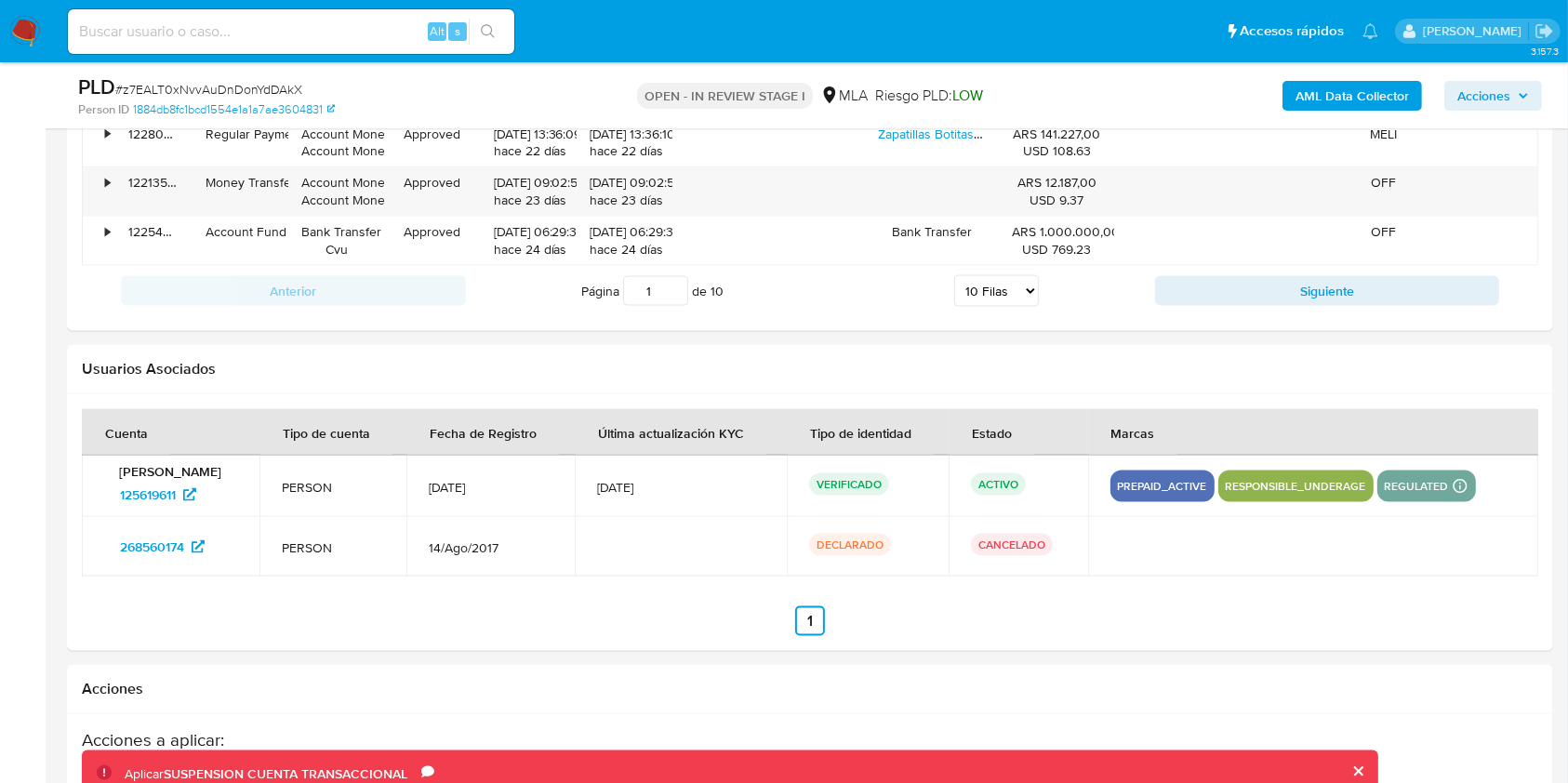
scroll to position [2845, 0]
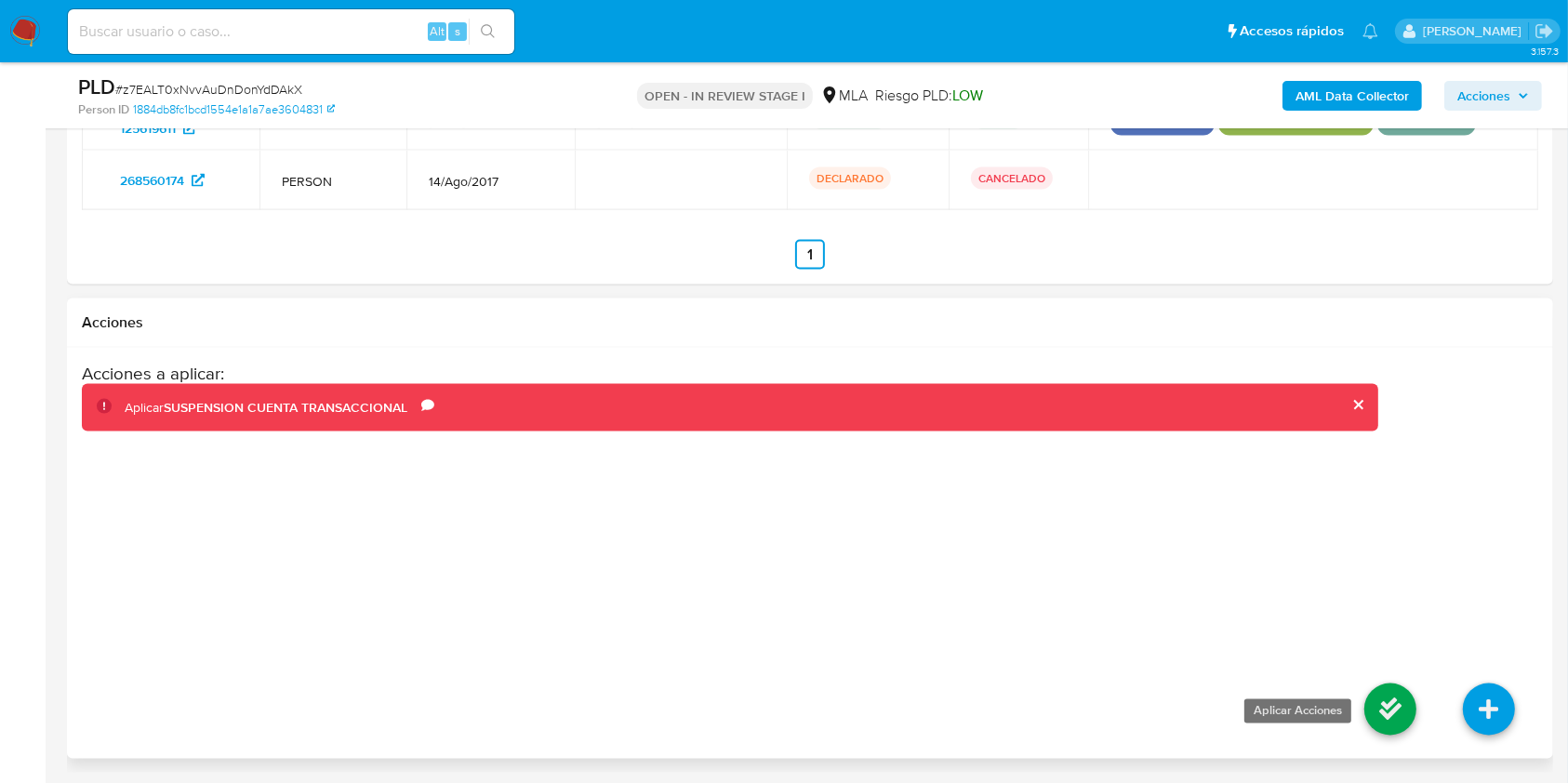
click at [1388, 695] on icon at bounding box center [1390, 709] width 52 height 52
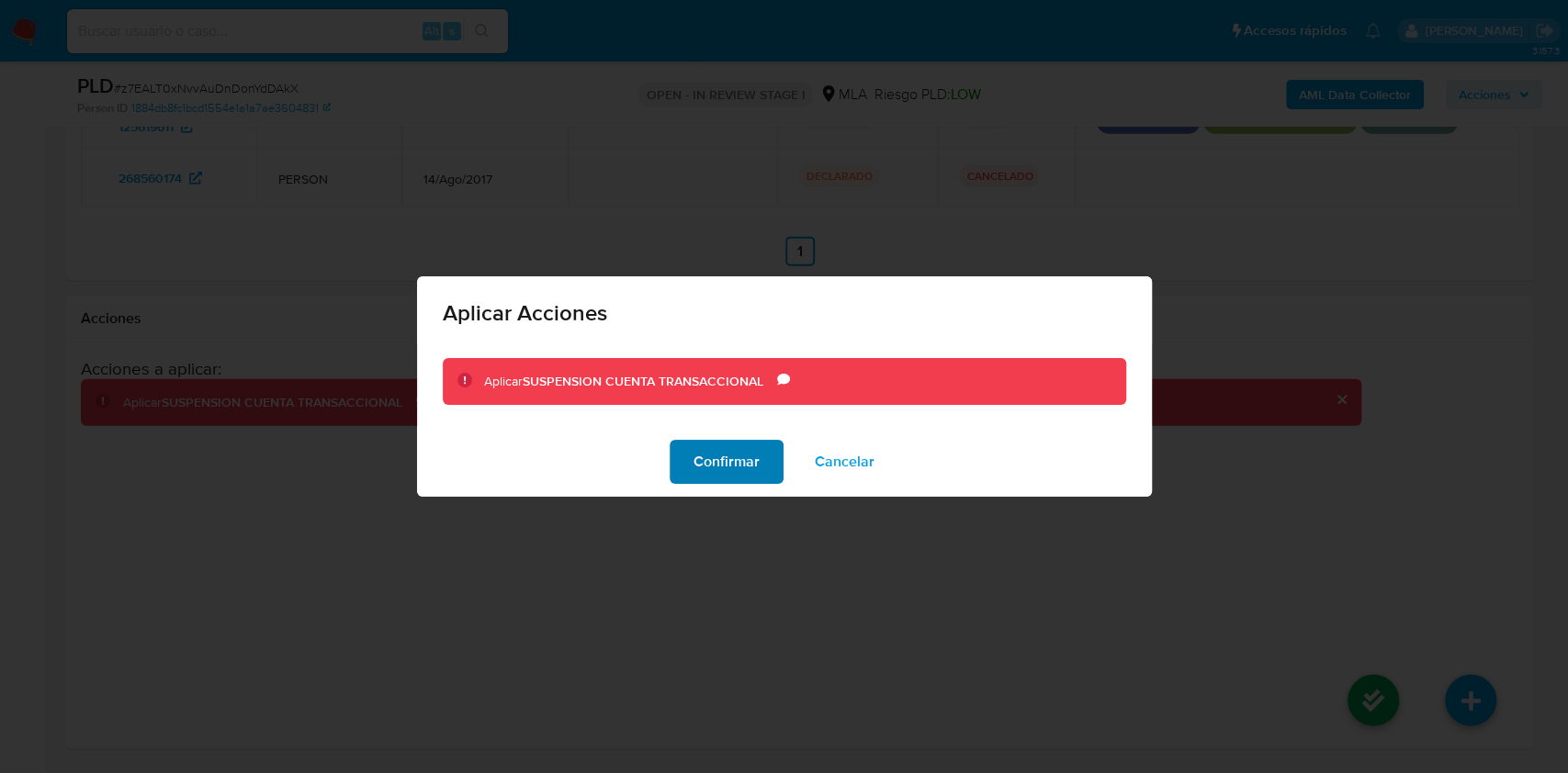
click at [744, 457] on span "Confirmar" at bounding box center [727, 461] width 66 height 40
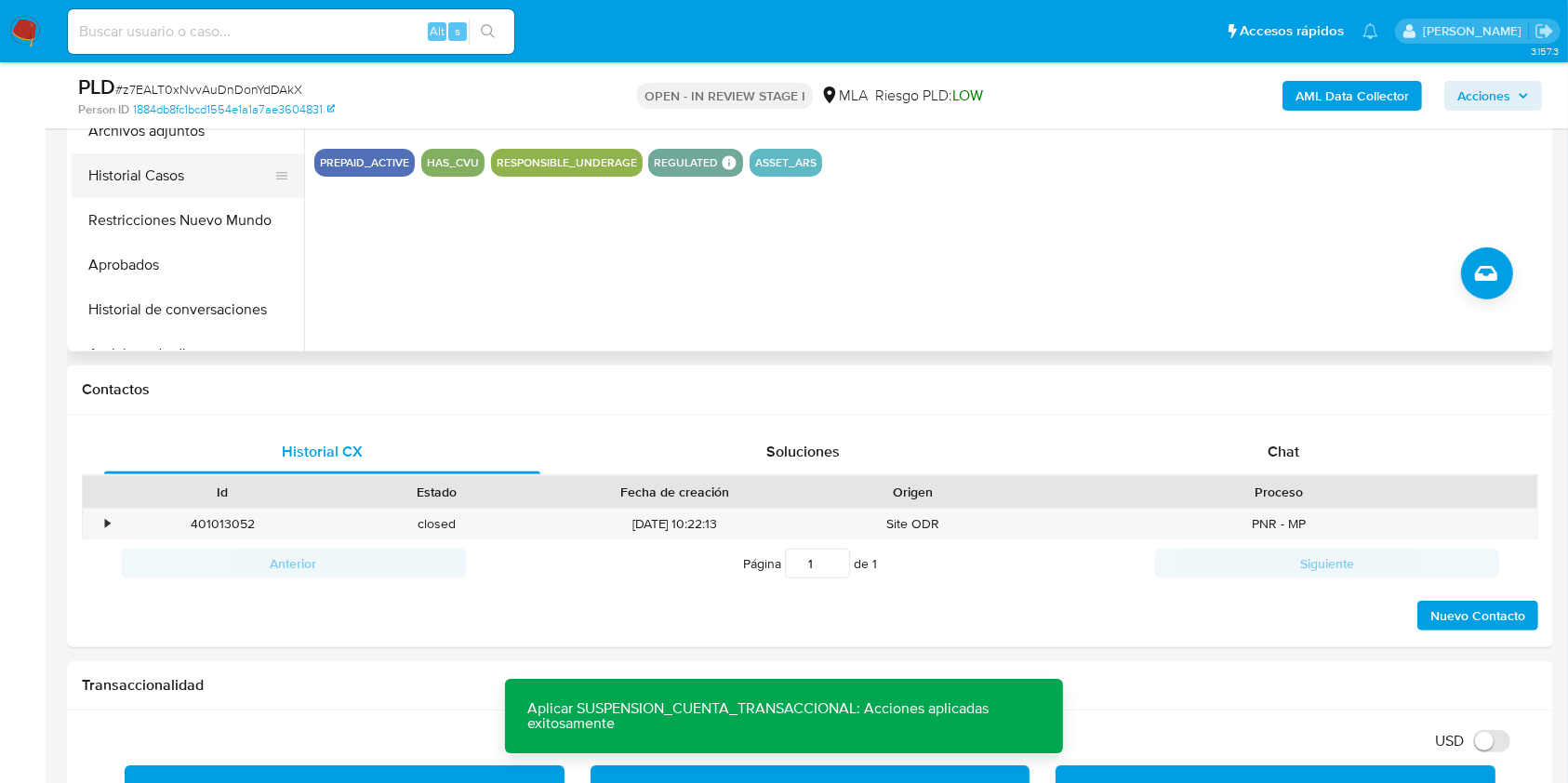
scroll to position [365, 0]
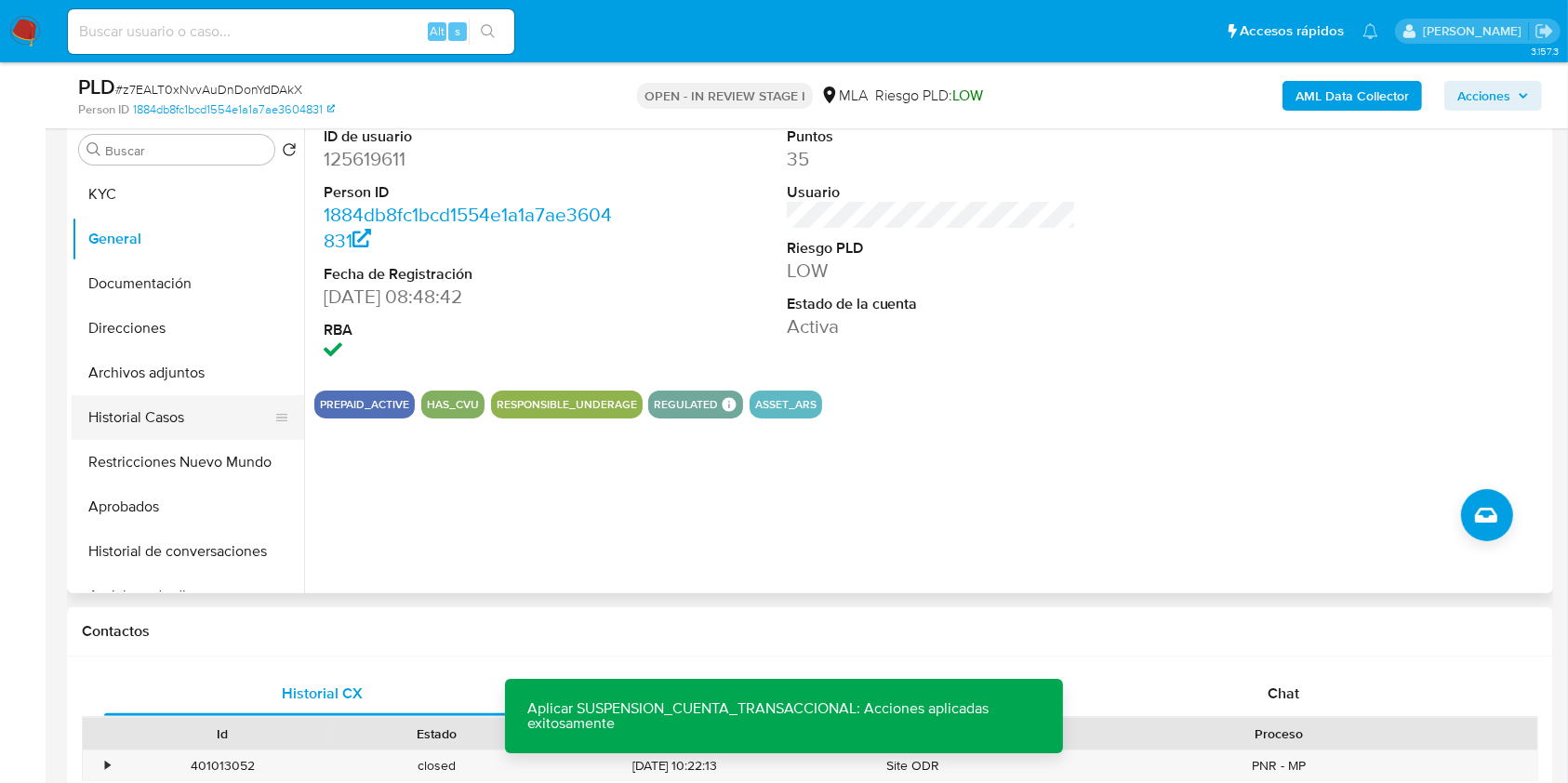
drag, startPoint x: 210, startPoint y: 456, endPoint x: 230, endPoint y: 429, distance: 33.6
click at [210, 456] on button "Restricciones Nuevo Mundo" at bounding box center [188, 462] width 233 height 45
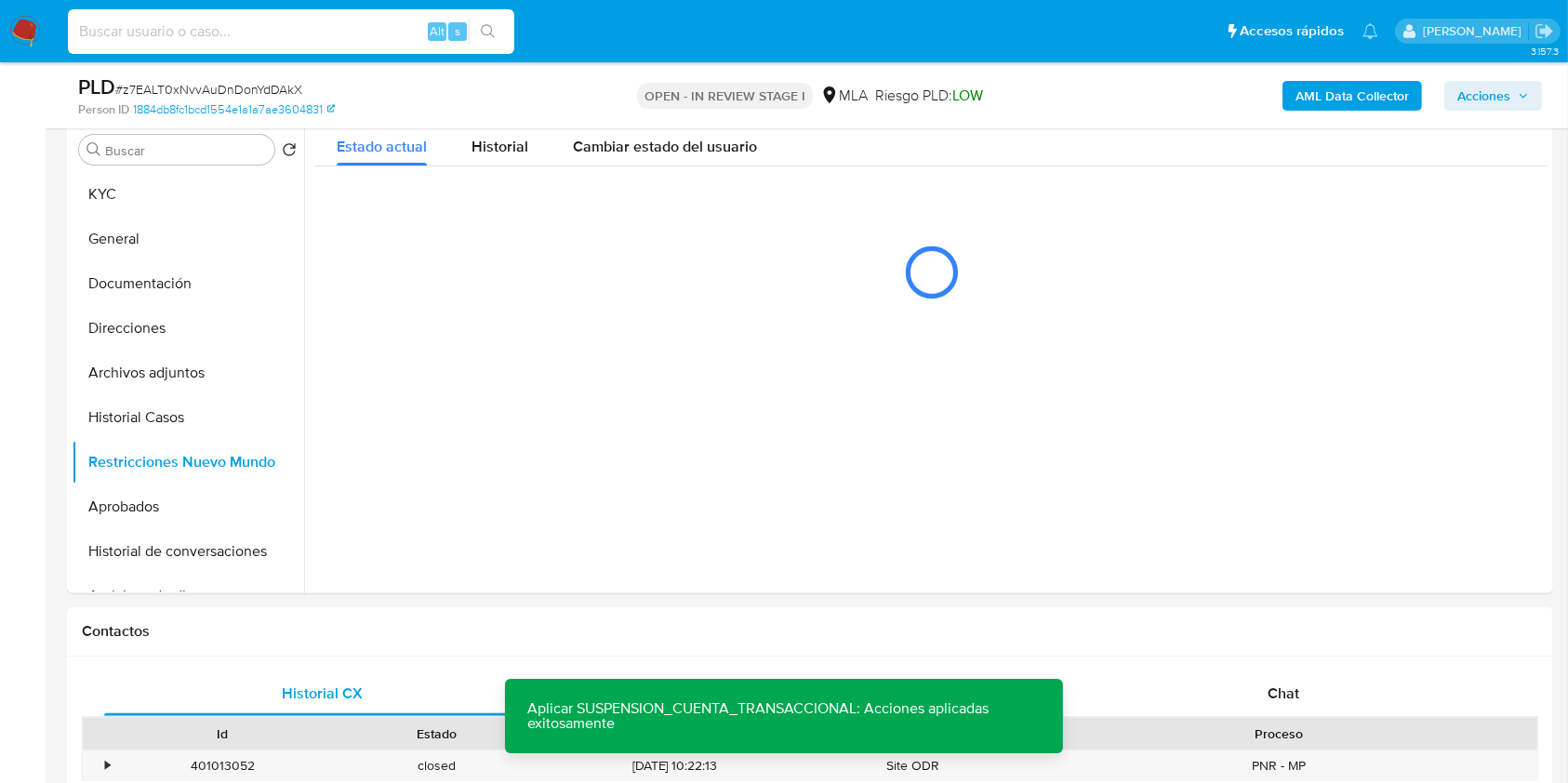
click at [355, 40] on input at bounding box center [291, 32] width 446 height 24
paste input "XeainaWNbM6bgkzy3or7SEiD"
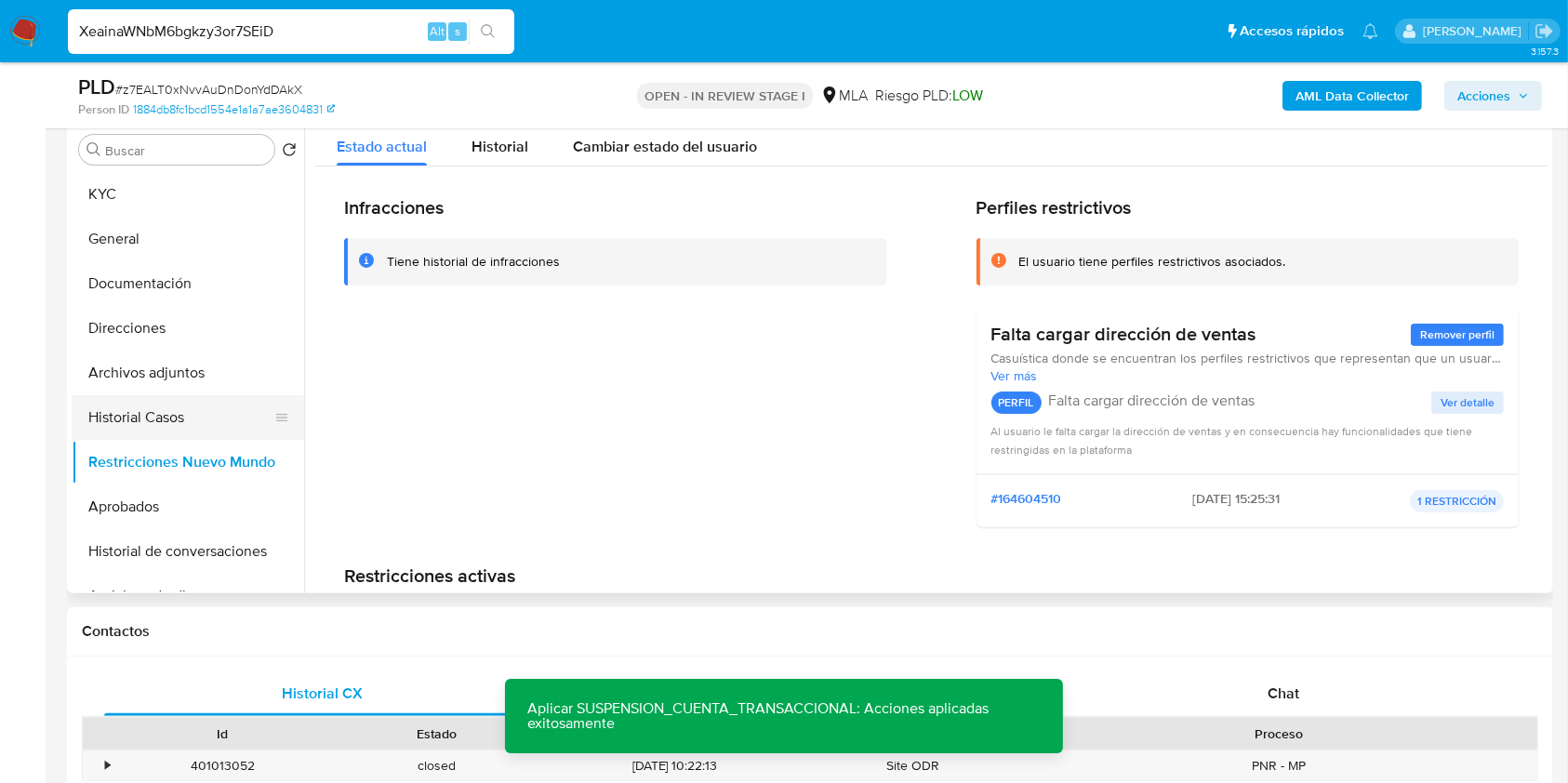
type input "XeainaWNbM6bgkzy3or7SEiD"
click at [175, 415] on button "Historial Casos" at bounding box center [181, 417] width 218 height 45
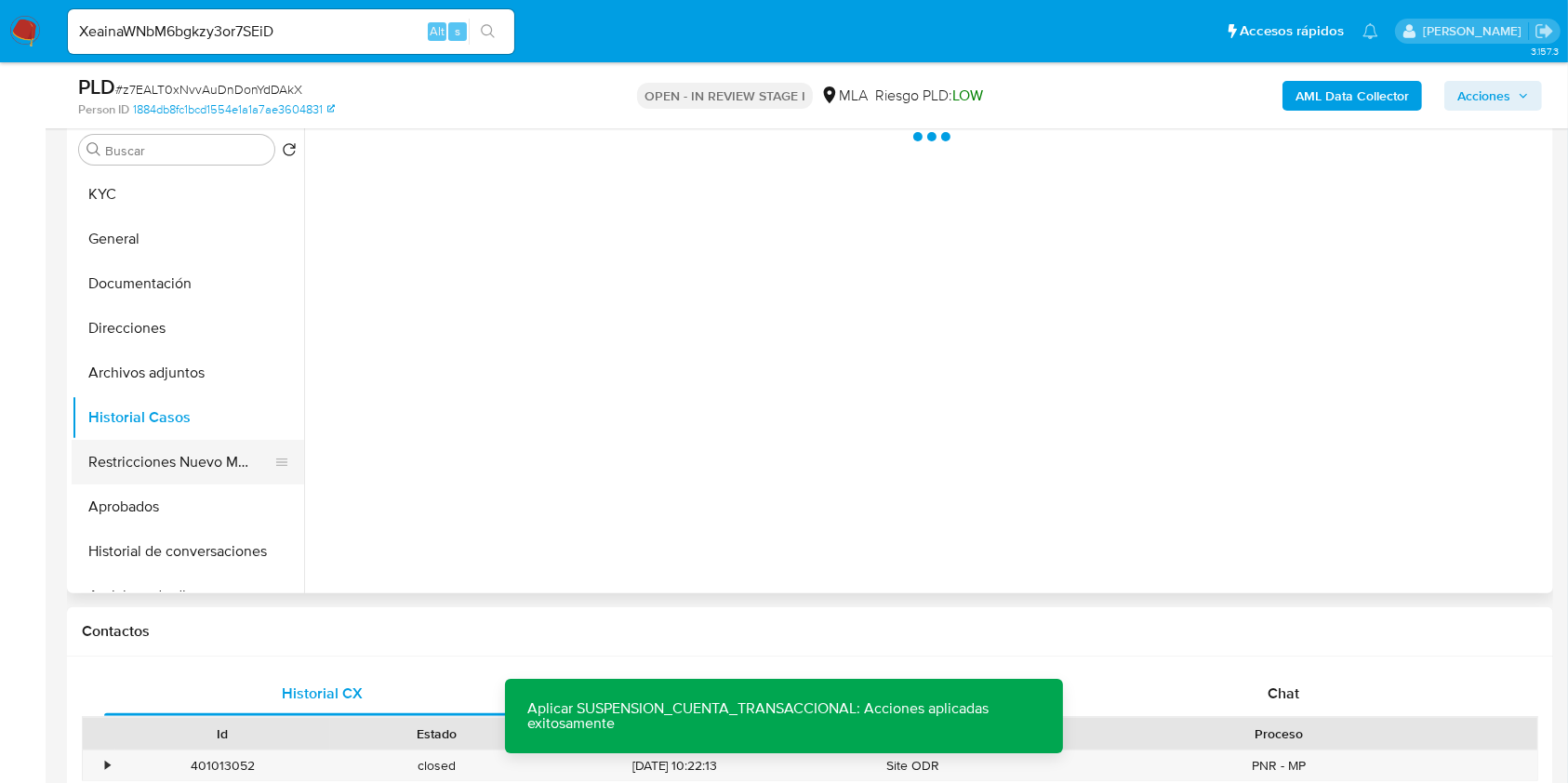
click at [173, 465] on button "Restricciones Nuevo Mundo" at bounding box center [181, 462] width 218 height 45
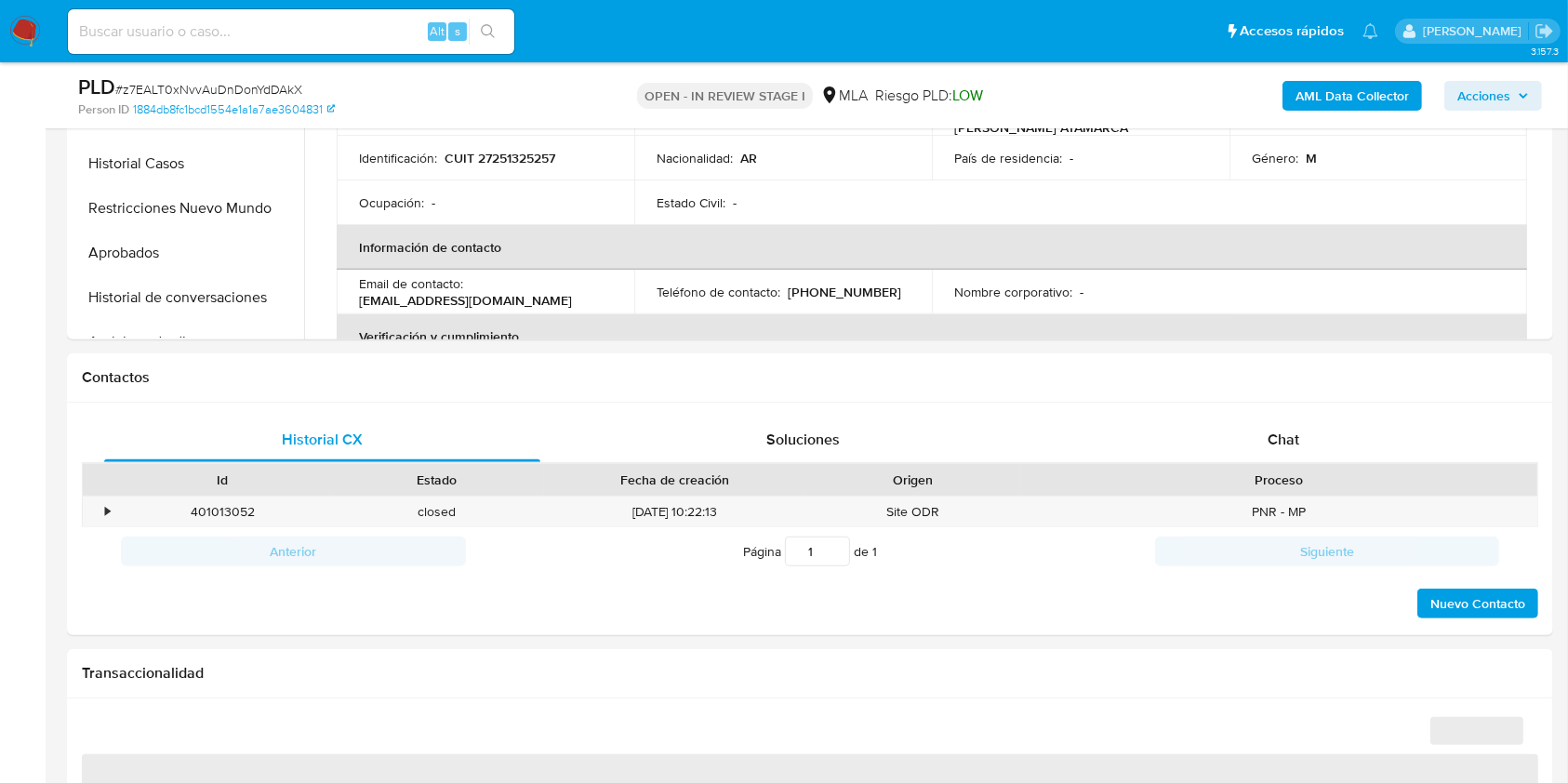
select select "10"
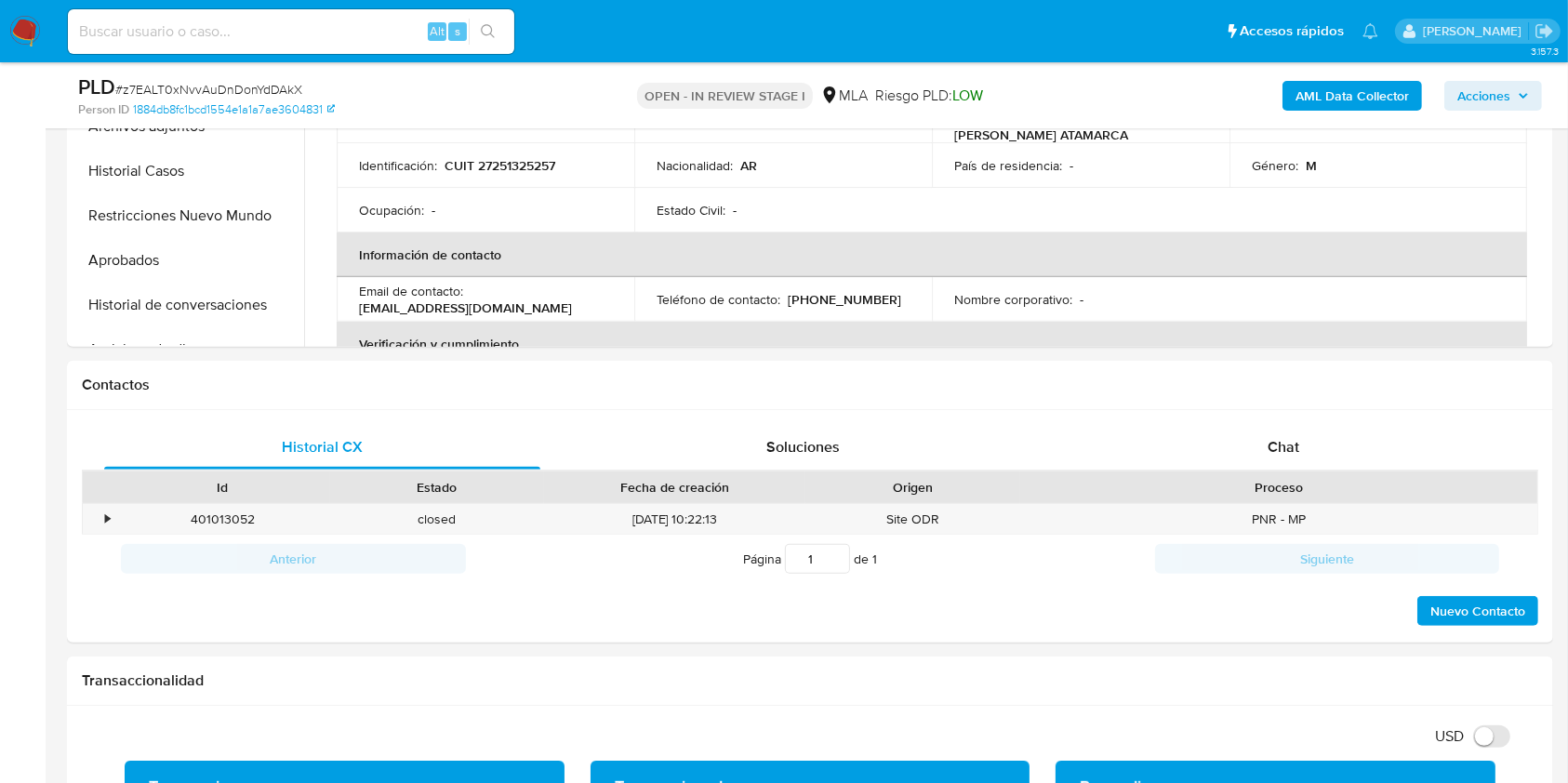
scroll to position [248, 0]
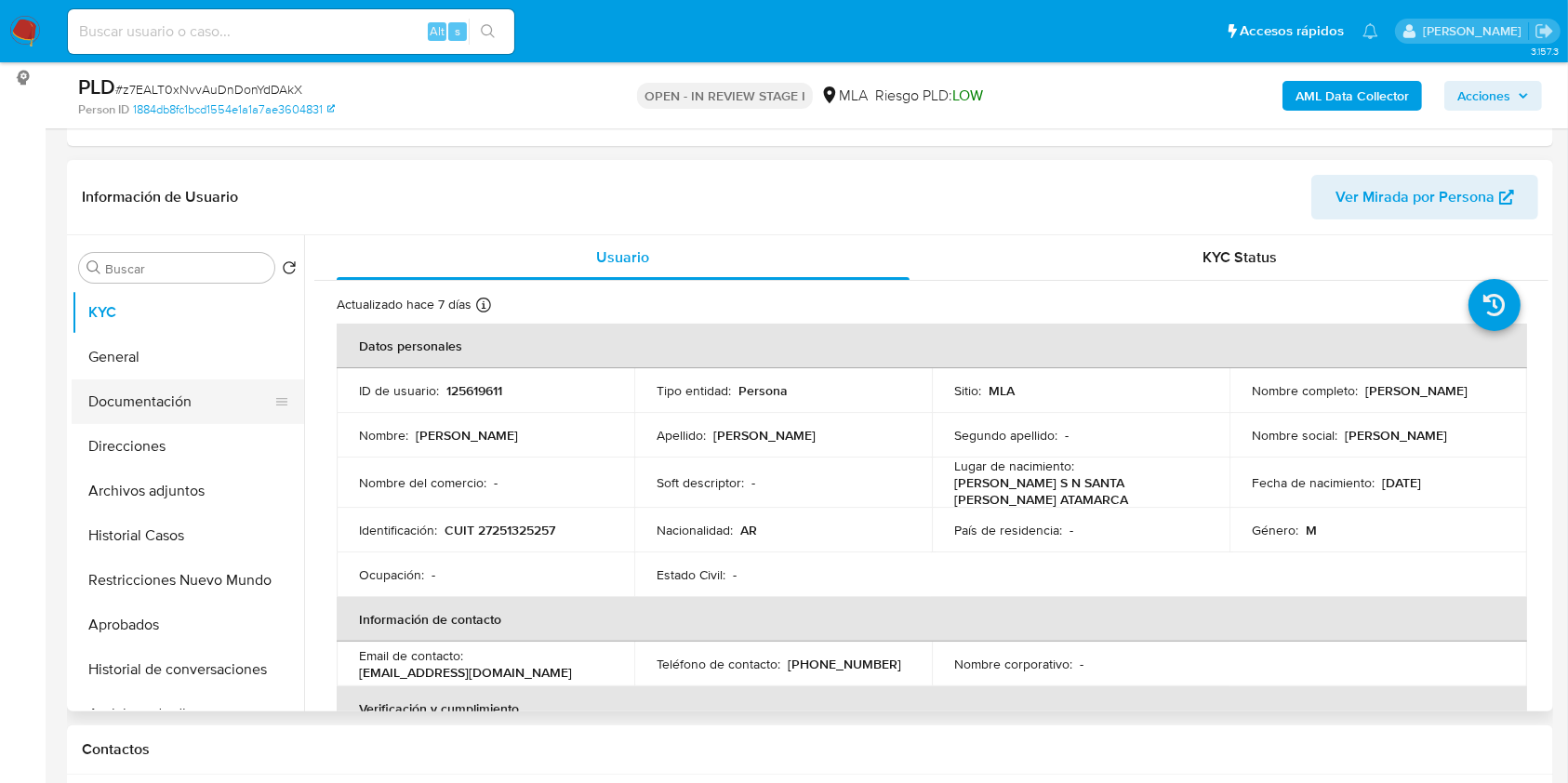
click at [149, 380] on button "Documentación" at bounding box center [181, 401] width 218 height 45
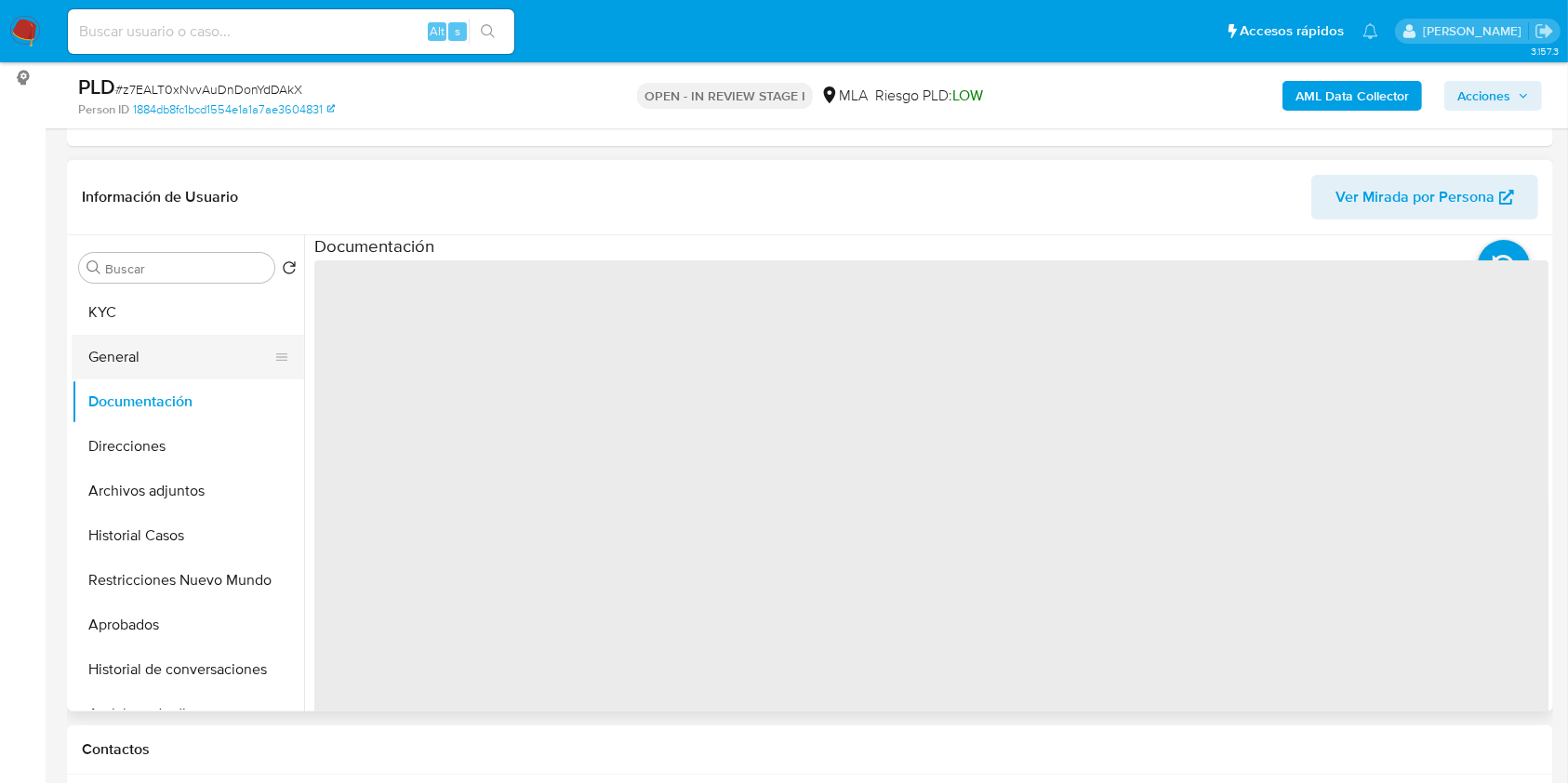
click at [161, 352] on button "General" at bounding box center [181, 357] width 218 height 45
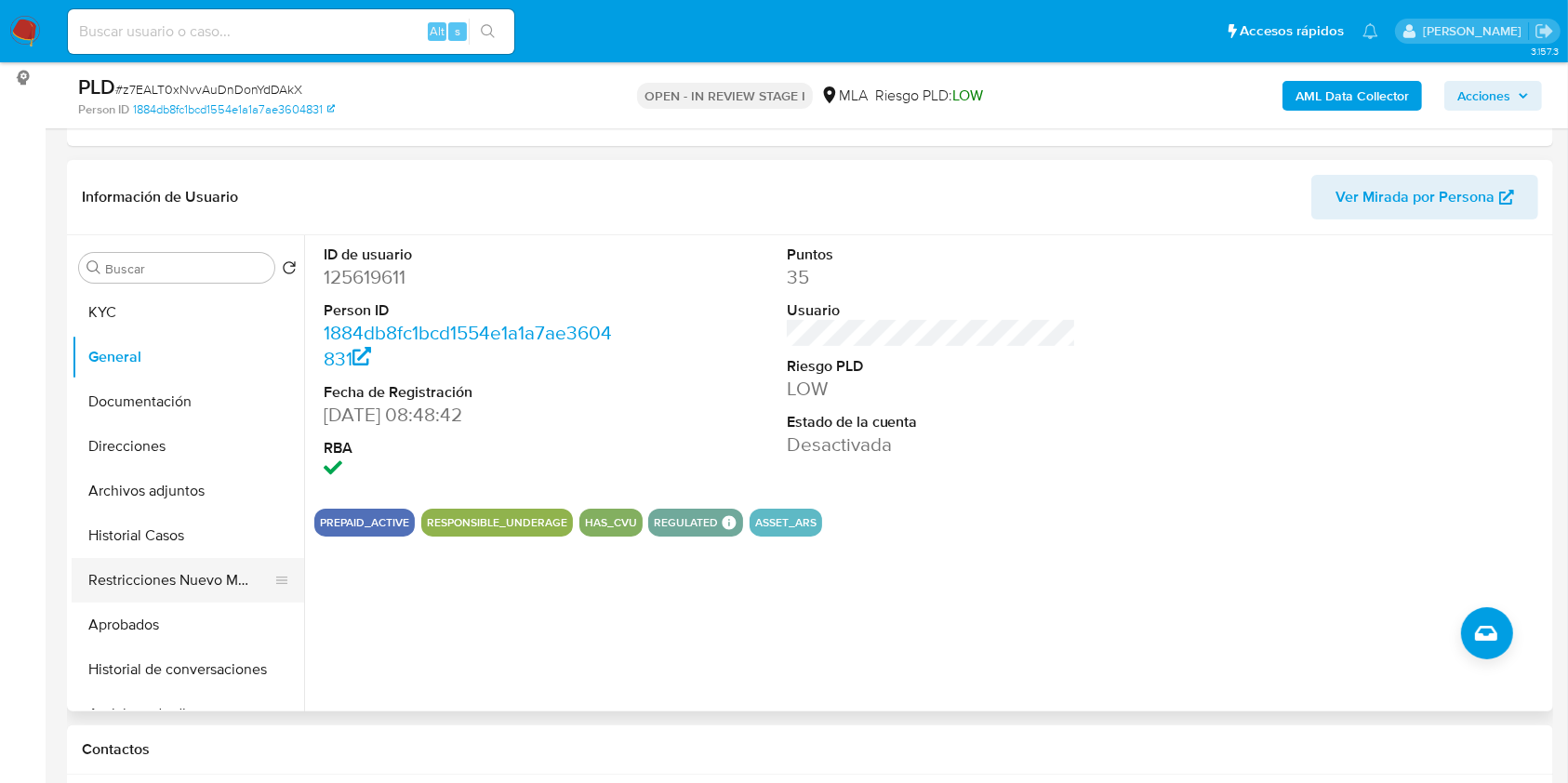
click at [164, 578] on button "Restricciones Nuevo Mundo" at bounding box center [181, 580] width 218 height 45
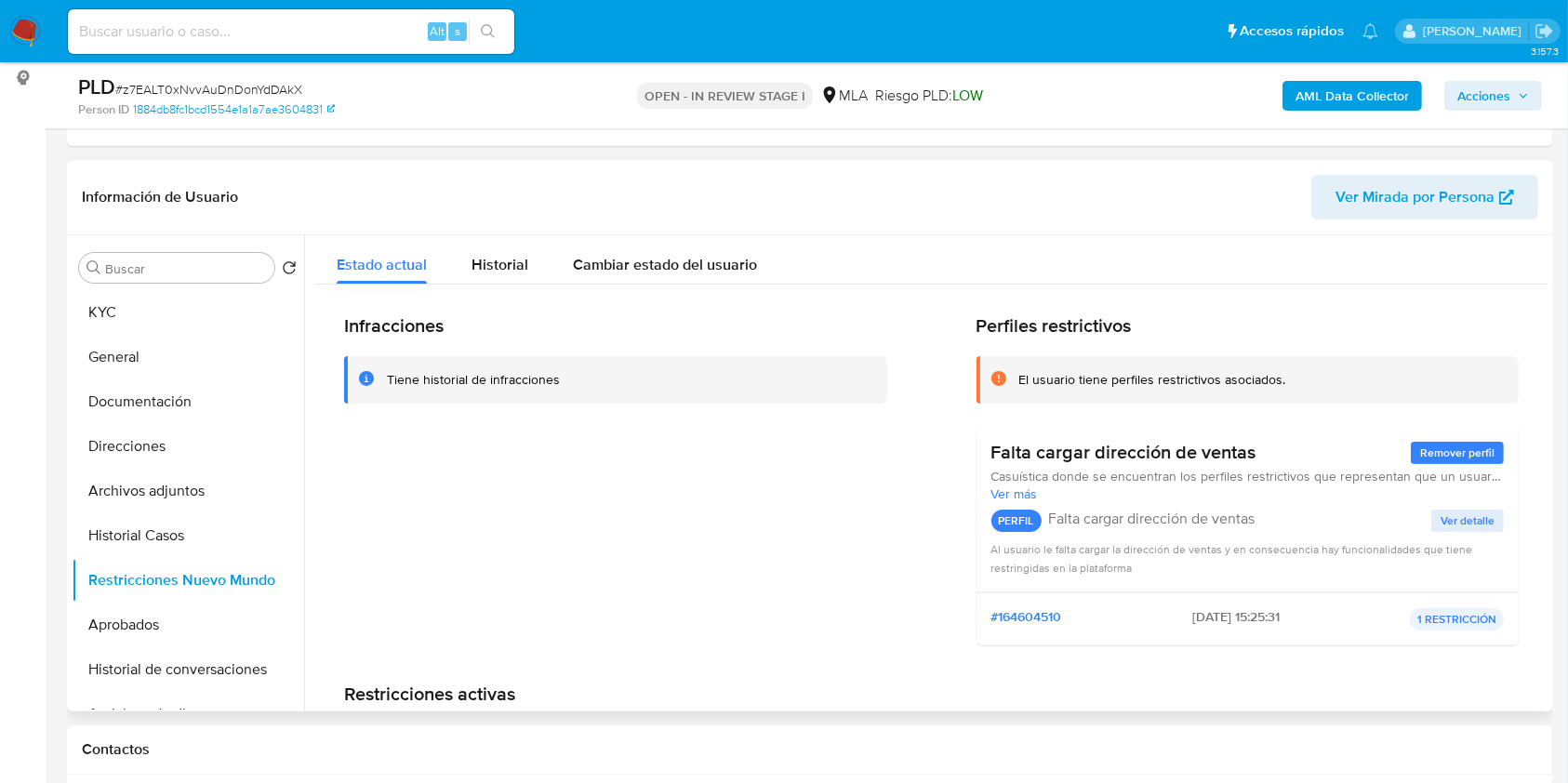
click at [481, 286] on div "Infracciones Tiene historial de infracciones Perfiles restrictivos El usuario t…" at bounding box center [931, 566] width 1234 height 563
click at [502, 273] on span "Historial" at bounding box center [499, 264] width 57 height 21
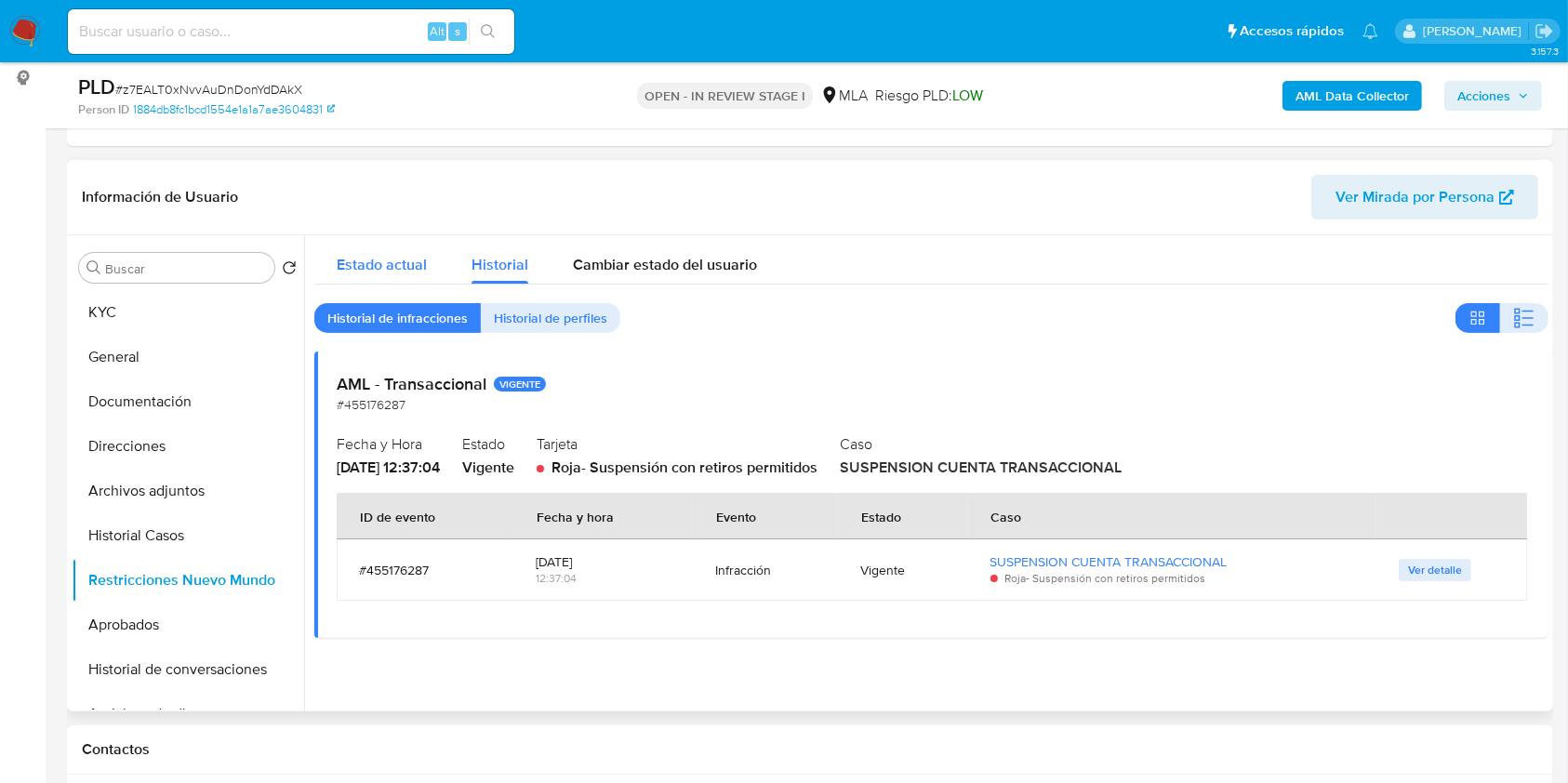
click at [404, 261] on span "Estado actual" at bounding box center [381, 264] width 90 height 21
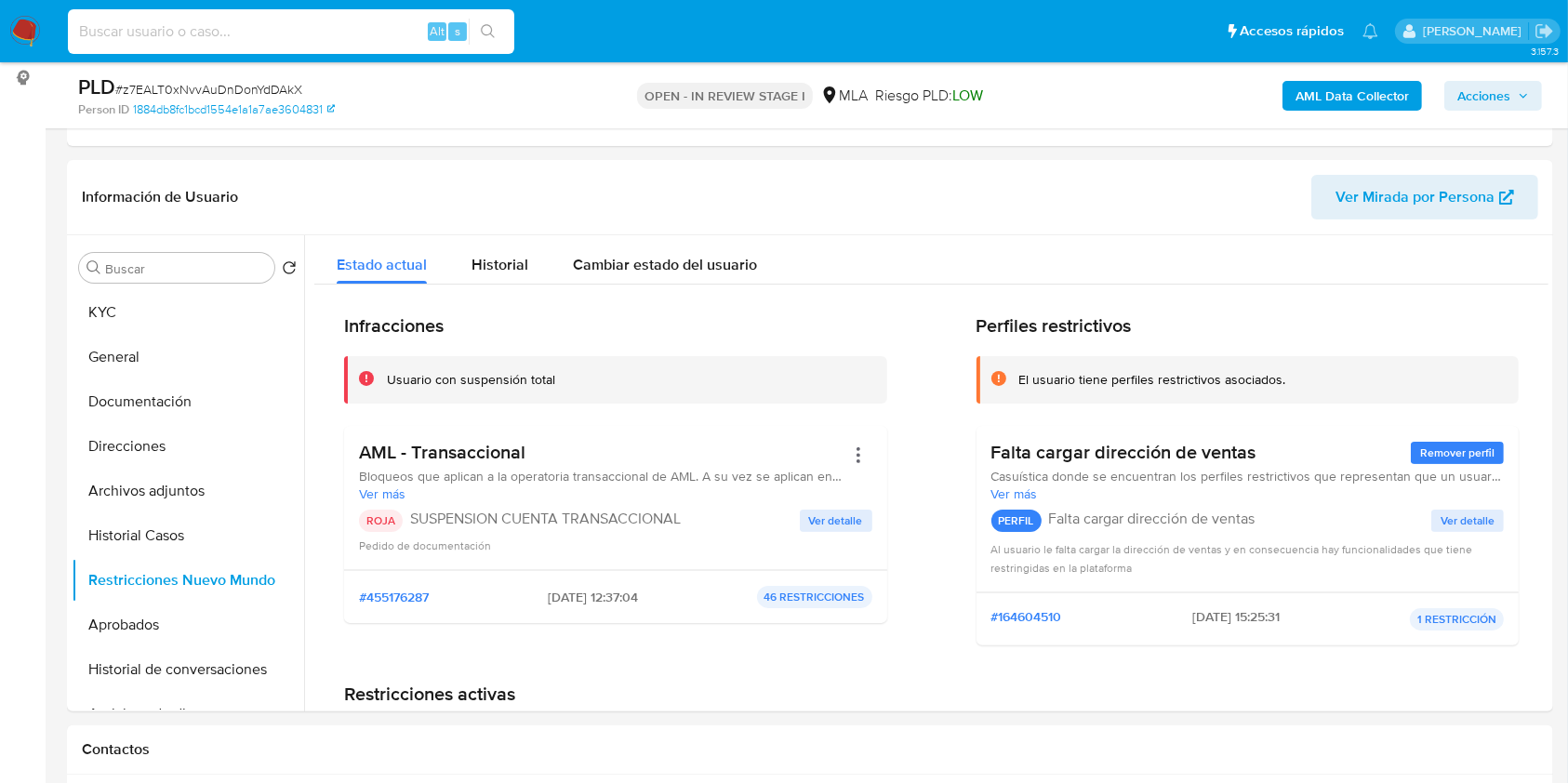
click at [404, 24] on input at bounding box center [291, 32] width 446 height 24
paste input "XeainaWNbM6bgkzy3or7SEiD"
type input "XeainaWNbM6bgkzy3or7SEiD"
click at [480, 38] on icon "search-icon" at bounding box center [488, 32] width 15 height 15
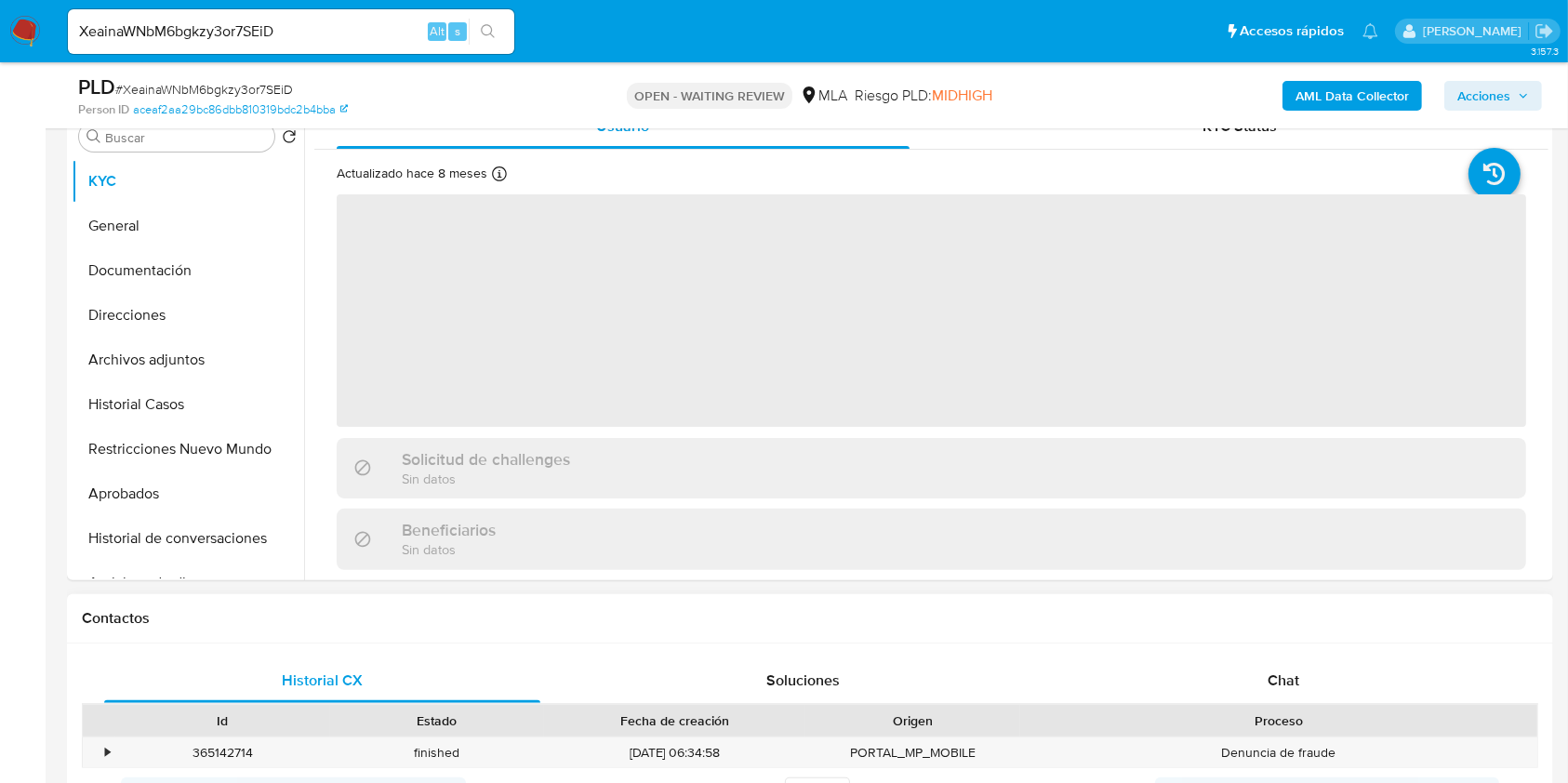
scroll to position [868, 0]
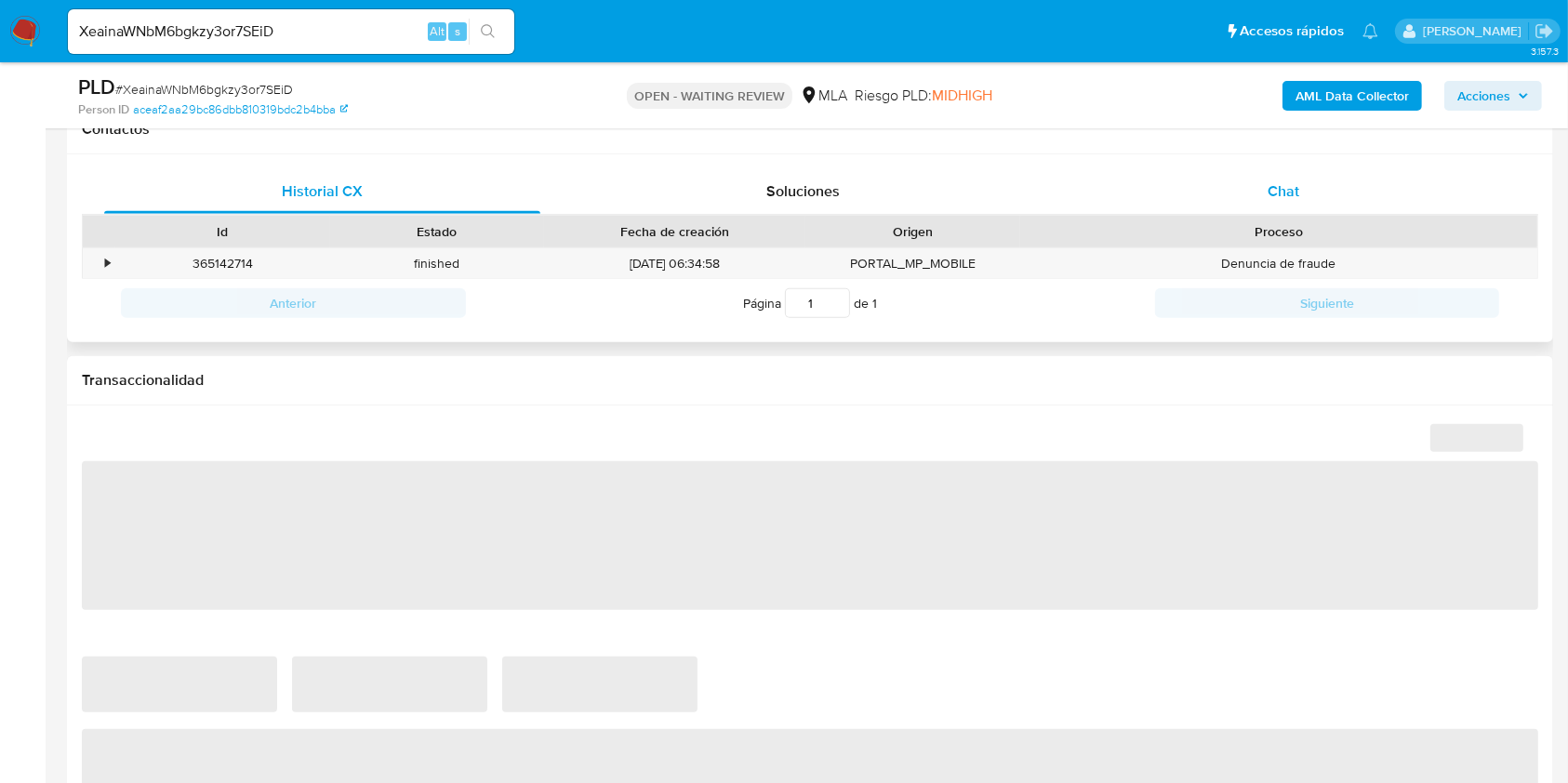
click at [1318, 172] on div "Chat" at bounding box center [1283, 192] width 436 height 45
select select "10"
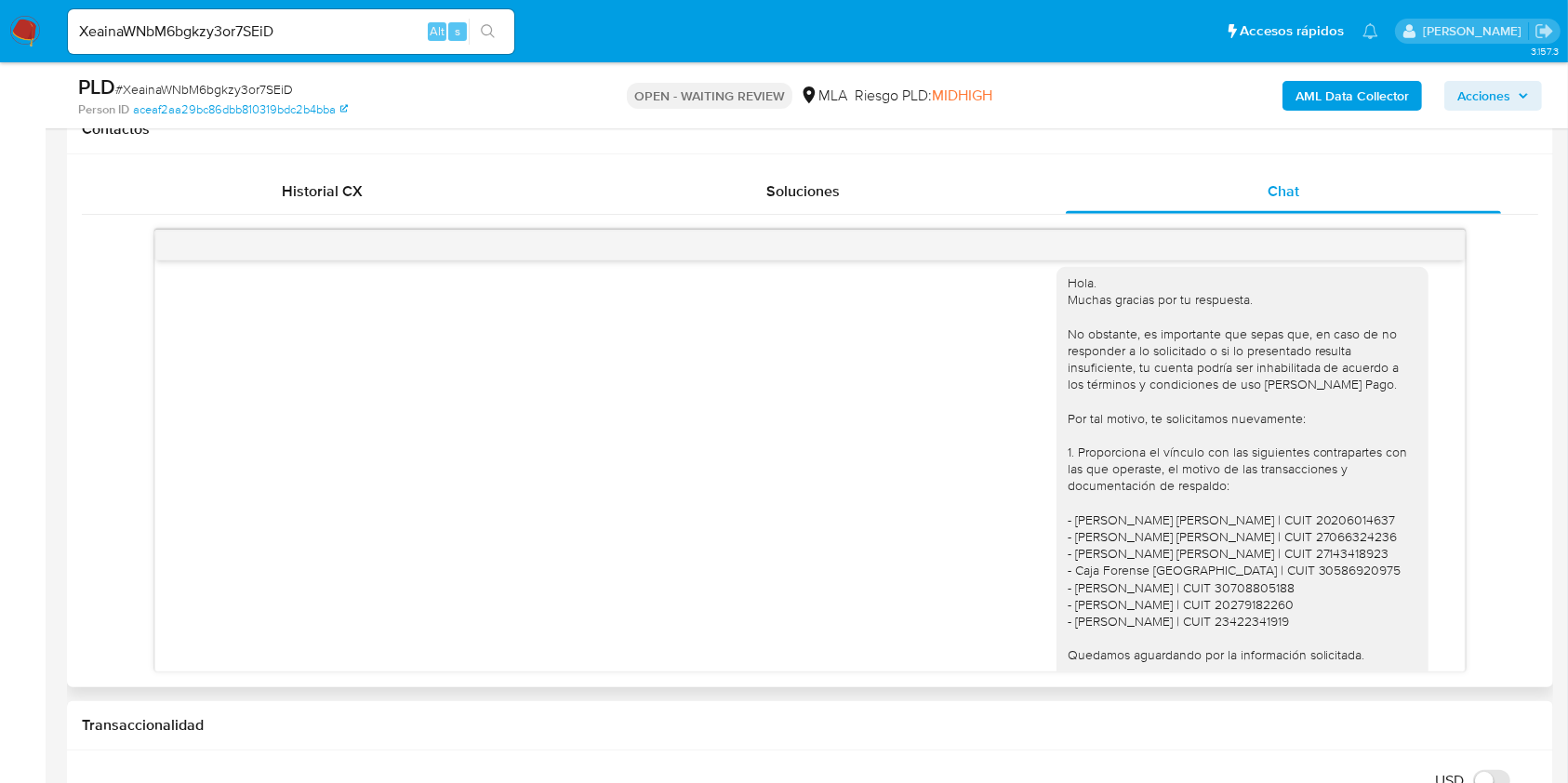
scroll to position [2167, 0]
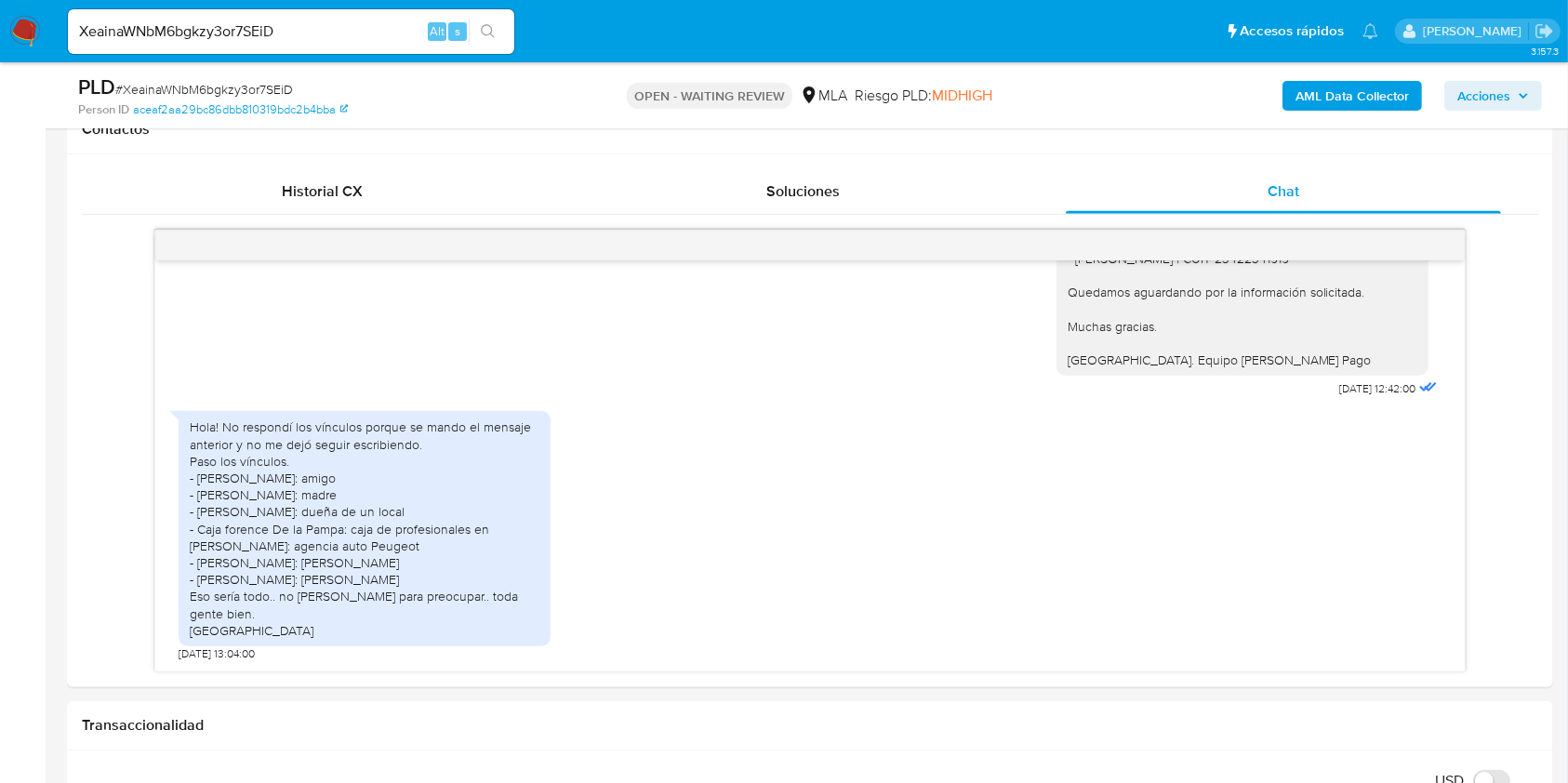
click at [372, 20] on input "XeainaWNbM6bgkzy3or7SEiD" at bounding box center [291, 32] width 446 height 24
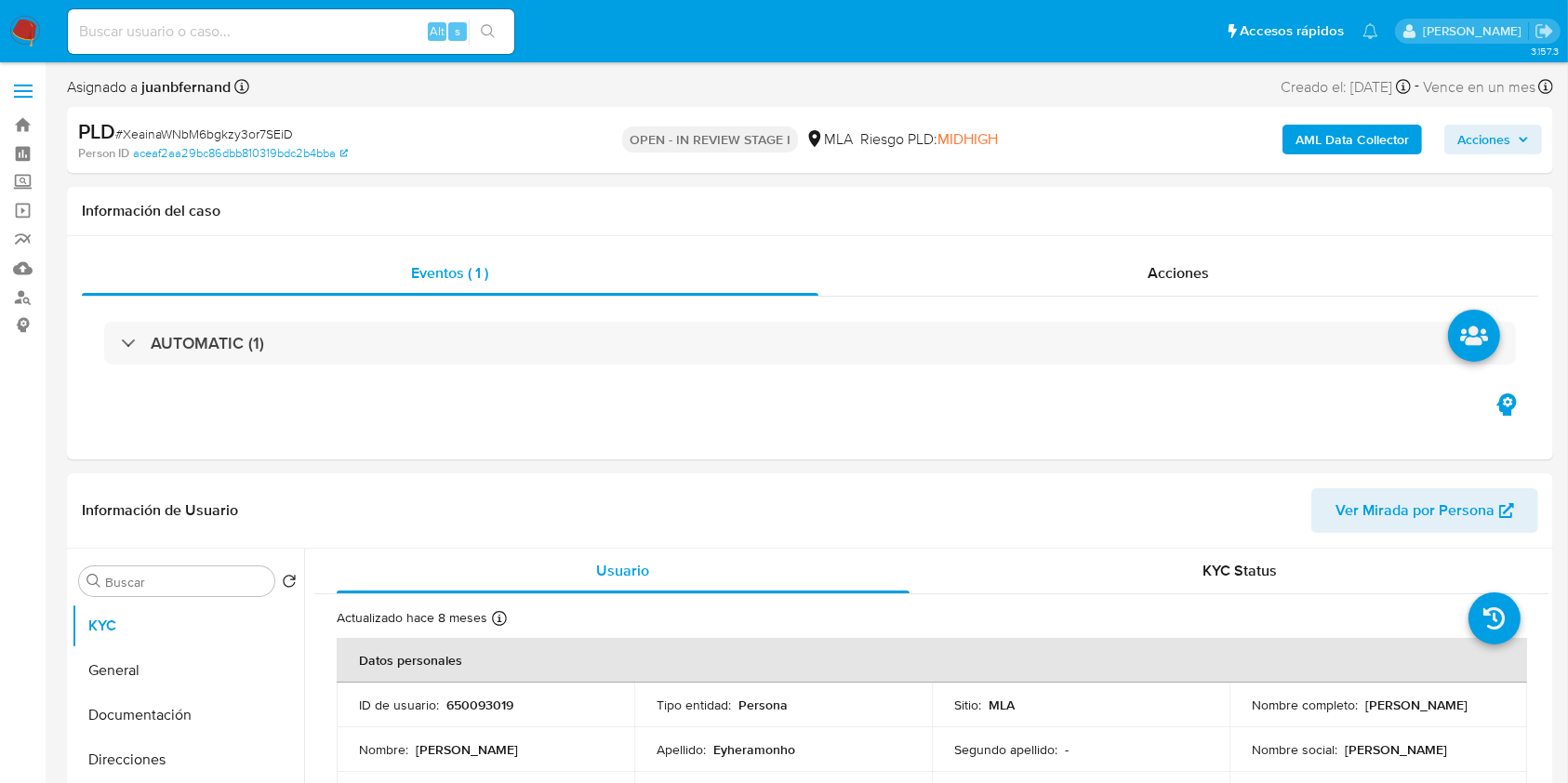
select select "10"
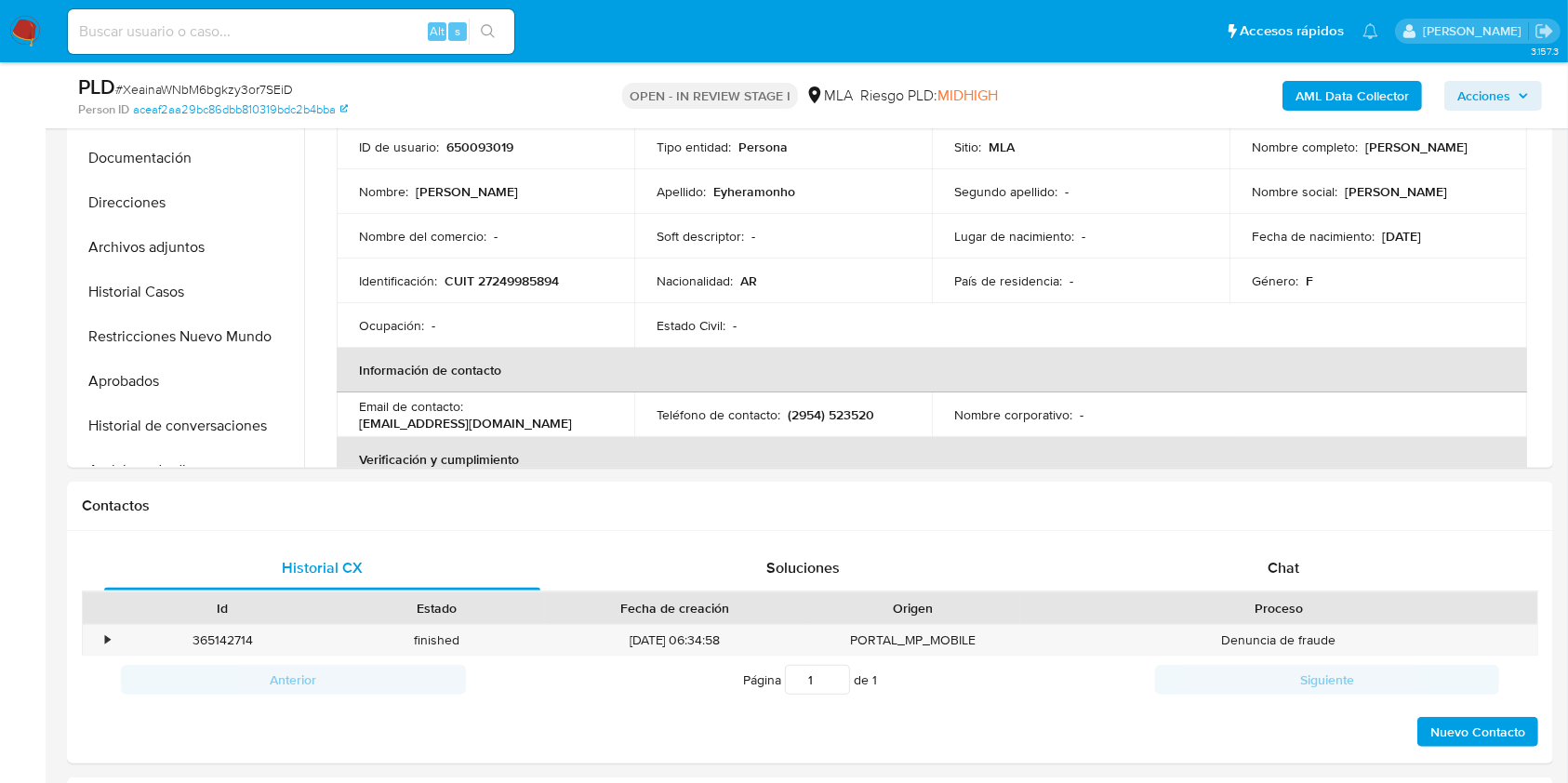
scroll to position [868, 0]
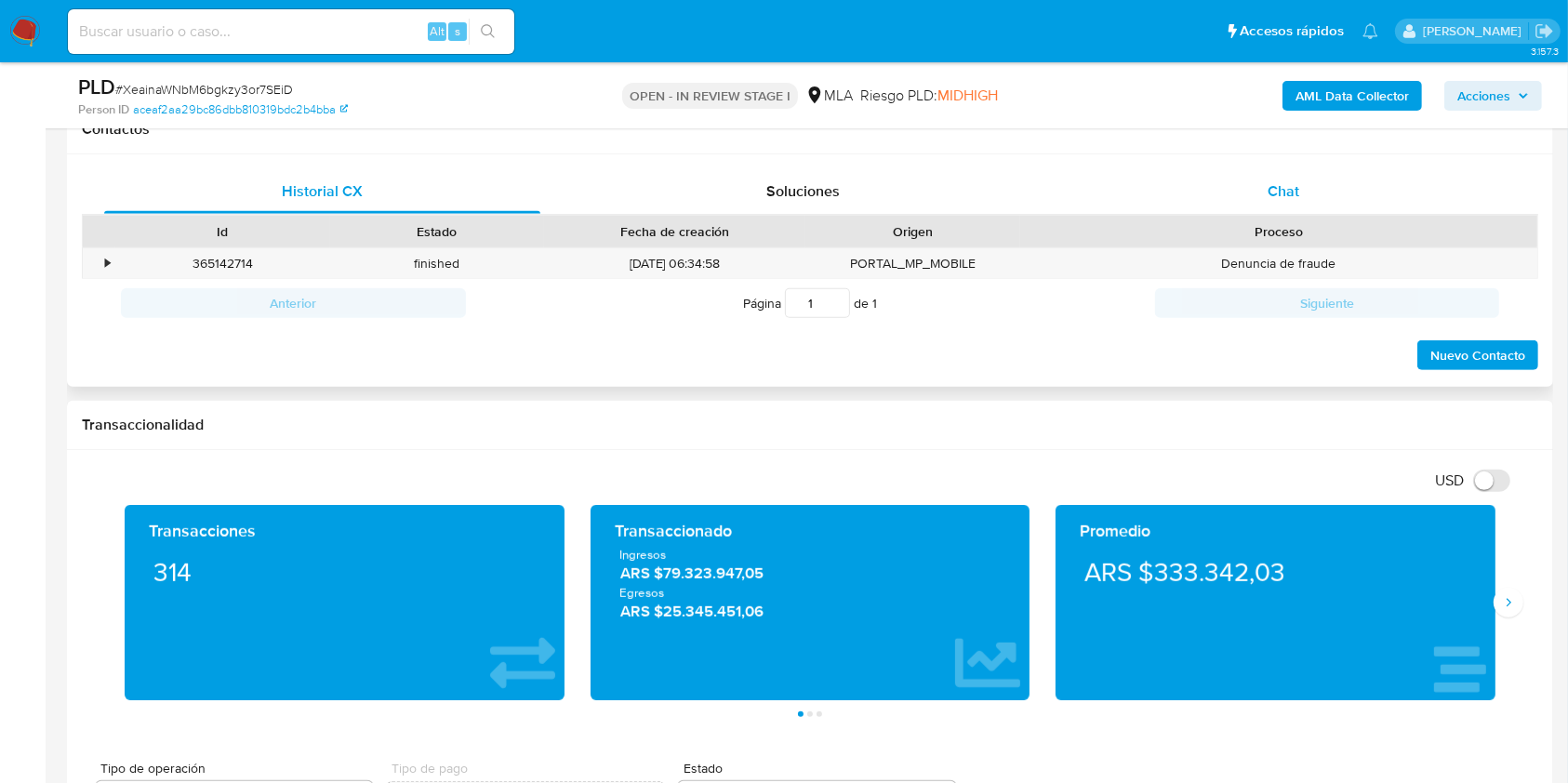
click at [1290, 186] on span "Chat" at bounding box center [1283, 191] width 32 height 21
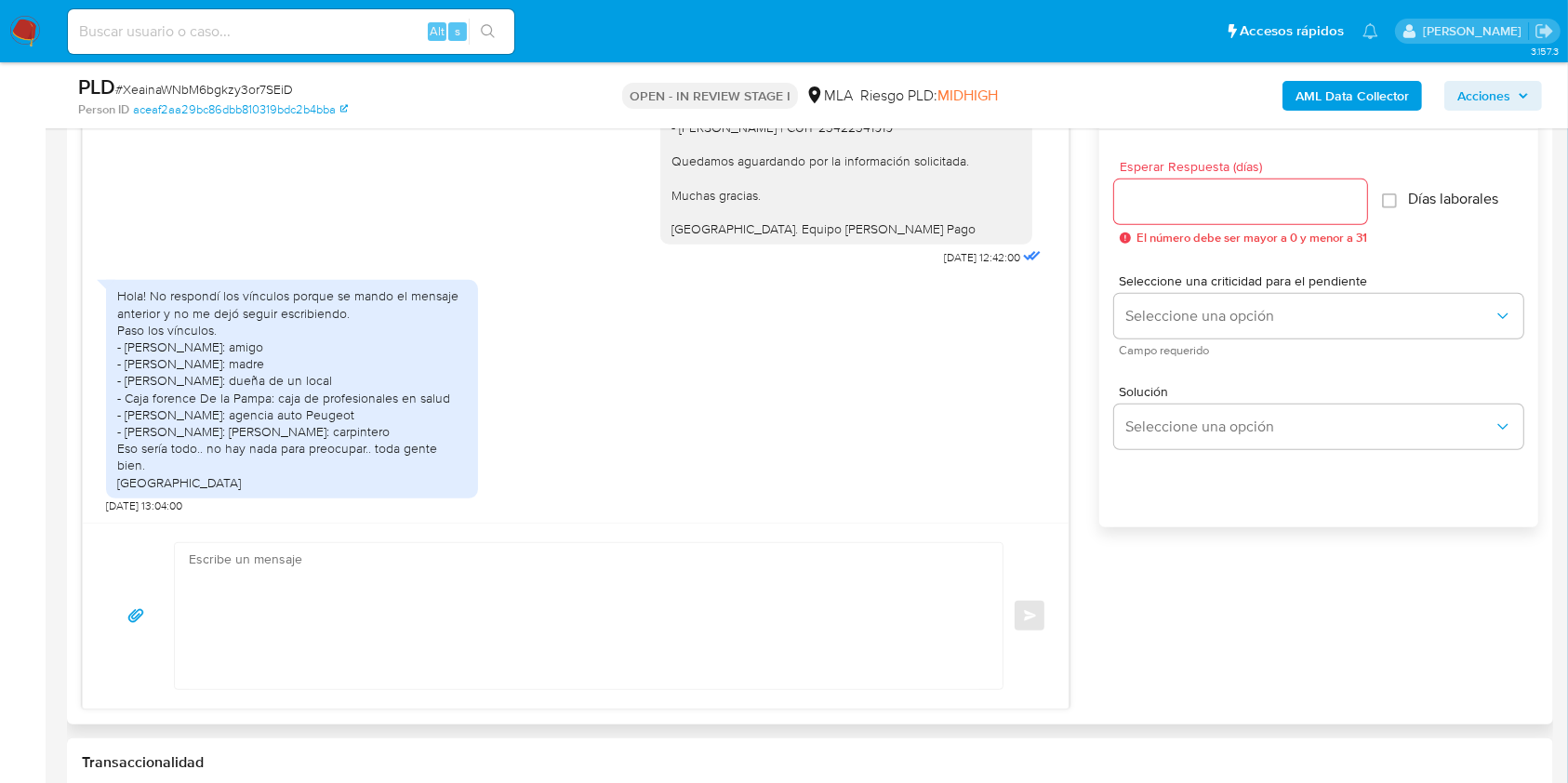
scroll to position [1115, 0]
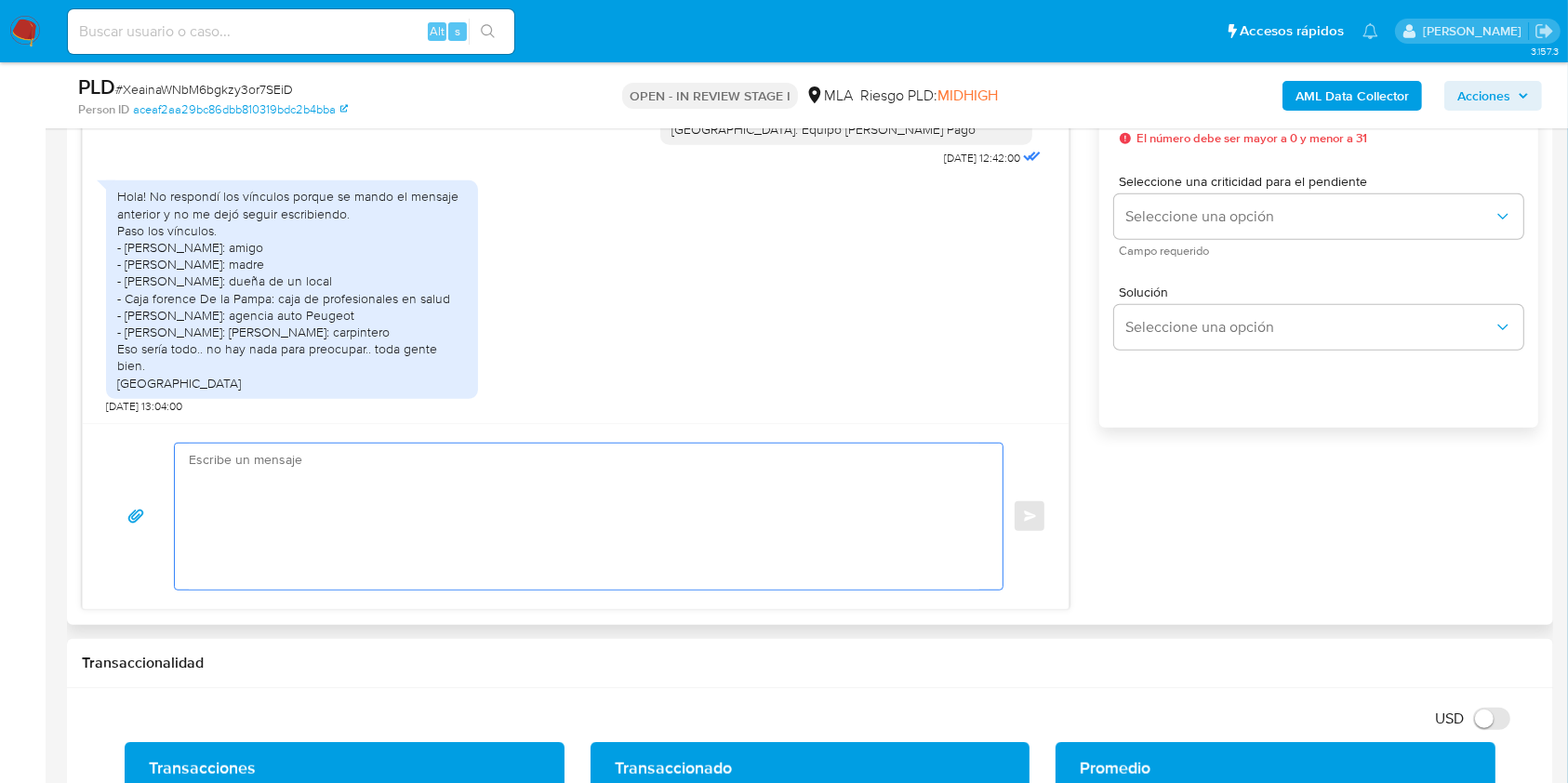
click at [332, 519] on textarea at bounding box center [584, 516] width 791 height 146
paste textarea "Hola, esperamos que te encuentres muy bien. Muchas gracias por tu respuesta. Co…"
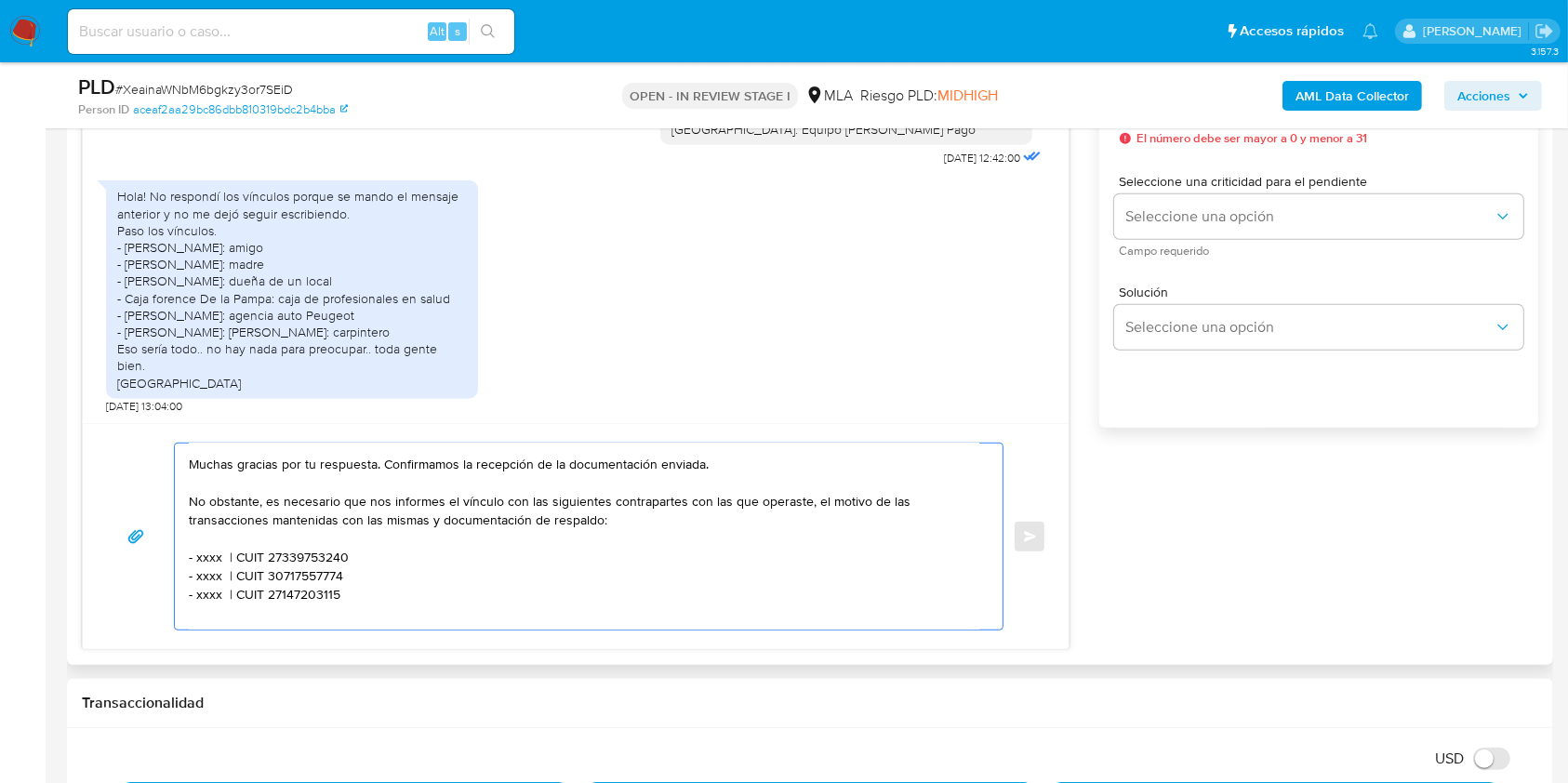
scroll to position [0, 0]
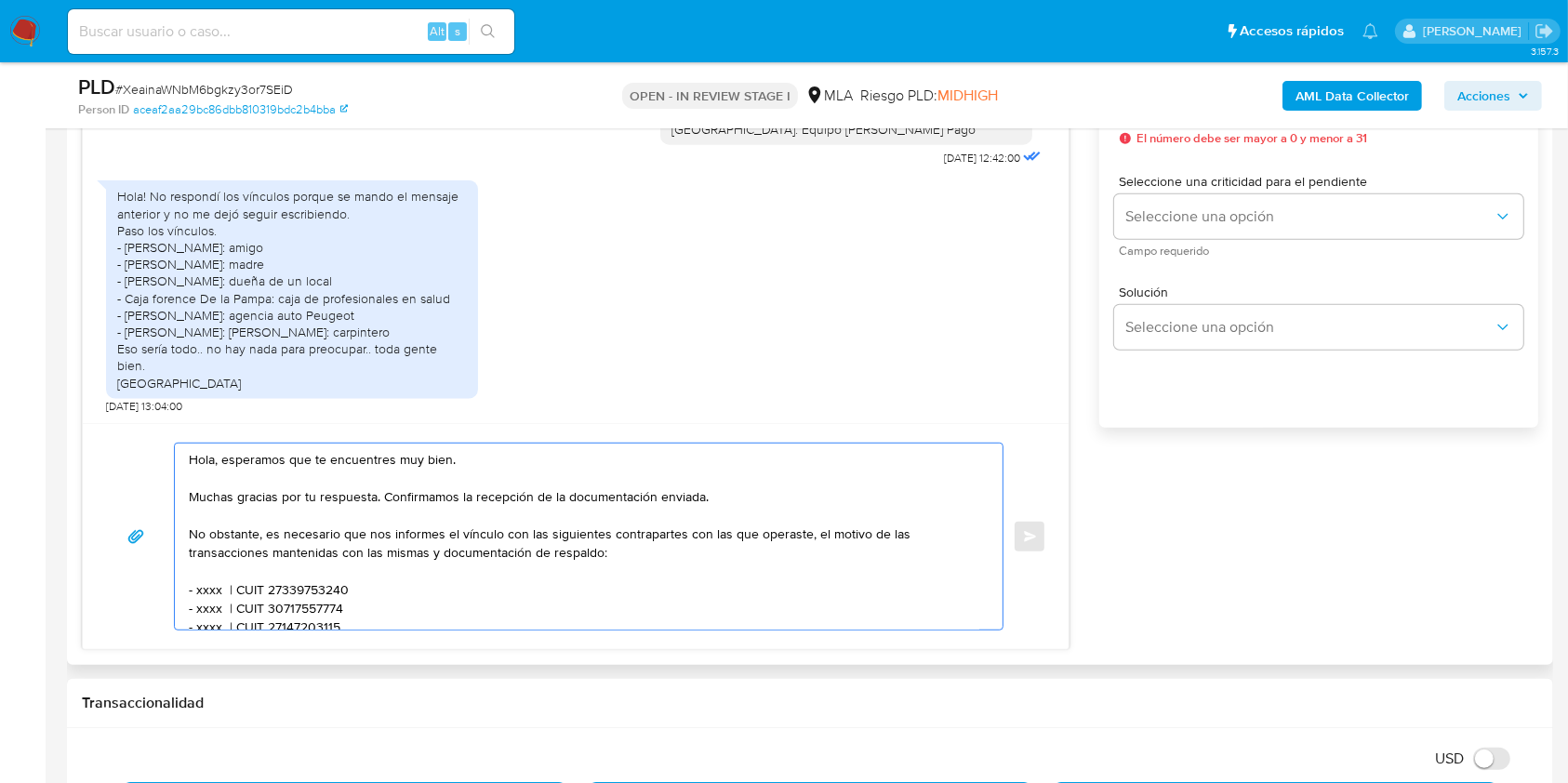
click at [235, 459] on textarea "Hola, esperamos que te encuentres muy bien. Muchas gracias por tu respuesta. Co…" at bounding box center [584, 536] width 791 height 186
drag, startPoint x: 235, startPoint y: 459, endPoint x: 436, endPoint y: 460, distance: 201.0
click at [436, 460] on textarea "Hola, esperamos que te encuentres muy bien. Muchas gracias por tu respuesta. Co…" at bounding box center [584, 536] width 791 height 186
click at [256, 478] on textarea "Hola. Muchas gracias por tu respuesta. Confirmamos la recepción de la documenta…" at bounding box center [584, 536] width 791 height 186
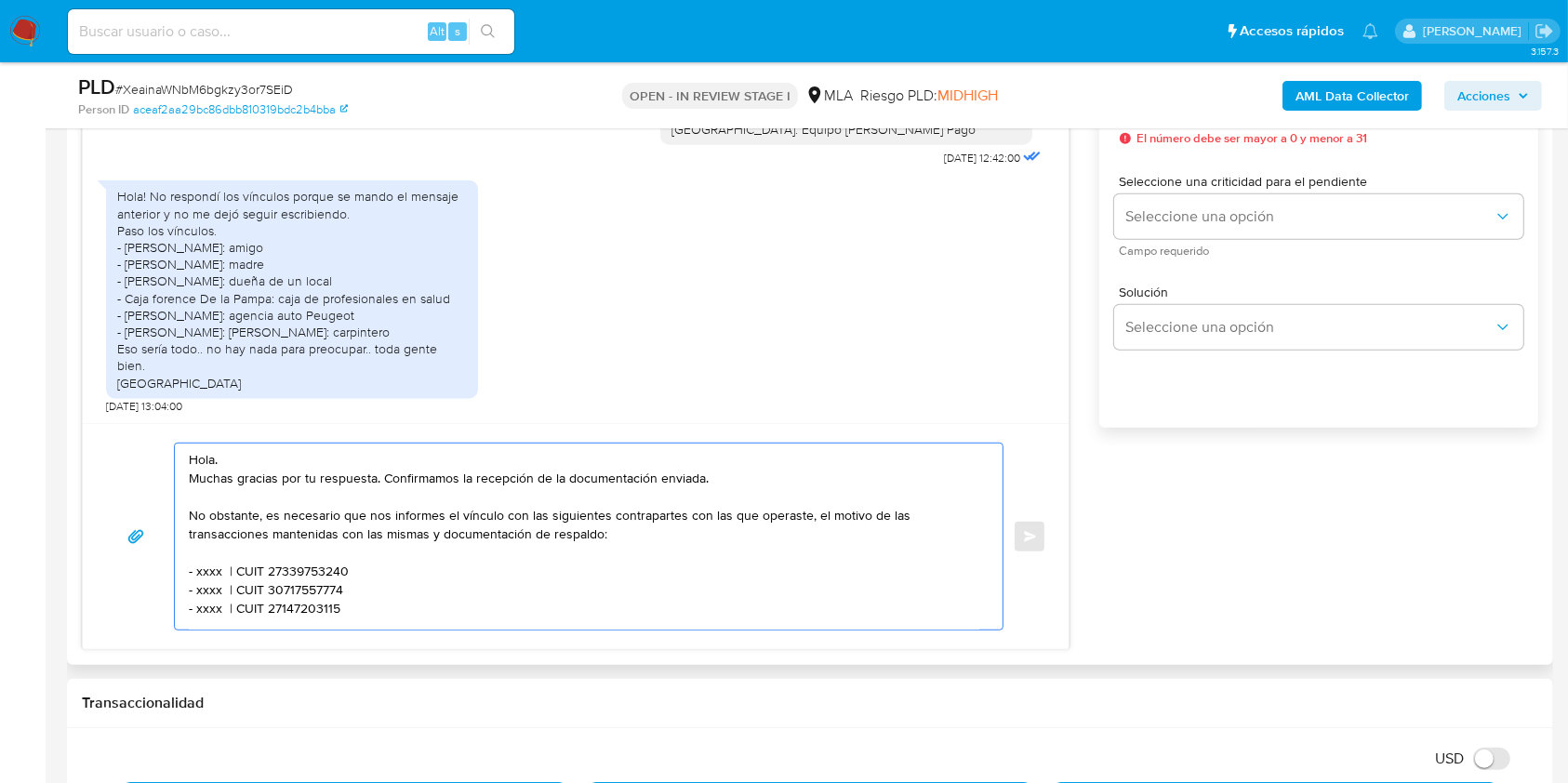
click at [401, 475] on textarea "Hola. Muchas gracias por tu respuesta. Confirmamos la recepción de la documenta…" at bounding box center [584, 536] width 791 height 186
drag, startPoint x: 401, startPoint y: 475, endPoint x: 729, endPoint y: 474, distance: 328.0
click at [729, 474] on textarea "Hola. Muchas gracias por tu respuesta. Confirmamos la recepción de la documenta…" at bounding box center [584, 536] width 791 height 186
click at [468, 515] on textarea "Hola. Muchas gracias por tu respuesta. No obstante, es necesario que nos inform…" at bounding box center [584, 536] width 791 height 186
click at [469, 517] on textarea "Hola. Muchas gracias por tu respuesta. No obstante, es necesario que nos inform…" at bounding box center [584, 536] width 791 height 186
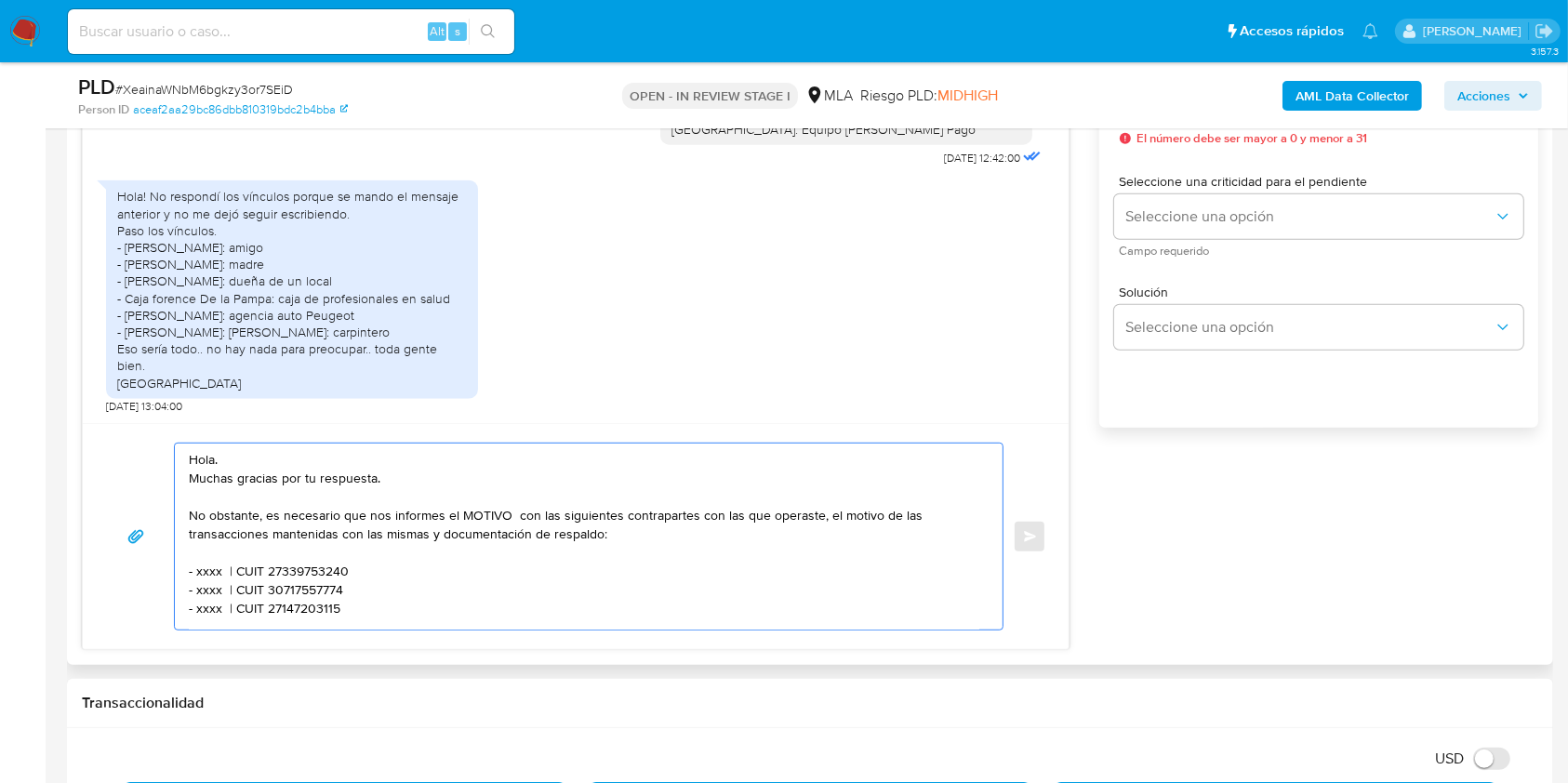
click at [879, 516] on textarea "Hola. Muchas gracias por tu respuesta. No obstante, es necesario que nos inform…" at bounding box center [584, 536] width 791 height 186
drag, startPoint x: 879, startPoint y: 516, endPoint x: 320, endPoint y: 532, distance: 559.2
click at [320, 532] on textarea "Hola. Muchas gracias por tu respuesta. No obstante, es necesario que nos inform…" at bounding box center [584, 536] width 791 height 186
click at [508, 521] on textarea "Hola. Muchas gracias por tu respuesta. No obstante, es necesario que nos inform…" at bounding box center [584, 536] width 791 height 186
paste textarea "de las transacciones mantenidas"
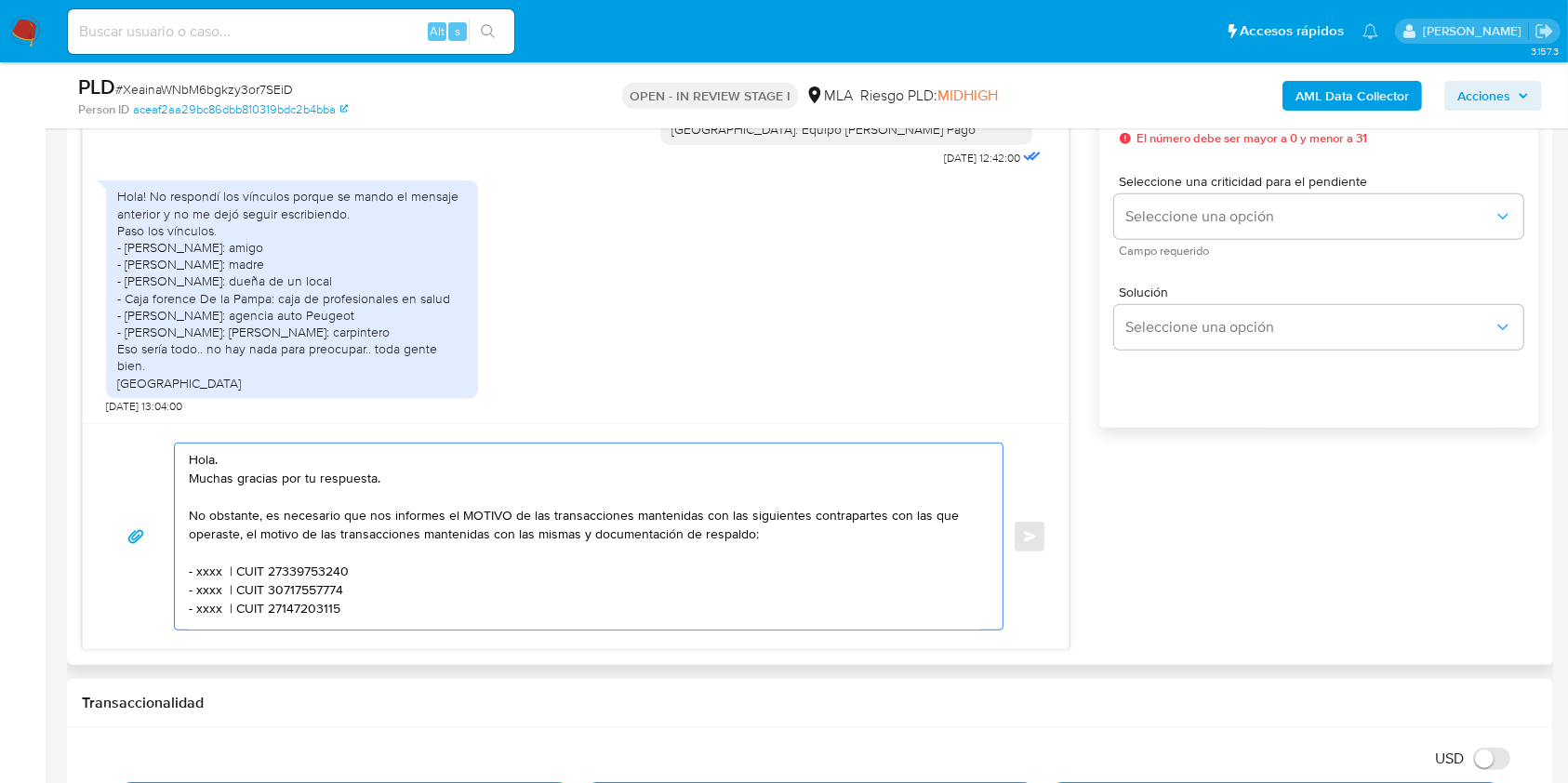
drag, startPoint x: 246, startPoint y: 537, endPoint x: 567, endPoint y: 533, distance: 321.0
click at [567, 533] on textarea "Hola. Muchas gracias por tu respuesta. No obstante, es necesario que nos inform…" at bounding box center [584, 536] width 791 height 186
click at [524, 466] on textarea "Hola. Muchas gracias por tu respuesta. No obstante, es necesario que nos inform…" at bounding box center [584, 536] width 791 height 186
click at [515, 479] on textarea "Hola. Muchas gracias por tu respuesta. No obstante, es necesario que nos inform…" at bounding box center [584, 536] width 791 height 186
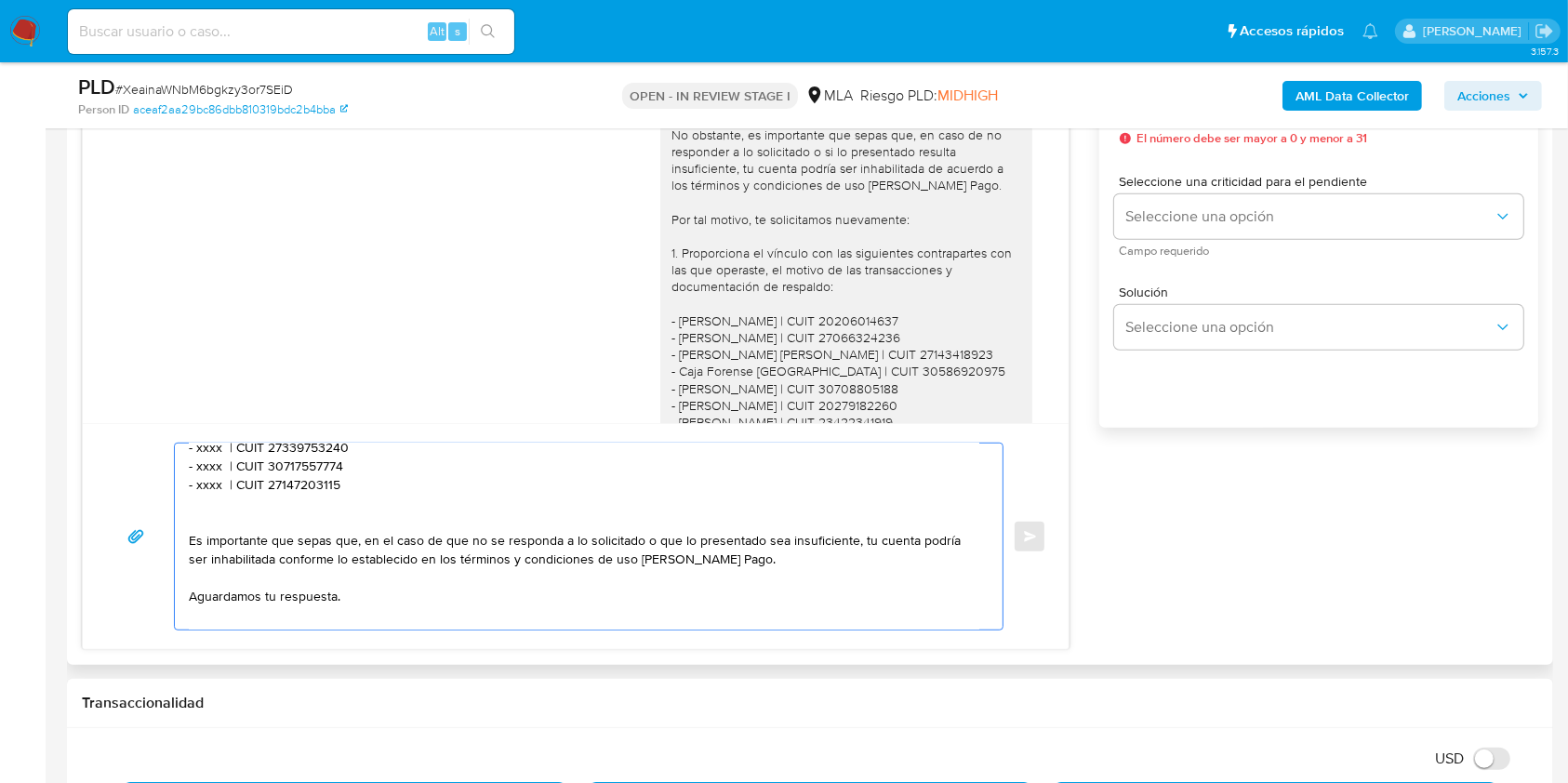
scroll to position [1794, 0]
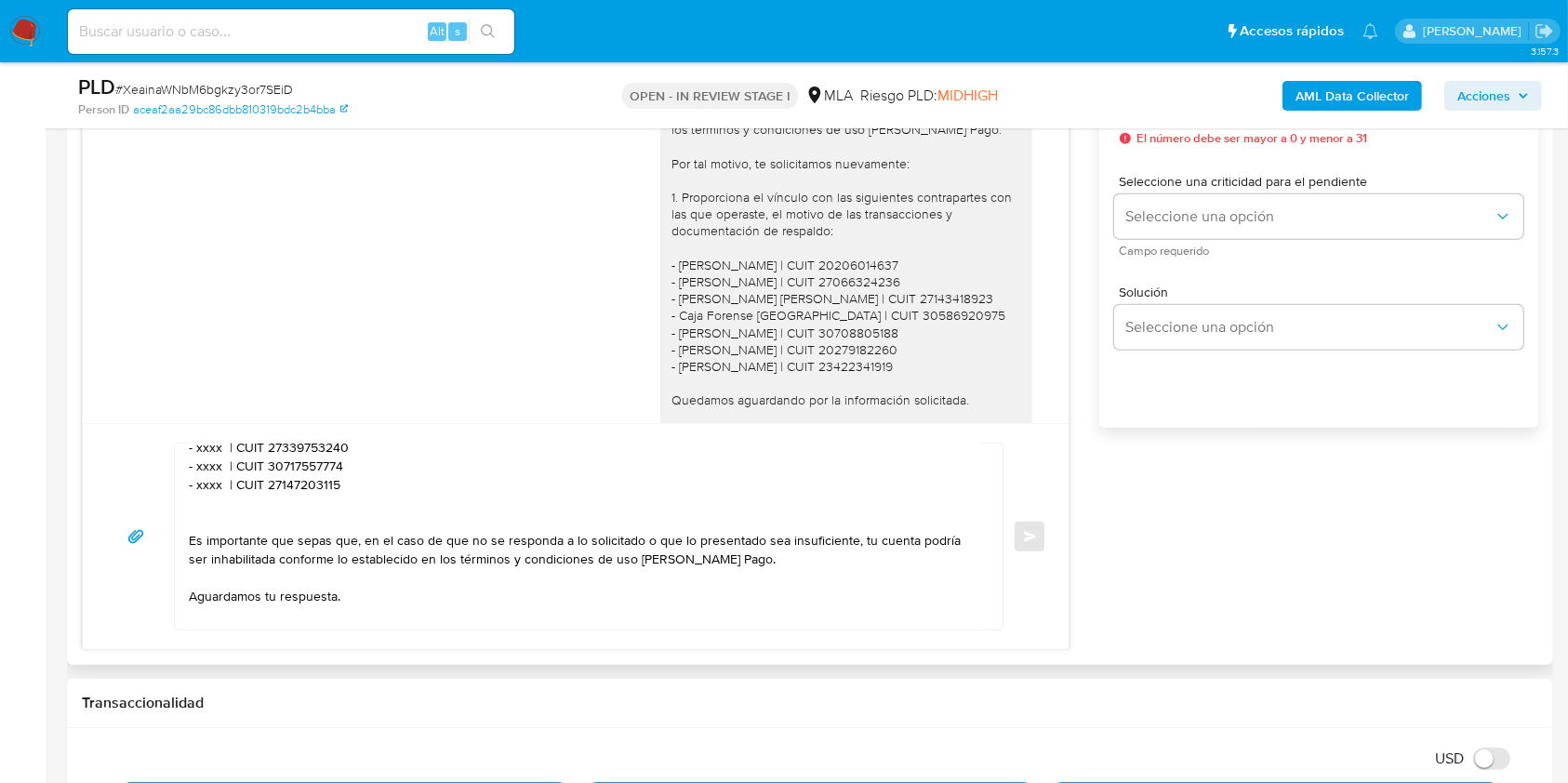
click at [674, 295] on div "Hola. Muchas gracias por tu respuesta. No obstante, es importante que sepas que…" at bounding box center [845, 248] width 349 height 456
drag, startPoint x: 674, startPoint y: 295, endPoint x: 889, endPoint y: 294, distance: 215.0
click at [889, 294] on div "Hola. Muchas gracias por tu respuesta. No obstante, es importante que sepas que…" at bounding box center [845, 248] width 349 height 456
copy div "Lucas Rodolfo Cuello | CUIT 20206014637"
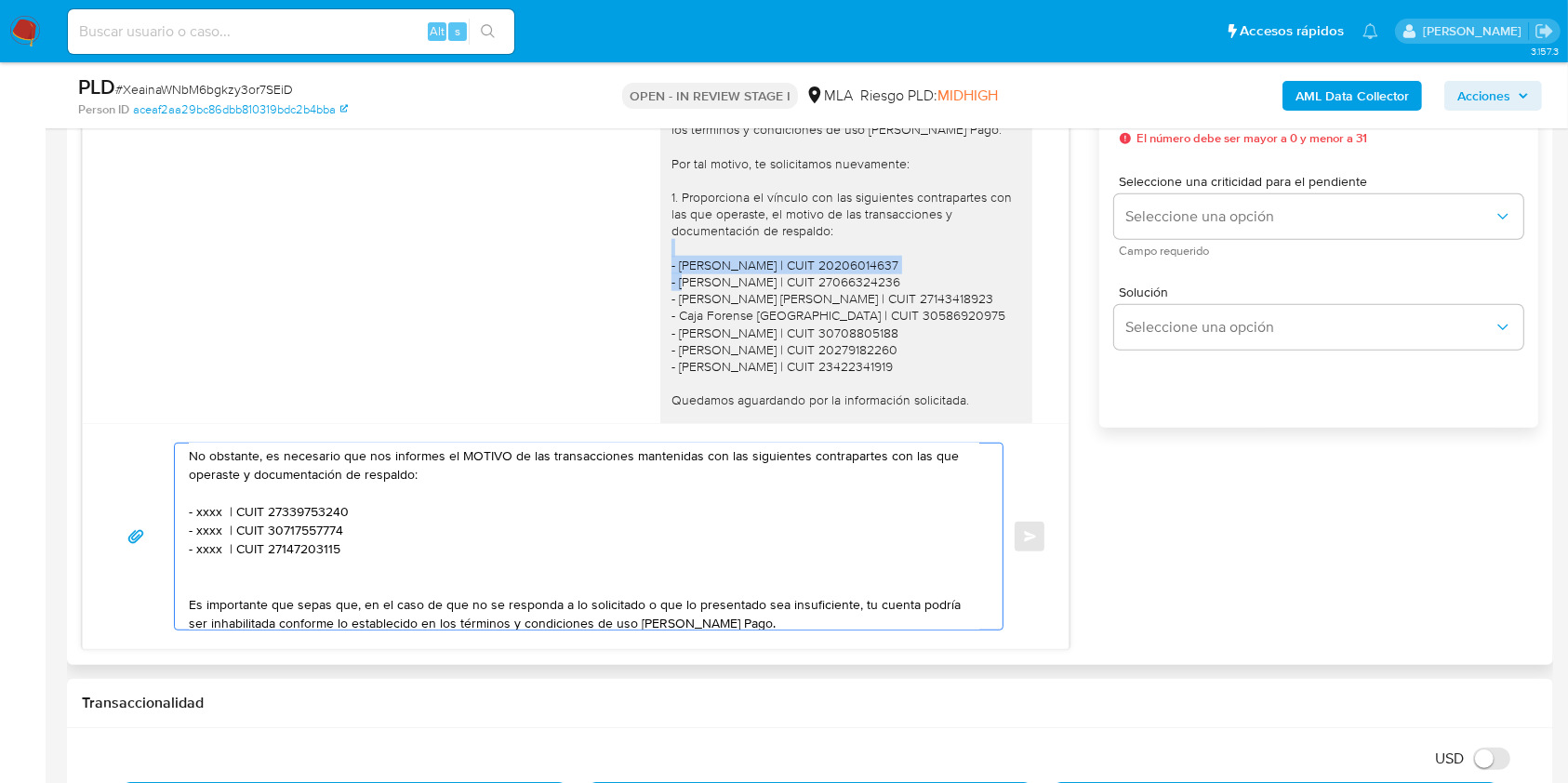
scroll to position [49, 0]
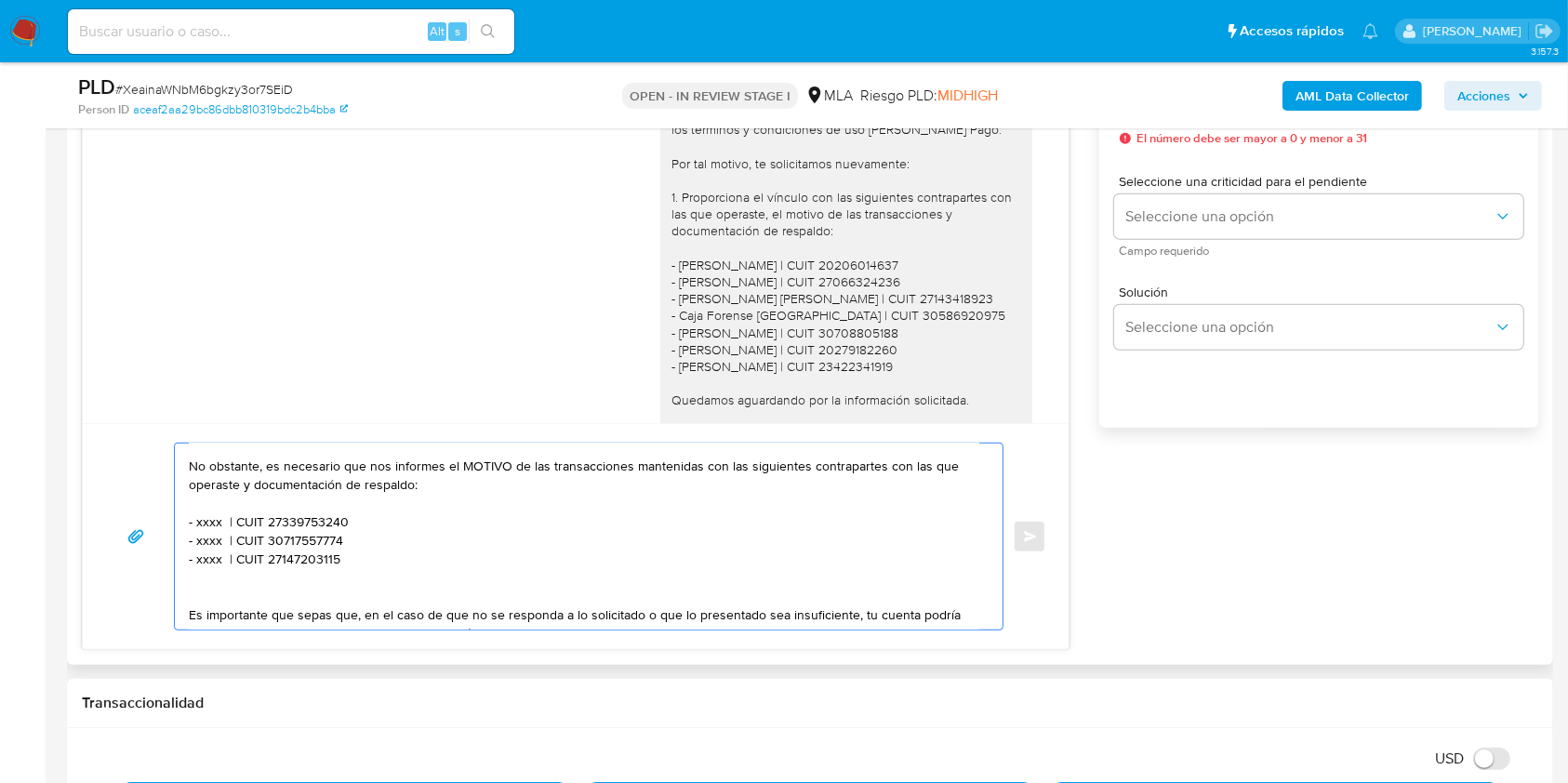
click at [211, 519] on textarea "Hola. Muchas gracias por tu respuesta. No obstante, es necesario que nos inform…" at bounding box center [584, 536] width 791 height 186
paste textarea "Lucas Rodolfo Cuello | CUIT 20206014637"
click at [702, 332] on div "Hola. Muchas gracias por tu respuesta. No obstante, es importante que sepas que…" at bounding box center [845, 248] width 349 height 456
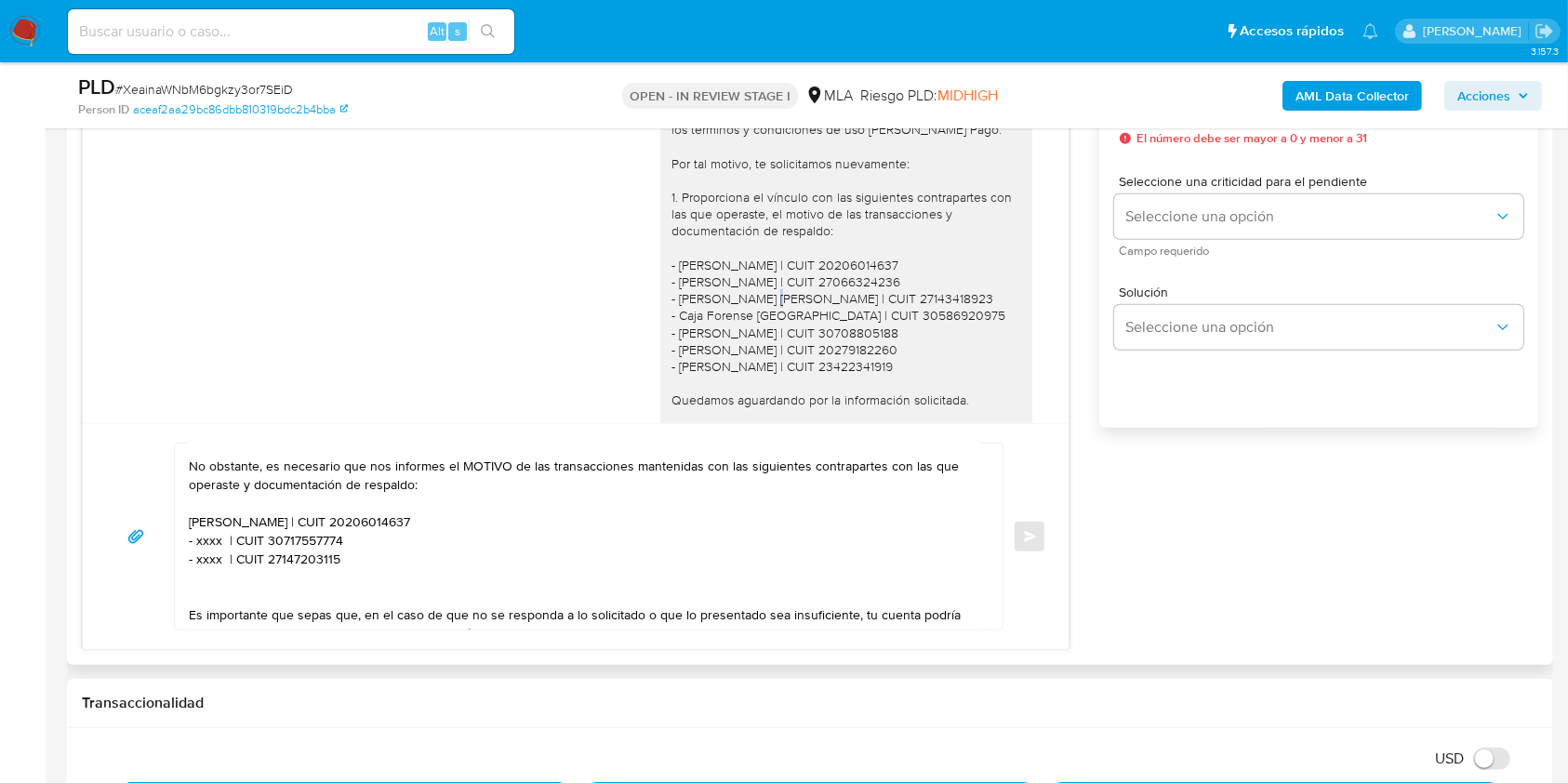
click at [702, 332] on div "Hola. Muchas gracias por tu respuesta. No obstante, es importante que sepas que…" at bounding box center [845, 248] width 349 height 456
click at [702, 331] on div "Hola. Muchas gracias por tu respuesta. No obstante, es importante que sepas que…" at bounding box center [845, 248] width 349 height 456
copy div "- CONDE NORA CLAUDIA | CUIT 27143418923"
click at [480, 514] on textarea "Hola. Muchas gracias por tu respuesta. No obstante, es necesario que nos inform…" at bounding box center [584, 536] width 791 height 186
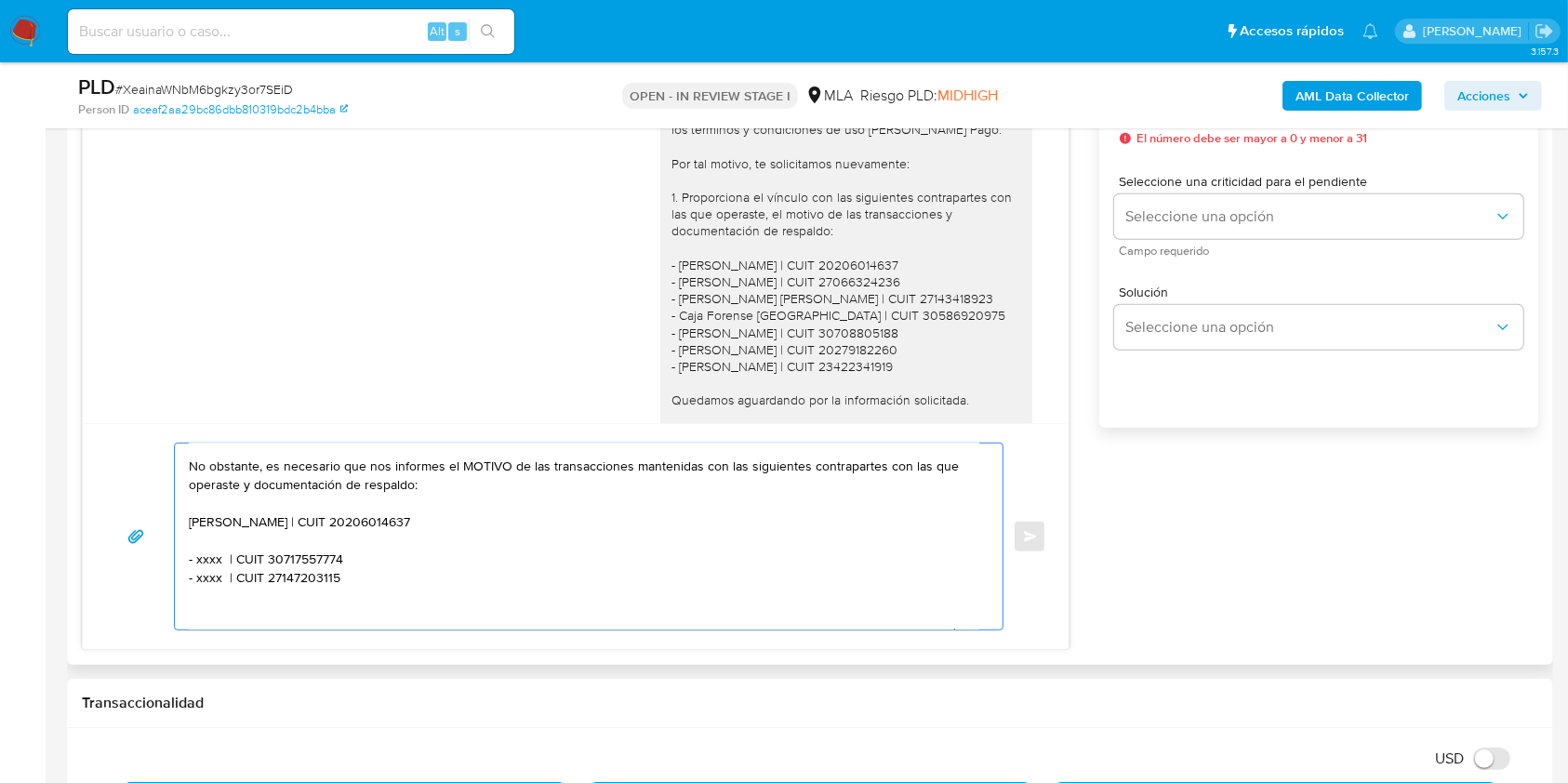
paste textarea "- CONDE NORA CLAUDIA | CUIT 27143418923"
click at [191, 528] on textarea "Hola. Muchas gracias por tu respuesta. No obstante, es necesario que nos inform…" at bounding box center [584, 536] width 791 height 186
click at [192, 544] on textarea "Hola. Muchas gracias por tu respuesta. No obstante, es necesario que nos inform…" at bounding box center [584, 536] width 791 height 186
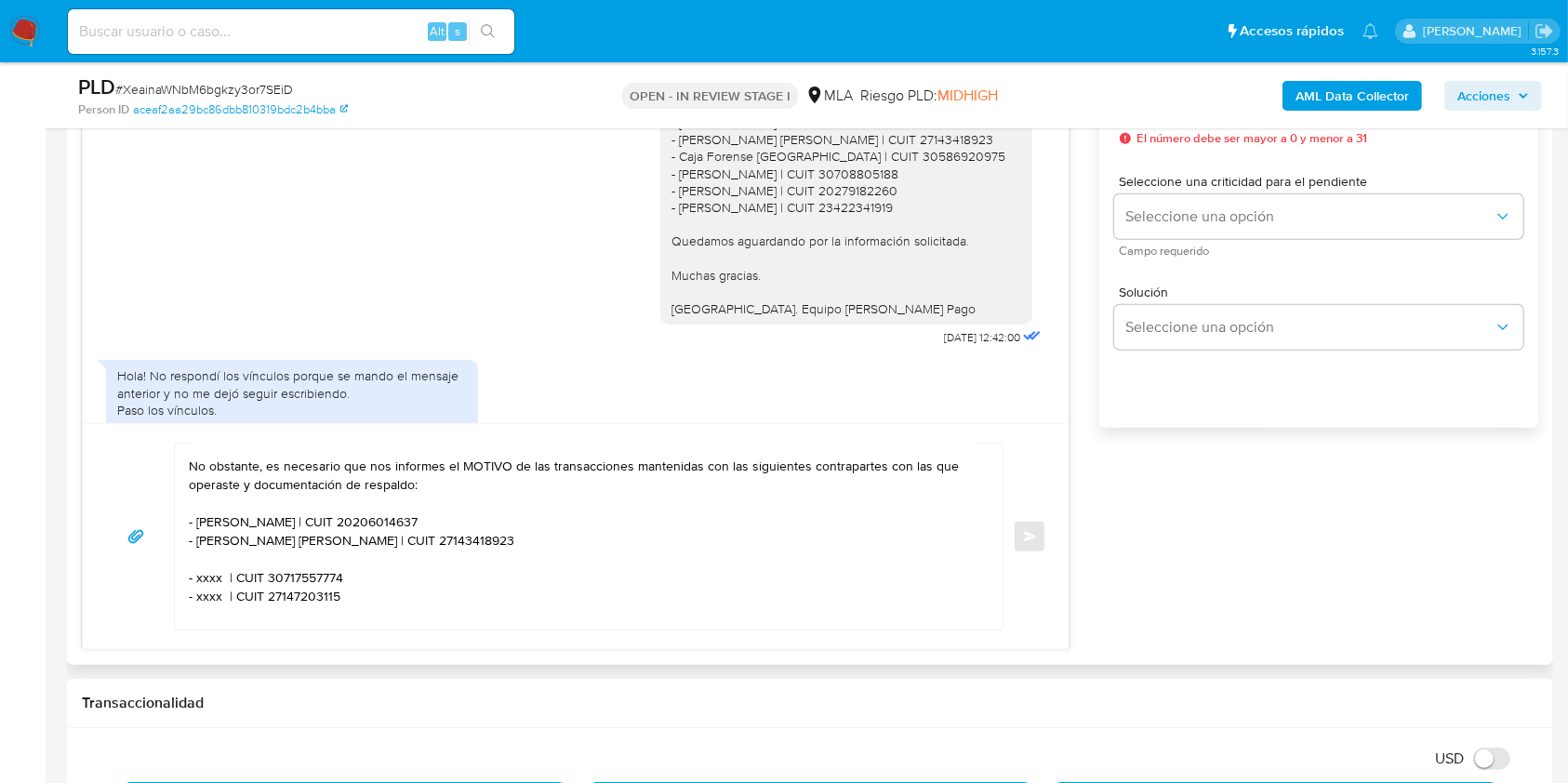
scroll to position [1919, 0]
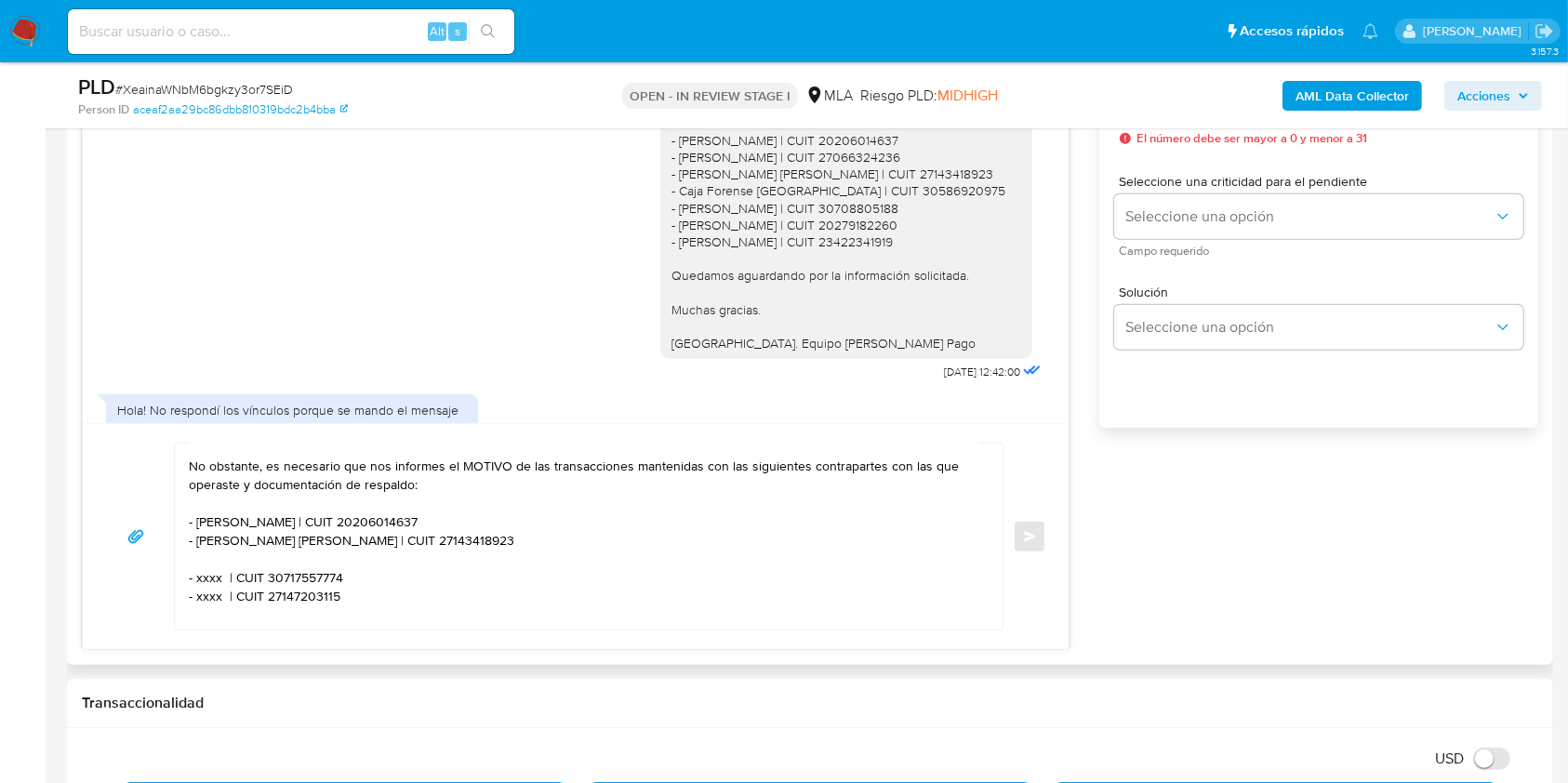
click at [751, 225] on div "Hola. Muchas gracias por tu respuesta. No obstante, es importante que sepas que…" at bounding box center [845, 123] width 349 height 456
copy div "- Caja Forense De La Pampa | CUIT 30586920975"
click at [298, 558] on textarea "Hola. Muchas gracias por tu respuesta. No obstante, es necesario que nos inform…" at bounding box center [584, 536] width 791 height 186
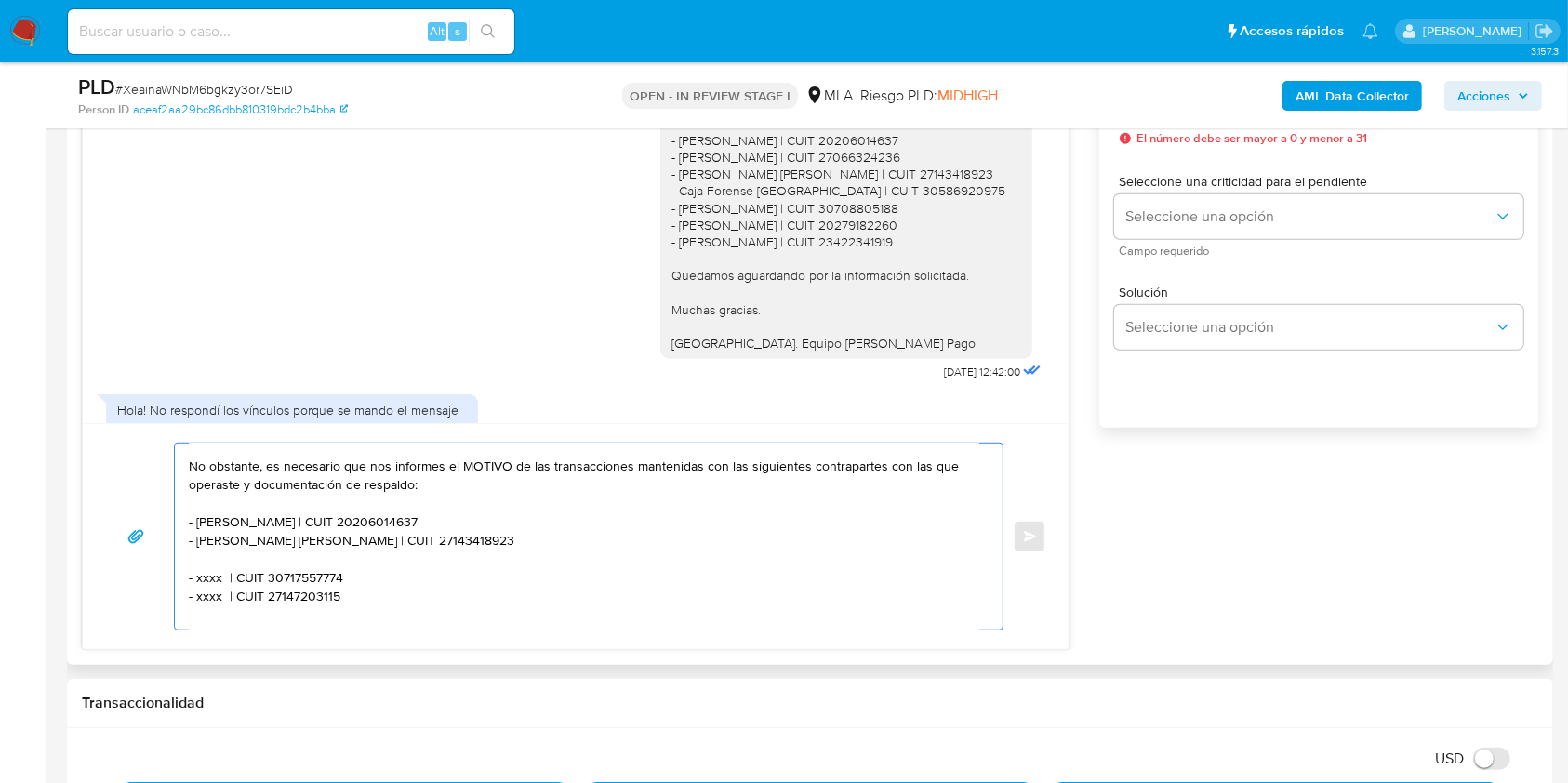
paste textarea "- Caja Forense De La Pampa | CUIT 30586920975"
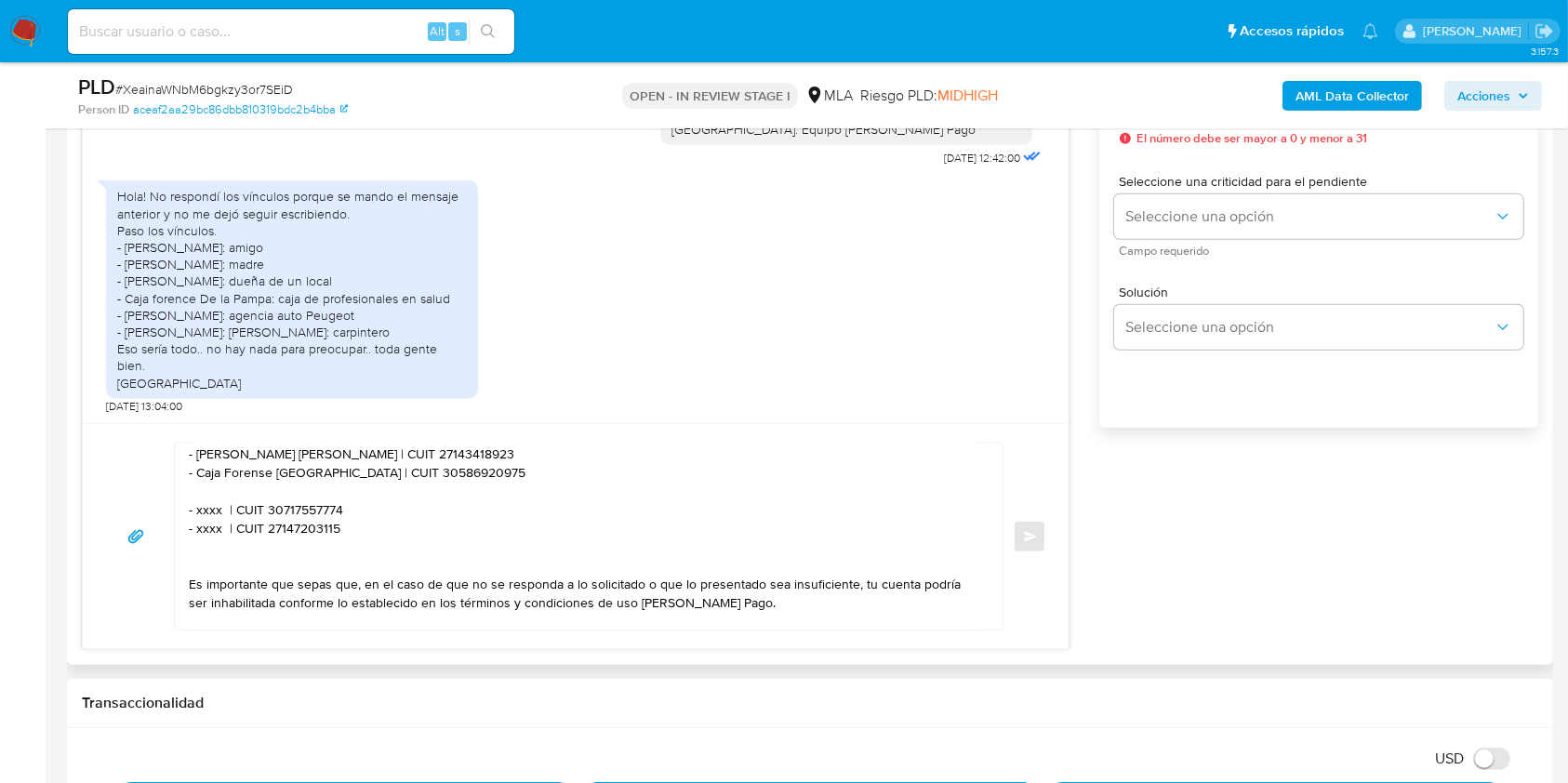
scroll to position [173, 0]
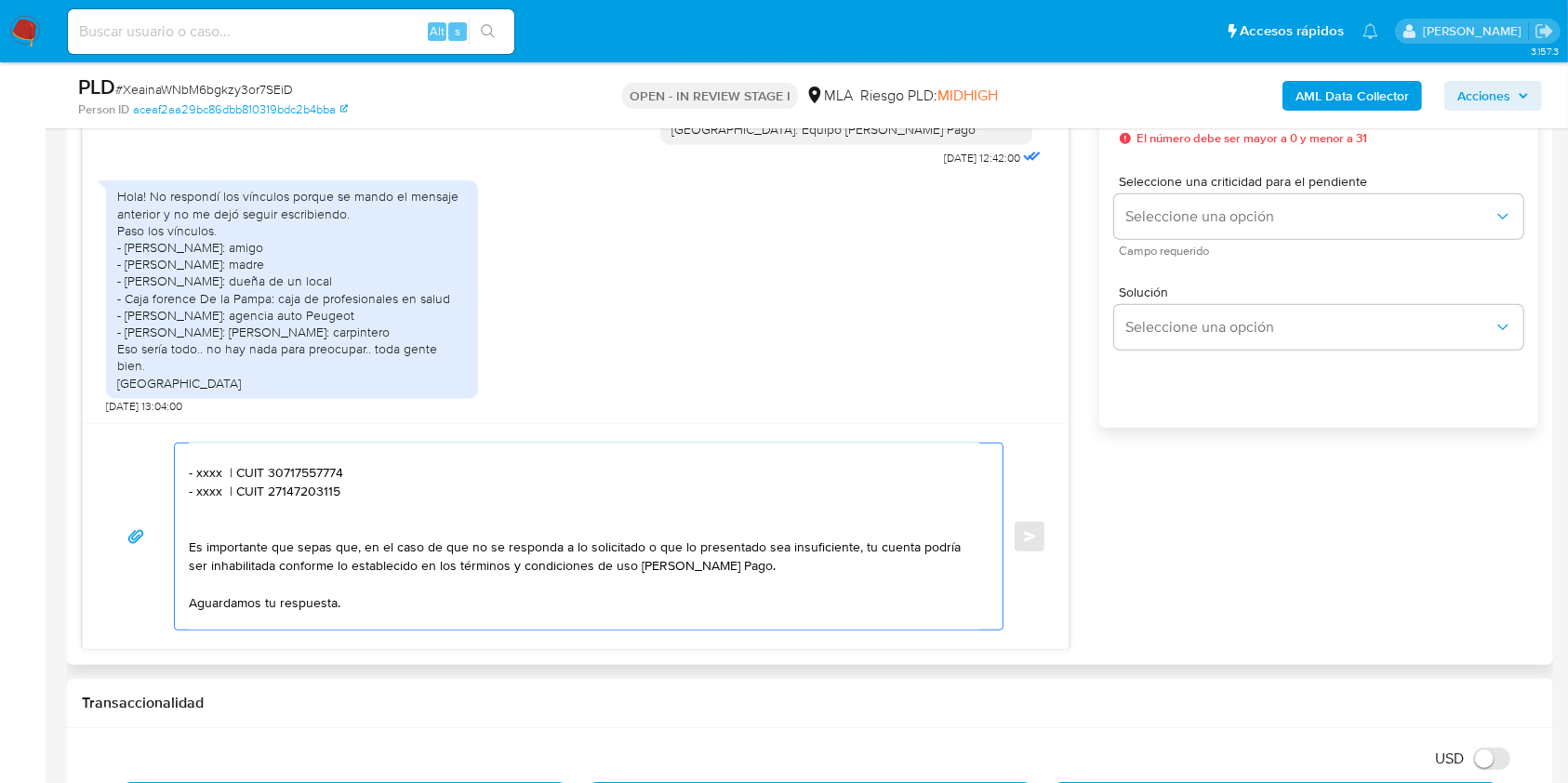
drag, startPoint x: 371, startPoint y: 506, endPoint x: 161, endPoint y: 469, distance: 213.2
click at [161, 469] on div "Hola. Muchas gracias por tu respuesta. No obstante, es necesario que nos inform…" at bounding box center [575, 536] width 941 height 188
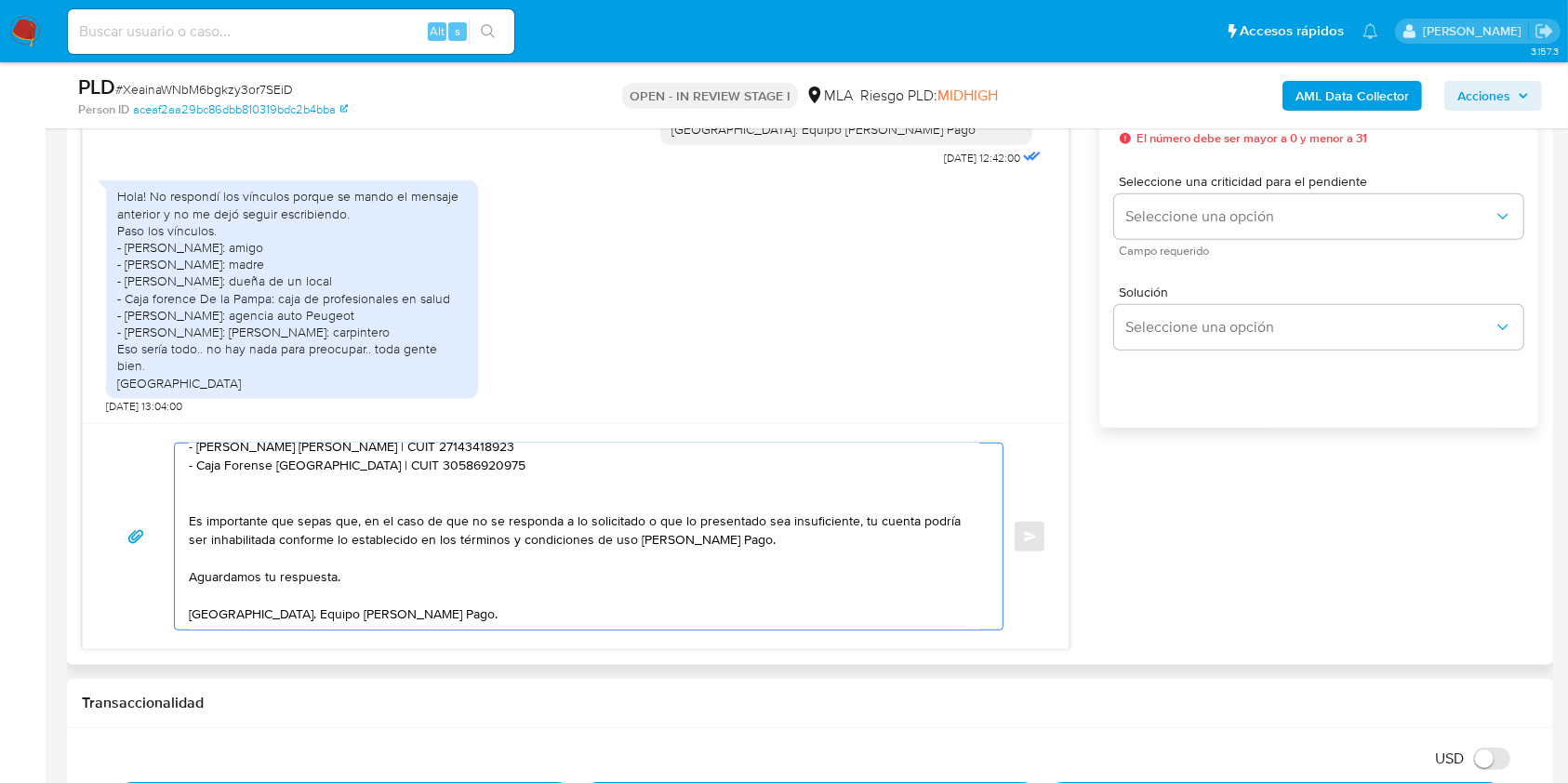
scroll to position [169, 0]
click at [424, 557] on textarea "Hola. Muchas gracias por tu respuesta. No obstante, es necesario que nos inform…" at bounding box center [584, 536] width 791 height 186
click at [486, 592] on textarea "Hola. Muchas gracias por tu respuesta. No obstante, es necesario que nos inform…" at bounding box center [584, 536] width 791 height 186
type textarea "Hola. Muchas gracias por tu respuesta. No obstante, es necesario que nos inform…"
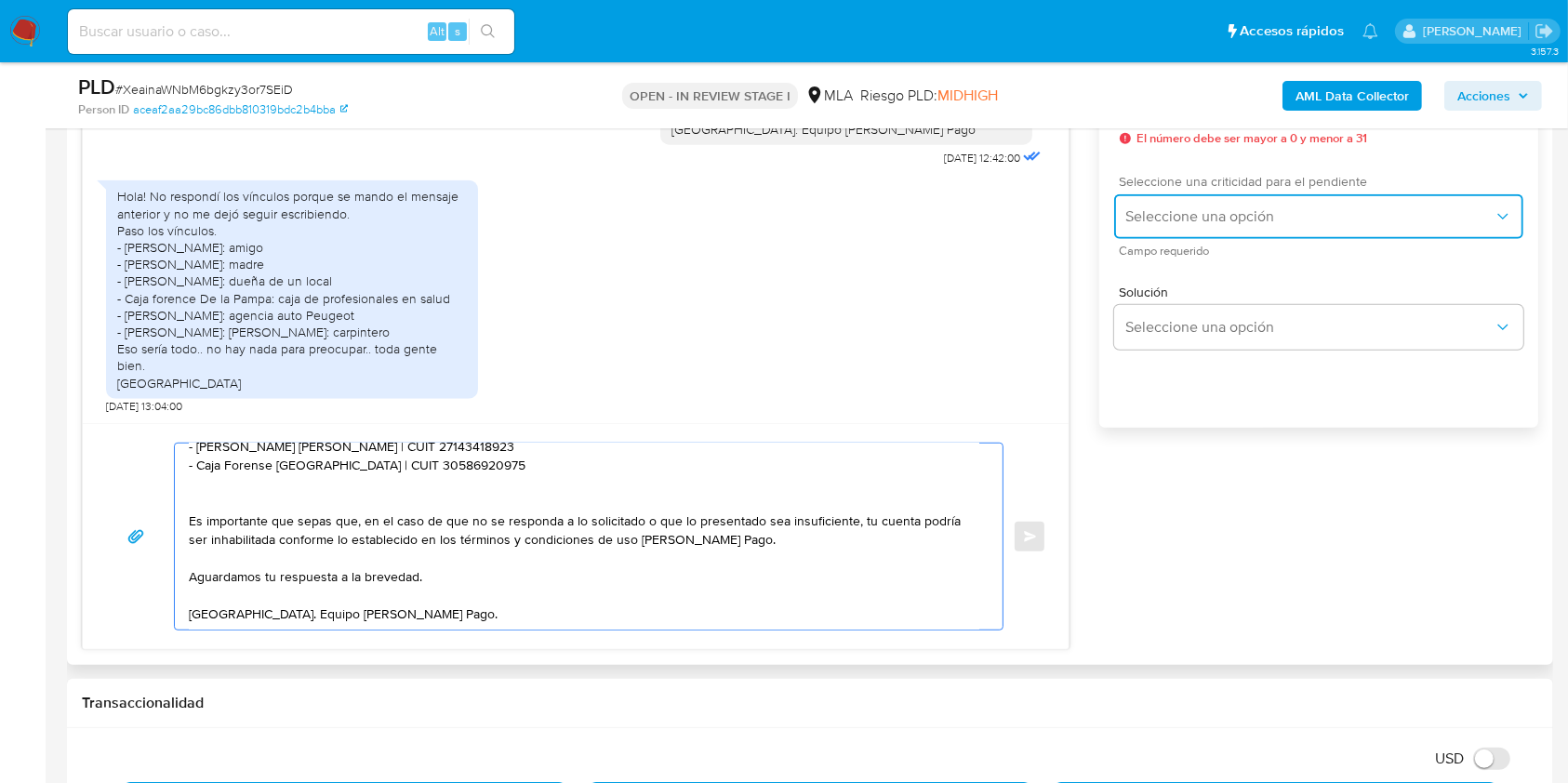
click at [1184, 224] on span "Seleccione una opción" at bounding box center [1308, 217] width 368 height 19
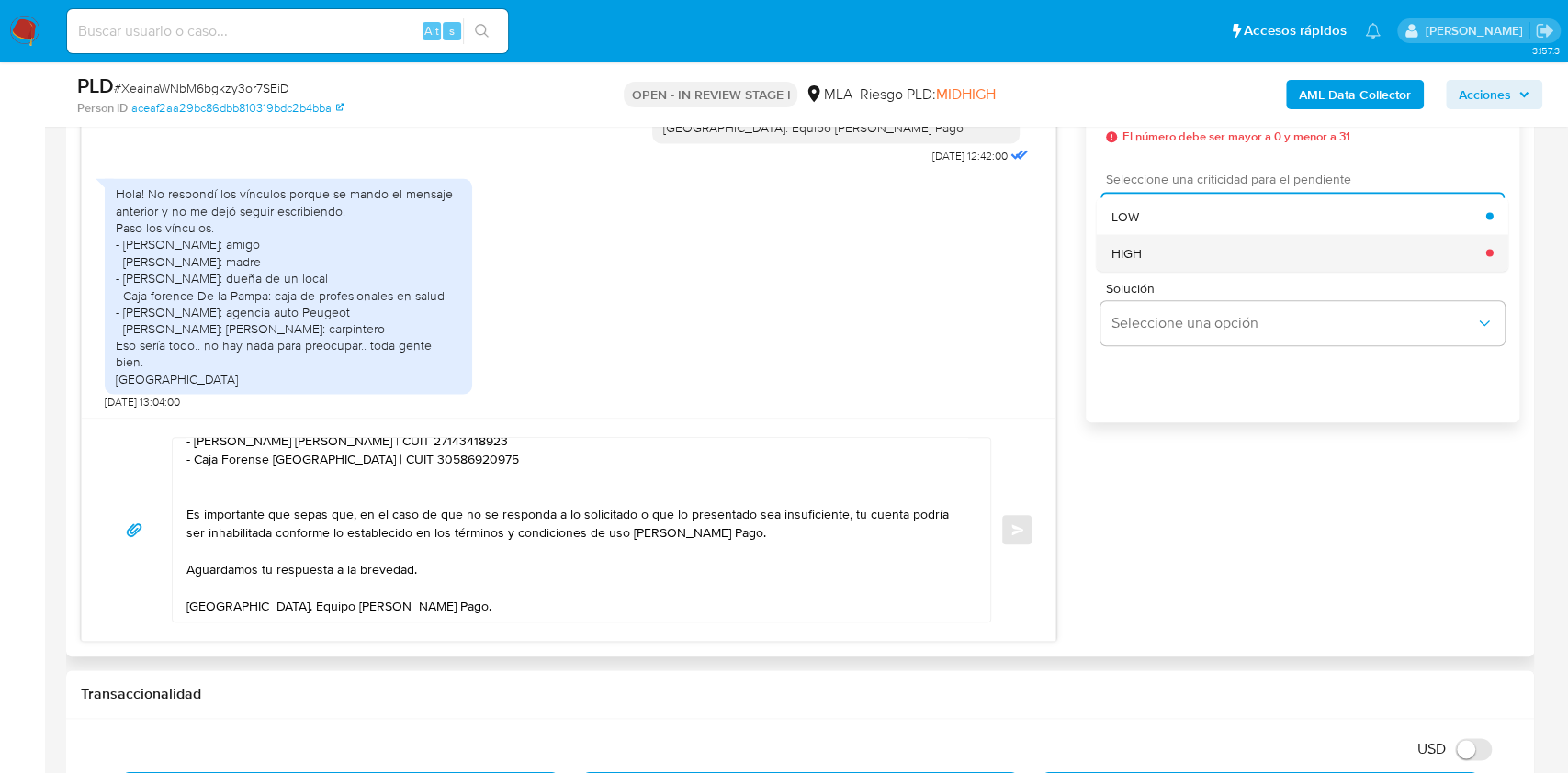
click at [1146, 266] on div "HIGH" at bounding box center [1298, 253] width 374 height 37
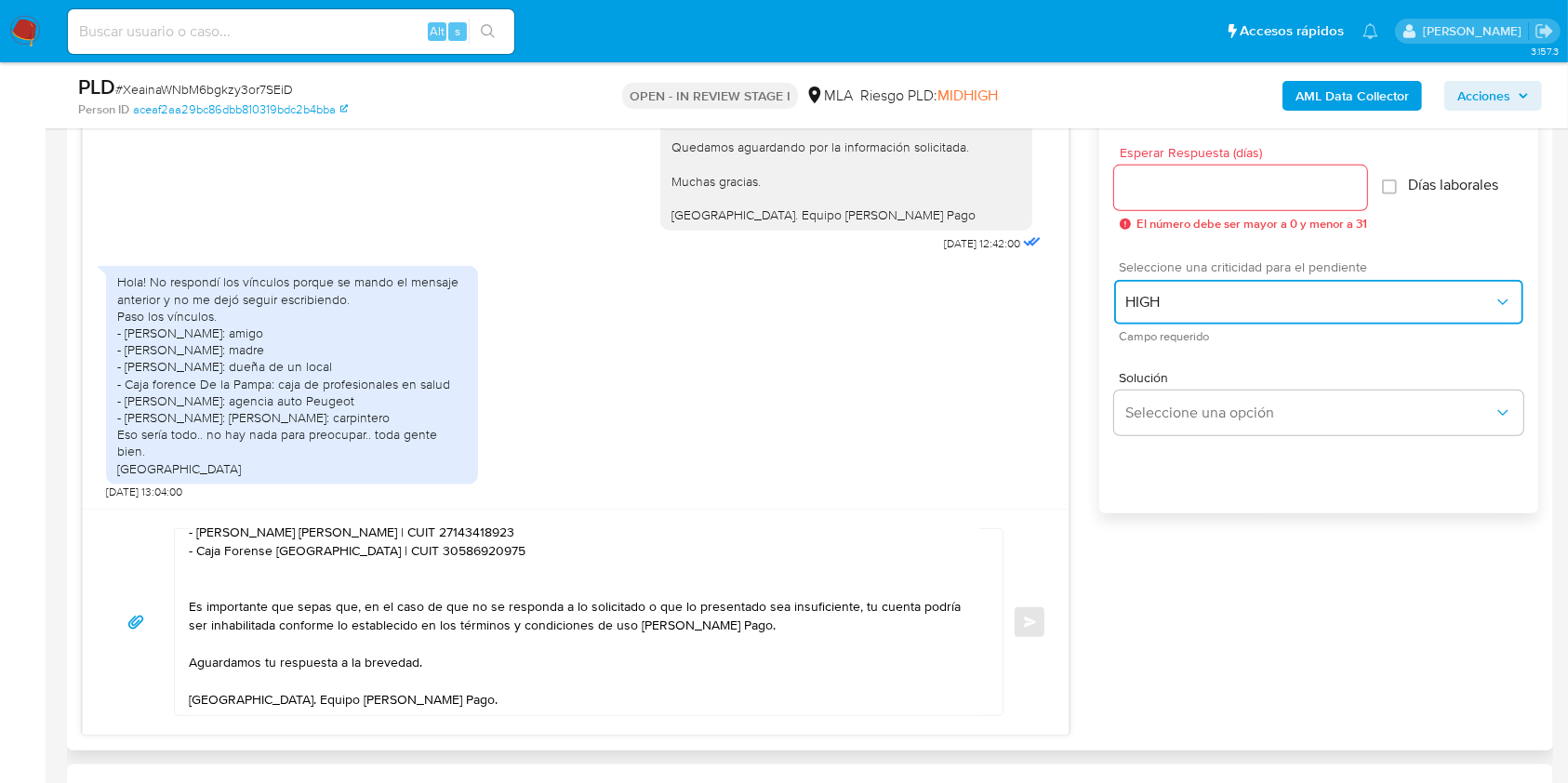
scroll to position [991, 0]
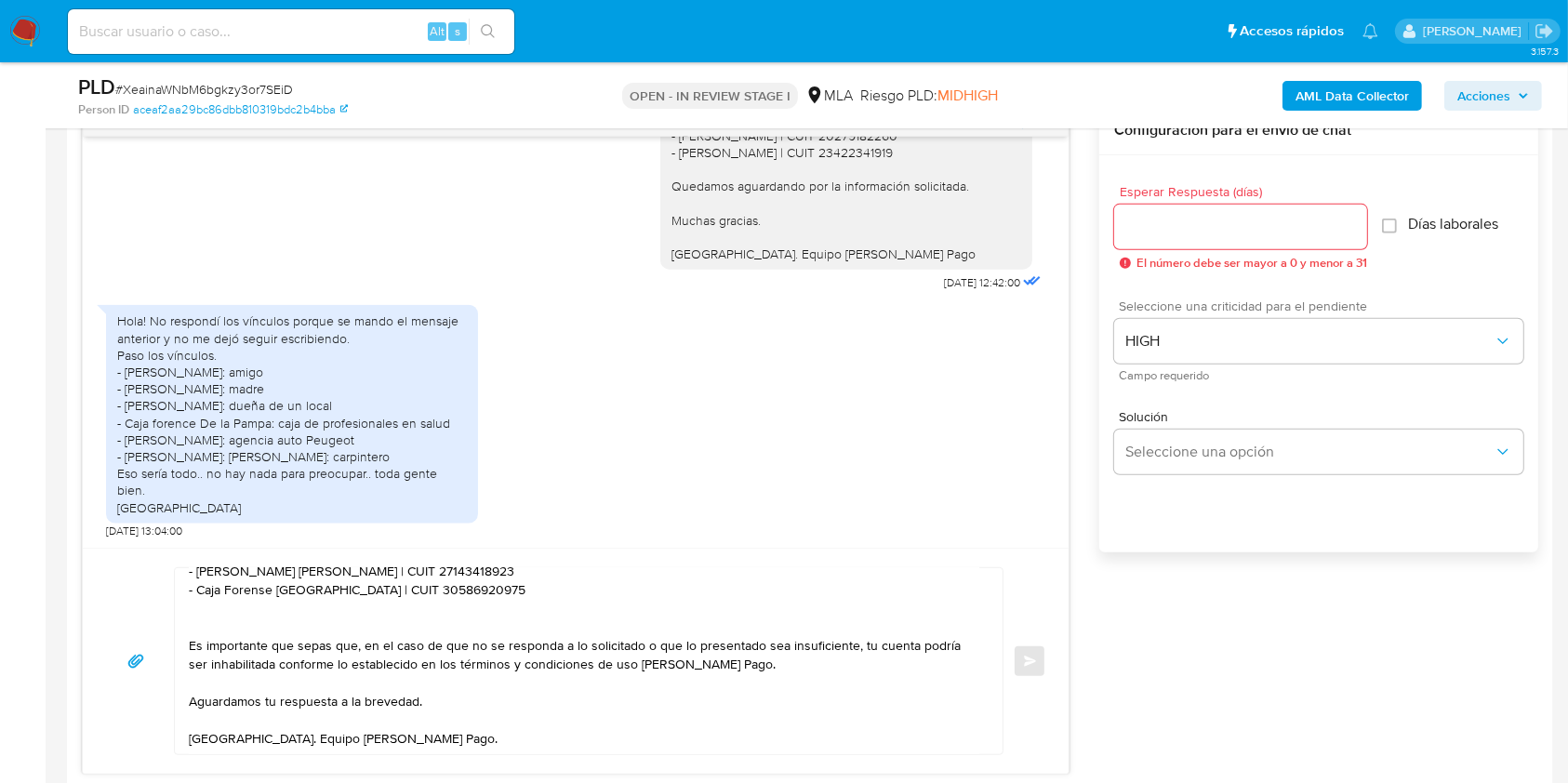
click at [1170, 227] on input "Esperar Respuesta (días)" at bounding box center [1240, 227] width 253 height 24
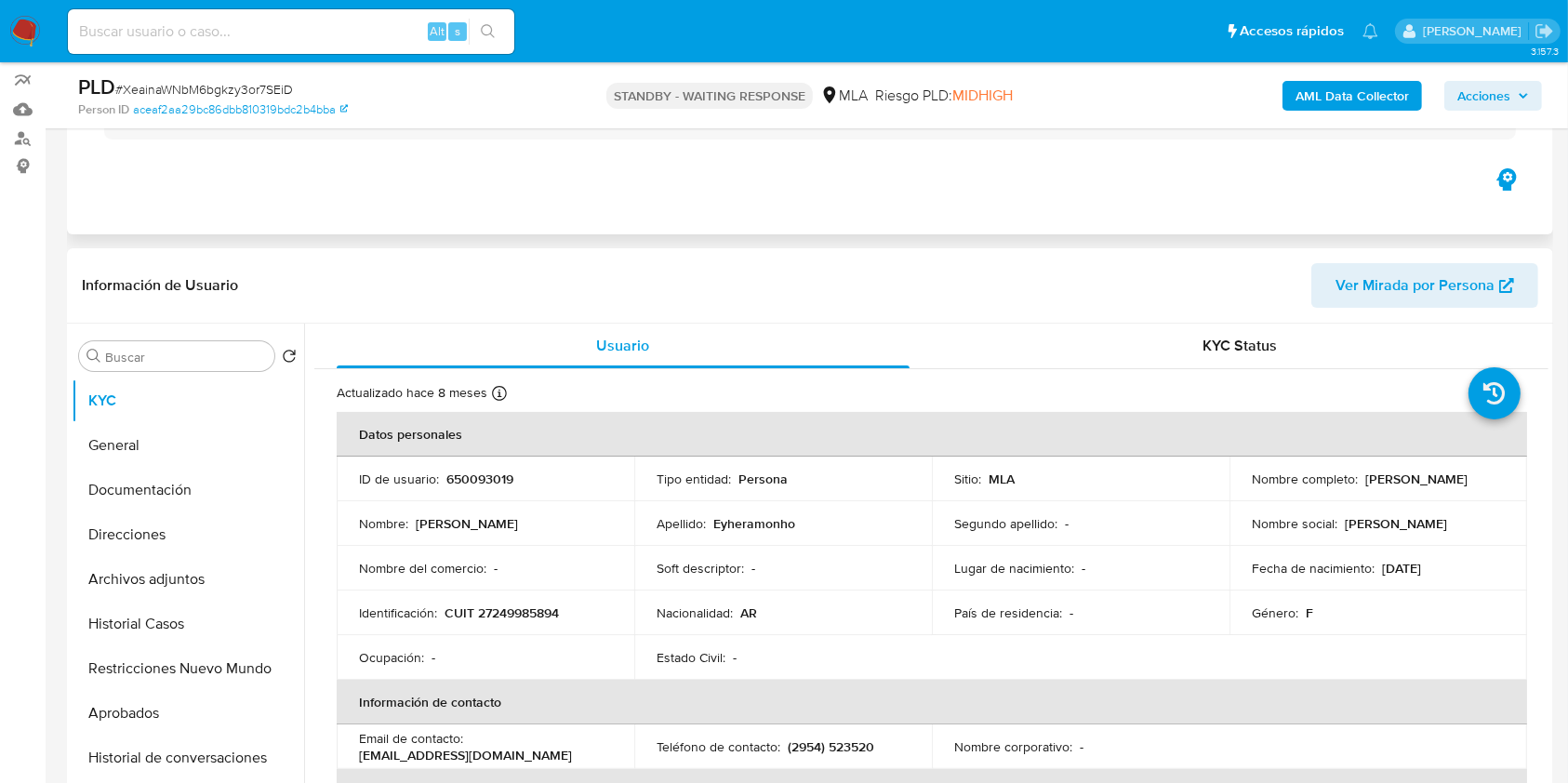
scroll to position [248, 0]
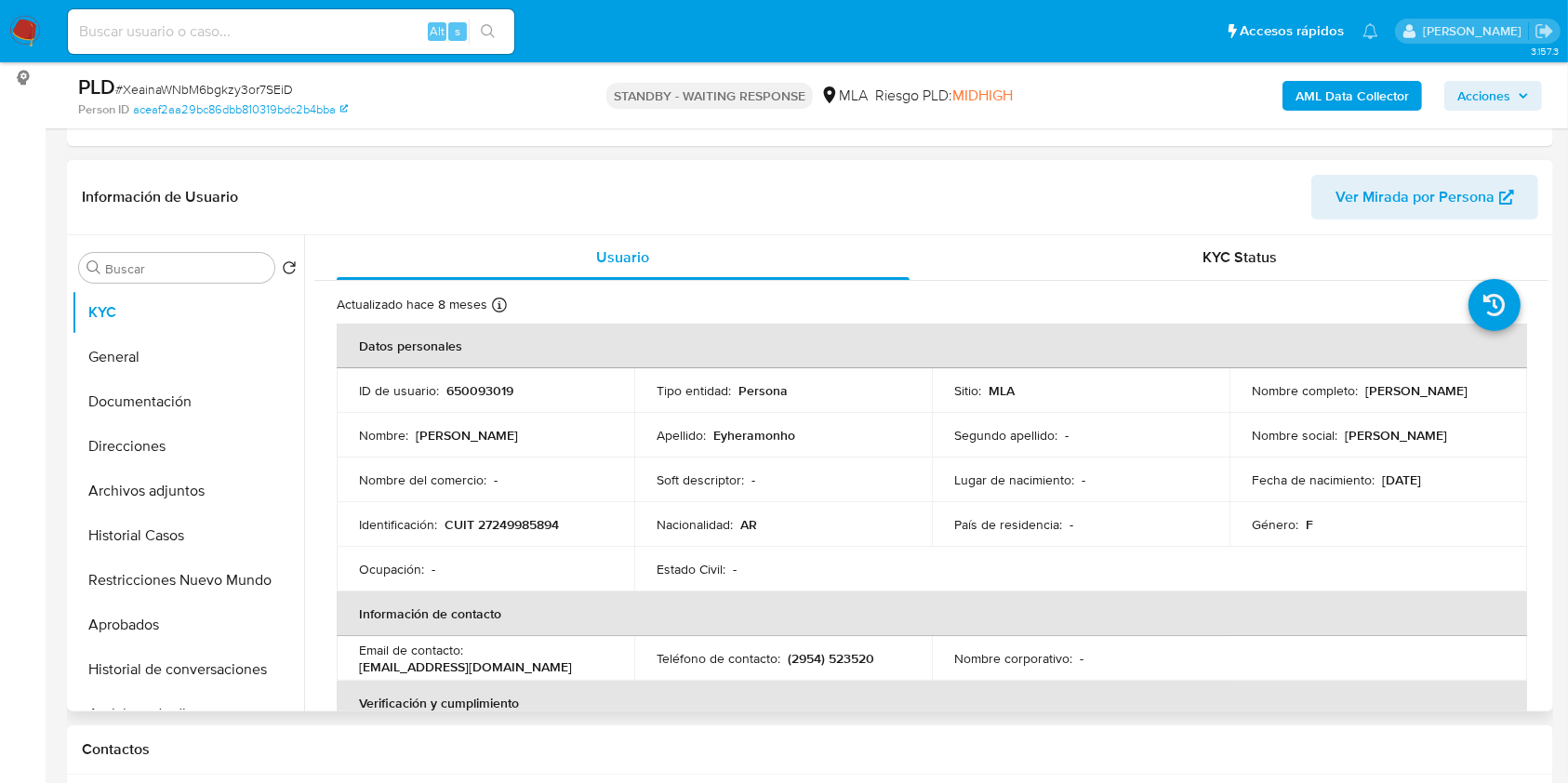
select select "10"
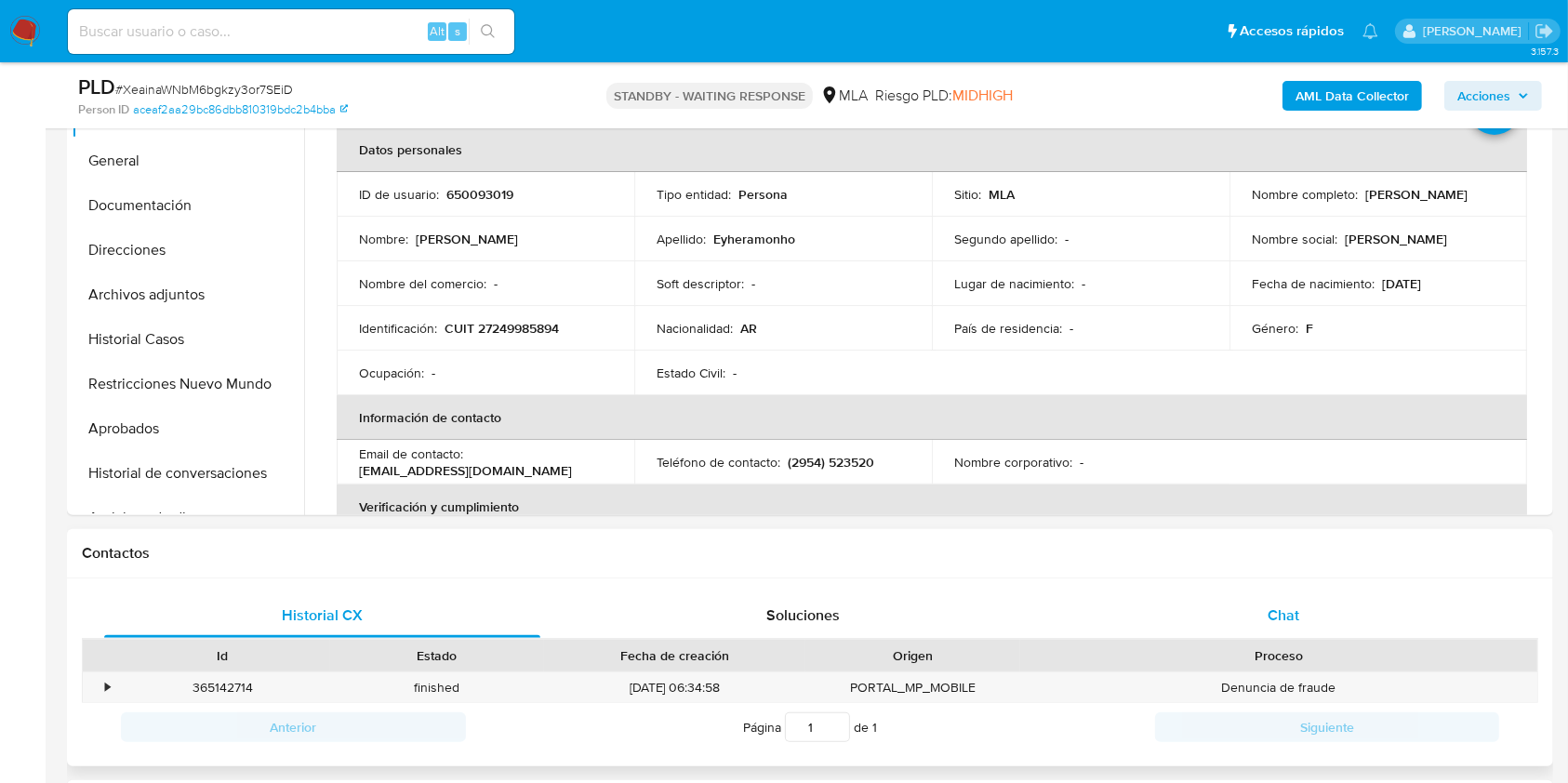
scroll to position [619, 0]
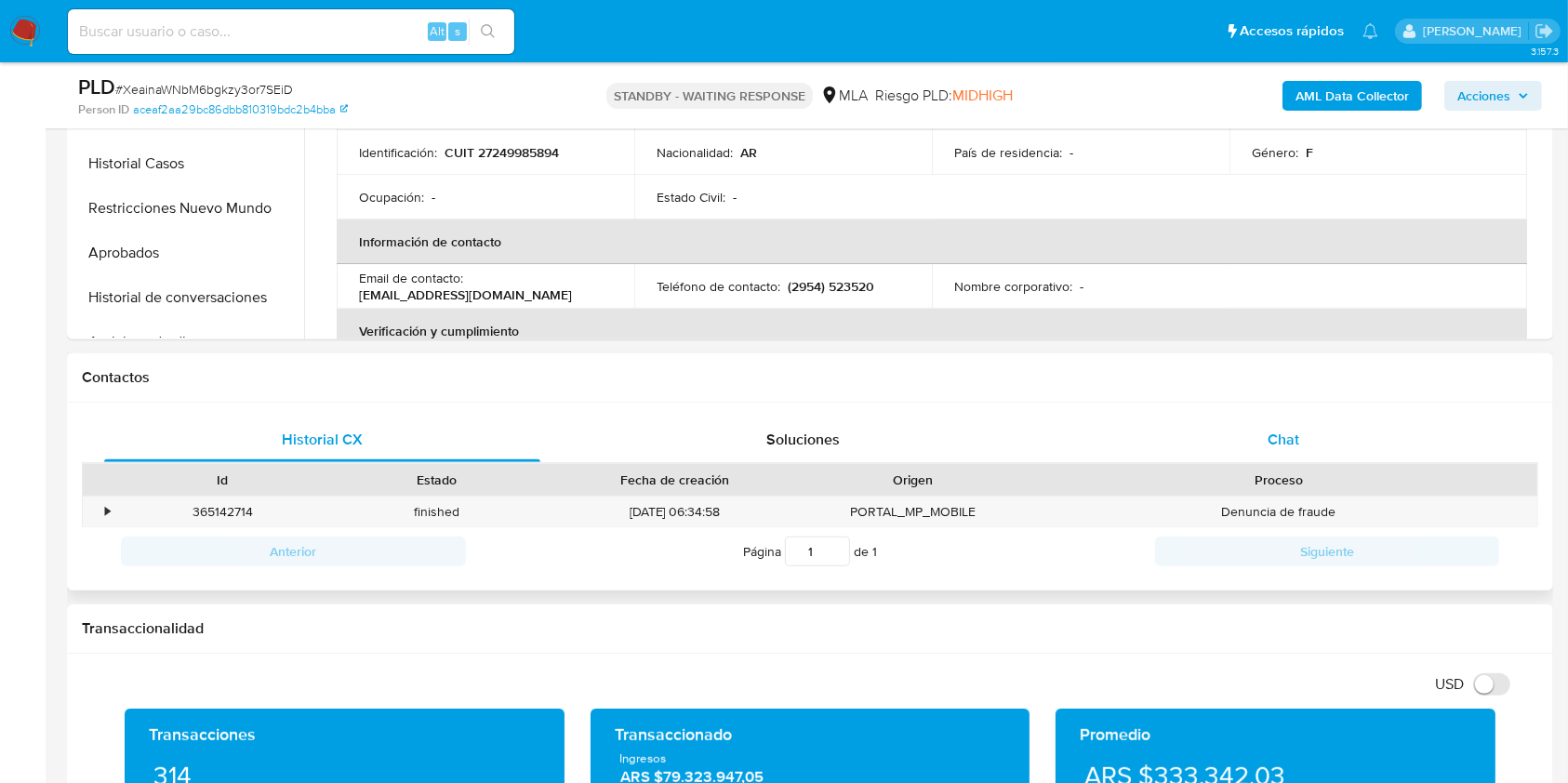
click at [1345, 439] on div "Chat" at bounding box center [1283, 439] width 436 height 45
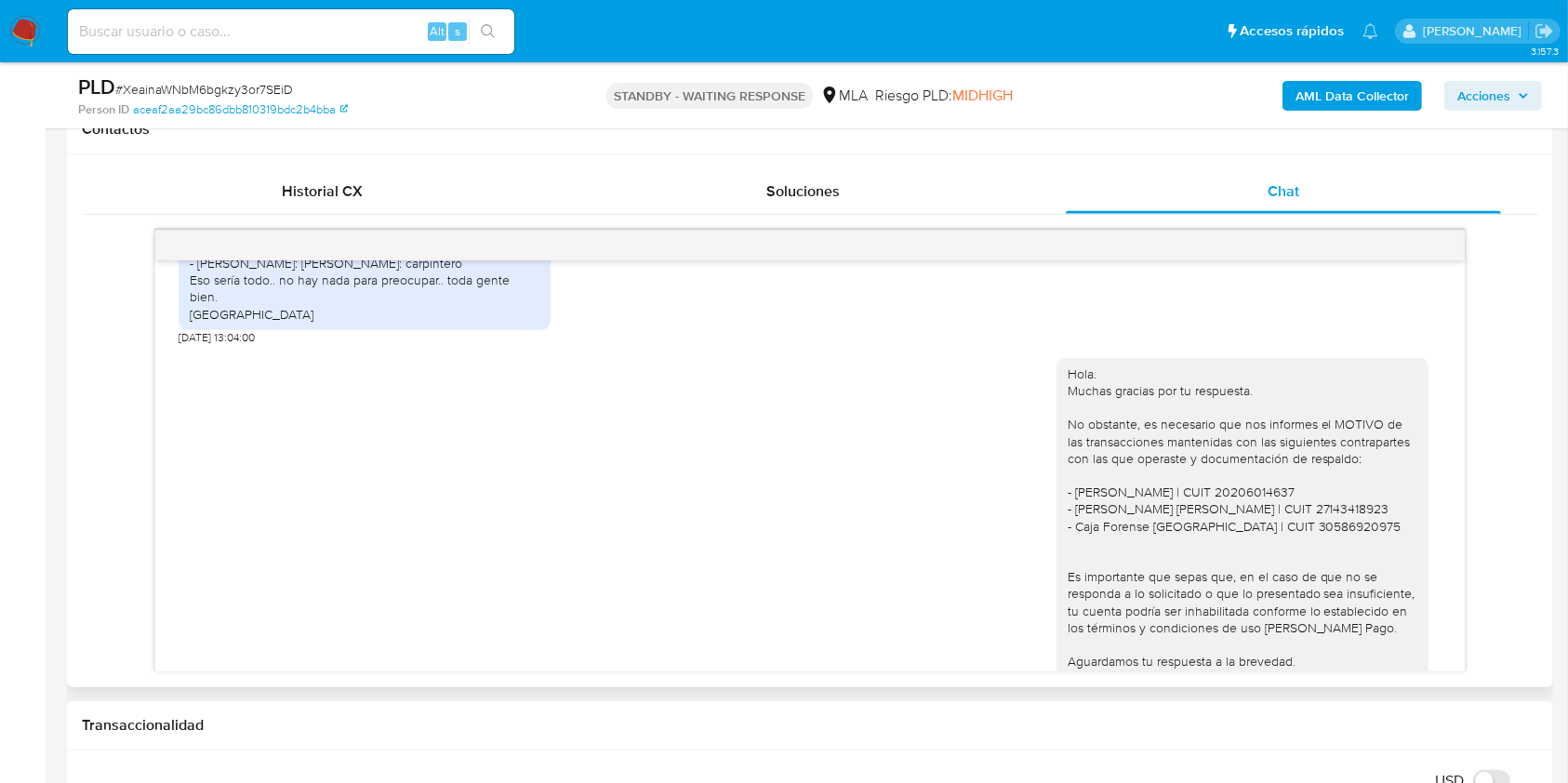
scroll to position [2310, 0]
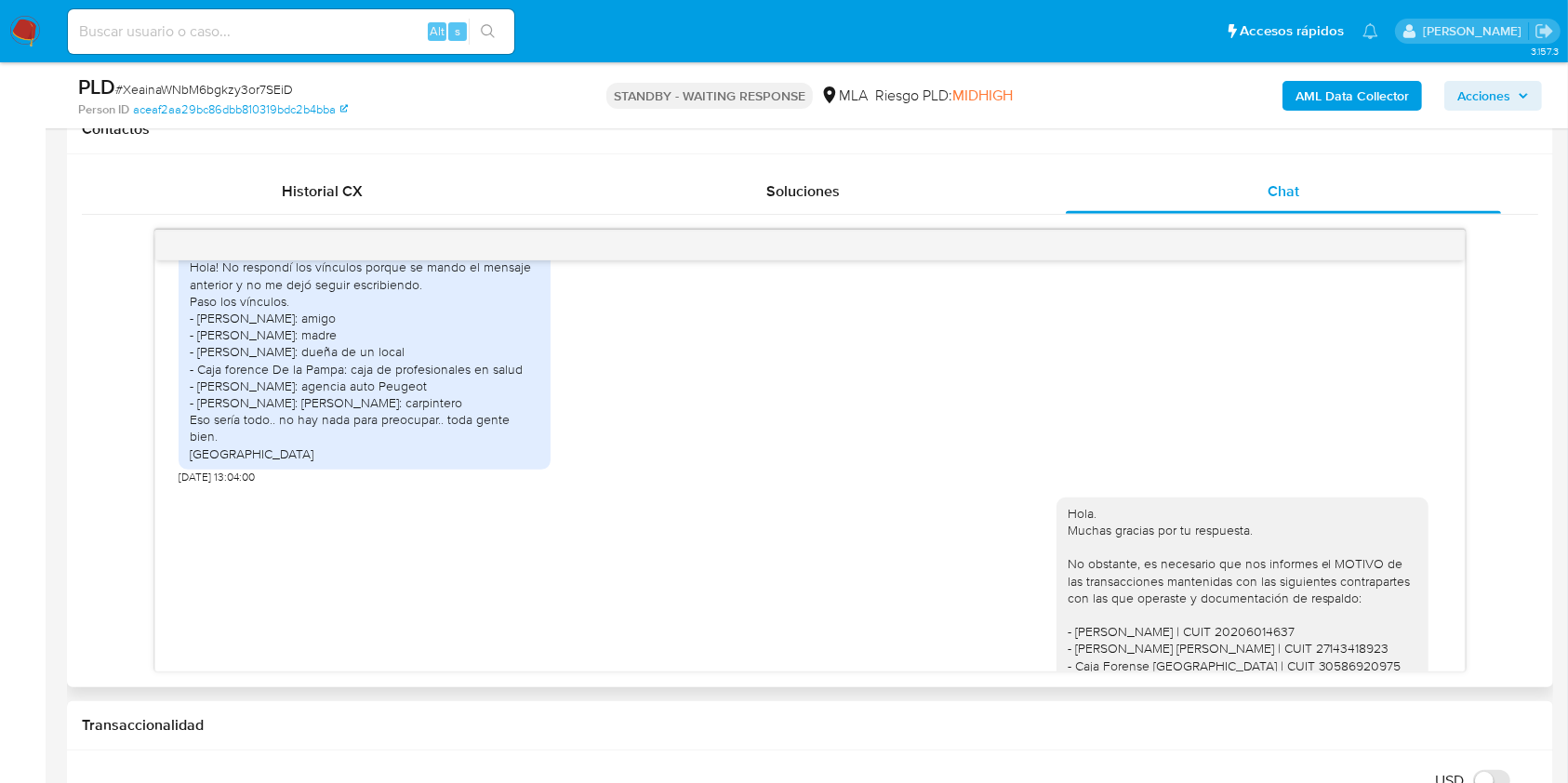
click at [297, 440] on div "Hola! No respondí los vínculos porque se mando el mensaje anterior y no me dejó…" at bounding box center [364, 360] width 349 height 203
click at [296, 439] on div "Hola! No respondí los vínculos porque se mando el mensaje anterior y no me dejó…" at bounding box center [364, 360] width 349 height 203
copy div "Albañil"
click at [358, 20] on input at bounding box center [291, 32] width 446 height 24
paste input "WgwFRVJMkSywJR8eatCXCRgu"
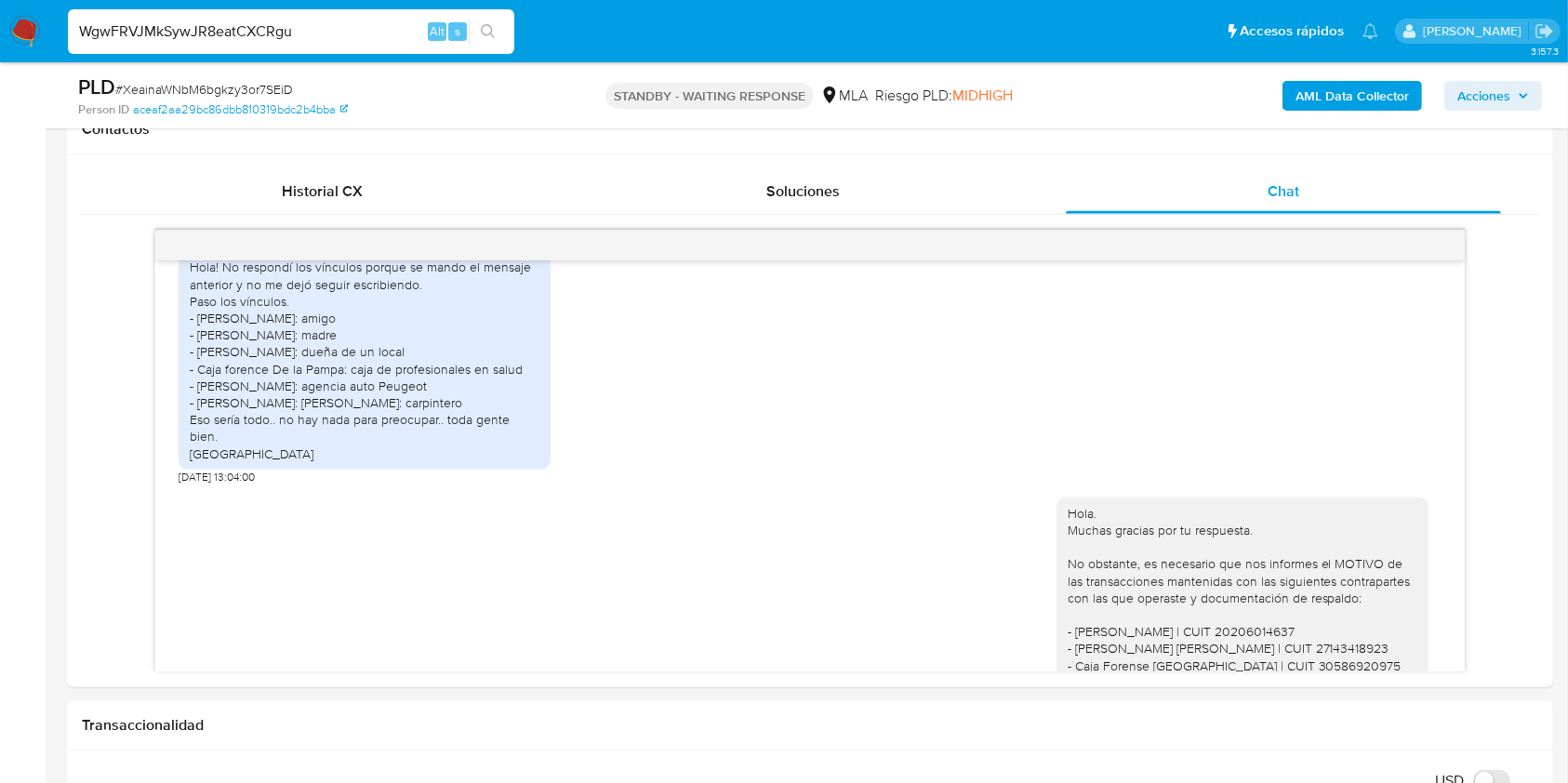
type input "WgwFRVJMkSywJR8eatCXCRgu"
click at [483, 32] on icon "search-icon" at bounding box center [488, 32] width 15 height 15
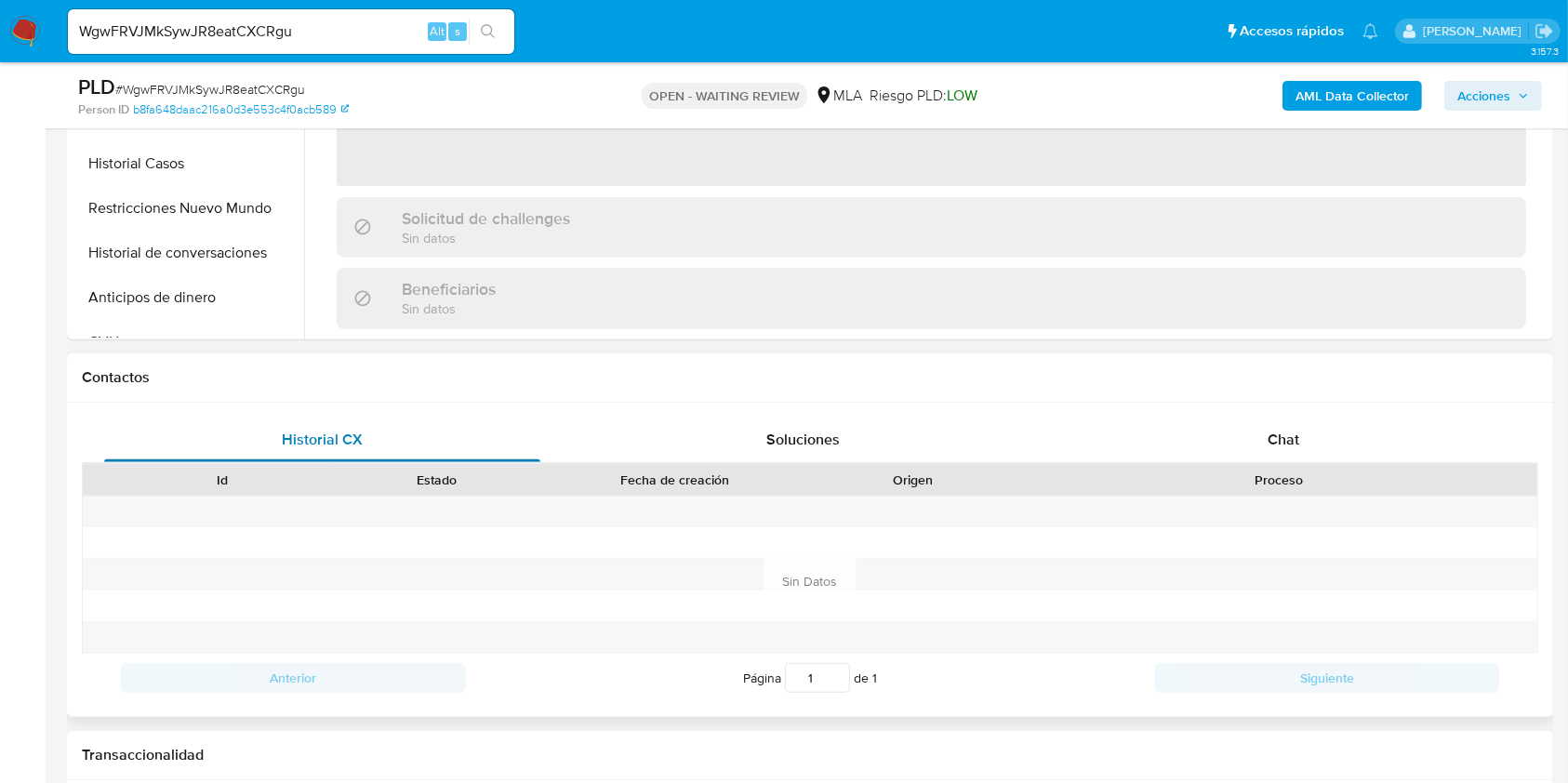
drag, startPoint x: 1318, startPoint y: 443, endPoint x: 357, endPoint y: 442, distance: 961.0
click at [1318, 442] on div "Chat" at bounding box center [1283, 439] width 436 height 45
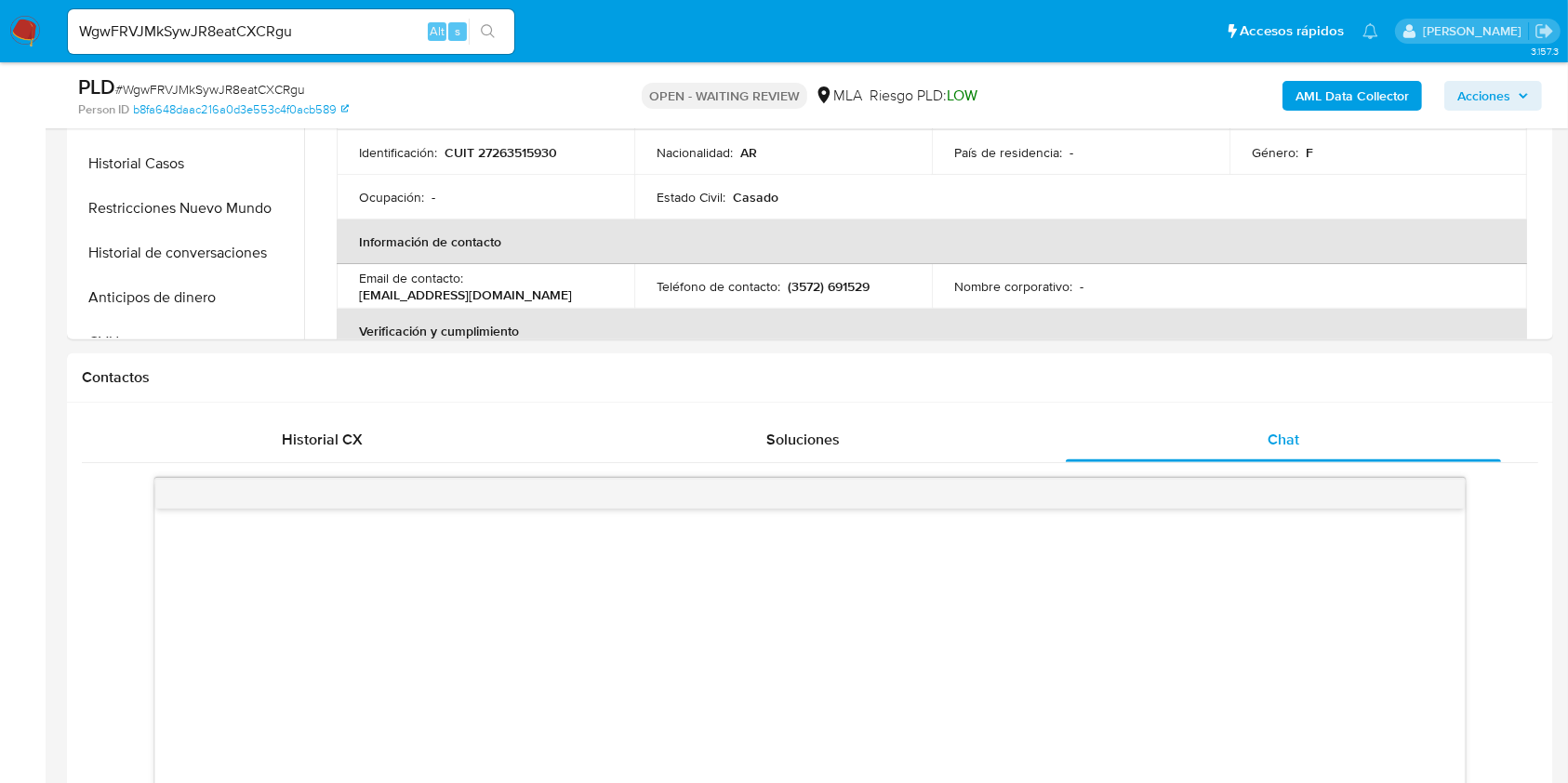
scroll to position [868, 0]
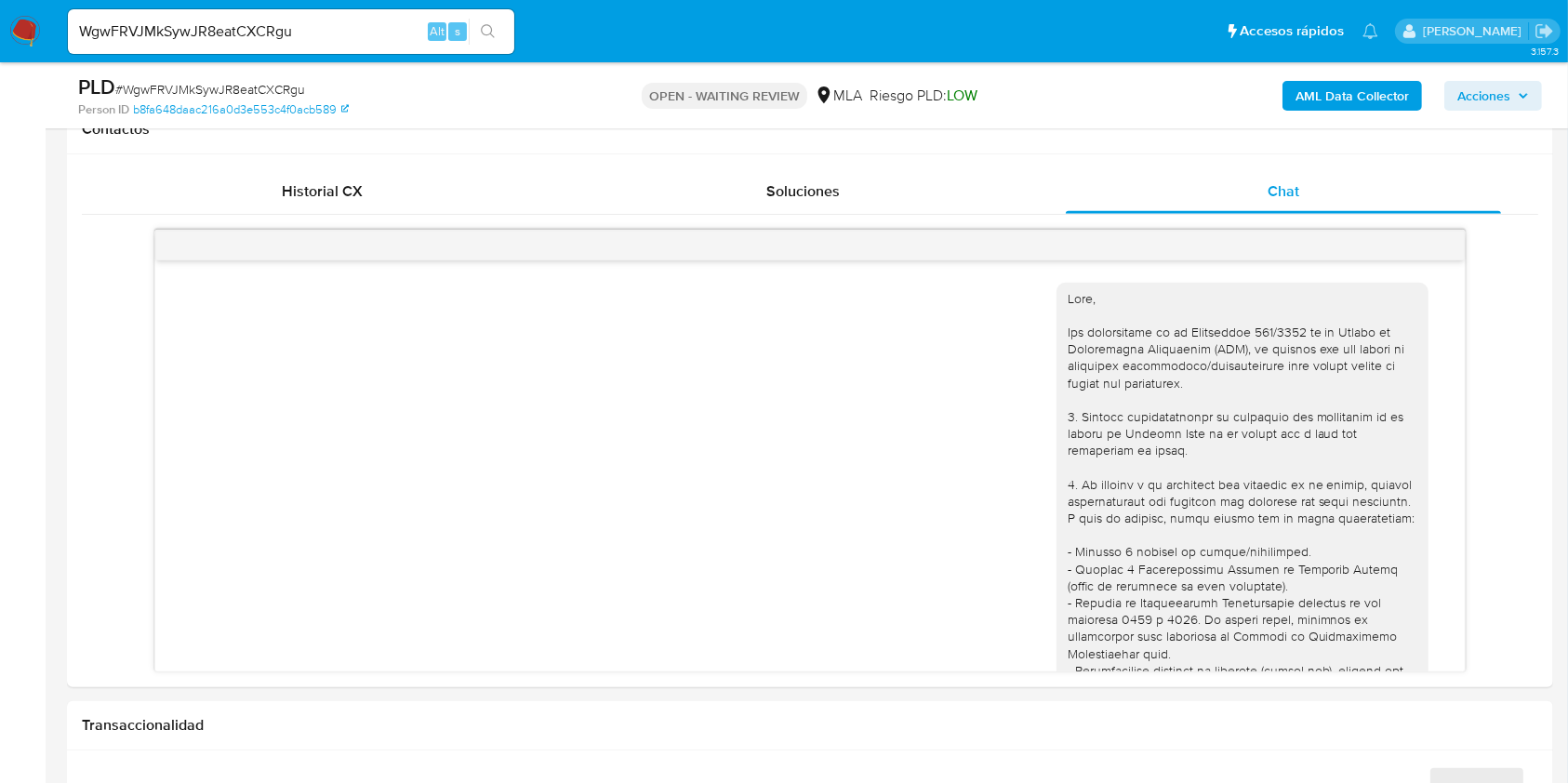
select select "10"
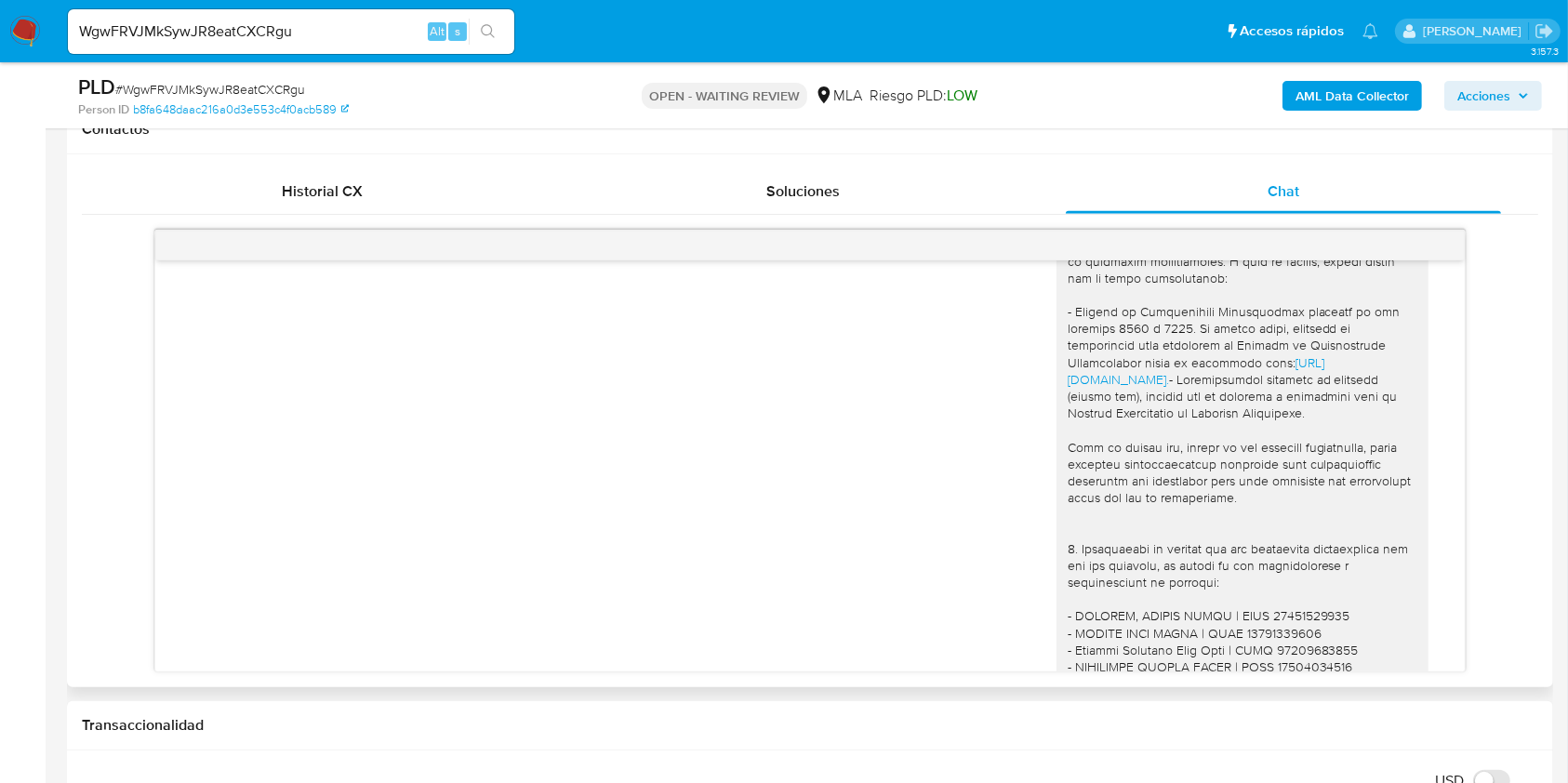
scroll to position [1980, 0]
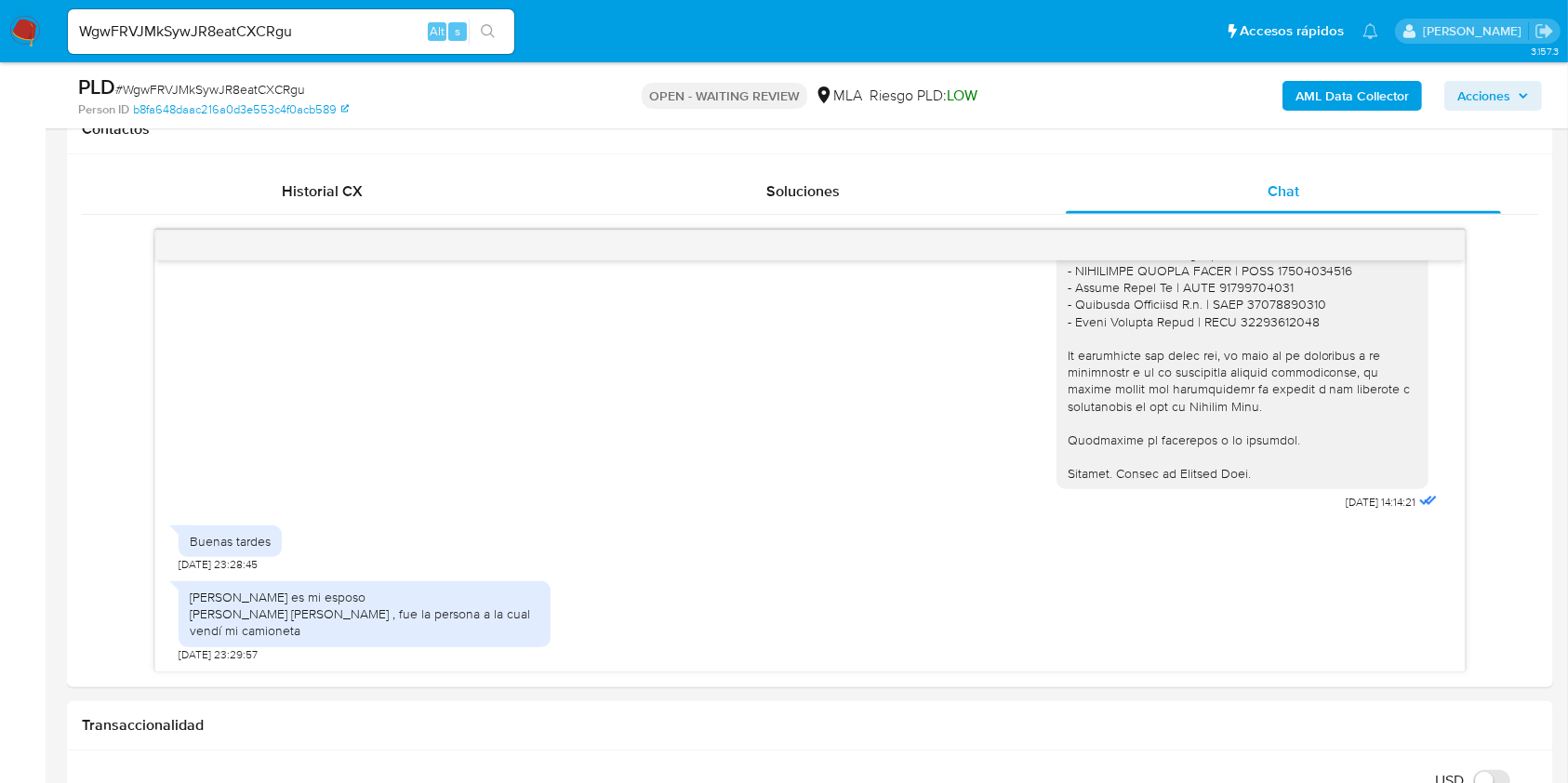
click at [336, 35] on input "WgwFRVJMkSywJR8eatCXCRgu" at bounding box center [291, 32] width 446 height 24
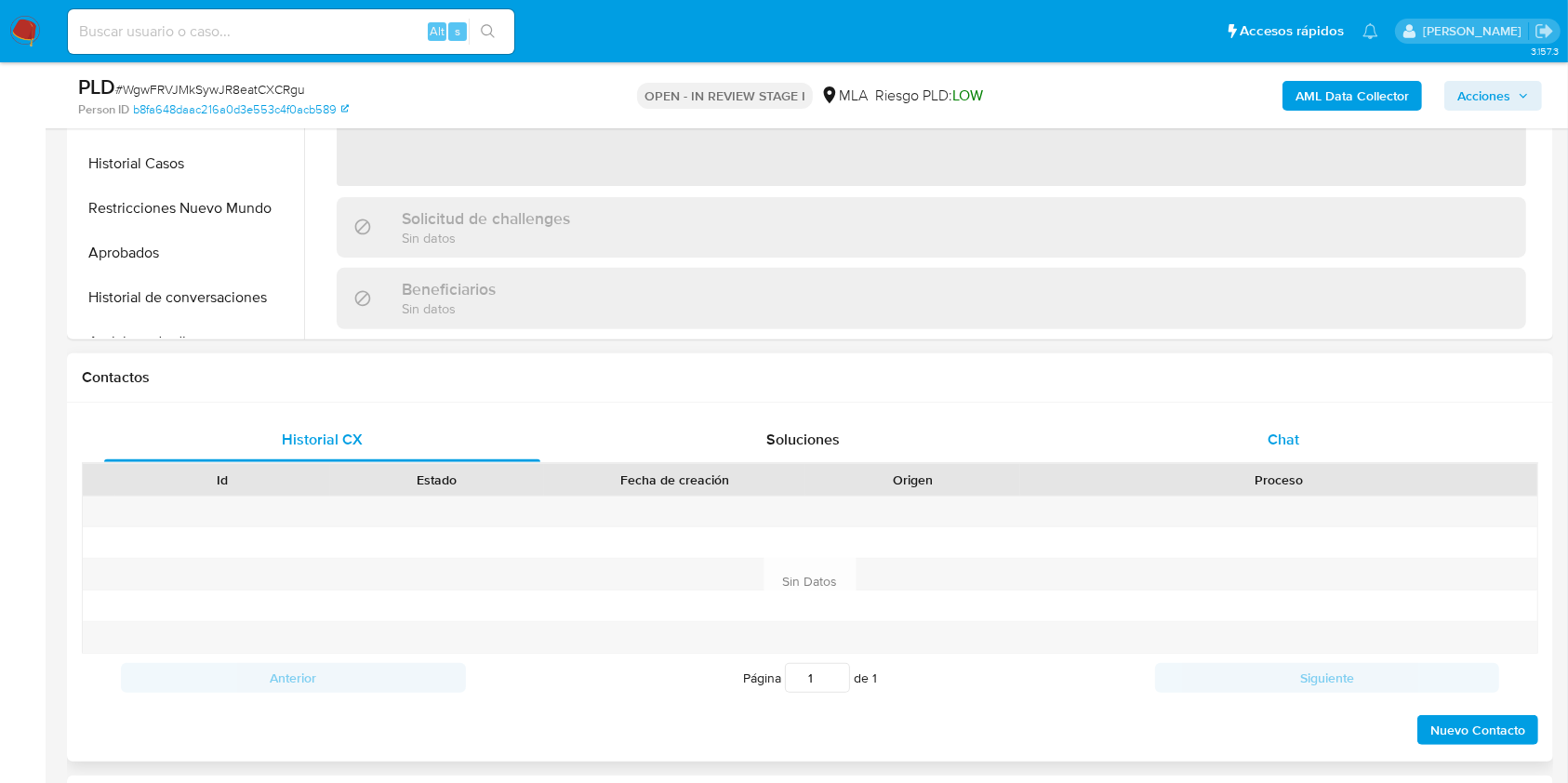
click at [1297, 436] on span "Chat" at bounding box center [1283, 439] width 32 height 21
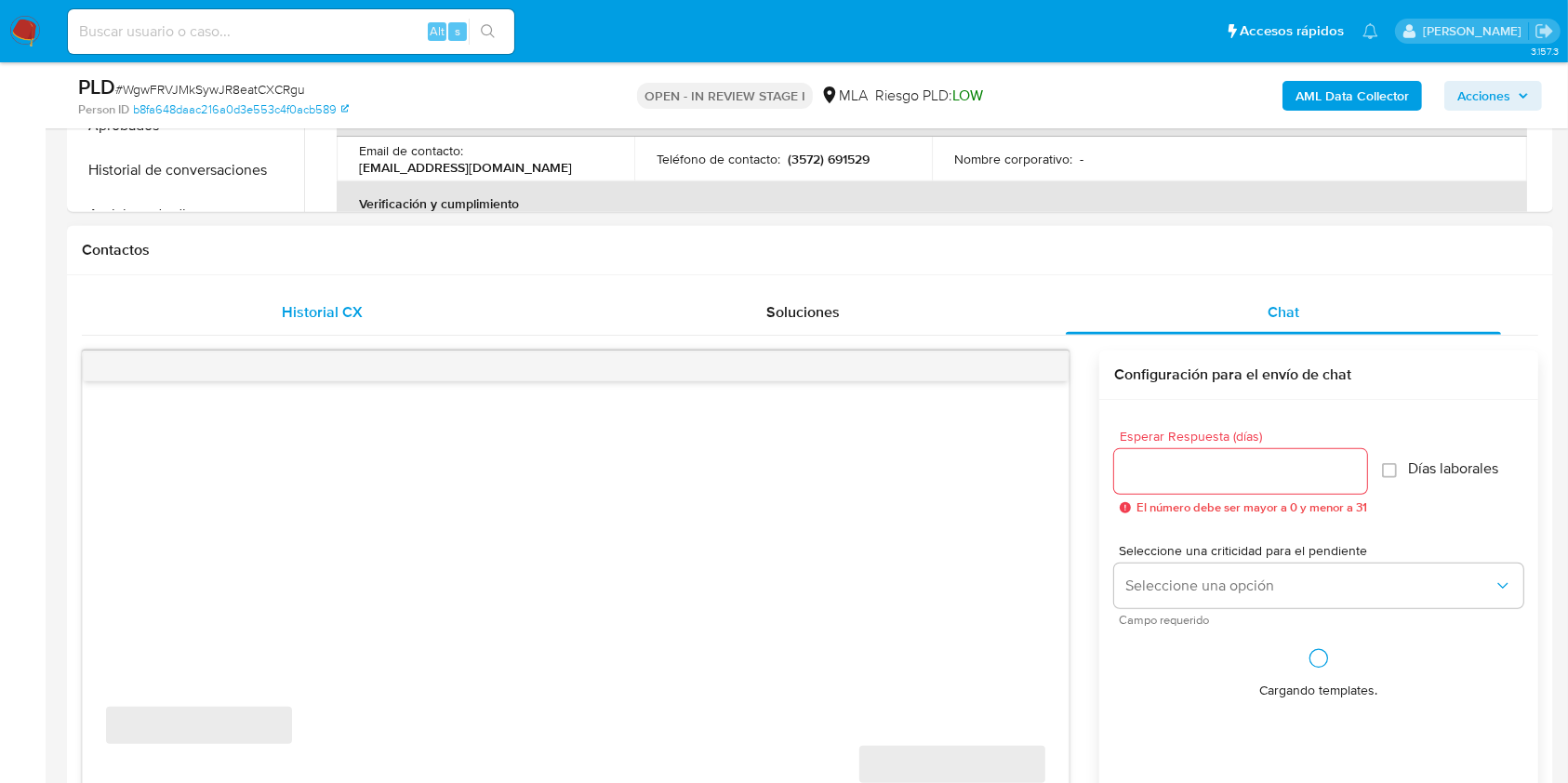
scroll to position [868, 0]
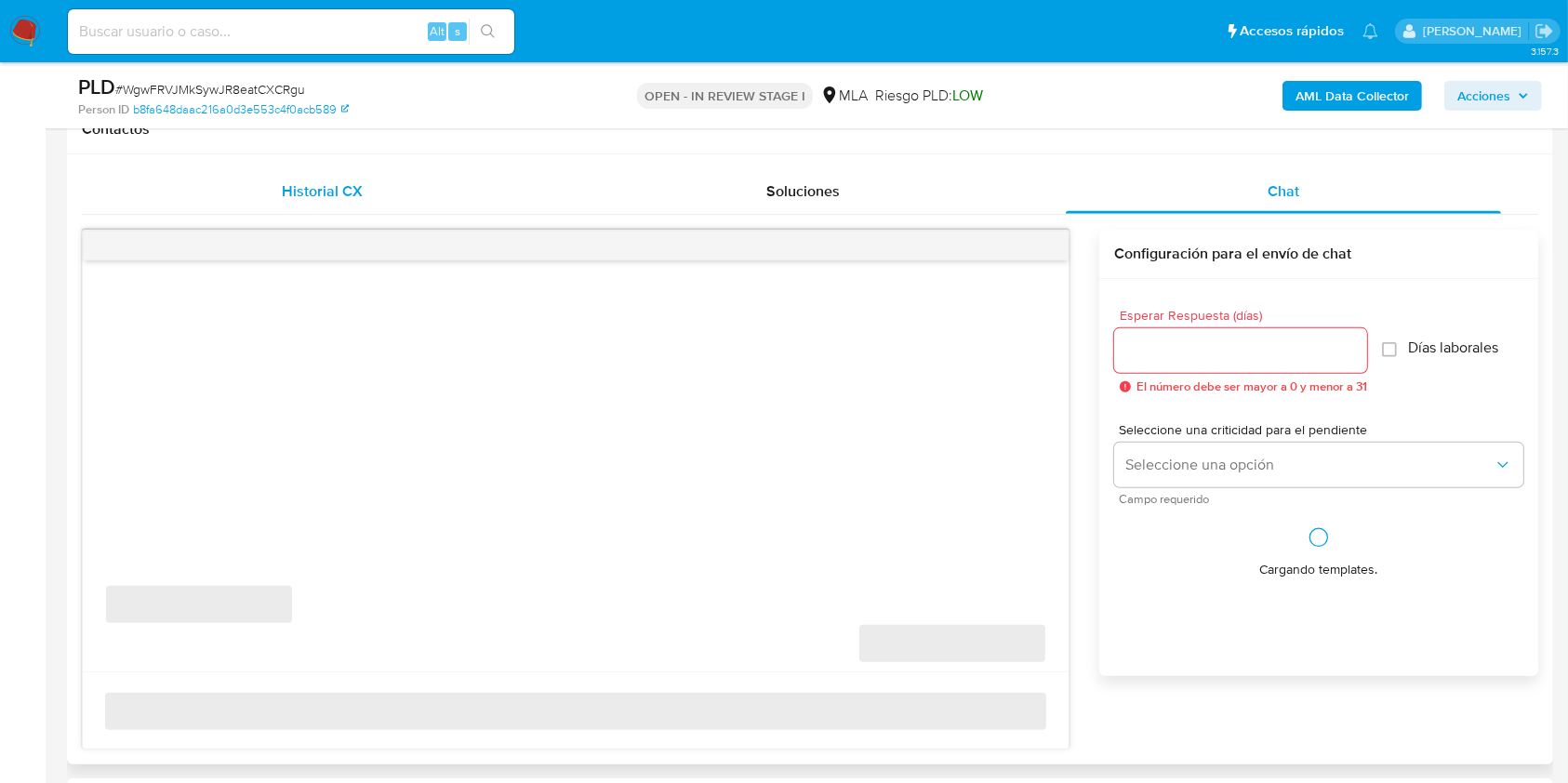
select select "10"
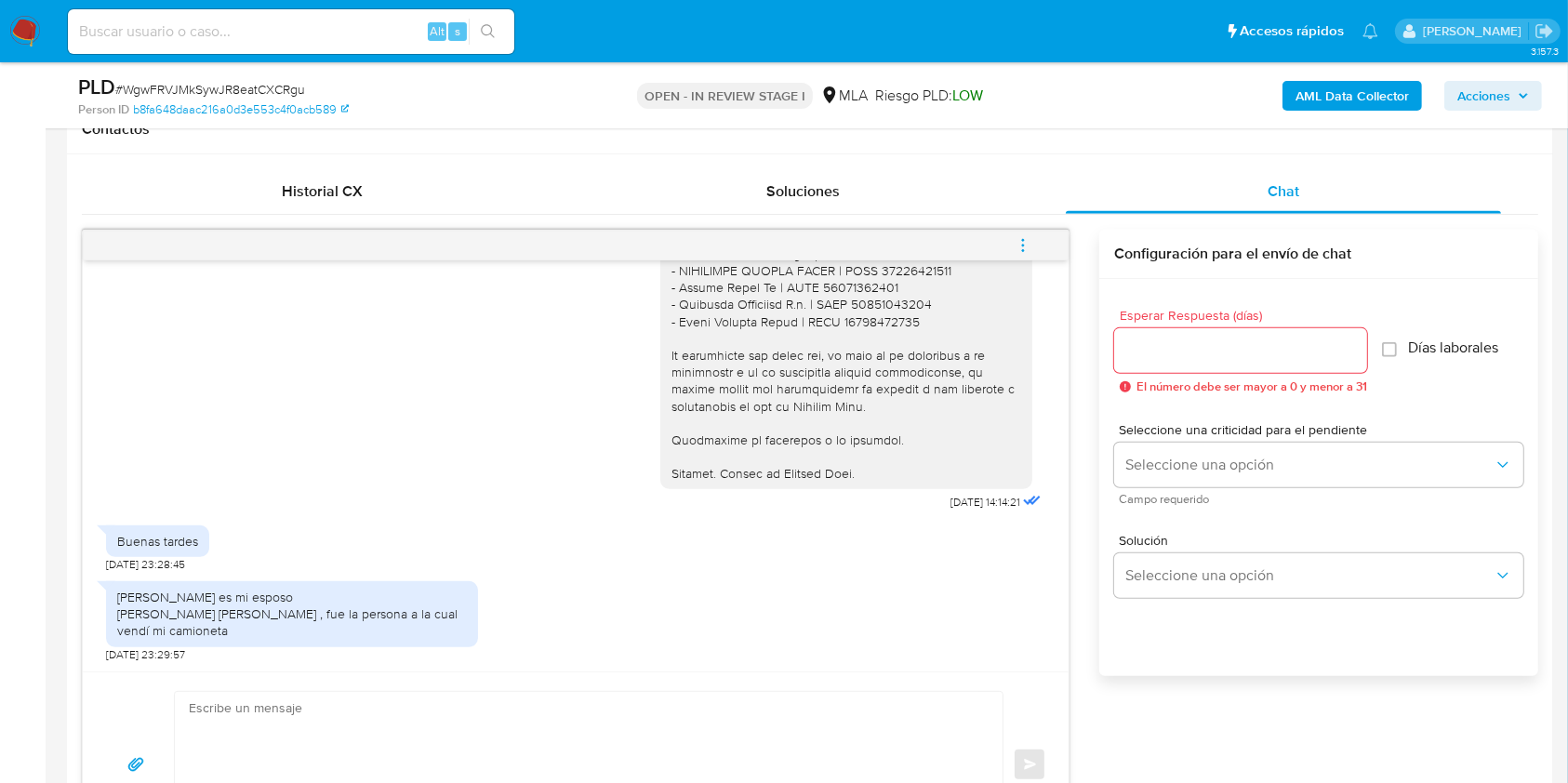
scroll to position [991, 0]
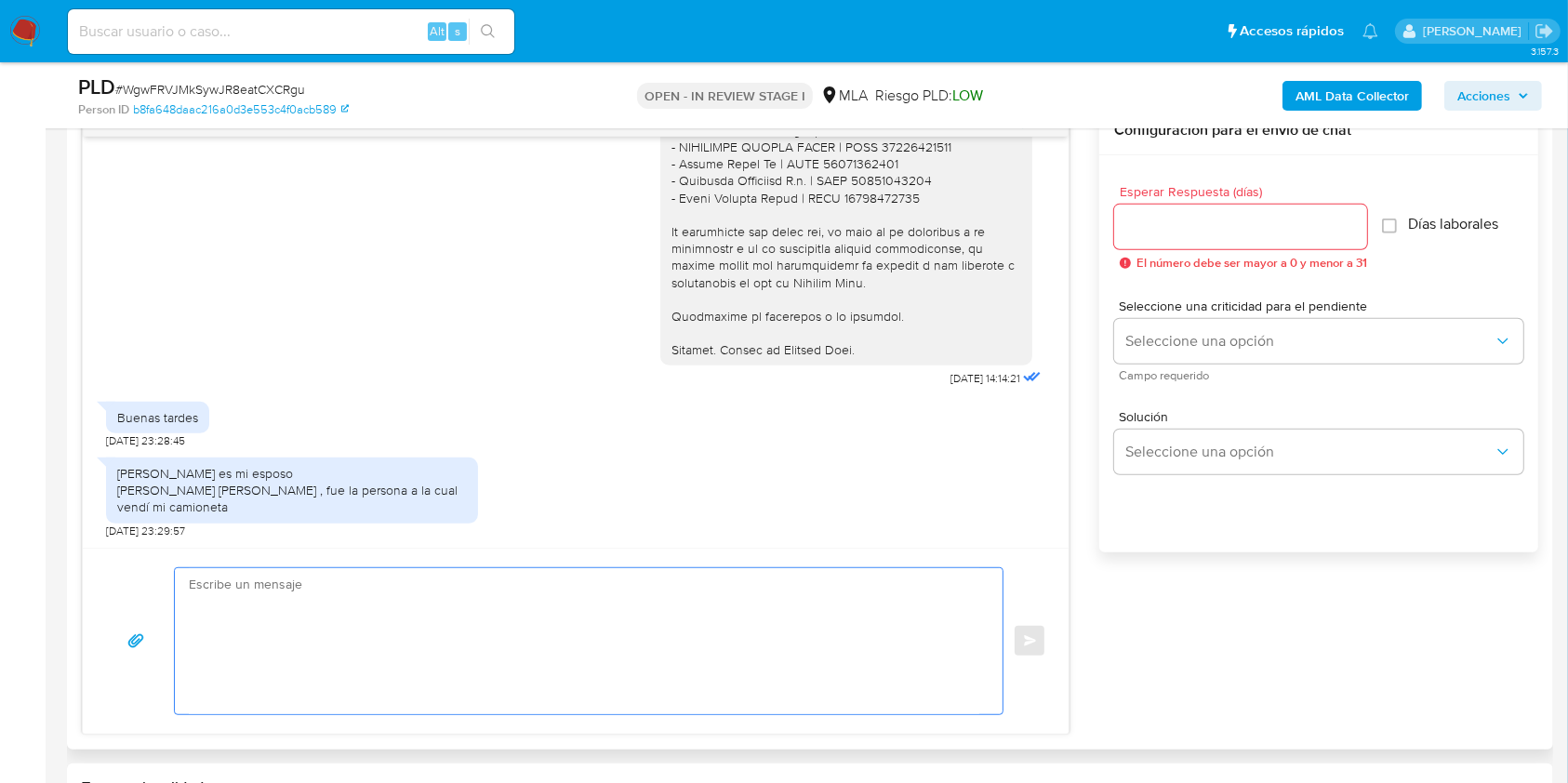
click at [260, 587] on textarea at bounding box center [584, 641] width 791 height 146
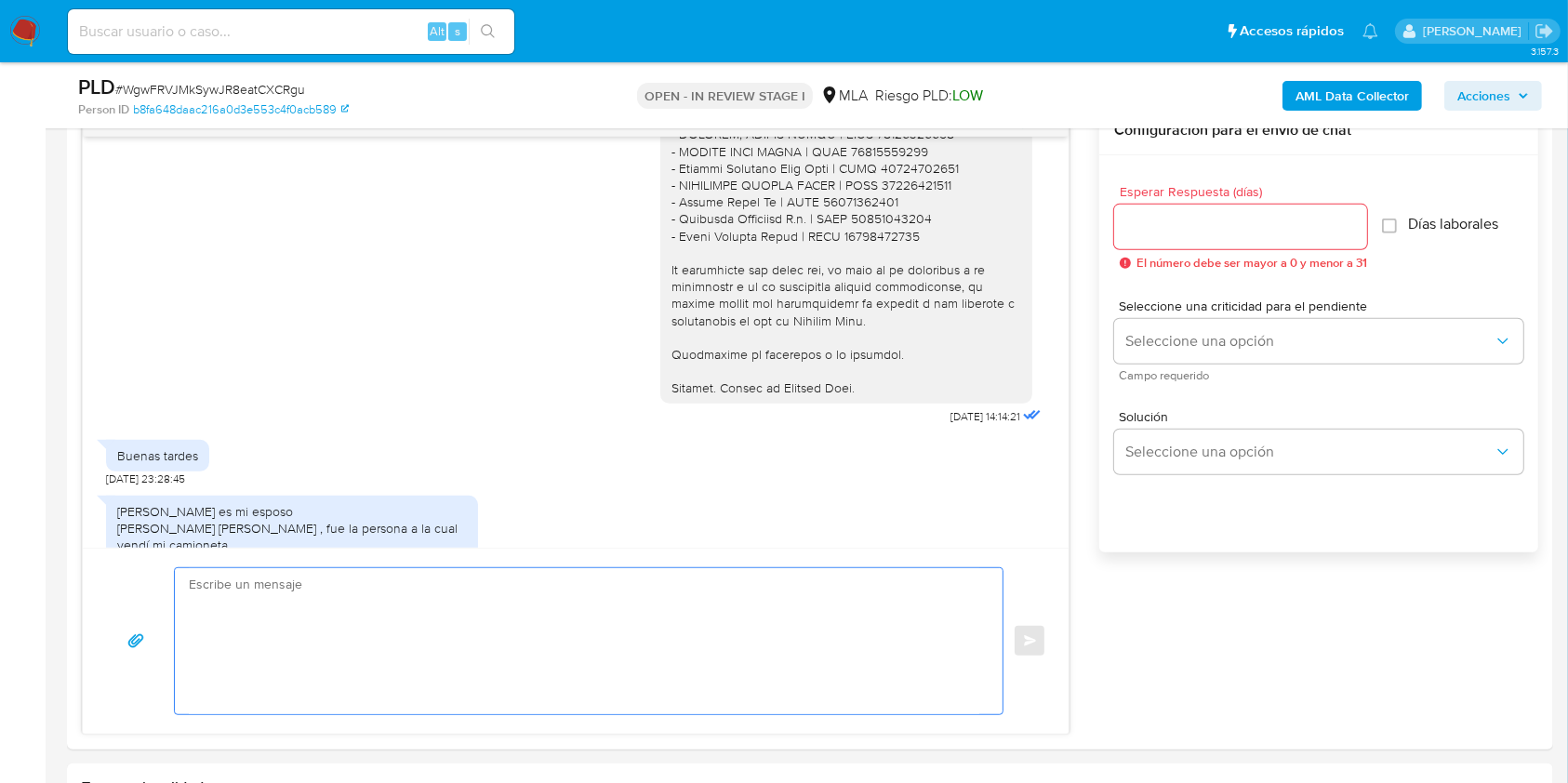
scroll to position [1856, 0]
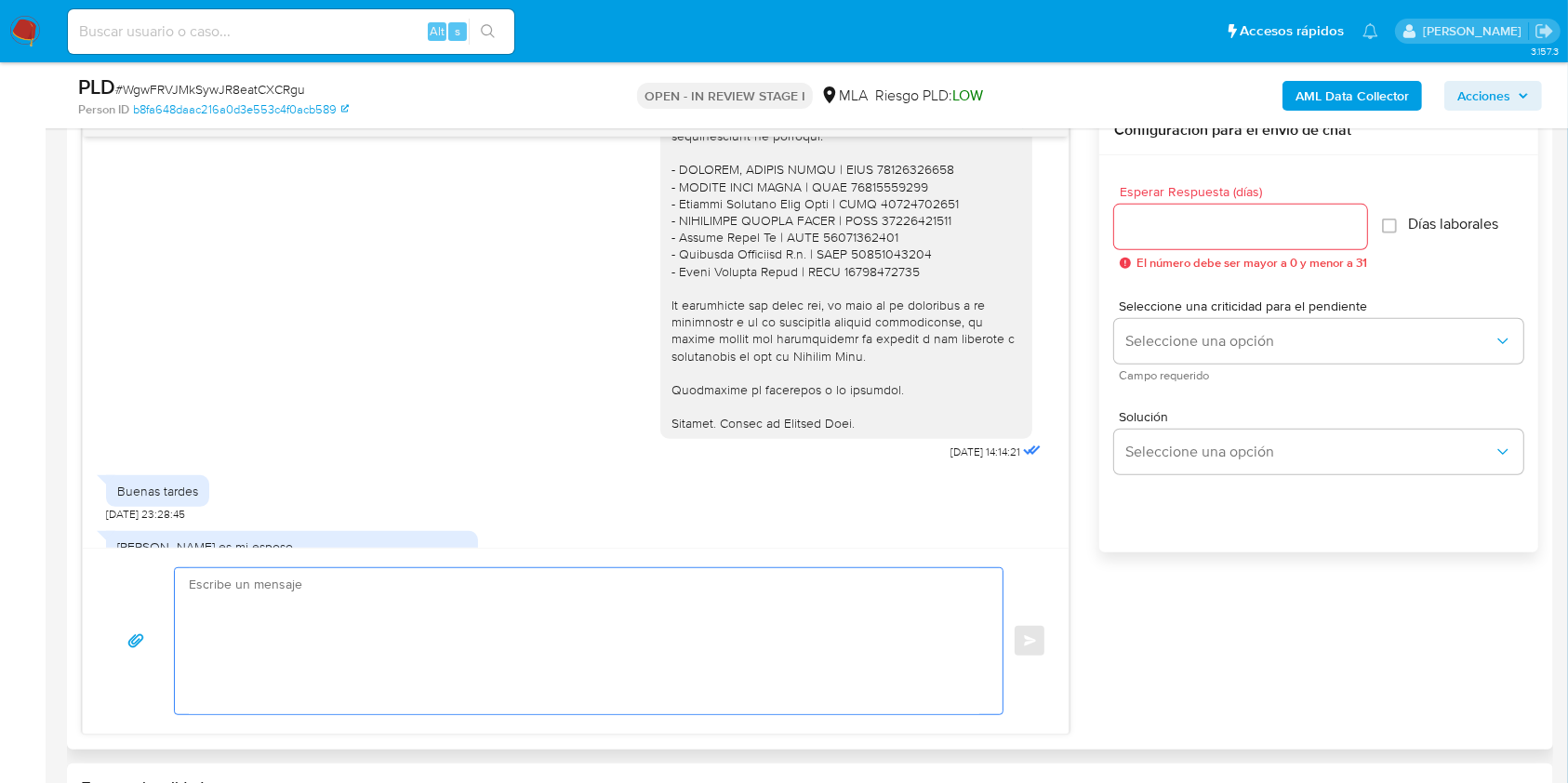
click at [404, 647] on textarea at bounding box center [584, 641] width 791 height 146
paste textarea "Hola, esperamos que te encuentres muy bien. Muchas gracias por tu respuesta. Co…"
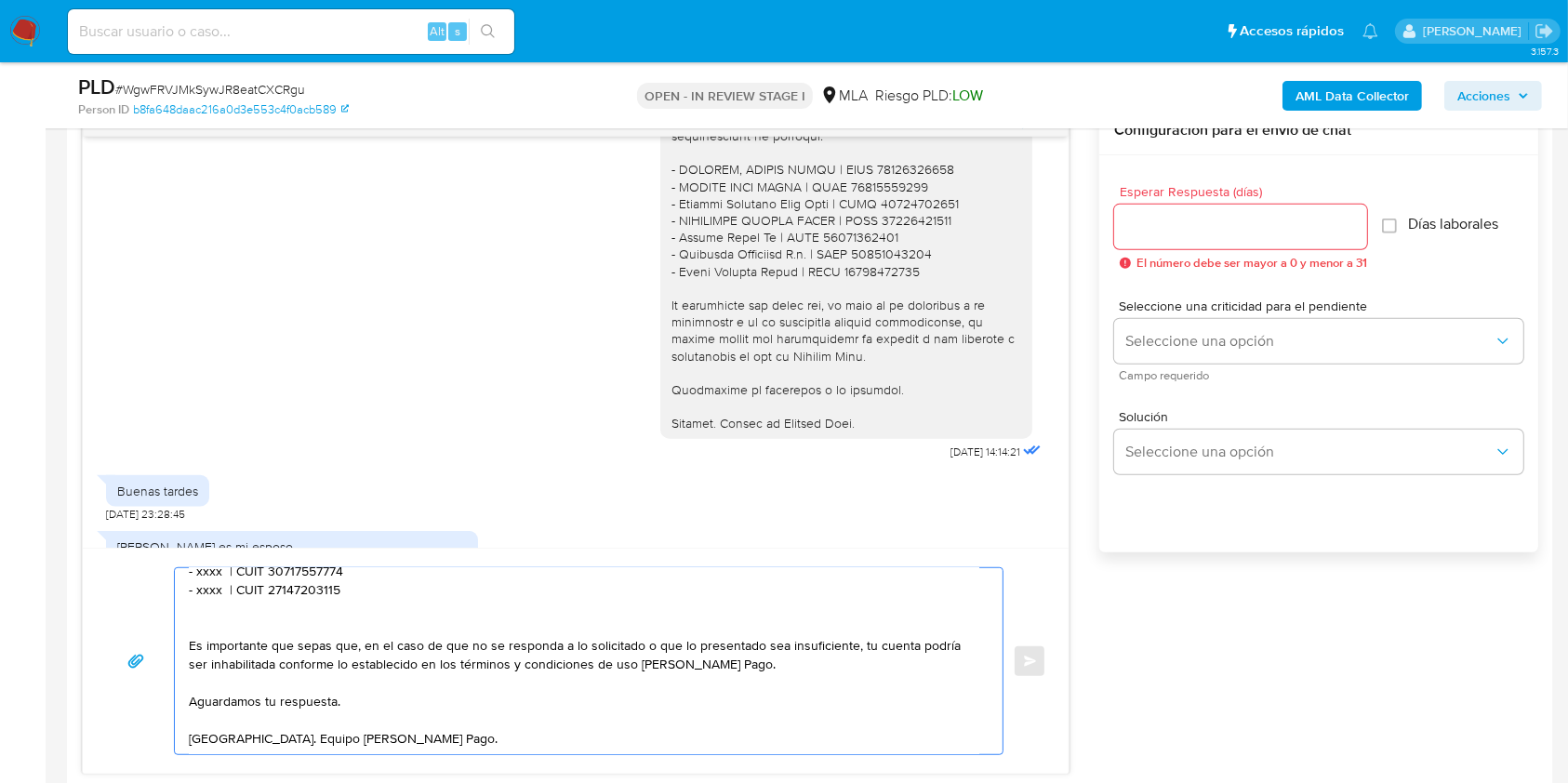
scroll to position [0, 0]
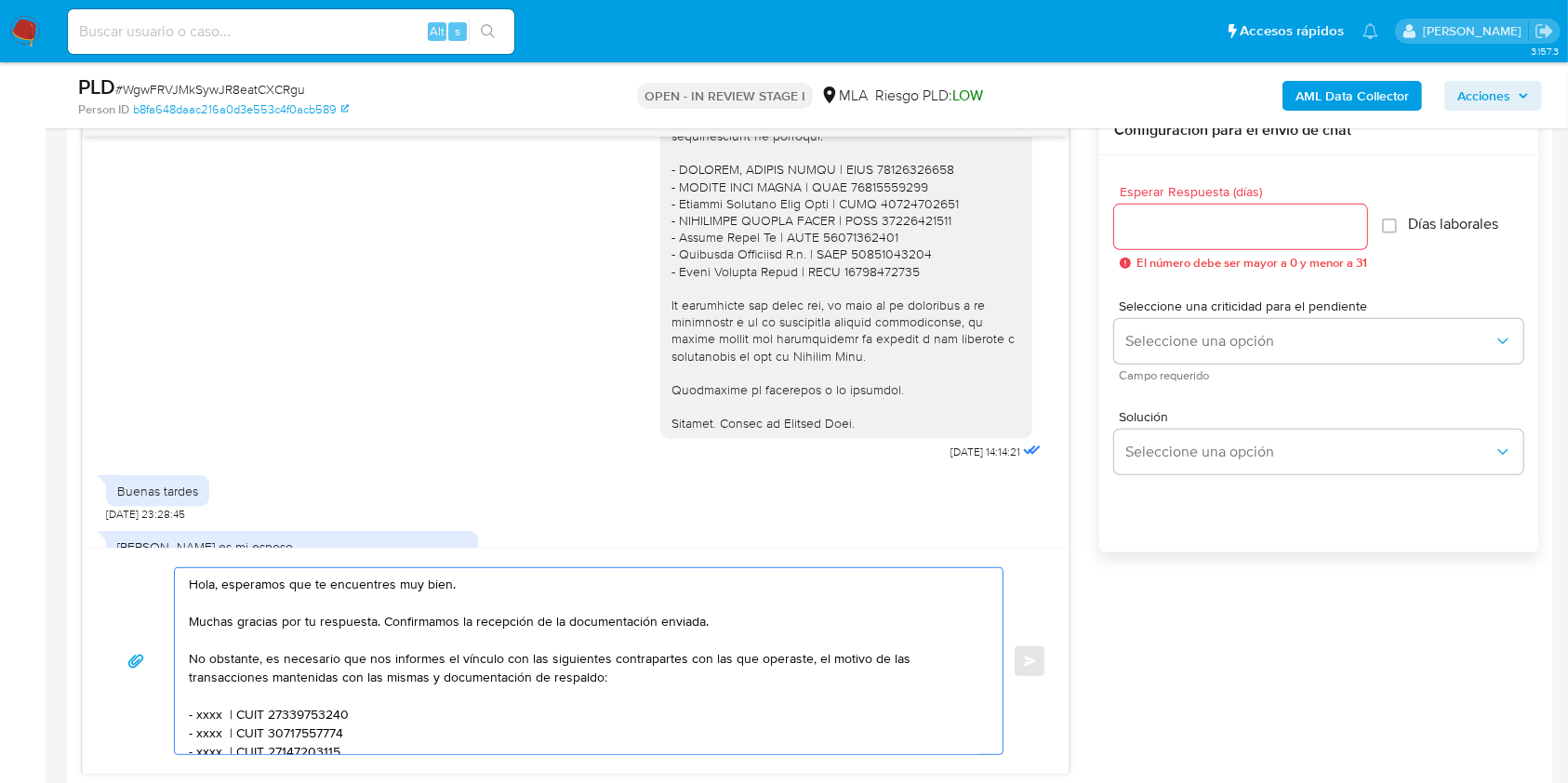
click at [247, 581] on textarea "Hola, esperamos que te encuentres muy bien. Muchas gracias por tu respuesta. Co…" at bounding box center [584, 661] width 791 height 186
drag, startPoint x: 247, startPoint y: 582, endPoint x: 429, endPoint y: 584, distance: 182.0
click at [429, 584] on textarea "Hola, esperamos que te encuentres muy bien. Muchas gracias por tu respuesta. Co…" at bounding box center [584, 661] width 791 height 186
click at [329, 605] on textarea "Hola. Muchas gracias por tu respuesta. Confirmamos la recepción de la documenta…" at bounding box center [584, 661] width 791 height 186
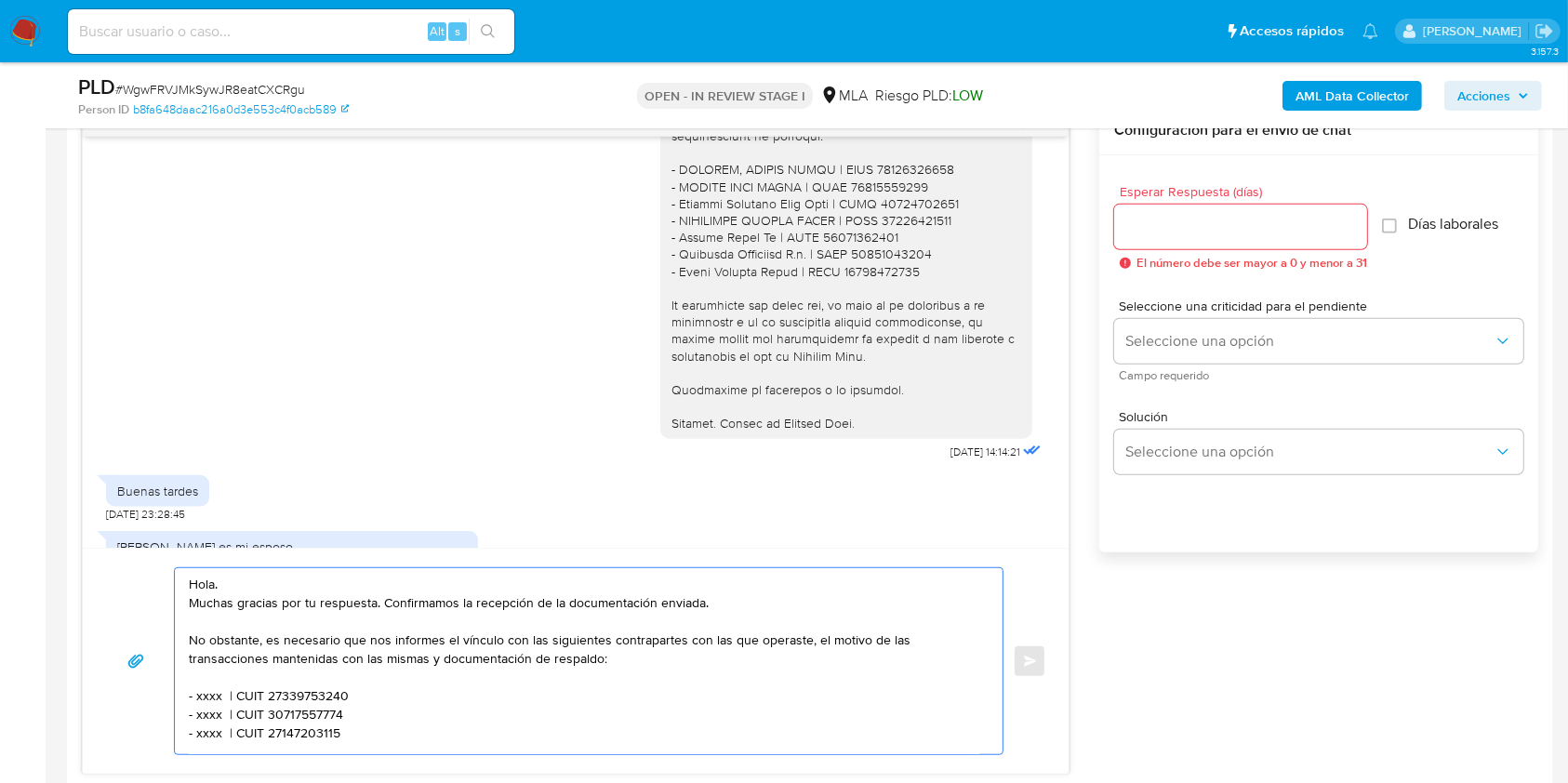
click at [677, 604] on textarea "Hola. Muchas gracias por tu respuesta. Confirmamos la recepción de la documenta…" at bounding box center [584, 661] width 791 height 186
drag, startPoint x: 677, startPoint y: 604, endPoint x: 447, endPoint y: 600, distance: 230.0
click at [447, 600] on textarea "Hola. Muchas gracias por tu respuesta. Confirmamos la recepción de la documenta…" at bounding box center [584, 661] width 791 height 186
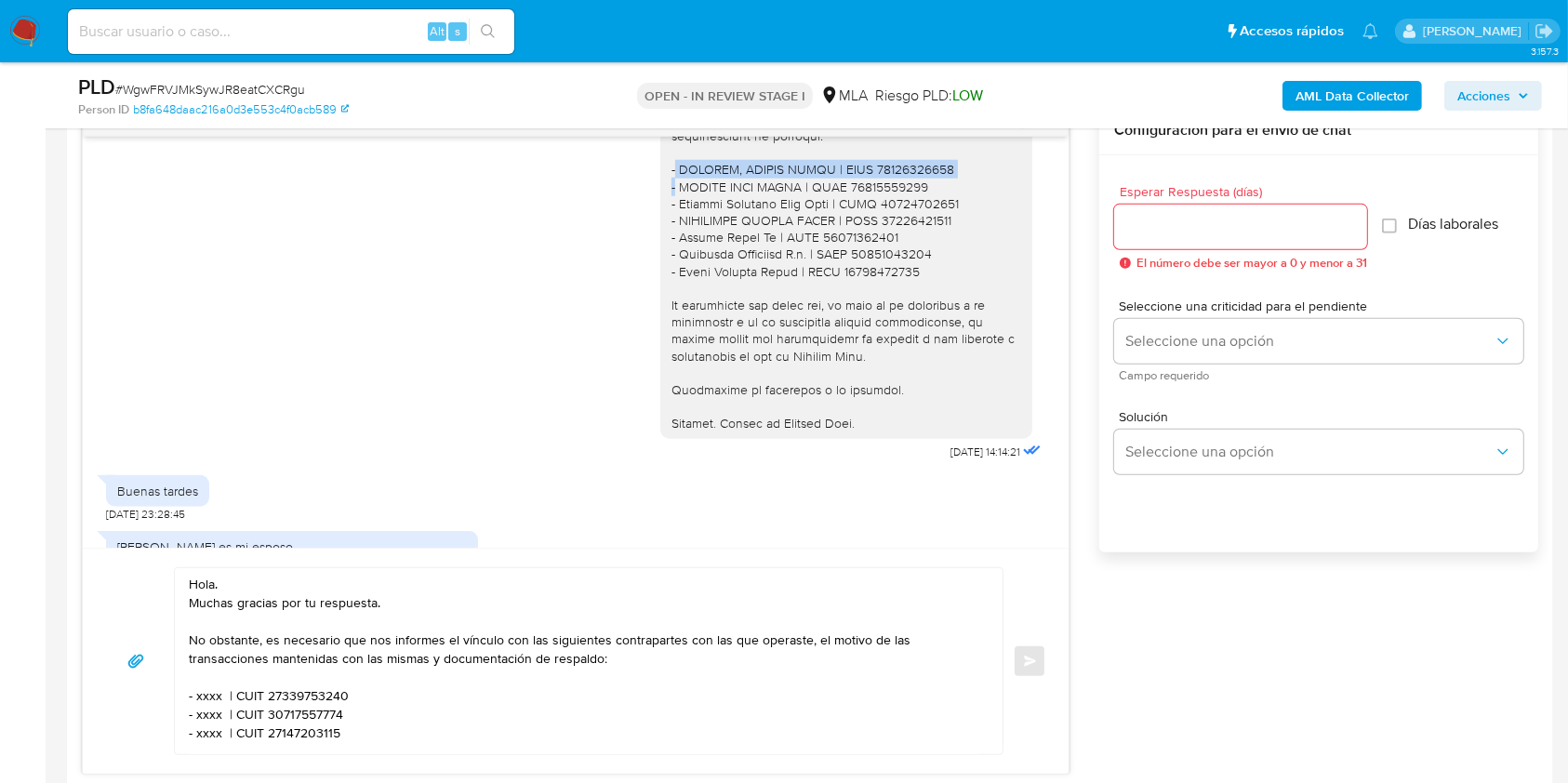
copy div "- [PERSON_NAME] [PERSON_NAME] | CUIT 27164799242"
click at [315, 690] on textarea "Hola. Muchas gracias por tu respuesta. No obstante, es necesario que nos inform…" at bounding box center [584, 661] width 791 height 186
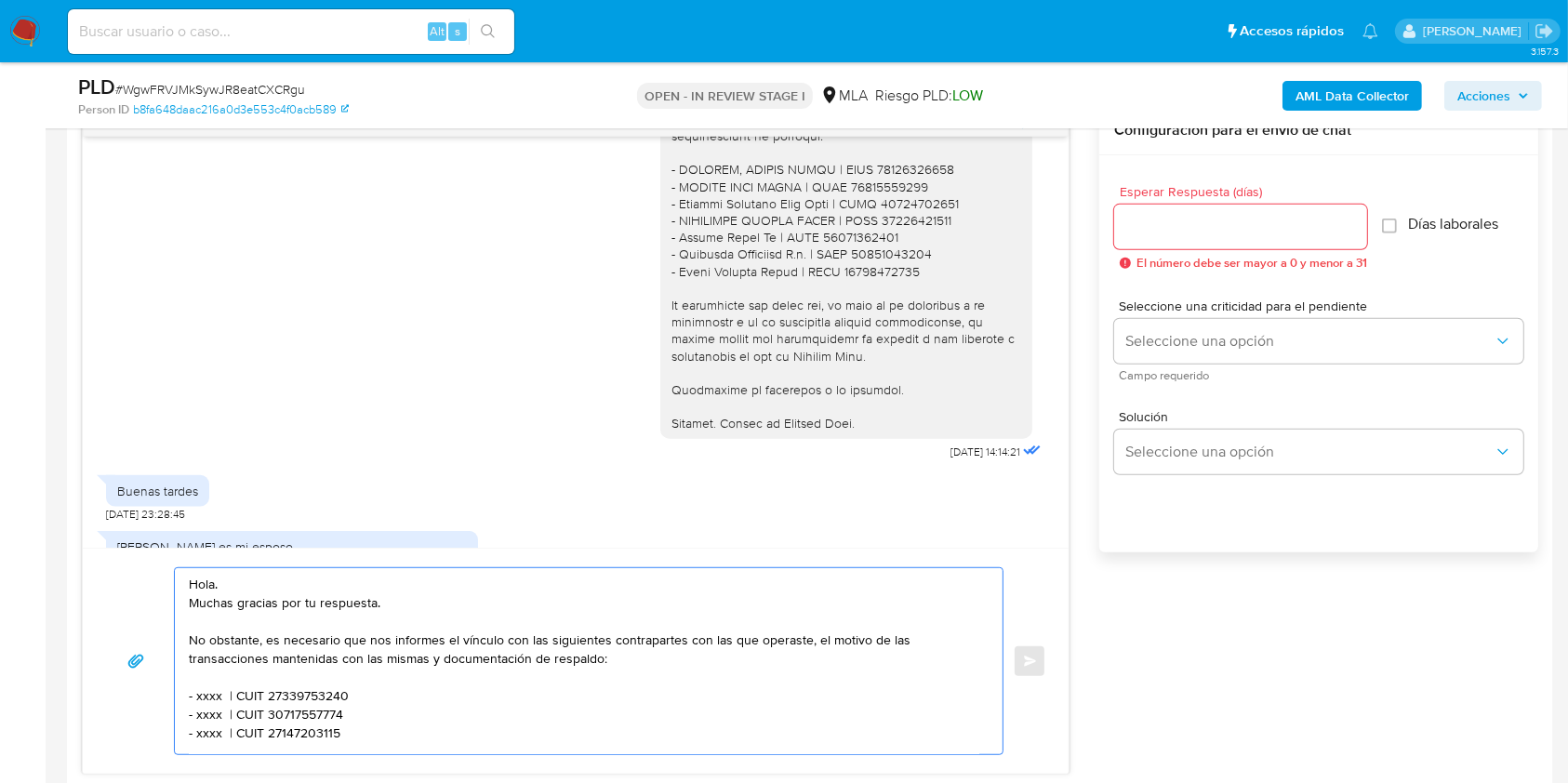
paste textarea "[PERSON_NAME] [PERSON_NAME] | CUIT 27164799242"
copy div "- [PERSON_NAME] [PERSON_NAME] | CUIT 20143340784"
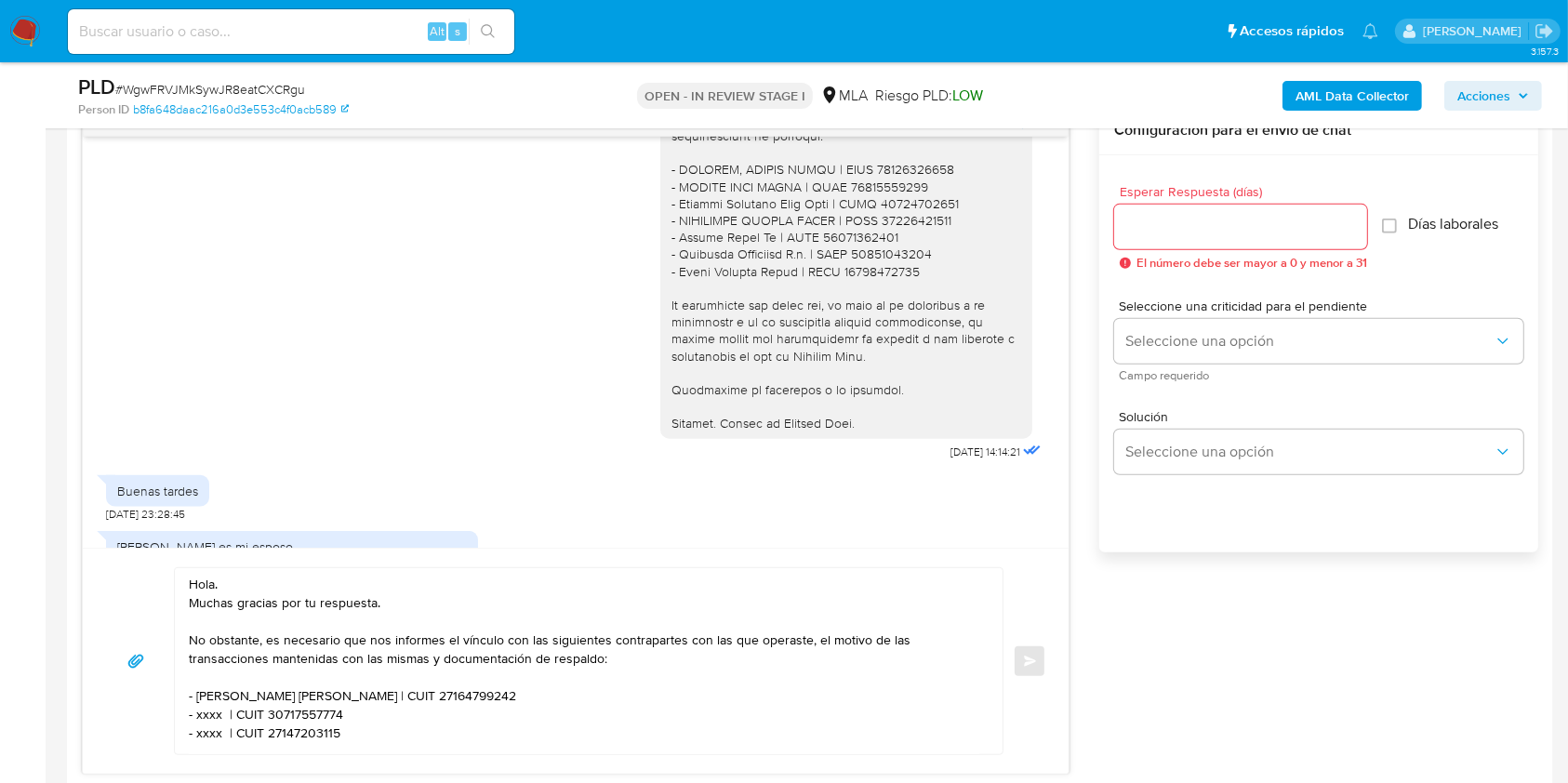
click at [232, 715] on textarea "Hola. Muchas gracias por tu respuesta. No obstante, es necesario que nos inform…" at bounding box center [584, 661] width 791 height 186
paste textarea "[PERSON_NAME] [PERSON_NAME] | CUIT 2014334078"
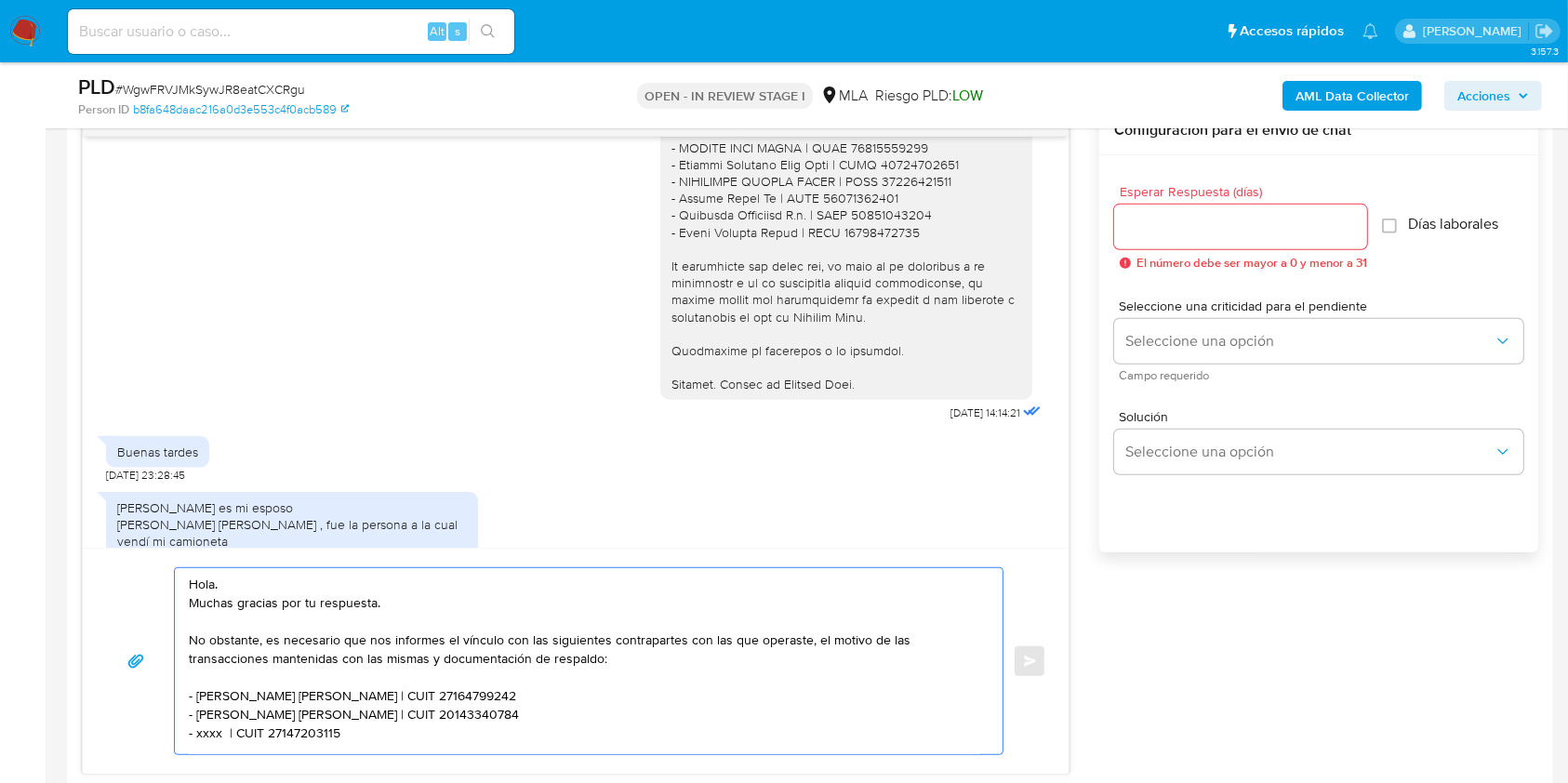
scroll to position [1857, 0]
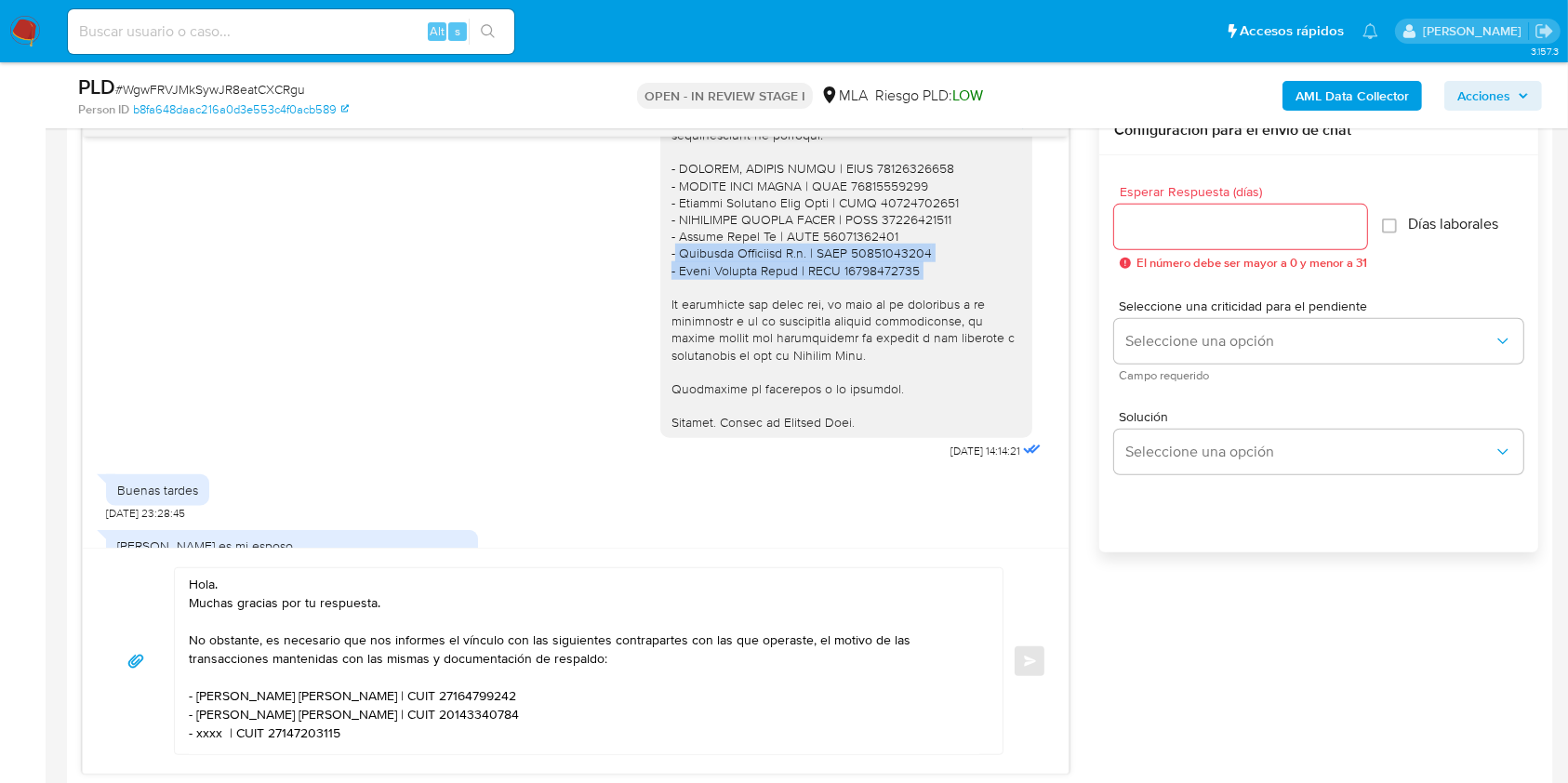
drag, startPoint x: 882, startPoint y: 317, endPoint x: 642, endPoint y: 308, distance: 240.2
copy div "- Vetacord Comercial S.a. | CUIT 30573660273 - [PERSON_NAME] | CUIT 27306626170"
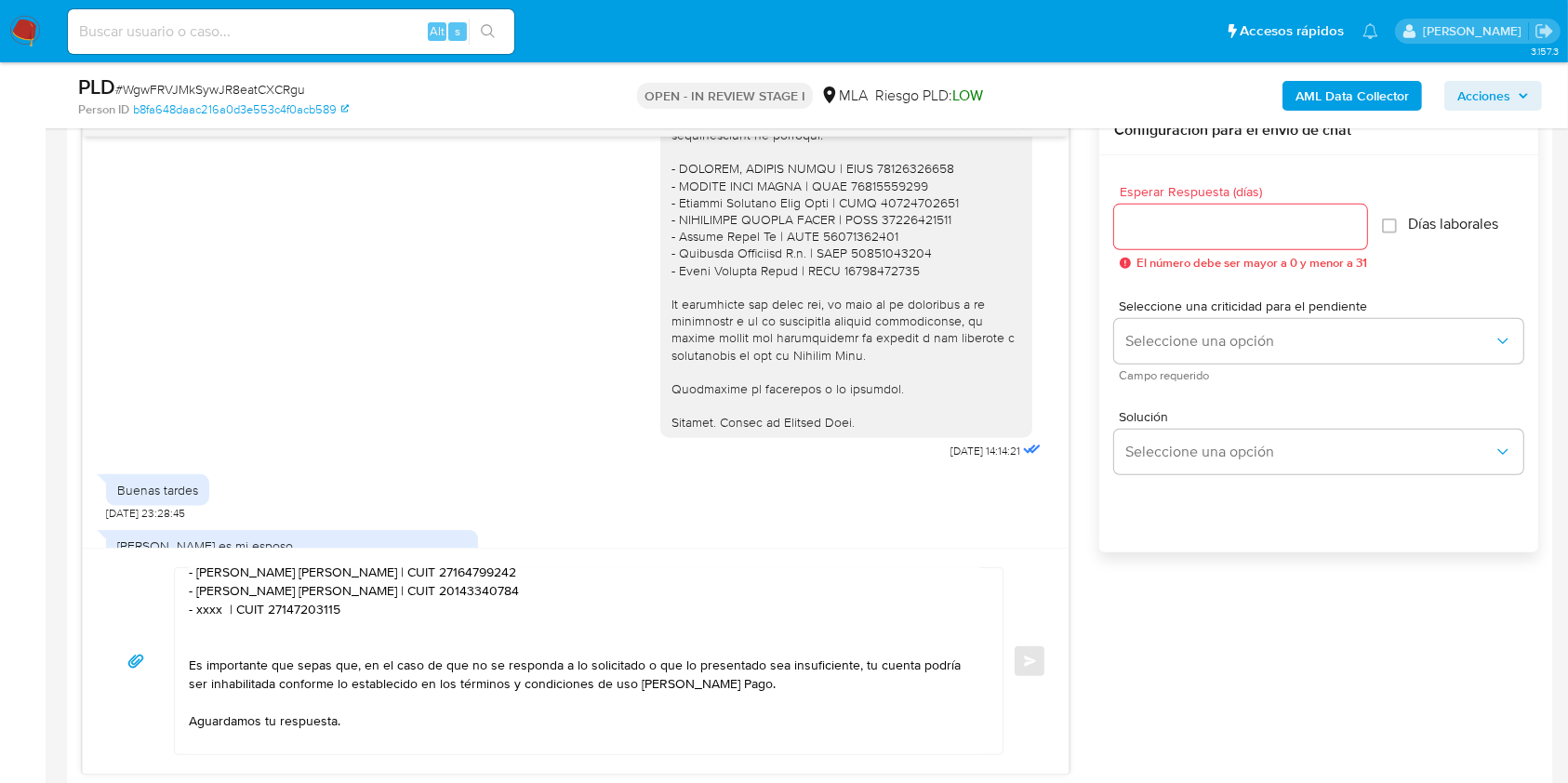
click at [352, 614] on textarea "Hola. Muchas gracias por tu respuesta. No obstante, es necesario que nos inform…" at bounding box center [584, 661] width 791 height 186
click at [352, 614] on textarea "Hola. Muchas gracias por tu respuesta. No obstante, es necesario que nos inform…" at bounding box center [584, 661] width 791 height 186
paste textarea "Vetacord Comercial S.a. | CUIT 30573660273 - [PERSON_NAME] | CUIT 27306626170"
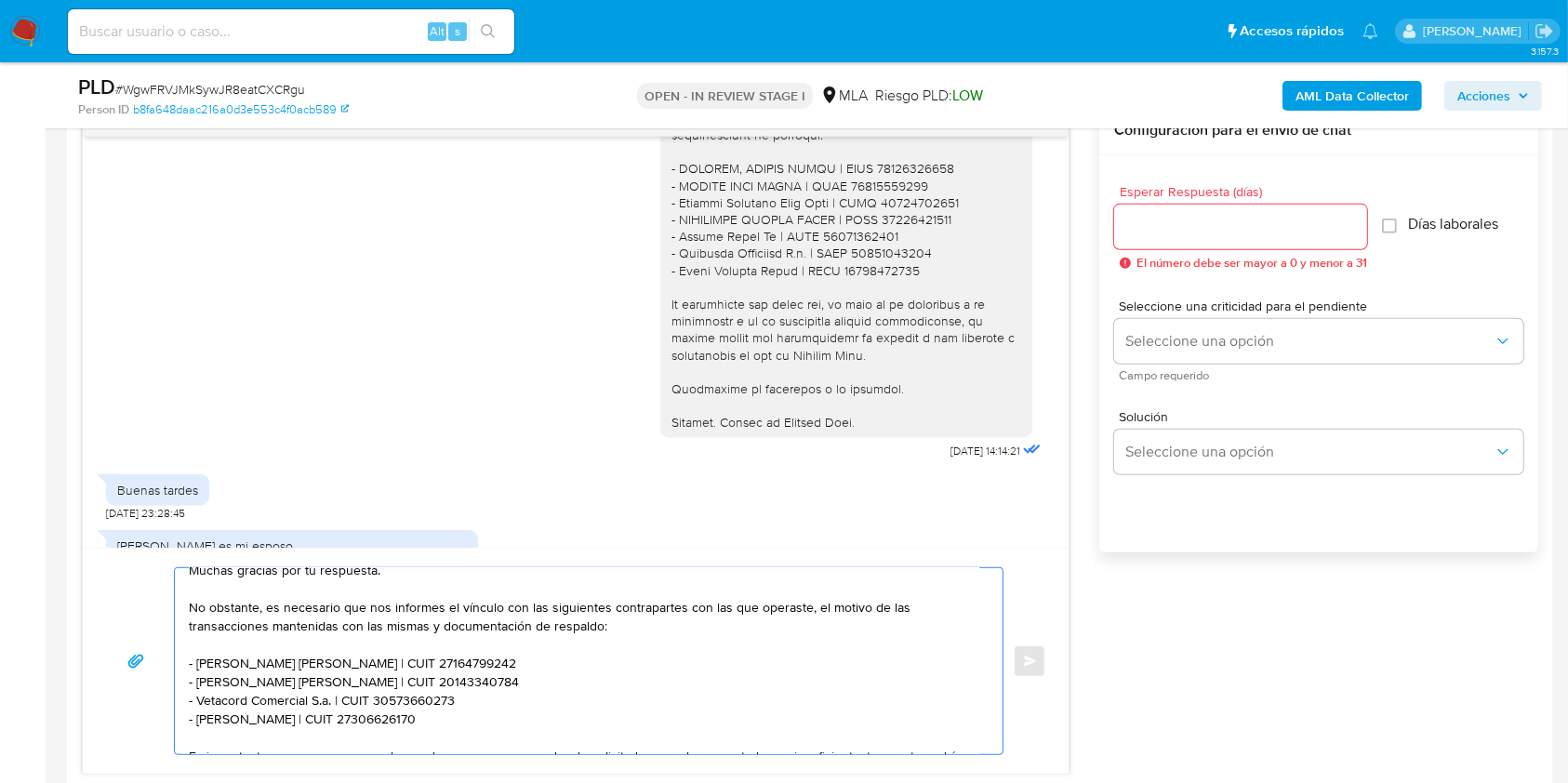
scroll to position [0, 0]
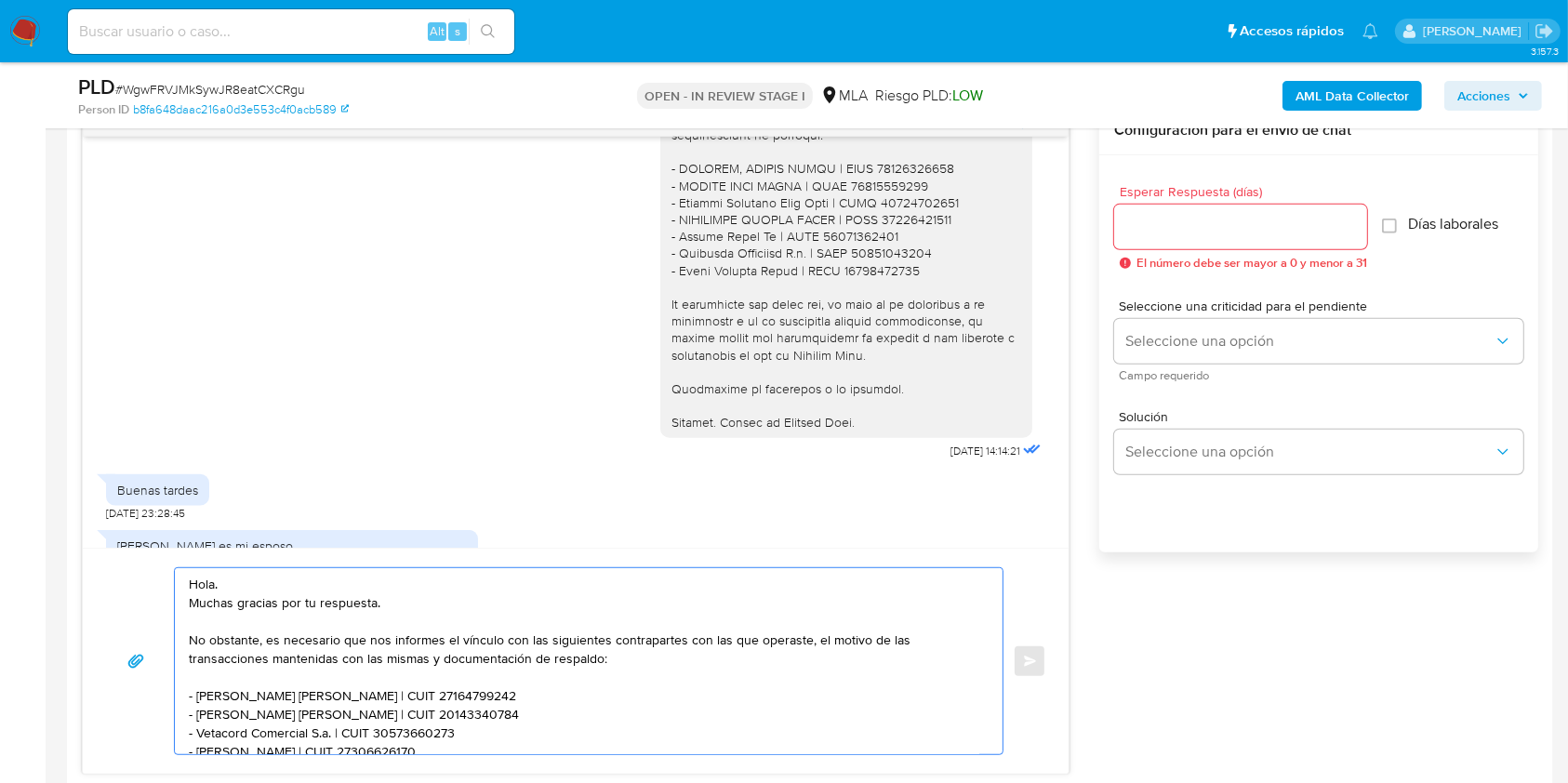
click at [426, 601] on textarea "Hola. Muchas gracias por tu respuesta. No obstante, es necesario que nos inform…" at bounding box center [584, 661] width 791 height 186
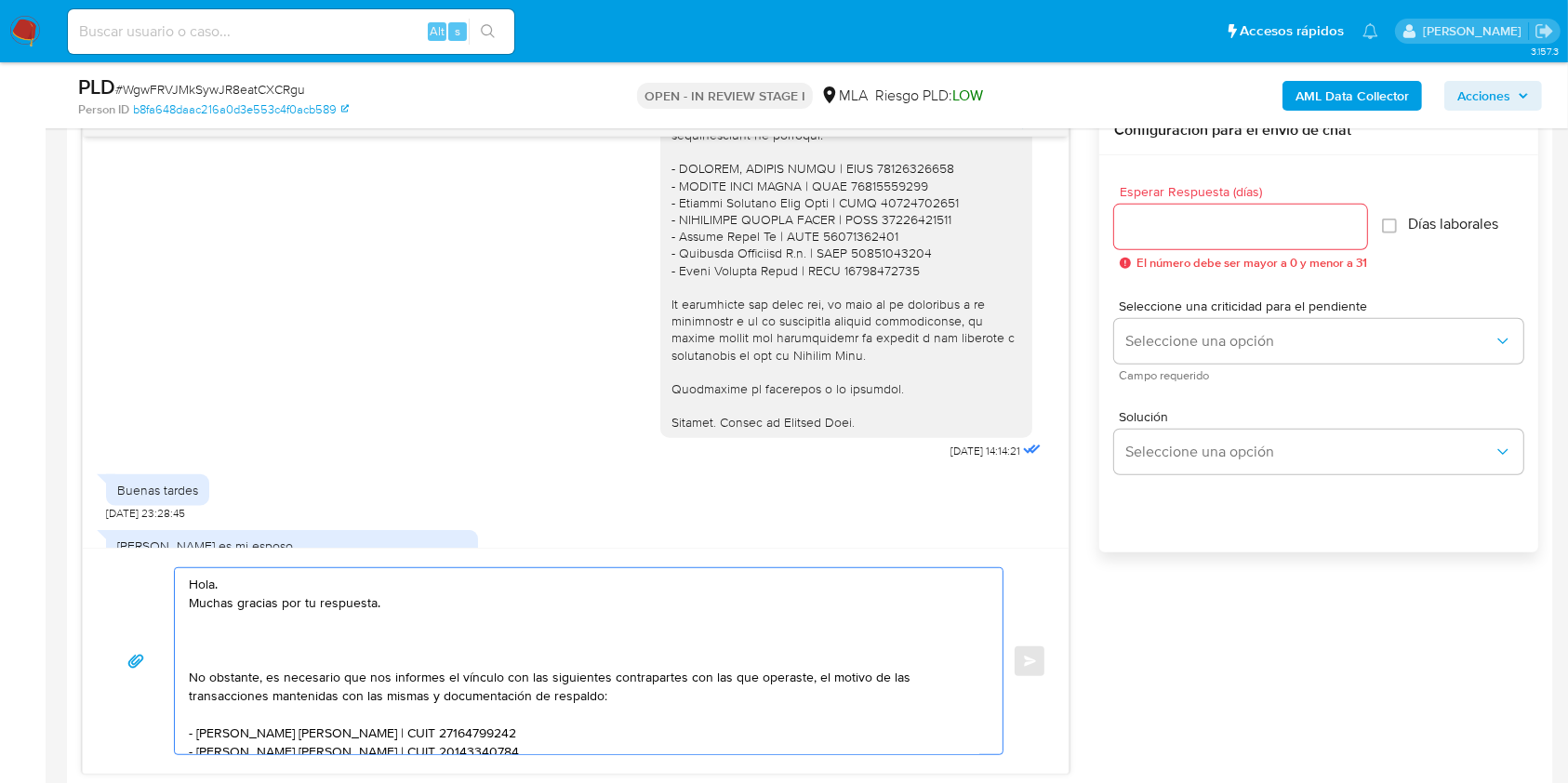
paste textarea "No obstante, es necesario que adjuntes documentación de respaldo acerca de la v…"
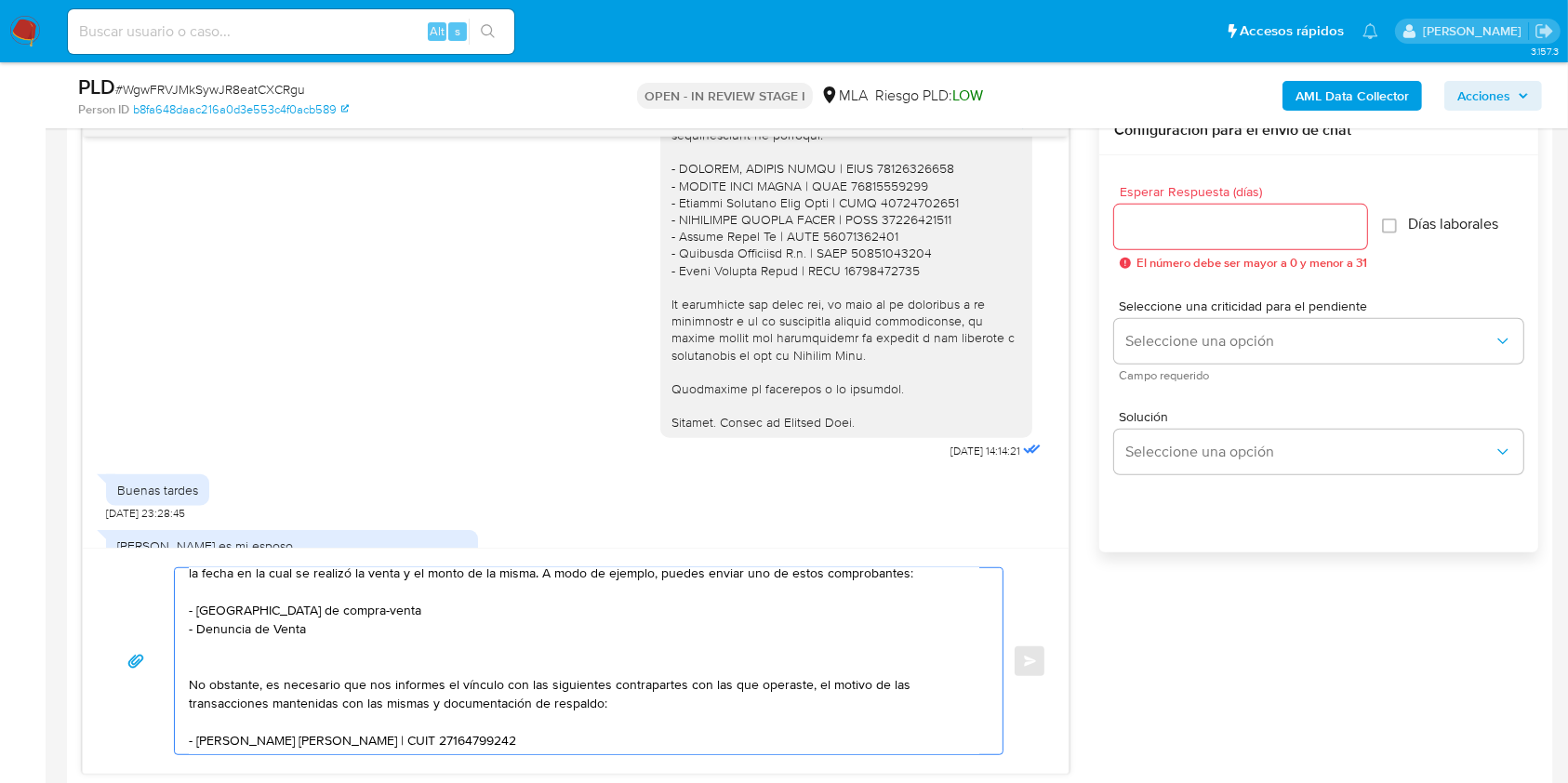
scroll to position [124, 0]
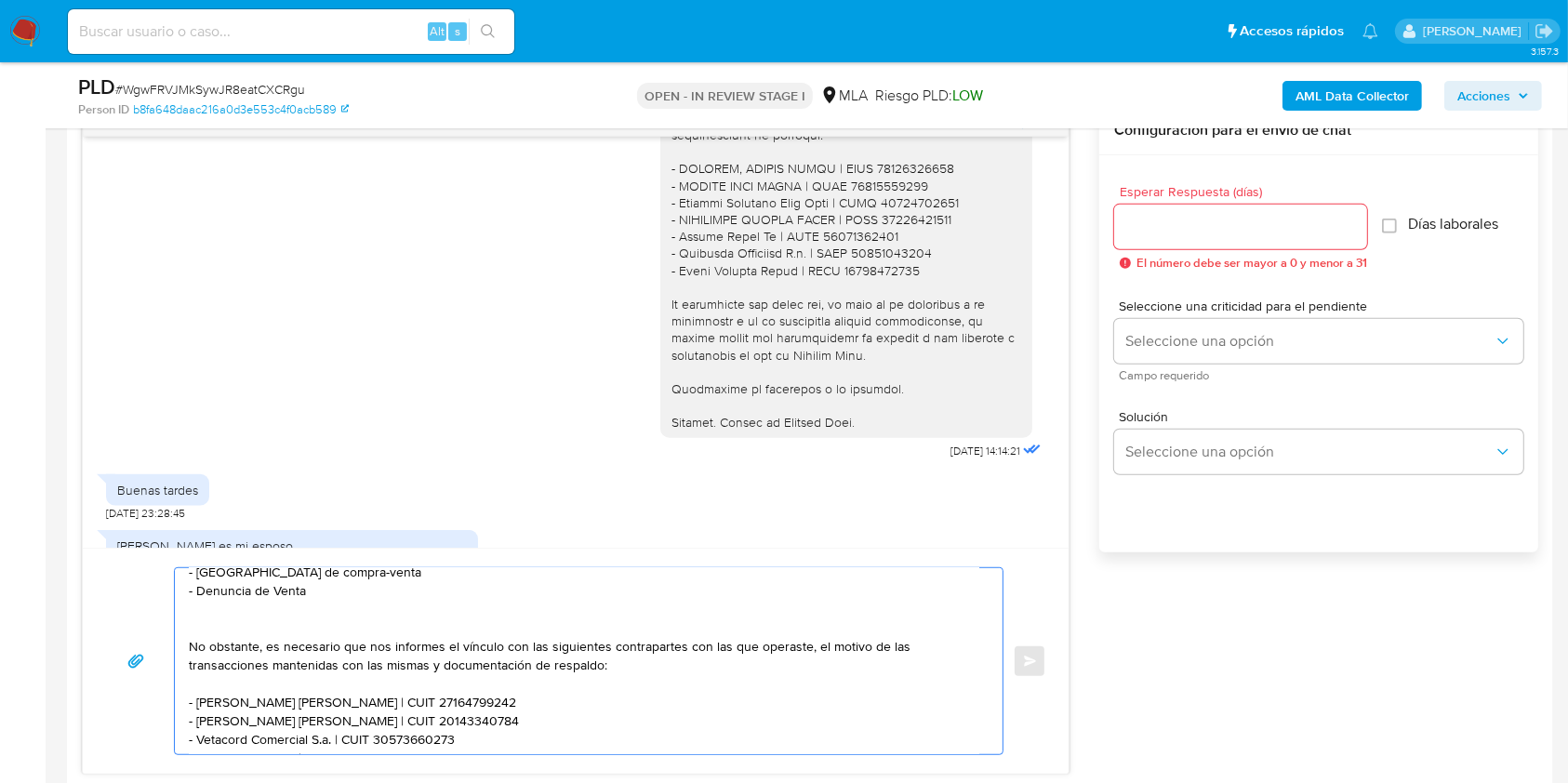
click at [193, 652] on textarea "Hola. Muchas gracias por tu respuesta. No obstante, es necesario que adjuntes d…" at bounding box center [584, 661] width 791 height 186
drag, startPoint x: 222, startPoint y: 651, endPoint x: 237, endPoint y: 651, distance: 15.0
click at [237, 651] on textarea "Hola. Muchas gracias por tu respuesta. No obstante, es necesario que adjuntes d…" at bounding box center [584, 661] width 791 height 186
click at [275, 648] on textarea "Hola. Muchas gracias por tu respuesta. No obstante, es necesario que adjuntes d…" at bounding box center [584, 661] width 791 height 186
drag, startPoint x: 275, startPoint y: 648, endPoint x: 394, endPoint y: 653, distance: 119.1
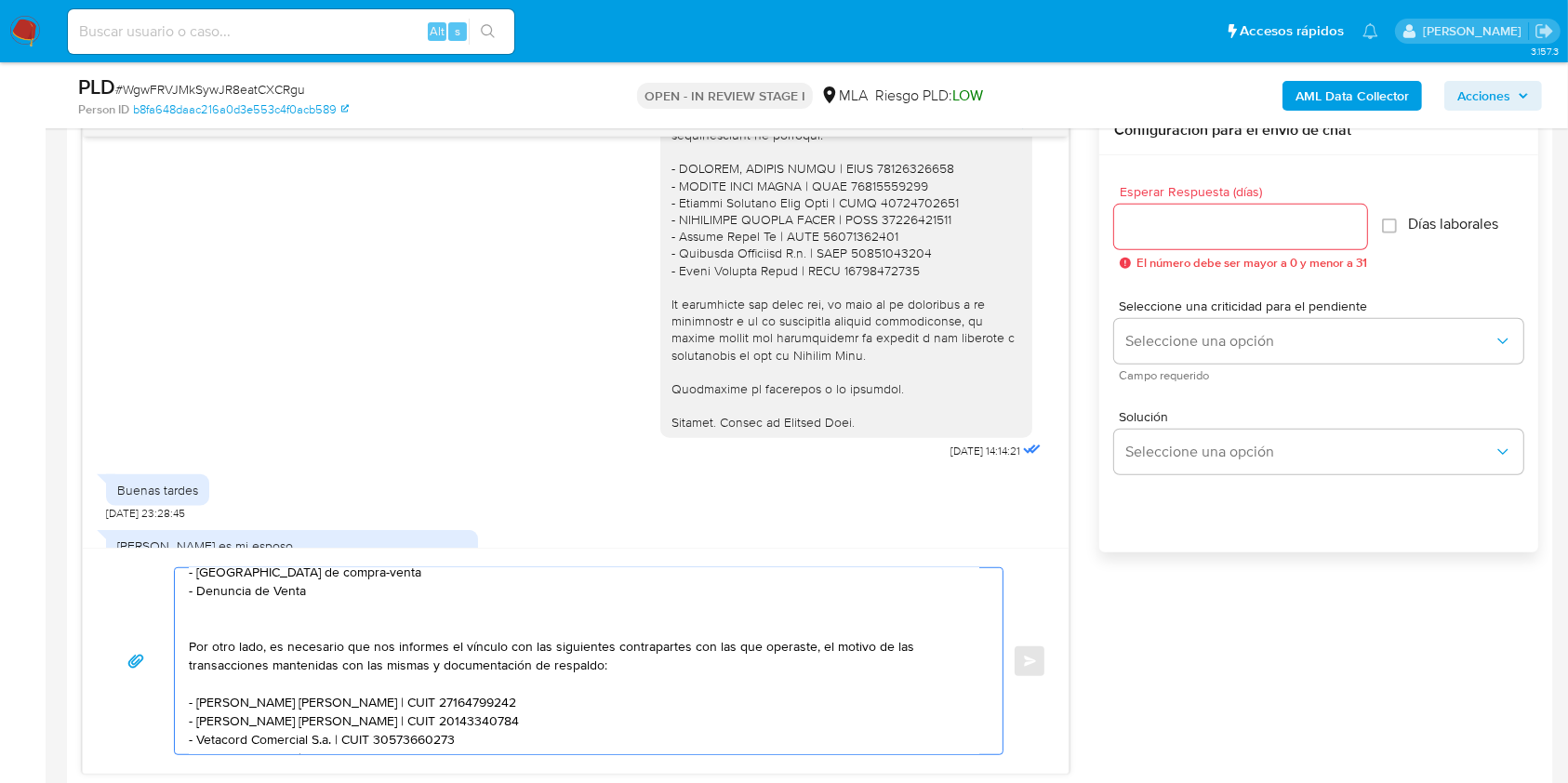
click at [394, 653] on textarea "Hola. Muchas gracias por tu respuesta. No obstante, es necesario que adjuntes d…" at bounding box center [584, 661] width 791 height 186
click at [565, 669] on textarea "Hola. Muchas gracias por tu respuesta. No obstante, es necesario que adjuntes d…" at bounding box center [584, 661] width 791 height 186
click at [316, 645] on textarea "Hola. Muchas gracias por tu respuesta. No obstante, es necesario que adjuntes d…" at bounding box center [584, 661] width 791 height 186
click at [0, 0] on lt-span "proporci ó nanos" at bounding box center [0, 0] width 0 height 0
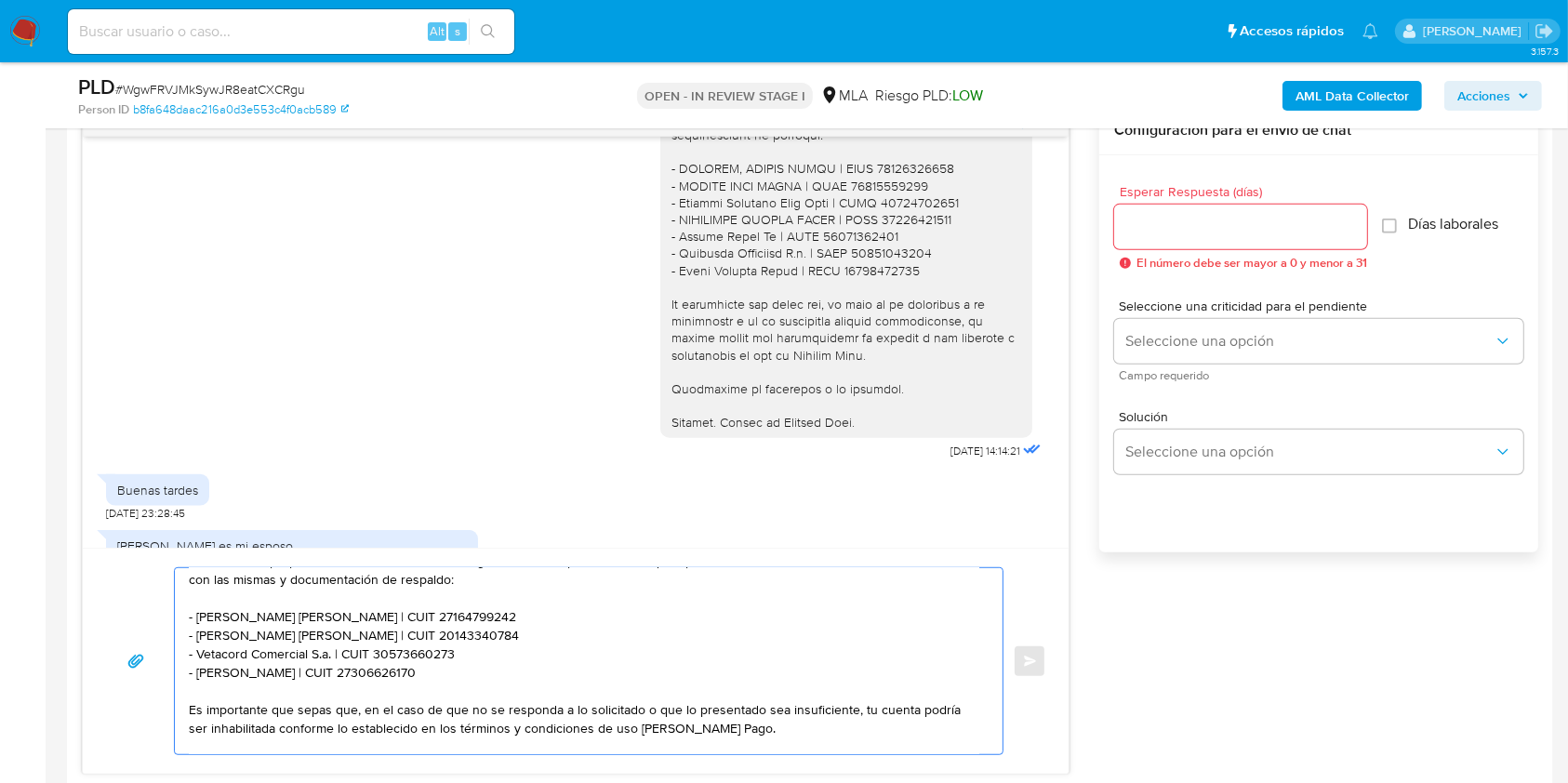
scroll to position [248, 0]
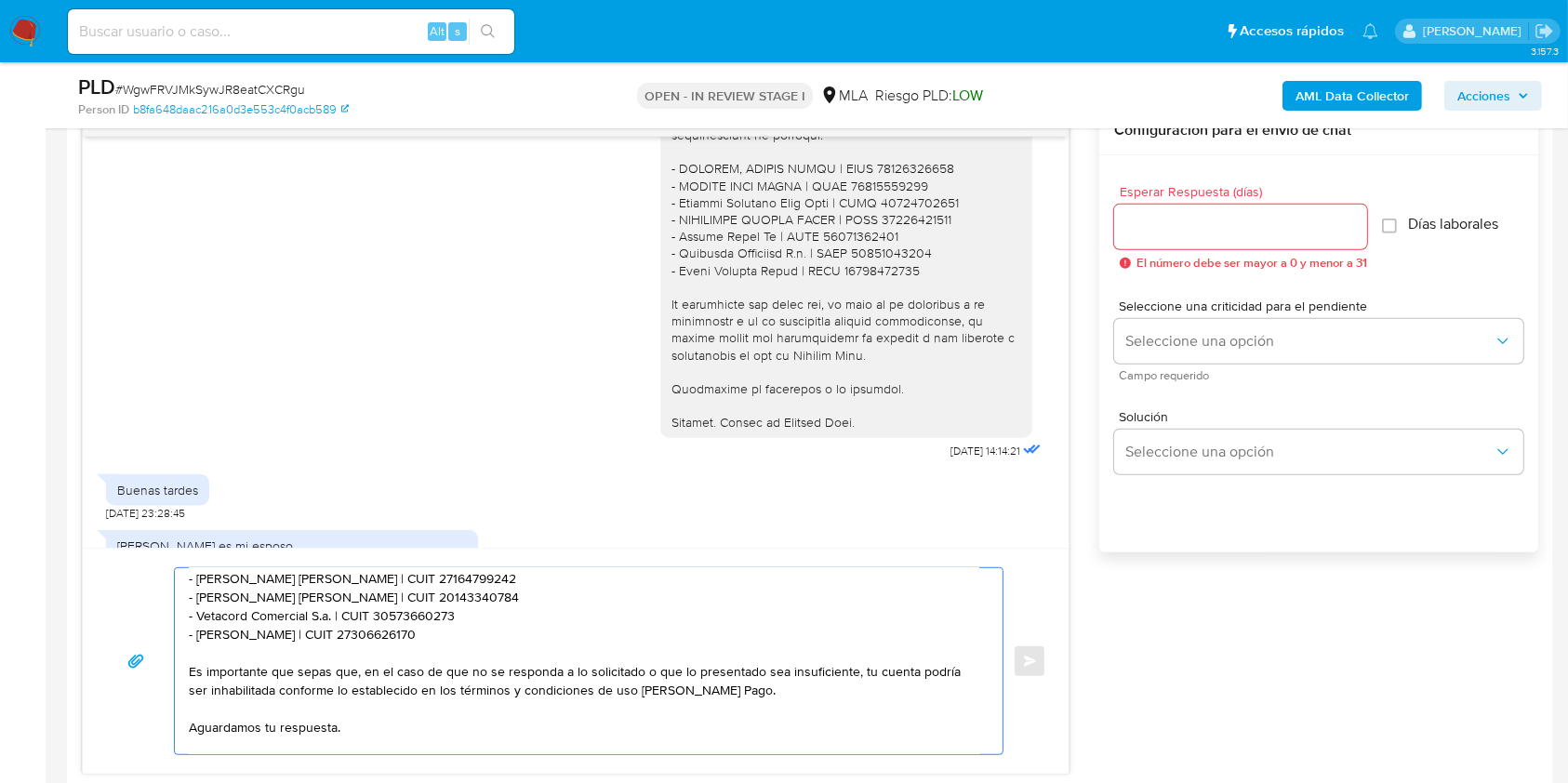
click at [505, 641] on textarea "Hola. Muchas gracias por tu respuesta. No obstante, es necesario que adjuntes d…" at bounding box center [584, 661] width 791 height 186
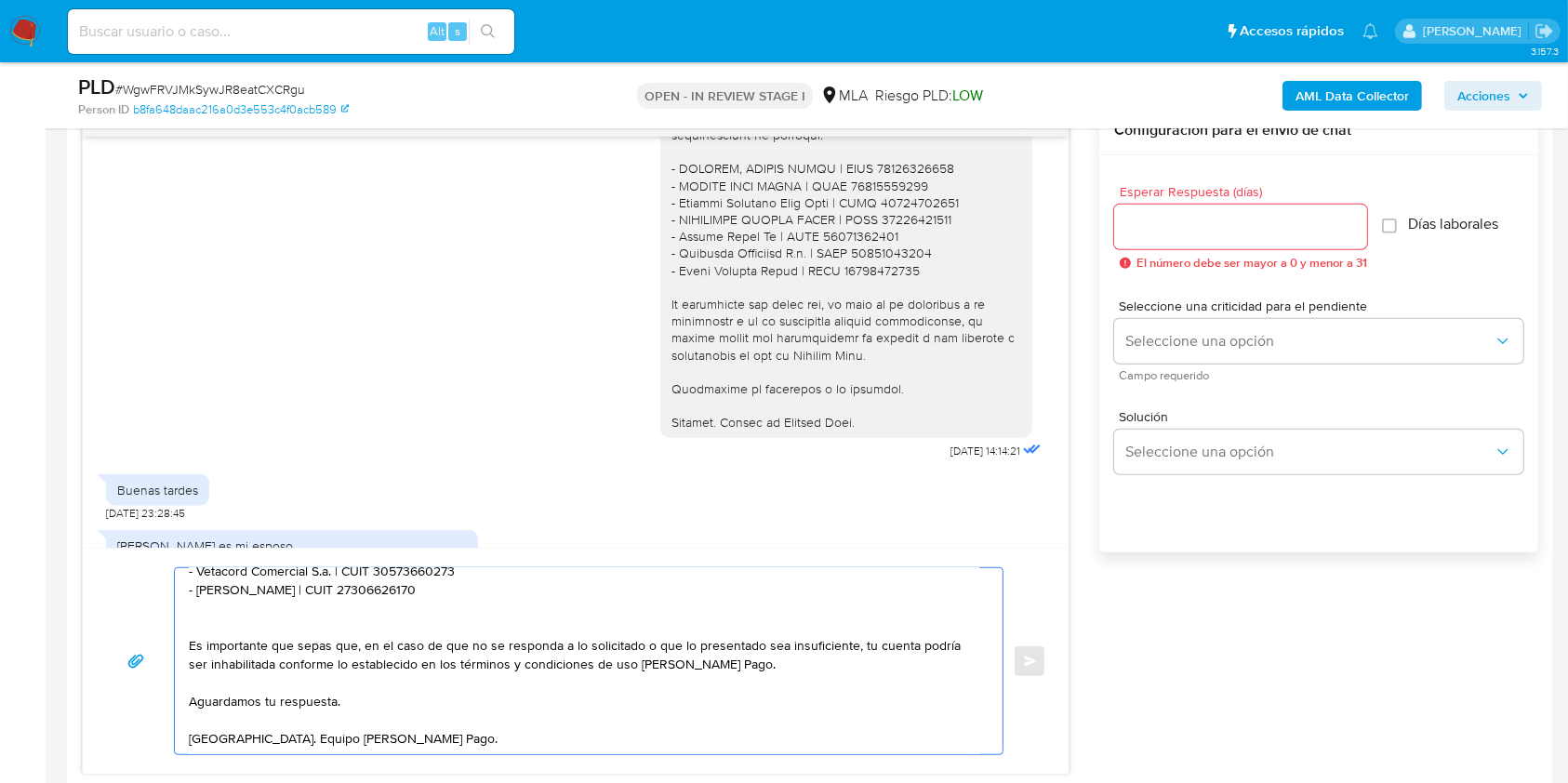
scroll to position [321, 0]
copy div "Aguardamos tu respuesta a la brevedad."
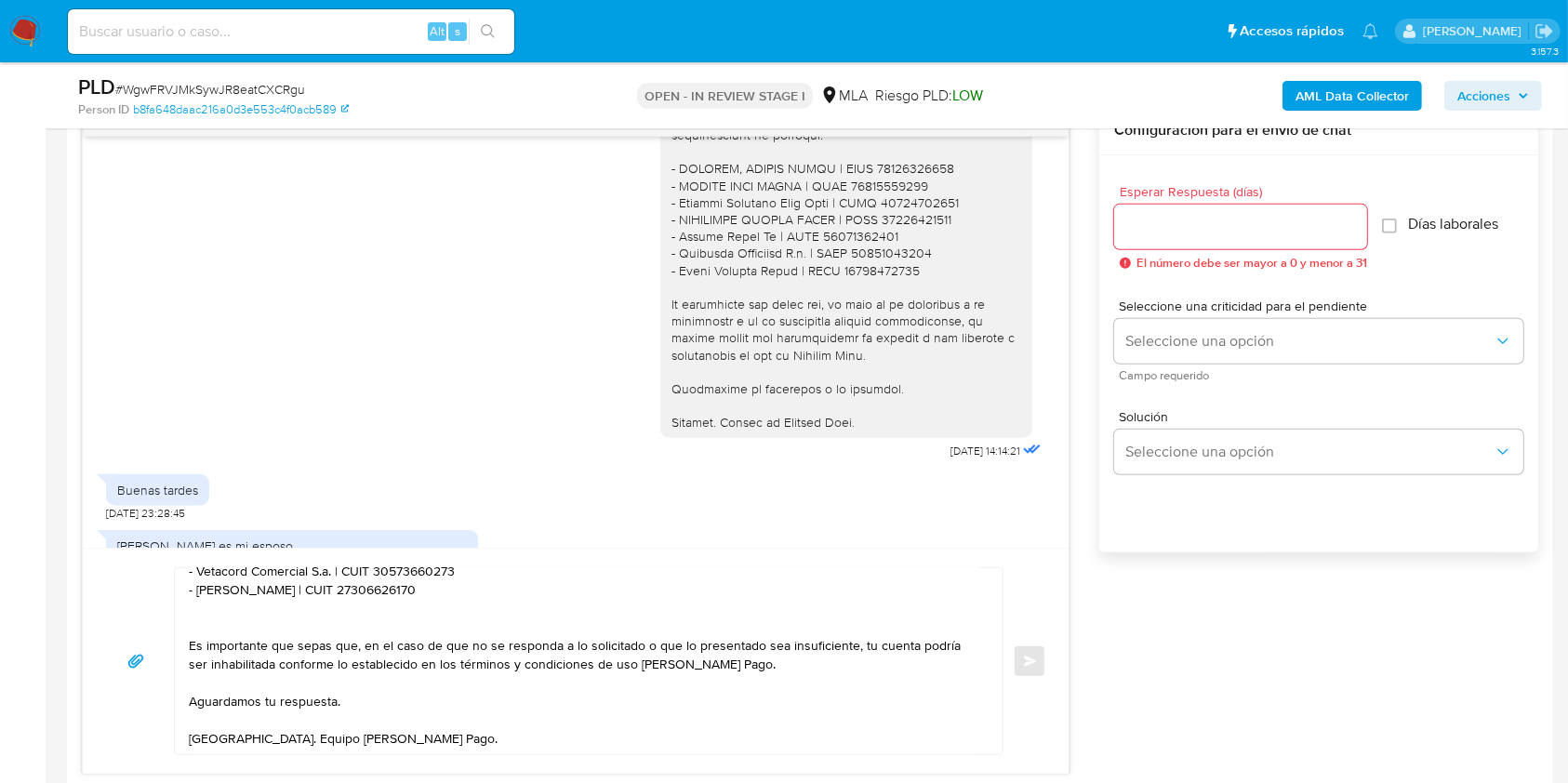
click at [301, 682] on textarea "Hola. Muchas gracias por tu respuesta. No obstante, es necesario que adjuntes d…" at bounding box center [584, 661] width 791 height 186
click at [301, 681] on textarea "Hola. Muchas gracias por tu respuesta. No obstante, es necesario que adjuntes d…" at bounding box center [584, 661] width 791 height 186
paste textarea "a la brevedad"
click at [475, 711] on textarea "Hola. Muchas gracias por tu respuesta. No obstante, es necesario que adjuntes d…" at bounding box center [584, 661] width 791 height 186
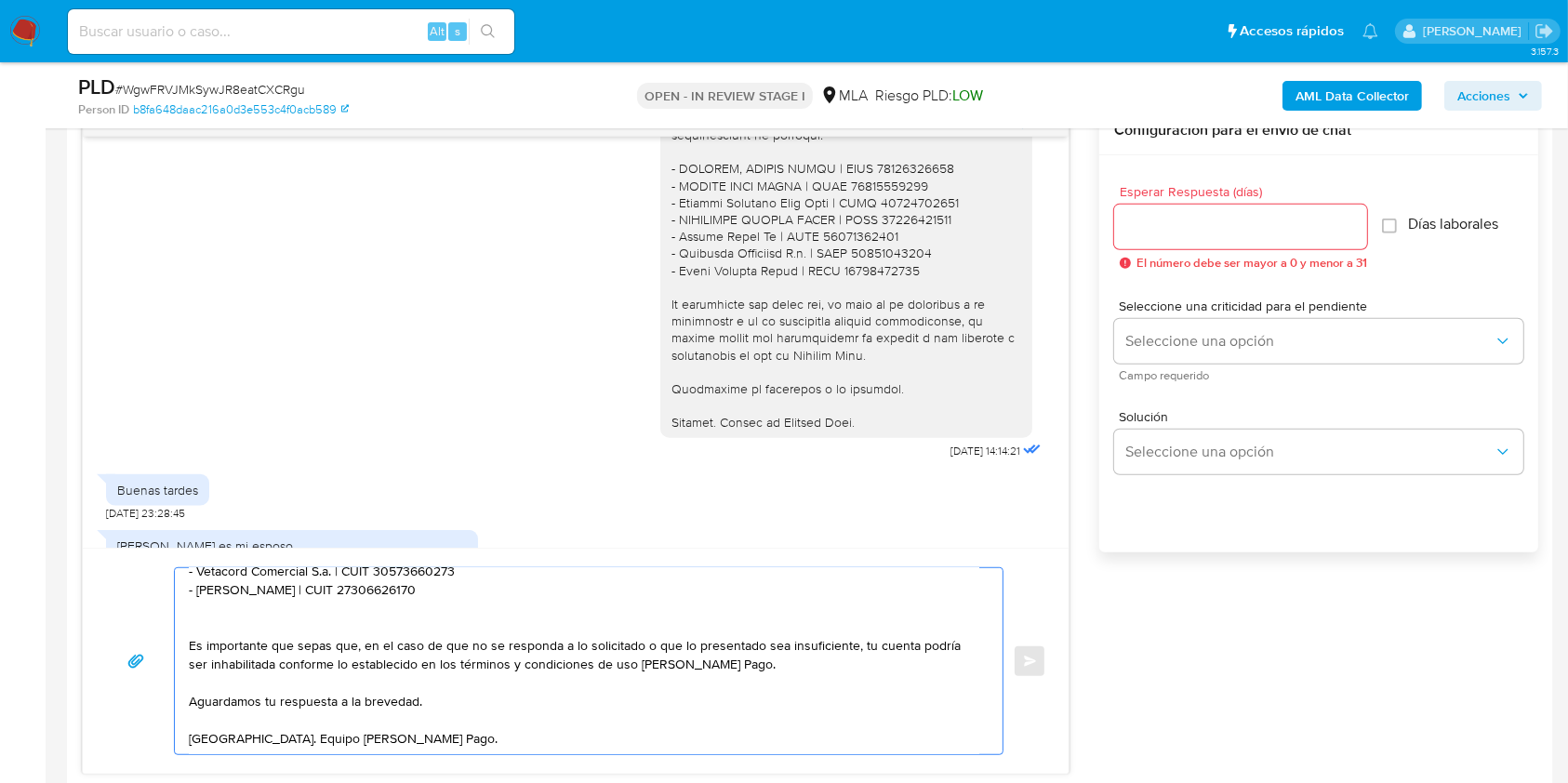
type textarea "Hola. Muchas gracias por tu respuesta. No obstante, es necesario que adjuntes d…"
click at [1250, 250] on div "Esperar Respuesta (días) El número debe ser mayor a 0 y menor a 31" at bounding box center [1240, 227] width 253 height 85
click at [1247, 236] on input "Esperar Respuesta (días)" at bounding box center [1240, 227] width 253 height 24
type input "1"
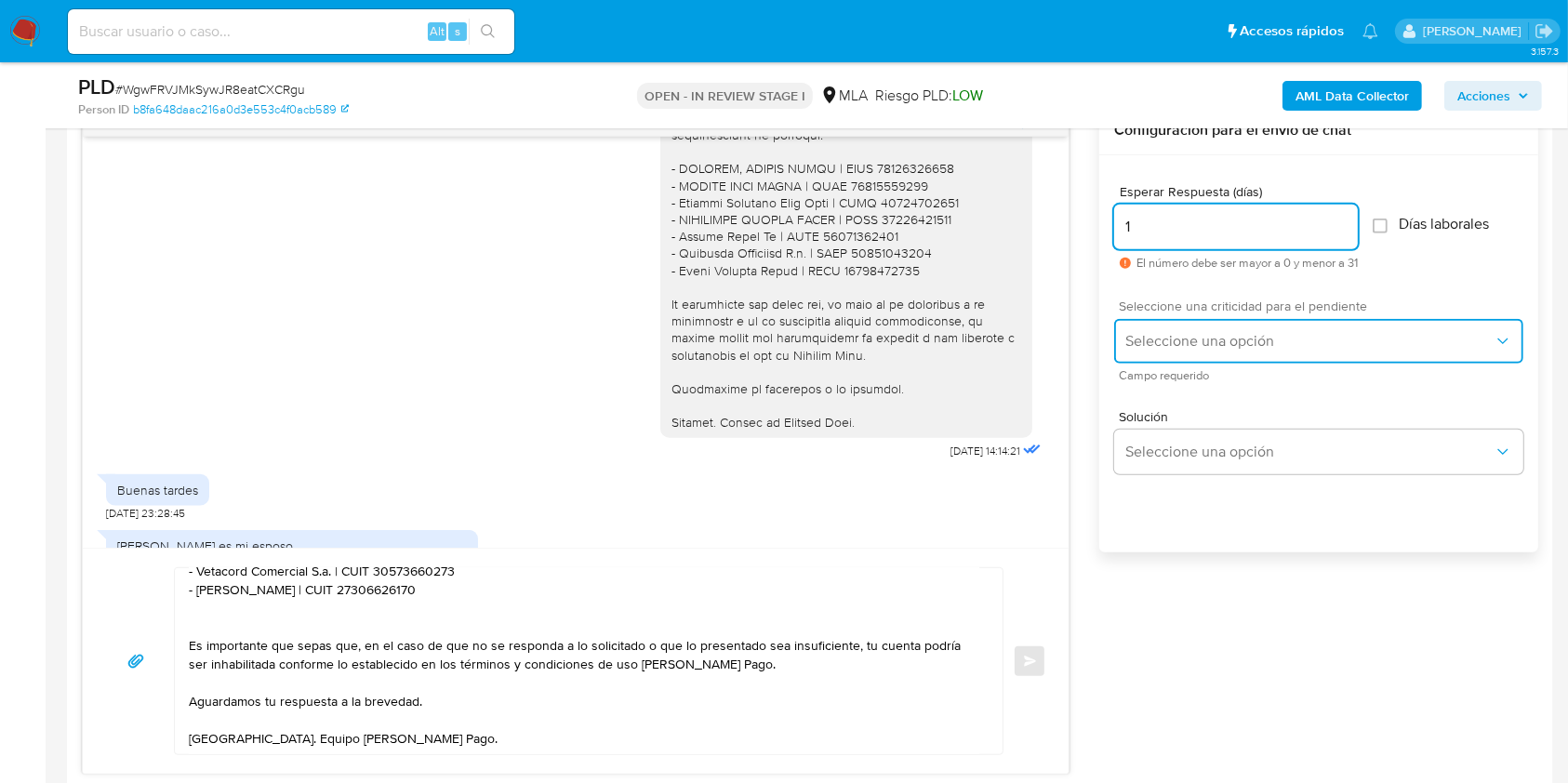
click at [1217, 331] on span "Seleccione una opción" at bounding box center [1308, 341] width 368 height 19
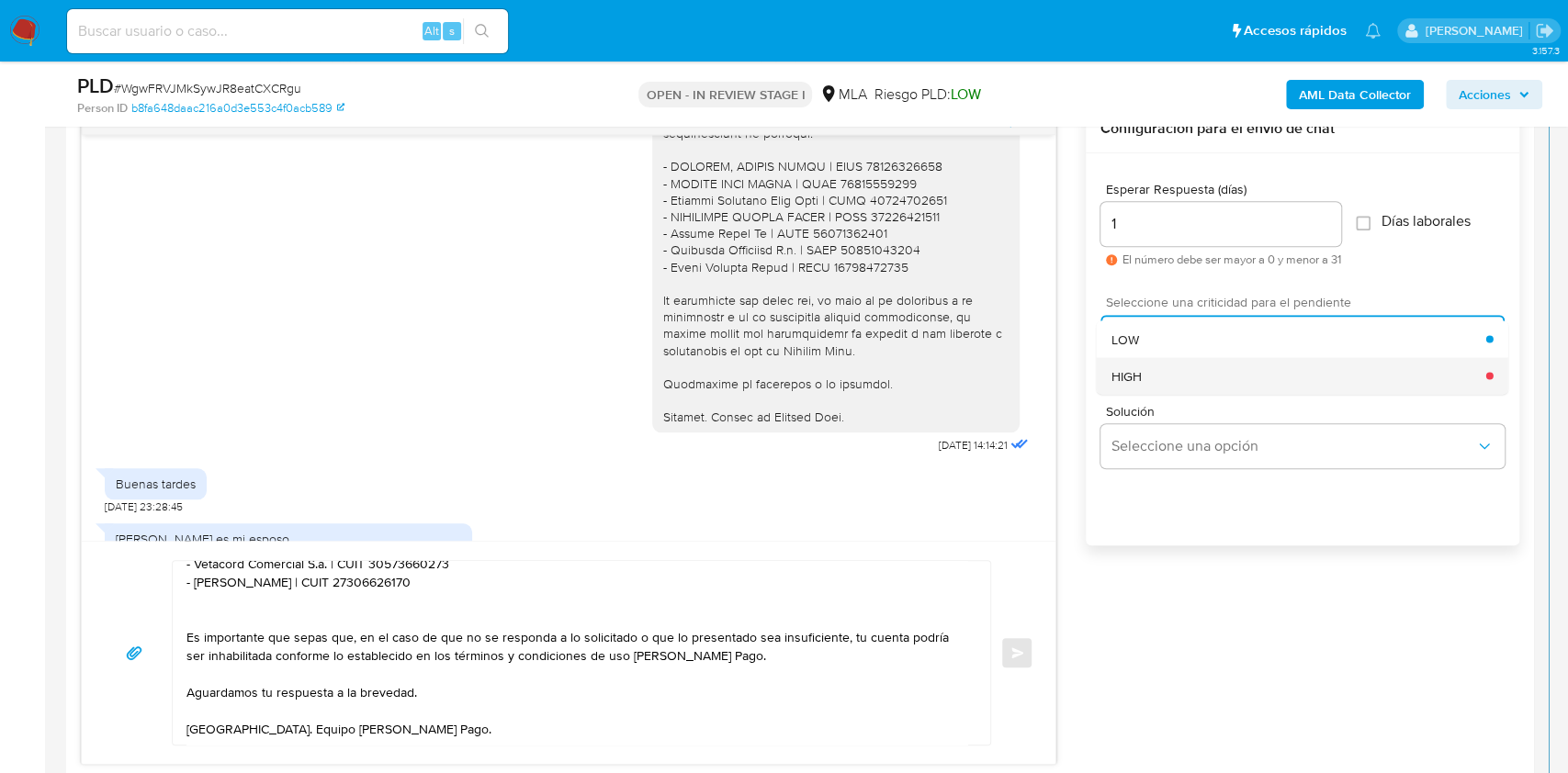
drag, startPoint x: 1194, startPoint y: 363, endPoint x: 998, endPoint y: 457, distance: 217.4
click at [1193, 364] on div "HIGH" at bounding box center [1298, 375] width 374 height 37
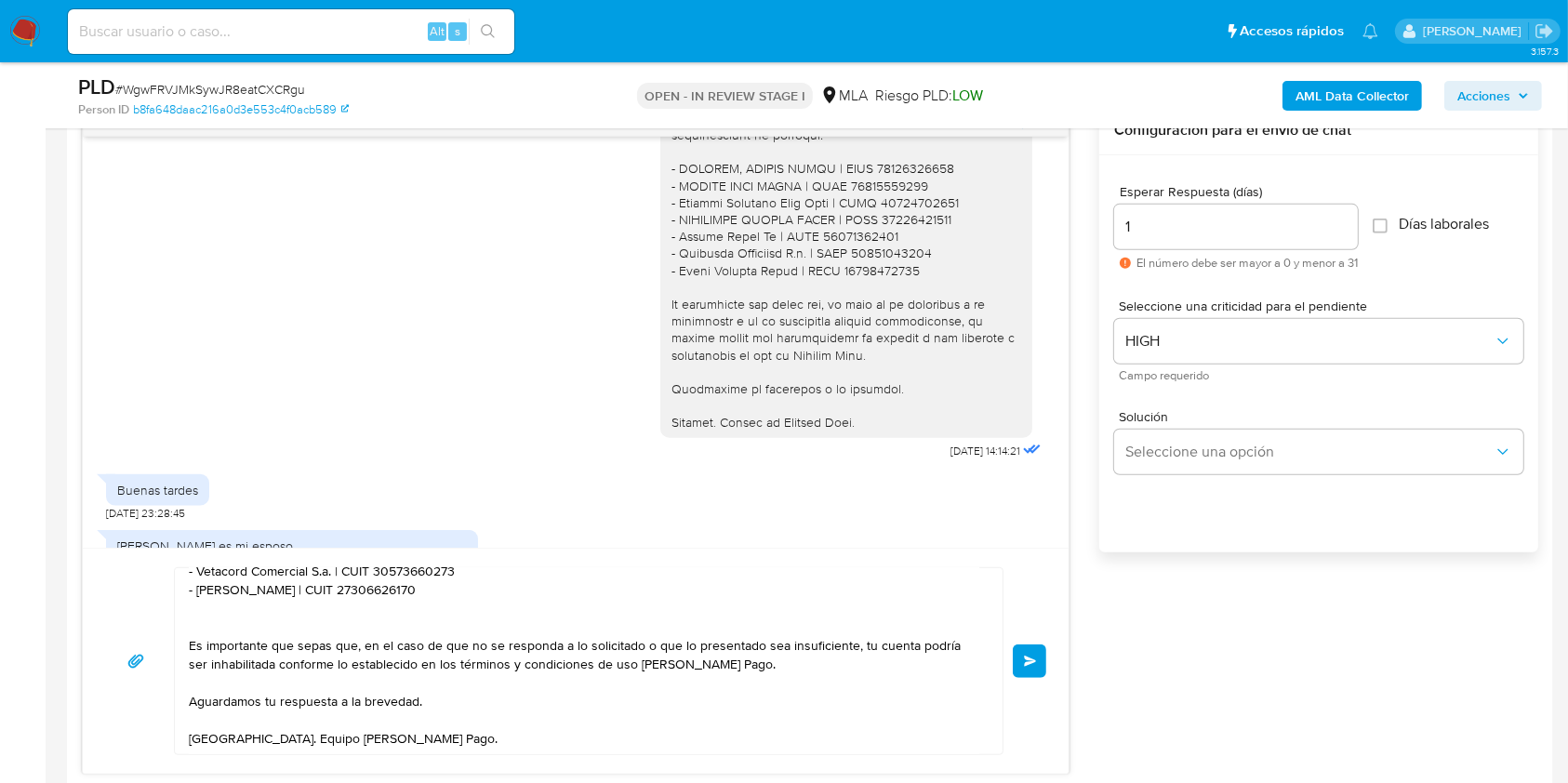
click at [1039, 659] on button "Enviar" at bounding box center [1029, 661] width 34 height 34
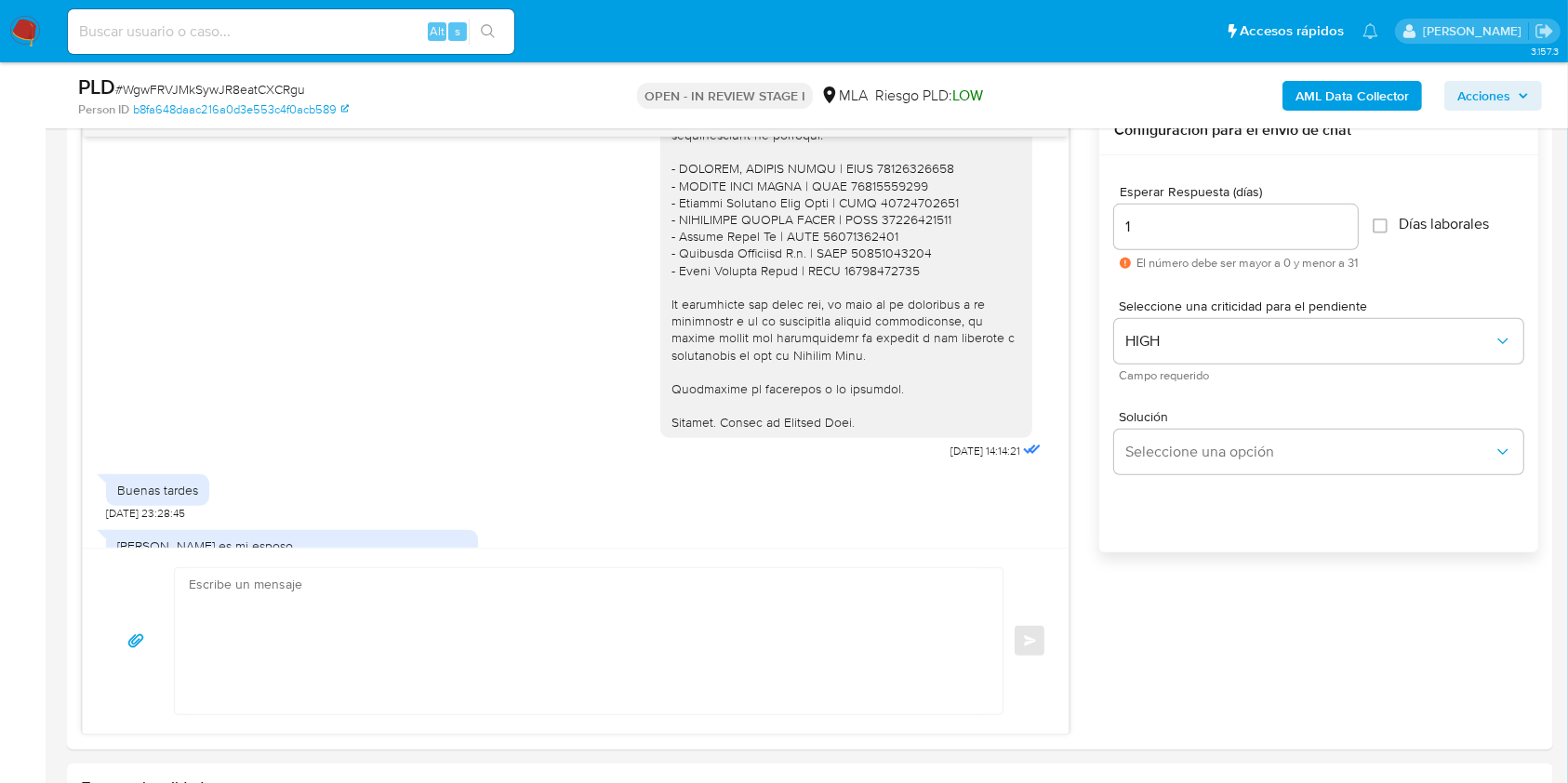
scroll to position [2575, 0]
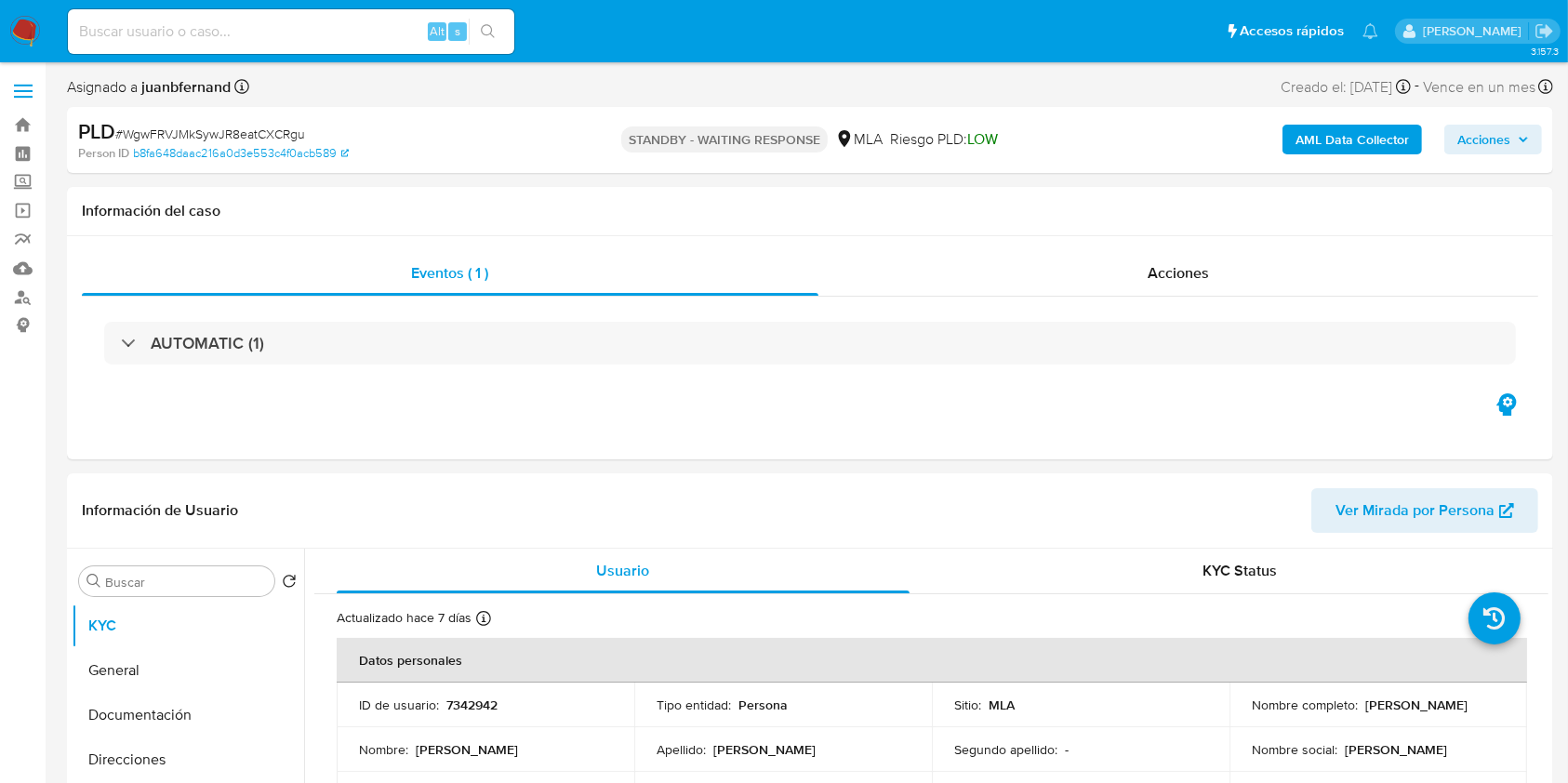
select select "10"
click at [379, 47] on div "Alt s" at bounding box center [291, 32] width 446 height 45
click at [400, 35] on input at bounding box center [291, 32] width 446 height 24
paste input "9WNnbd0NxjPGmUU50iFZrRSt"
click at [513, 27] on input "9WNnbd0NxjPGmUU50iFZrRSt" at bounding box center [291, 32] width 446 height 24
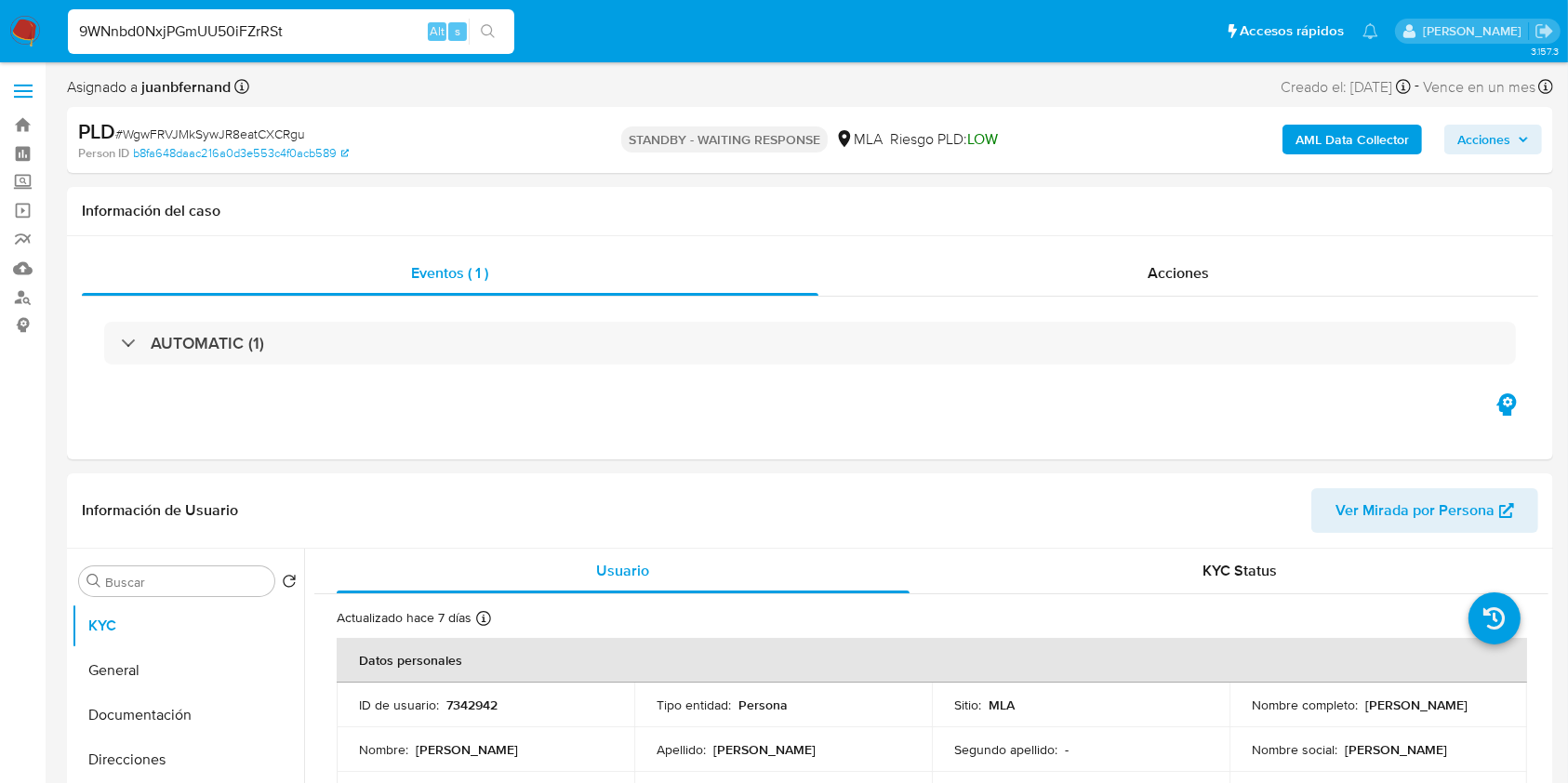
click at [509, 37] on input "9WNnbd0NxjPGmUU50iFZrRSt" at bounding box center [291, 32] width 446 height 24
type input "9WNnbd0NxjPGmUU50iFZrRSt"
click at [504, 39] on button "search-icon" at bounding box center [487, 32] width 38 height 26
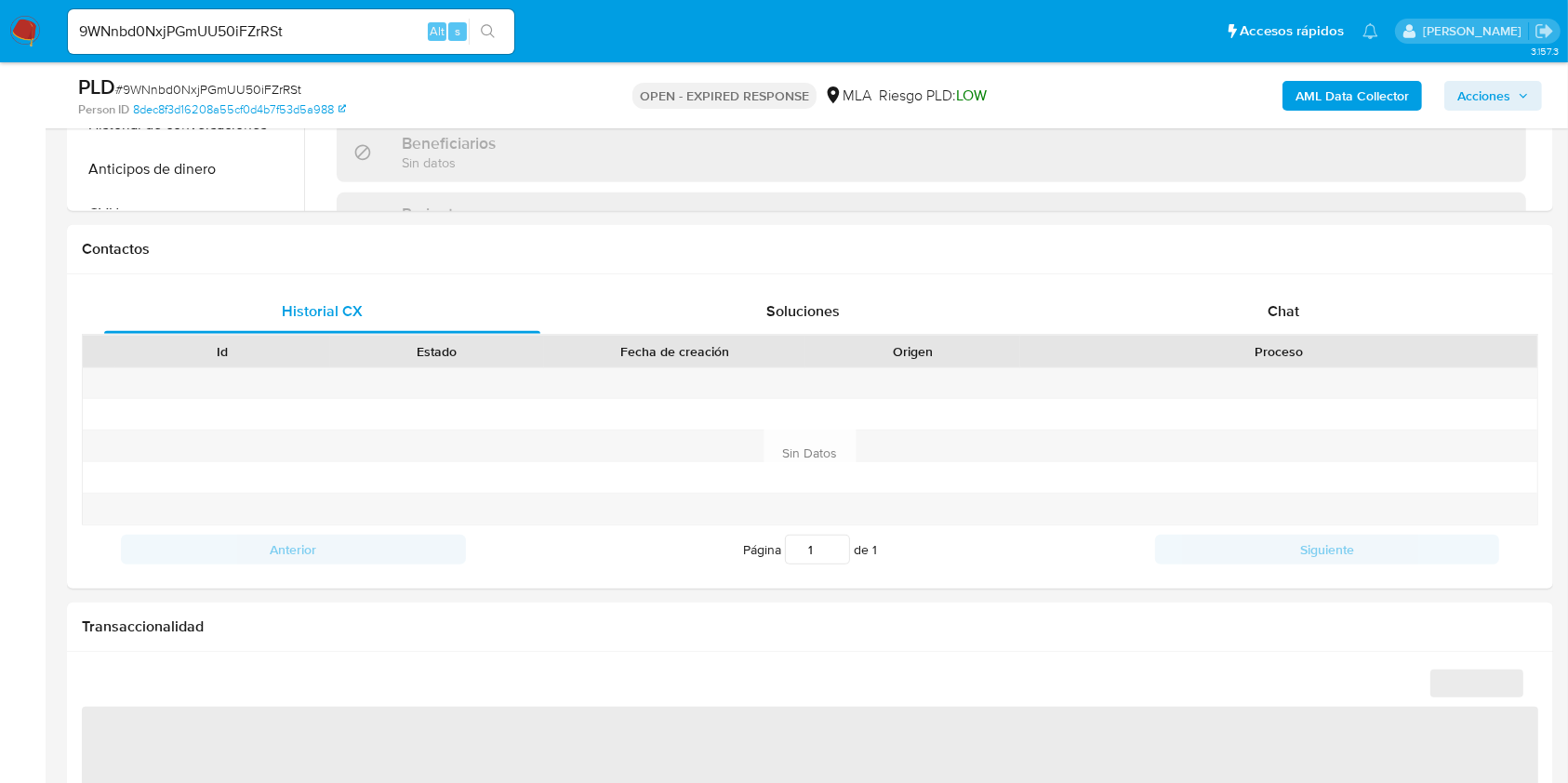
scroll to position [991, 0]
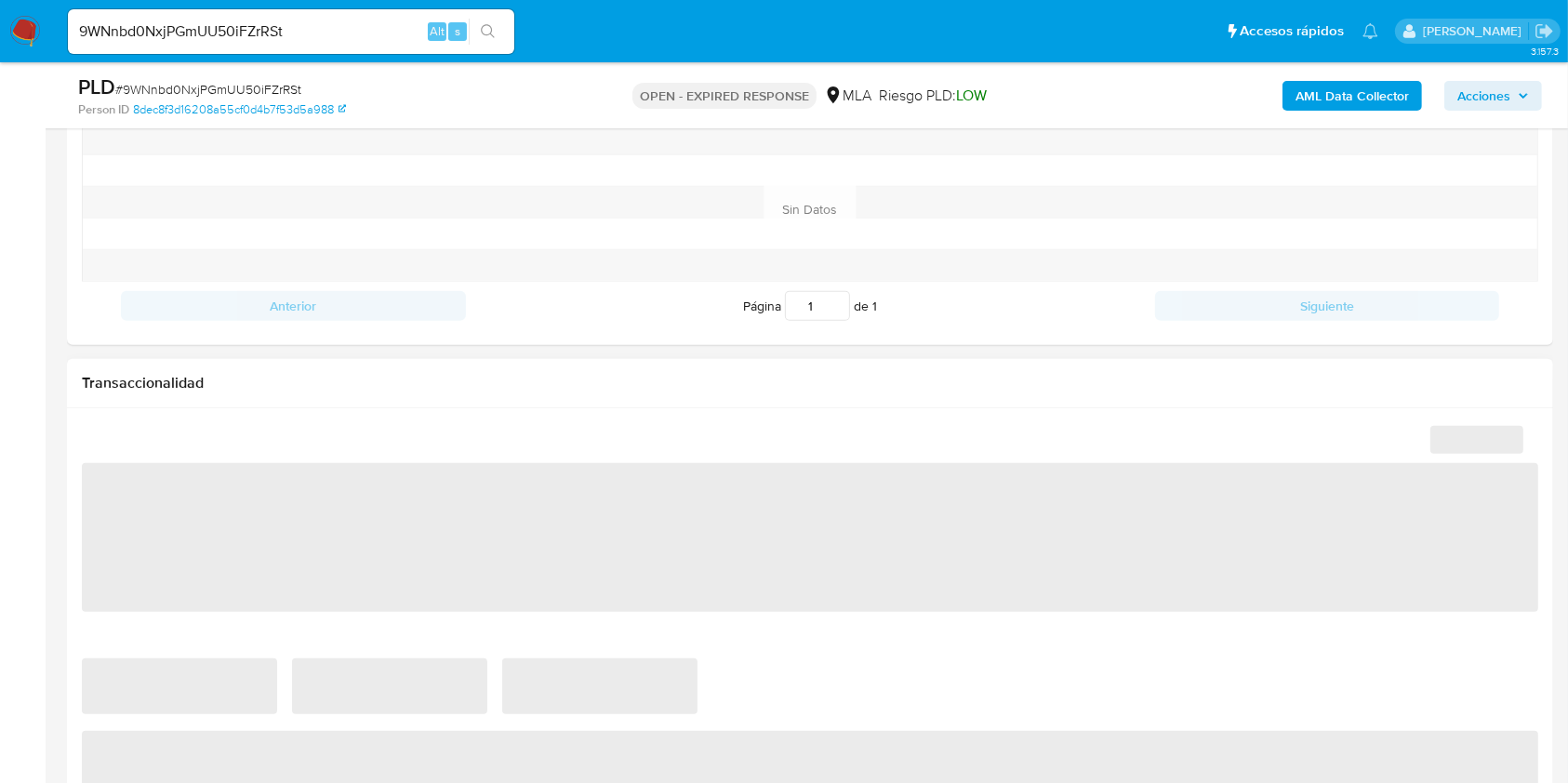
select select "10"
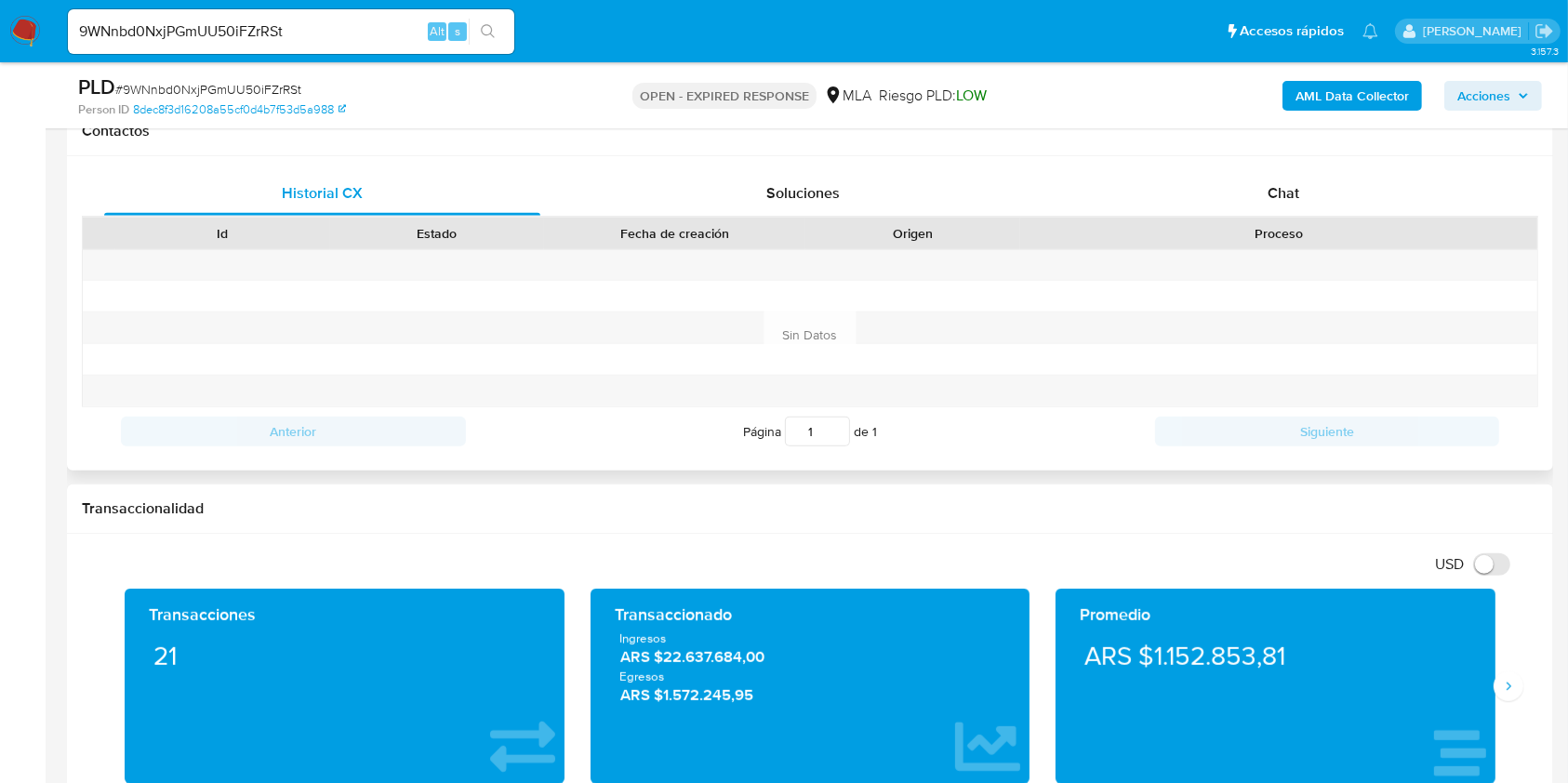
scroll to position [744, 0]
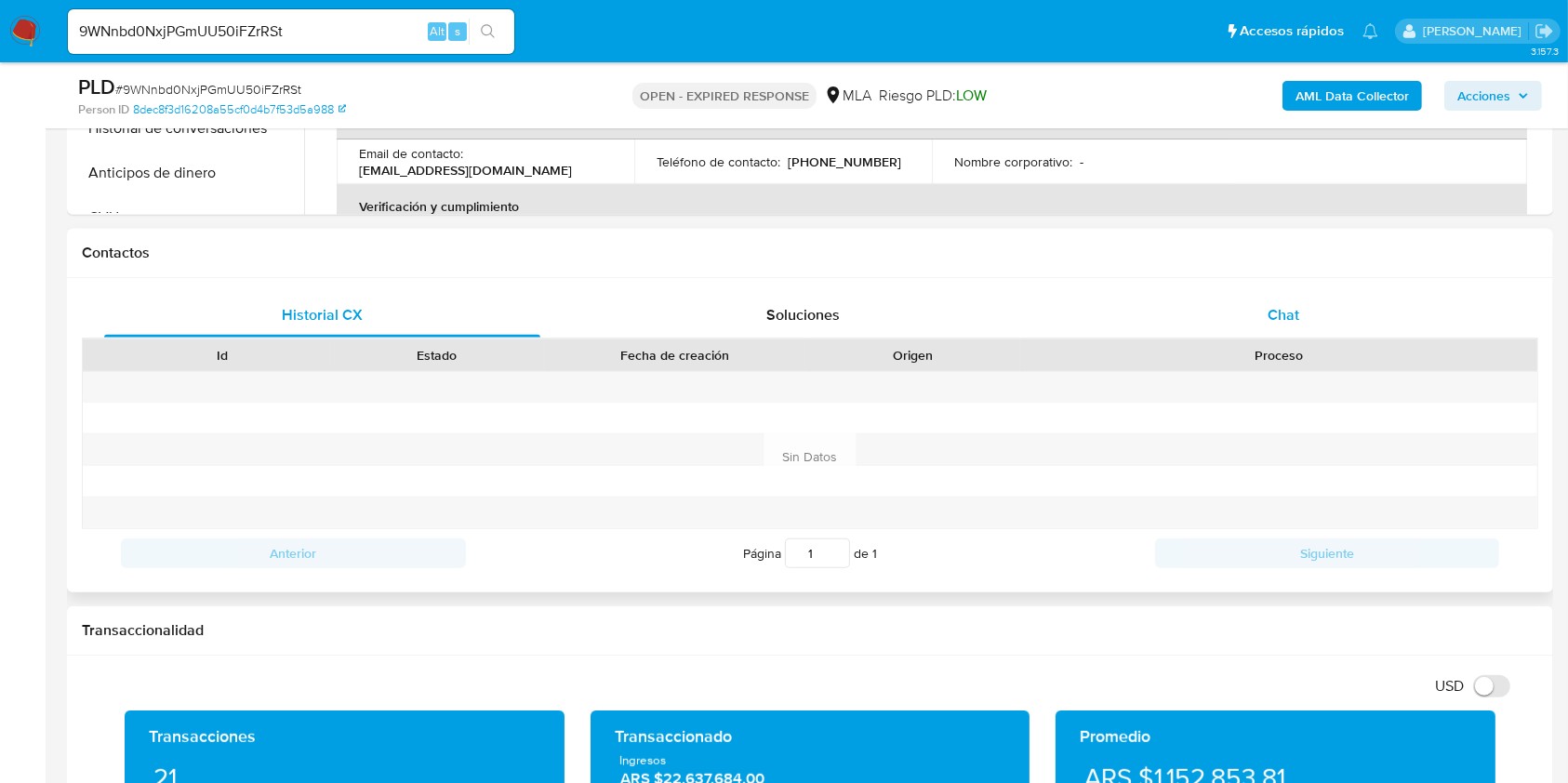
click at [1298, 320] on span "Chat" at bounding box center [1283, 315] width 32 height 21
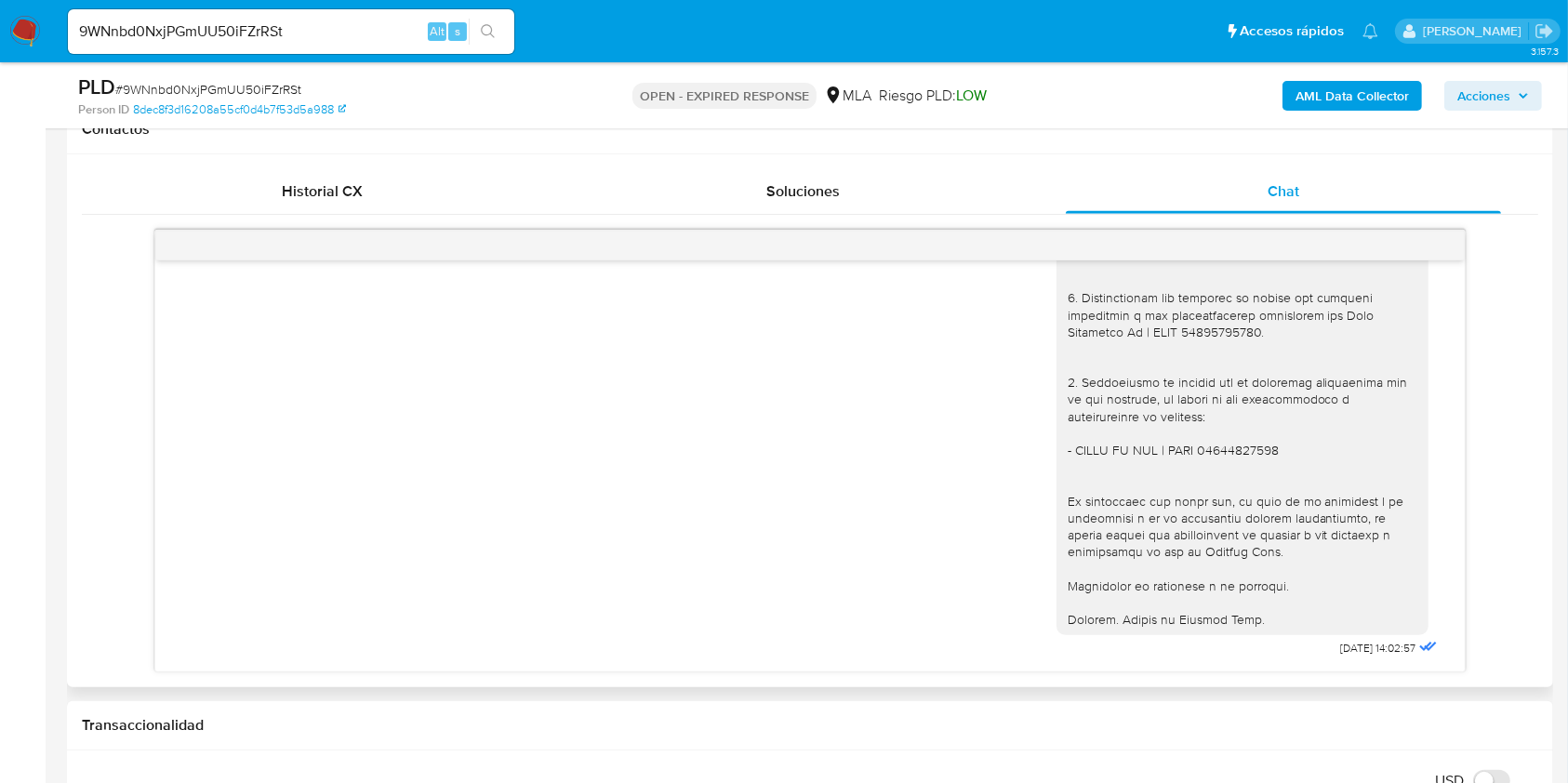
scroll to position [3502, 0]
click at [276, 31] on input "9WNnbd0NxjPGmUU50iFZrRSt" at bounding box center [291, 32] width 446 height 24
paste input "r4bNhmIO65yP2O0DRShAqm6X"
type input "r4bNhmIO65yP2O0DRShAqm6X"
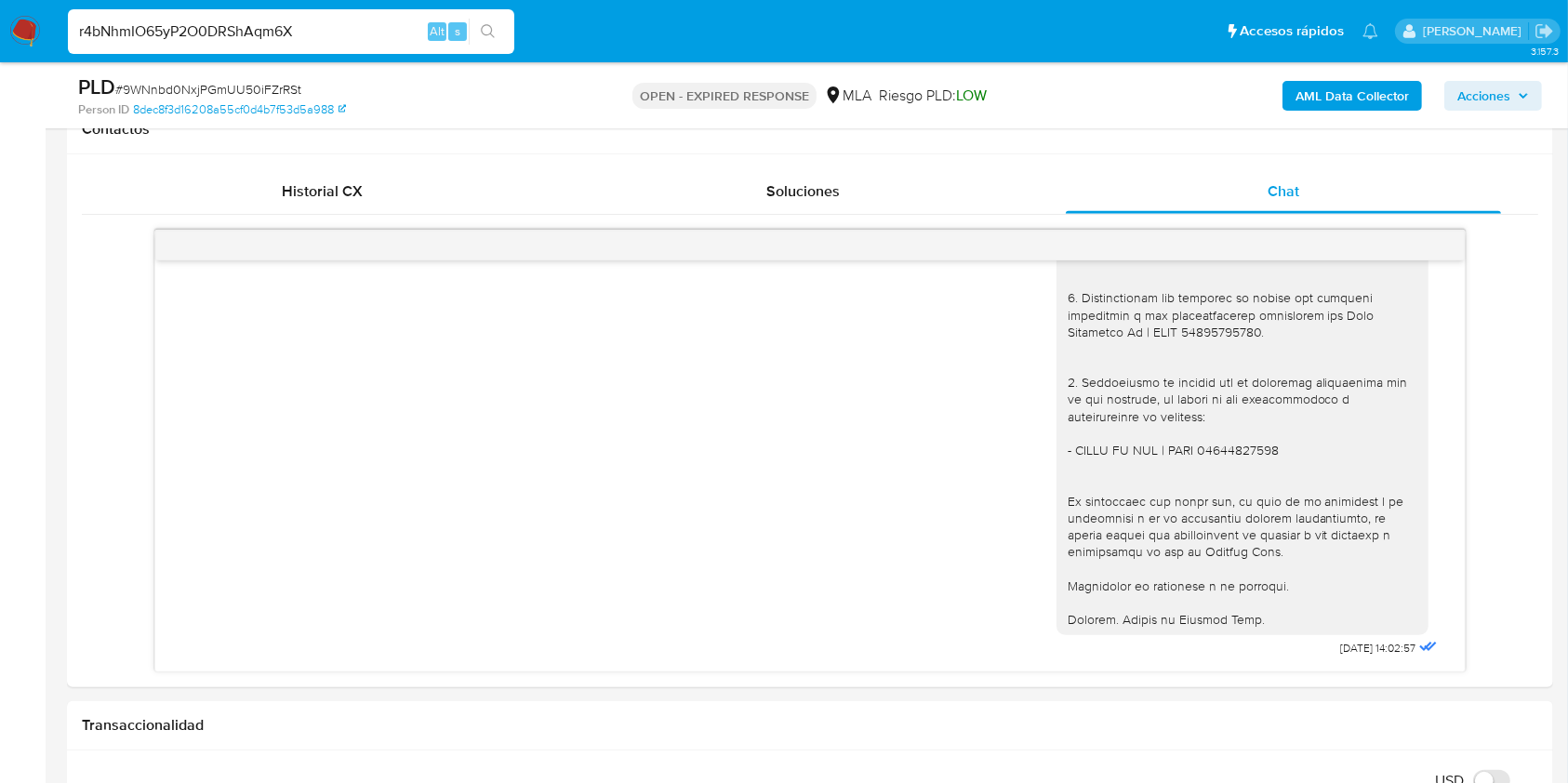
click at [482, 27] on icon "search-icon" at bounding box center [488, 32] width 15 height 15
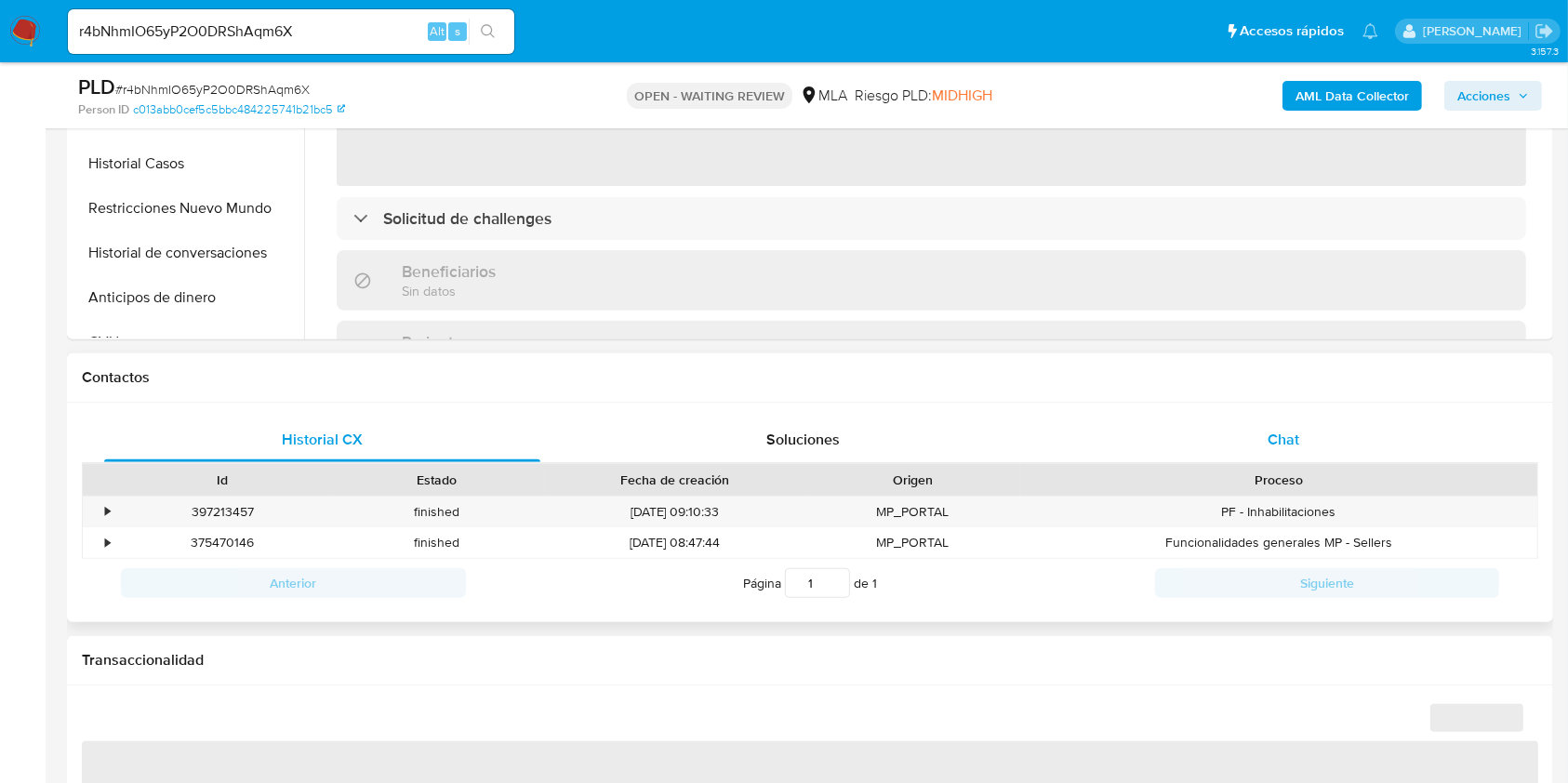
click at [1308, 452] on div "Chat" at bounding box center [1283, 439] width 436 height 45
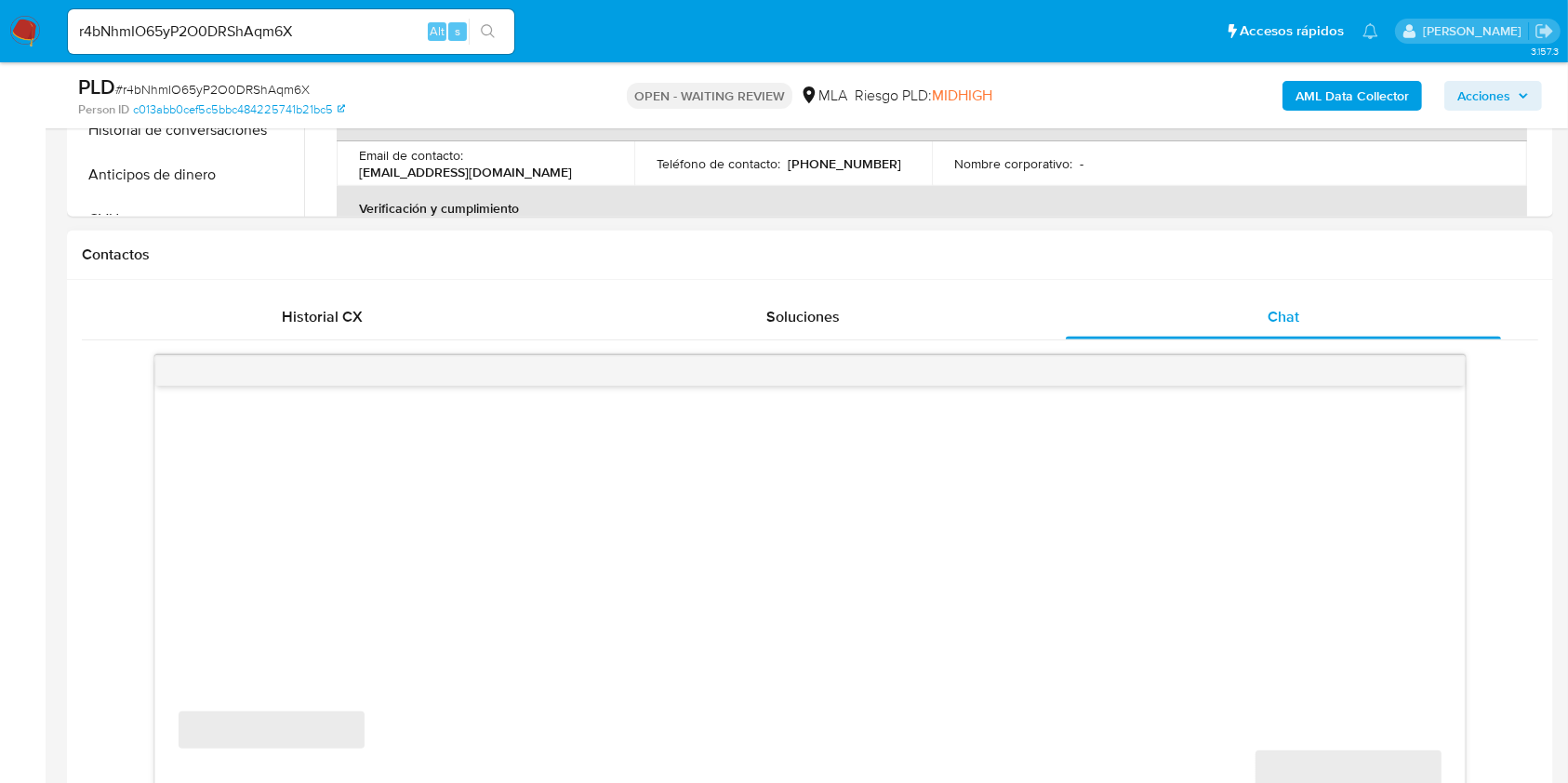
scroll to position [868, 0]
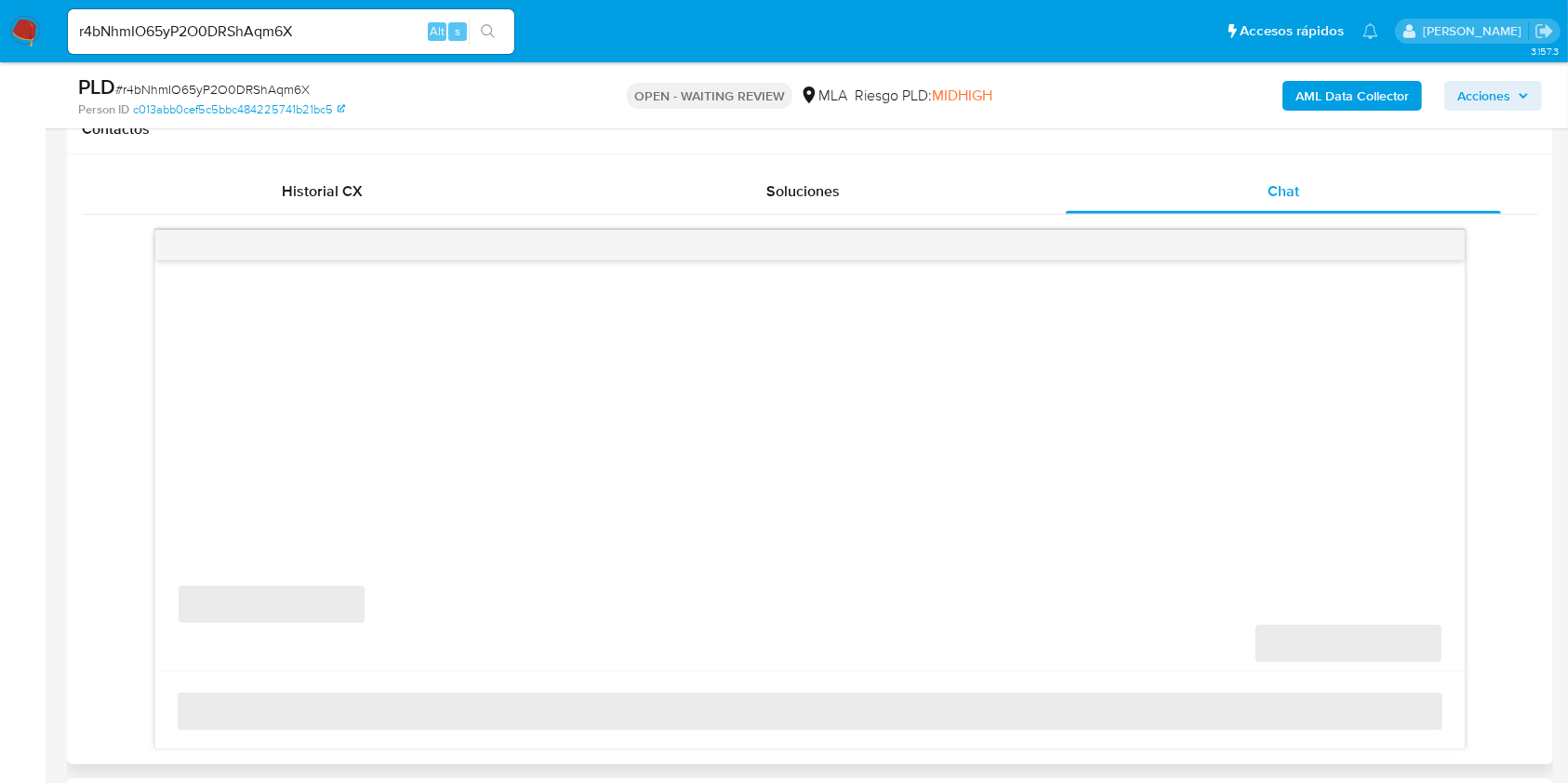
select select "10"
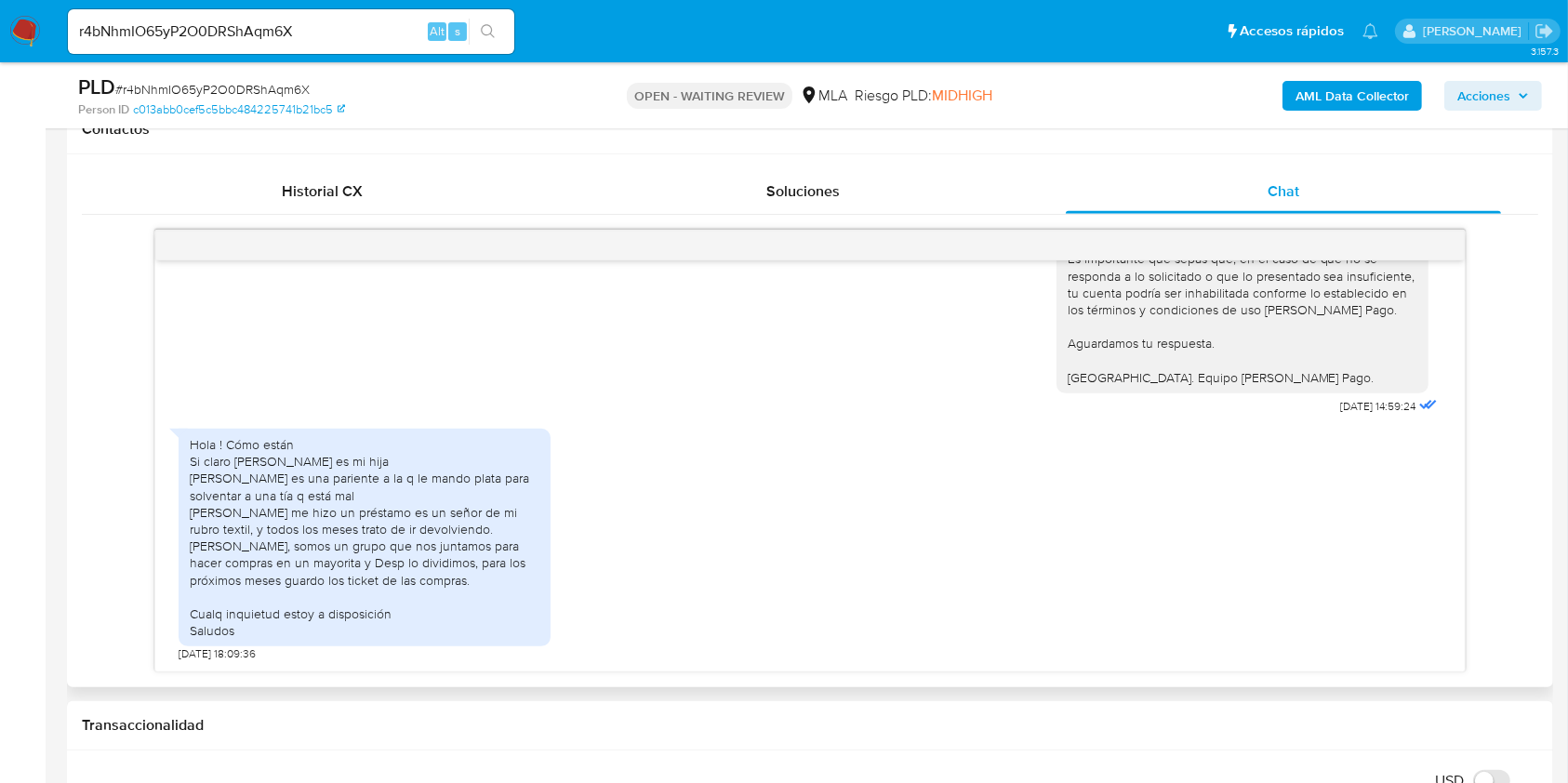
scroll to position [2008, 0]
click at [394, 35] on input "r4bNhmIO65yP2O0DRShAqm6X" at bounding box center [291, 32] width 446 height 24
paste input "bG4AtFgqvIjlupxkzYkfgsP7"
type input "bG4AtFgqvIjlupxkzYkfgsP7"
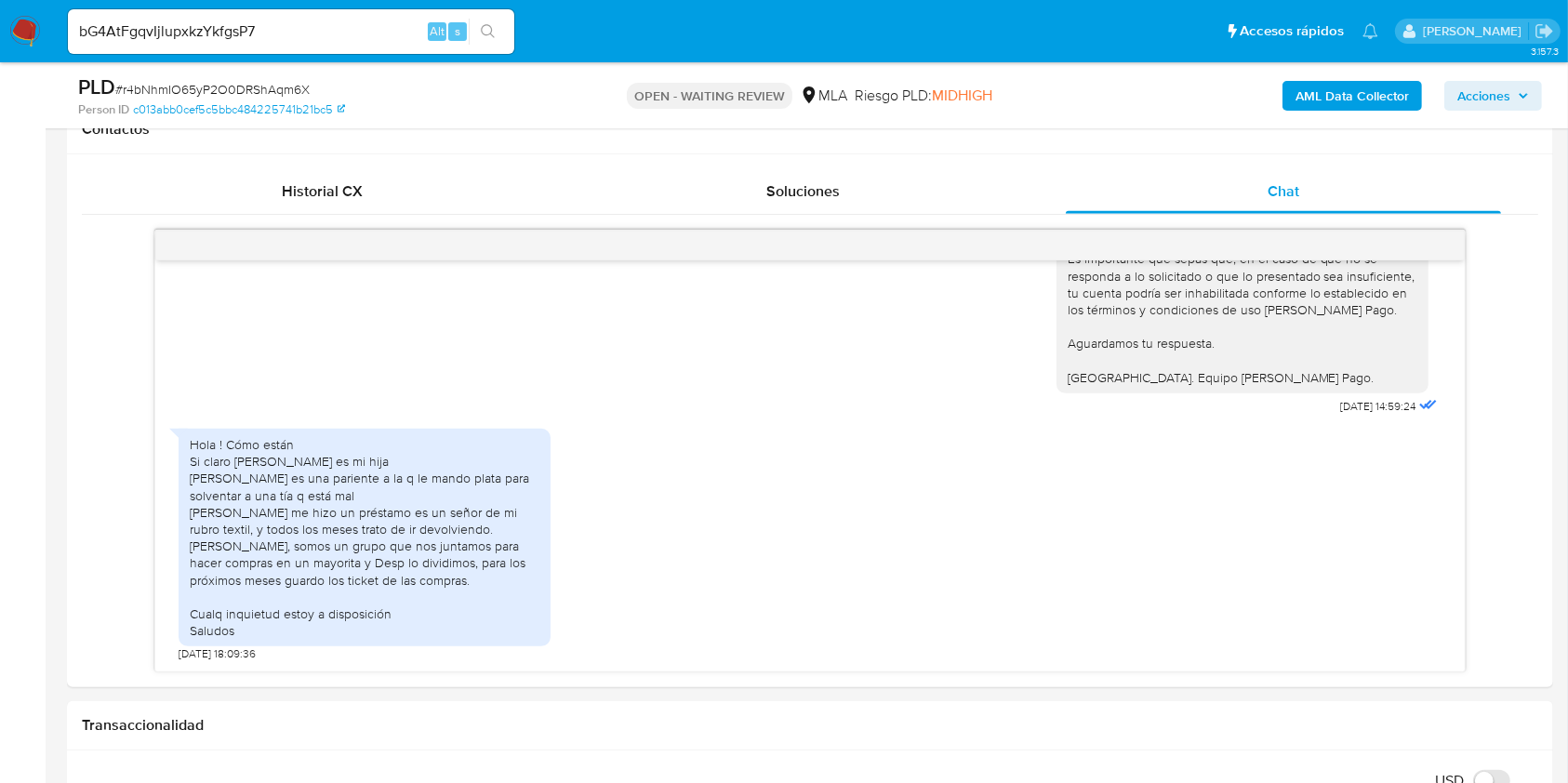
click at [466, 33] on div "s" at bounding box center [457, 32] width 19 height 19
click at [487, 33] on icon "search-icon" at bounding box center [488, 32] width 15 height 15
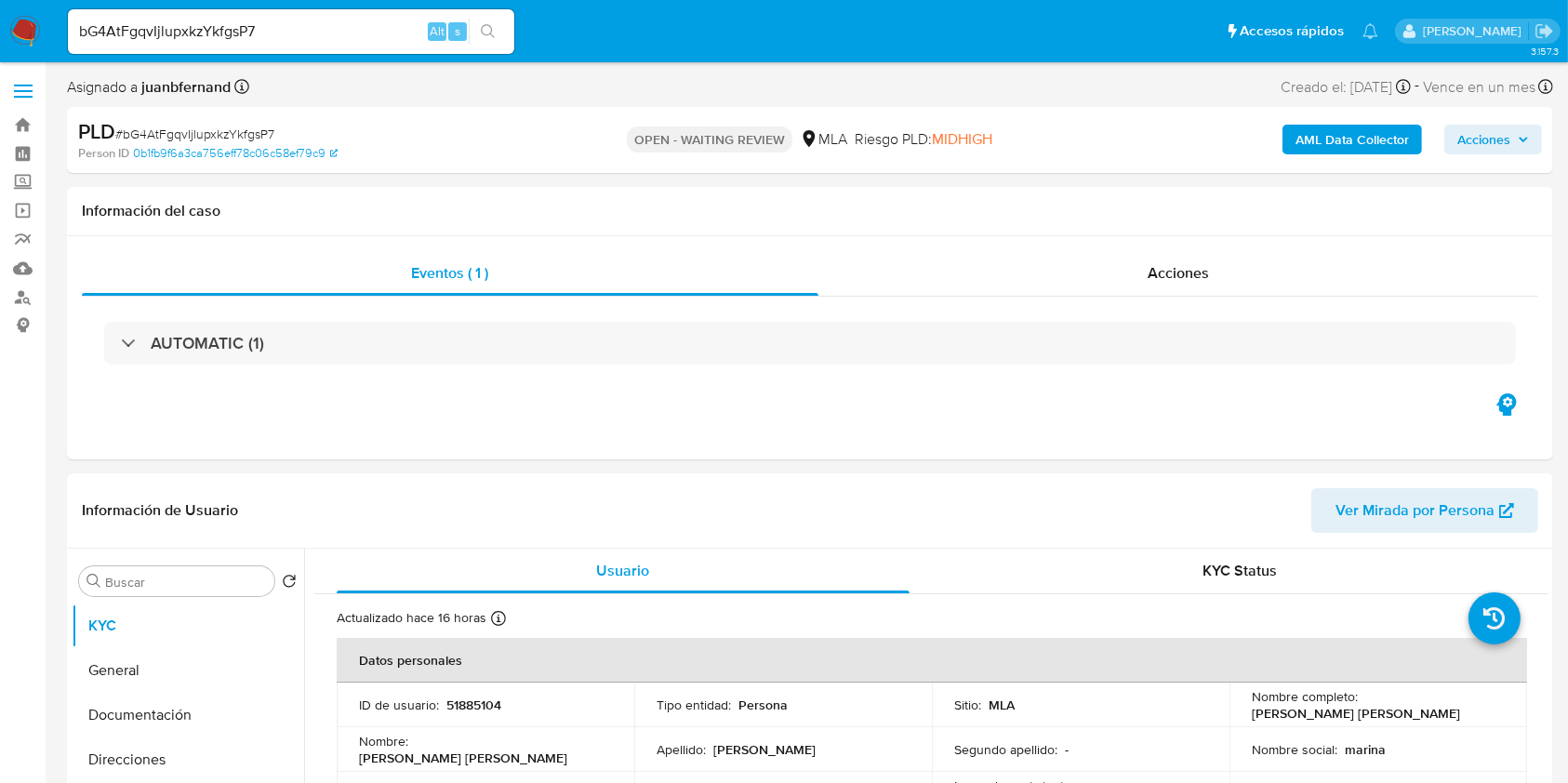
select select "10"
click at [340, 33] on input "bG4AtFgqvIjlupxkzYkfgsP7" at bounding box center [291, 32] width 446 height 24
paste input "OOQbJAVG5gokrxuZfc42tBDC"
type input "OOQbJAVG5gokrxuZfc42tBDC"
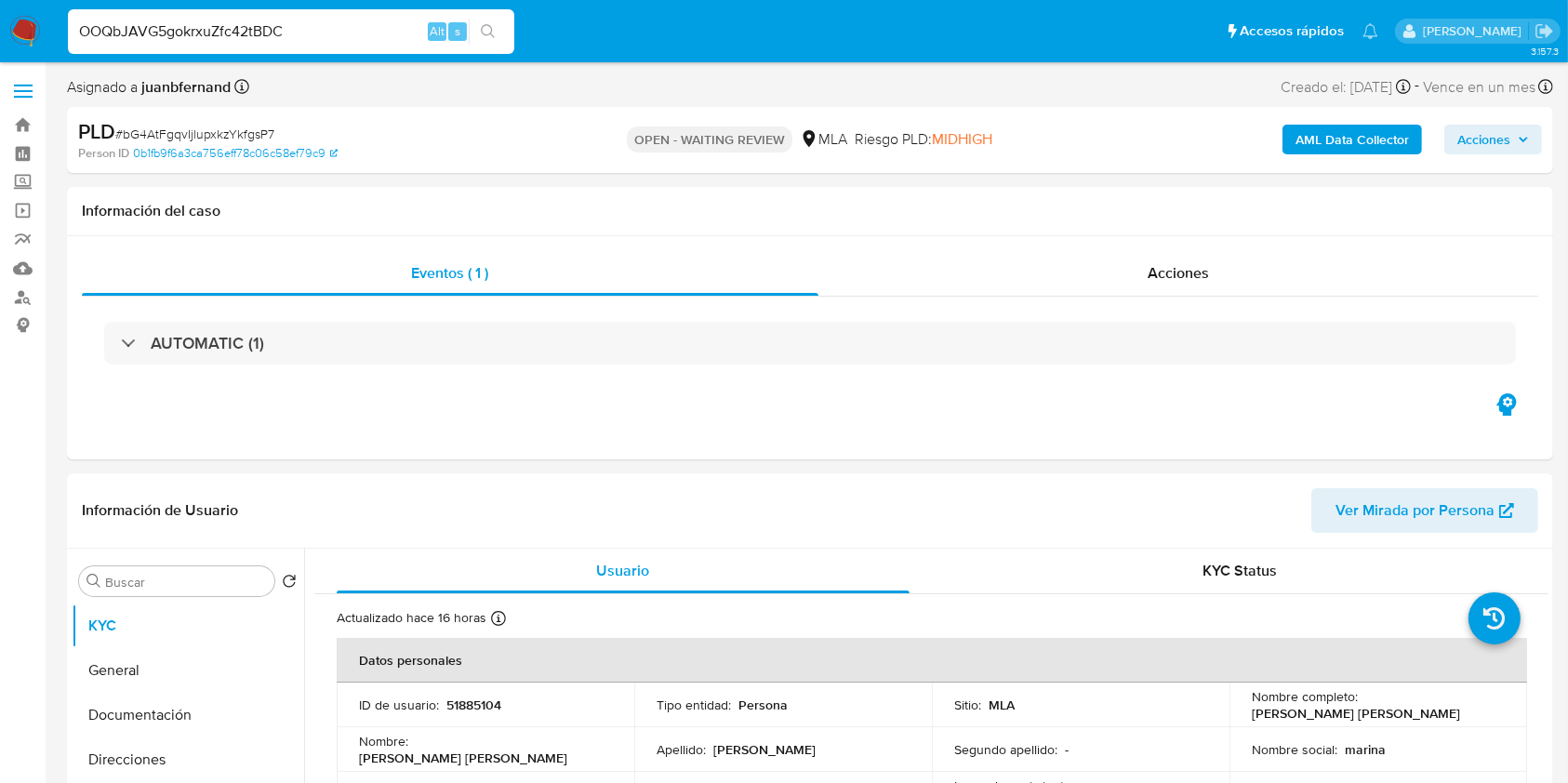
click at [494, 28] on icon "search-icon" at bounding box center [488, 32] width 15 height 15
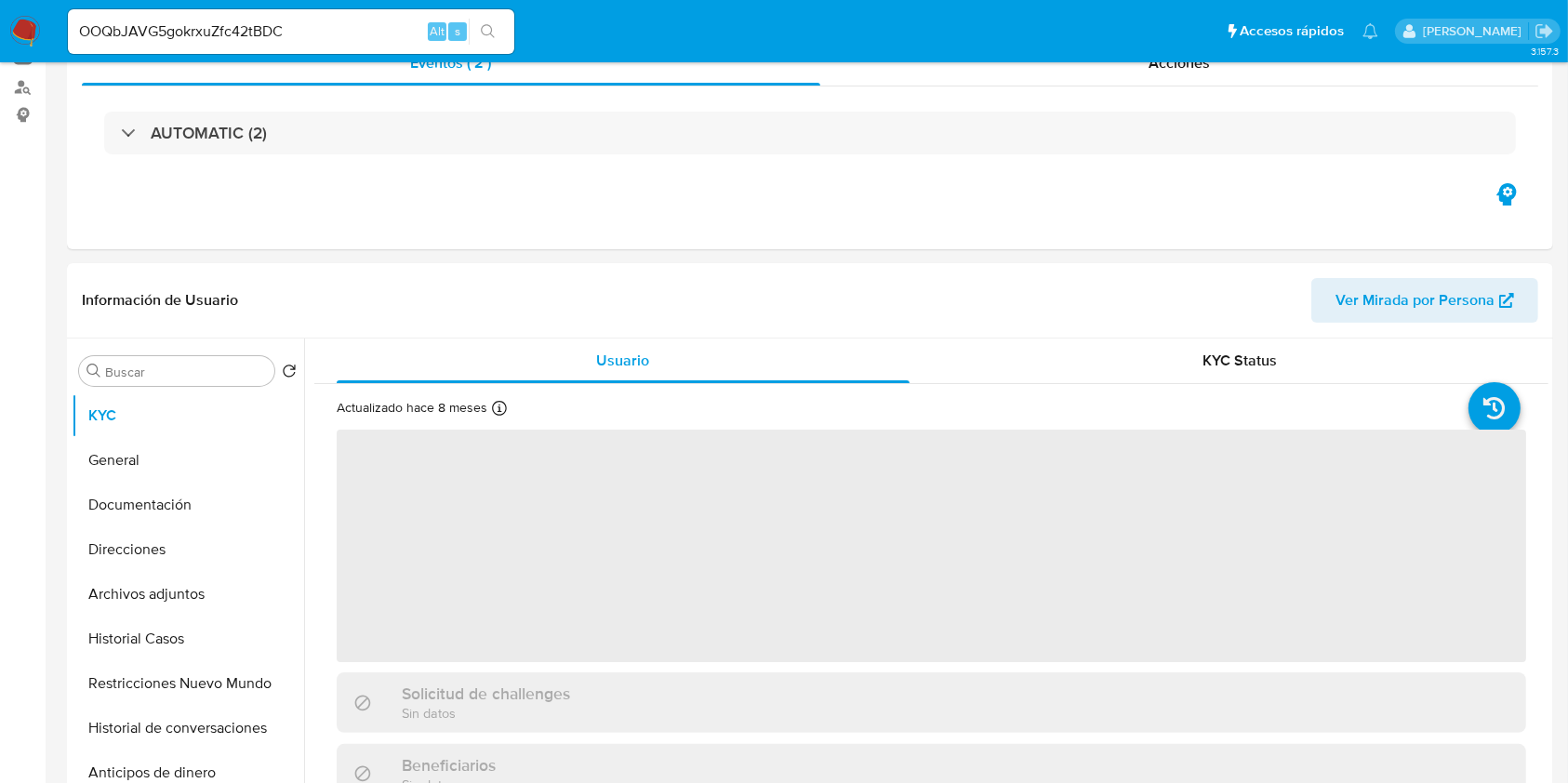
scroll to position [744, 0]
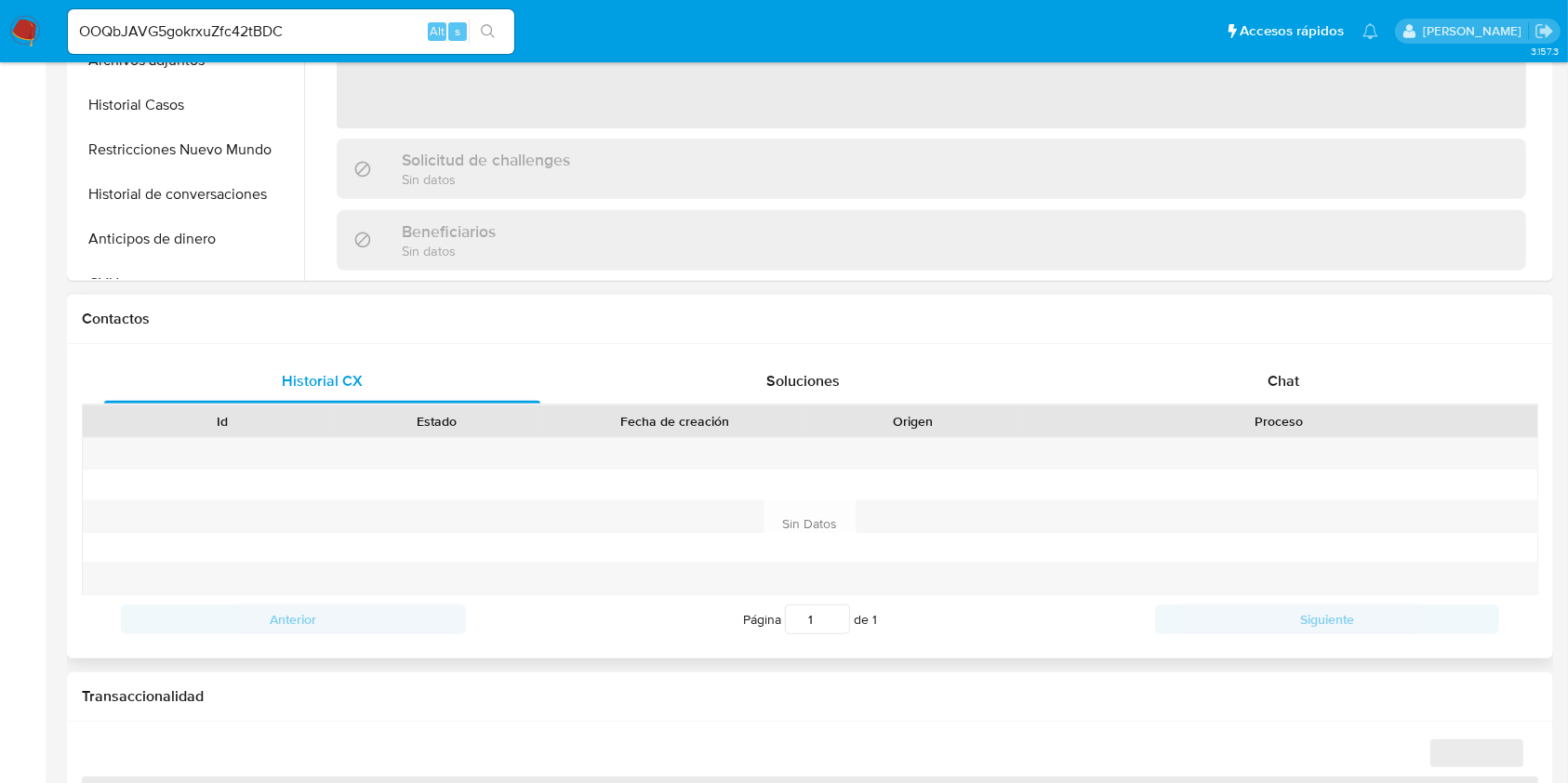
select select "10"
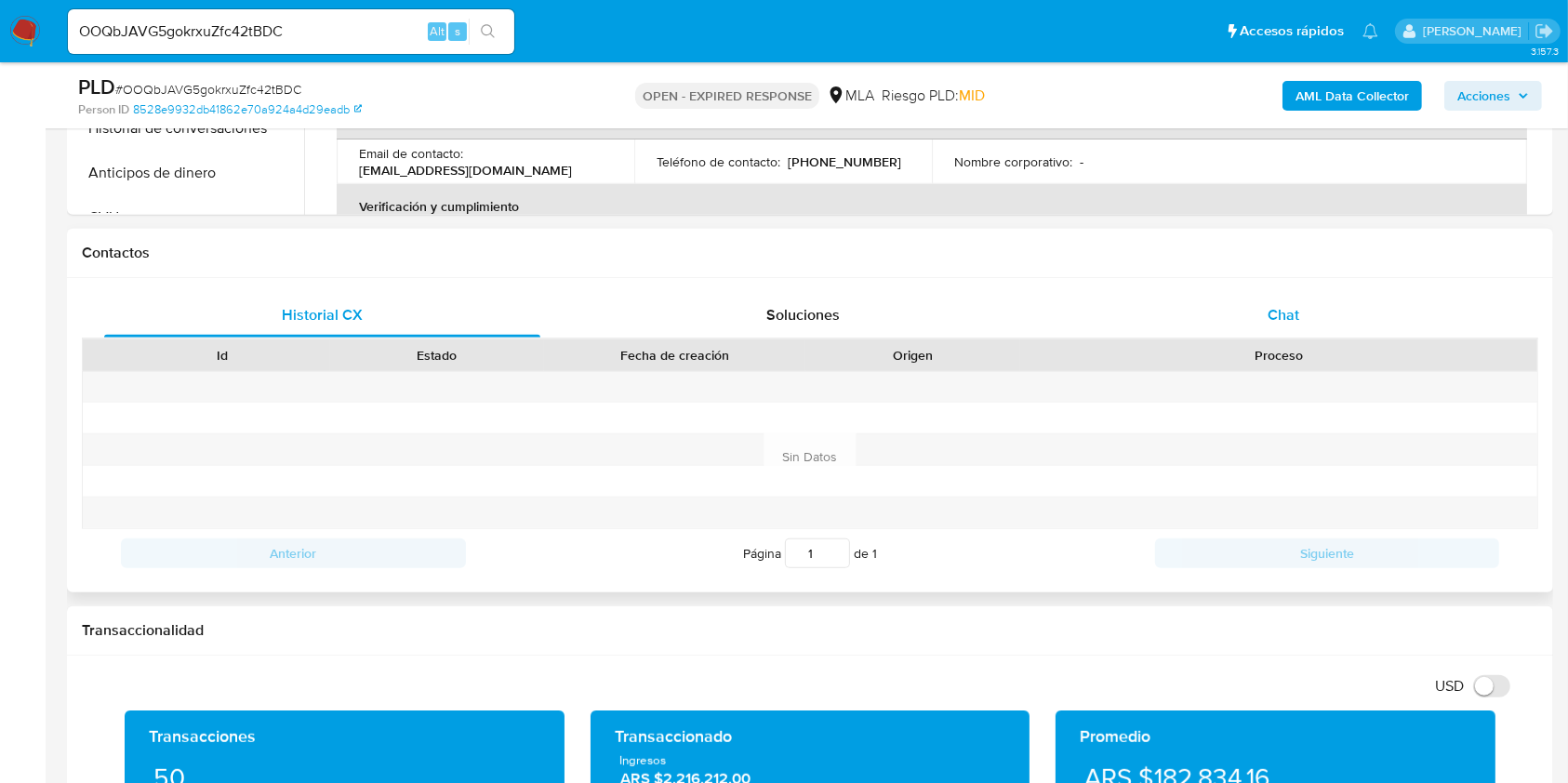
click at [1288, 313] on span "Chat" at bounding box center [1283, 315] width 32 height 21
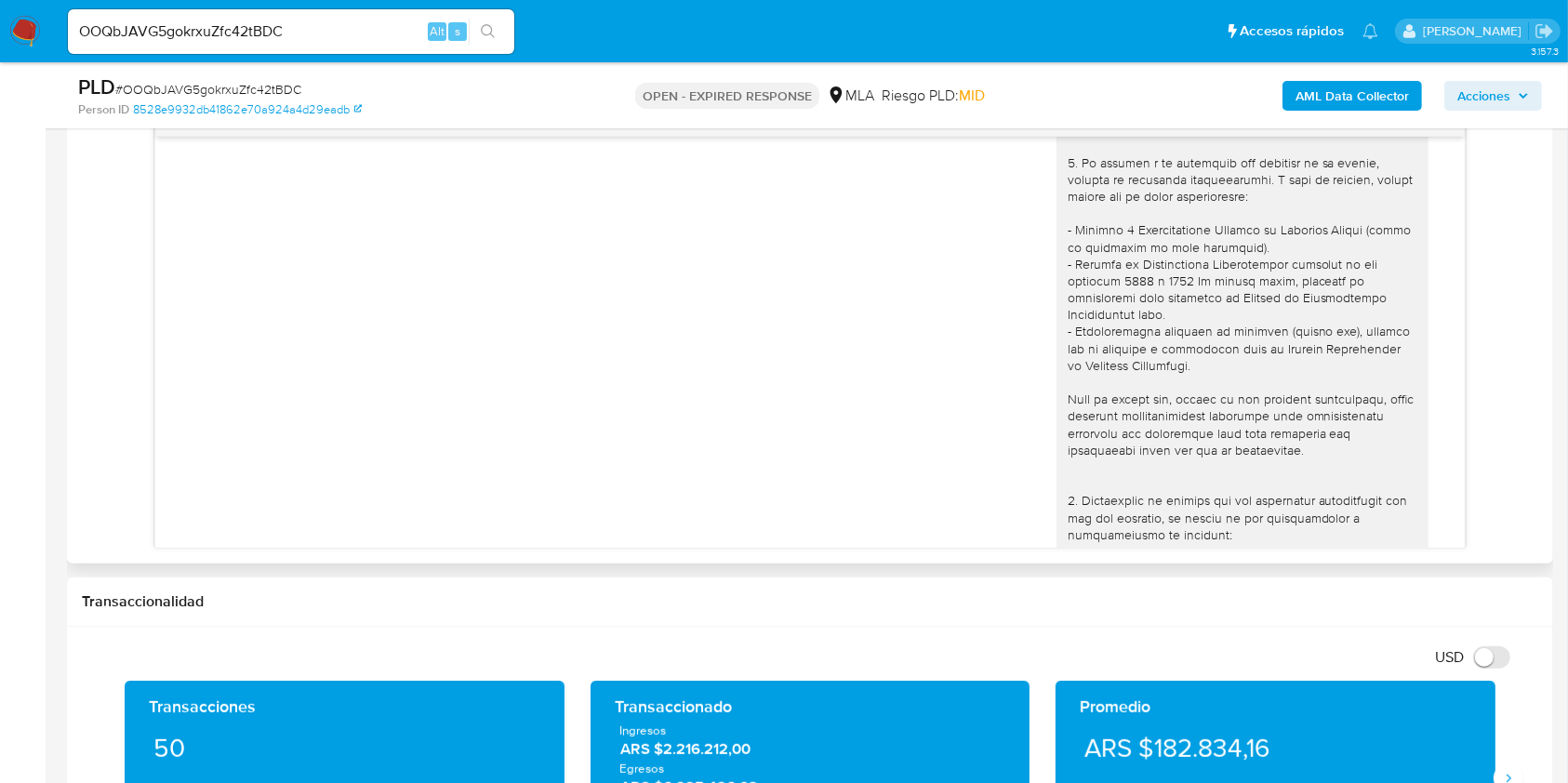
scroll to position [2018, 0]
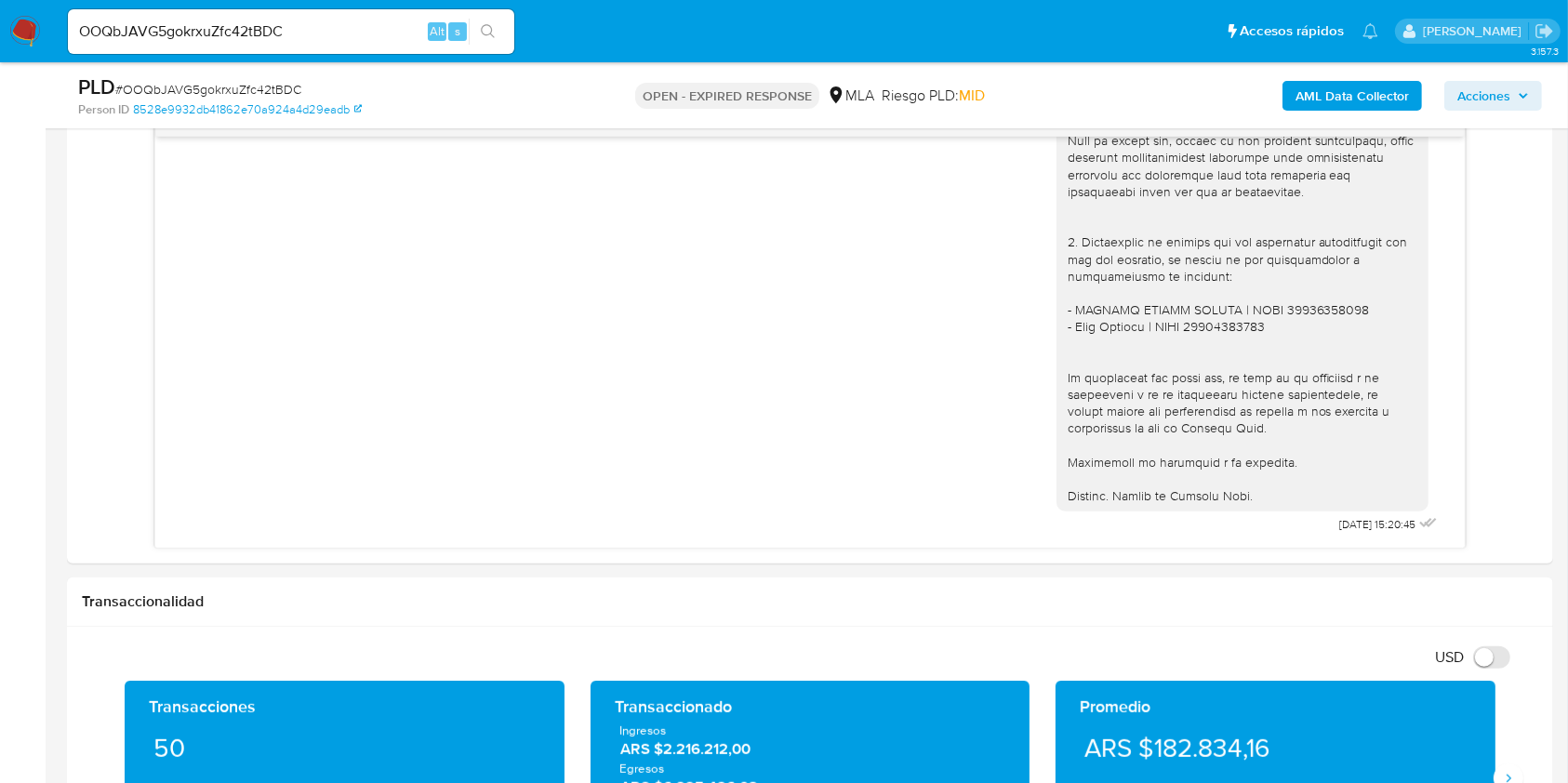
click at [335, 34] on input "OOQbJAVG5gokrxuZfc42tBDC" at bounding box center [291, 32] width 446 height 24
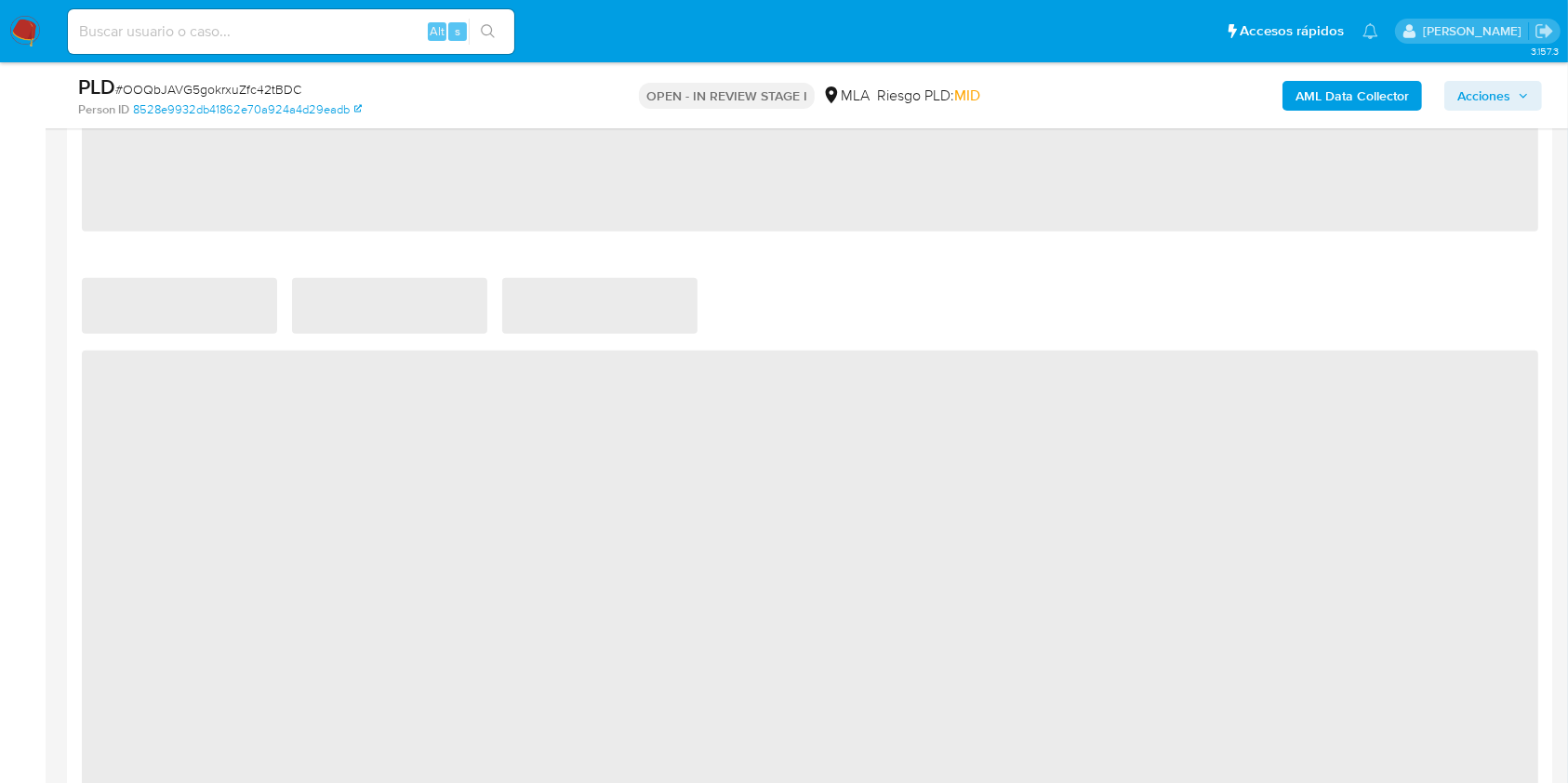
scroll to position [1983, 0]
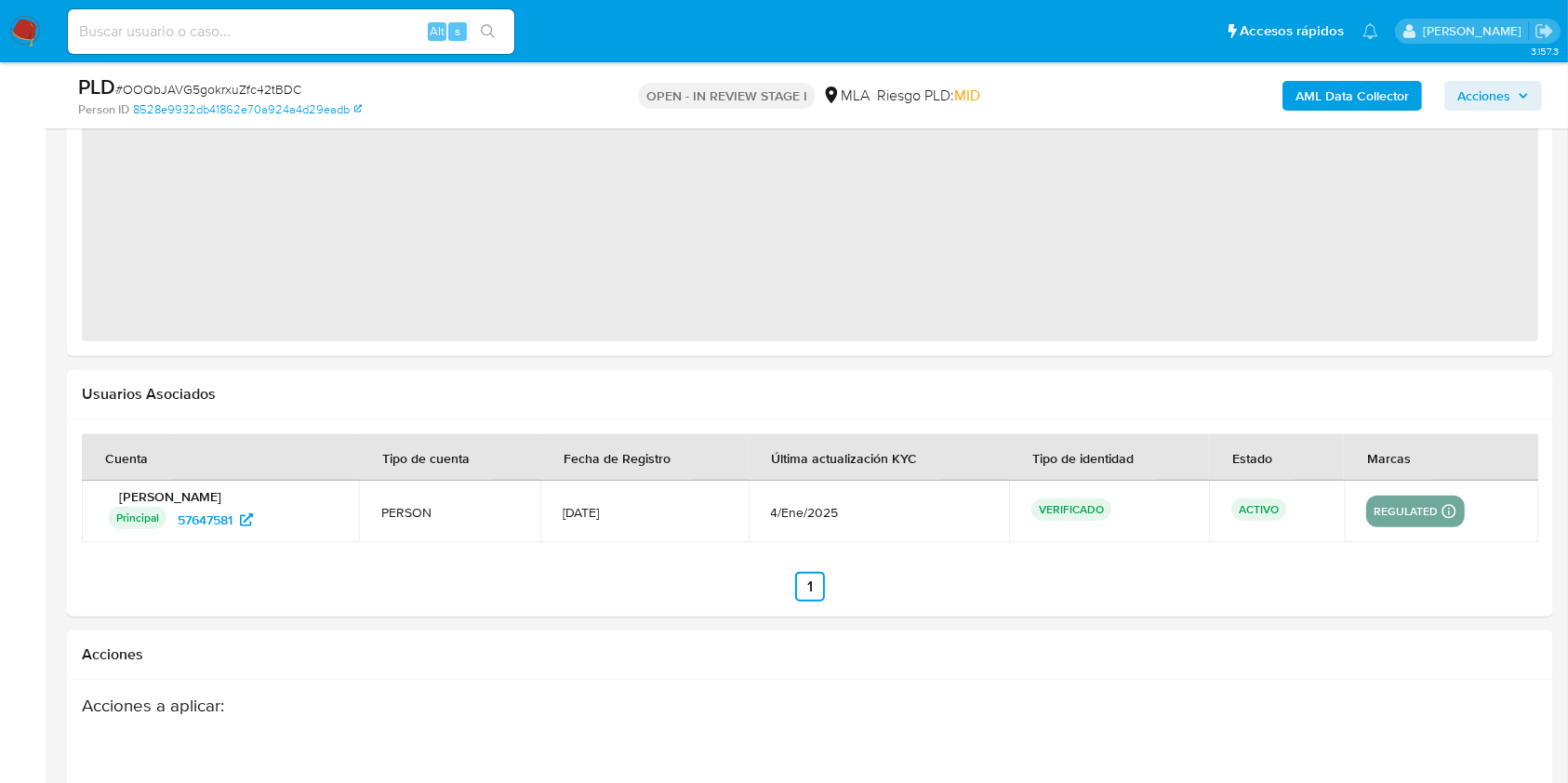
select select "10"
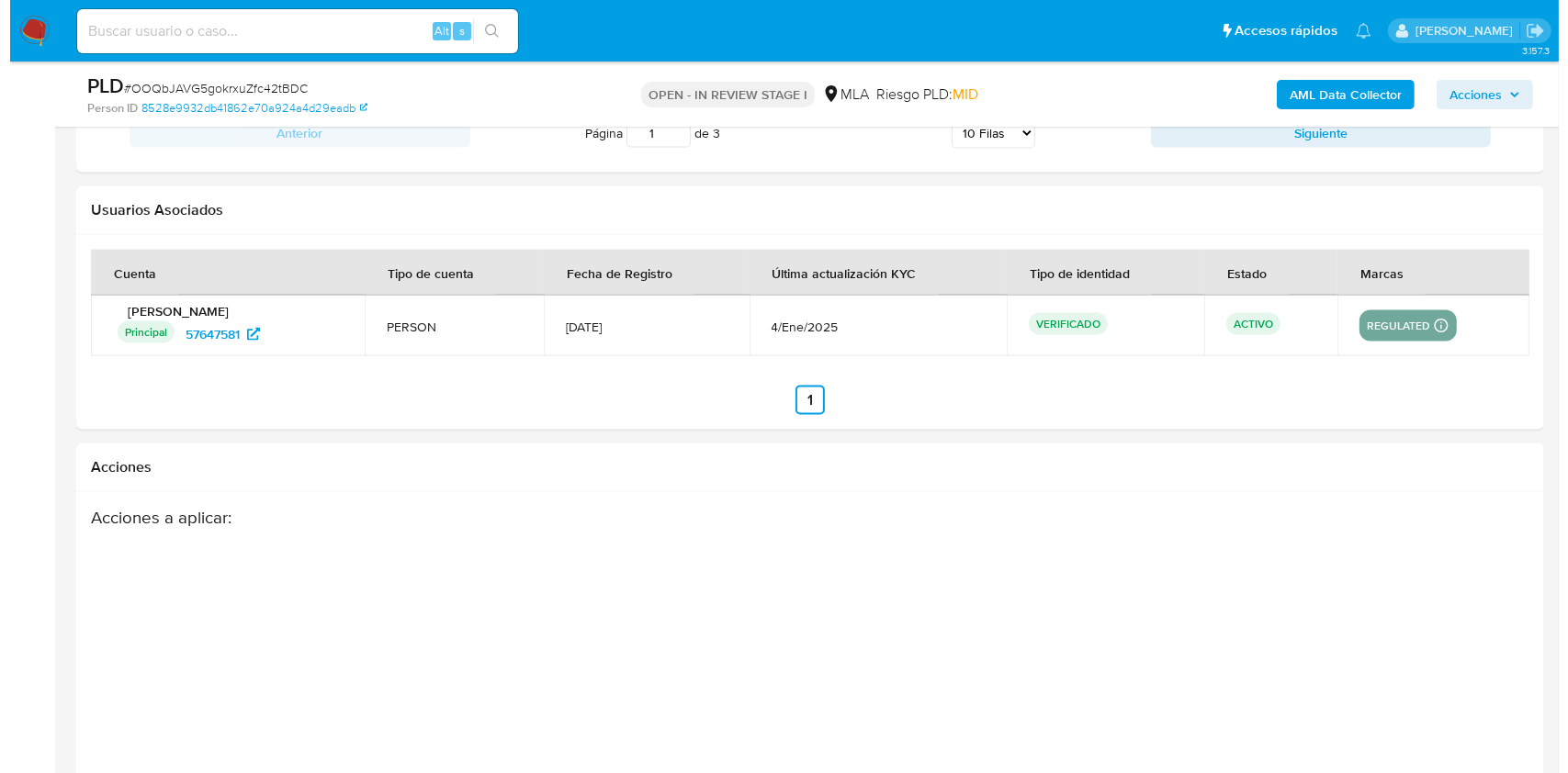
scroll to position [2874, 0]
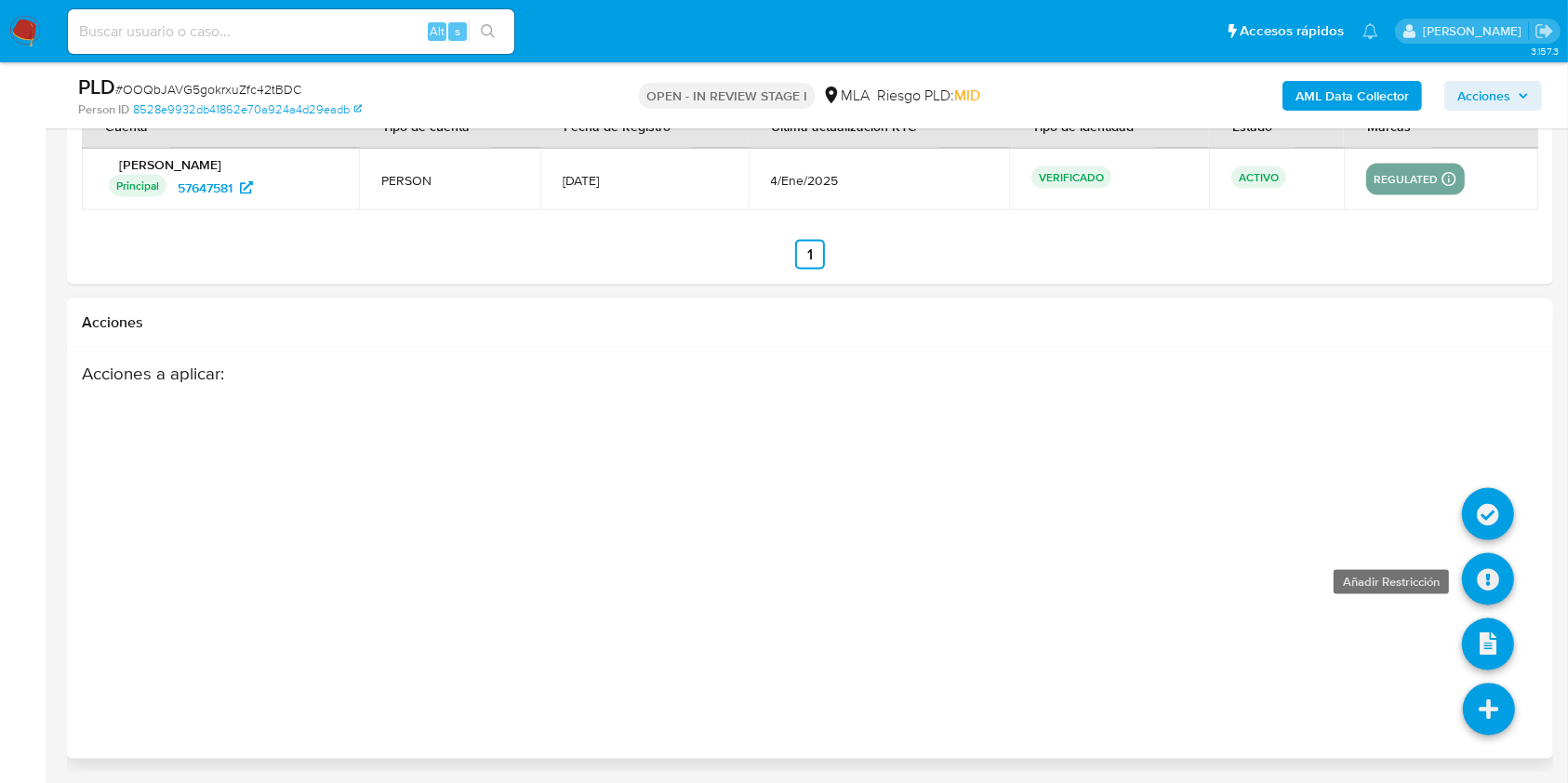
click at [1494, 562] on icon at bounding box center [1488, 579] width 52 height 52
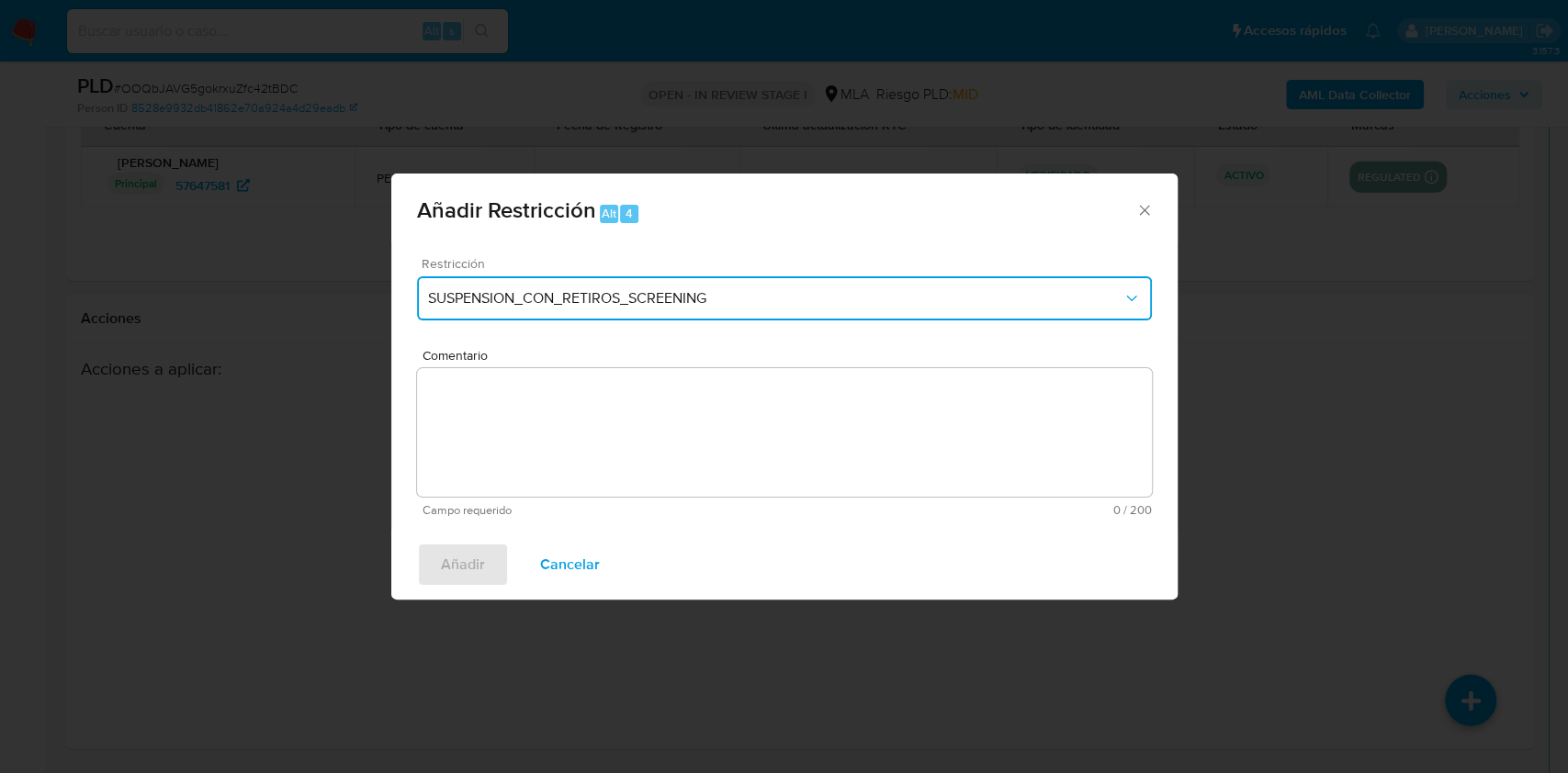
click at [786, 298] on span "SUSPENSION_CON_RETIROS_SCREENING" at bounding box center [774, 299] width 694 height 18
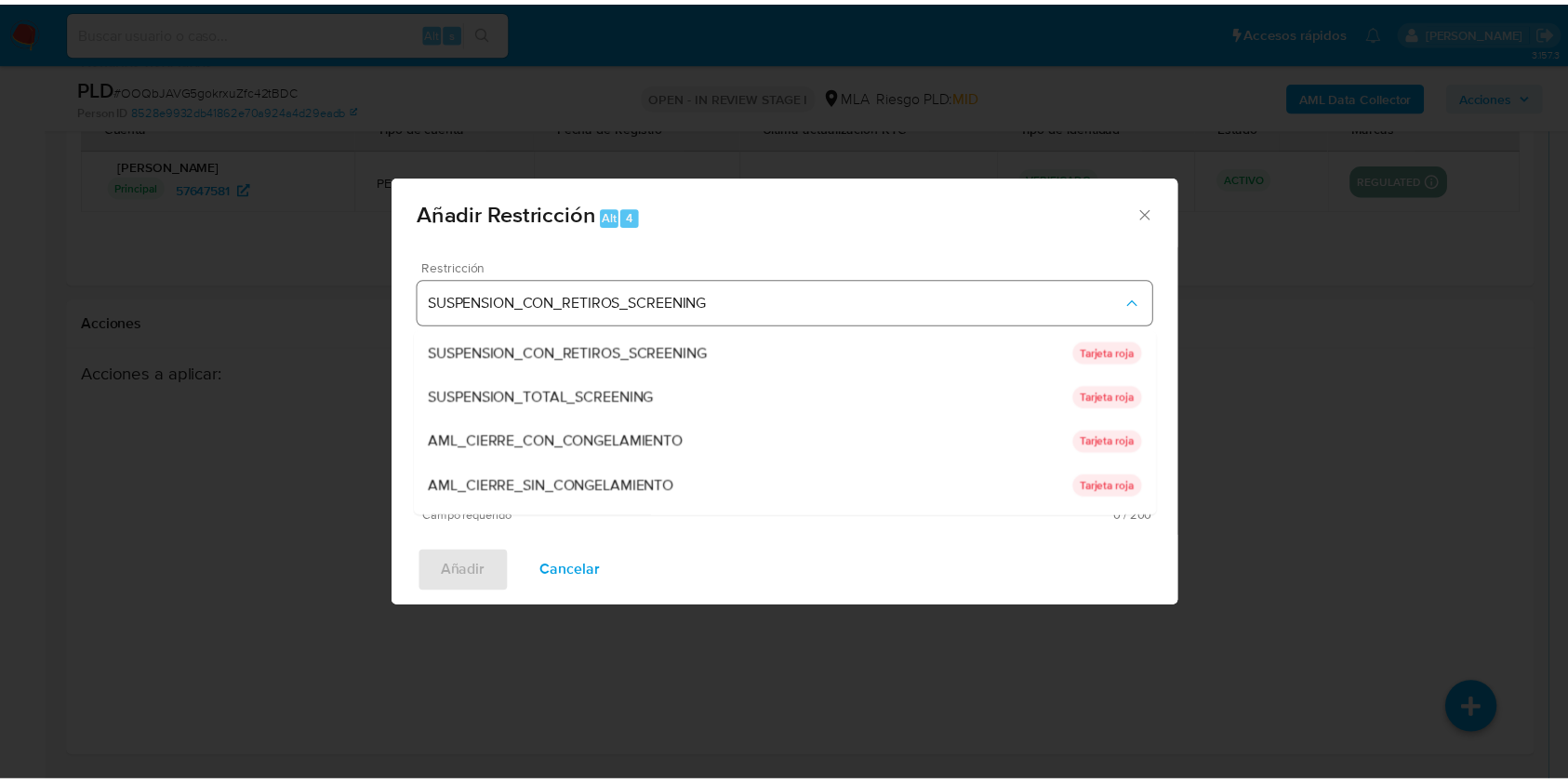
scroll to position [394, 0]
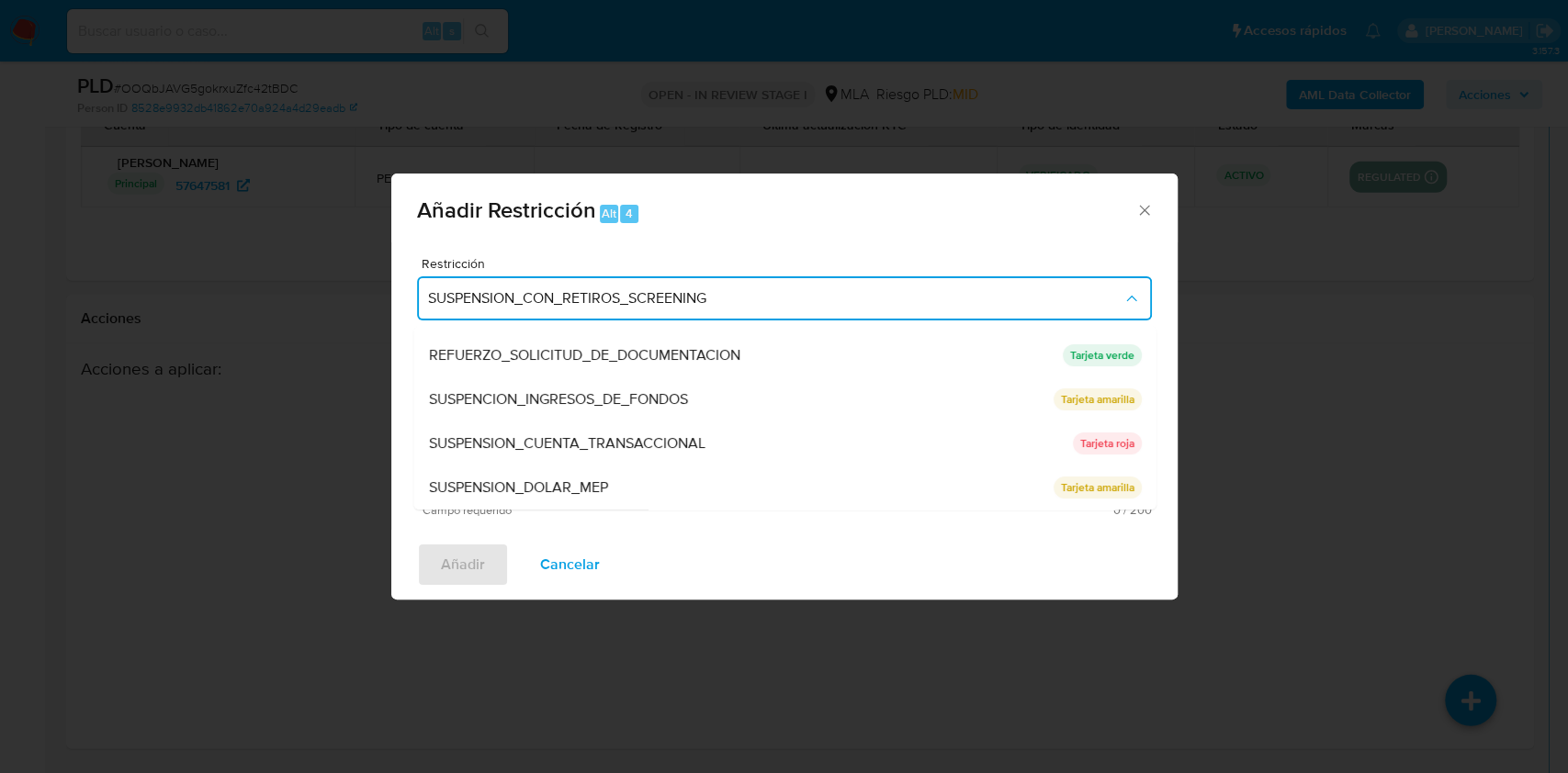
drag, startPoint x: 573, startPoint y: 441, endPoint x: 595, endPoint y: 442, distance: 22.0
click at [573, 442] on span "SUSPENSION_CUENTA_TRANSACCIONAL" at bounding box center [566, 443] width 277 height 18
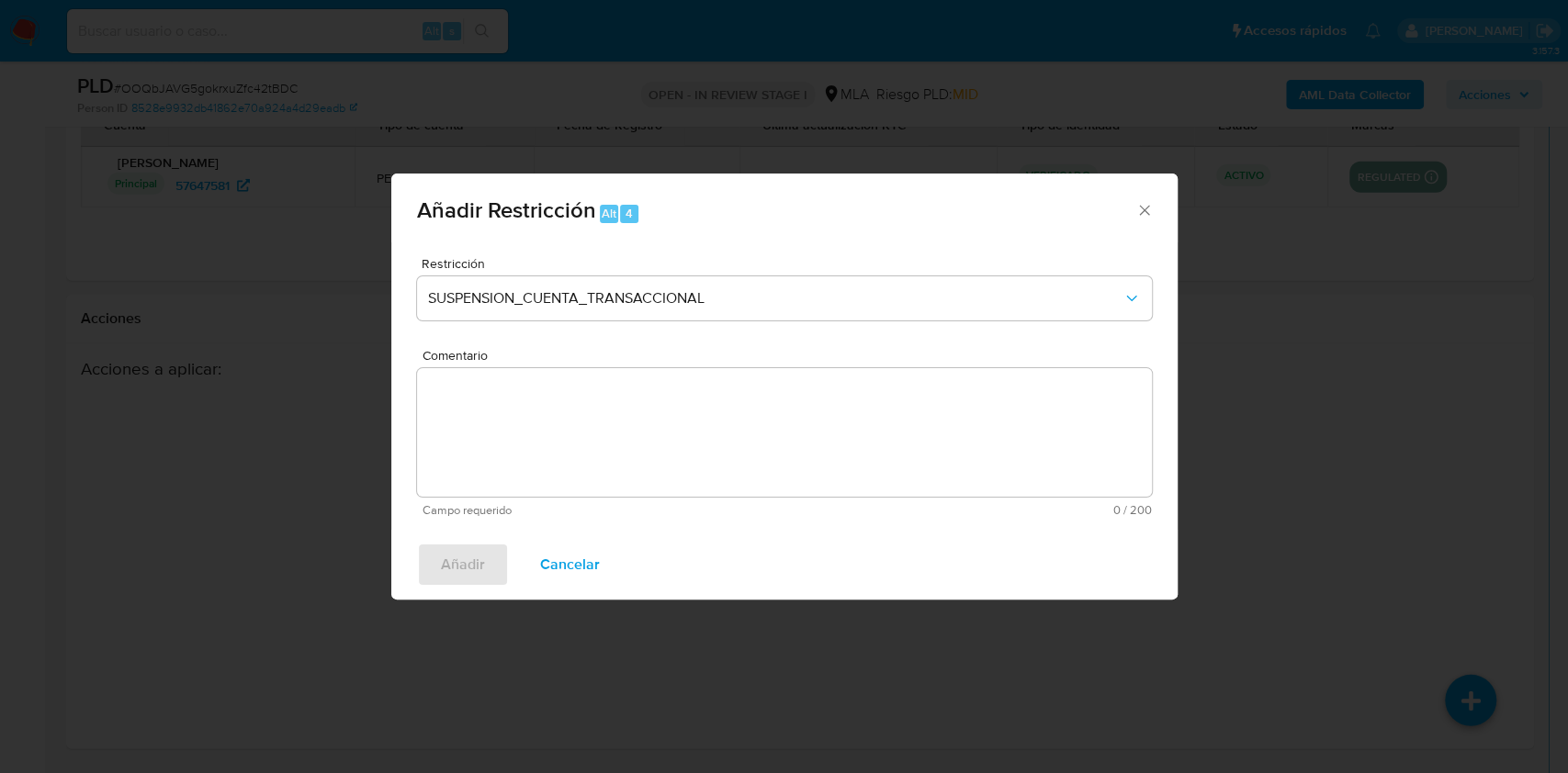
click at [624, 442] on textarea "Comentario" at bounding box center [784, 432] width 735 height 129
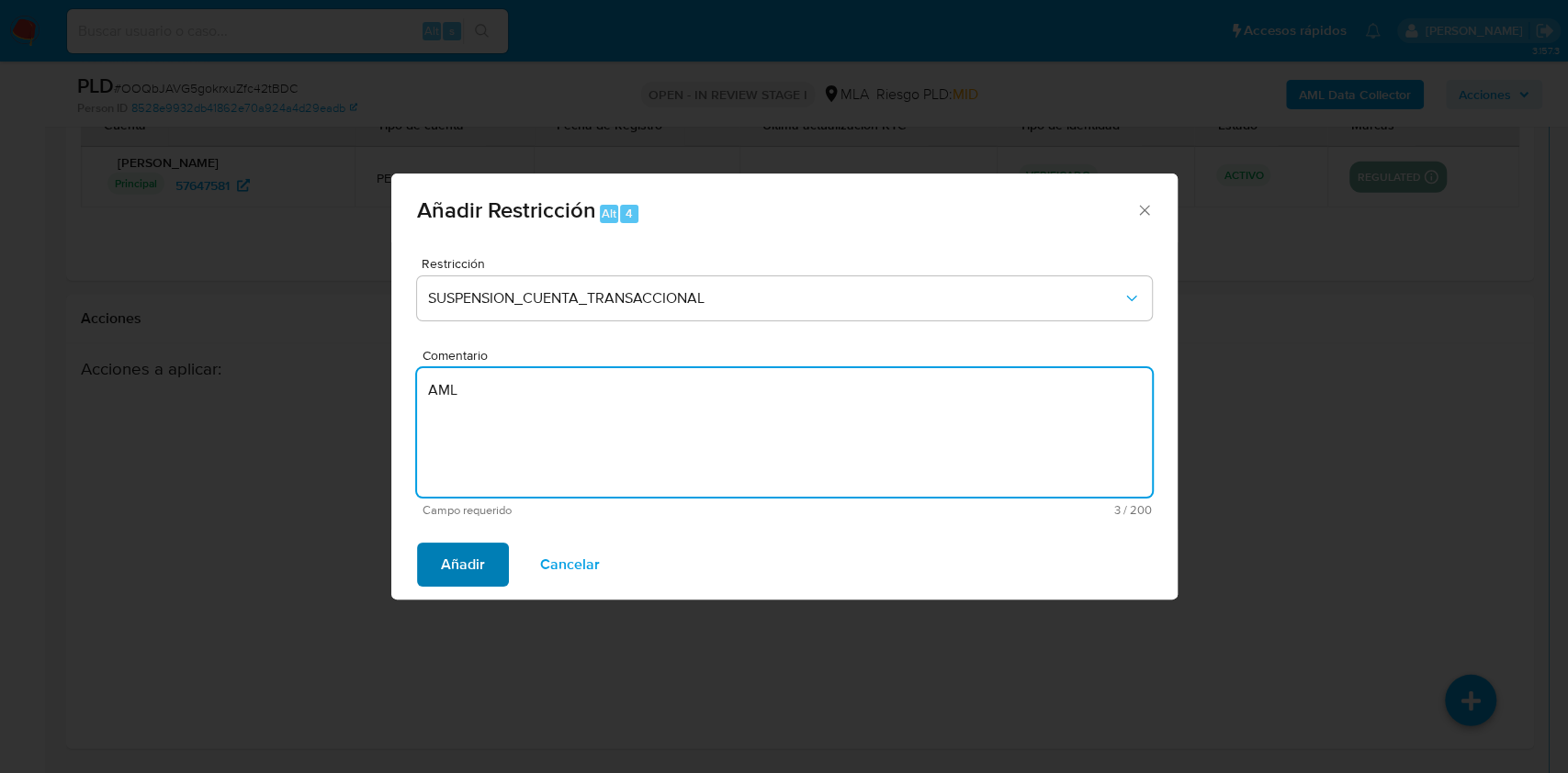
type textarea "AML"
click at [438, 569] on button "Añadir" at bounding box center [463, 564] width 92 height 44
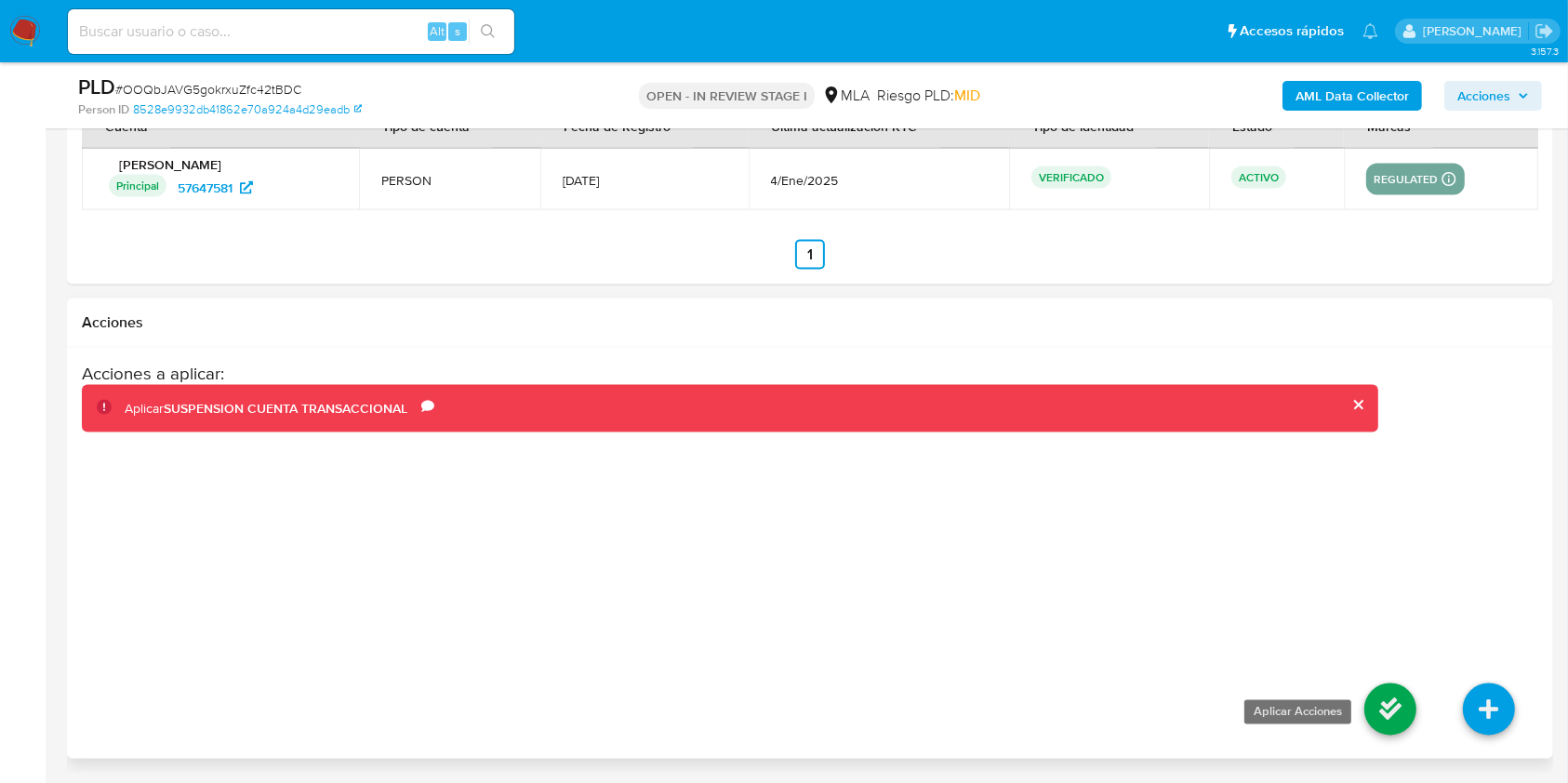
click at [1385, 690] on icon at bounding box center [1390, 709] width 52 height 52
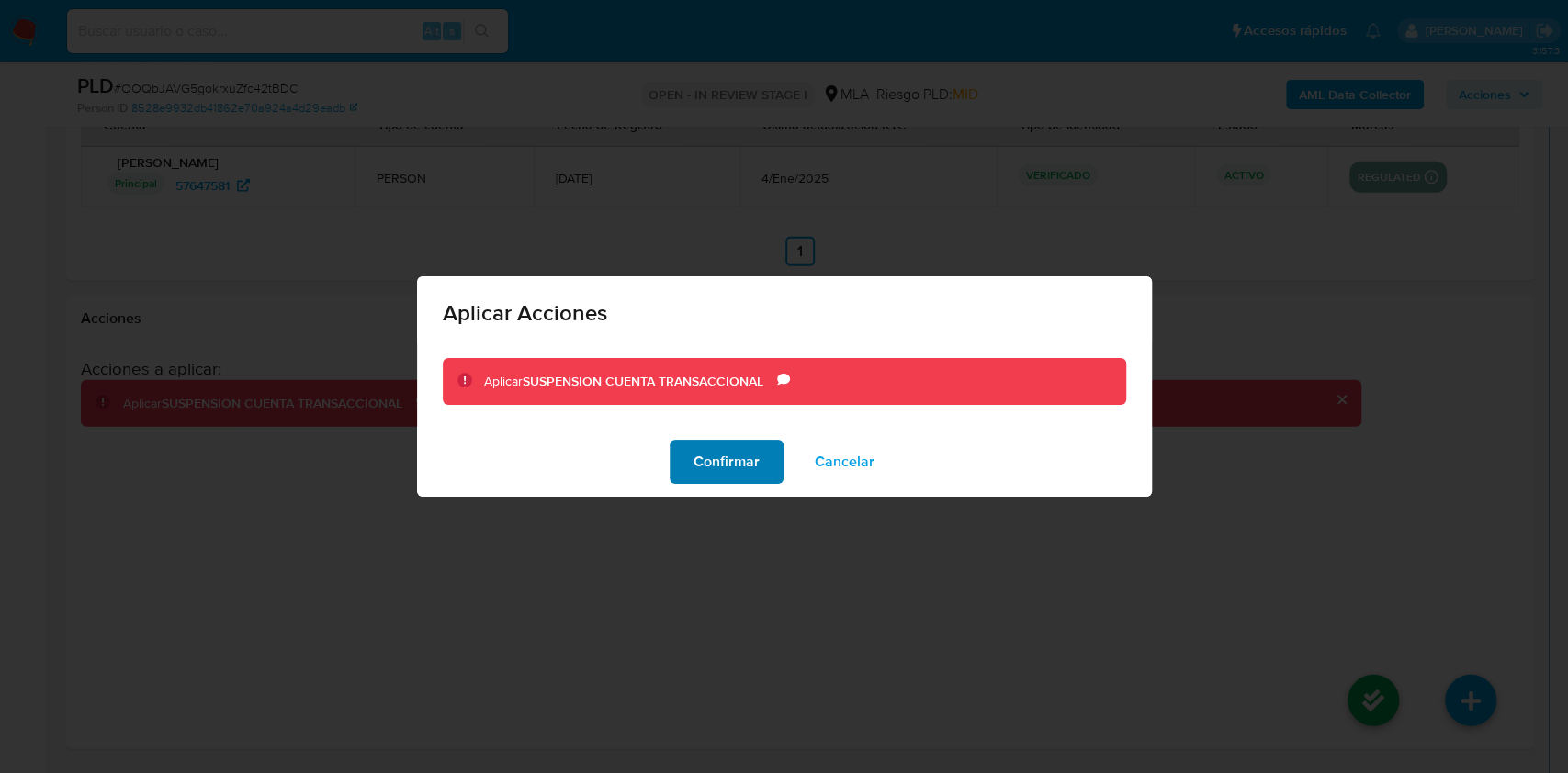
click at [704, 441] on span "Confirmar" at bounding box center [727, 461] width 66 height 40
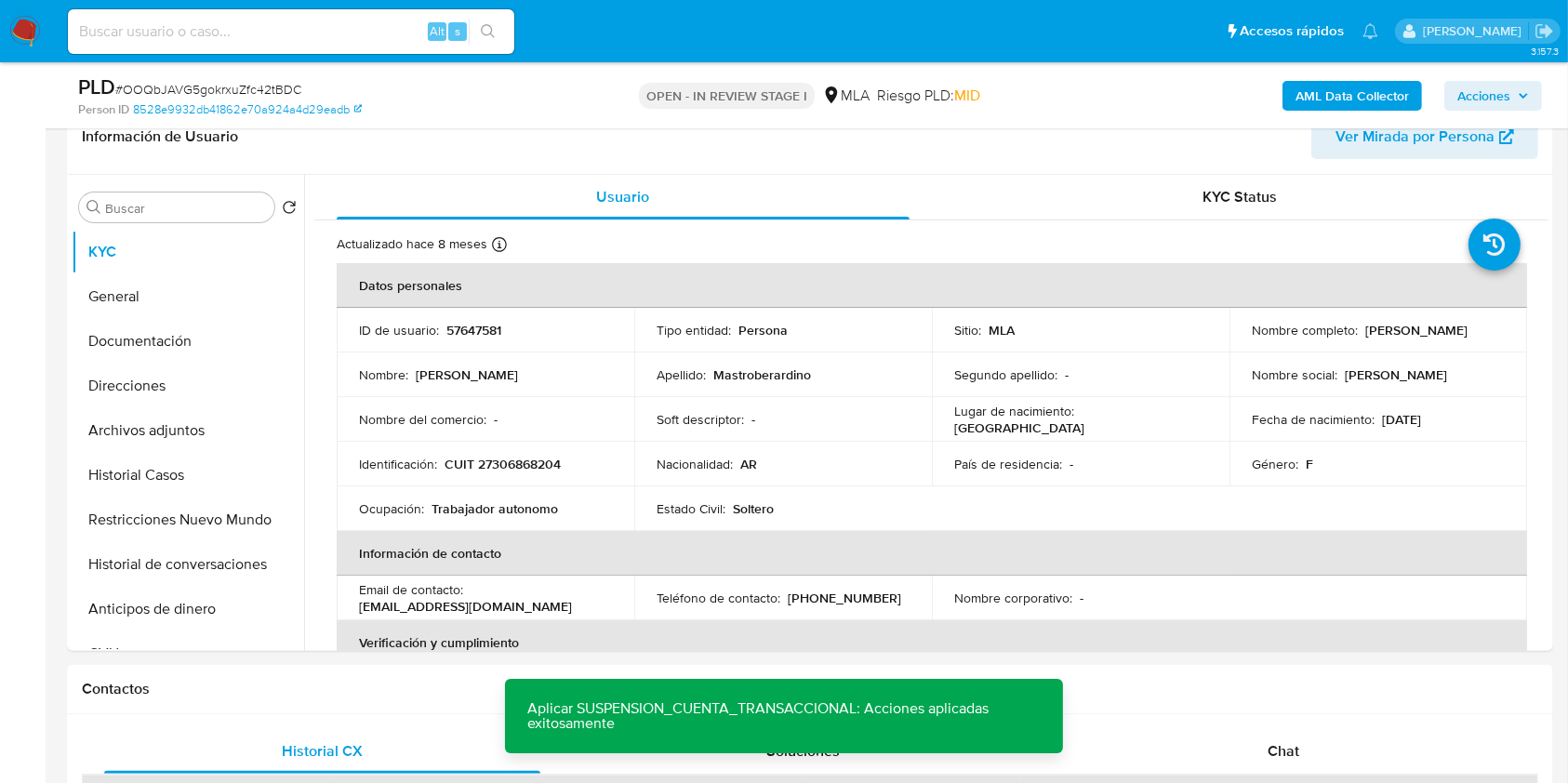
scroll to position [0, 0]
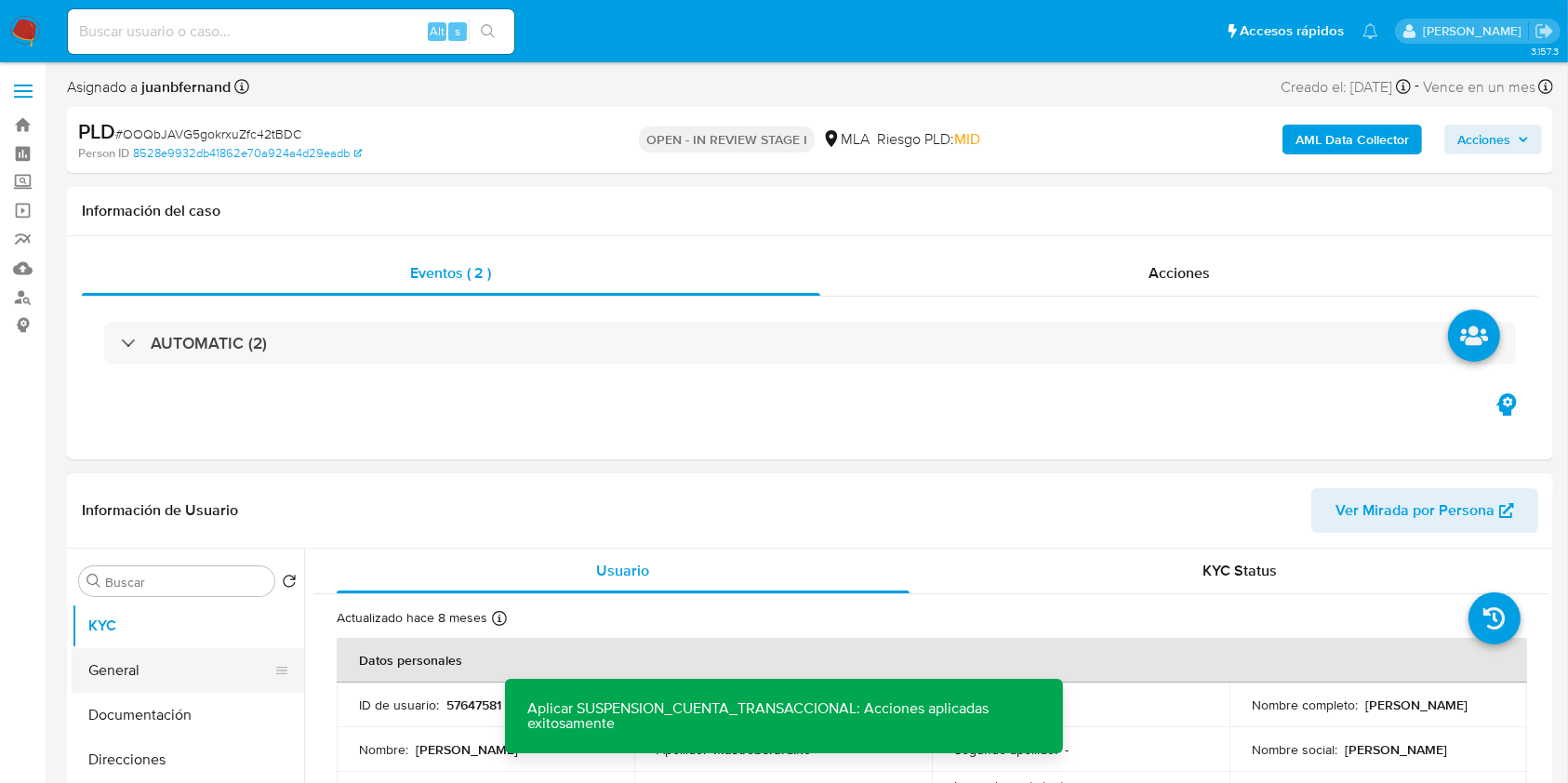
click at [126, 666] on button "General" at bounding box center [181, 670] width 218 height 45
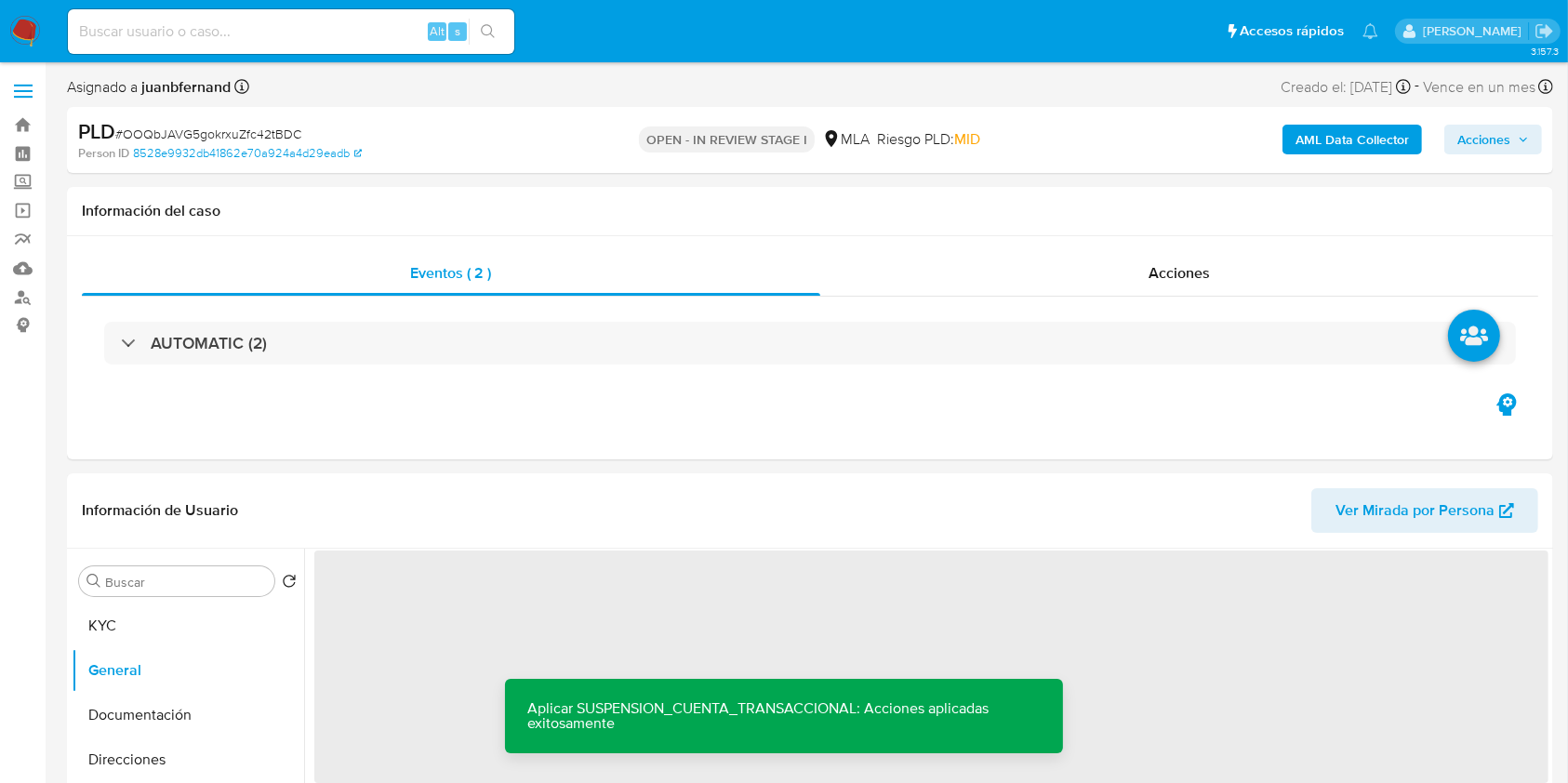
scroll to position [248, 0]
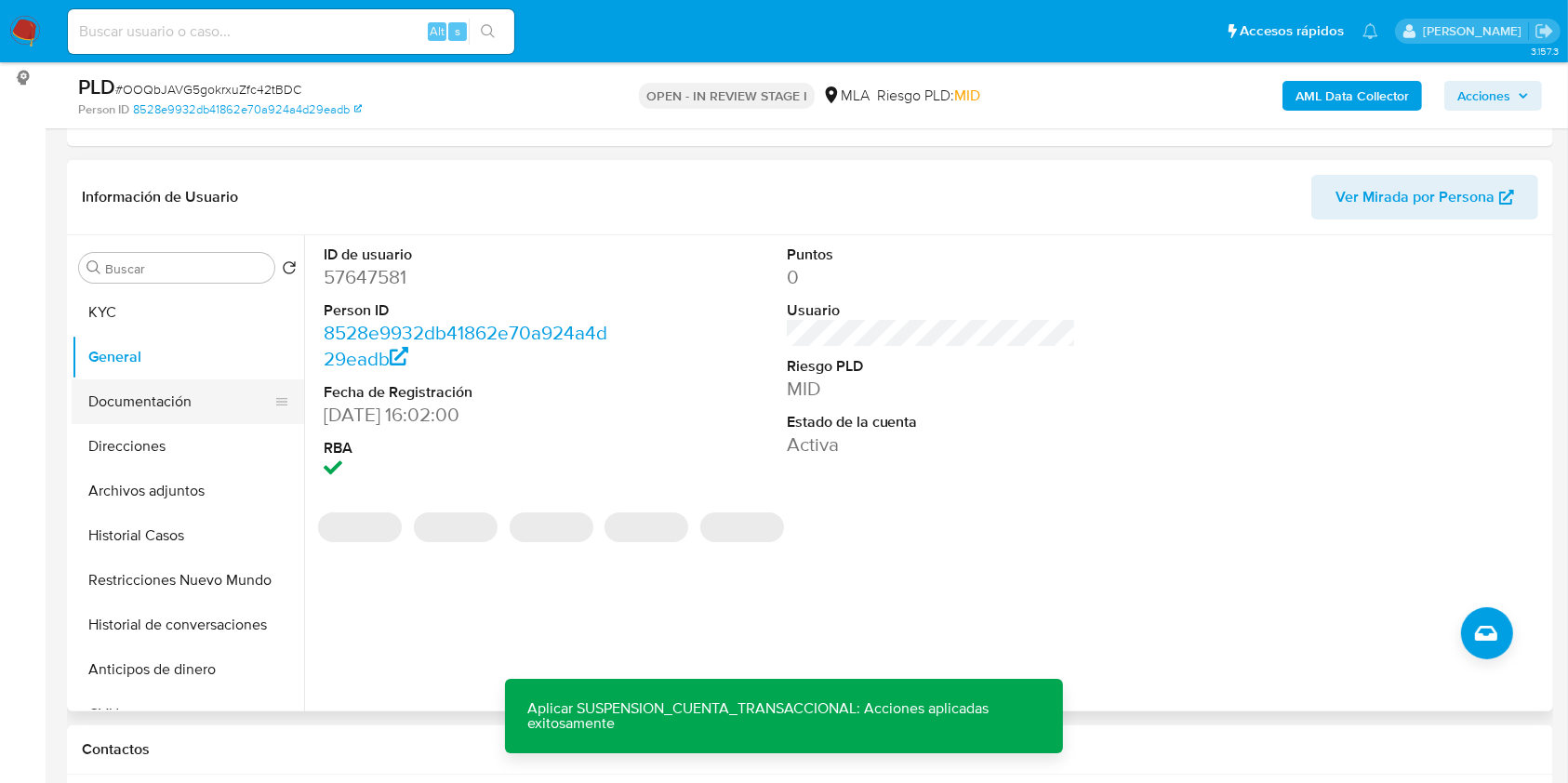
click at [147, 405] on button "Documentación" at bounding box center [181, 401] width 218 height 45
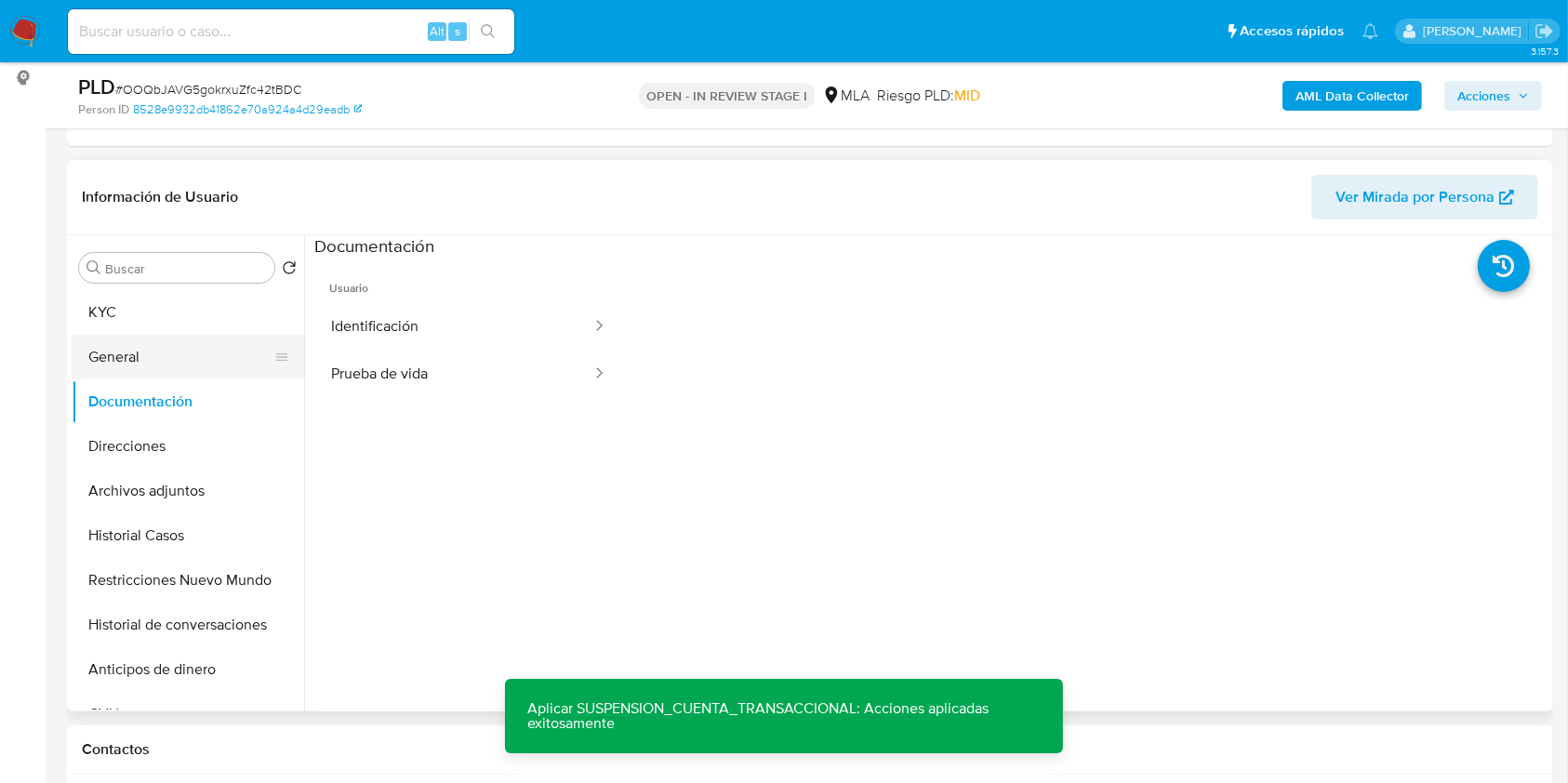
click at [166, 362] on button "General" at bounding box center [181, 357] width 218 height 45
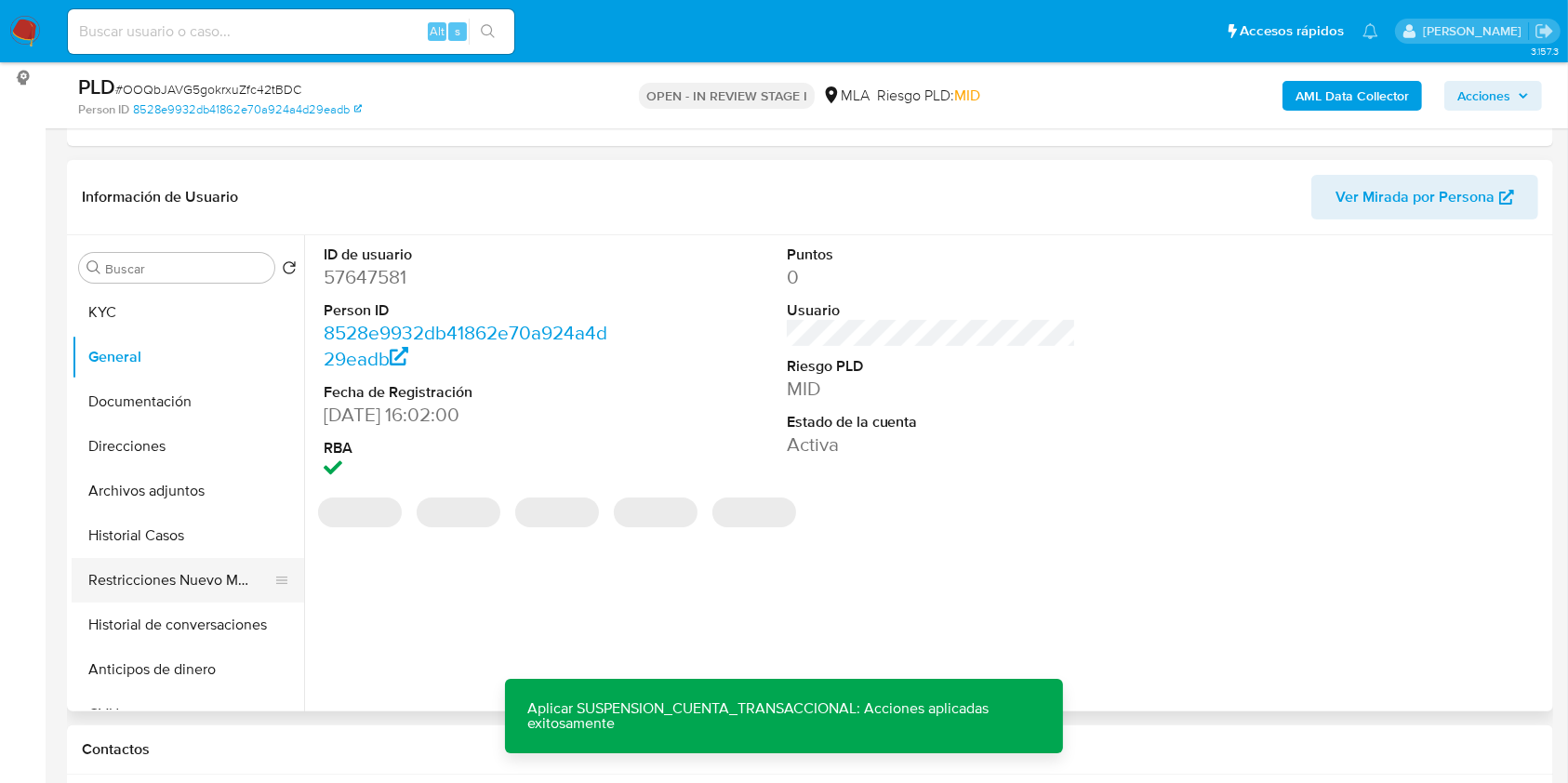
click at [207, 589] on button "Restricciones Nuevo Mundo" at bounding box center [181, 580] width 218 height 45
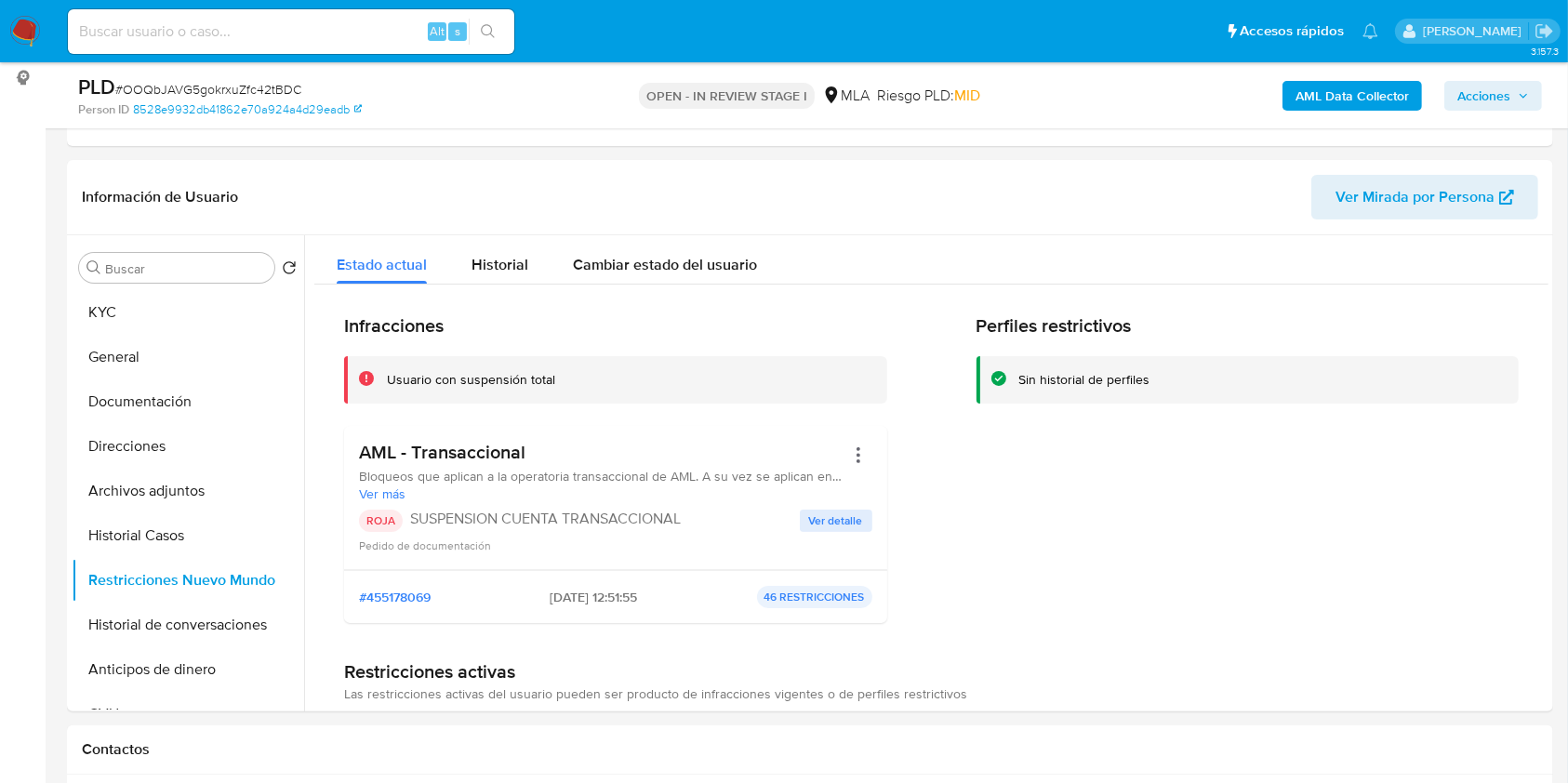
click at [340, 37] on input at bounding box center [291, 32] width 446 height 24
paste input "epHpDGvjiEfovZDkid5hFv5C"
type input "epHpDGvjiEfovZDkid5hFv5C"
click at [491, 30] on icon "search-icon" at bounding box center [488, 32] width 15 height 15
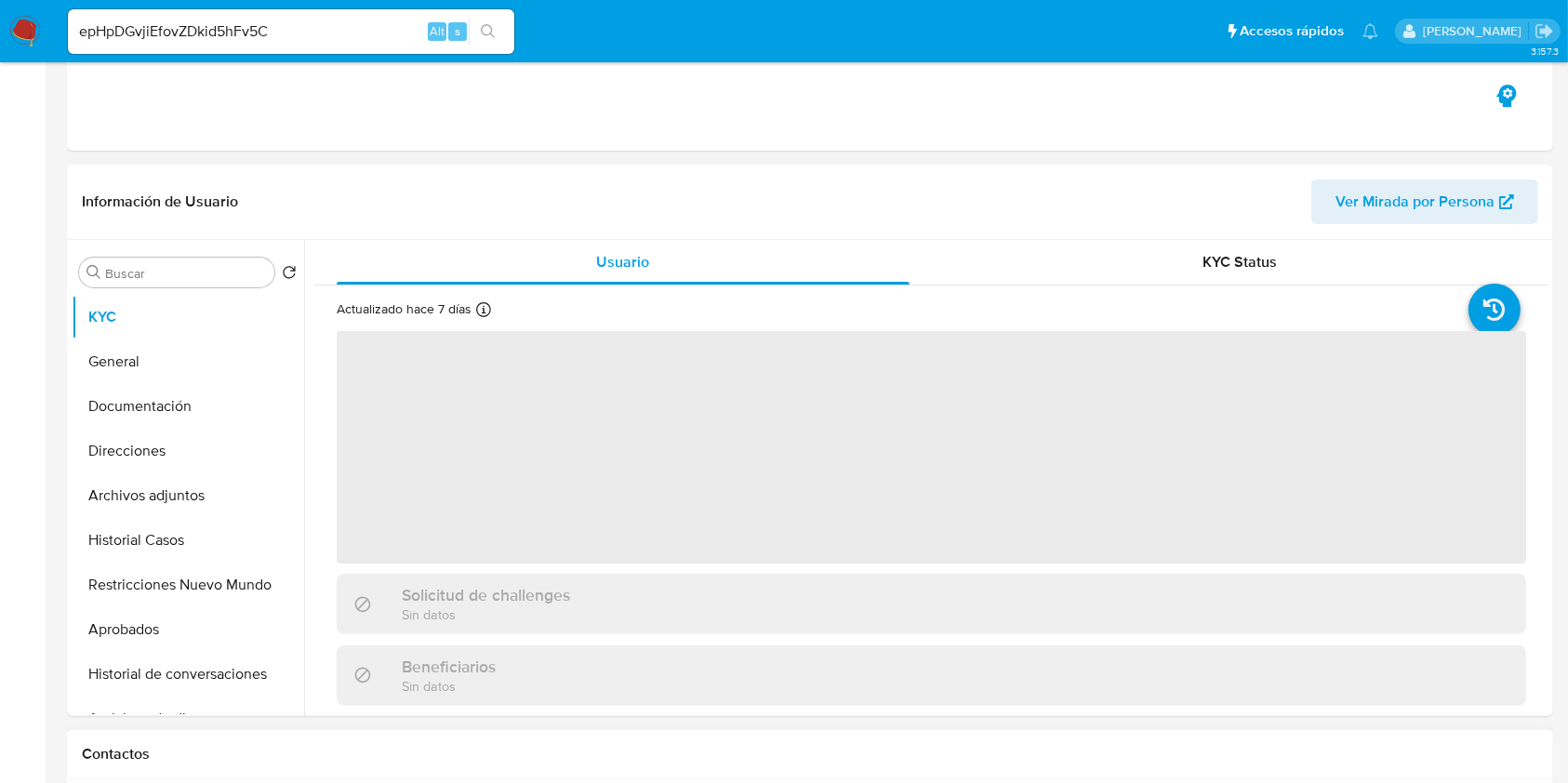
scroll to position [744, 0]
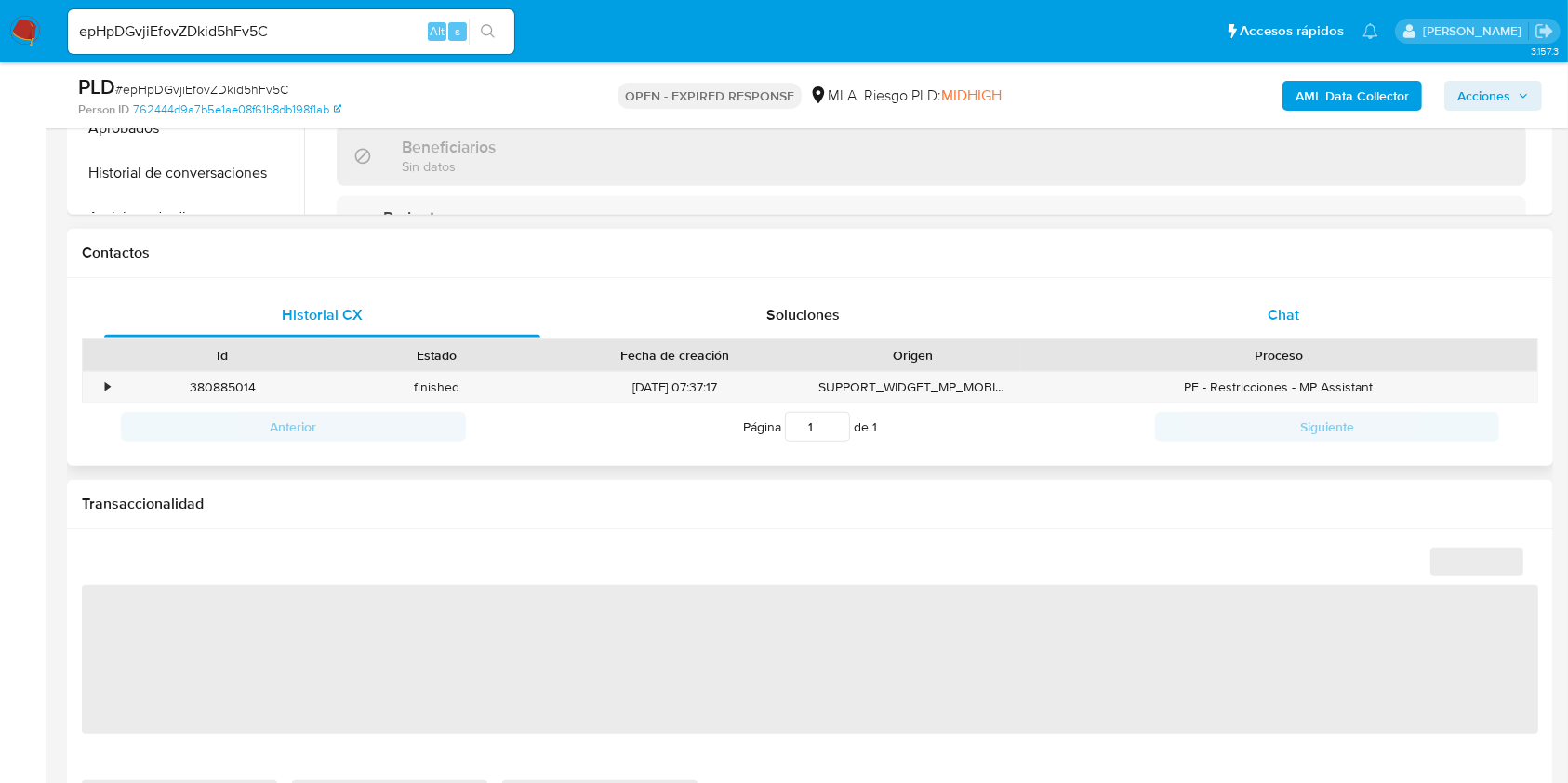
click at [1341, 317] on div "Chat" at bounding box center [1283, 316] width 436 height 45
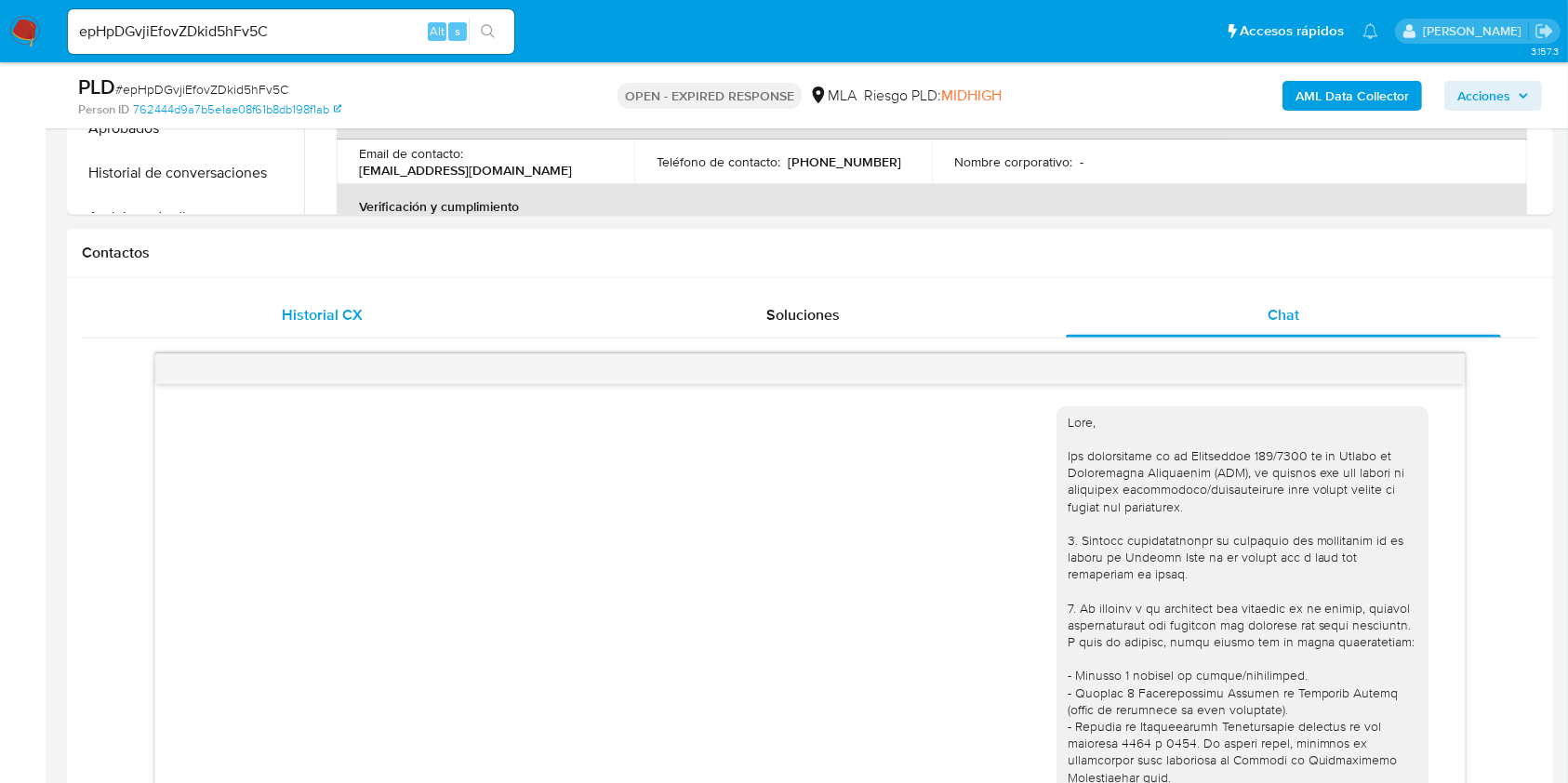
select select "10"
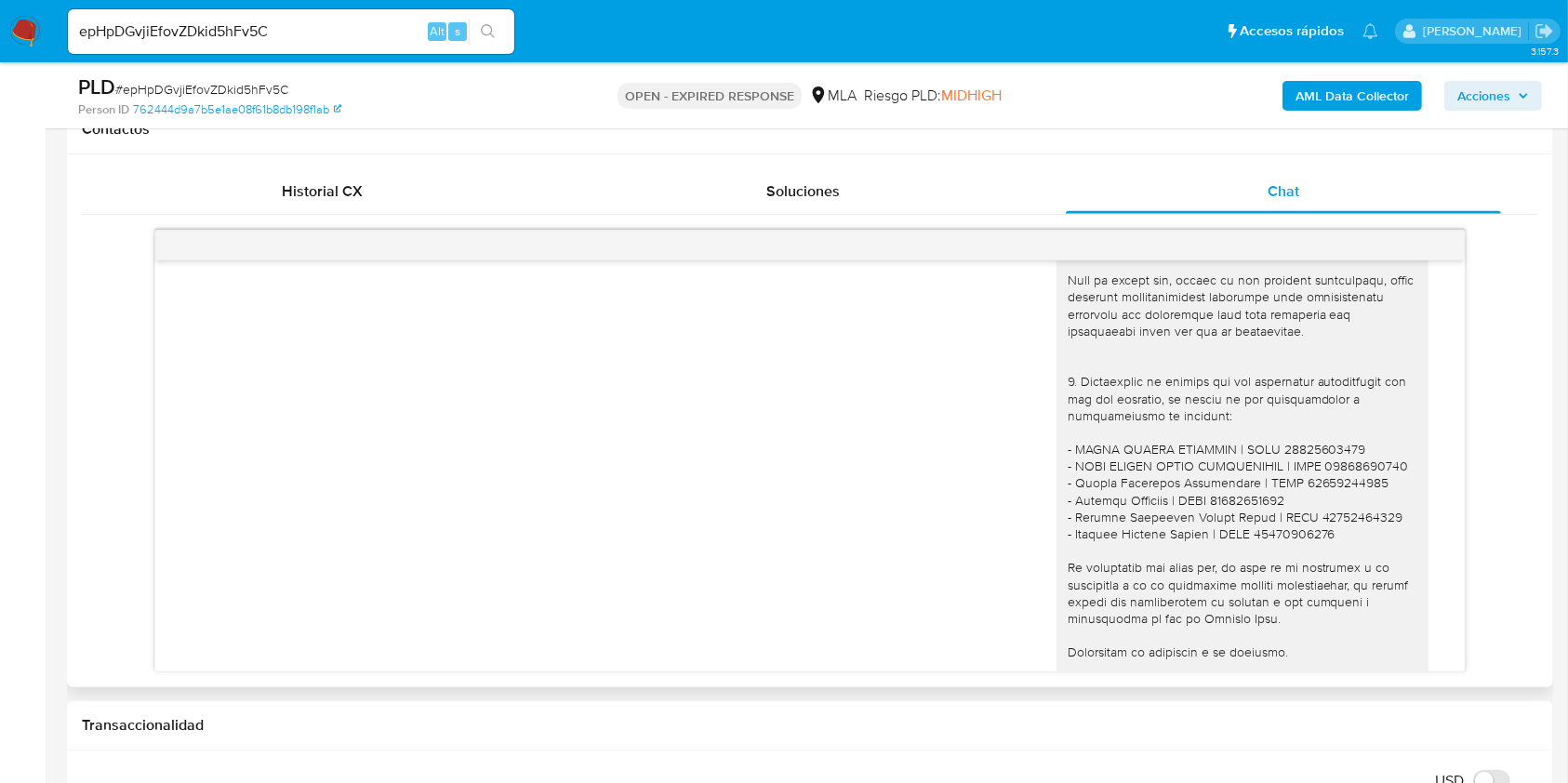
scroll to position [1821, 0]
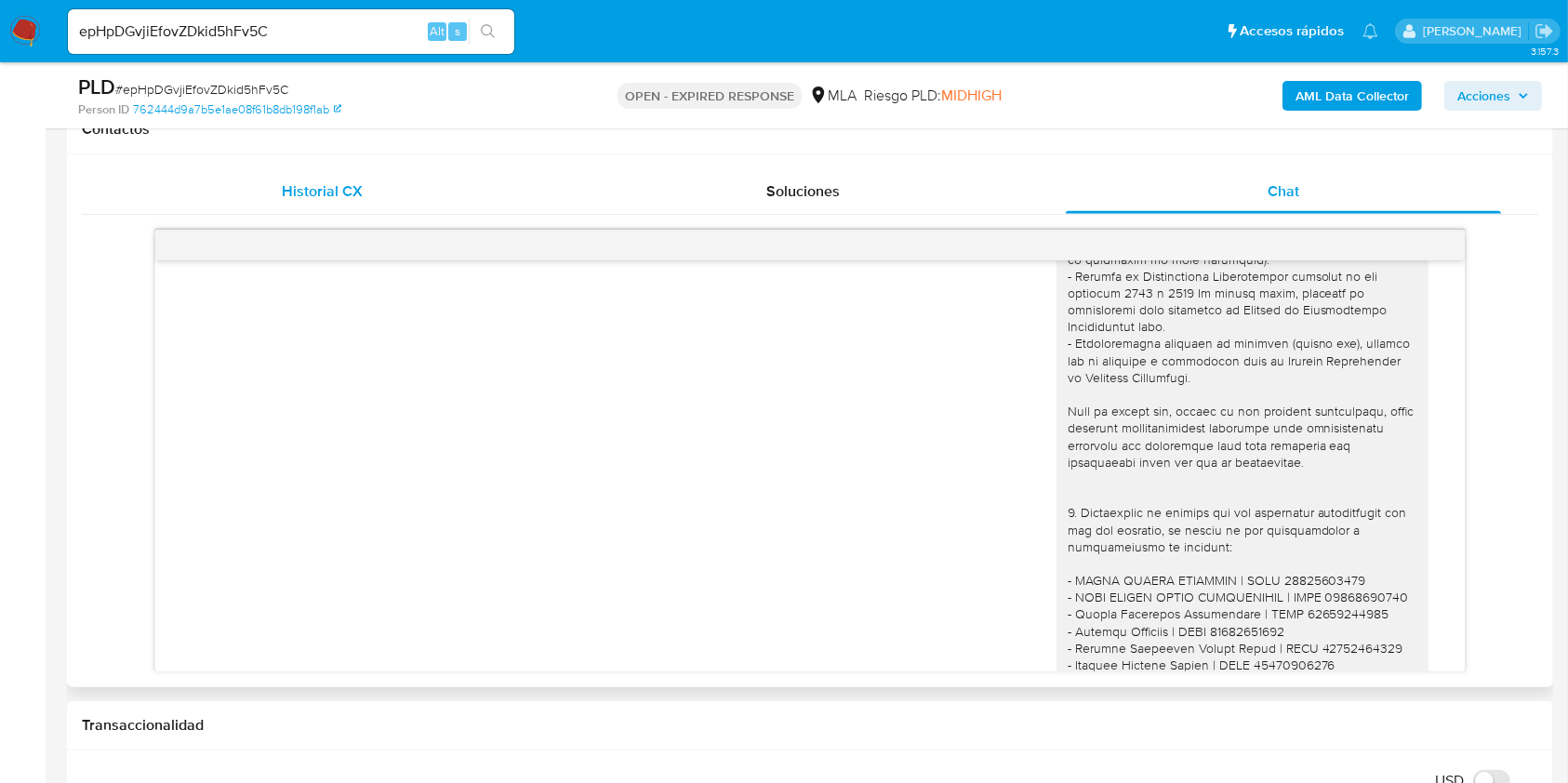
click at [337, 189] on span "Historial CX" at bounding box center [322, 191] width 81 height 21
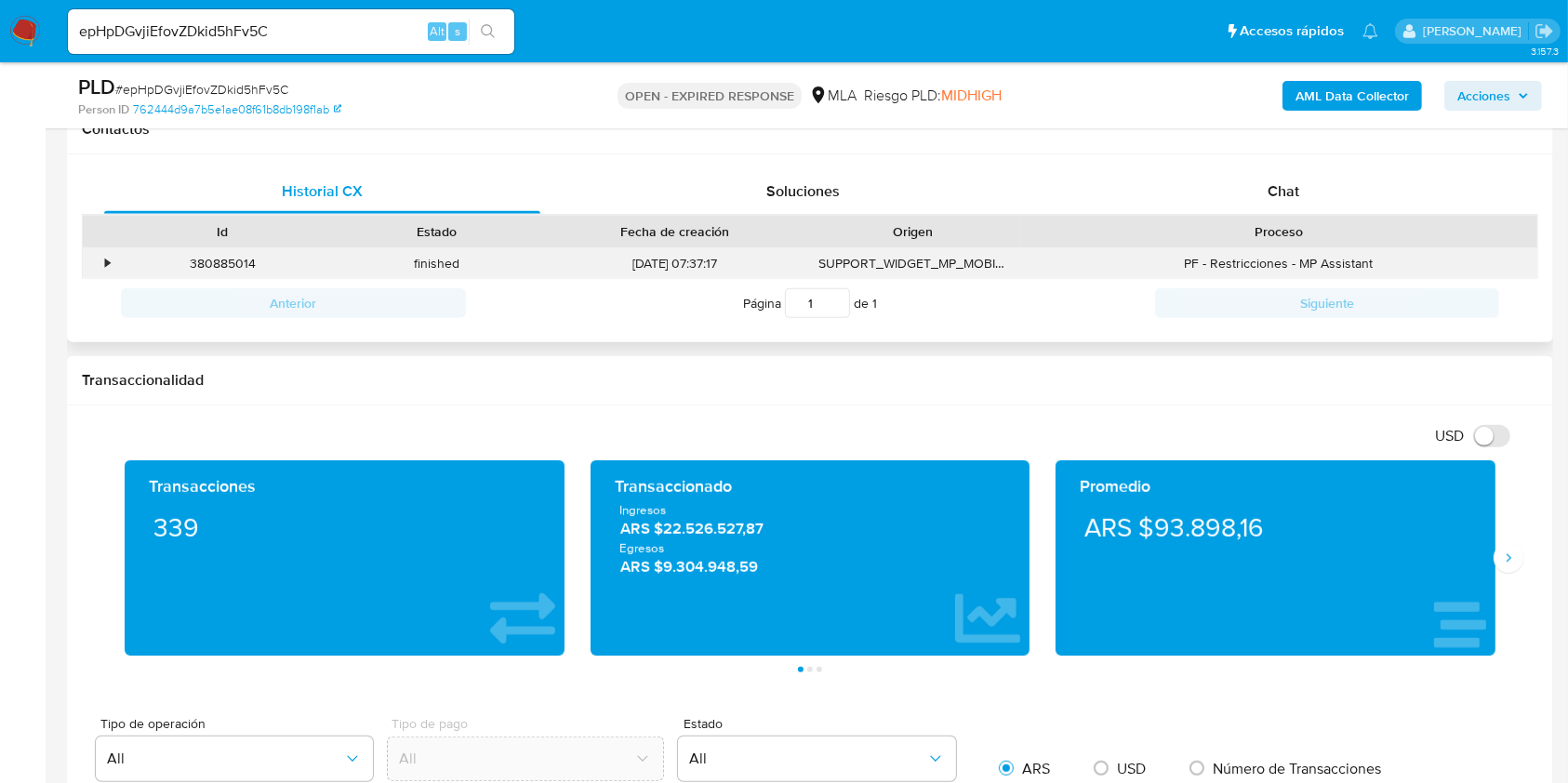
click at [238, 269] on div "380885014" at bounding box center [223, 263] width 215 height 31
copy div "380885014"
click at [1283, 198] on span "Chat" at bounding box center [1283, 191] width 32 height 21
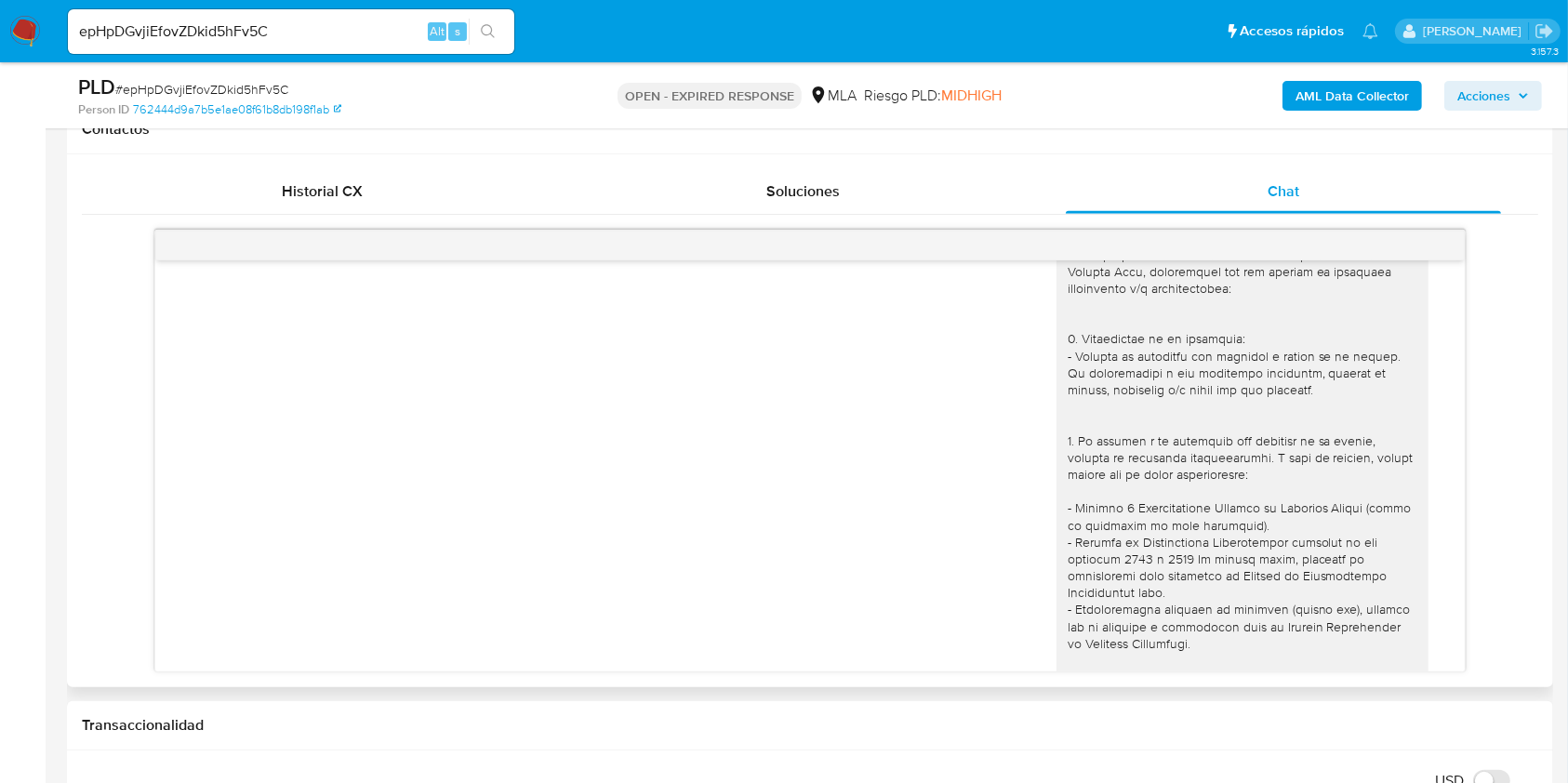
scroll to position [2069, 0]
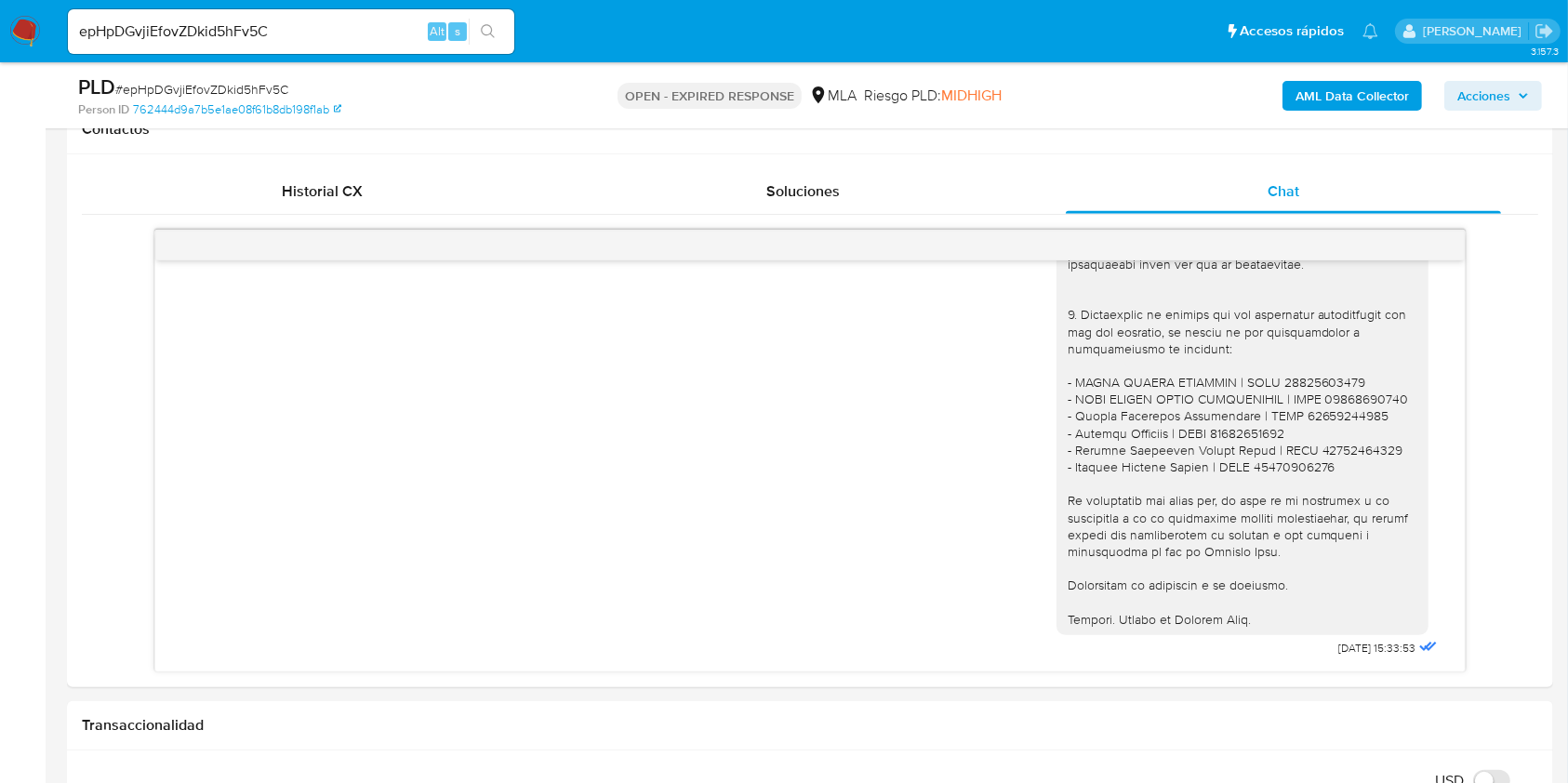
click at [372, 26] on input "epHpDGvjiEfovZDkid5hFv5C" at bounding box center [291, 32] width 446 height 24
paste input "0hZMrl1G0CE7E5giKgyTReTp"
click at [325, 30] on input "epHpDGvjiEfovZDkid5hFv5C0hZMrl1G0CE7E5giKgyTReTp" at bounding box center [291, 32] width 446 height 24
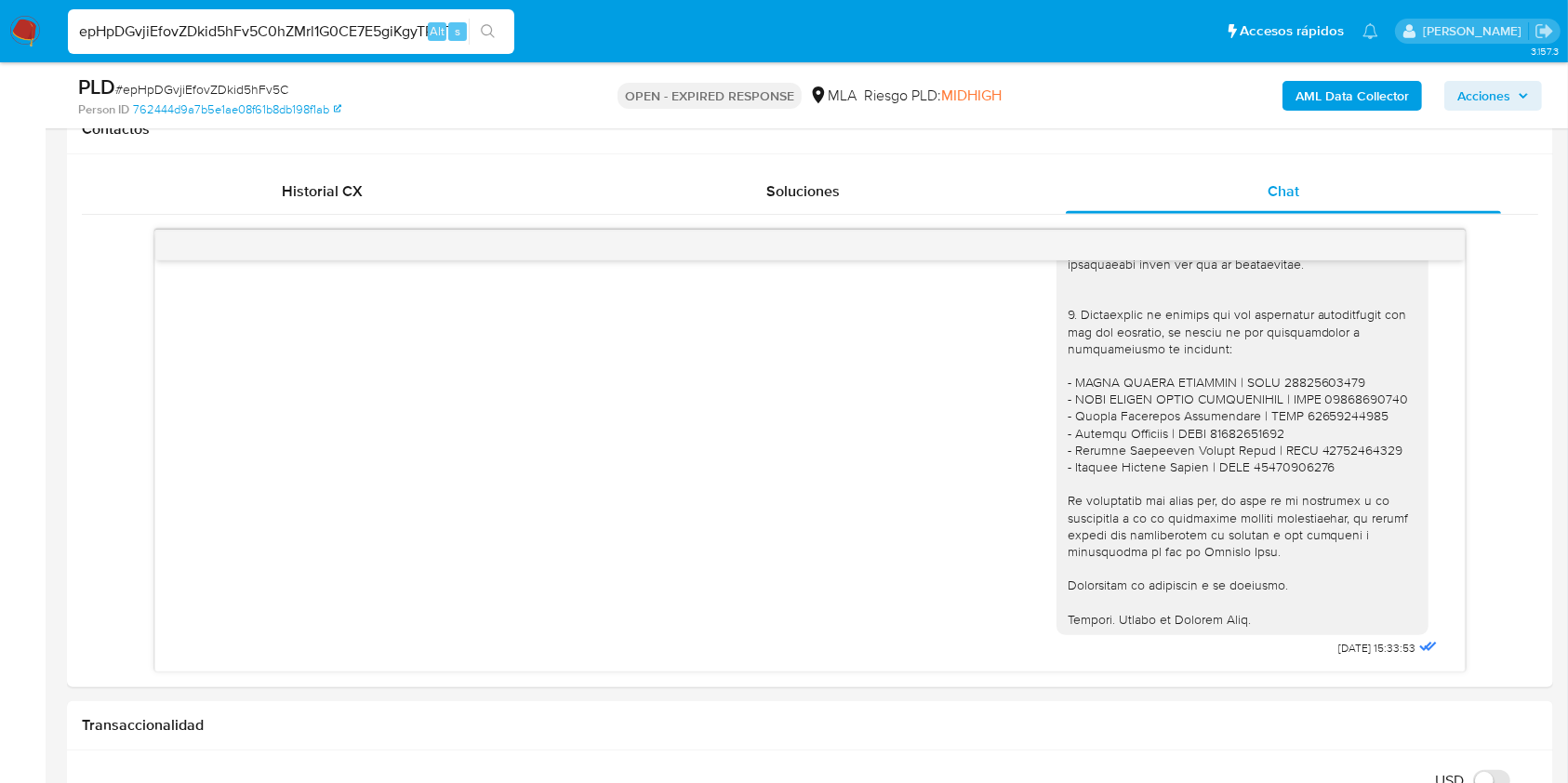
paste input
type input "0hZMrl1G0CE7E5giKgyTReTp"
click at [481, 34] on icon "search-icon" at bounding box center [488, 32] width 15 height 15
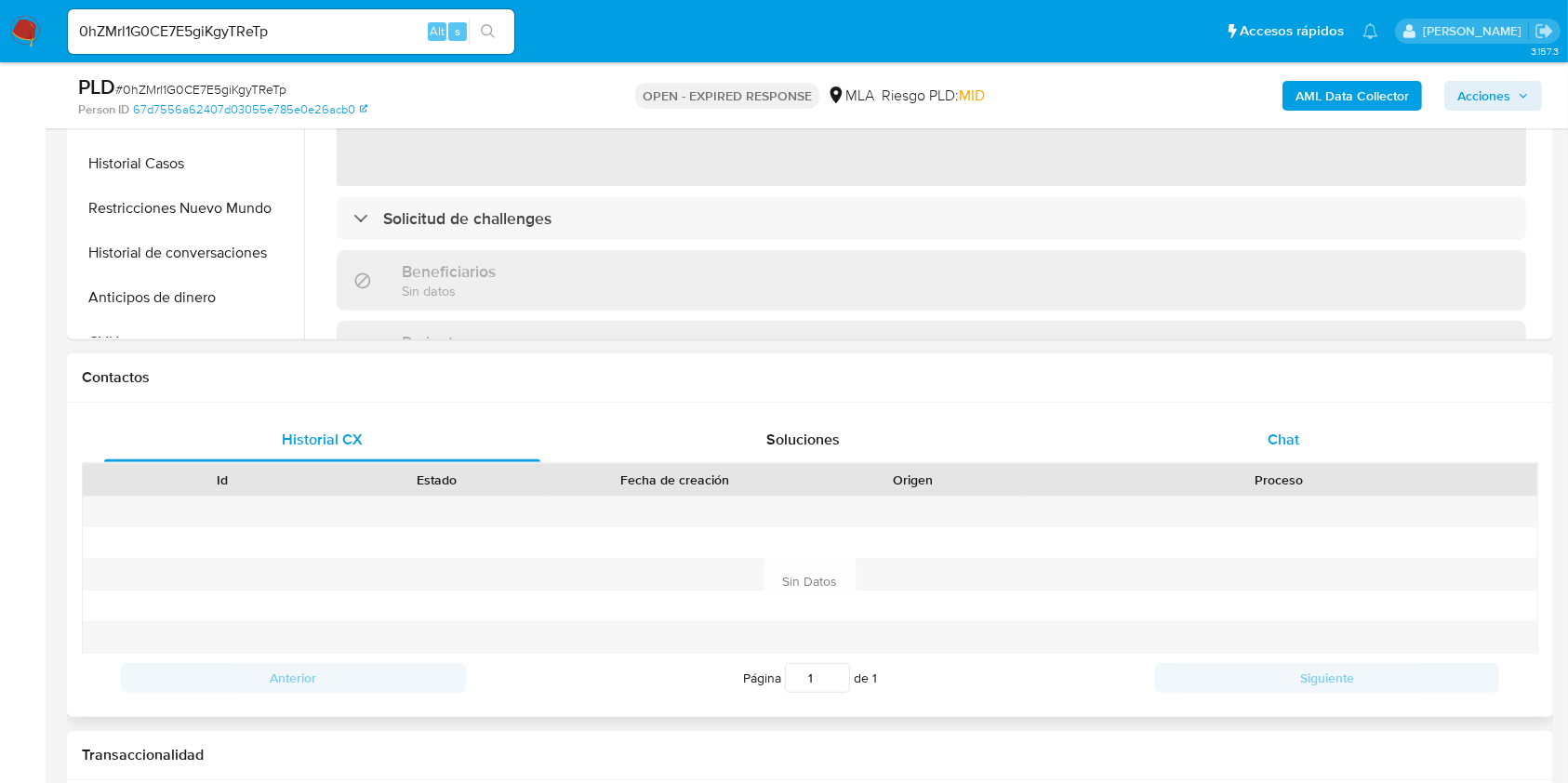
click at [1392, 458] on div "Chat" at bounding box center [1283, 439] width 436 height 45
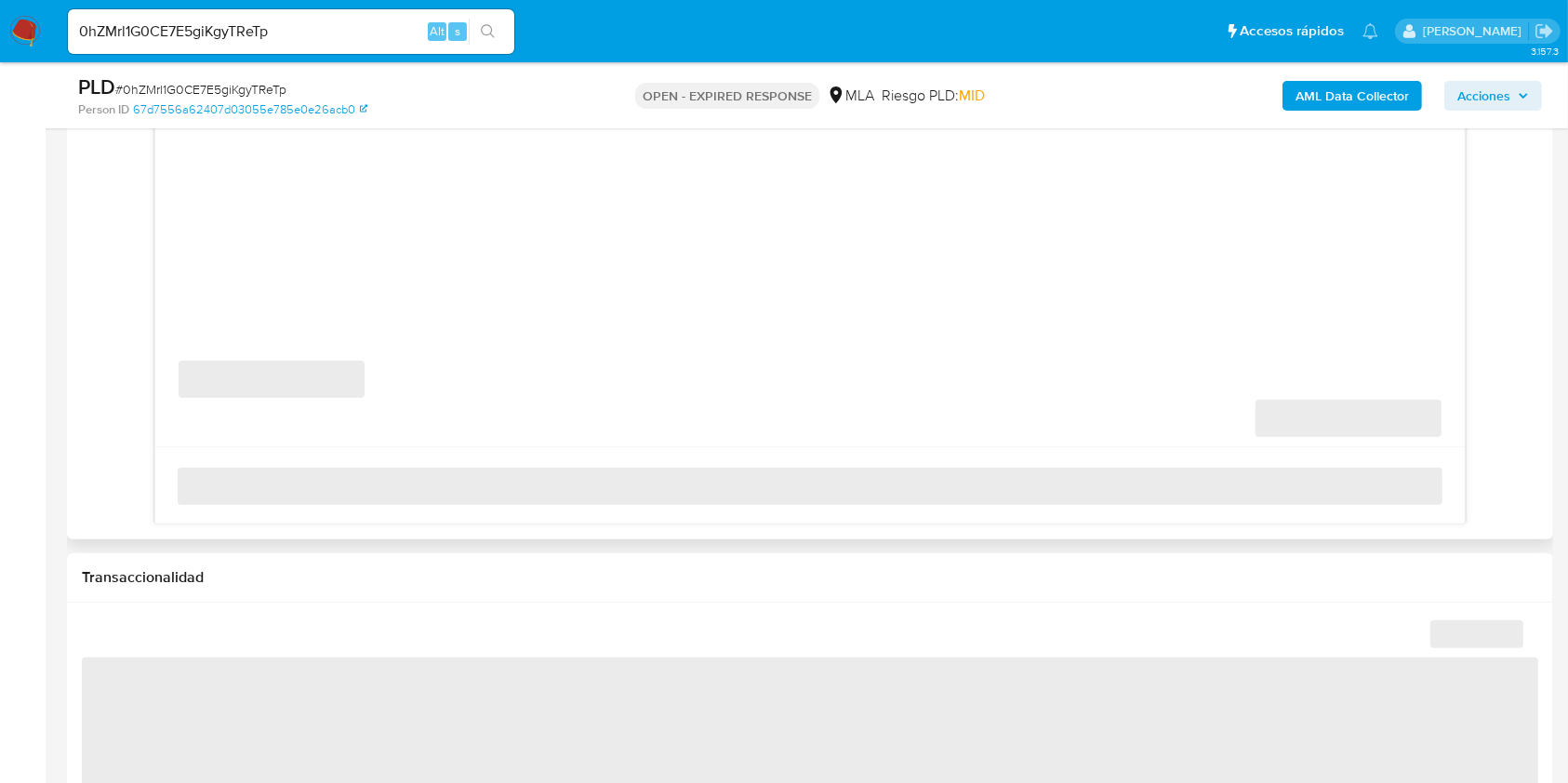
select select "10"
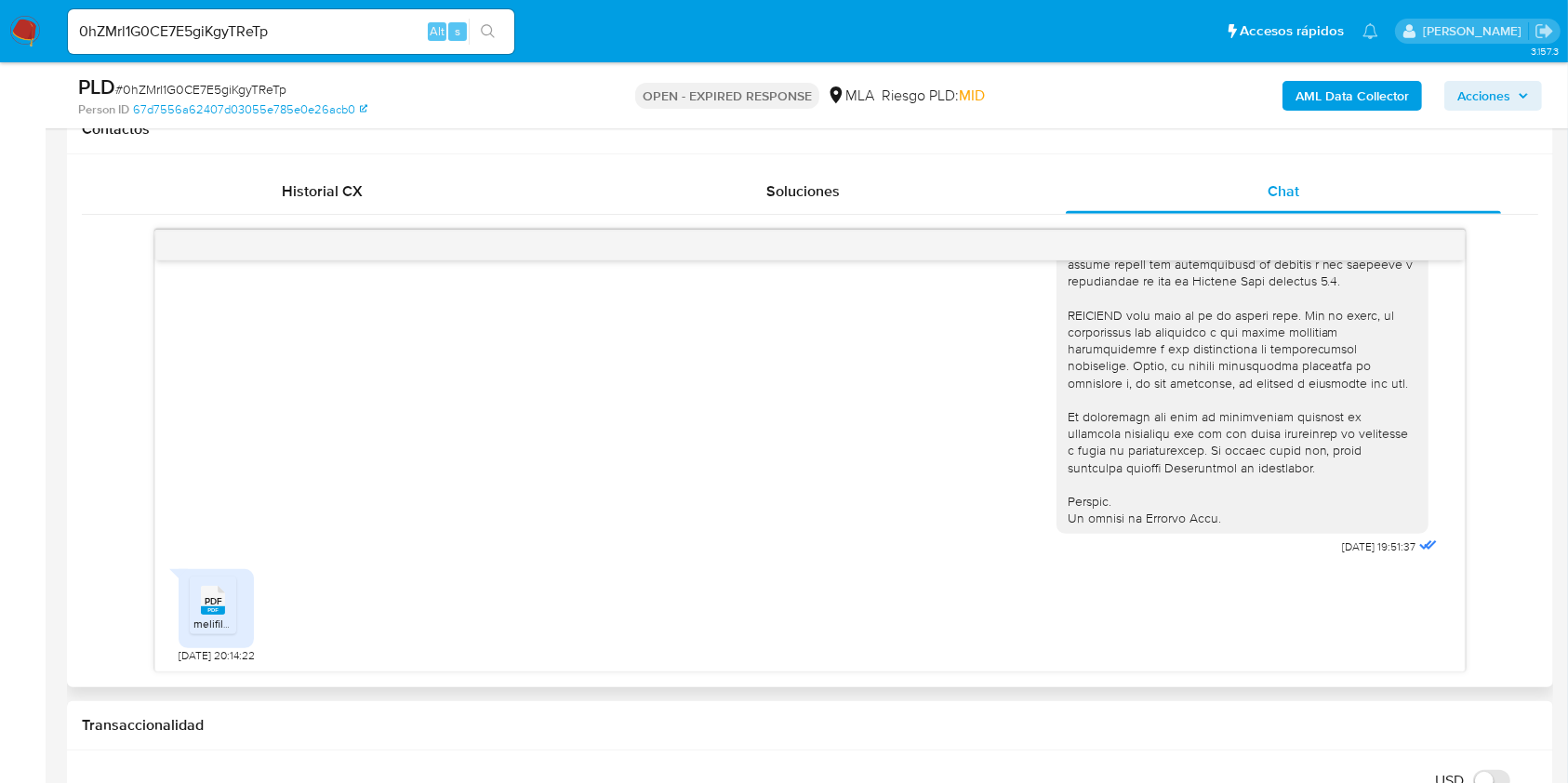
scroll to position [1595, 0]
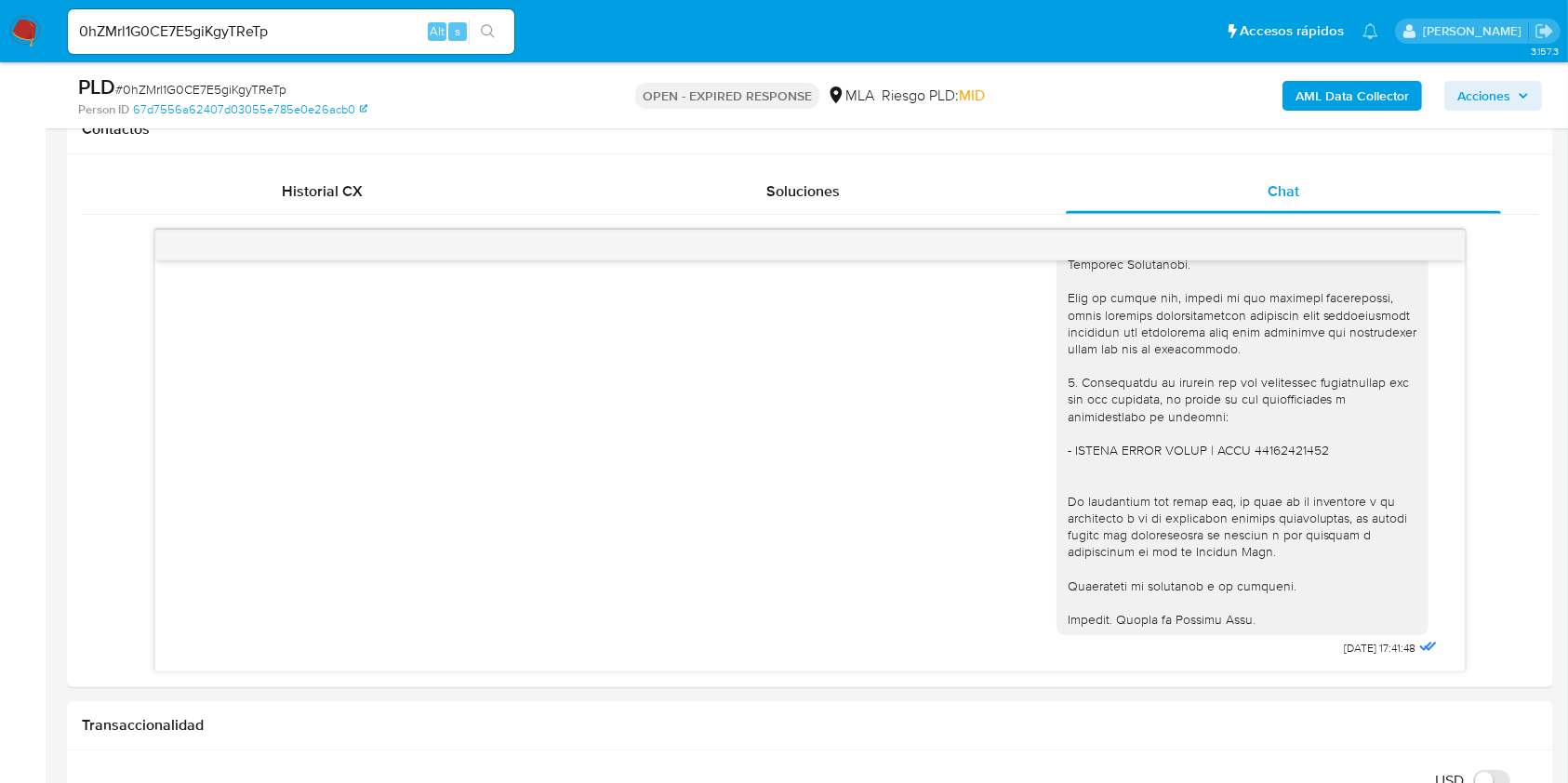
click at [391, 46] on div "0hZMrl1G0CE7E5giKgyTReTp Alt s" at bounding box center [291, 32] width 446 height 45
click at [393, 31] on input "0hZMrl1G0CE7E5giKgyTReTp" at bounding box center [291, 32] width 446 height 24
paste input "Q2QyyKvSrL82Ynzn7UxBR3uE"
type input "Q2QyyKvSrL82Ynzn7UxBR3uE"
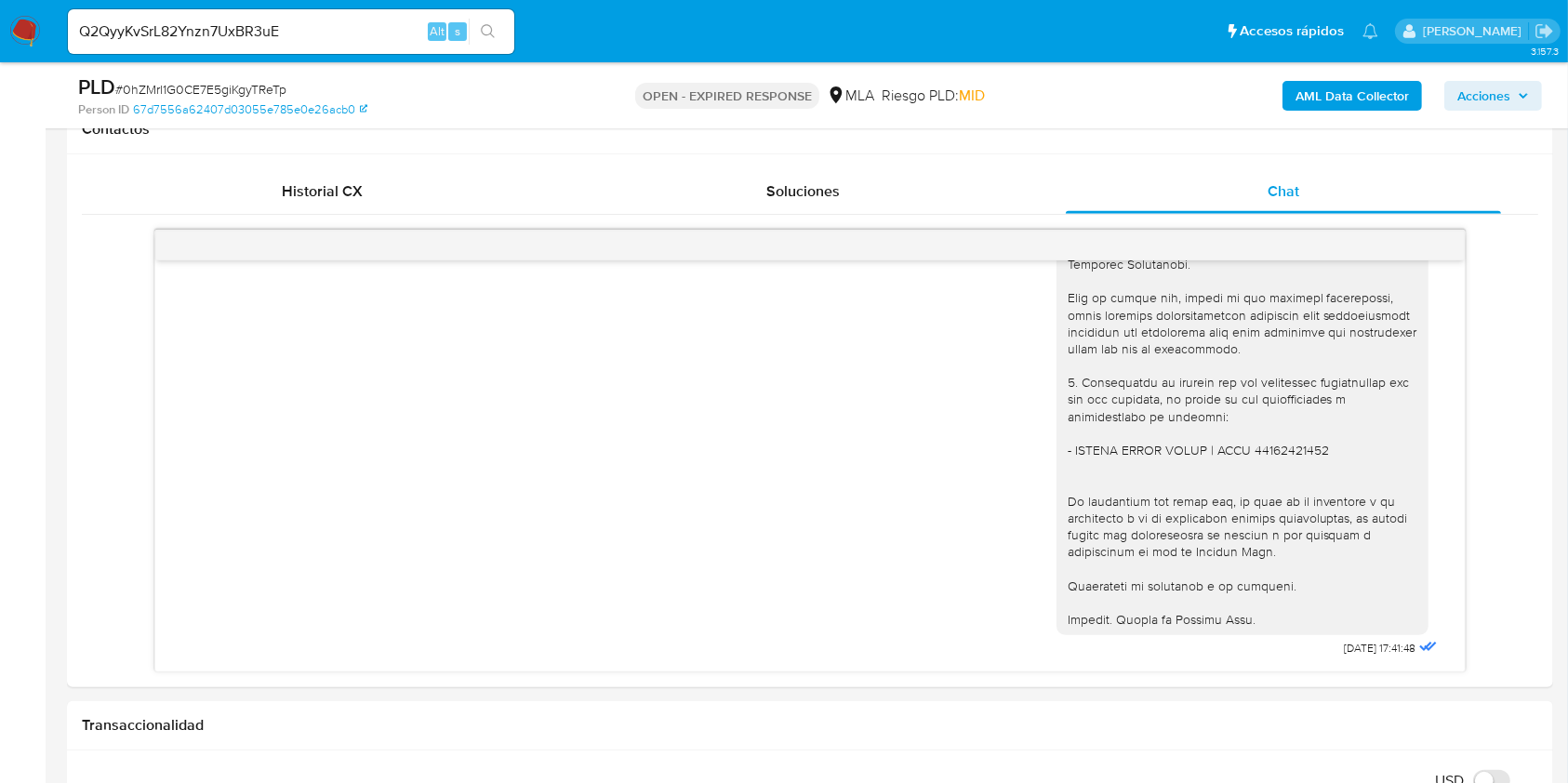
click at [488, 26] on icon "search-icon" at bounding box center [488, 32] width 15 height 15
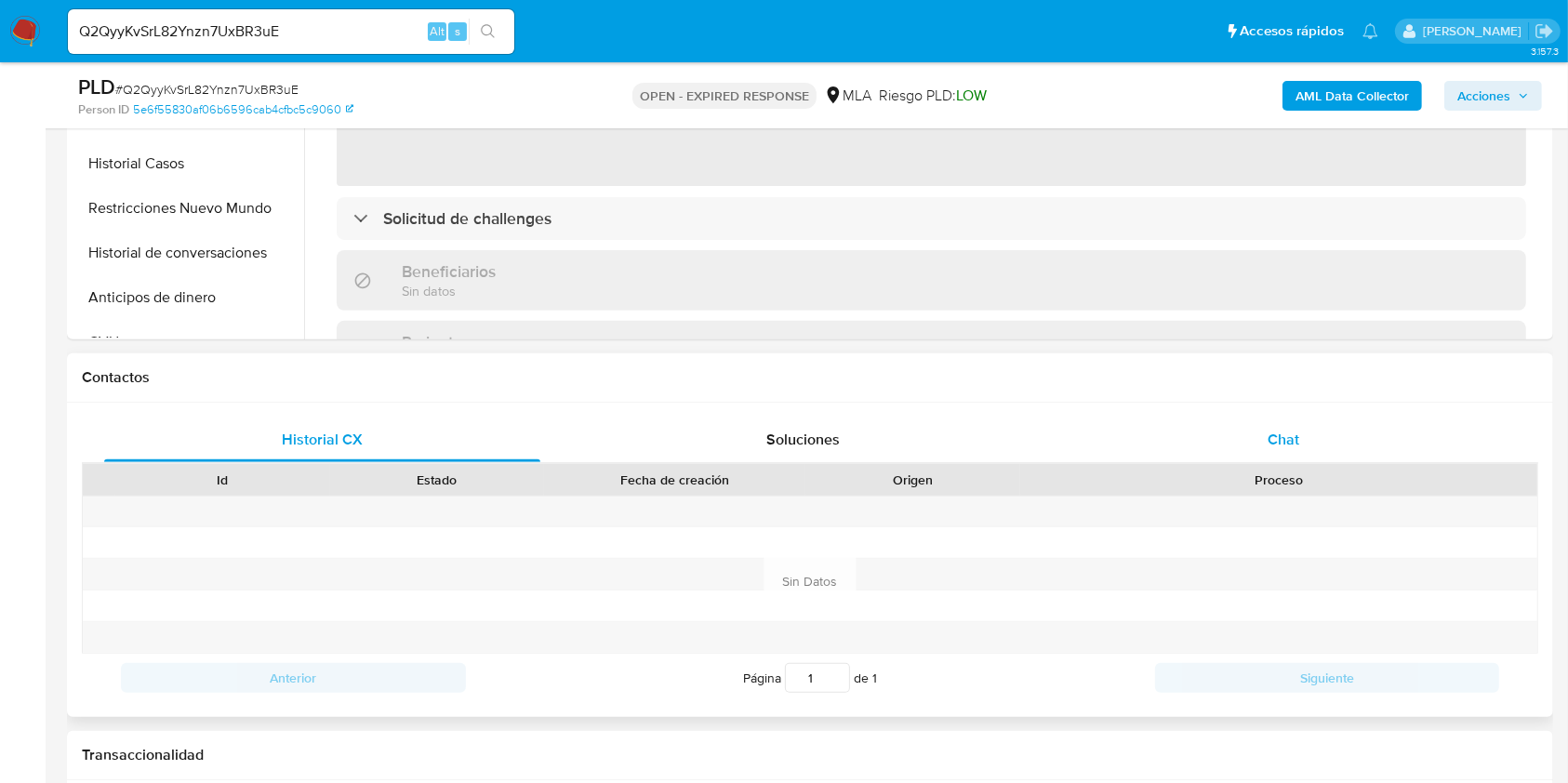
click at [1400, 449] on div "Chat" at bounding box center [1283, 439] width 436 height 45
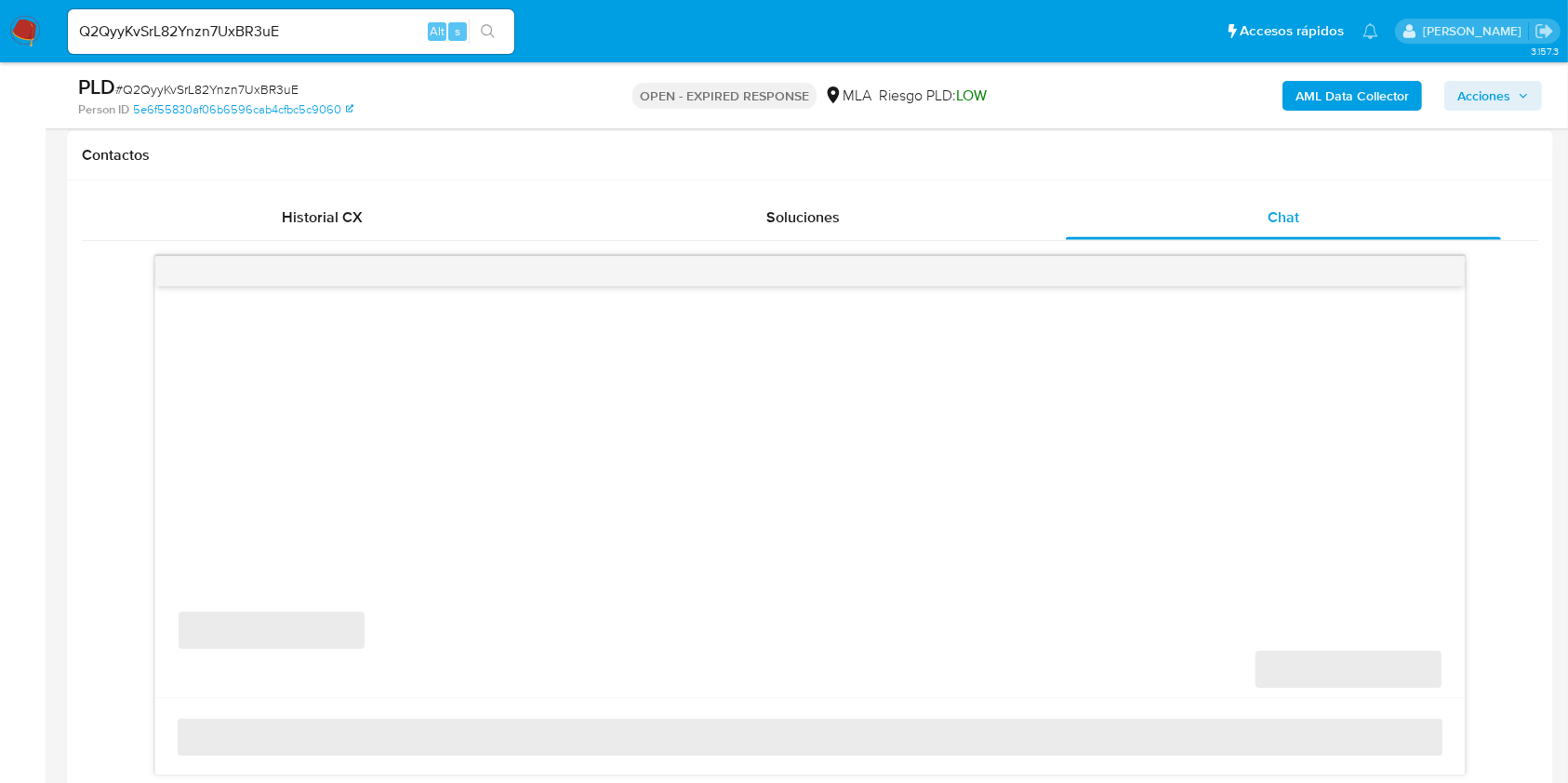
select select "10"
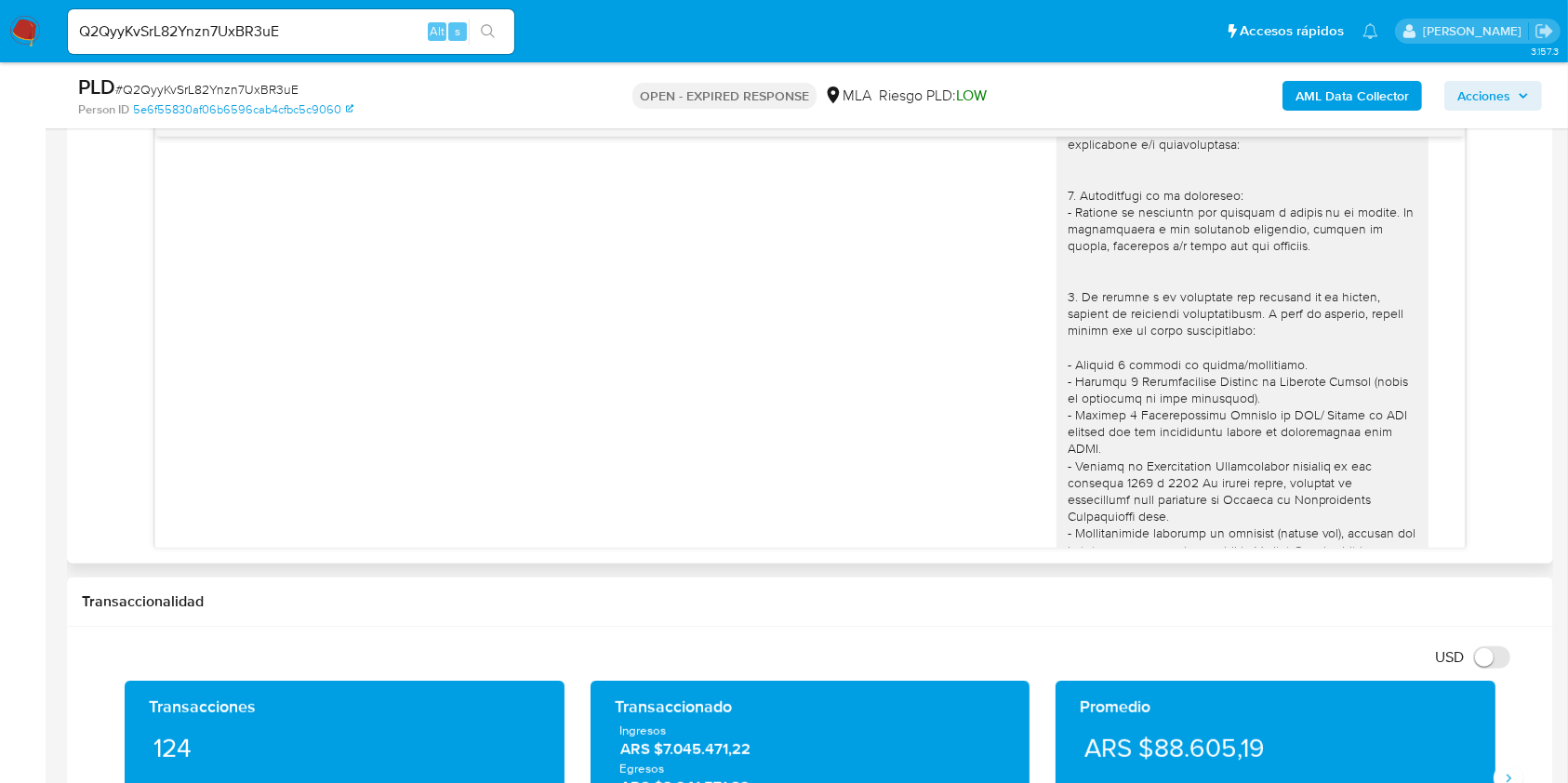
scroll to position [2069, 0]
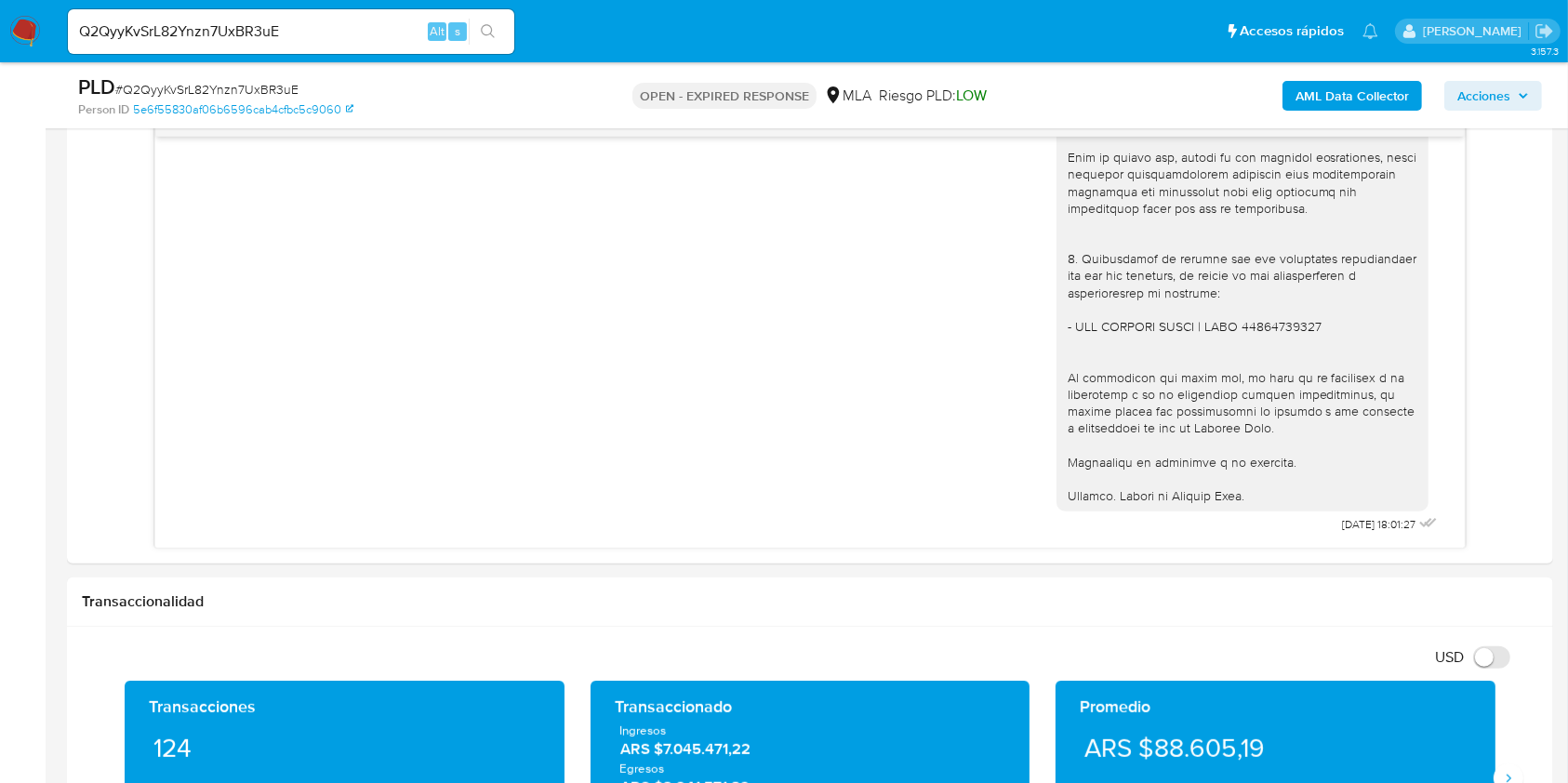
click at [357, 36] on input "Q2QyyKvSrL82Ynzn7UxBR3uE" at bounding box center [291, 32] width 446 height 24
paste input "LjDbdQbnojoqTU1vyEPgbLUd"
type input "LjDbdQbnojoqTU1vyEPgbLUd"
click at [503, 29] on button "search-icon" at bounding box center [487, 32] width 38 height 26
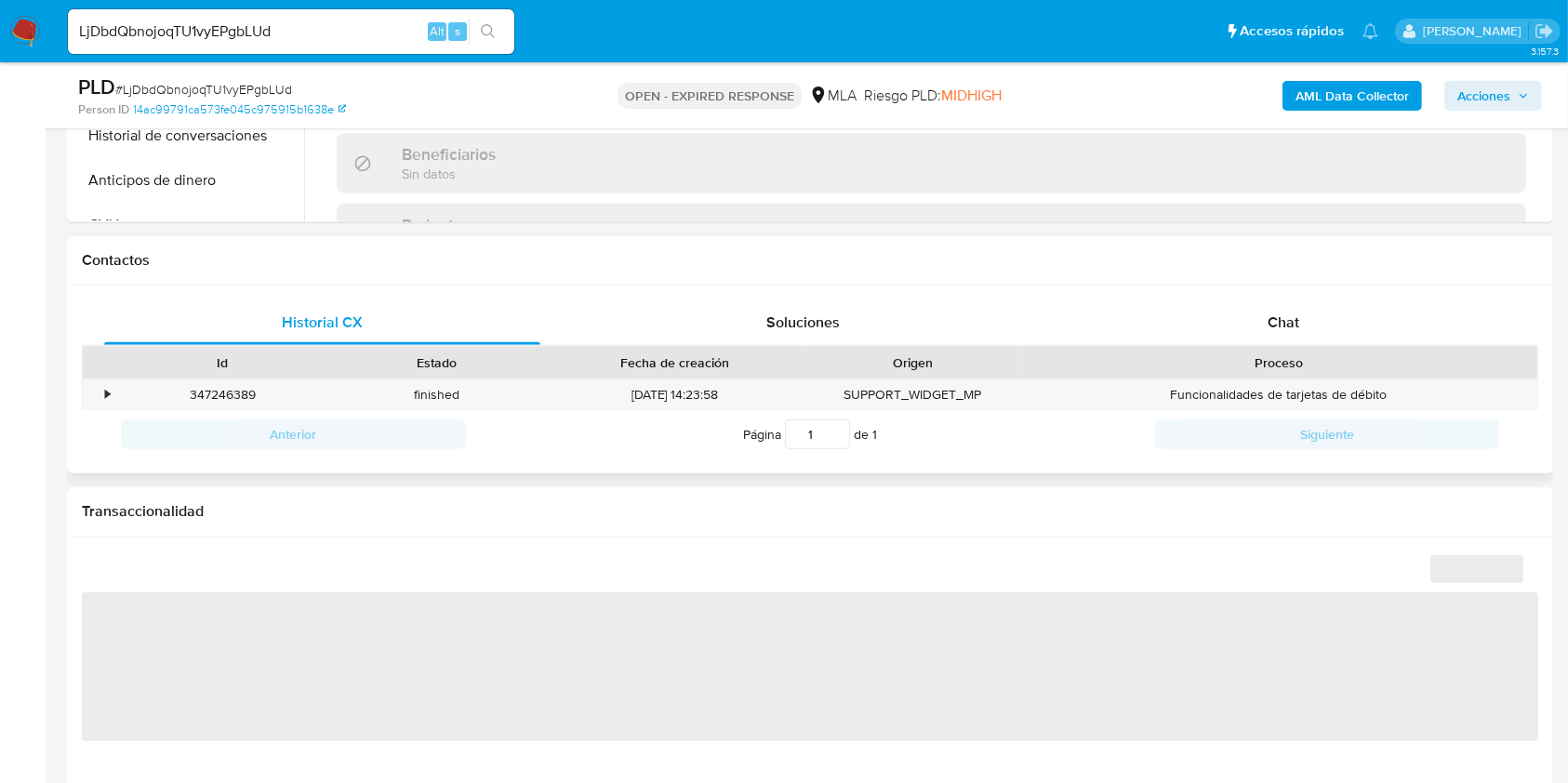
scroll to position [744, 0]
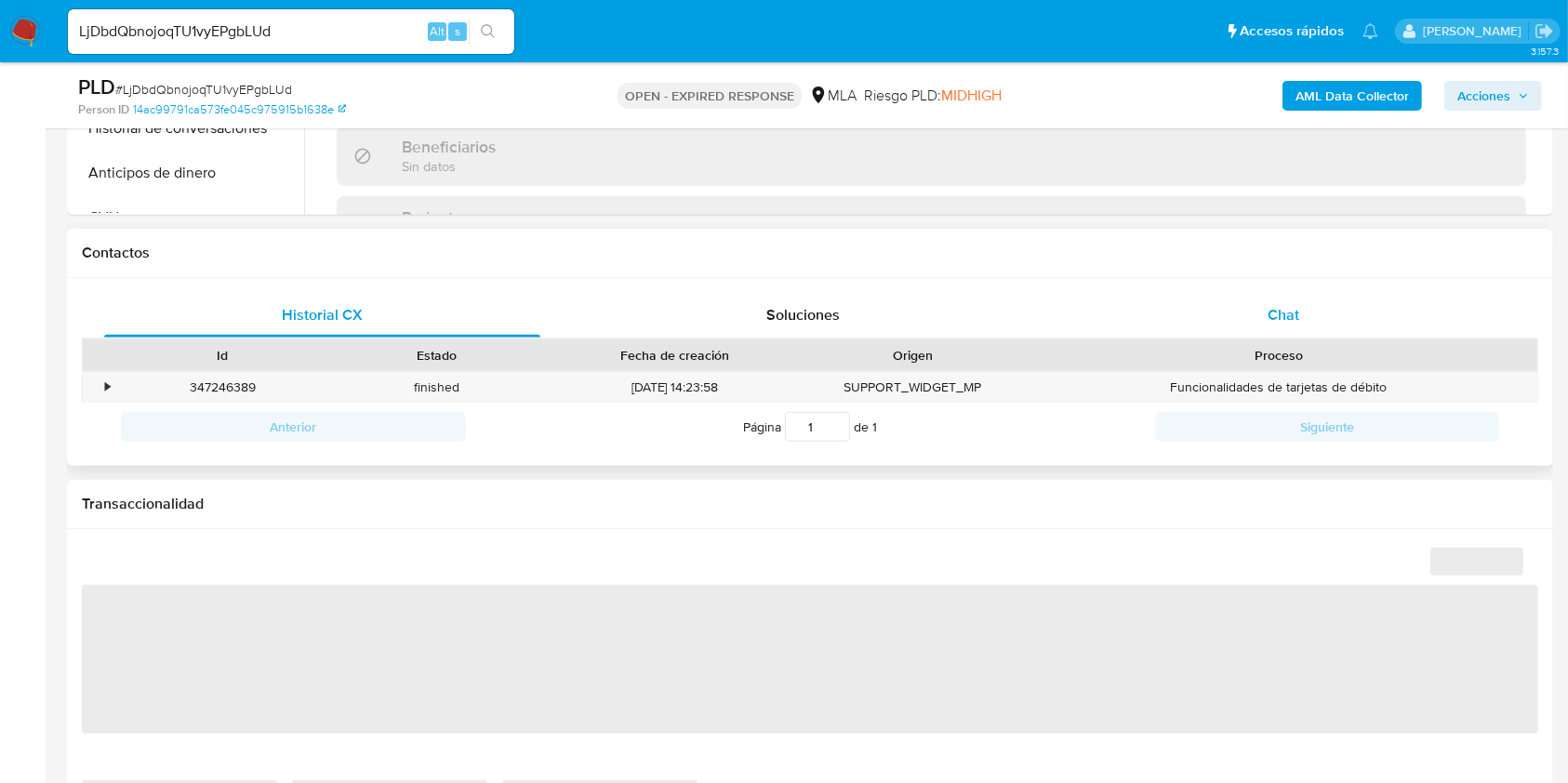
click at [1371, 310] on div "Chat" at bounding box center [1283, 316] width 436 height 45
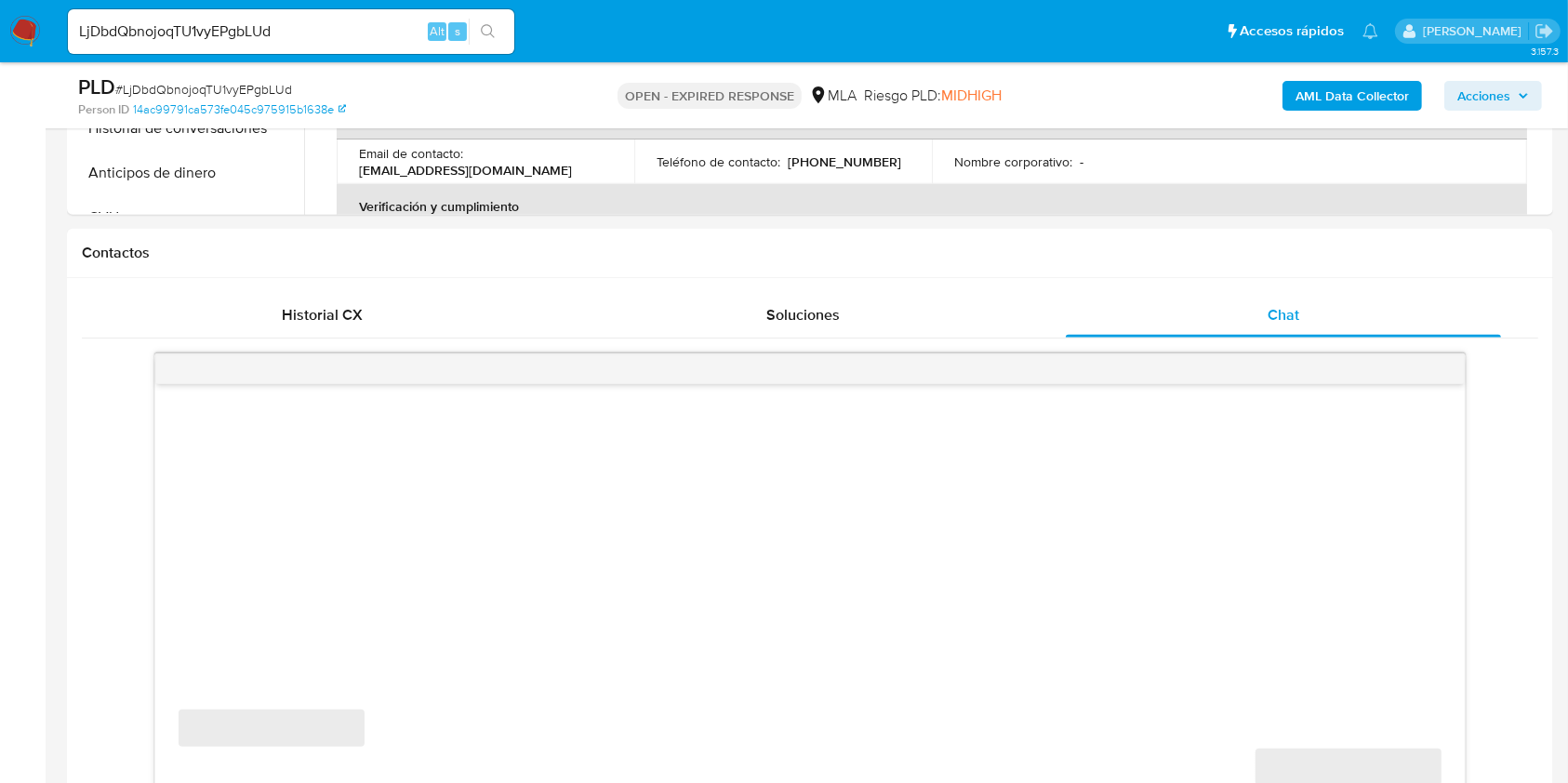
select select "10"
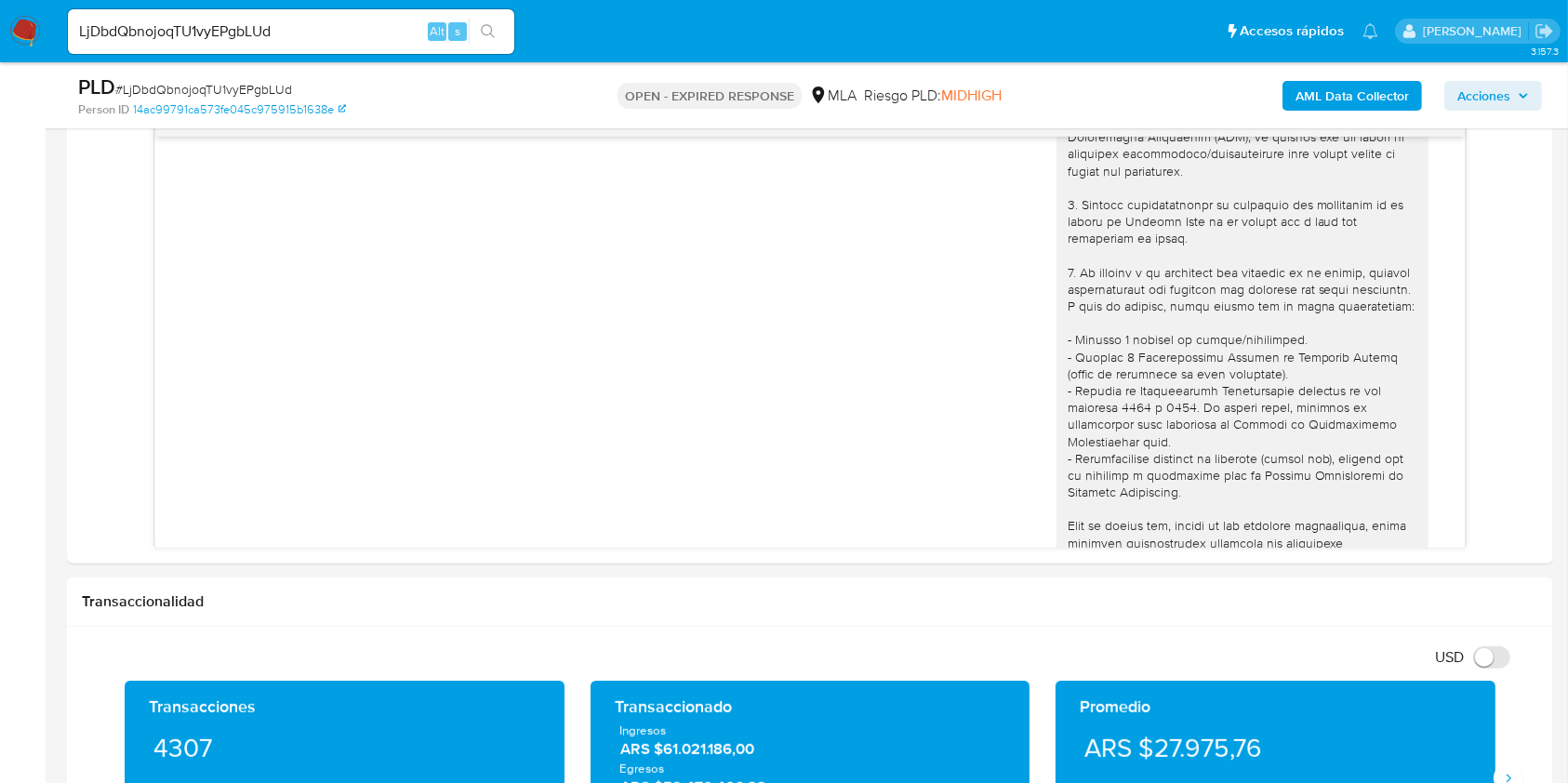
scroll to position [60, 0]
